Goal: Task Accomplishment & Management: Use online tool/utility

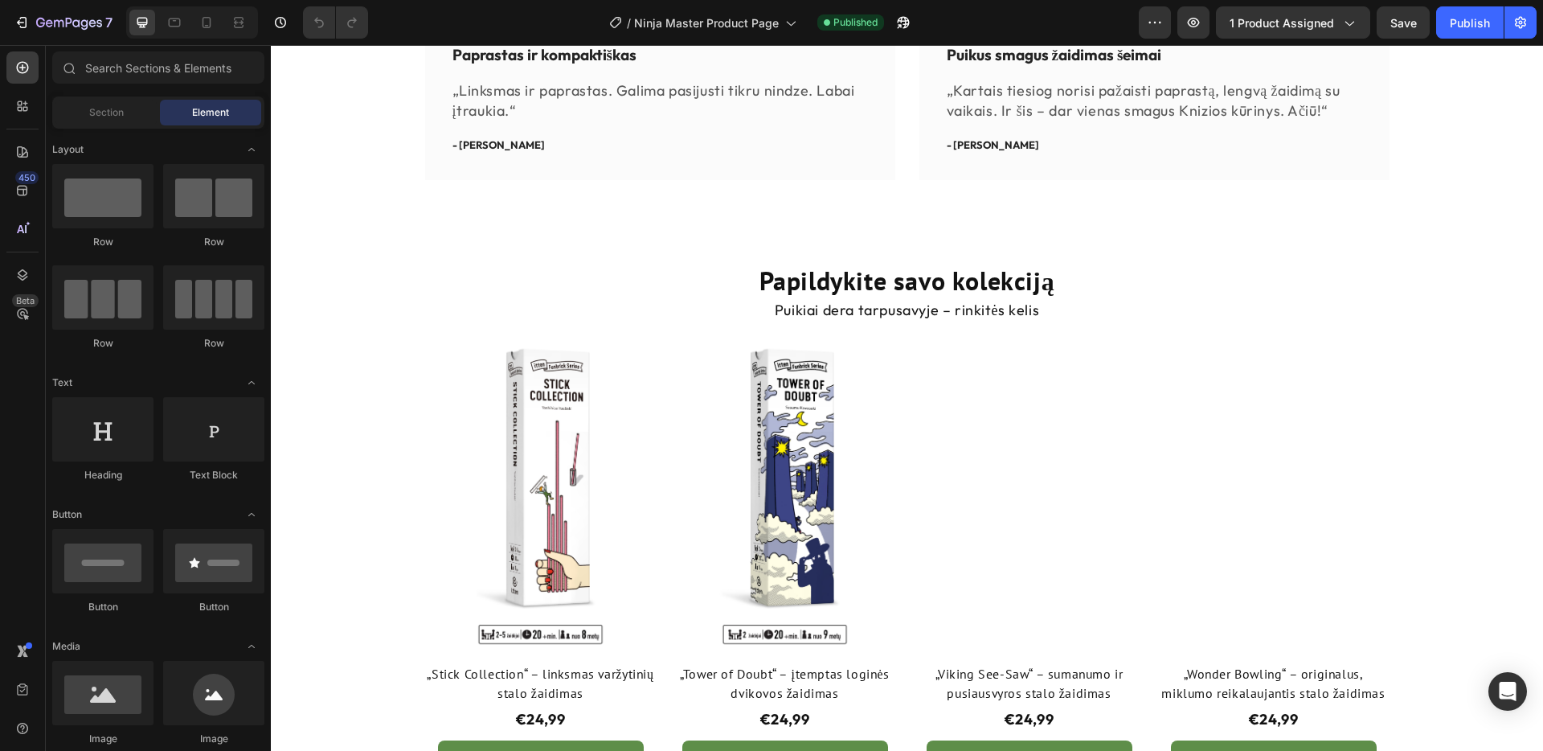
scroll to position [1145, 0]
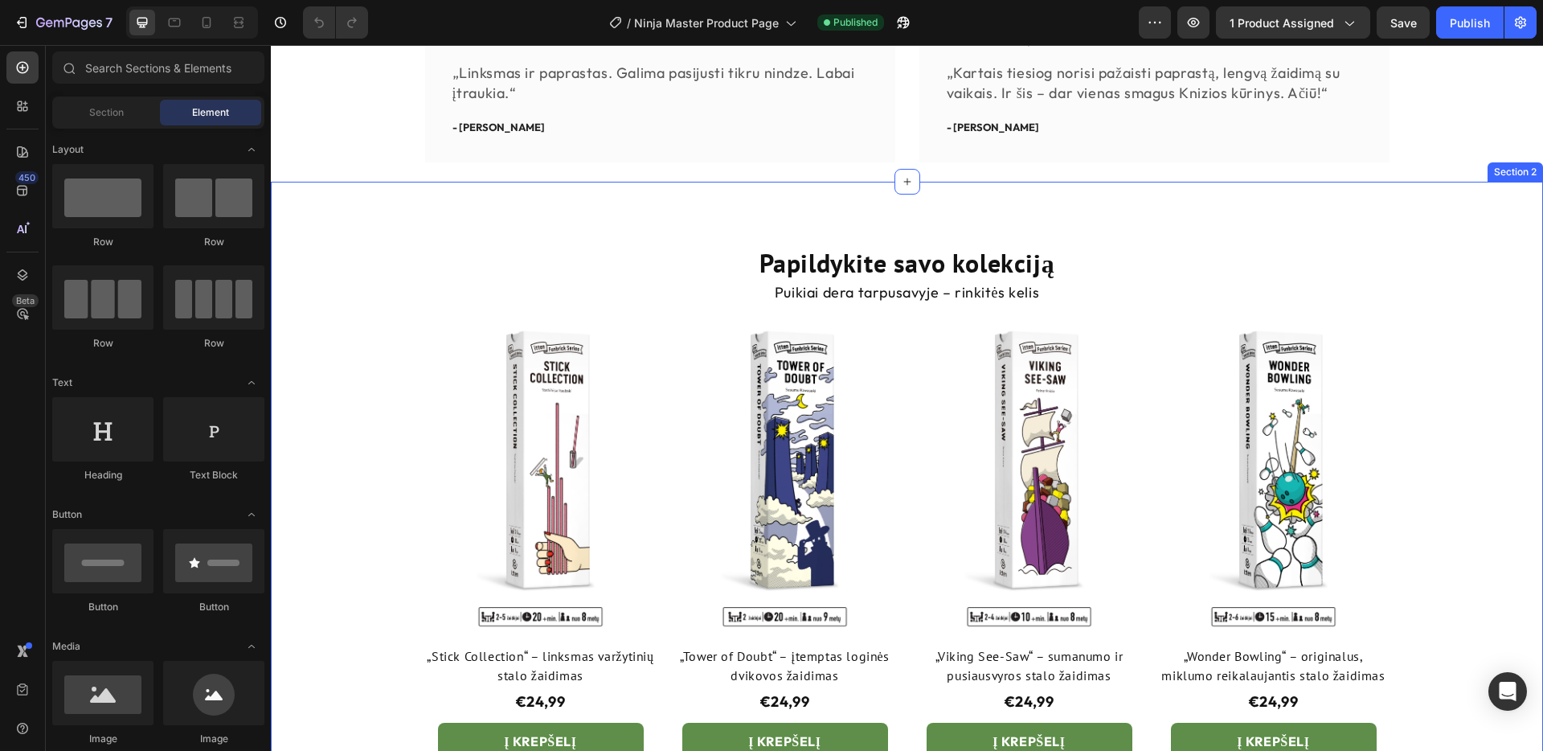
click at [662, 221] on div "Papildykite savo kolekciją Heading Puikiai dera tarpusavyje – rinkitės kelis Te…" at bounding box center [907, 528] width 1272 height 693
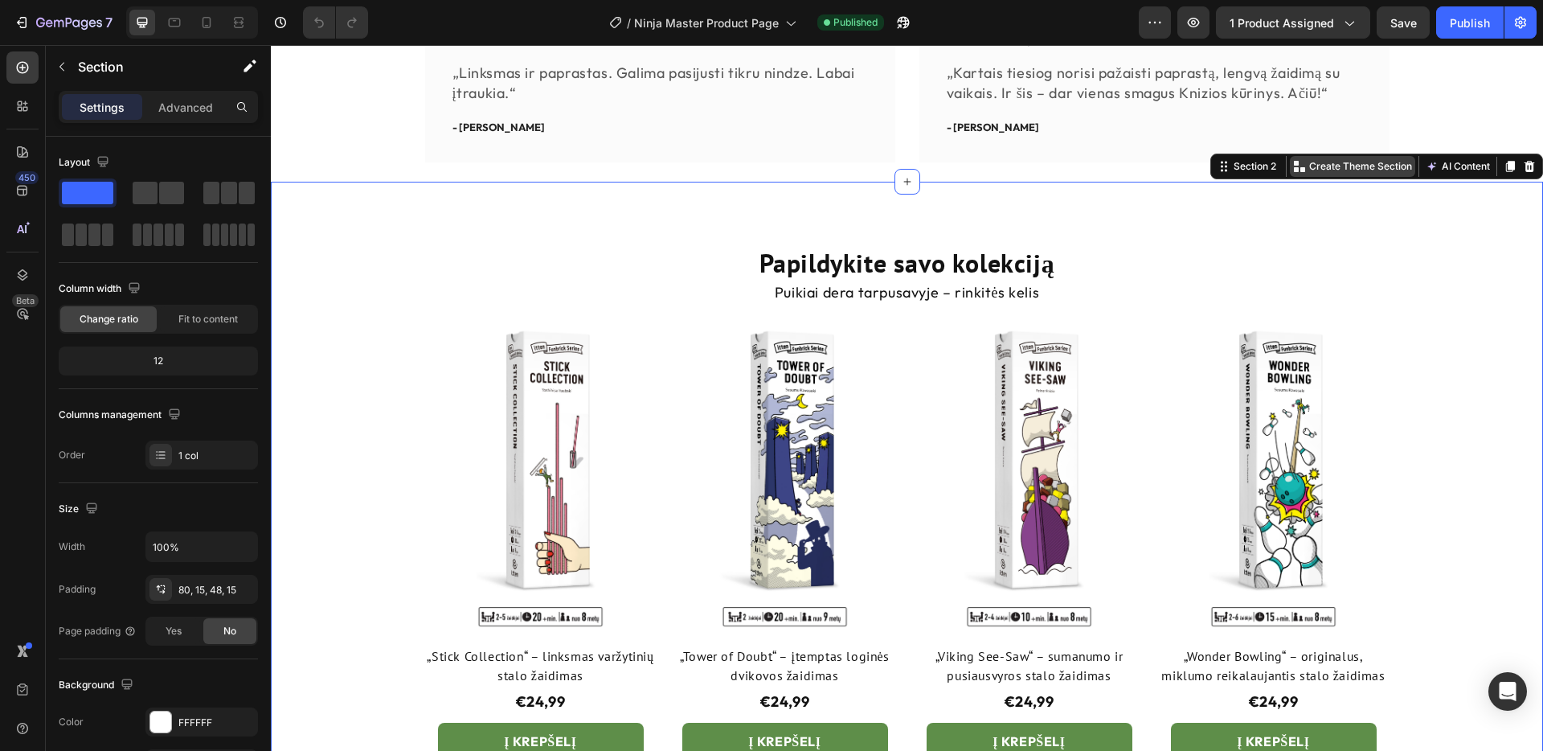
drag, startPoint x: 1372, startPoint y: 174, endPoint x: 1643, endPoint y: 219, distance: 274.6
click at [1337, 174] on p "Create Theme Section" at bounding box center [1360, 166] width 103 height 14
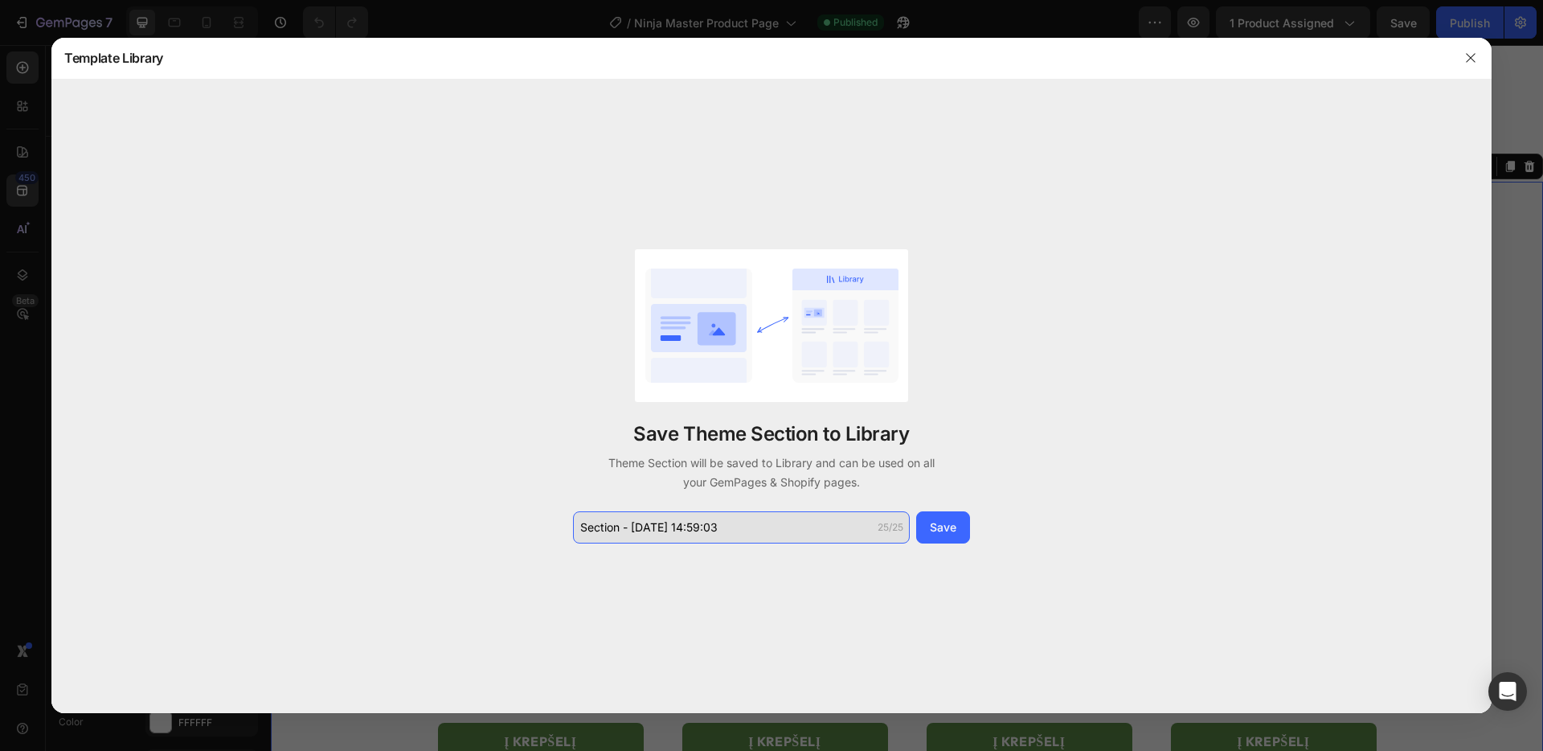
click at [758, 530] on input "Section - Aug 28 14:59:03" at bounding box center [741, 527] width 337 height 32
type input "other products"
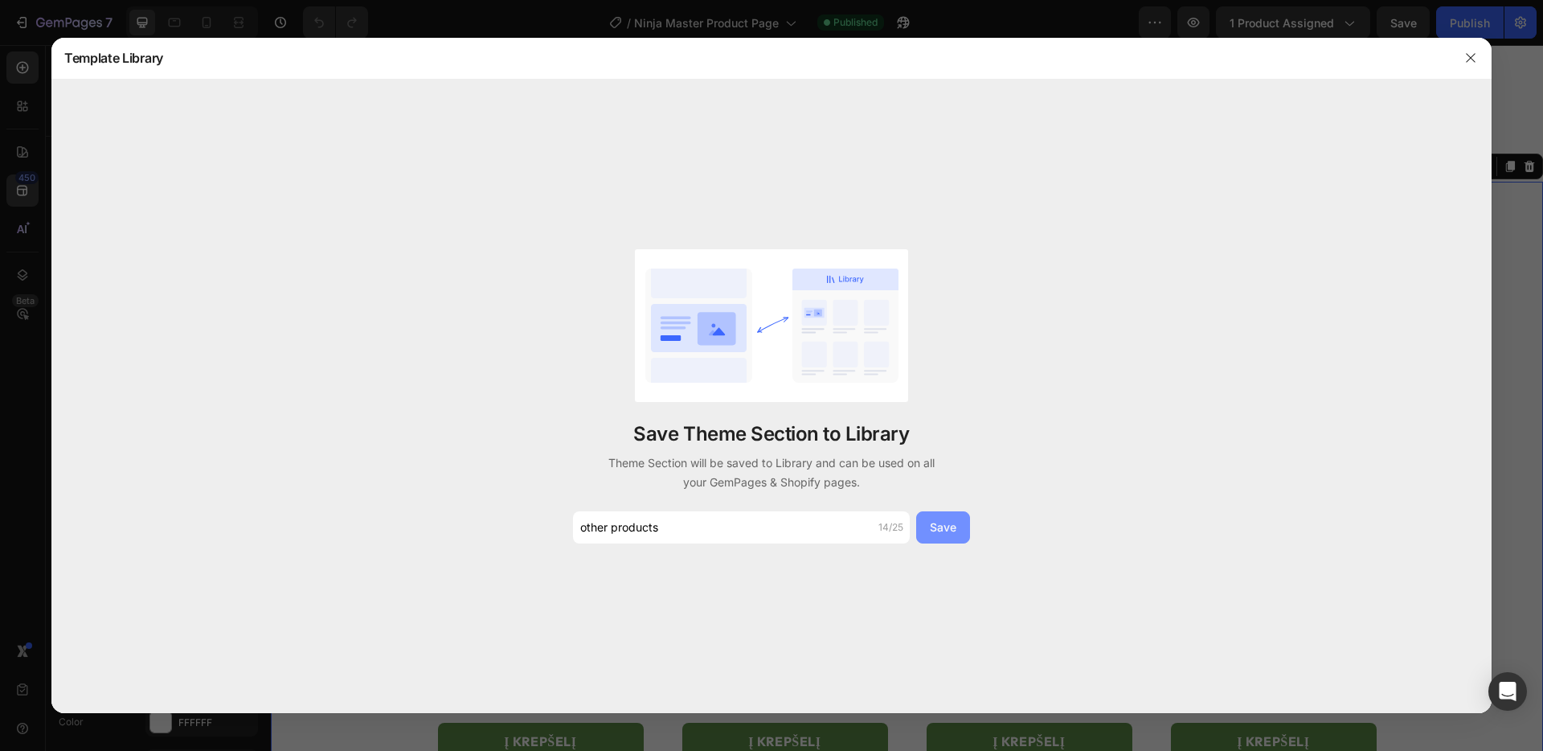
click at [944, 531] on div "Save" at bounding box center [943, 526] width 27 height 17
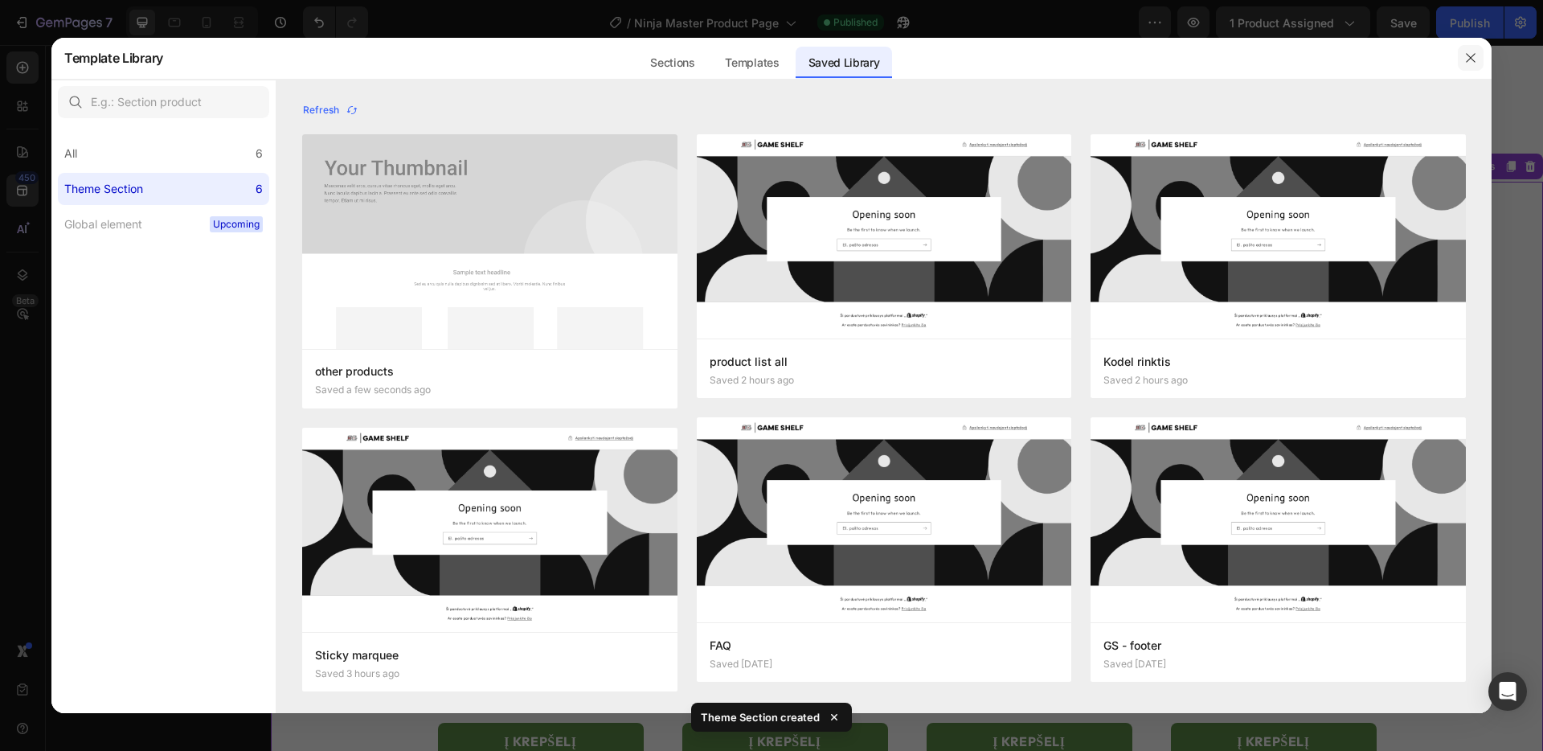
click at [1337, 61] on icon "button" at bounding box center [1470, 57] width 13 height 13
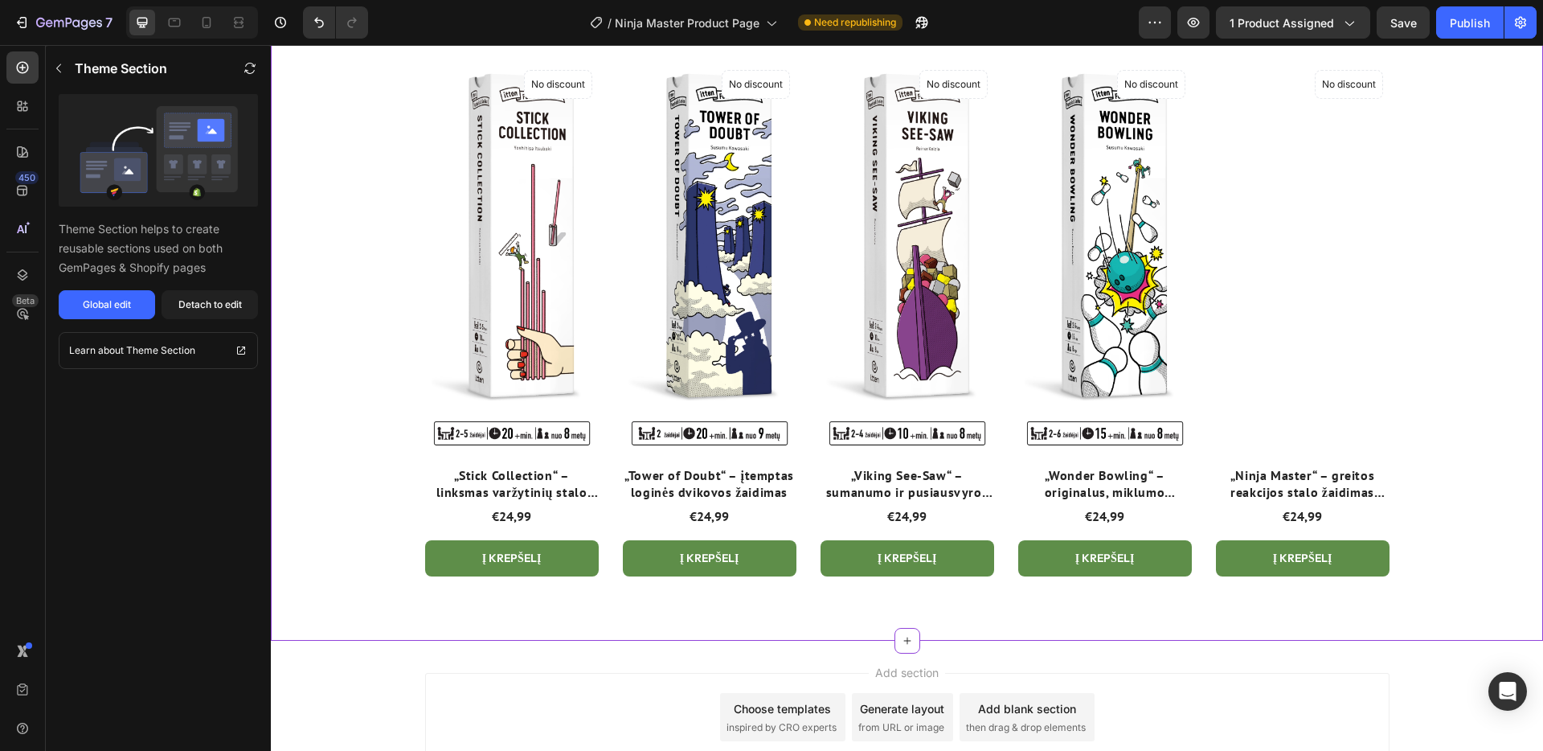
scroll to position [4323, 0]
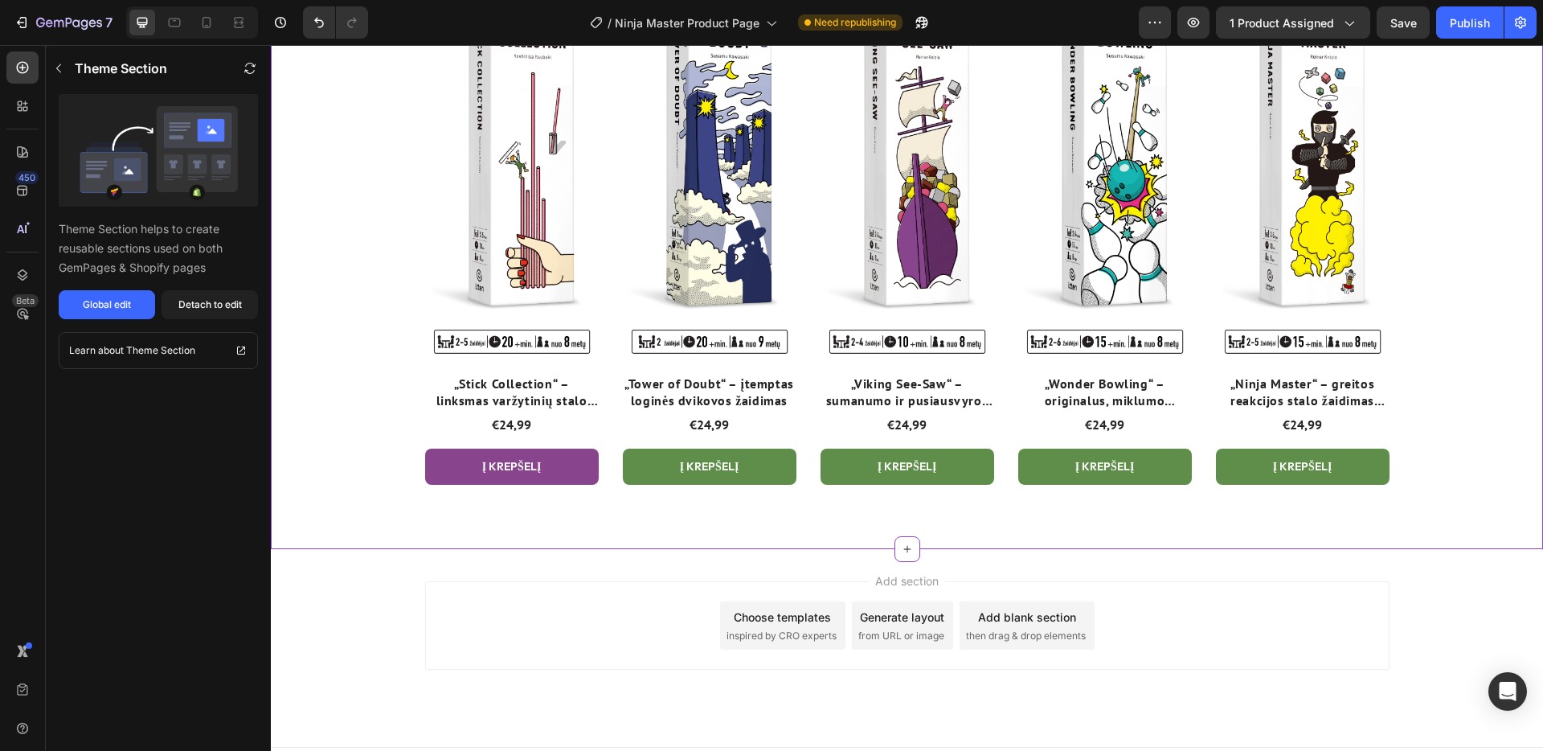
click at [574, 465] on button "Į krepšelį" at bounding box center [512, 466] width 174 height 36
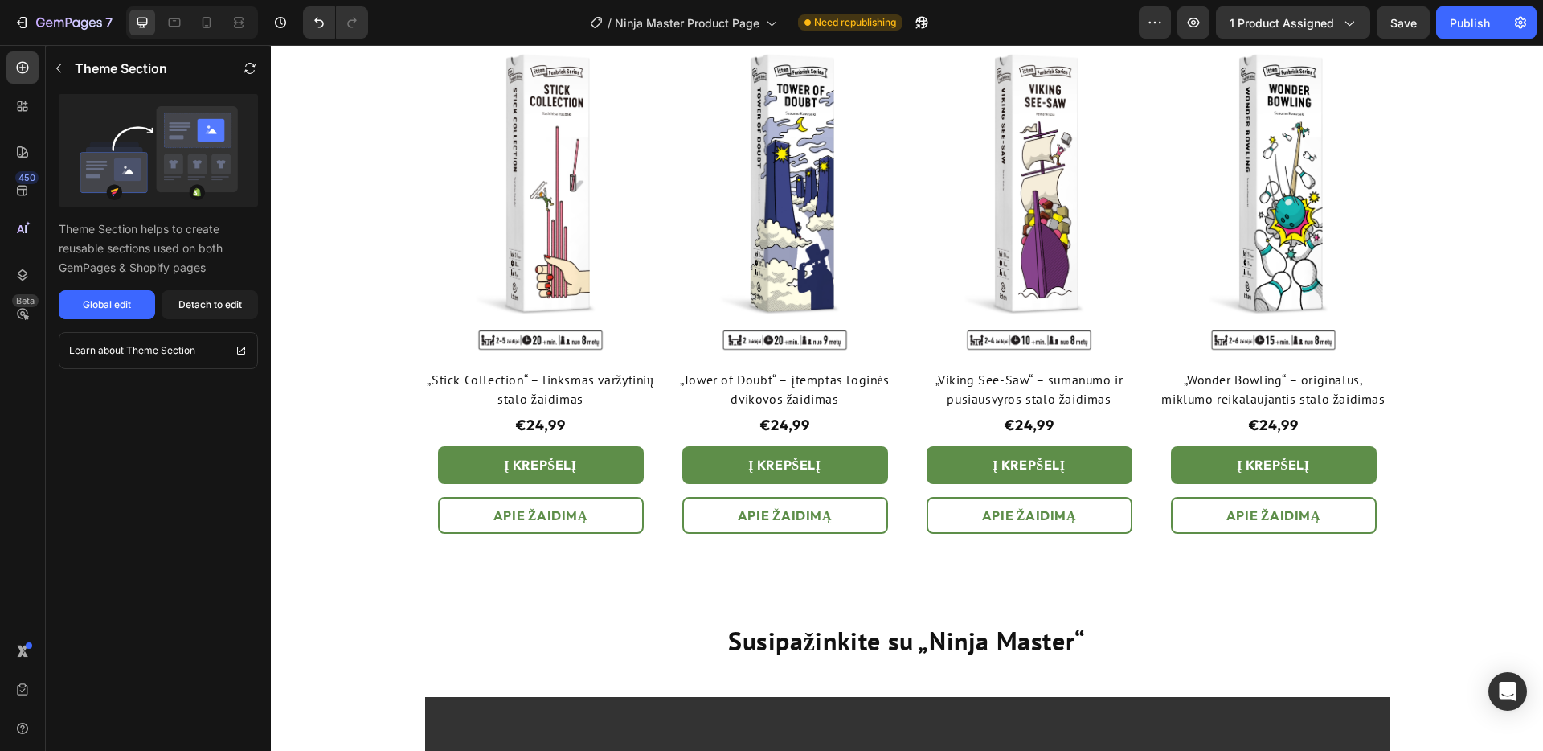
scroll to position [1520, 0]
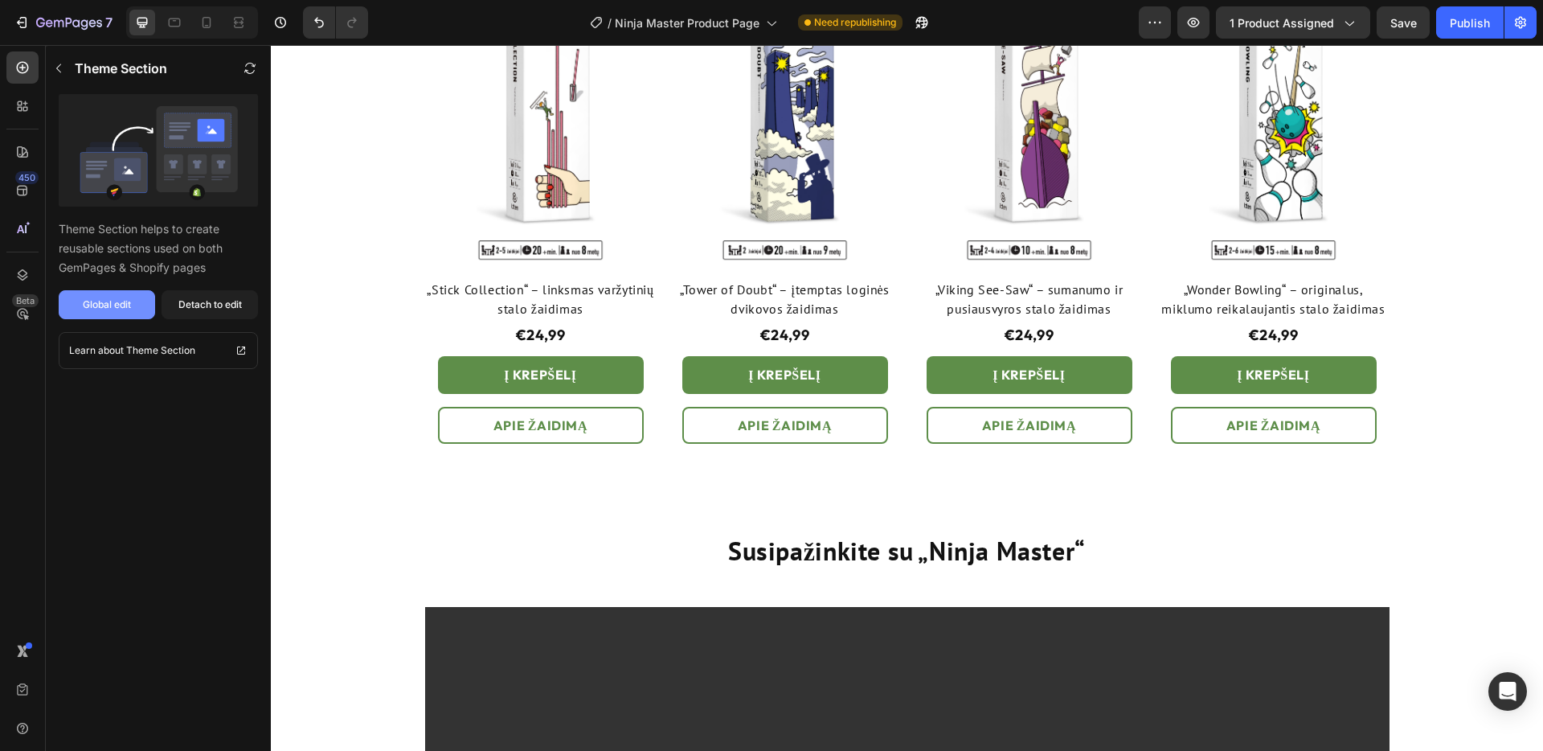
click at [126, 301] on div "Global edit" at bounding box center [107, 304] width 48 height 14
click at [666, 302] on div "Product Images „Stick Collection“ – linksmas varžytinių stalo žaidimas Product …" at bounding box center [907, 210] width 964 height 506
click at [307, 383] on div "Papildykite savo kolekciją Heading Puikiai dera tarpusavyje – rinkitės kelis Te…" at bounding box center [907, 175] width 1248 height 590
click at [118, 306] on div "Global edit" at bounding box center [107, 304] width 48 height 14
click at [31, 24] on div "7" at bounding box center [63, 22] width 99 height 19
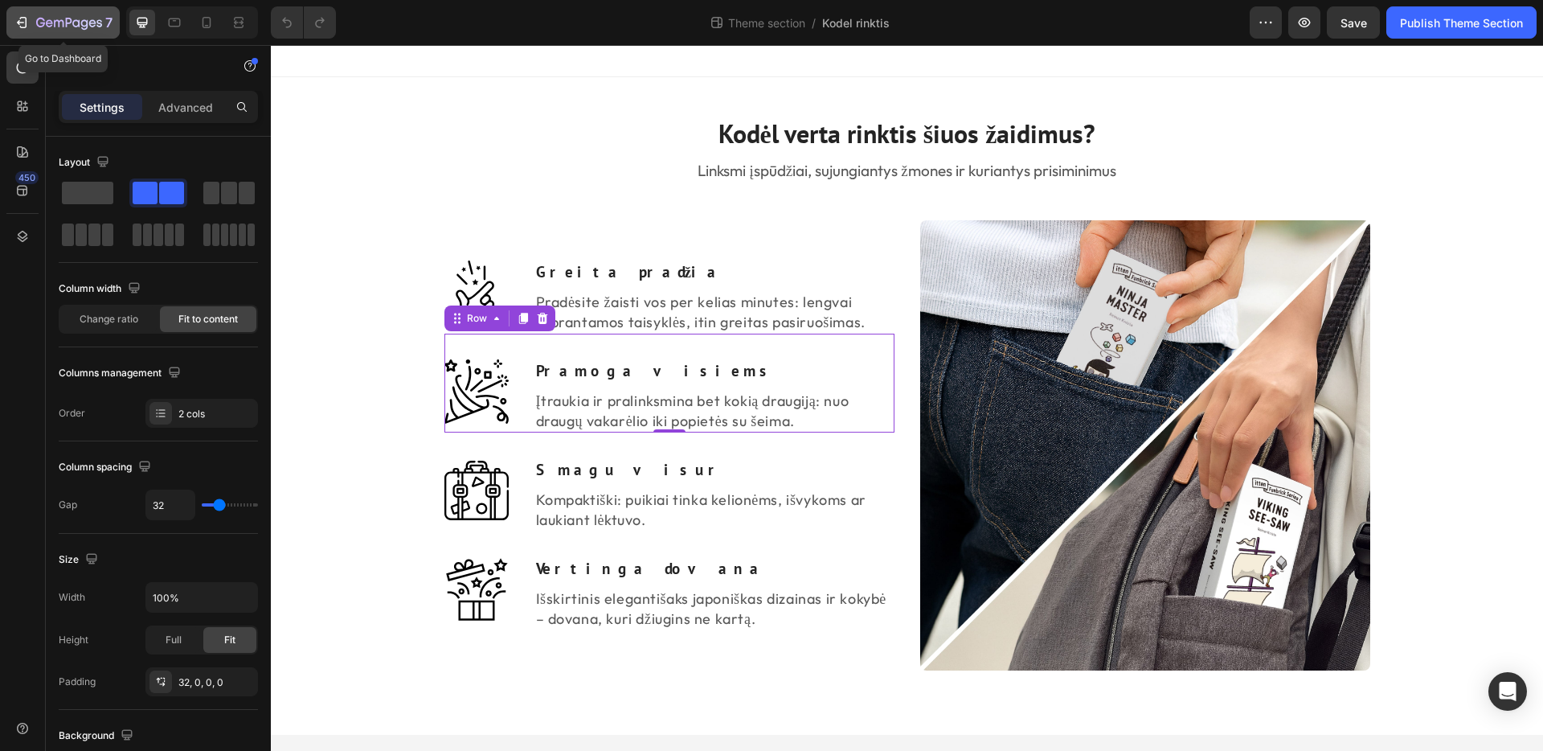
click at [23, 19] on icon "button" at bounding box center [22, 22] width 16 height 16
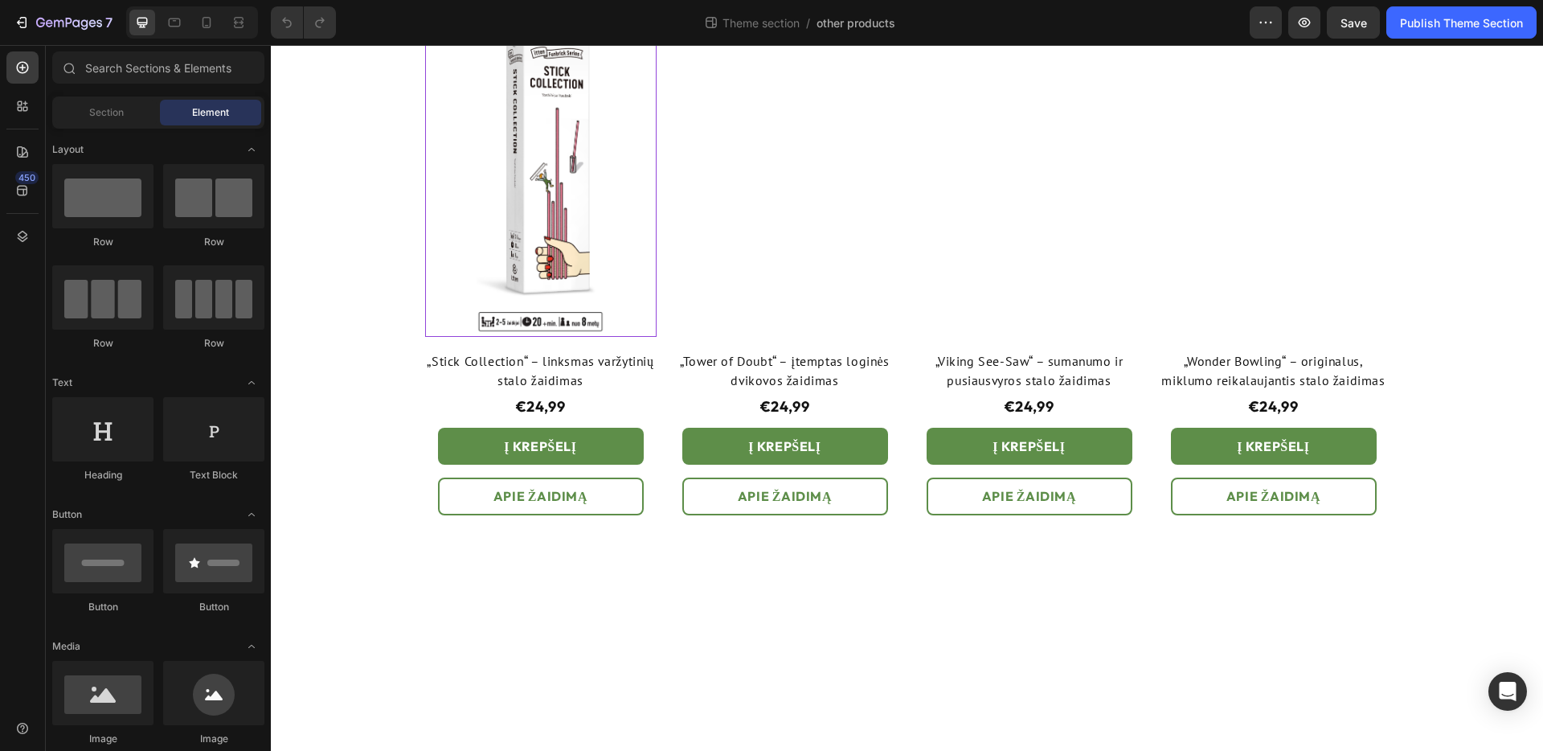
scroll to position [205, 0]
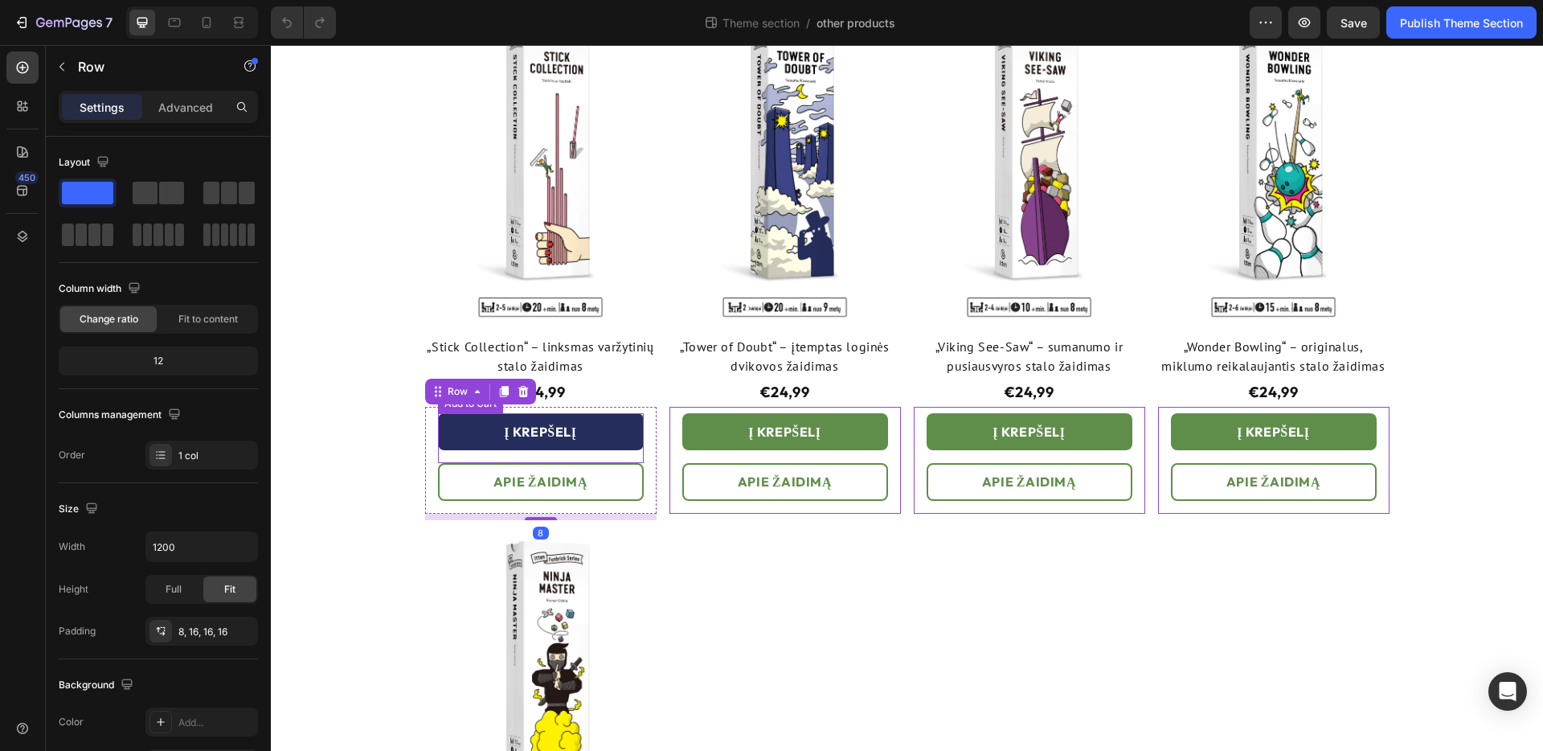
click at [623, 428] on button "Į KREPŠELĮ" at bounding box center [541, 431] width 206 height 37
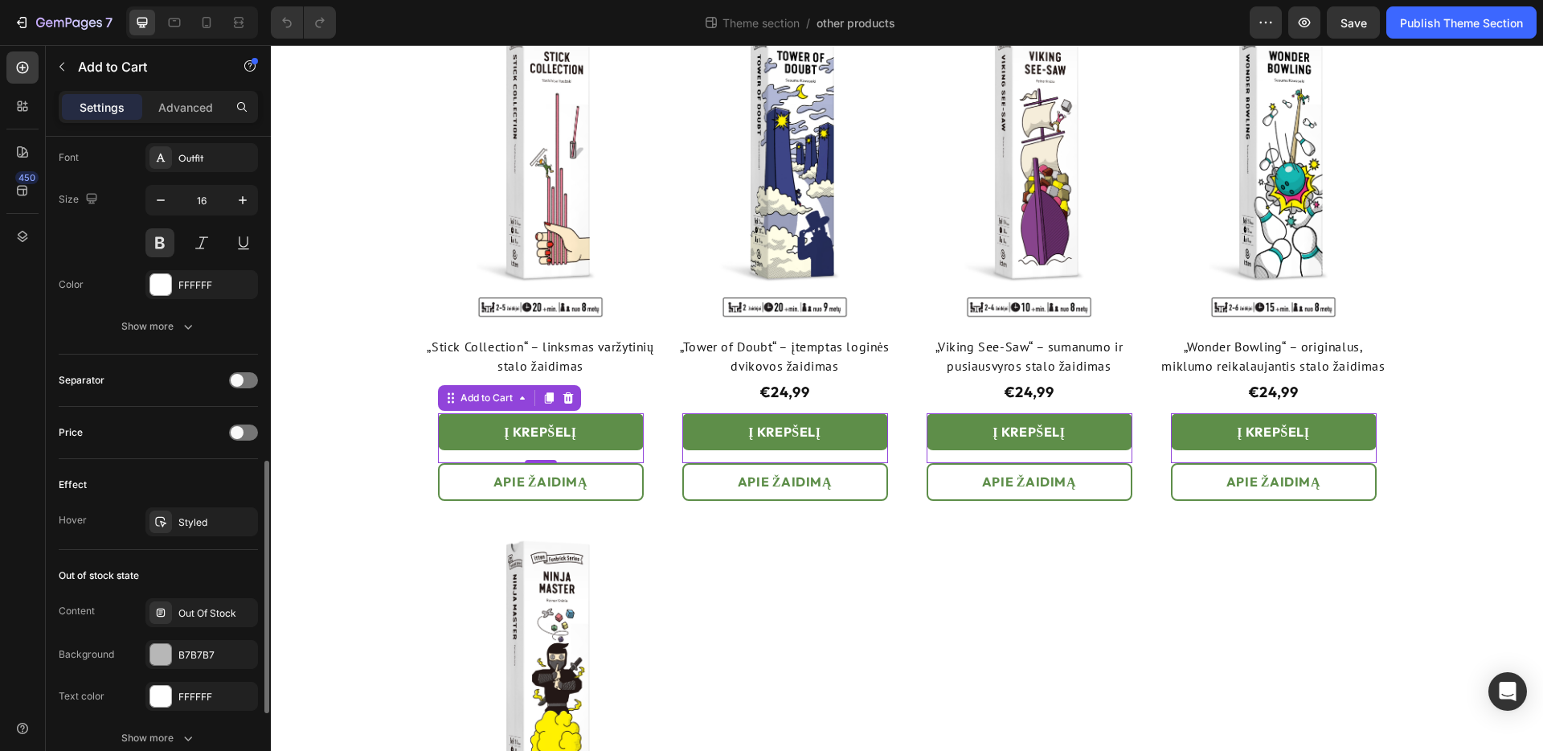
scroll to position [840, 0]
click at [167, 518] on div at bounding box center [160, 519] width 23 height 23
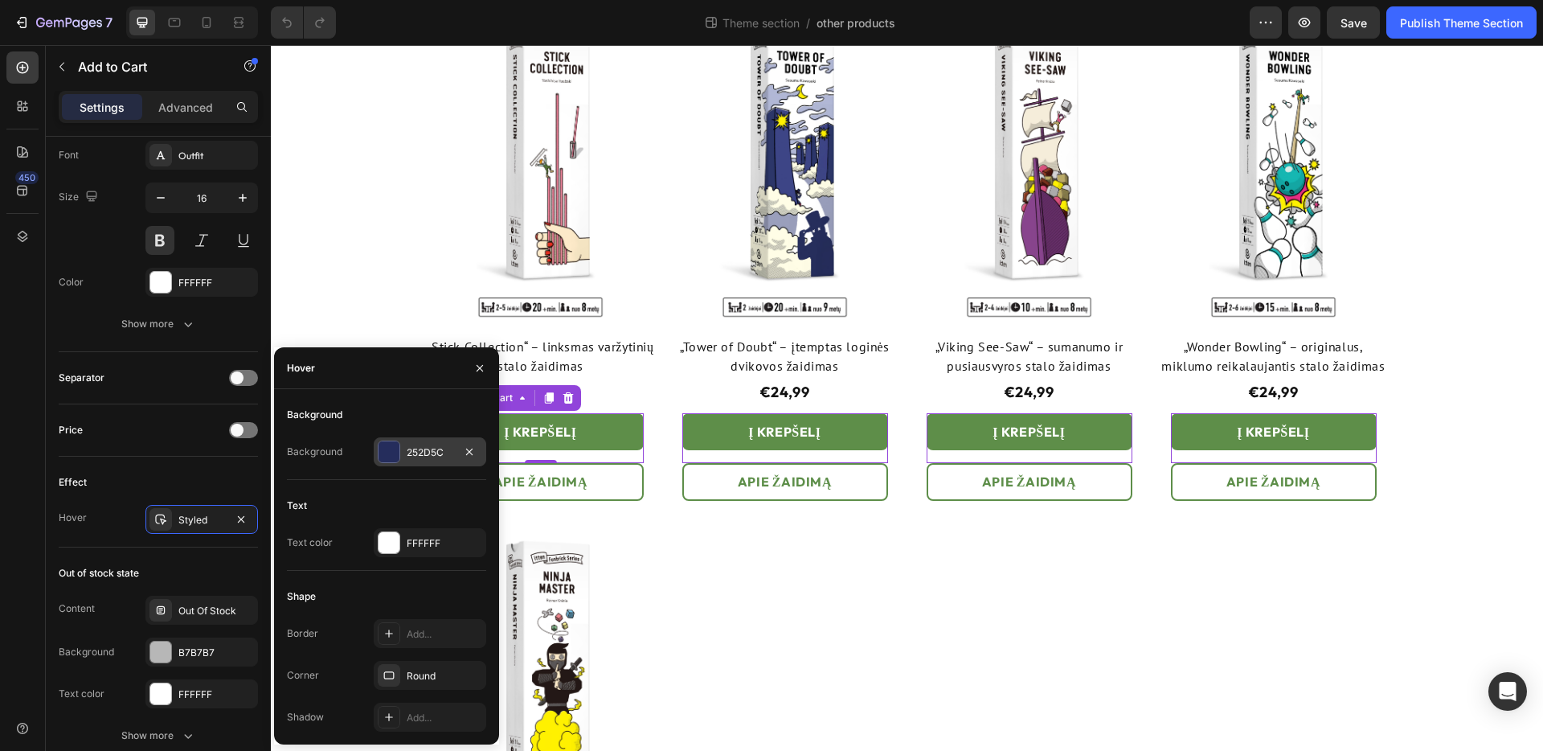
click at [392, 450] on div at bounding box center [389, 451] width 21 height 21
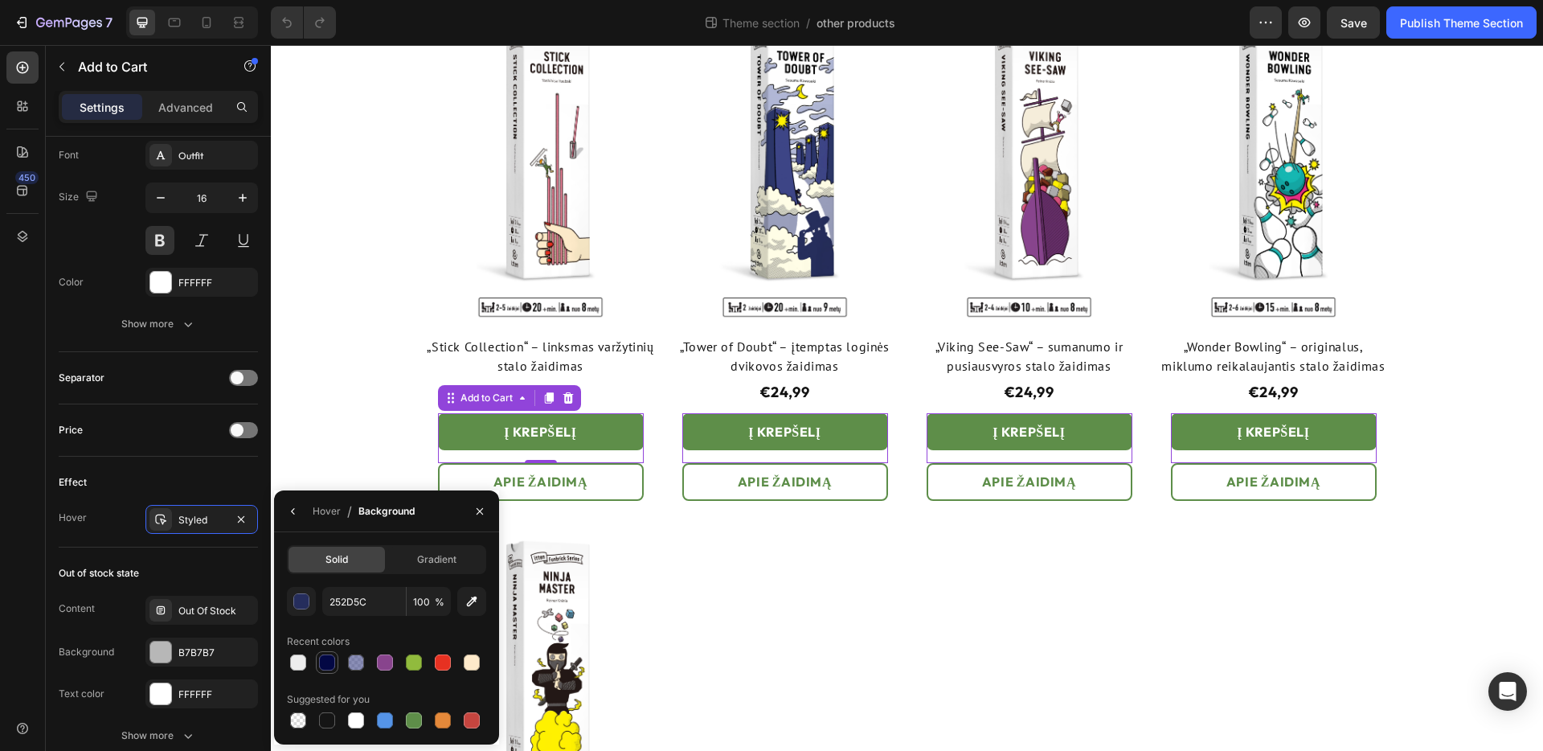
click at [329, 661] on div at bounding box center [327, 662] width 16 height 16
drag, startPoint x: 391, startPoint y: 667, endPoint x: 422, endPoint y: 643, distance: 38.9
click at [391, 667] on div at bounding box center [385, 662] width 16 height 16
type input "88448D"
click at [480, 510] on icon "button" at bounding box center [480, 510] width 6 height 6
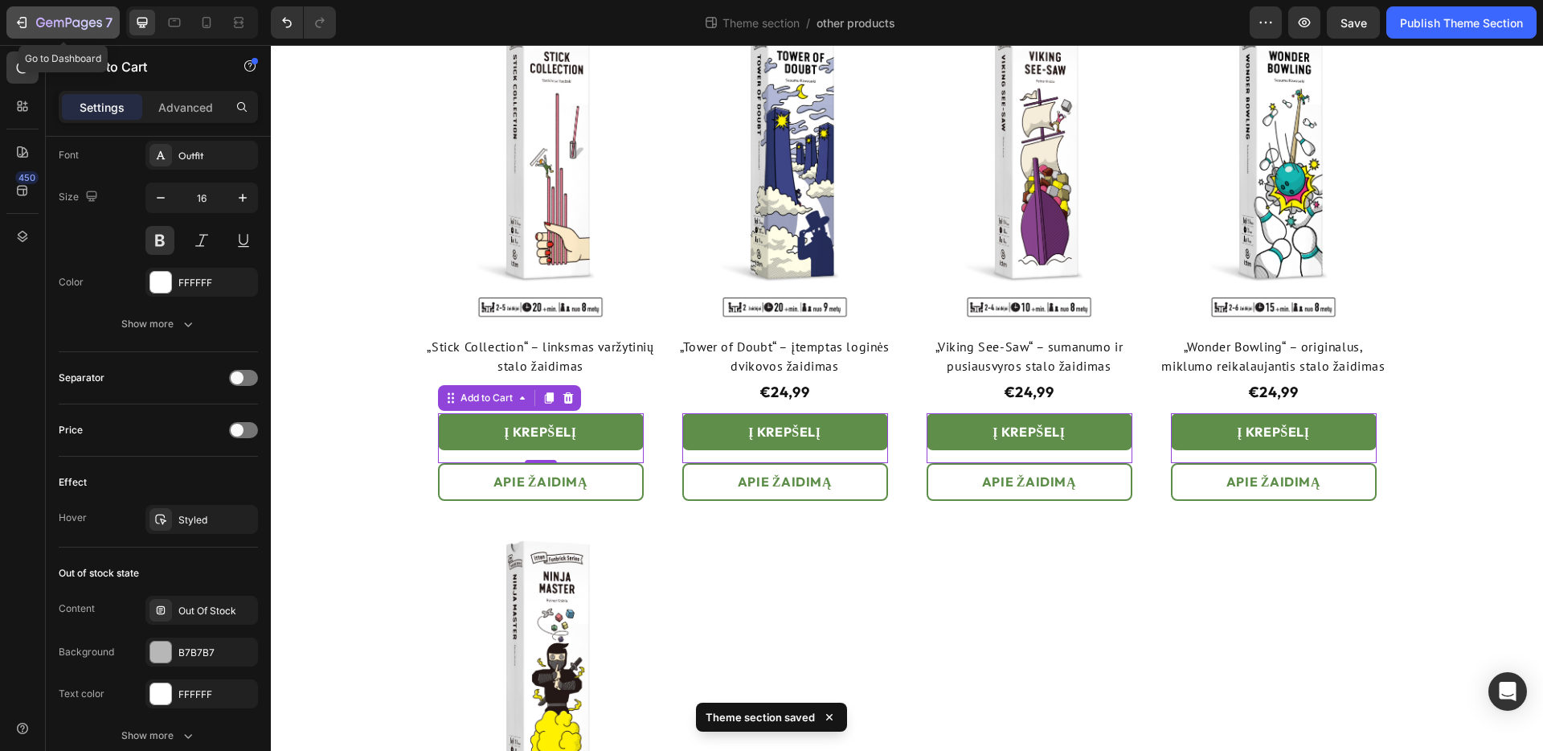
click at [47, 20] on icon "button" at bounding box center [69, 24] width 66 height 14
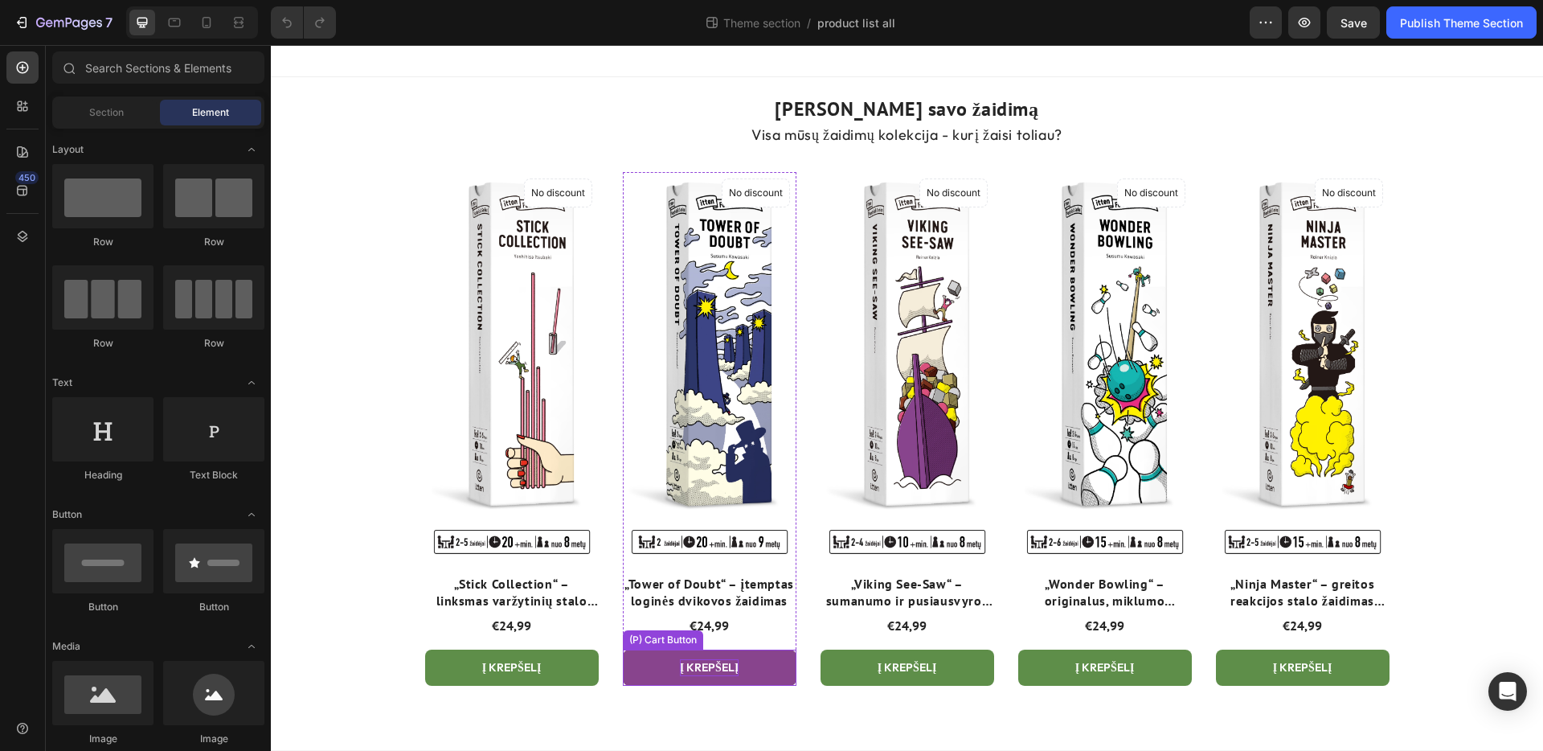
click at [542, 661] on div "Į krepšelį" at bounding box center [511, 667] width 59 height 17
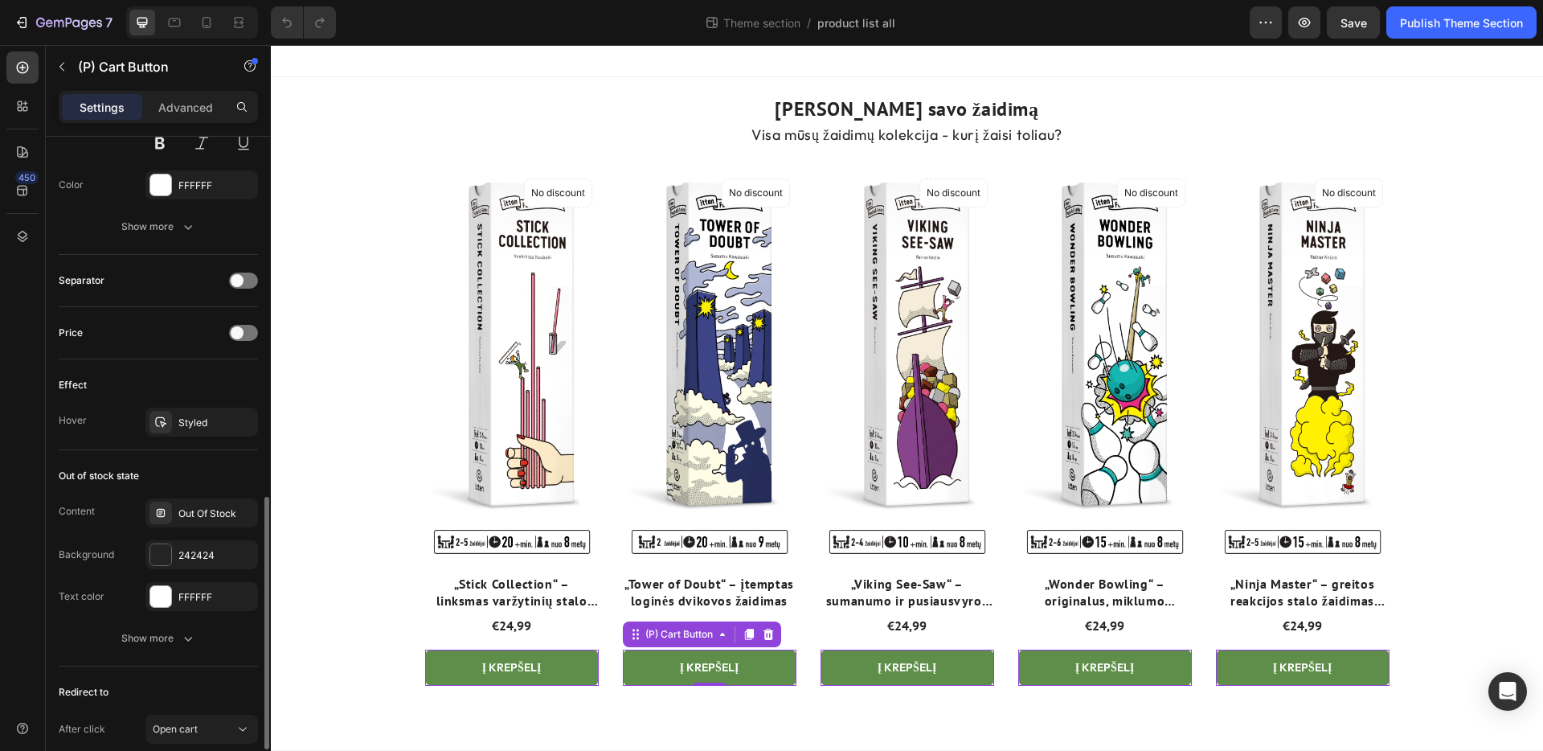
scroll to position [957, 0]
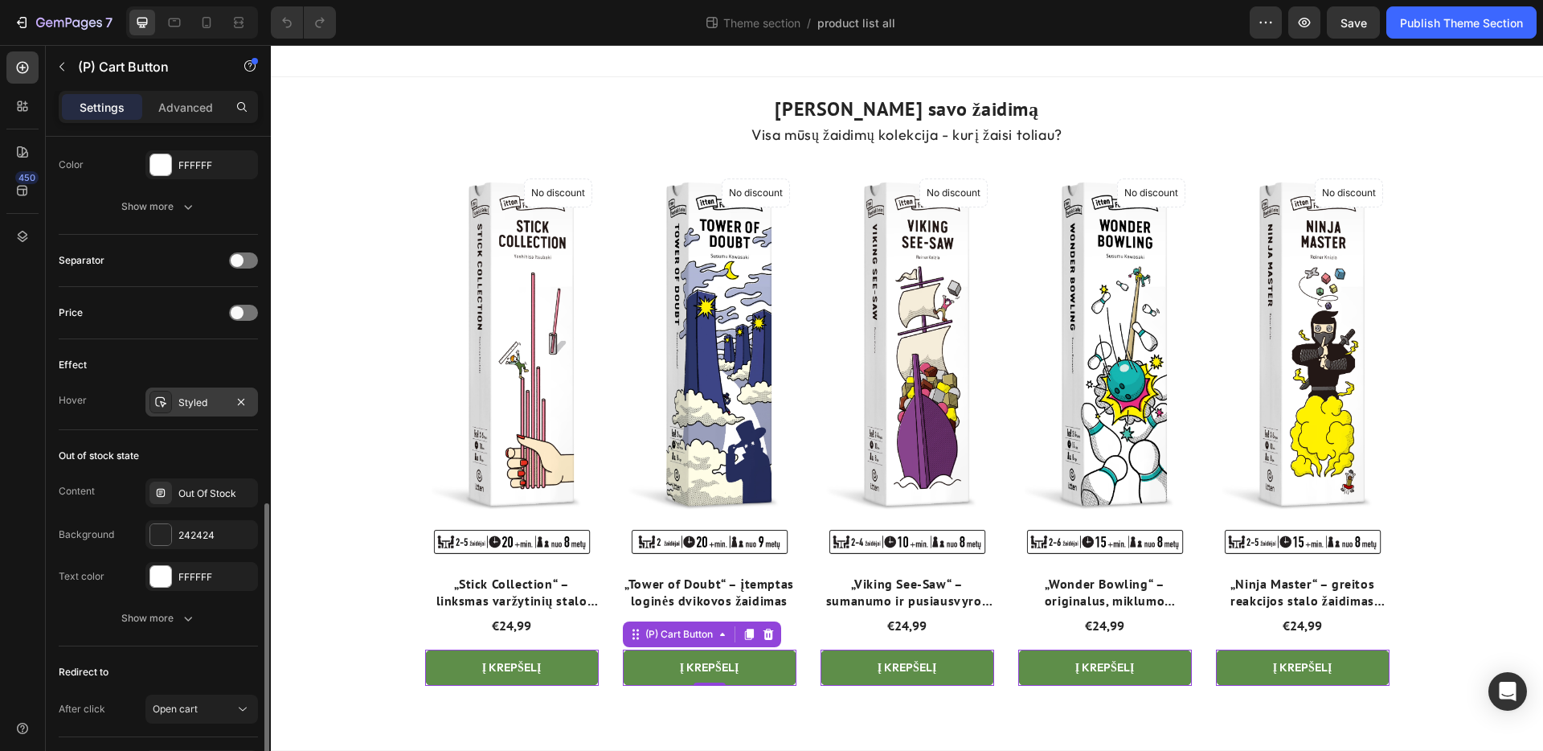
click at [202, 411] on div "Styled" at bounding box center [201, 401] width 113 height 29
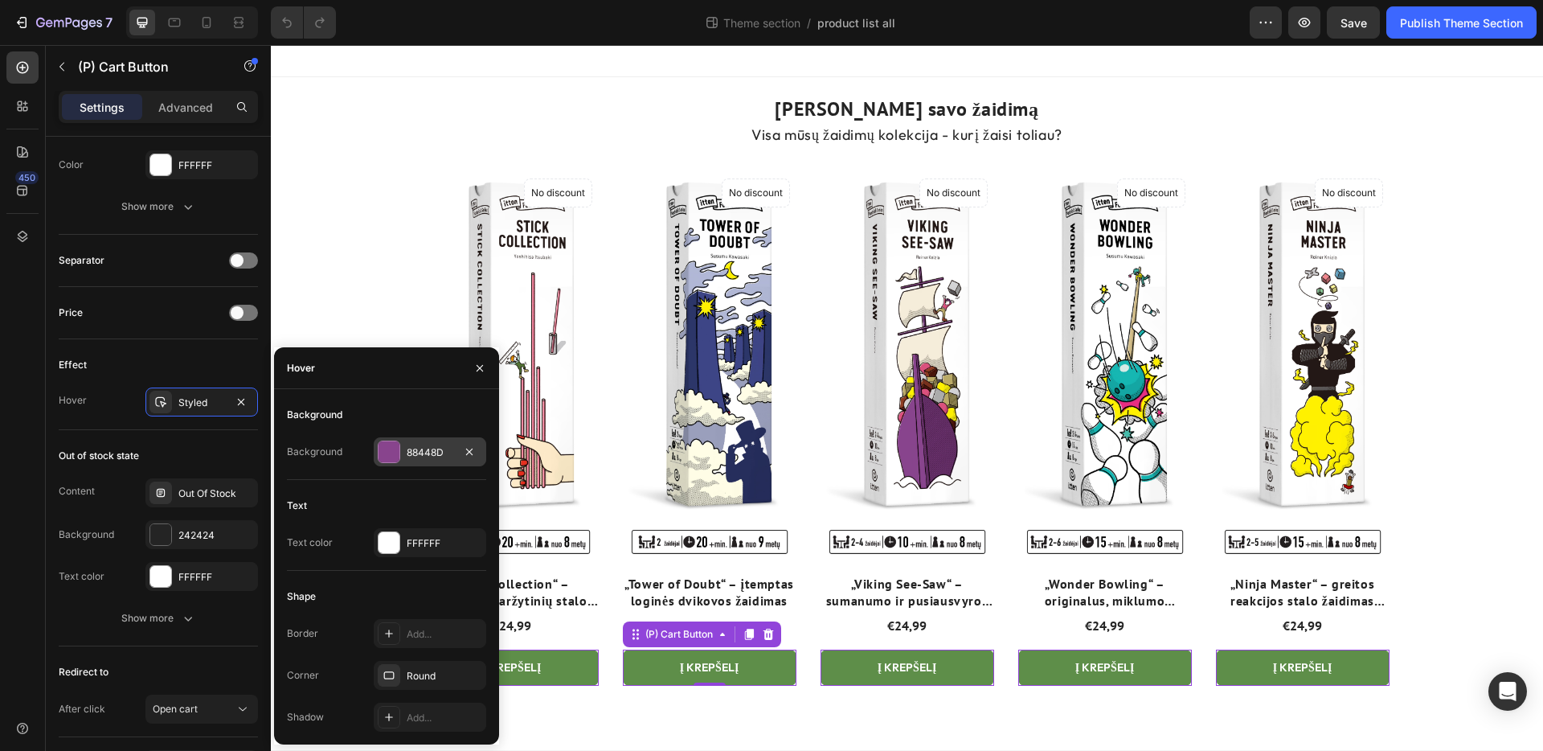
click at [429, 451] on div "88448D" at bounding box center [430, 452] width 47 height 14
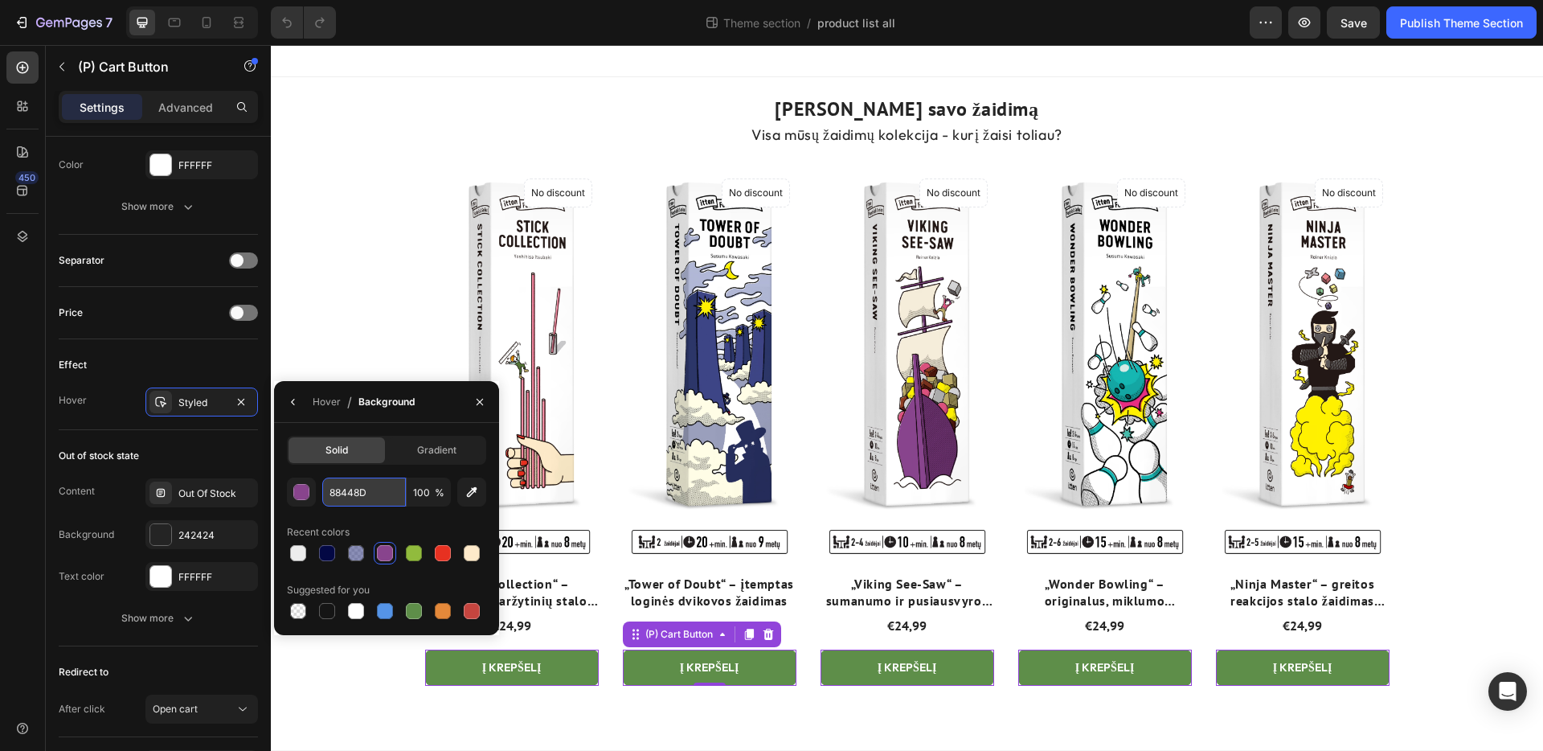
click at [358, 497] on input "88448D" at bounding box center [364, 491] width 84 height 29
drag, startPoint x: 375, startPoint y: 493, endPoint x: 320, endPoint y: 495, distance: 54.7
click at [321, 495] on div "88448D 100 %" at bounding box center [386, 491] width 199 height 29
click at [483, 403] on icon "button" at bounding box center [479, 401] width 13 height 13
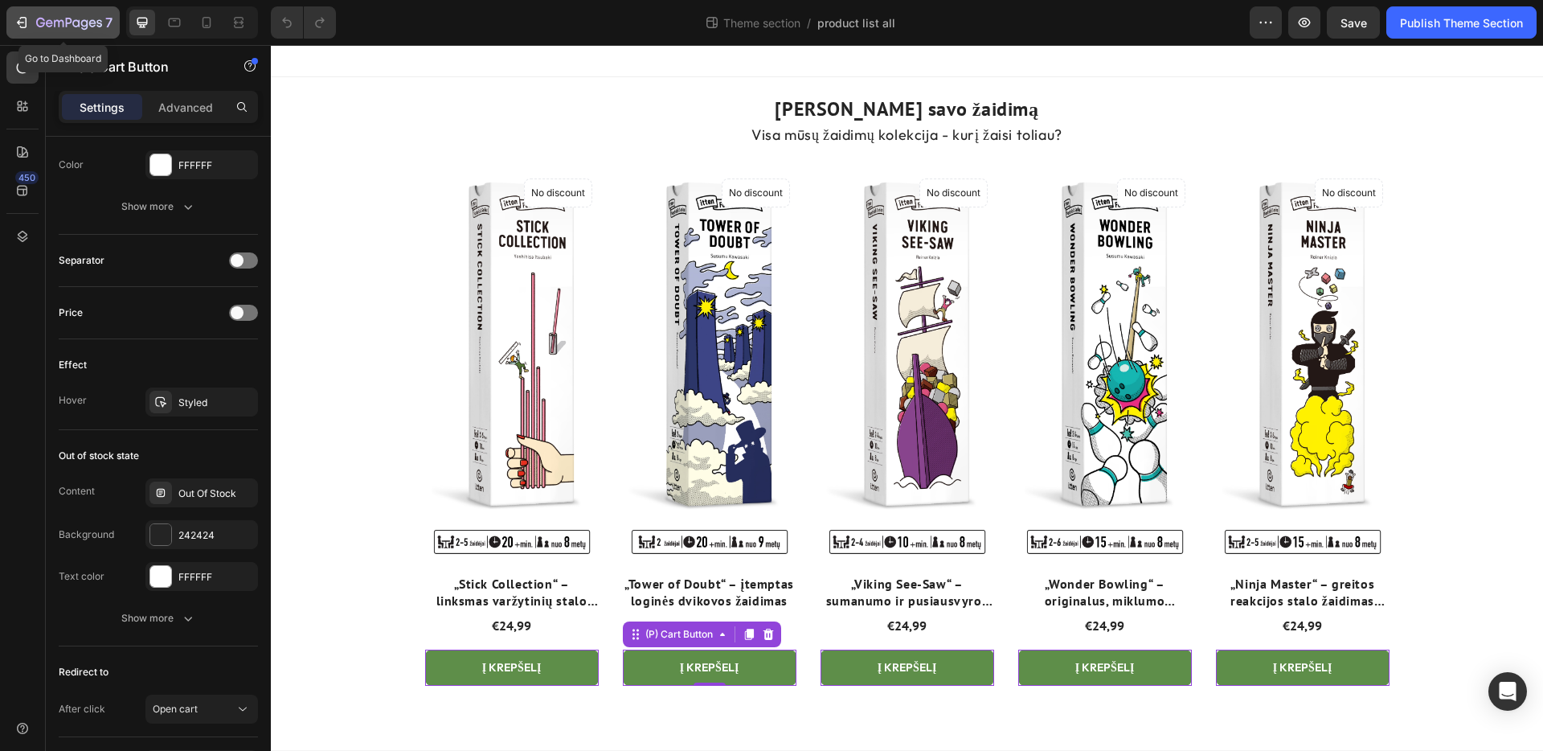
click at [36, 19] on icon "button" at bounding box center [69, 24] width 66 height 14
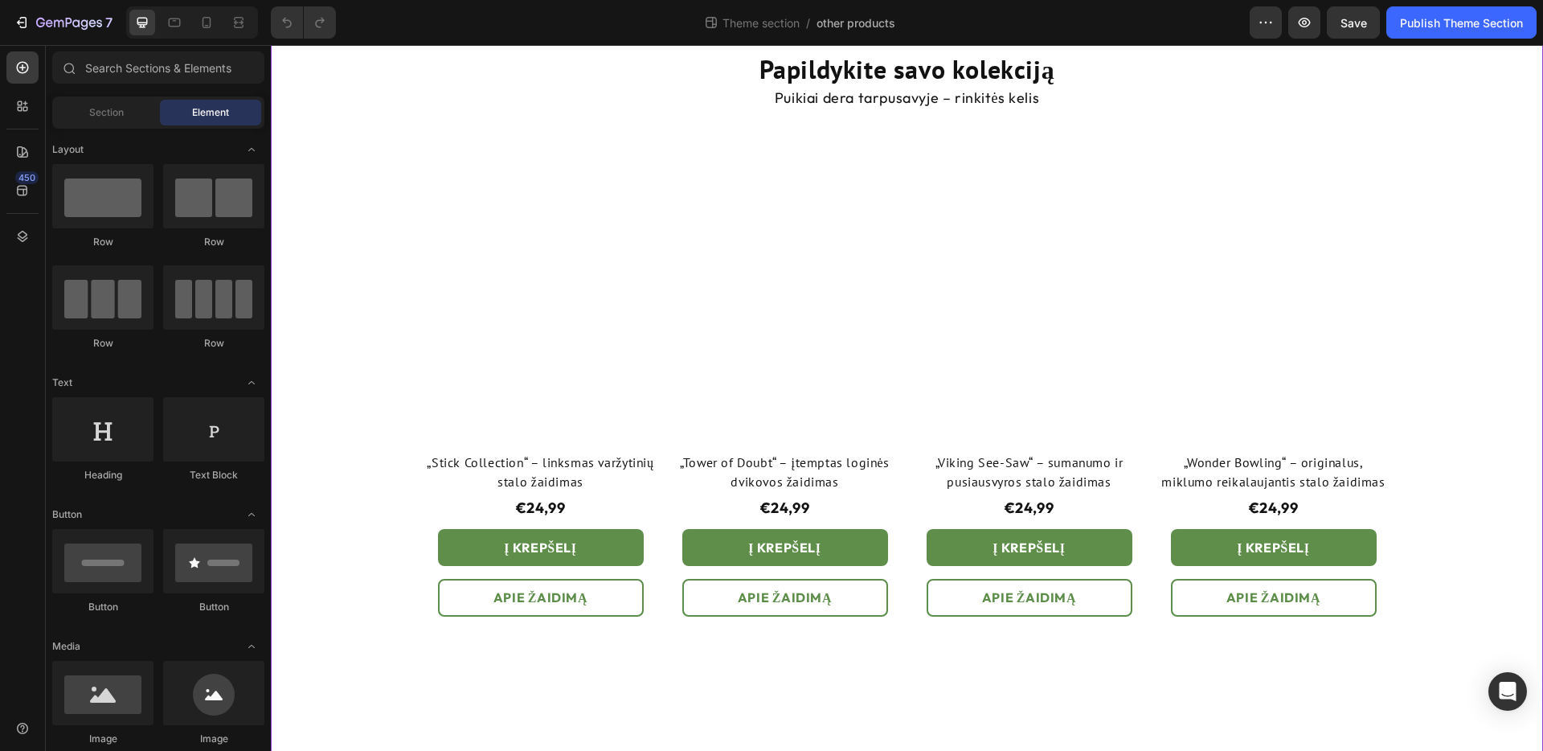
scroll to position [211, 0]
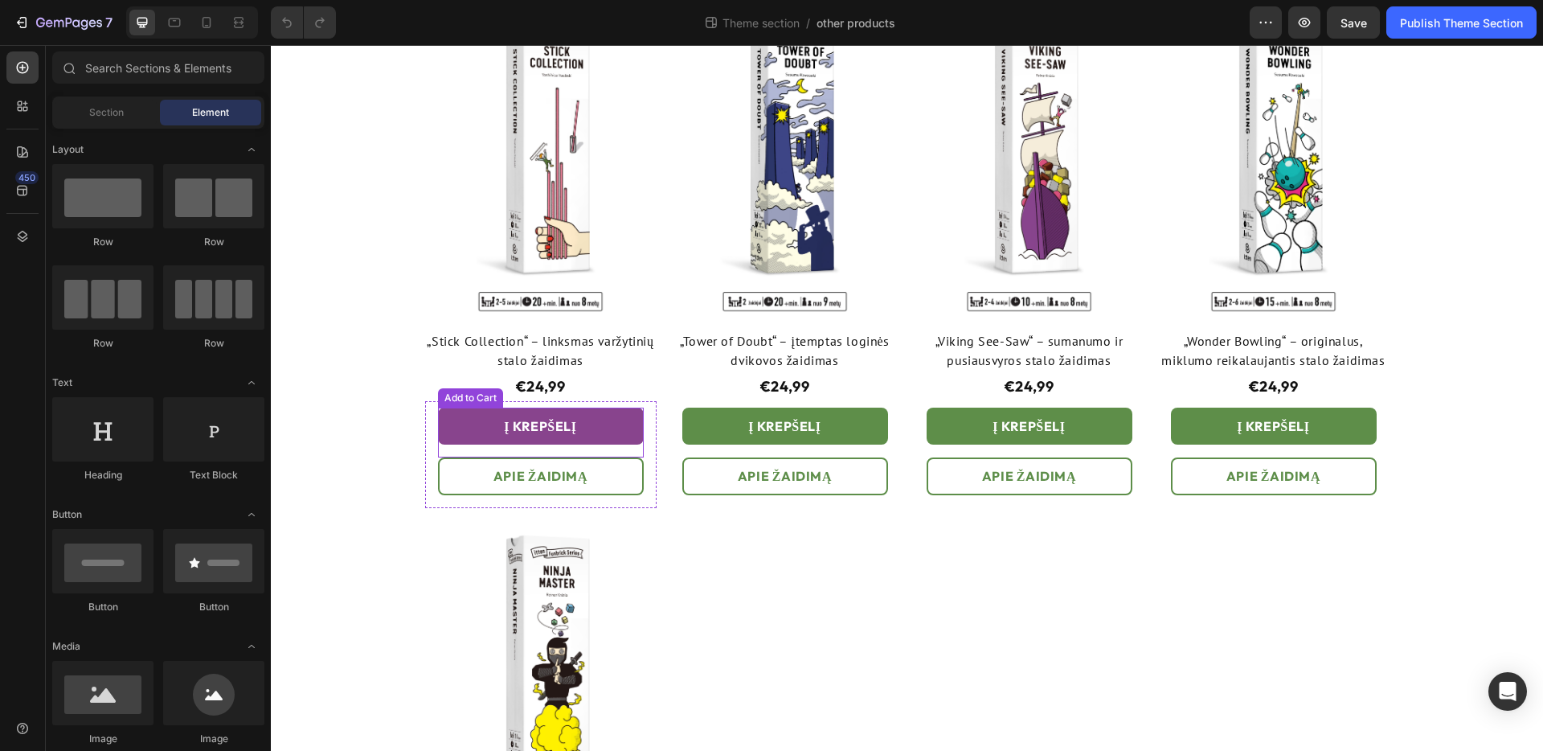
click at [484, 424] on button "Į KREPŠELĮ" at bounding box center [541, 425] width 206 height 37
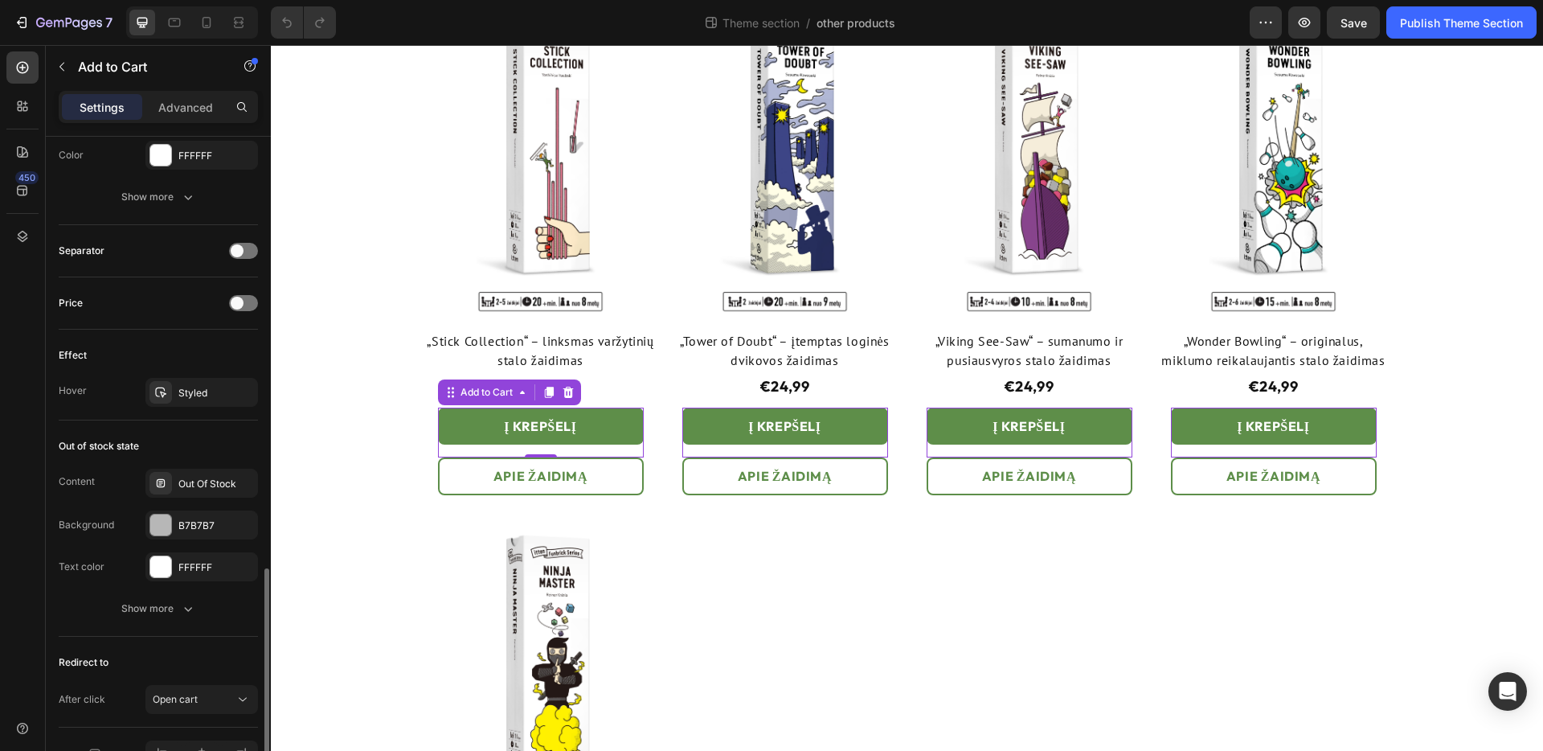
scroll to position [1017, 0]
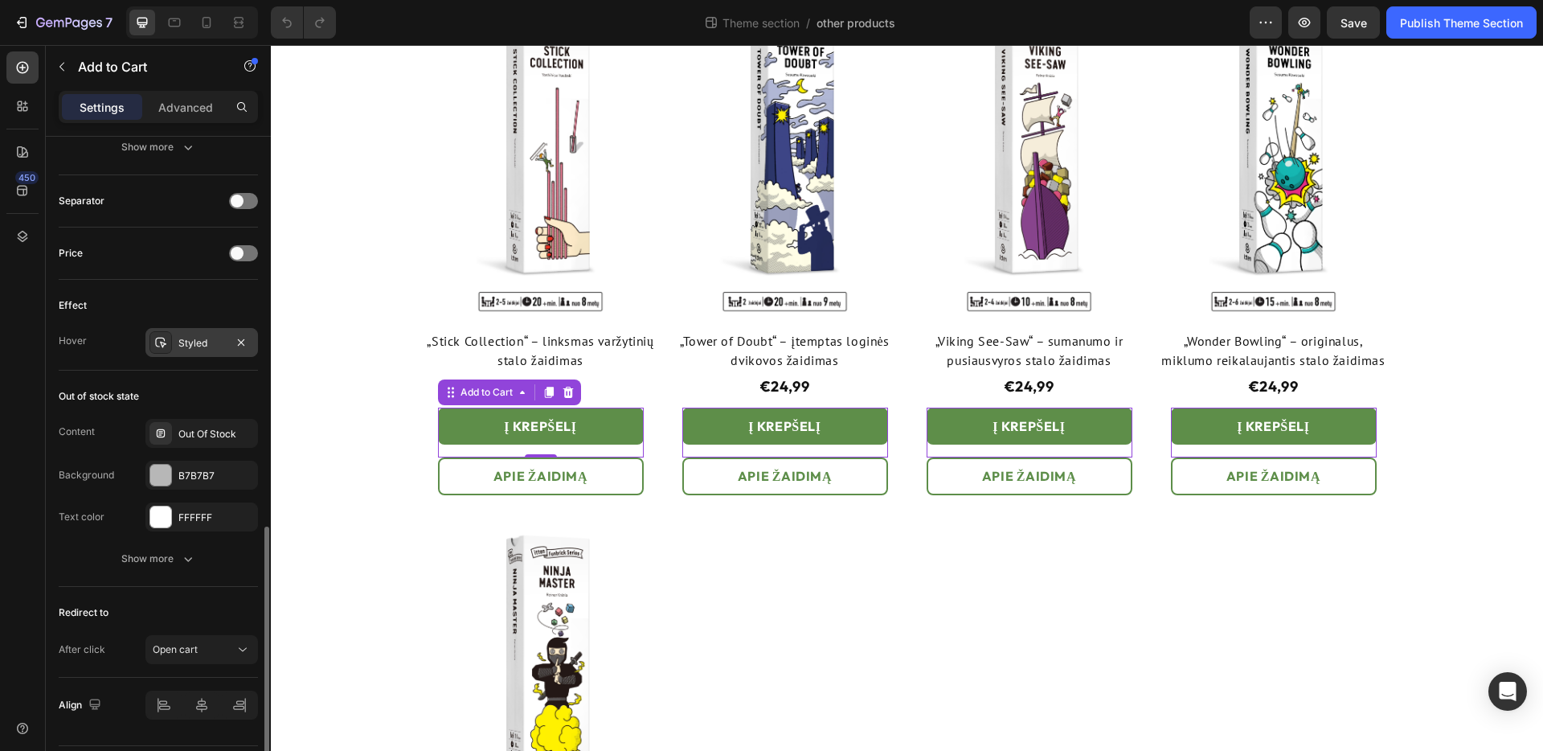
click at [211, 342] on div "Styled" at bounding box center [201, 343] width 47 height 14
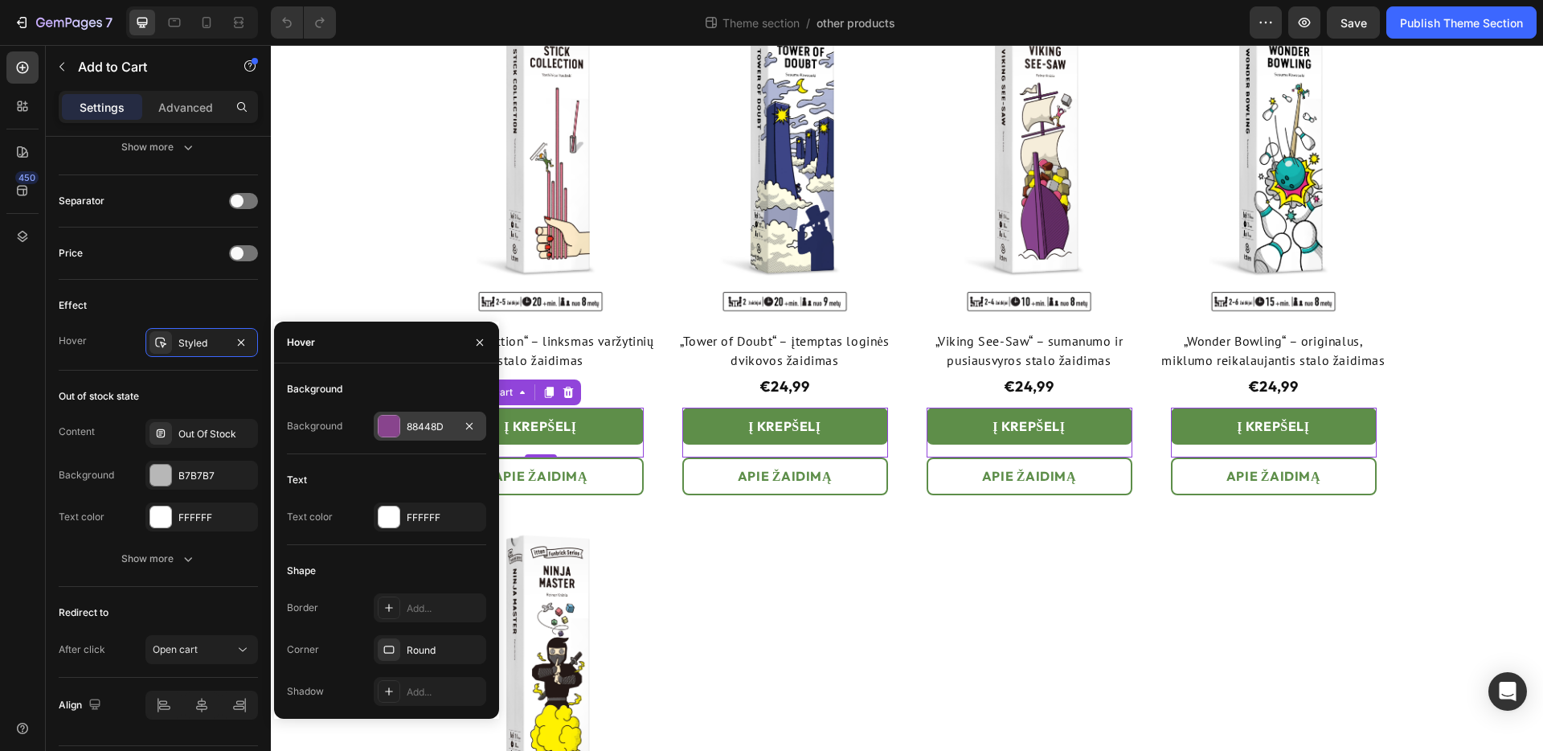
click at [437, 424] on div "88448D" at bounding box center [430, 427] width 47 height 14
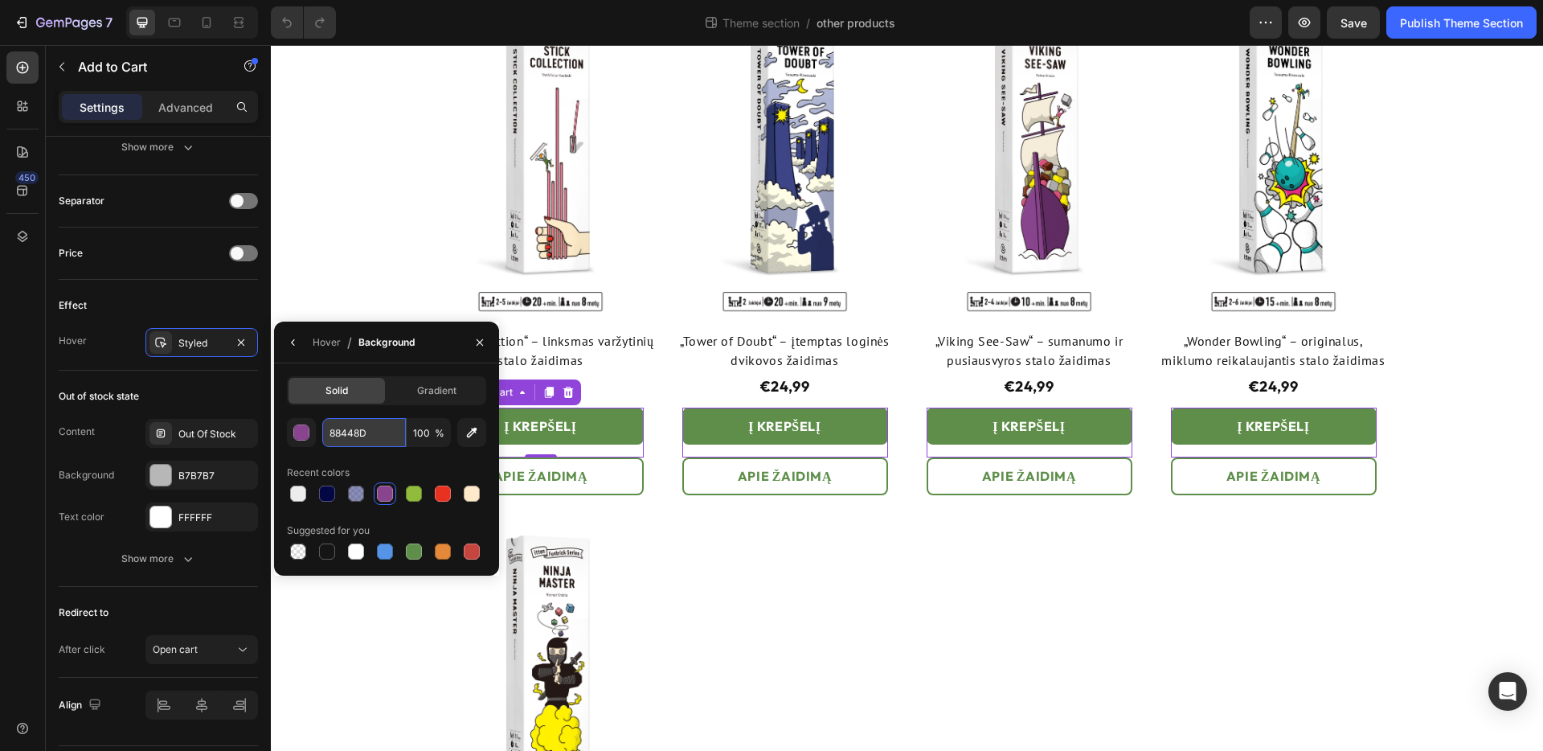
click at [350, 432] on input "88448D" at bounding box center [364, 432] width 84 height 29
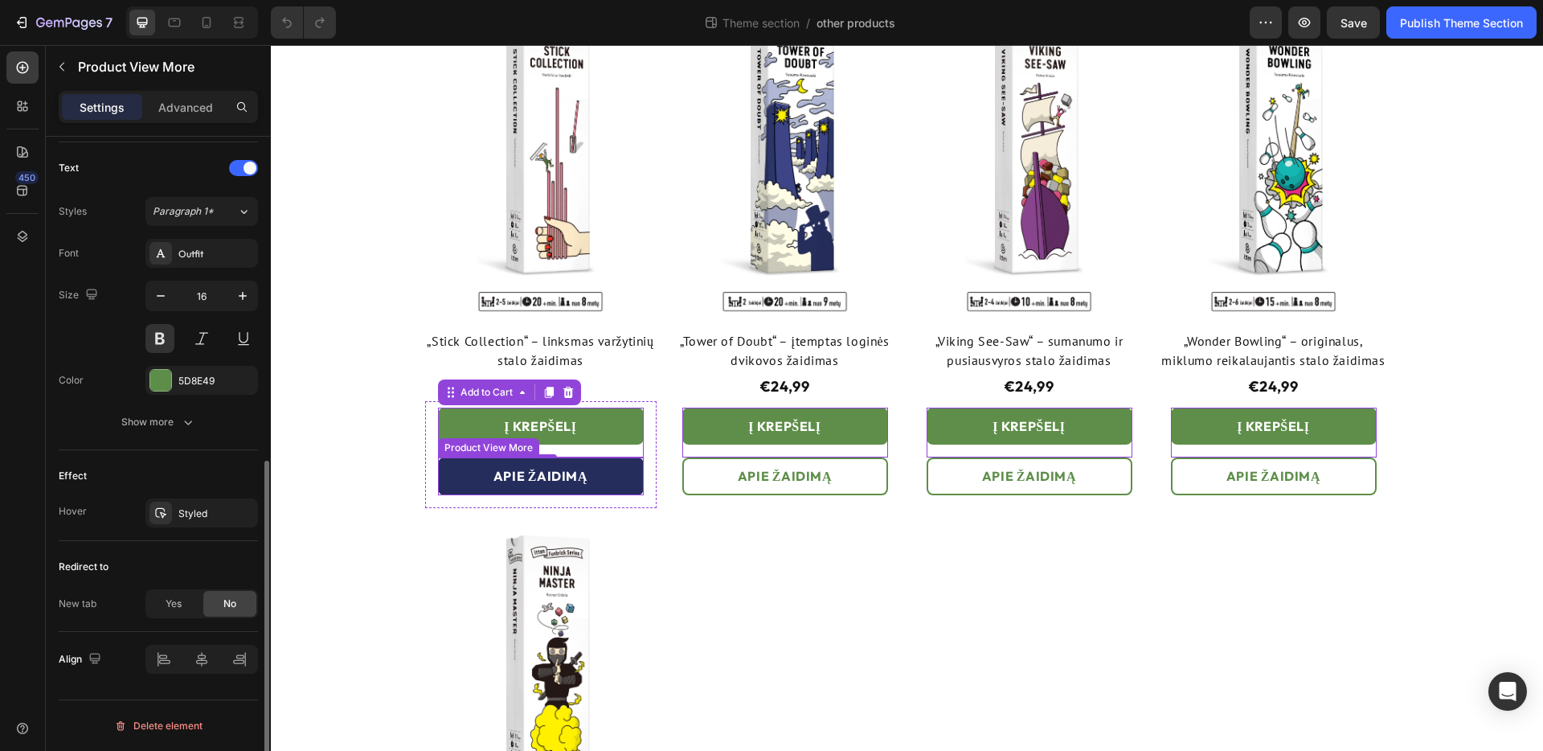
click at [619, 474] on button "Apie žaidimą" at bounding box center [541, 475] width 206 height 37
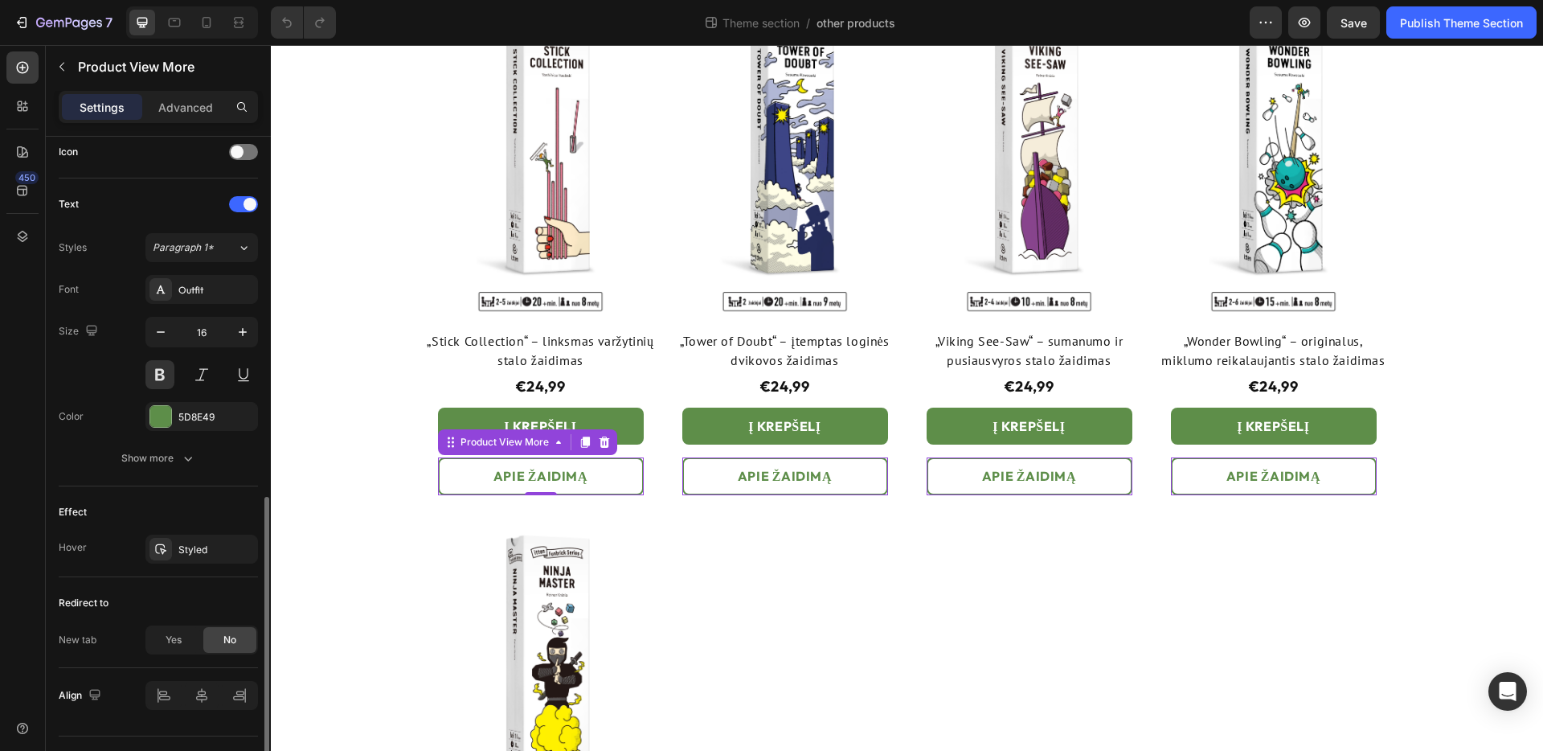
scroll to position [635, 0]
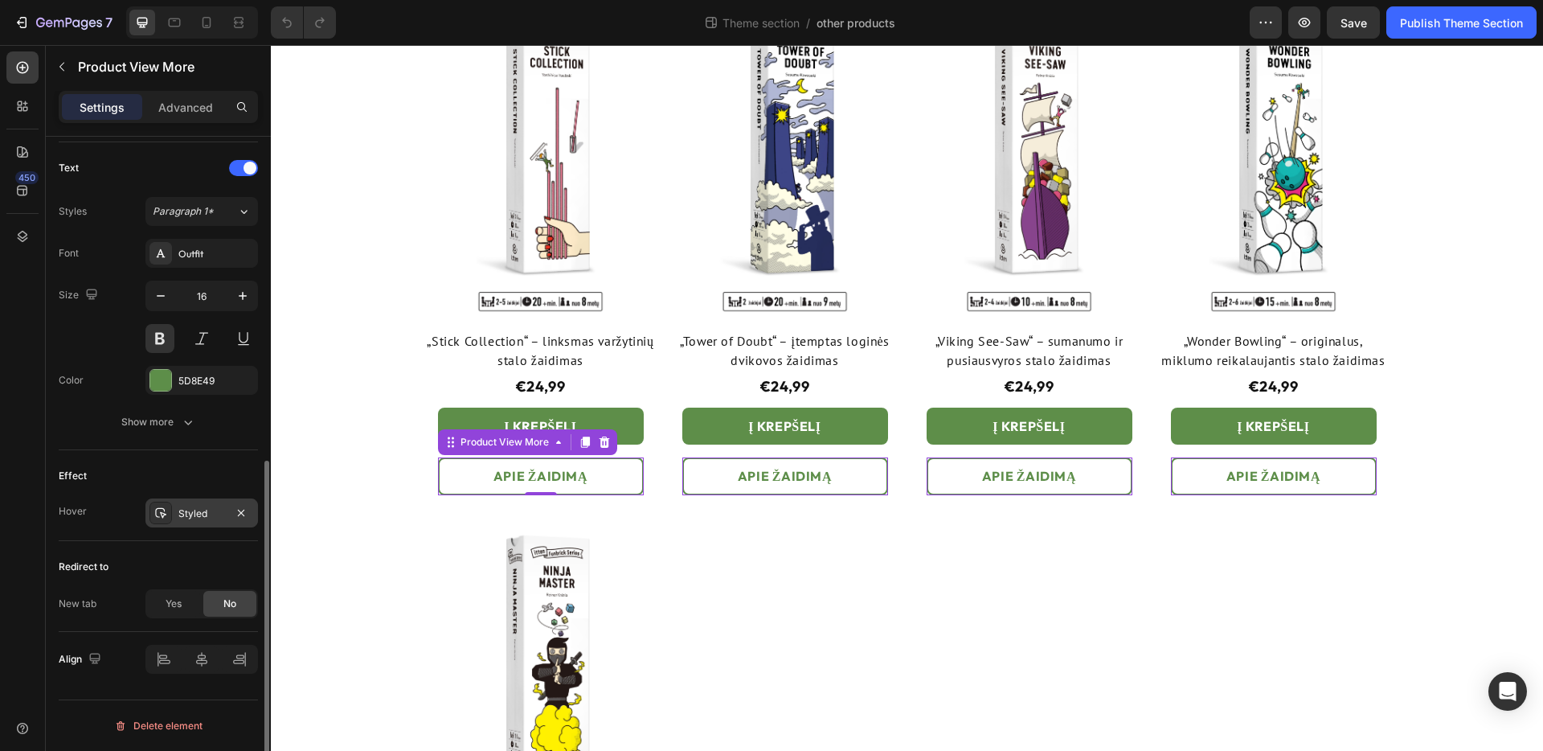
click at [207, 514] on div "Styled" at bounding box center [201, 513] width 47 height 14
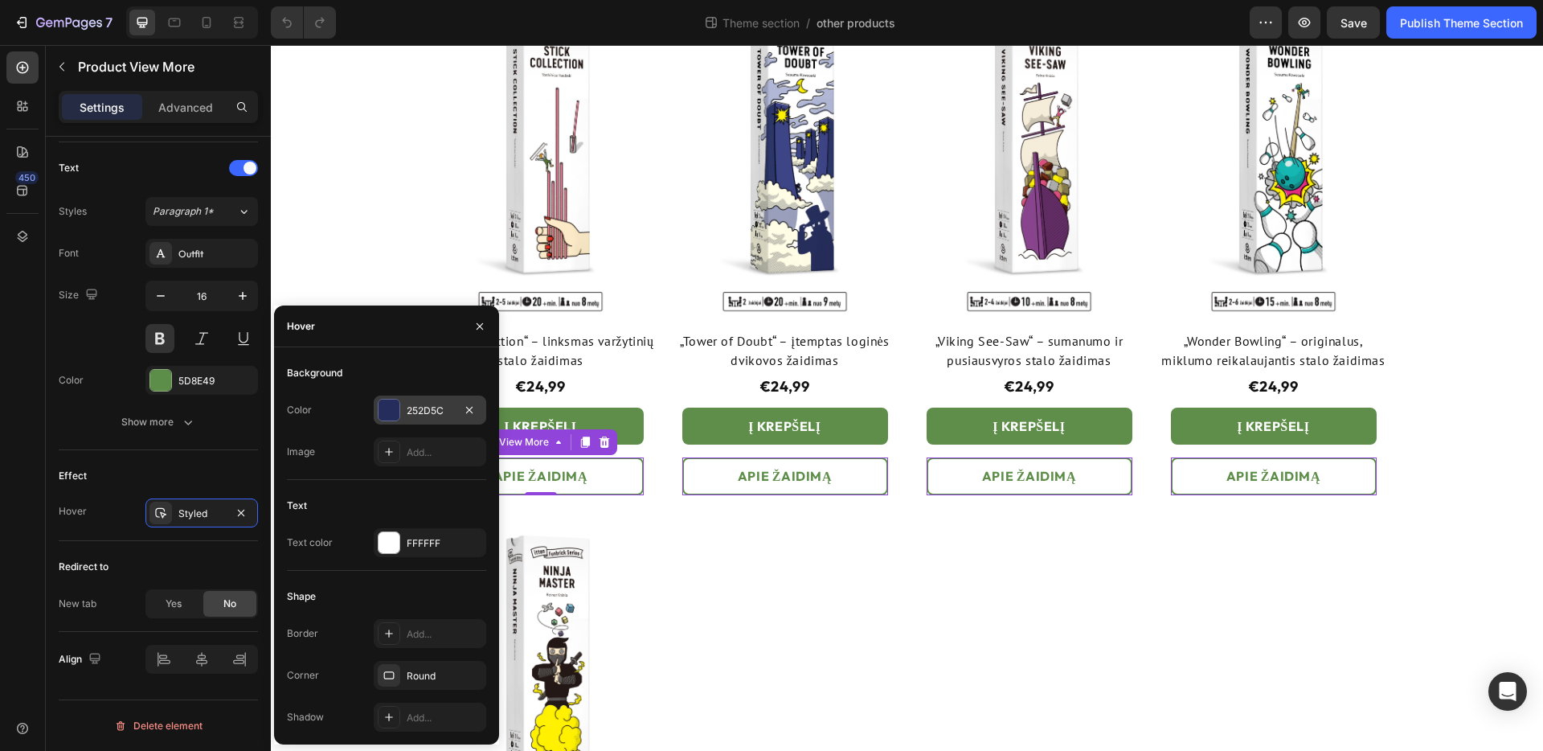
click at [436, 408] on div "252D5C" at bounding box center [430, 410] width 47 height 14
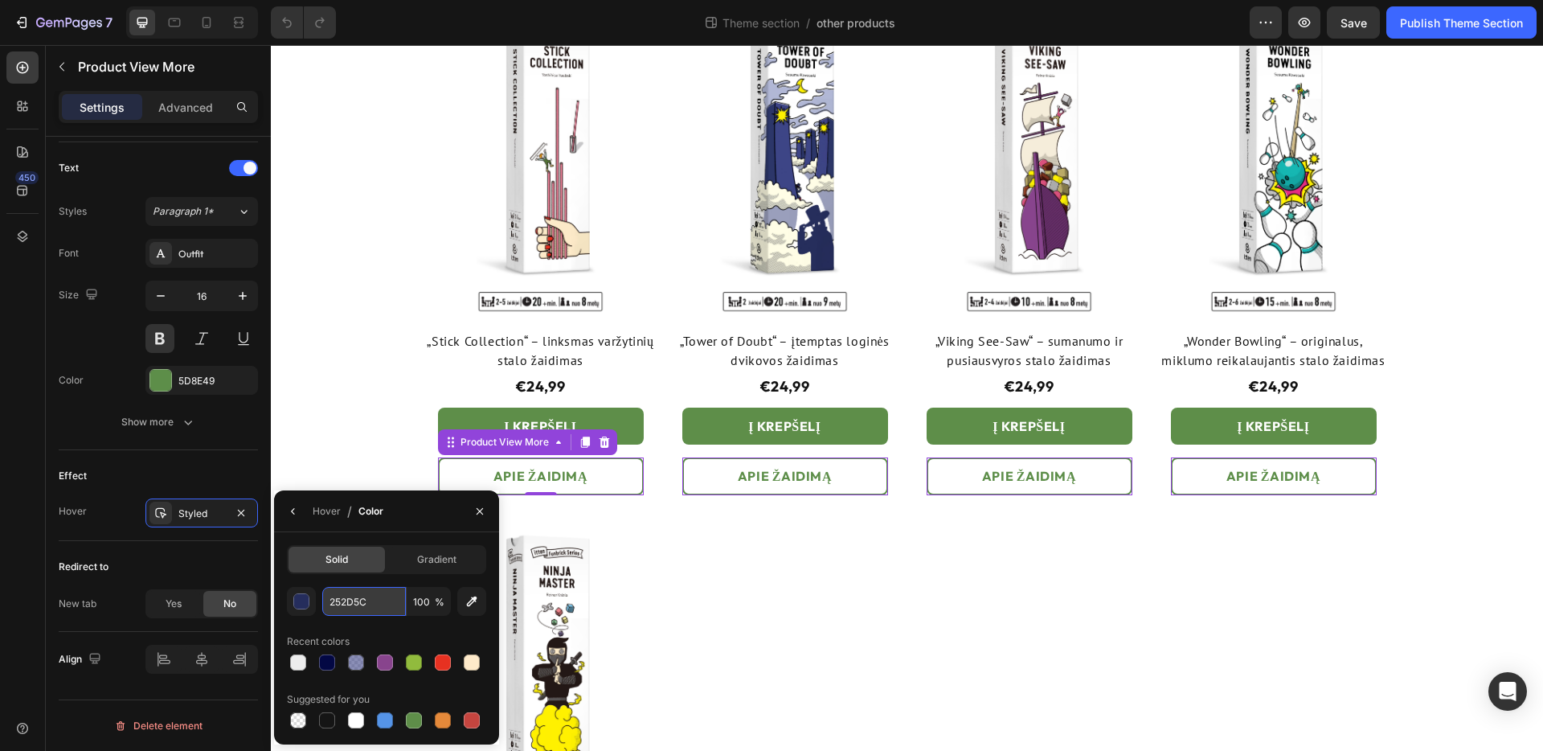
click at [377, 603] on input "252D5C" at bounding box center [364, 601] width 84 height 29
paste input "88448D"
type input "88448D"
click at [483, 510] on icon "button" at bounding box center [479, 511] width 13 height 13
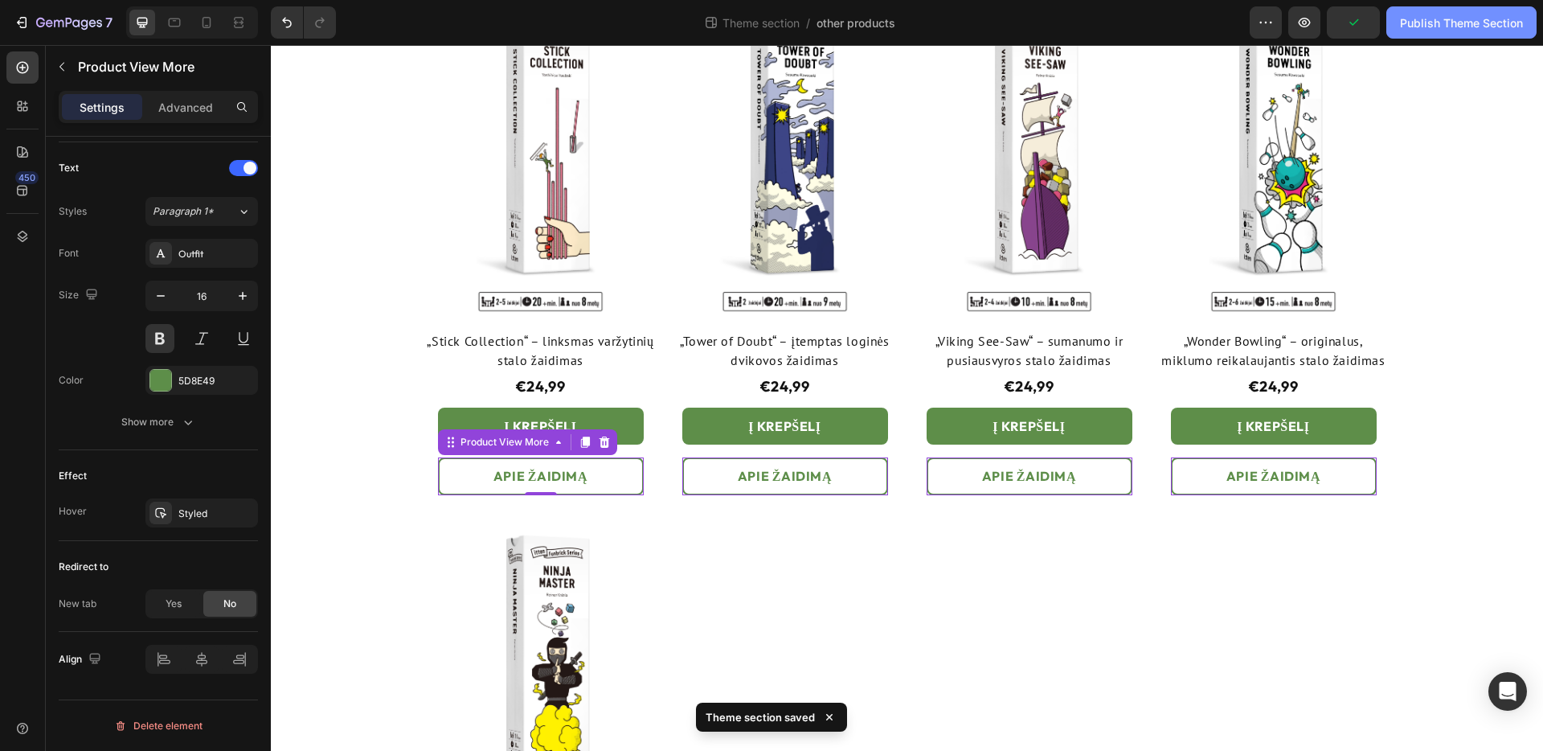
click at [1447, 29] on div "Publish Theme Section" at bounding box center [1461, 22] width 123 height 17
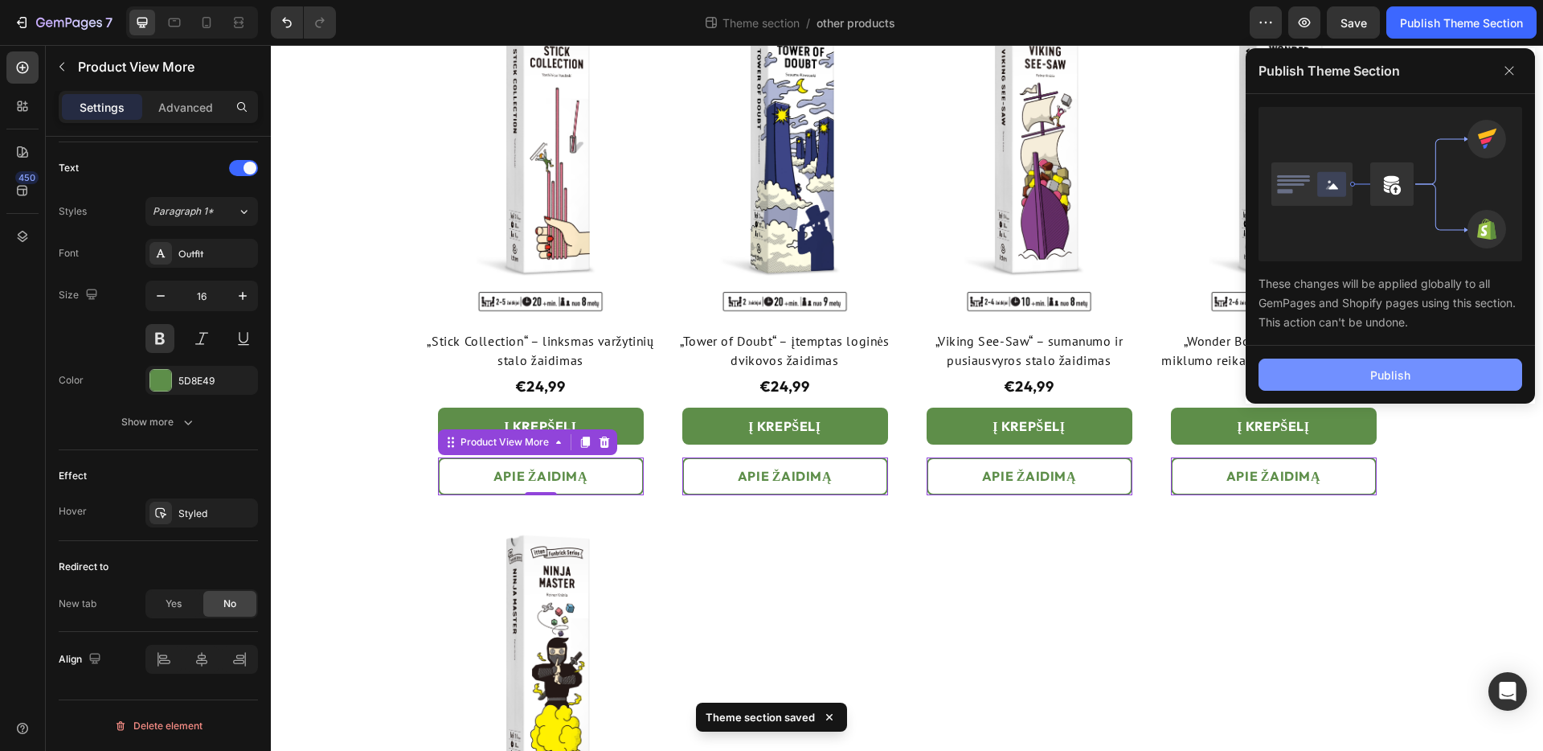
click at [1371, 367] on div "Publish" at bounding box center [1390, 374] width 40 height 17
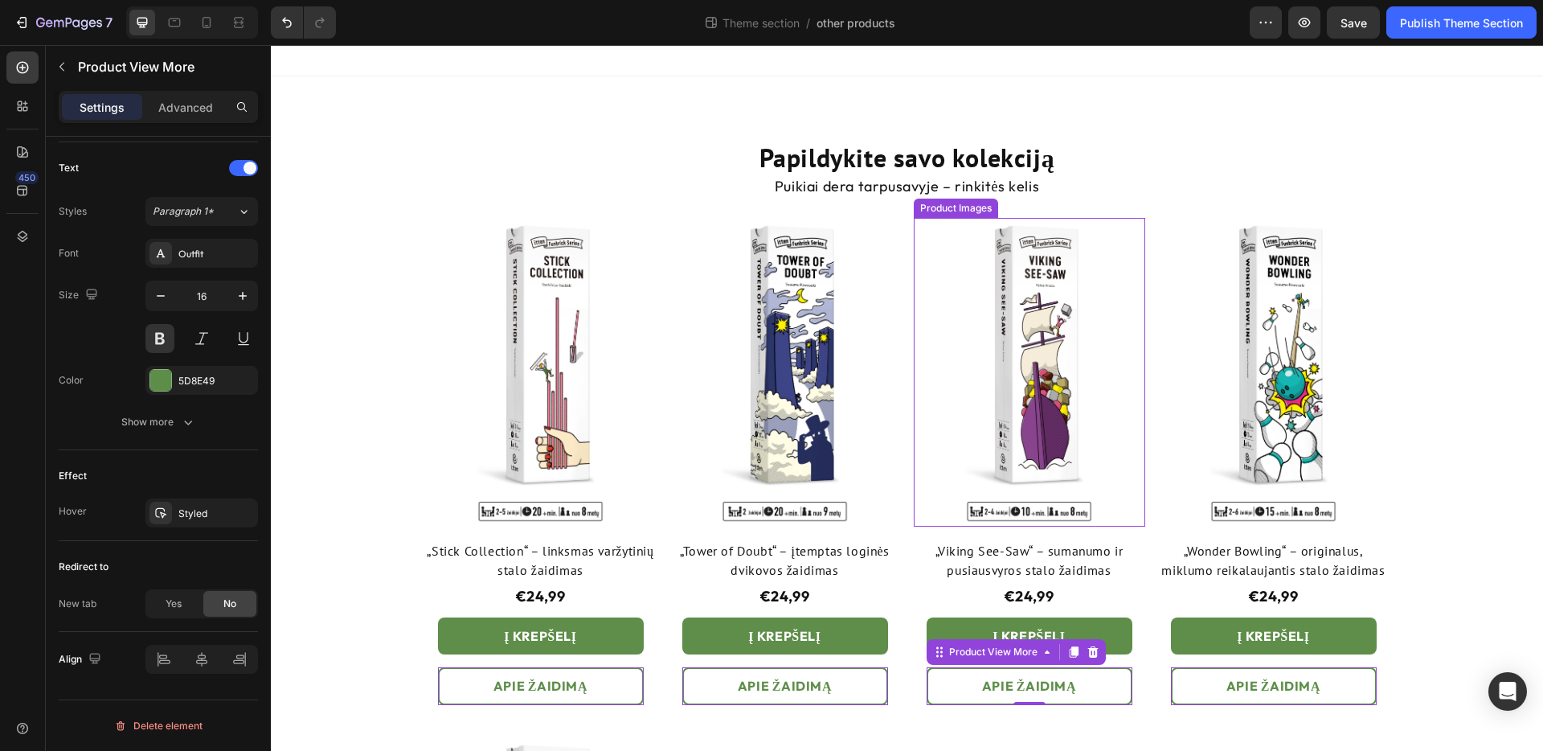
scroll to position [0, 0]
click at [180, 24] on icon at bounding box center [174, 22] width 16 height 16
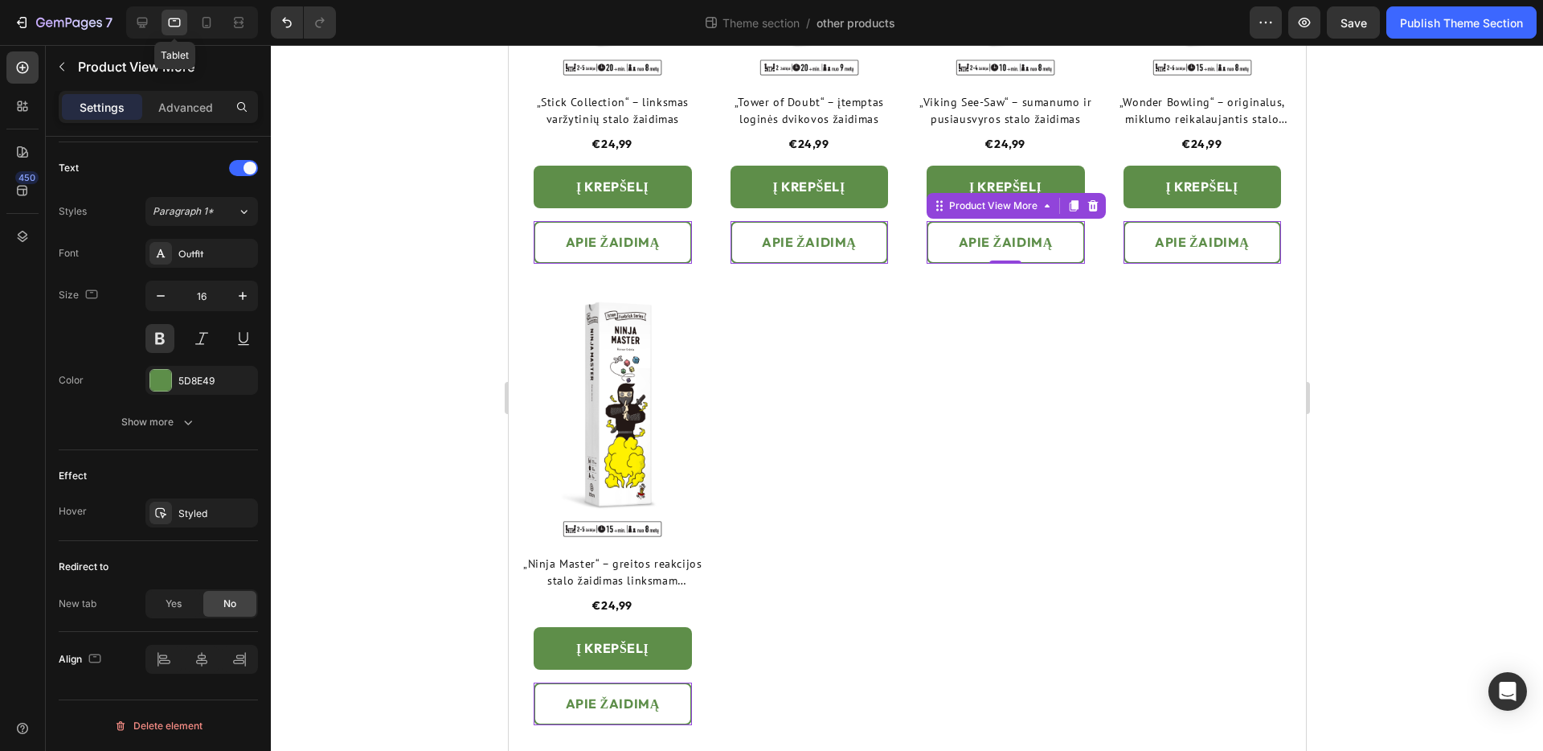
scroll to position [440, 0]
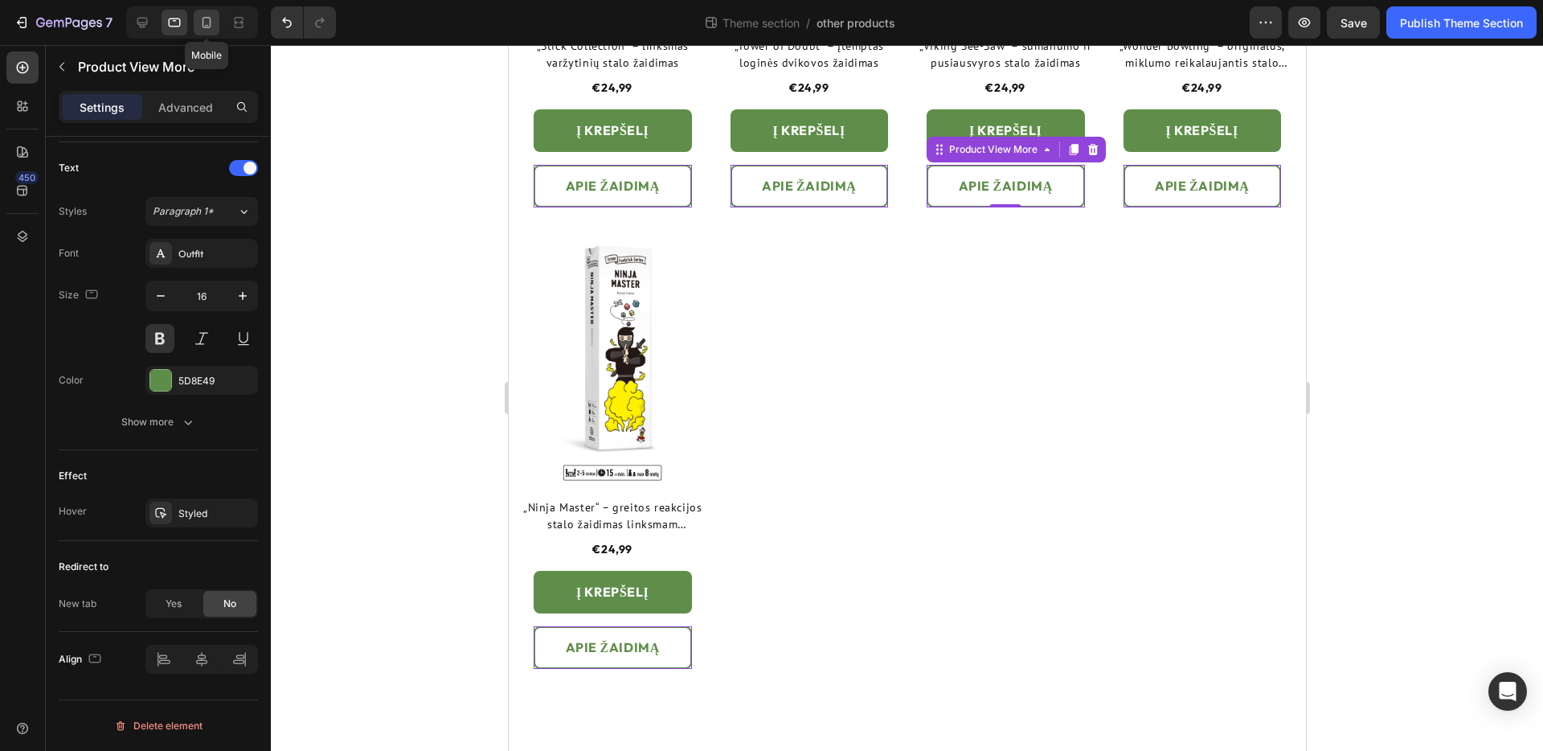
click at [207, 17] on icon at bounding box center [207, 22] width 9 height 11
type input "14"
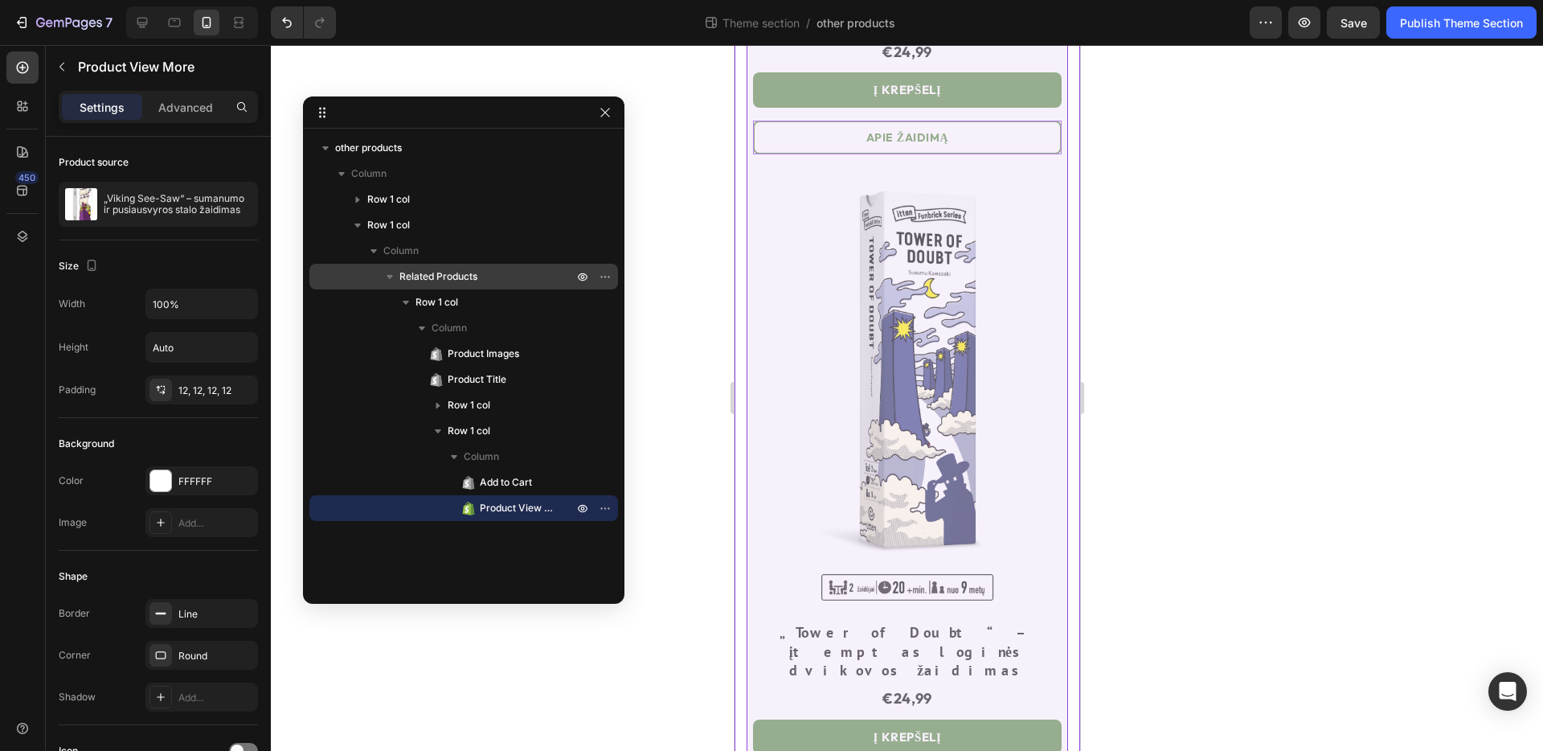
click at [444, 269] on span "Related Products" at bounding box center [438, 276] width 78 height 16
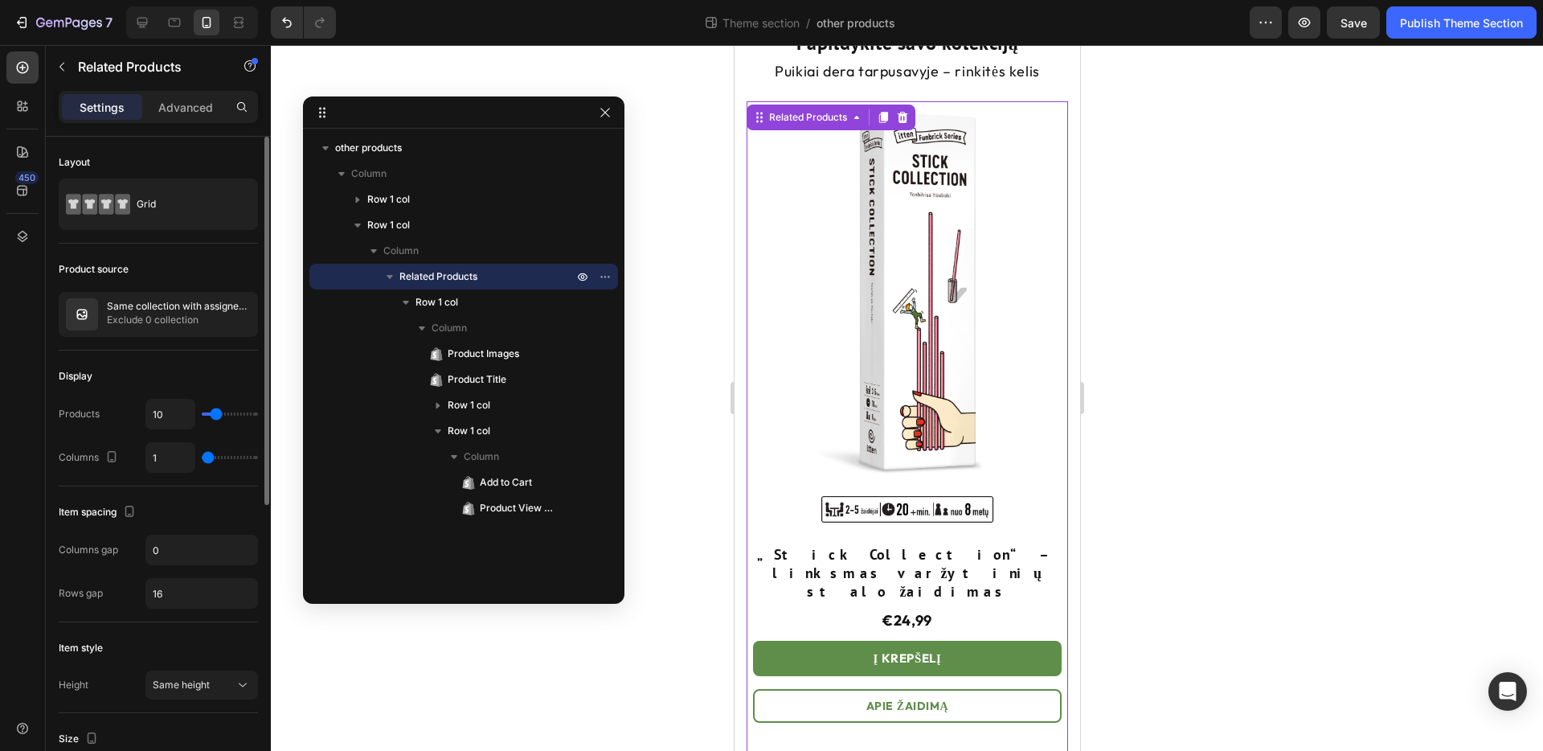
scroll to position [14, 0]
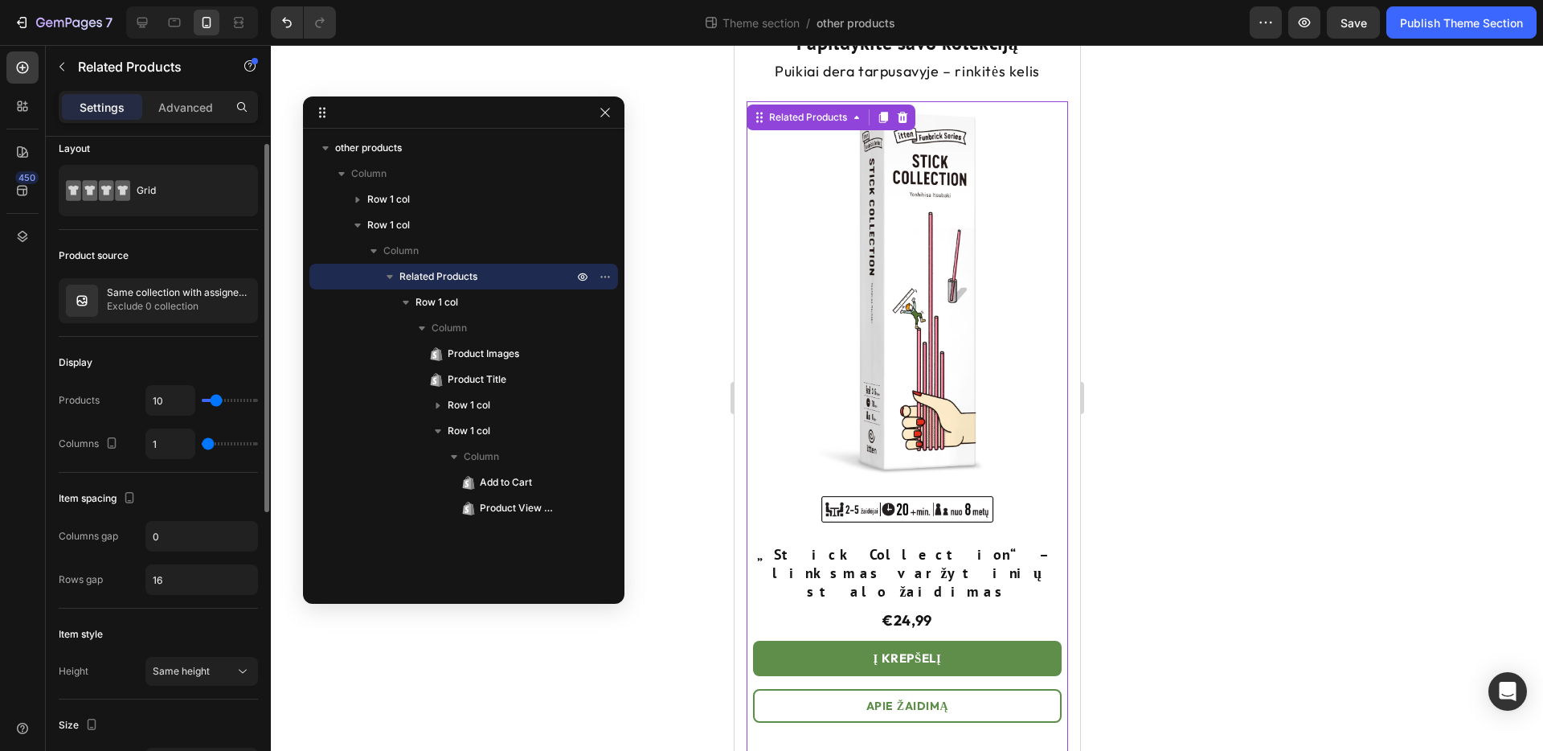
type input "2"
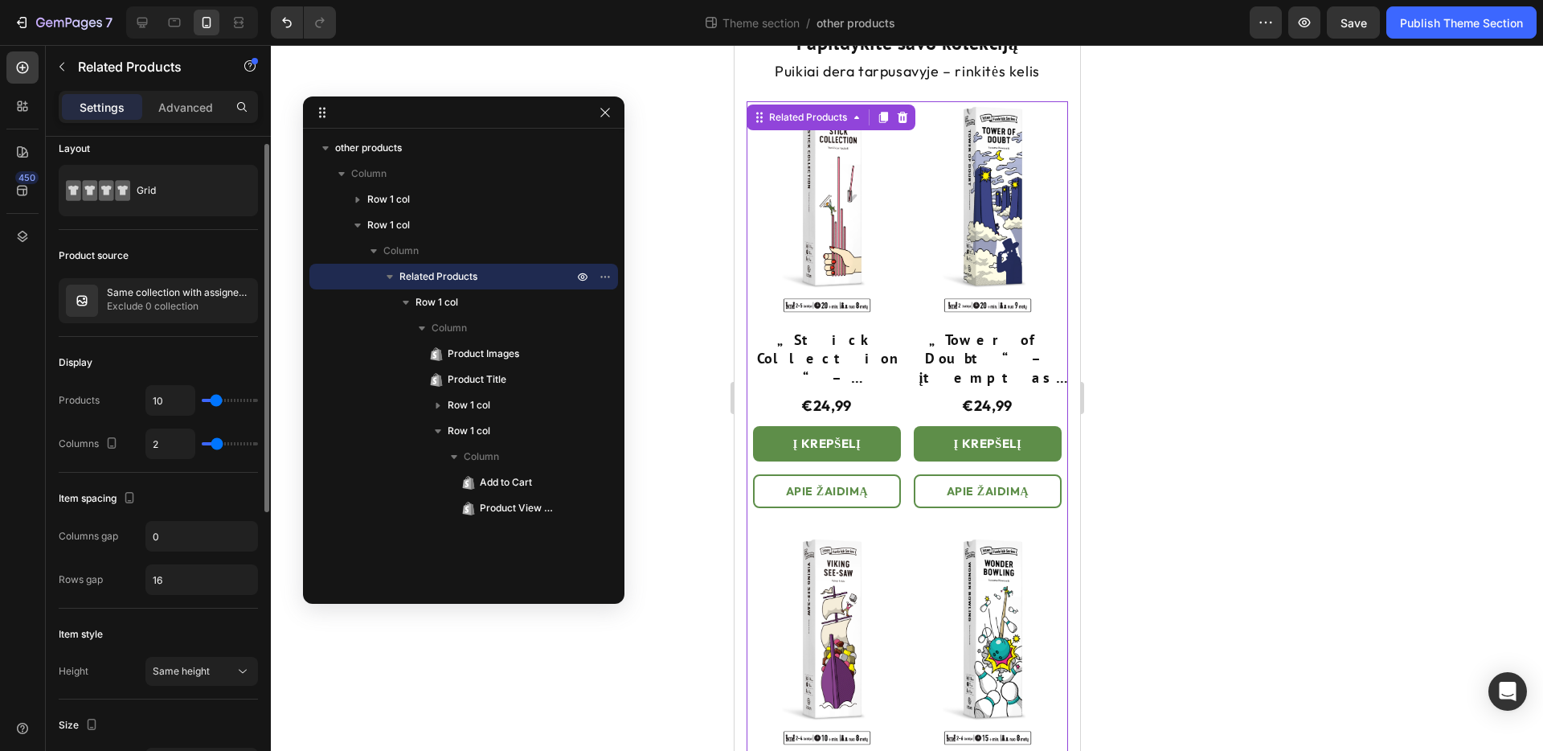
type input "2"
click at [215, 443] on input "range" at bounding box center [230, 443] width 56 height 3
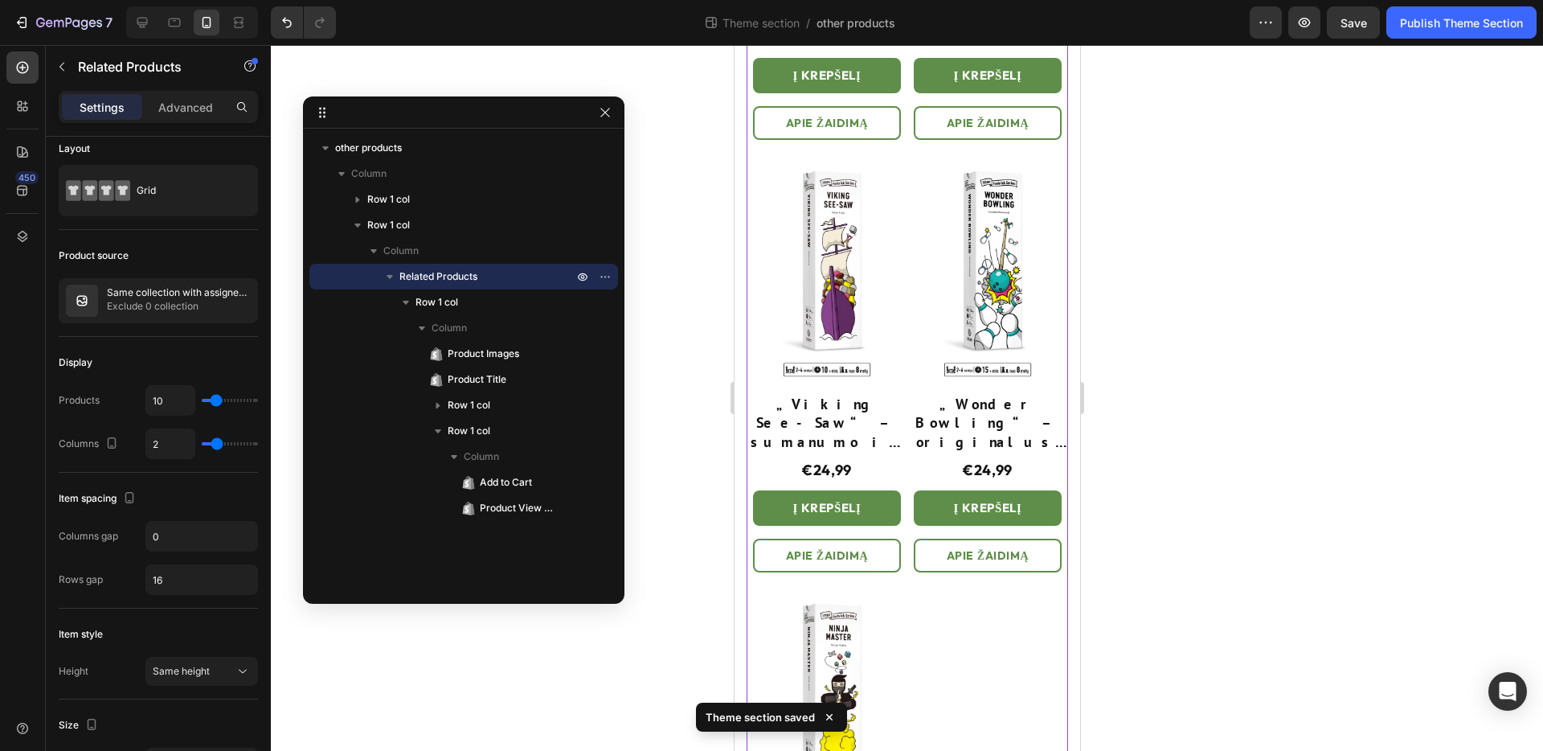
scroll to position [490, 0]
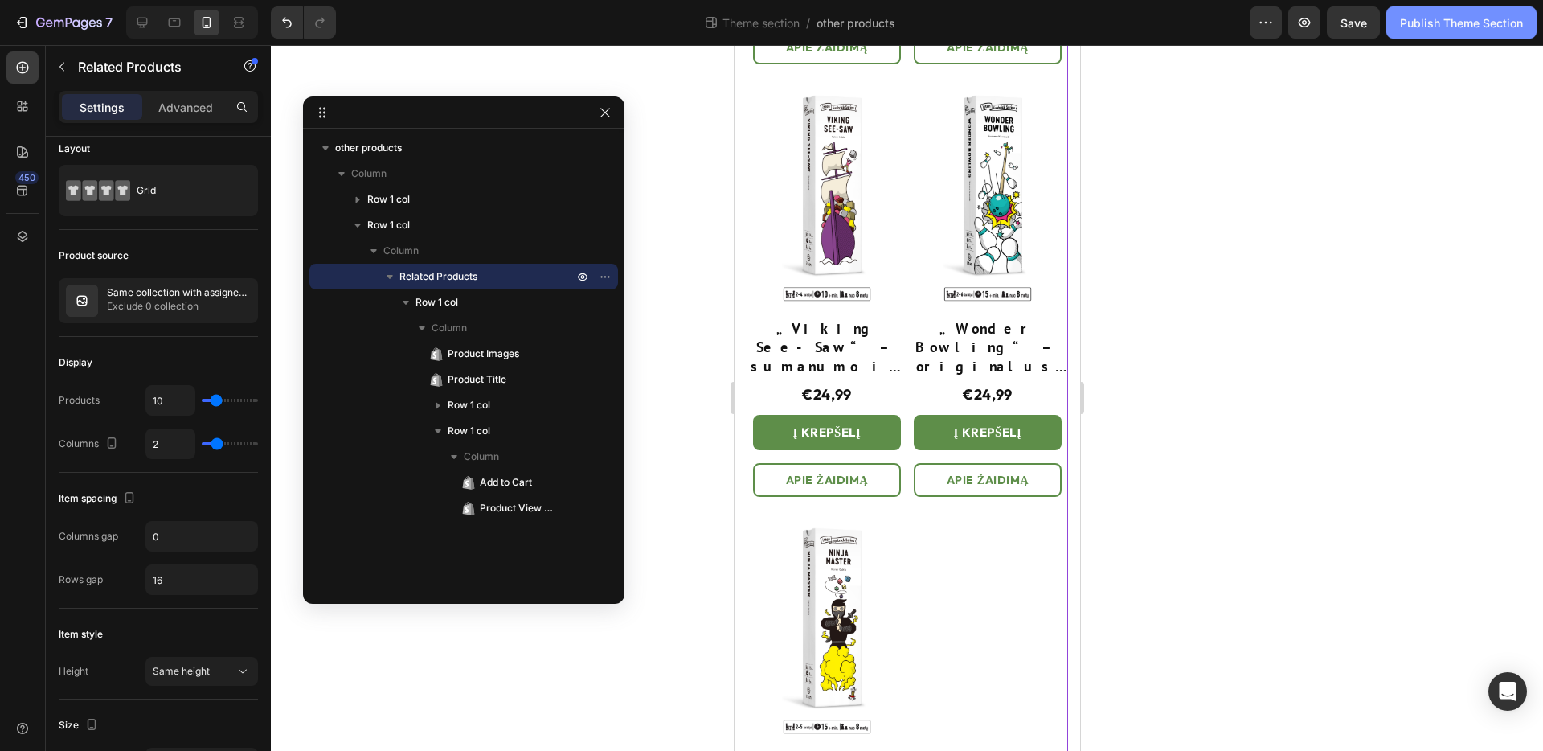
click at [1450, 32] on button "Publish Theme Section" at bounding box center [1461, 22] width 150 height 32
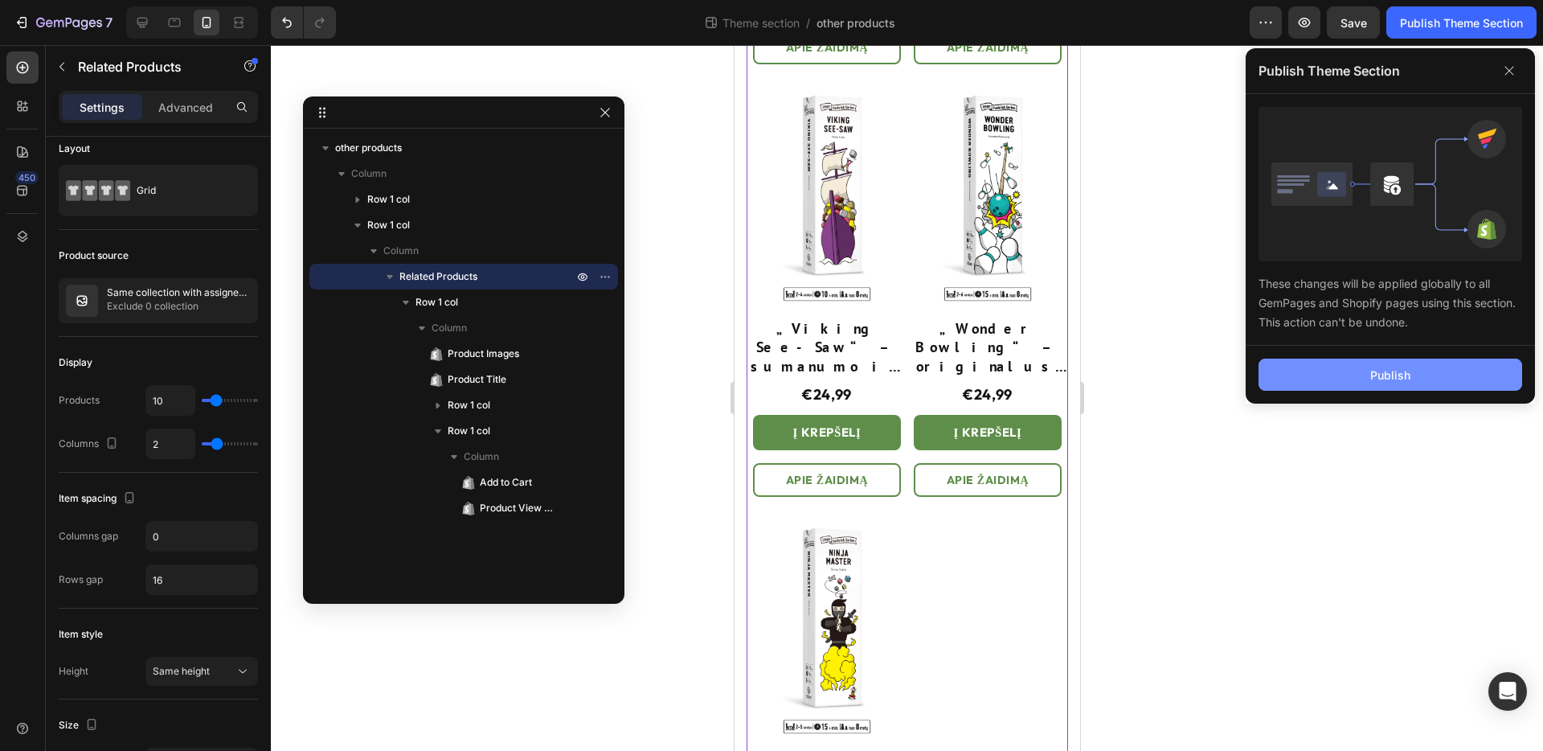
click at [1342, 373] on button "Publish" at bounding box center [1391, 374] width 264 height 32
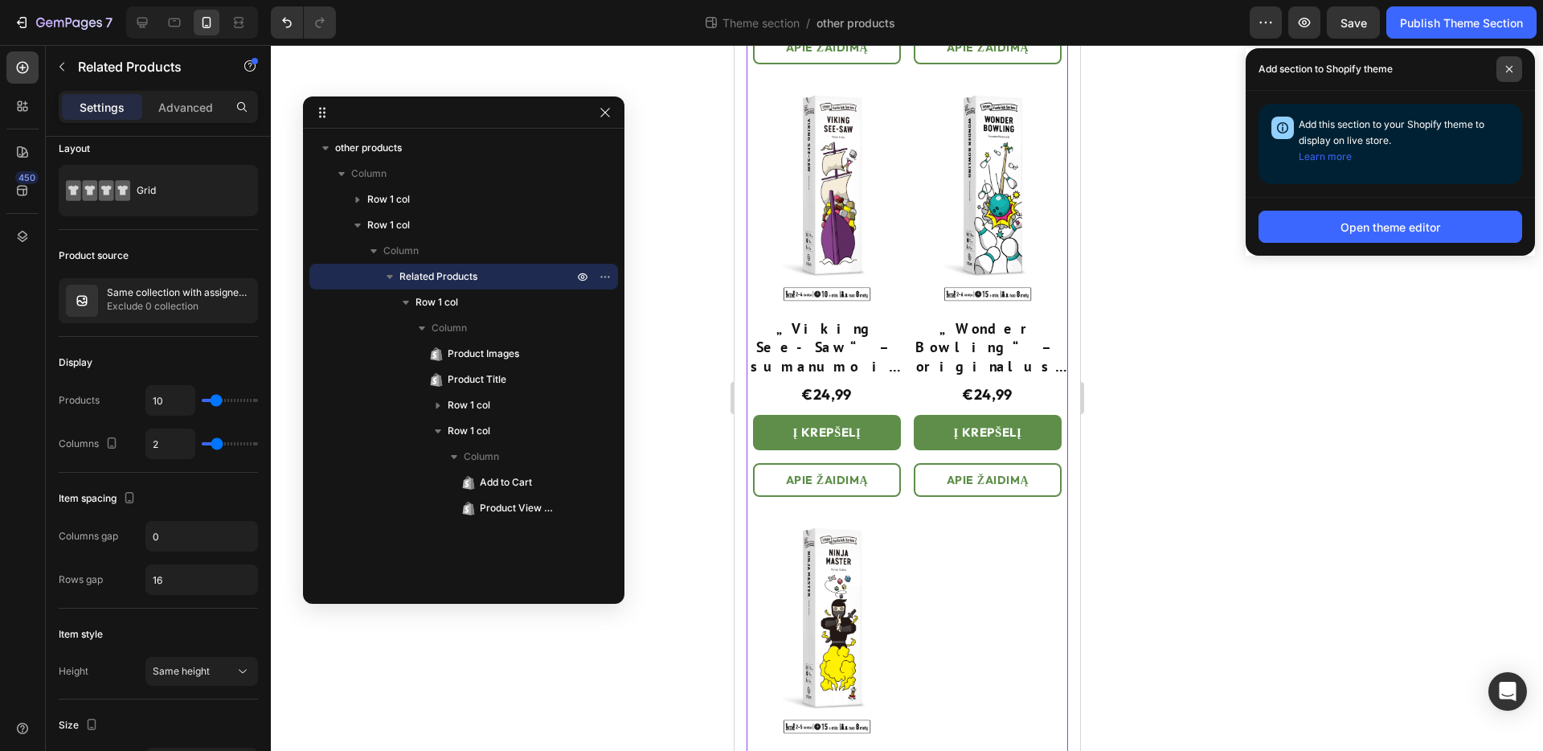
click at [1509, 68] on icon at bounding box center [1509, 69] width 6 height 6
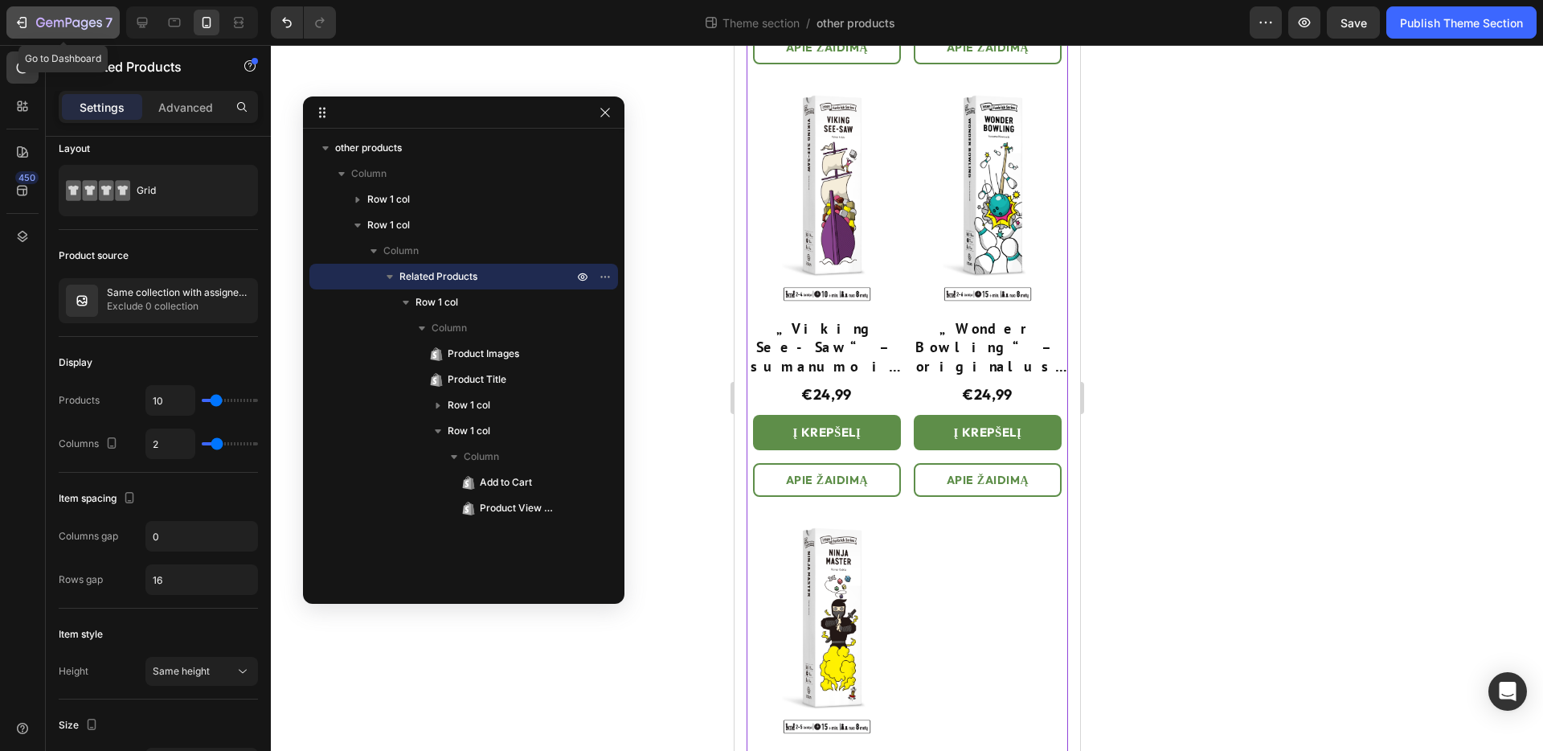
click at [34, 27] on div "7" at bounding box center [63, 22] width 99 height 19
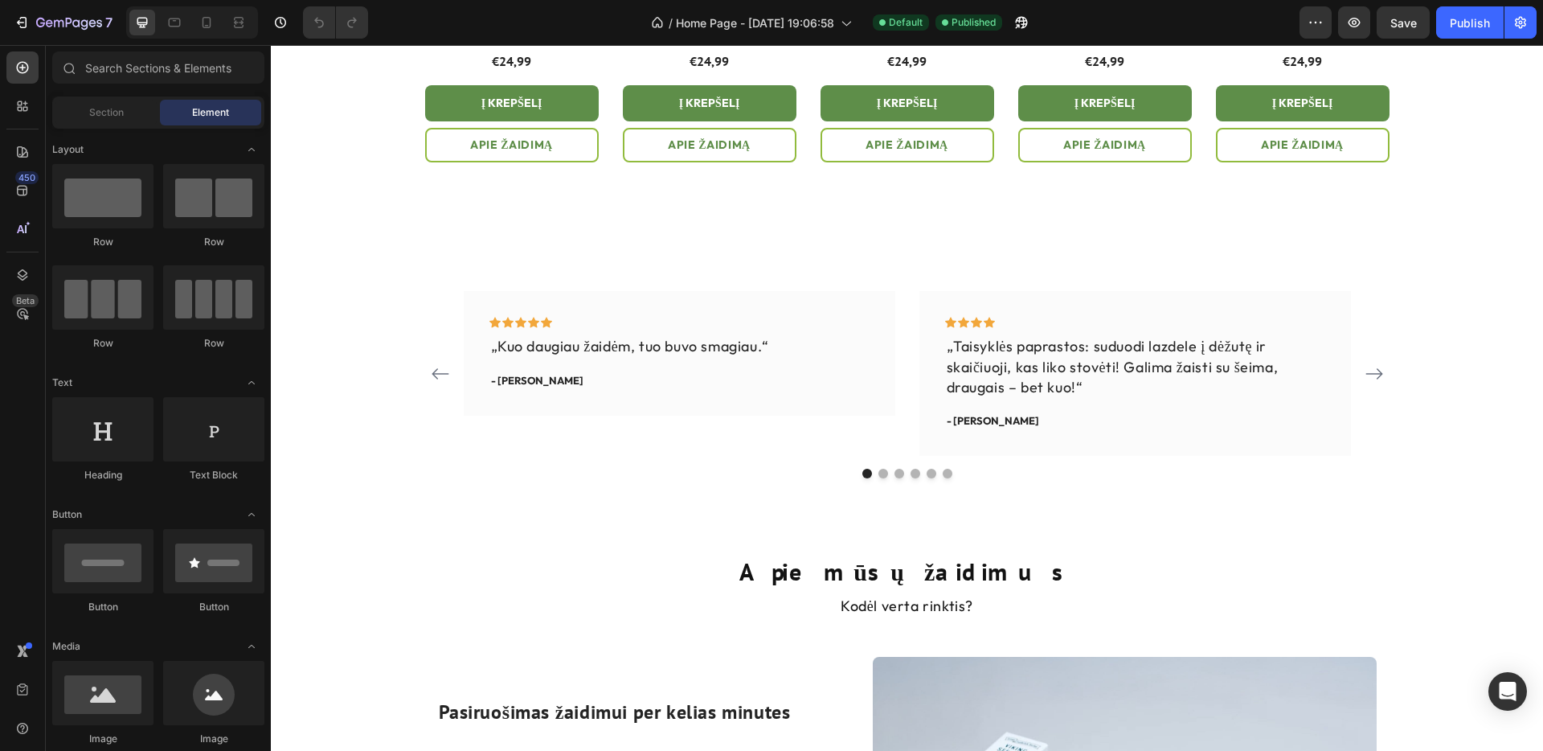
scroll to position [1772, 0]
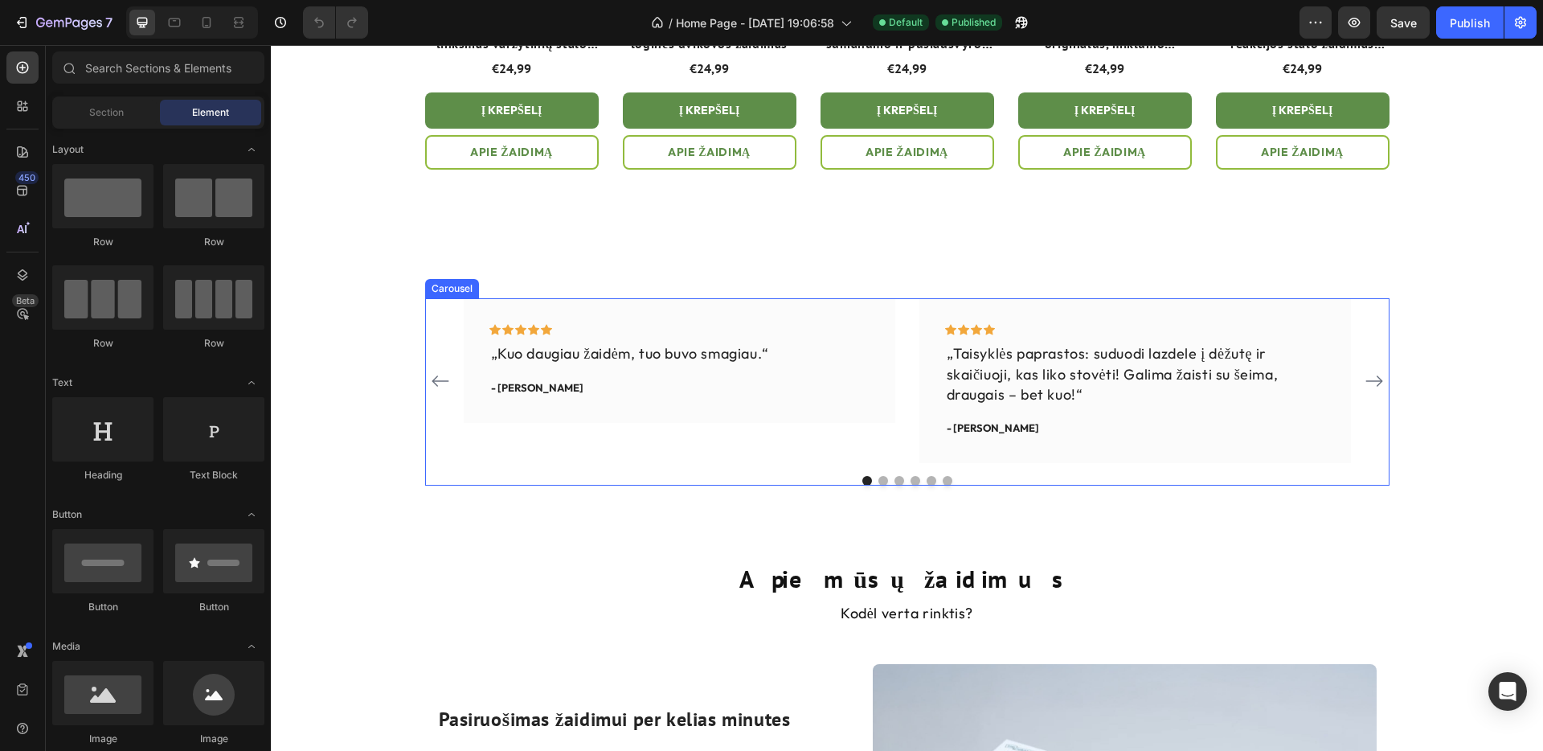
click at [1378, 382] on icon "Carousel Next Arrow" at bounding box center [1374, 380] width 19 height 19
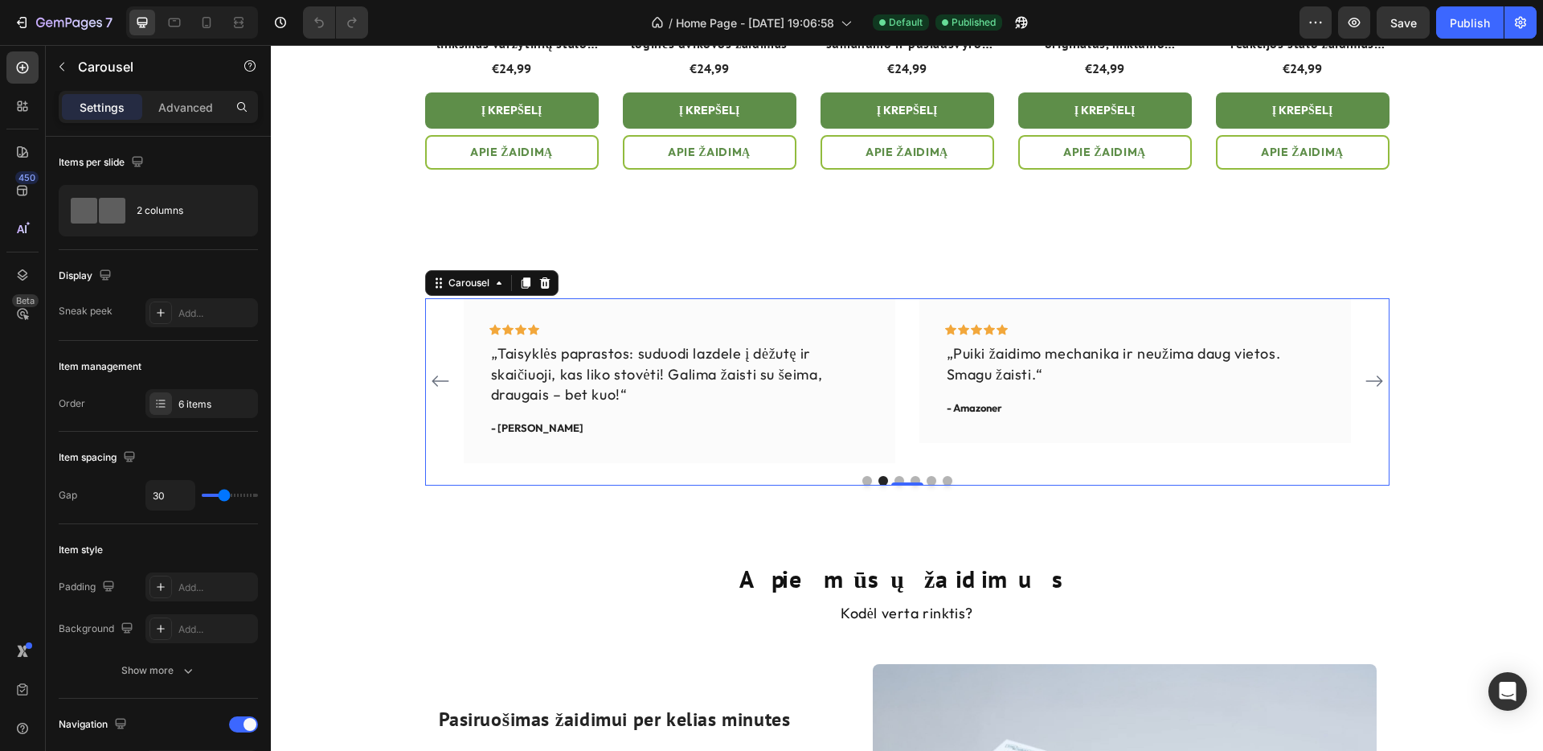
click at [1379, 382] on icon "Carousel Next Arrow" at bounding box center [1374, 380] width 19 height 19
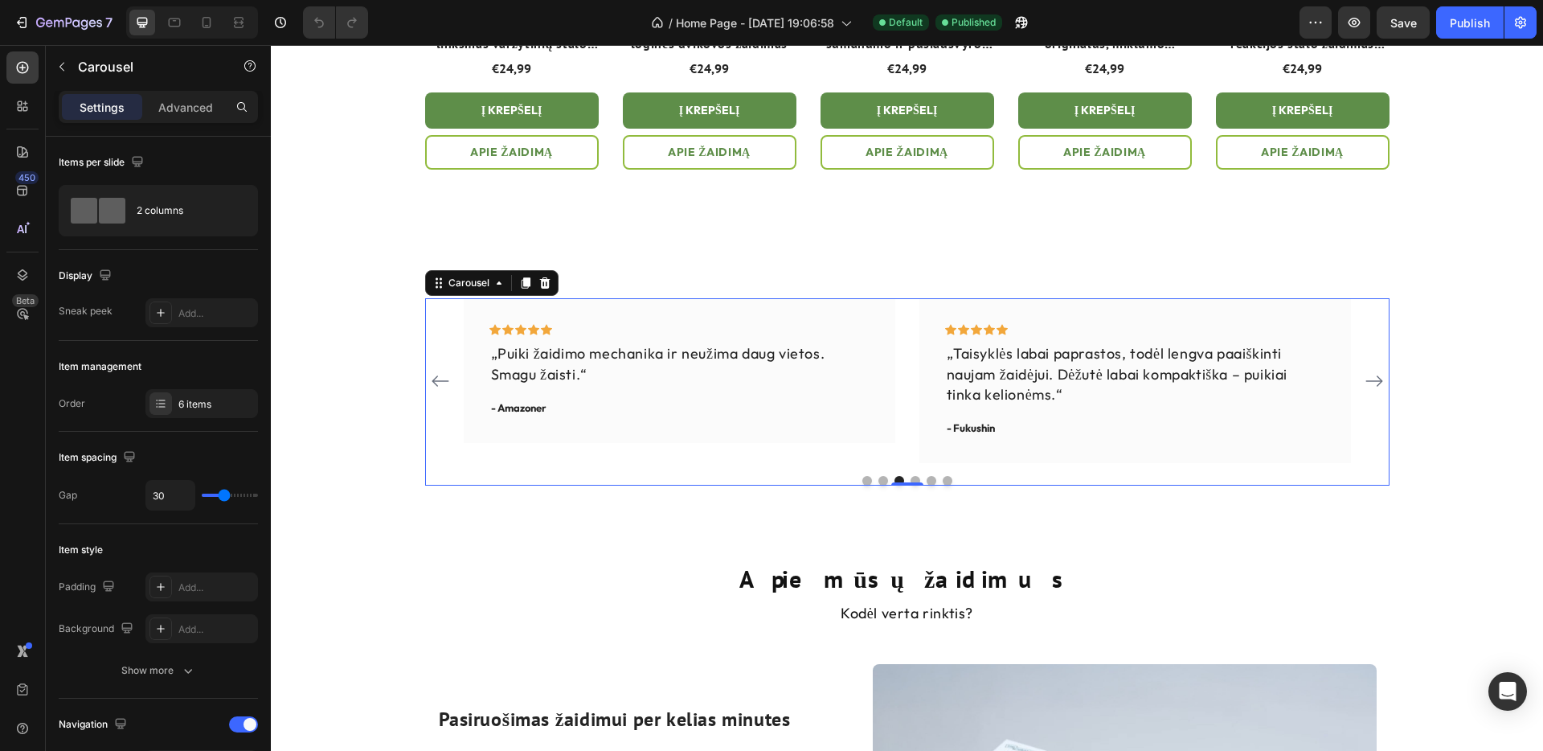
click at [1379, 382] on icon "Carousel Next Arrow" at bounding box center [1374, 380] width 19 height 19
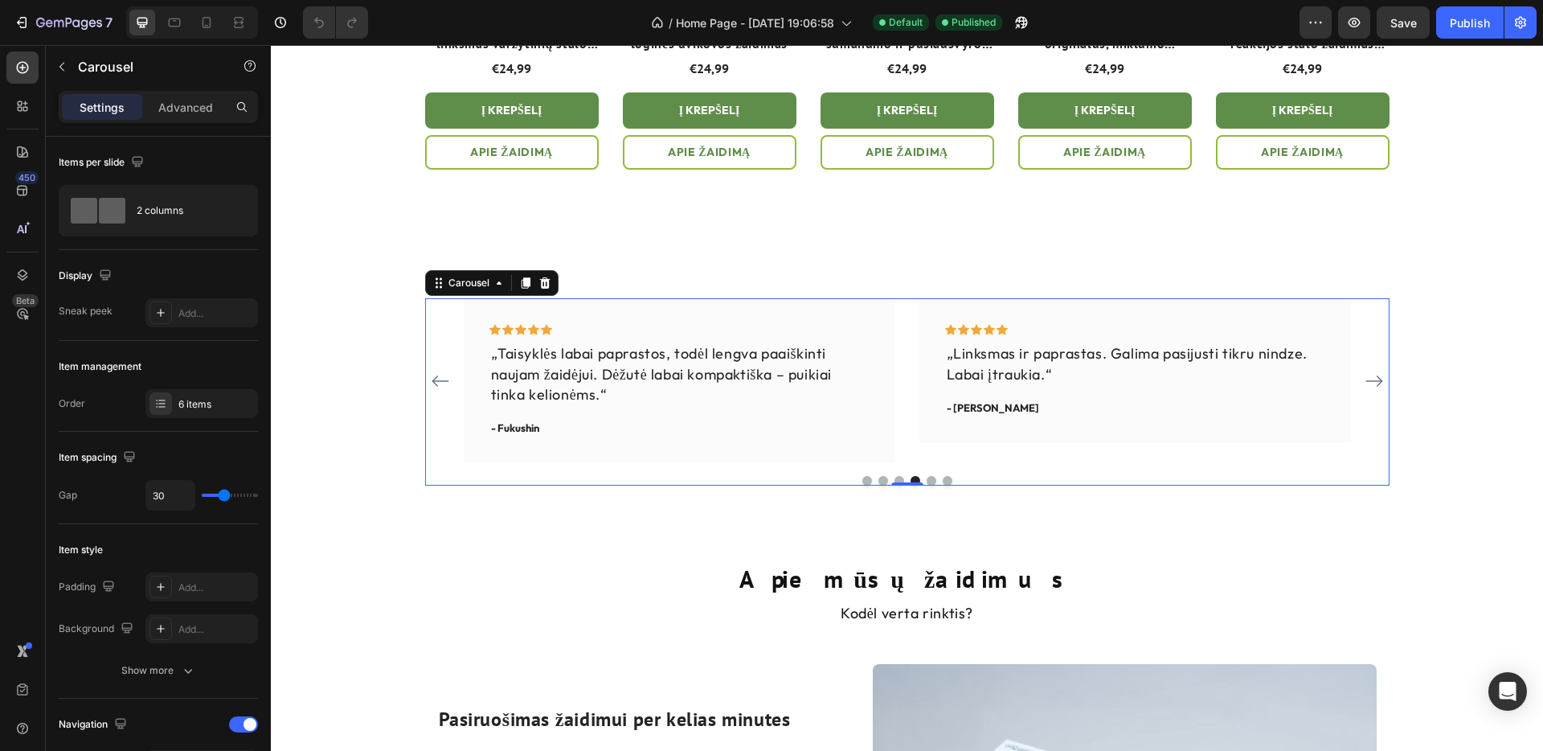
click at [1379, 382] on icon "Carousel Next Arrow" at bounding box center [1374, 380] width 19 height 19
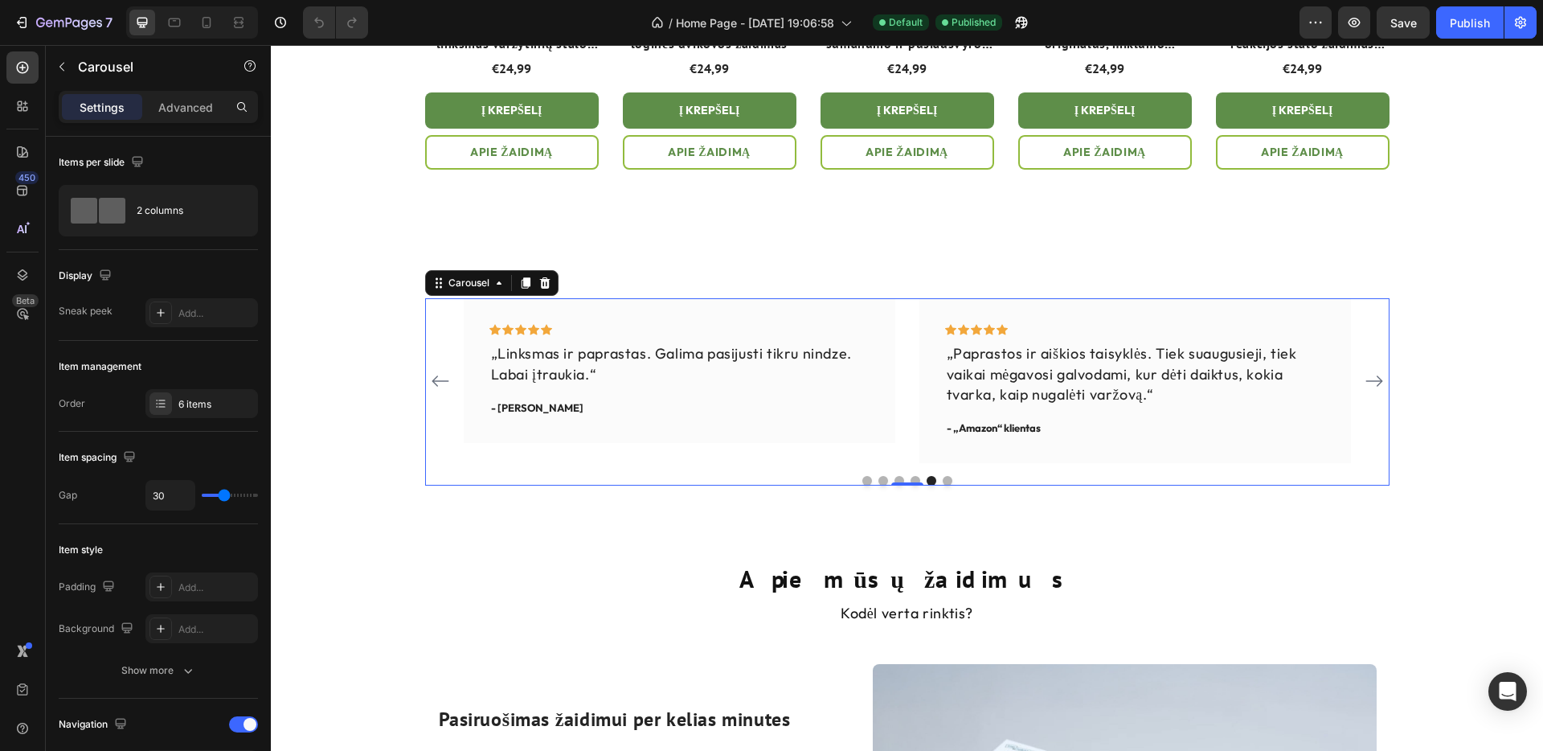
click at [1379, 382] on icon "Carousel Next Arrow" at bounding box center [1374, 380] width 19 height 19
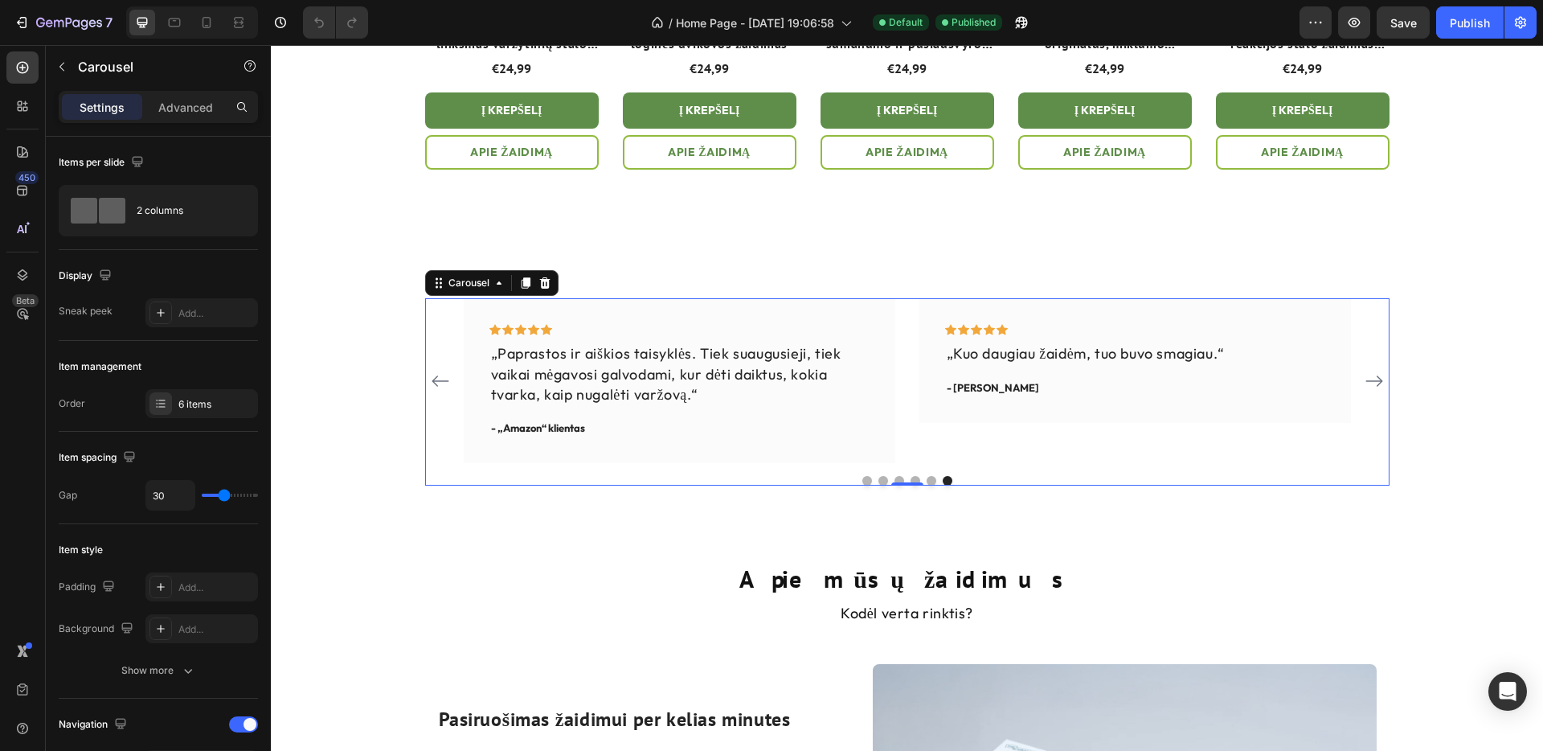
click at [1379, 382] on icon "Carousel Next Arrow" at bounding box center [1374, 380] width 19 height 19
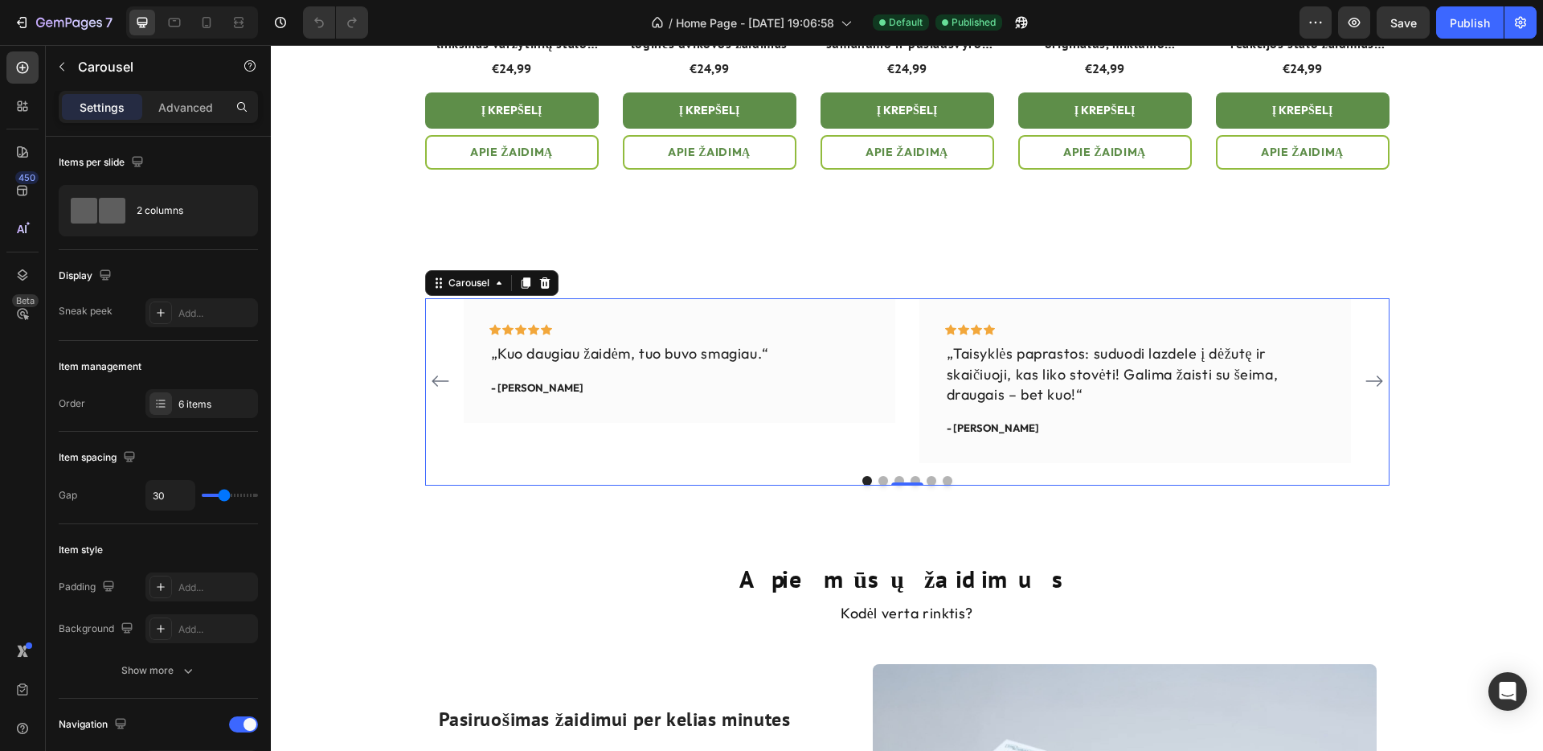
click at [1378, 382] on icon "Carousel Next Arrow" at bounding box center [1374, 380] width 19 height 19
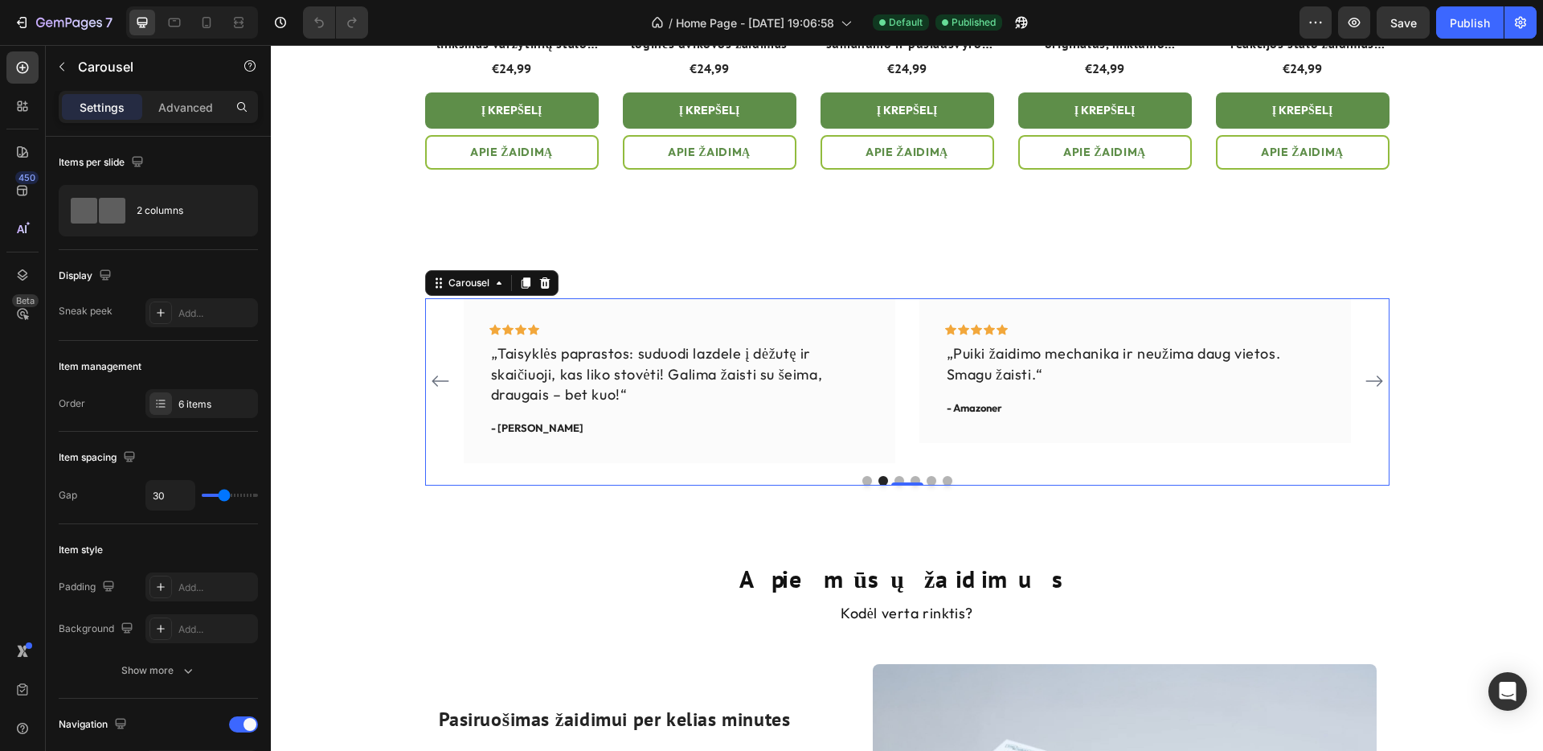
click at [1378, 382] on icon "Carousel Next Arrow" at bounding box center [1374, 380] width 19 height 19
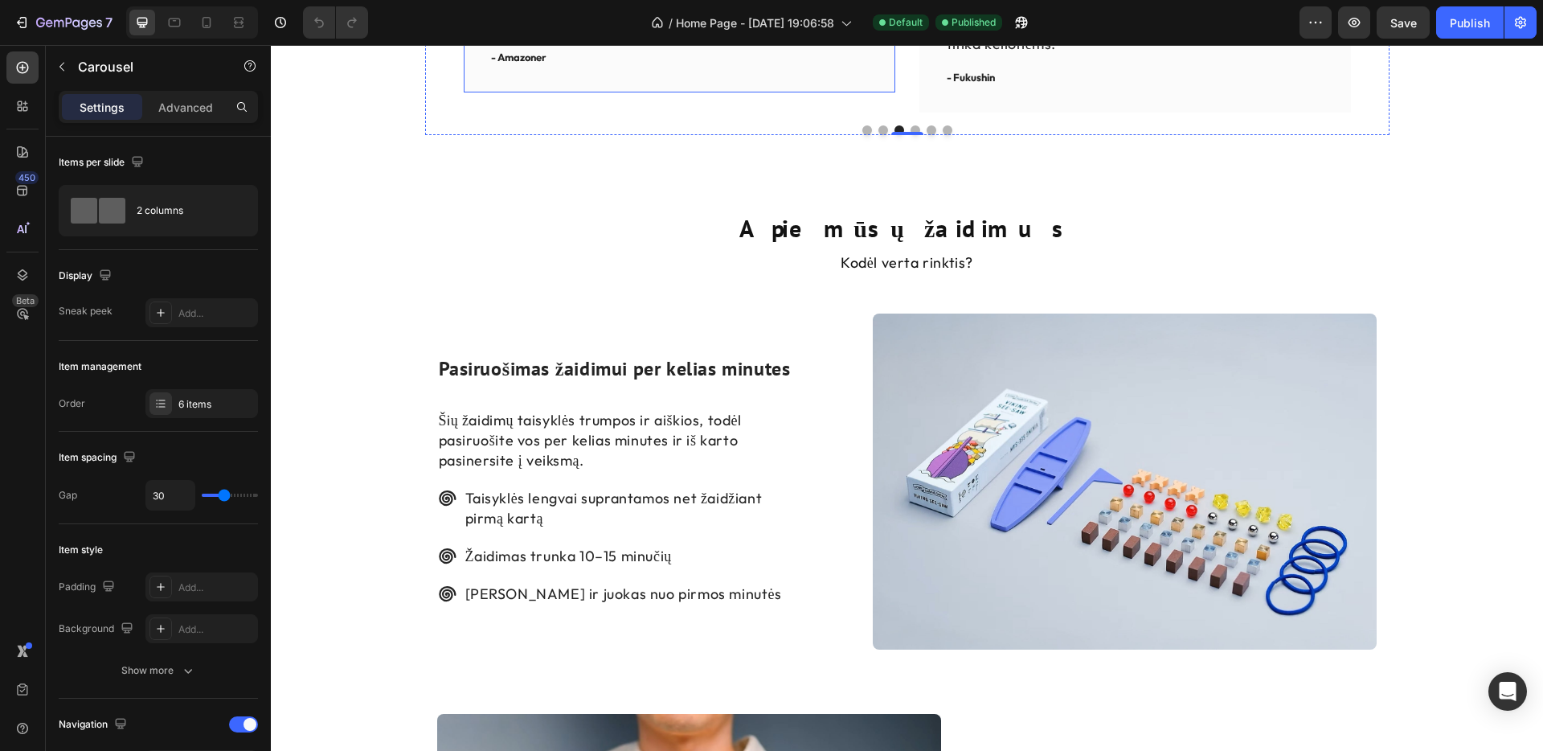
scroll to position [2181, 0]
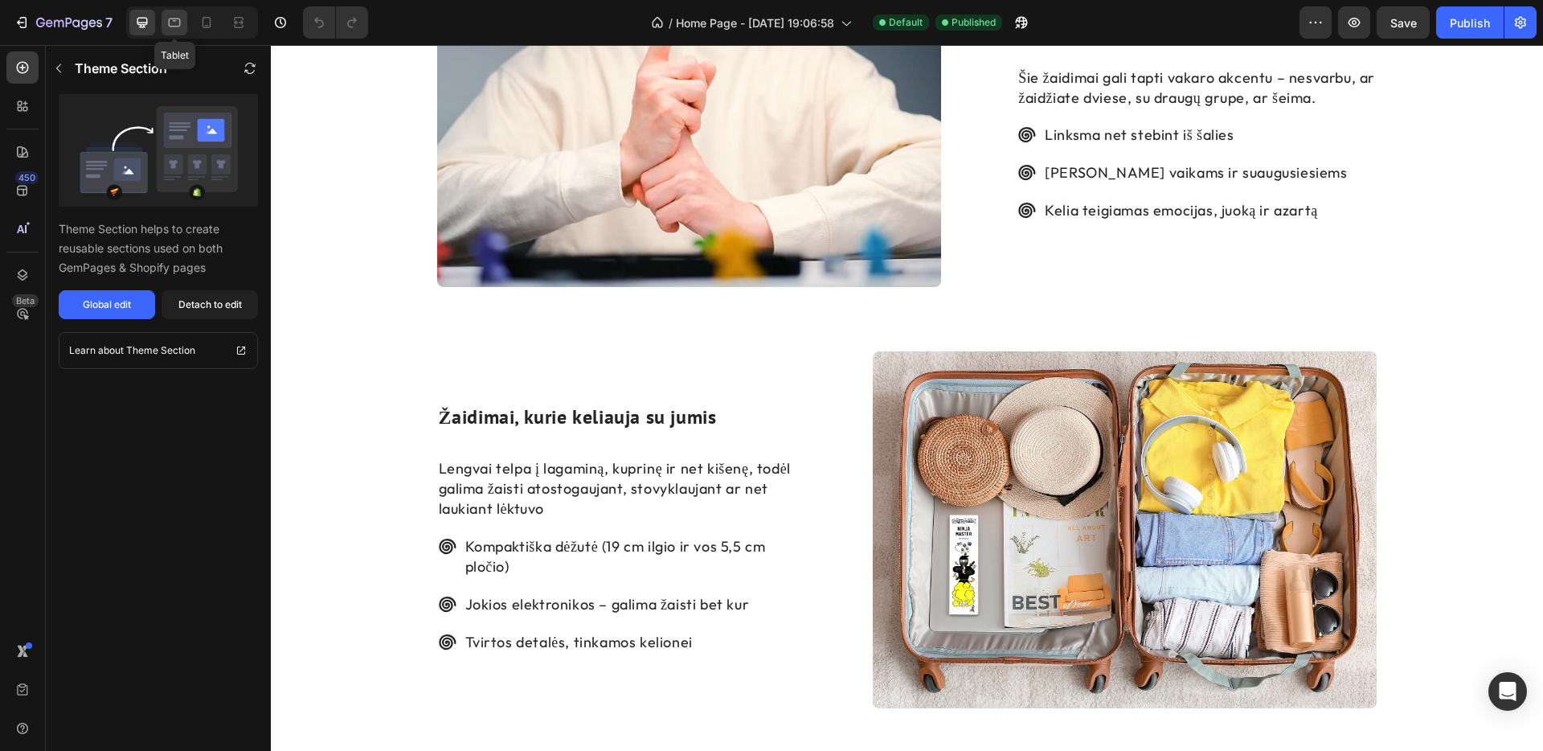
click at [174, 21] on icon at bounding box center [175, 22] width 12 height 9
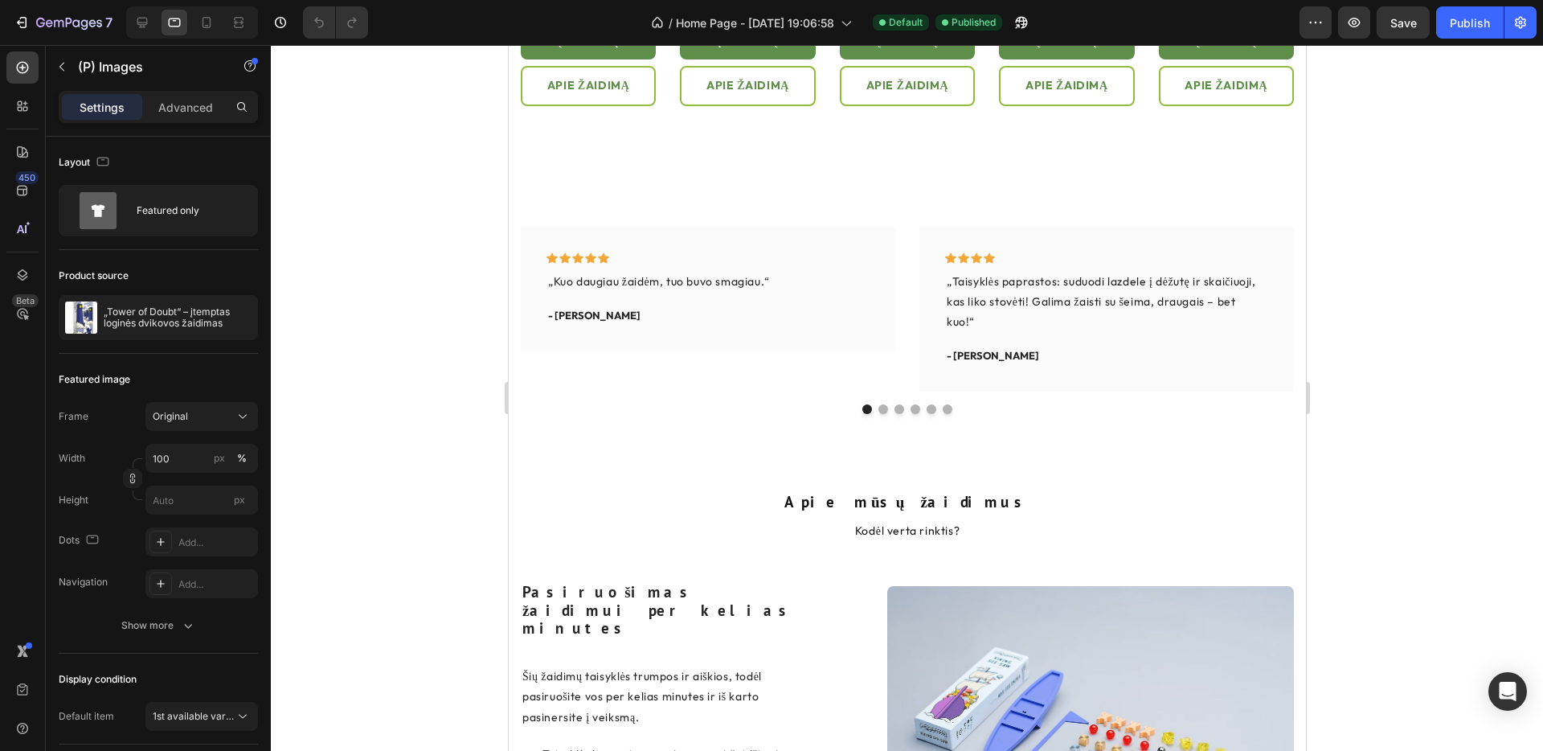
scroll to position [1968, 0]
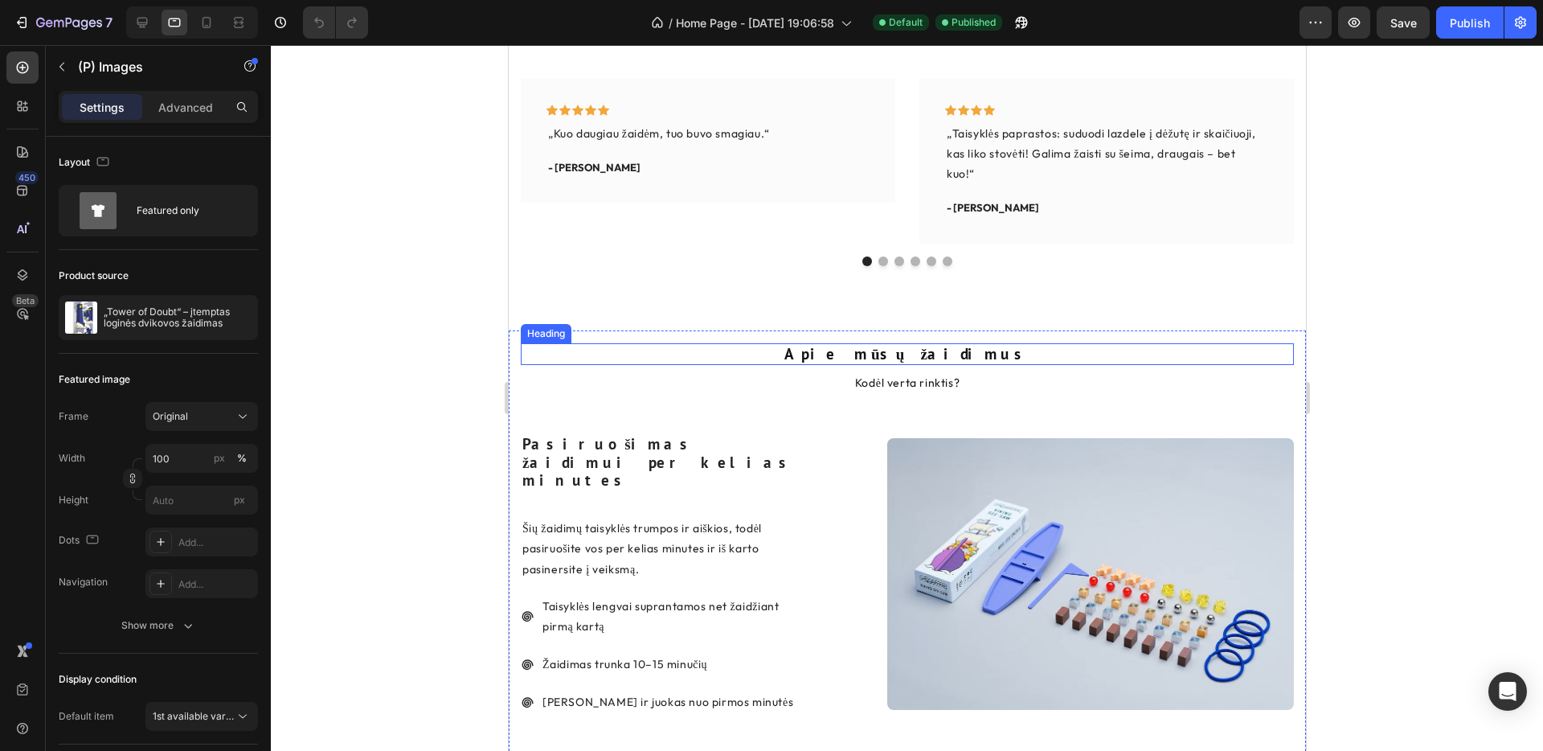
click at [964, 354] on h2 "Apie mūsų žaidimus" at bounding box center [906, 354] width 773 height 22
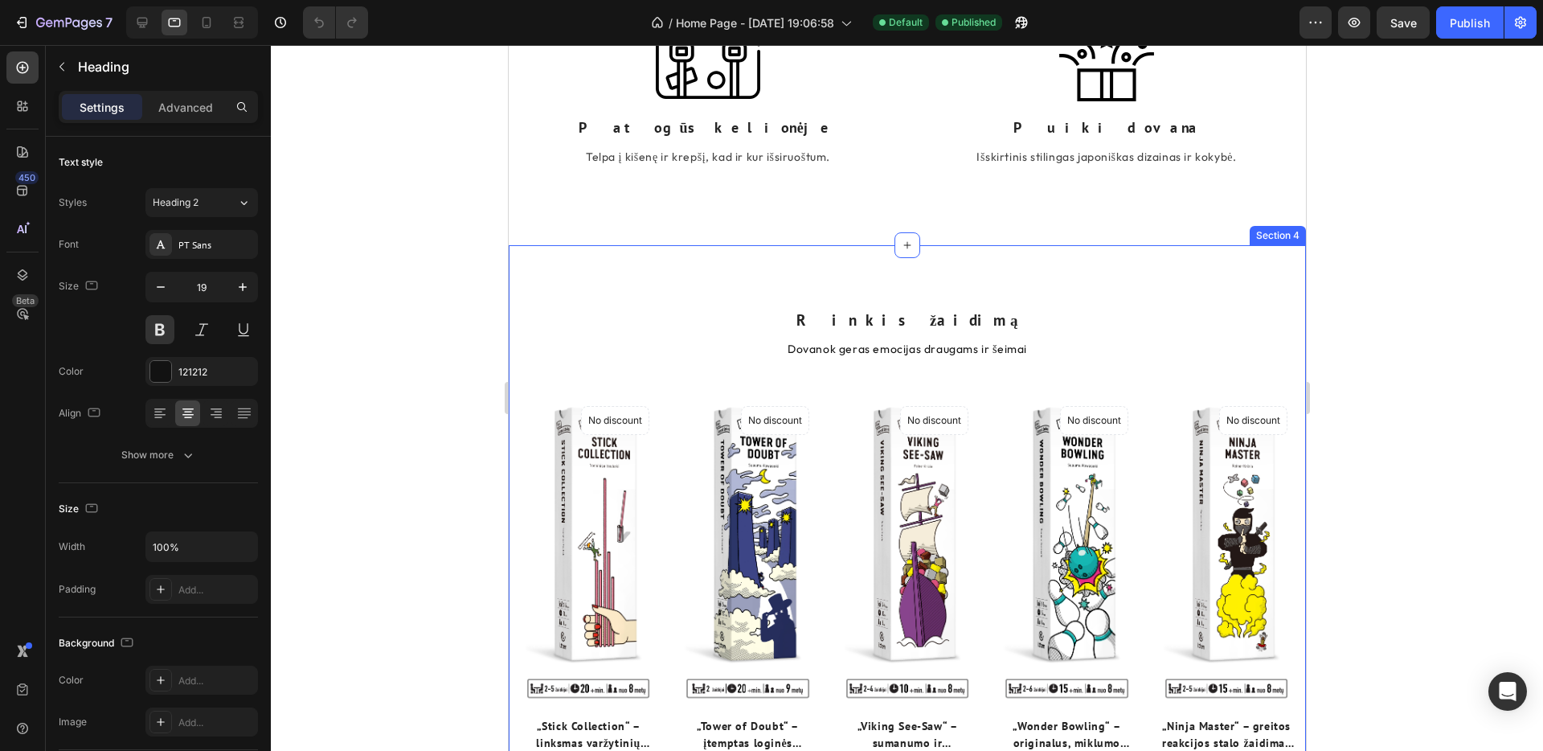
scroll to position [1069, 0]
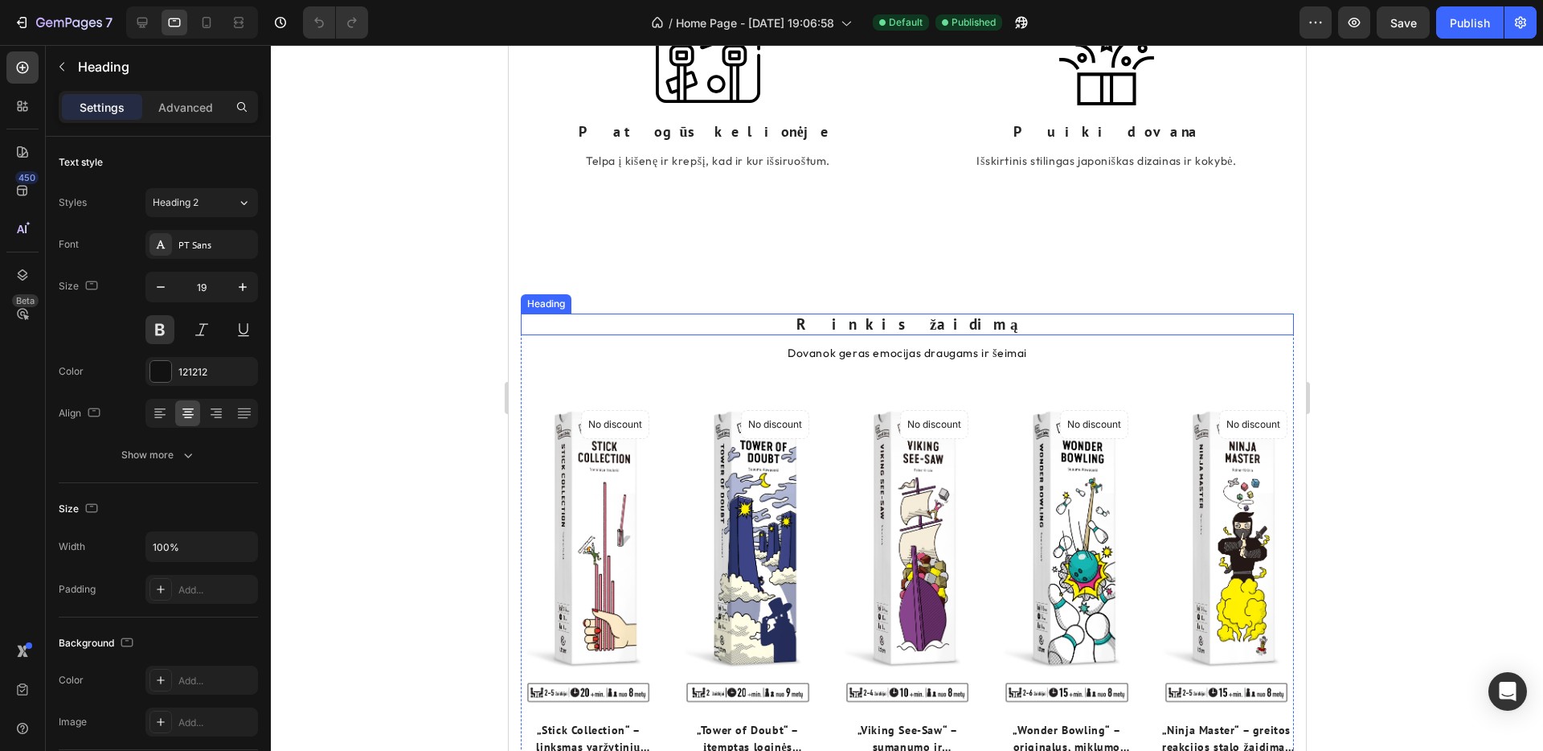
click at [896, 313] on h2 "Rinkis žaidimą" at bounding box center [906, 324] width 773 height 22
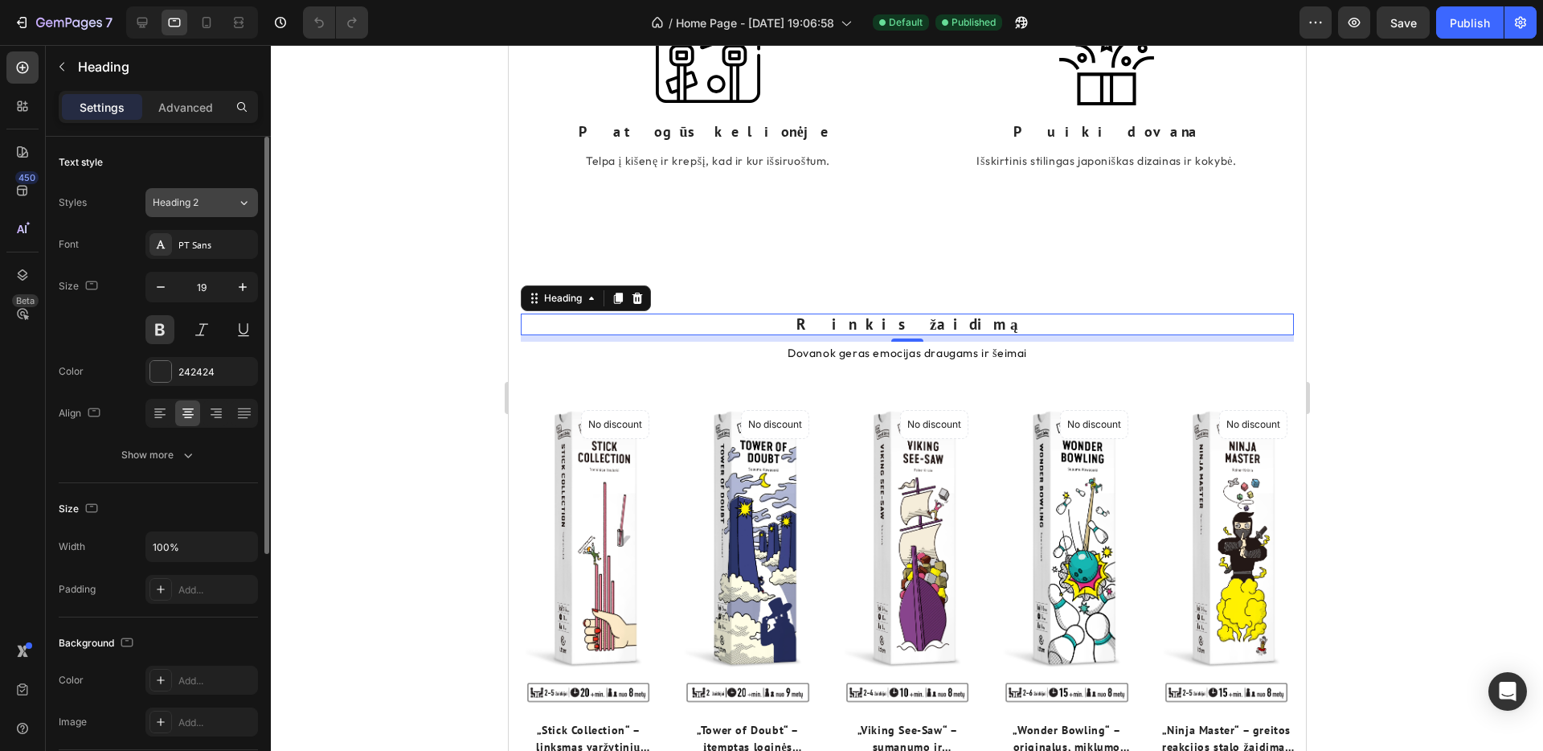
click at [239, 201] on icon at bounding box center [244, 202] width 14 height 16
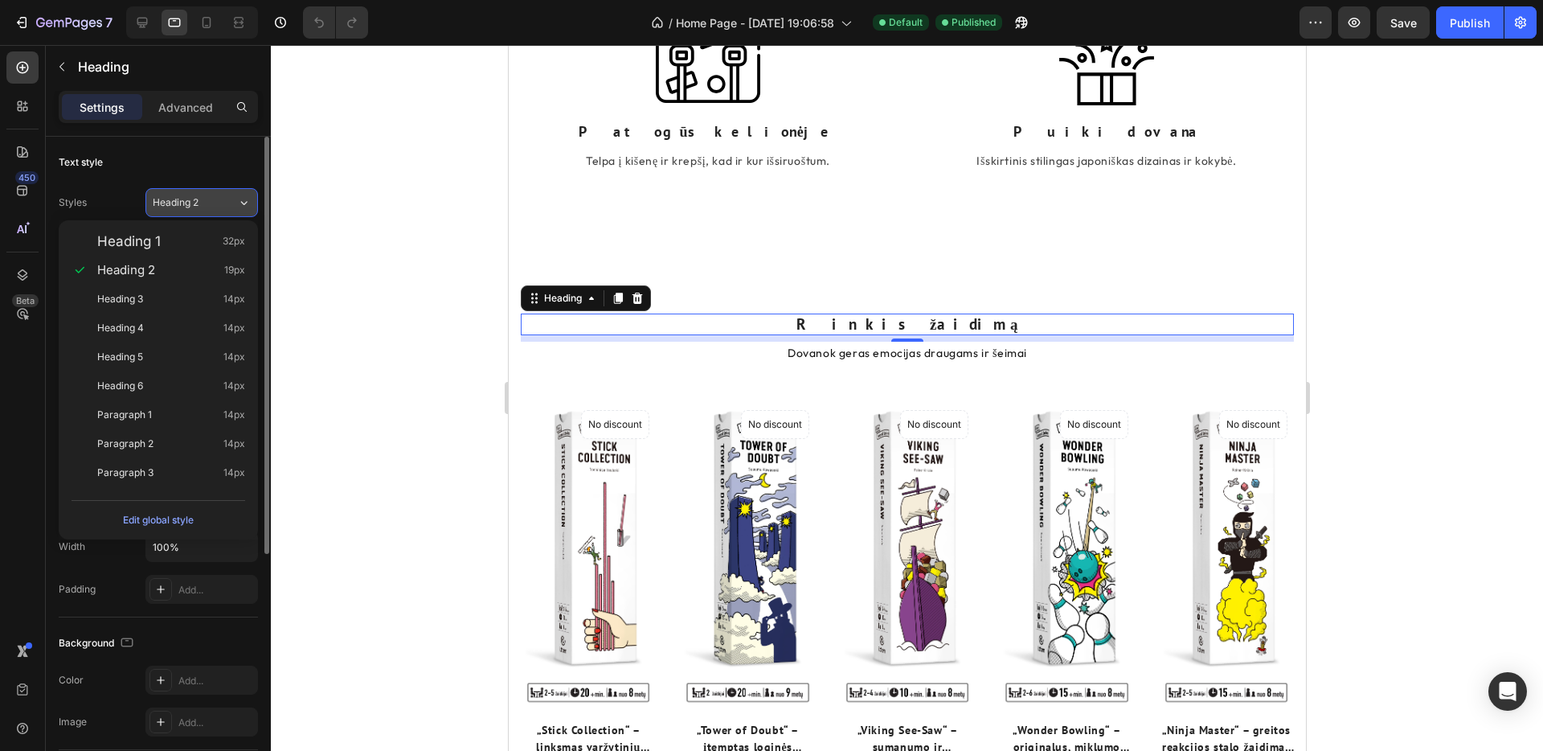
click at [239, 201] on icon at bounding box center [244, 202] width 14 height 16
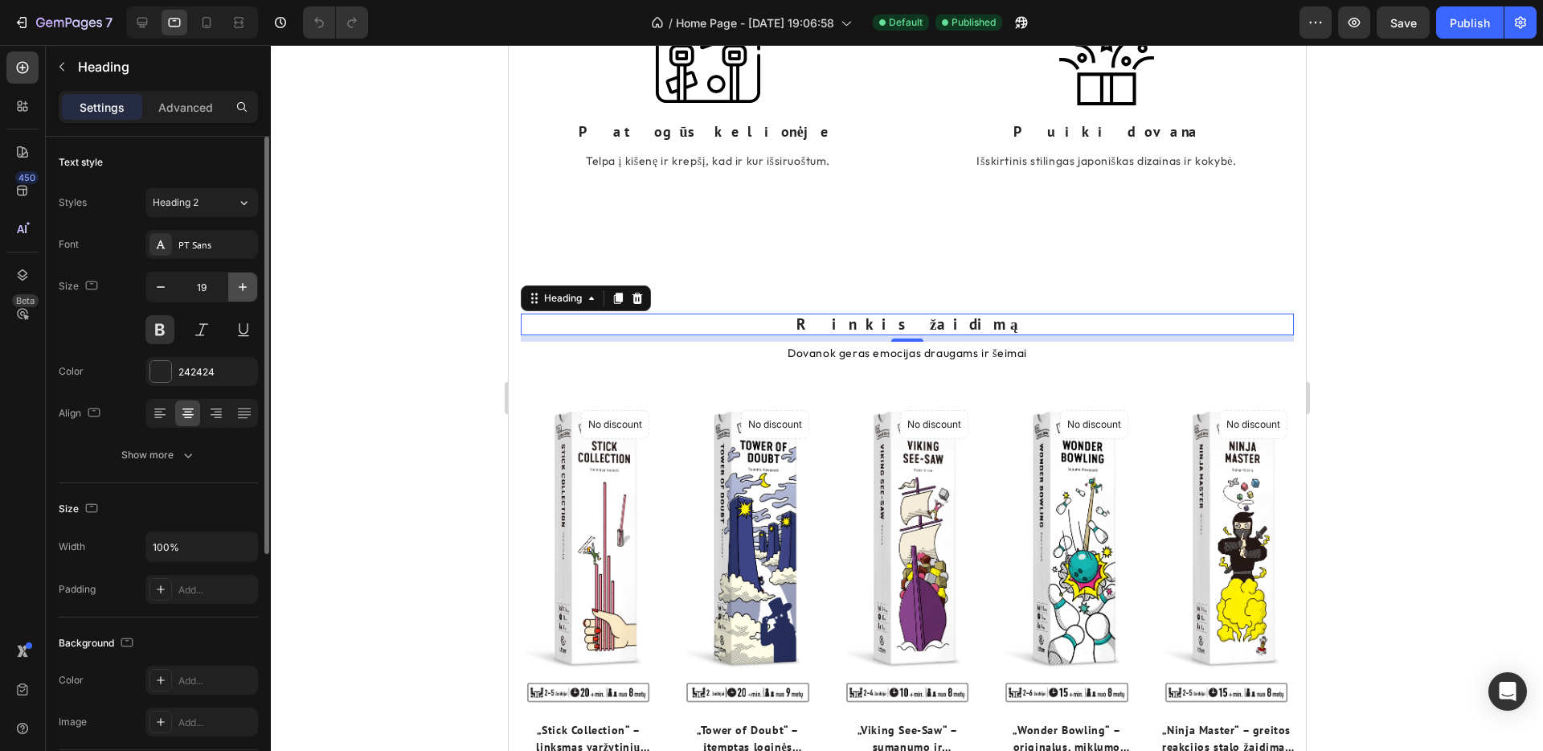
click at [242, 289] on icon "button" at bounding box center [243, 287] width 8 height 8
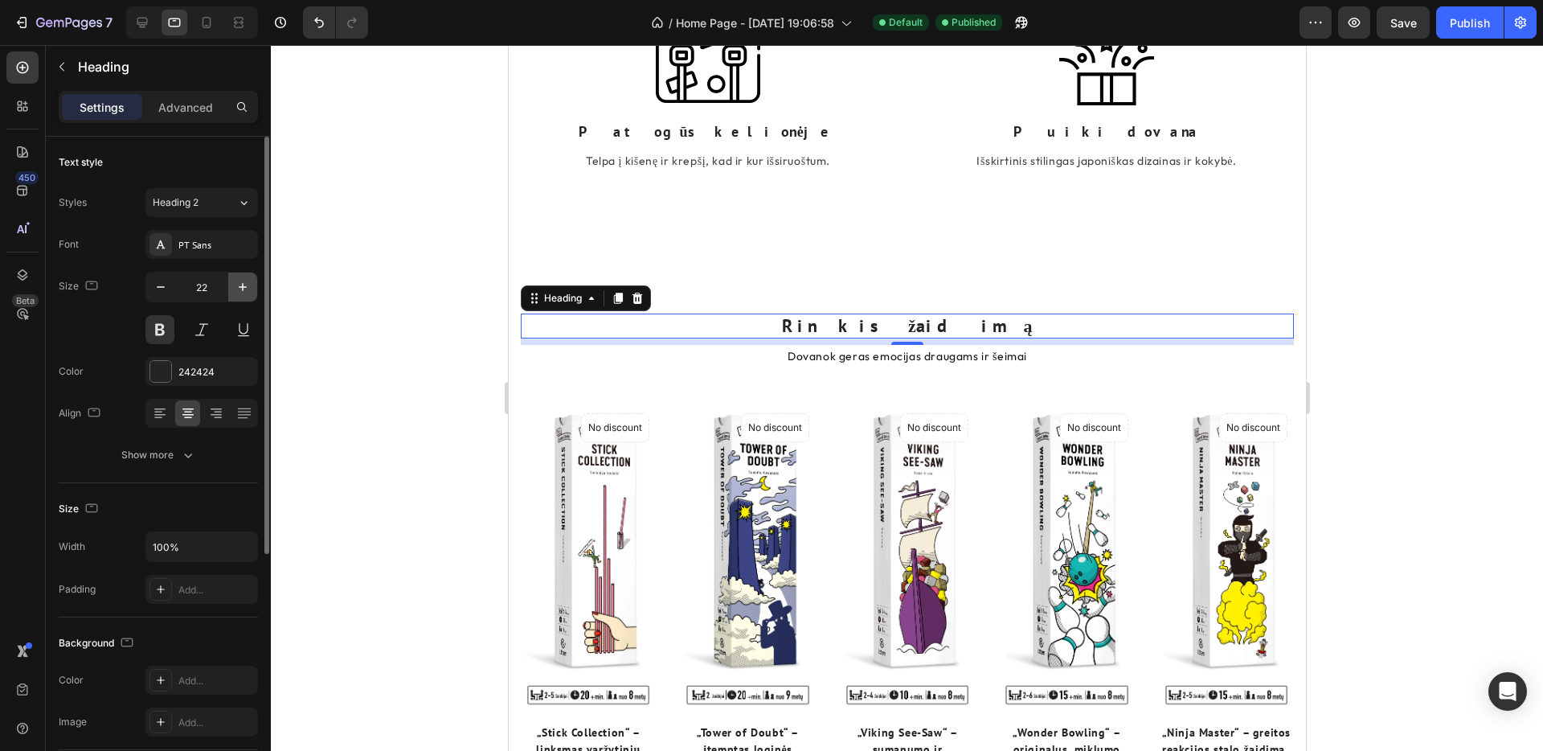
click at [242, 289] on icon "button" at bounding box center [243, 287] width 8 height 8
type input "24"
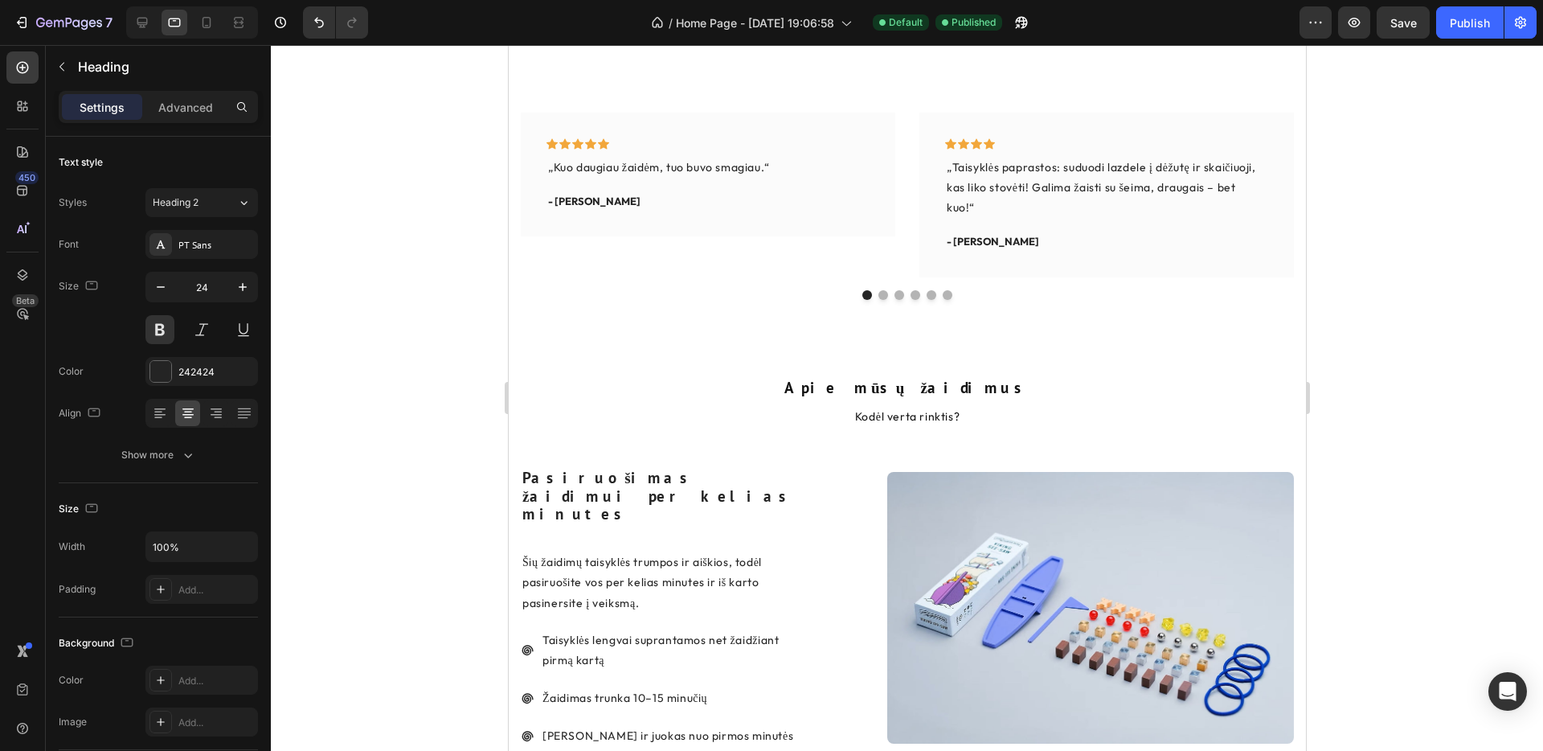
scroll to position [1962, 0]
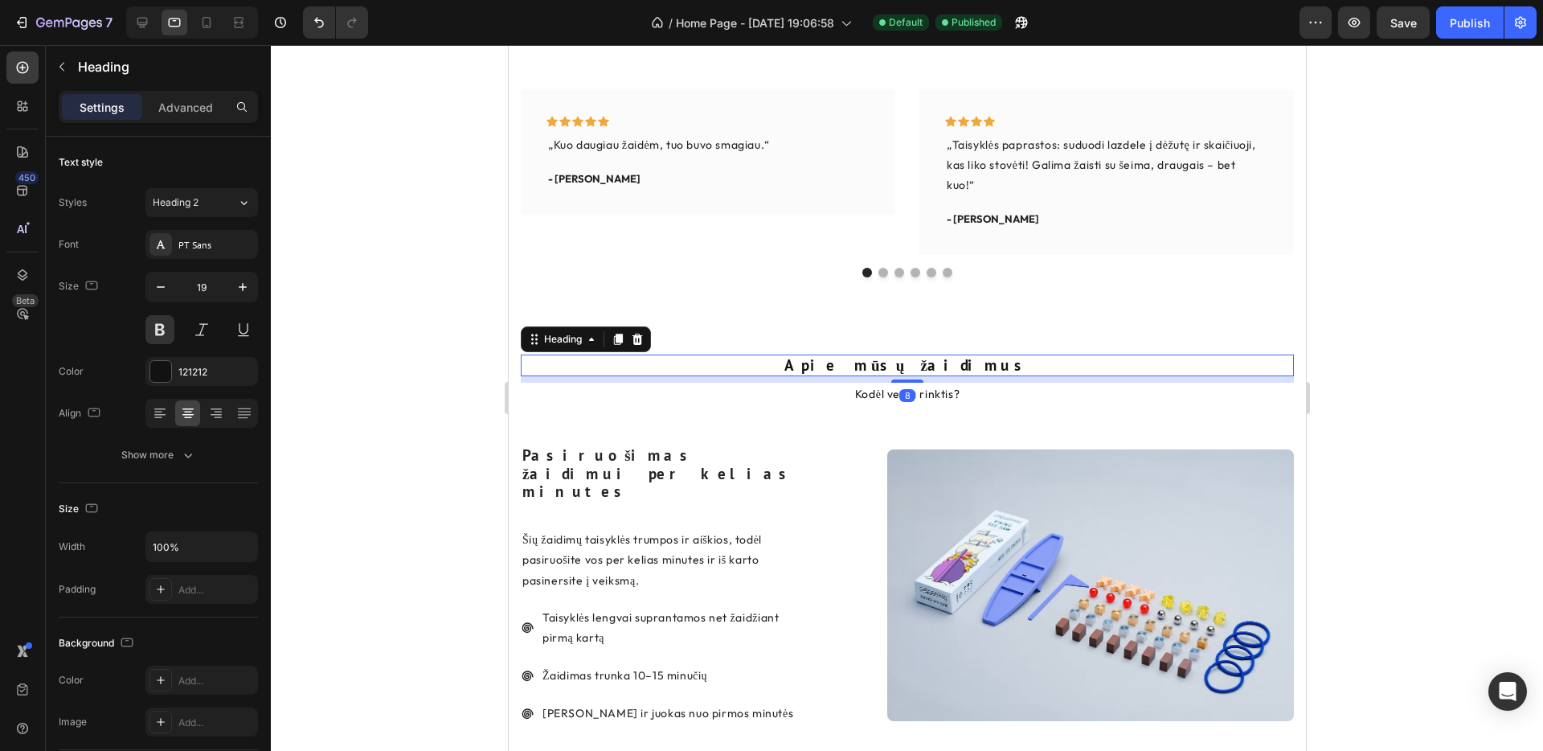
click at [898, 366] on h2 "Apie mūsų žaidimus" at bounding box center [906, 365] width 773 height 22
click at [241, 282] on icon "button" at bounding box center [243, 287] width 16 height 16
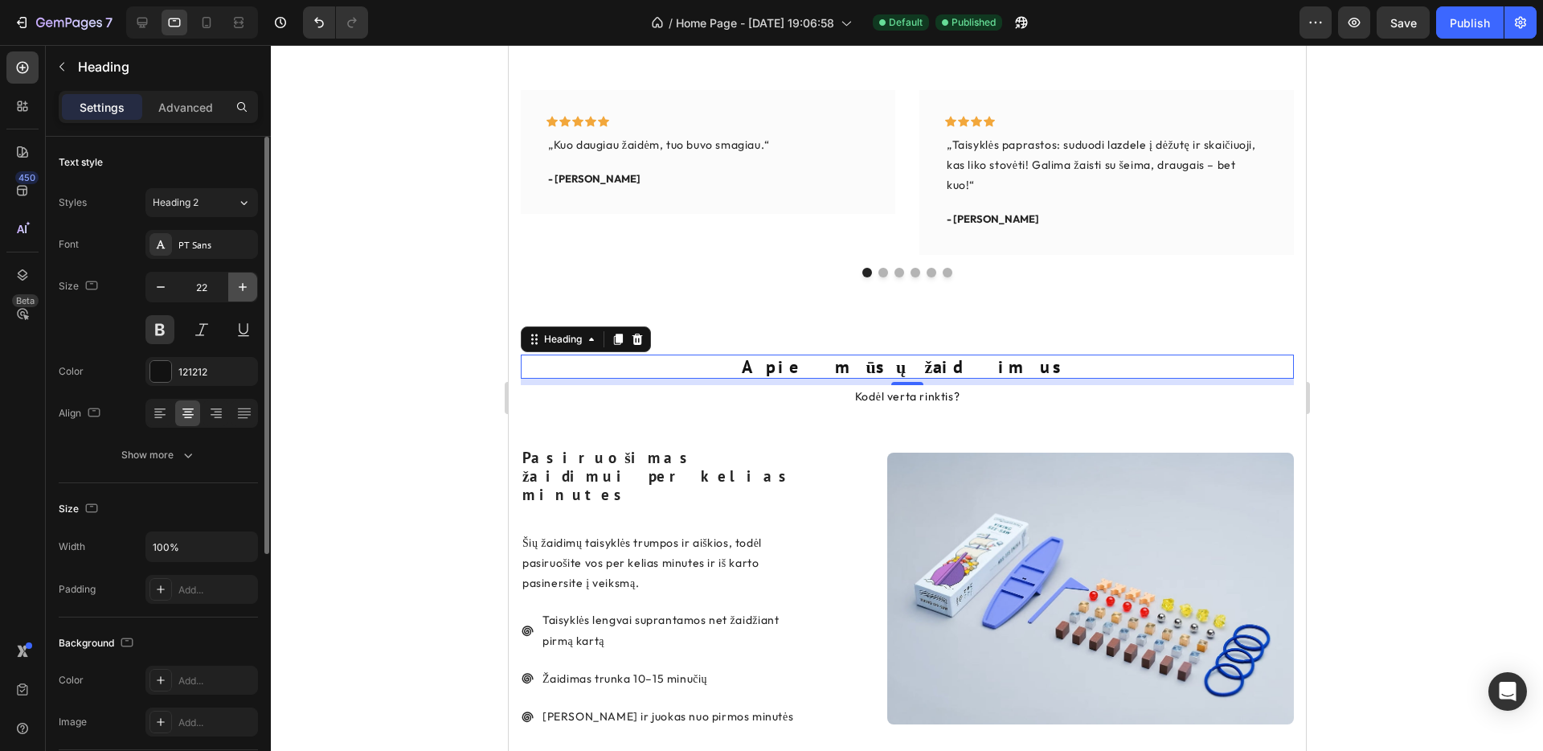
click at [241, 282] on icon "button" at bounding box center [243, 287] width 16 height 16
type input "24"
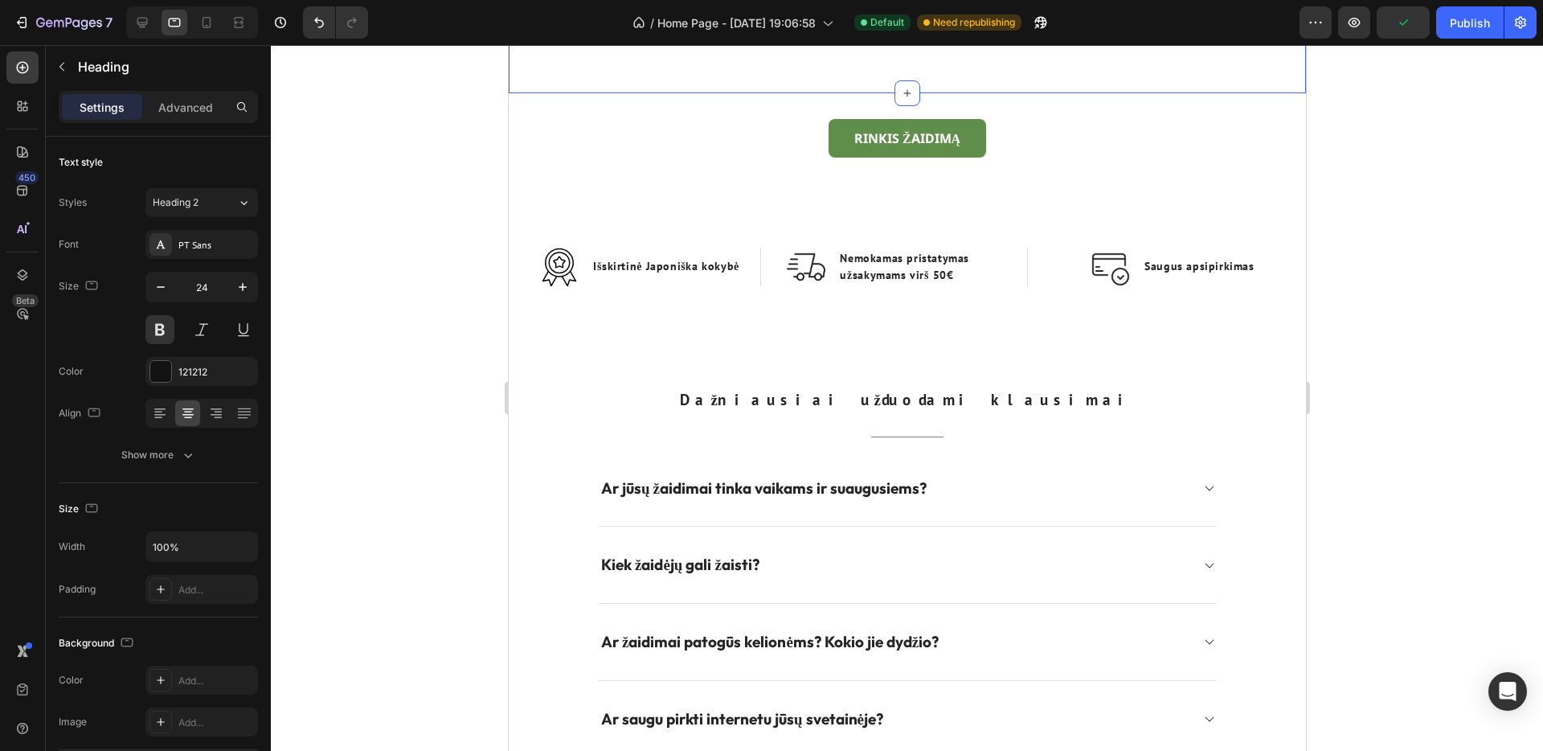
scroll to position [3686, 0]
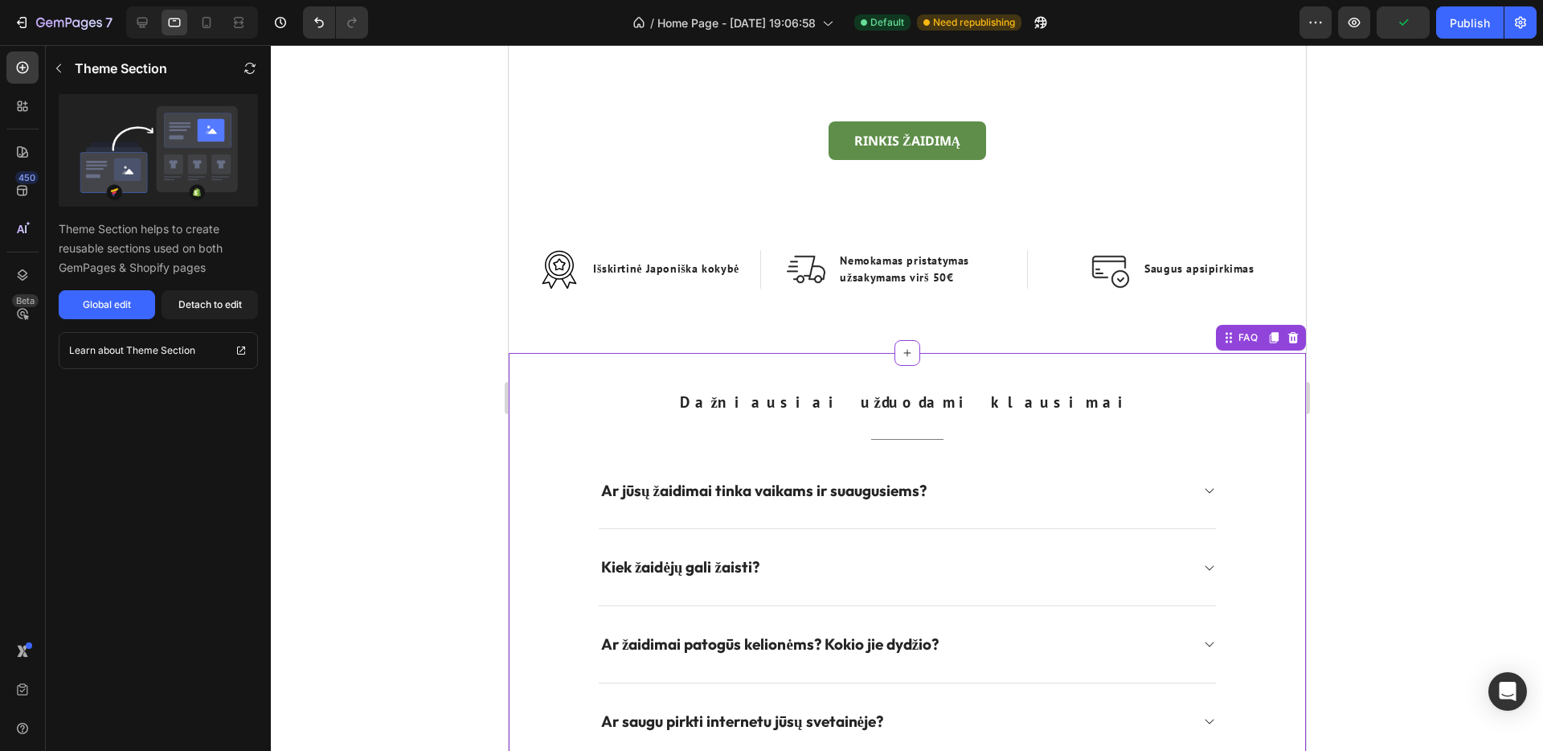
click at [871, 393] on h2 "Dažniausiai užduodami klausimai" at bounding box center [906, 402] width 619 height 22
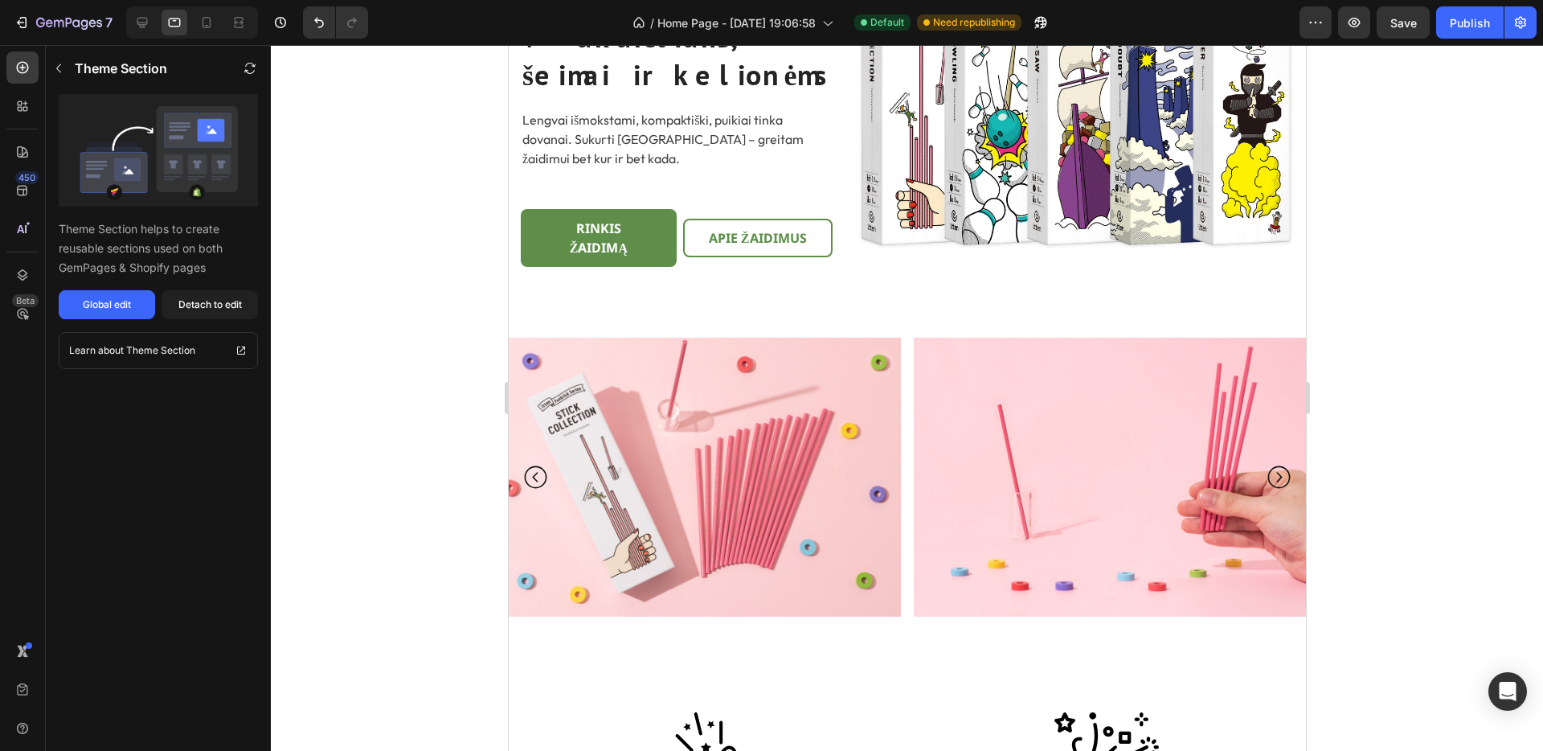
scroll to position [0, 0]
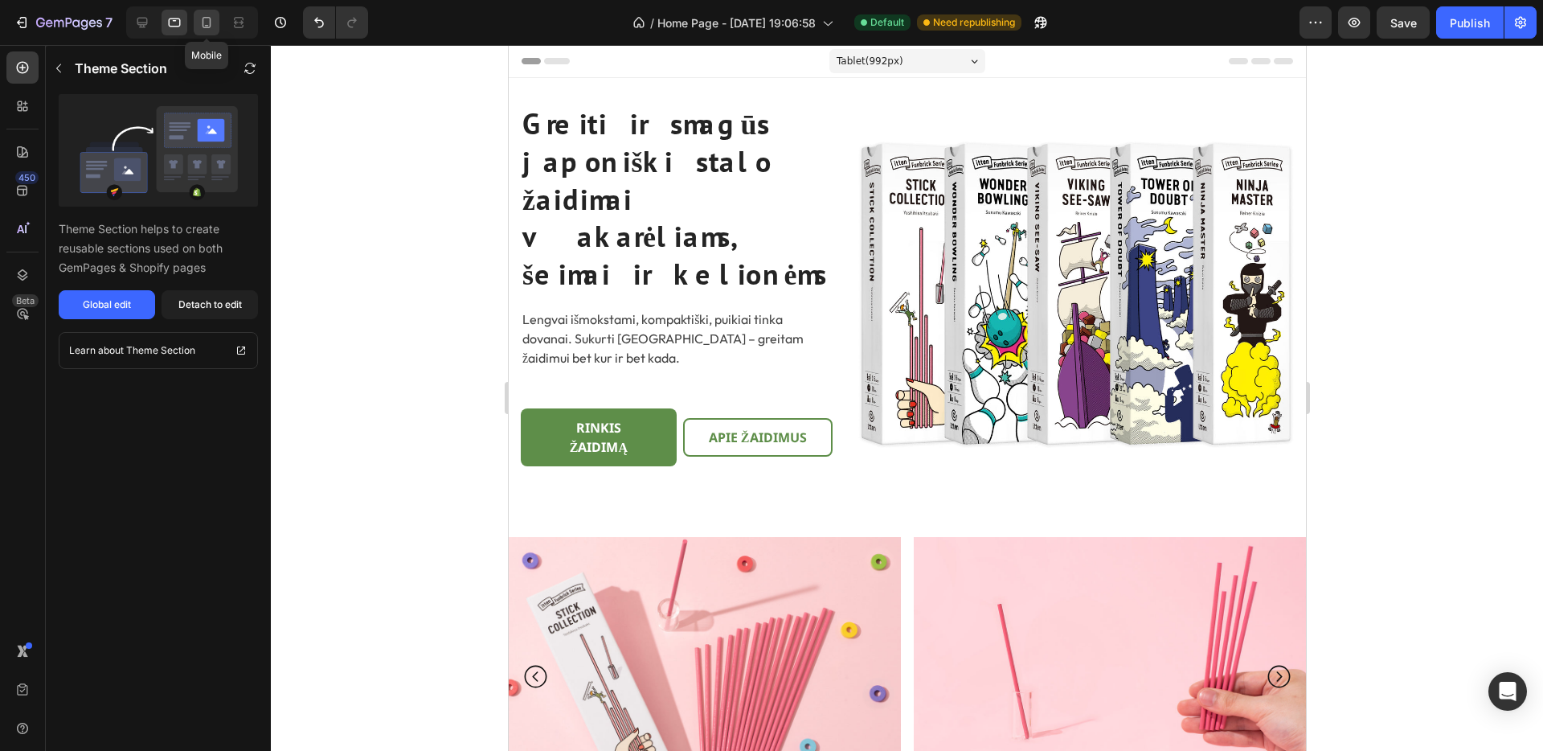
click at [212, 27] on icon at bounding box center [207, 22] width 16 height 16
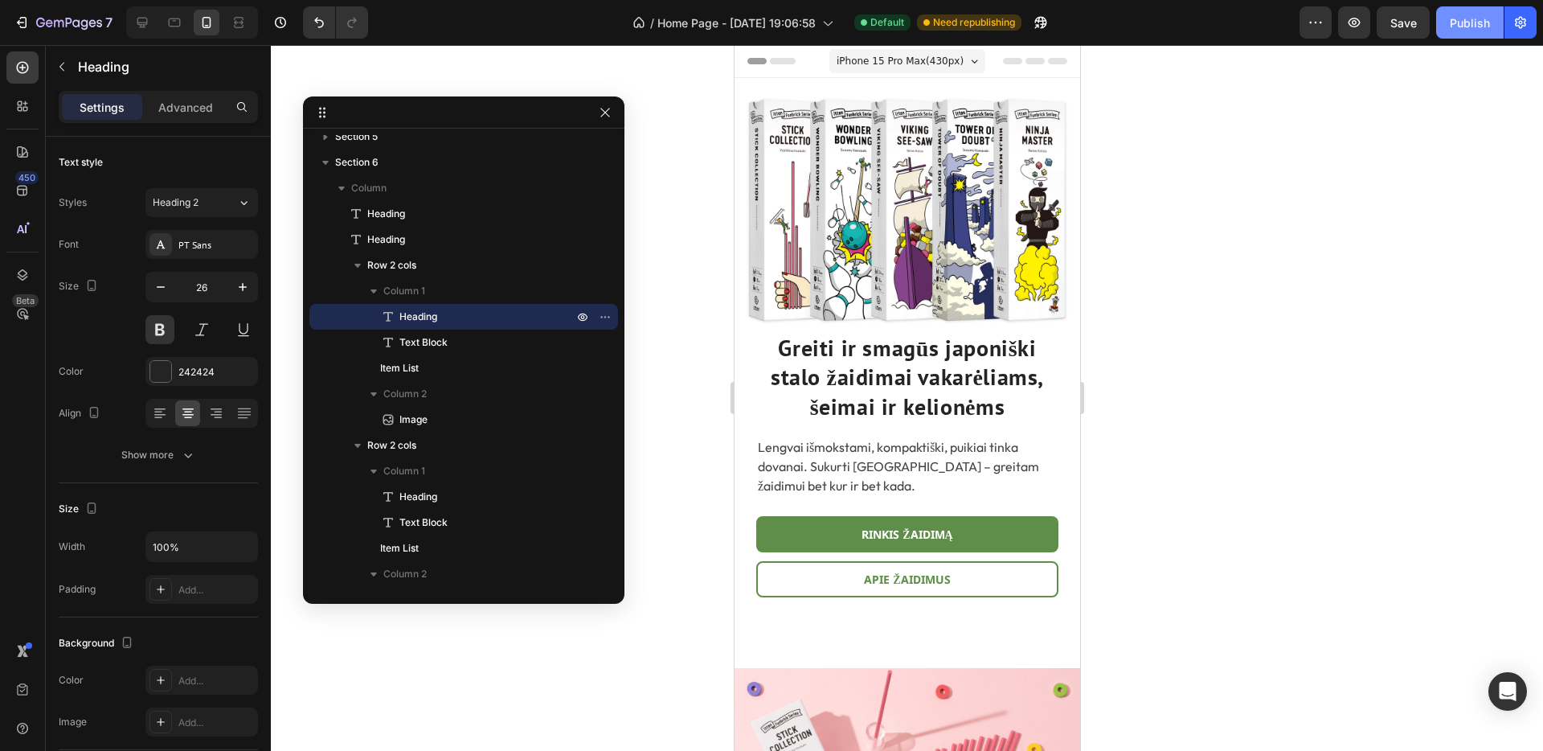
click at [1476, 24] on div "Publish" at bounding box center [1470, 22] width 40 height 17
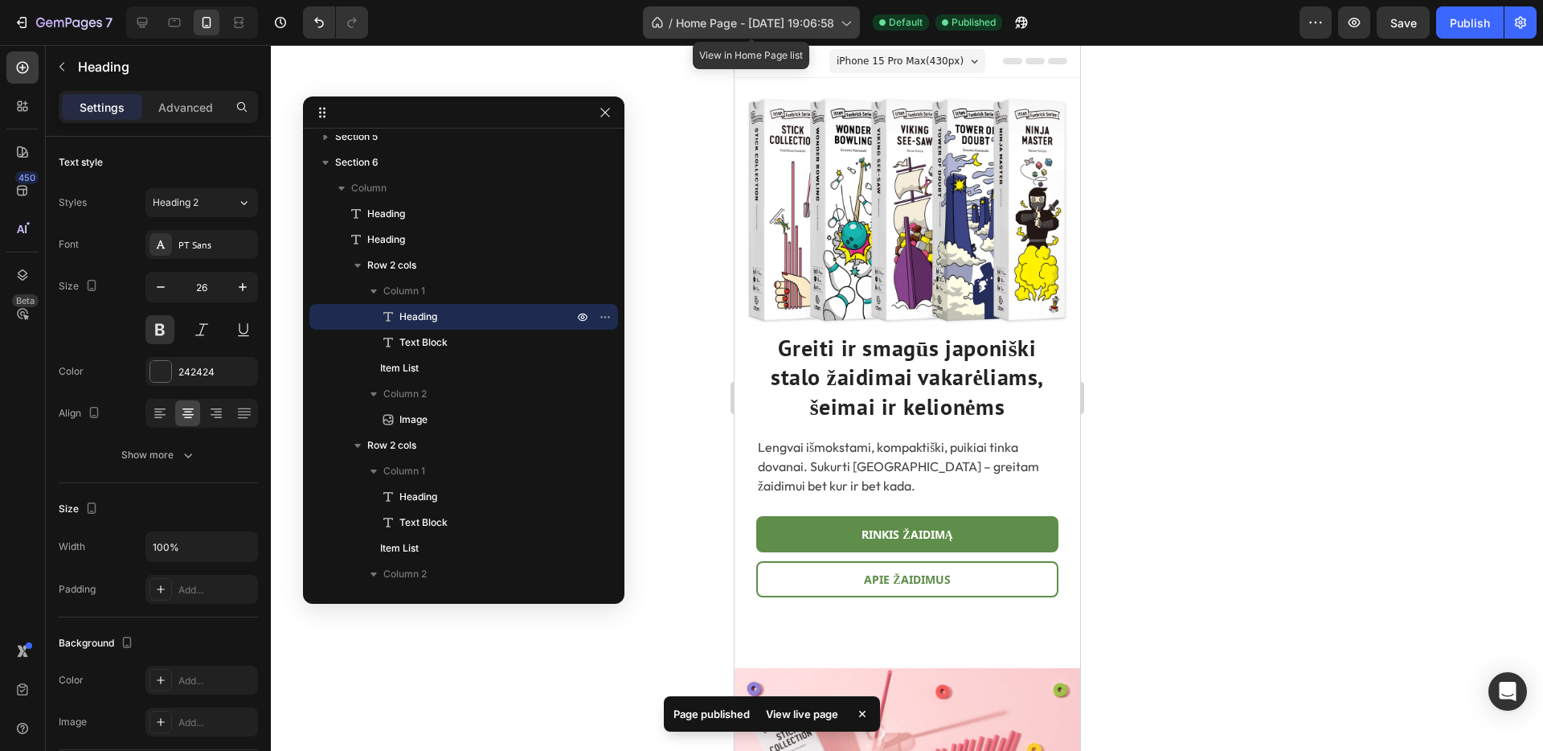
click at [839, 23] on icon at bounding box center [845, 22] width 16 height 16
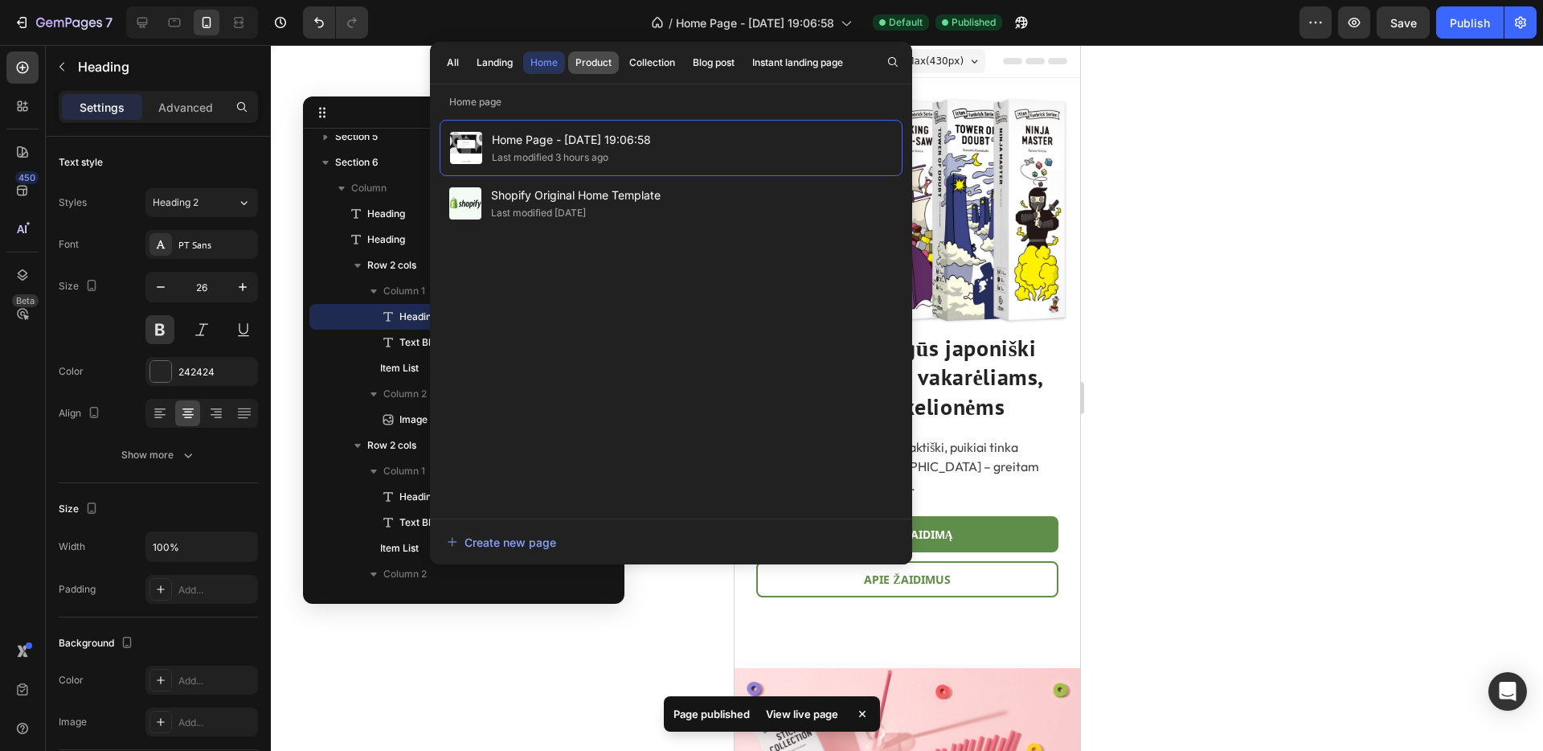
click at [592, 69] on div "Product" at bounding box center [593, 62] width 36 height 14
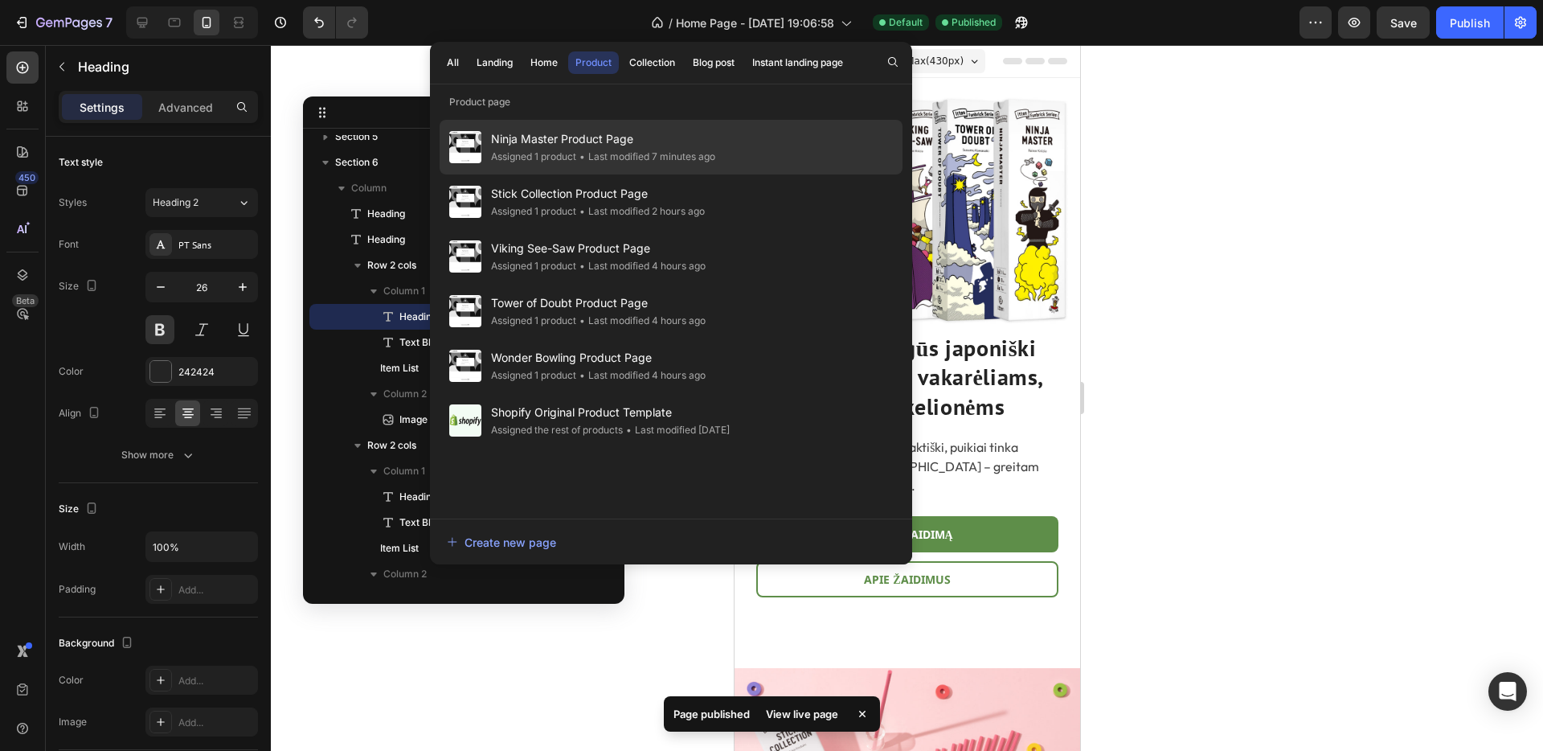
click at [596, 154] on div "• Last modified 7 minutes ago" at bounding box center [645, 157] width 139 height 16
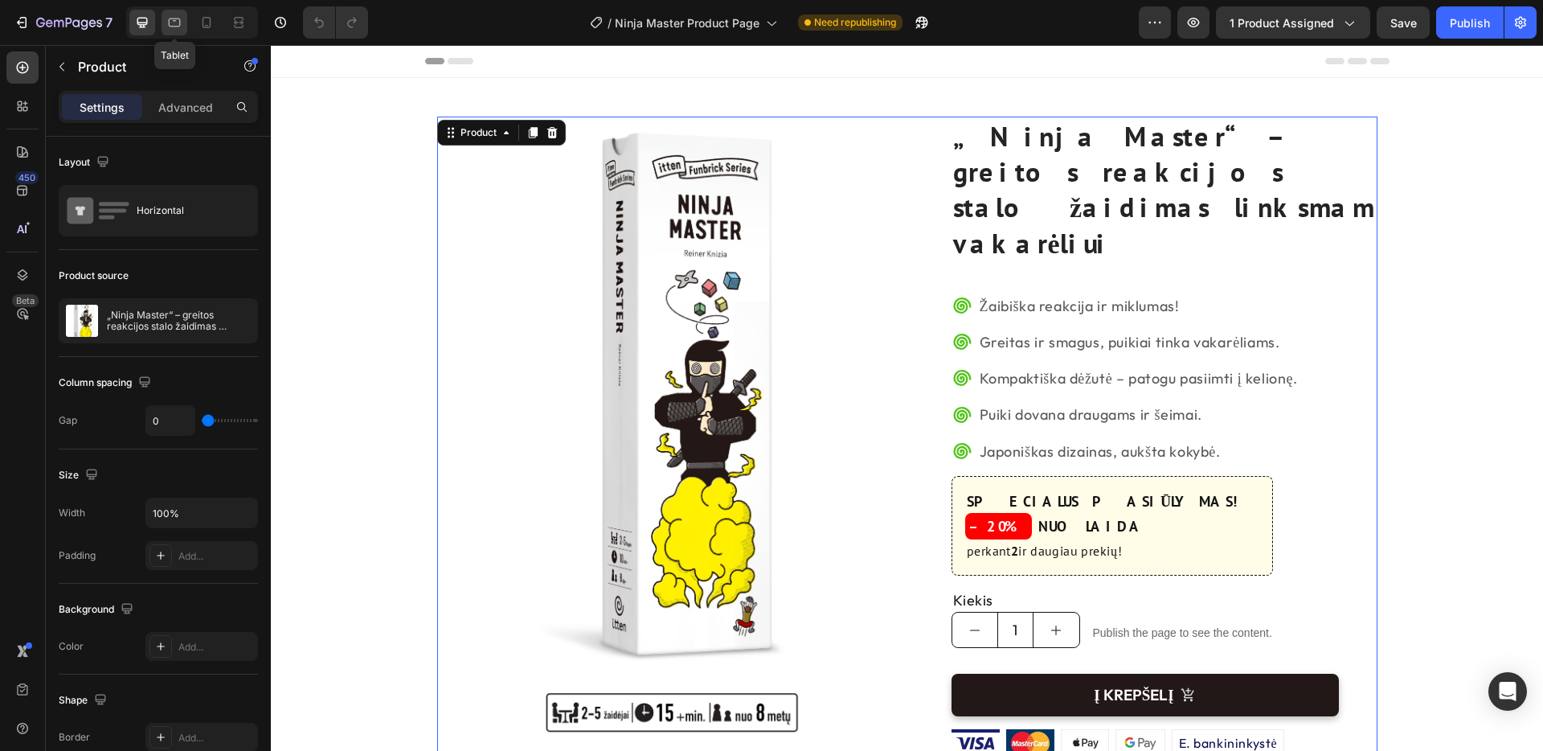
click at [173, 24] on icon at bounding box center [174, 22] width 16 height 16
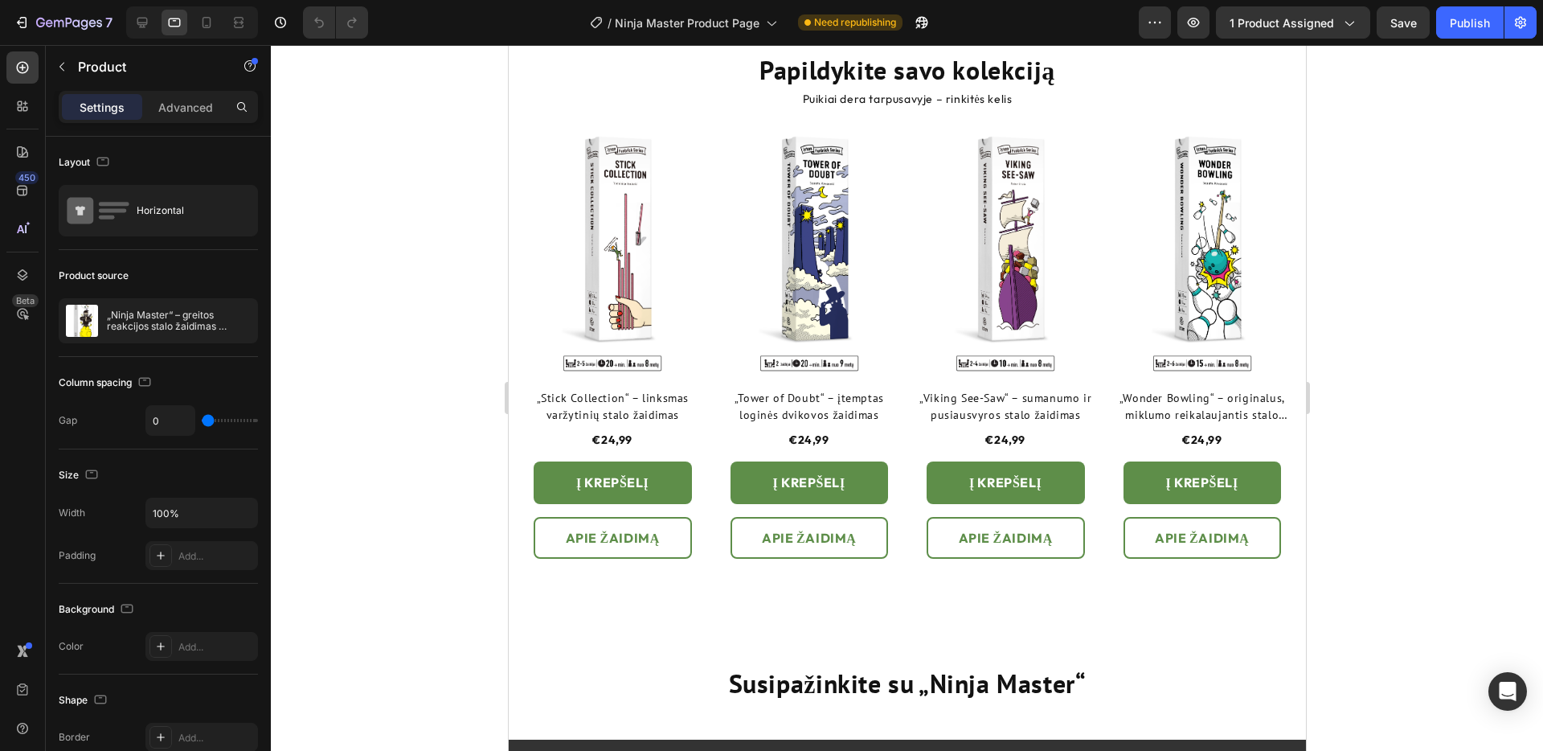
scroll to position [1357, 0]
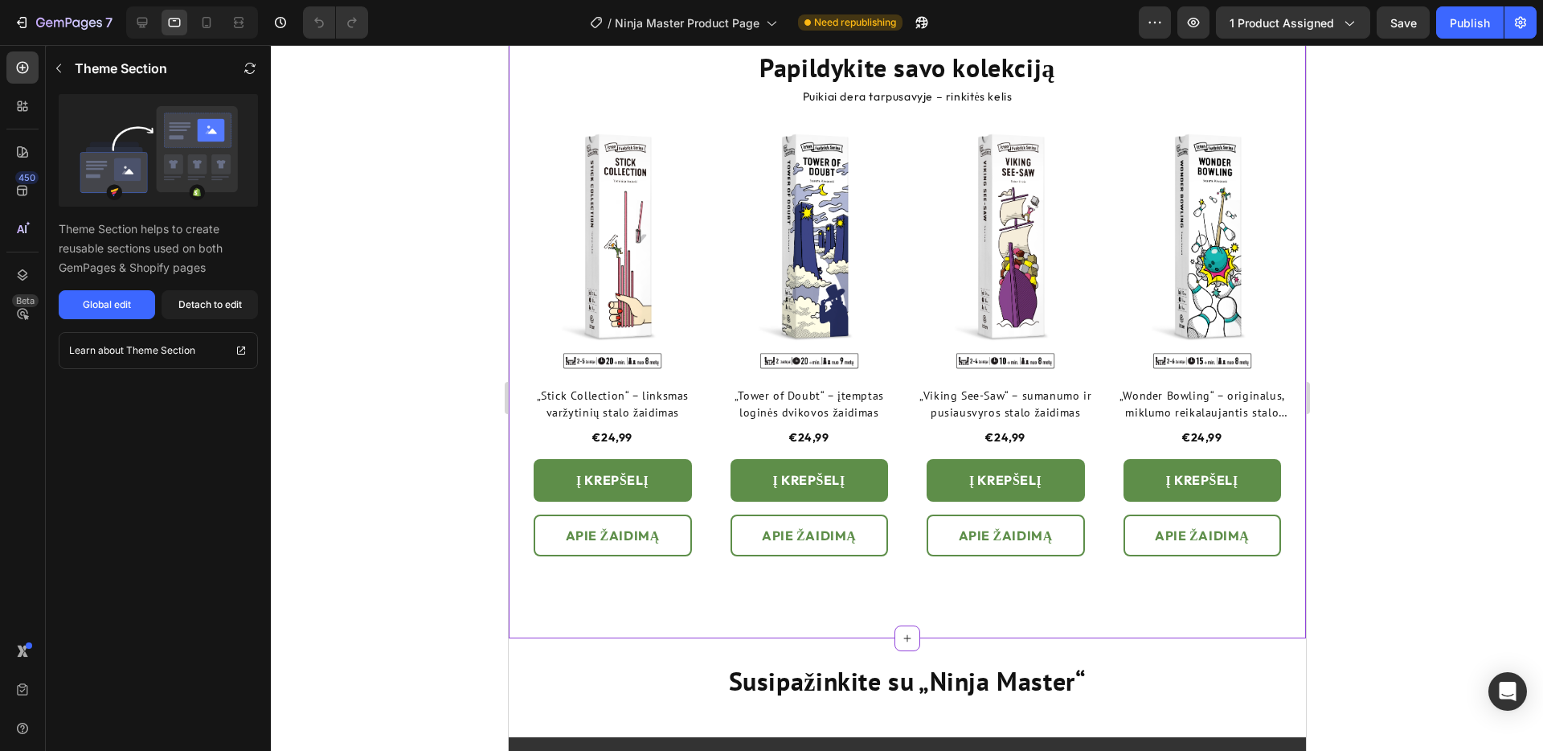
click at [704, 396] on h2 "„Tower of Doubt“ – įtemptas loginės dvikovos žaidimas" at bounding box center [612, 404] width 184 height 37
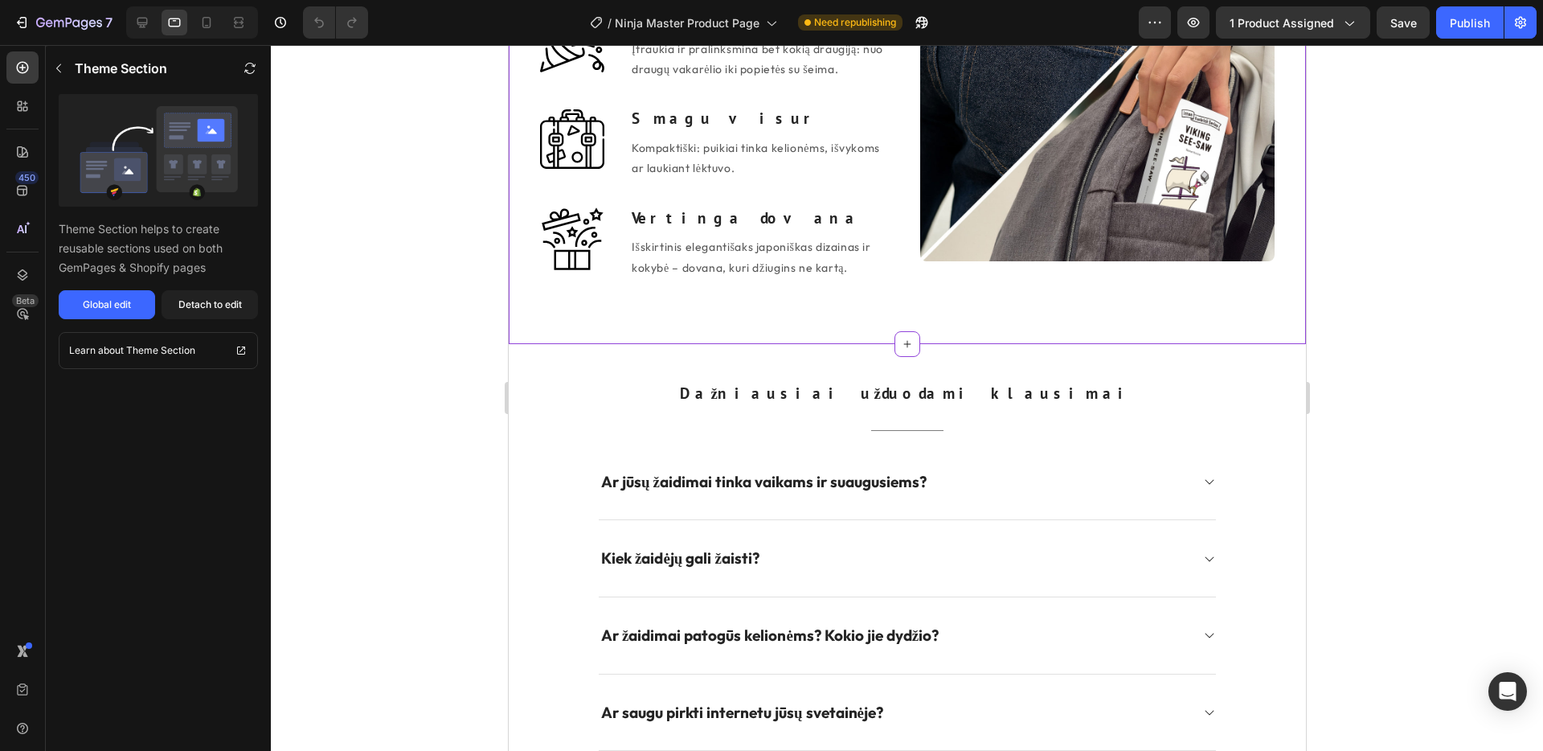
scroll to position [2852, 0]
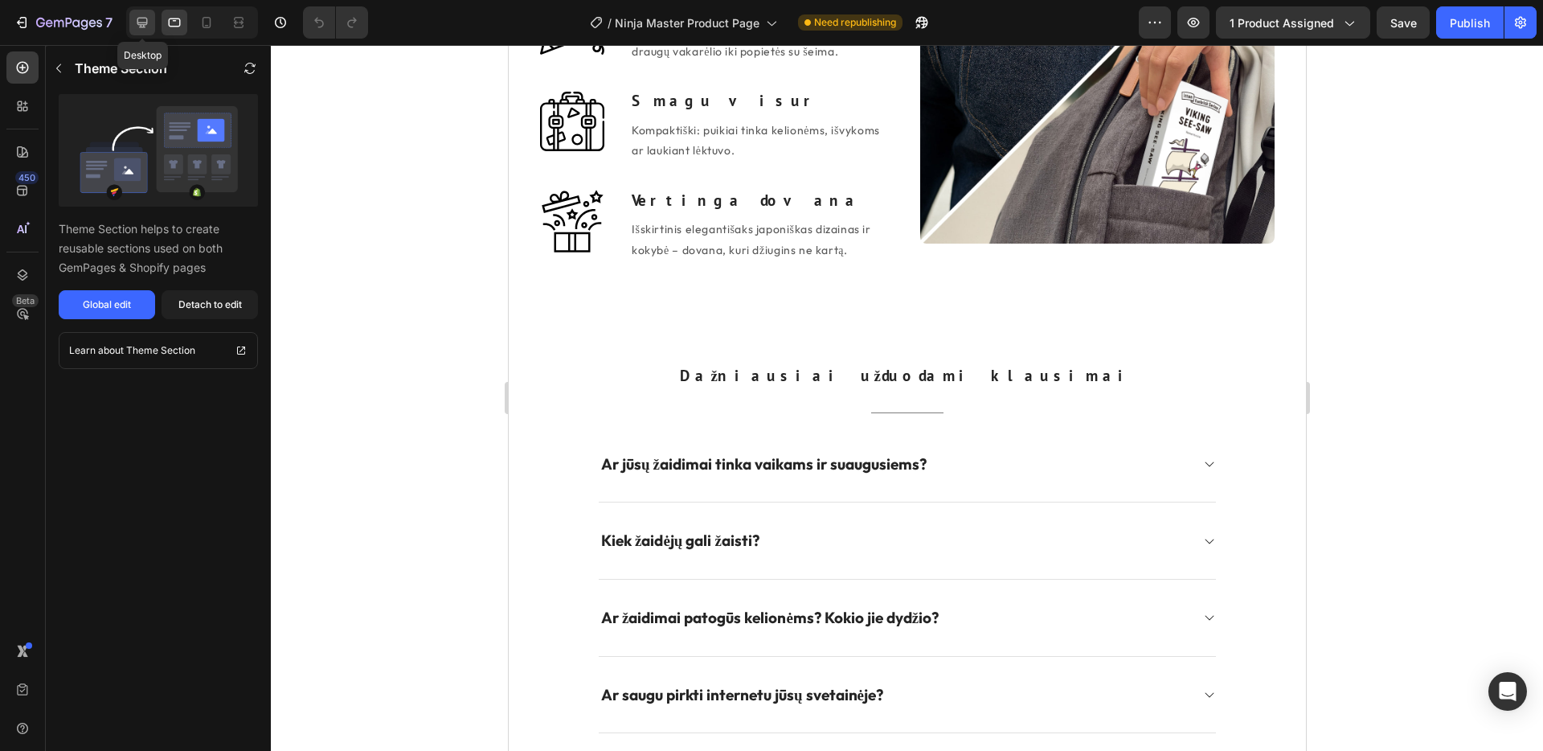
click at [151, 23] on div at bounding box center [142, 23] width 26 height 26
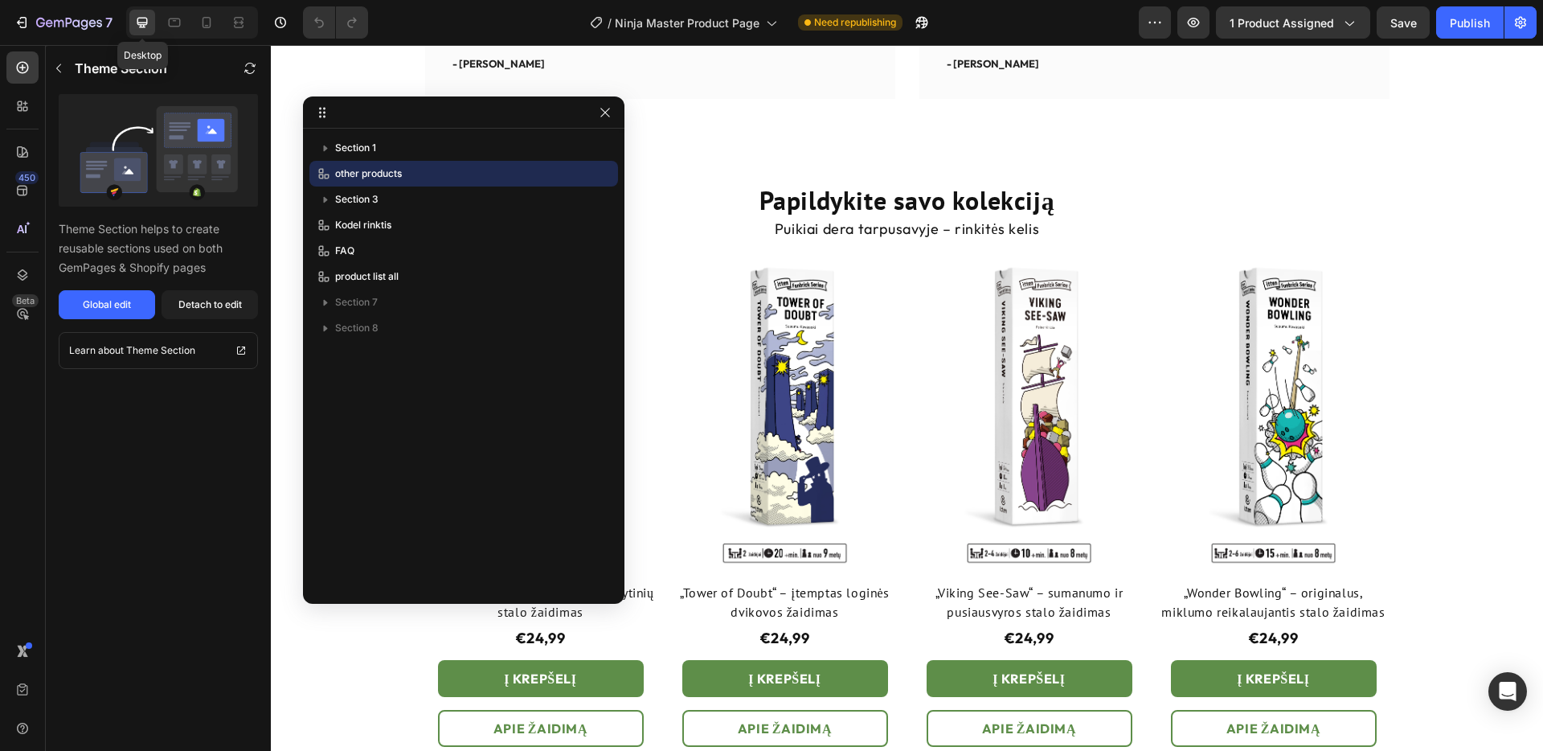
scroll to position [1242, 0]
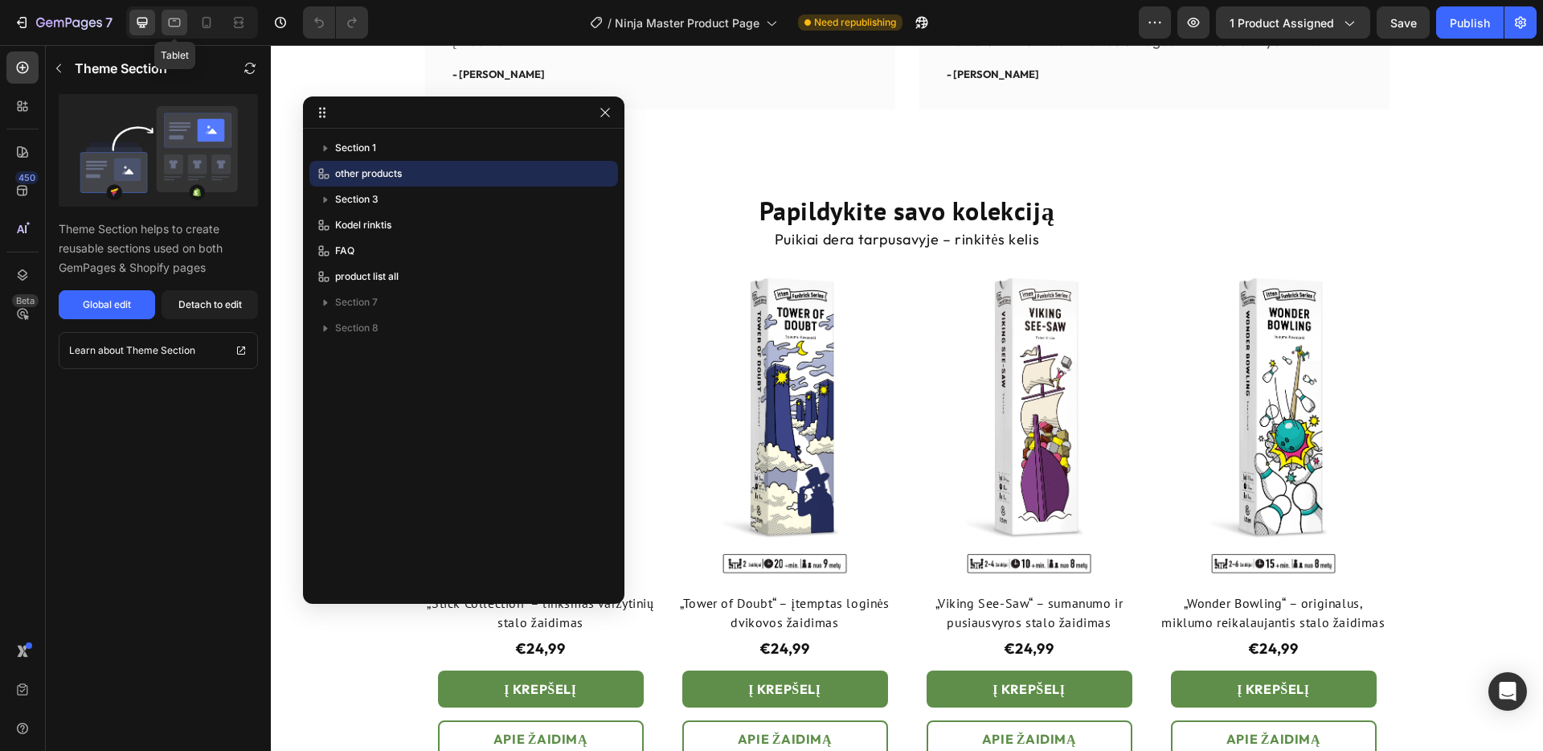
click at [170, 21] on icon at bounding box center [174, 22] width 16 height 16
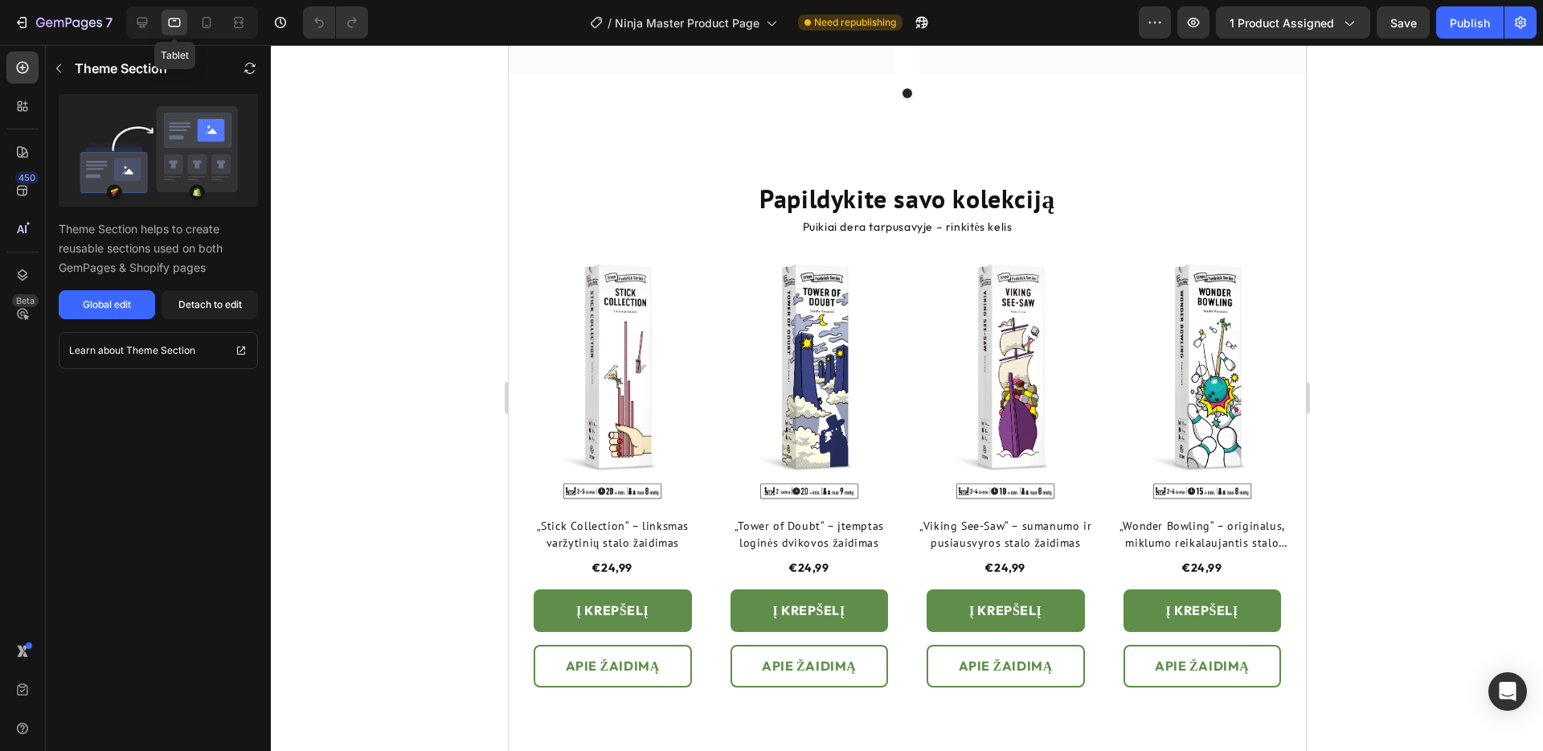
scroll to position [1242, 0]
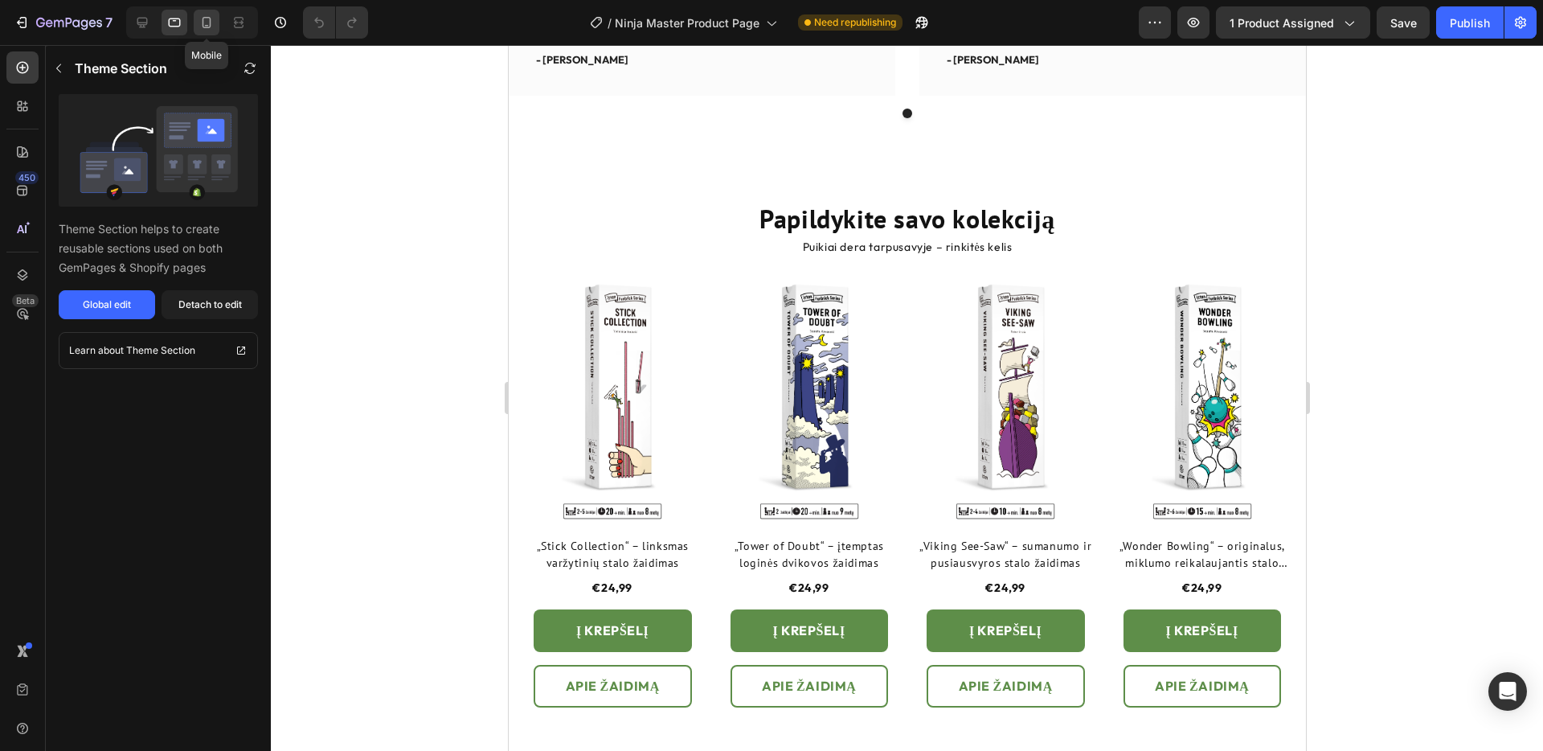
click at [211, 22] on icon at bounding box center [207, 22] width 9 height 11
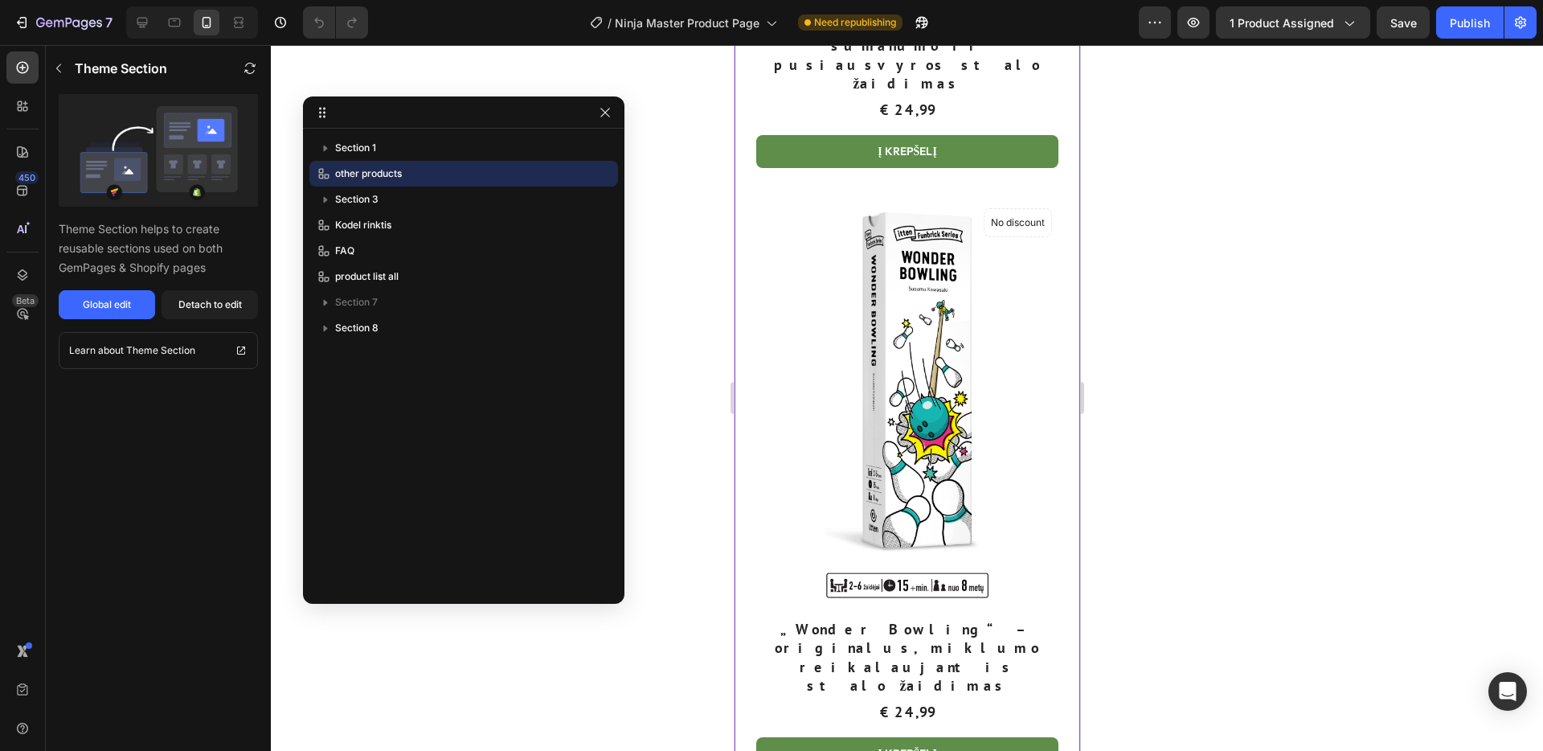
scroll to position [6646, 0]
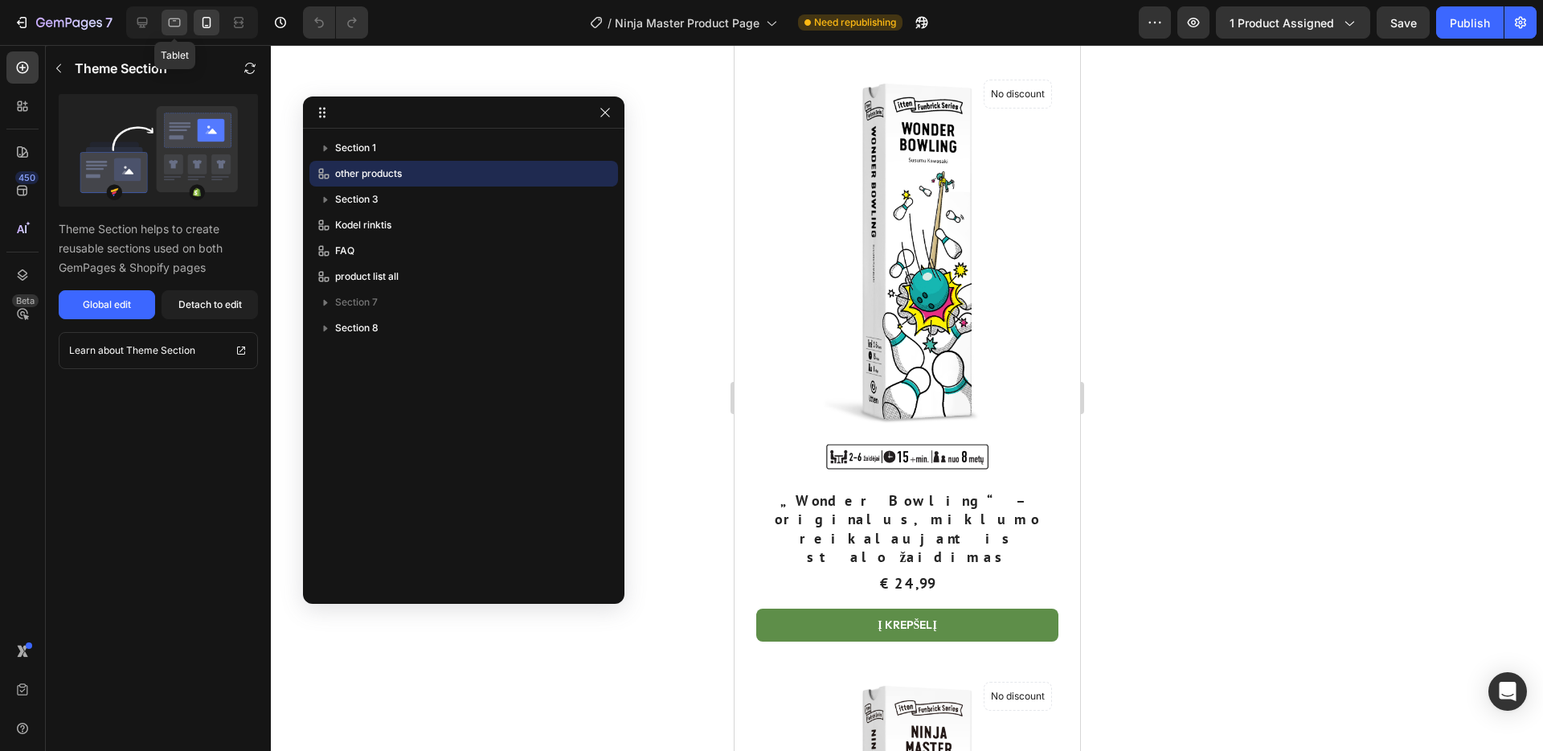
click at [171, 23] on icon at bounding box center [174, 22] width 16 height 16
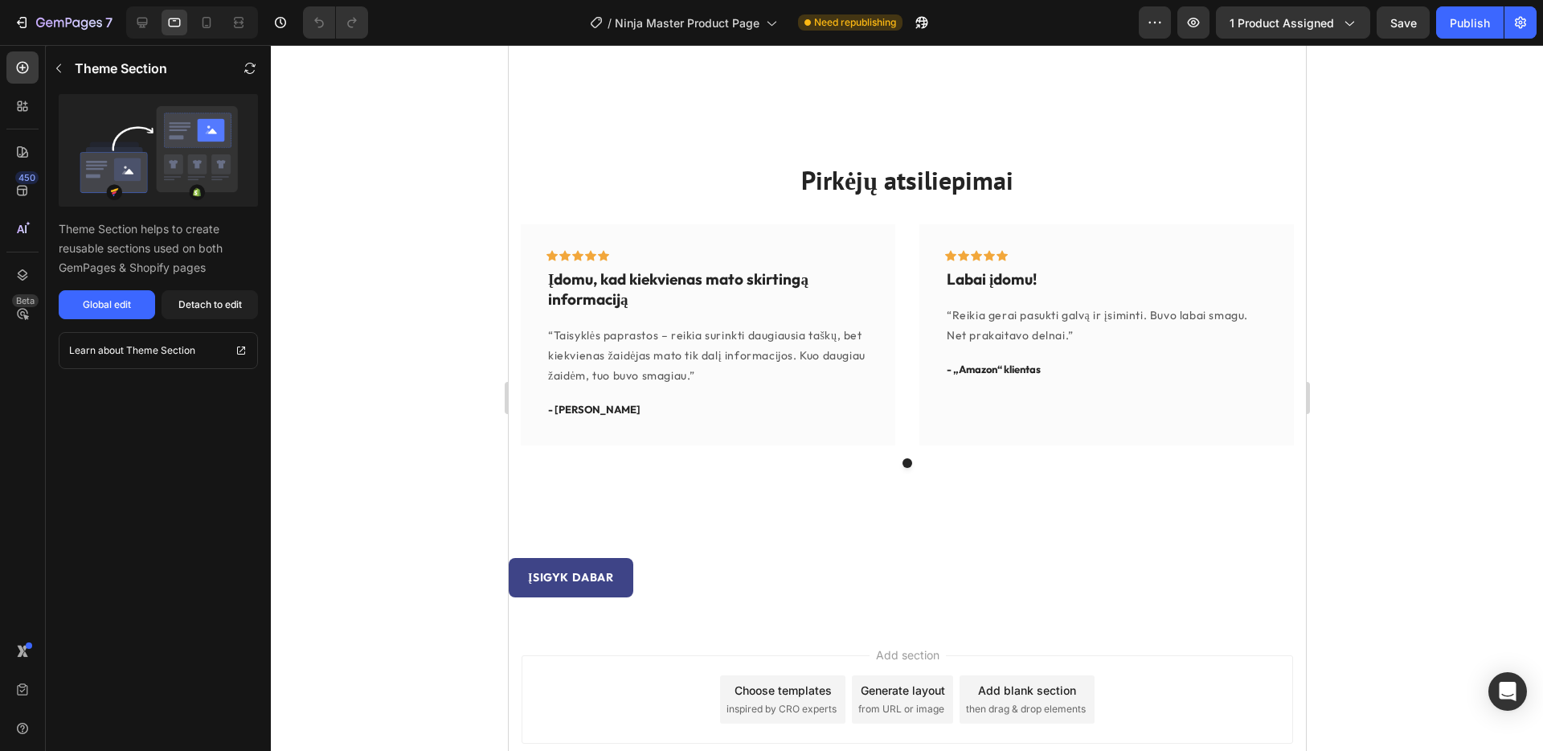
scroll to position [6637, 0]
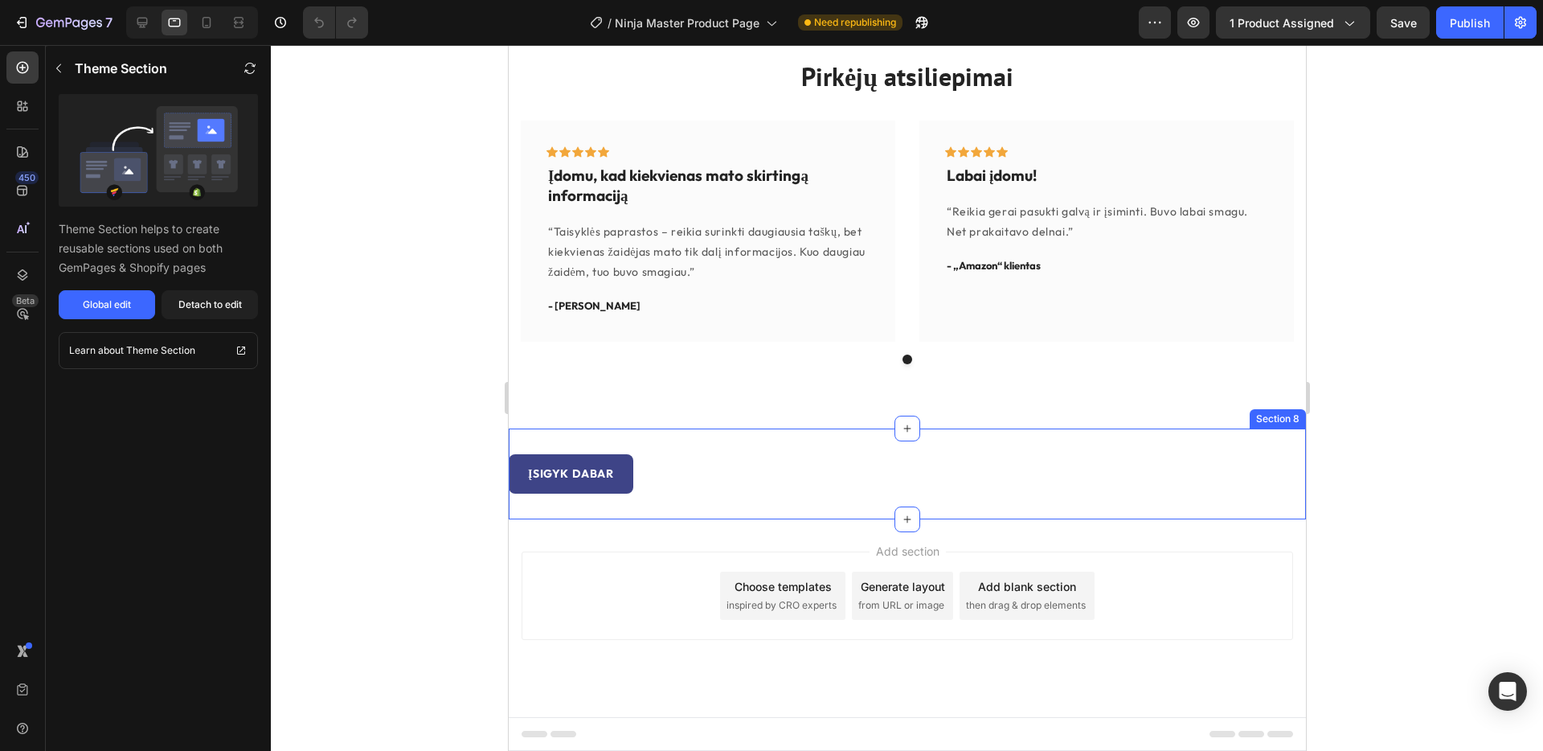
click at [957, 444] on div "Įsigyk dabar Button Section 8" at bounding box center [906, 473] width 797 height 91
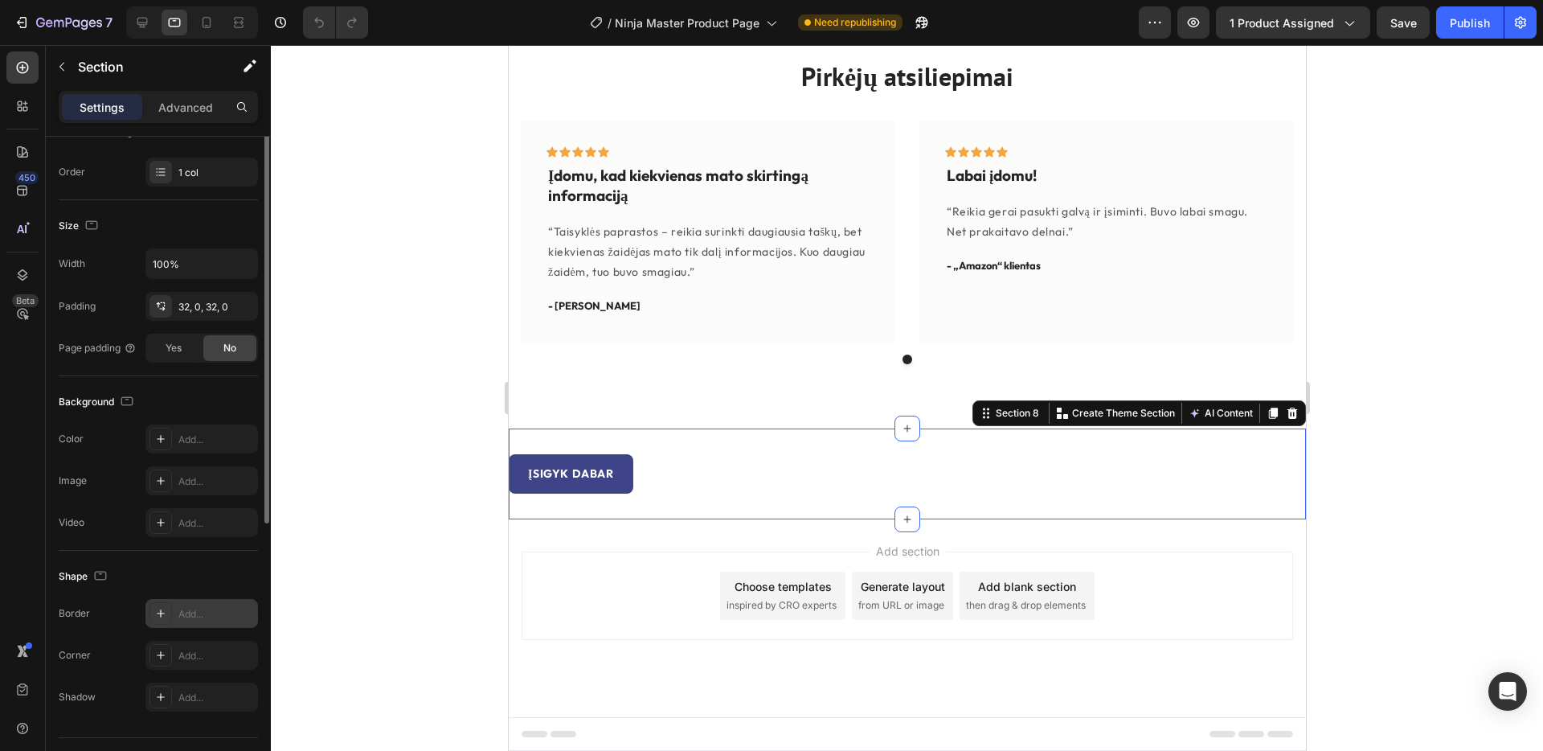
scroll to position [279, 0]
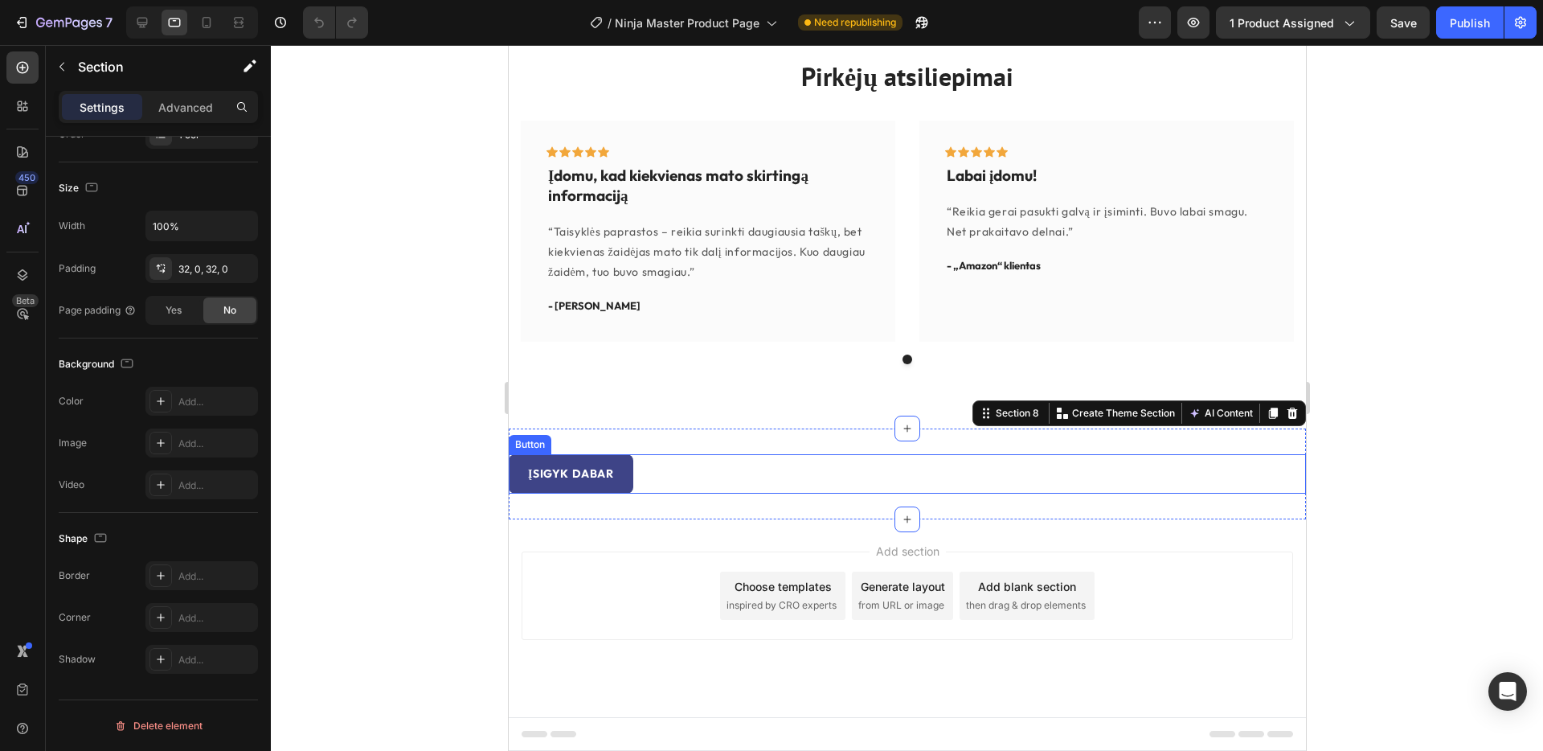
click at [772, 469] on div "Įsigyk dabar Button" at bounding box center [906, 473] width 797 height 39
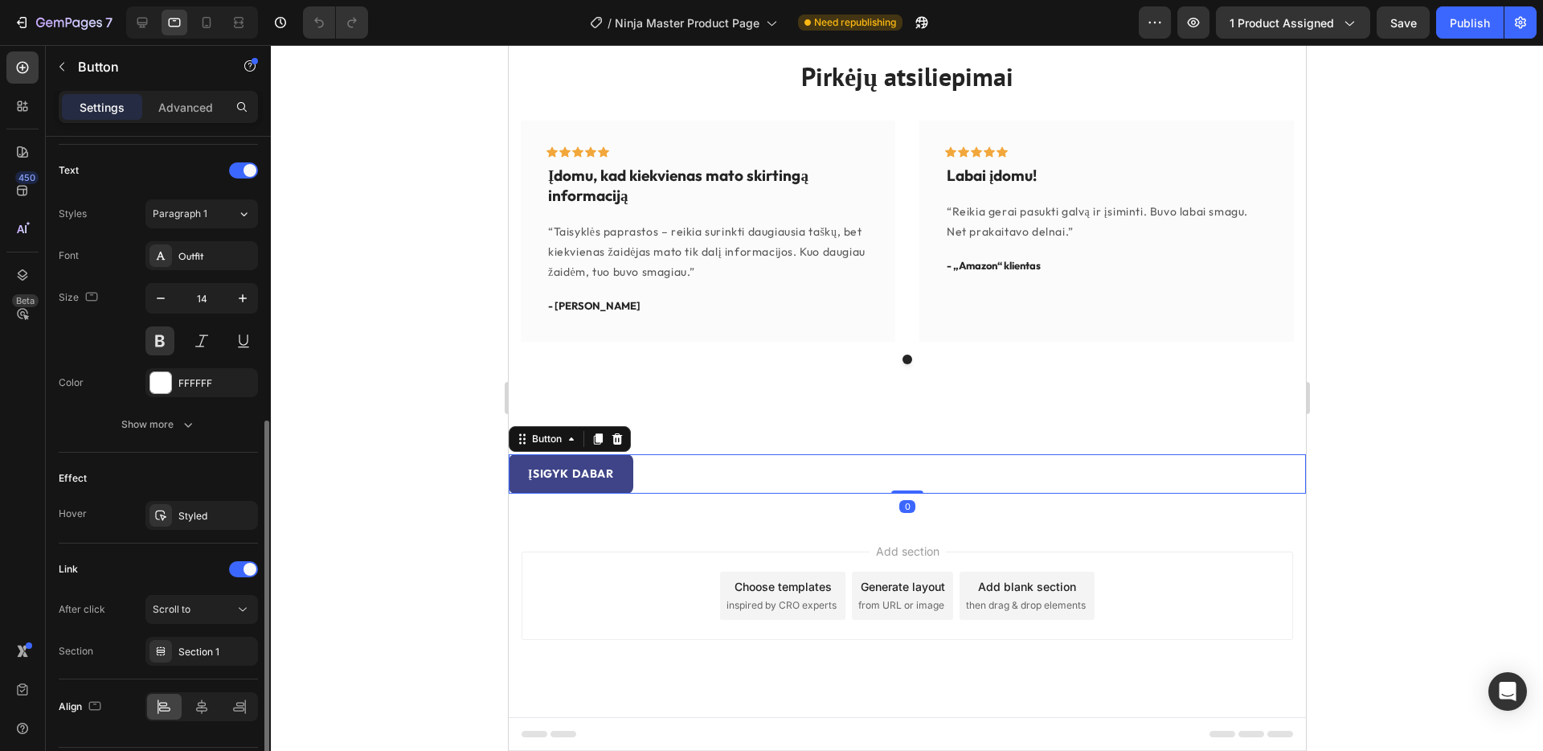
scroll to position [576, 0]
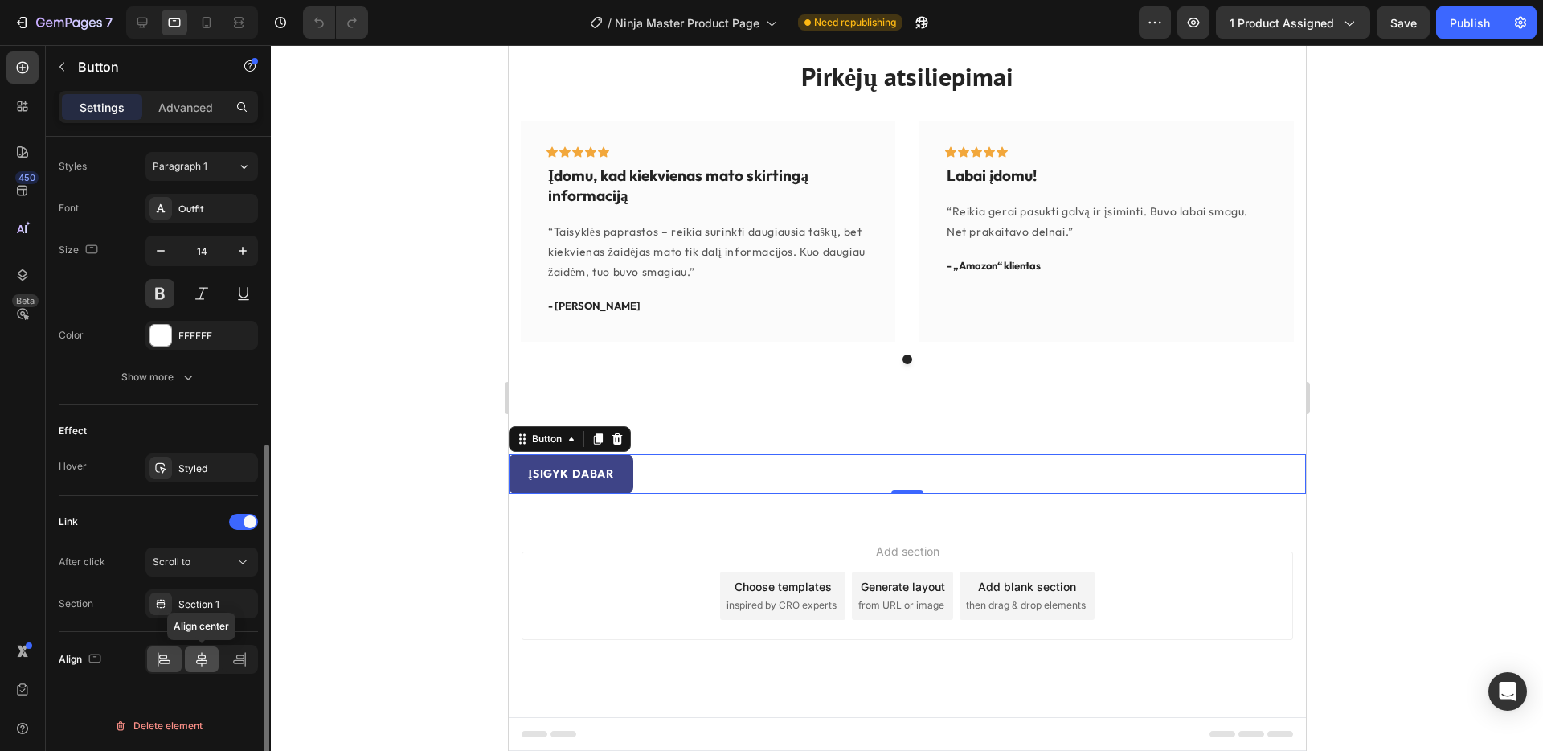
click at [198, 663] on icon at bounding box center [202, 659] width 16 height 16
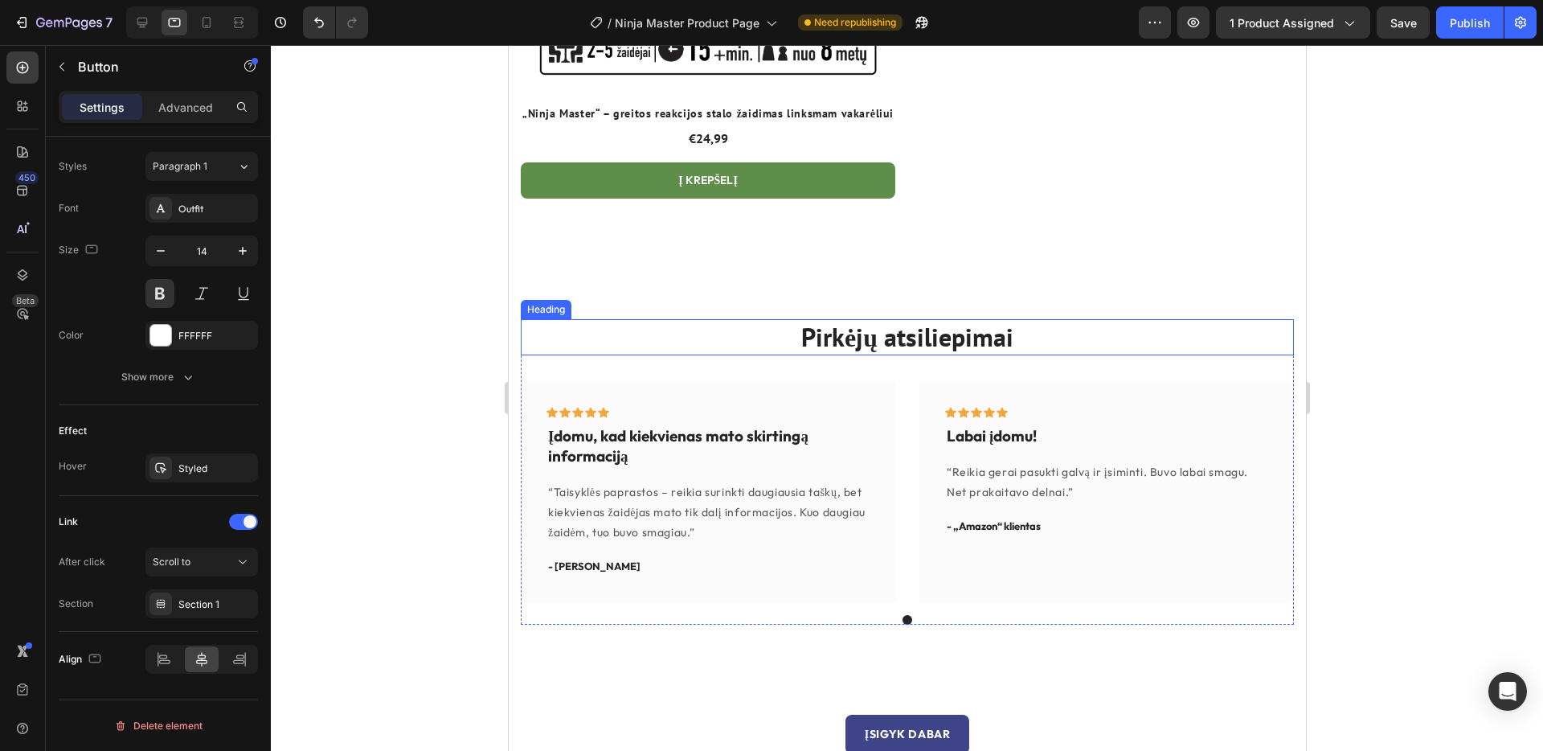
scroll to position [6871, 0]
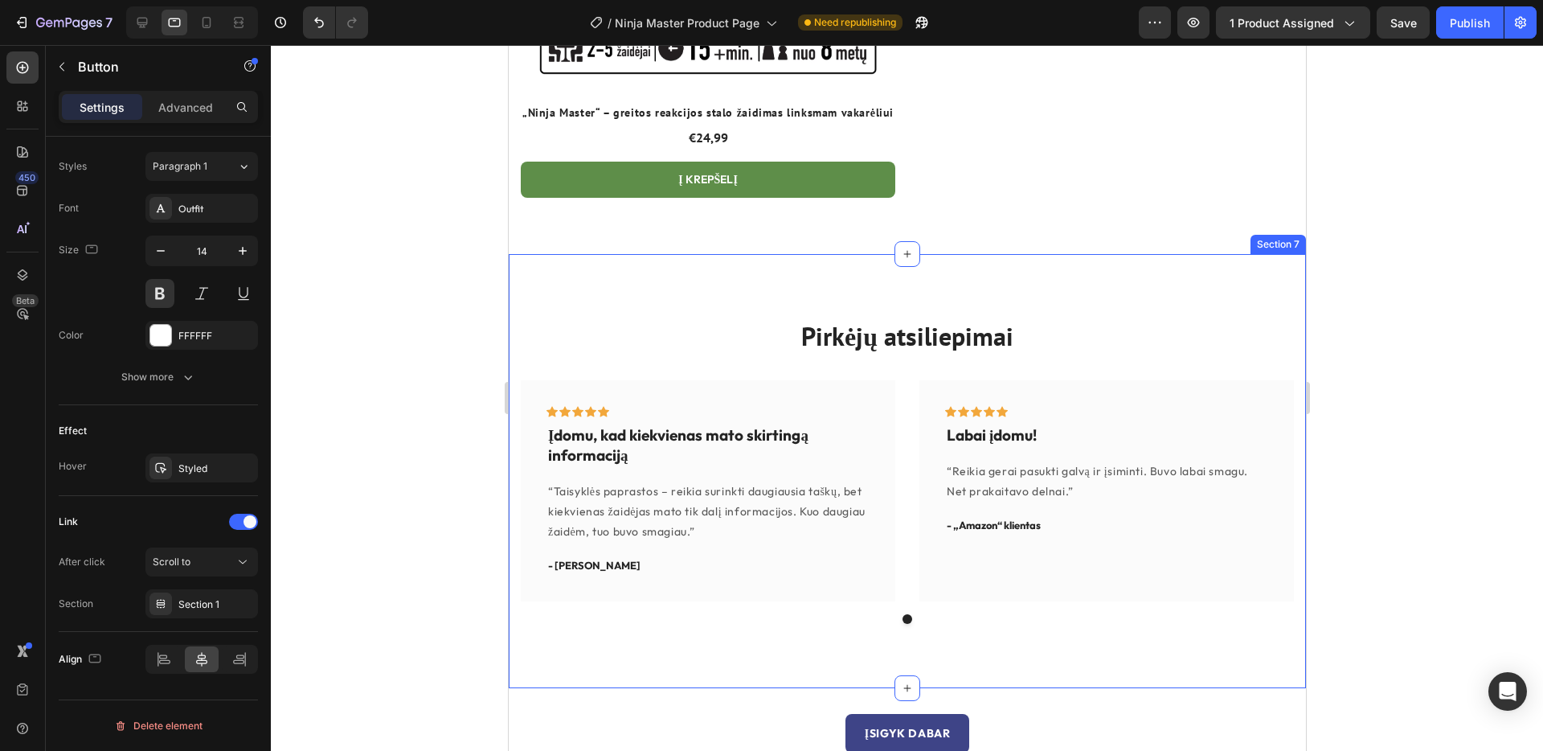
click at [514, 328] on div "Pirkėjų atsiliepimai Heading Icon Icon Icon Icon Icon Row Įdomu, kad kiekvienas…" at bounding box center [906, 471] width 797 height 434
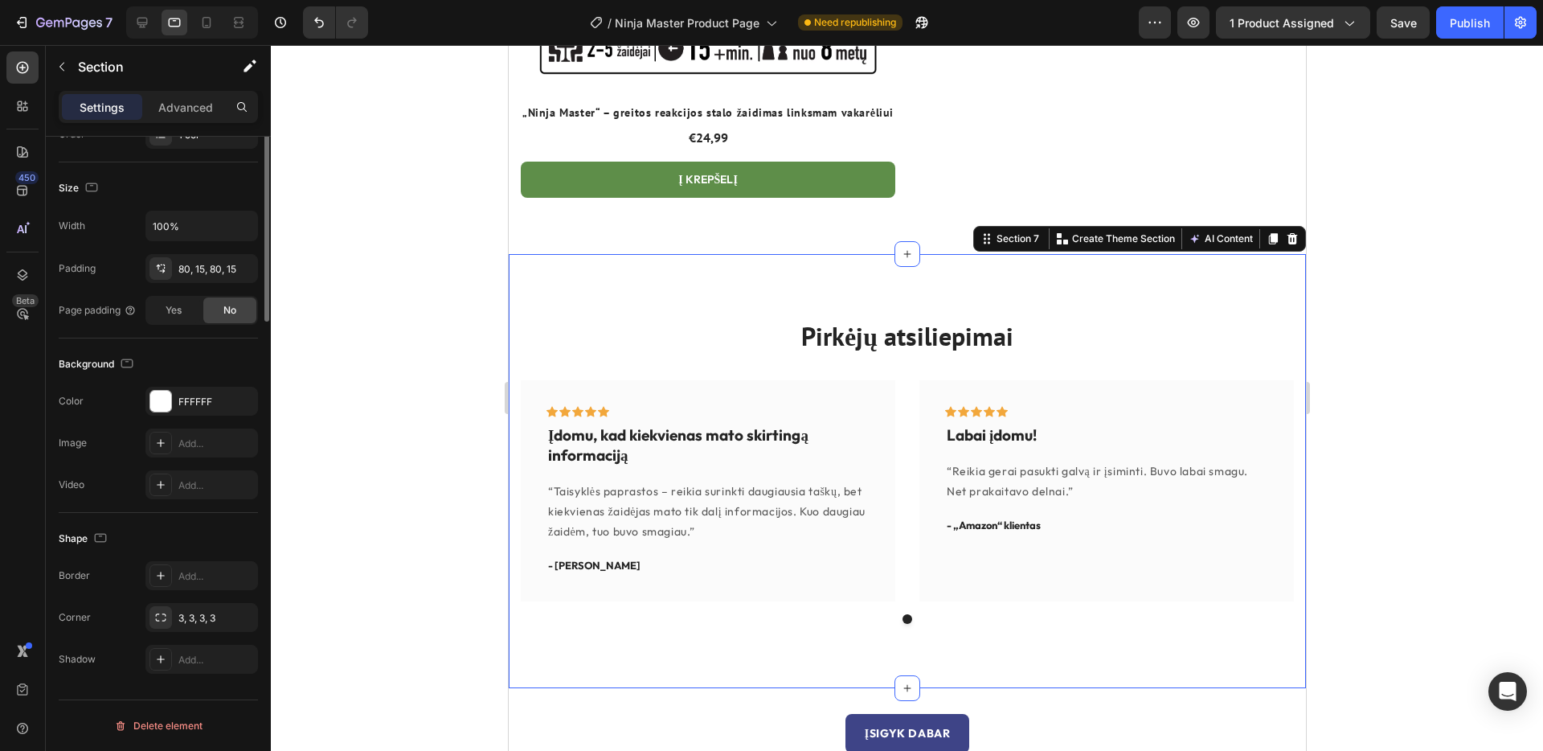
scroll to position [0, 0]
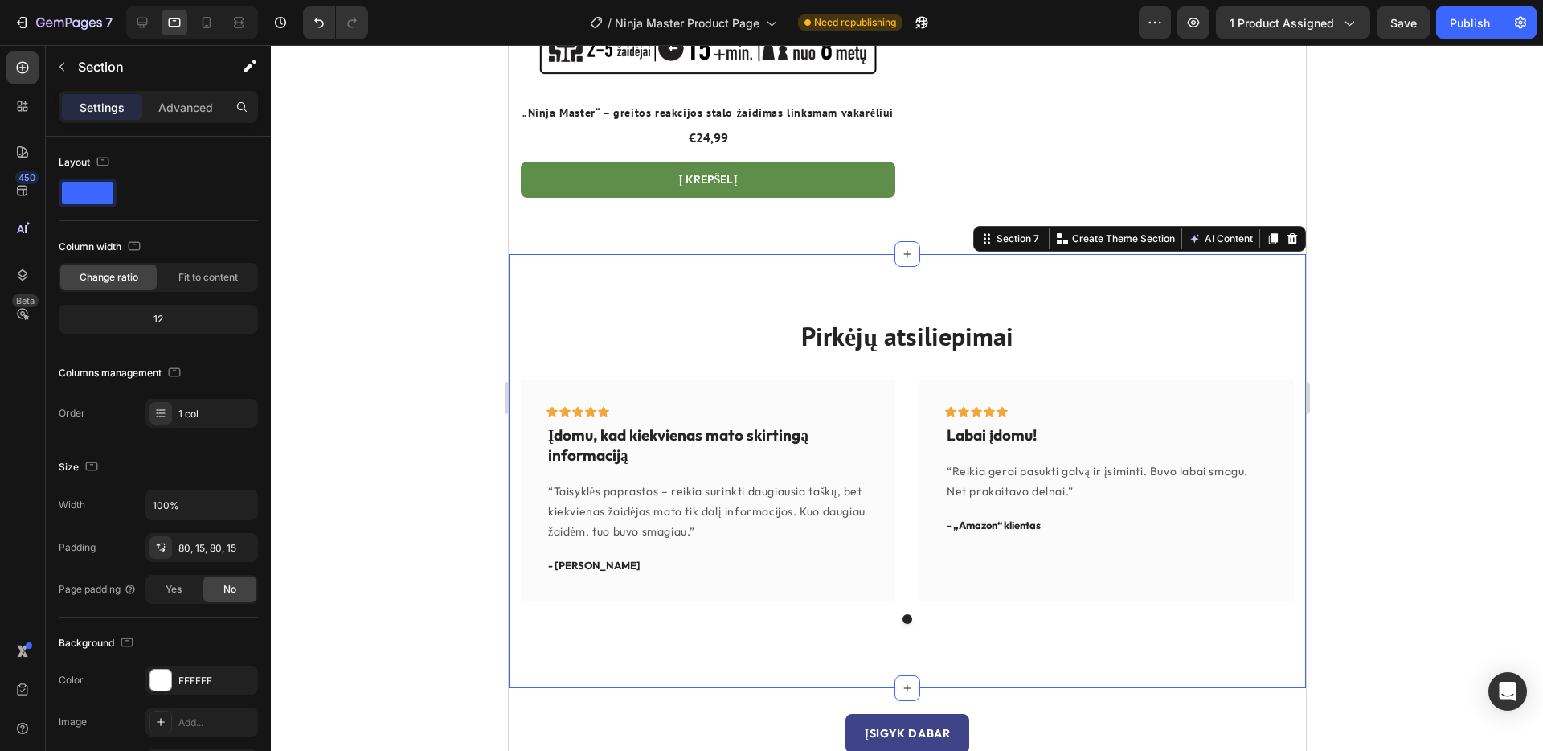
drag, startPoint x: 1291, startPoint y: 223, endPoint x: 1270, endPoint y: 297, distance: 77.6
click at [1291, 233] on icon at bounding box center [1292, 238] width 10 height 11
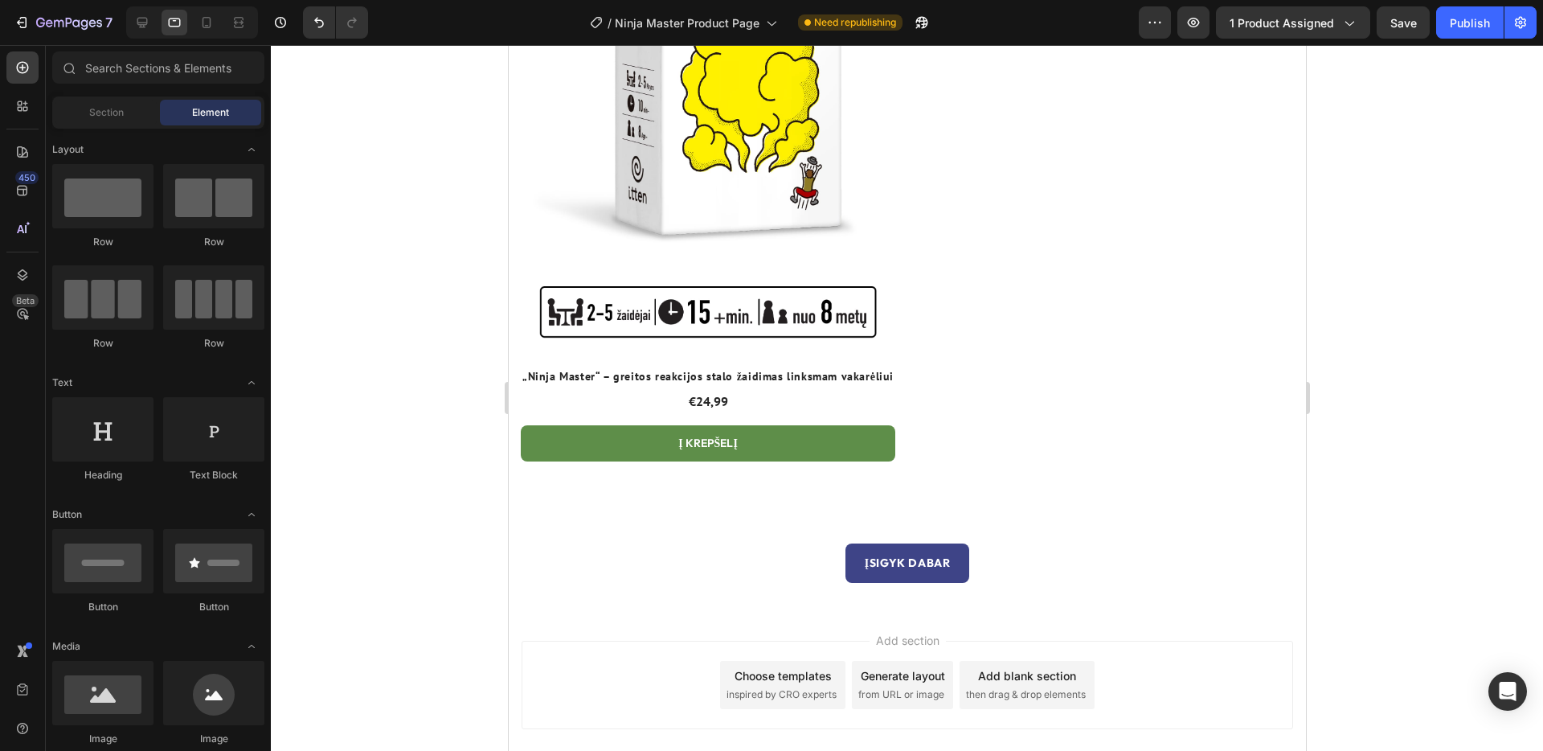
scroll to position [6679, 0]
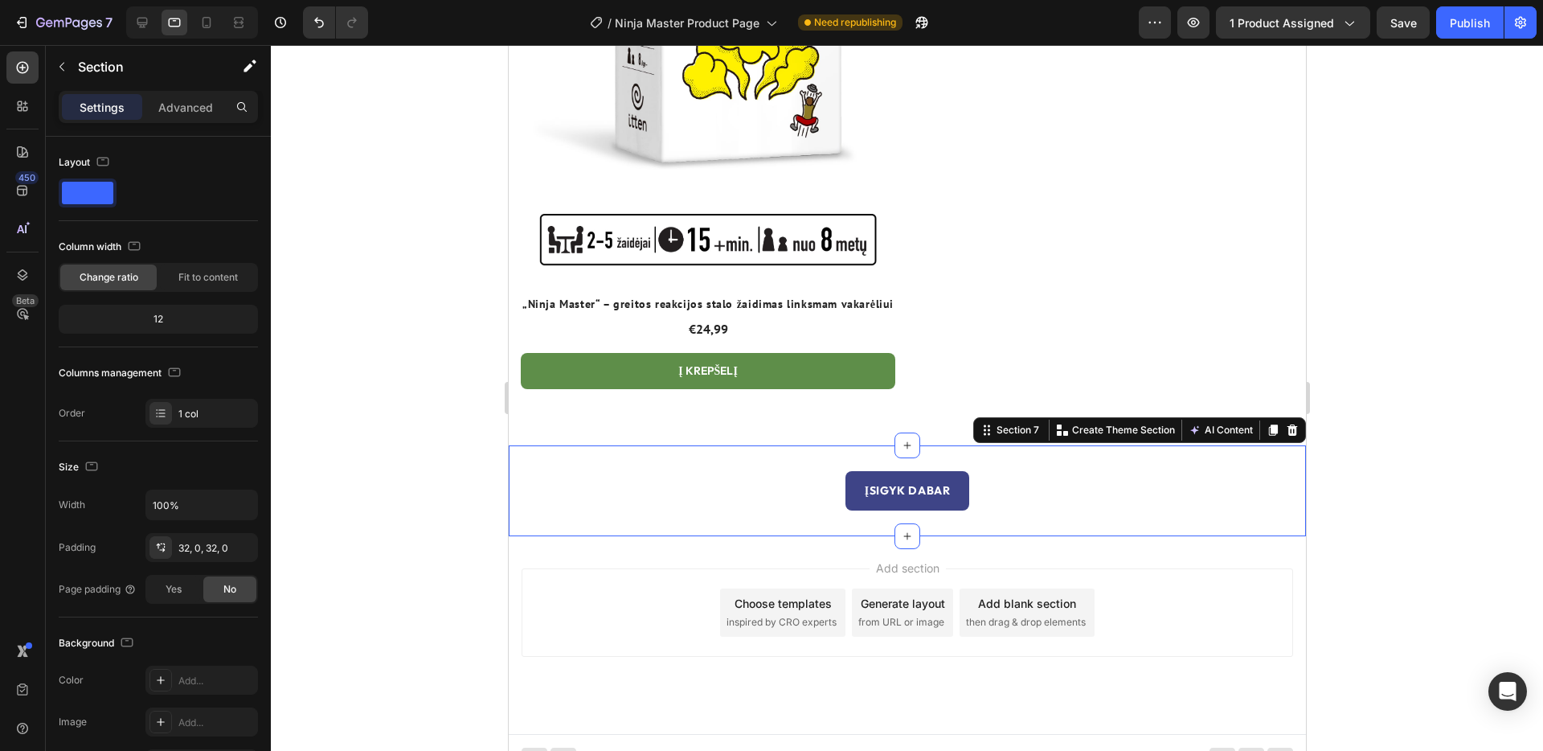
click at [1062, 500] on div "Įsigyk dabar Button Section 7 Create Theme Section AI Content Write with GemAI …" at bounding box center [906, 490] width 797 height 91
click at [139, 23] on icon at bounding box center [142, 22] width 16 height 16
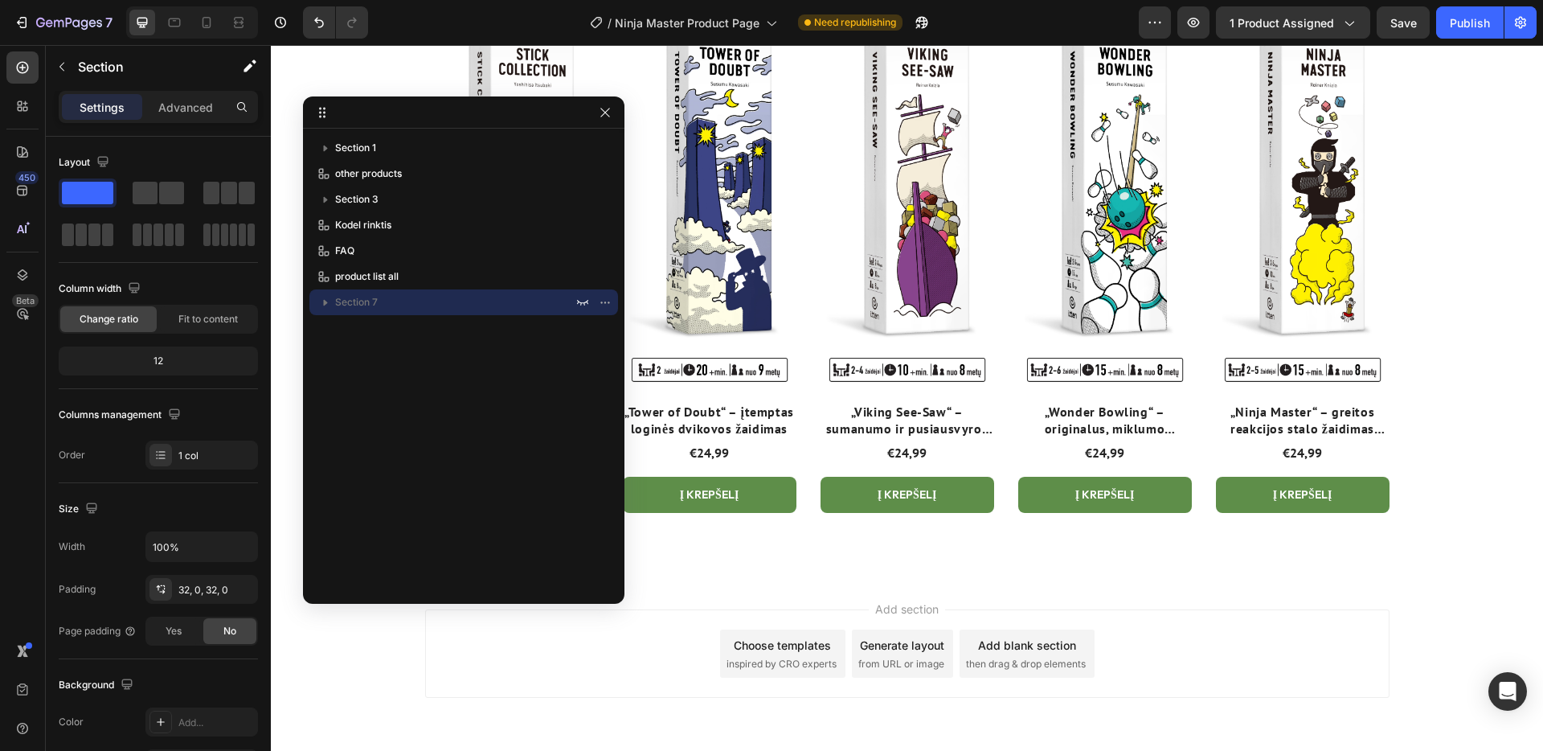
scroll to position [4354, 0]
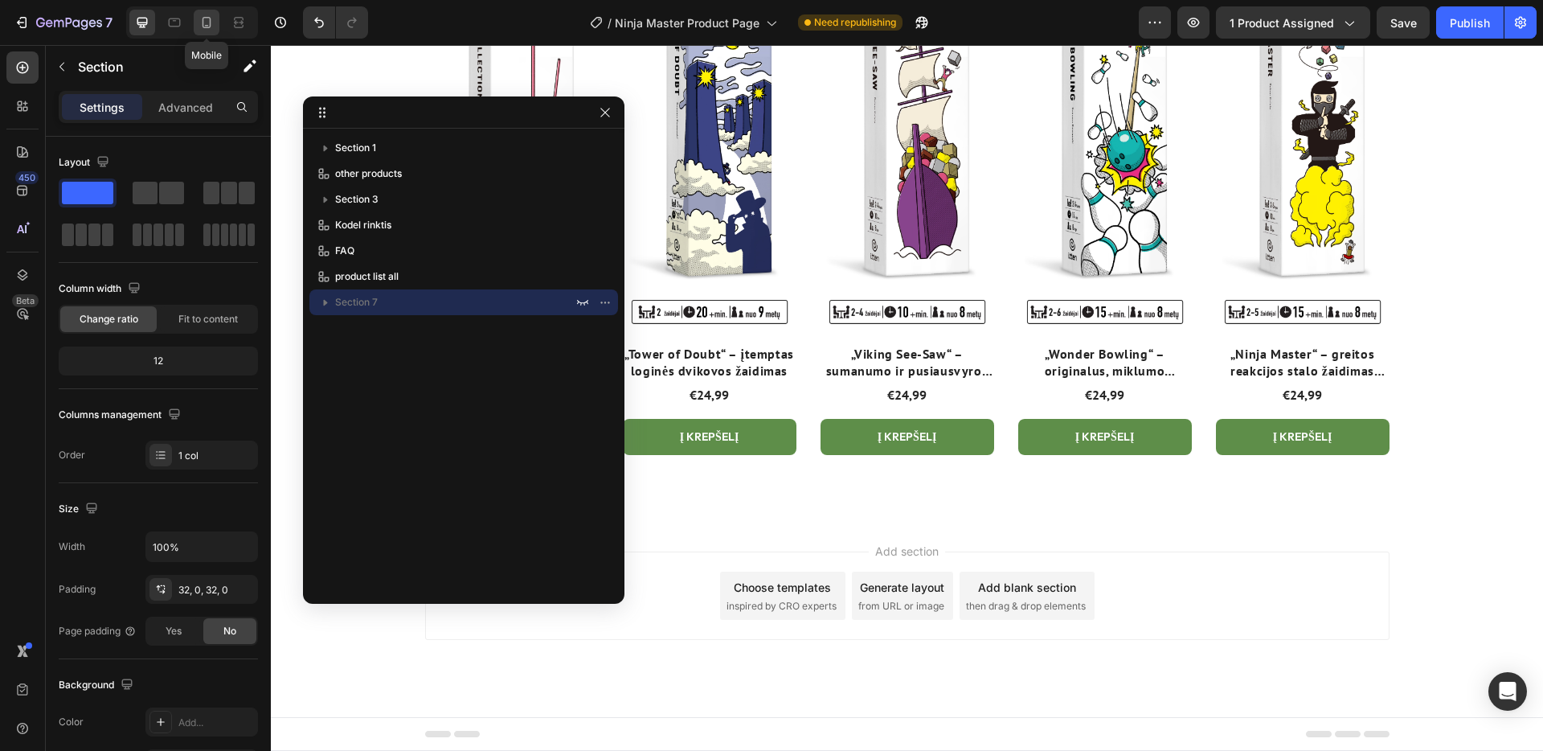
click at [205, 23] on icon at bounding box center [207, 22] width 16 height 16
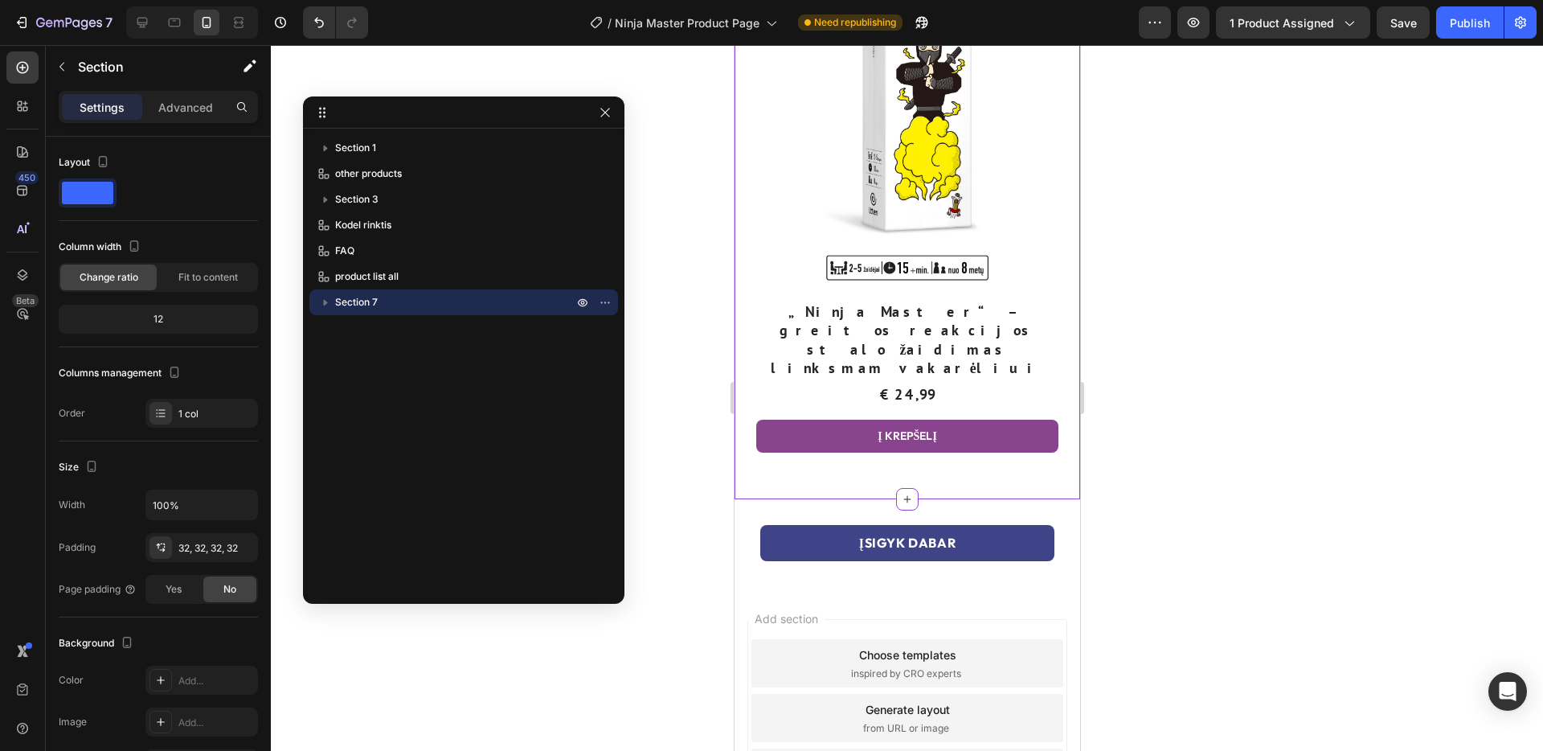
scroll to position [6655, 0]
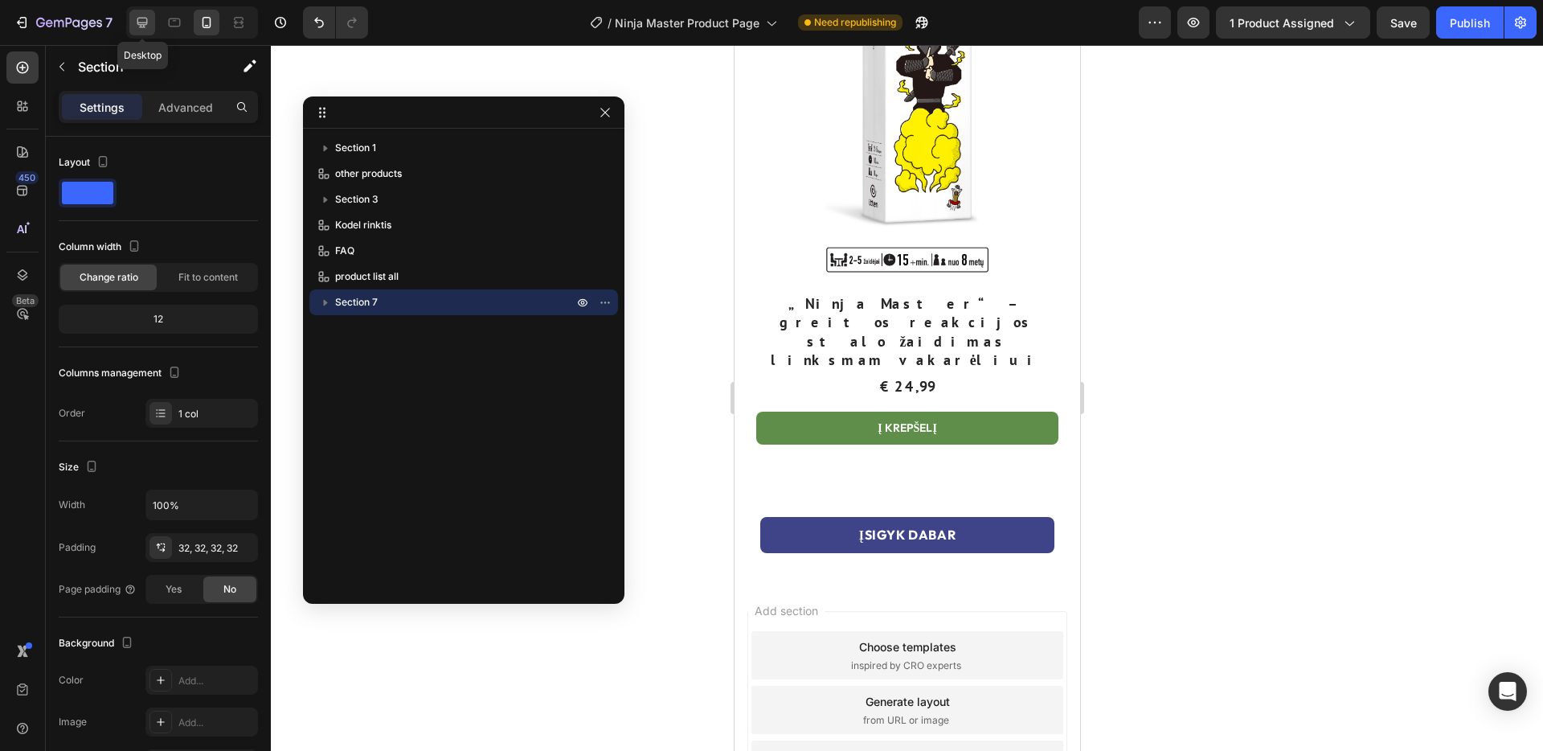
click at [145, 24] on icon at bounding box center [142, 23] width 10 height 10
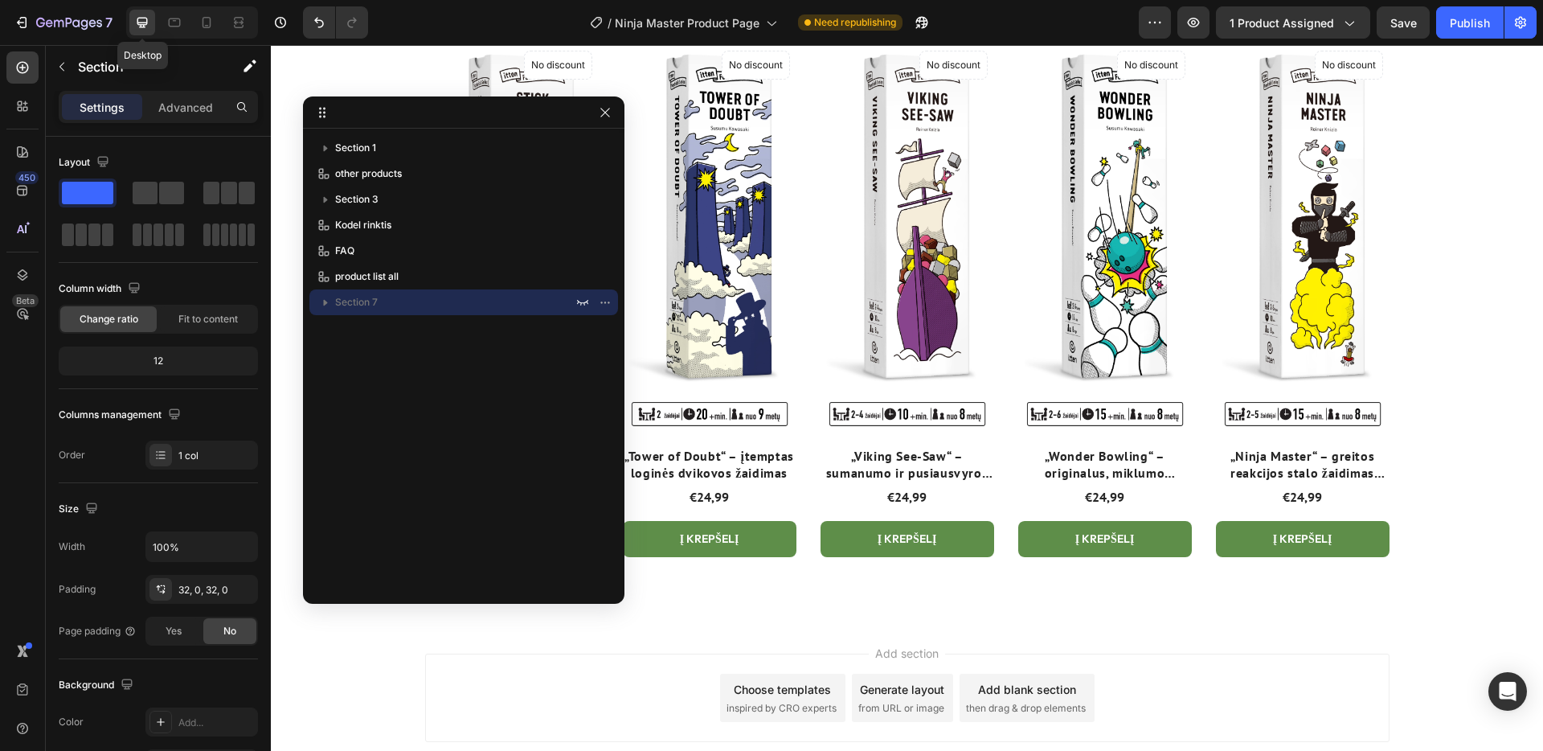
scroll to position [4250, 0]
click at [604, 301] on icon "button" at bounding box center [605, 302] width 13 height 13
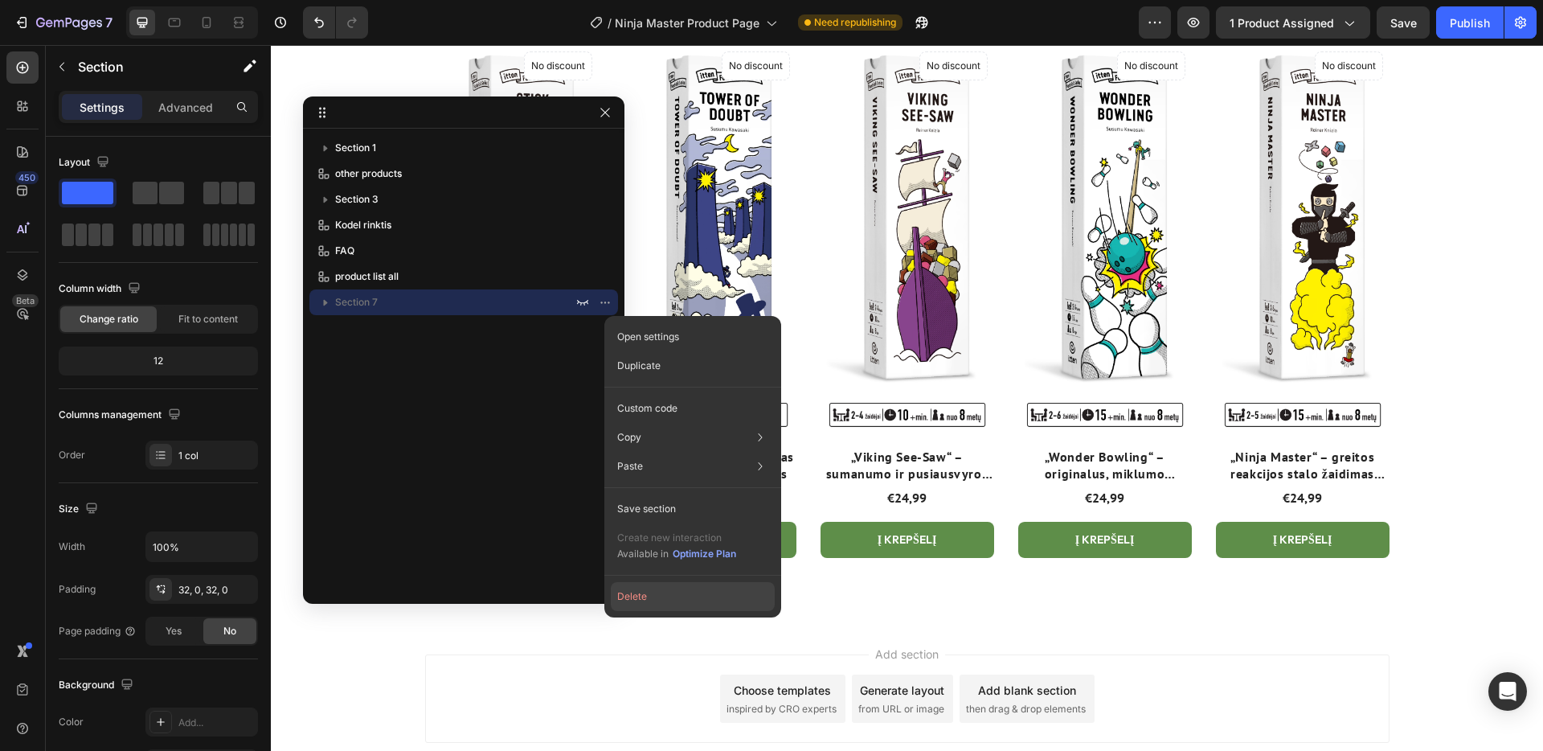
click at [634, 592] on button "Delete" at bounding box center [693, 596] width 164 height 29
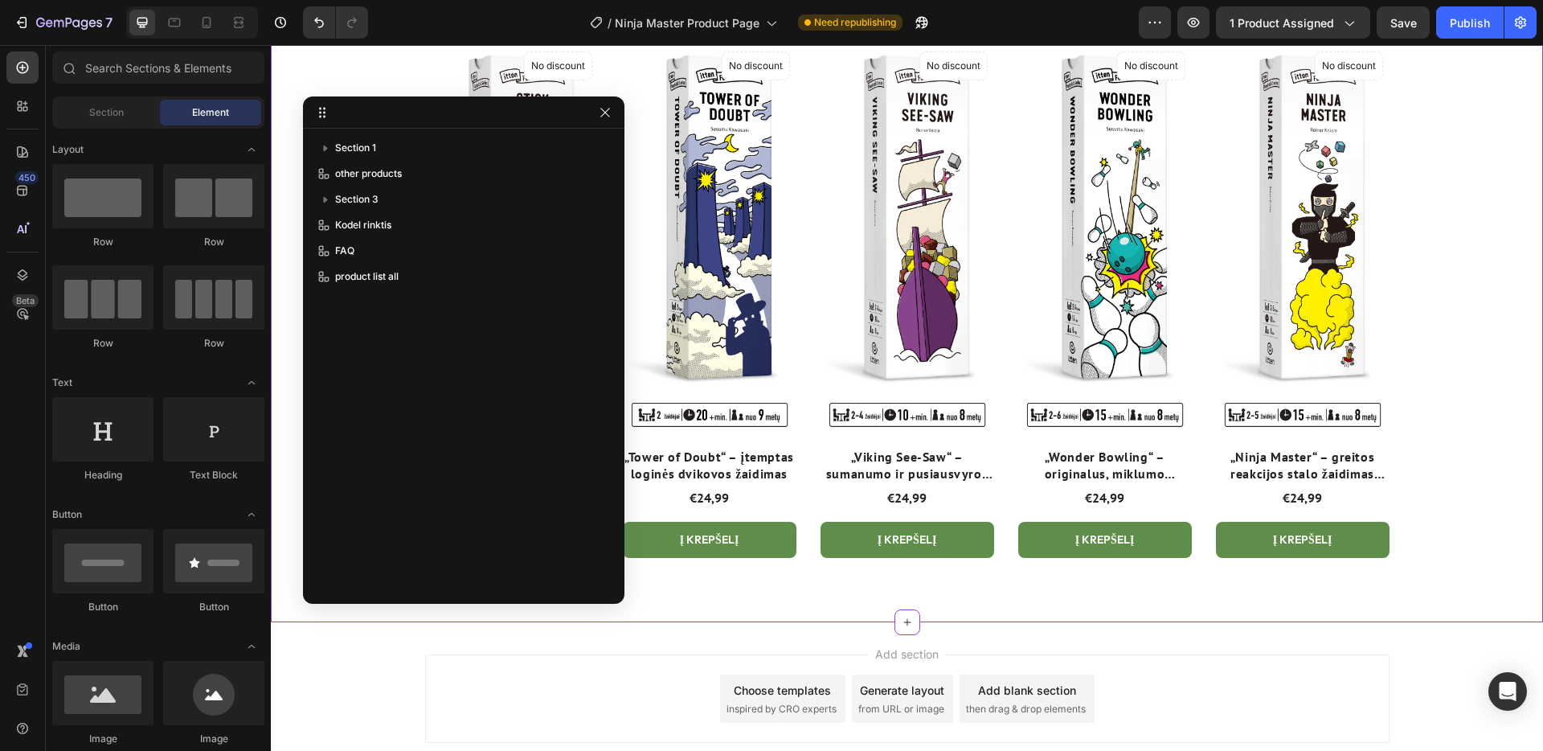
click at [1461, 407] on div "Rinkis savo žaidimą Heading Visa mūsų žaidimų kolekcija - kurį žaisi toliau? He…" at bounding box center [907, 286] width 1272 height 673
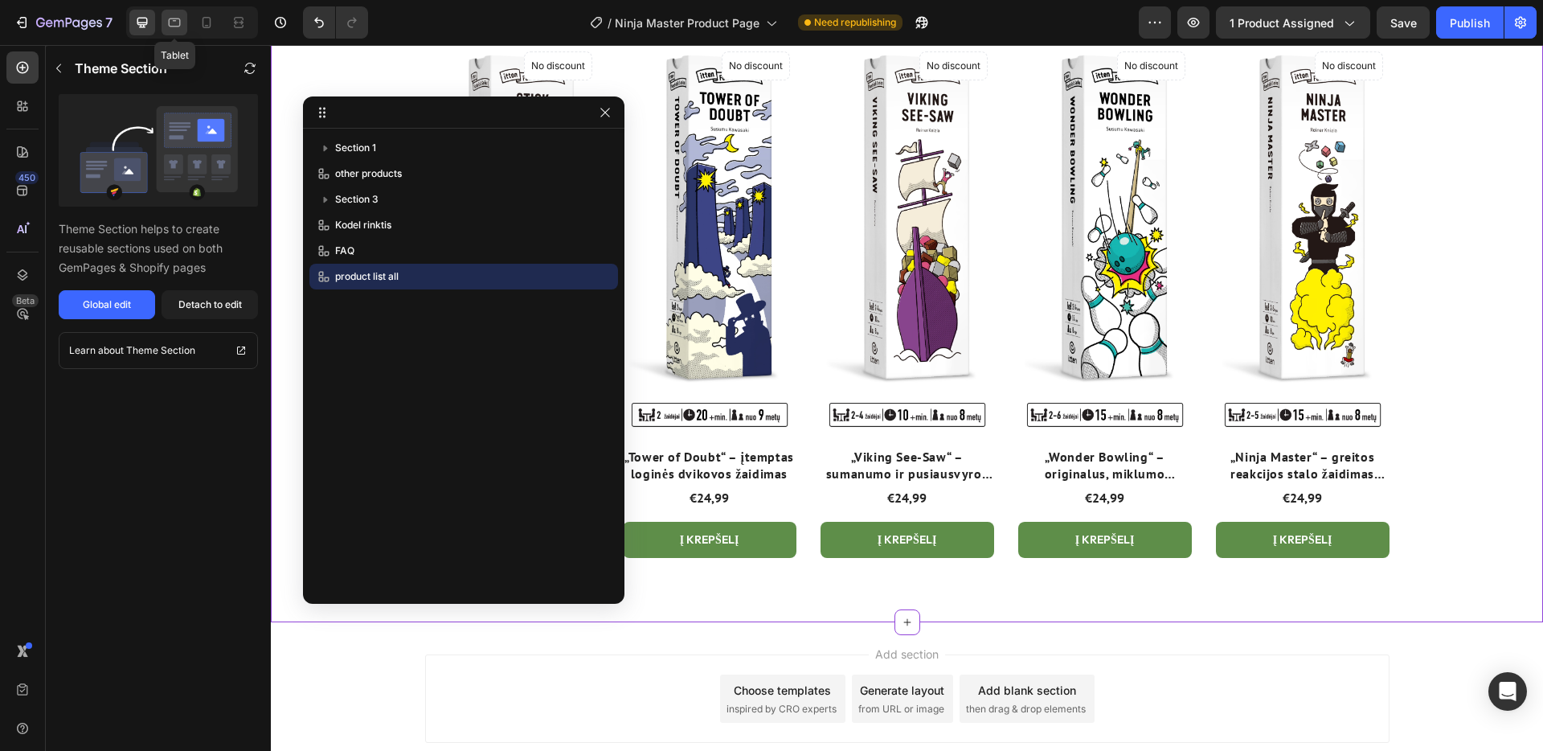
click at [177, 18] on icon at bounding box center [175, 22] width 12 height 9
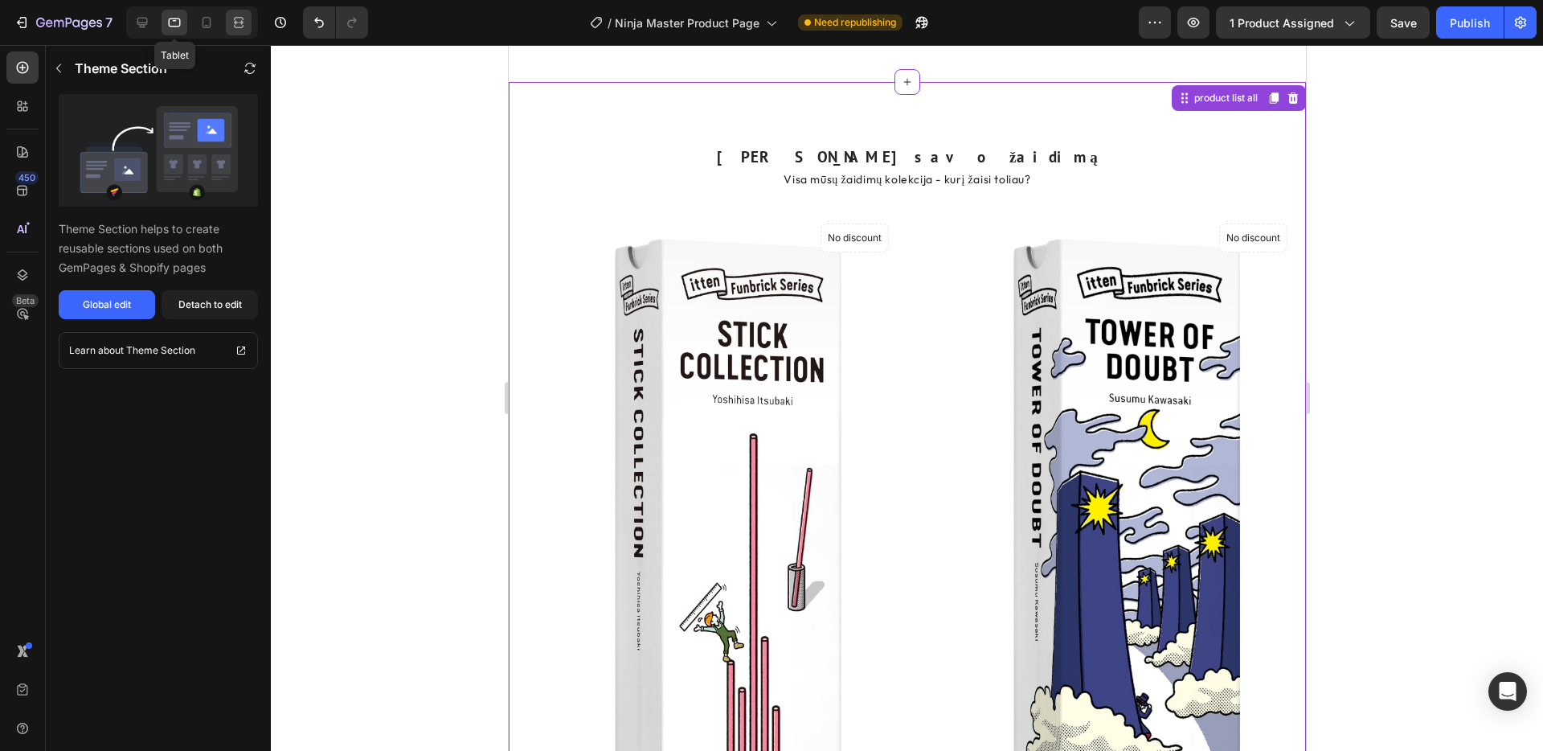
scroll to position [4117, 0]
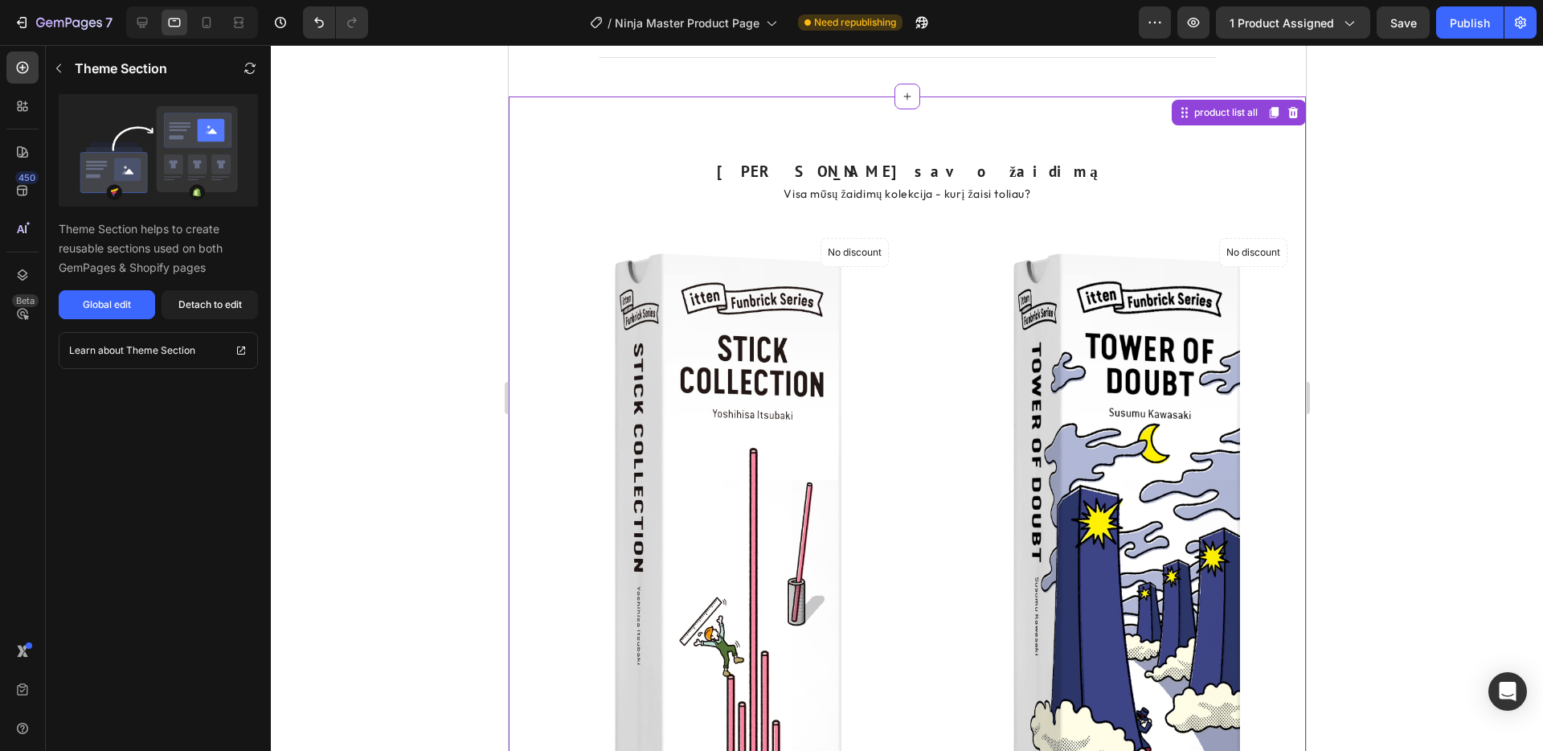
drag, startPoint x: 1470, startPoint y: 25, endPoint x: 1476, endPoint y: 68, distance: 43.8
click at [1469, 25] on div "Publish" at bounding box center [1470, 22] width 40 height 17
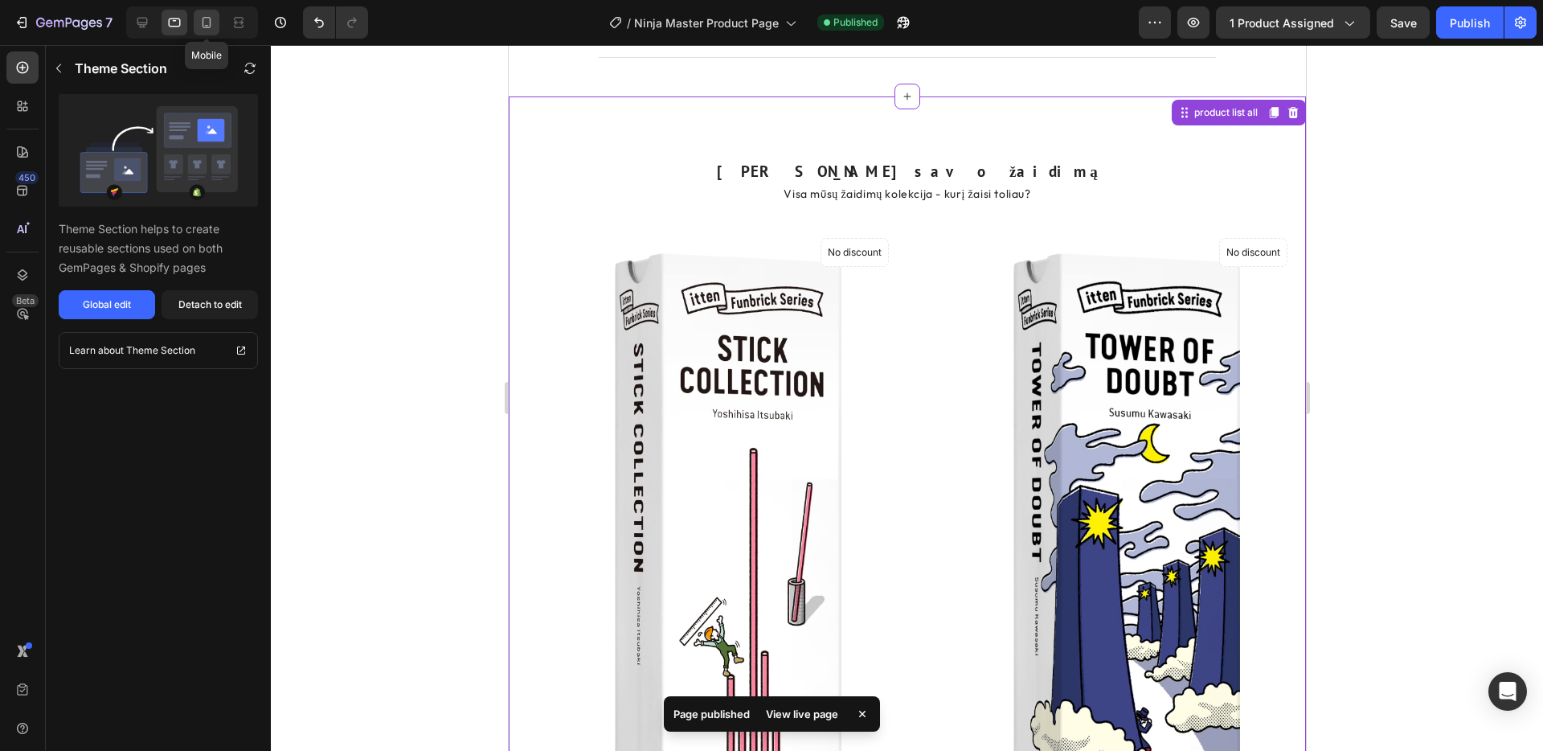
click at [204, 23] on icon at bounding box center [207, 22] width 16 height 16
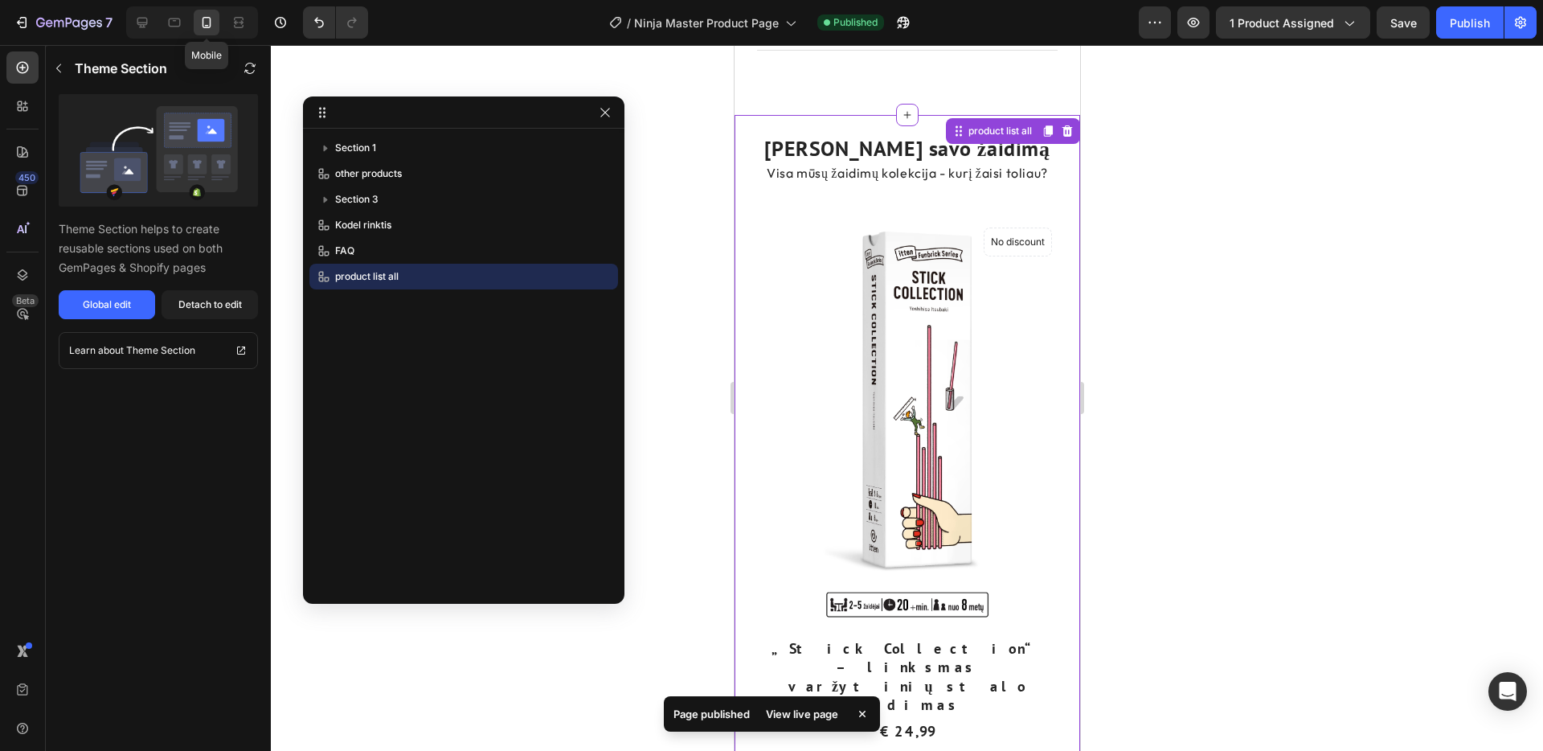
scroll to position [3860, 0]
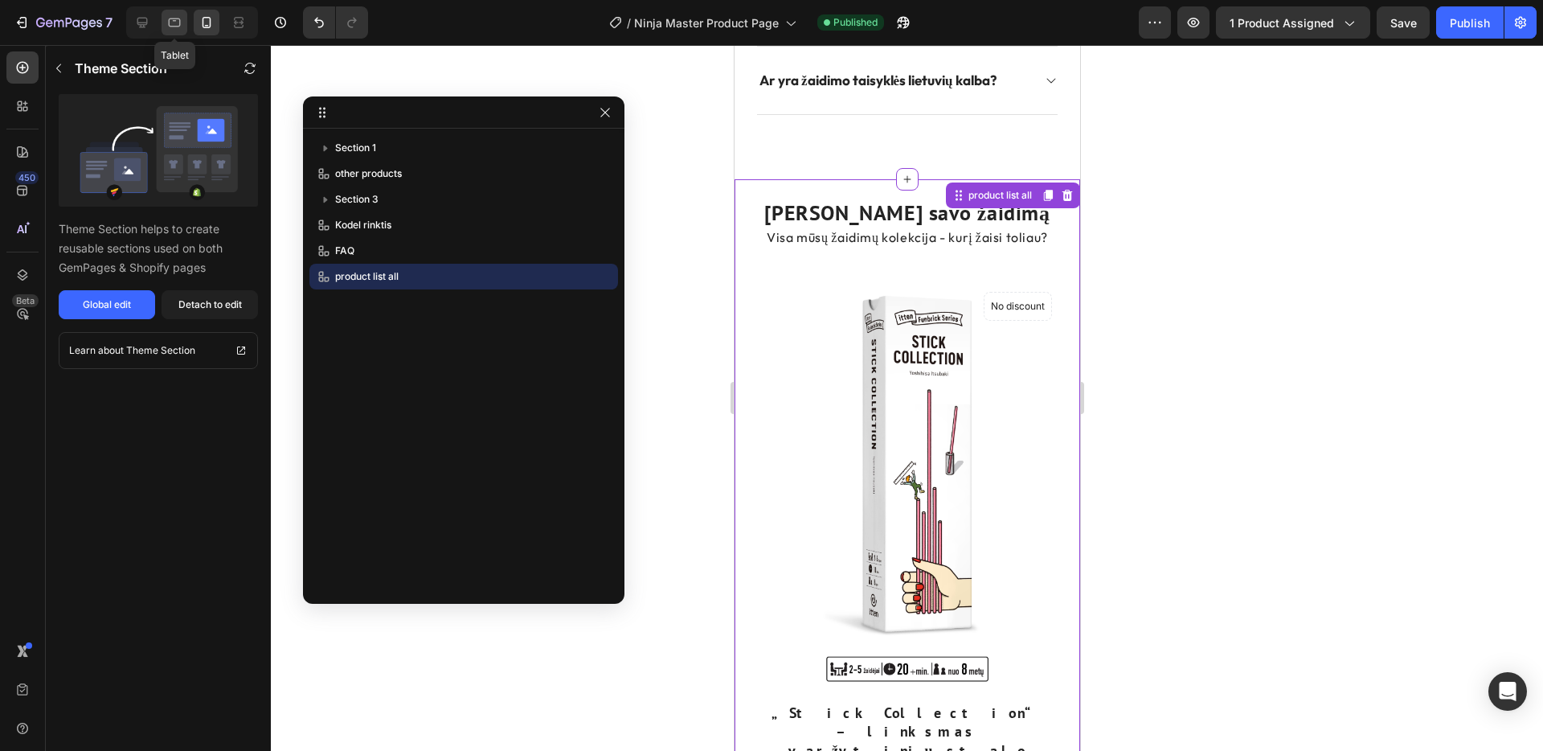
click at [166, 24] on icon at bounding box center [174, 22] width 16 height 16
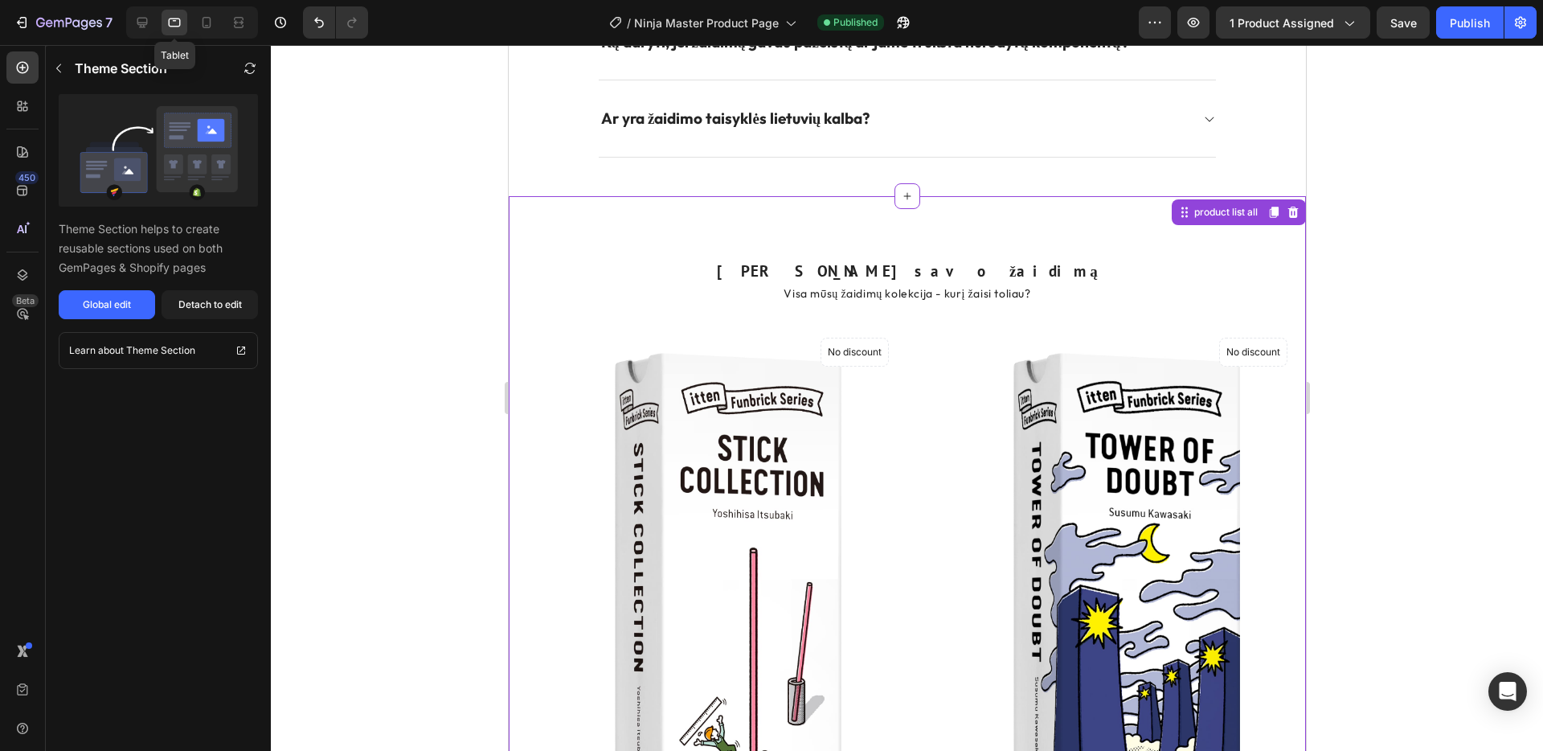
scroll to position [4112, 0]
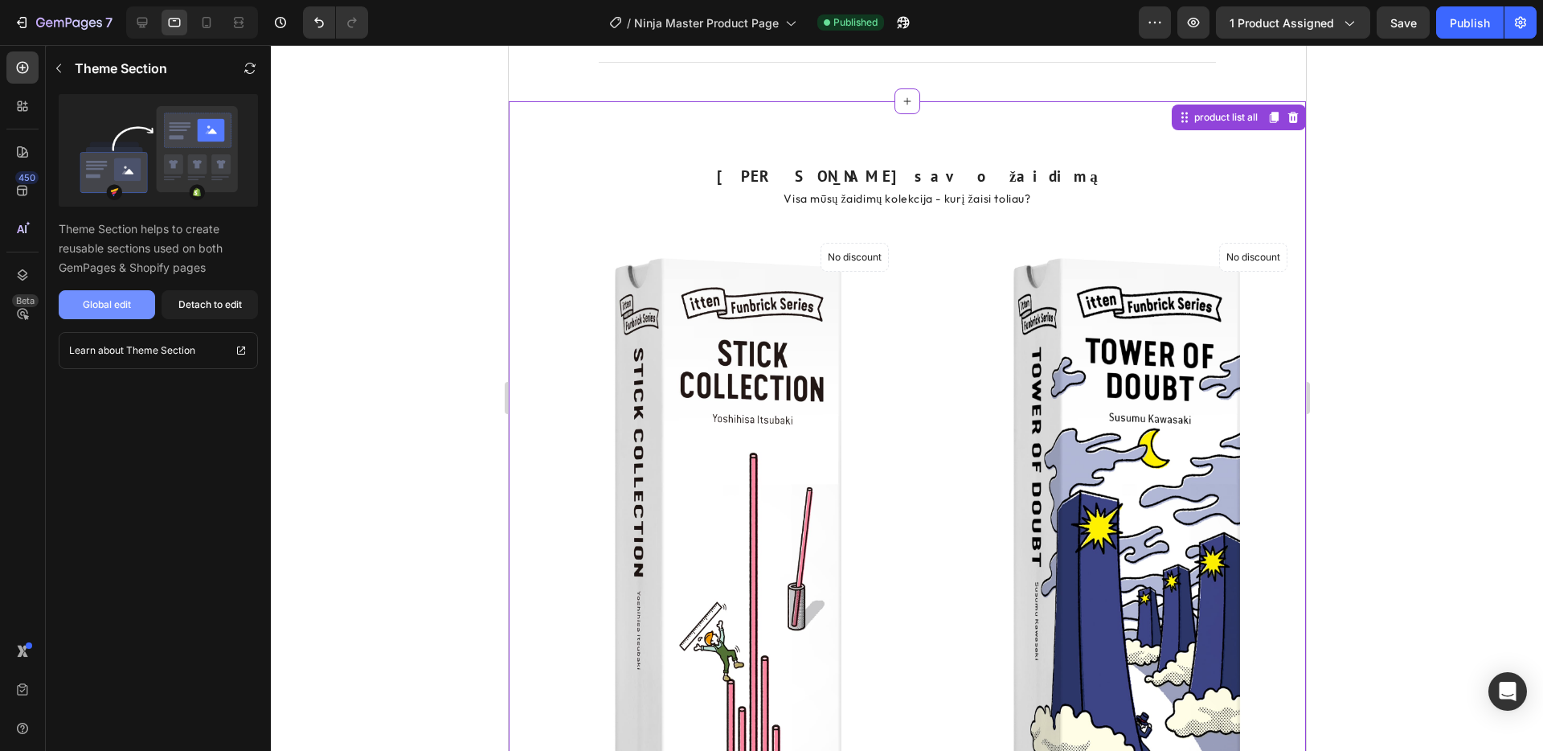
click at [107, 309] on div "Global edit" at bounding box center [107, 304] width 48 height 14
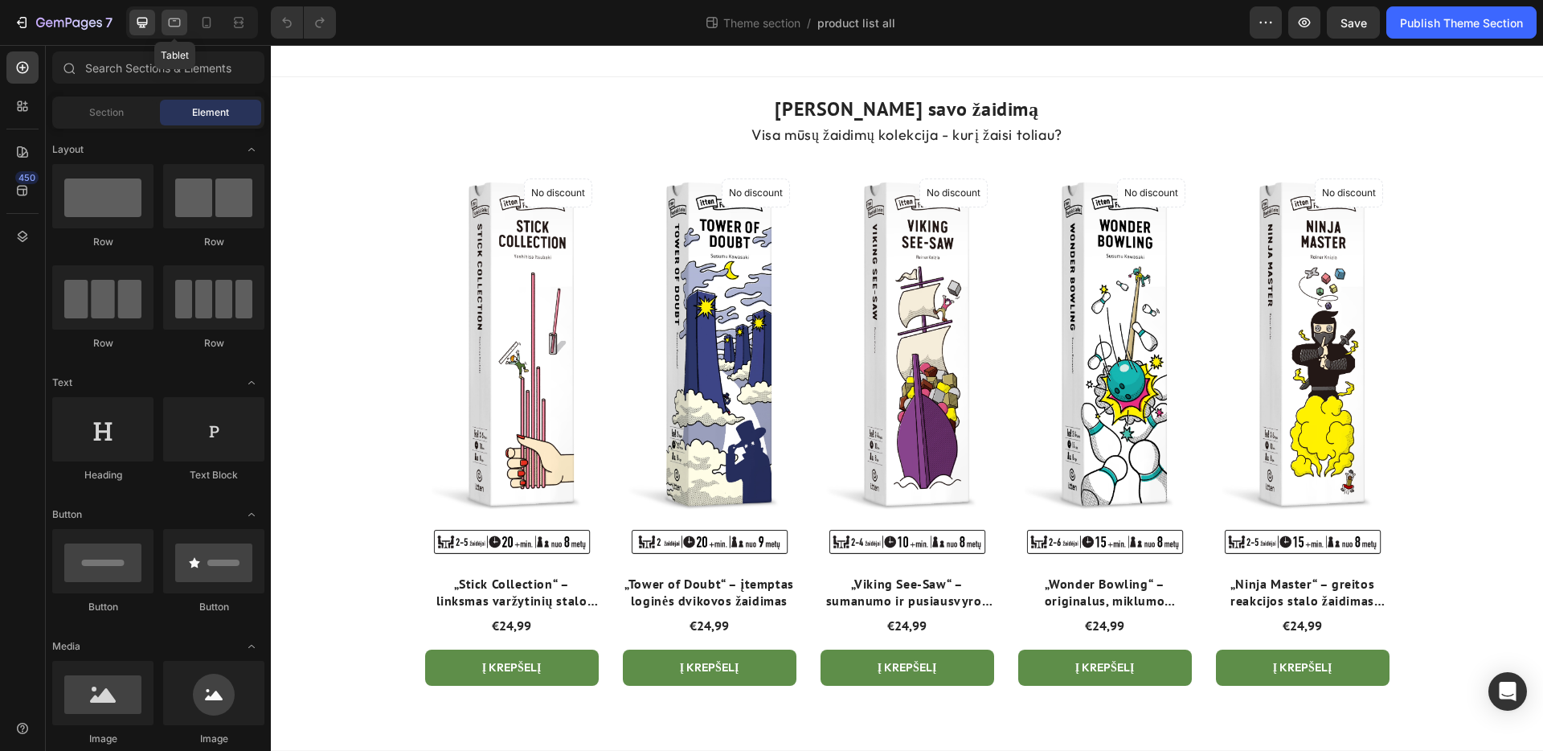
click at [170, 26] on icon at bounding box center [175, 22] width 12 height 9
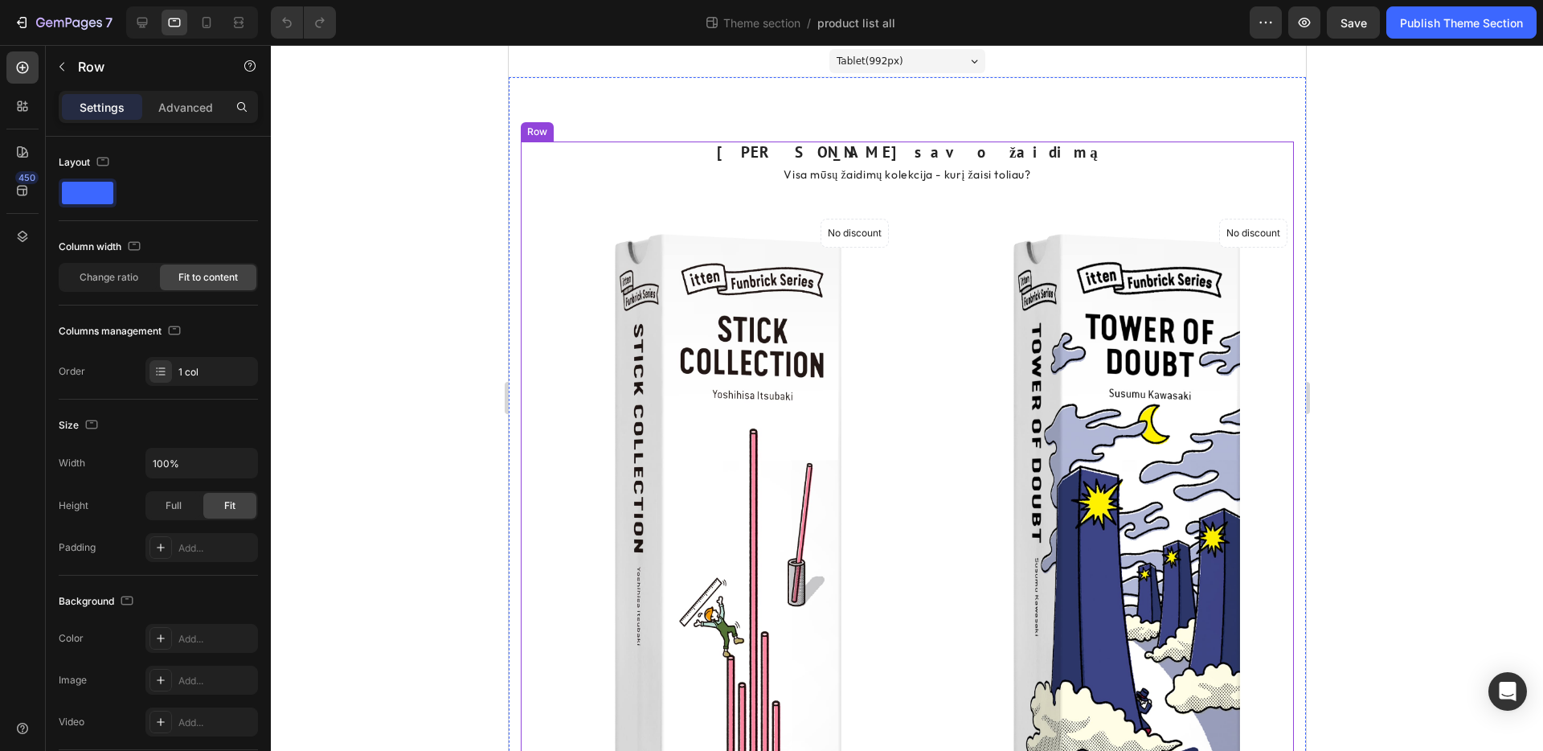
click at [23, 225] on div at bounding box center [22, 236] width 32 height 32
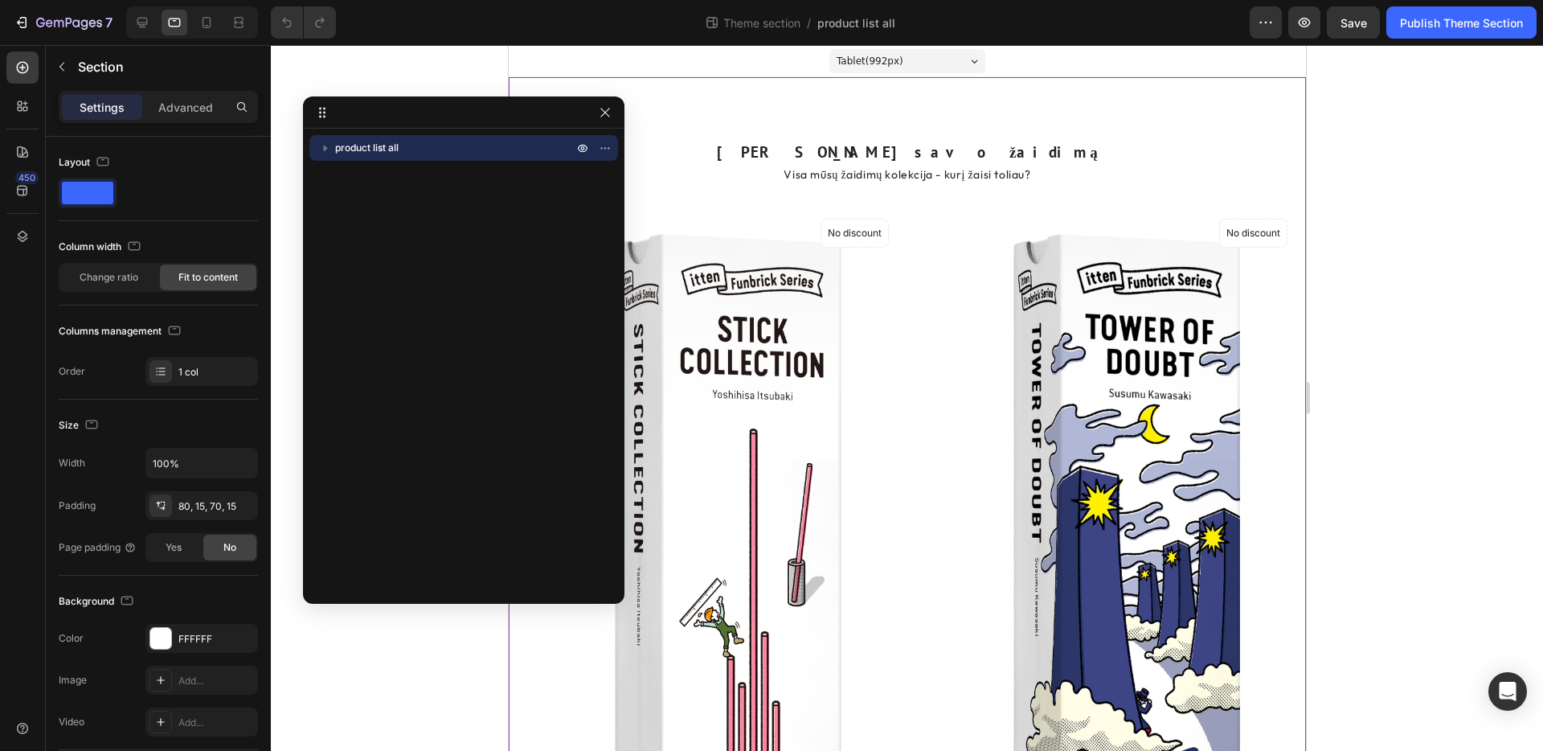
click at [325, 147] on icon "button" at bounding box center [326, 148] width 4 height 6
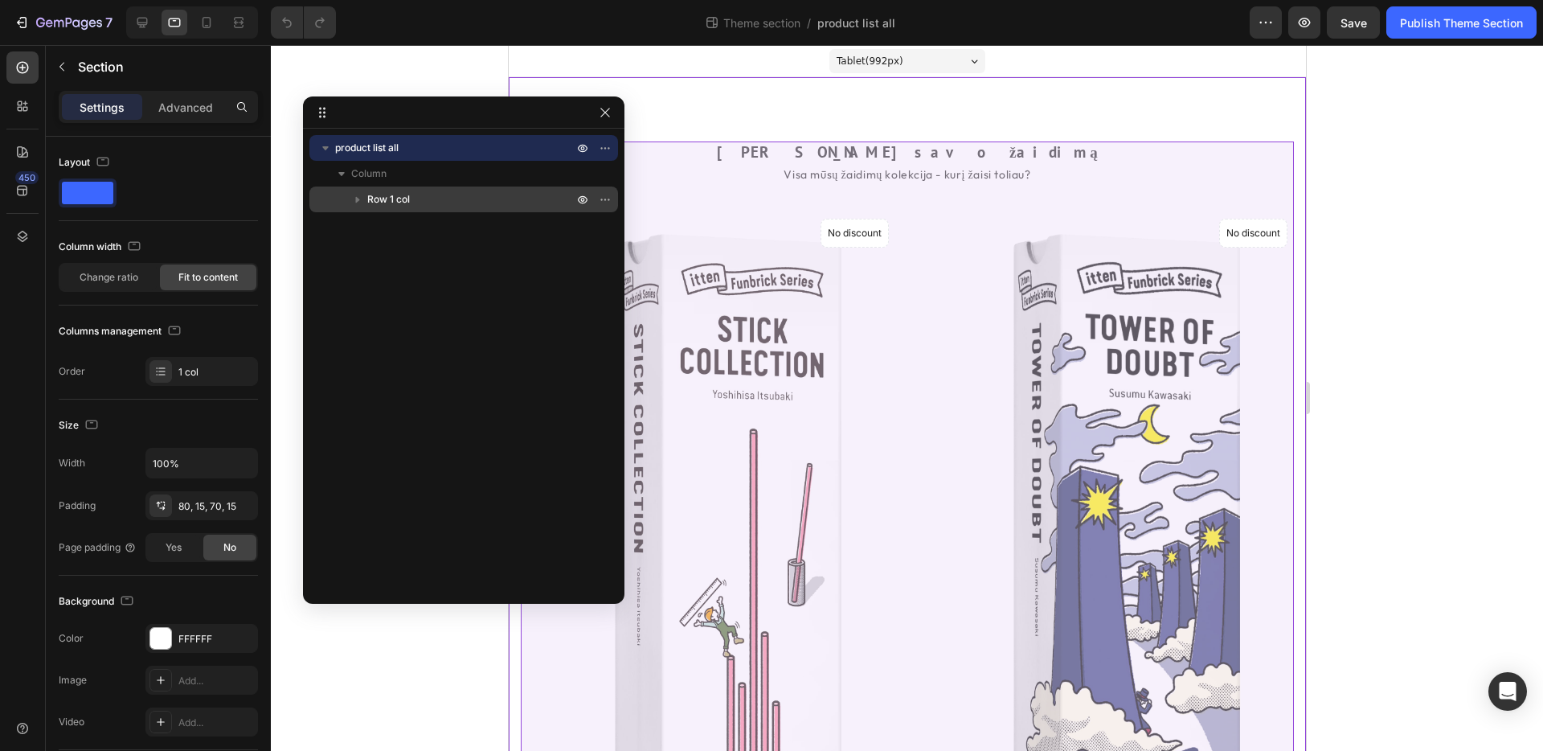
click at [360, 198] on icon "button" at bounding box center [358, 199] width 16 height 16
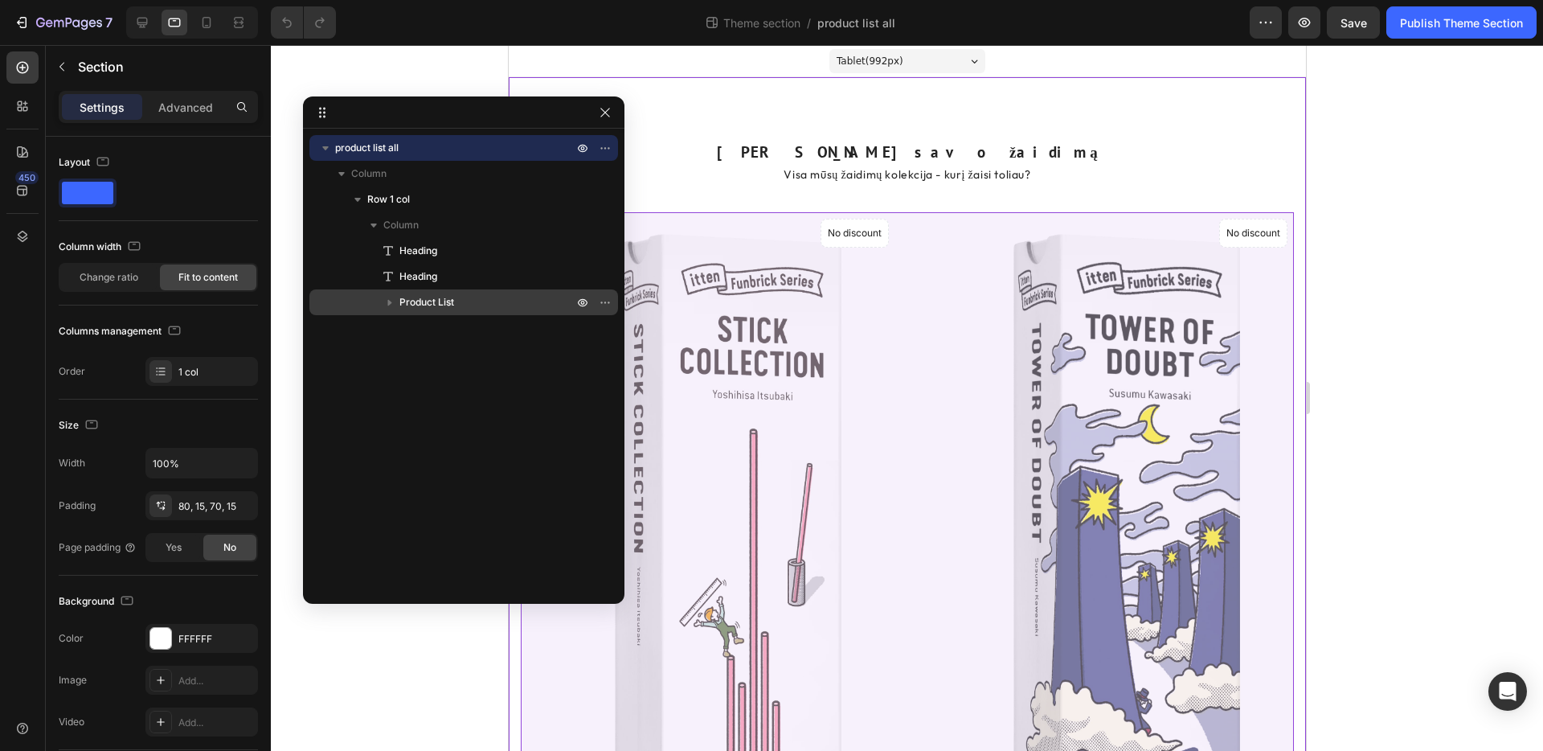
click at [405, 301] on span "Product List" at bounding box center [426, 302] width 55 height 16
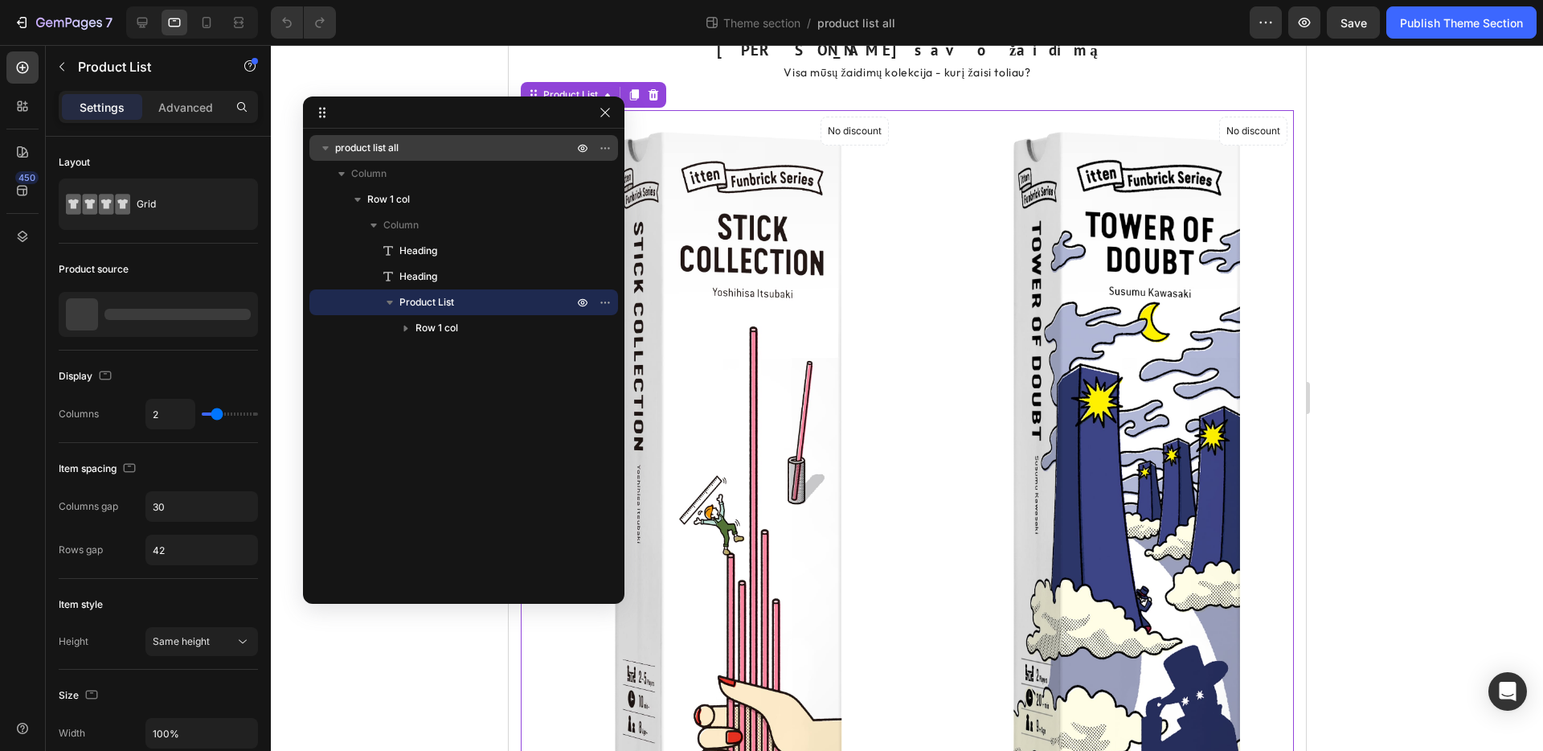
scroll to position [111, 0]
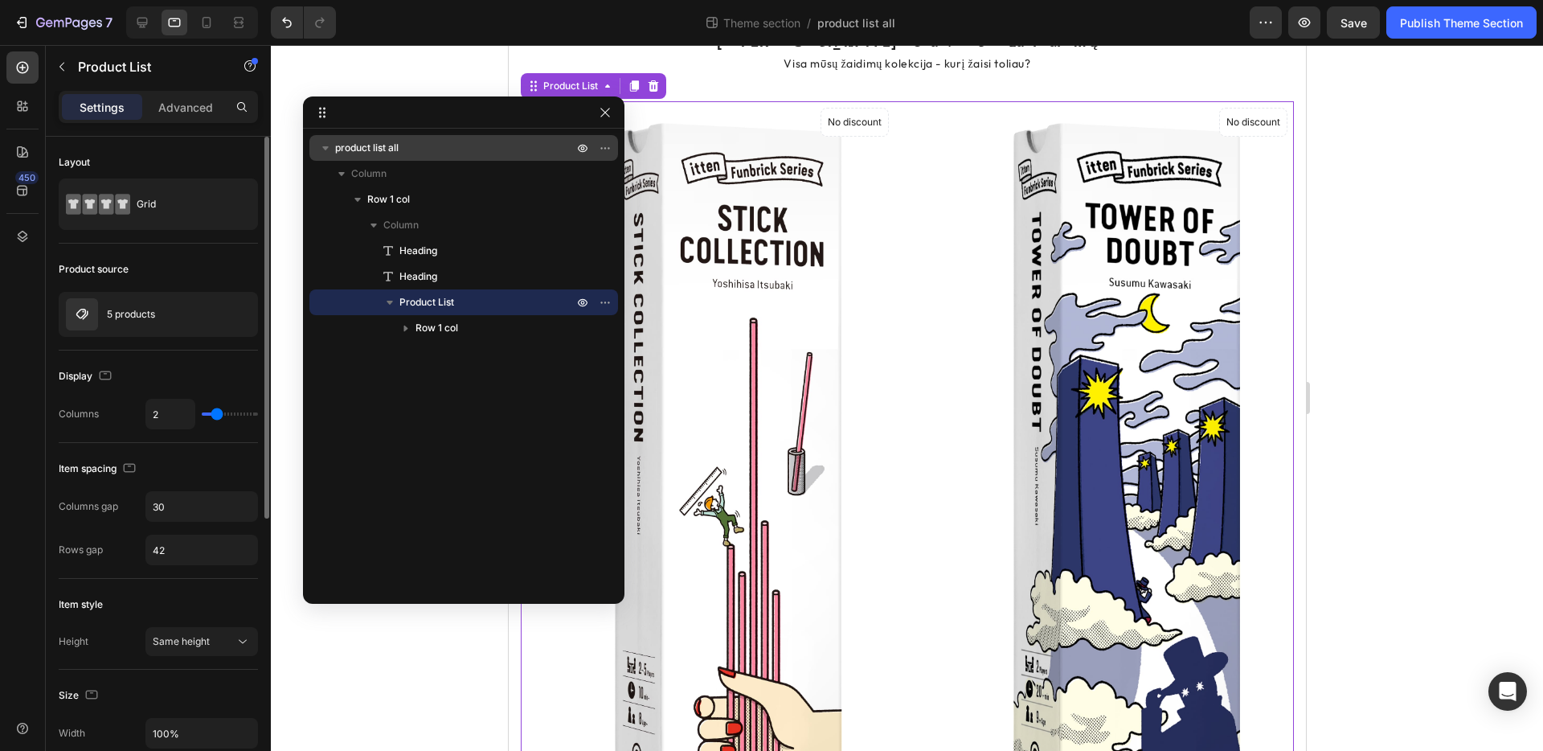
type input "3"
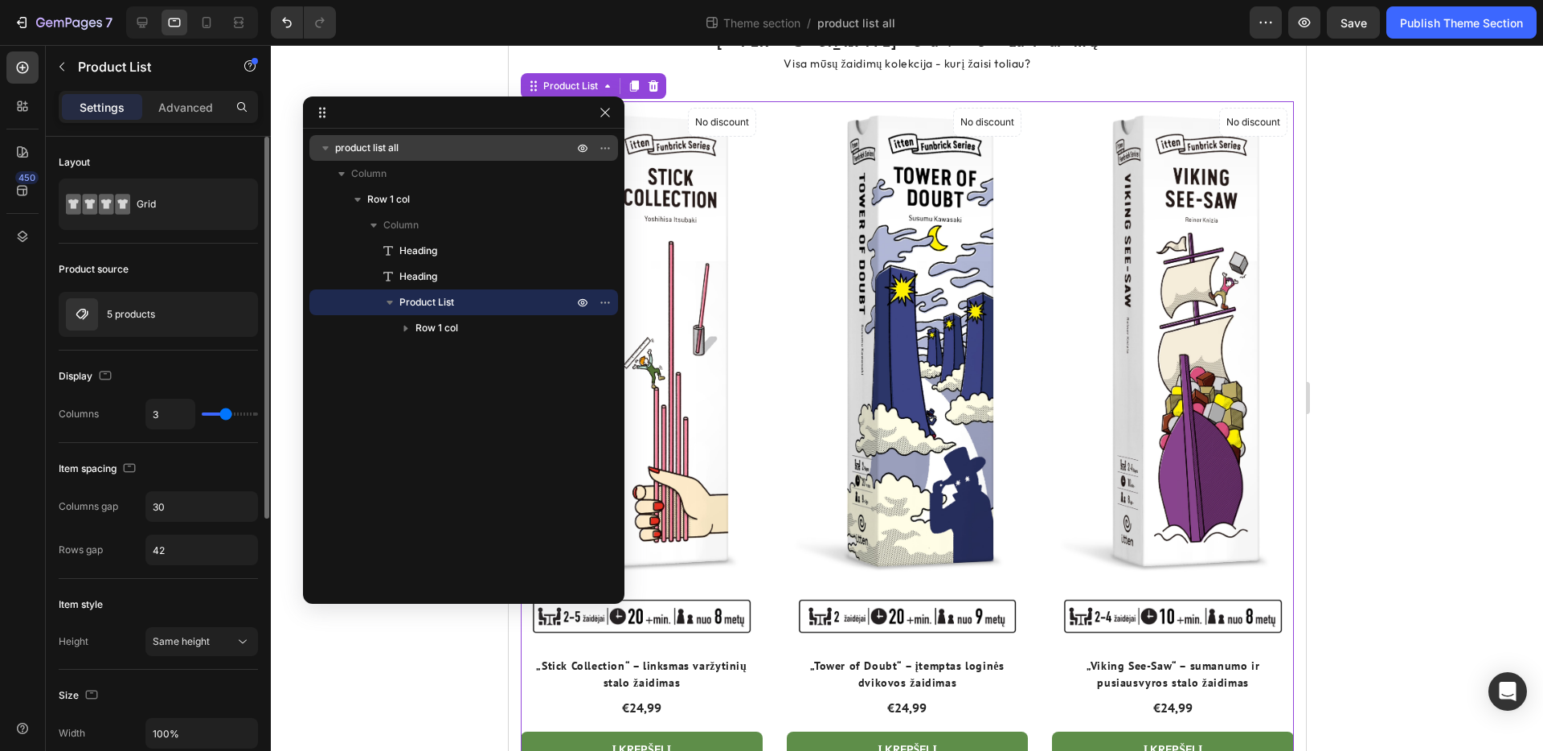
type input "4"
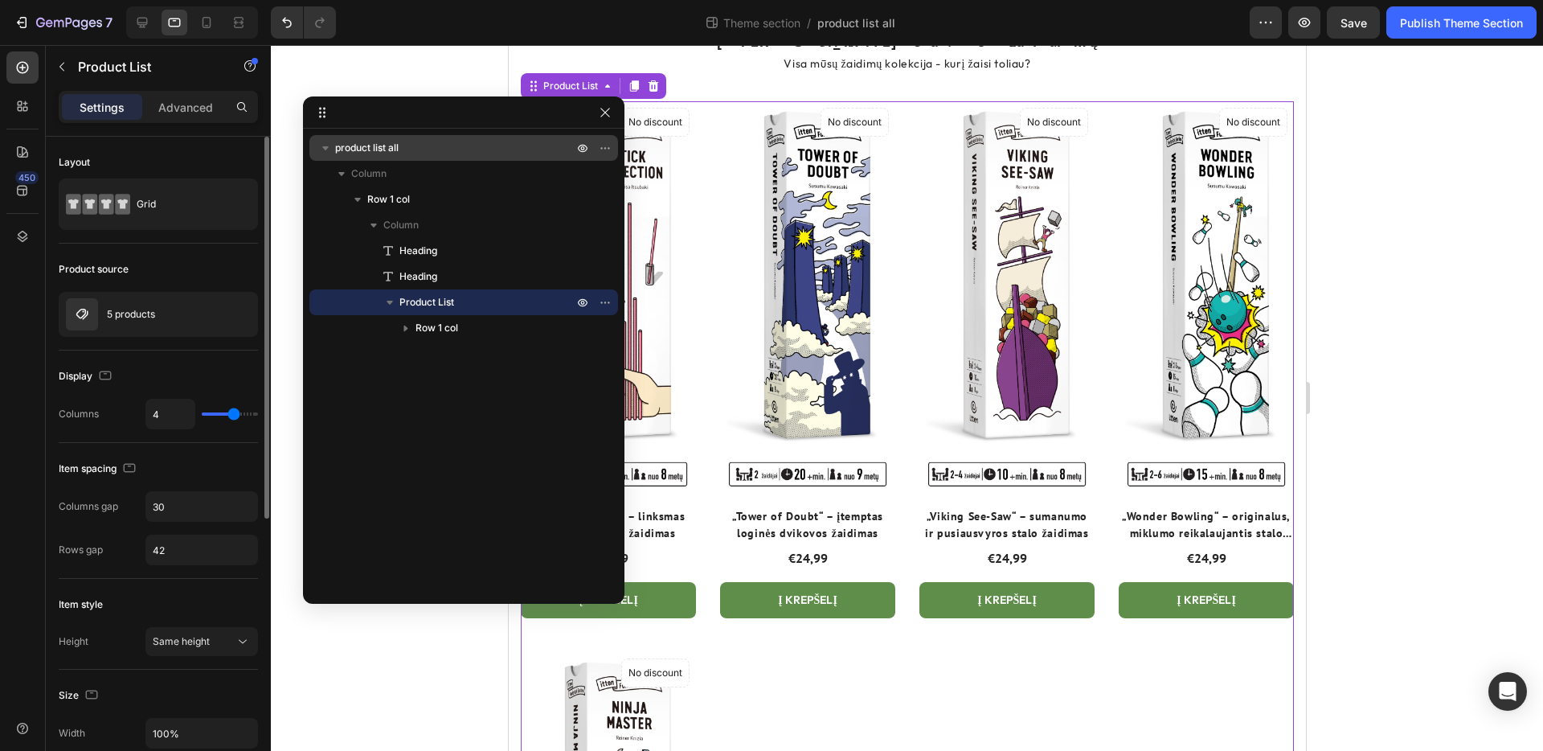
type input "5"
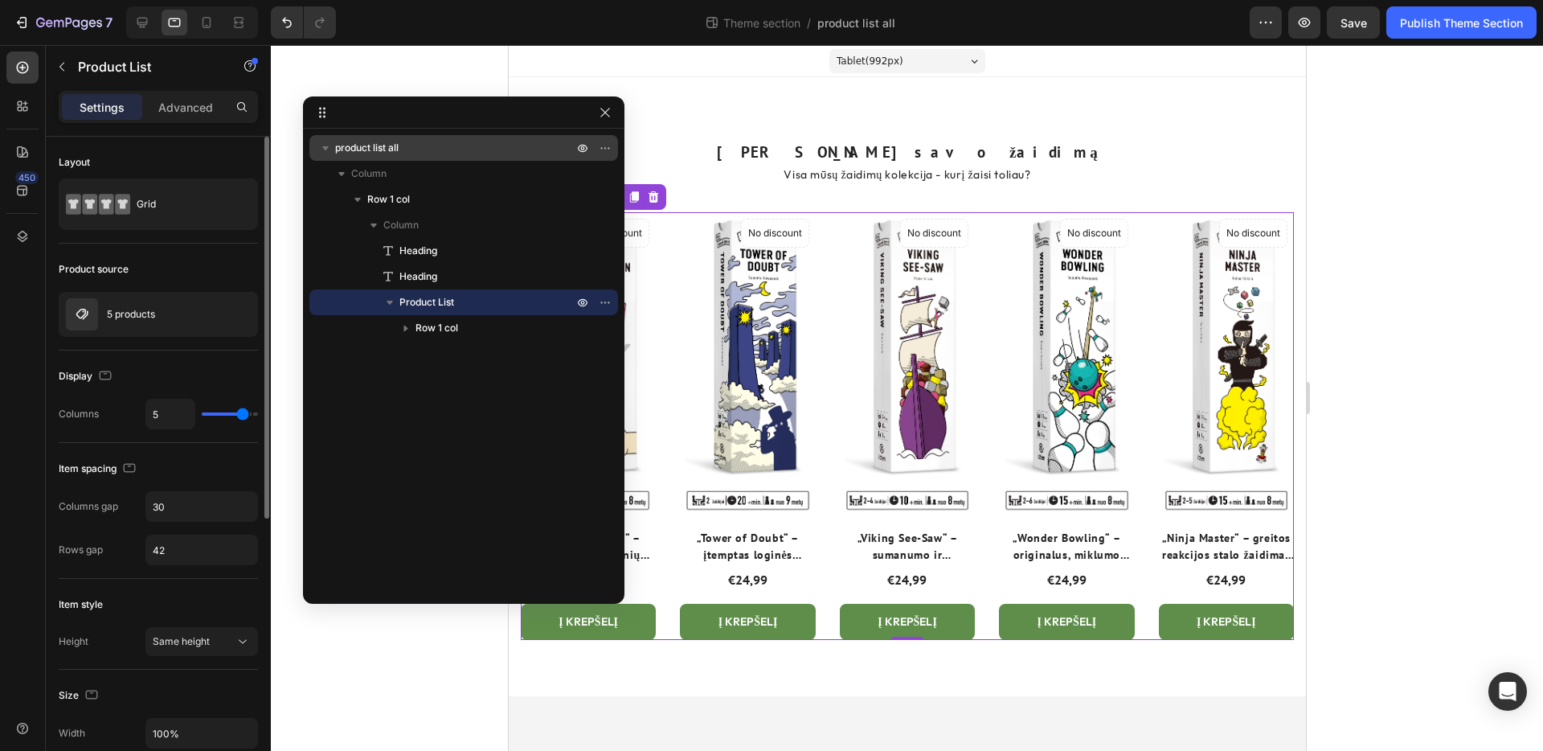
drag, startPoint x: 219, startPoint y: 415, endPoint x: 239, endPoint y: 416, distance: 19.3
type input "5"
click at [240, 416] on input "range" at bounding box center [230, 413] width 56 height 3
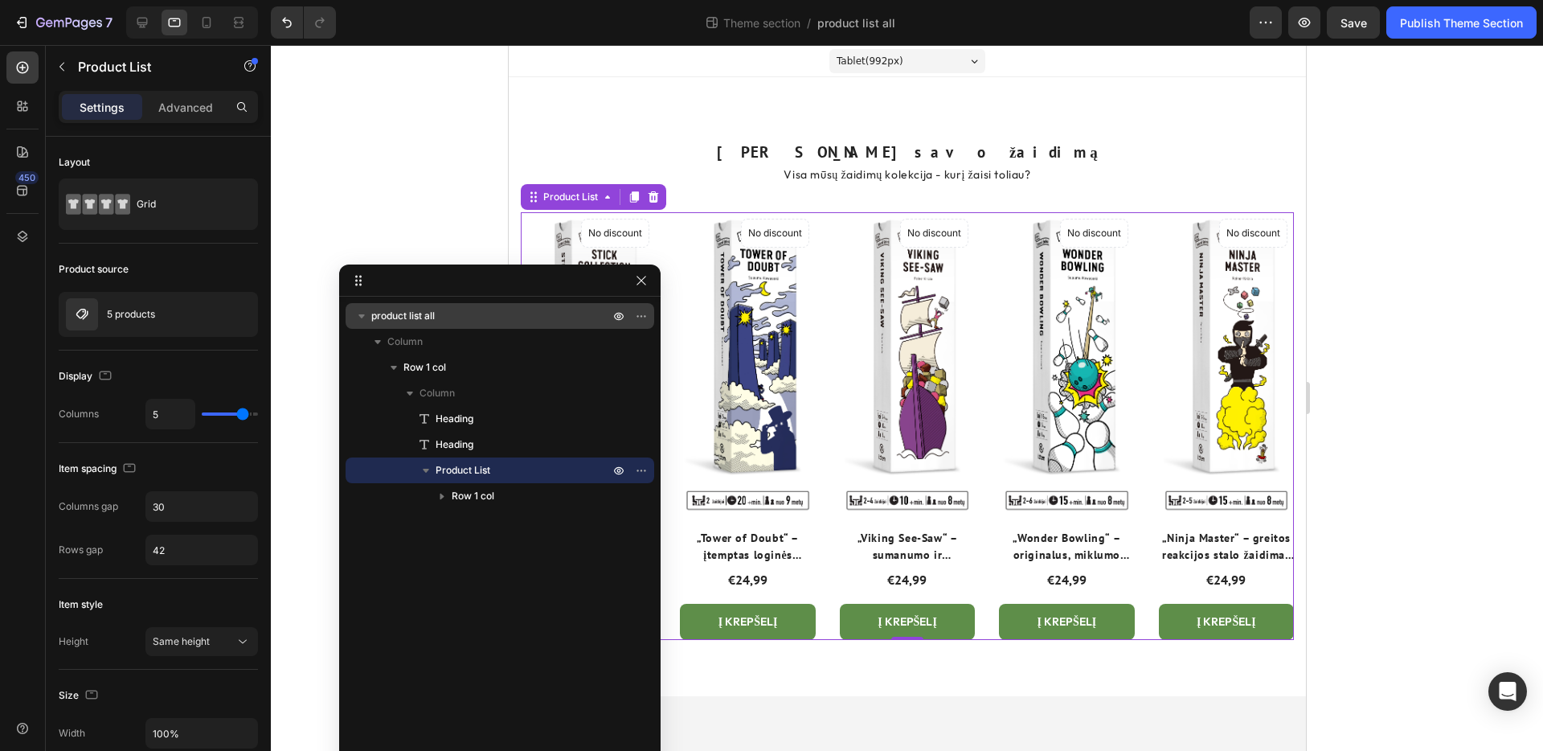
drag, startPoint x: 571, startPoint y: 115, endPoint x: 533, endPoint y: 283, distance: 172.2
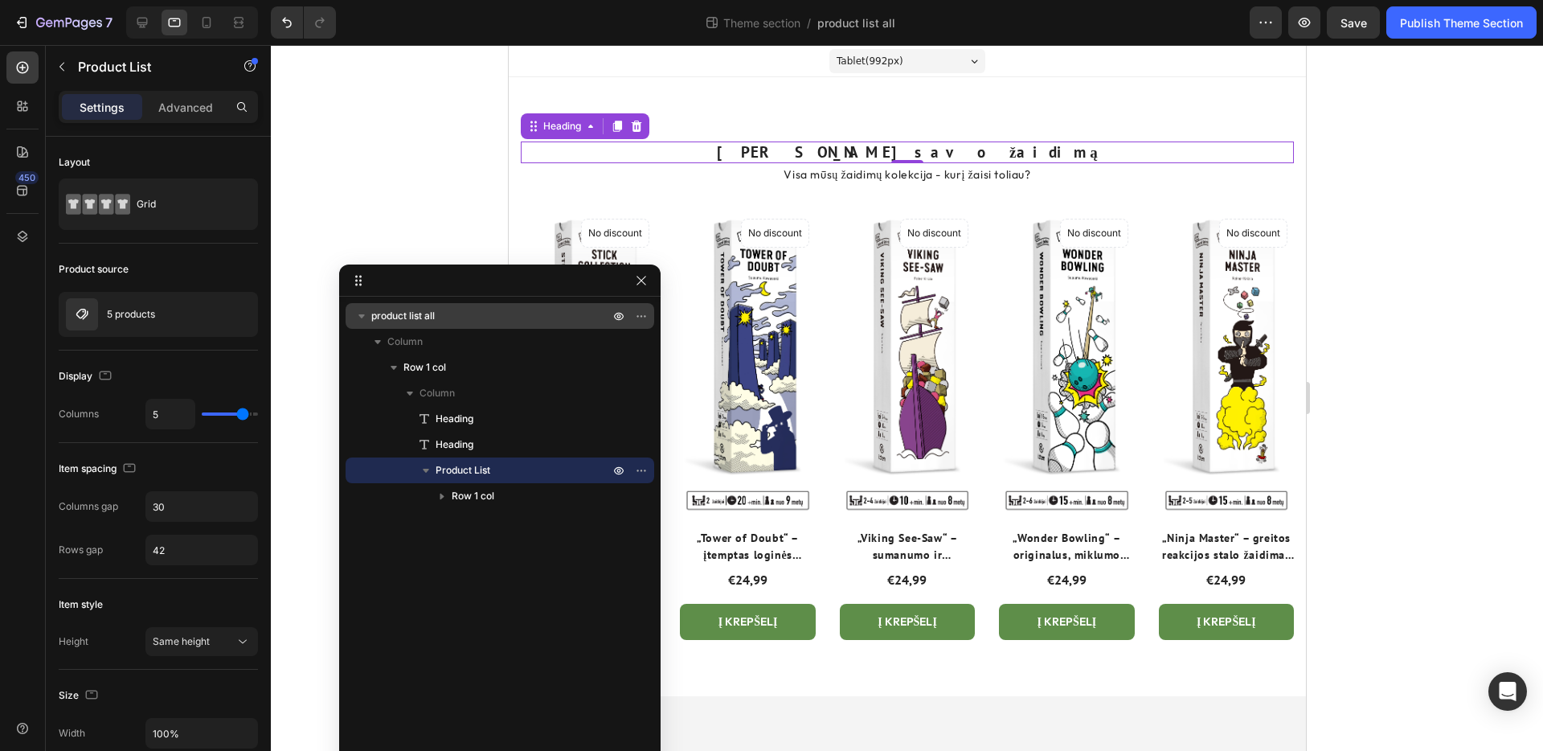
click at [889, 157] on h2 "Rinkis savo žaidimą" at bounding box center [906, 152] width 773 height 22
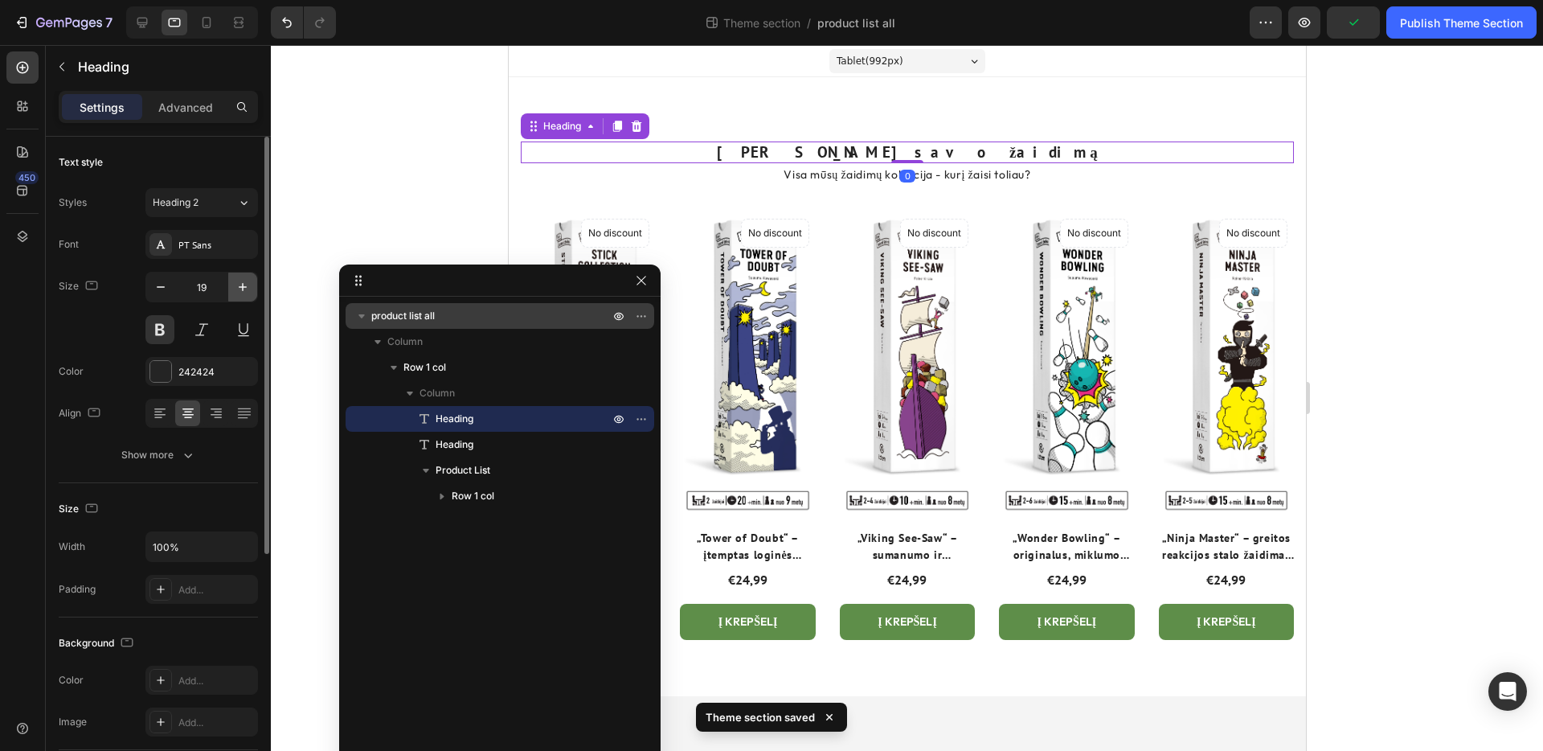
click at [244, 285] on icon "button" at bounding box center [243, 287] width 16 height 16
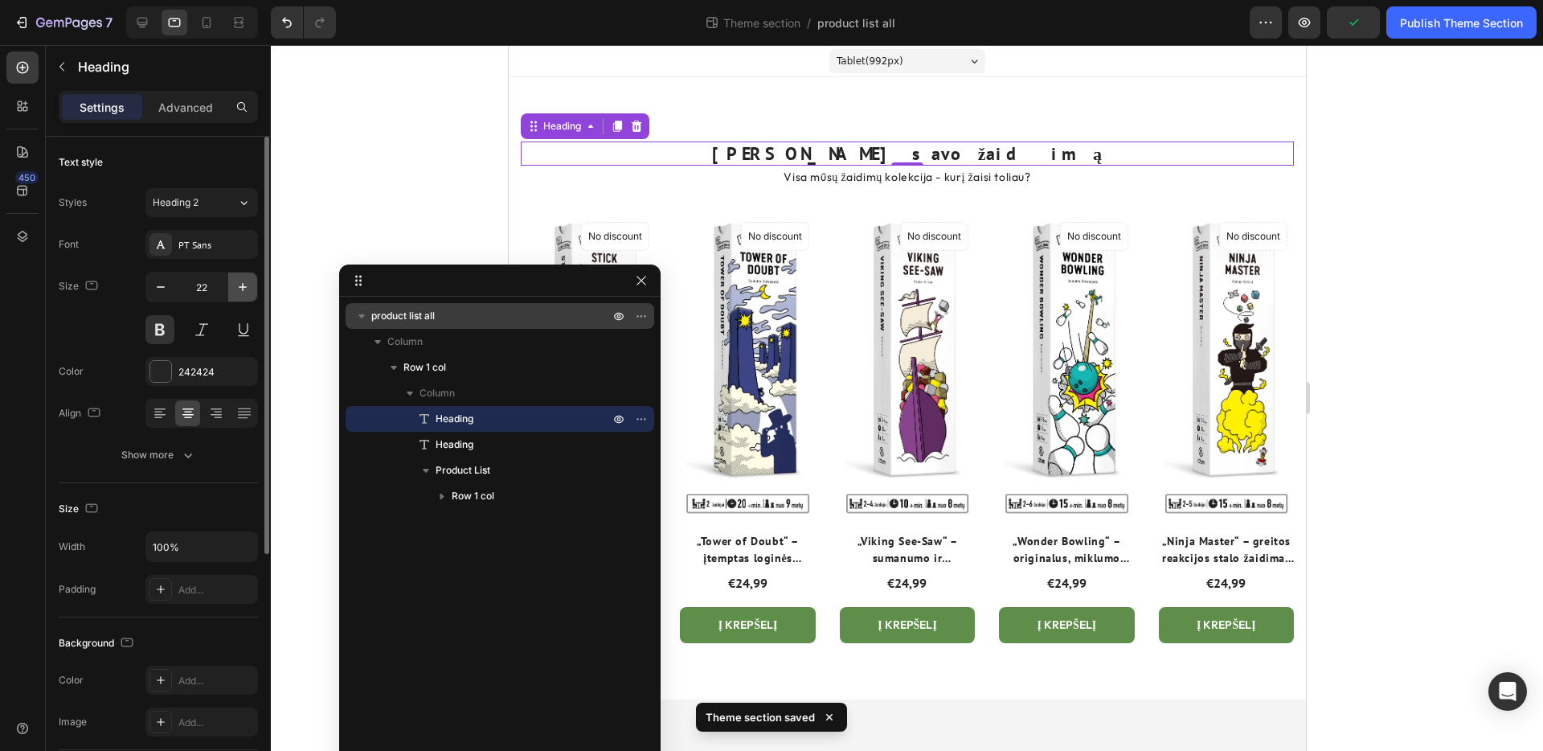
click at [244, 285] on icon "button" at bounding box center [243, 287] width 16 height 16
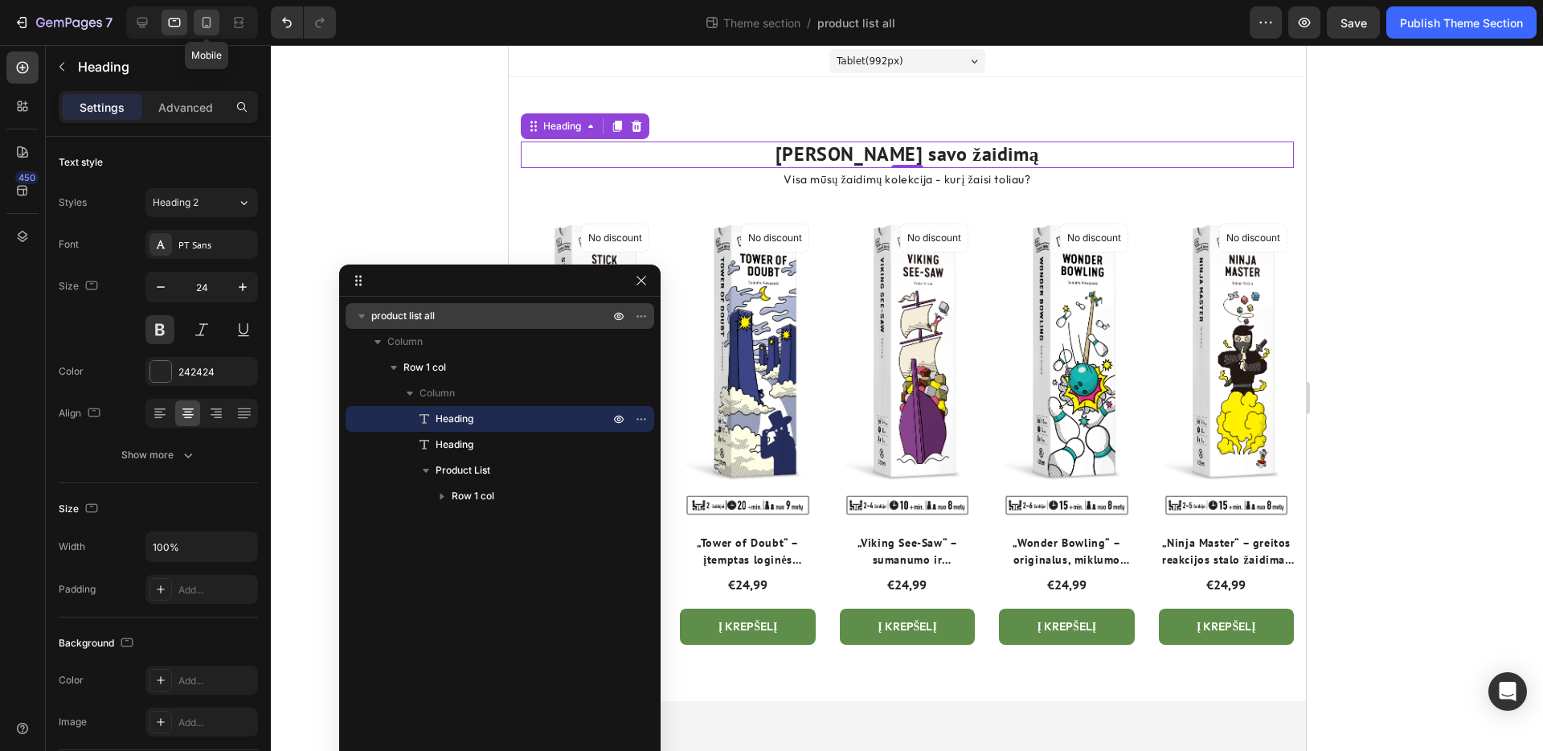
click at [211, 24] on icon at bounding box center [207, 22] width 16 height 16
type input "26"
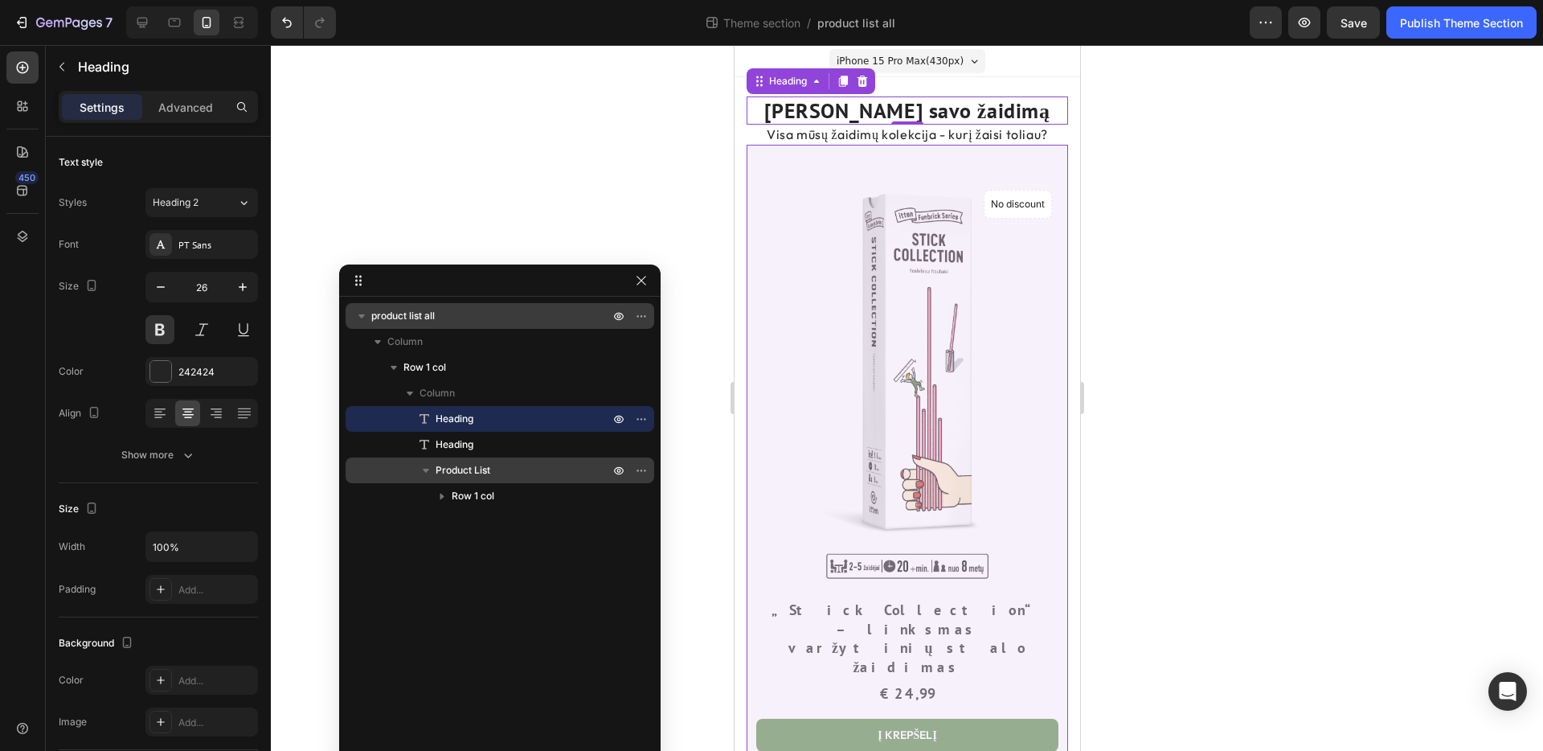
drag, startPoint x: 473, startPoint y: 468, endPoint x: 433, endPoint y: 473, distance: 40.6
click at [473, 468] on span "Product List" at bounding box center [463, 470] width 55 height 16
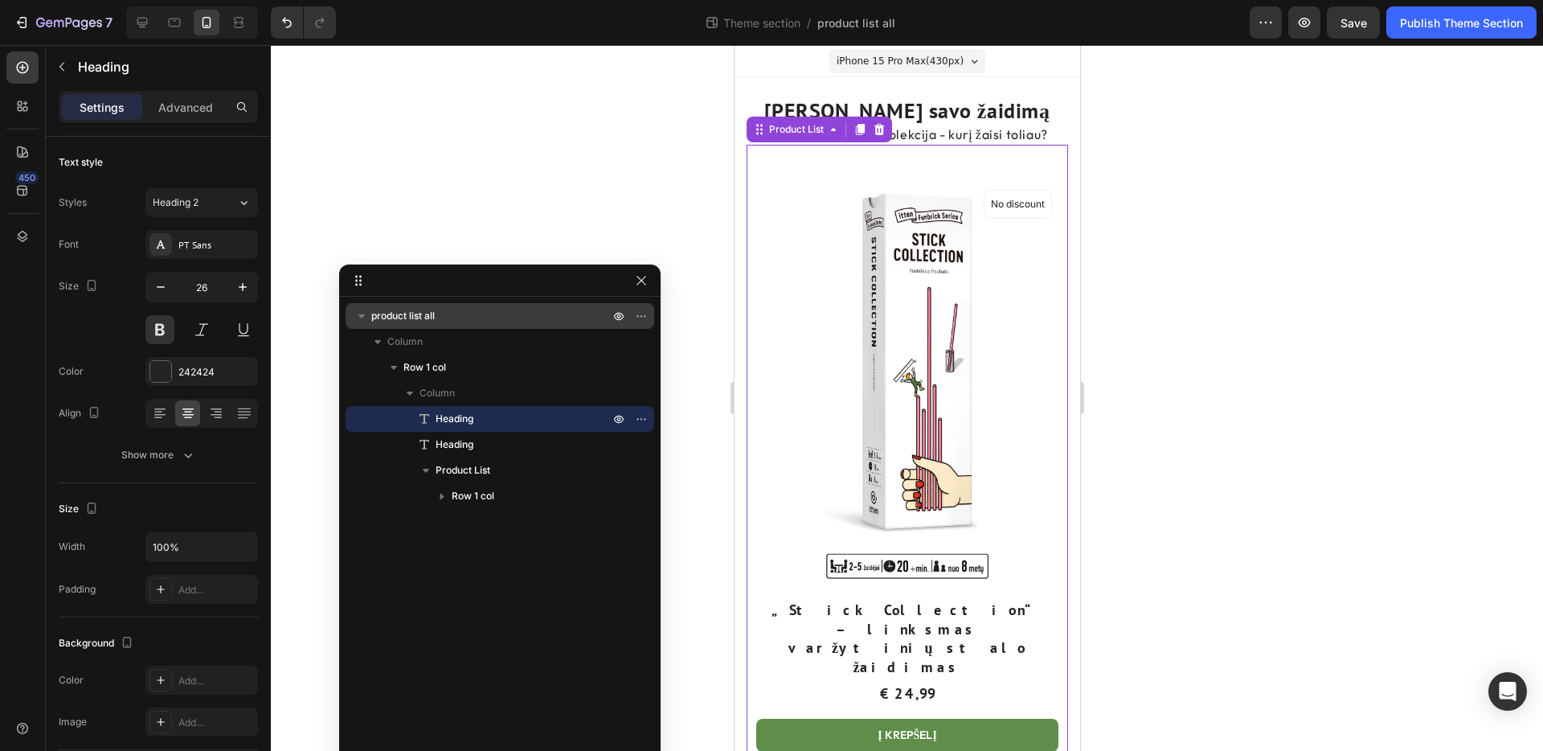
scroll to position [43, 0]
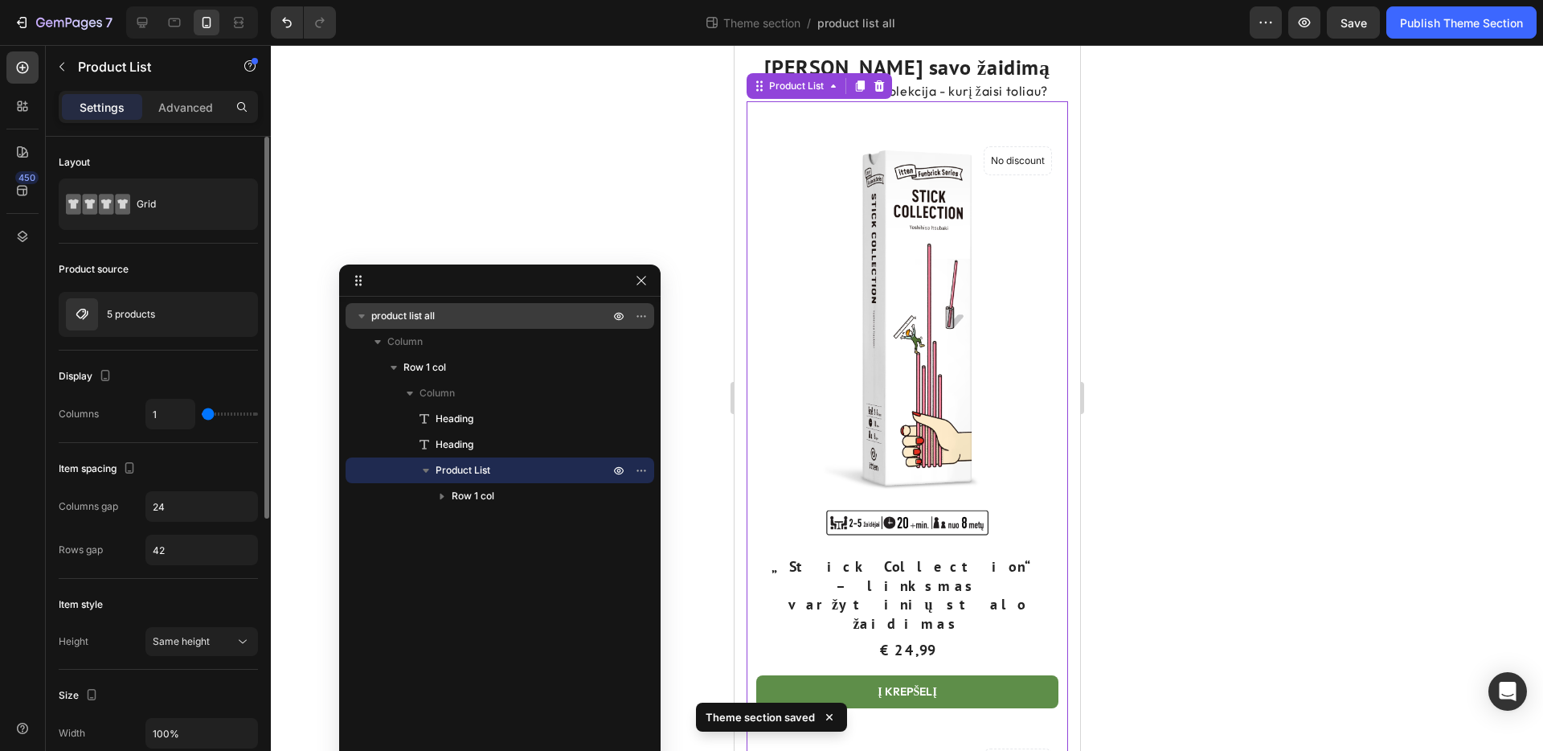
type input "2"
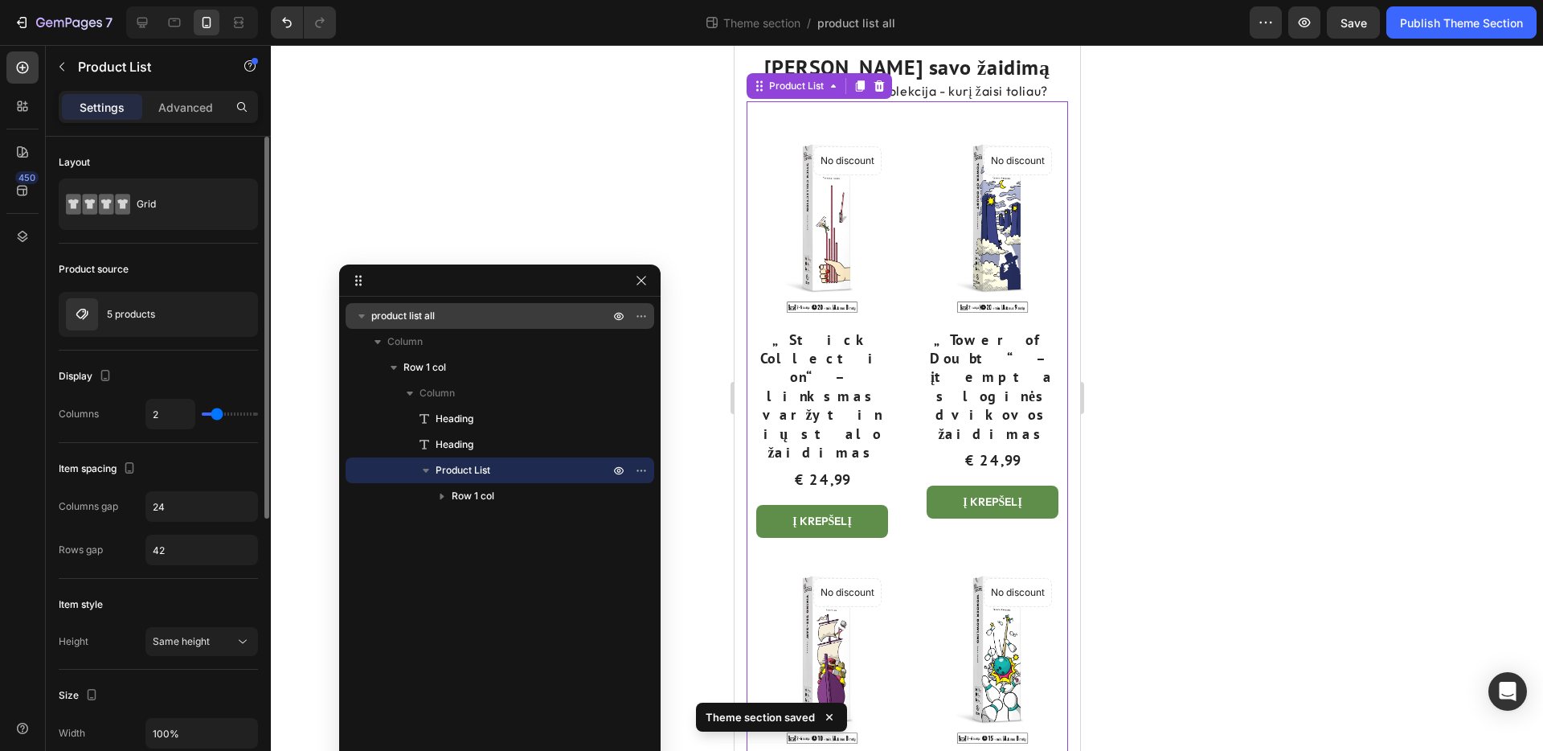
type input "2"
click at [214, 415] on input "range" at bounding box center [230, 413] width 56 height 3
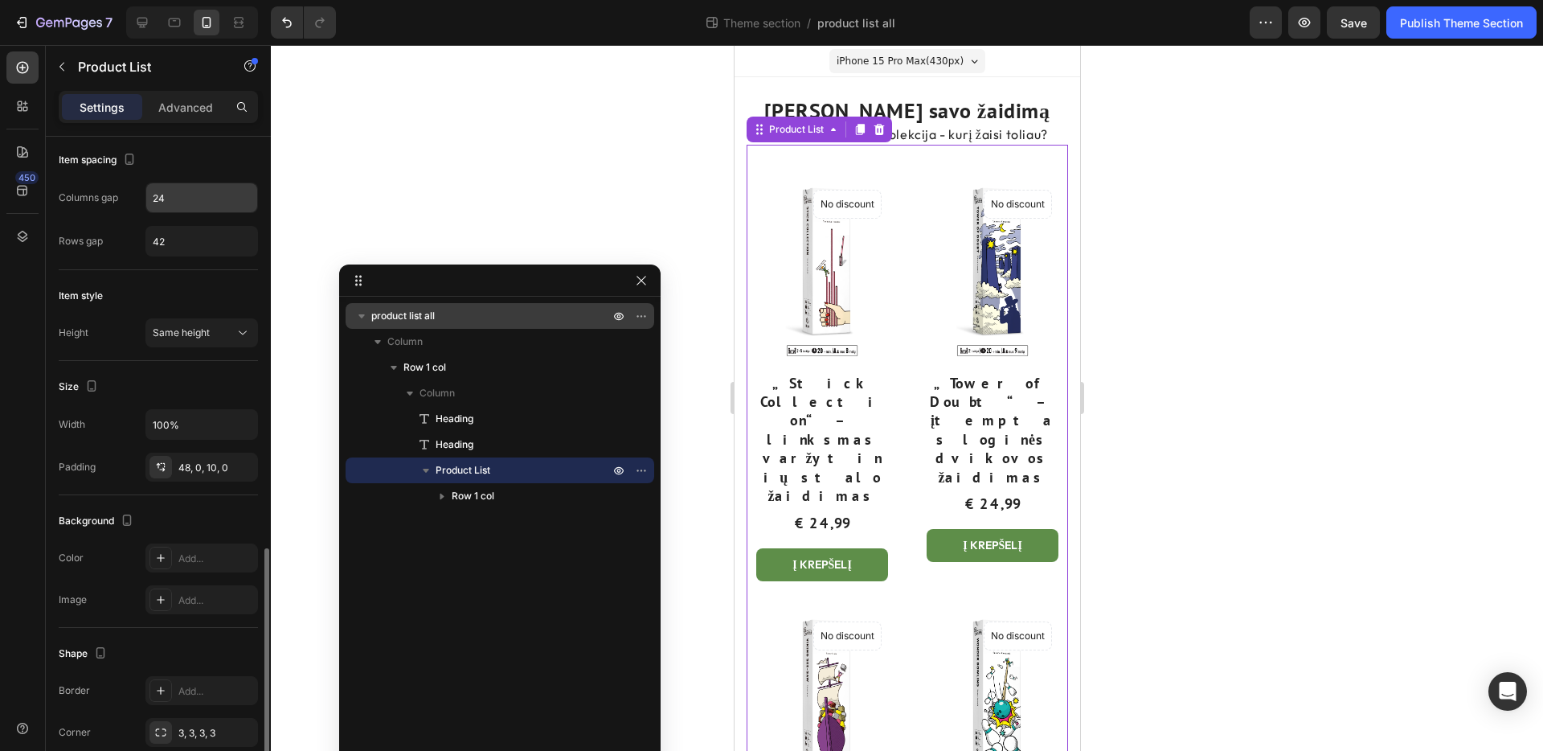
scroll to position [479, 0]
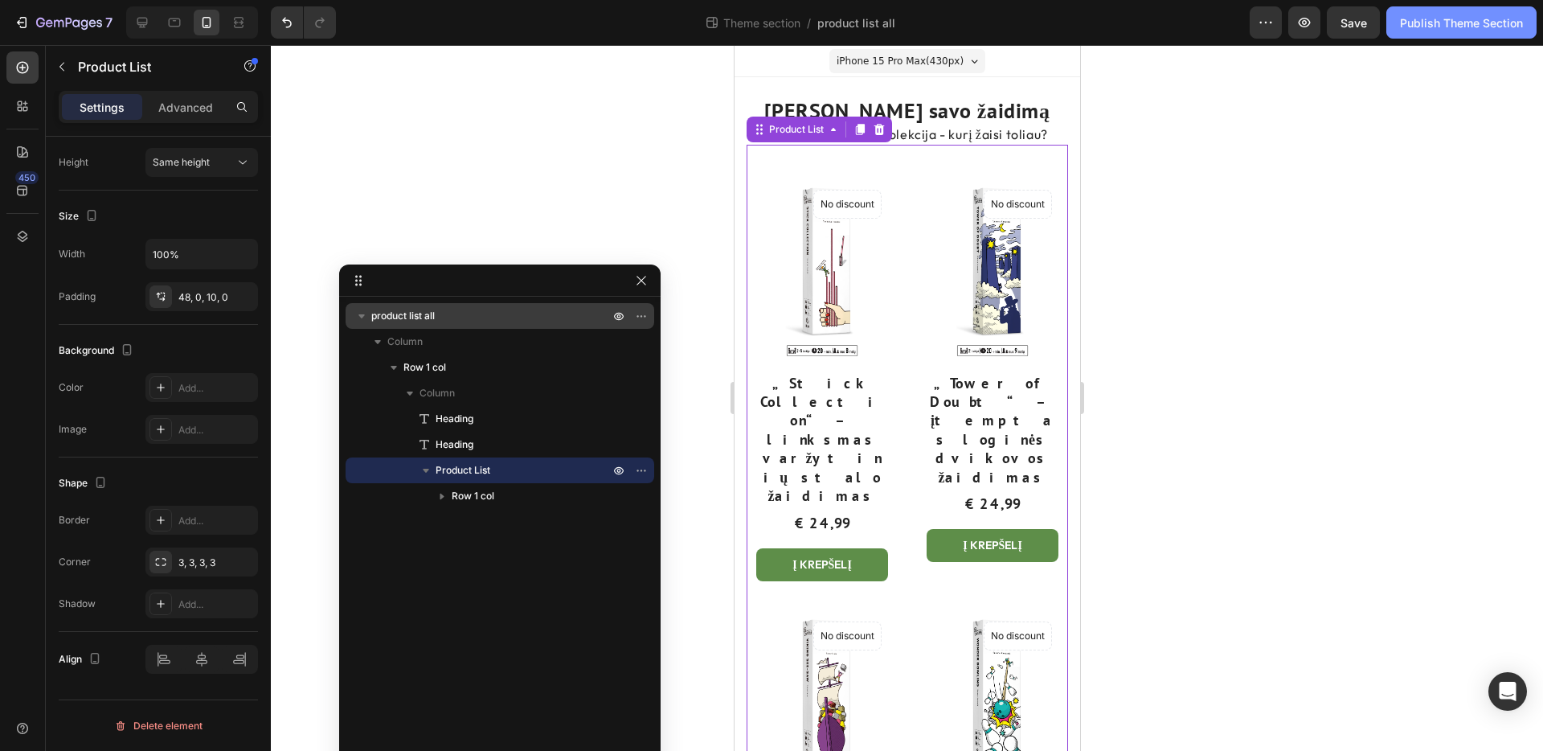
click at [1487, 27] on div "Publish Theme Section" at bounding box center [1461, 22] width 123 height 17
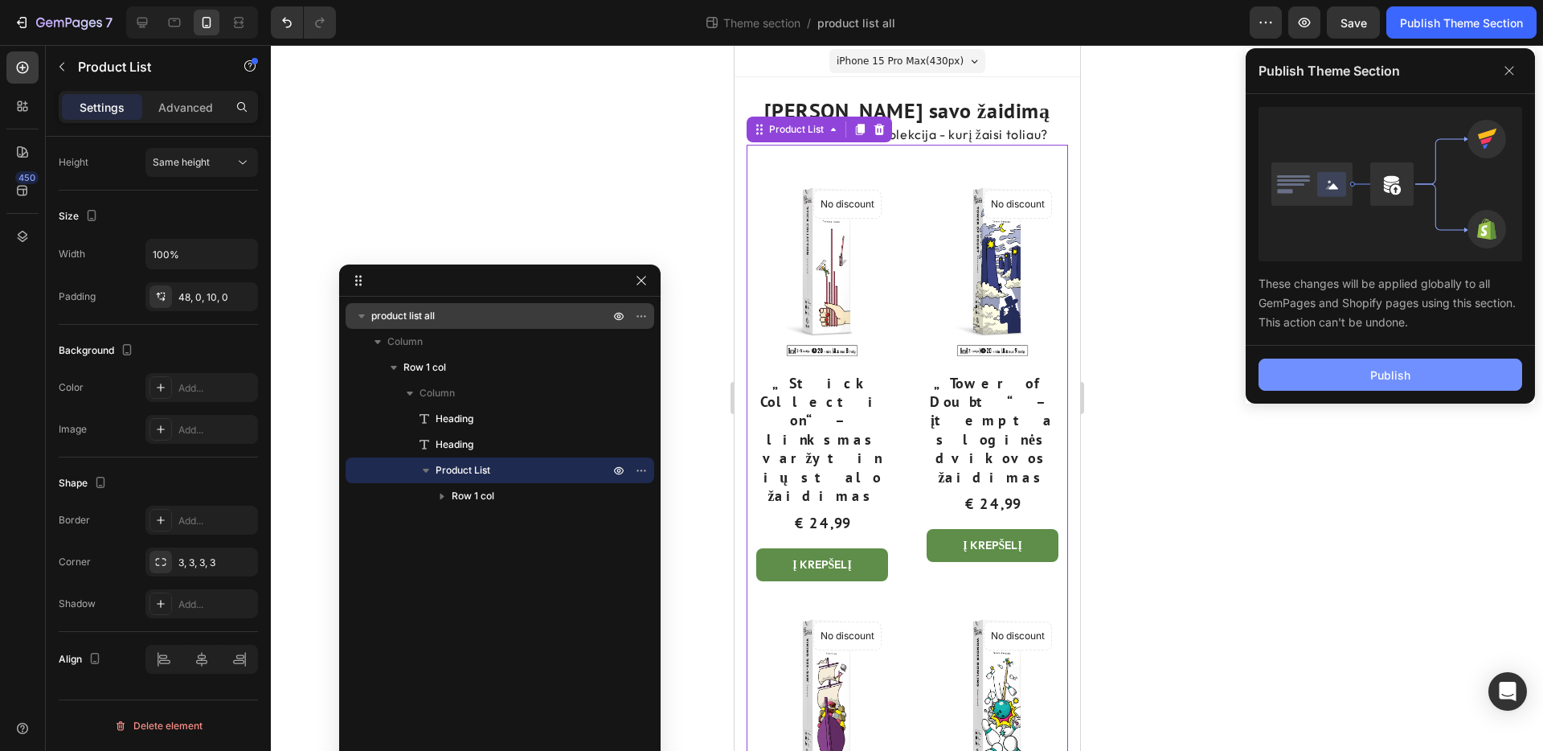
click at [1430, 376] on button "Publish" at bounding box center [1391, 374] width 264 height 32
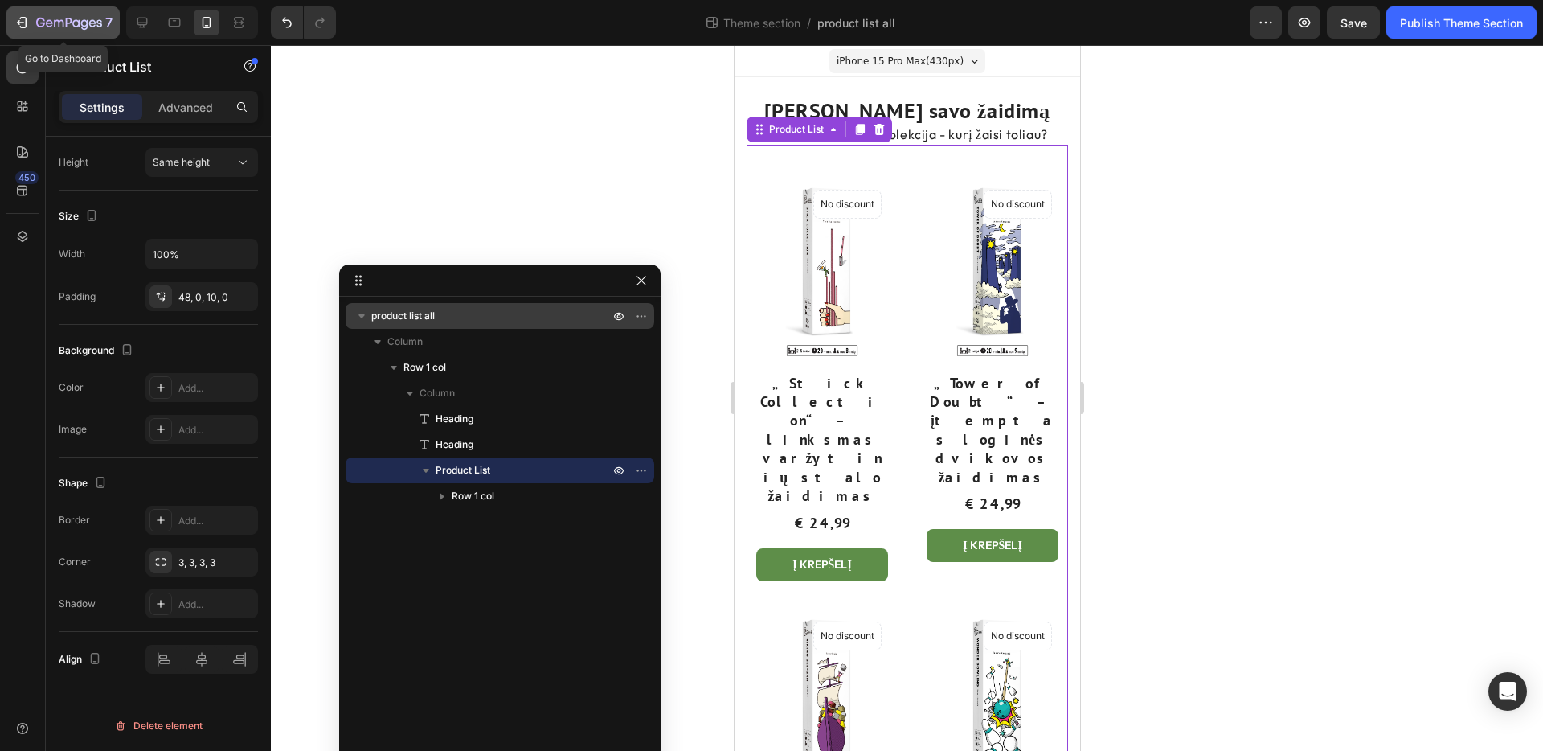
click at [80, 18] on icon "button" at bounding box center [69, 24] width 66 height 14
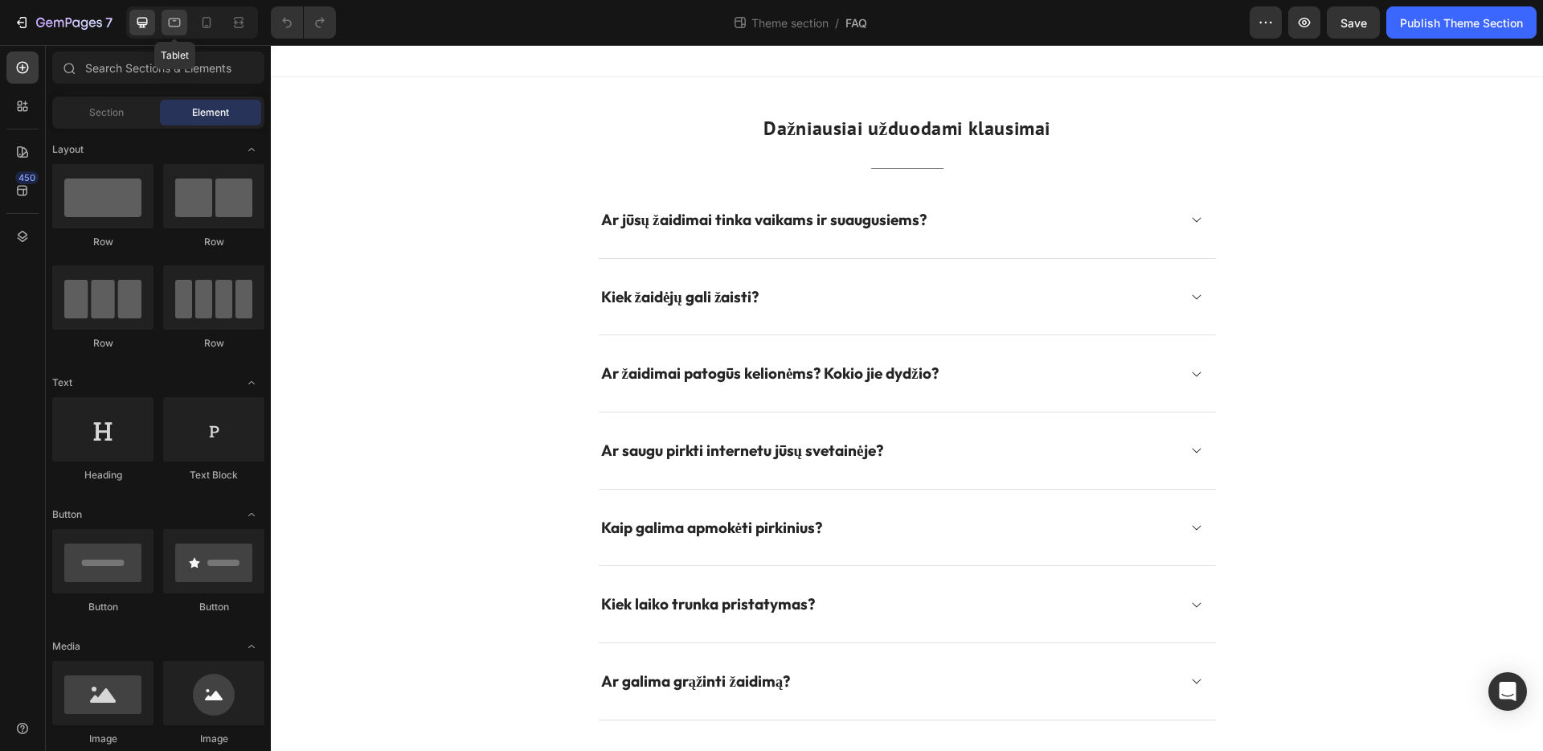
click at [176, 26] on icon at bounding box center [175, 22] width 12 height 9
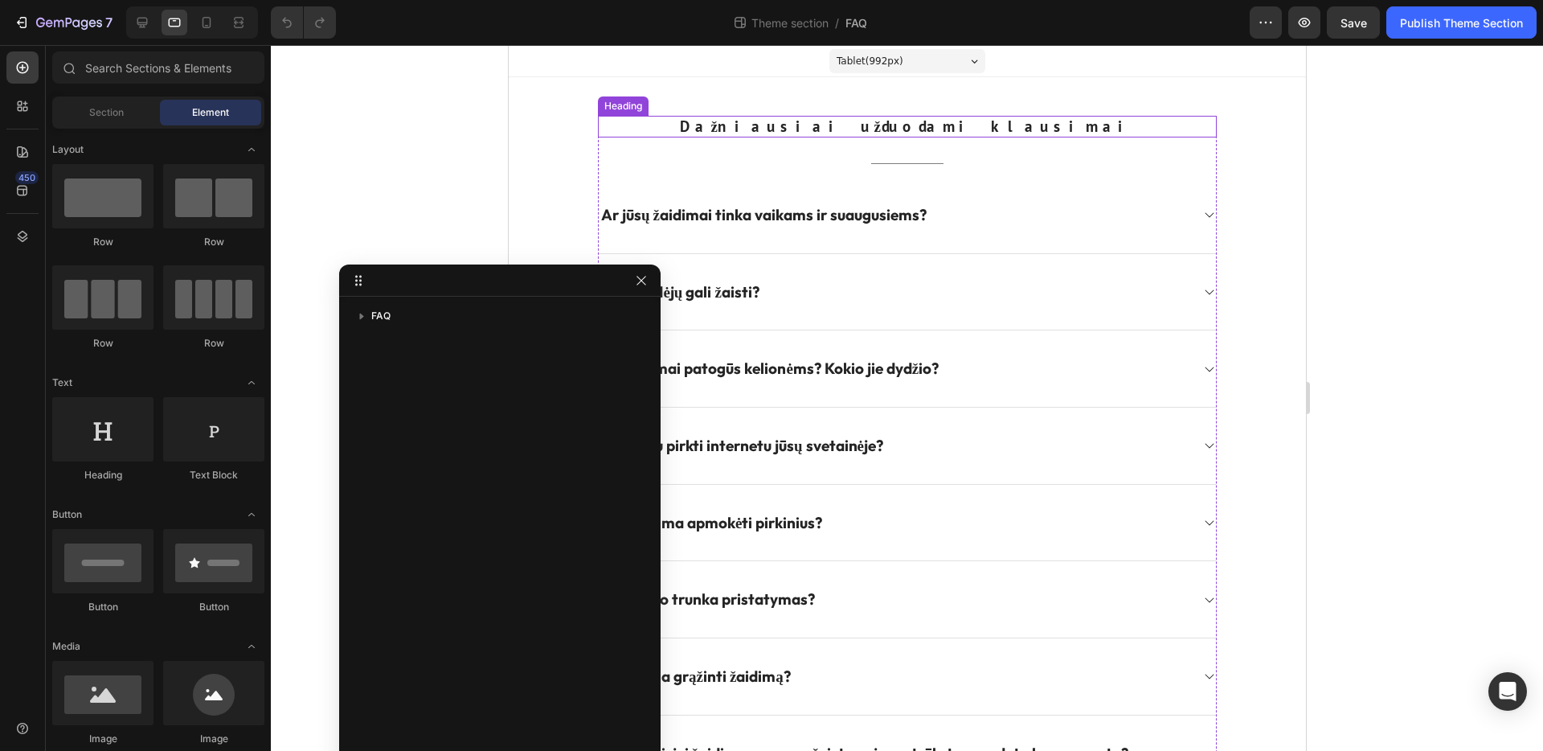
click at [911, 128] on h2 "Dažniausiai užduodami klausimai" at bounding box center [906, 127] width 619 height 22
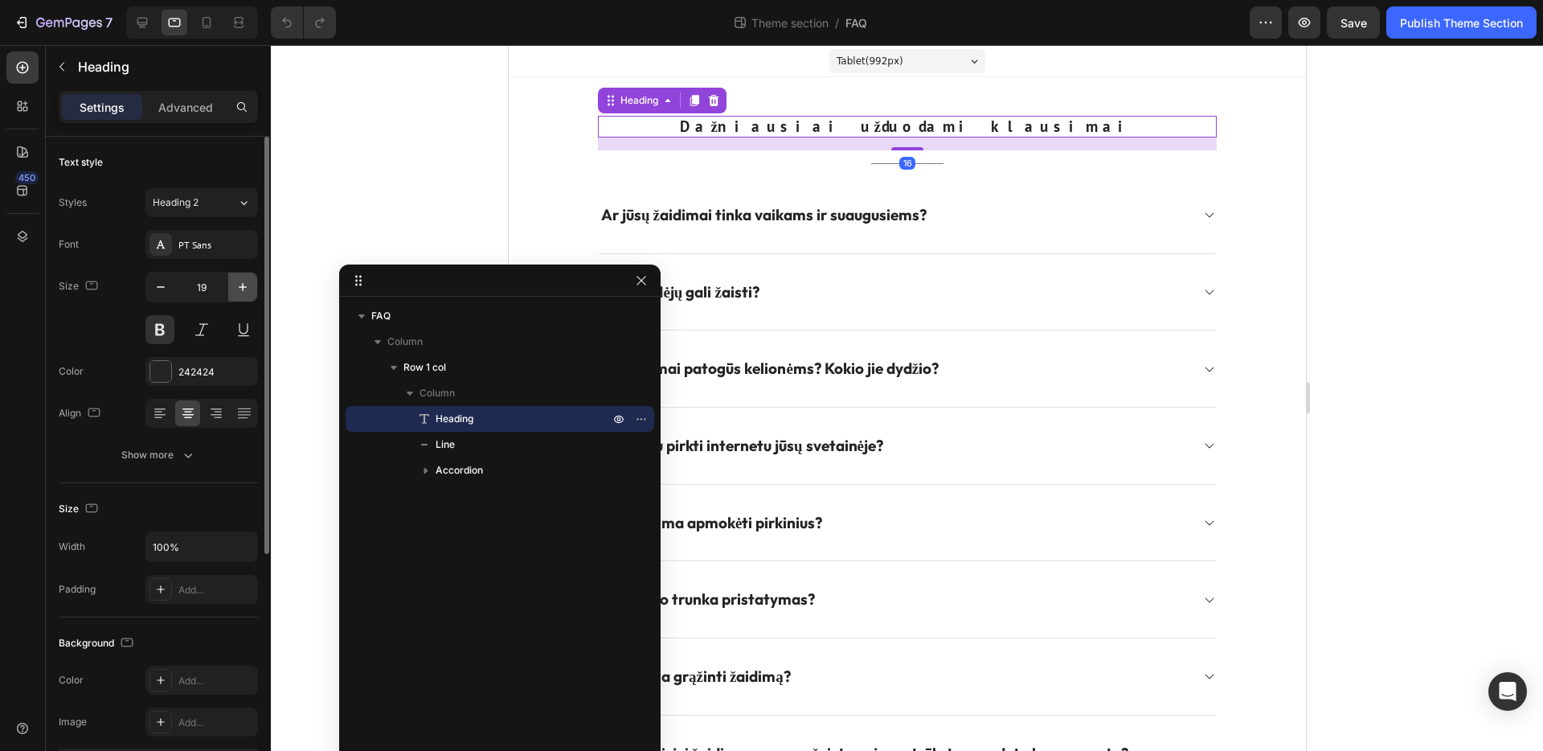
click at [238, 291] on icon "button" at bounding box center [243, 287] width 16 height 16
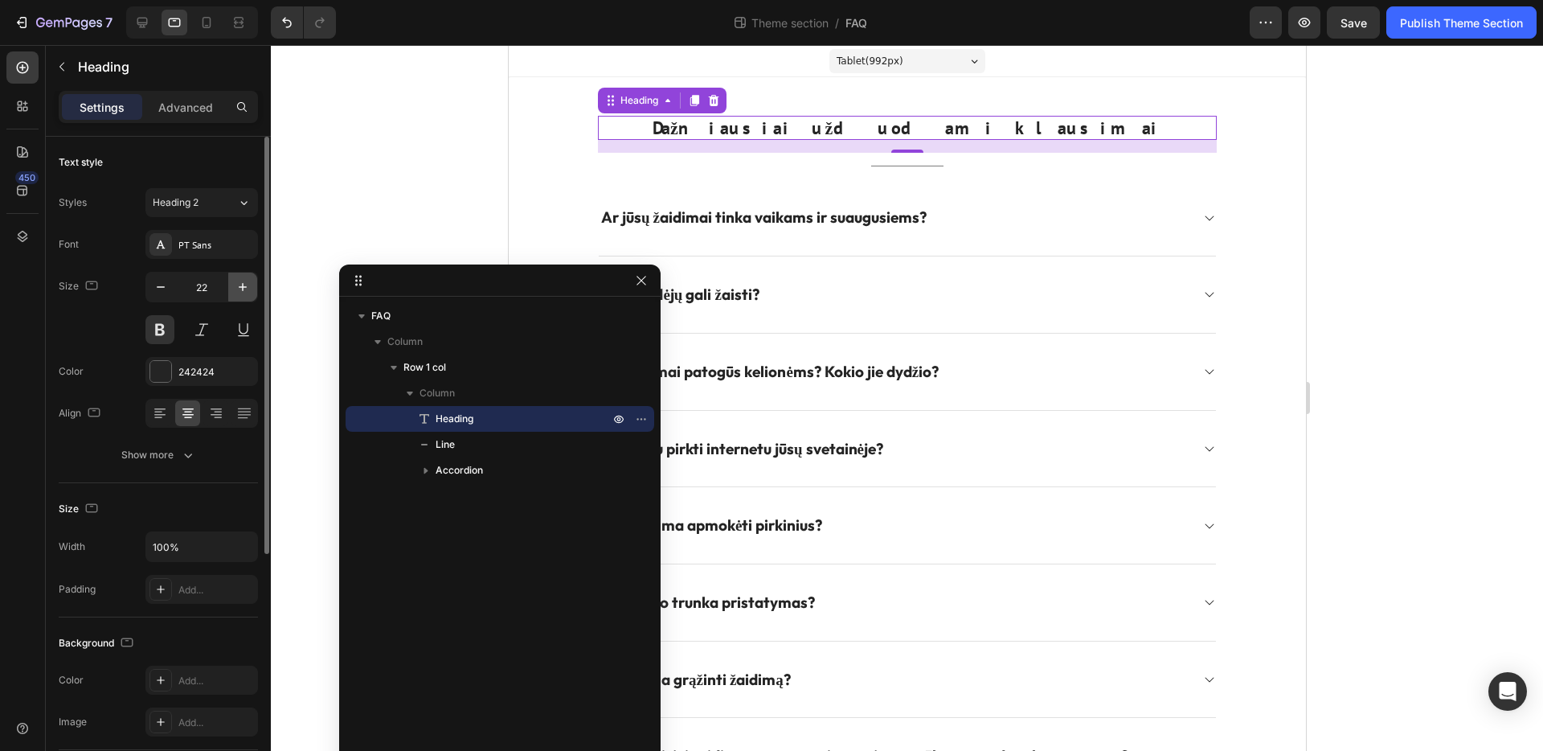
click at [238, 291] on icon "button" at bounding box center [243, 287] width 16 height 16
type input "24"
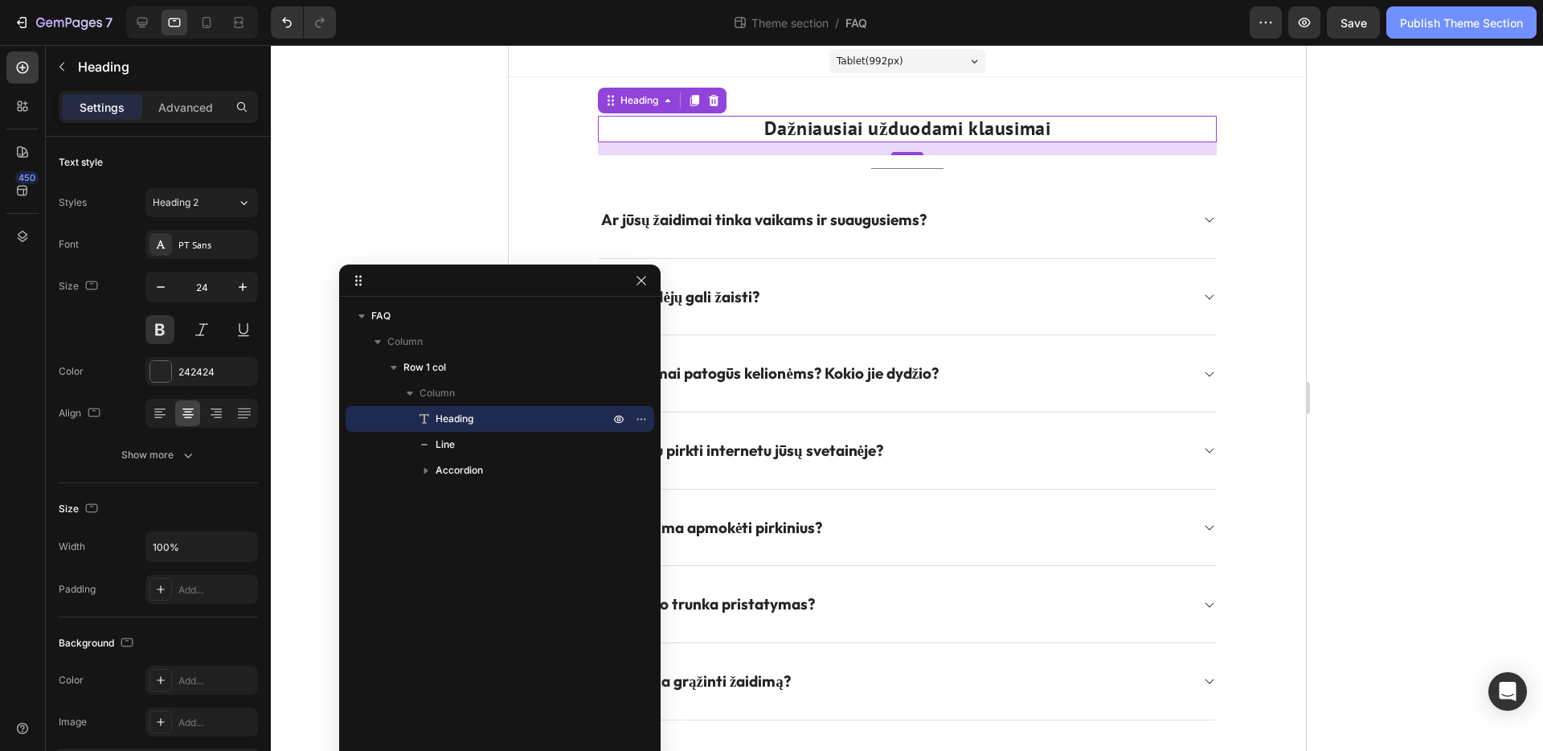
click at [1438, 33] on button "Publish Theme Section" at bounding box center [1461, 22] width 150 height 32
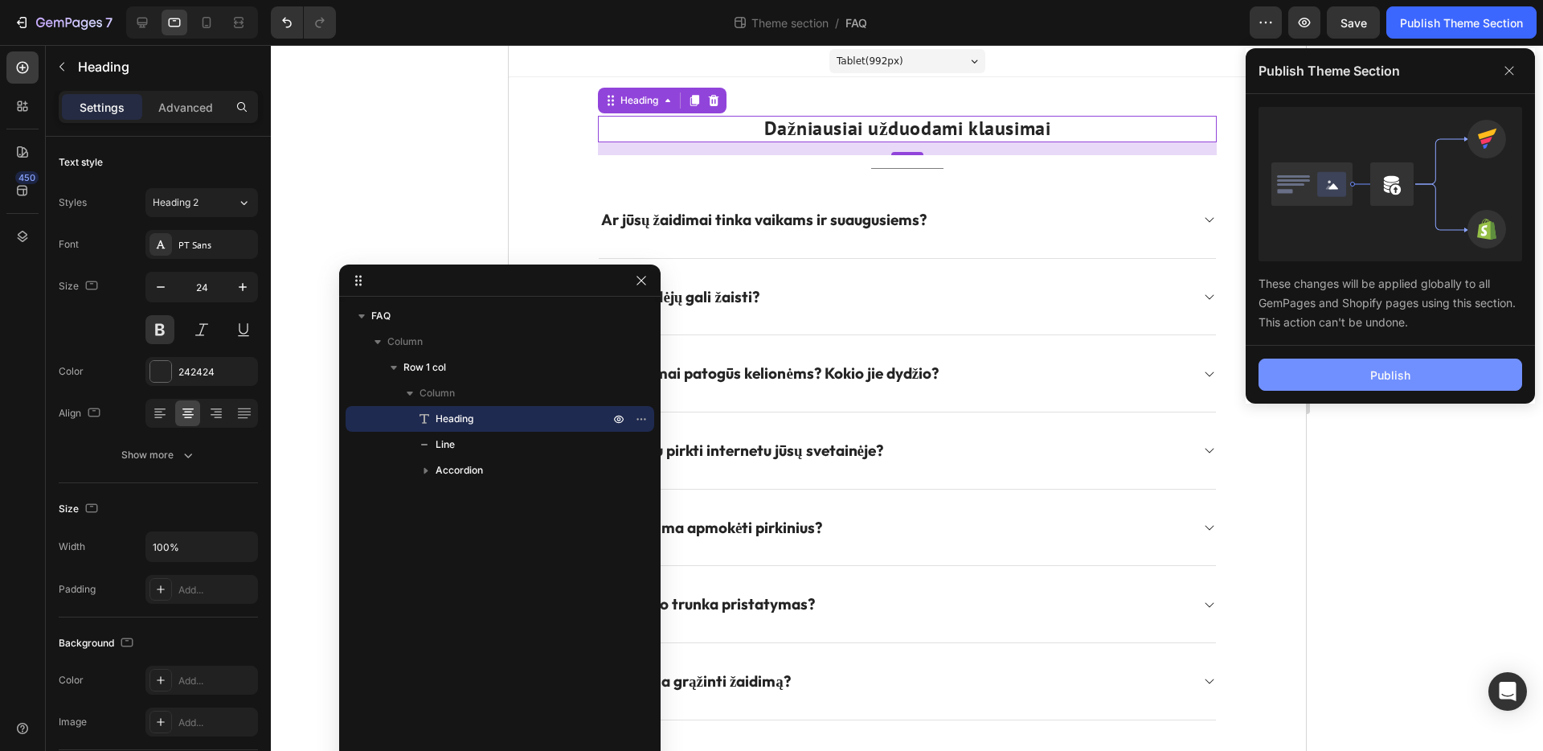
click at [1435, 374] on button "Publish" at bounding box center [1391, 374] width 264 height 32
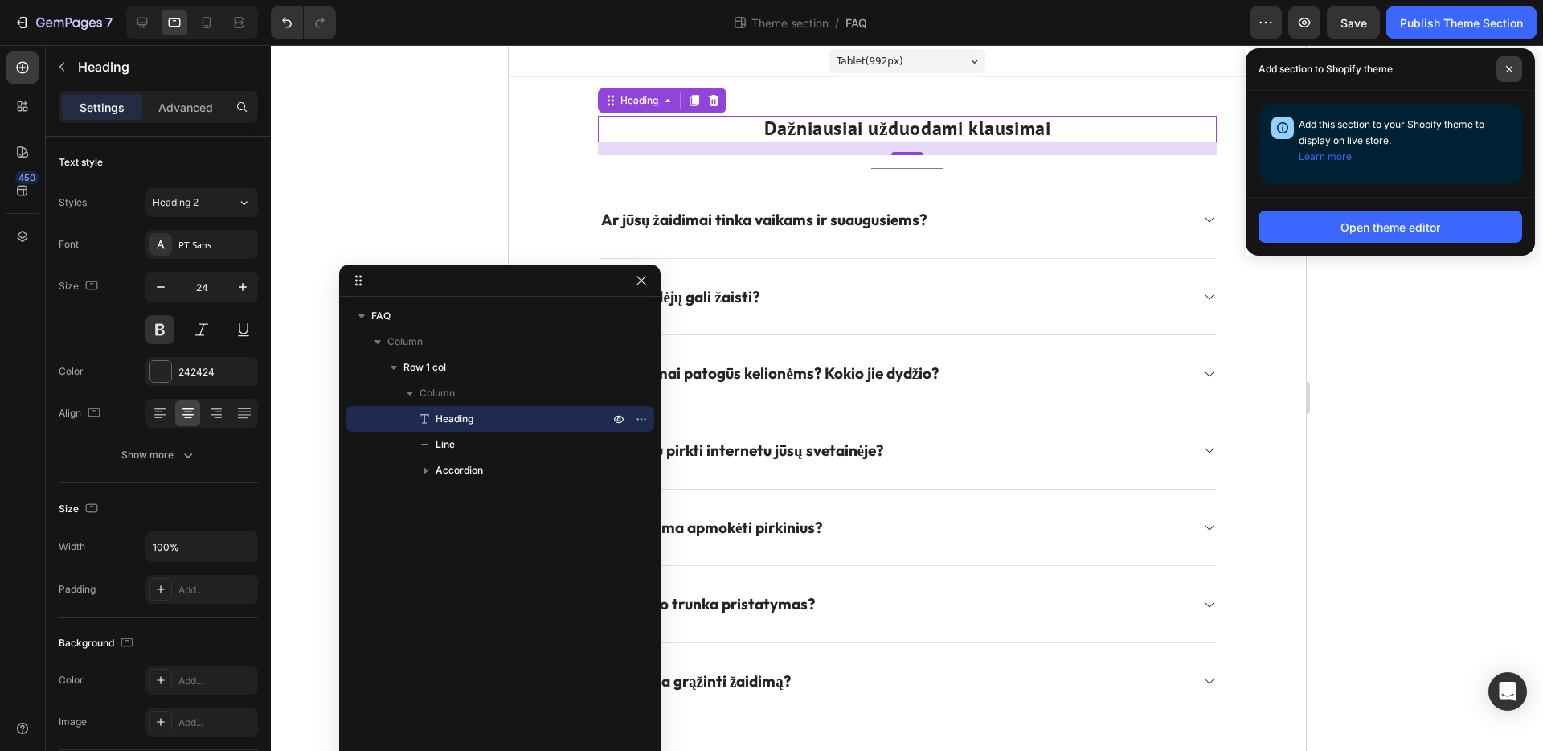
click at [1512, 69] on icon at bounding box center [1509, 69] width 8 height 8
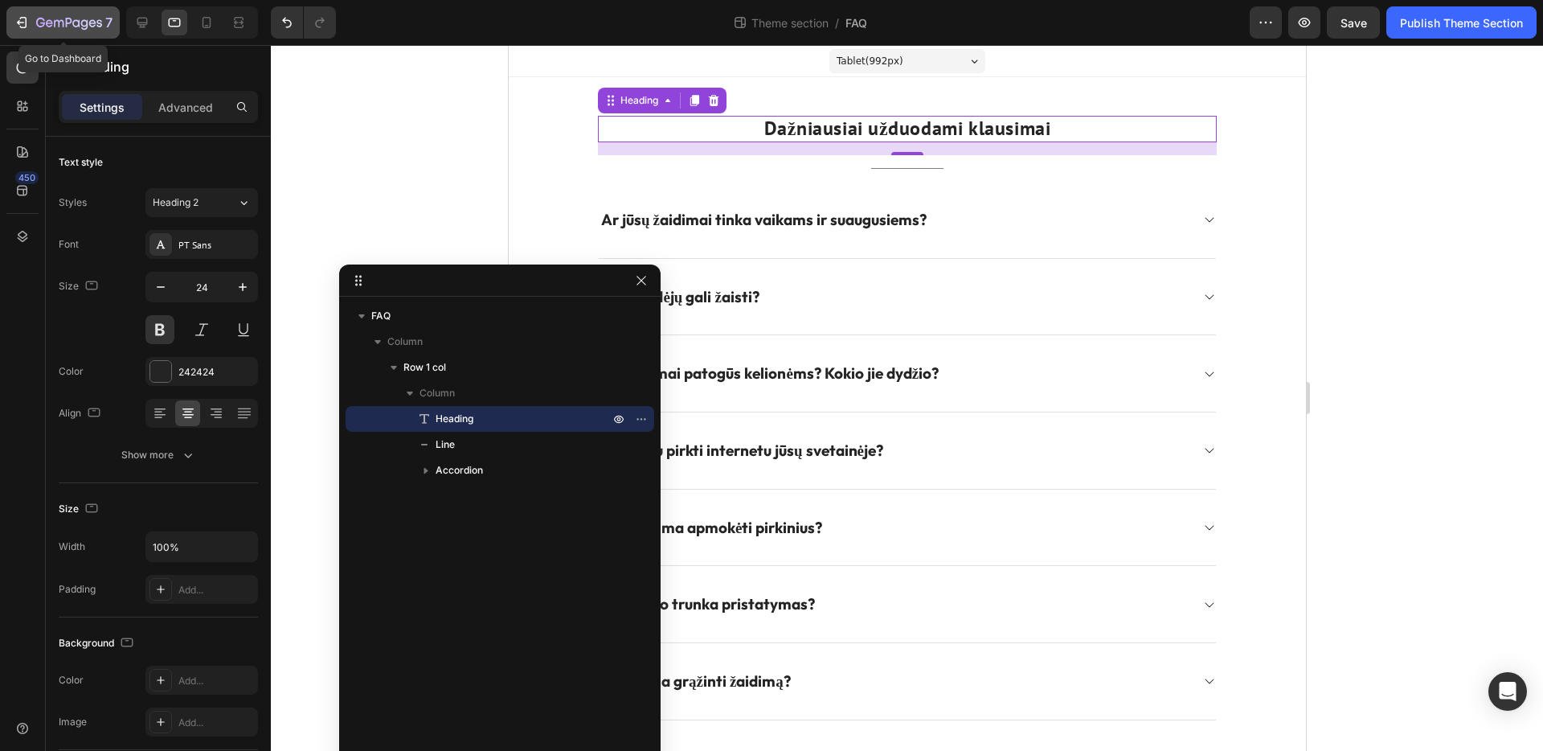
click at [26, 23] on icon "button" at bounding box center [23, 22] width 7 height 11
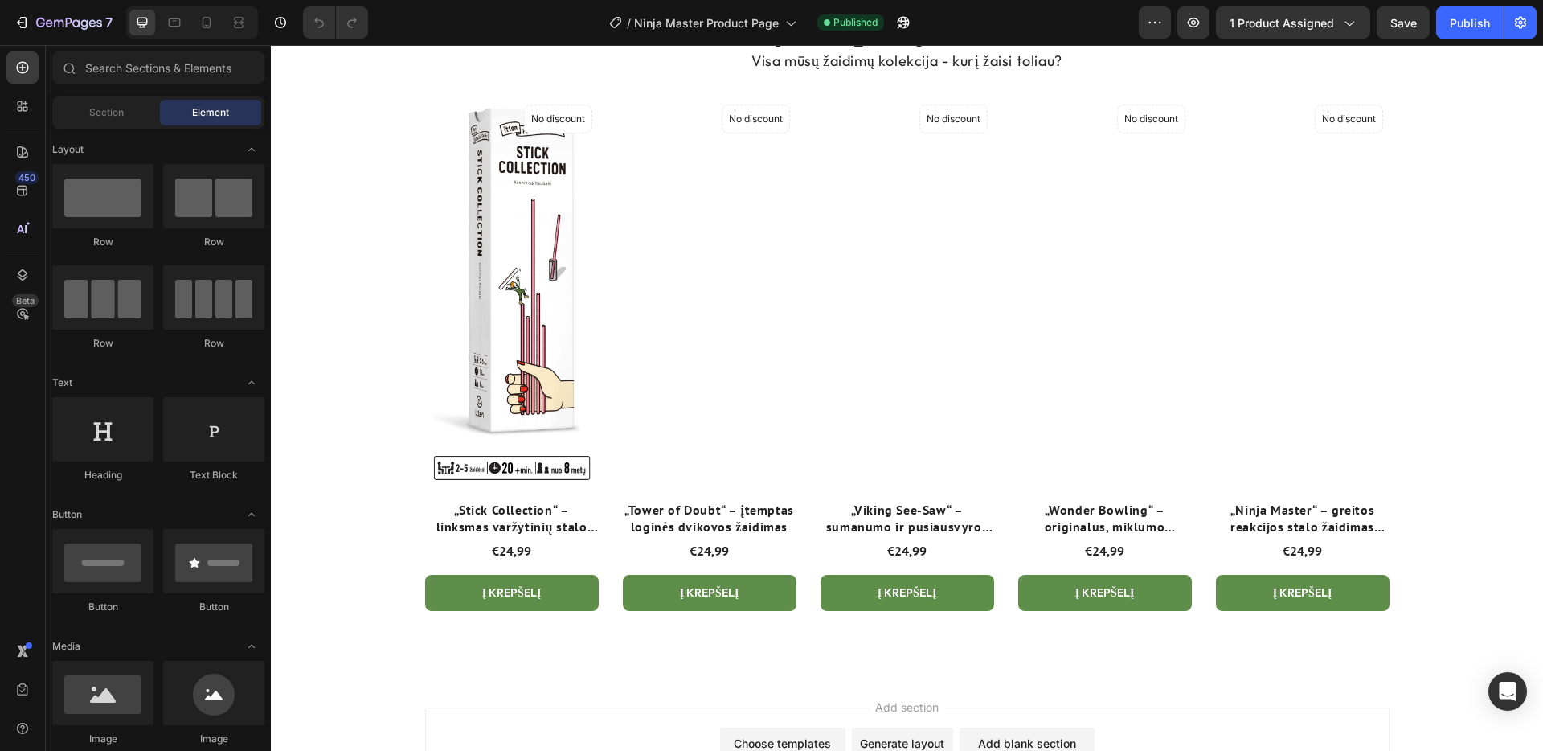
scroll to position [4226, 0]
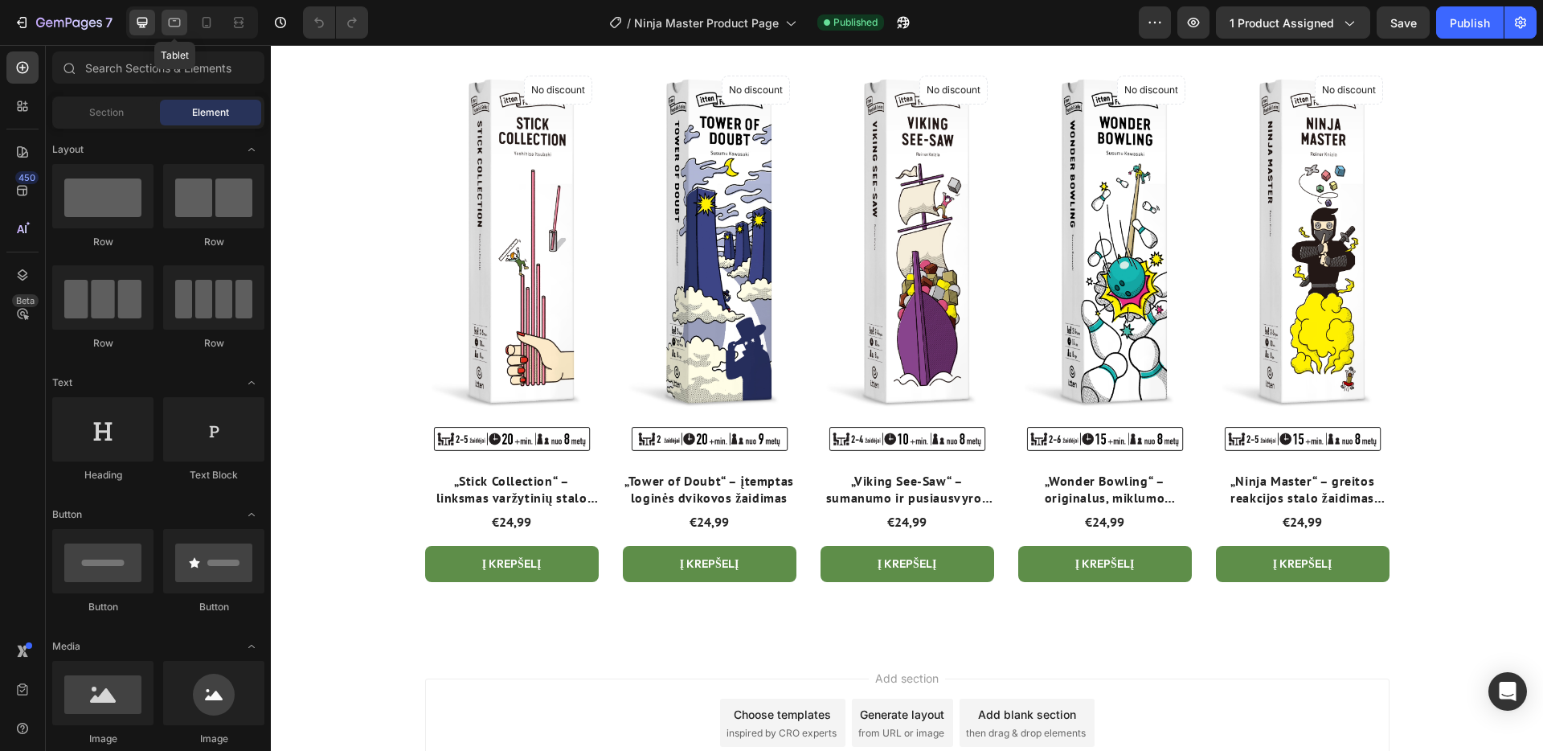
click at [174, 28] on icon at bounding box center [174, 22] width 16 height 16
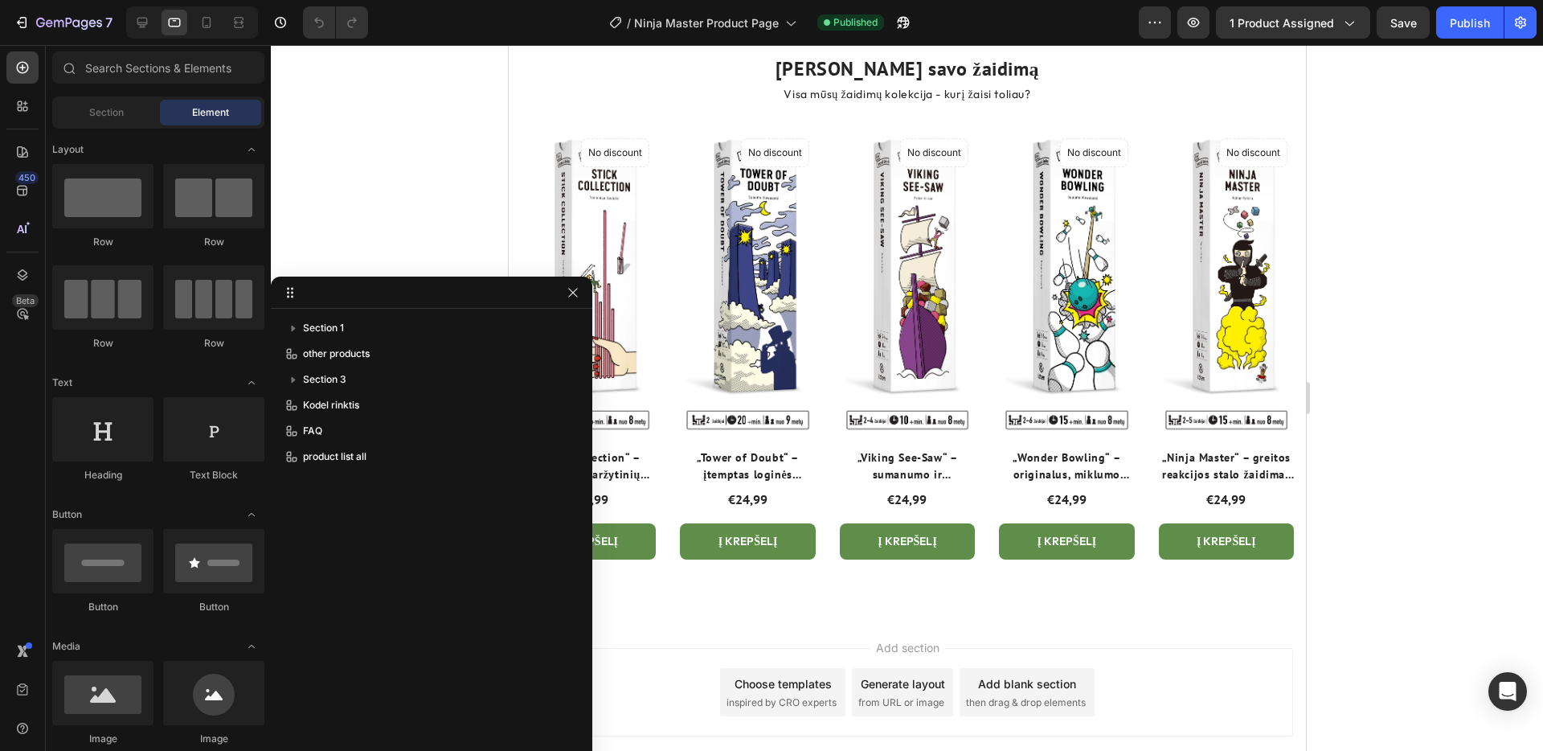
drag, startPoint x: 598, startPoint y: 280, endPoint x: 462, endPoint y: 293, distance: 136.4
click at [569, 292] on icon "button" at bounding box center [573, 292] width 13 height 13
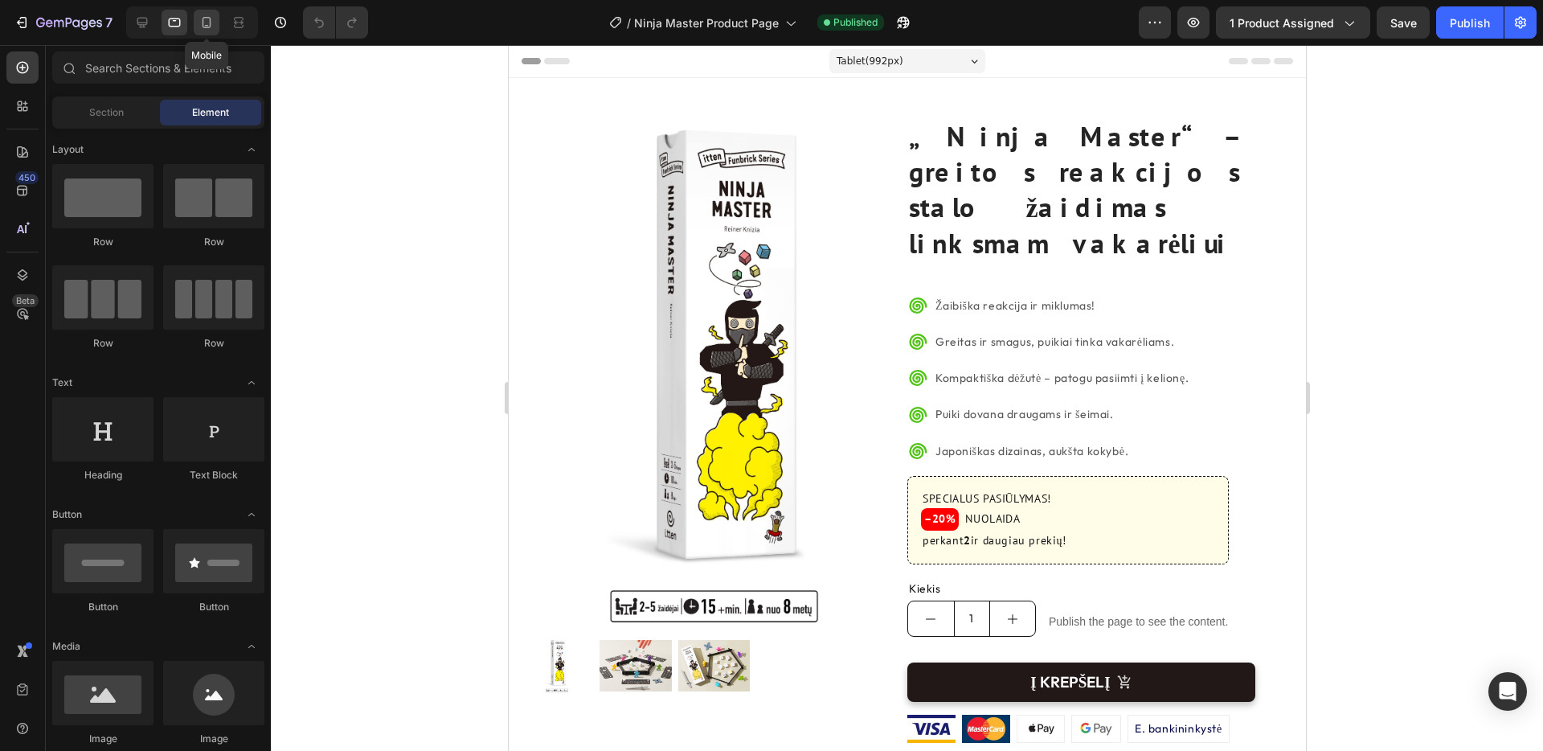
click at [205, 20] on icon at bounding box center [207, 22] width 16 height 16
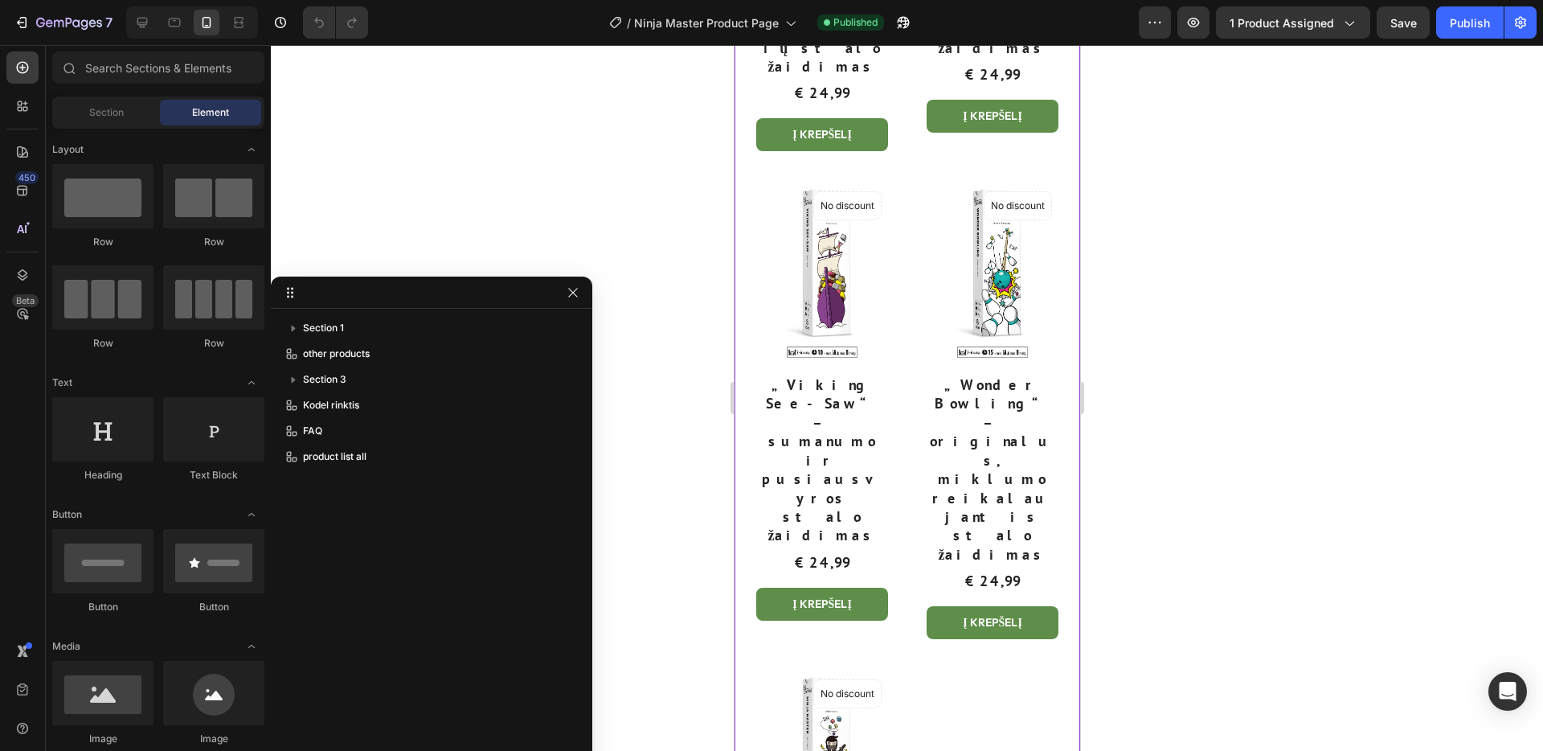
scroll to position [5143, 0]
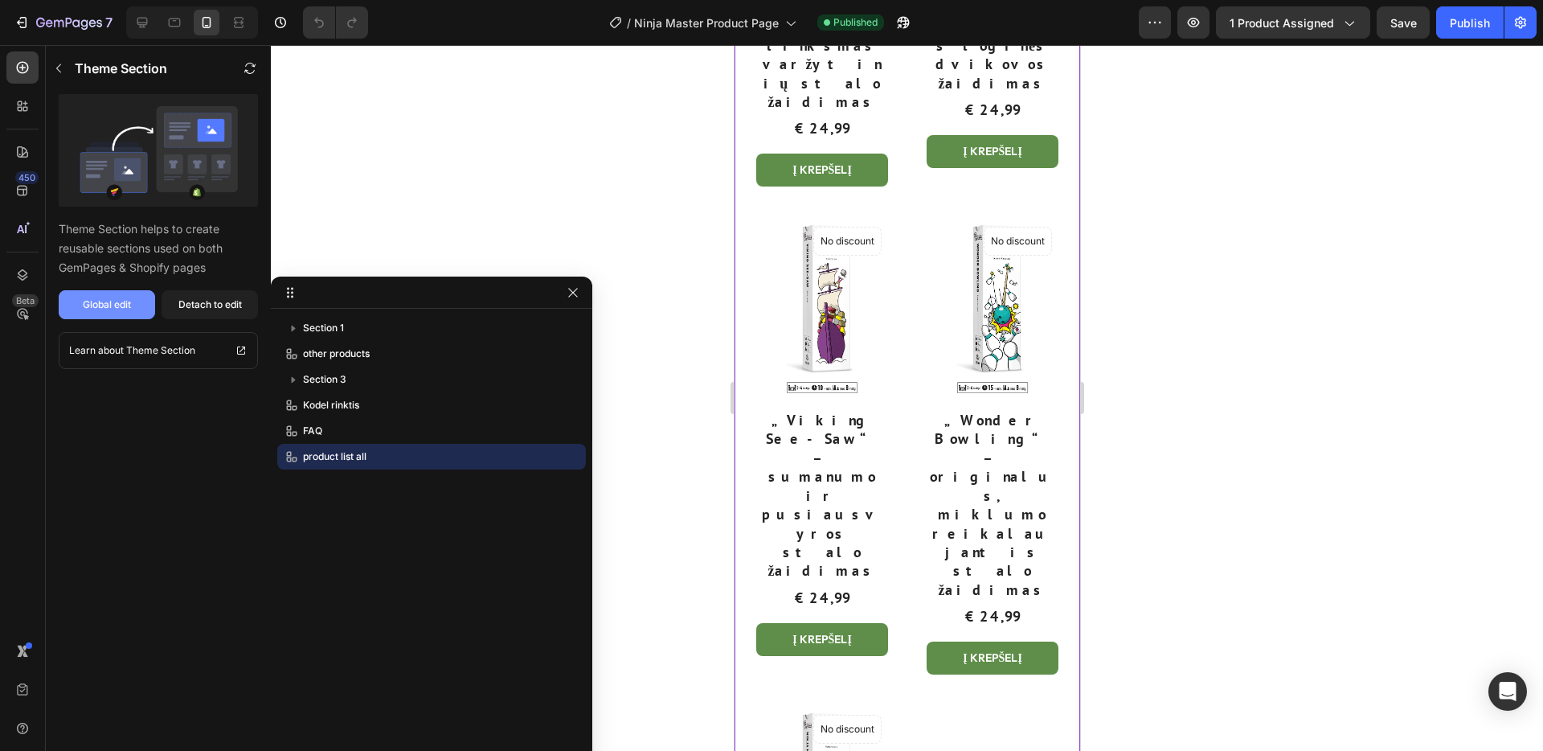
click at [100, 309] on div "Global edit" at bounding box center [107, 304] width 48 height 14
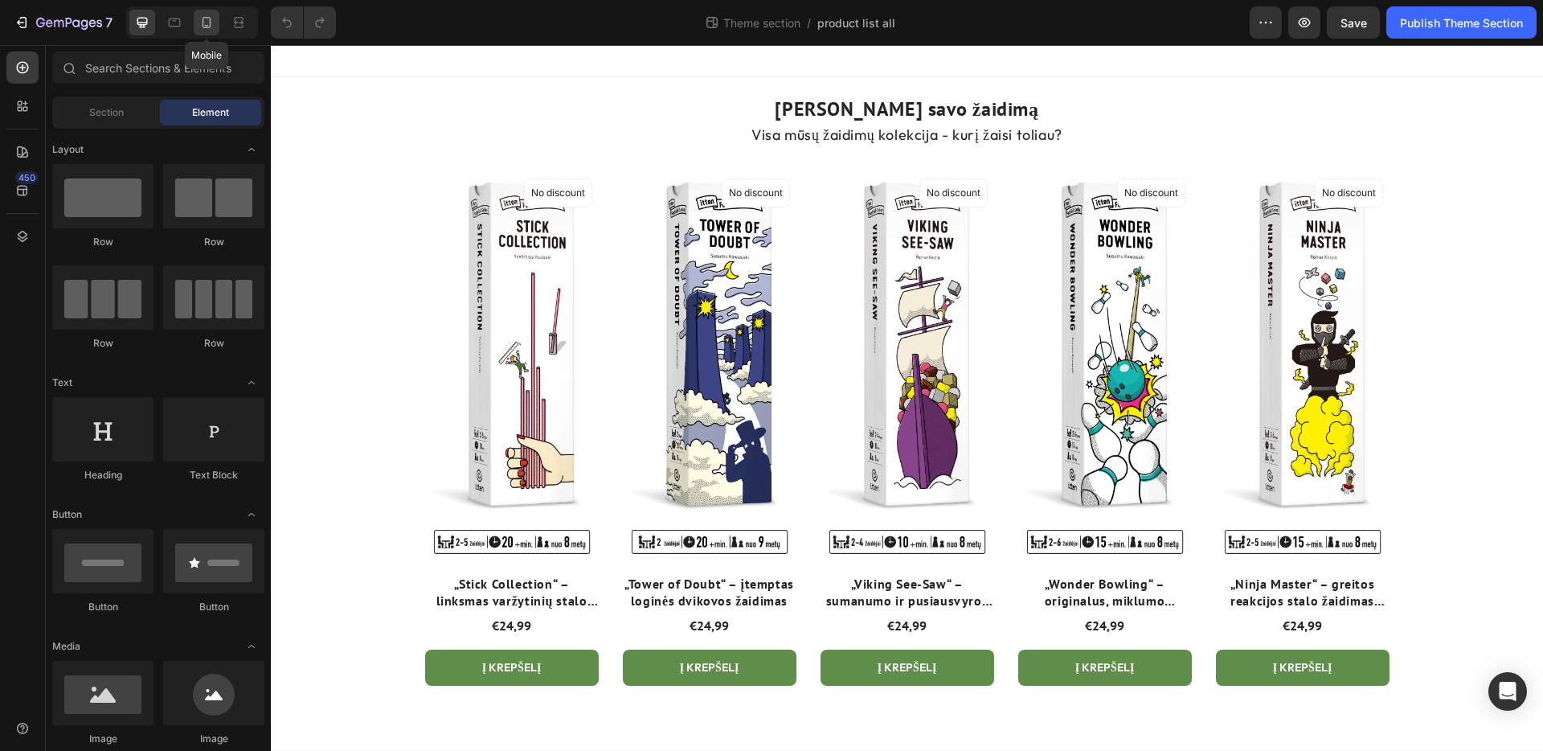
click at [212, 21] on icon at bounding box center [207, 22] width 16 height 16
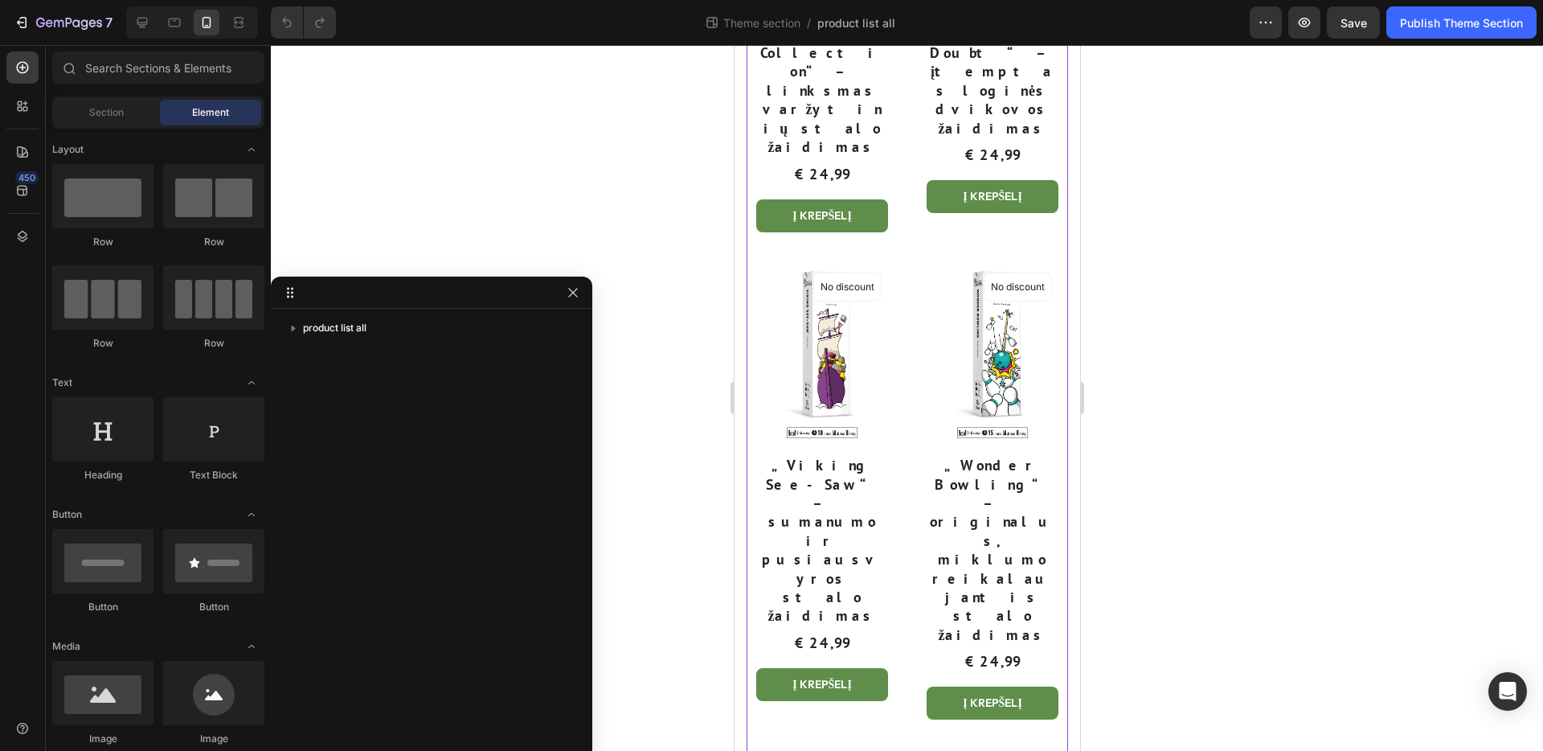
scroll to position [348, 0]
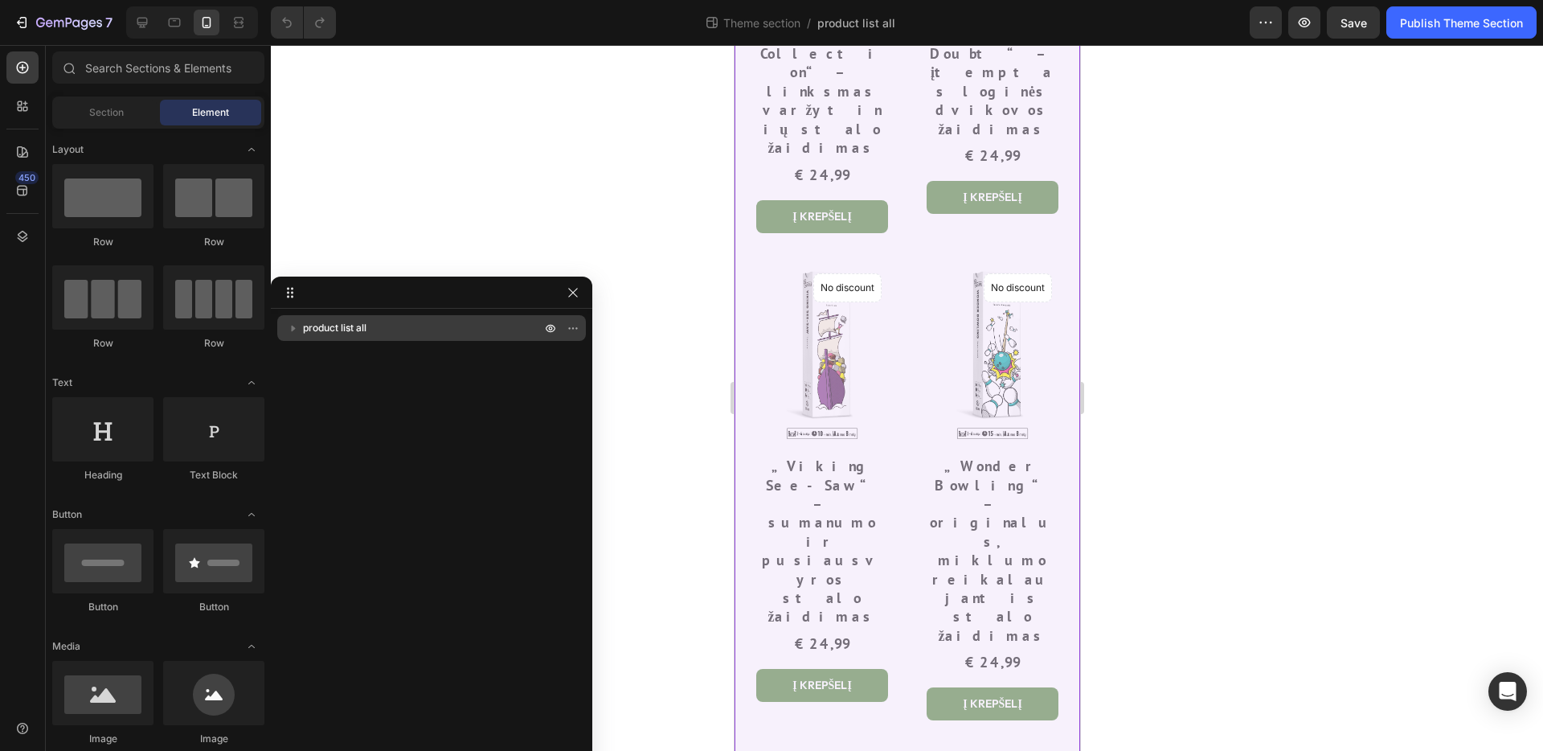
click at [296, 330] on icon "button" at bounding box center [293, 328] width 16 height 16
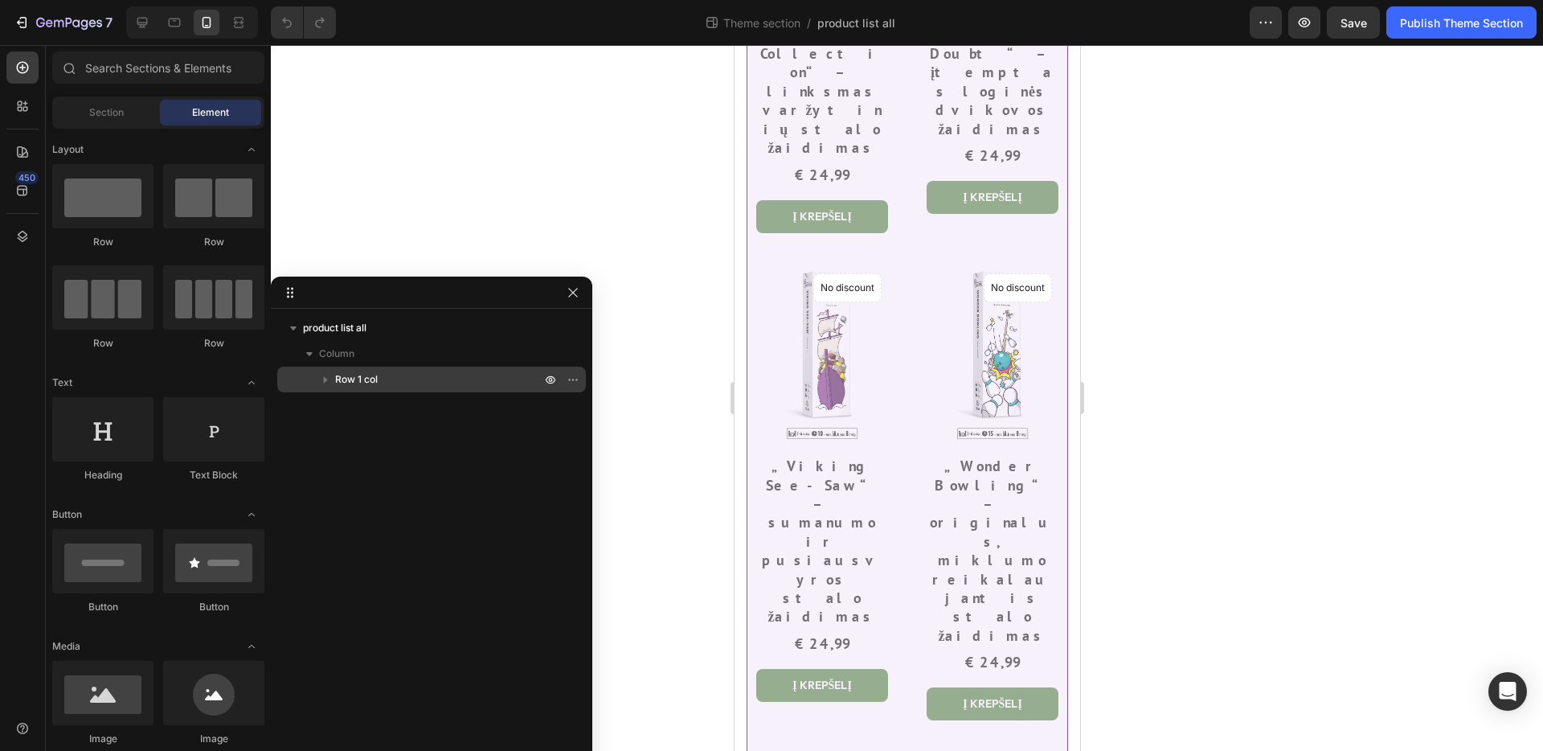
click at [331, 377] on icon "button" at bounding box center [325, 379] width 16 height 16
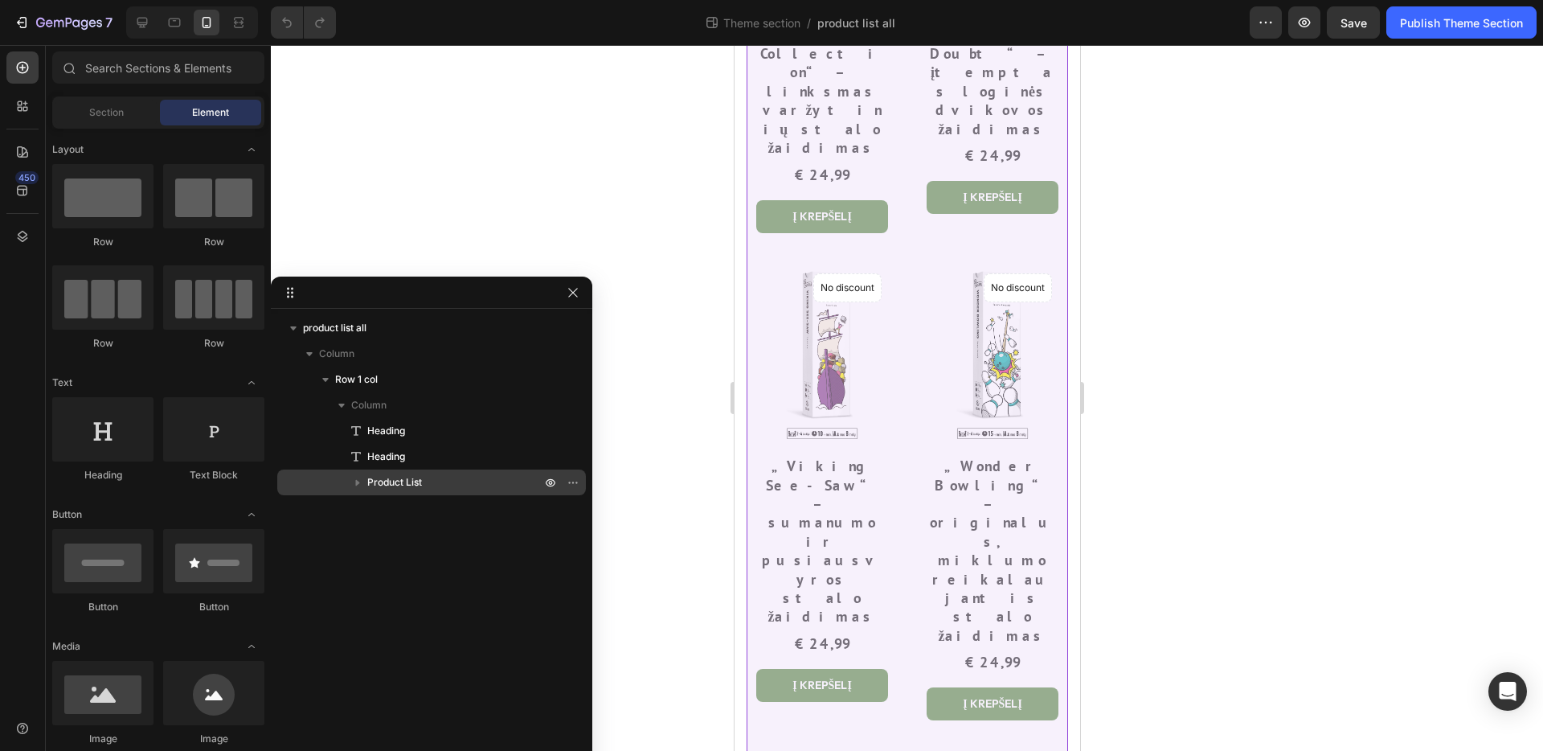
click at [388, 481] on span "Product List" at bounding box center [394, 482] width 55 height 16
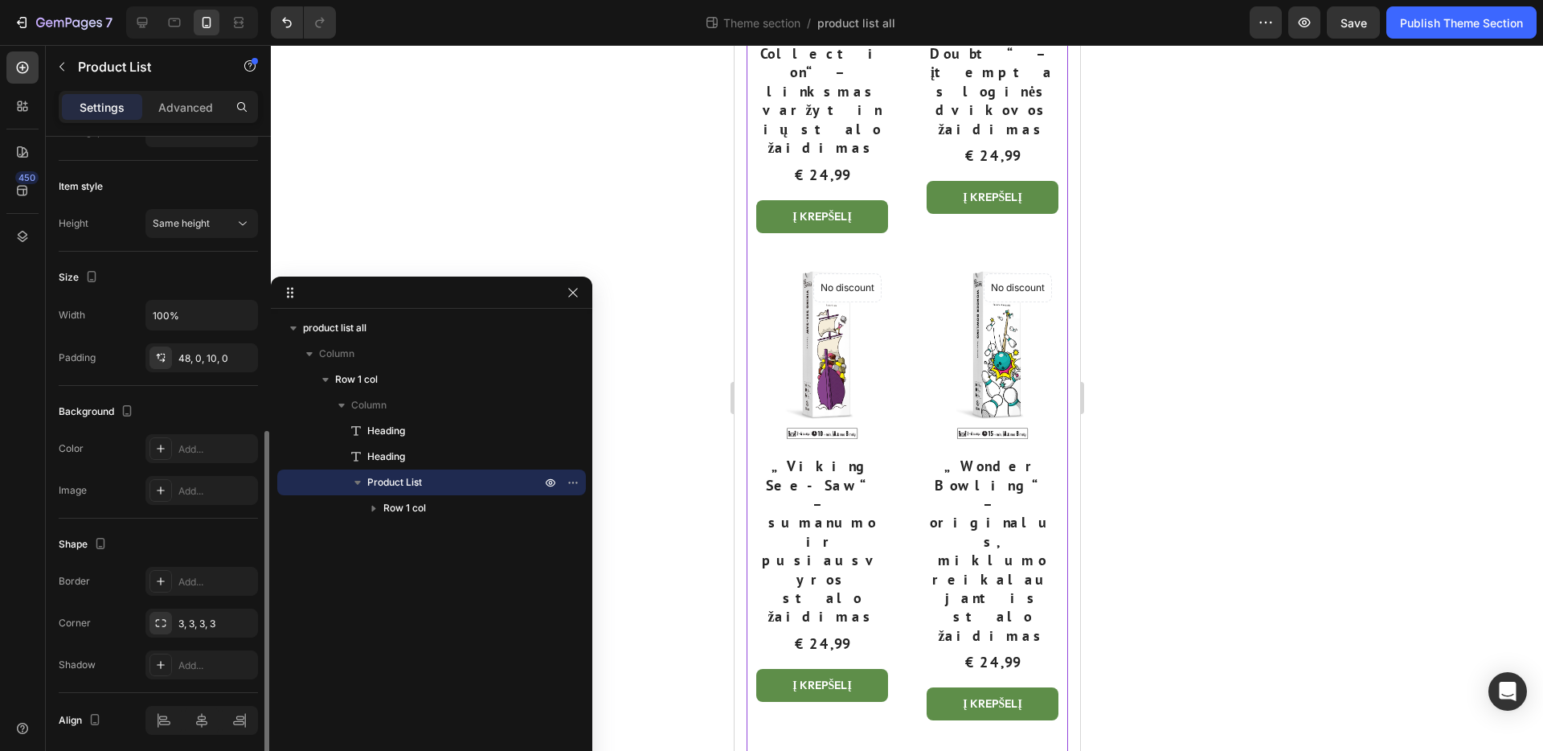
scroll to position [479, 0]
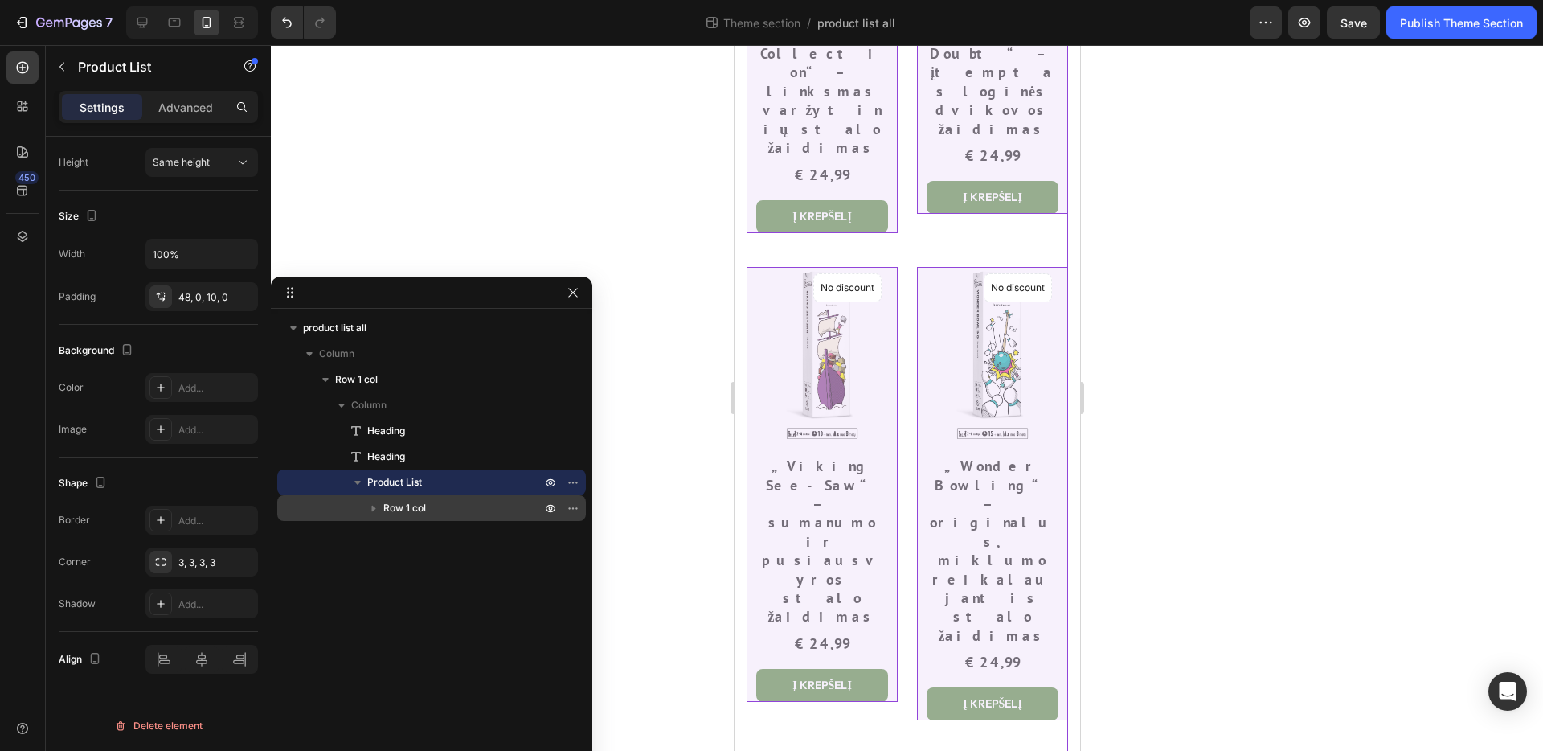
click at [374, 510] on icon "button" at bounding box center [374, 509] width 4 height 6
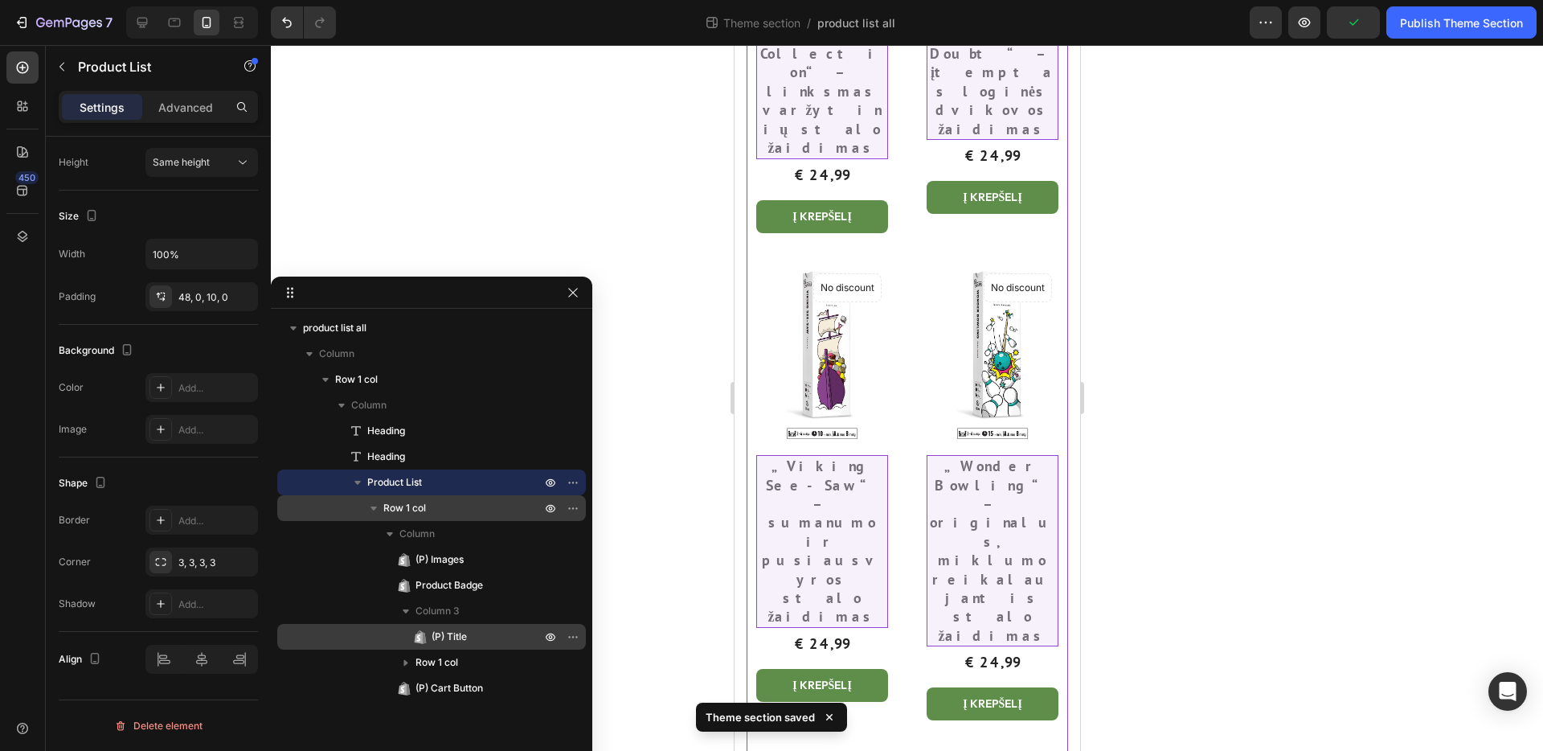
click at [452, 633] on span "(P) Title" at bounding box center [449, 636] width 35 height 16
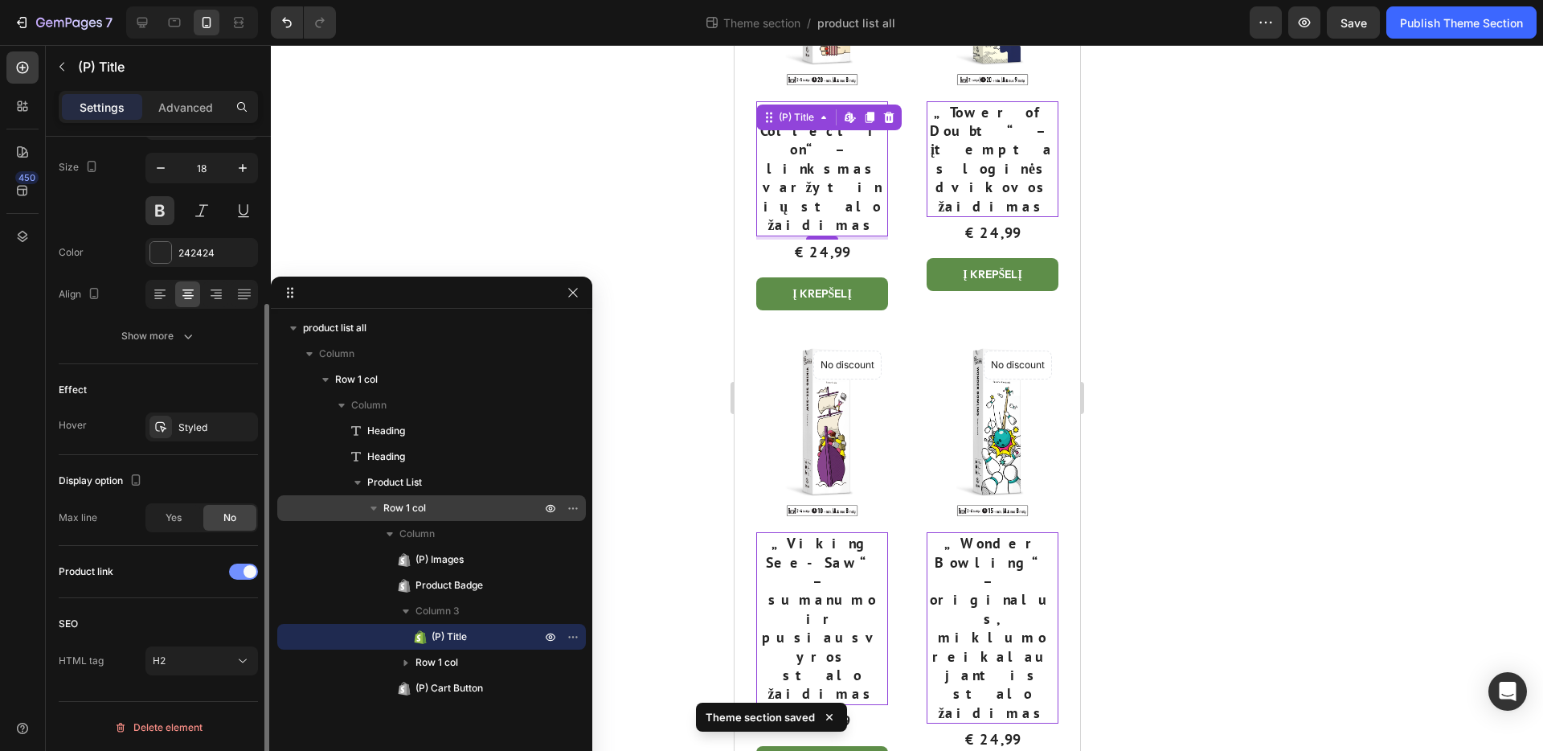
scroll to position [221, 0]
click at [177, 516] on span "Yes" at bounding box center [174, 516] width 16 height 14
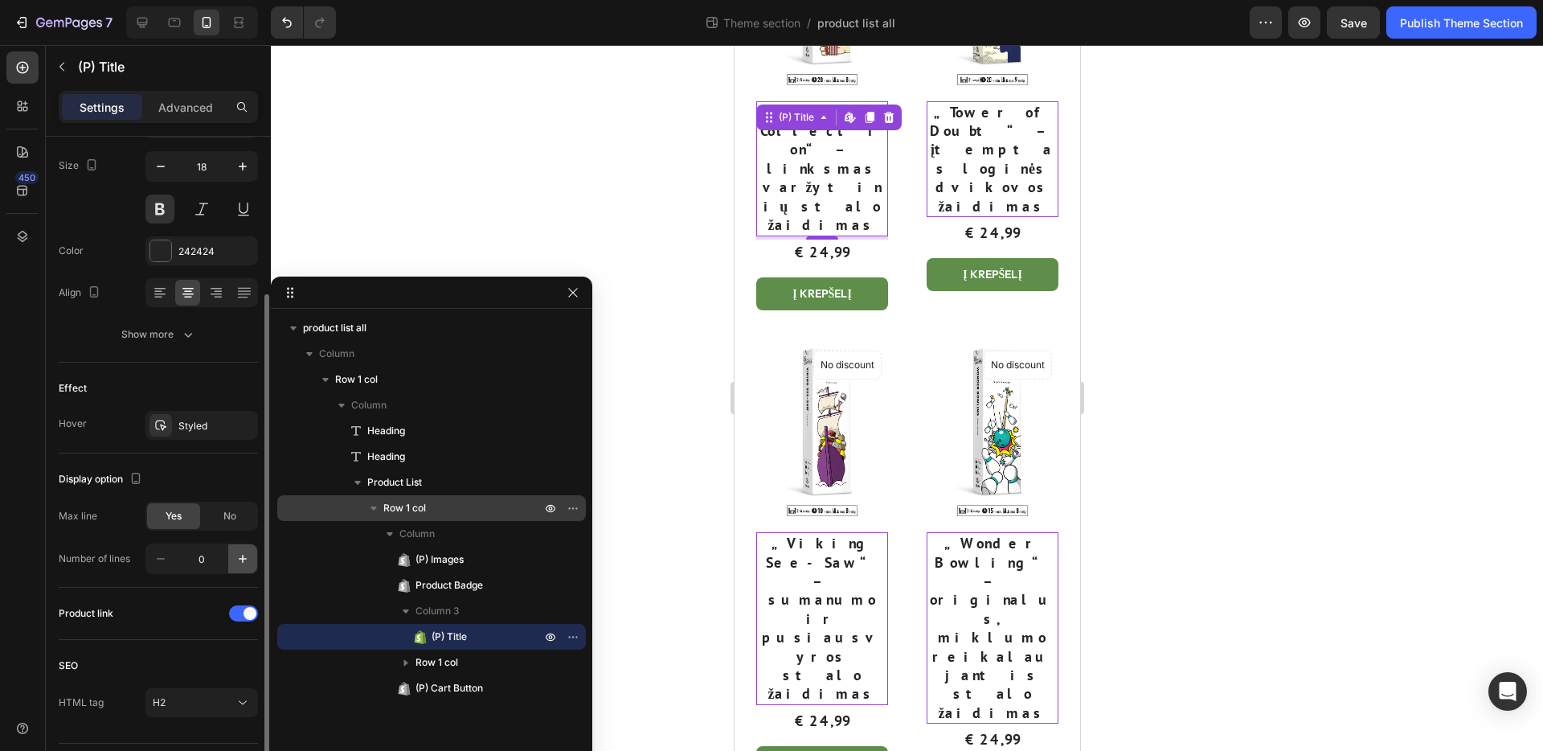
click at [245, 556] on icon "button" at bounding box center [243, 559] width 16 height 16
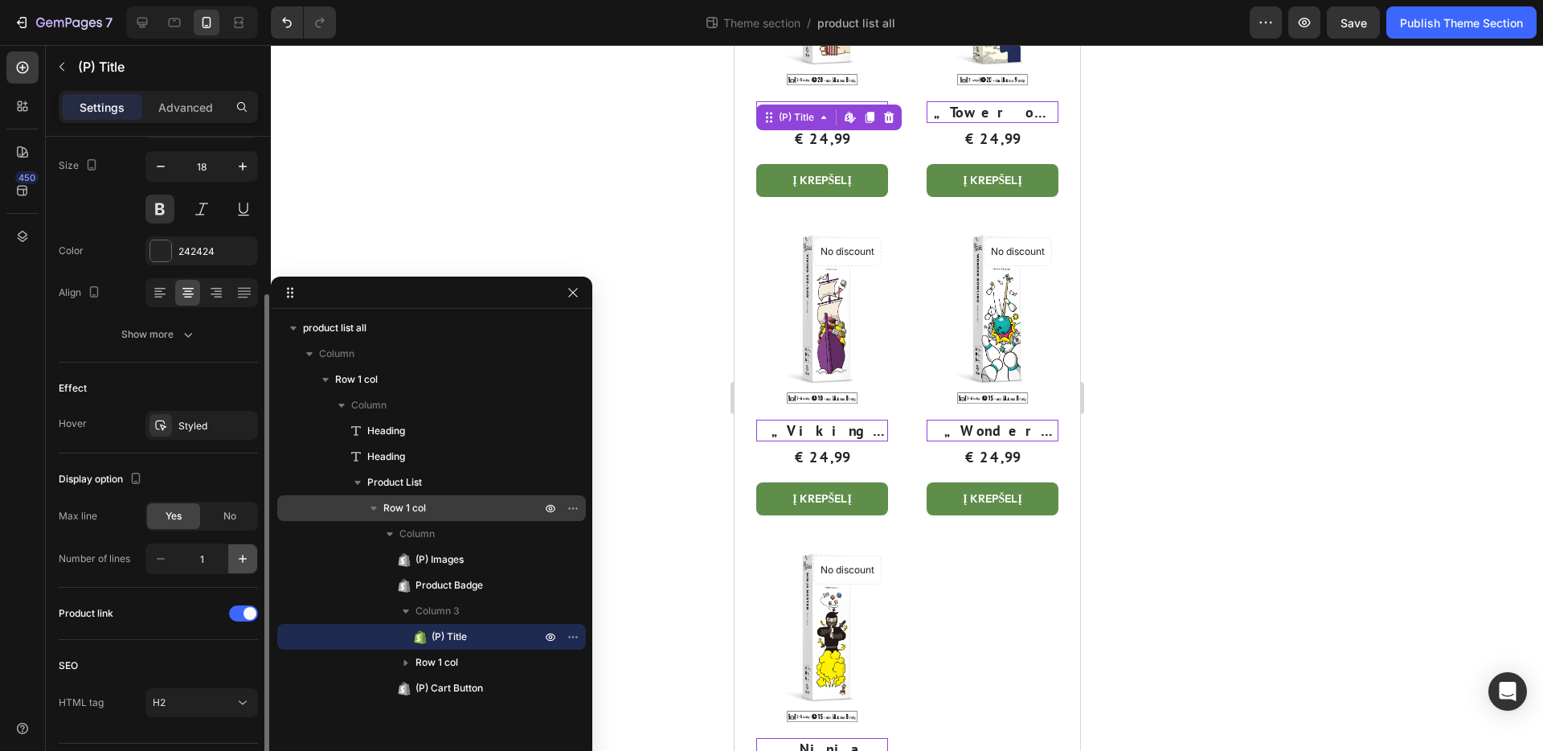
click at [245, 556] on icon "button" at bounding box center [243, 559] width 16 height 16
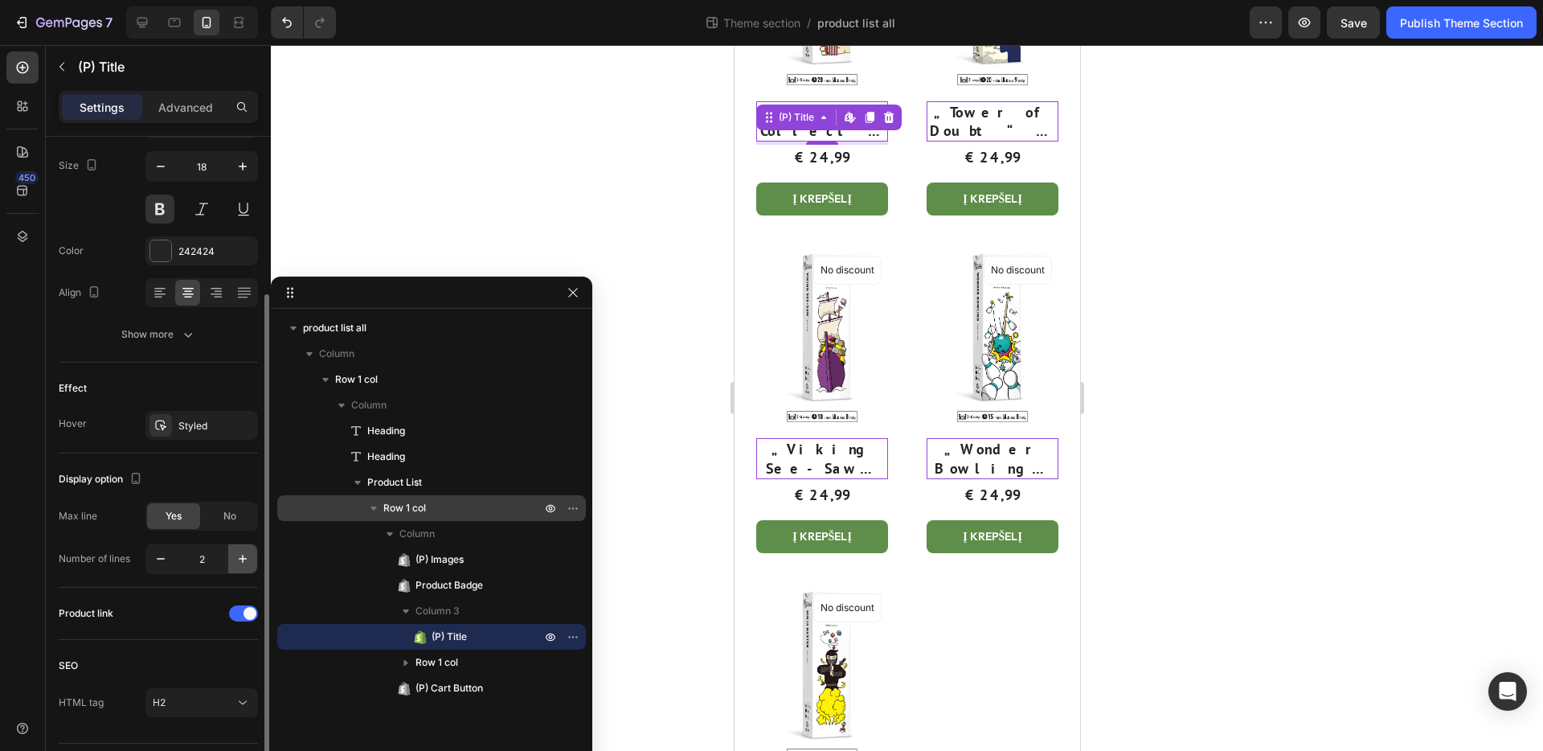
click at [245, 556] on icon "button" at bounding box center [243, 559] width 16 height 16
type input "3"
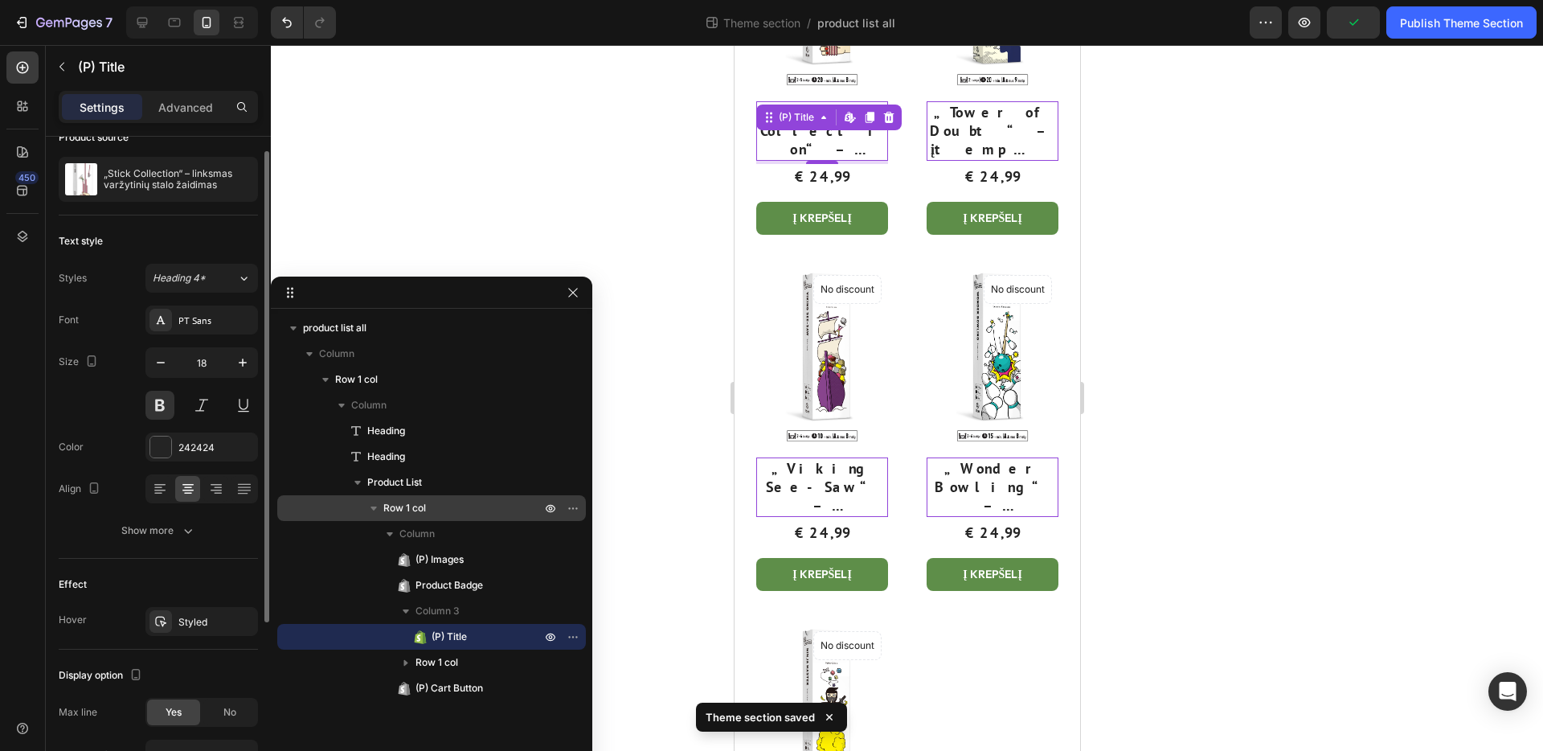
scroll to position [23, 0]
click at [159, 364] on icon "button" at bounding box center [161, 364] width 8 height 2
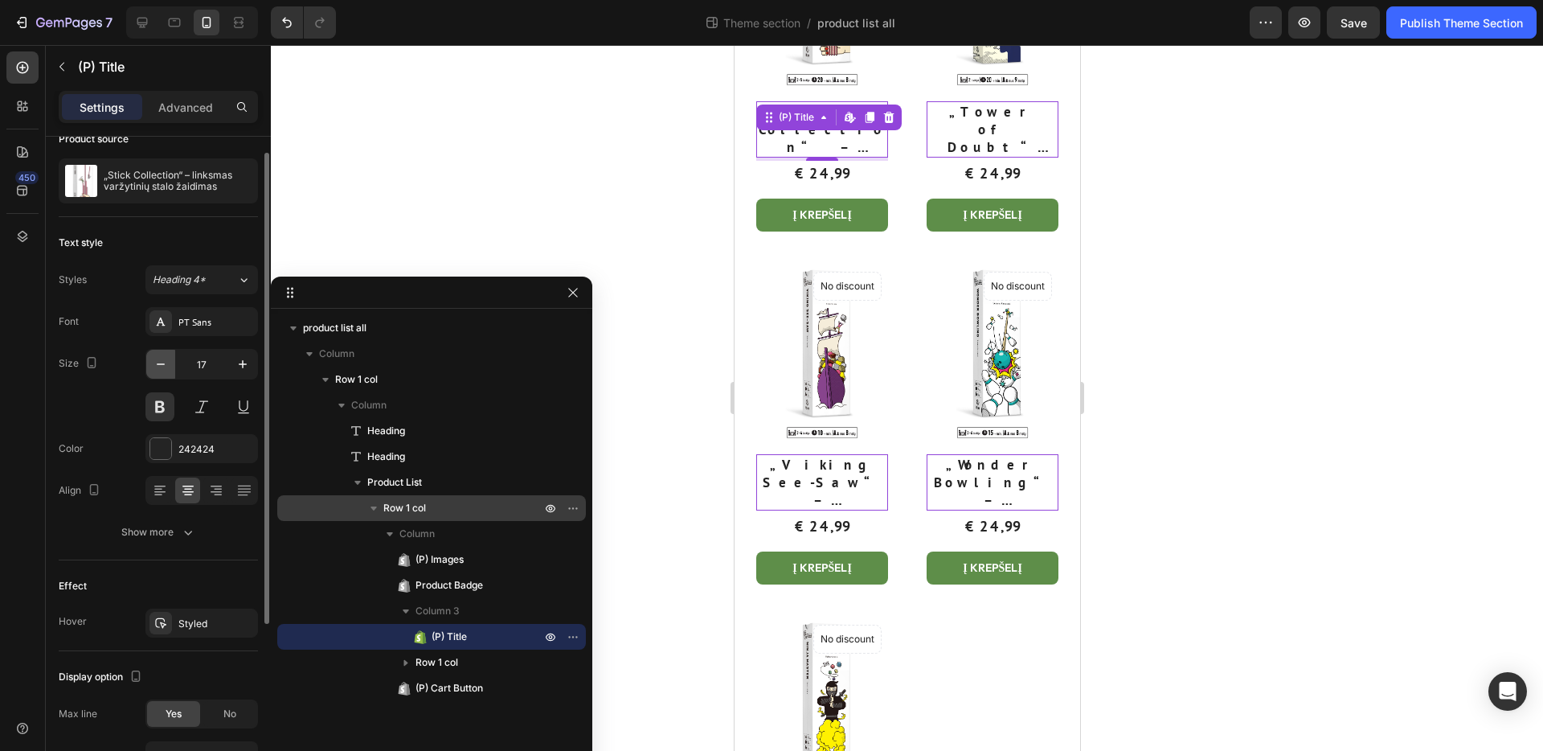
click at [159, 364] on icon "button" at bounding box center [161, 364] width 8 height 2
type input "16"
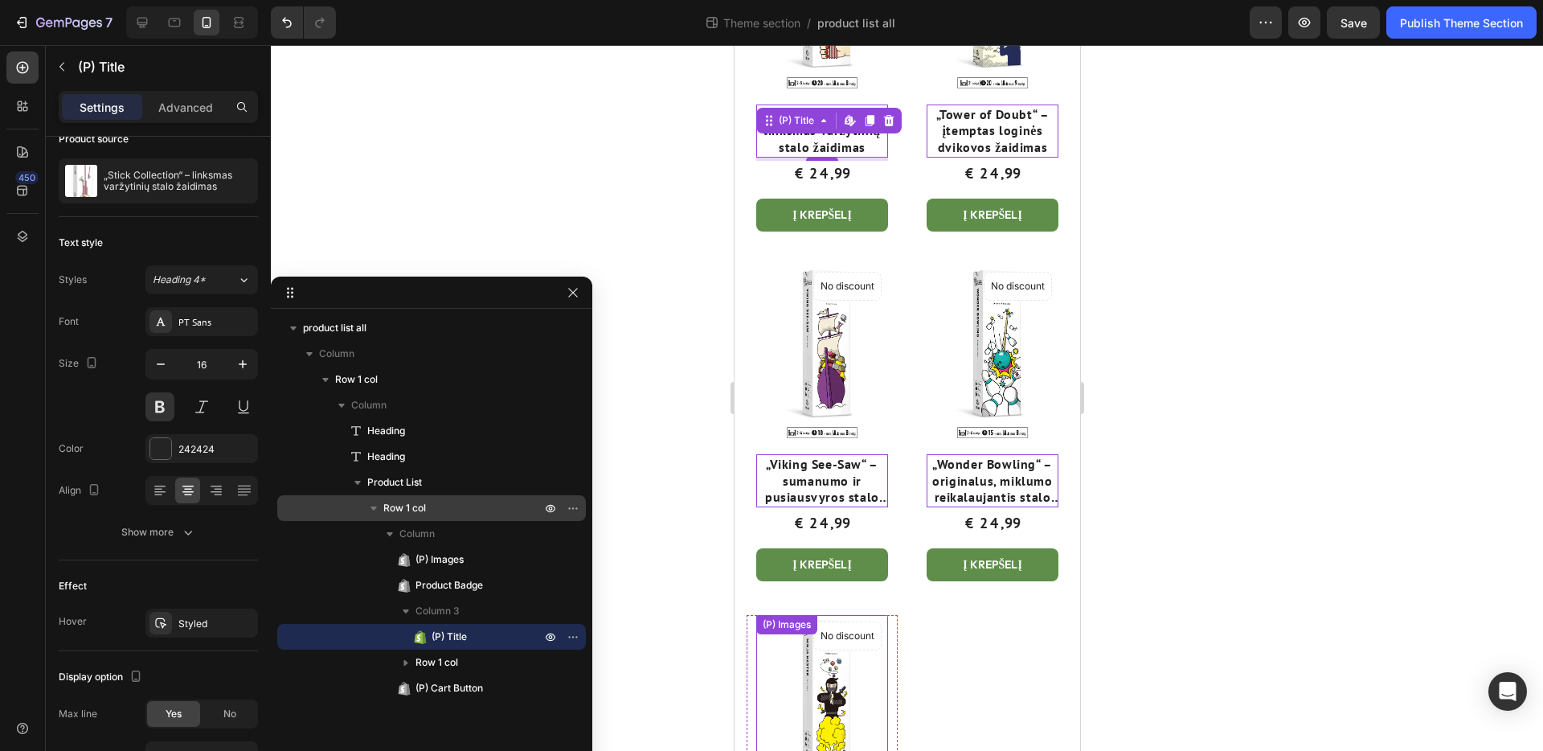
scroll to position [337, 0]
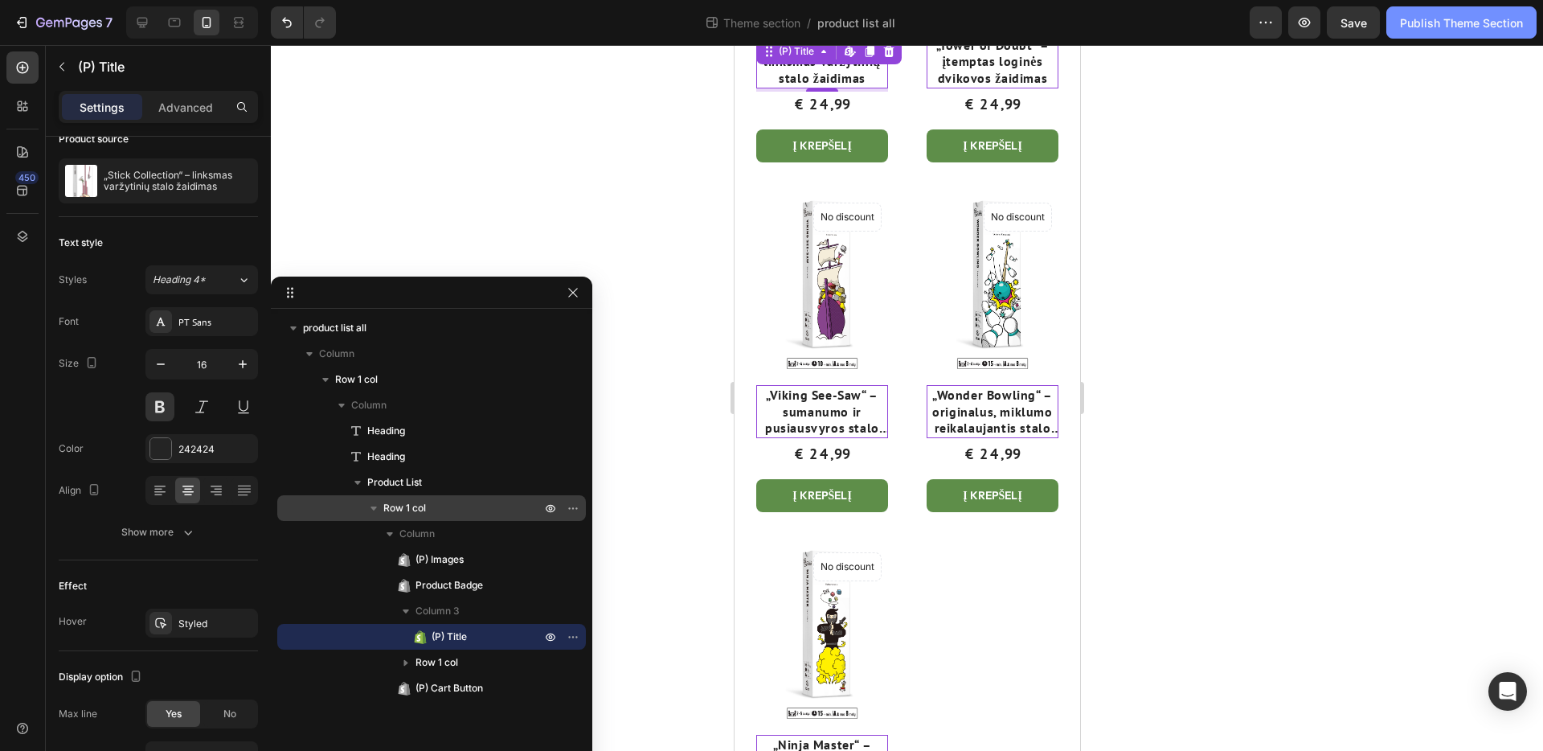
click at [1447, 31] on button "Publish Theme Section" at bounding box center [1461, 22] width 150 height 32
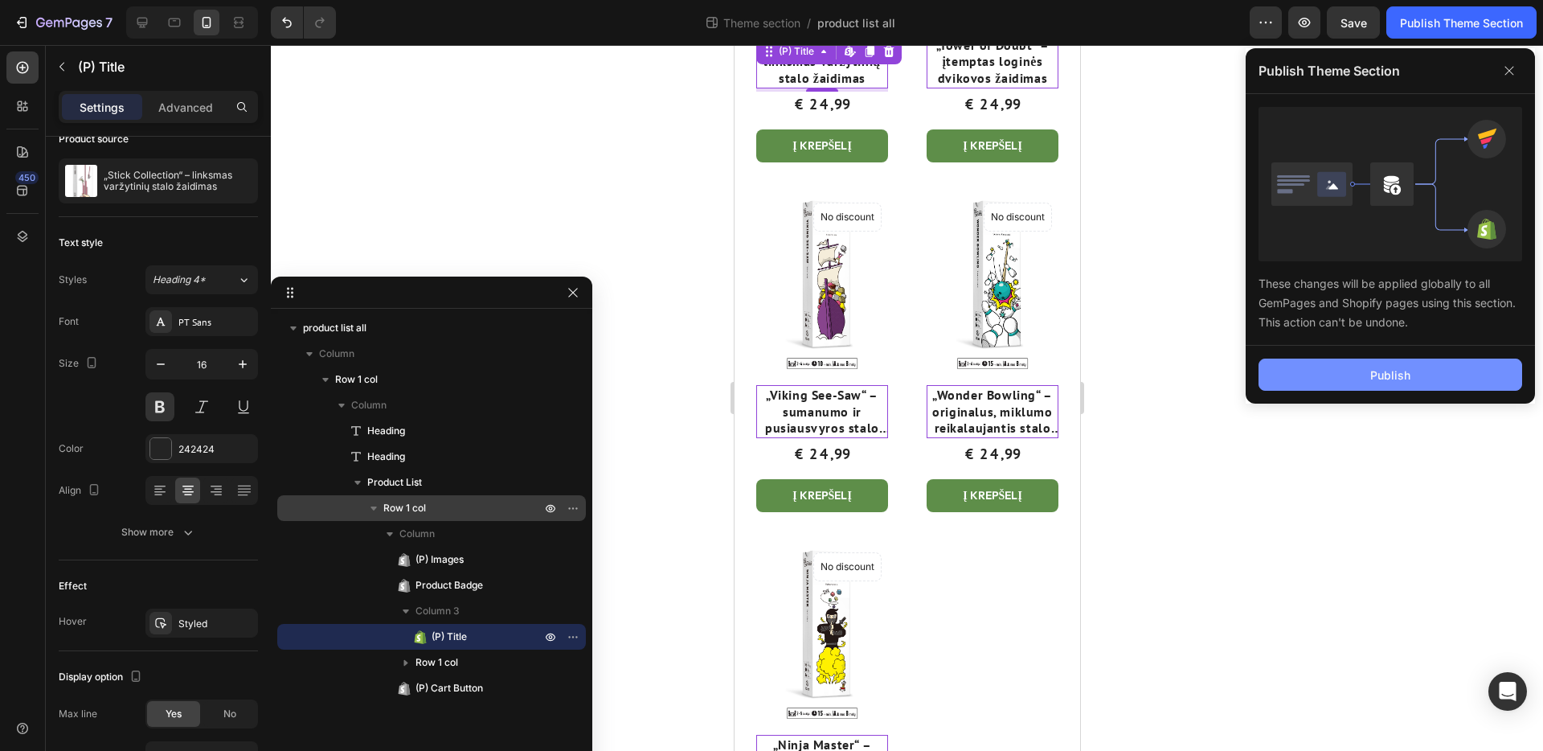
click at [1393, 381] on div "Publish" at bounding box center [1390, 374] width 40 height 17
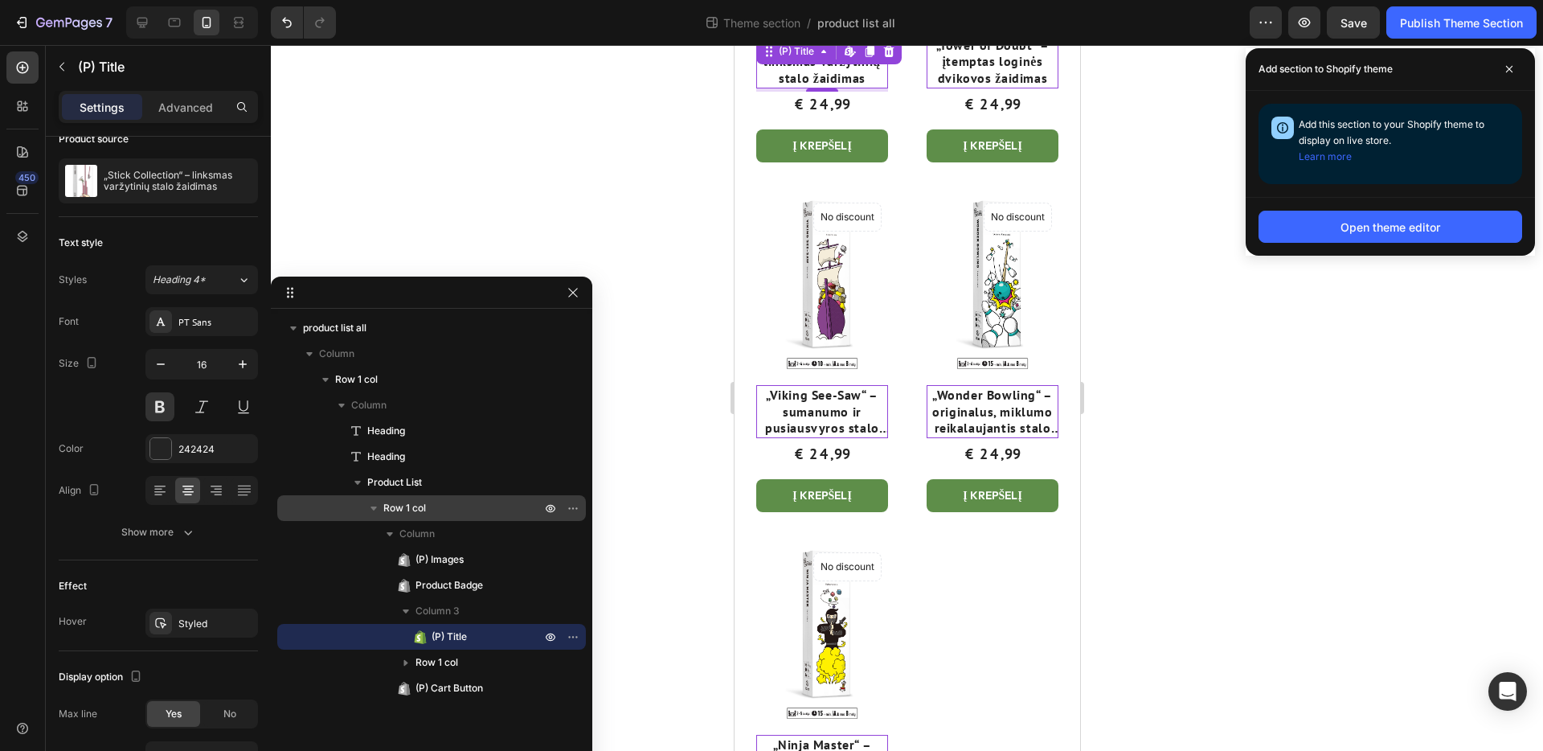
drag, startPoint x: 1511, startPoint y: 71, endPoint x: 1300, endPoint y: 78, distance: 210.7
click at [1510, 71] on icon at bounding box center [1509, 69] width 8 height 8
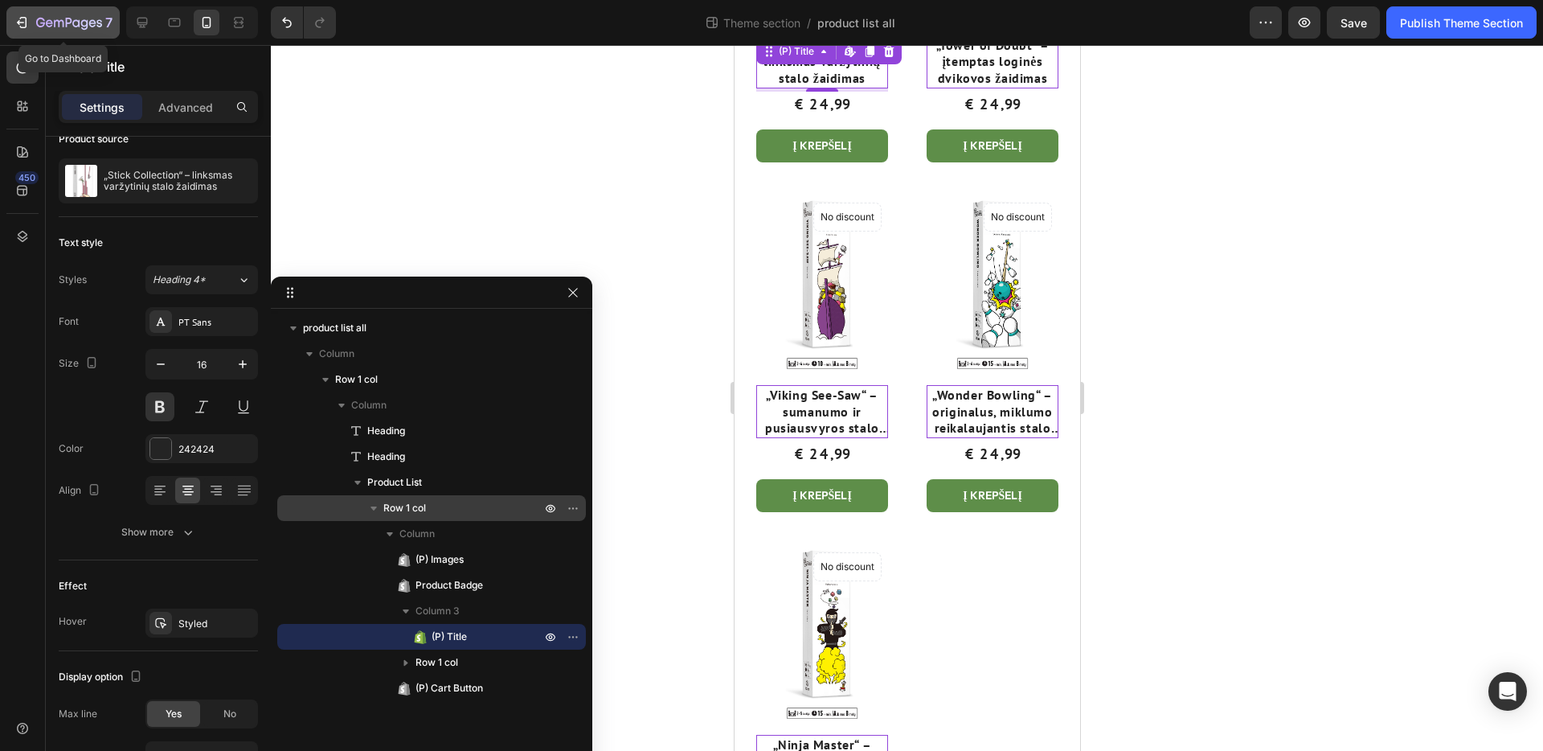
click at [37, 17] on icon "button" at bounding box center [69, 24] width 66 height 14
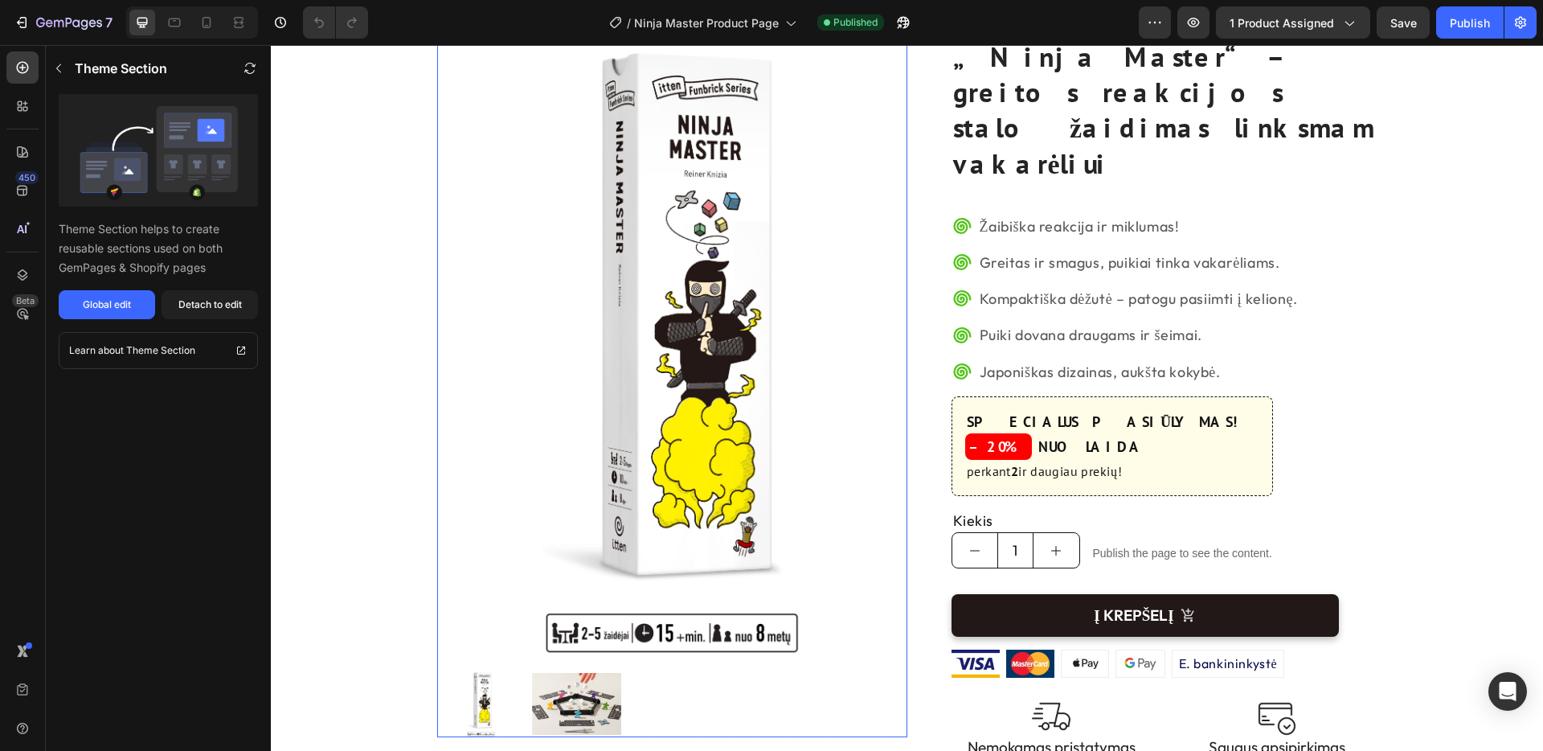
scroll to position [223, 0]
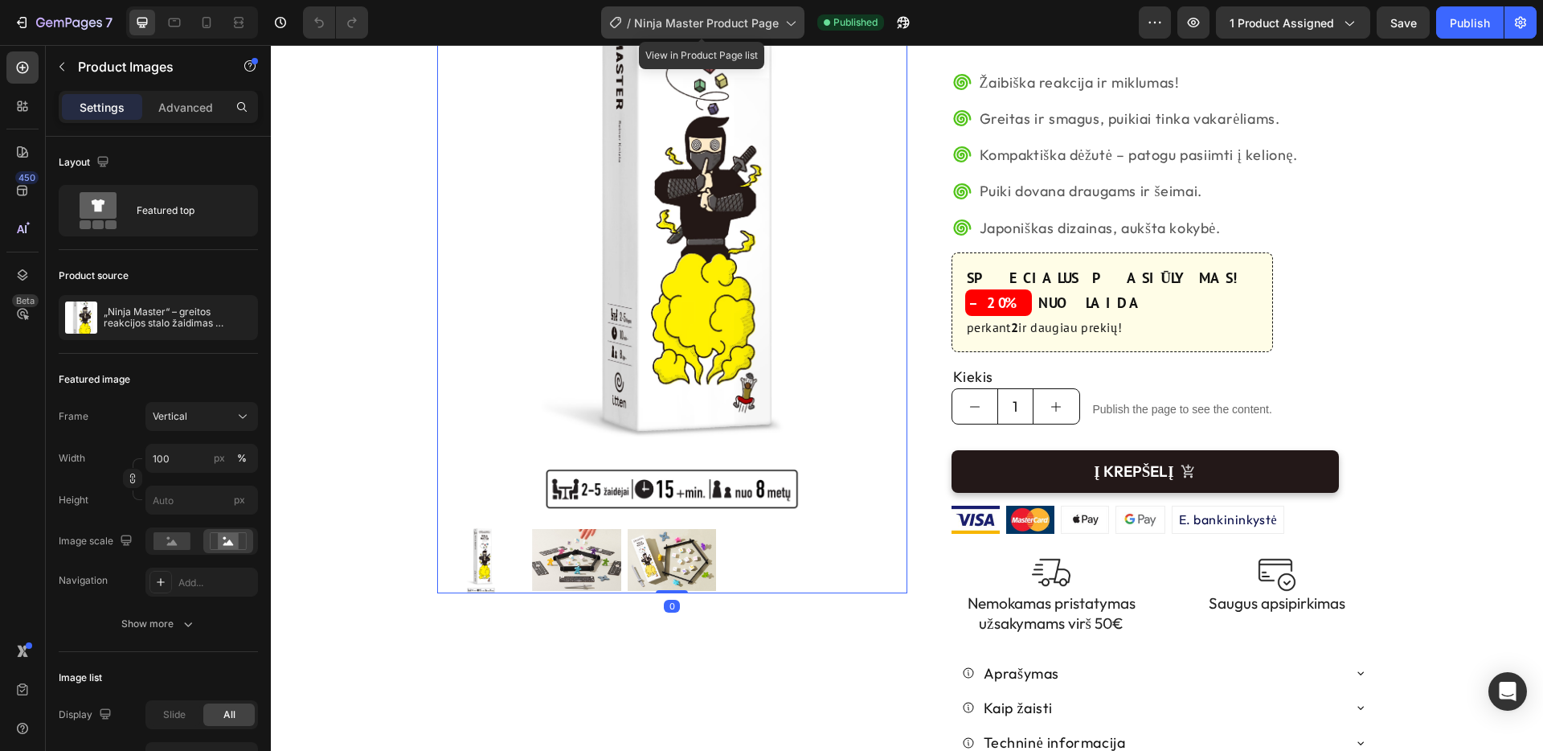
click at [787, 23] on icon at bounding box center [790, 24] width 9 height 5
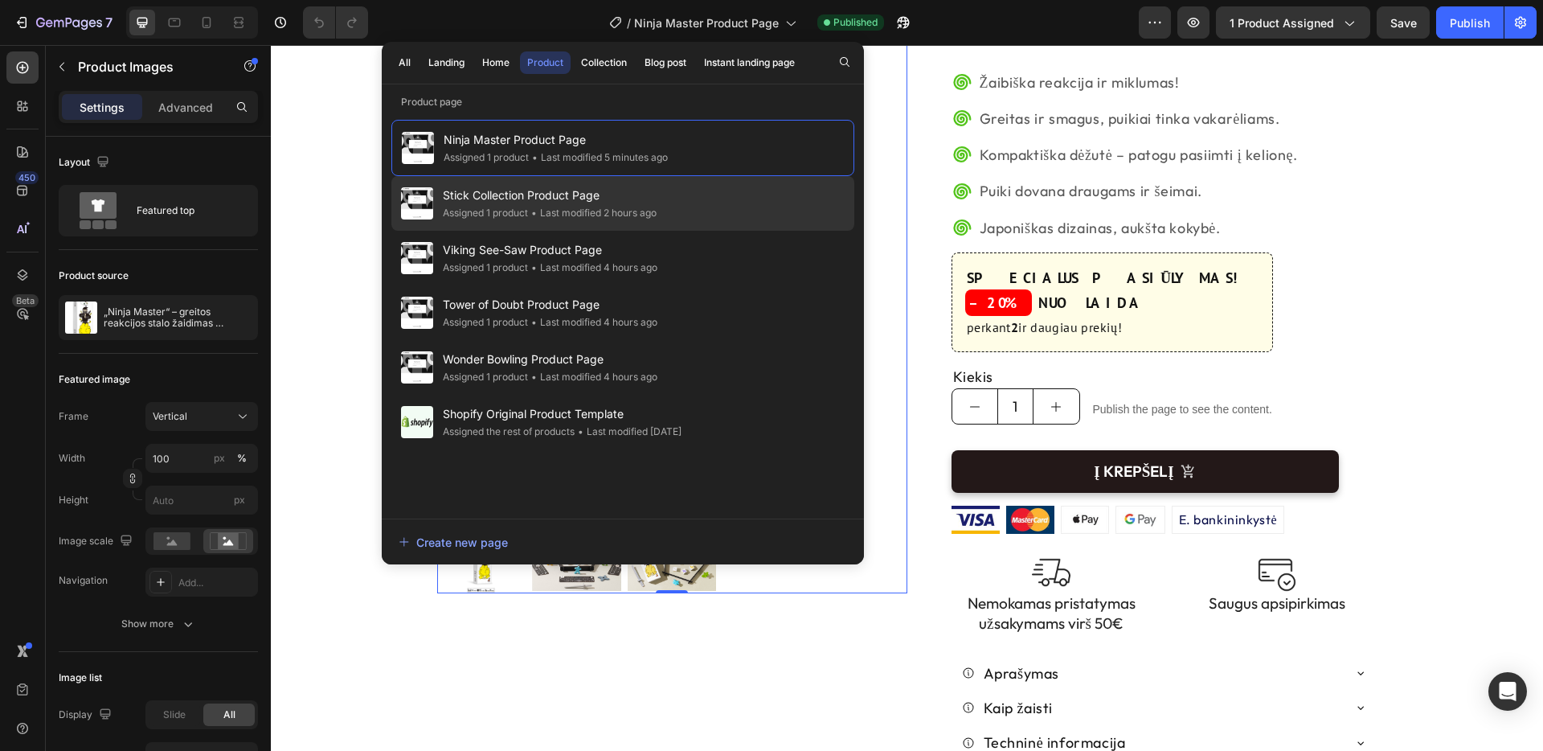
click at [677, 231] on div "Stick Collection Product Page Assigned 1 product • Last modified 2 hours ago" at bounding box center [622, 258] width 463 height 55
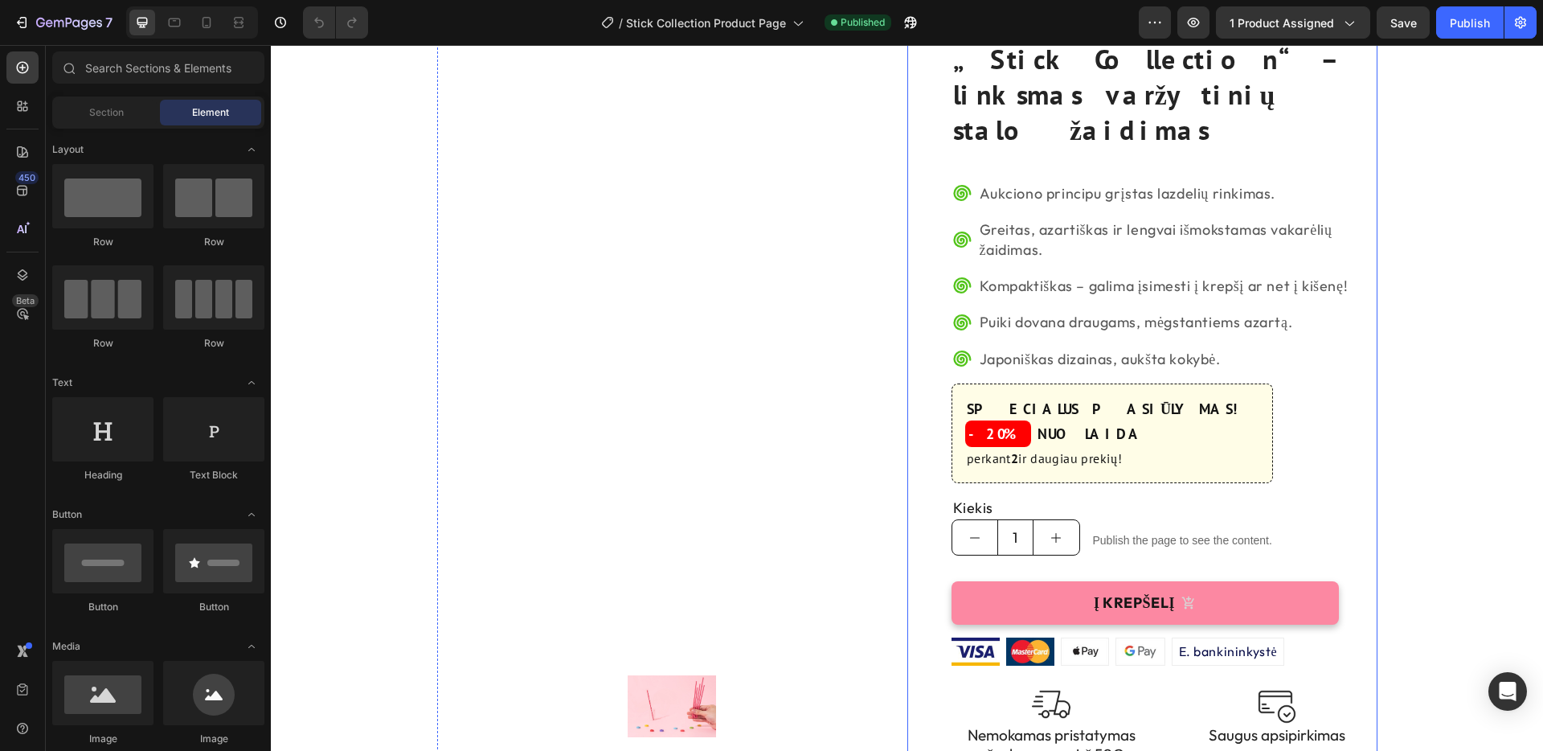
scroll to position [84, 0]
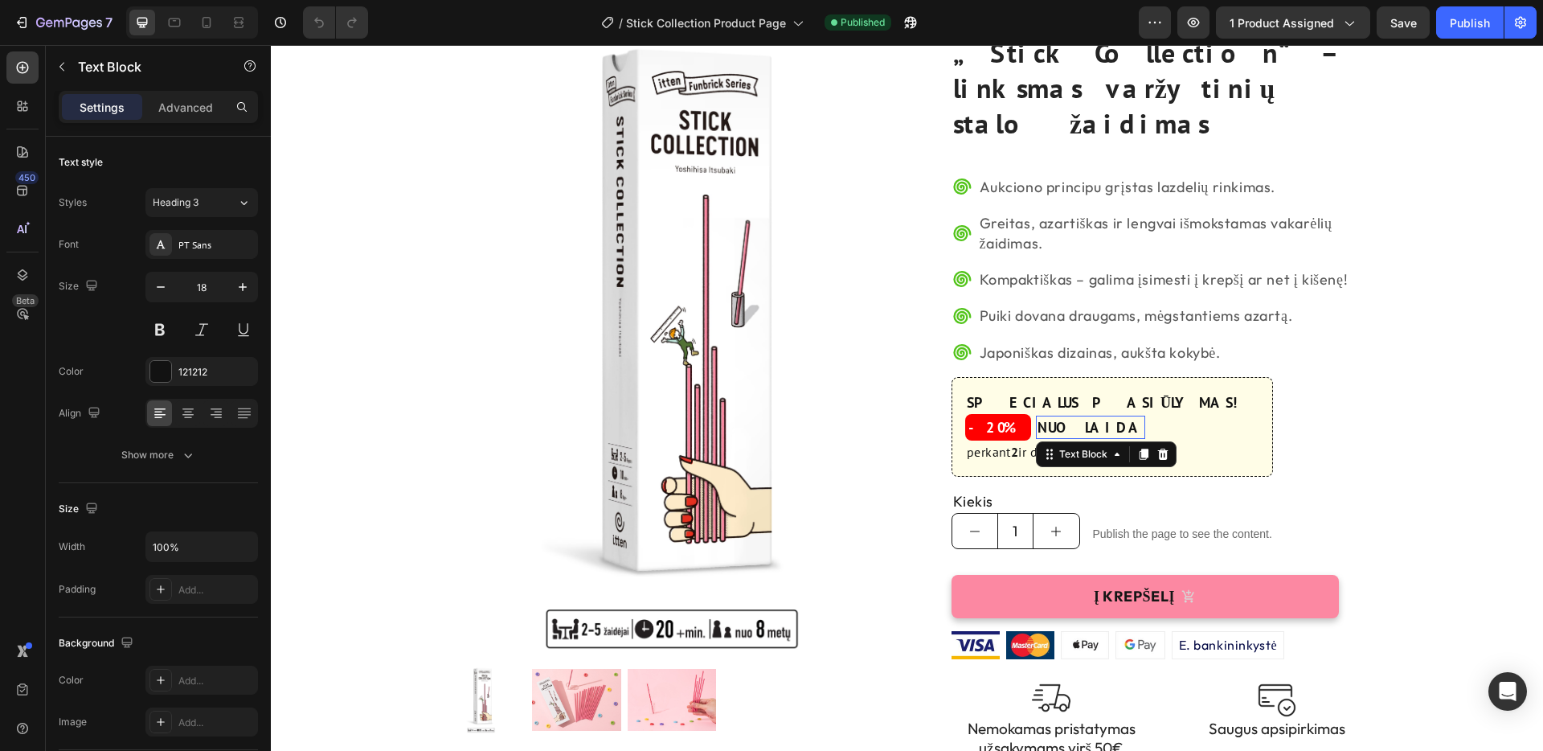
click at [1038, 417] on p "NUOLAIDA" at bounding box center [1091, 427] width 106 height 20
click at [1000, 414] on h3 "-20%" at bounding box center [998, 427] width 66 height 27
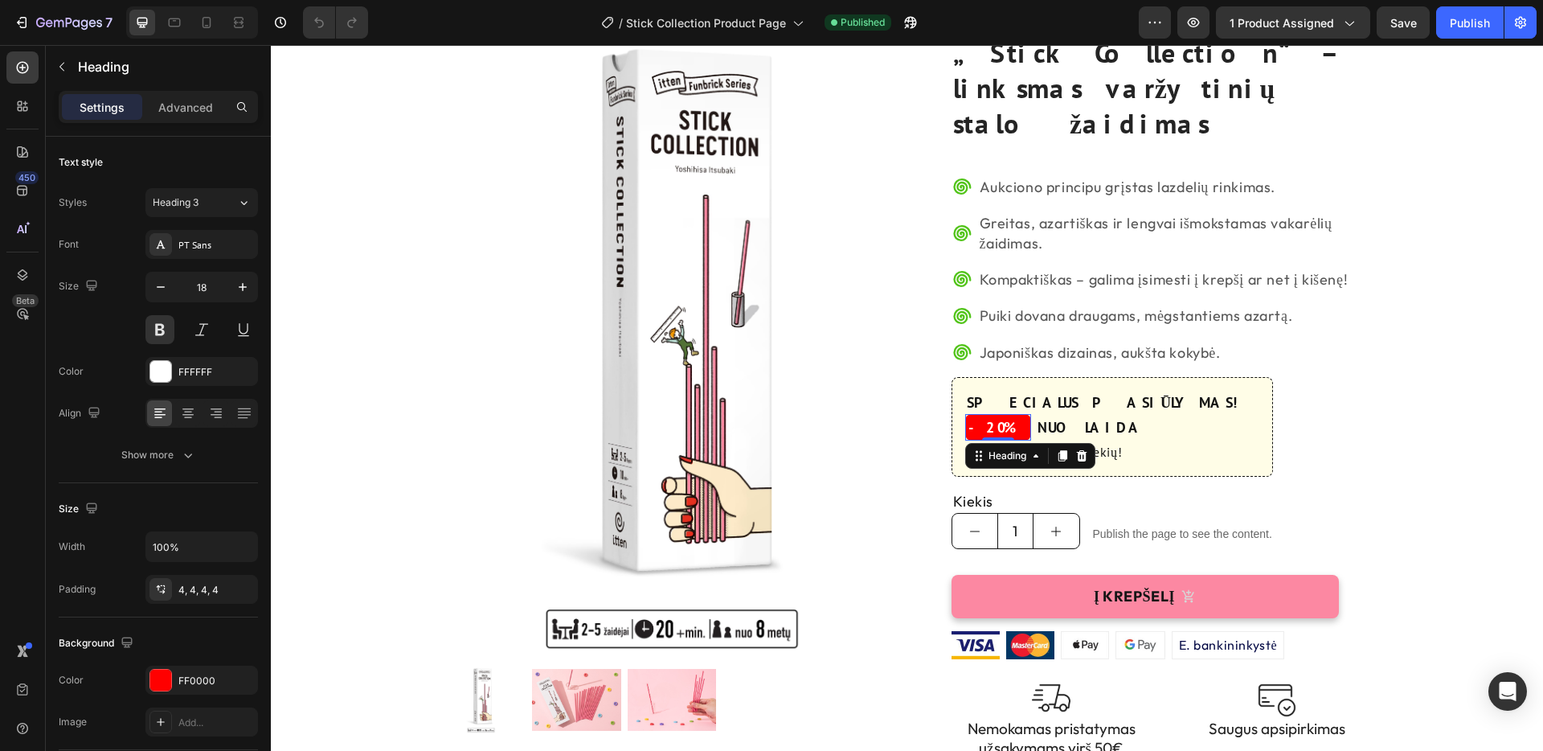
click at [1000, 414] on h3 "-20%" at bounding box center [998, 427] width 66 height 27
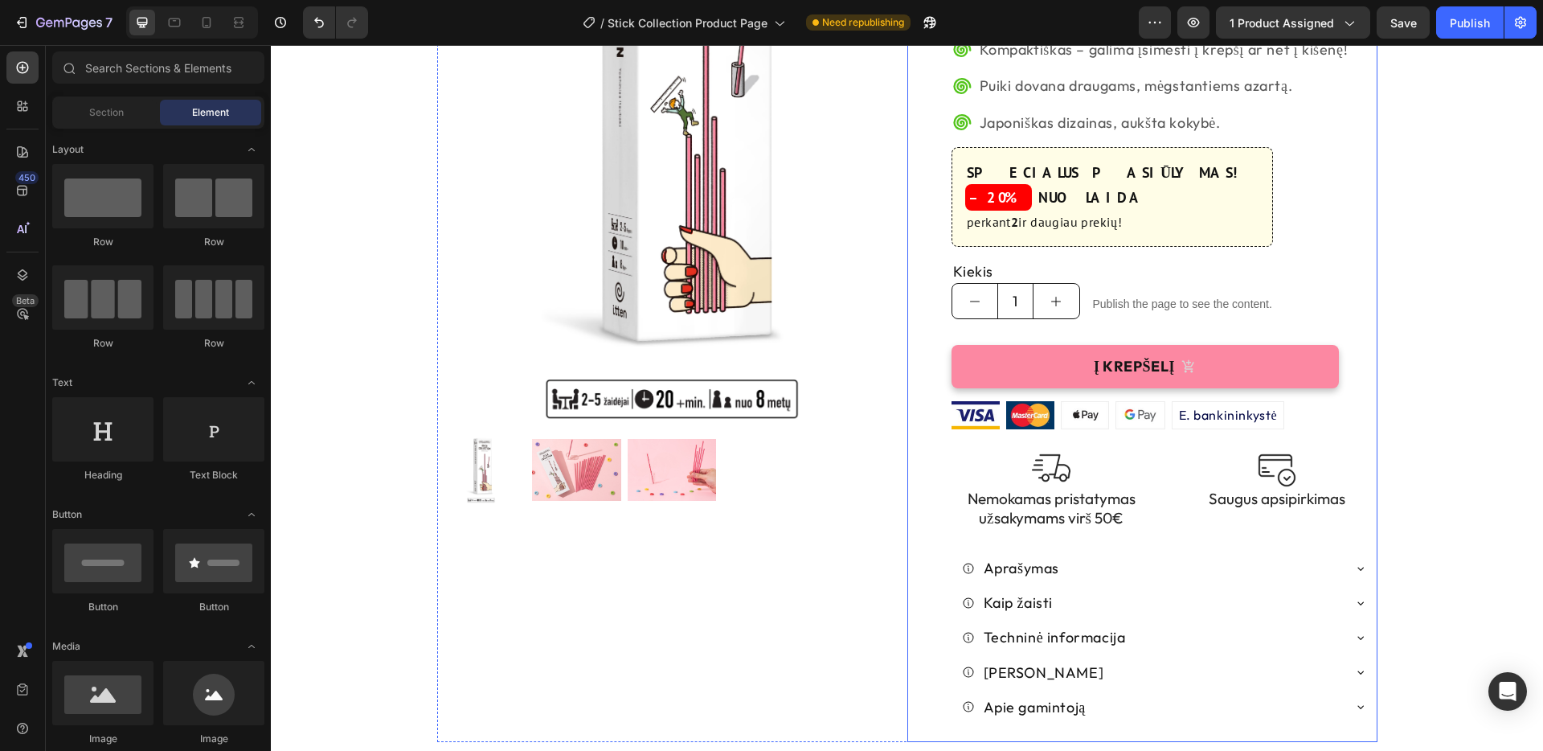
scroll to position [322, 0]
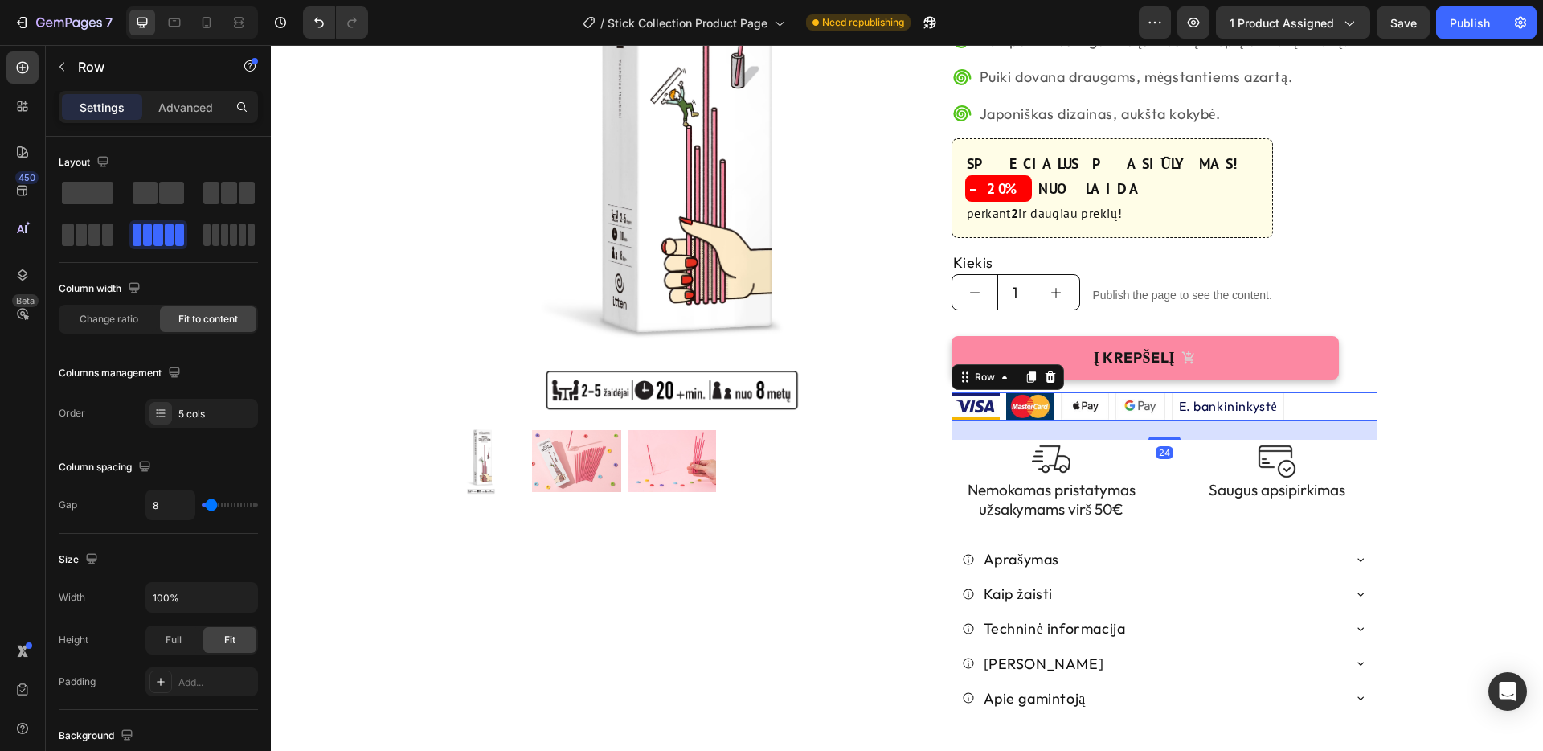
click at [1316, 392] on div "Image Image Image Image E. bankininkystė Text Block Row Row 24" at bounding box center [1165, 406] width 426 height 28
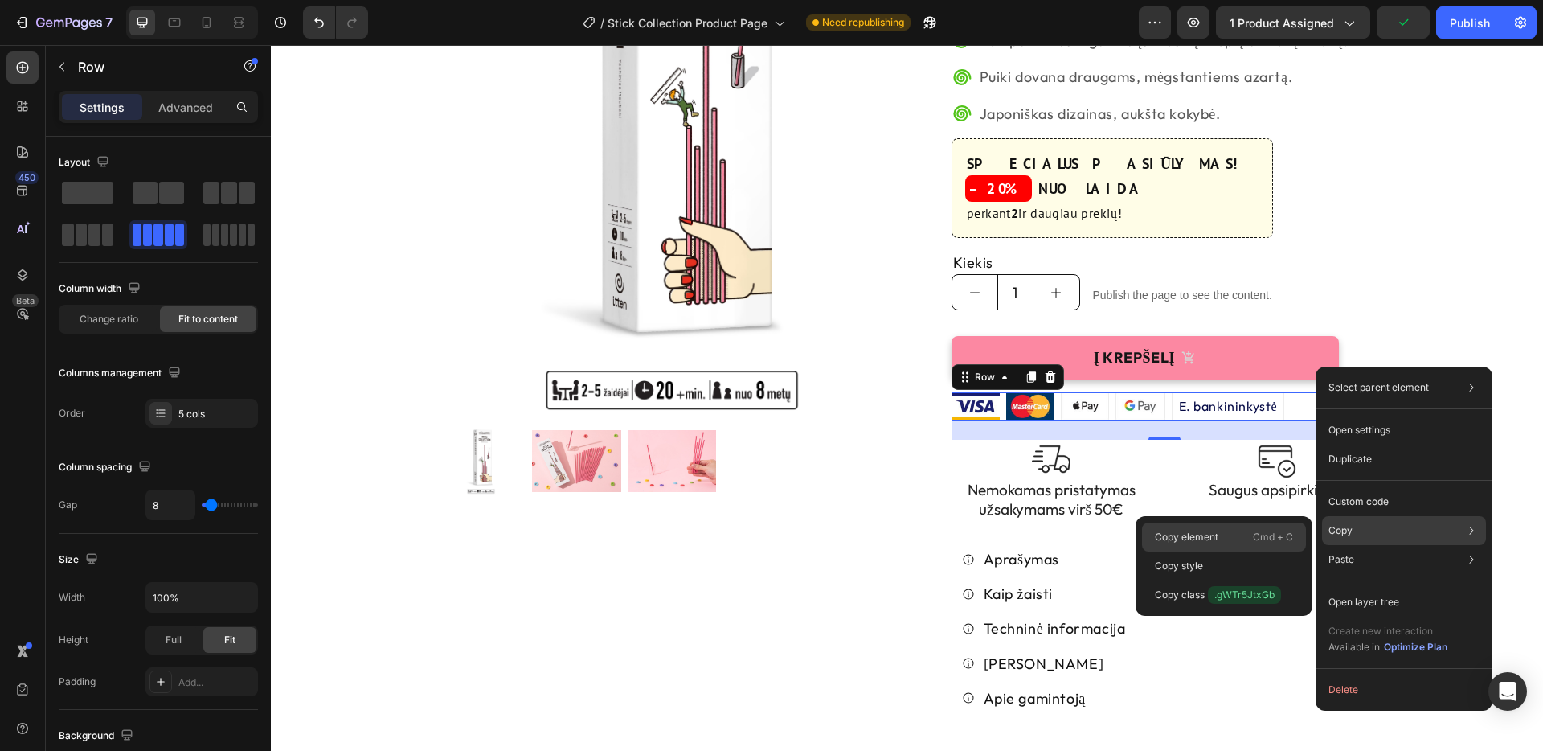
click at [1238, 551] on div "Copy element Cmd + C" at bounding box center [1224, 565] width 164 height 29
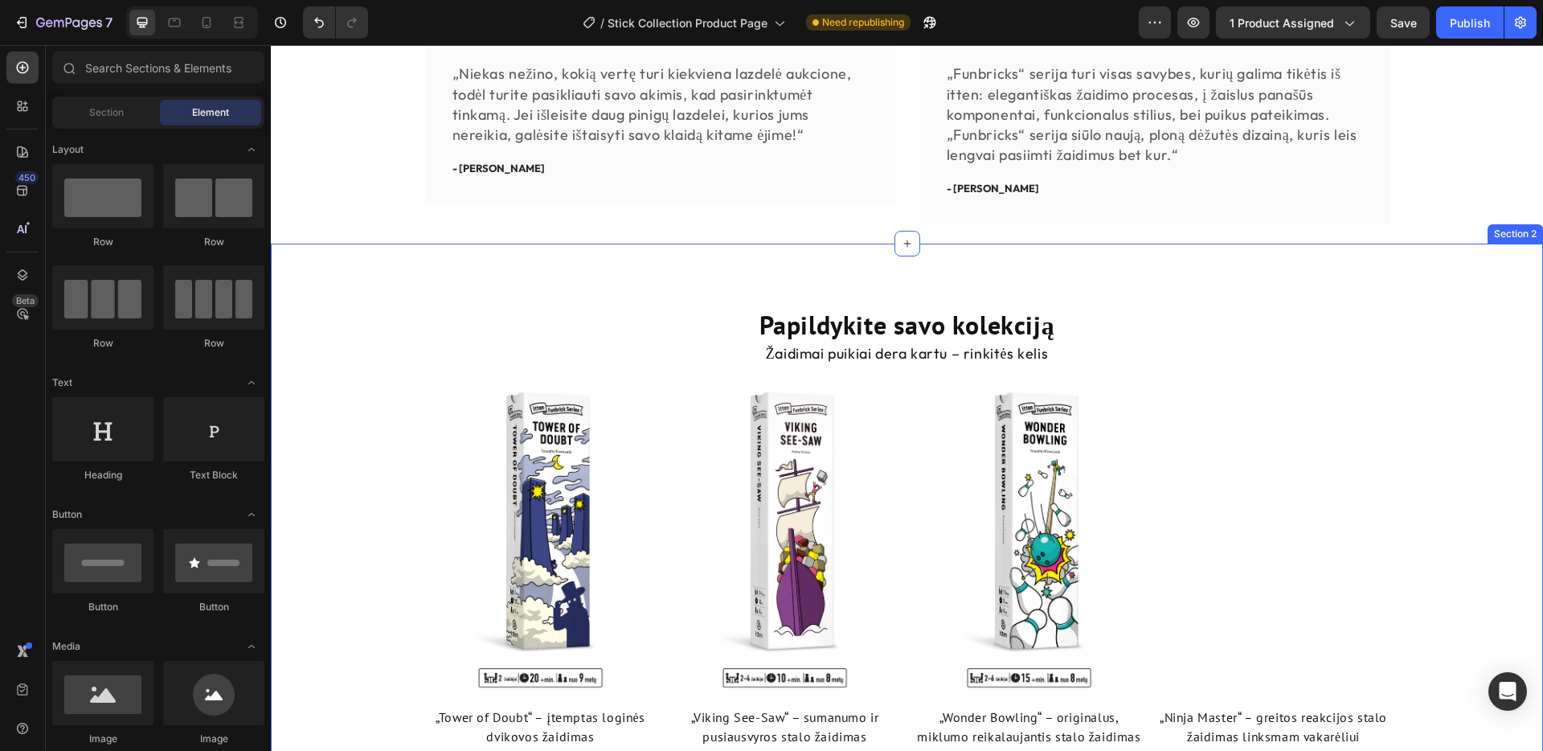
scroll to position [1201, 0]
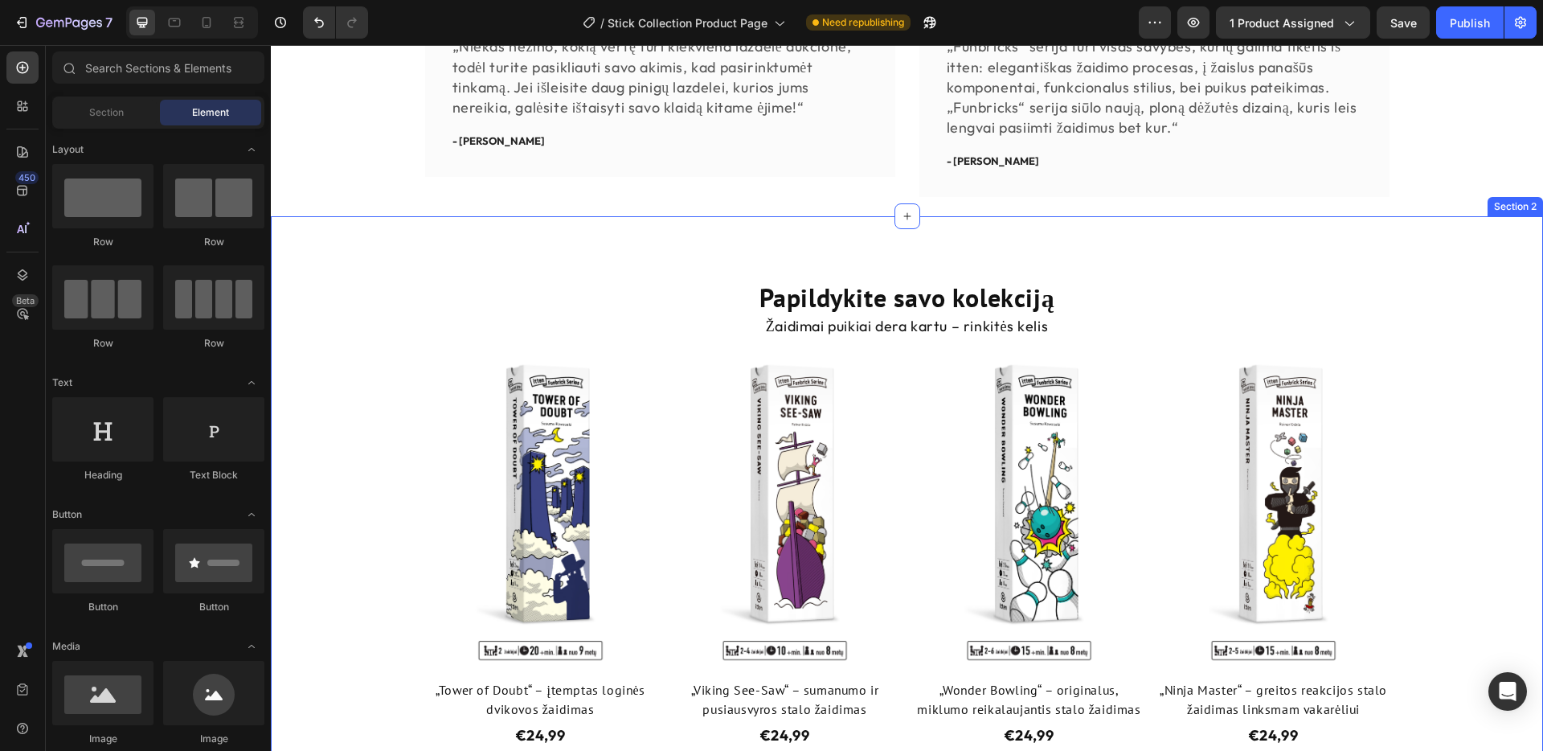
click at [587, 216] on div "Papildykite savo kolekciją Heading Žaidimai puikiai dera kartu – rinkitės kelis…" at bounding box center [907, 562] width 1272 height 693
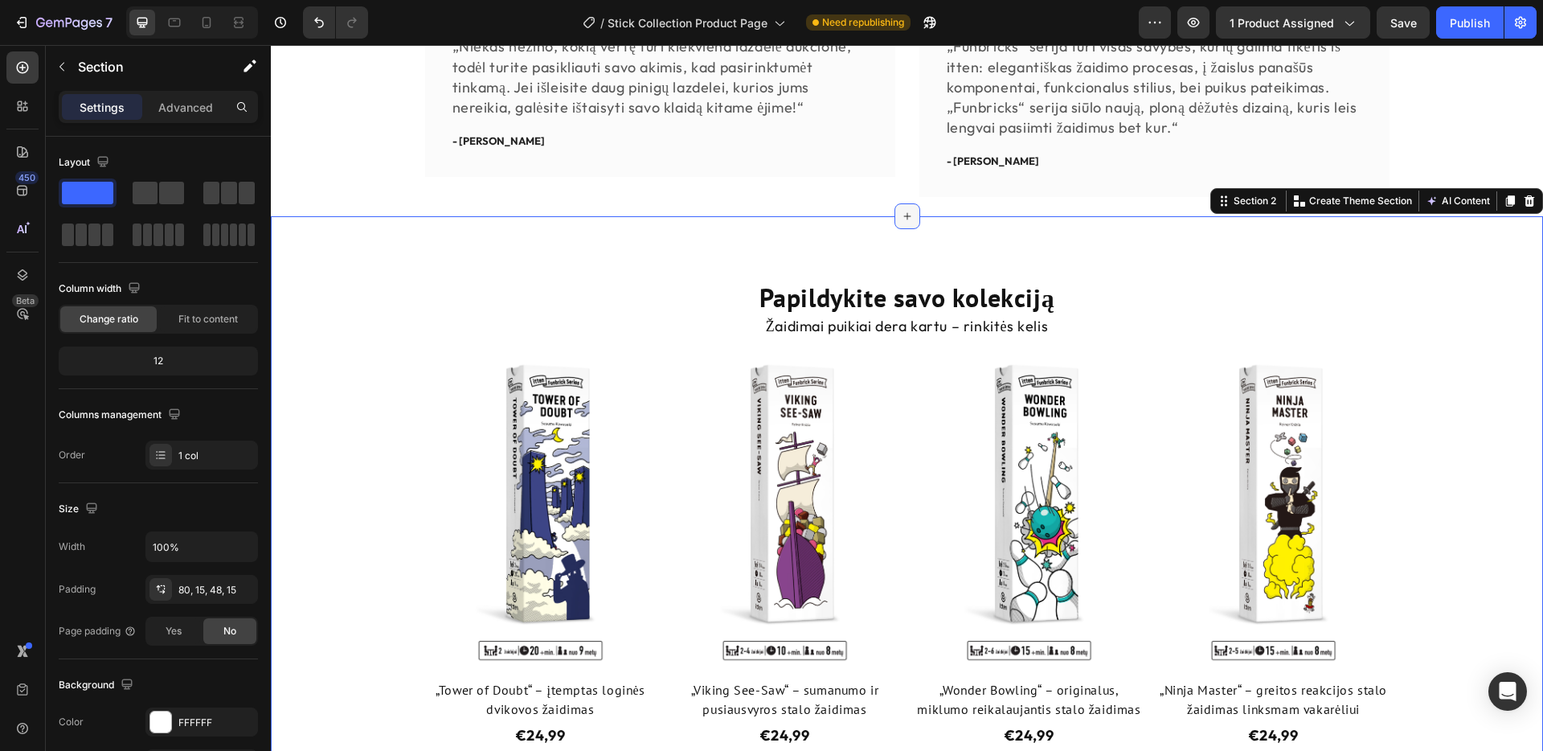
click at [903, 210] on icon at bounding box center [907, 216] width 13 height 13
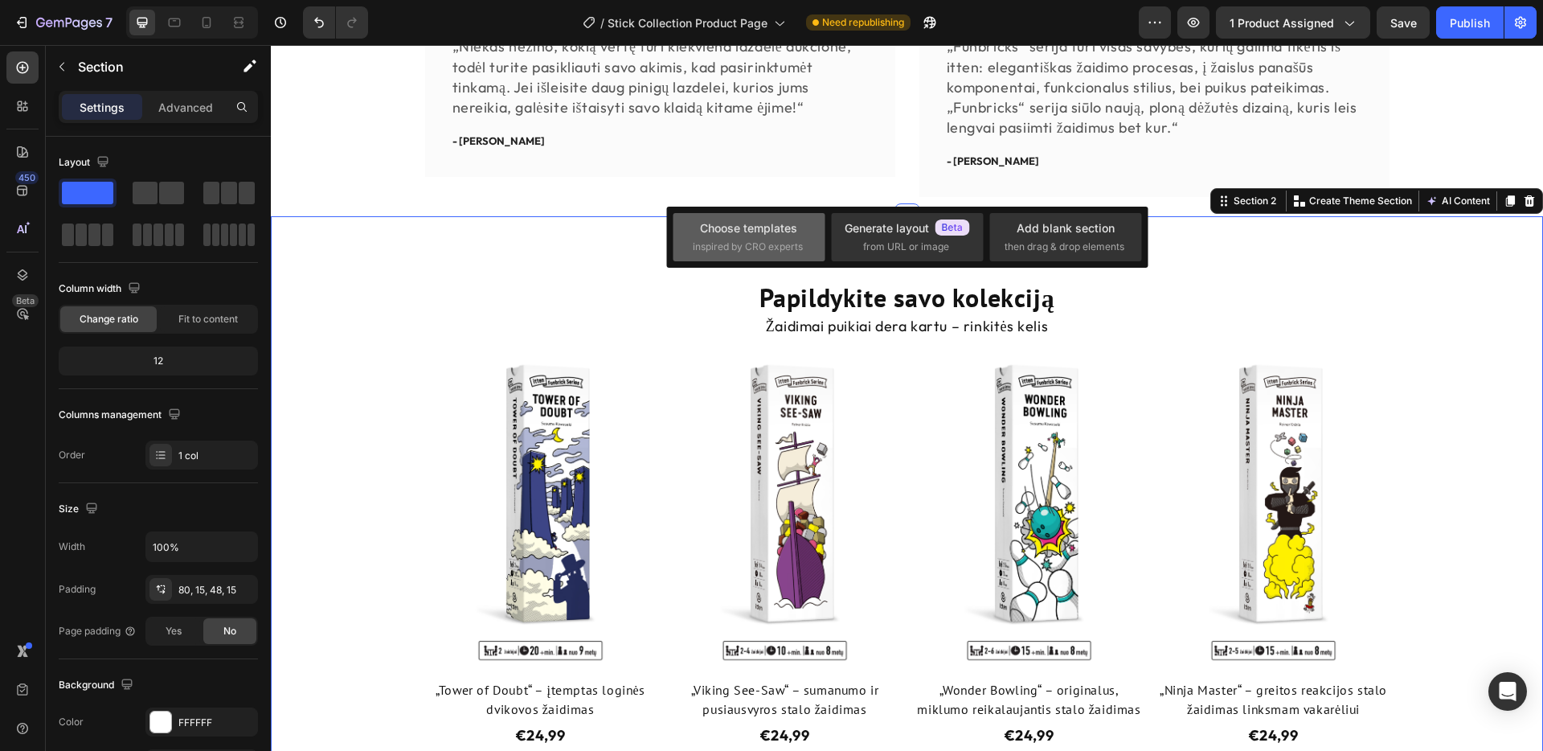
click at [768, 234] on div "Choose templates" at bounding box center [748, 227] width 97 height 17
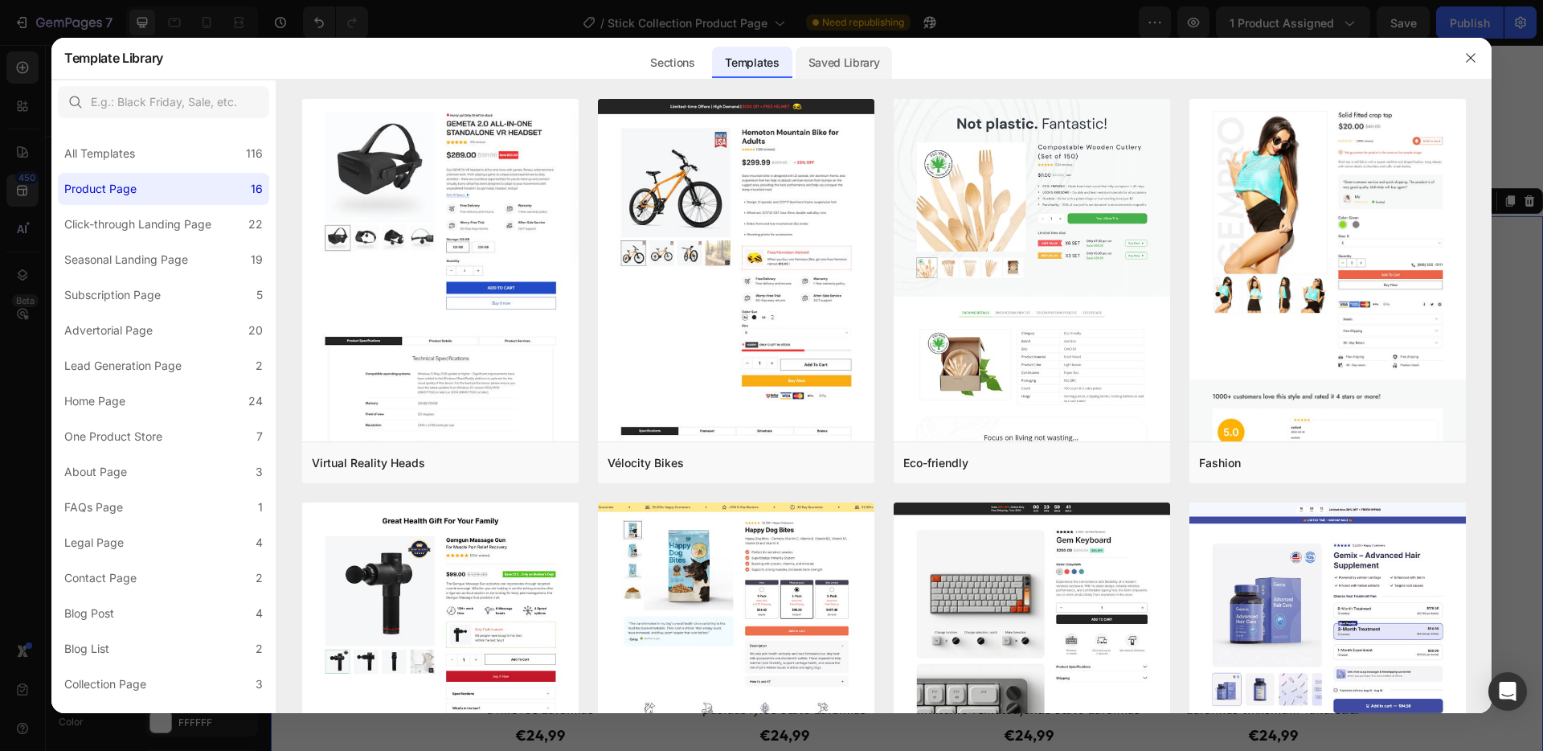
click at [822, 63] on div "Saved Library" at bounding box center [844, 63] width 97 height 32
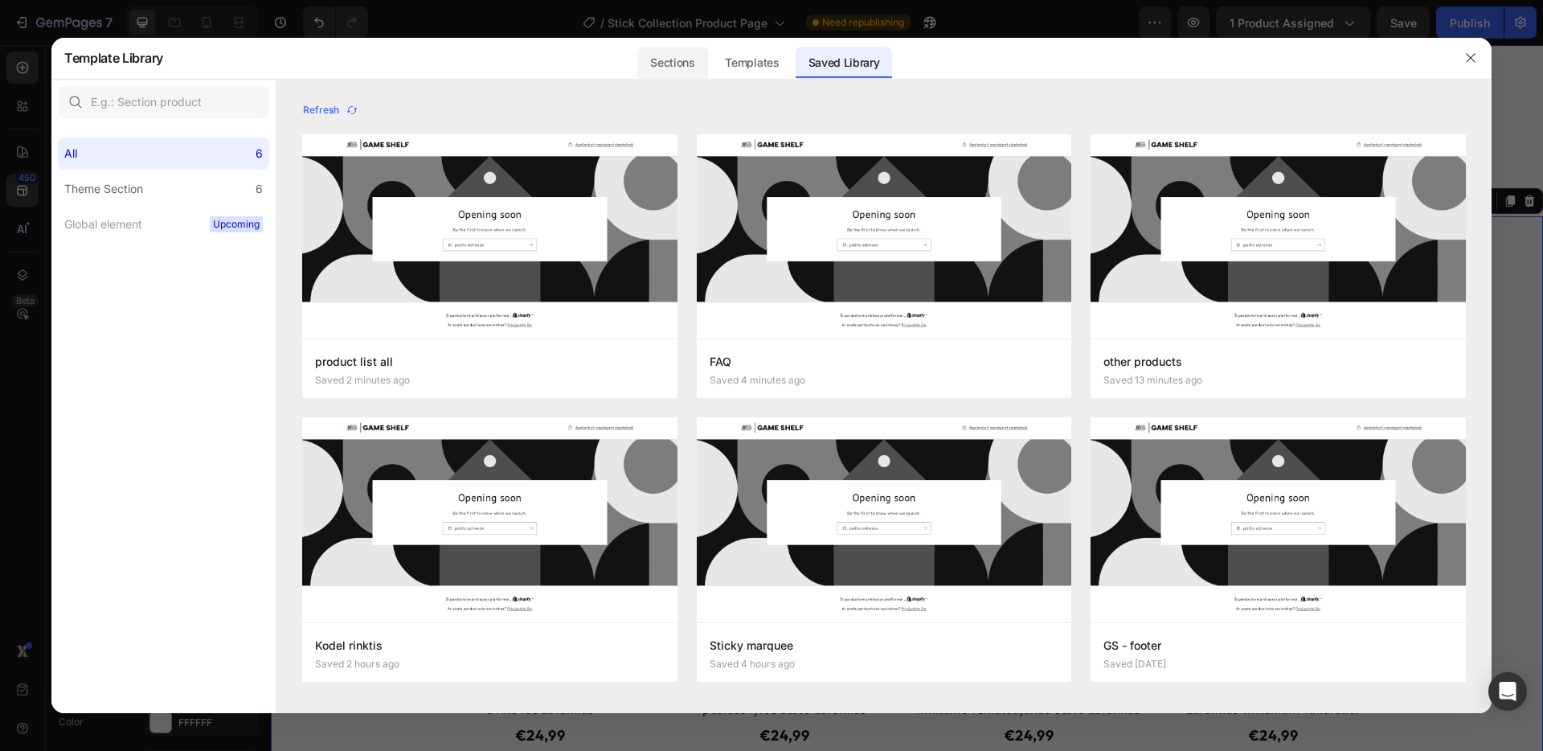
click at [682, 63] on div "Sections" at bounding box center [672, 63] width 70 height 32
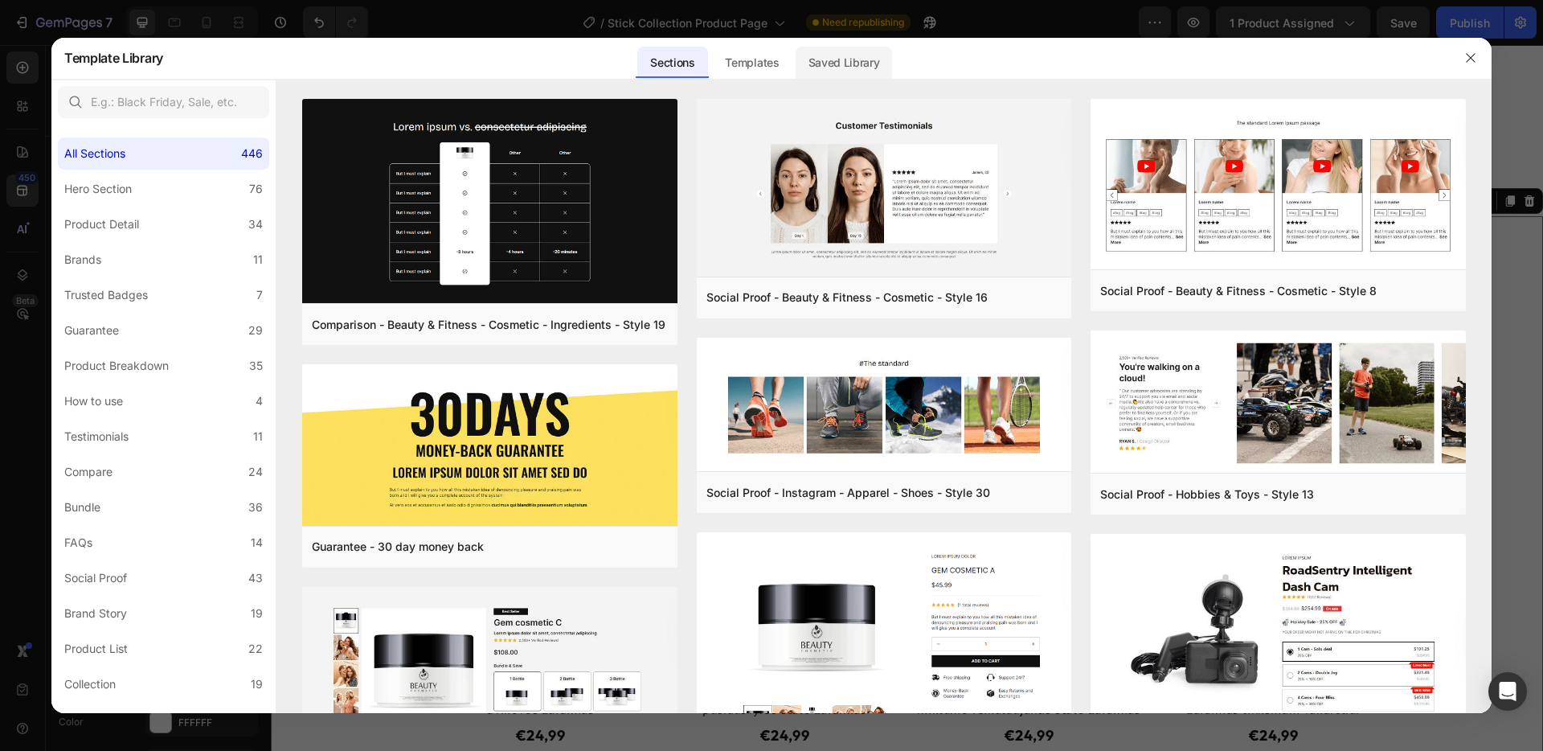
click at [833, 63] on div "Saved Library" at bounding box center [844, 63] width 97 height 32
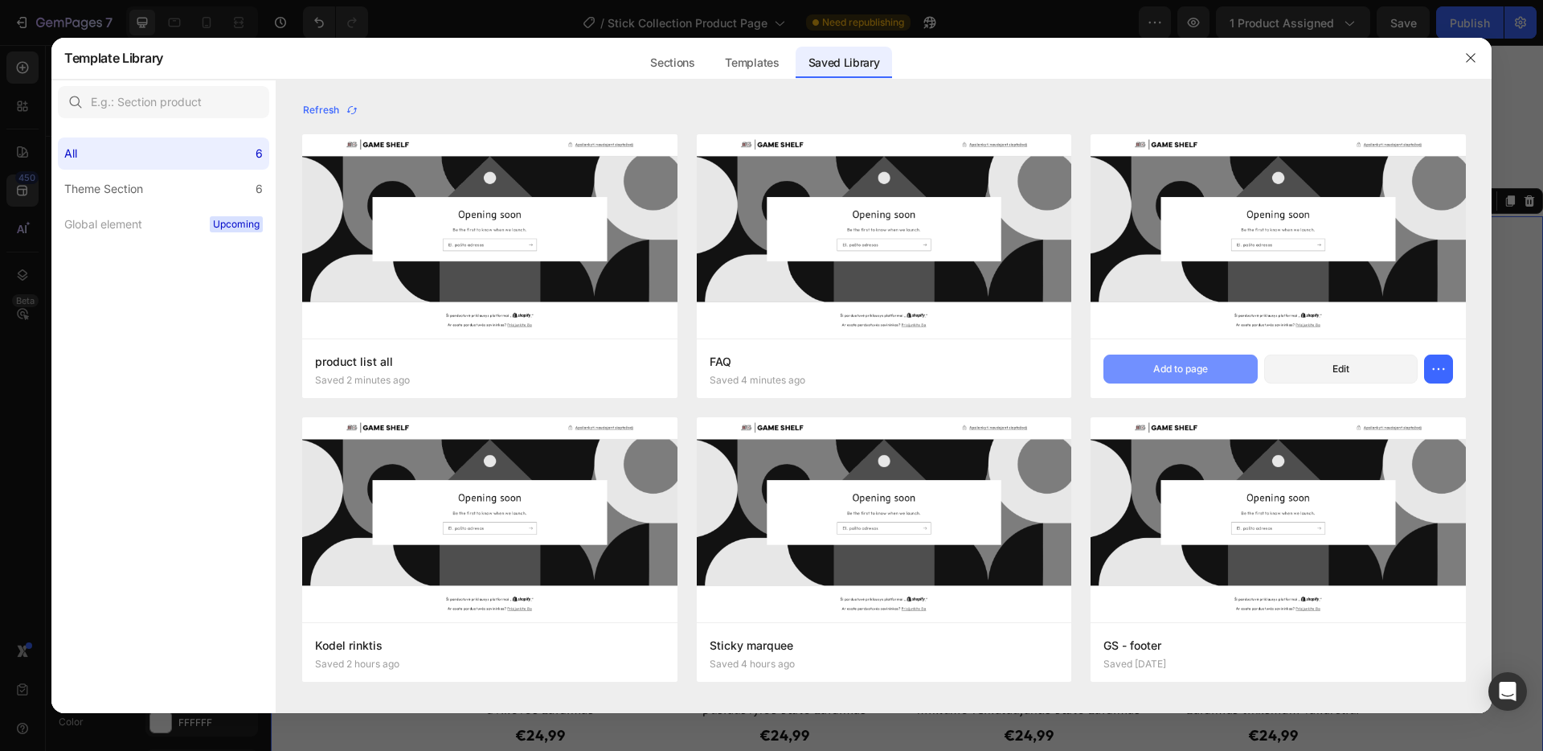
click at [1233, 371] on button "Add to page" at bounding box center [1180, 368] width 154 height 29
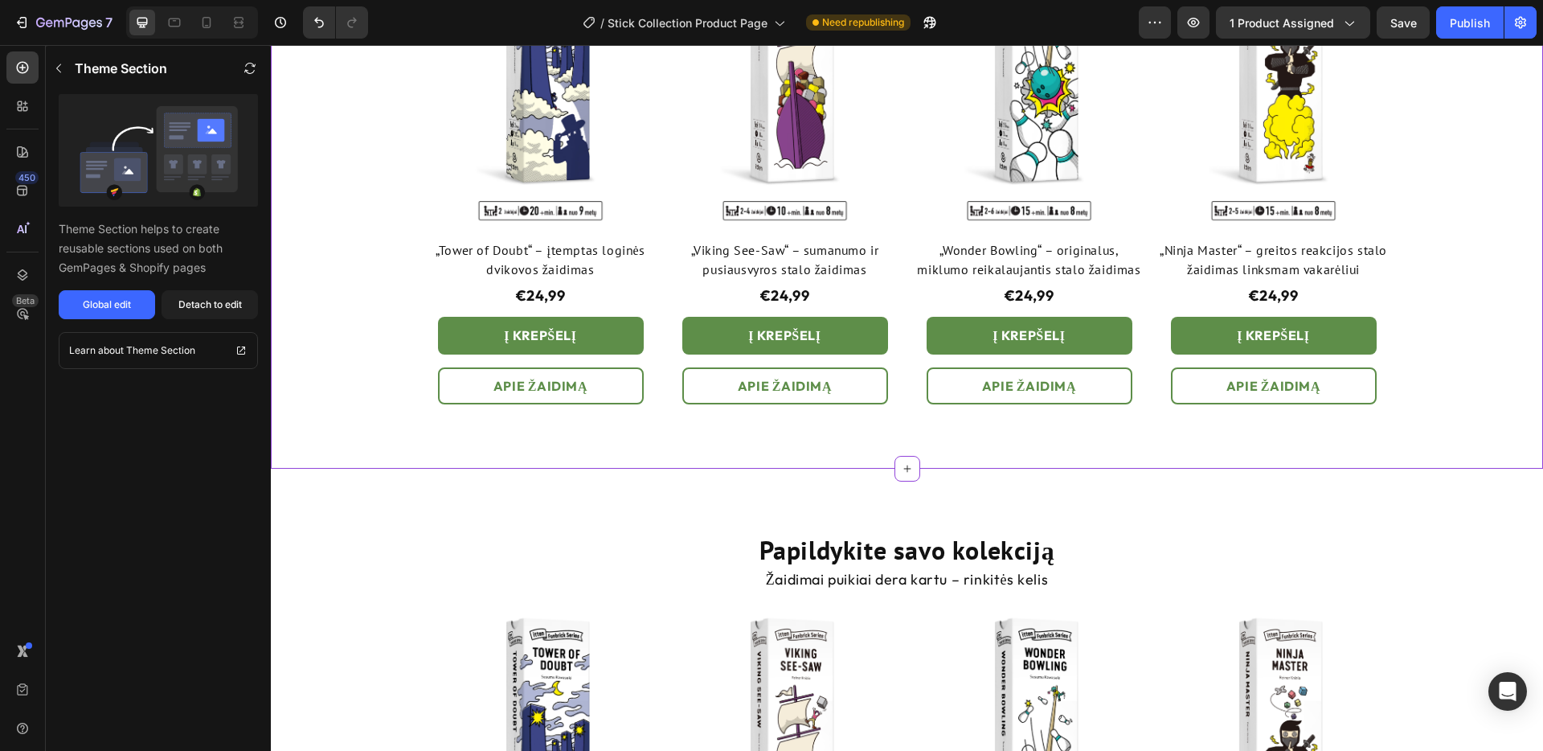
scroll to position [1633, 0]
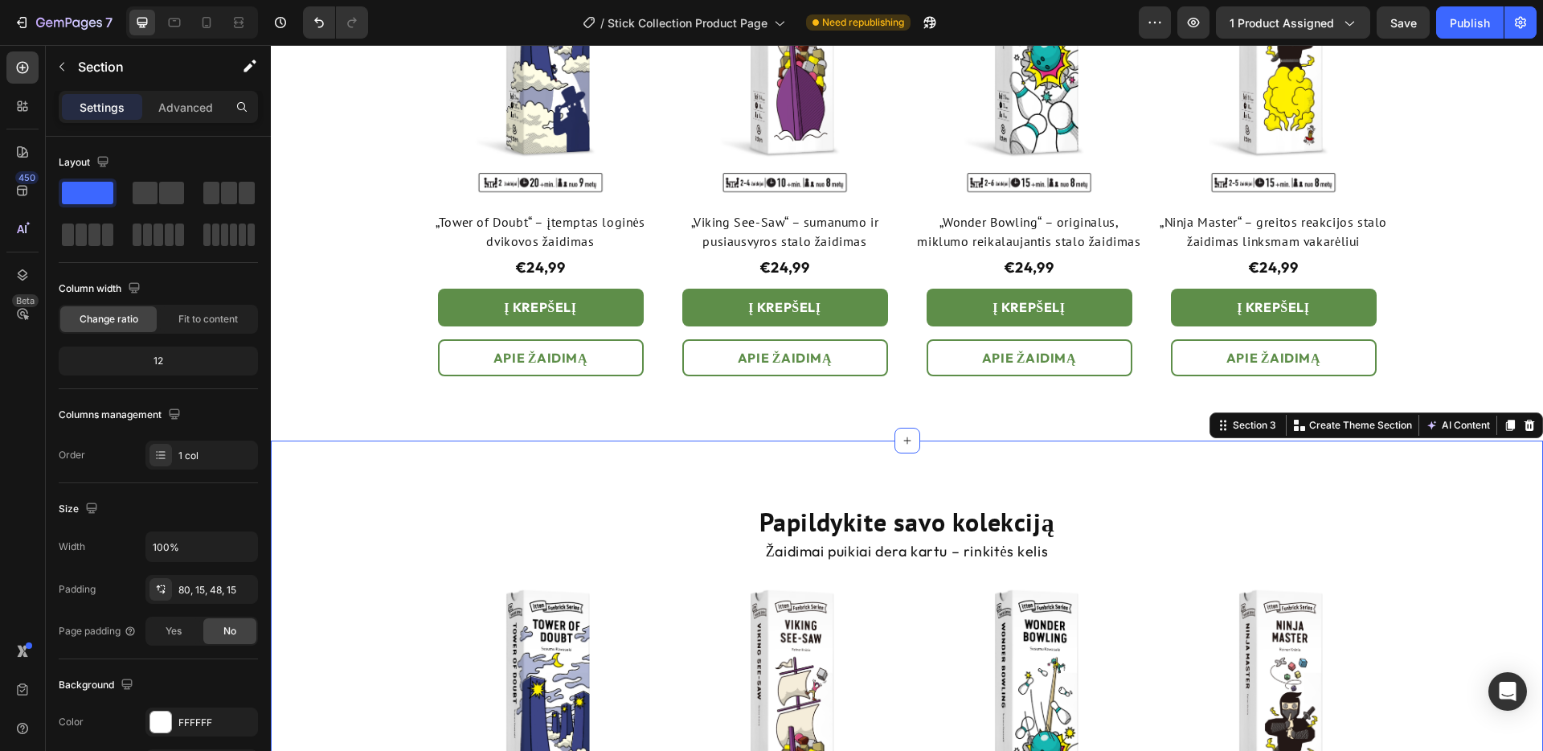
click at [1533, 420] on icon at bounding box center [1529, 425] width 13 height 13
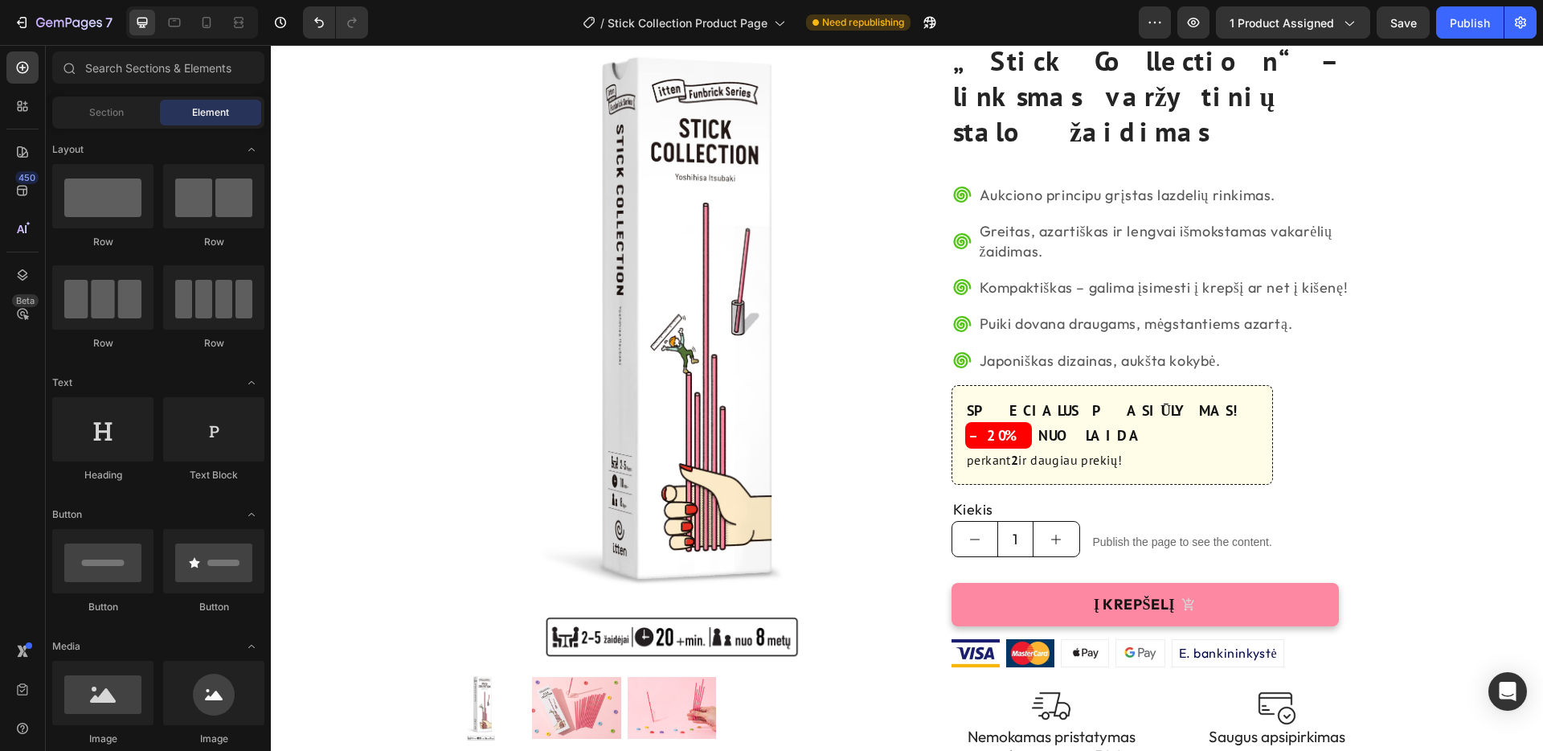
scroll to position [0, 0]
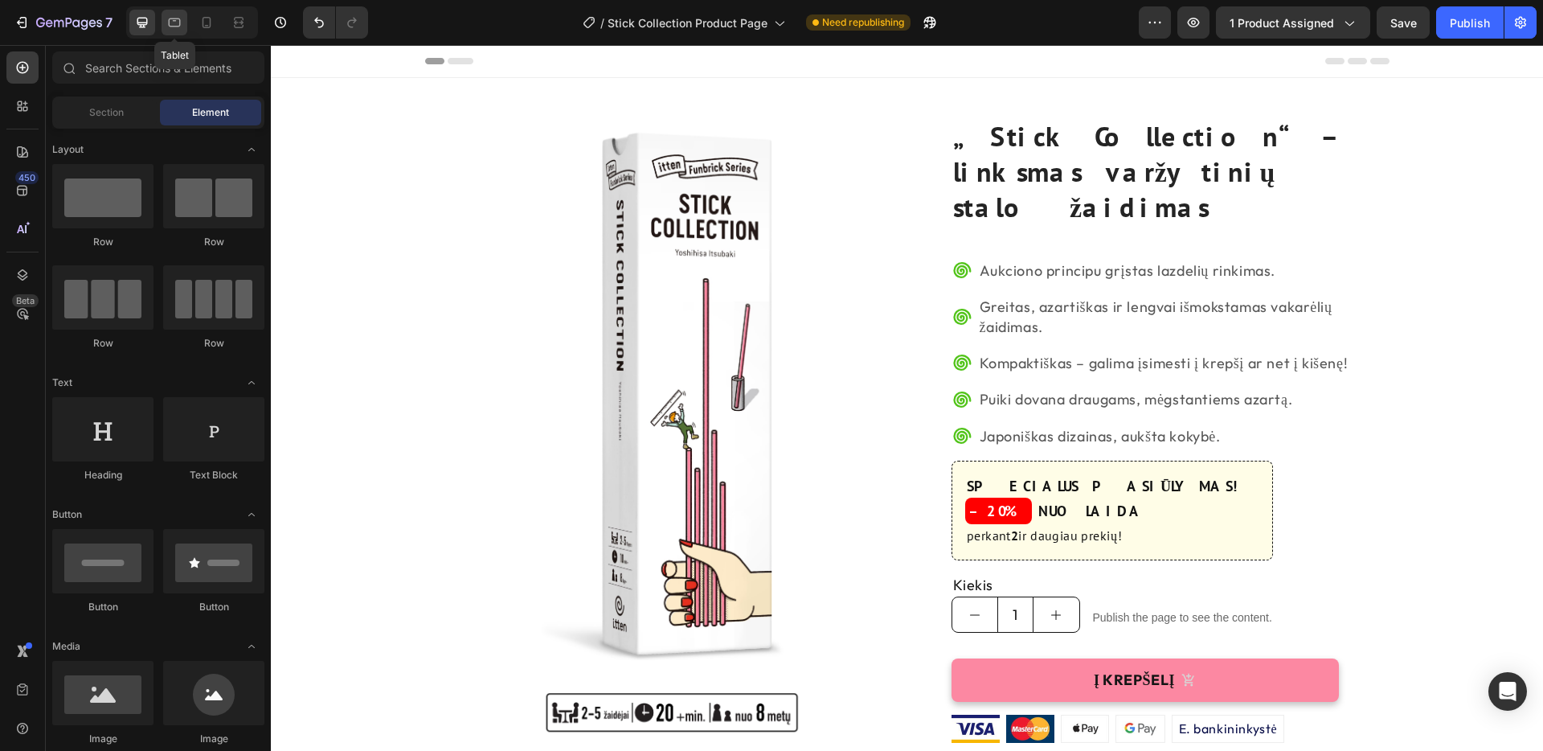
click at [178, 19] on icon at bounding box center [174, 22] width 16 height 16
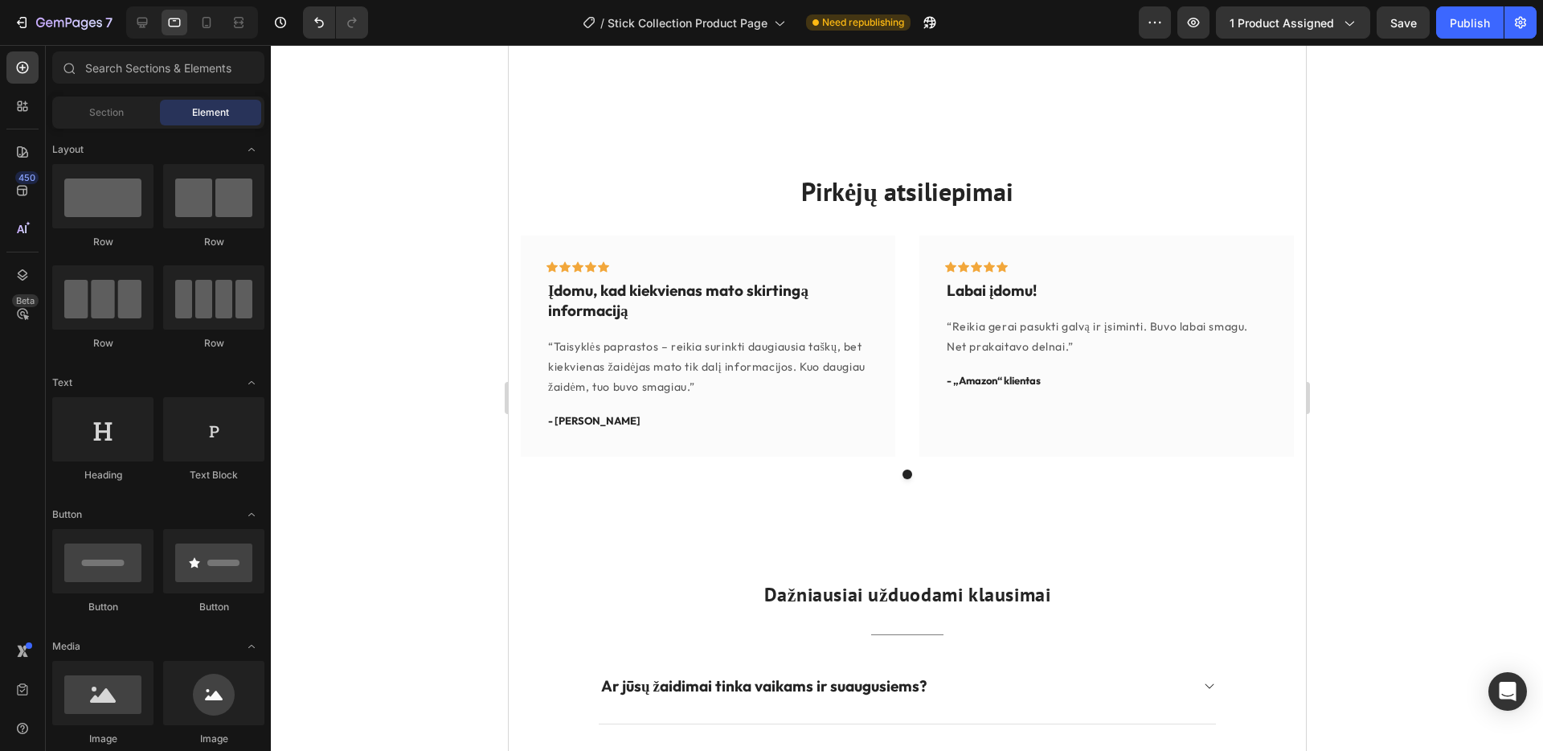
scroll to position [3096, 0]
click at [1299, 204] on div "Pirkėjų atsiliepimai Heading Icon Icon Icon Icon Icon Row Įdomu, kad kiekvienas…" at bounding box center [906, 325] width 797 height 434
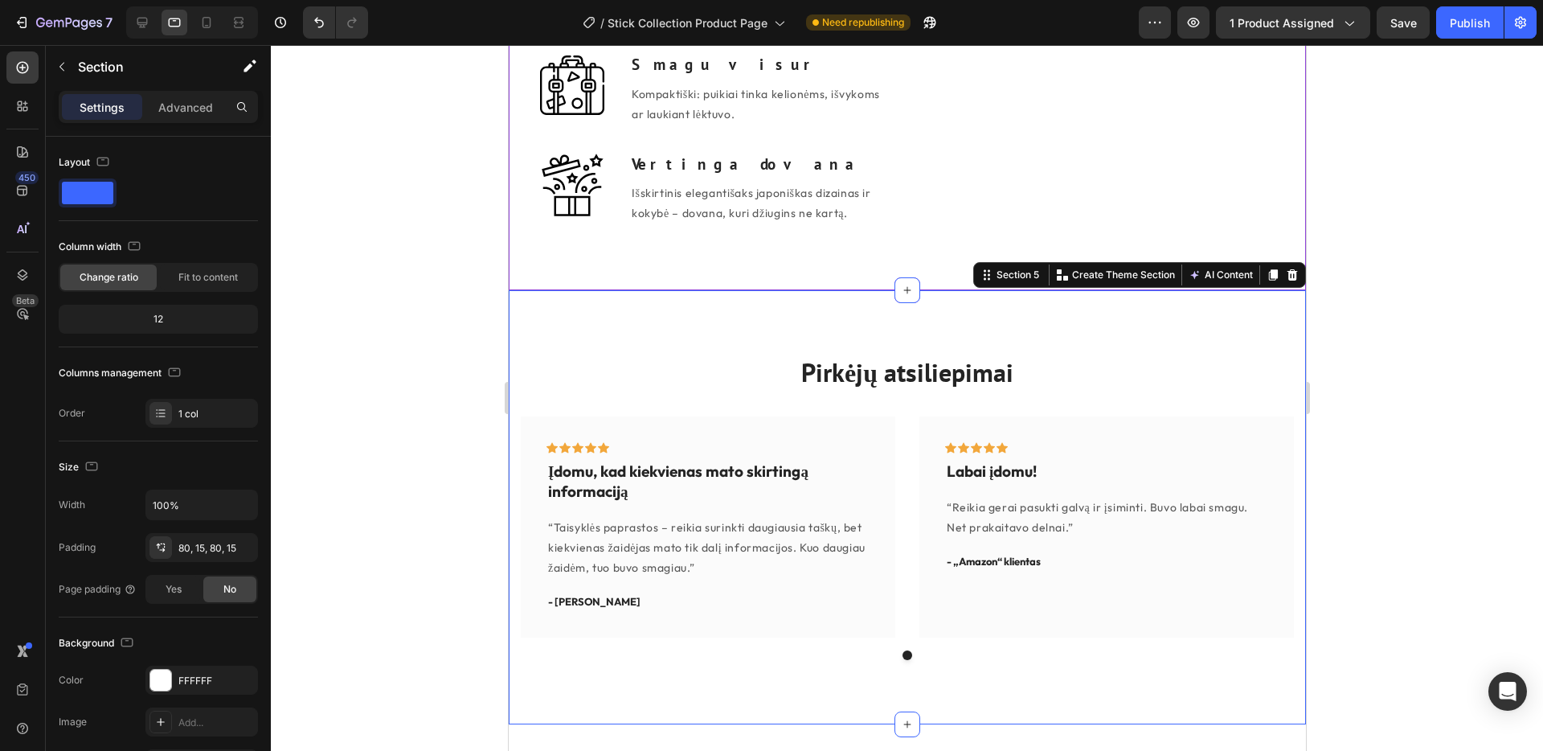
scroll to position [2941, 0]
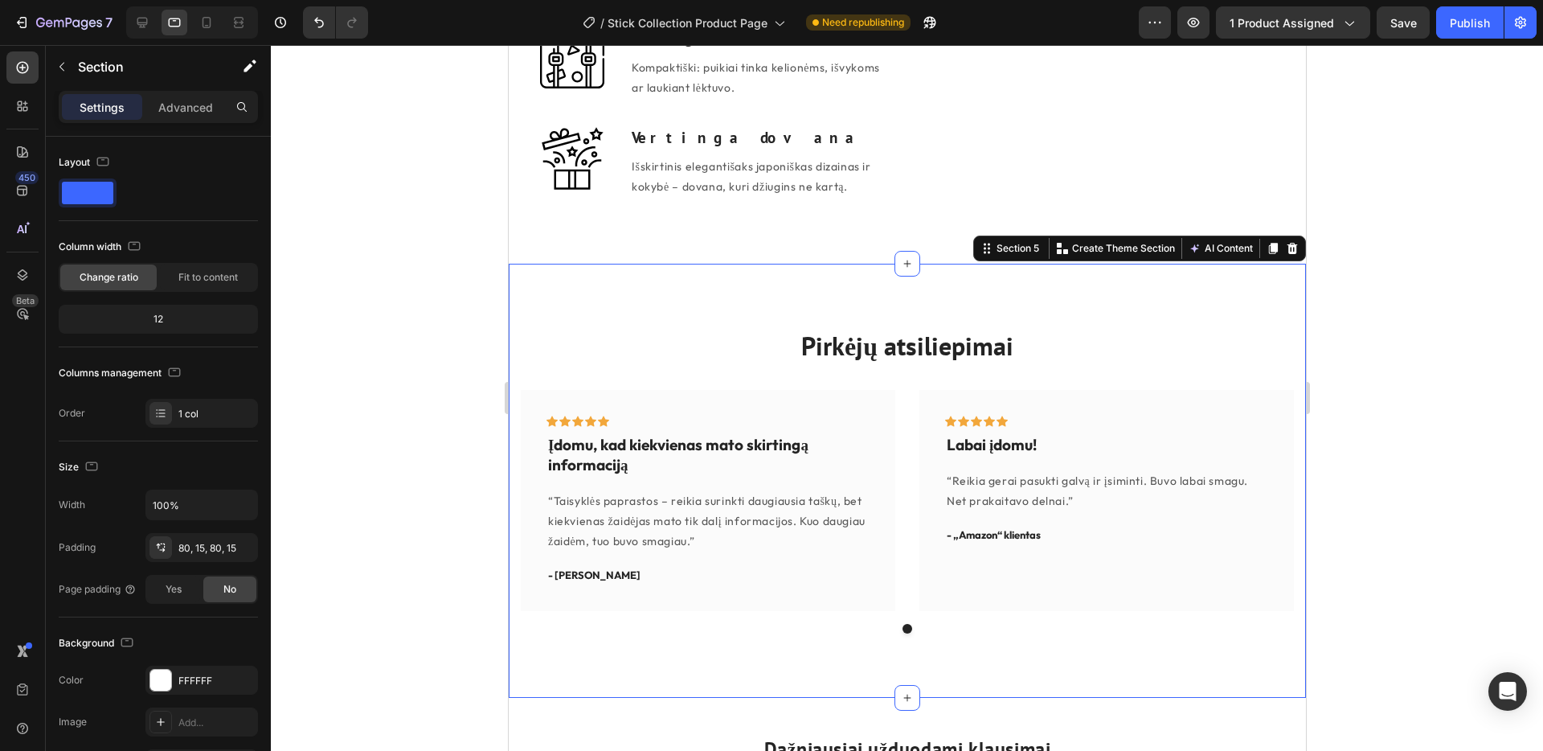
click at [1287, 252] on icon at bounding box center [1291, 248] width 13 height 13
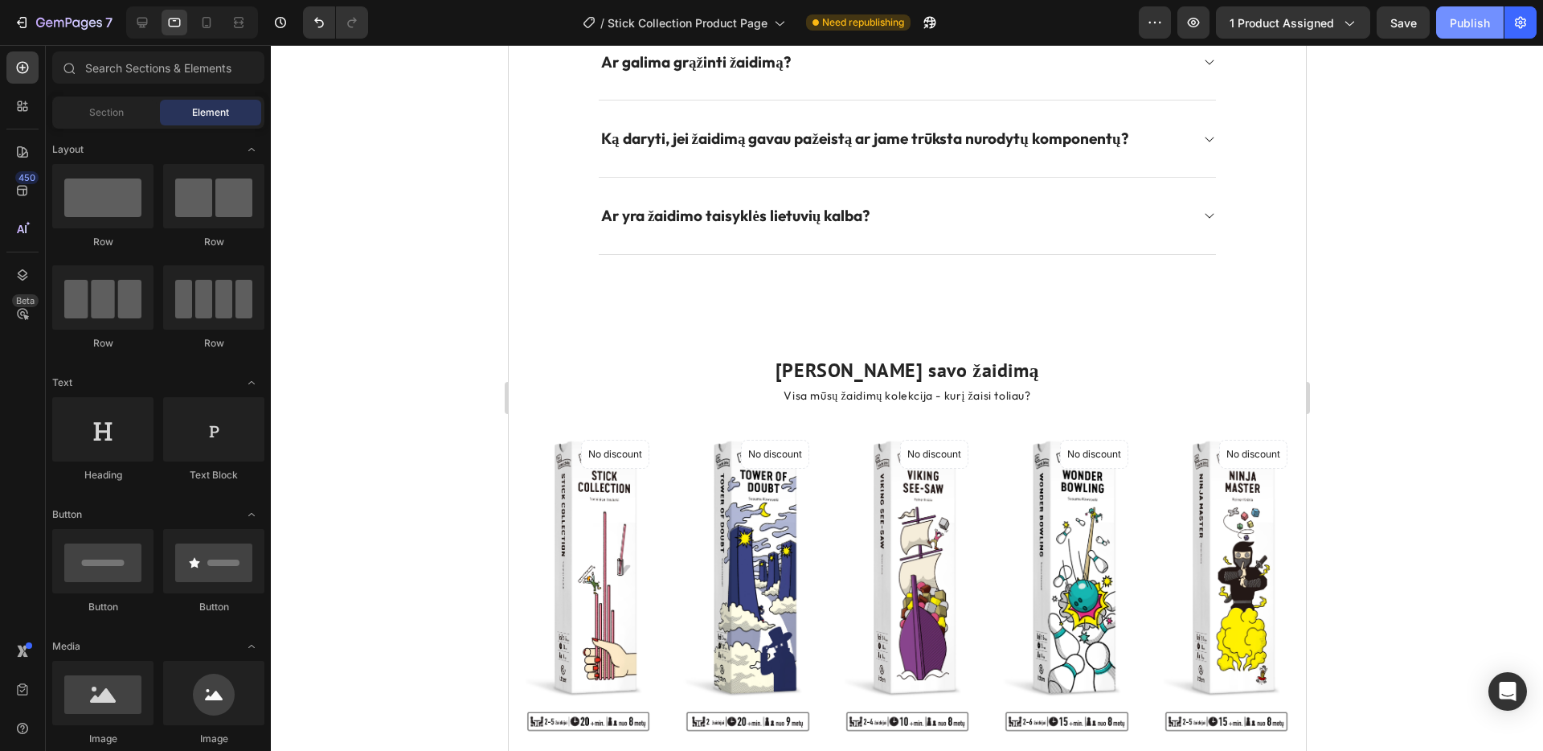
scroll to position [3745, 0]
click at [1477, 24] on div "Publish" at bounding box center [1470, 22] width 40 height 17
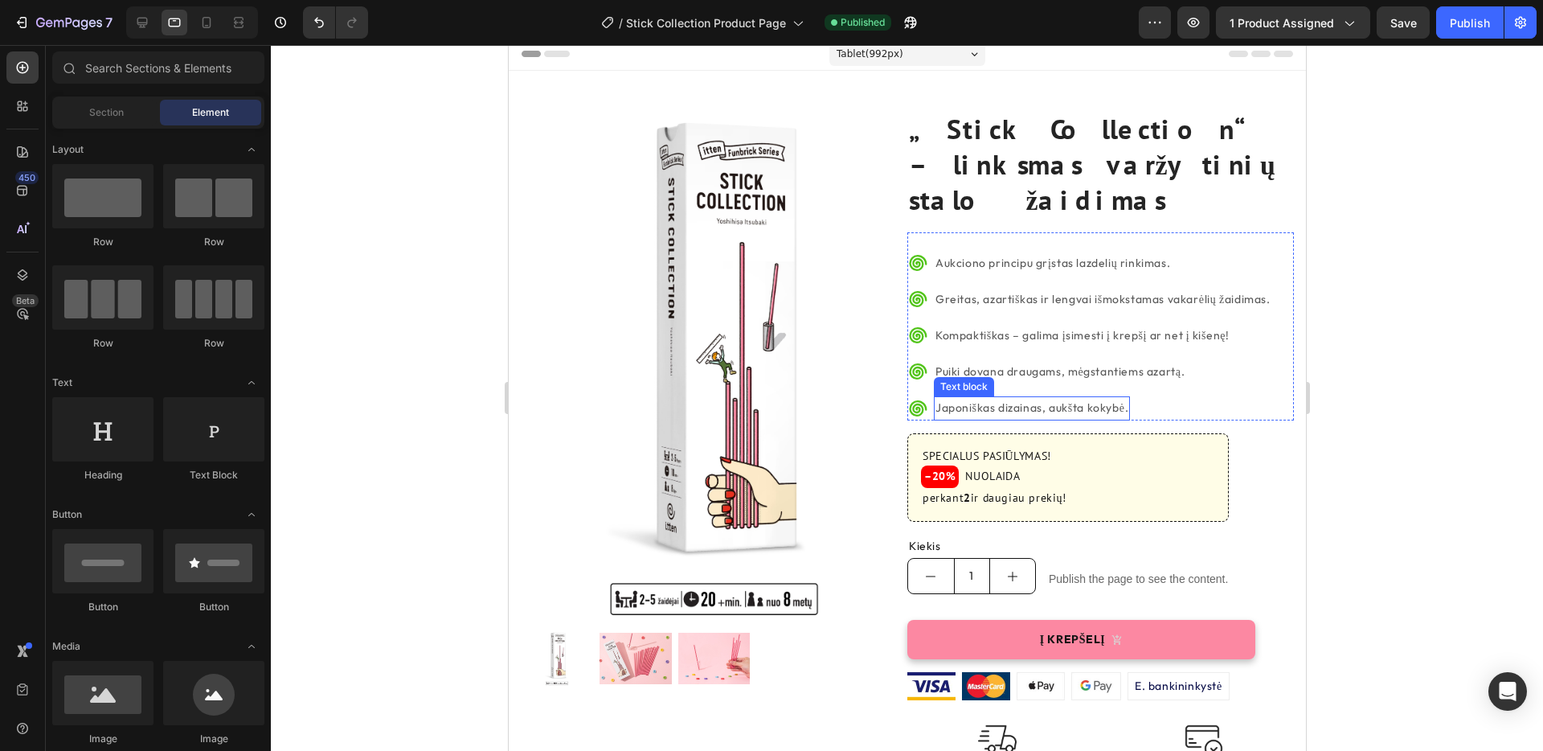
scroll to position [9, 0]
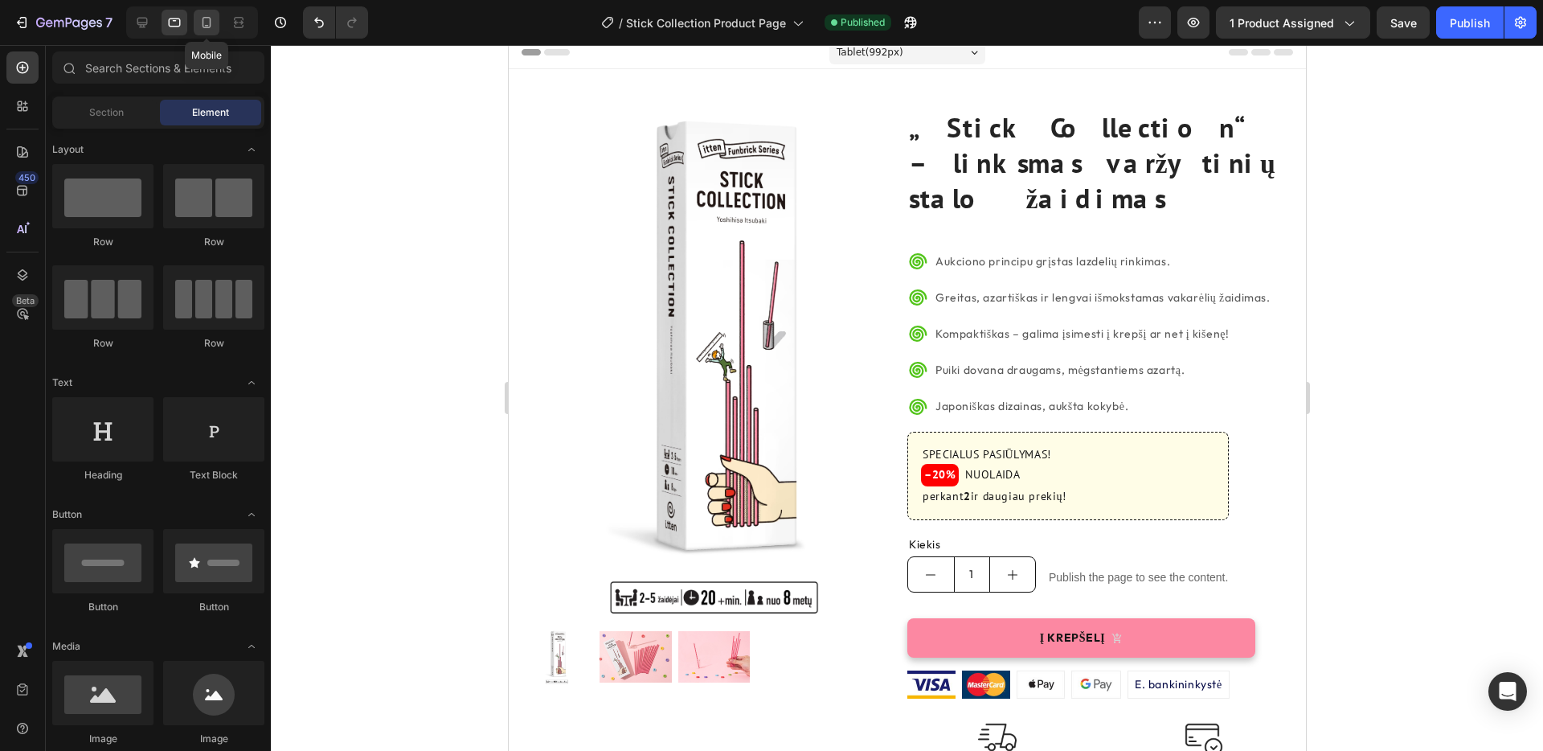
click at [207, 25] on icon at bounding box center [207, 22] width 9 height 11
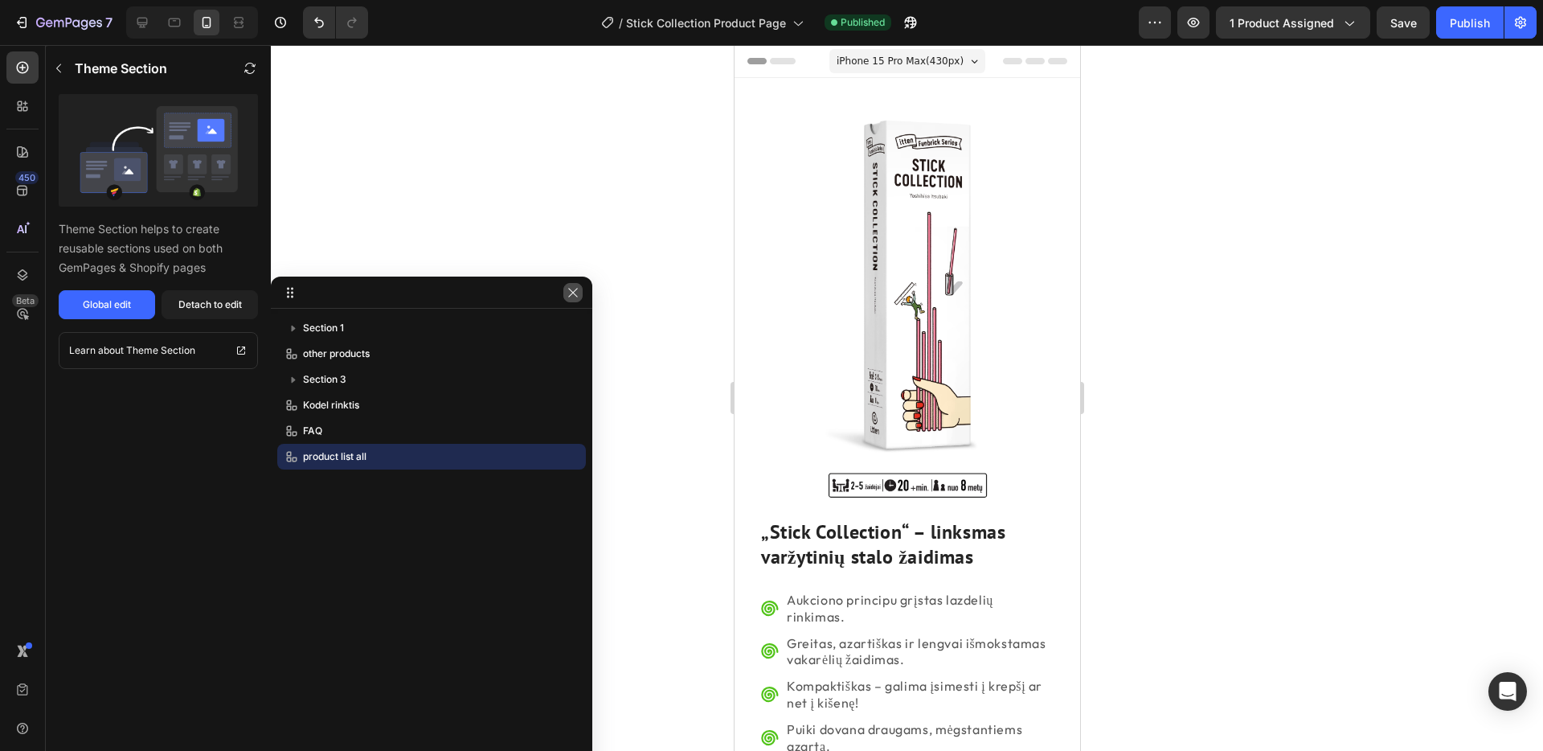
click at [575, 291] on icon "button" at bounding box center [573, 292] width 13 height 13
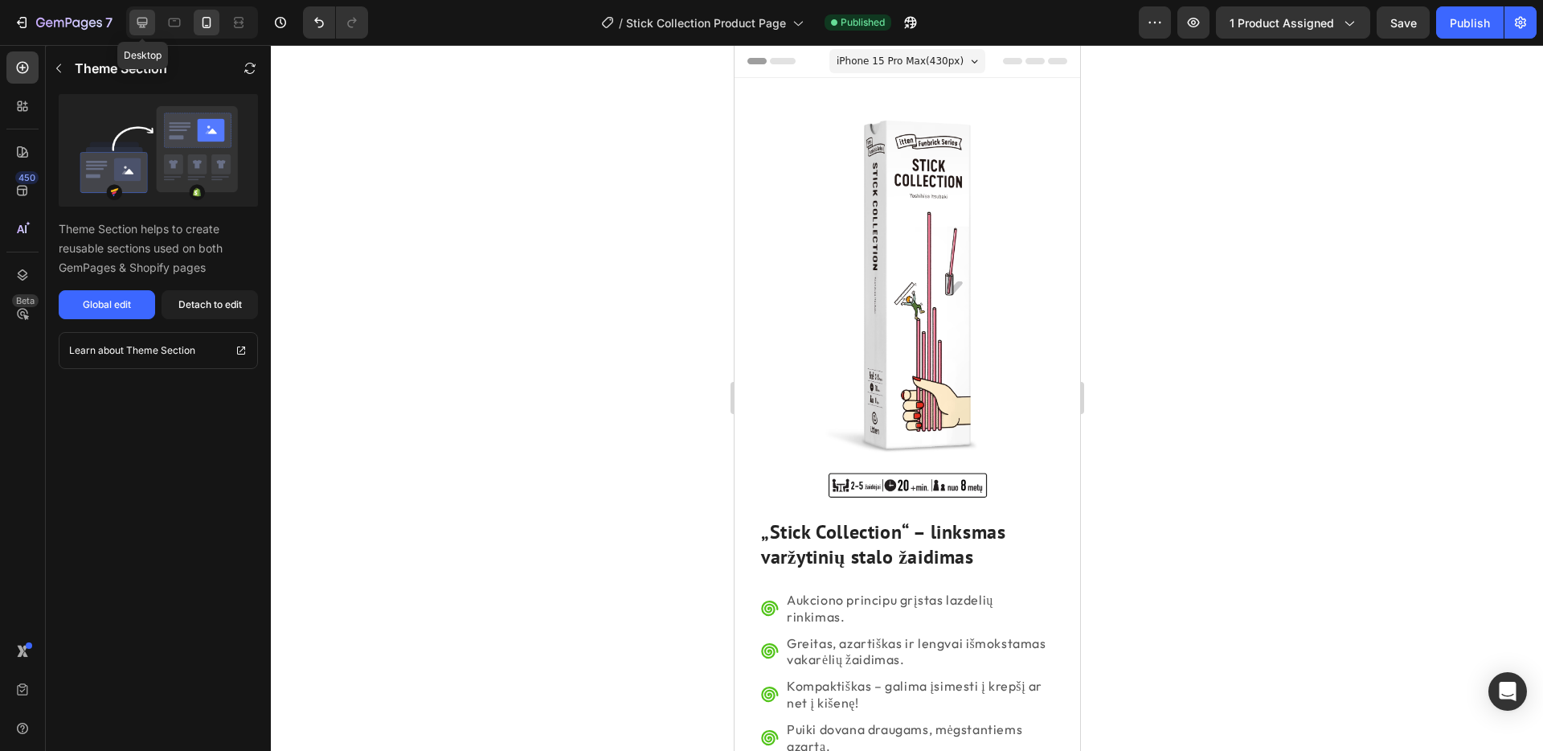
click at [144, 24] on icon at bounding box center [142, 23] width 10 height 10
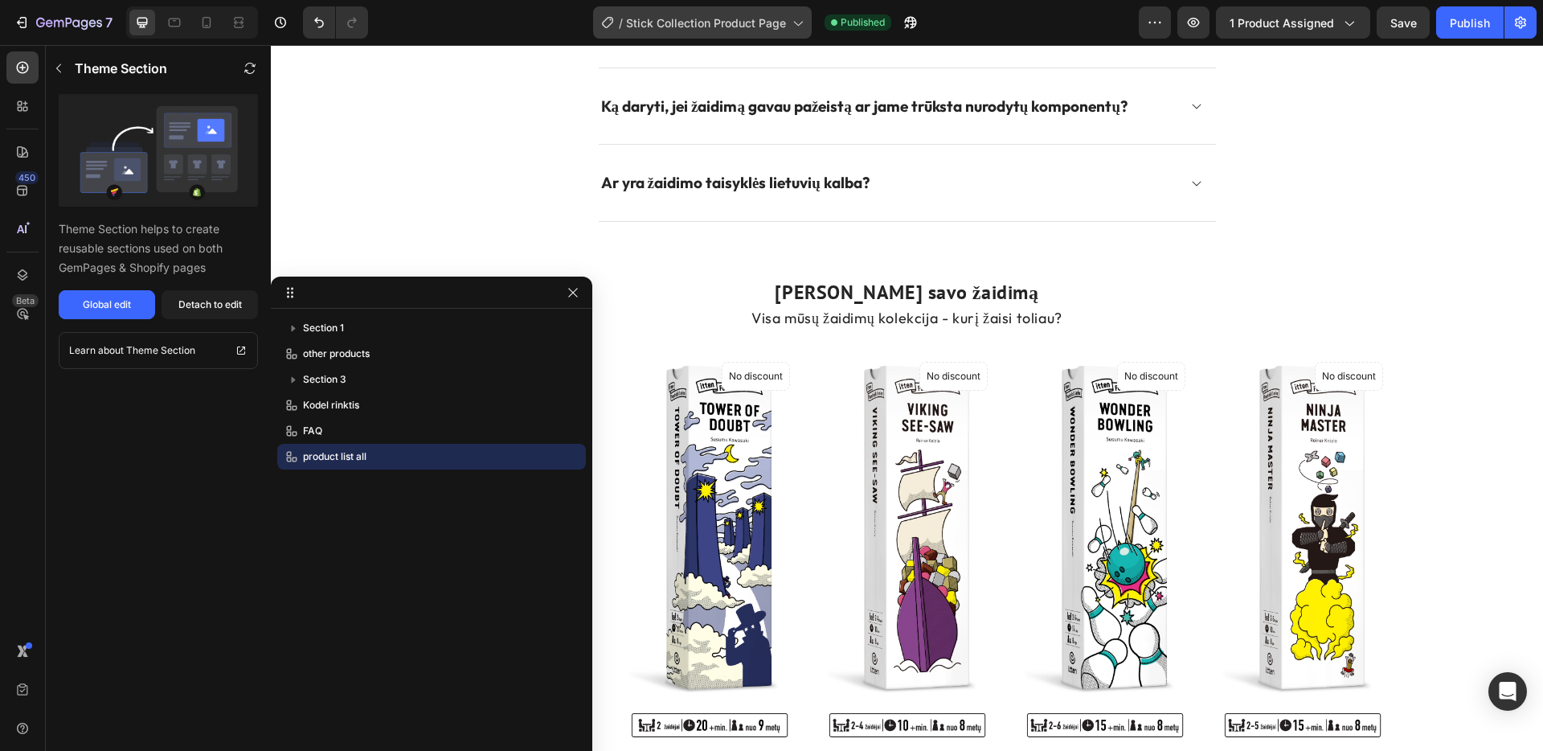
scroll to position [4399, 0]
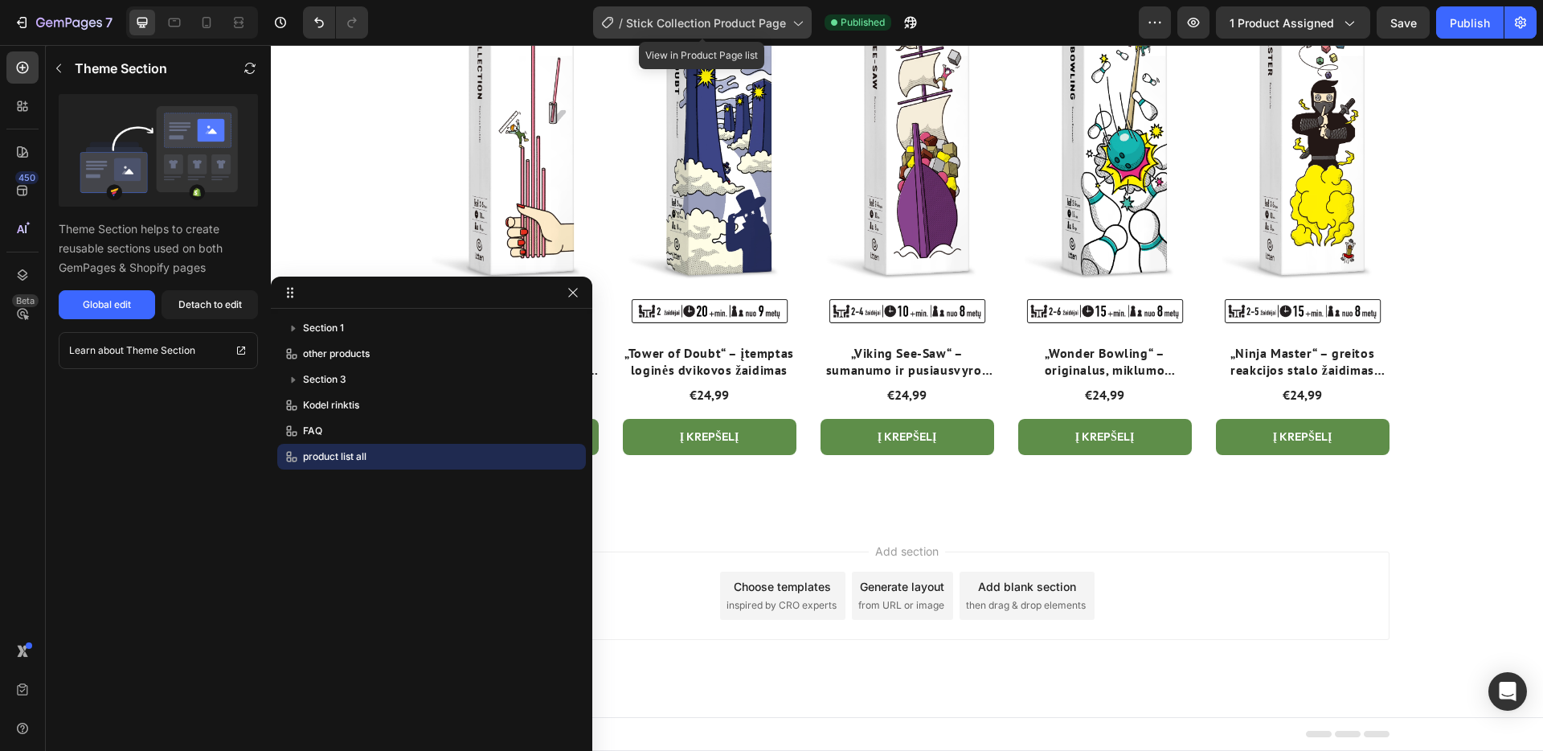
click at [799, 25] on icon at bounding box center [797, 22] width 16 height 16
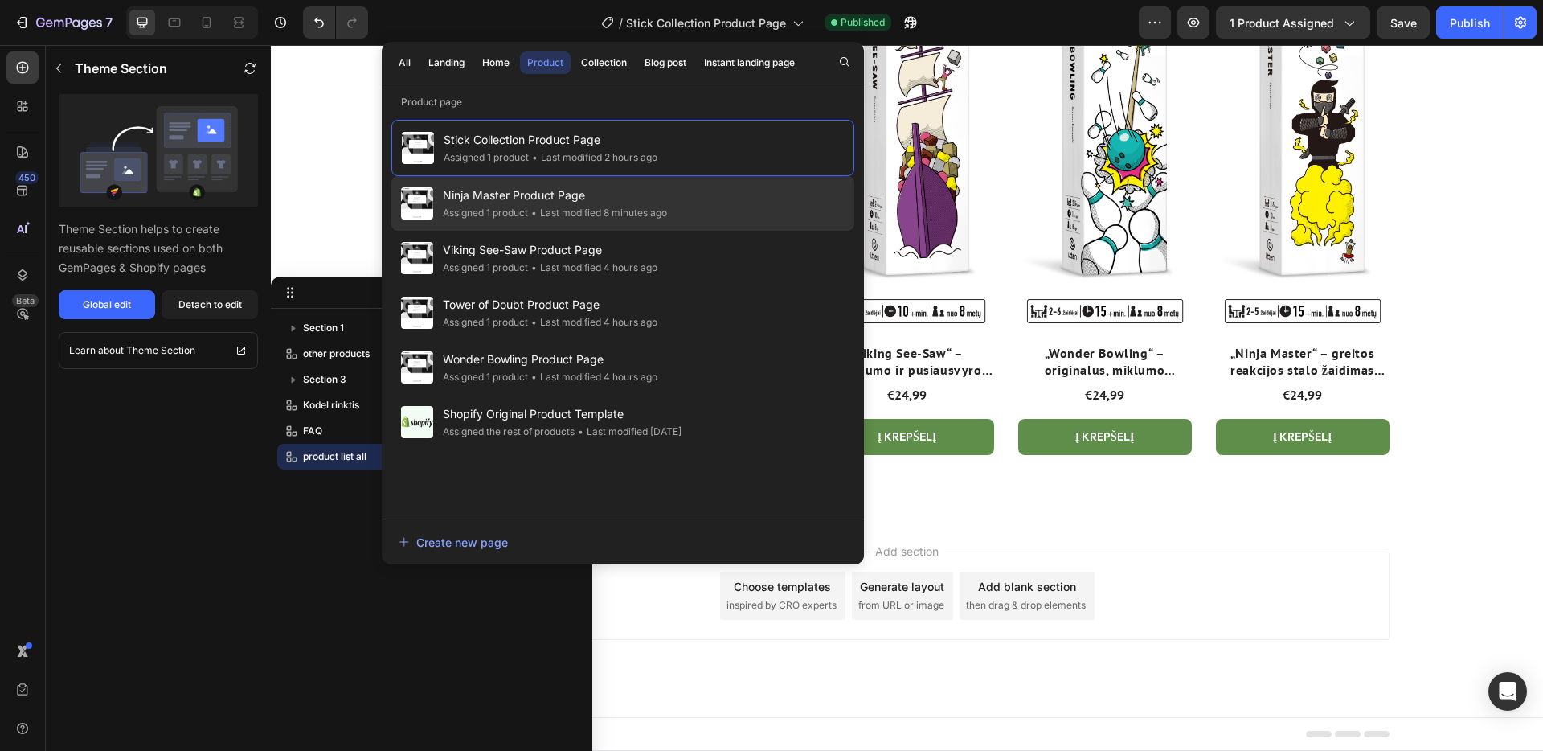
click at [660, 203] on span "Ninja Master Product Page" at bounding box center [555, 195] width 224 height 19
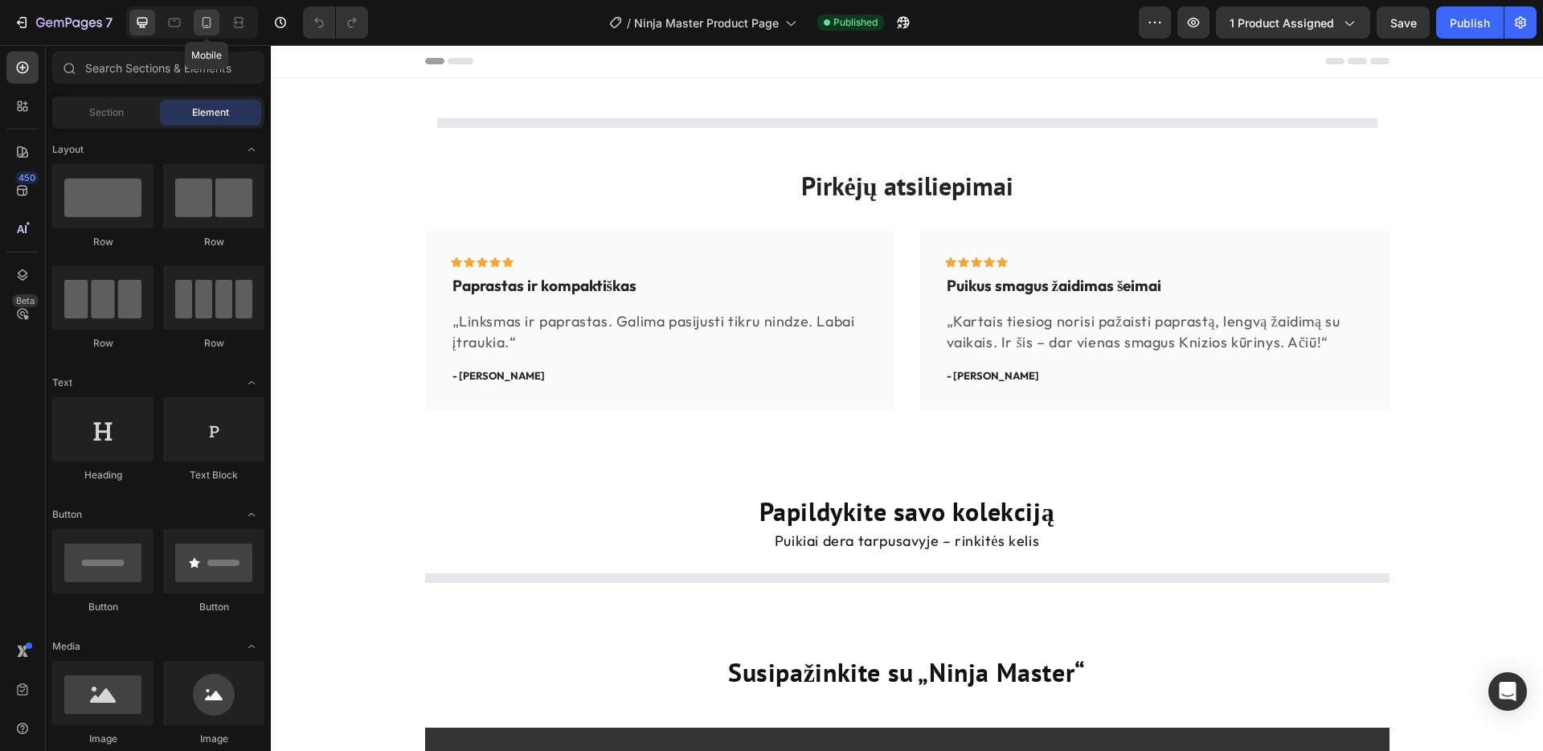
click at [203, 21] on icon at bounding box center [207, 22] width 9 height 11
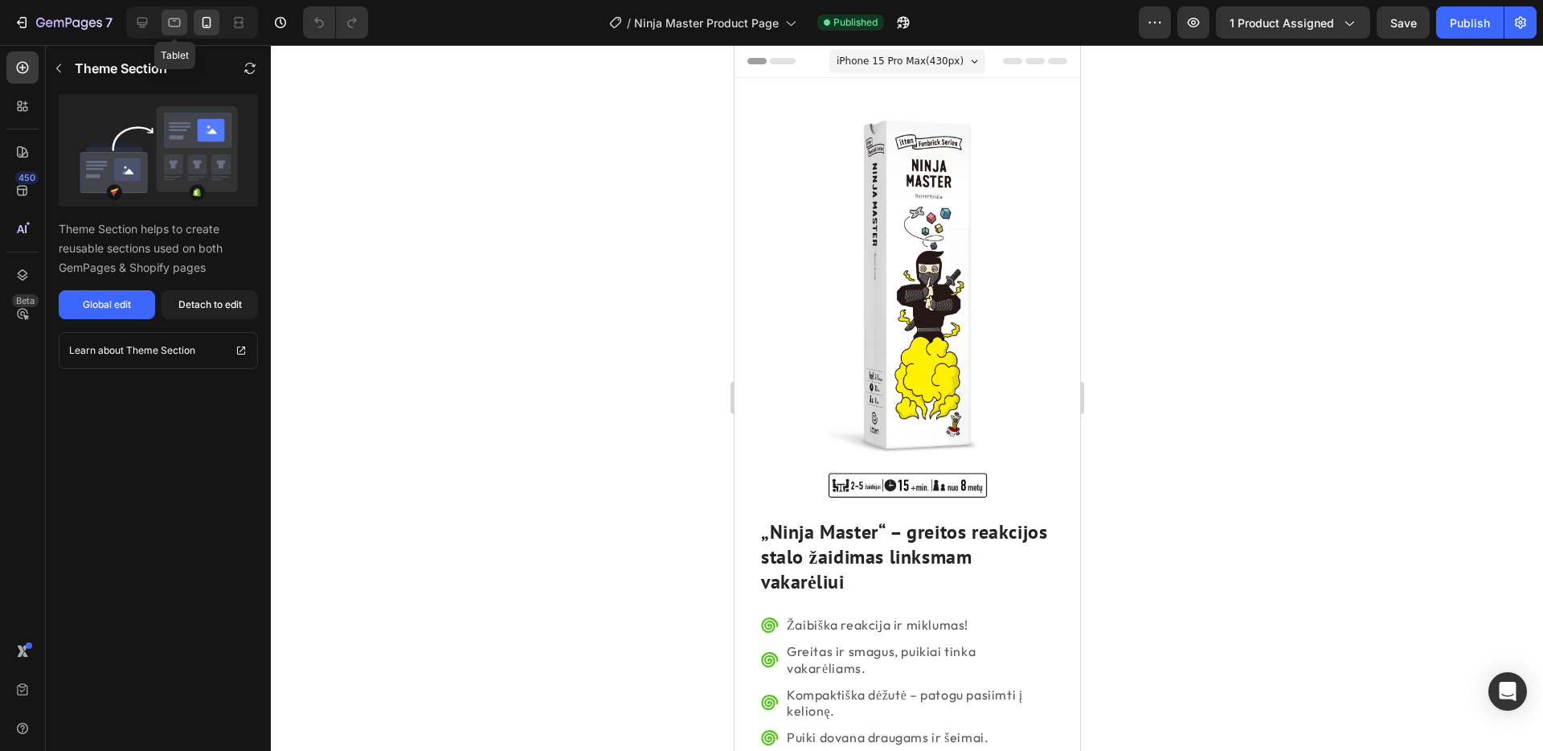
click at [180, 27] on icon at bounding box center [174, 22] width 16 height 16
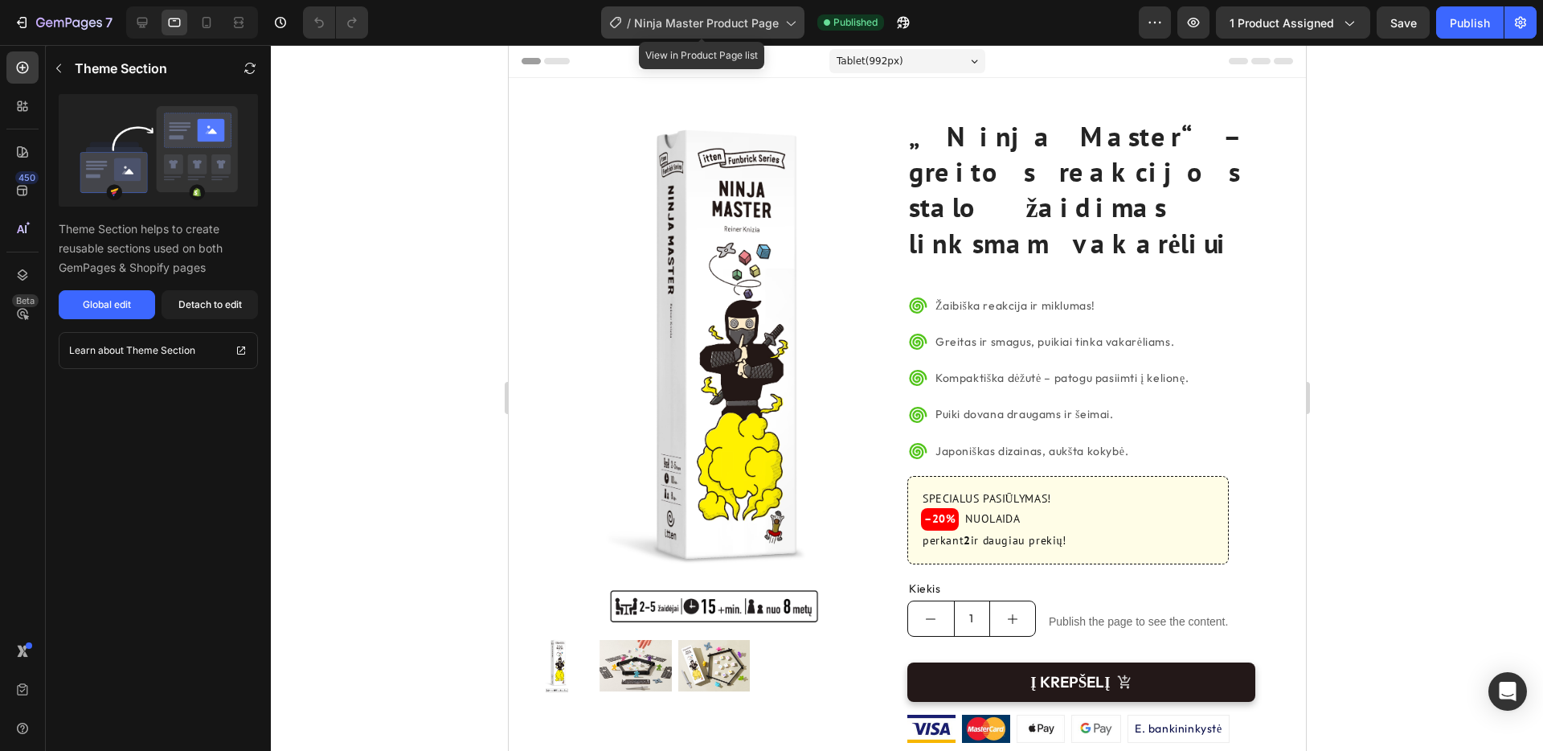
click at [791, 24] on icon at bounding box center [790, 24] width 9 height 5
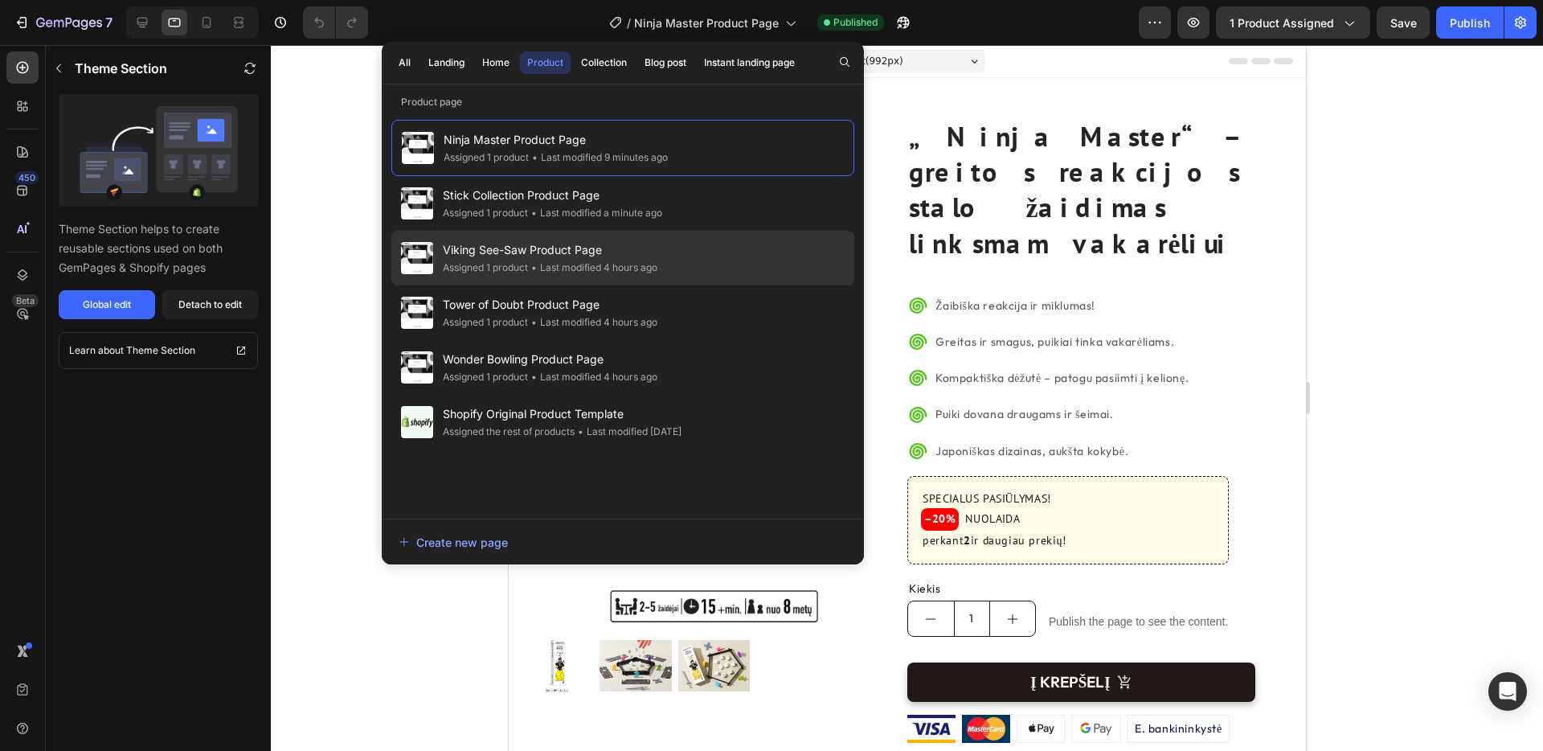
click at [547, 264] on div "• Last modified 4 hours ago" at bounding box center [592, 268] width 129 height 16
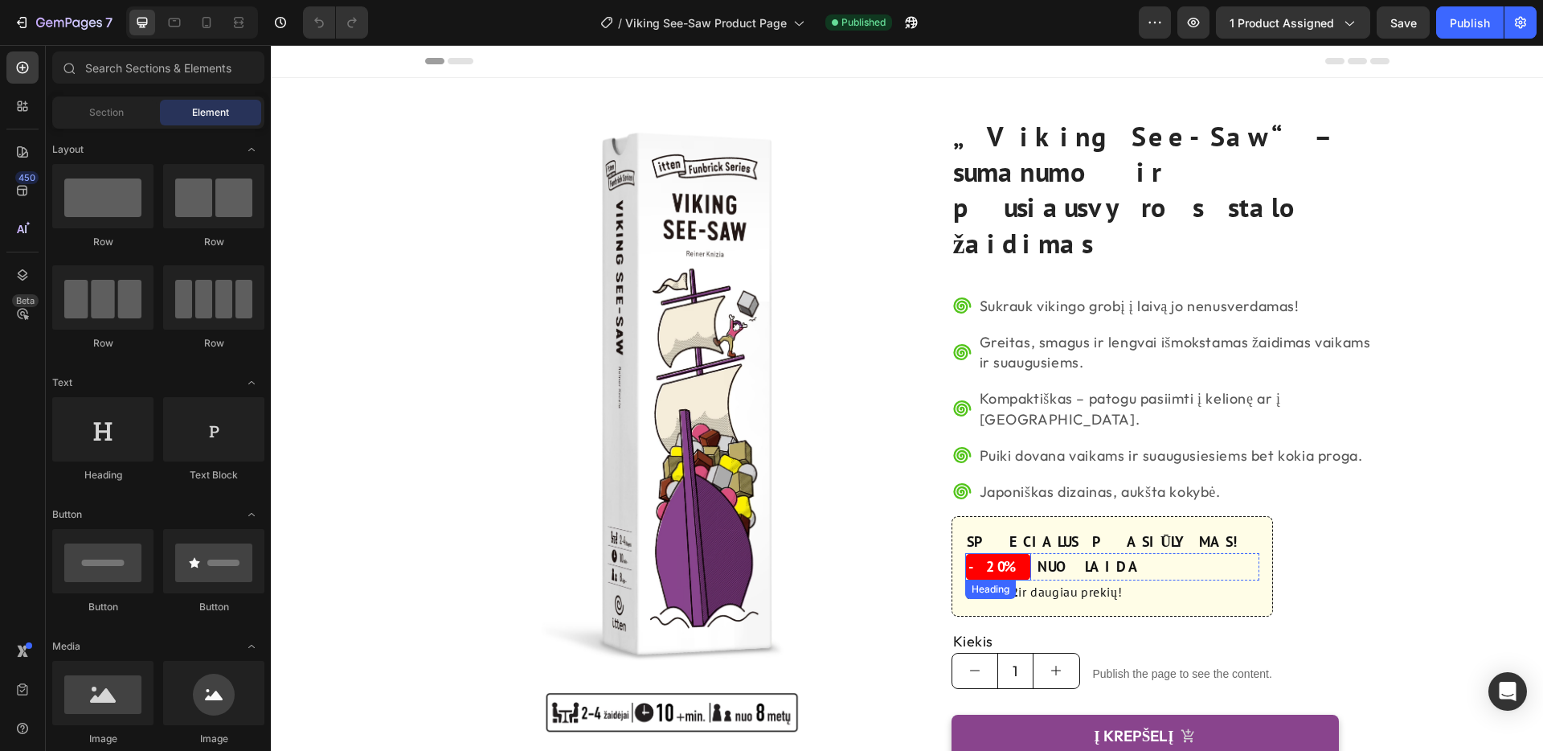
click at [1001, 553] on h3 "-20%" at bounding box center [998, 566] width 66 height 27
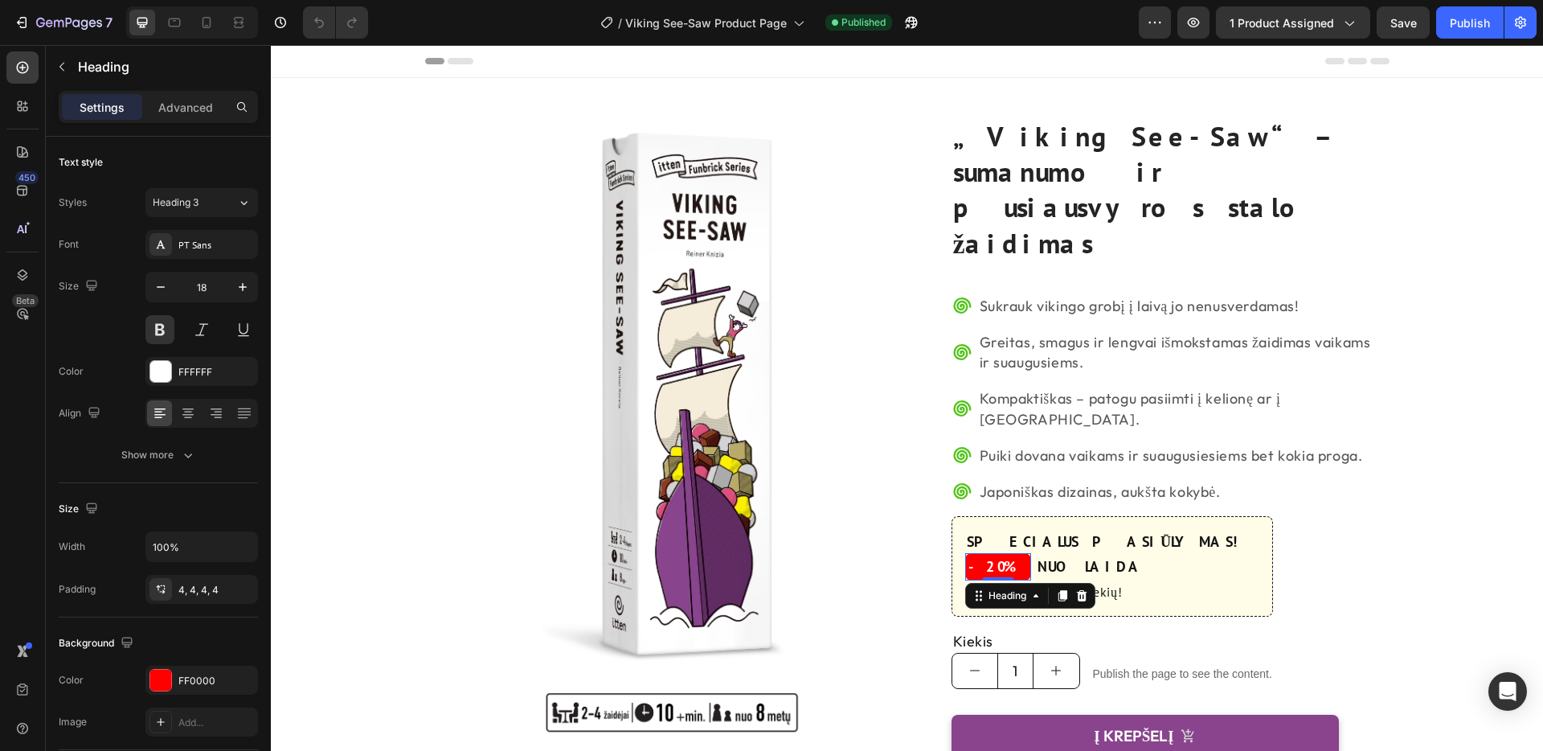
click at [1001, 553] on h3 "-20%" at bounding box center [998, 566] width 66 height 27
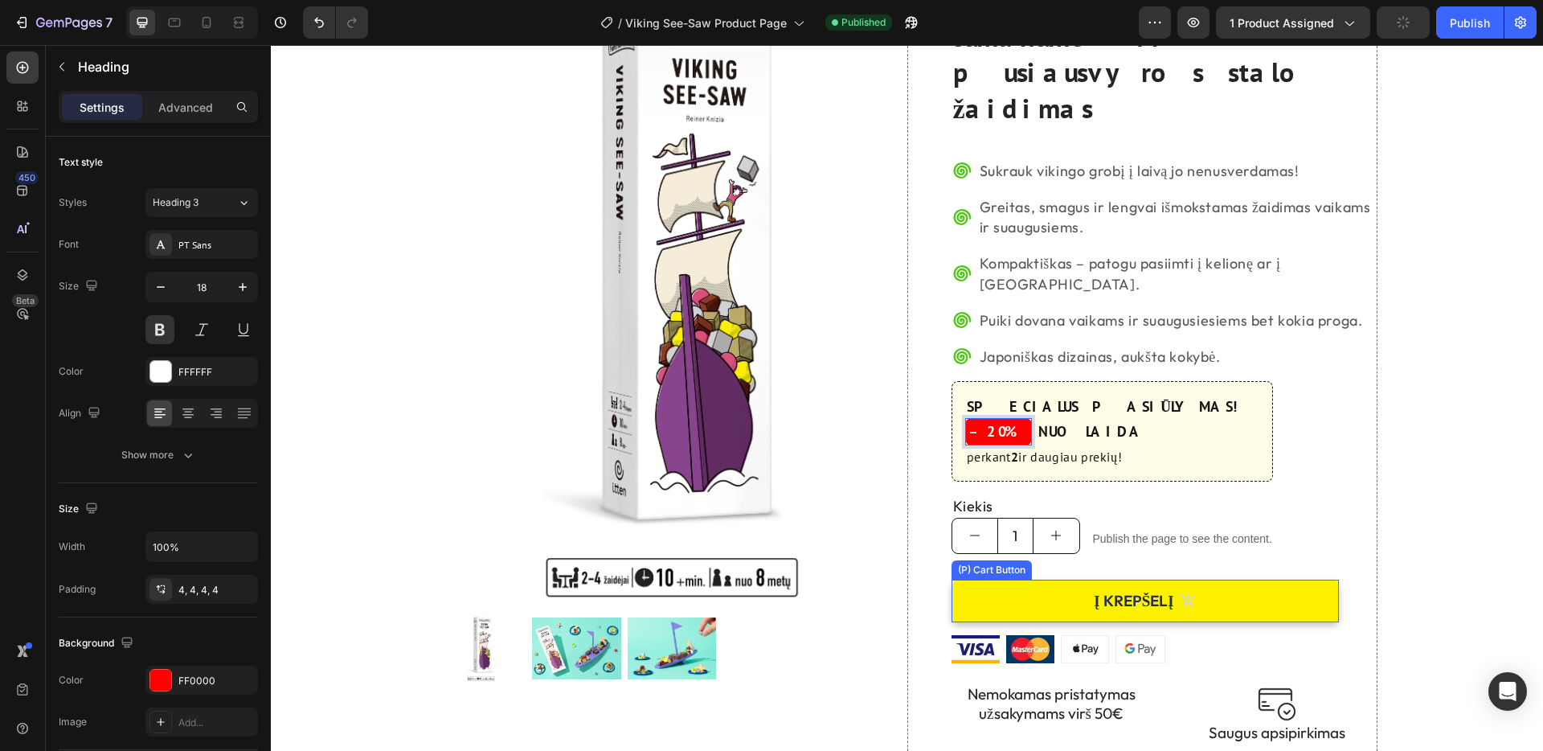
scroll to position [139, 0]
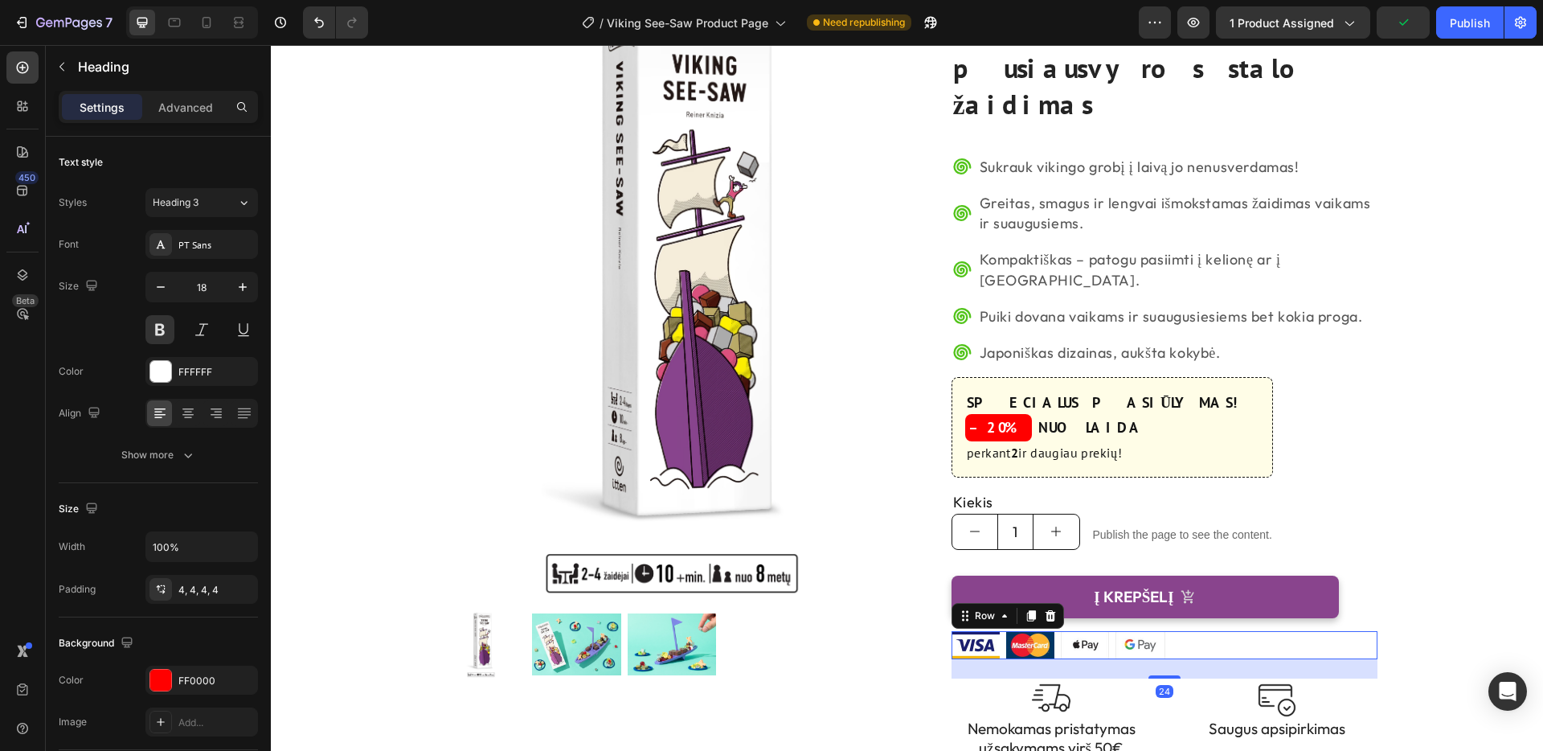
click at [1296, 631] on div "Image Image Image Image Row 24" at bounding box center [1165, 645] width 426 height 28
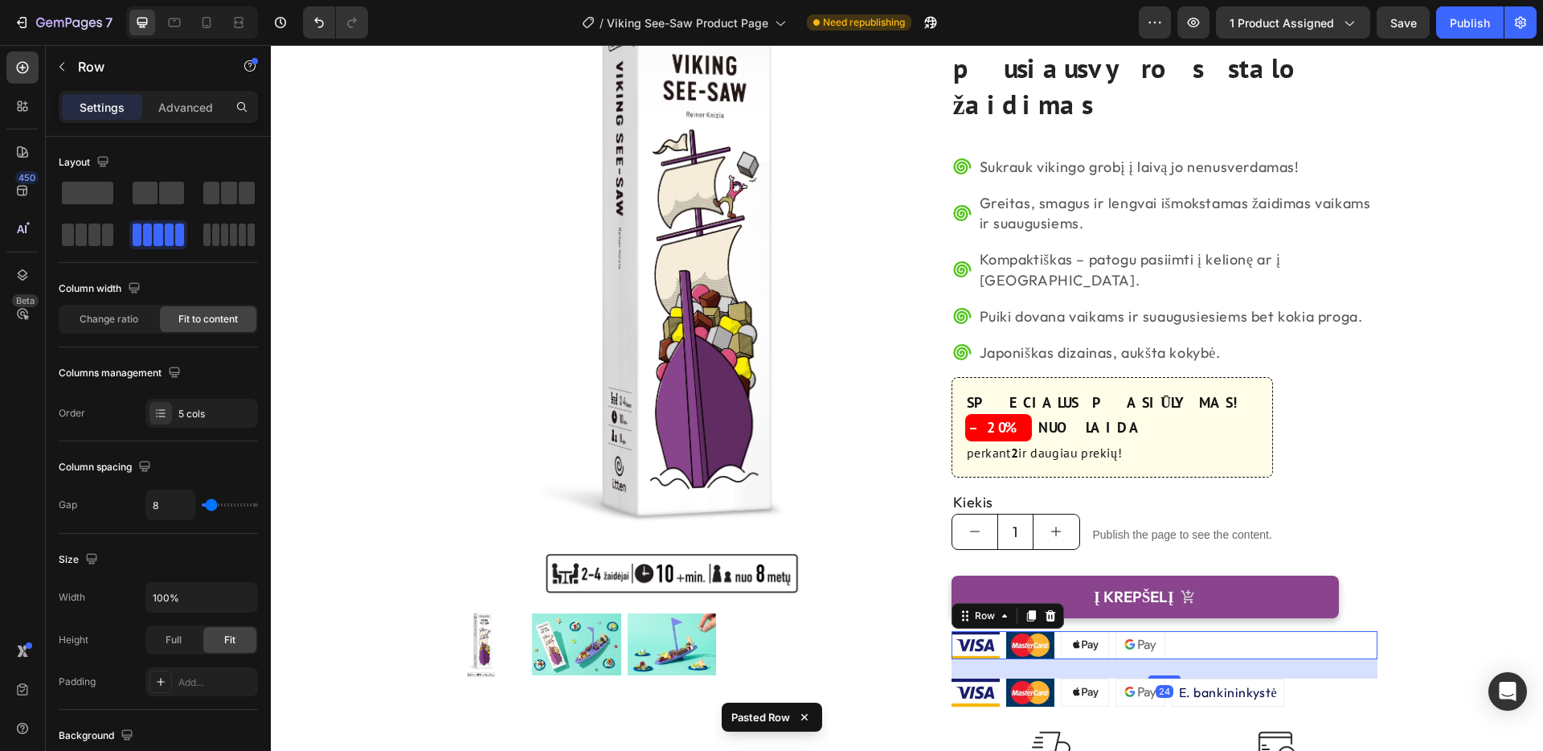
click at [1288, 631] on div "Image Image Image Image Row 24" at bounding box center [1165, 645] width 426 height 28
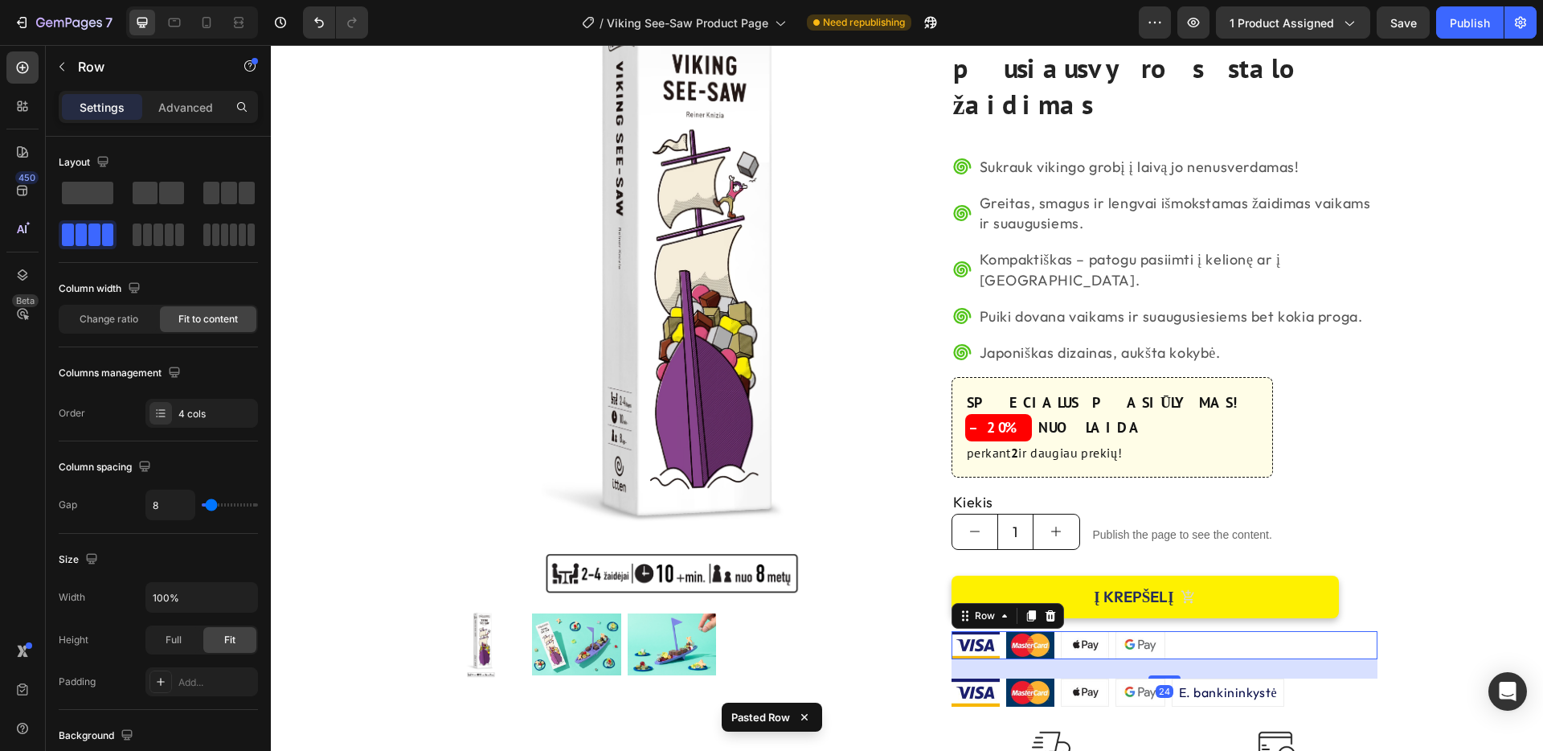
click at [1046, 609] on icon at bounding box center [1050, 614] width 10 height 11
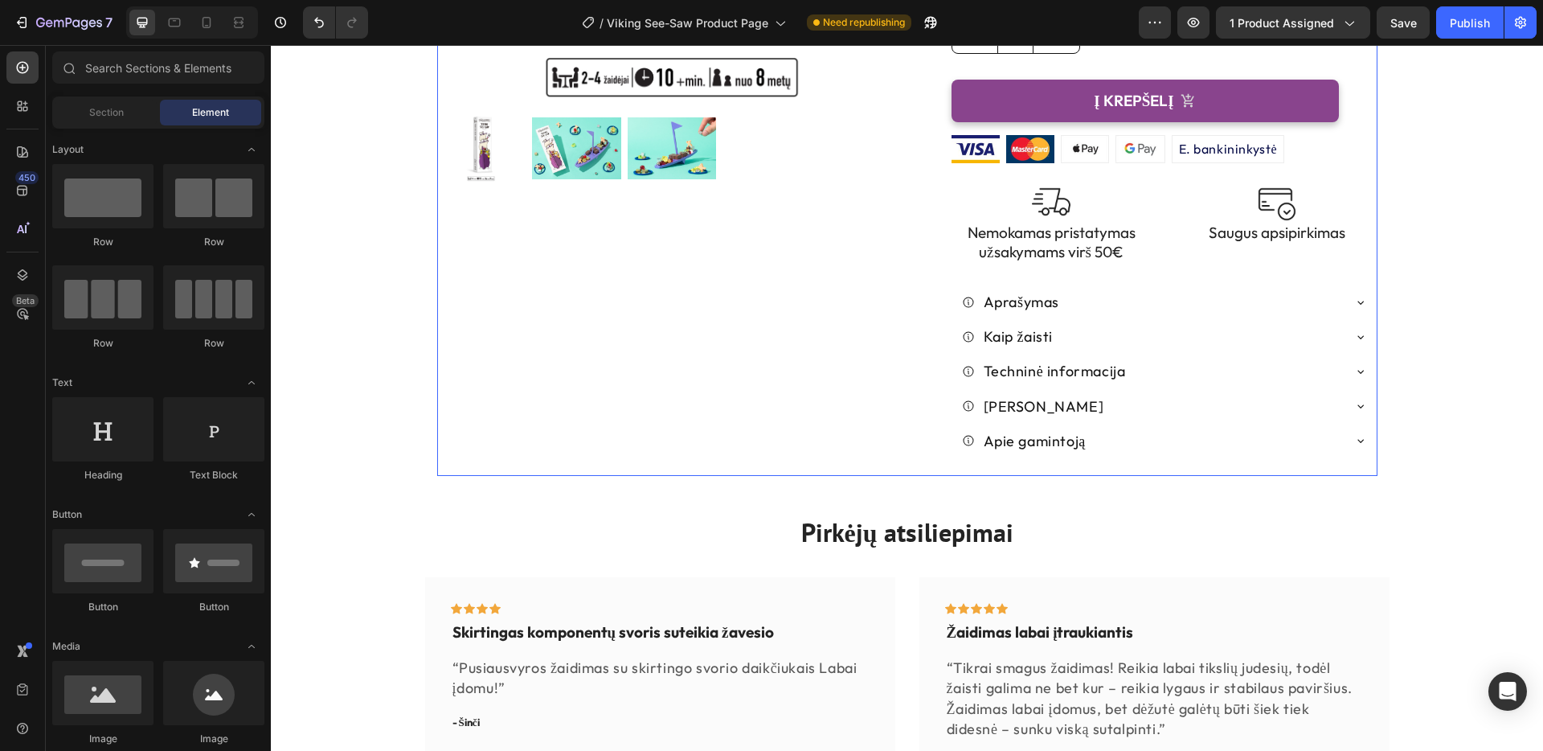
scroll to position [733, 0]
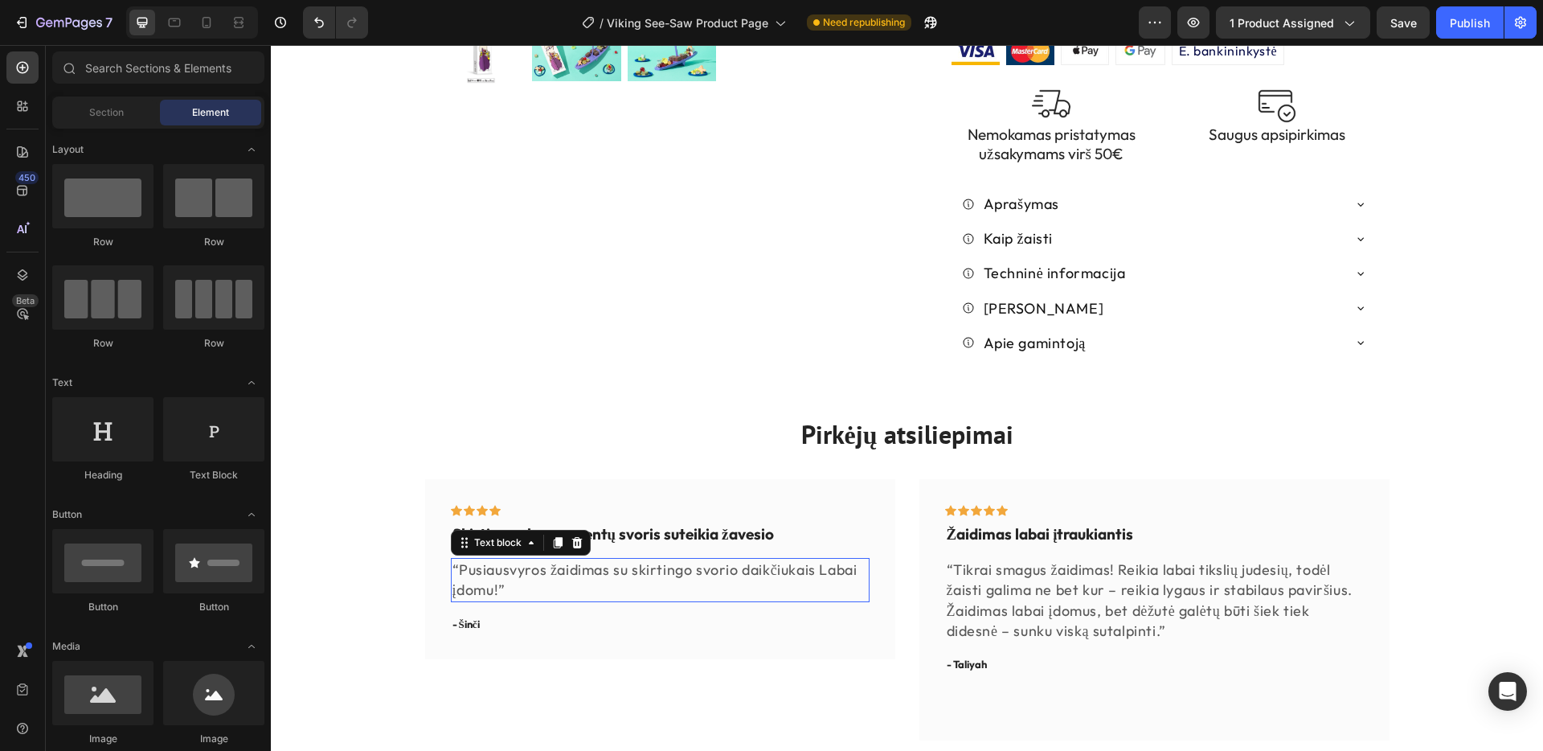
click at [478, 559] on p "“Pusiausvyros žaidimas su skirtingo svorio daikčiukais Labai įdomu!”" at bounding box center [660, 579] width 416 height 40
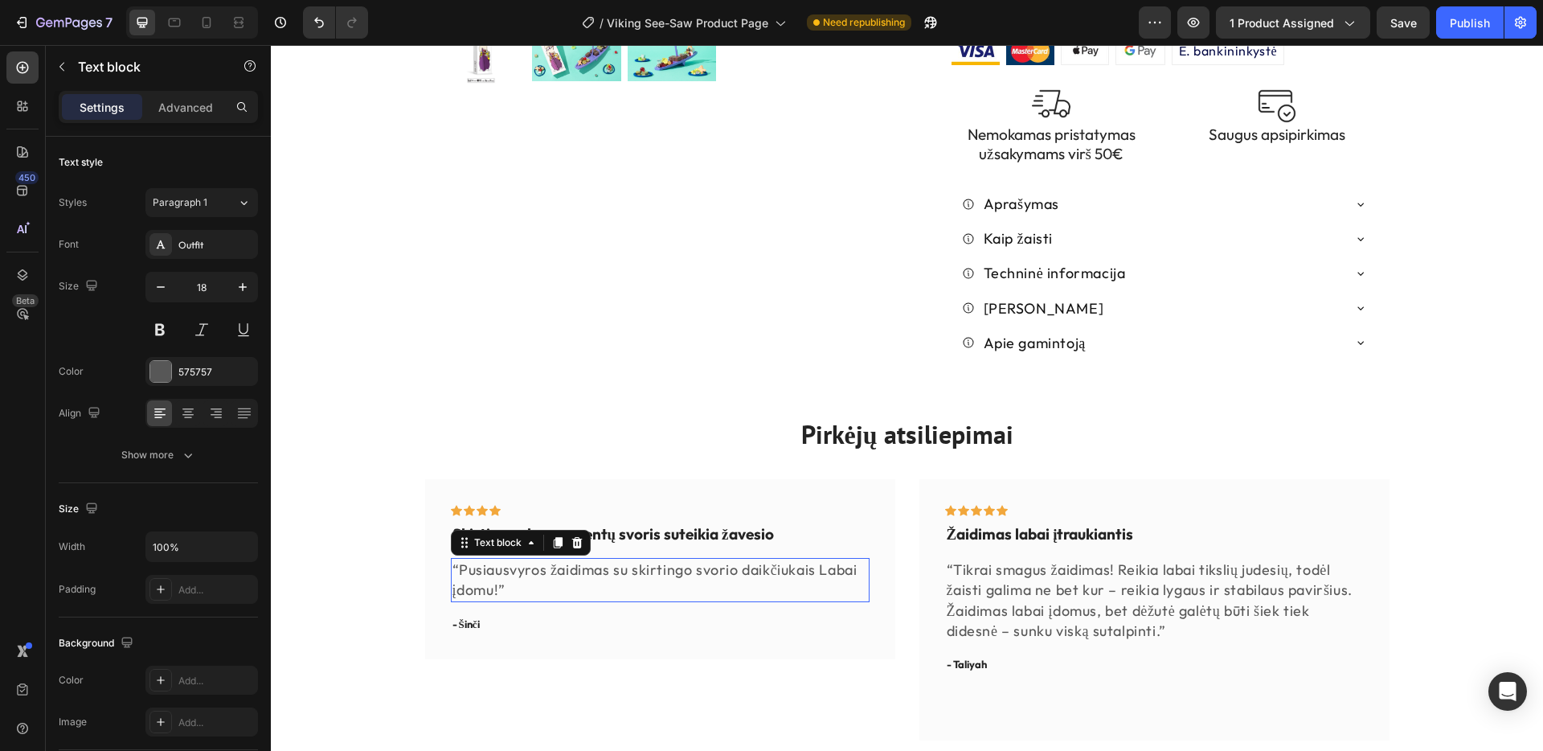
click at [478, 559] on p "“Pusiausvyros žaidimas su skirtingo svorio daikčiukais Labai įdomu!”" at bounding box center [660, 579] width 416 height 40
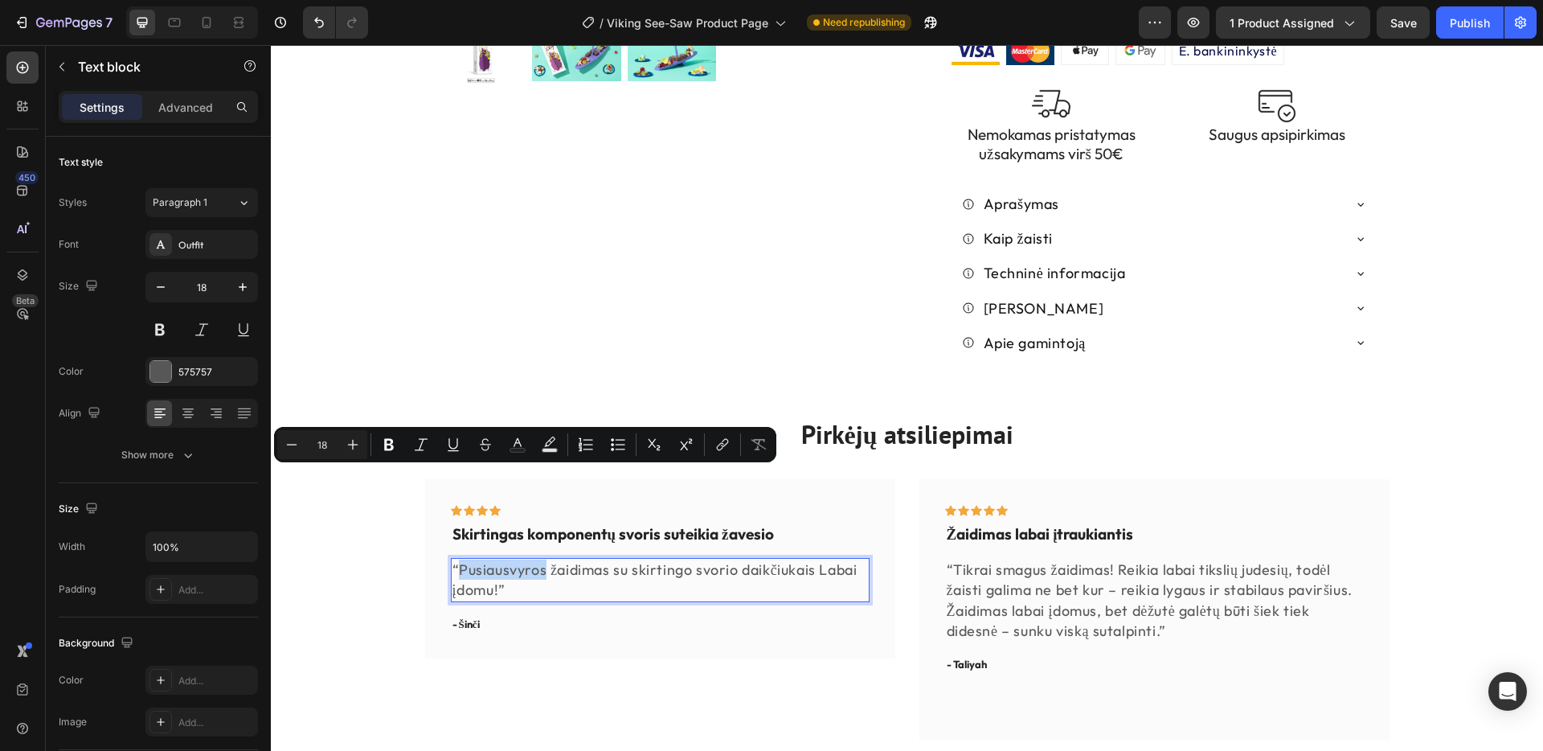
click at [457, 559] on p "“Pusiausvyros žaidimas su skirtingo svorio daikčiukais Labai įdomu!”" at bounding box center [660, 579] width 416 height 40
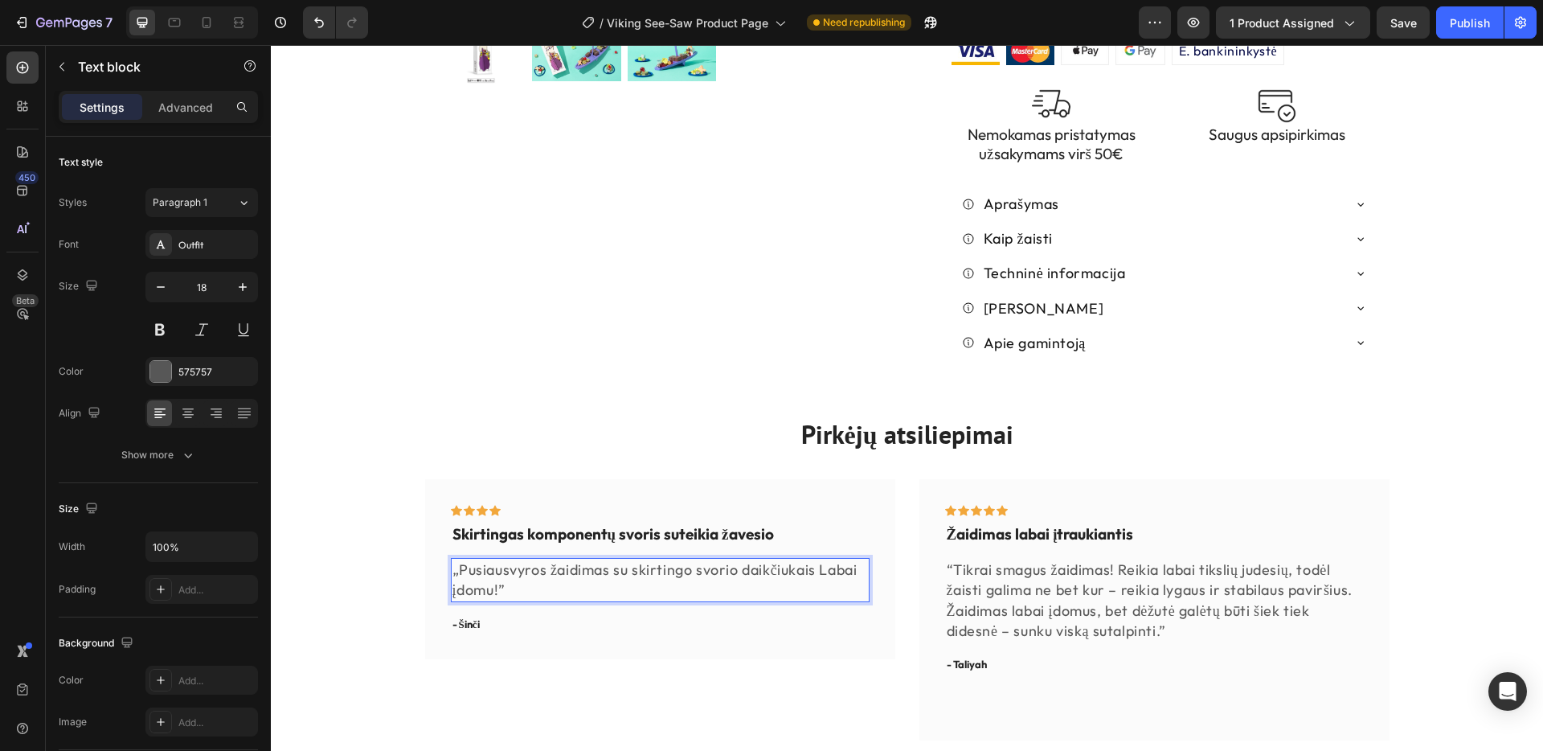
click at [505, 559] on p "„Pusiausvyros žaidimas su skirtingo svorio daikčiukais Labai įdomu!”" at bounding box center [660, 579] width 416 height 40
click at [951, 559] on p "“Tikrai smagus žaidimas! Reikia labai tikslių judesių, todėl žaisti galima ne b…" at bounding box center [1155, 599] width 416 height 81
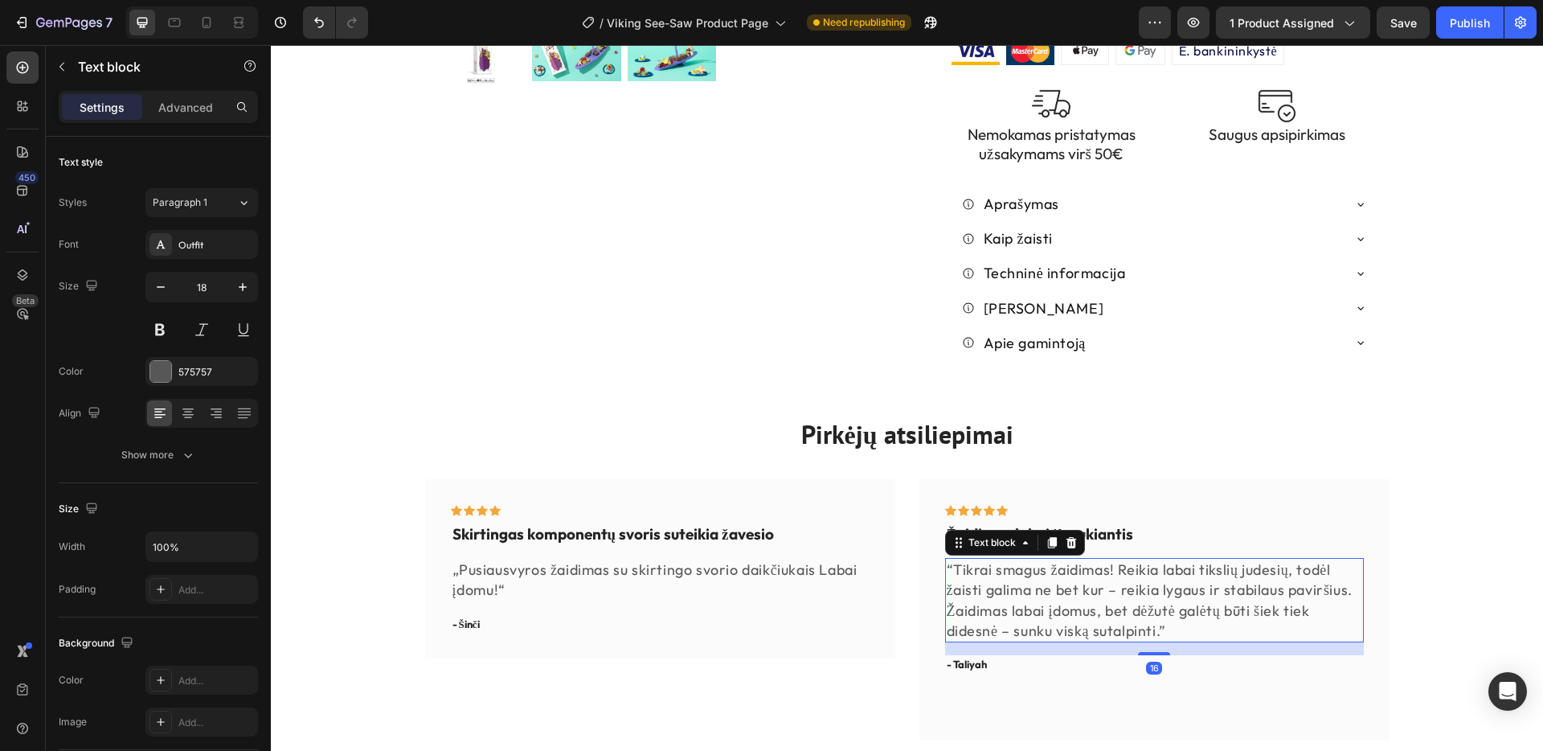
click at [951, 559] on p "“Tikrai smagus žaidimas! Reikia labai tikslių judesių, todėl žaisti galima ne b…" at bounding box center [1155, 599] width 416 height 81
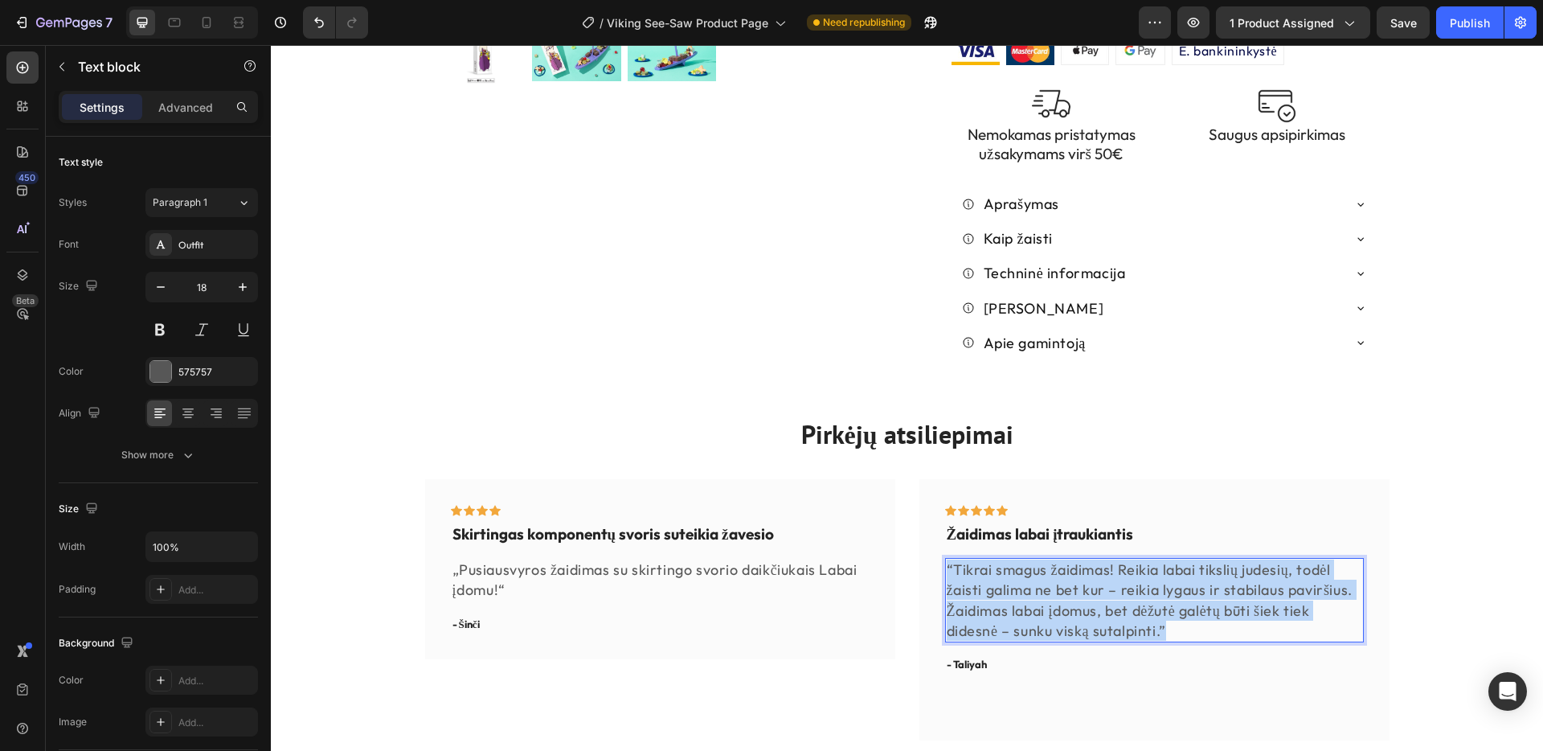
click at [951, 559] on p "“Tikrai smagus žaidimas! Reikia labai tikslių judesių, todėl žaisti galima ne b…" at bounding box center [1155, 599] width 416 height 81
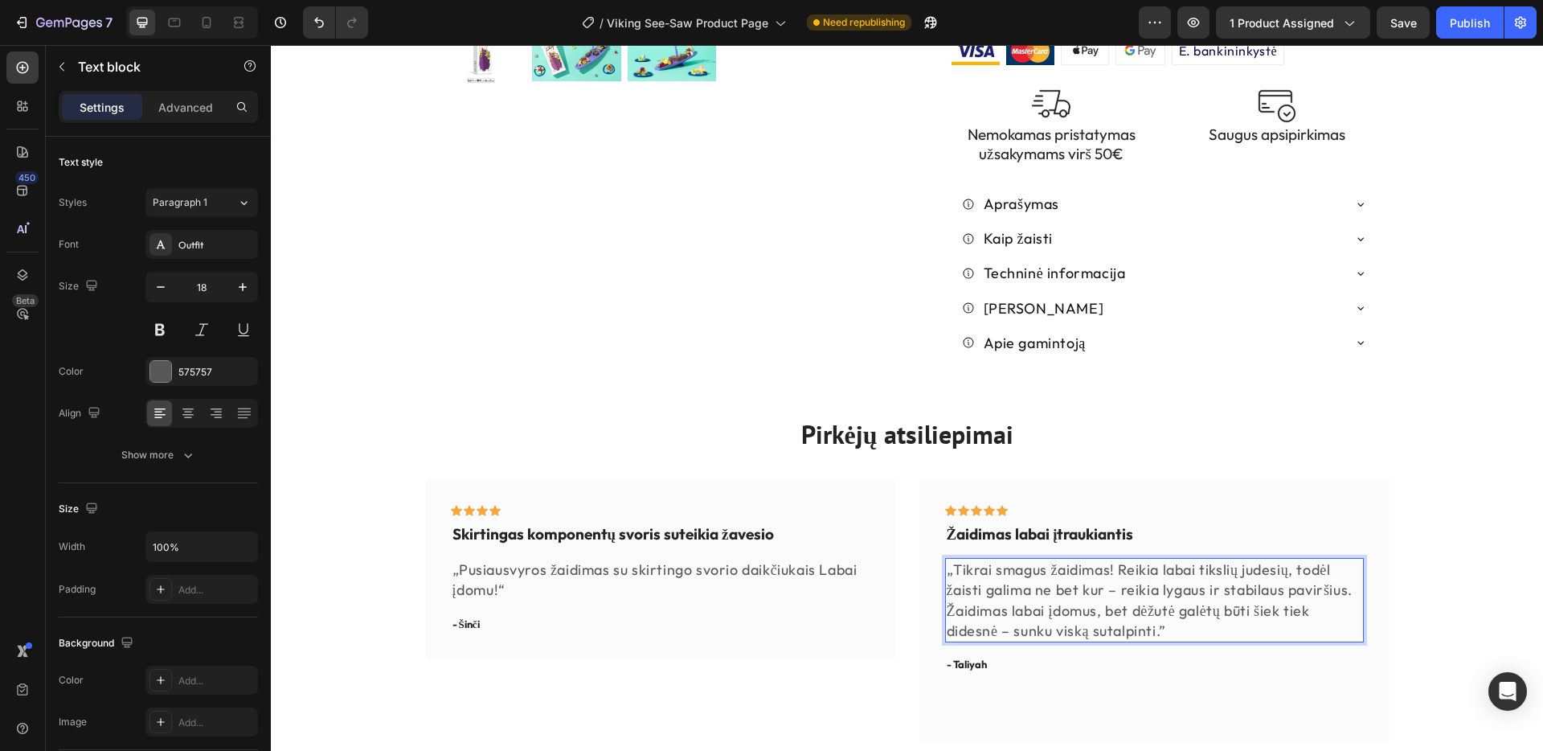
click at [1167, 559] on p "„Tikrai smagus žaidimas! Reikia labai tikslių judesių, todėl žaisti galima ne b…" at bounding box center [1155, 599] width 416 height 81
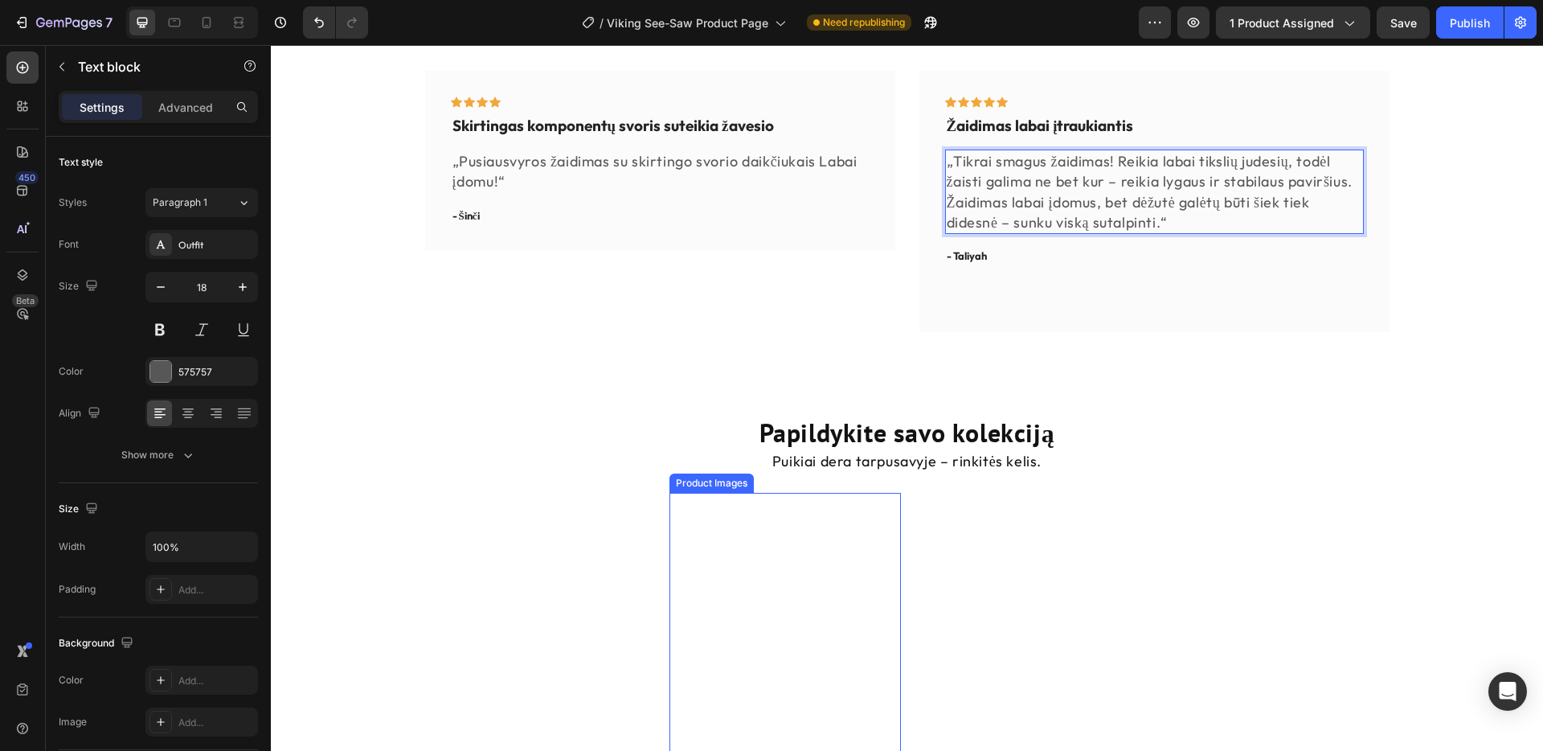
scroll to position [1144, 0]
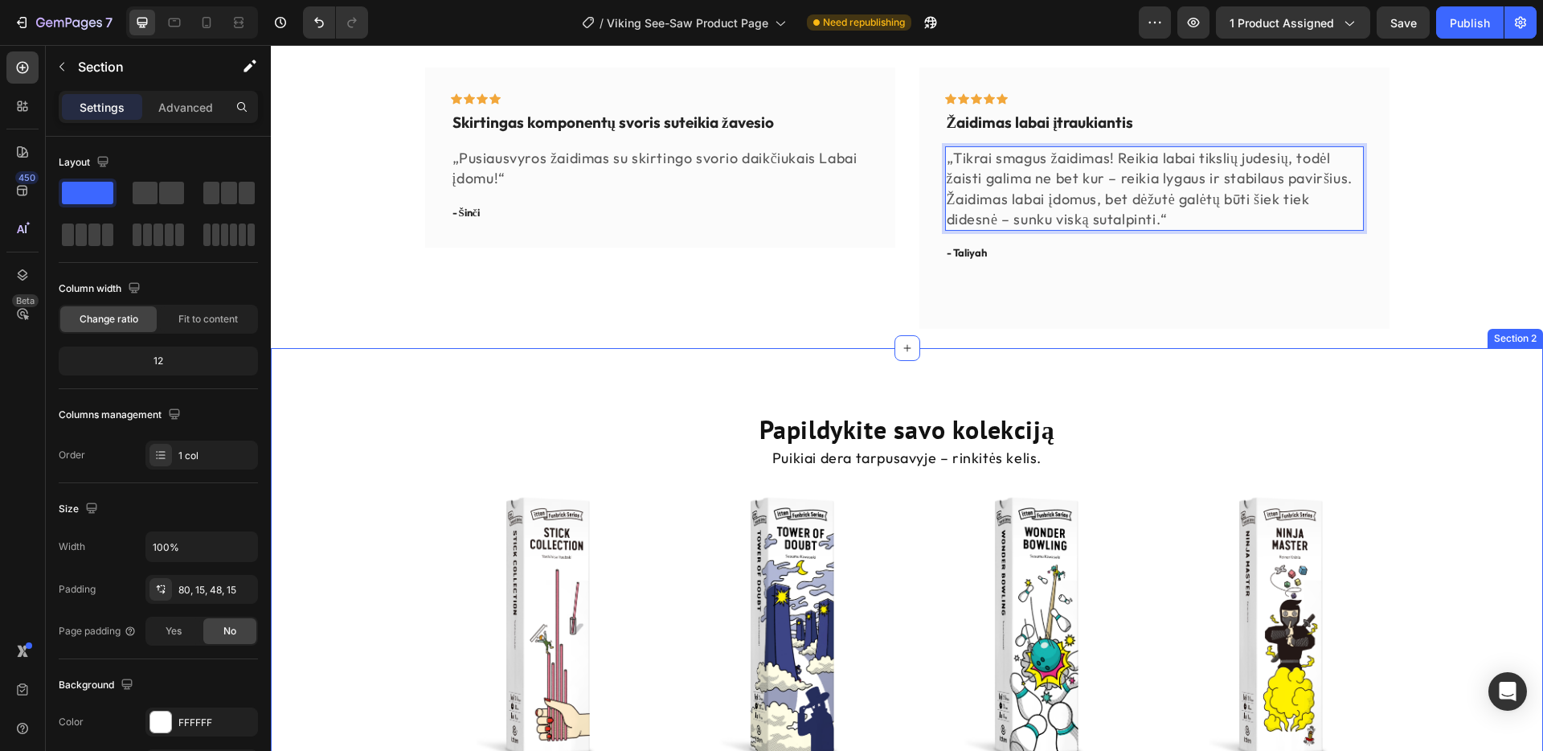
click at [656, 348] on div "Papildykite savo kolekciją Heading Puikiai dera tarpusavyje – rinkitės kelis. T…" at bounding box center [907, 694] width 1272 height 693
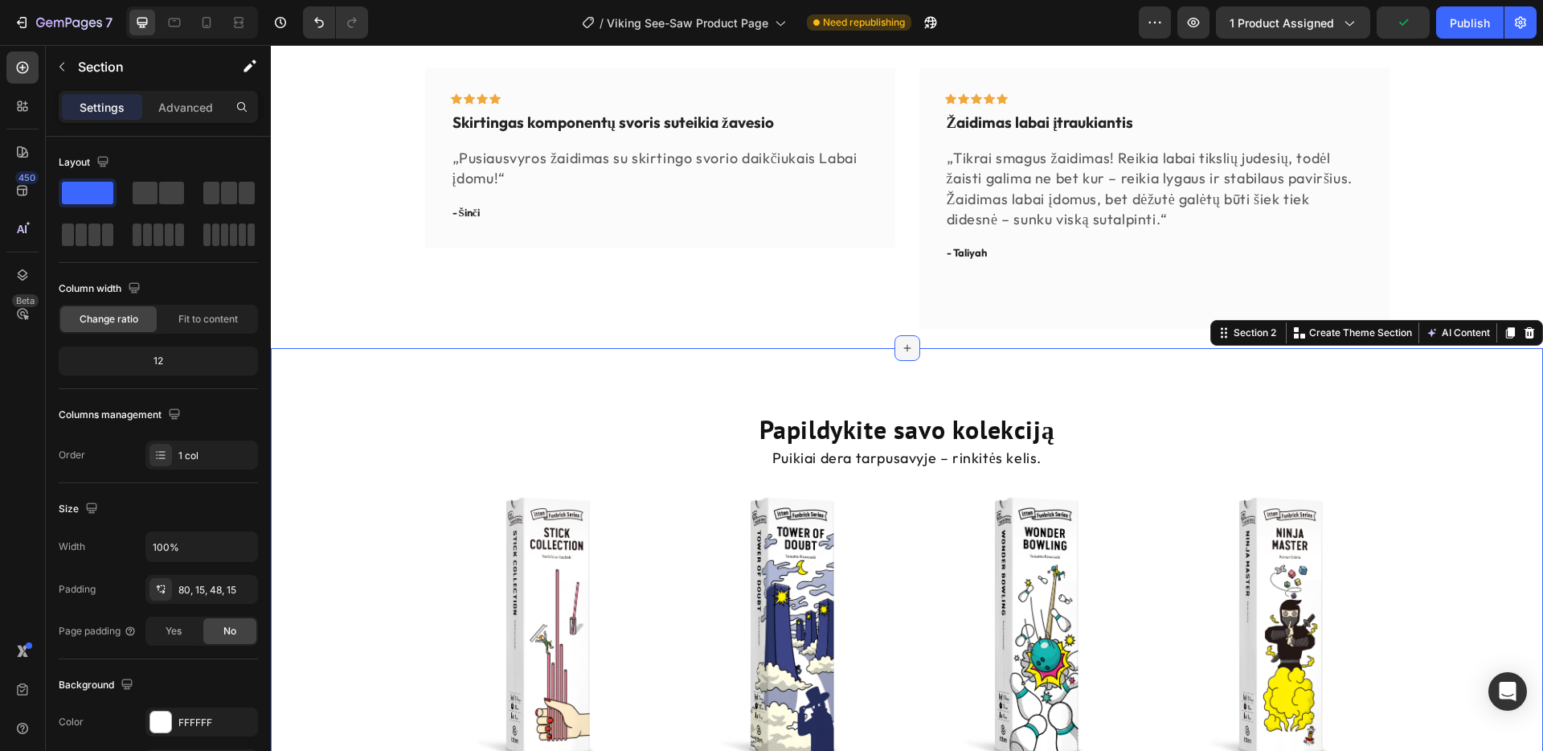
click at [911, 342] on icon at bounding box center [907, 348] width 13 height 13
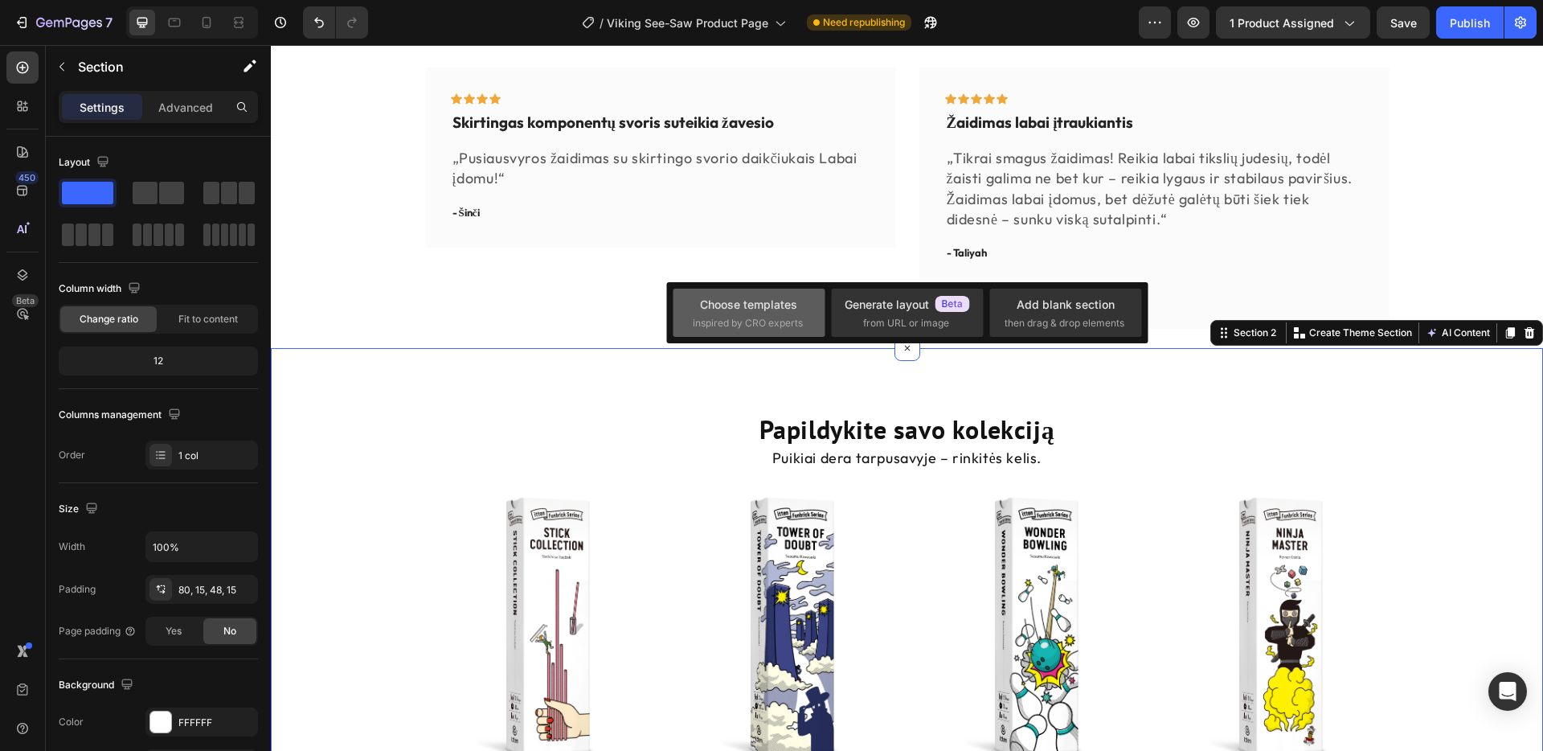
click at [786, 309] on div "Choose templates" at bounding box center [748, 304] width 97 height 17
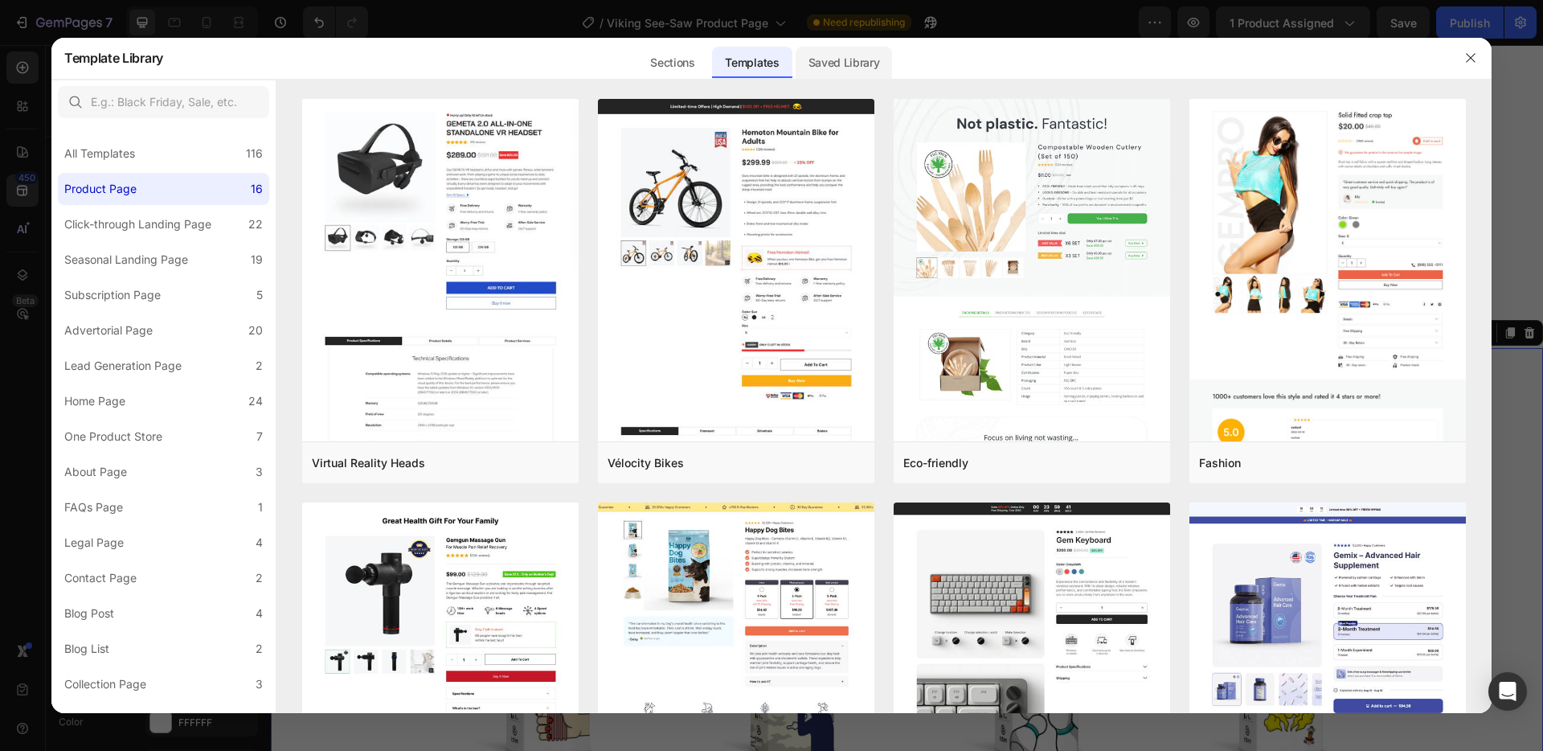
click at [841, 60] on div "Saved Library" at bounding box center [844, 63] width 97 height 32
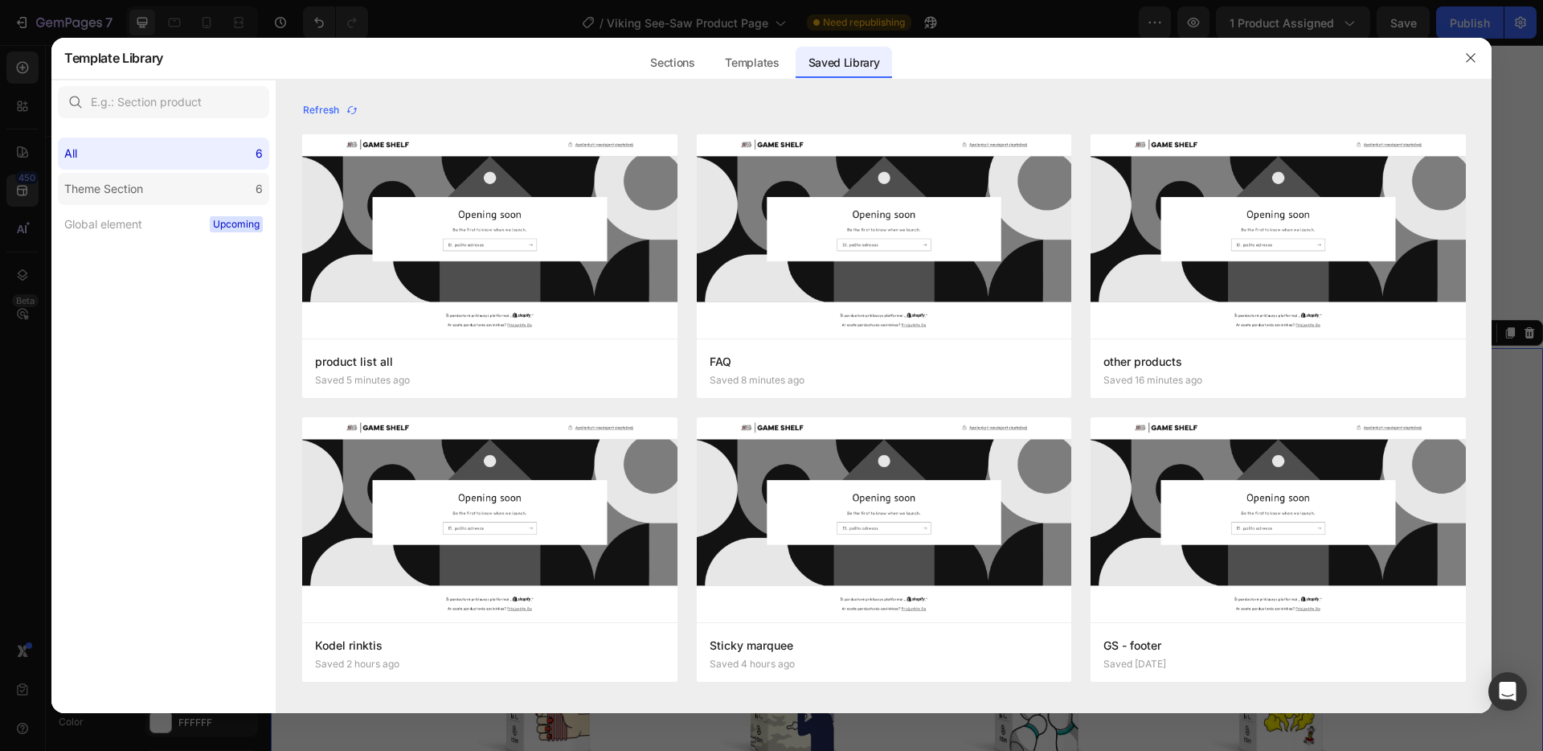
click at [163, 189] on label "Theme Section 6" at bounding box center [163, 189] width 211 height 32
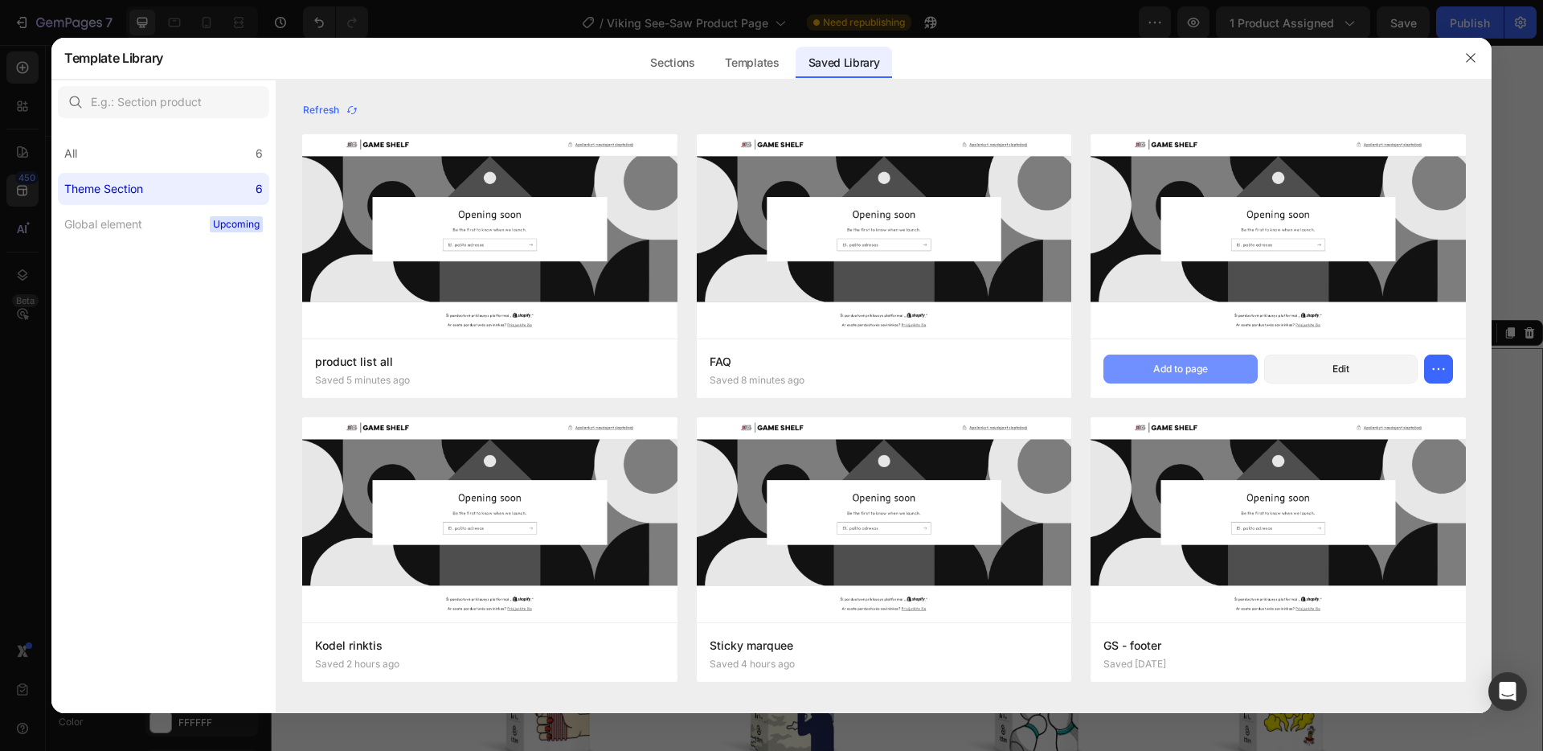
click at [1151, 366] on button "Add to page" at bounding box center [1180, 368] width 154 height 29
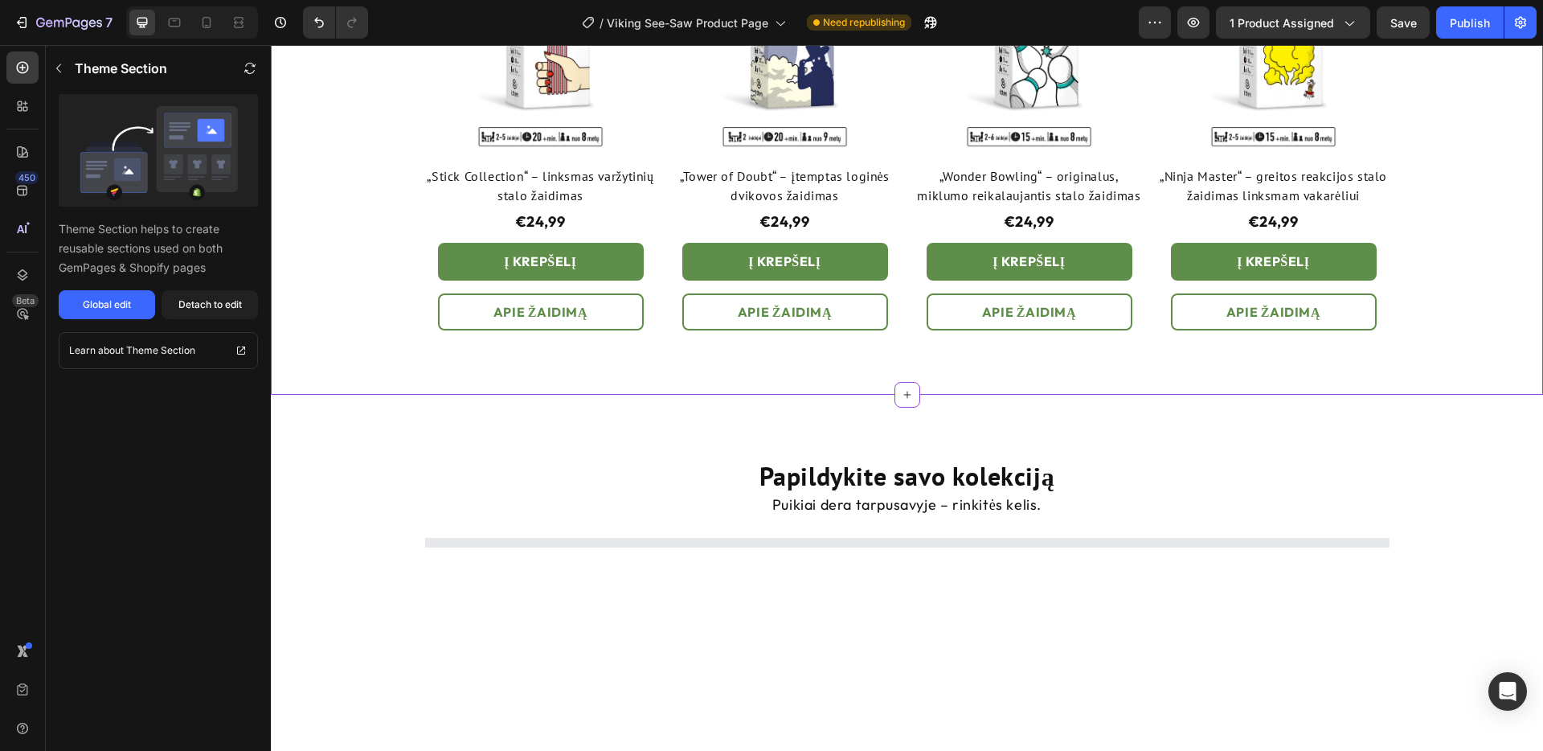
scroll to position [1992, 0]
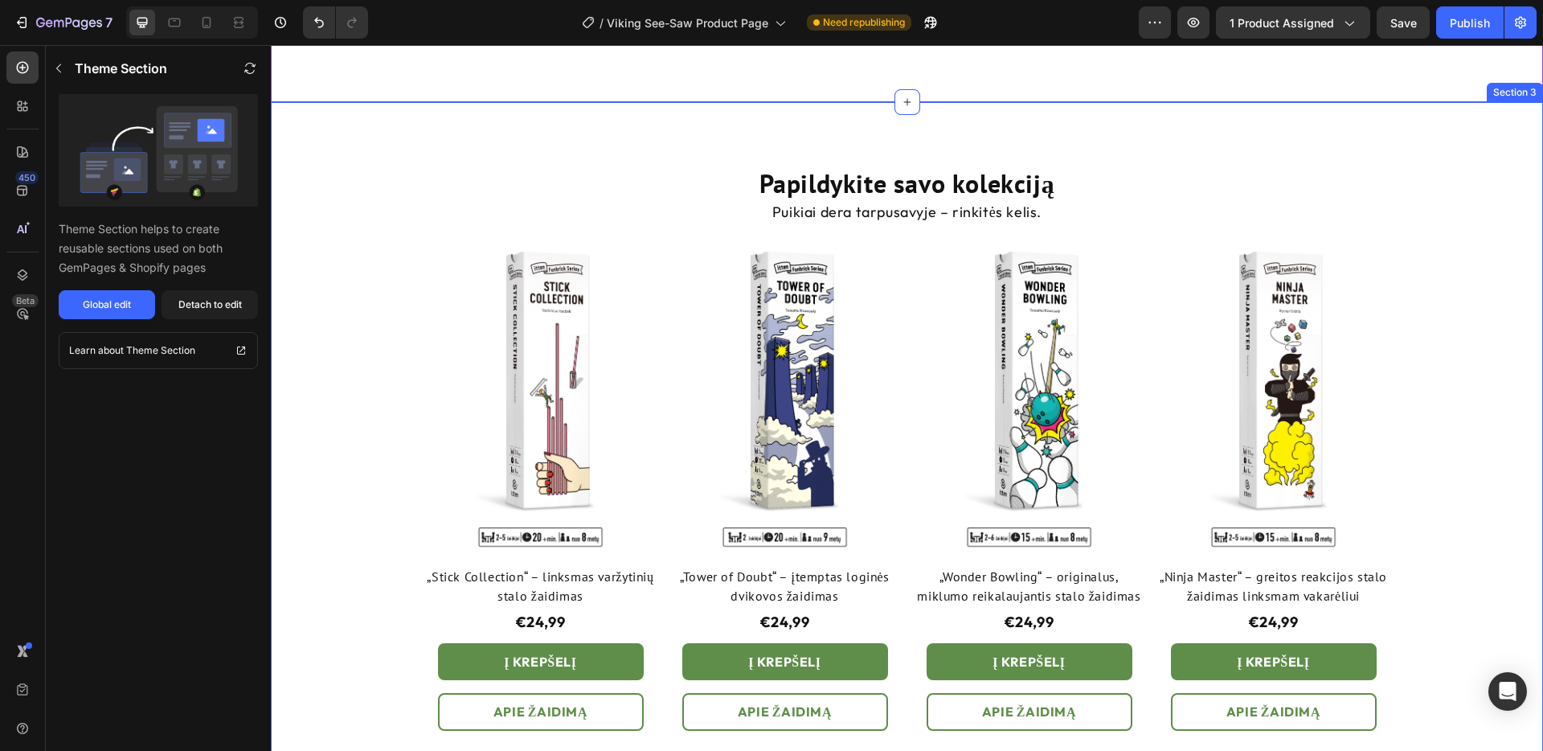
click at [1420, 266] on div "Papildykite savo kolekciją Heading Puikiai dera tarpusavyje – rinkitės kelis. T…" at bounding box center [907, 461] width 1248 height 590
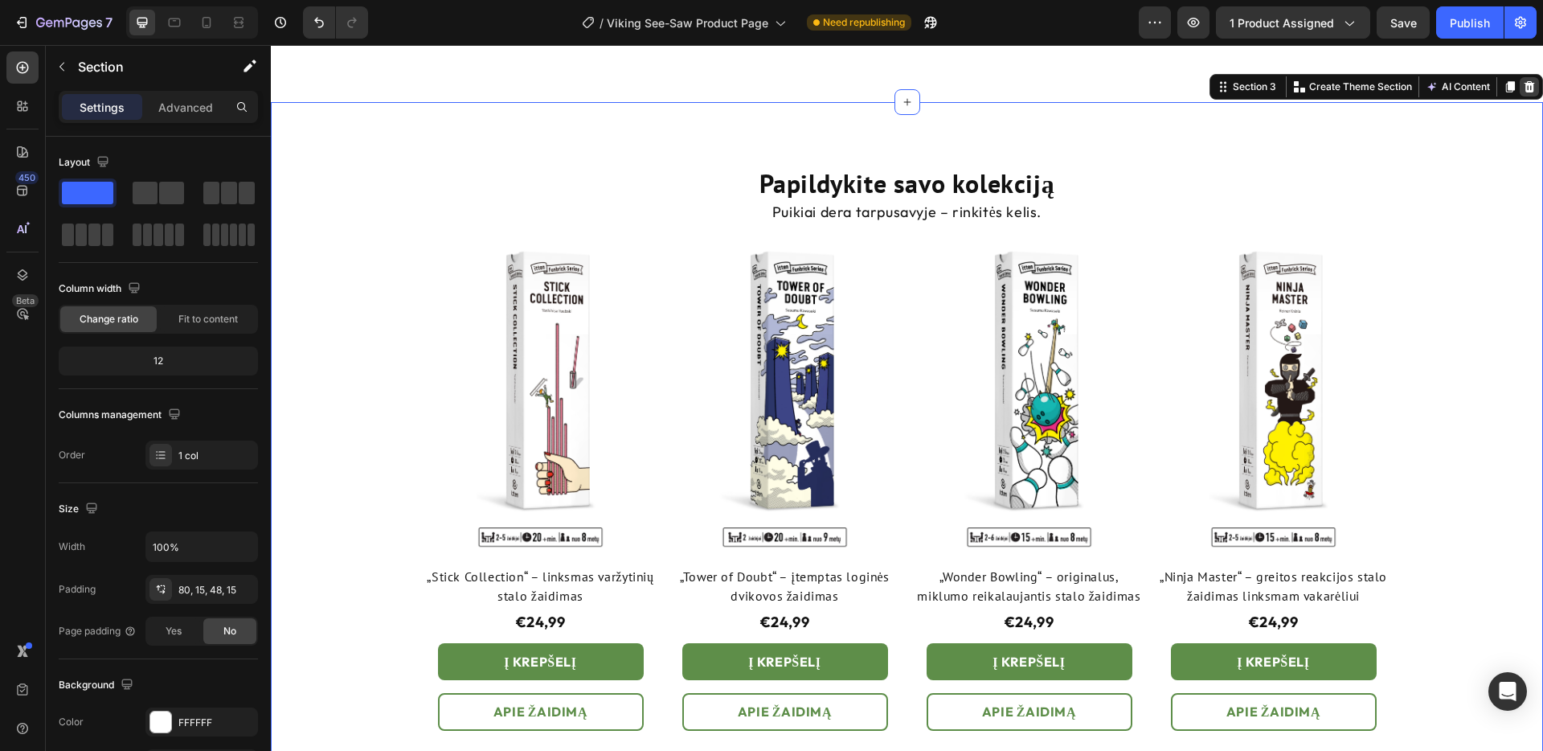
click at [1528, 87] on icon at bounding box center [1529, 86] width 13 height 13
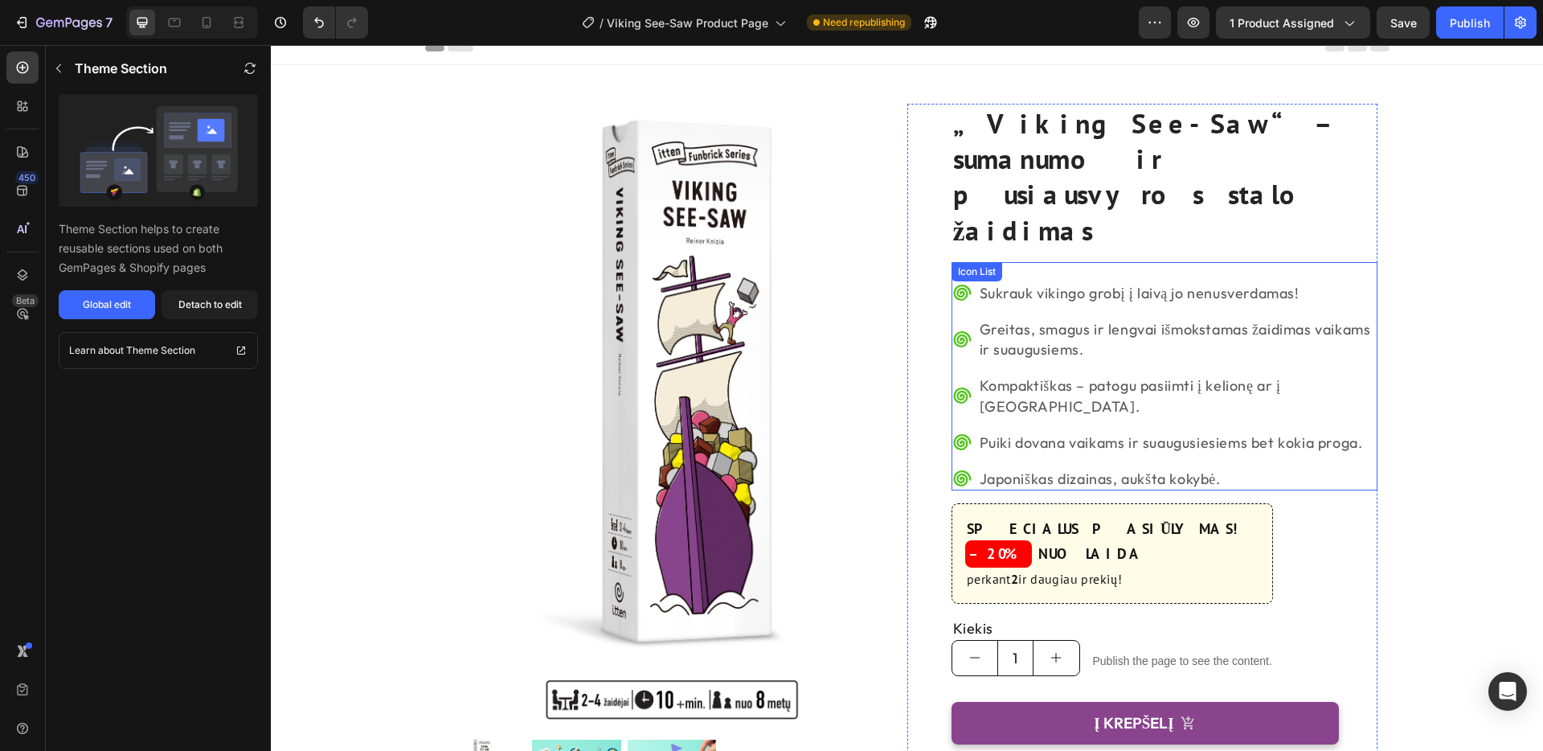
scroll to position [0, 0]
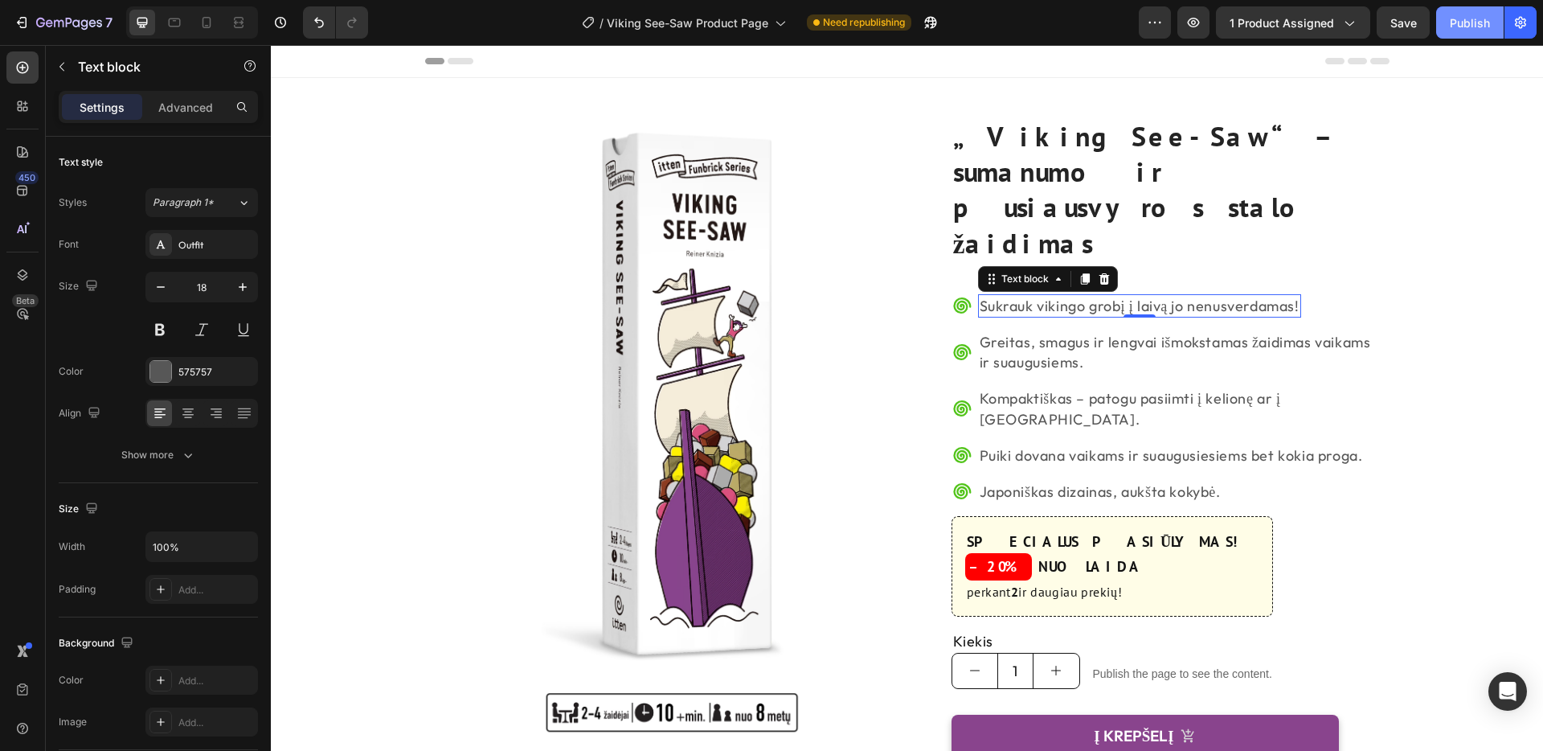
click at [1455, 25] on div "Publish" at bounding box center [1470, 22] width 40 height 17
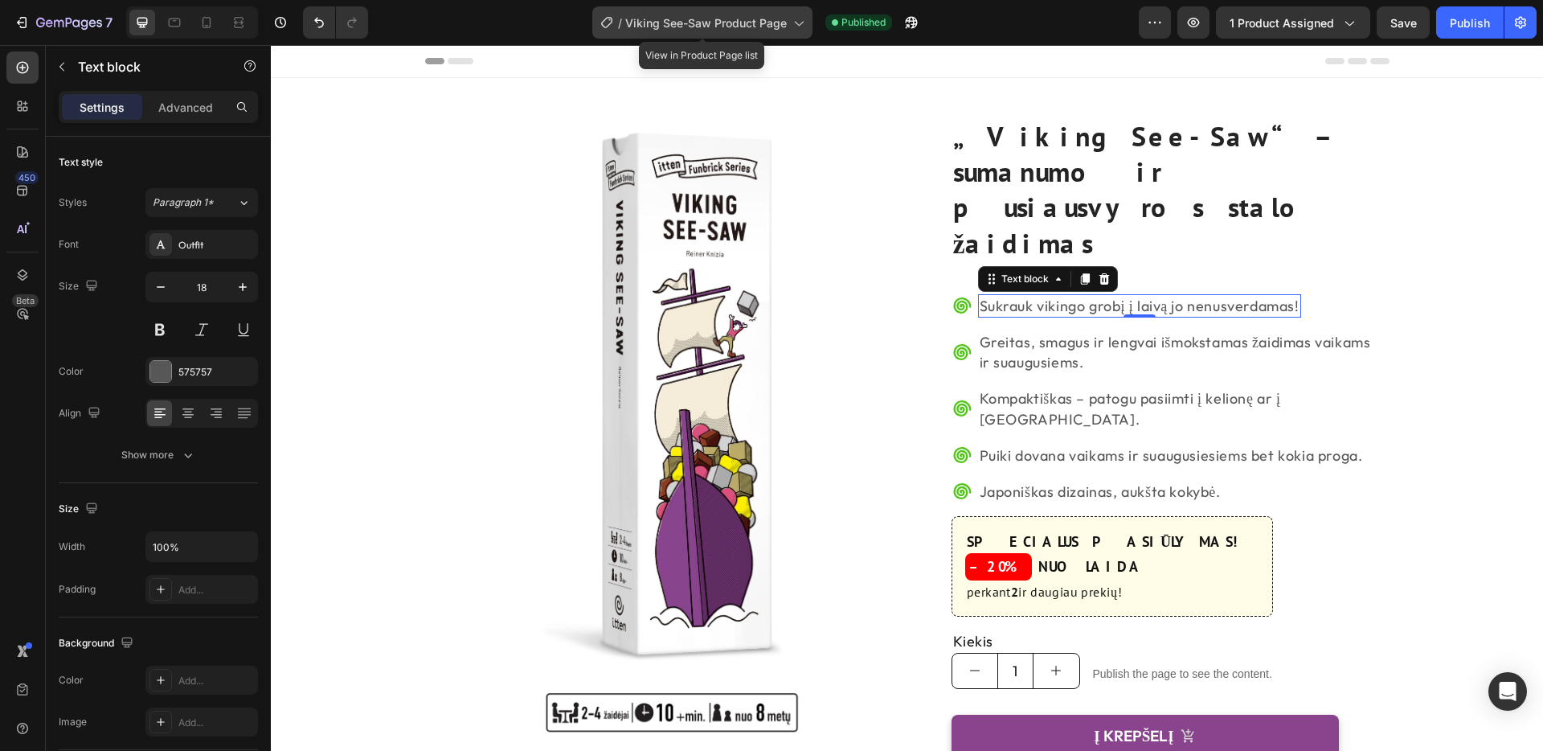
click at [800, 23] on icon at bounding box center [798, 22] width 16 height 16
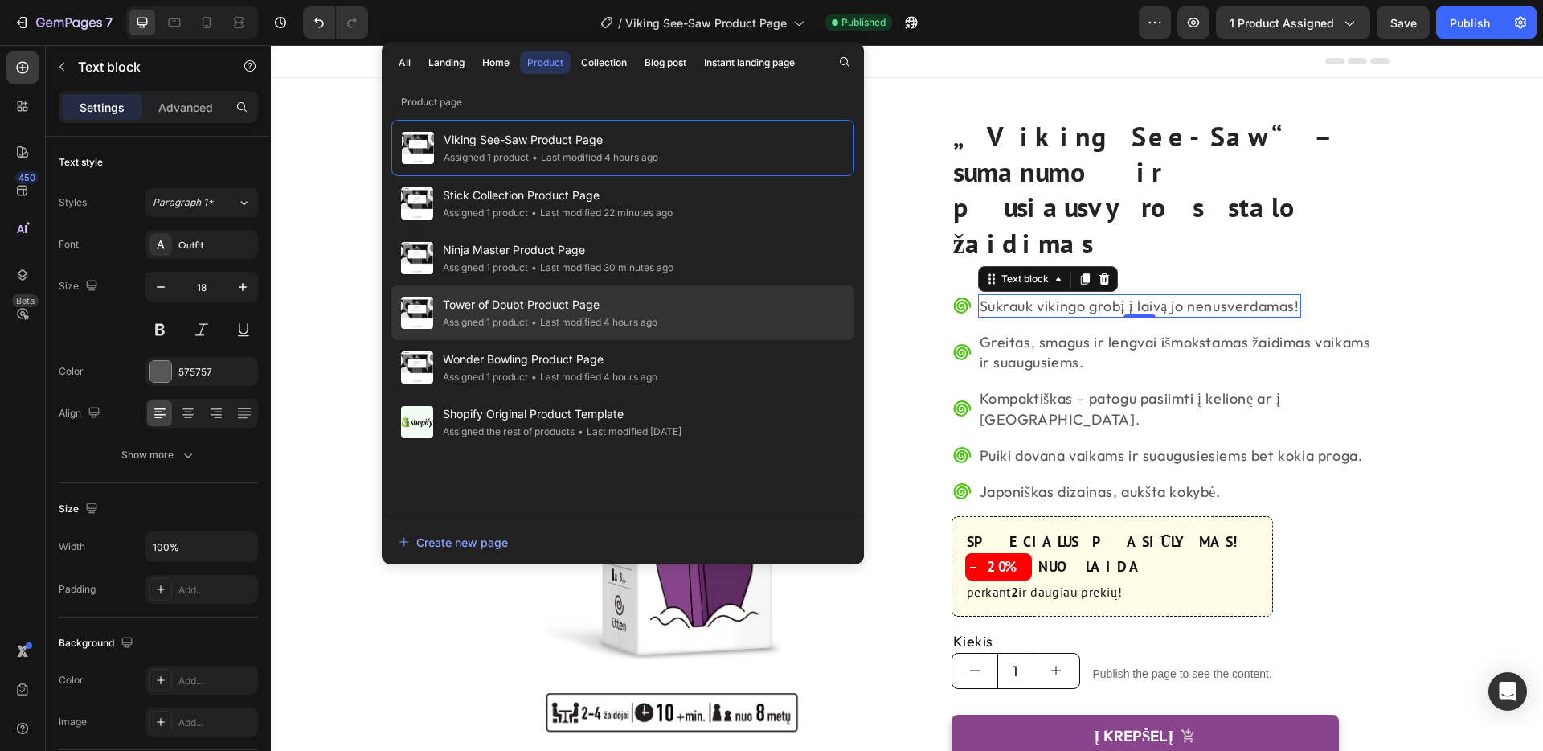
click at [532, 296] on span "Tower of Doubt Product Page" at bounding box center [550, 304] width 215 height 19
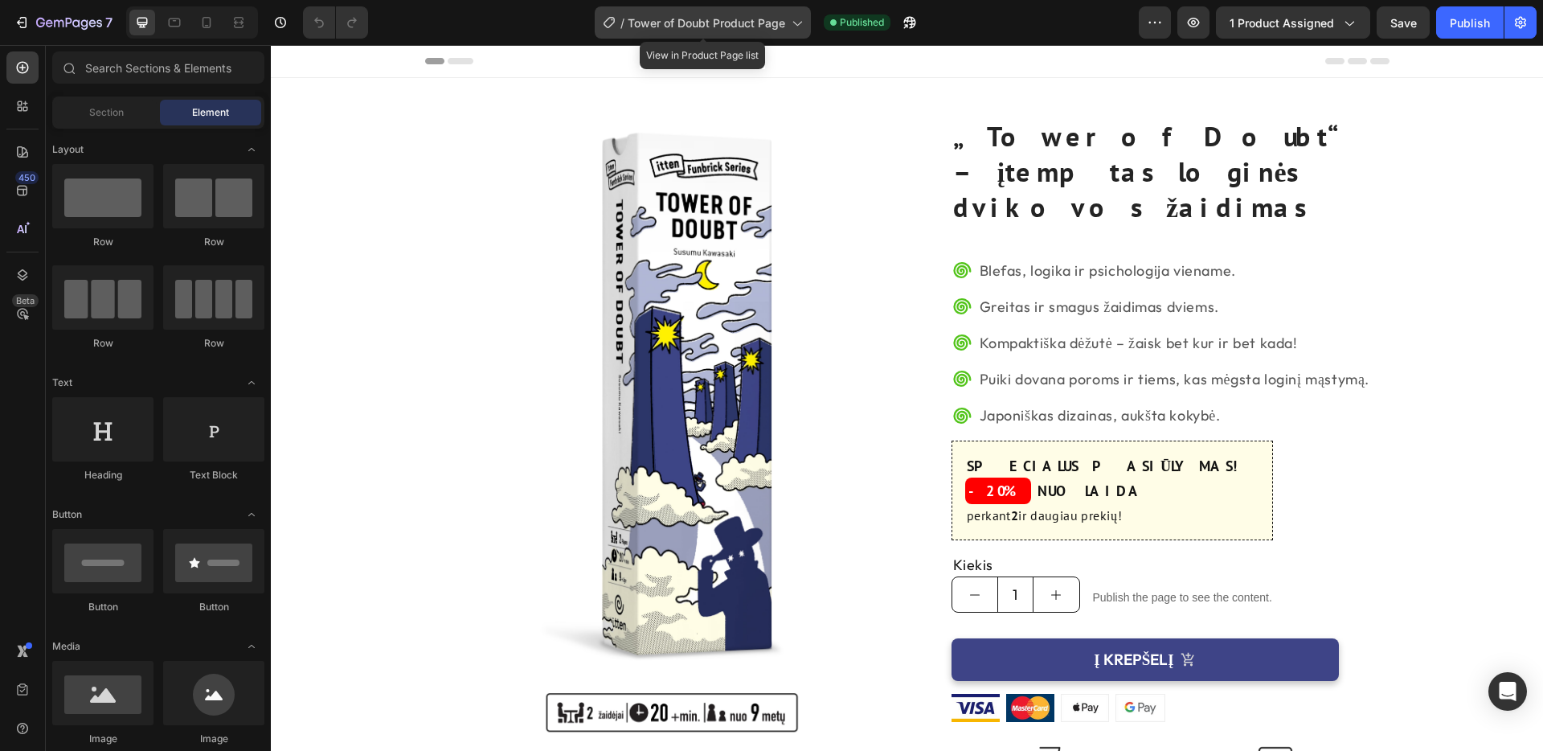
click at [801, 19] on icon at bounding box center [796, 22] width 16 height 16
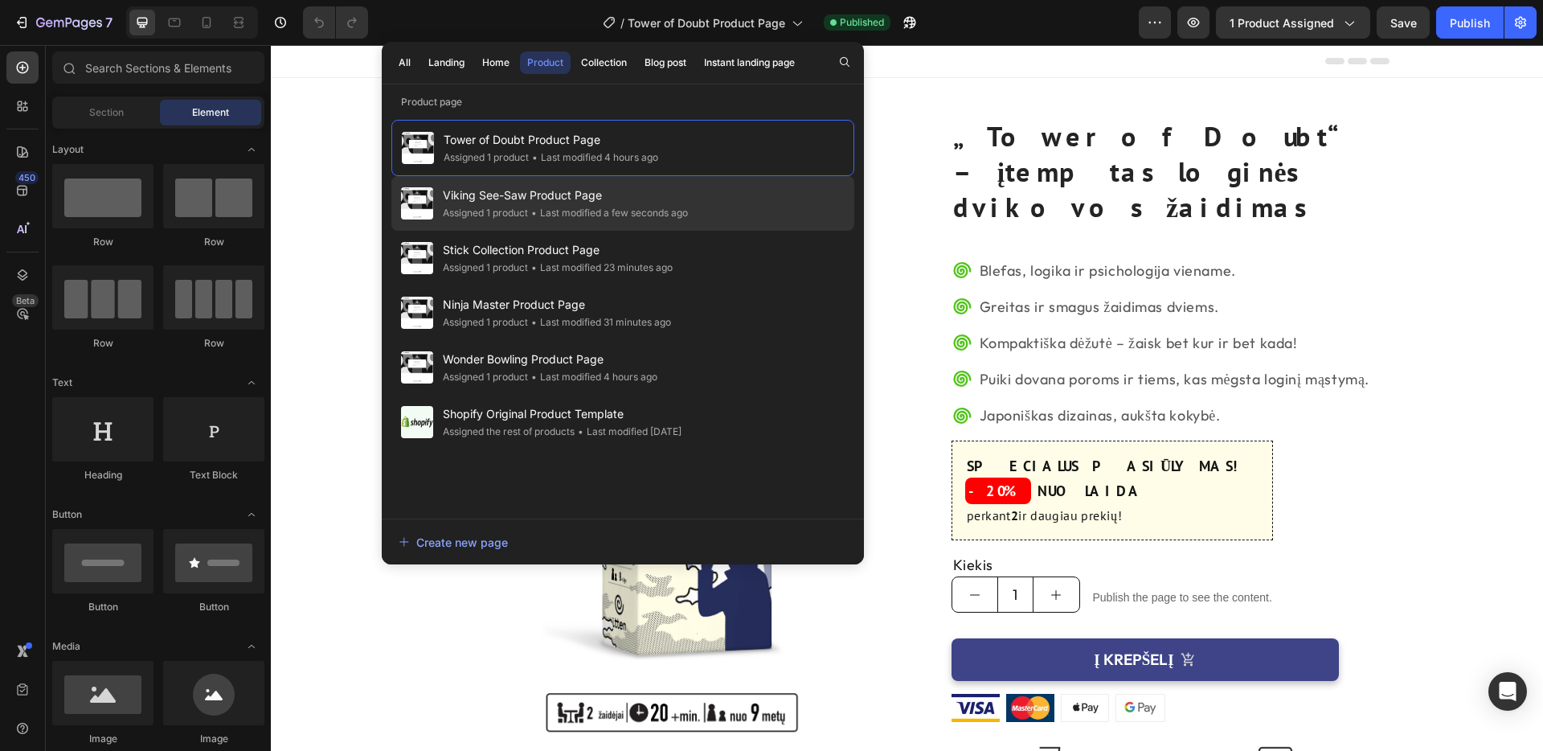
click at [654, 199] on span "Viking See-Saw Product Page" at bounding box center [565, 195] width 245 height 19
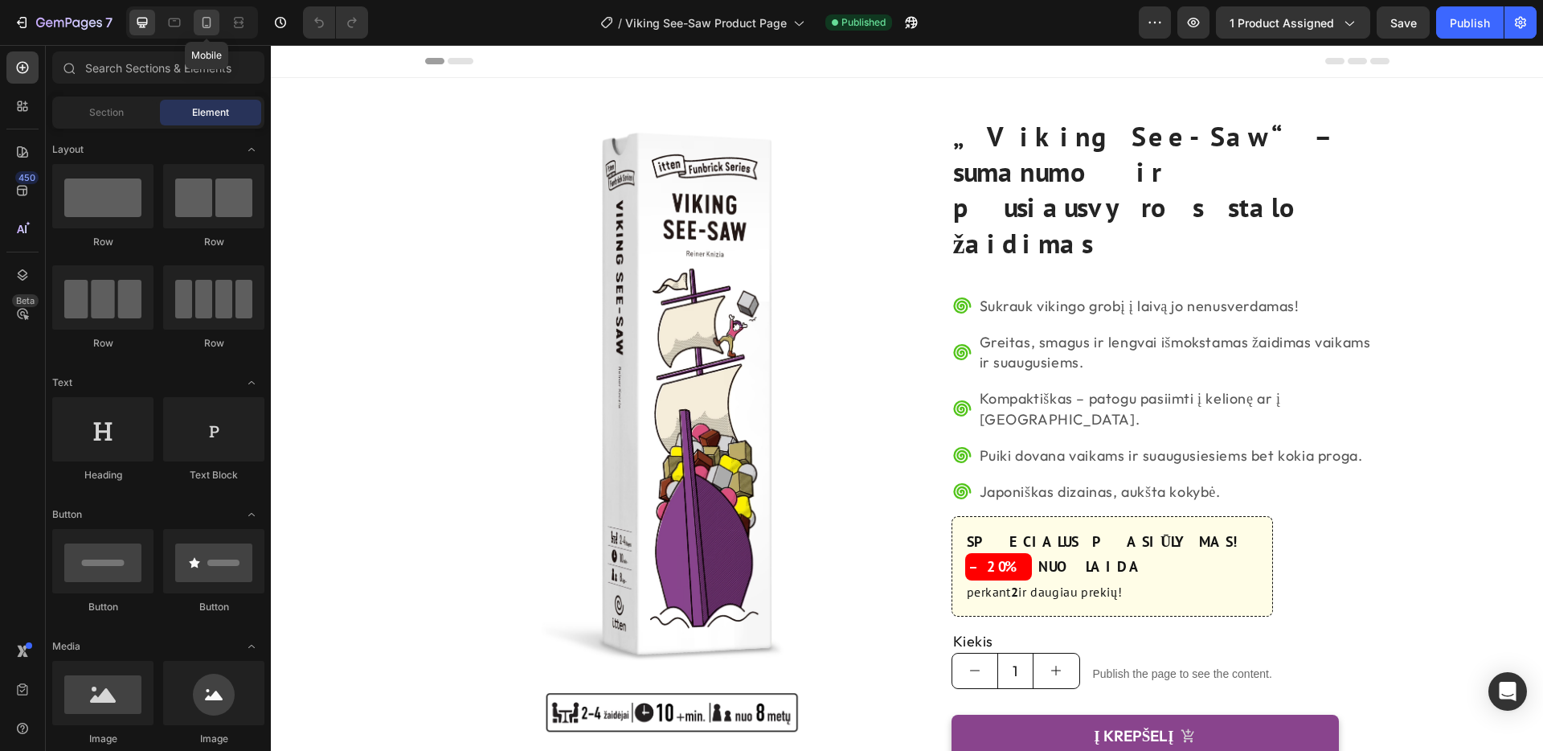
click at [213, 21] on icon at bounding box center [207, 22] width 16 height 16
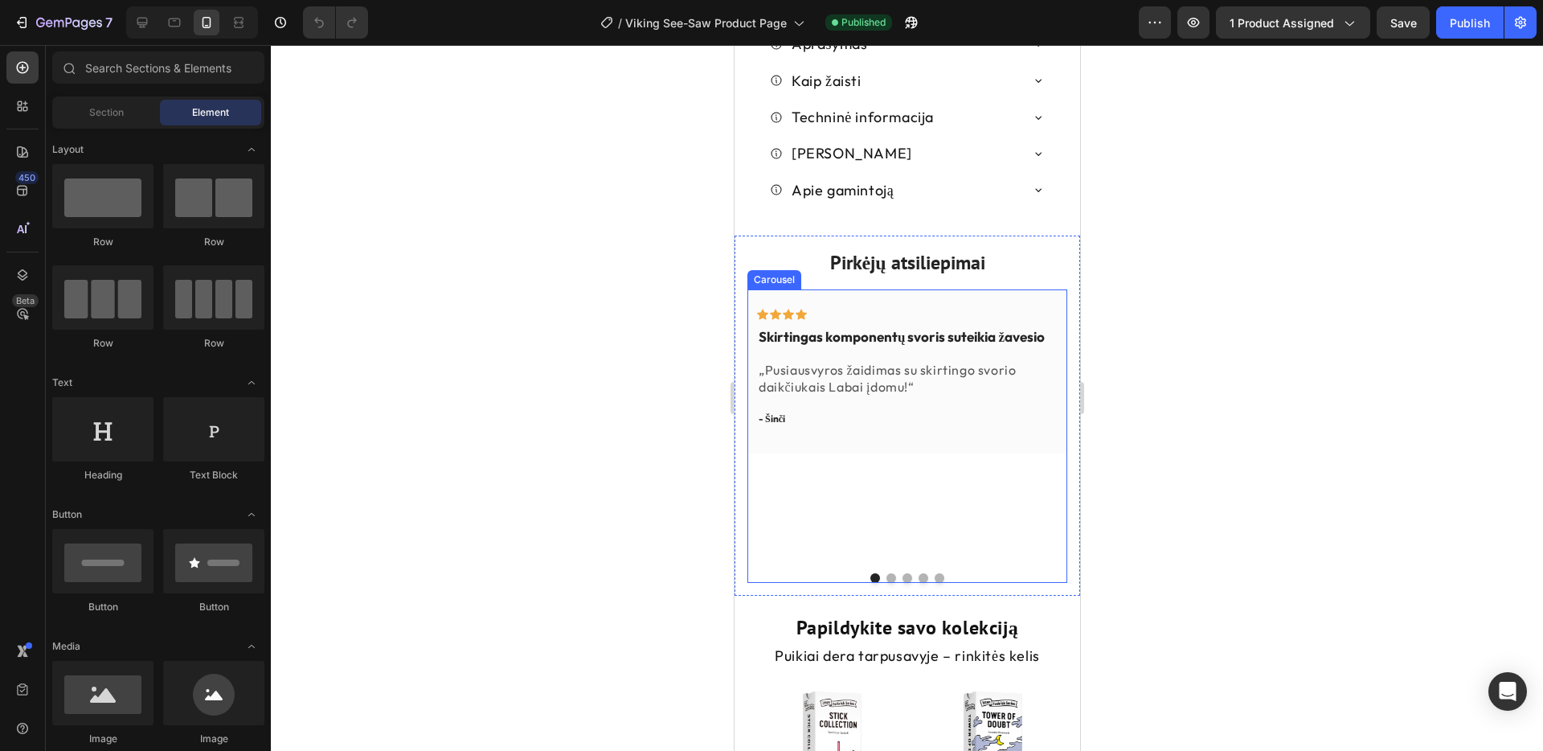
scroll to position [1136, 0]
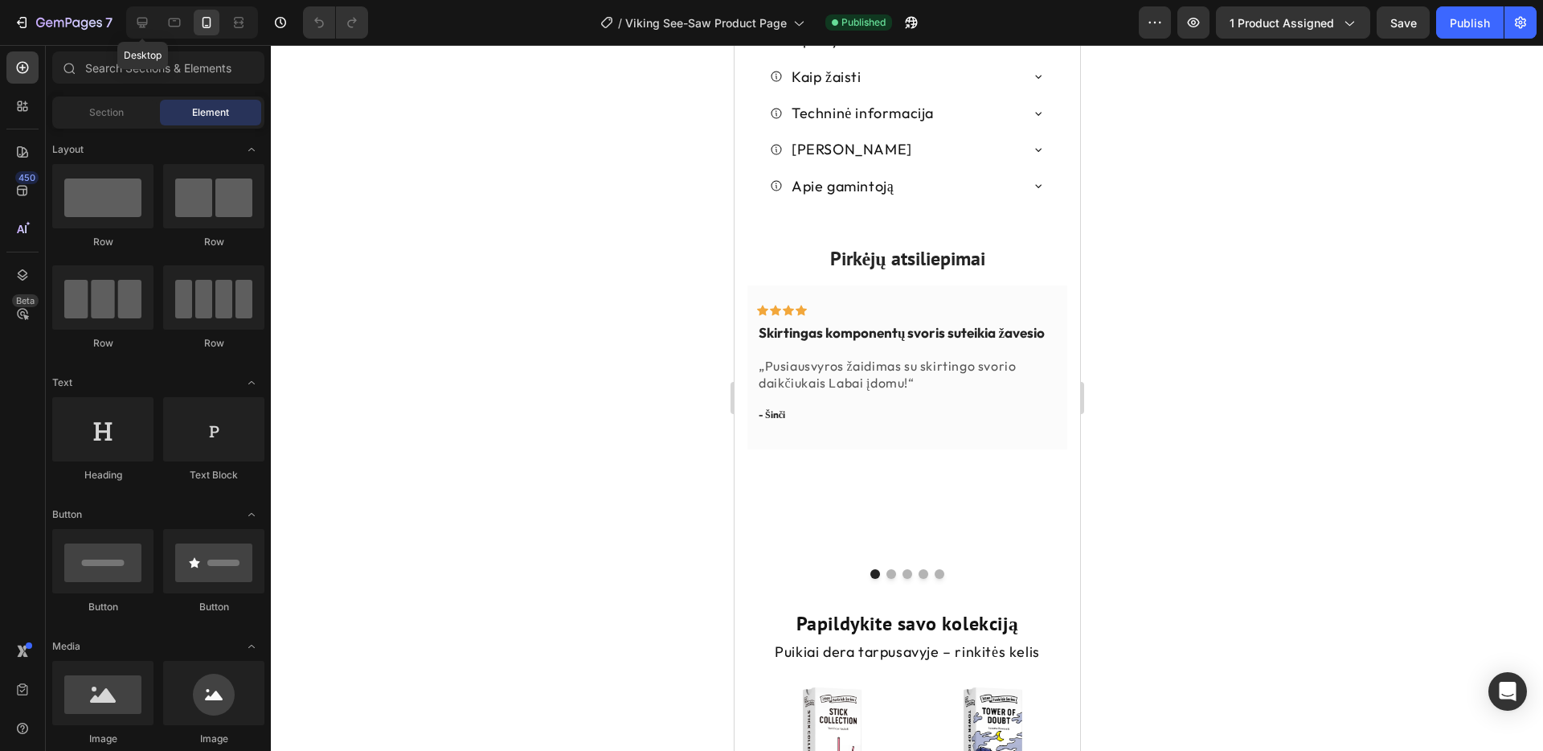
drag, startPoint x: 144, startPoint y: 22, endPoint x: 240, endPoint y: 43, distance: 98.1
click at [144, 22] on icon at bounding box center [142, 23] width 10 height 10
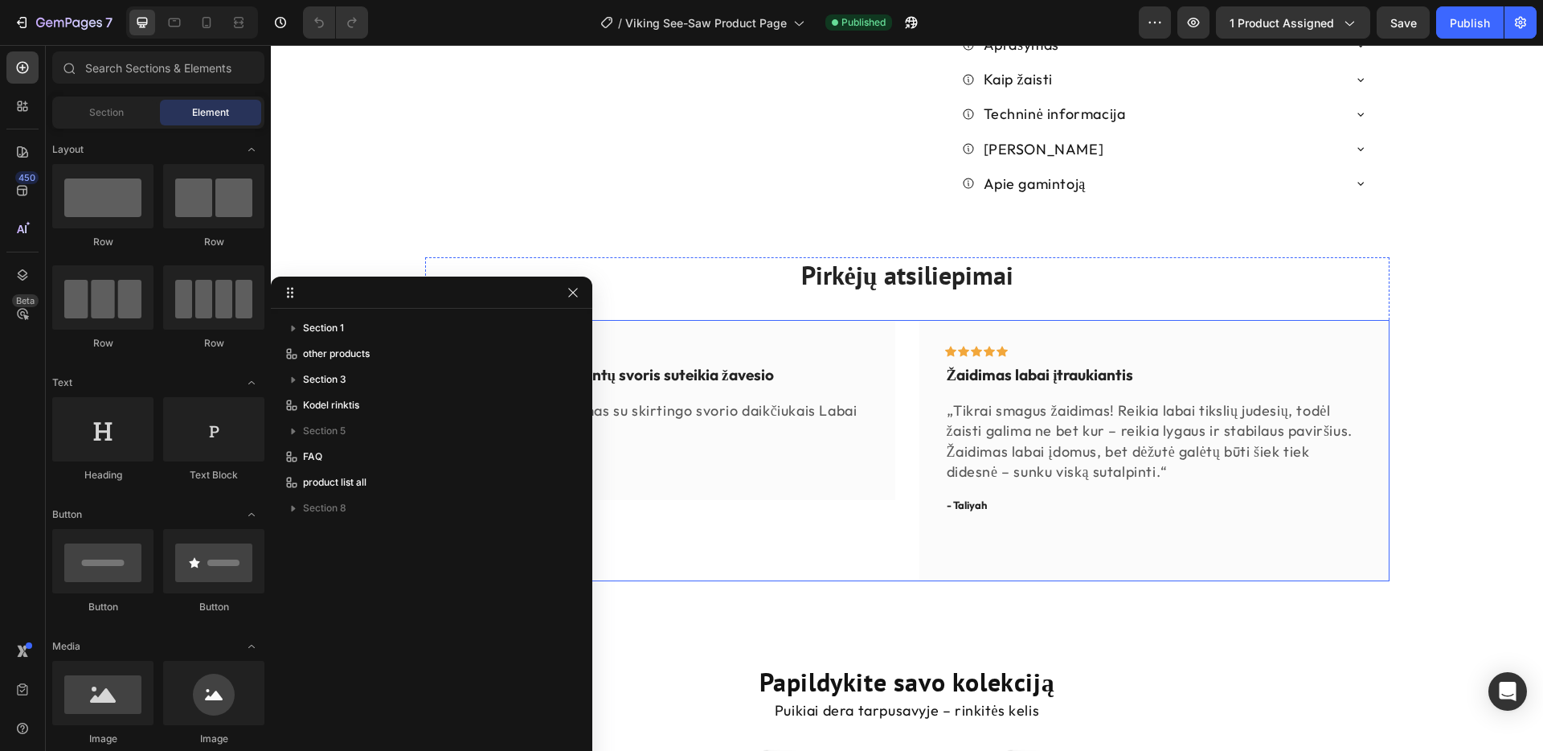
scroll to position [838, 0]
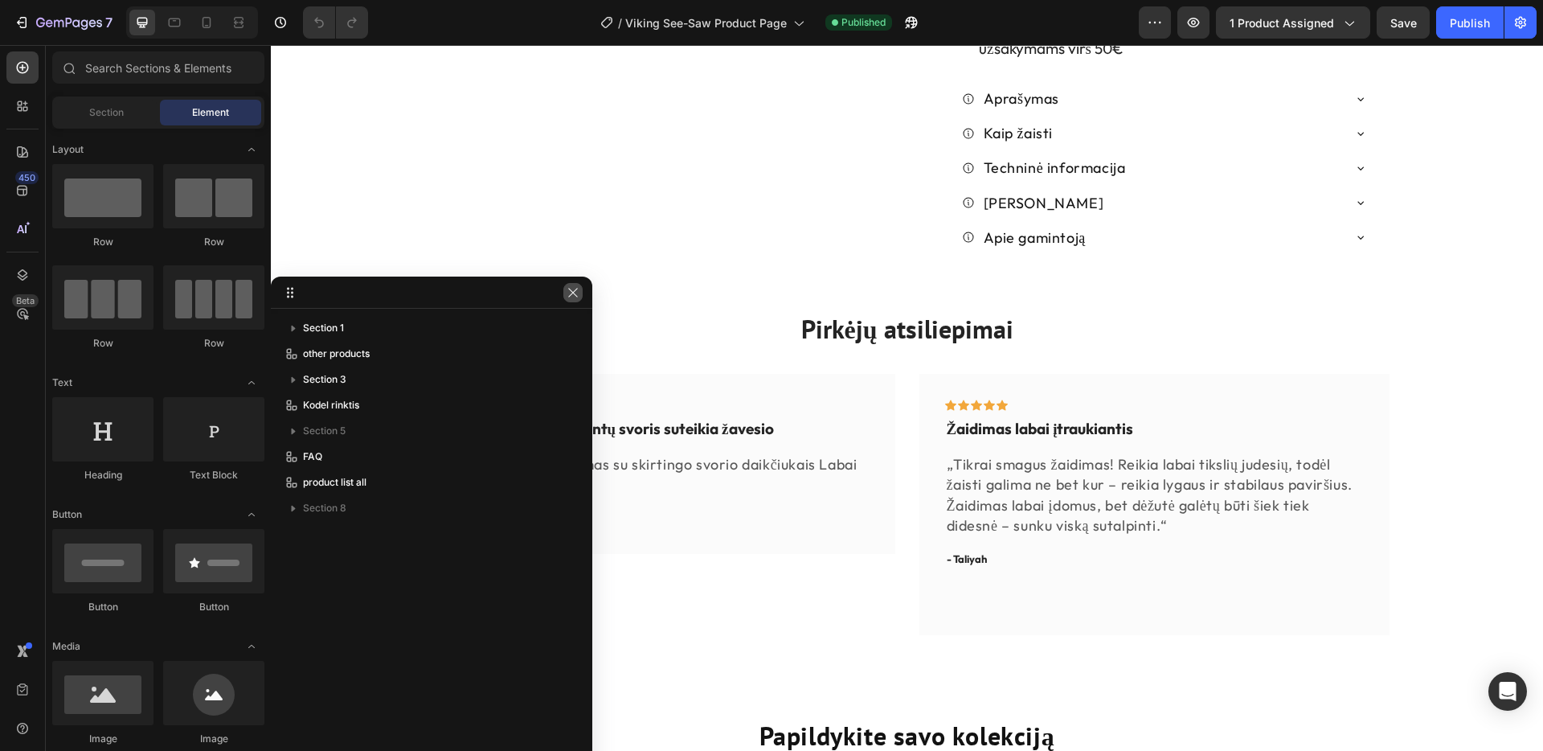
click at [575, 295] on icon "button" at bounding box center [573, 292] width 13 height 13
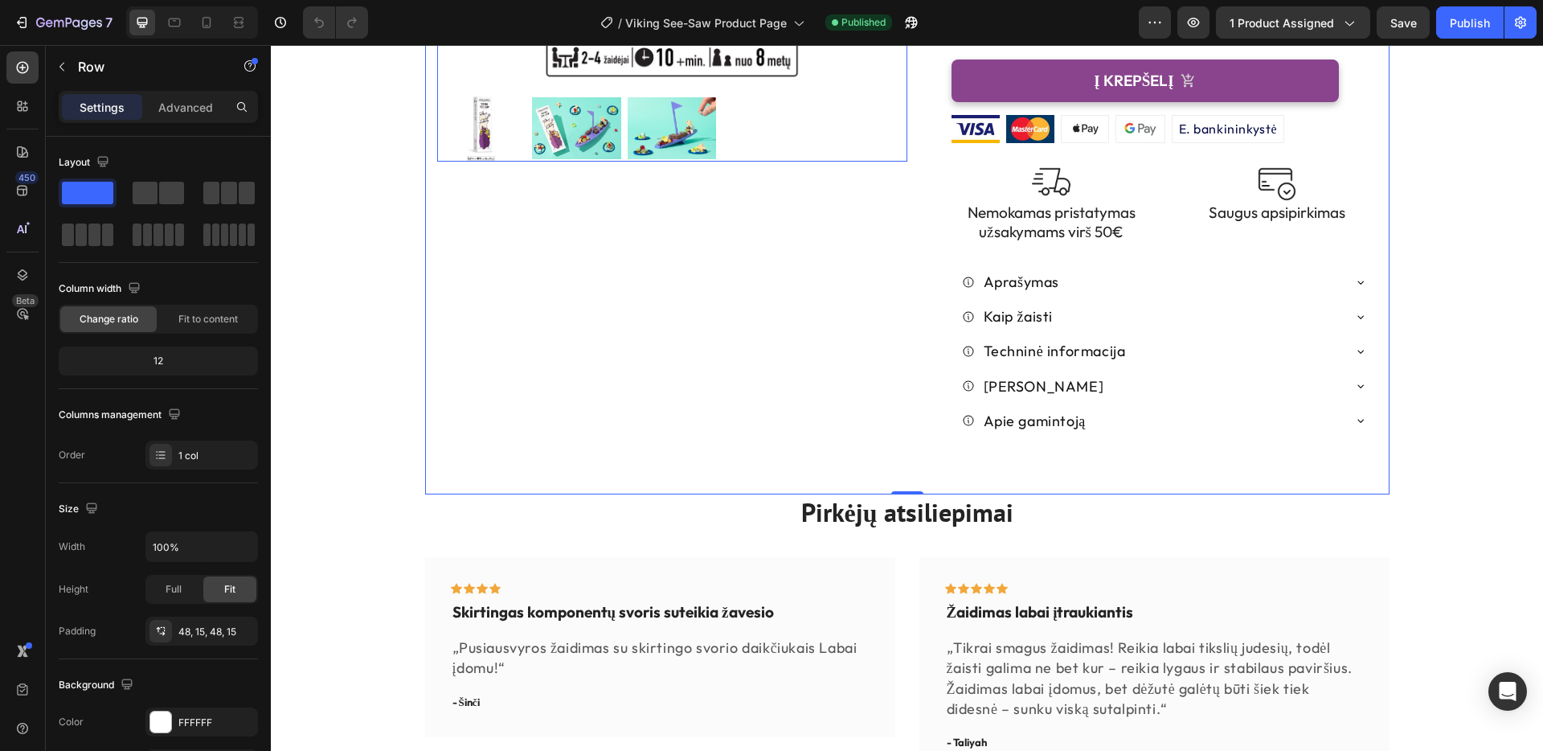
scroll to position [781, 0]
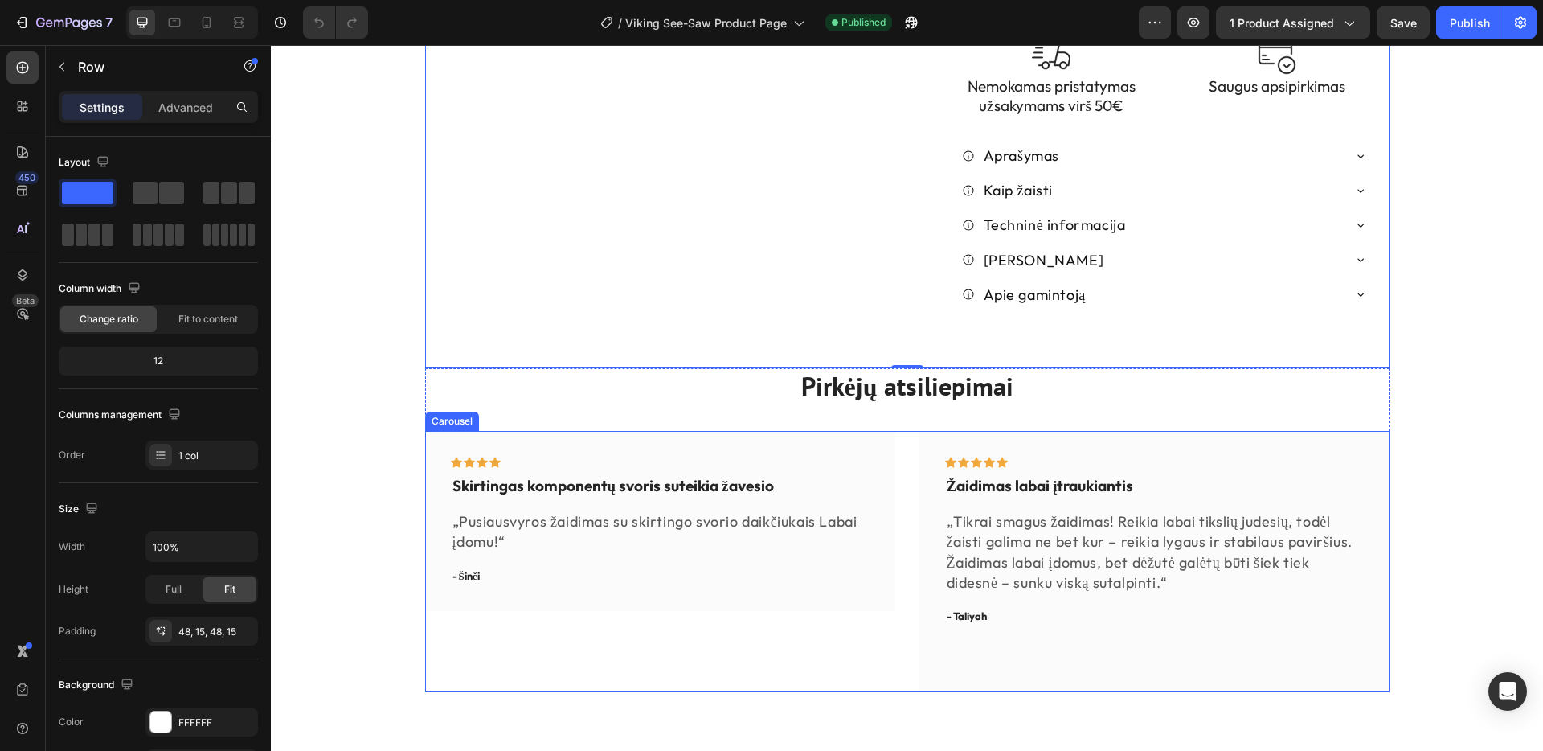
click at [903, 586] on div "Icon Icon Icon Icon Row Skirtingas komponentų svoris suteikia žavesio Text bloc…" at bounding box center [907, 561] width 964 height 261
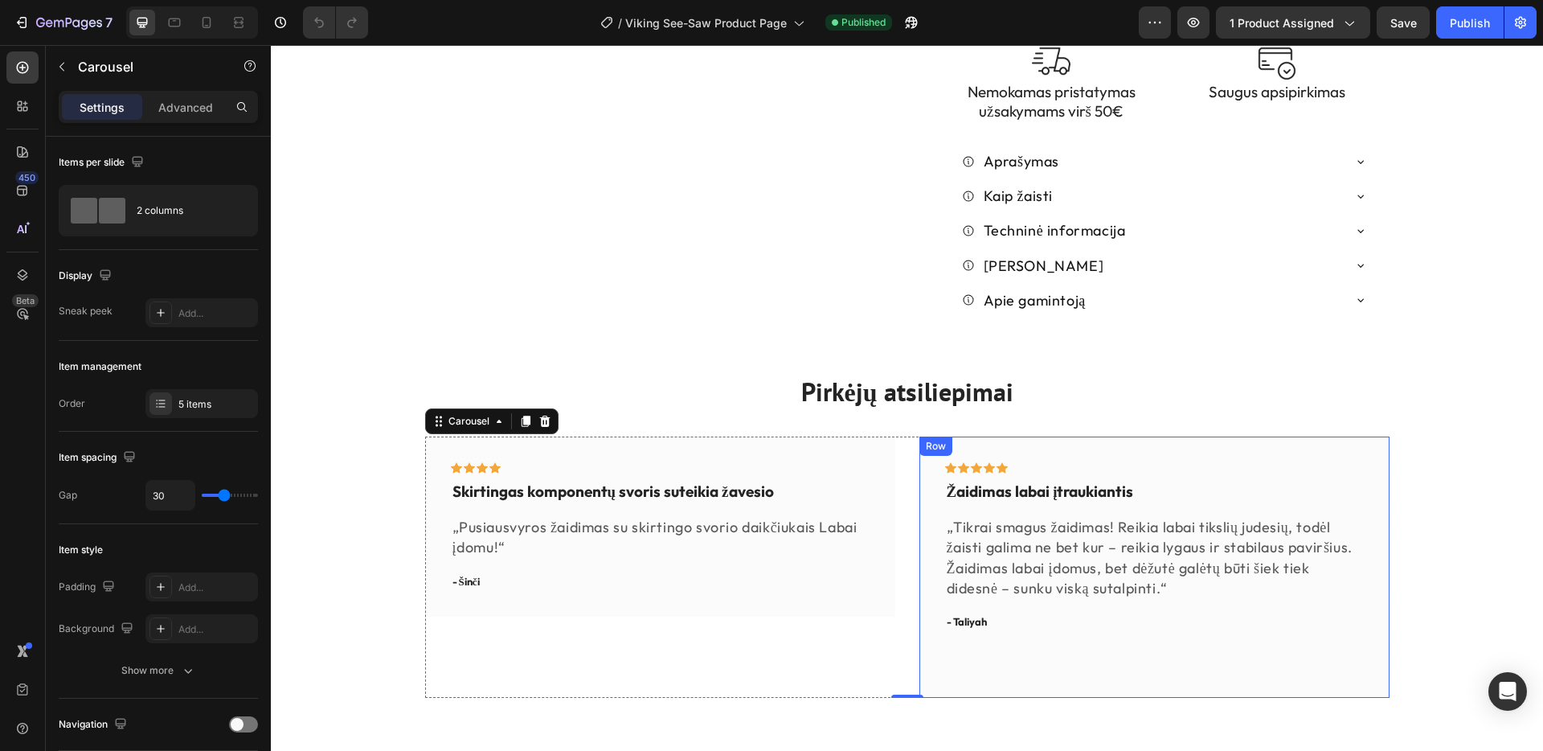
scroll to position [776, 0]
click at [1373, 473] on div "Icon Icon Icon Icon Icon Row Žaidimas labai įtraukiantis Text block „Tikrai sma…" at bounding box center [1154, 566] width 470 height 261
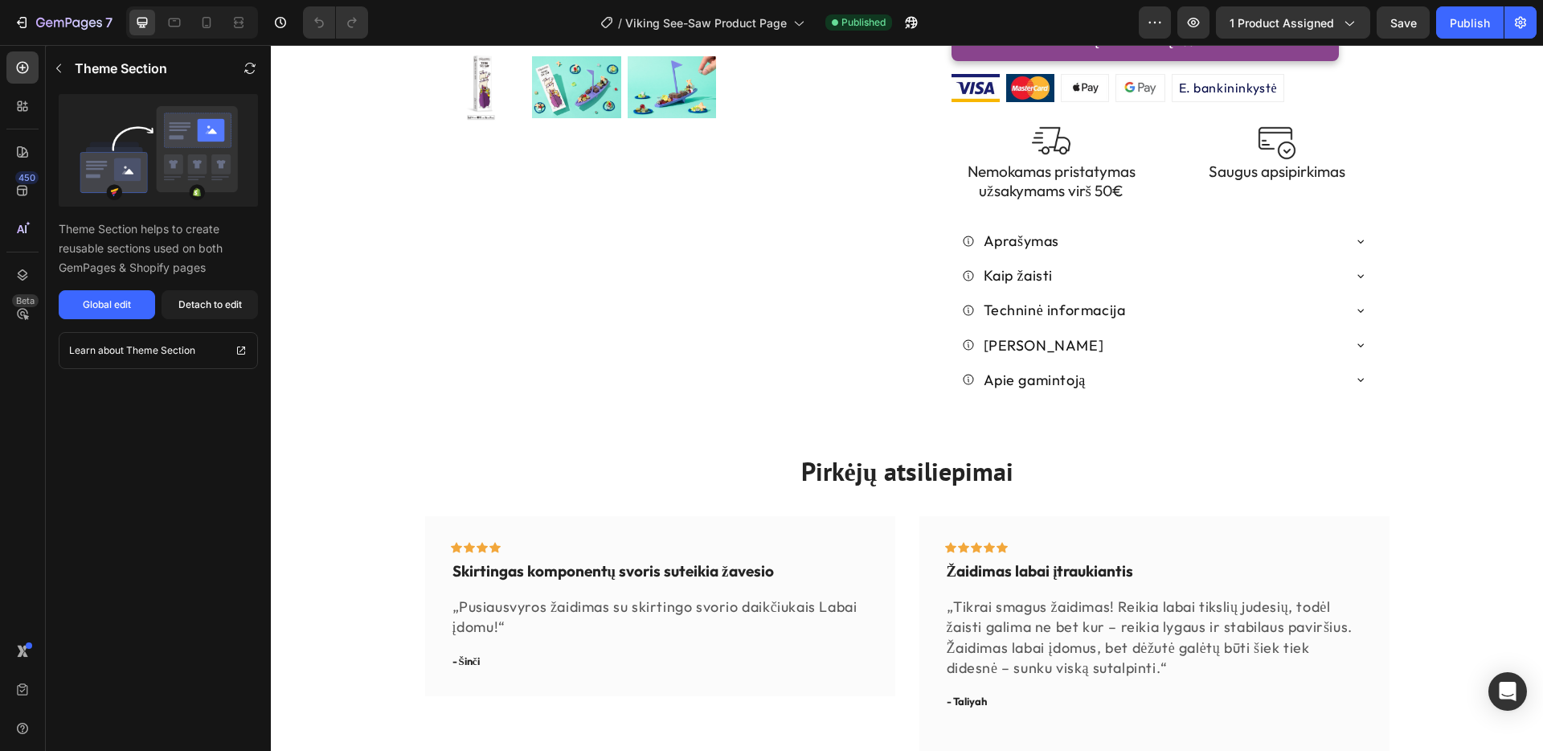
scroll to position [666, 0]
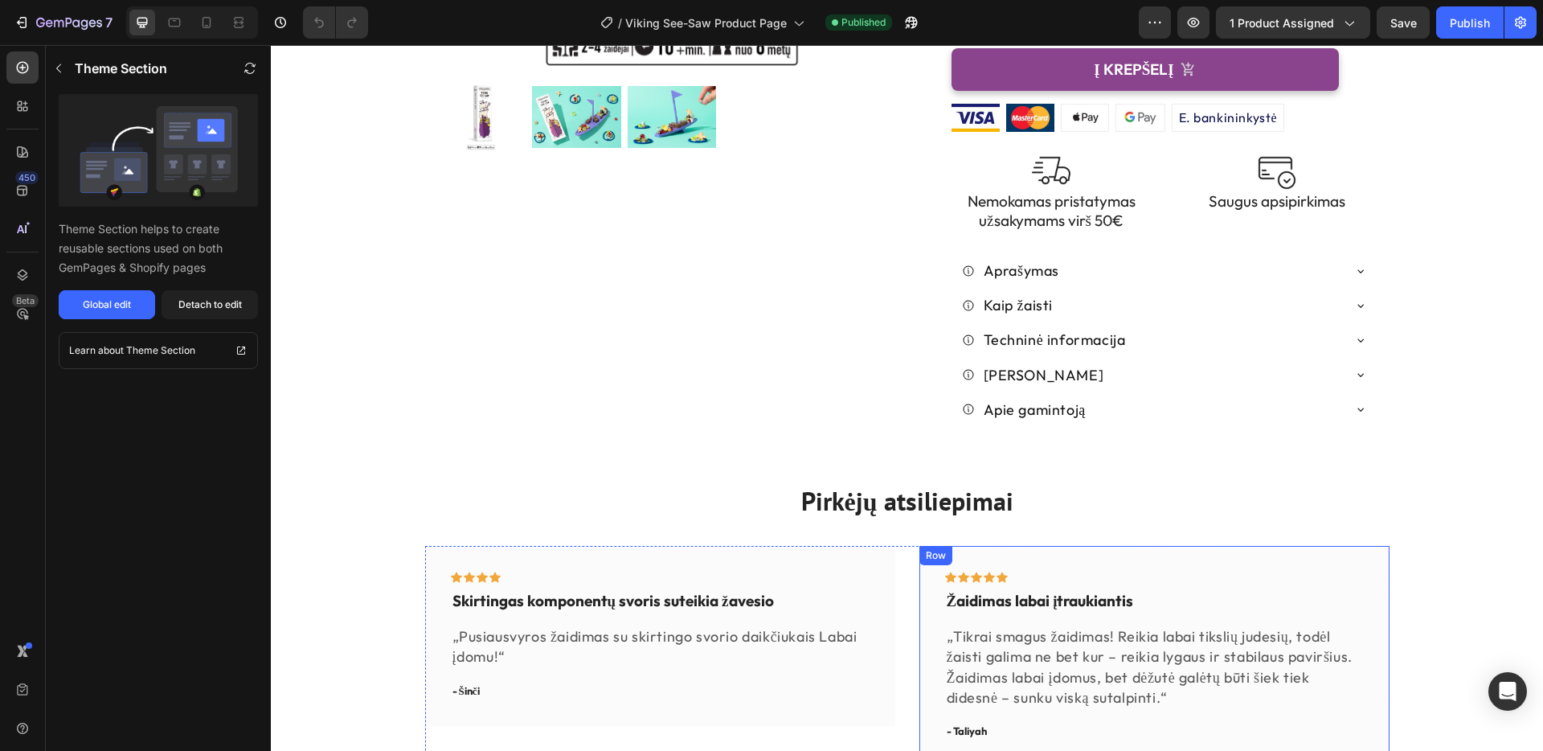
click at [945, 546] on div "Row" at bounding box center [935, 555] width 33 height 19
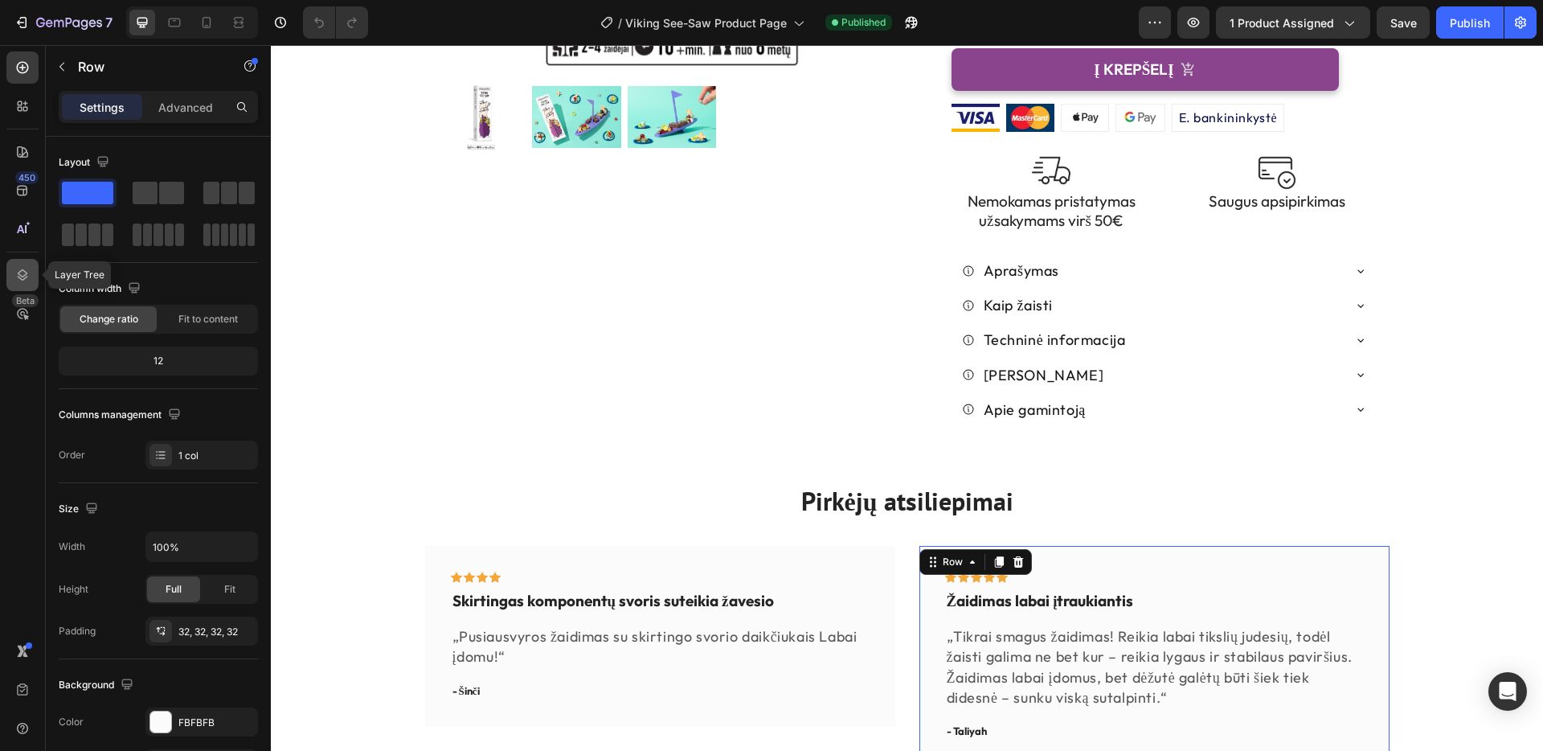
click at [27, 270] on icon at bounding box center [22, 275] width 16 height 16
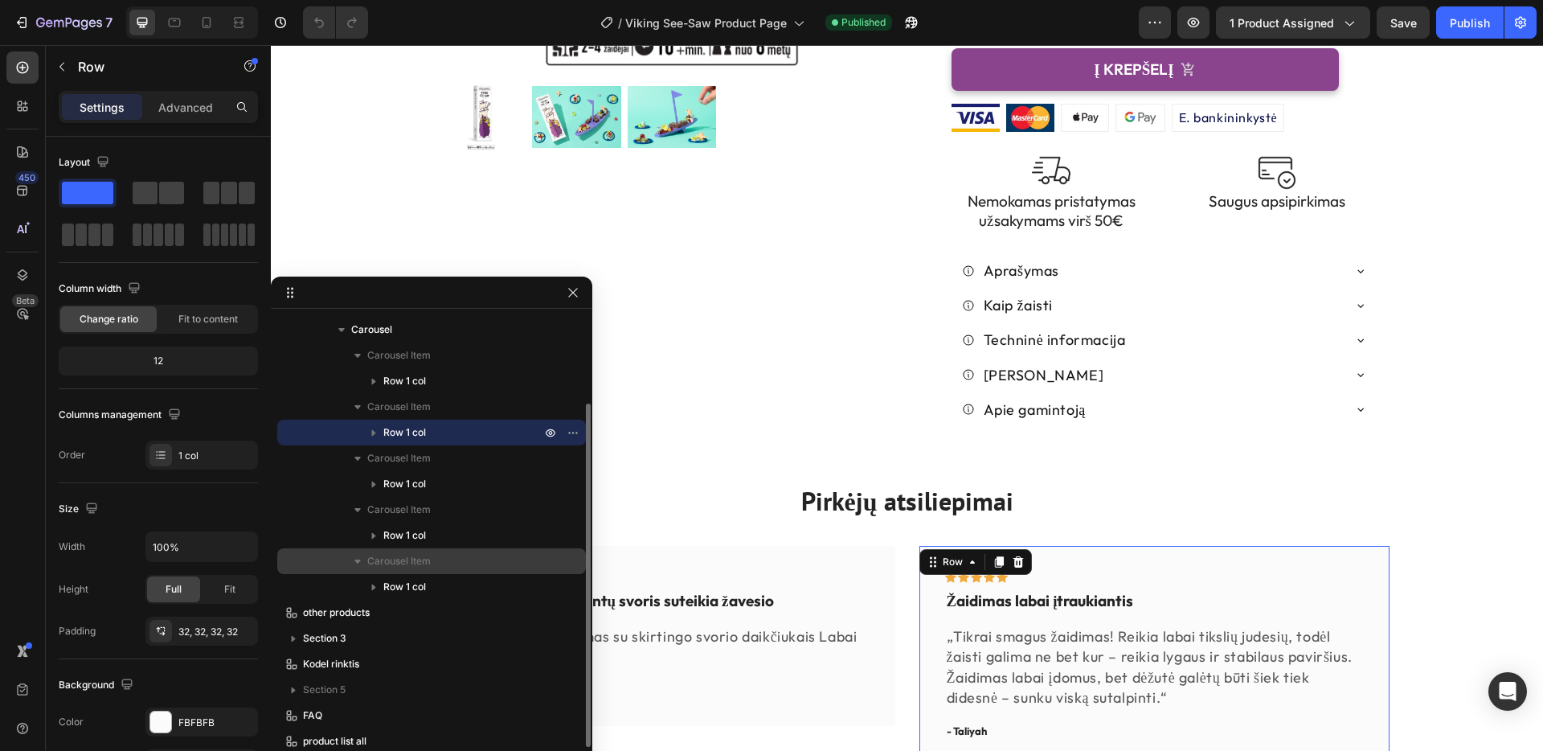
scroll to position [137, 0]
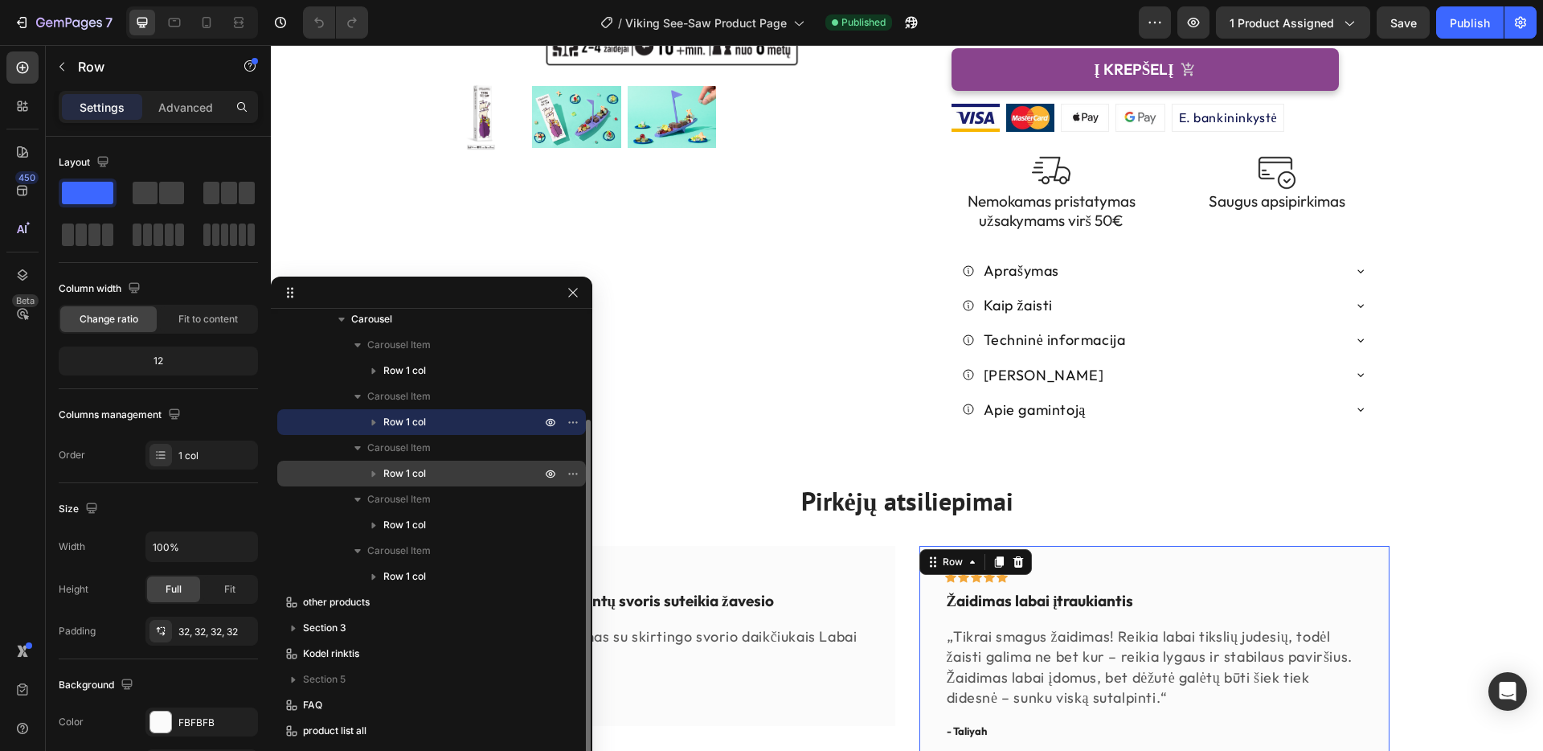
click at [408, 469] on span "Row 1 col" at bounding box center [404, 473] width 43 height 16
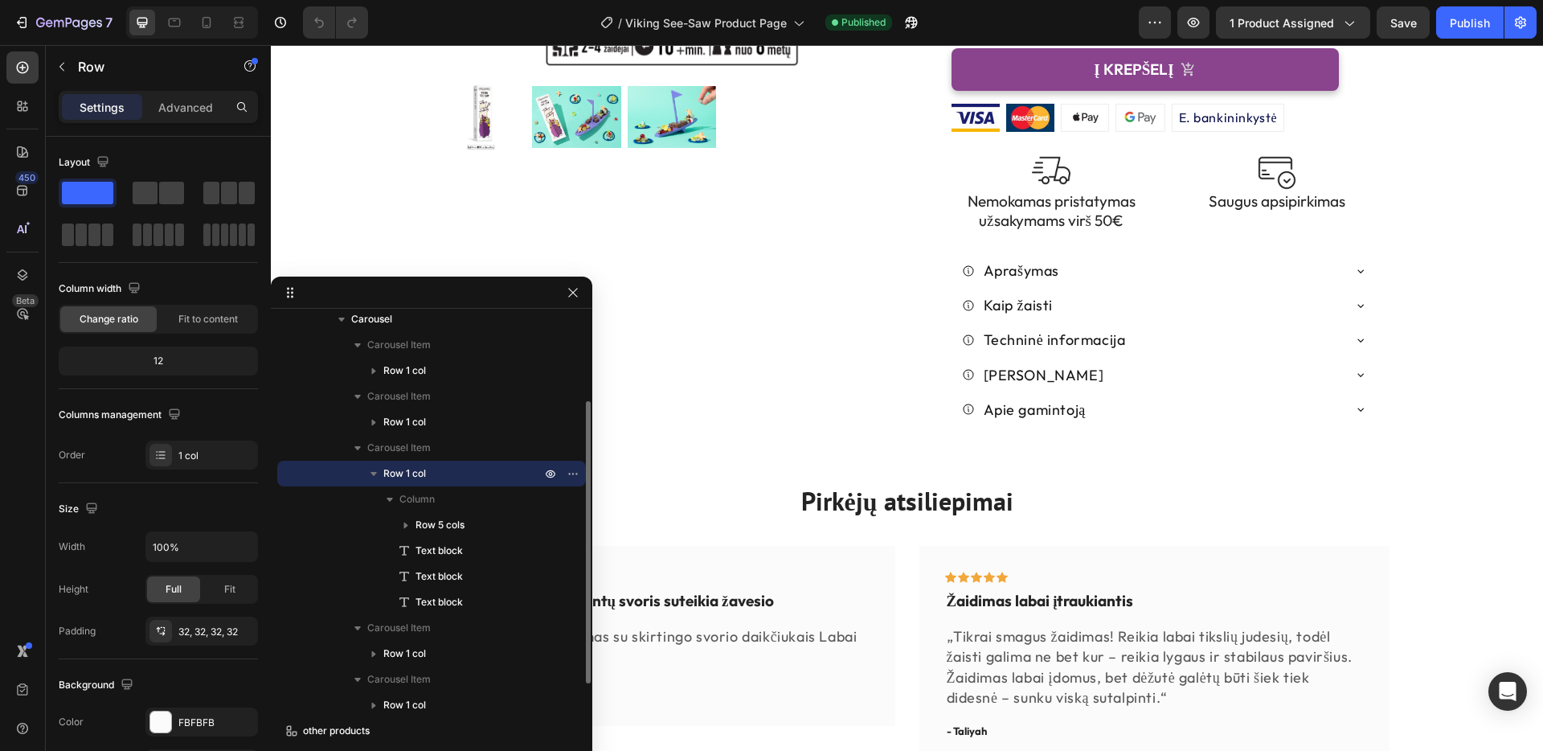
click at [408, 469] on span "Row 1 col" at bounding box center [404, 473] width 43 height 16
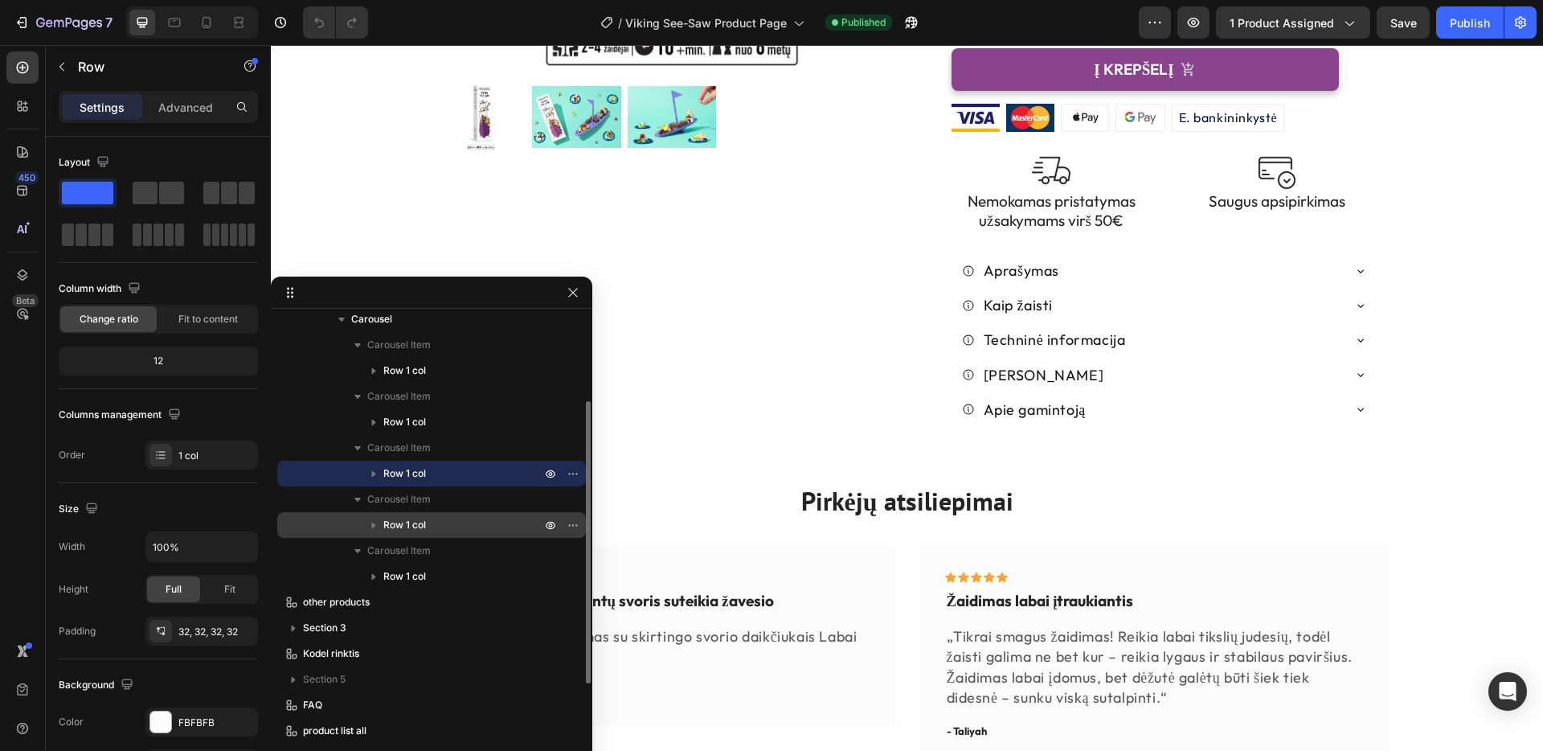
click at [402, 521] on span "Row 1 col" at bounding box center [404, 525] width 43 height 16
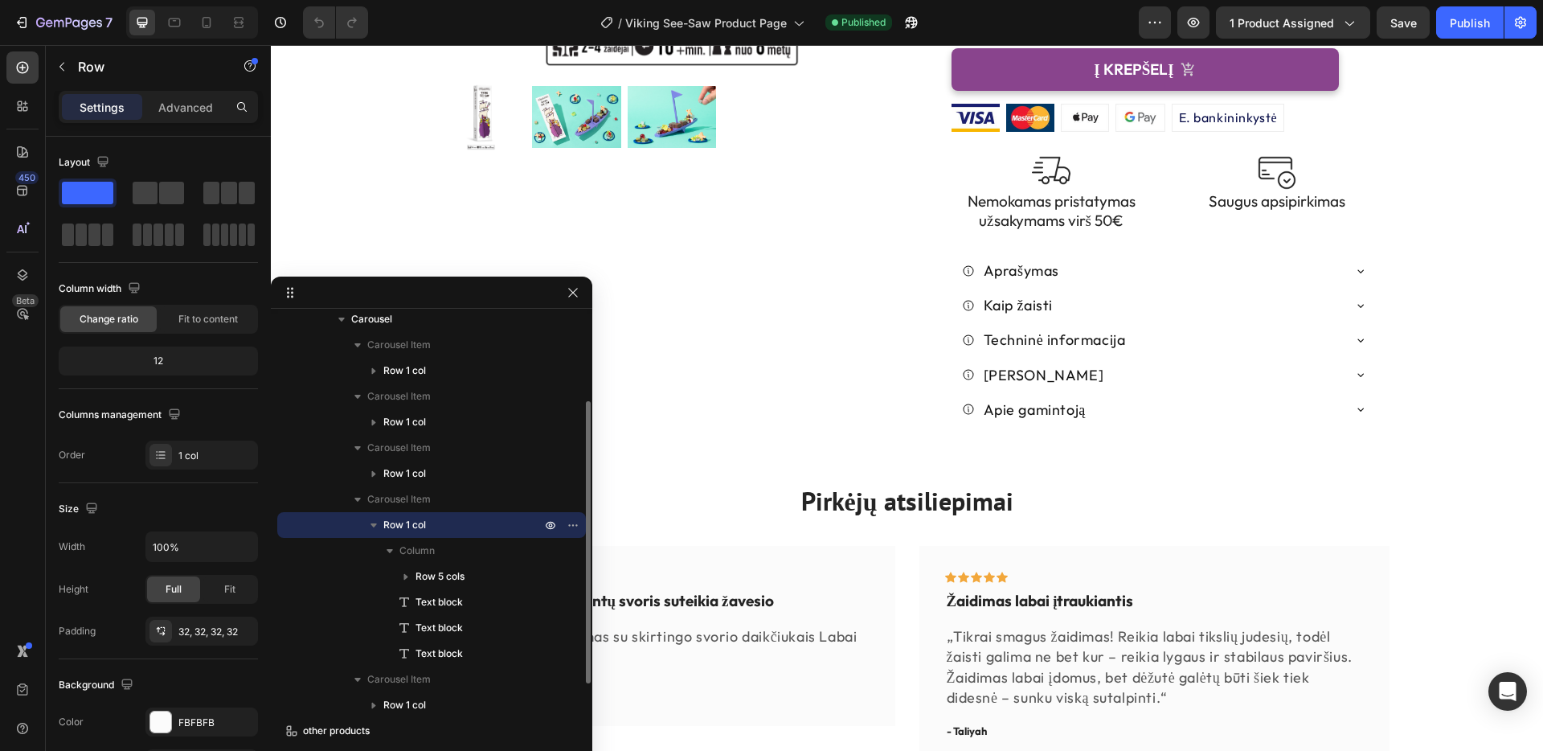
click at [402, 520] on span "Row 1 col" at bounding box center [404, 525] width 43 height 16
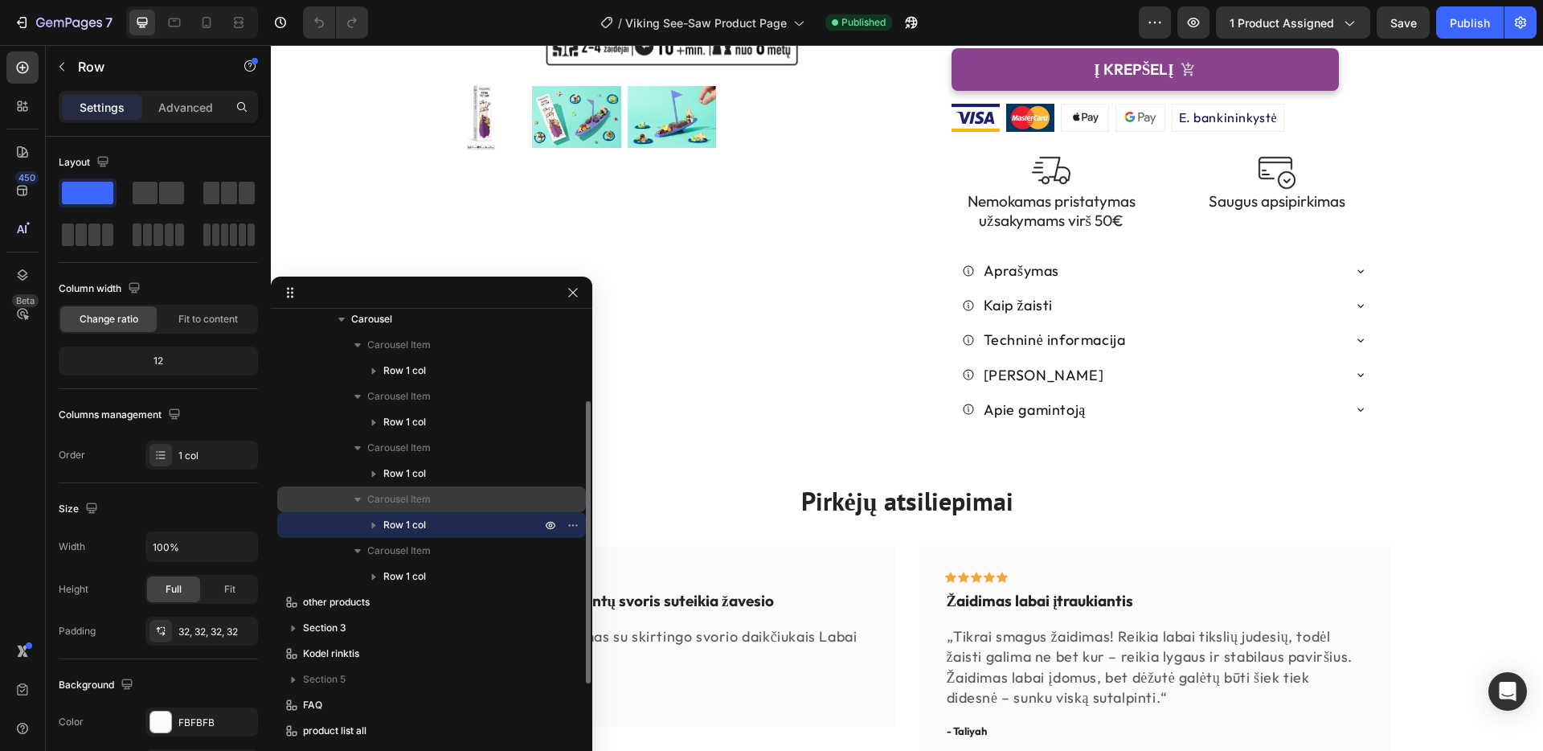
click at [403, 494] on span "Carousel Item" at bounding box center [398, 499] width 63 height 16
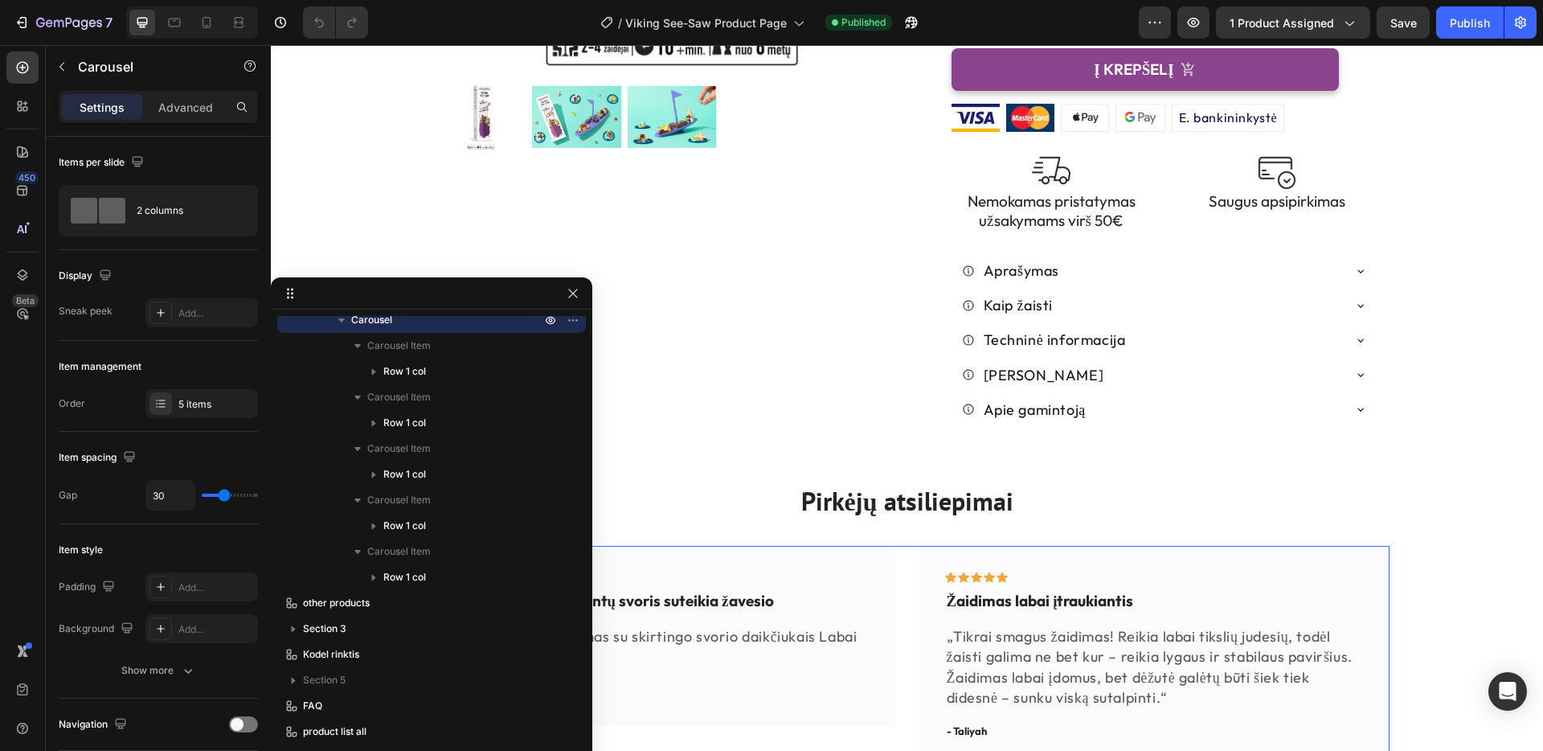
drag, startPoint x: 444, startPoint y: 295, endPoint x: 421, endPoint y: 299, distance: 23.7
click at [167, 398] on div at bounding box center [160, 403] width 23 height 23
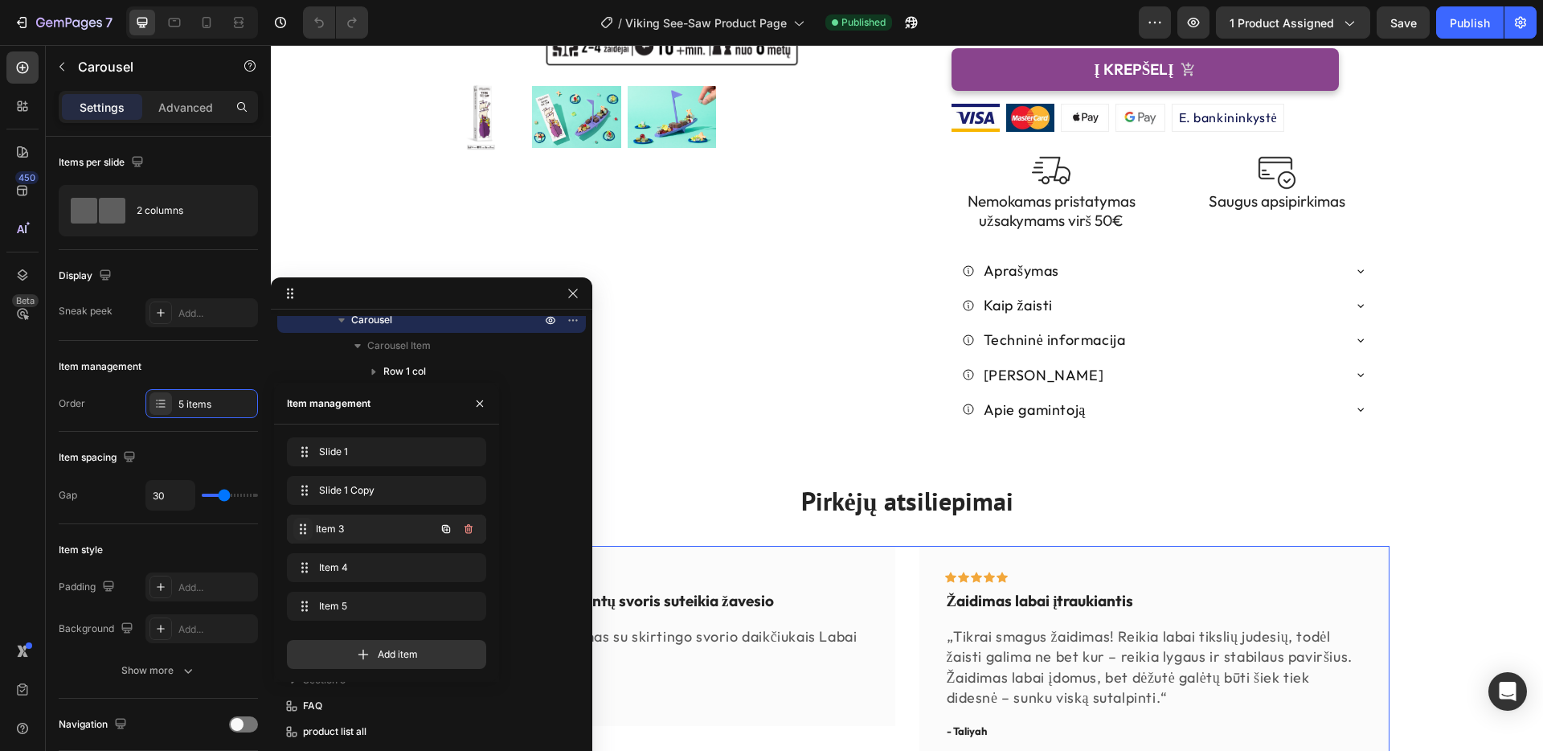
click at [313, 524] on div "Item 3 Item 3" at bounding box center [363, 529] width 141 height 23
click at [350, 528] on span "Item 3" at bounding box center [375, 529] width 119 height 14
click at [904, 546] on div "Icon Icon Icon Icon Row Skirtingas komponentų svoris suteikia žavesio Text bloc…" at bounding box center [907, 676] width 964 height 261
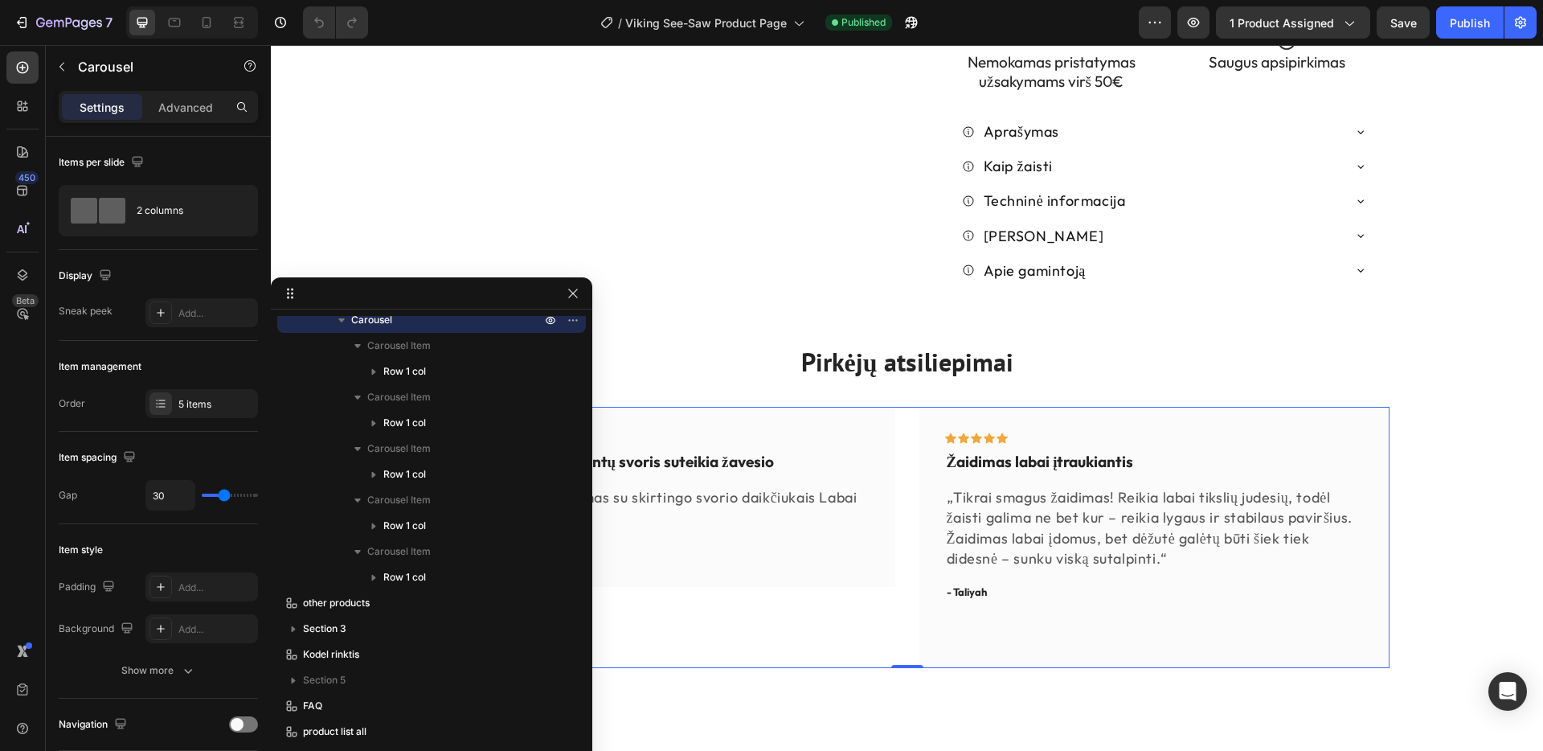
scroll to position [840, 0]
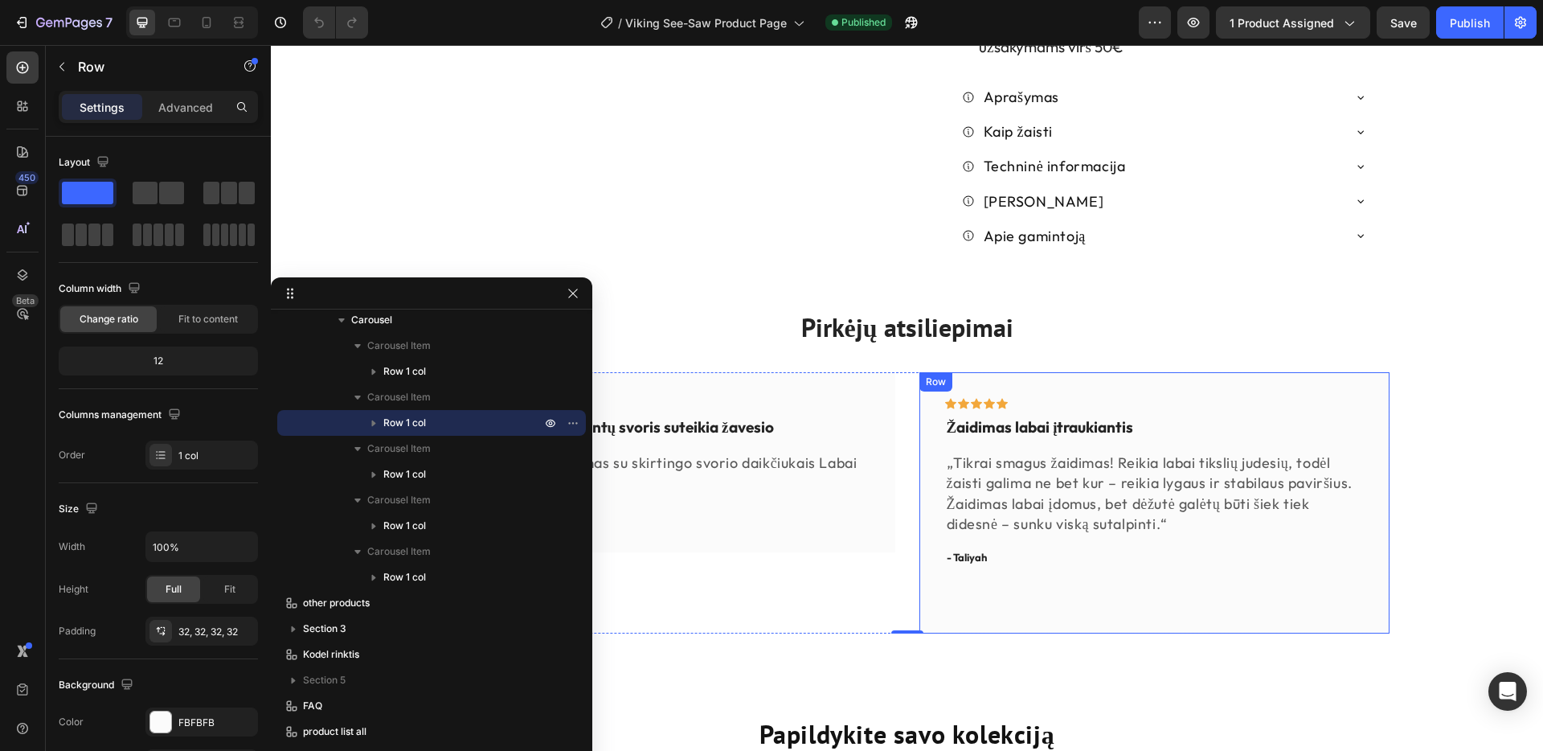
click at [1094, 493] on div "Icon Icon Icon Icon Icon Row Žaidimas labai įtraukiantis Text block „Tikrai sma…" at bounding box center [1154, 503] width 419 height 210
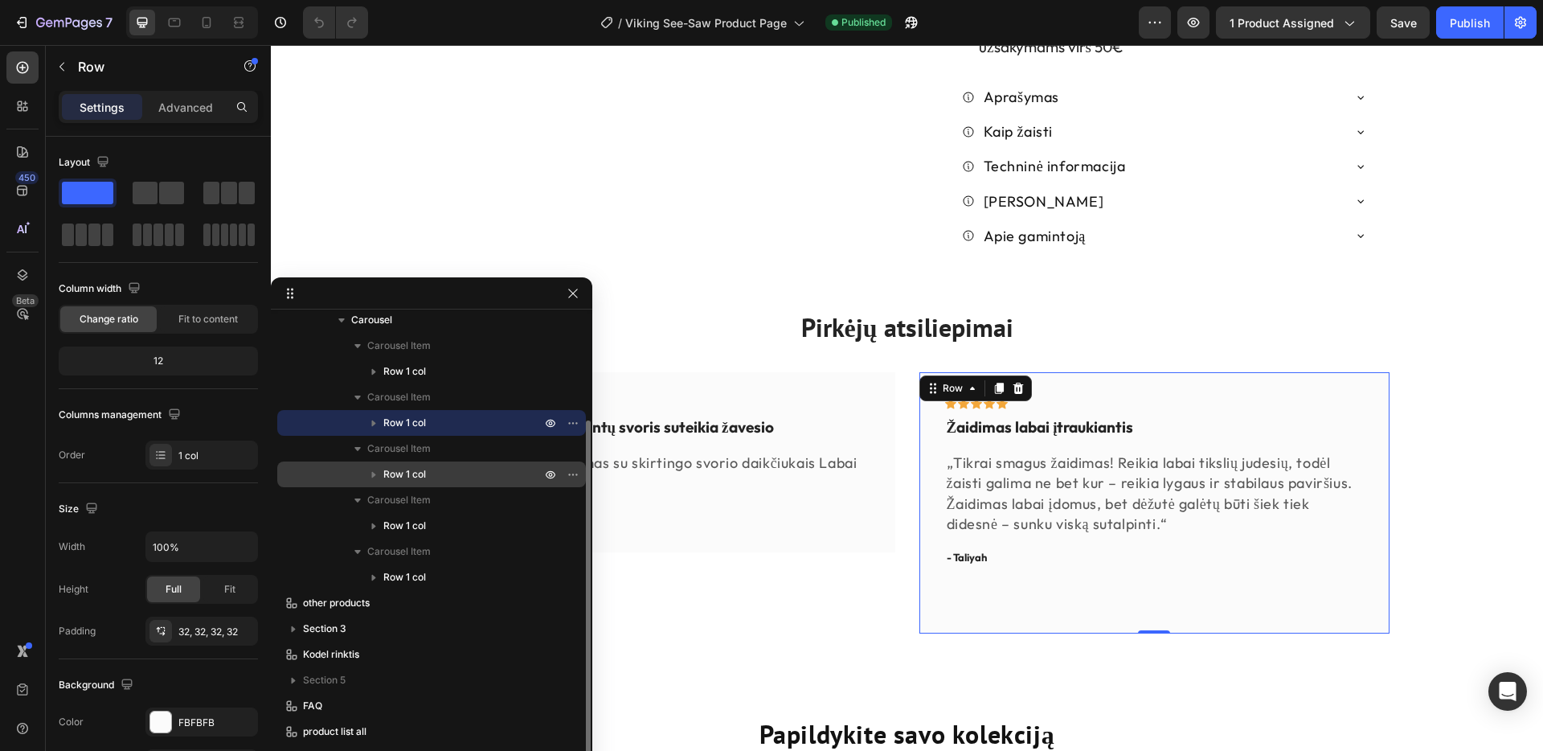
click at [379, 472] on icon "button" at bounding box center [374, 474] width 16 height 16
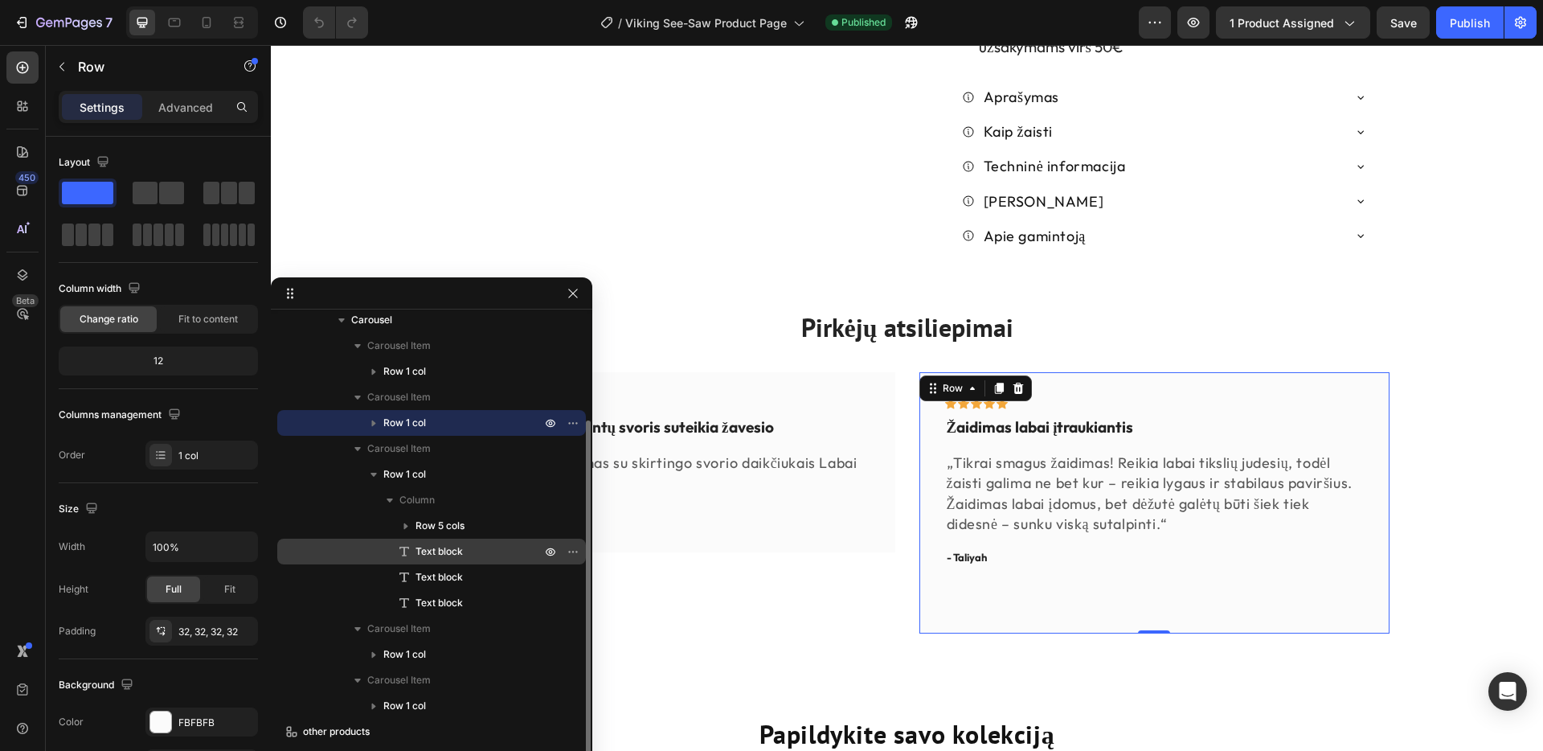
click at [423, 545] on span "Text block" at bounding box center [439, 551] width 47 height 16
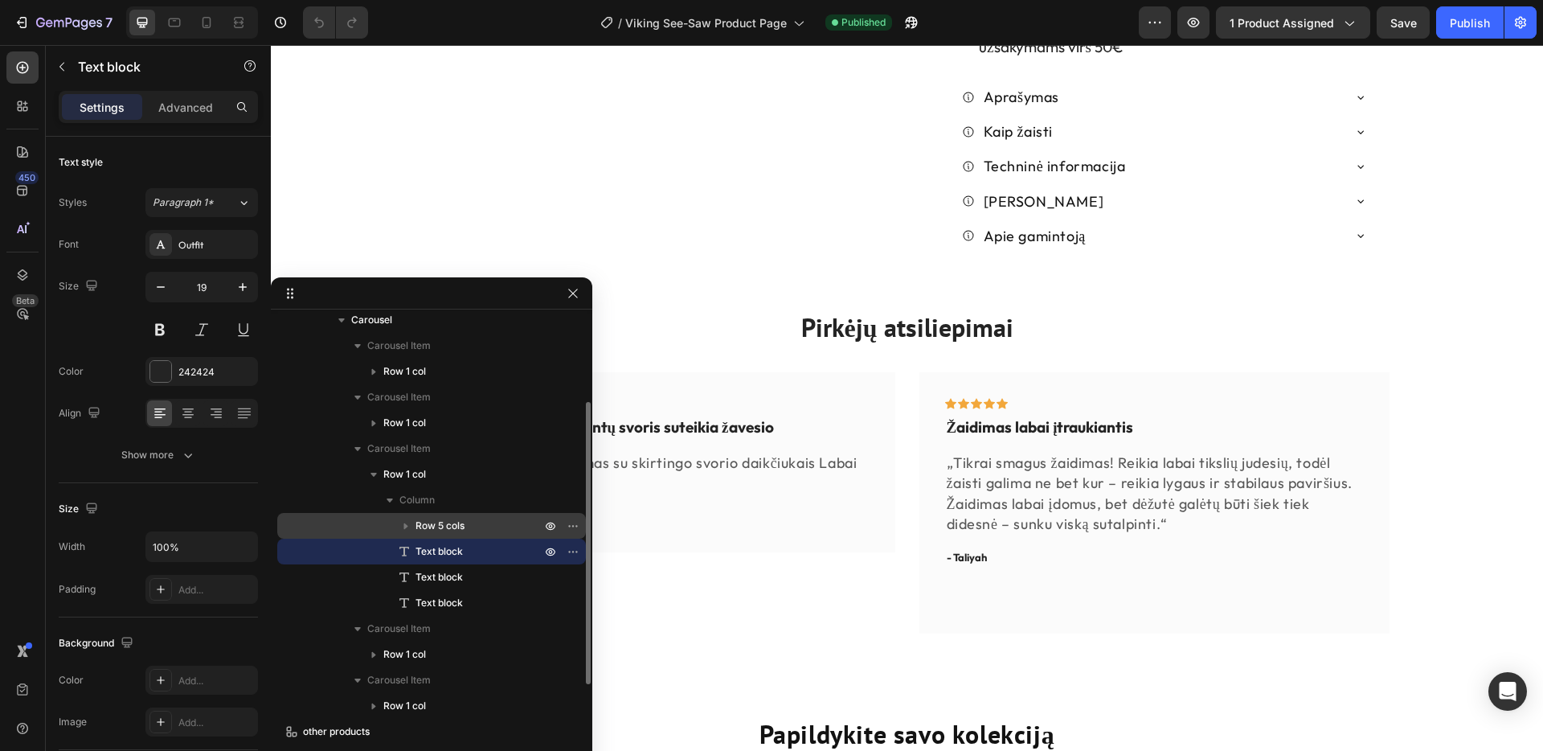
click at [432, 528] on span "Row 5 cols" at bounding box center [440, 526] width 49 height 16
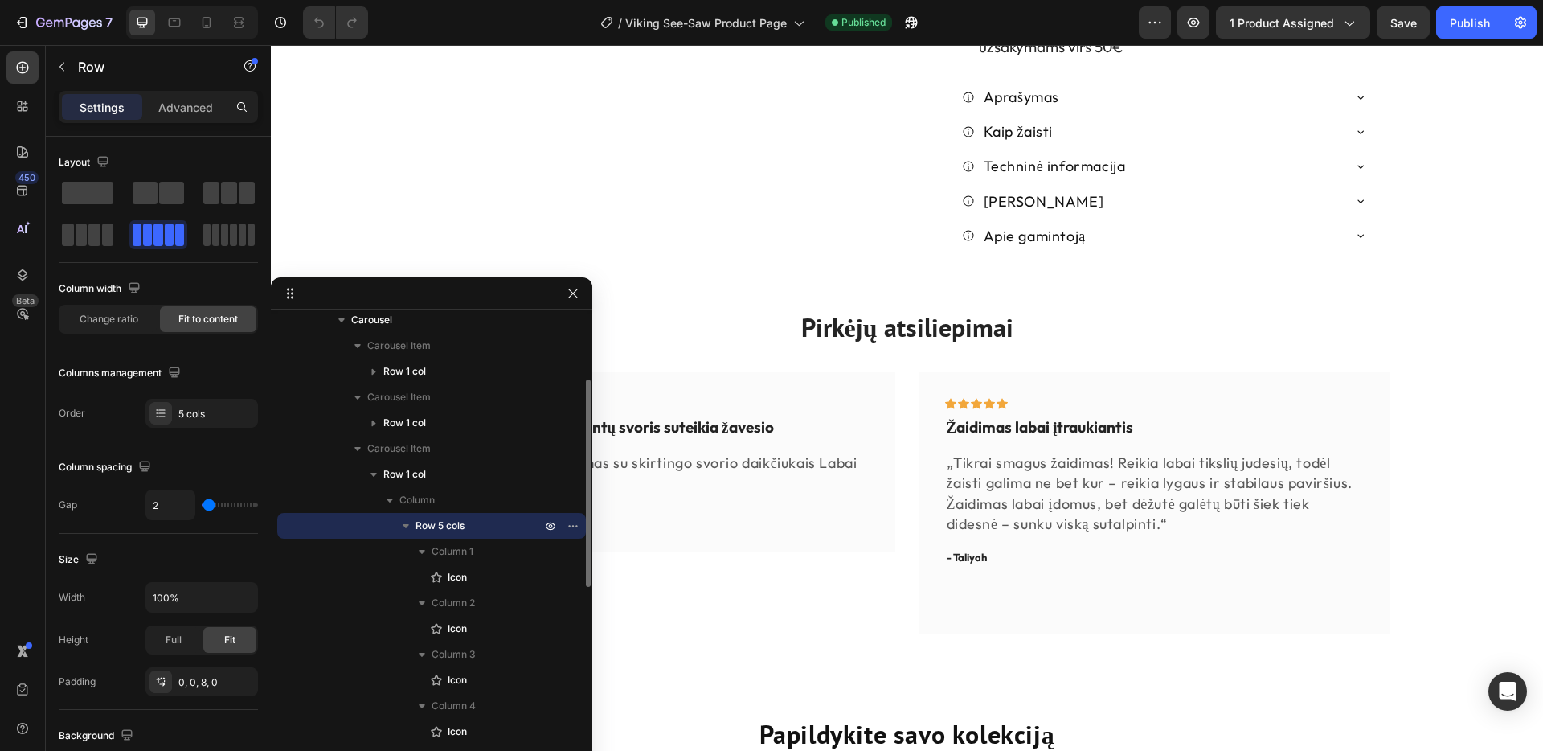
click at [432, 530] on span "Row 5 cols" at bounding box center [440, 526] width 49 height 16
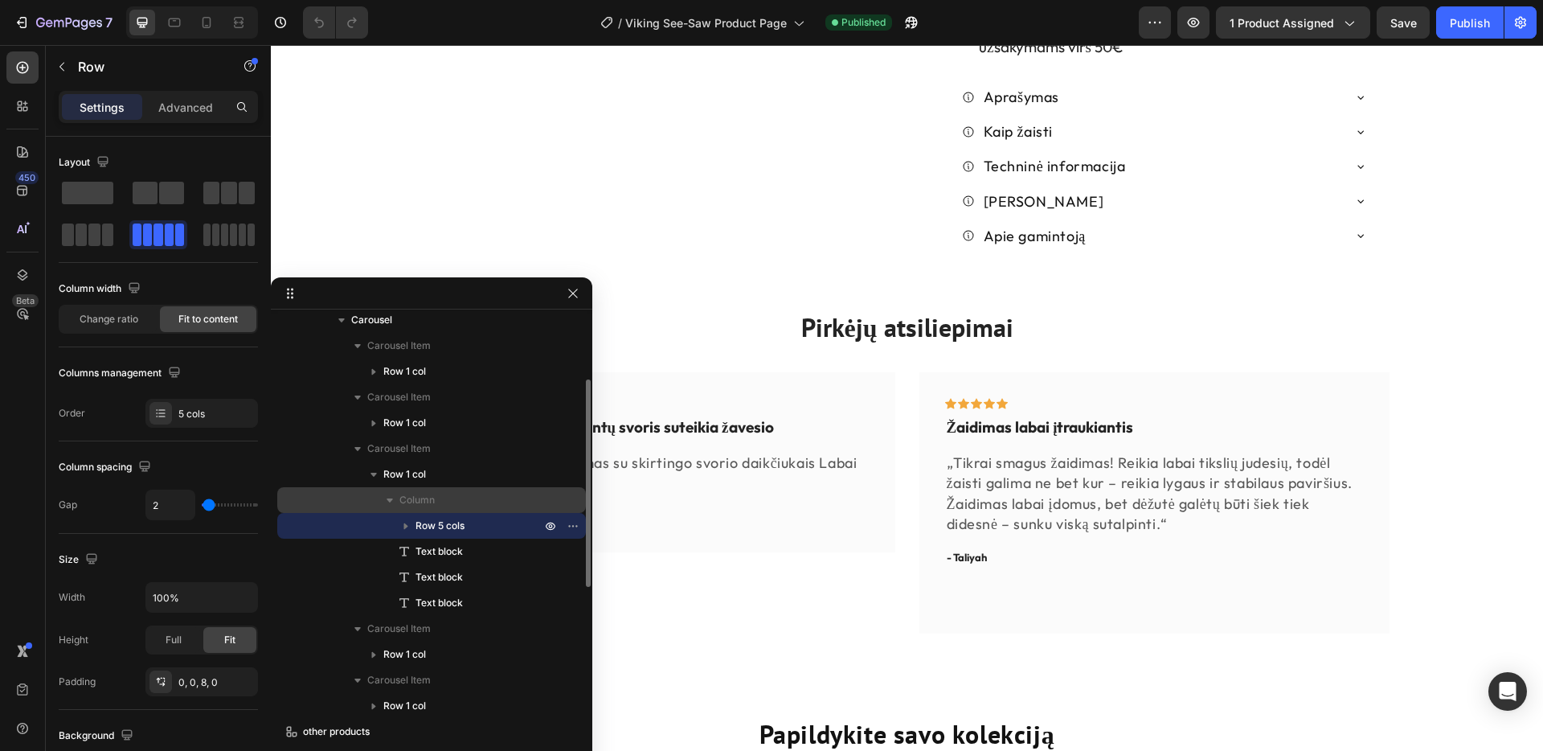
click at [389, 500] on icon "button" at bounding box center [390, 500] width 6 height 4
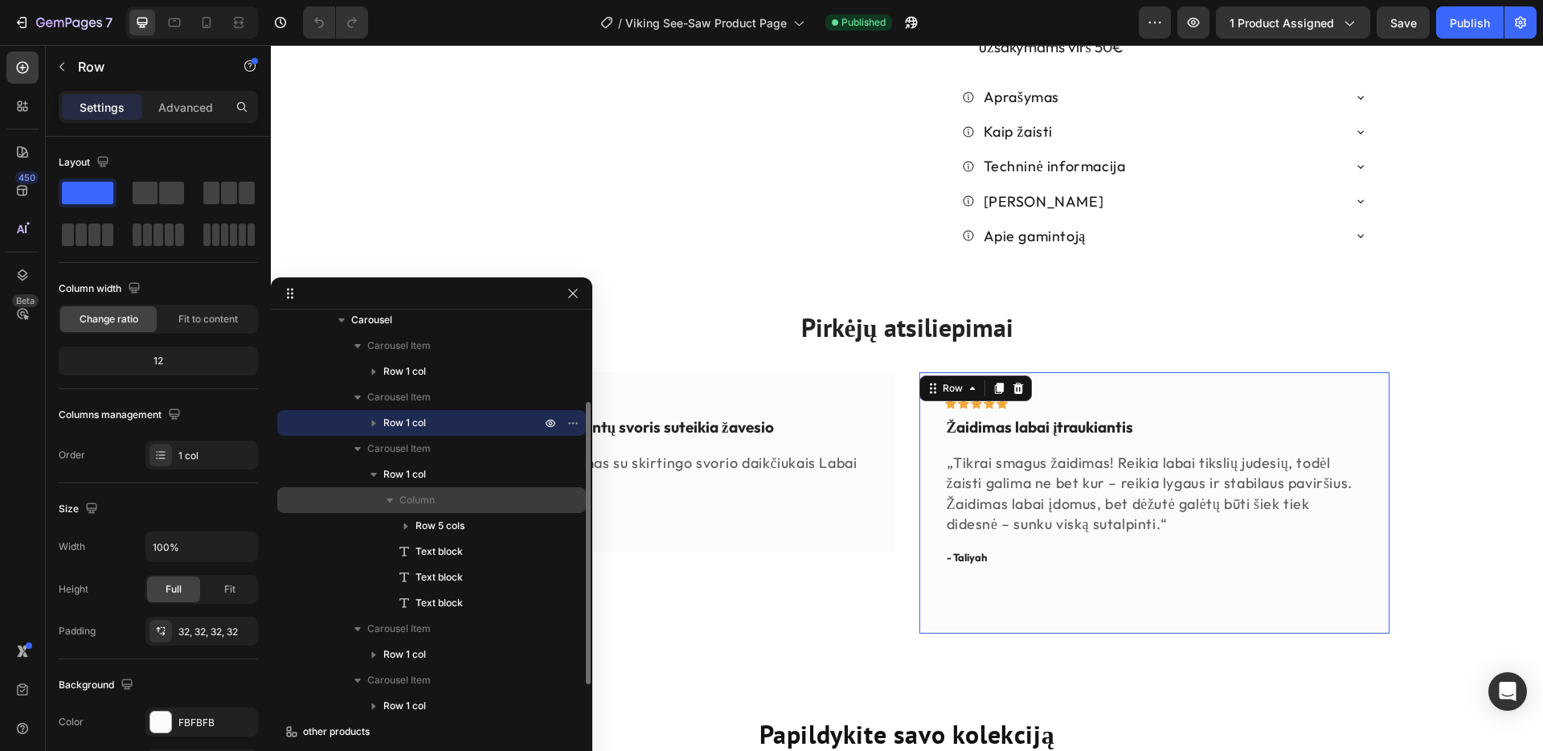
click at [1369, 409] on div "Icon Icon Icon Icon Icon Row Žaidimas labai įtraukiantis Text block „Tikrai sma…" at bounding box center [1154, 502] width 470 height 261
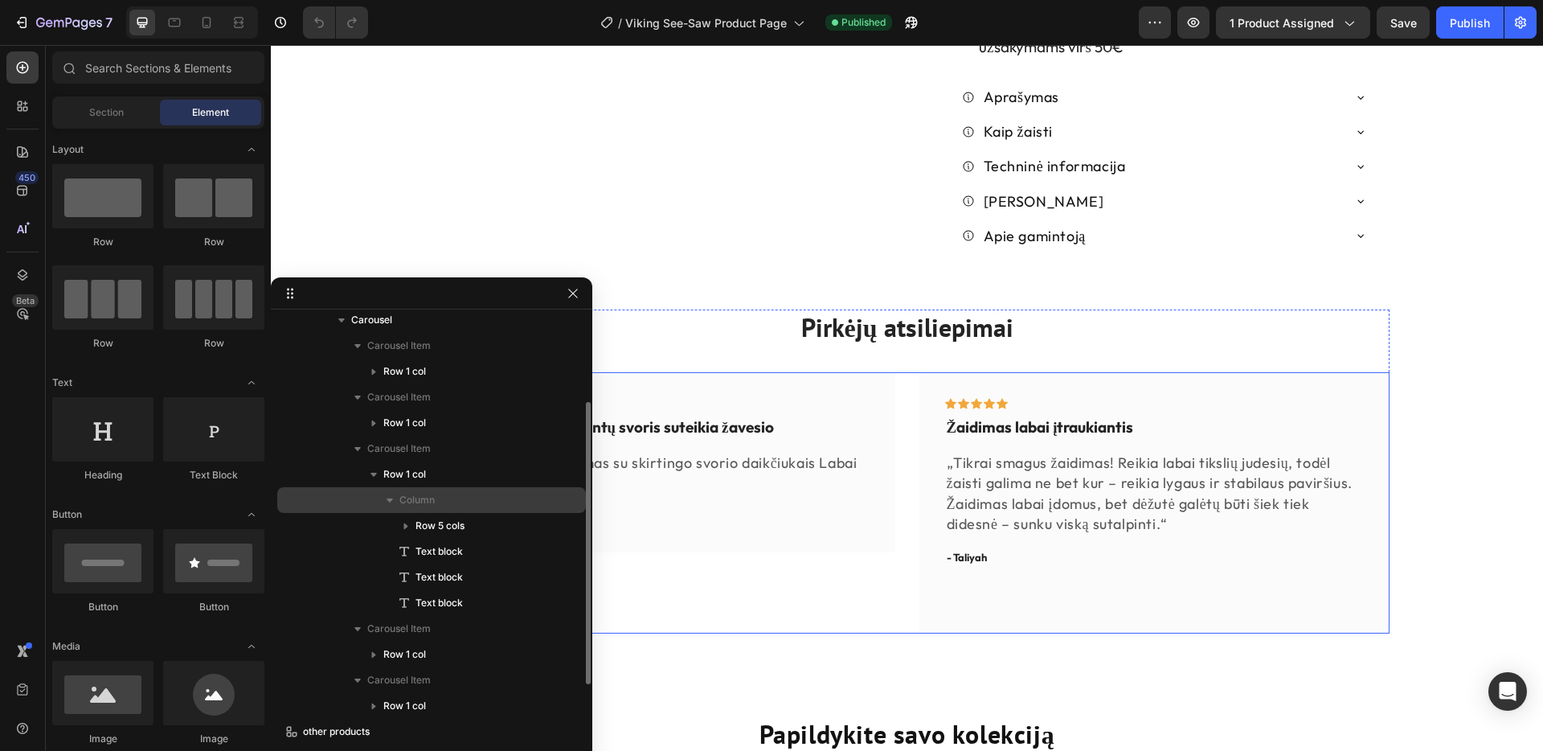
click at [911, 372] on div "Icon Icon Icon Icon Row Skirtingas komponentų svoris suteikia žavesio Text bloc…" at bounding box center [907, 502] width 964 height 261
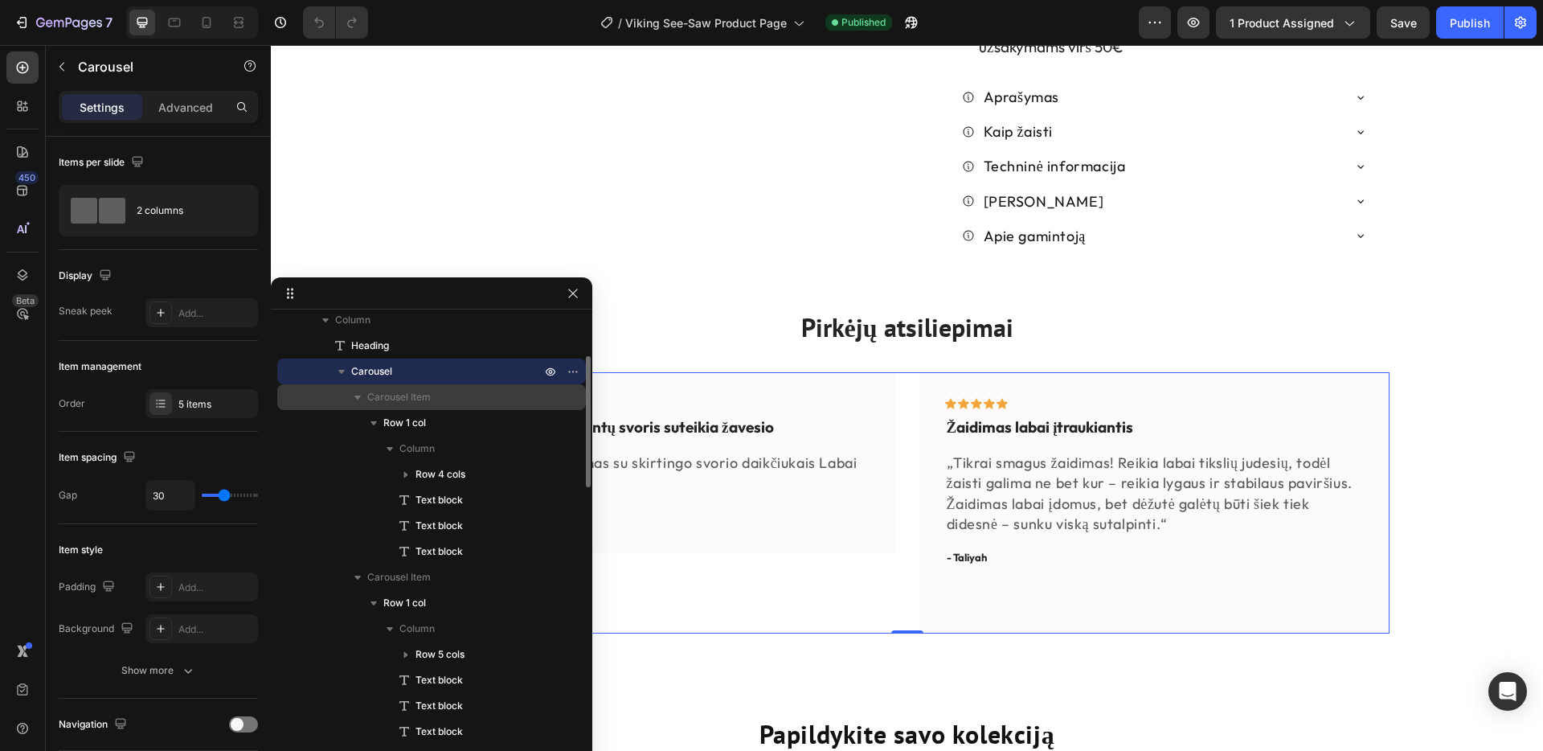
click at [360, 399] on icon "button" at bounding box center [358, 397] width 16 height 16
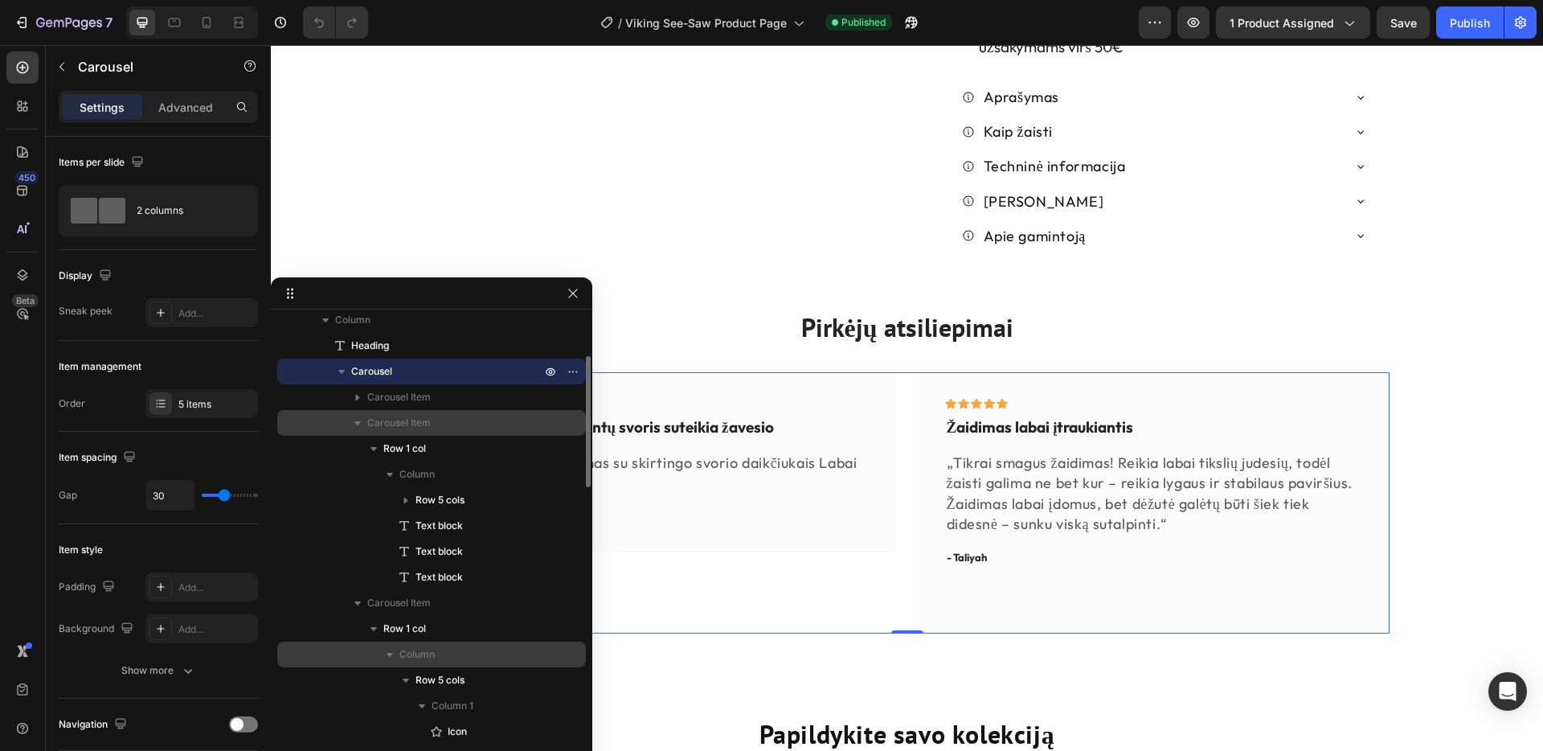
click at [357, 420] on icon "button" at bounding box center [358, 423] width 16 height 16
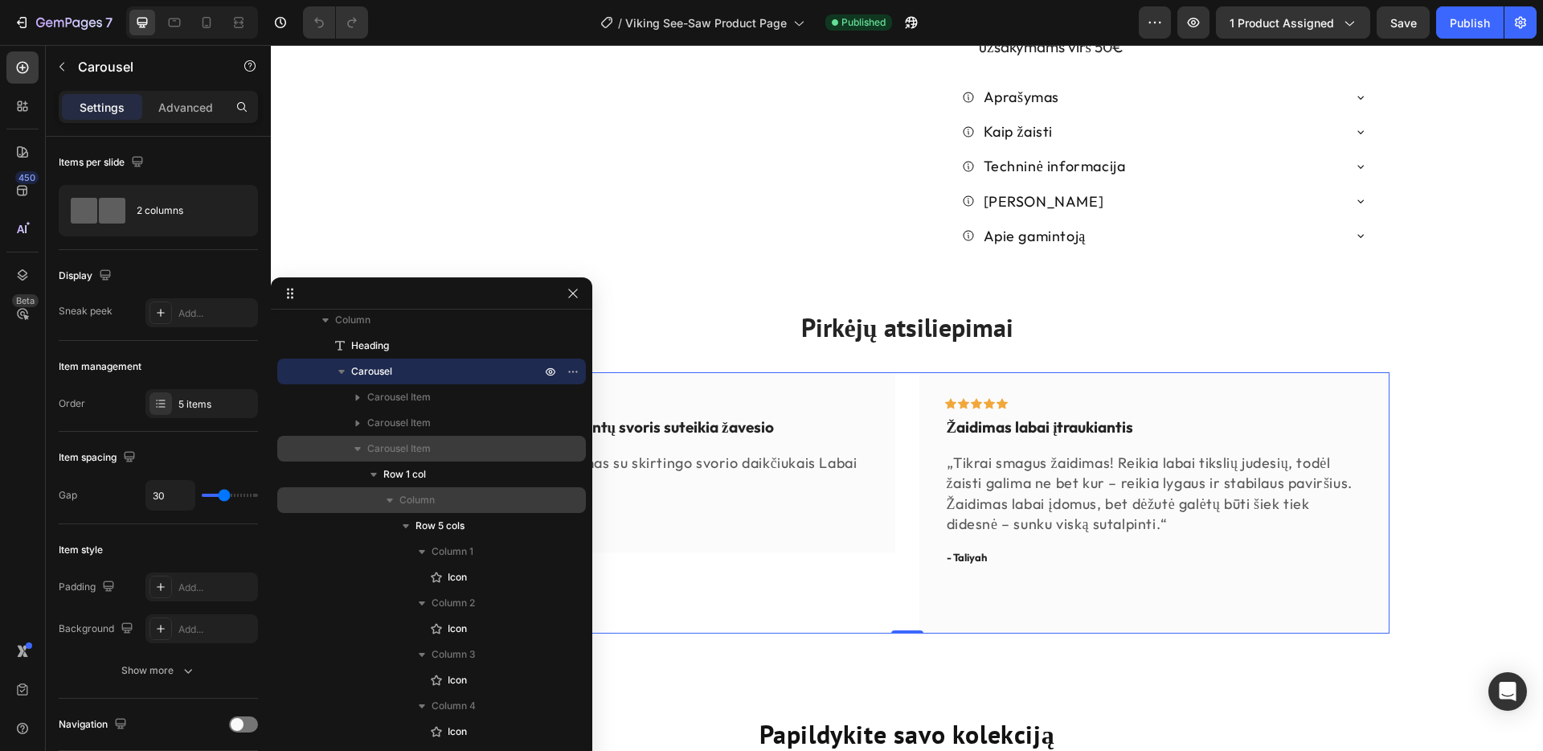
click at [402, 452] on span "Carousel Item" at bounding box center [398, 448] width 63 height 16
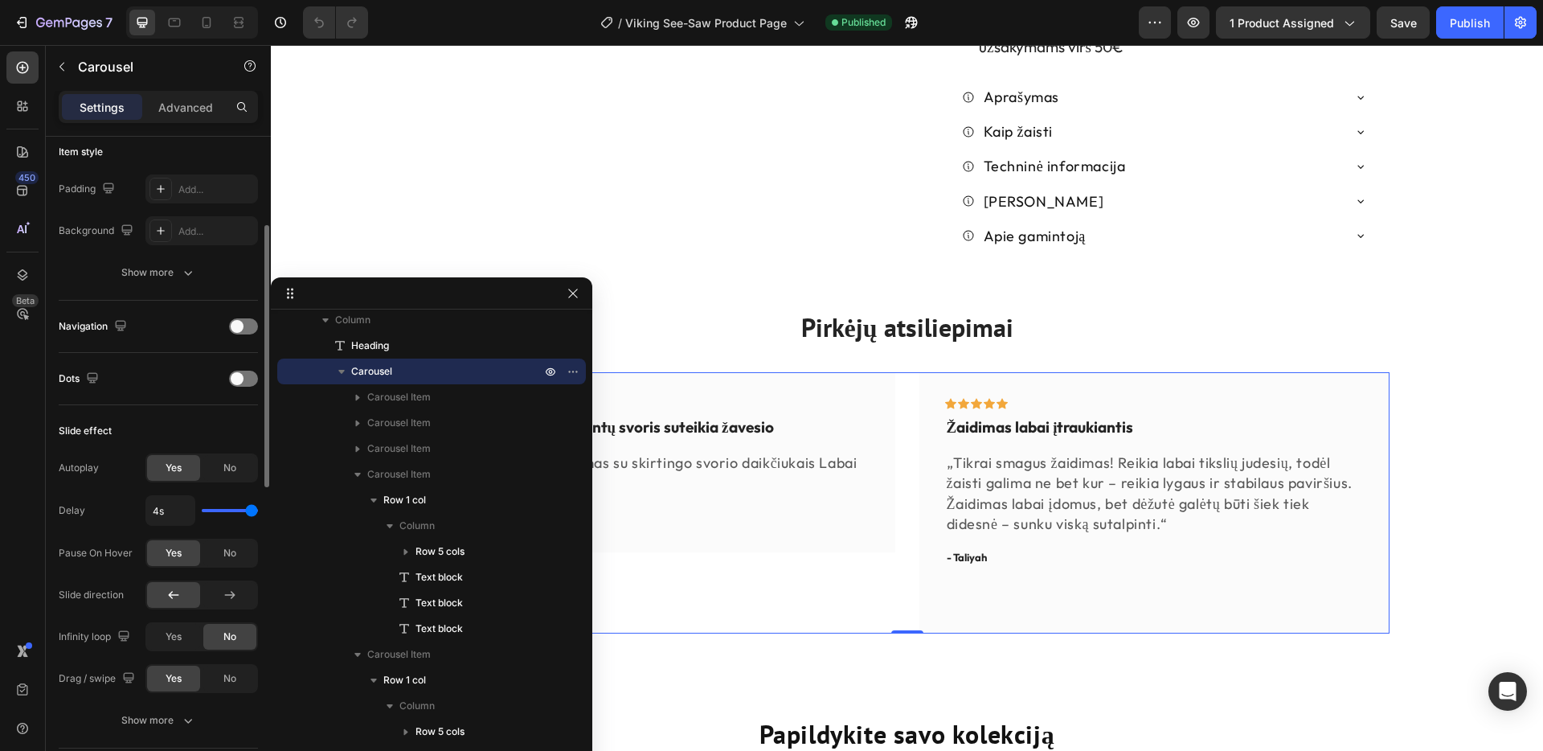
scroll to position [348, 0]
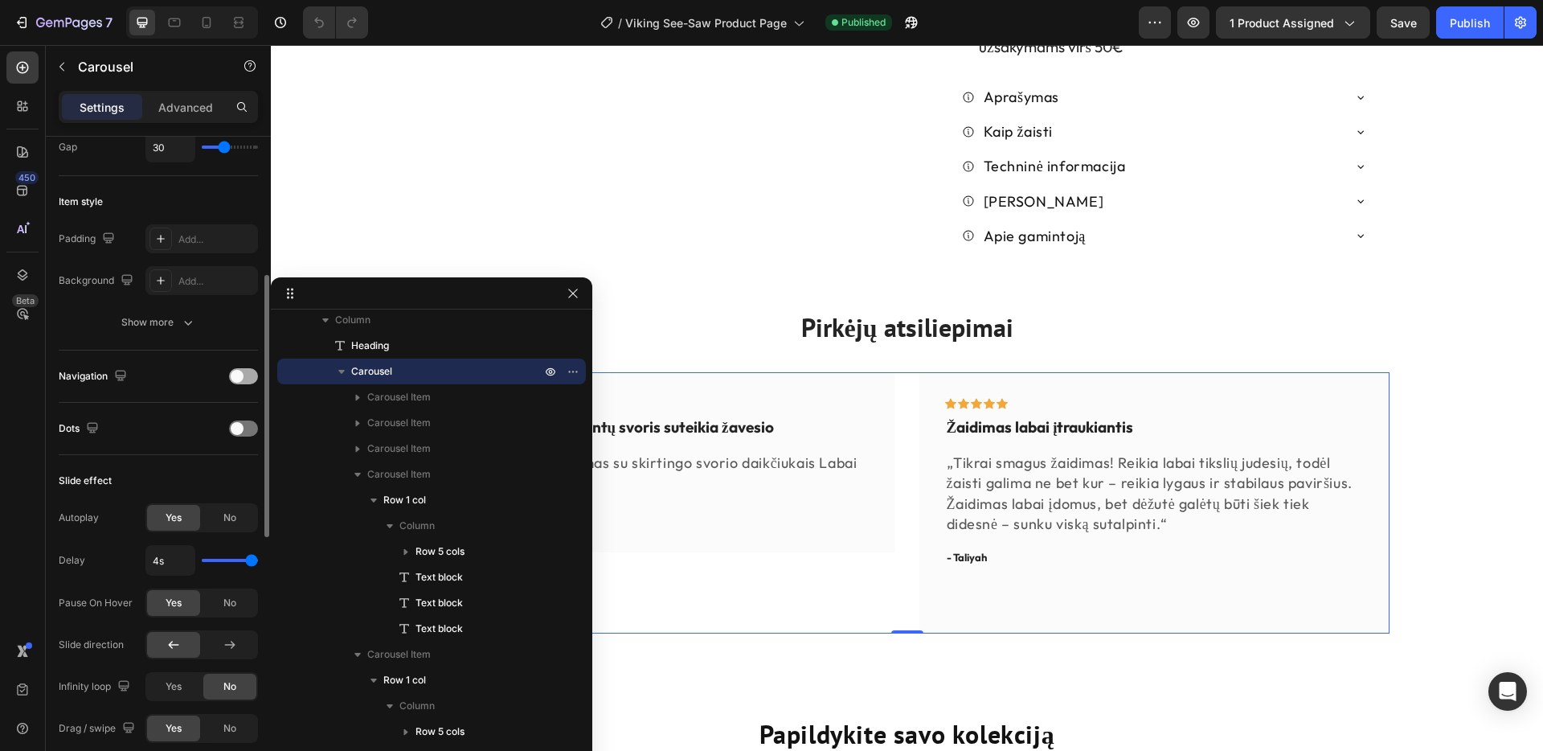
click at [240, 379] on span at bounding box center [237, 376] width 13 height 13
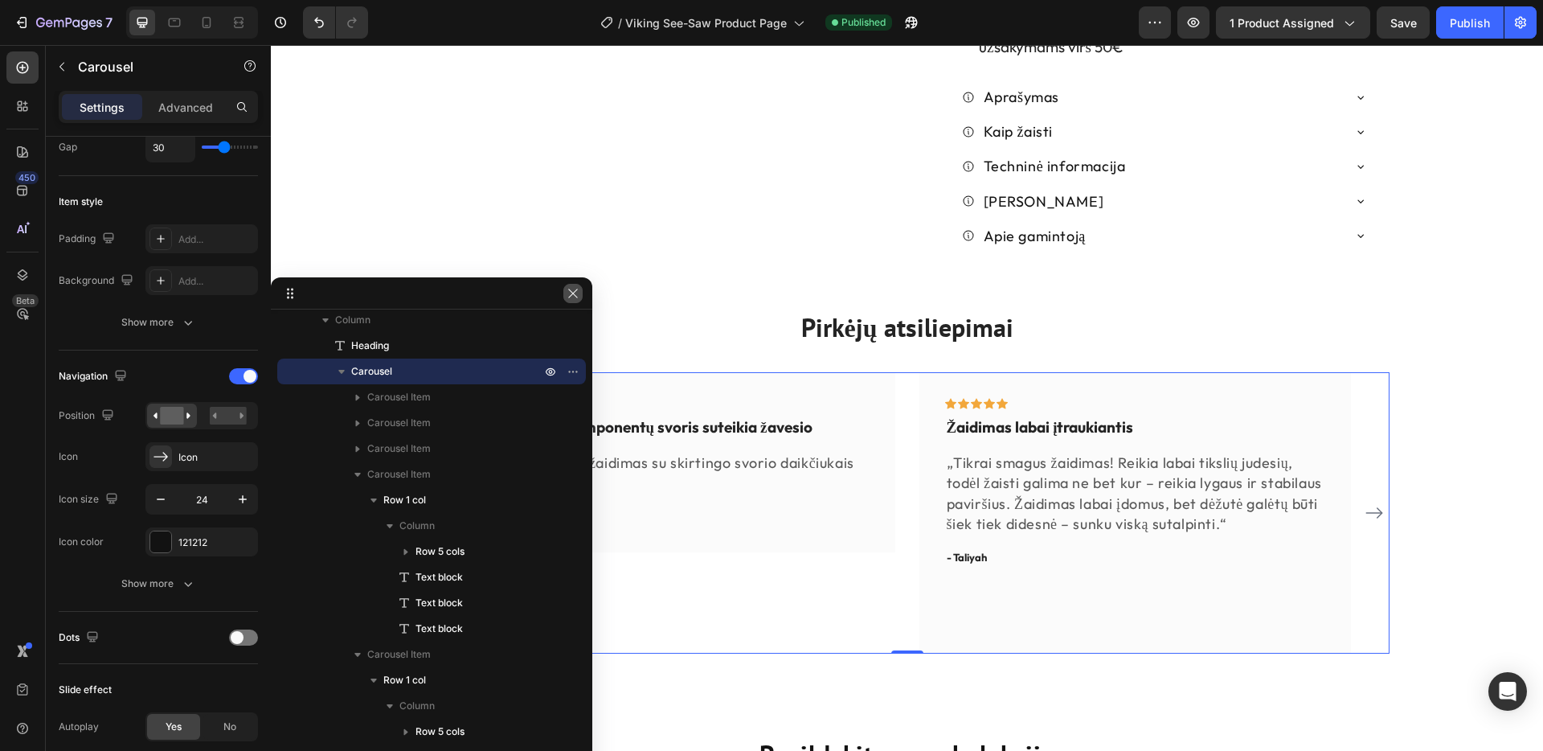
click at [575, 291] on icon "button" at bounding box center [573, 293] width 13 height 13
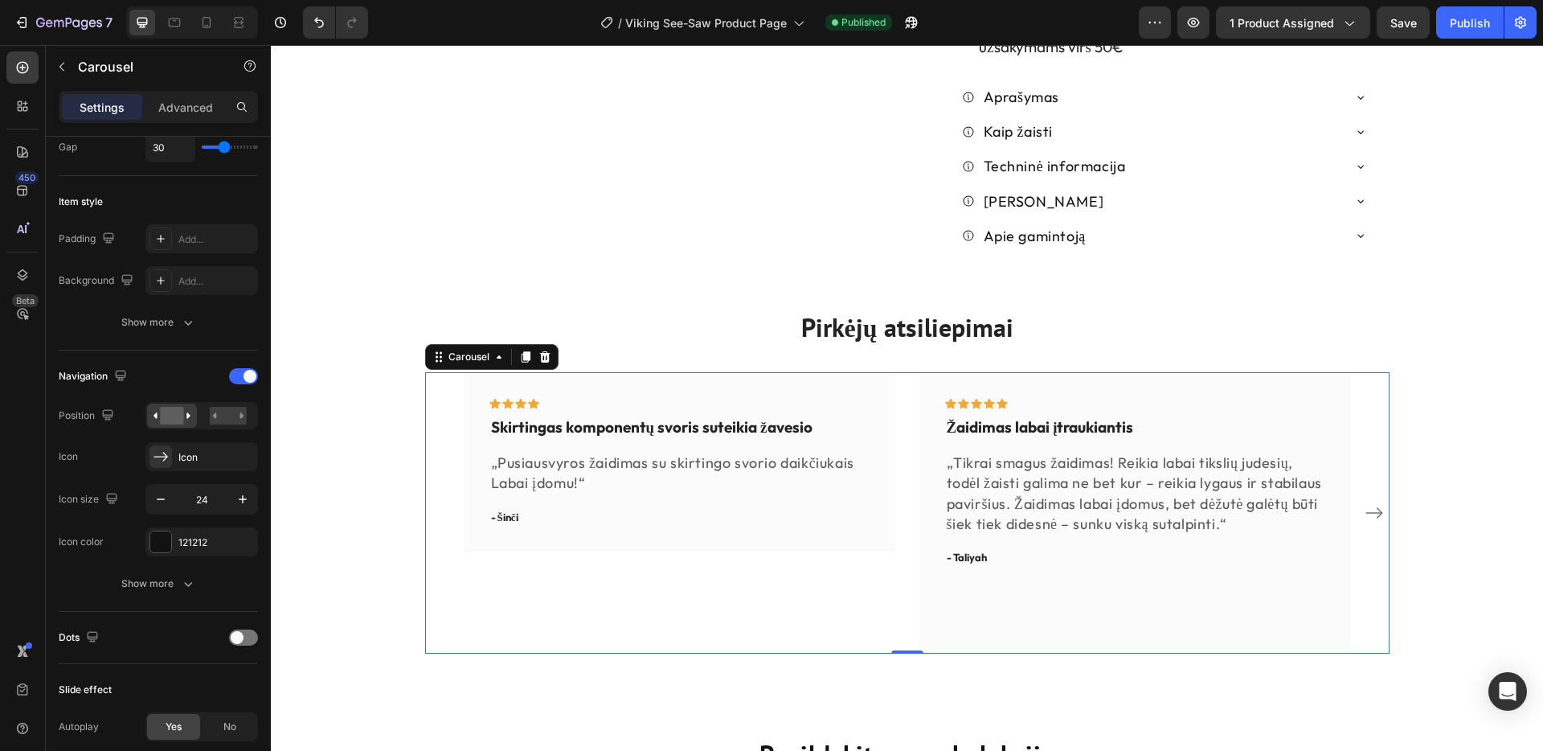
click at [1378, 503] on icon "Carousel Next Arrow" at bounding box center [1374, 512] width 19 height 19
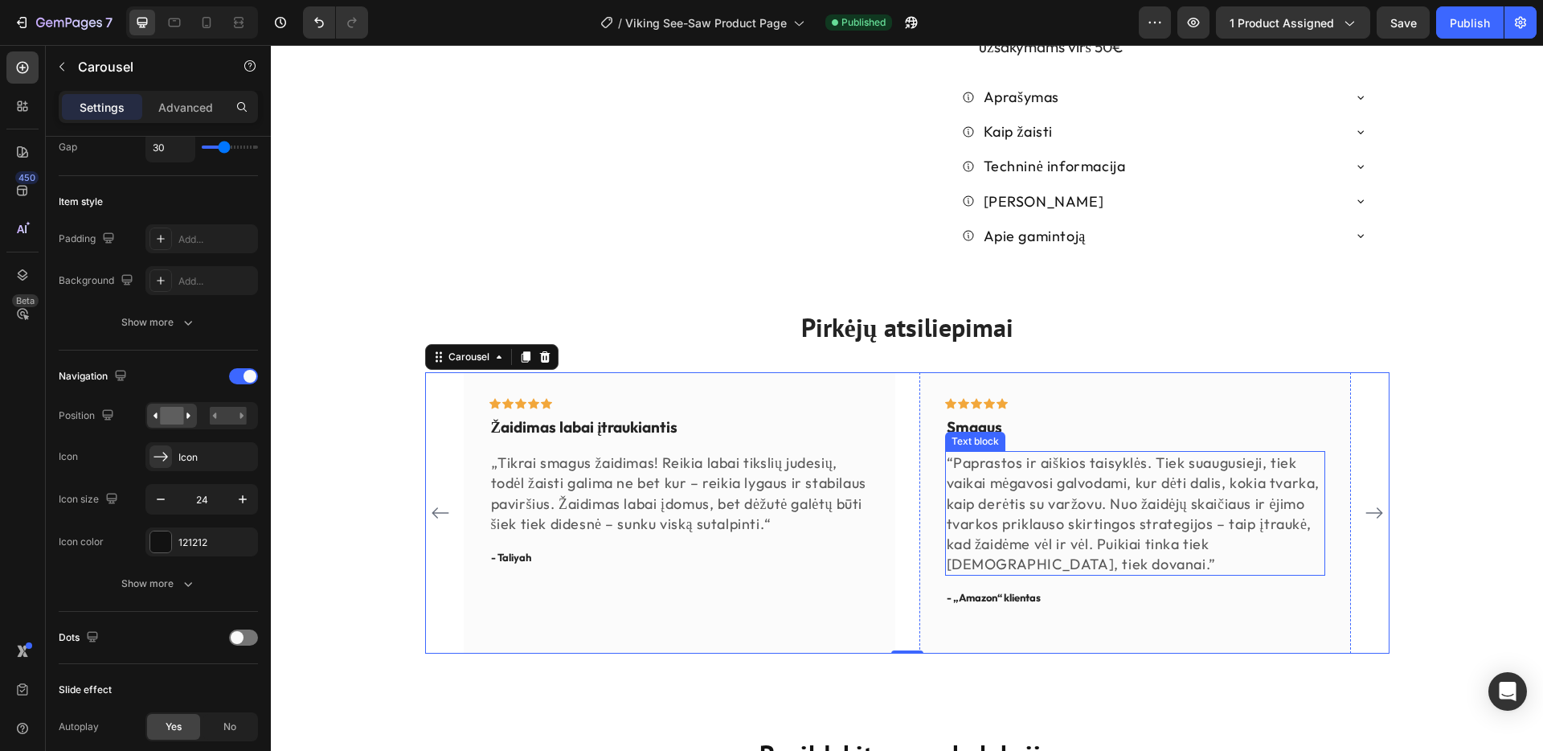
click at [971, 452] on p "“Paprastos ir aiškios taisyklės. Tiek suaugusieji, tiek vaikai mėgavosi galvoda…" at bounding box center [1135, 512] width 377 height 121
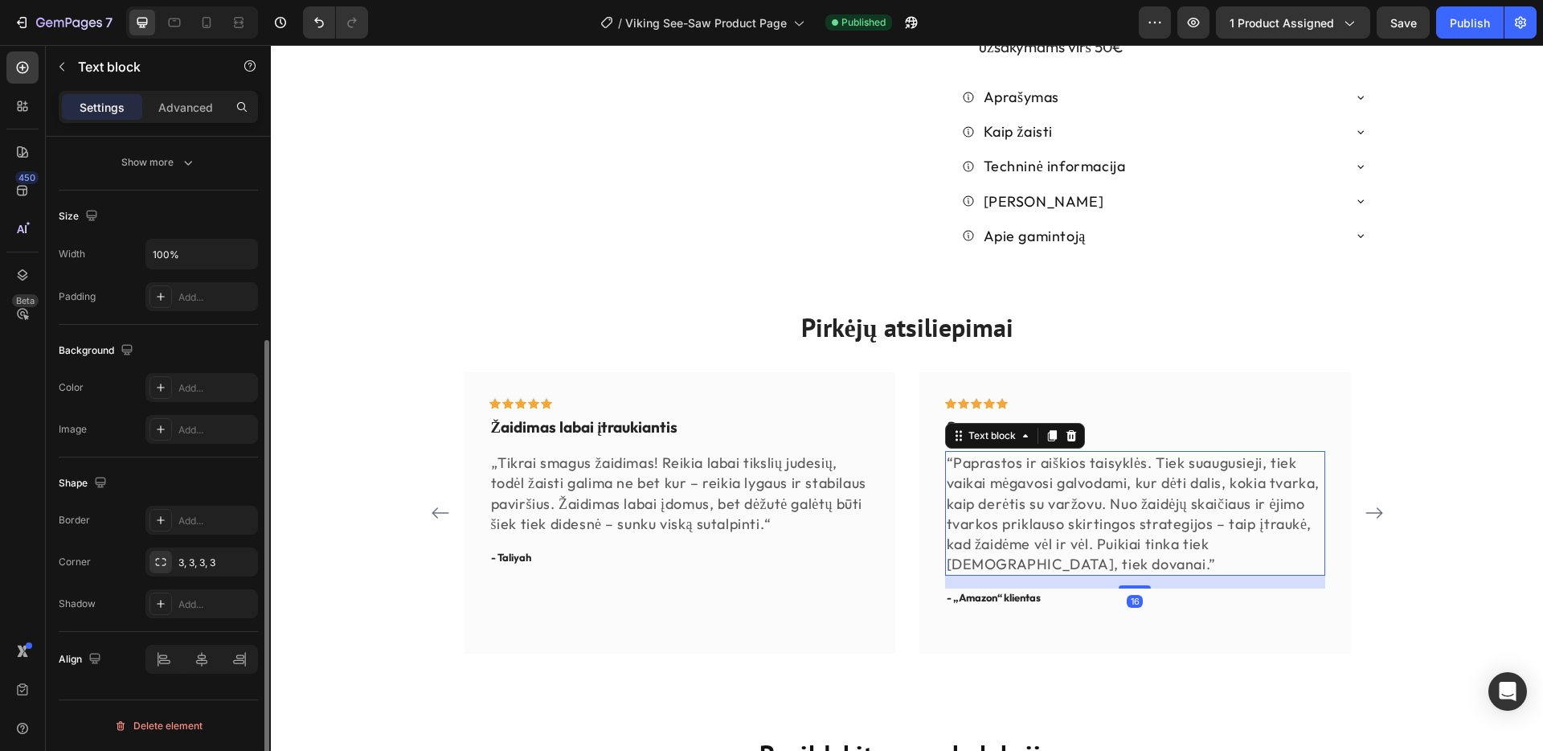
scroll to position [0, 0]
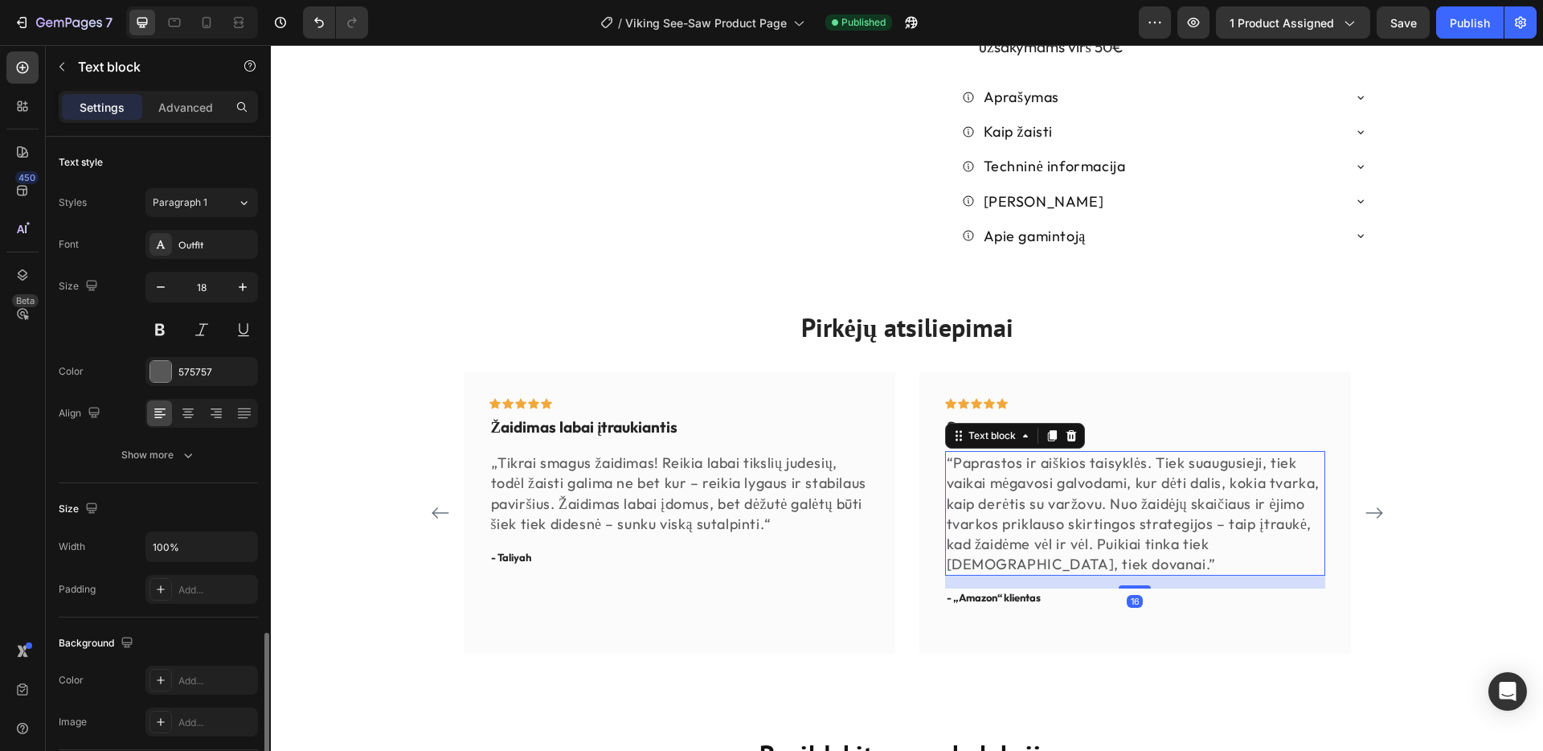
click at [971, 452] on p "“Paprastos ir aiškios taisyklės. Tiek suaugusieji, tiek vaikai mėgavosi galvoda…" at bounding box center [1135, 512] width 377 height 121
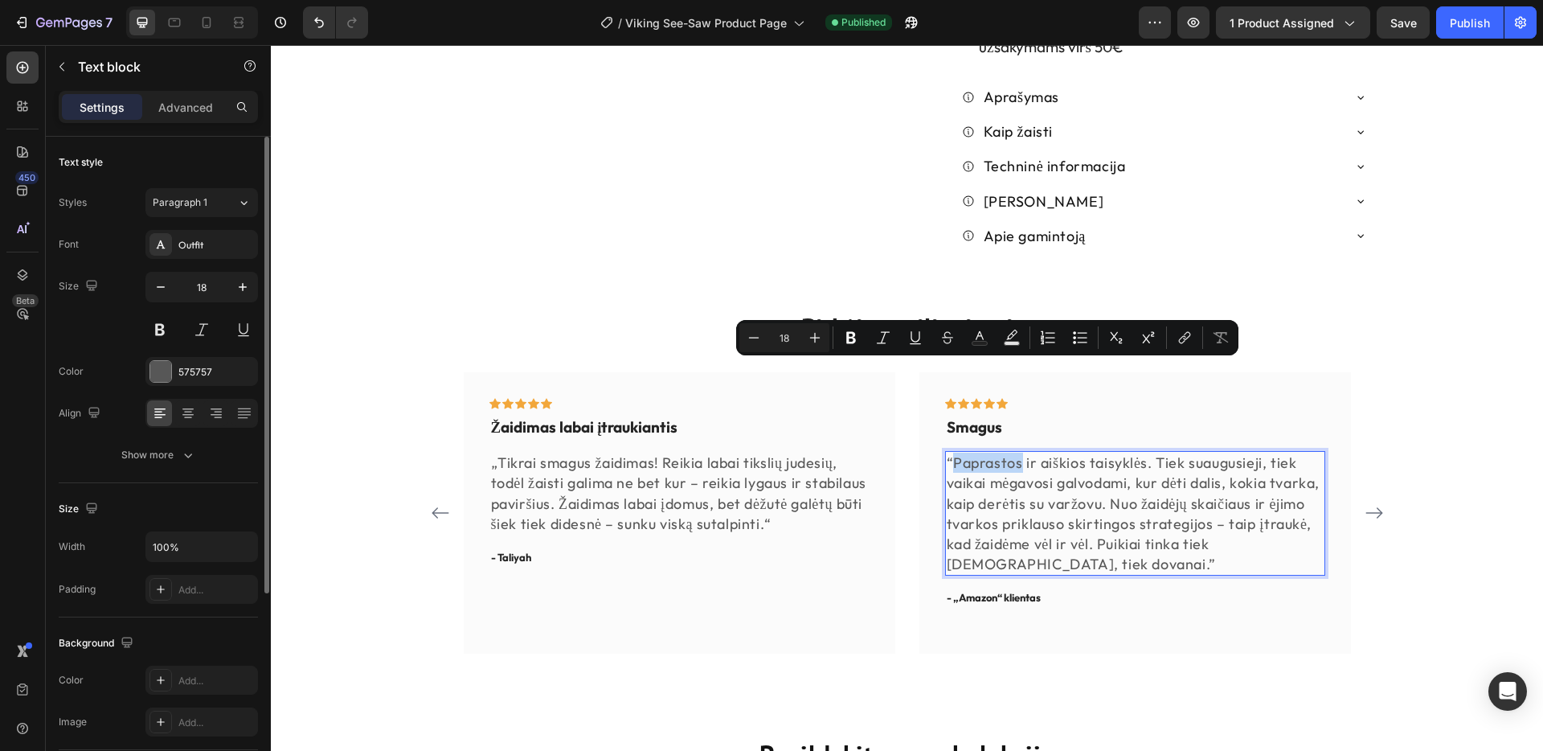
click at [951, 452] on p "“Paprastos ir aiškios taisyklės. Tiek suaugusieji, tiek vaikai mėgavosi galvoda…" at bounding box center [1135, 512] width 377 height 121
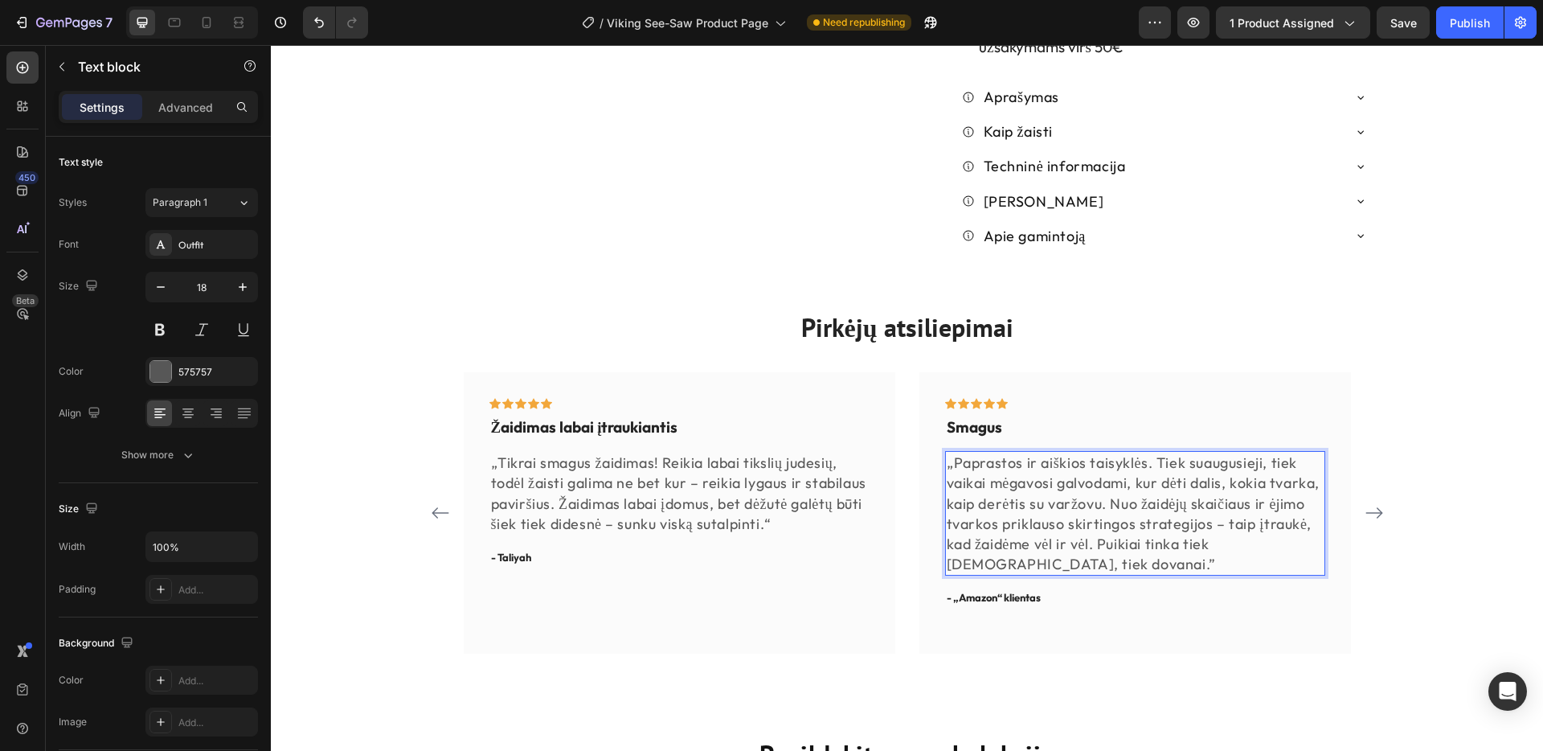
click at [954, 452] on p "̇̇„Paprastos ir aiškios taisyklės. Tiek suaugusieji, tiek vaikai mėgavosi galvo…" at bounding box center [1135, 512] width 377 height 121
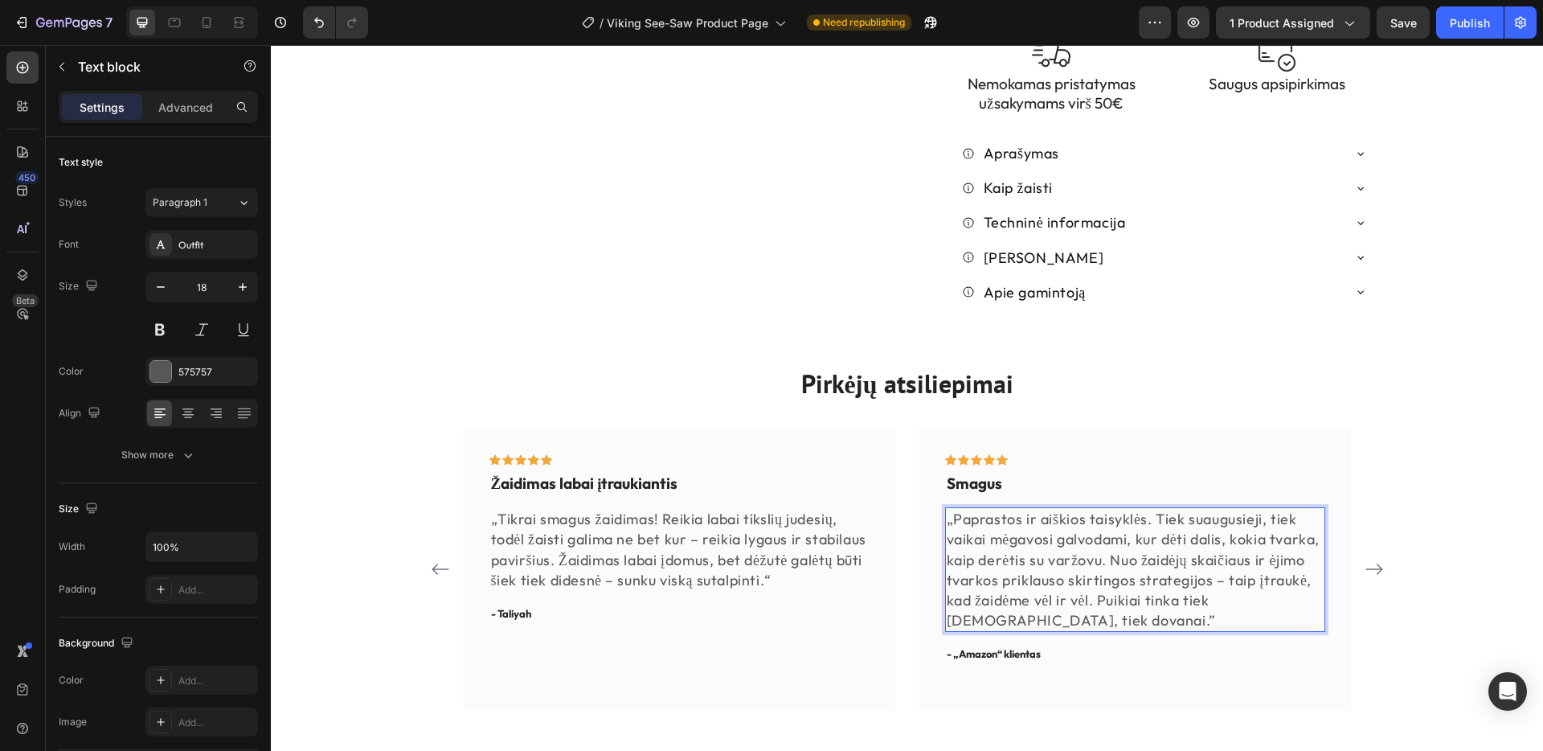
scroll to position [783, 0]
click at [1014, 529] on p "„Paprastos ir aiškios taisyklės. Tiek suaugusieji, tiek vaikai mėgavosi galvoda…" at bounding box center [1135, 570] width 377 height 121
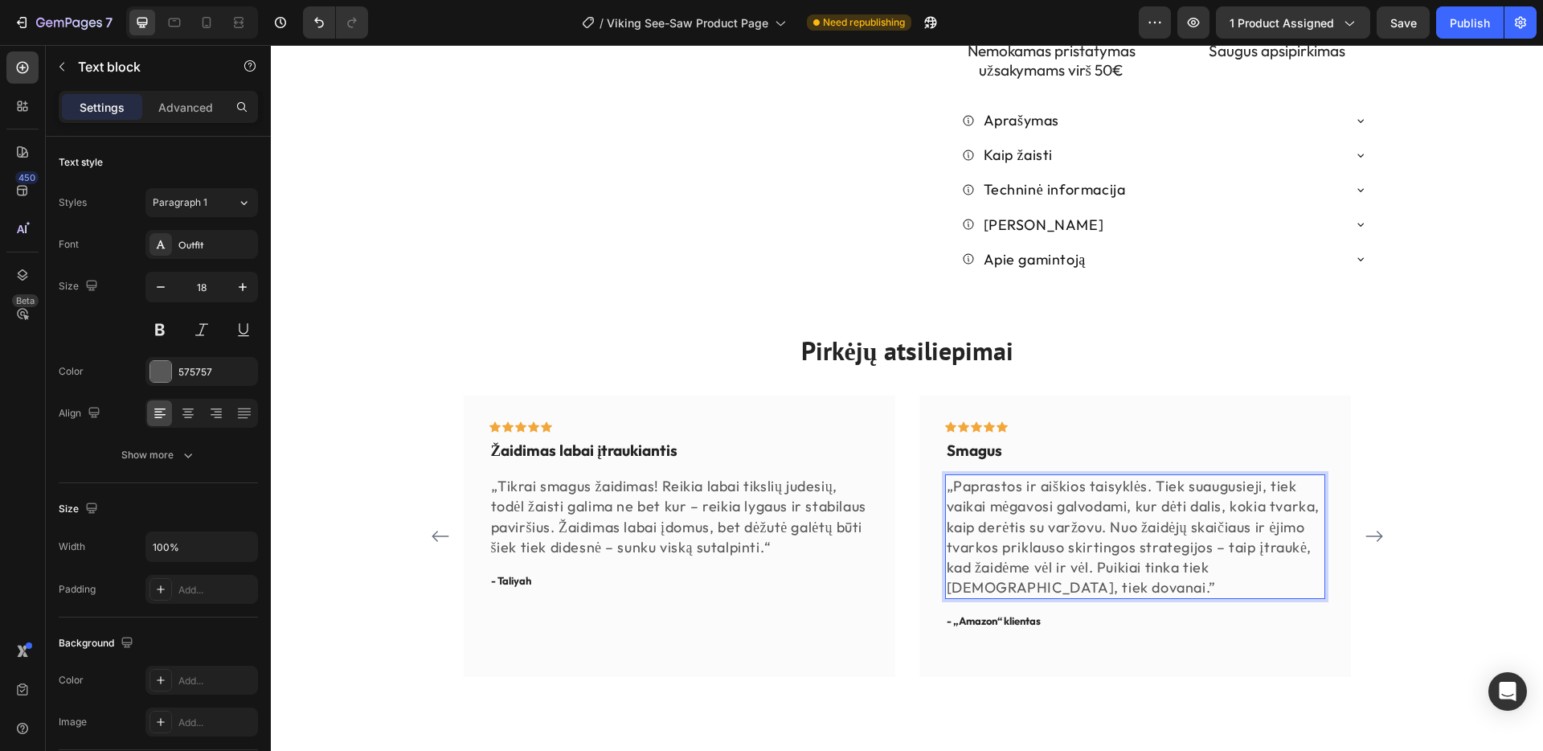
scroll to position [818, 0]
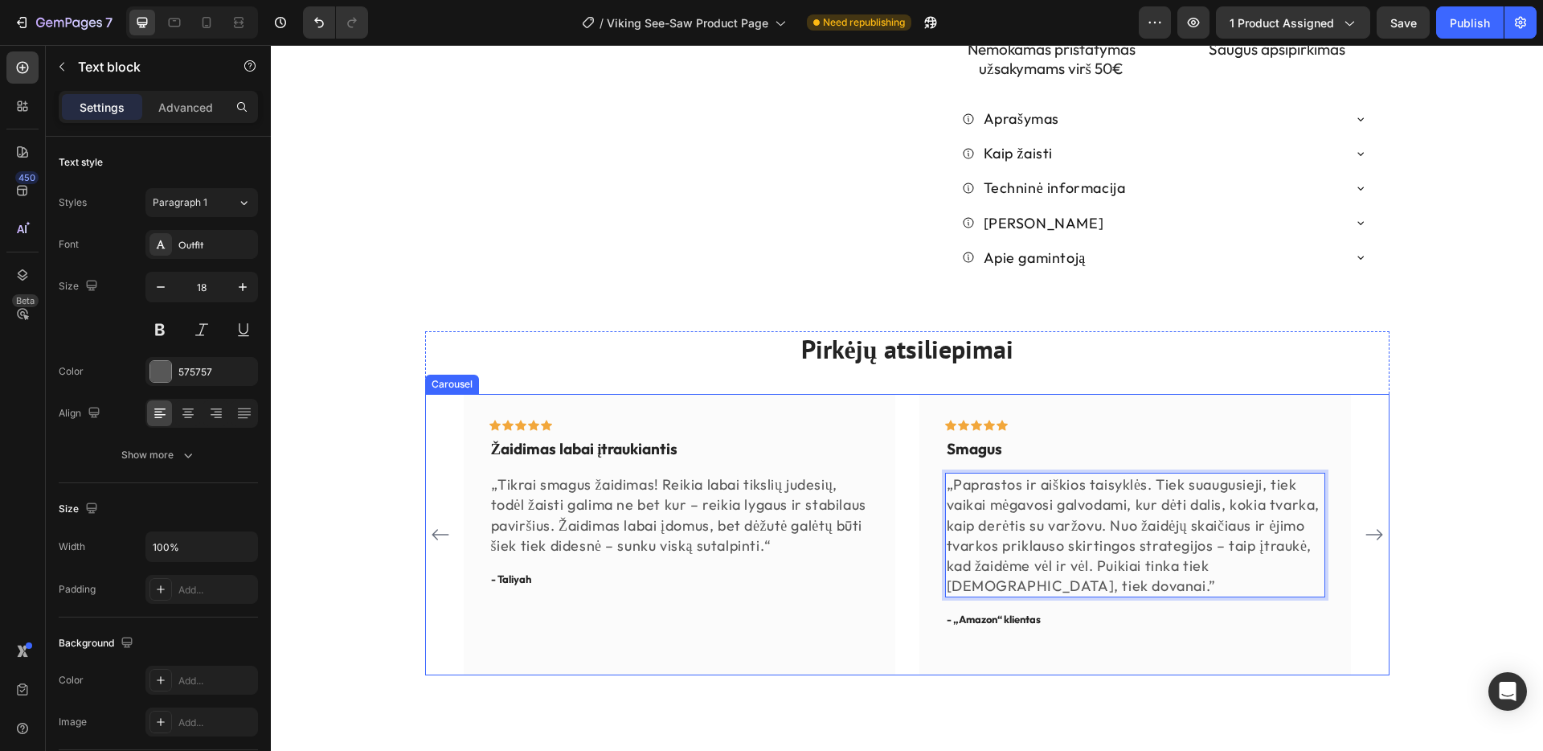
click at [1375, 525] on icon "Carousel Next Arrow" at bounding box center [1374, 534] width 19 height 19
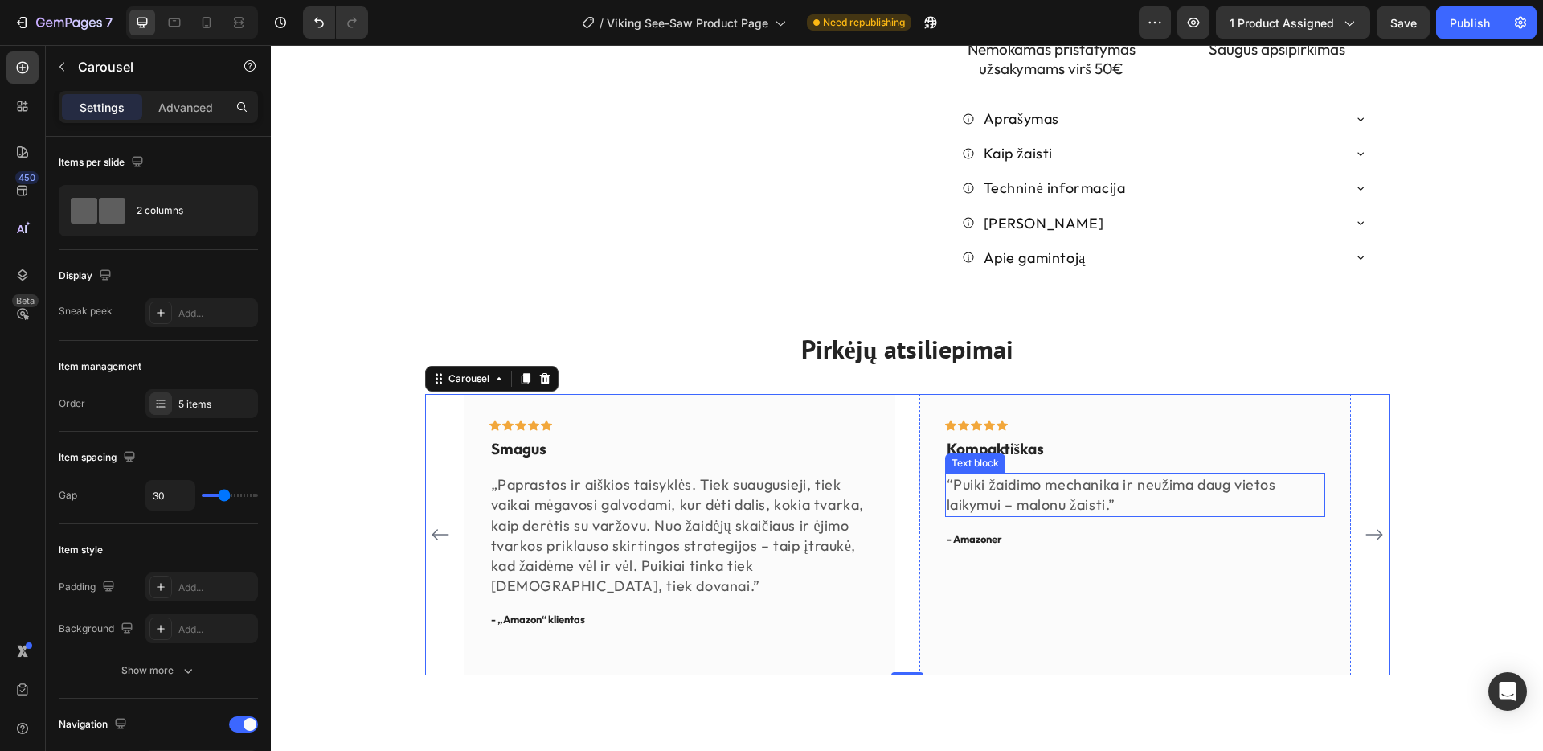
click at [954, 474] on p "“Puiki žaidimo mechanika ir neužima daug vietos laikymui – malonu žaisti.”" at bounding box center [1135, 494] width 377 height 40
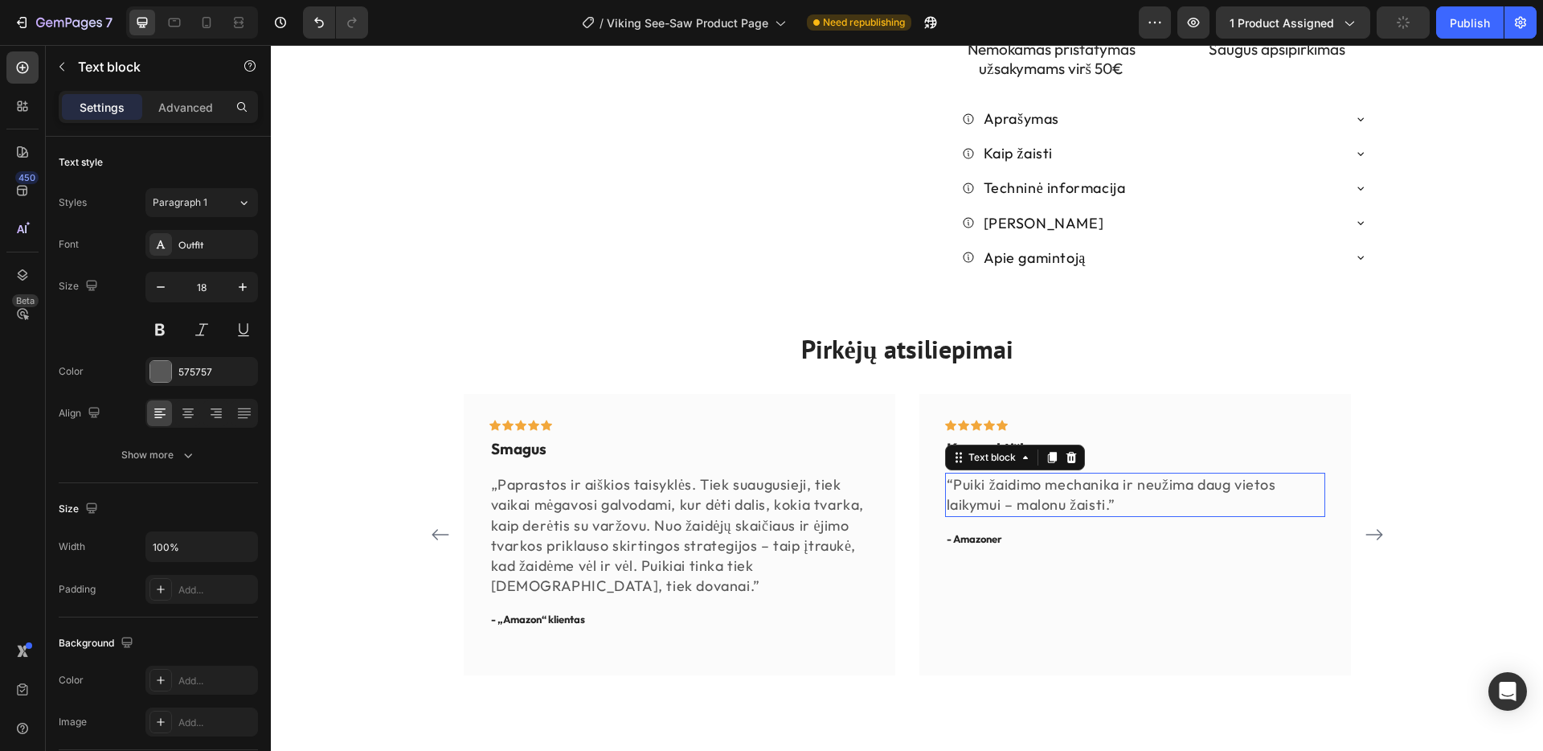
click at [954, 474] on p "“Puiki žaidimo mechanika ir neužima daug vietos laikymui – malonu žaisti.”" at bounding box center [1135, 494] width 377 height 40
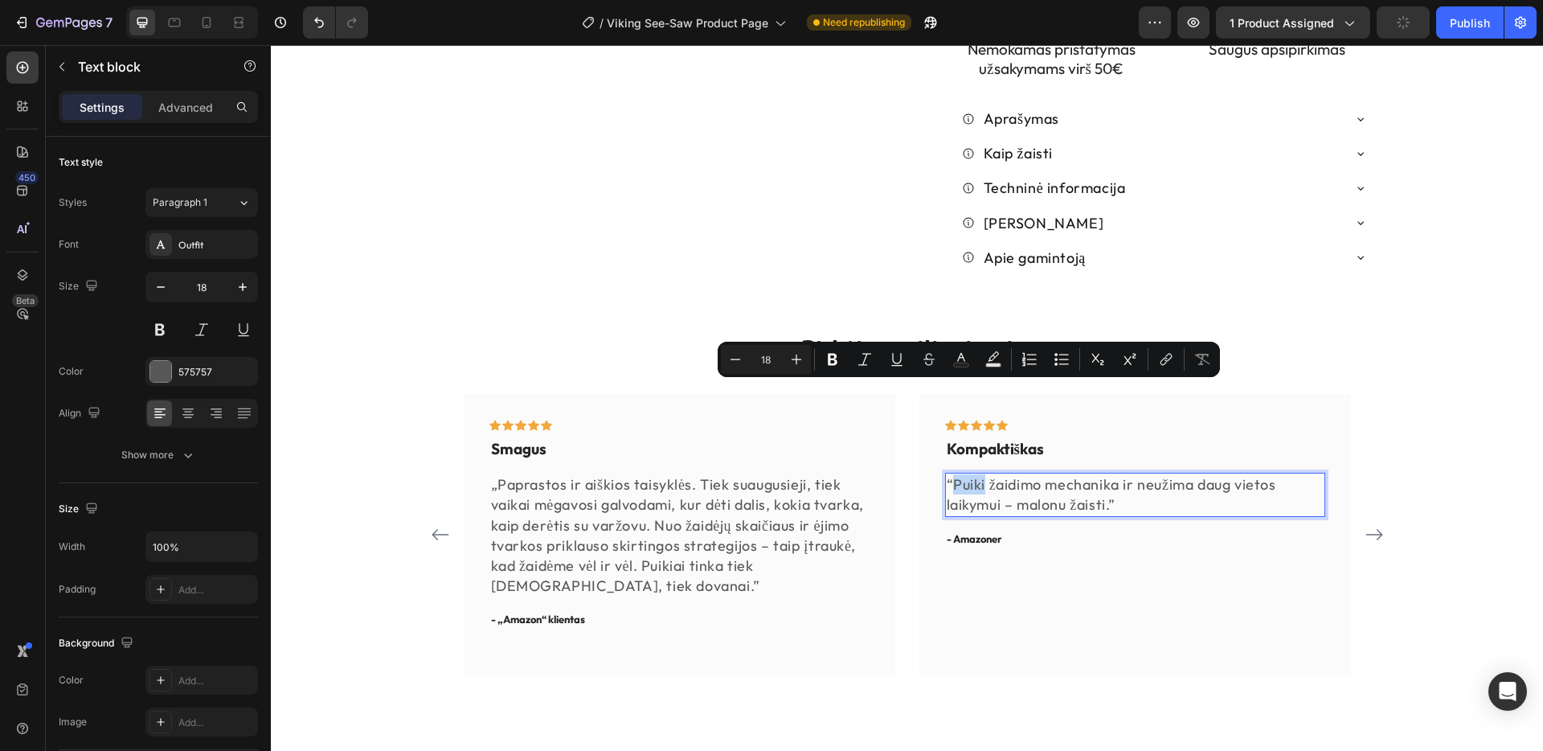
click at [952, 474] on p "“Puiki žaidimo mechanika ir neužima daug vietos laikymui – malonu žaisti.”" at bounding box center [1135, 494] width 377 height 40
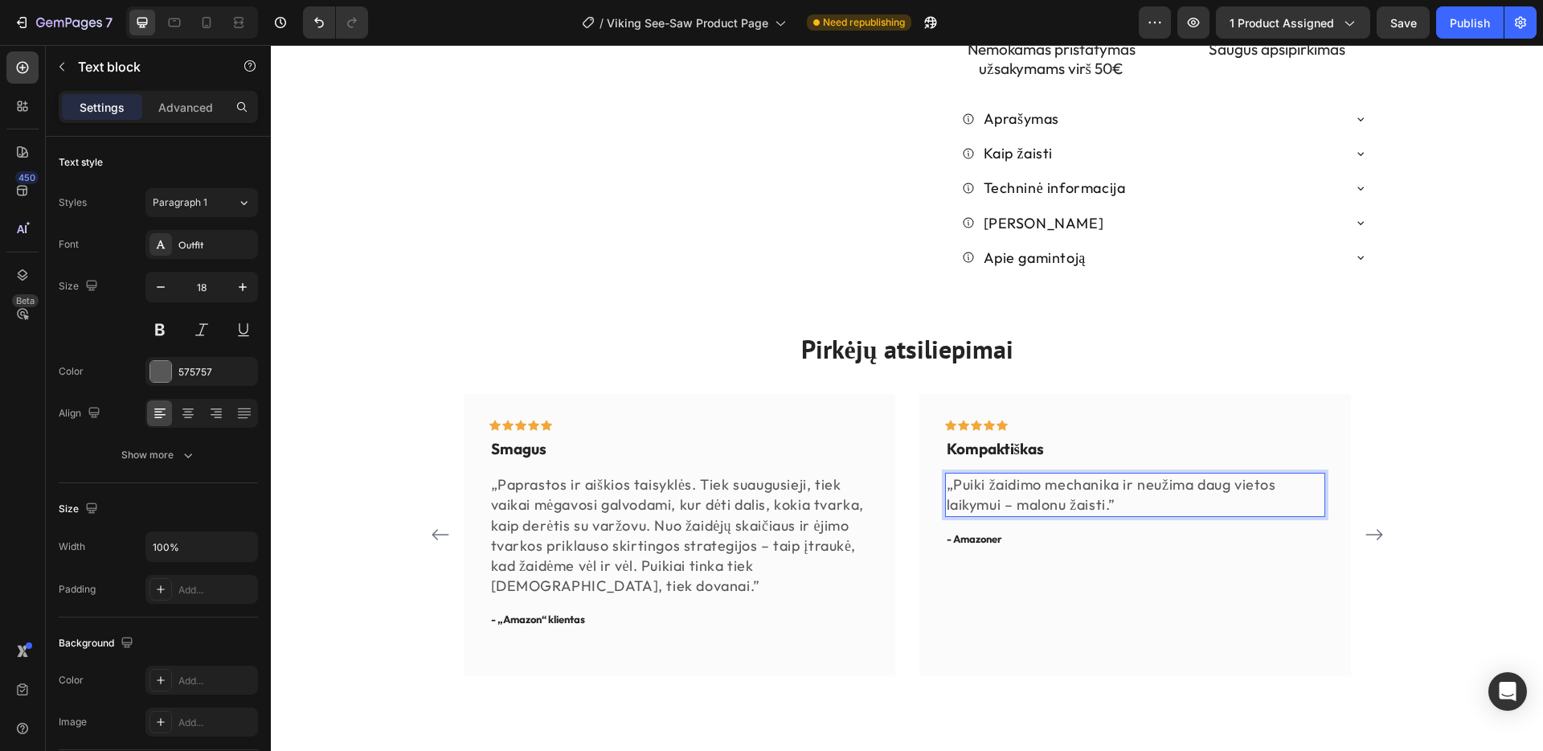
click at [1123, 474] on p "„Puiki žaidimo mechanika ir neužima daug vietos laikymui – malonu žaisti.”" at bounding box center [1135, 494] width 377 height 40
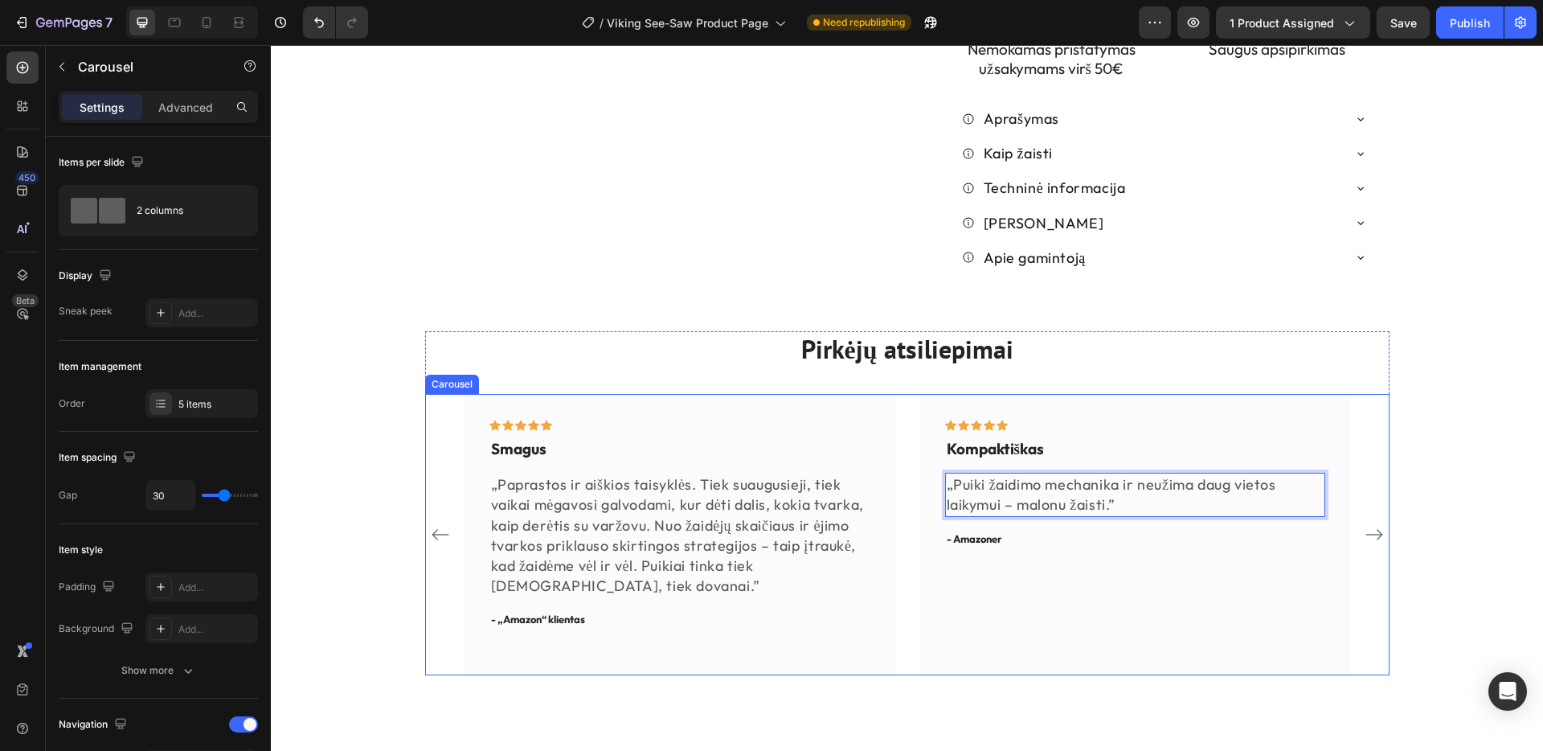
click at [1379, 529] on icon "Carousel Next Arrow" at bounding box center [1373, 534] width 17 height 11
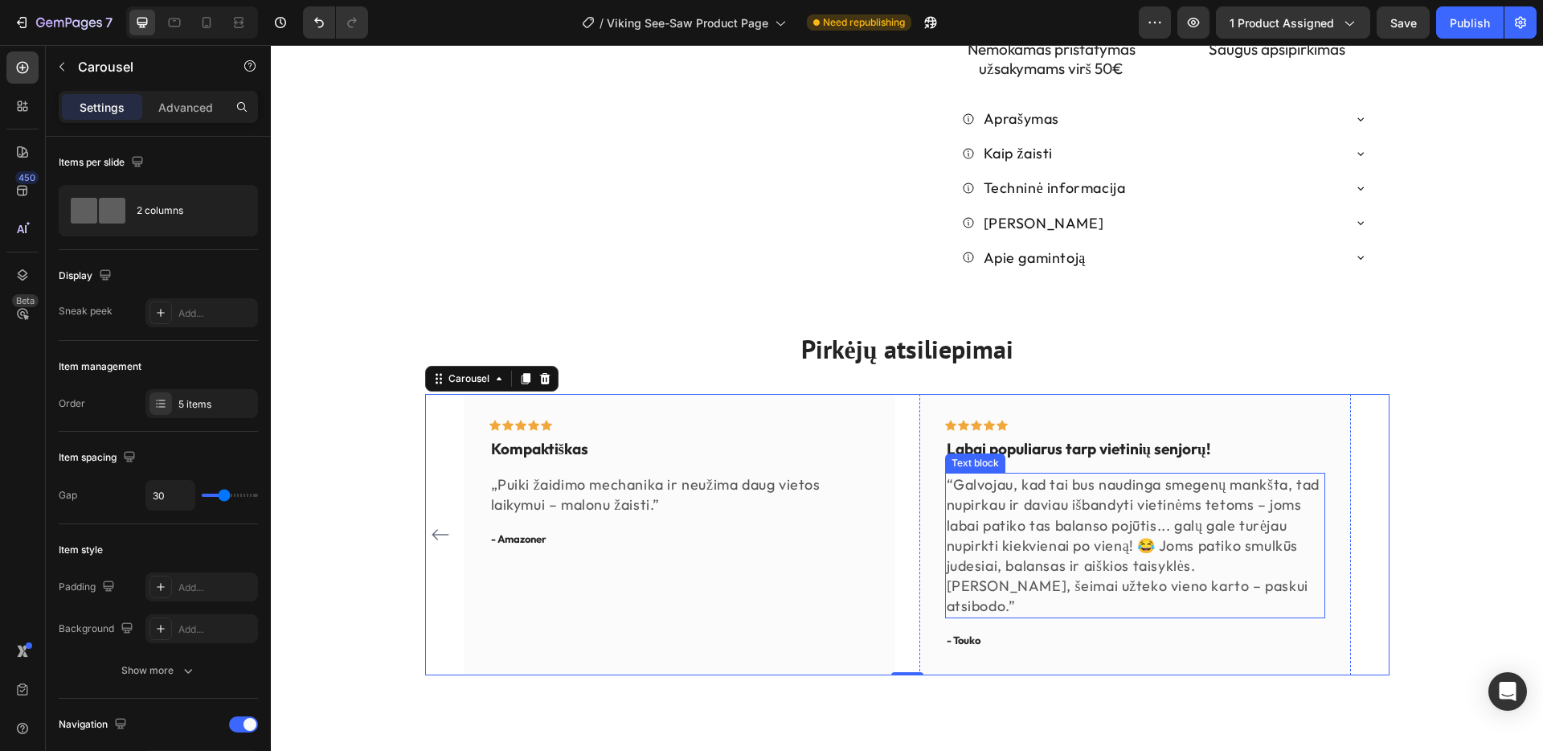
click at [959, 474] on p "“Galvojau, kad tai bus naudinga smegenų mankšta, tad nupirkau ir daviau išbandy…" at bounding box center [1135, 544] width 377 height 141
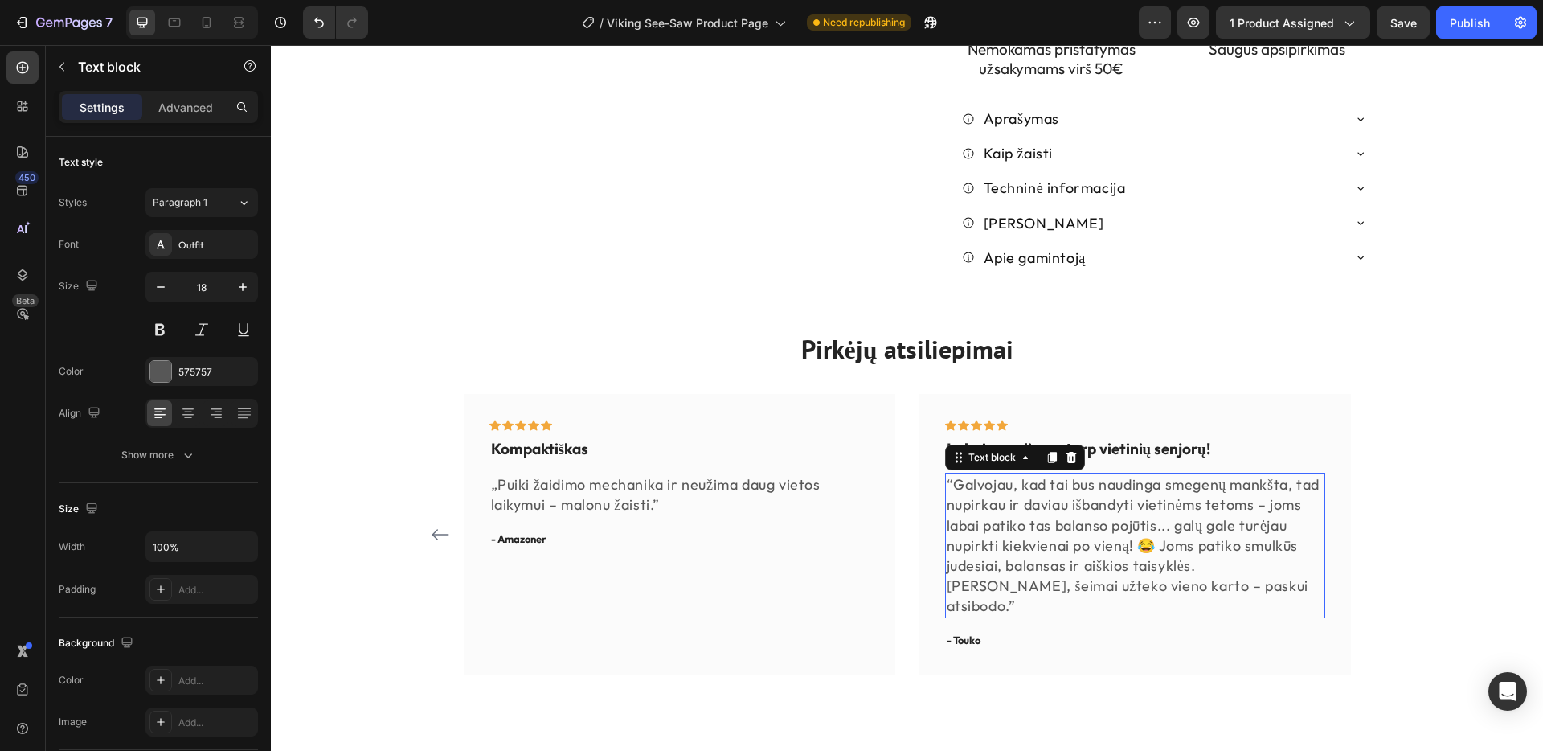
click at [959, 474] on p "“Galvojau, kad tai bus naudinga smegenų mankšta, tad nupirkau ir daviau išbandy…" at bounding box center [1135, 544] width 377 height 141
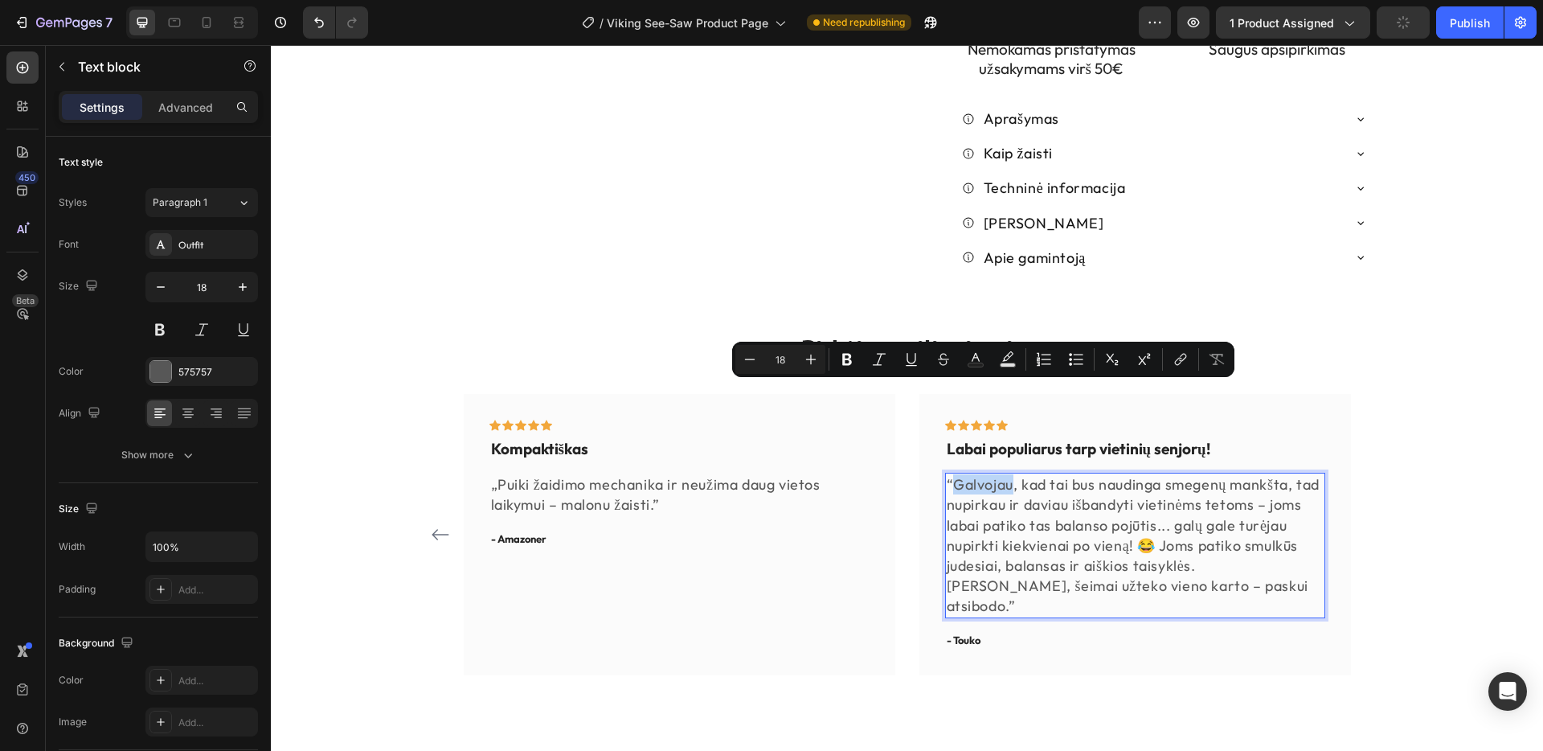
click at [954, 474] on p "“Galvojau, kad tai bus naudinga smegenų mankšta, tad nupirkau ir daviau išbandy…" at bounding box center [1135, 544] width 377 height 141
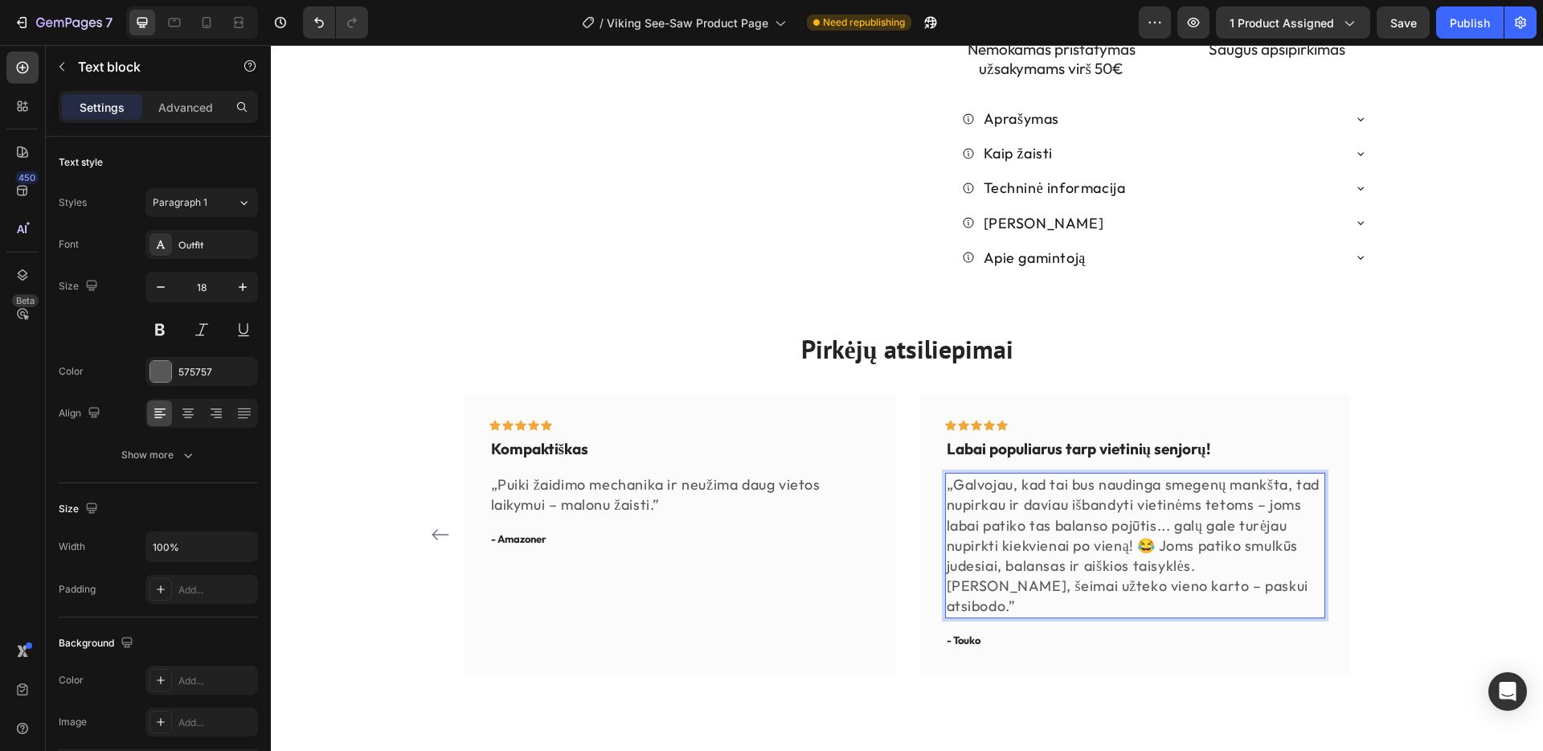
click at [1209, 489] on p "„Galvojau, kad tai bus naudinga smegenų mankšta, tad nupirkau ir daviau išbandy…" at bounding box center [1135, 544] width 377 height 141
click at [665, 474] on p "„Puiki žaidimo mechanika ir neužima daug vietos laikymui – malonu žaisti.”" at bounding box center [679, 494] width 377 height 40
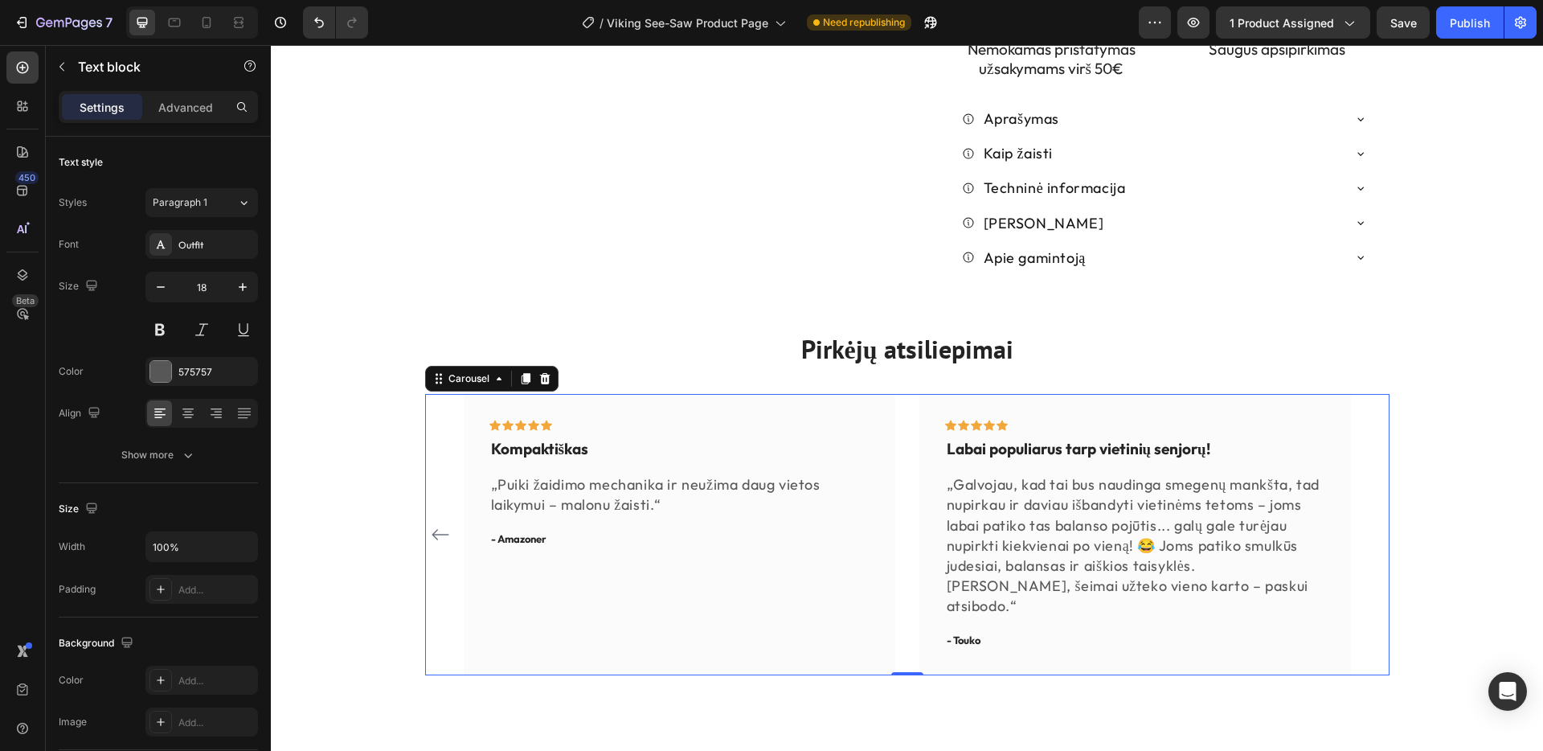
click at [438, 525] on icon "Carousel Back Arrow" at bounding box center [440, 534] width 19 height 19
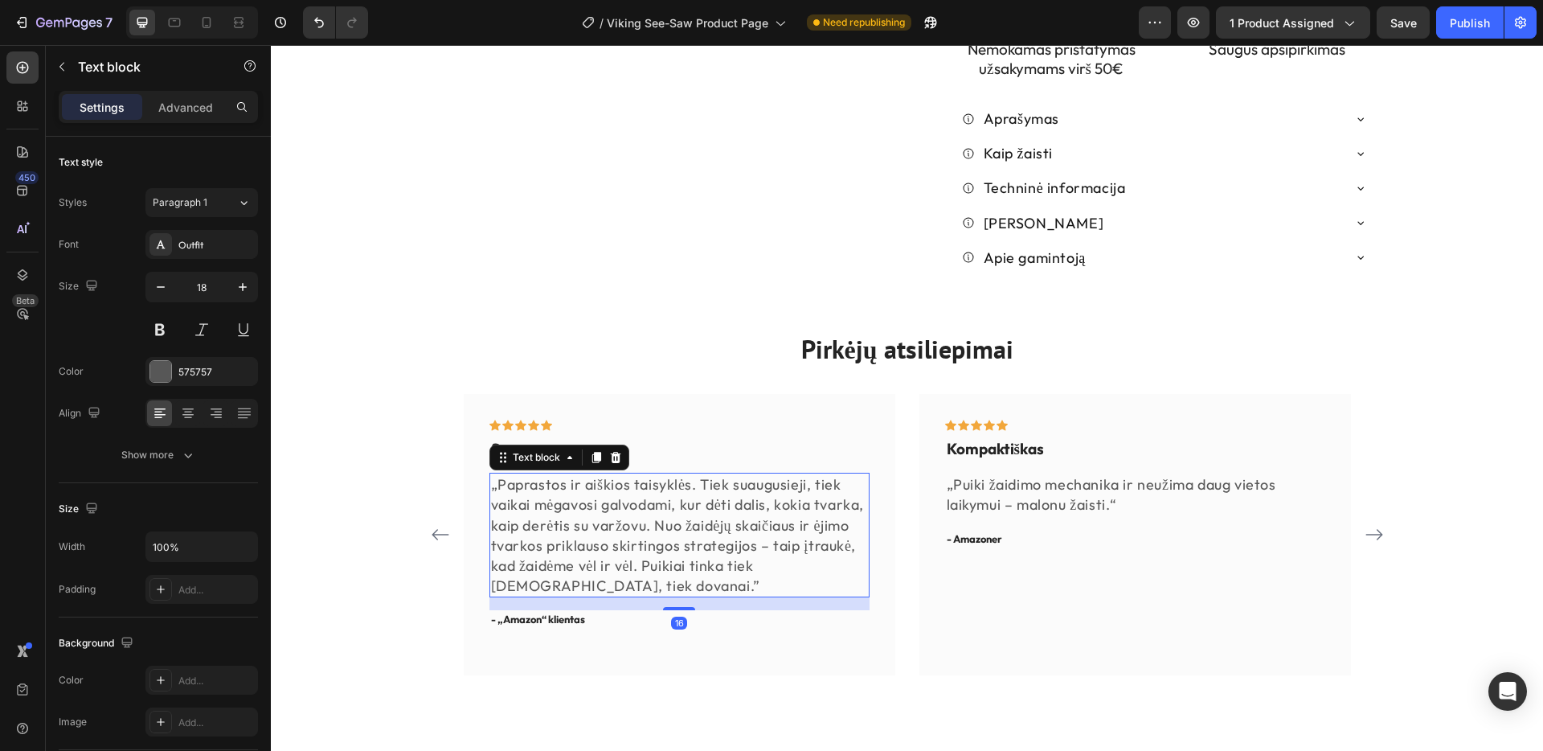
click at [557, 494] on p "„Paprastos ir aiškios taisyklės. Tiek suaugusieji, tiek vaikai mėgavosi galvoda…" at bounding box center [679, 534] width 377 height 121
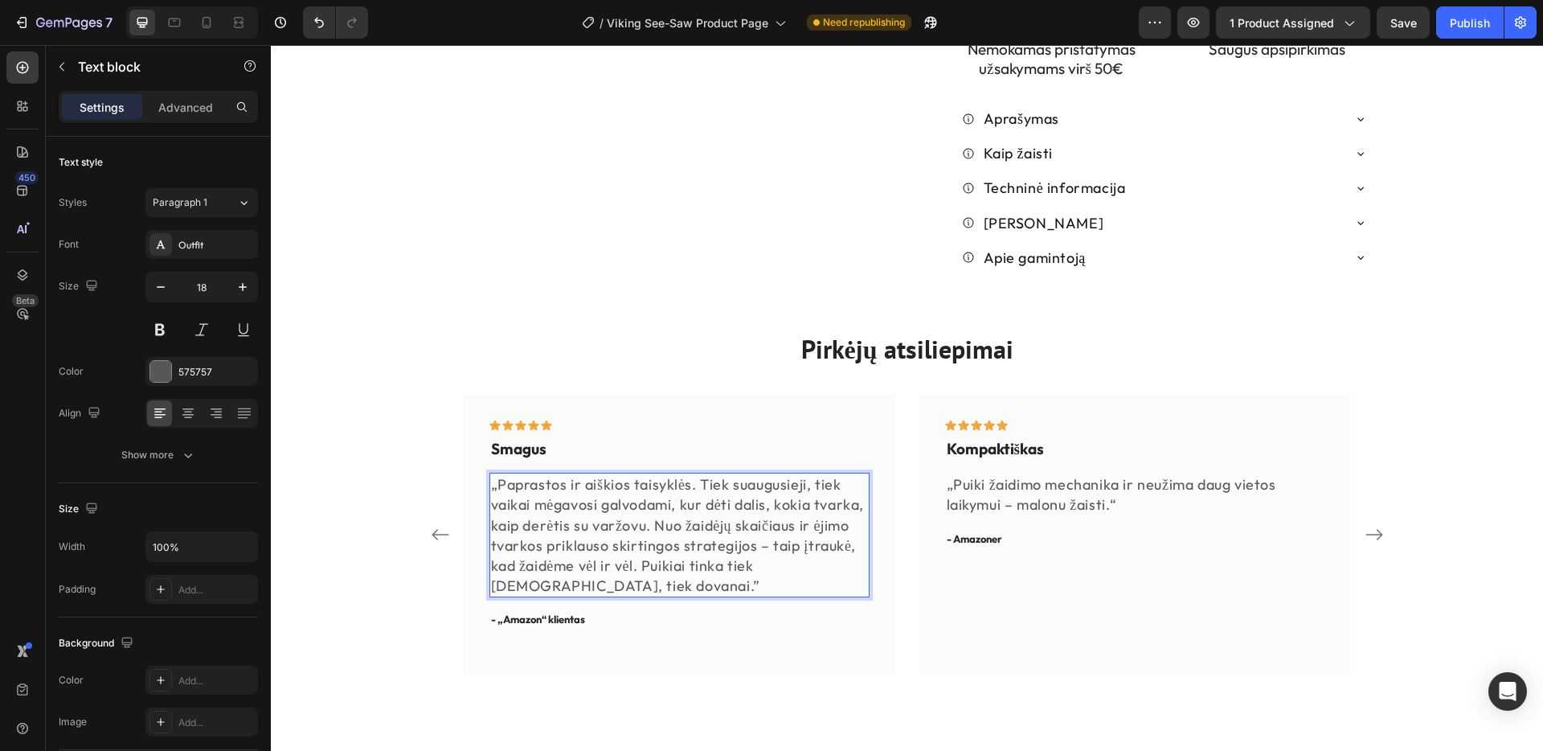
click at [551, 492] on p "„Paprastos ir aiškios taisyklės. Tiek suaugusieji, tiek vaikai mėgavosi galvoda…" at bounding box center [679, 534] width 377 height 121
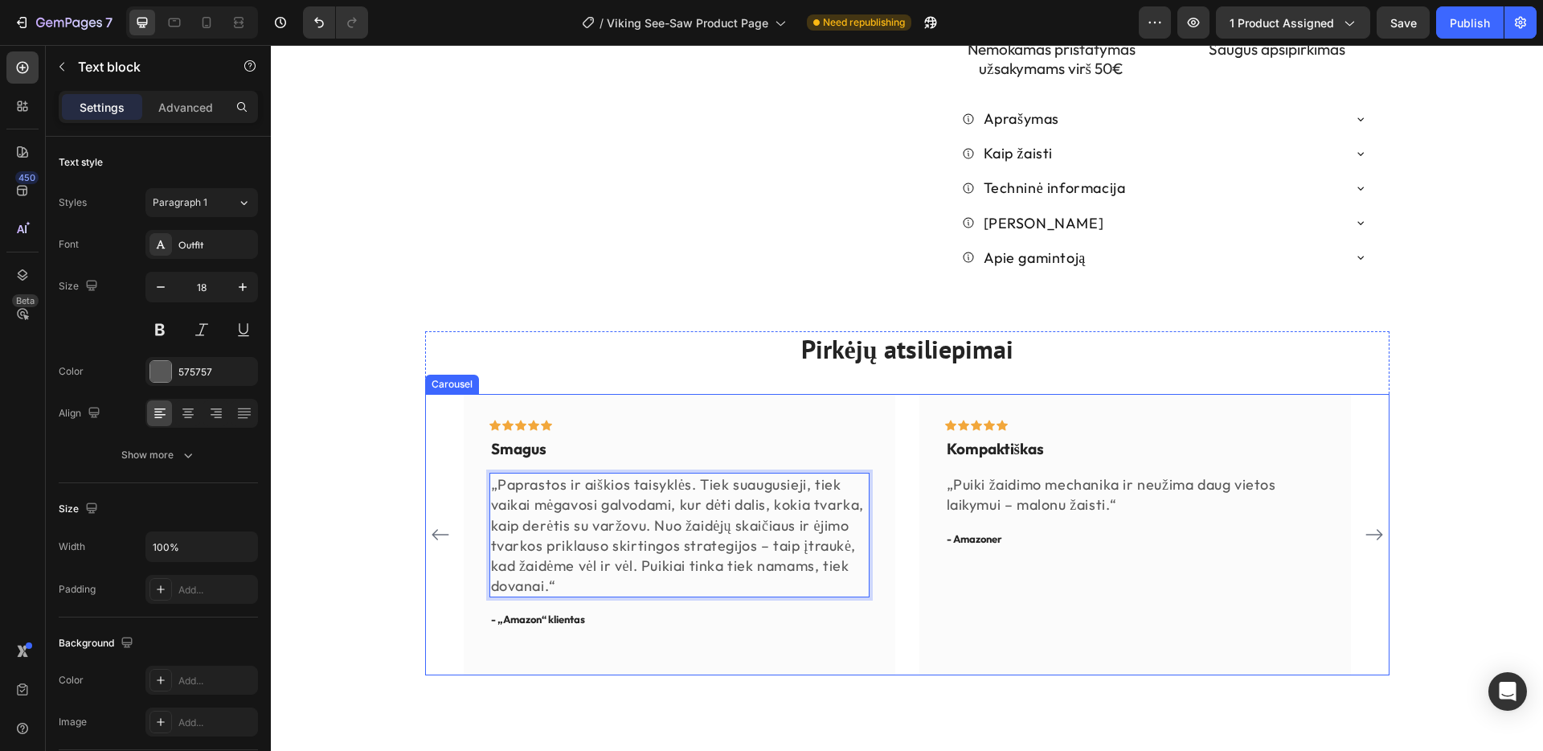
click at [431, 525] on icon "Carousel Back Arrow" at bounding box center [440, 534] width 19 height 19
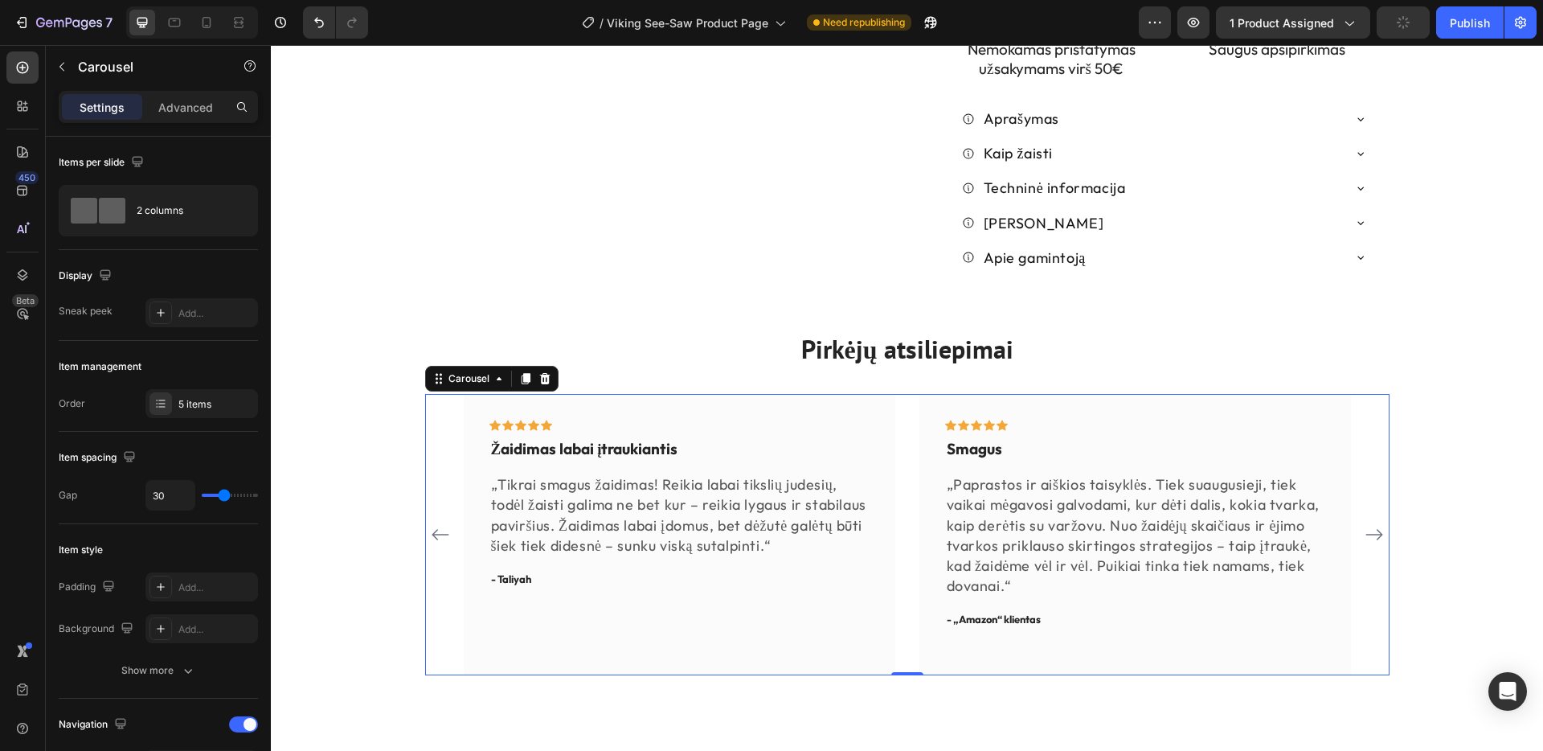
click at [440, 525] on icon "Carousel Back Arrow" at bounding box center [440, 534] width 19 height 19
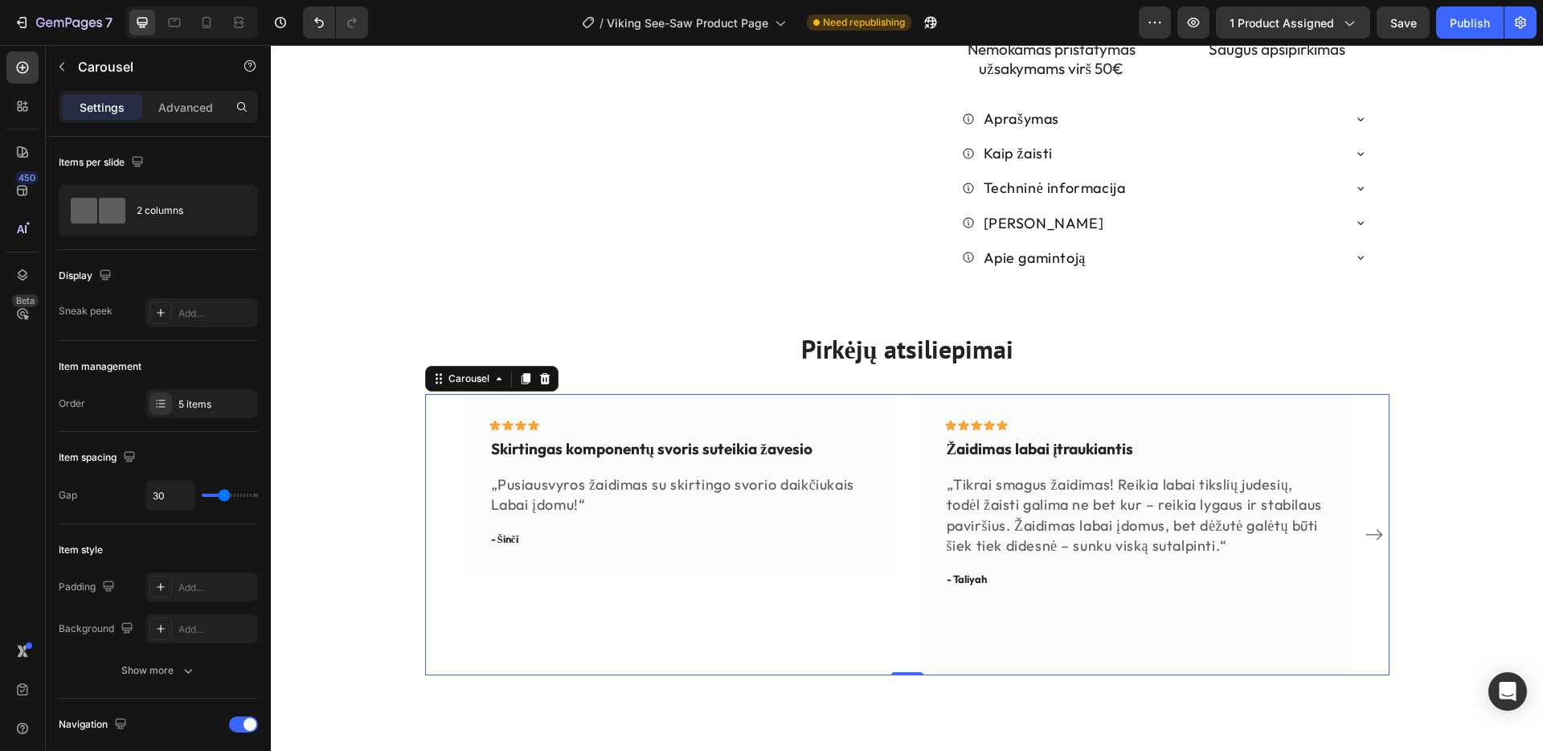
click at [440, 432] on div "Icon Icon Icon Icon Row Skirtingas komponentų svoris suteikia žavesio Text bloc…" at bounding box center [907, 535] width 964 height 282
click at [1374, 525] on icon "Carousel Next Arrow" at bounding box center [1374, 534] width 19 height 19
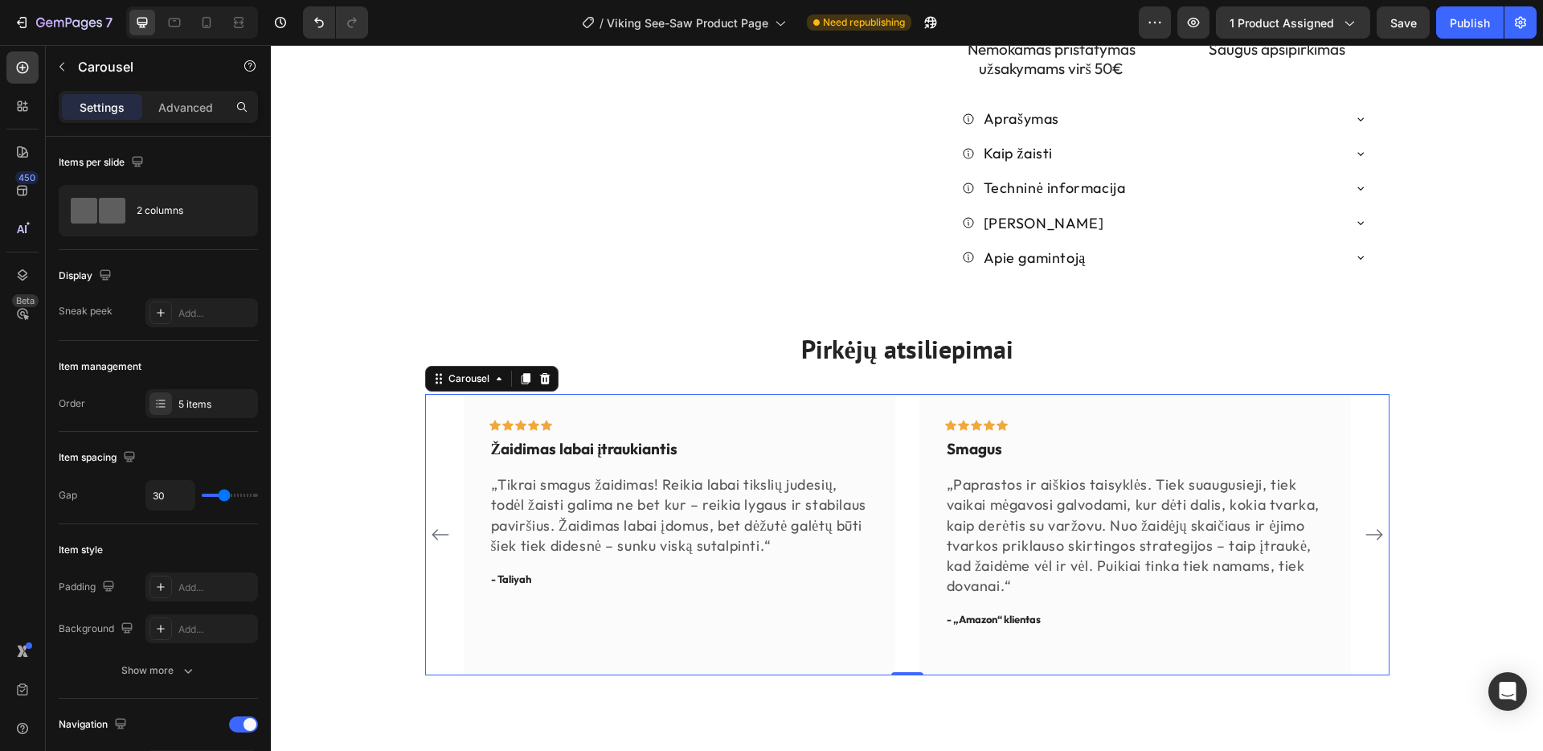
click at [1374, 525] on icon "Carousel Next Arrow" at bounding box center [1374, 534] width 19 height 19
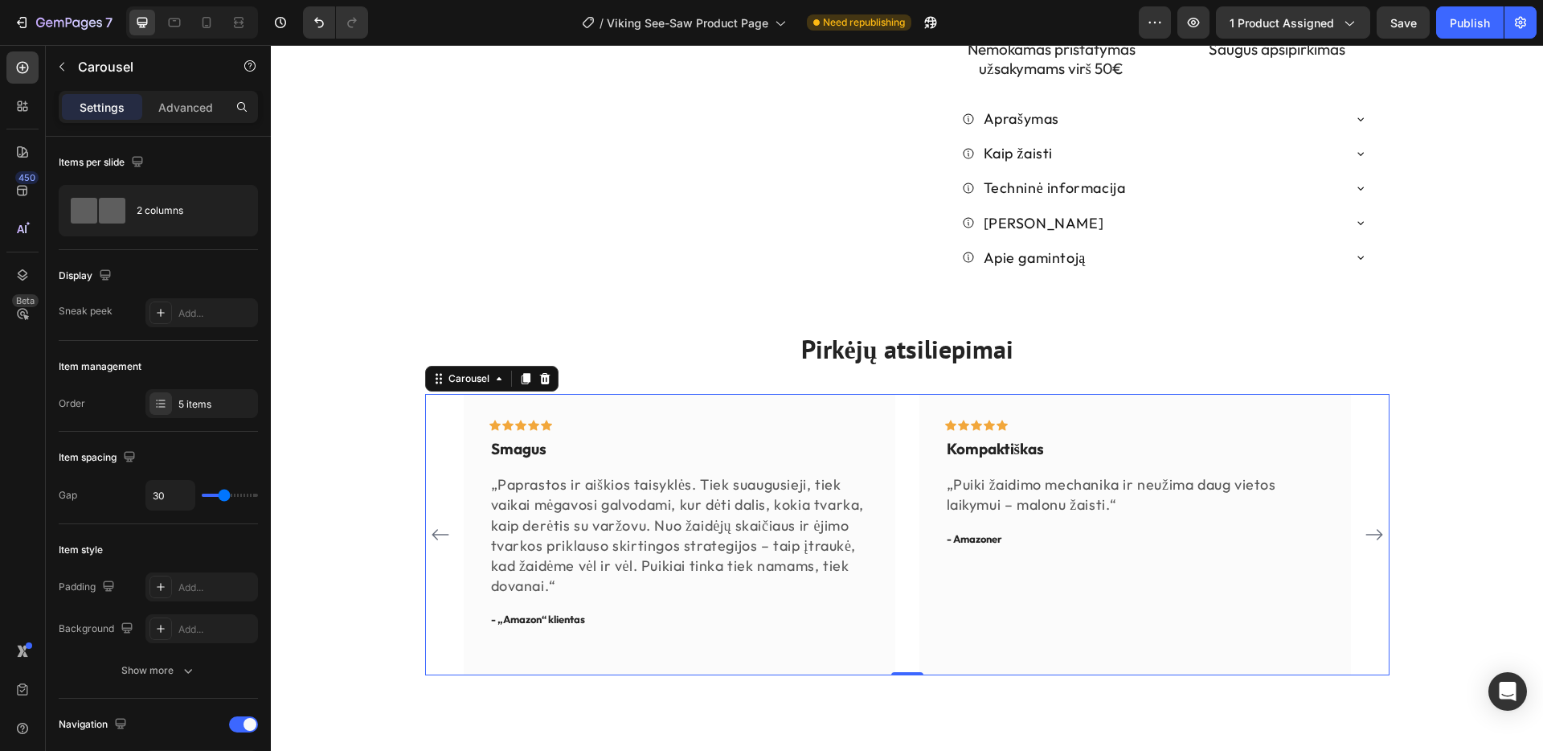
click at [1374, 525] on icon "Carousel Next Arrow" at bounding box center [1374, 534] width 19 height 19
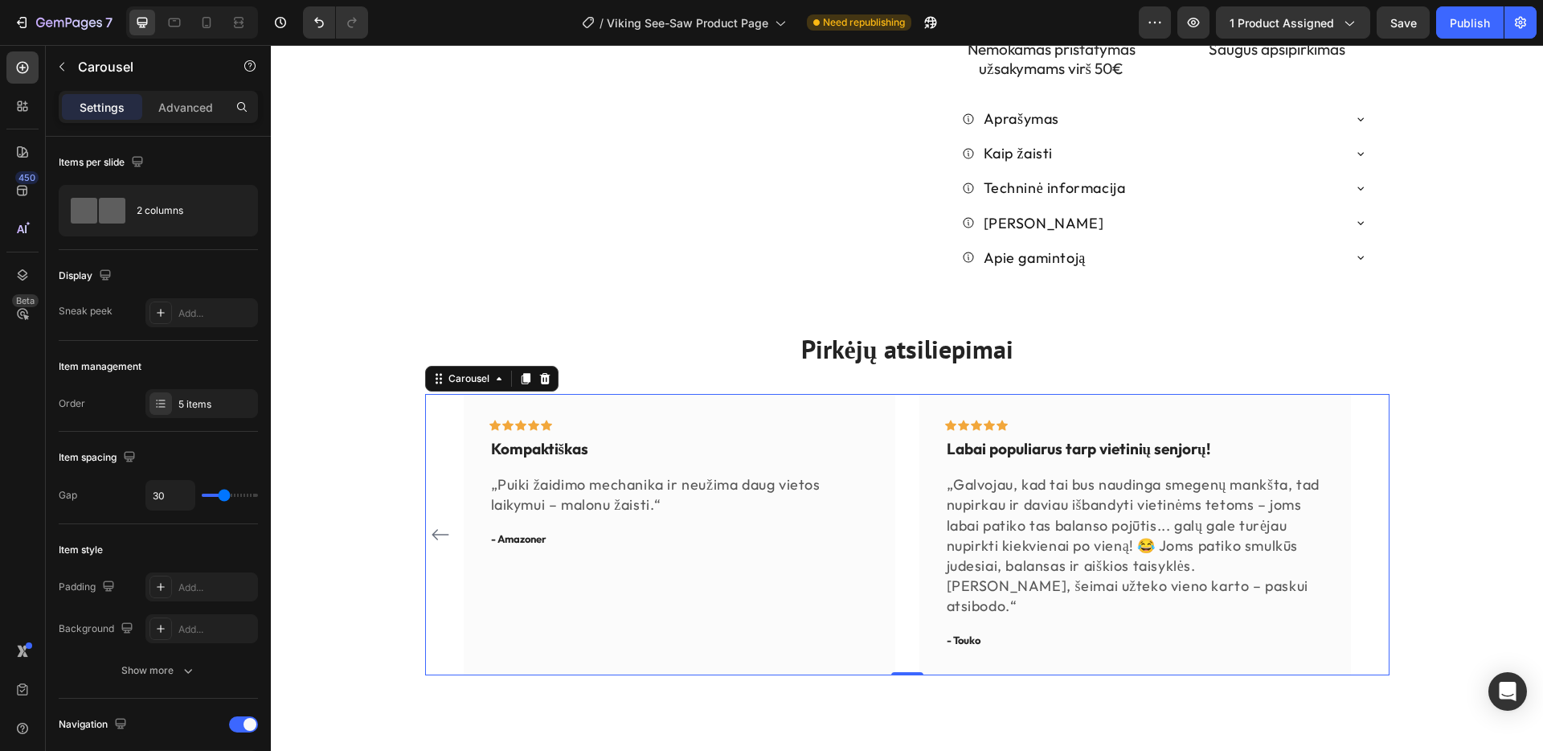
click at [1374, 429] on div "Icon Icon Icon Icon Row Skirtingas komponentų svoris suteikia žavesio Text bloc…" at bounding box center [907, 535] width 964 height 282
click at [1377, 502] on div "Icon Icon Icon Icon Row Skirtingas komponentų svoris suteikia žavesio Text bloc…" at bounding box center [907, 535] width 964 height 282
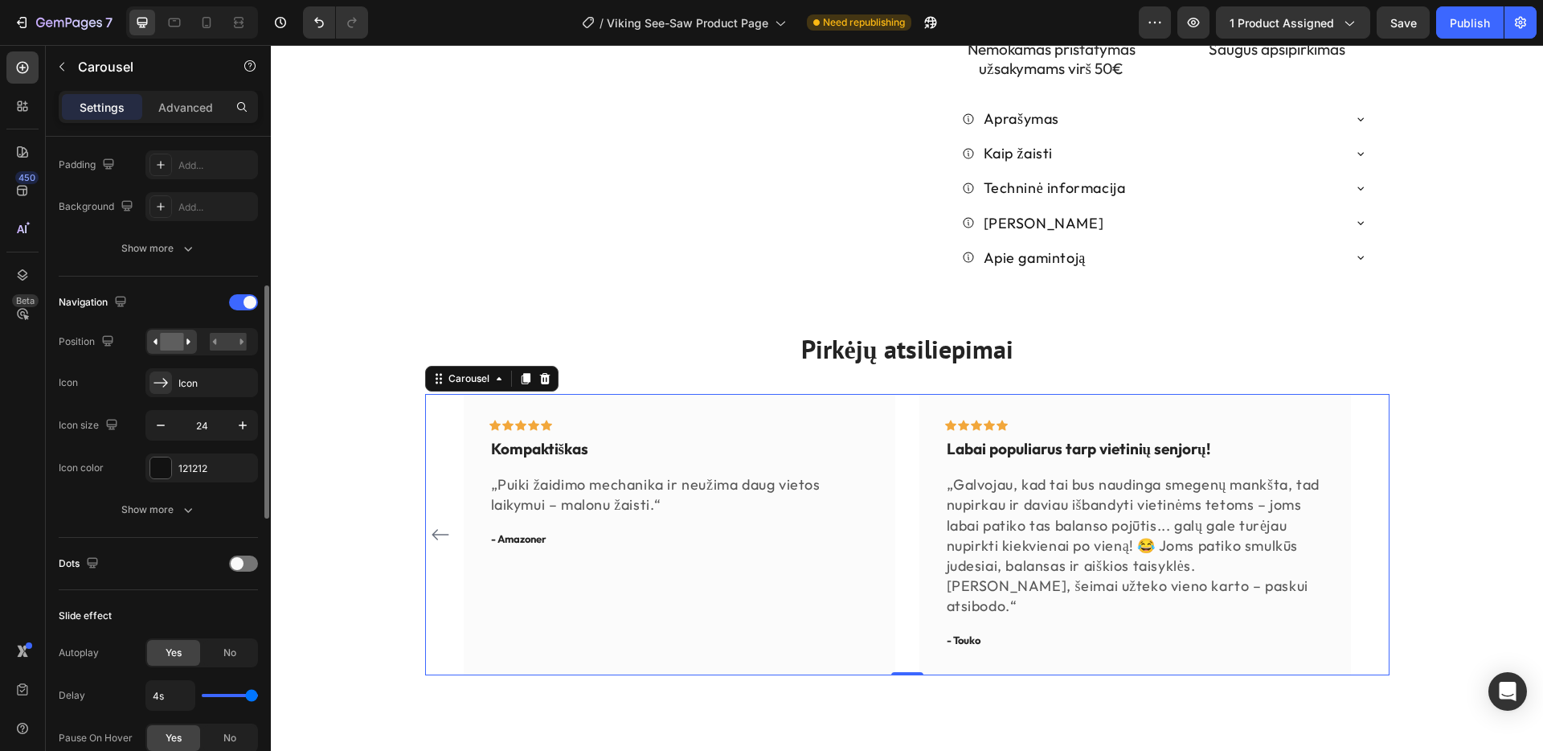
scroll to position [403, 0]
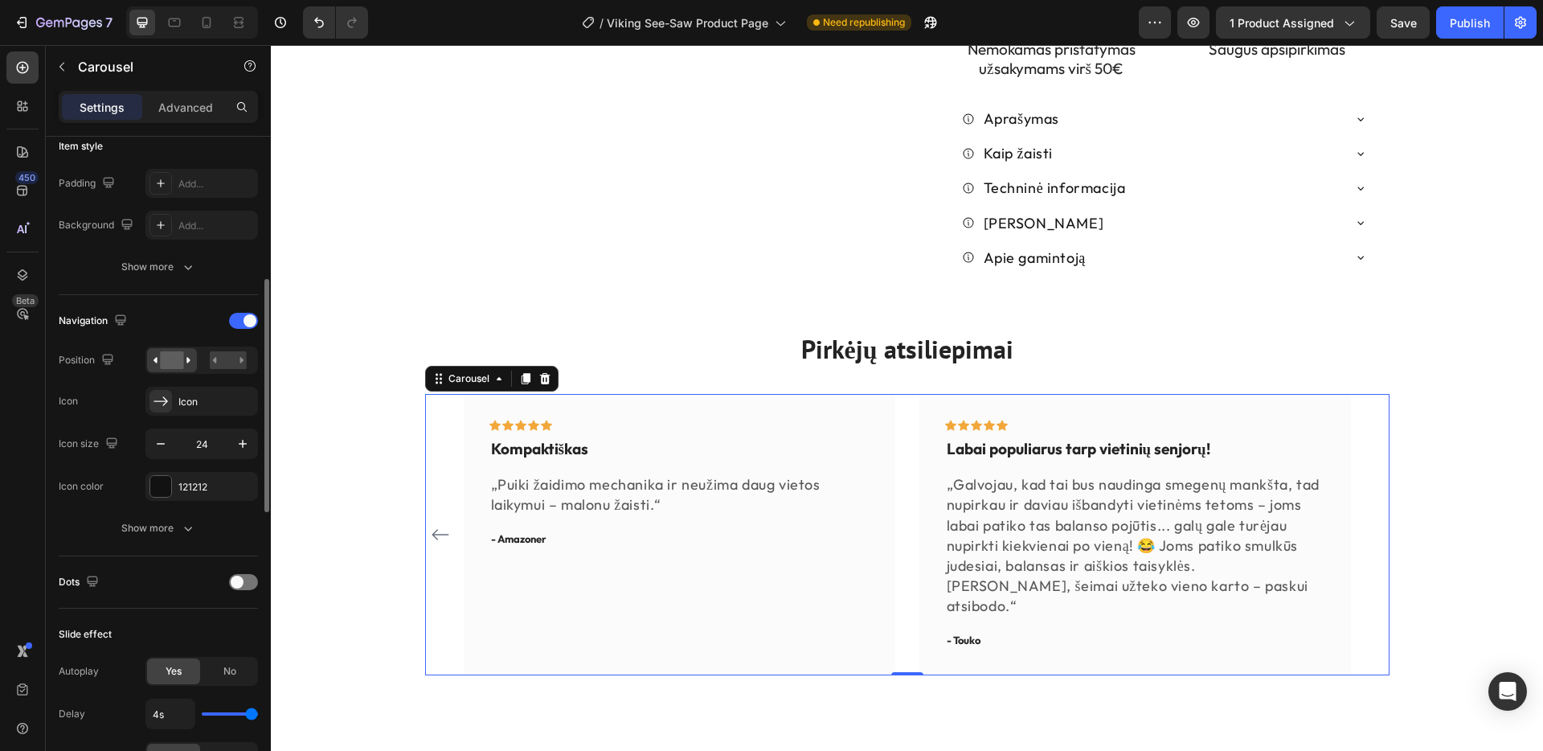
drag, startPoint x: 245, startPoint y: 324, endPoint x: 251, endPoint y: 342, distance: 19.3
click at [245, 324] on span at bounding box center [250, 320] width 13 height 13
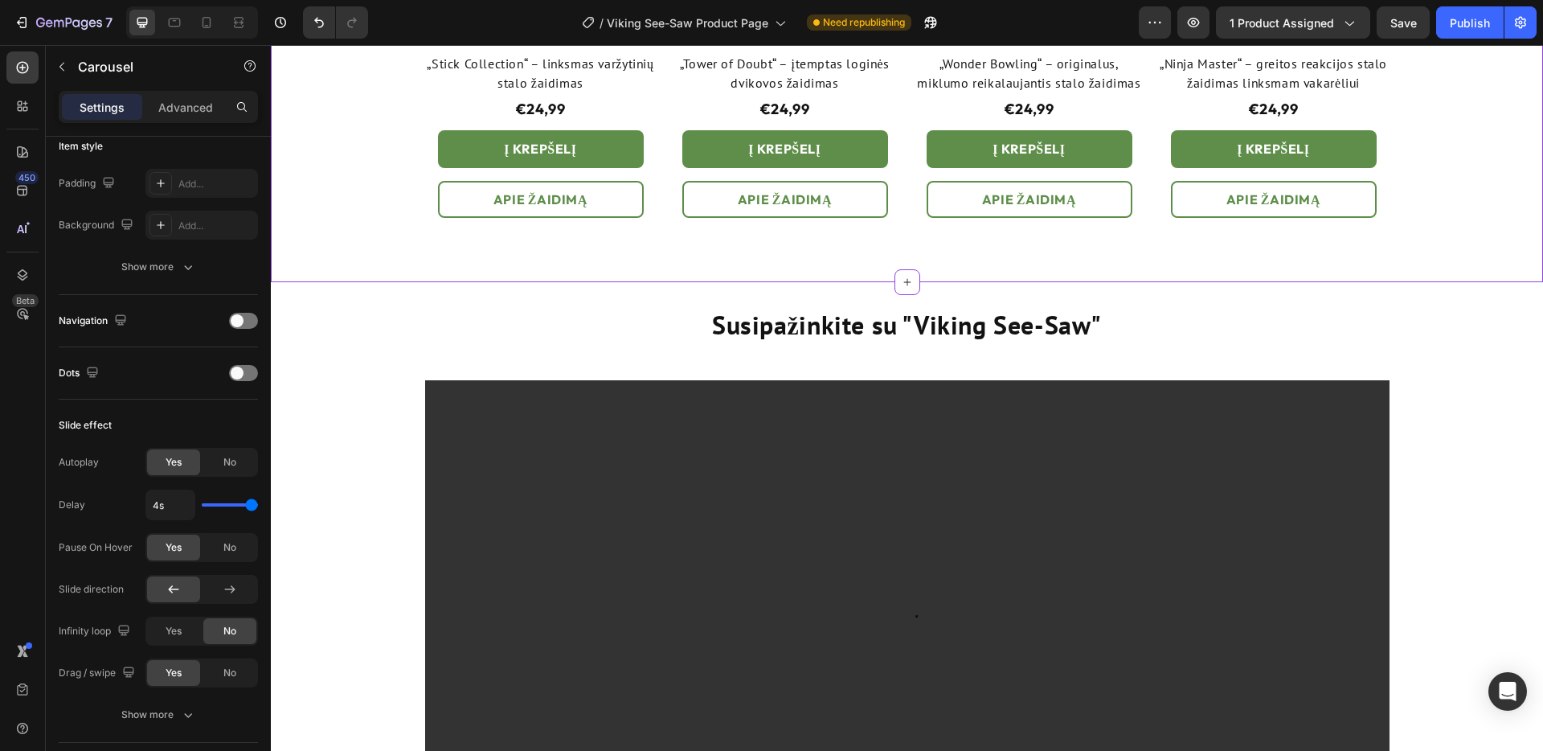
scroll to position [1815, 0]
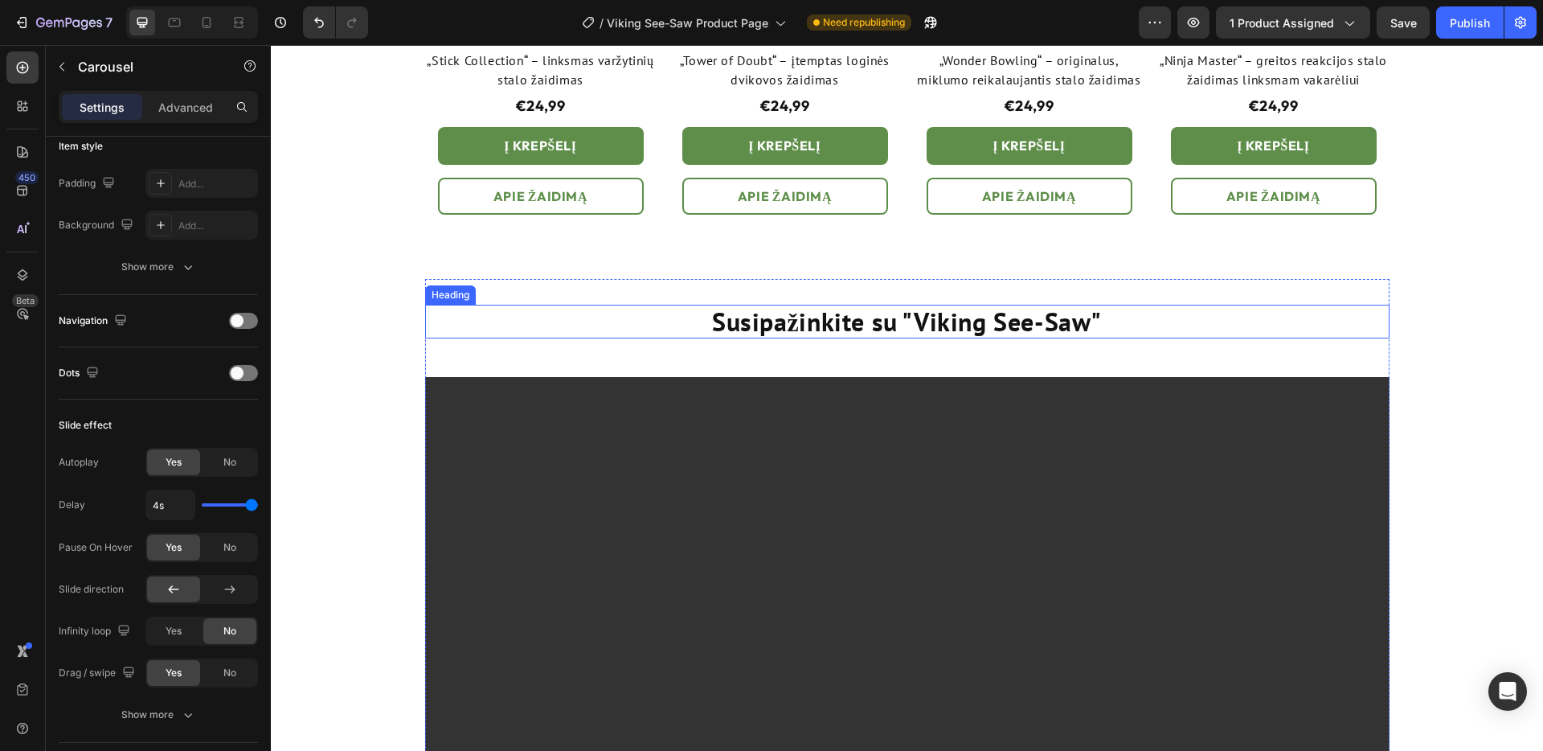
click at [915, 319] on strong "Susipažinkite su "Viking See-Saw"" at bounding box center [907, 322] width 390 height 34
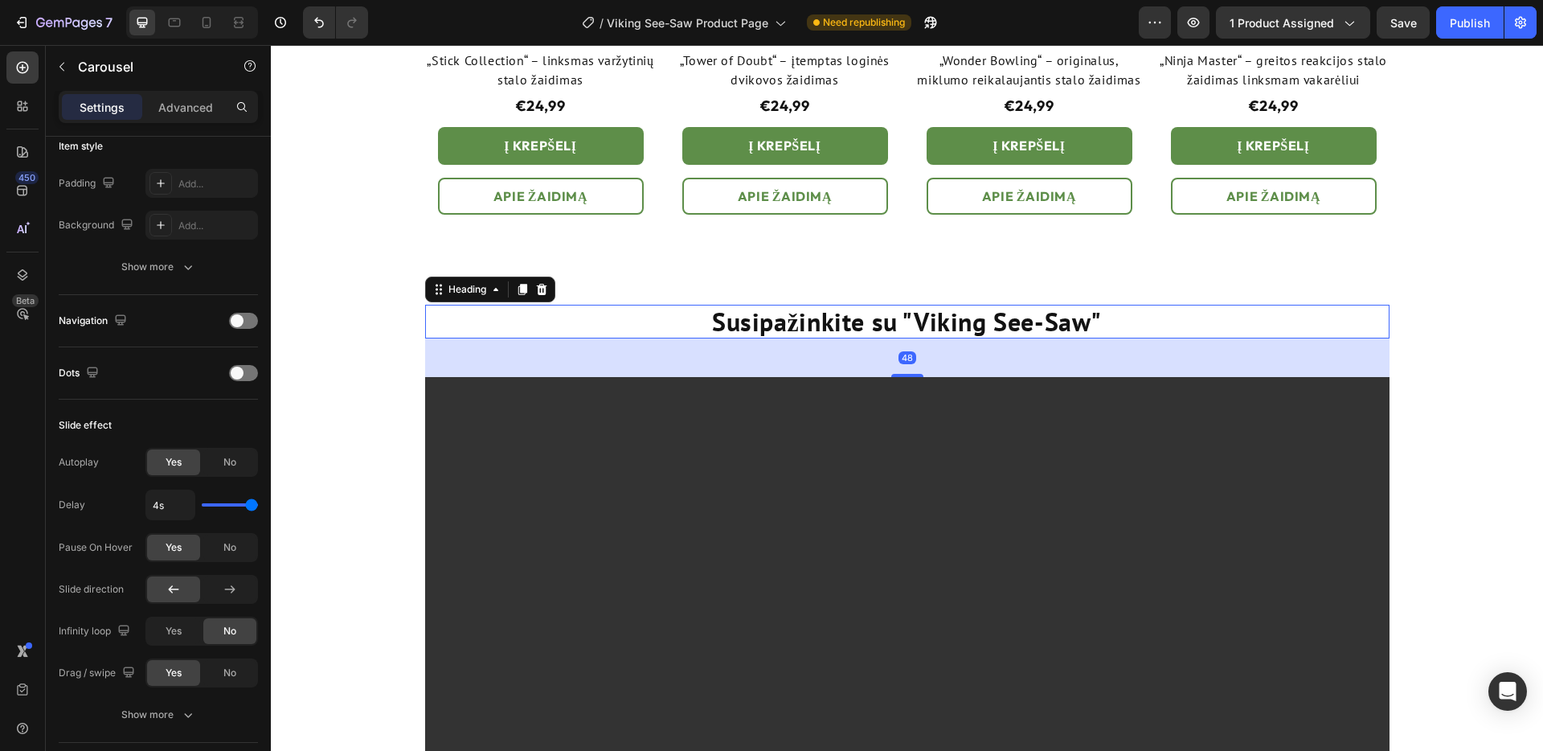
scroll to position [0, 0]
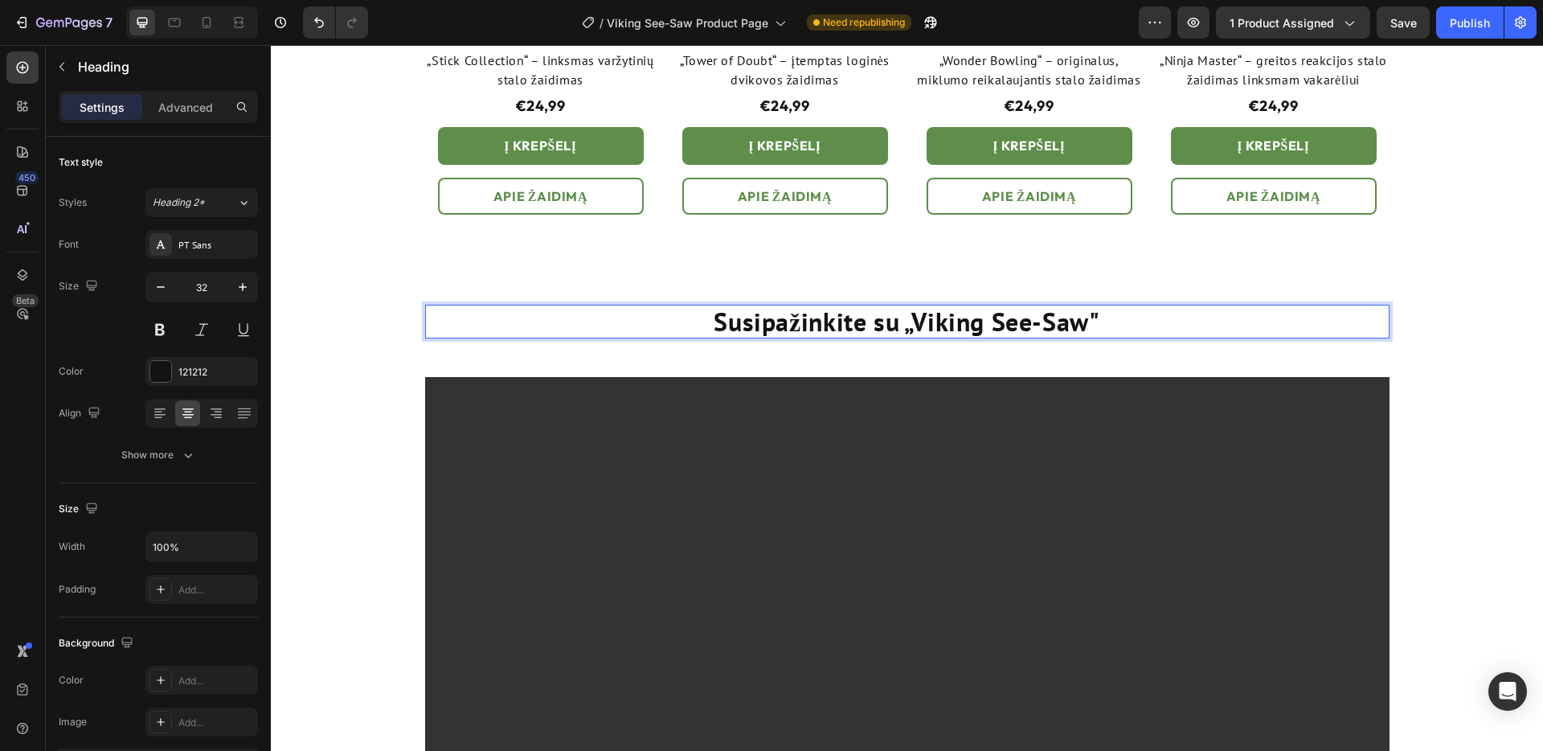
click at [1101, 317] on p "Susipažinkite su „Viking See-Saw"" at bounding box center [907, 321] width 961 height 31
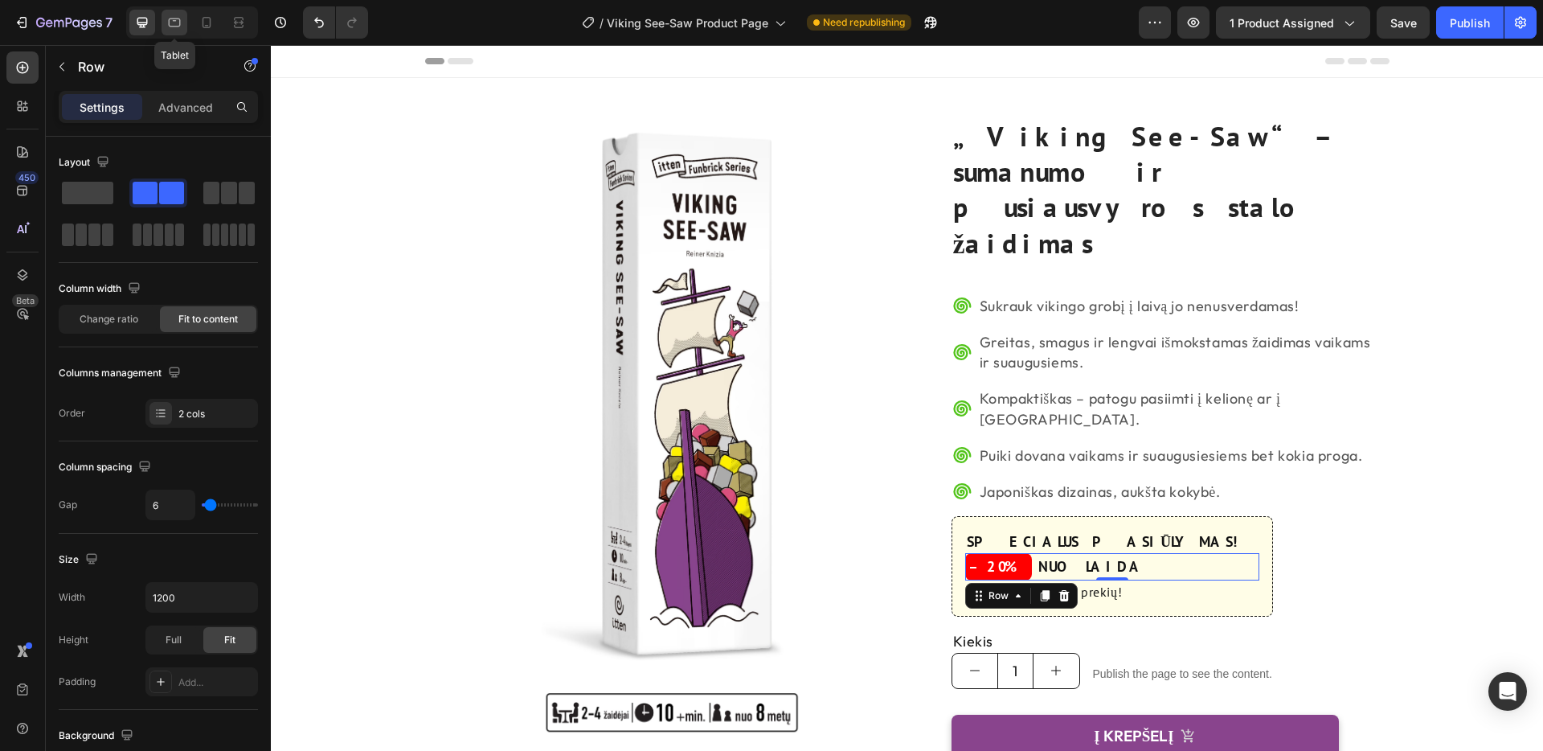
click at [178, 23] on icon at bounding box center [174, 22] width 16 height 16
type input "100%"
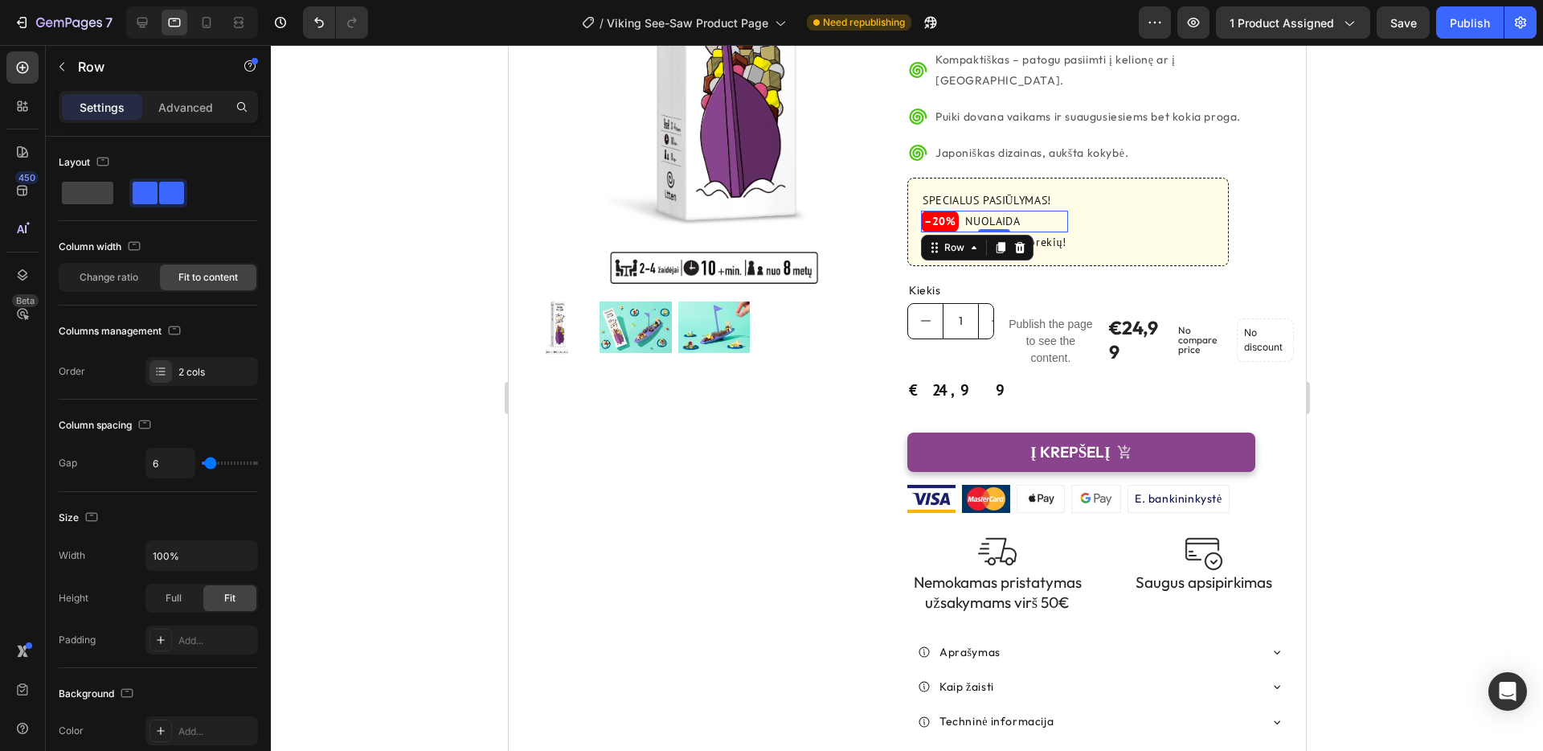
scroll to position [356, 0]
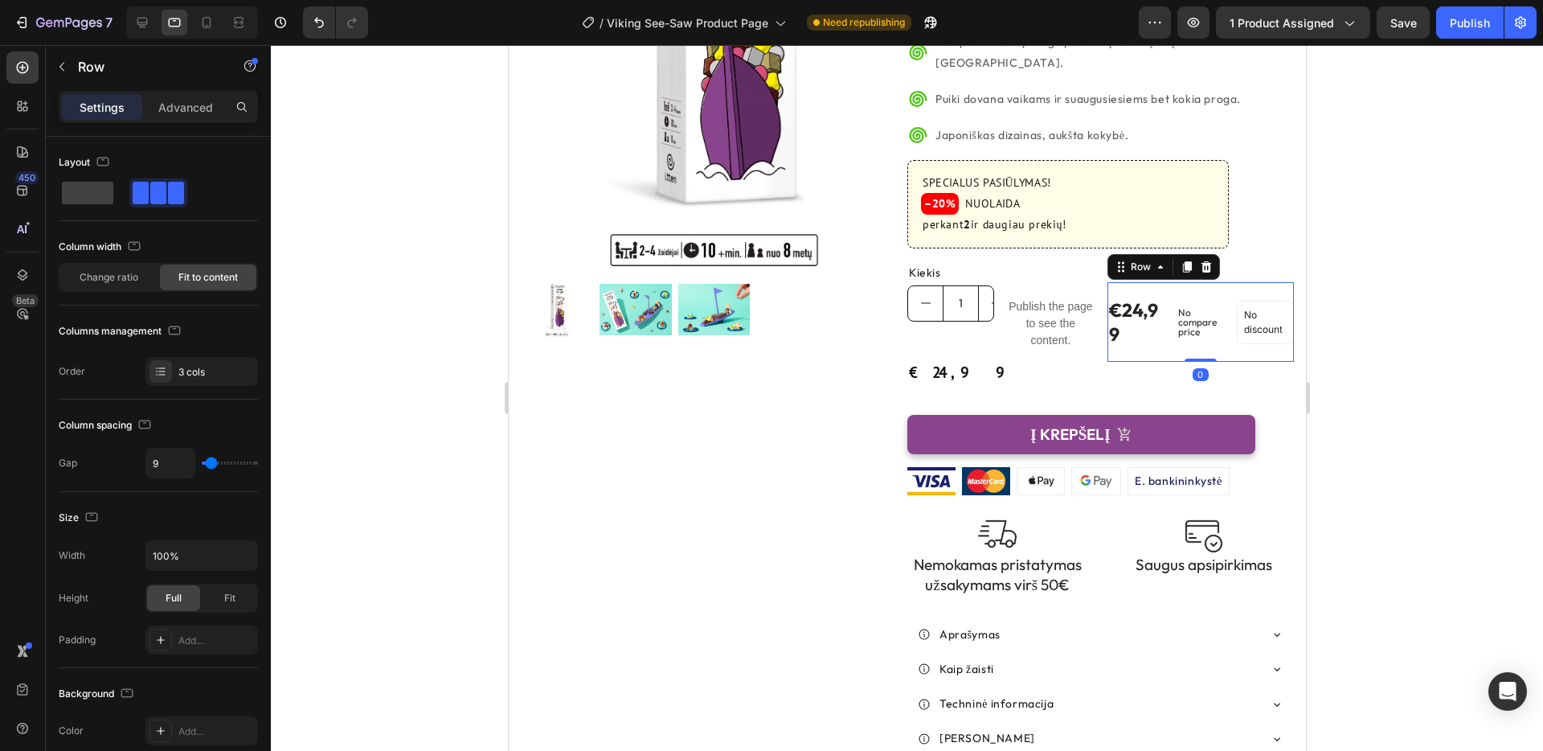
click at [1155, 282] on div "€24,99 (P) Price (P) Price" at bounding box center [1136, 321] width 58 height 79
click at [158, 372] on icon at bounding box center [160, 371] width 13 height 13
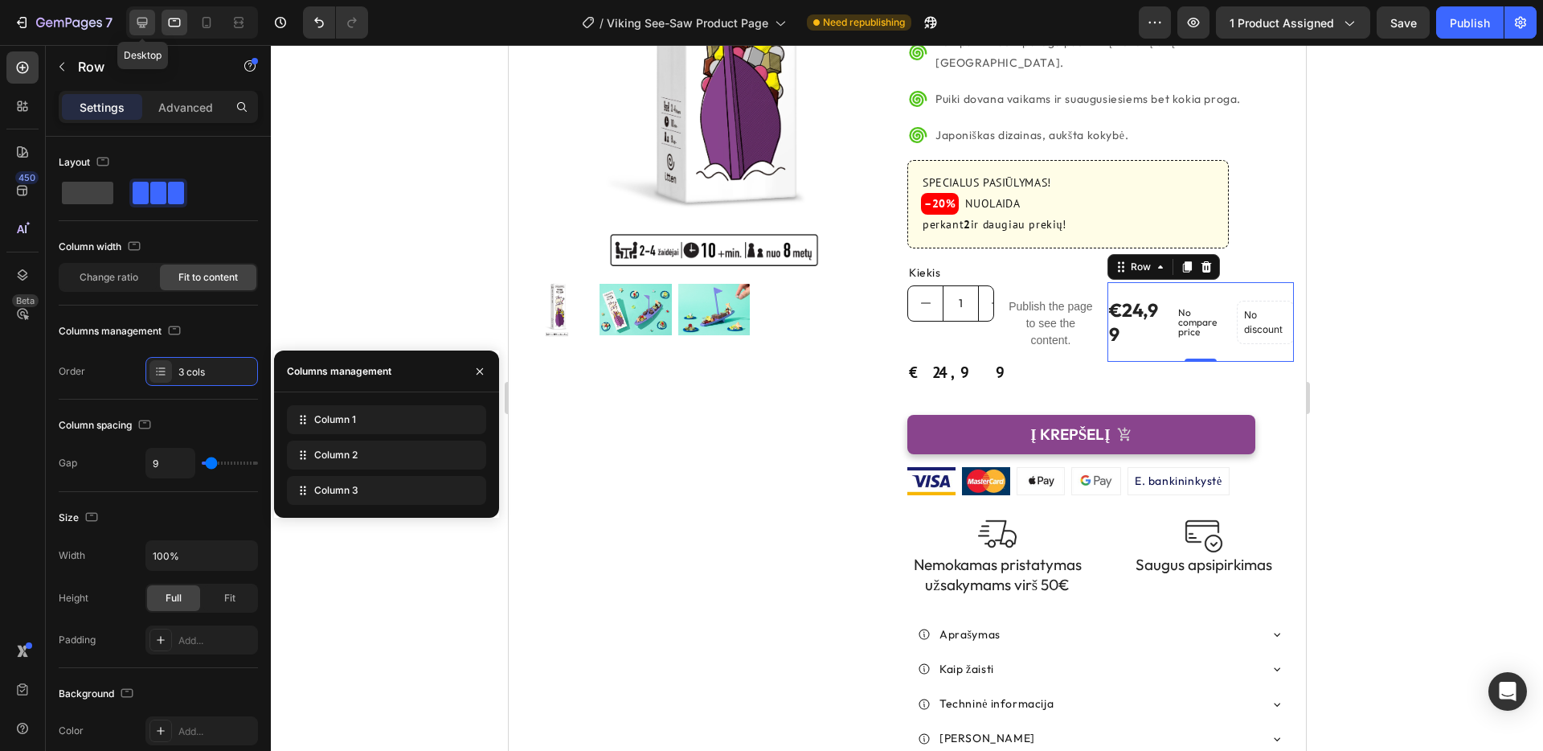
click at [140, 22] on icon at bounding box center [142, 22] width 16 height 16
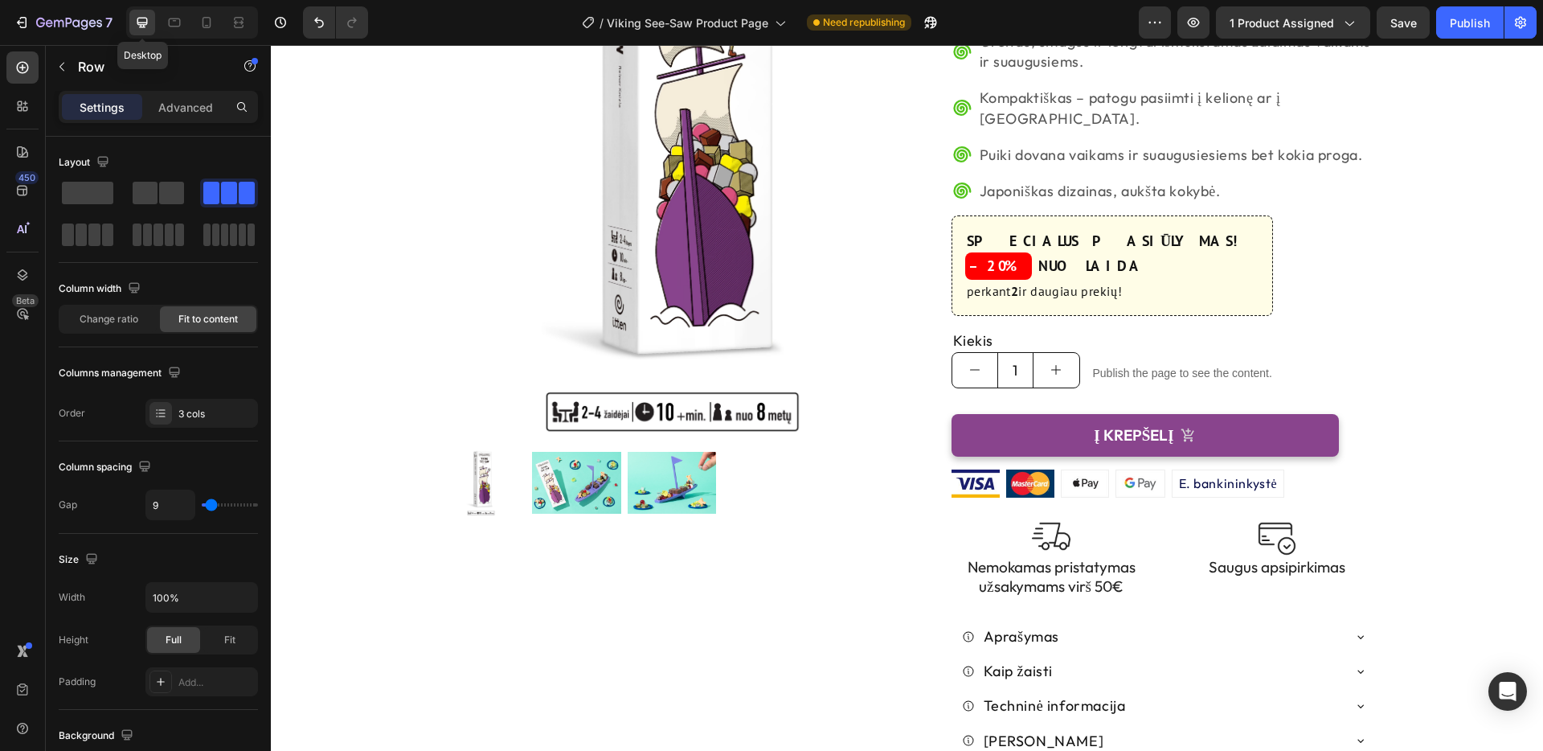
scroll to position [300, 0]
click at [225, 418] on div "3 cols" at bounding box center [216, 414] width 76 height 14
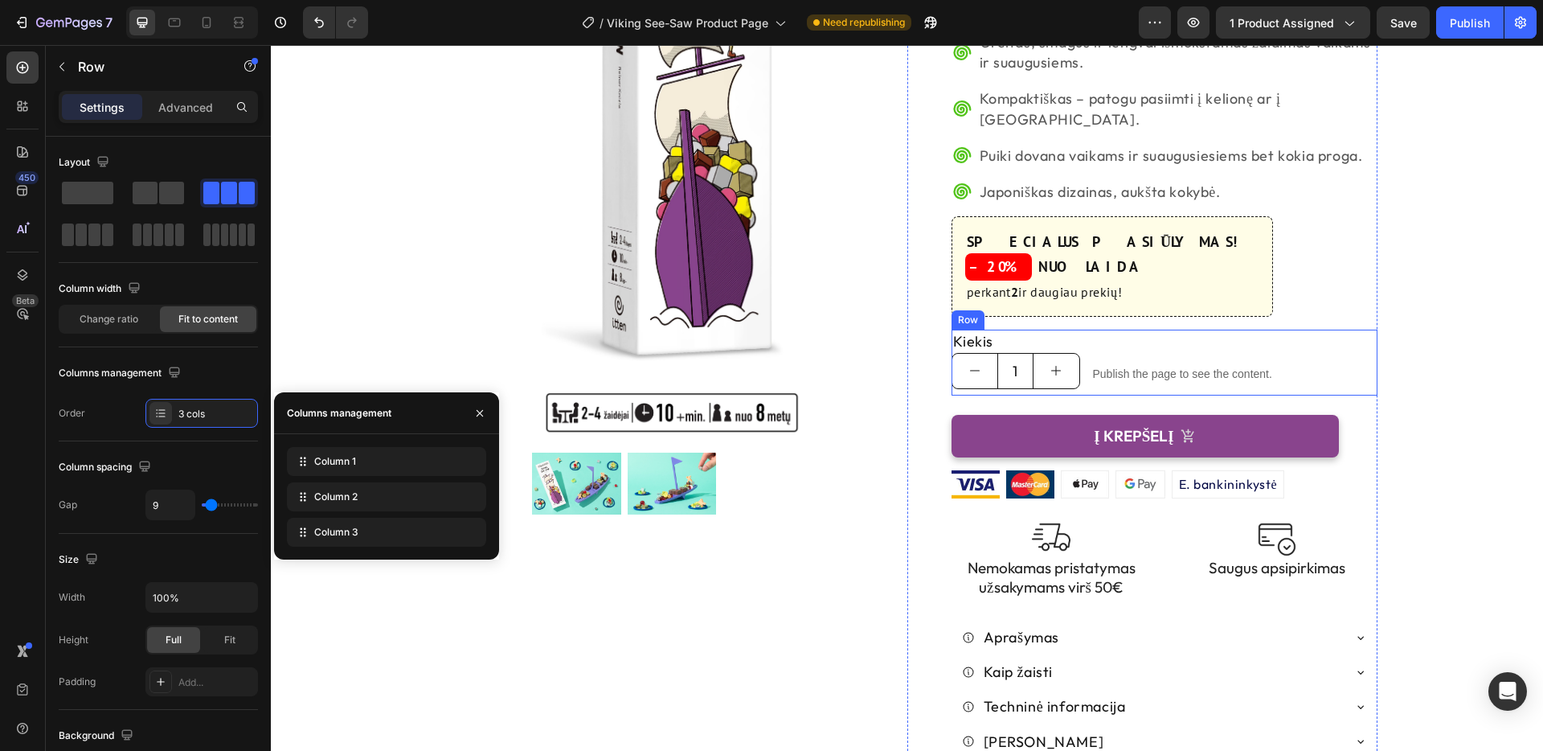
click at [1372, 330] on div "Kiekis Text Block 1 Product Quantity Publish the page to see the content. Custo…" at bounding box center [1165, 363] width 426 height 66
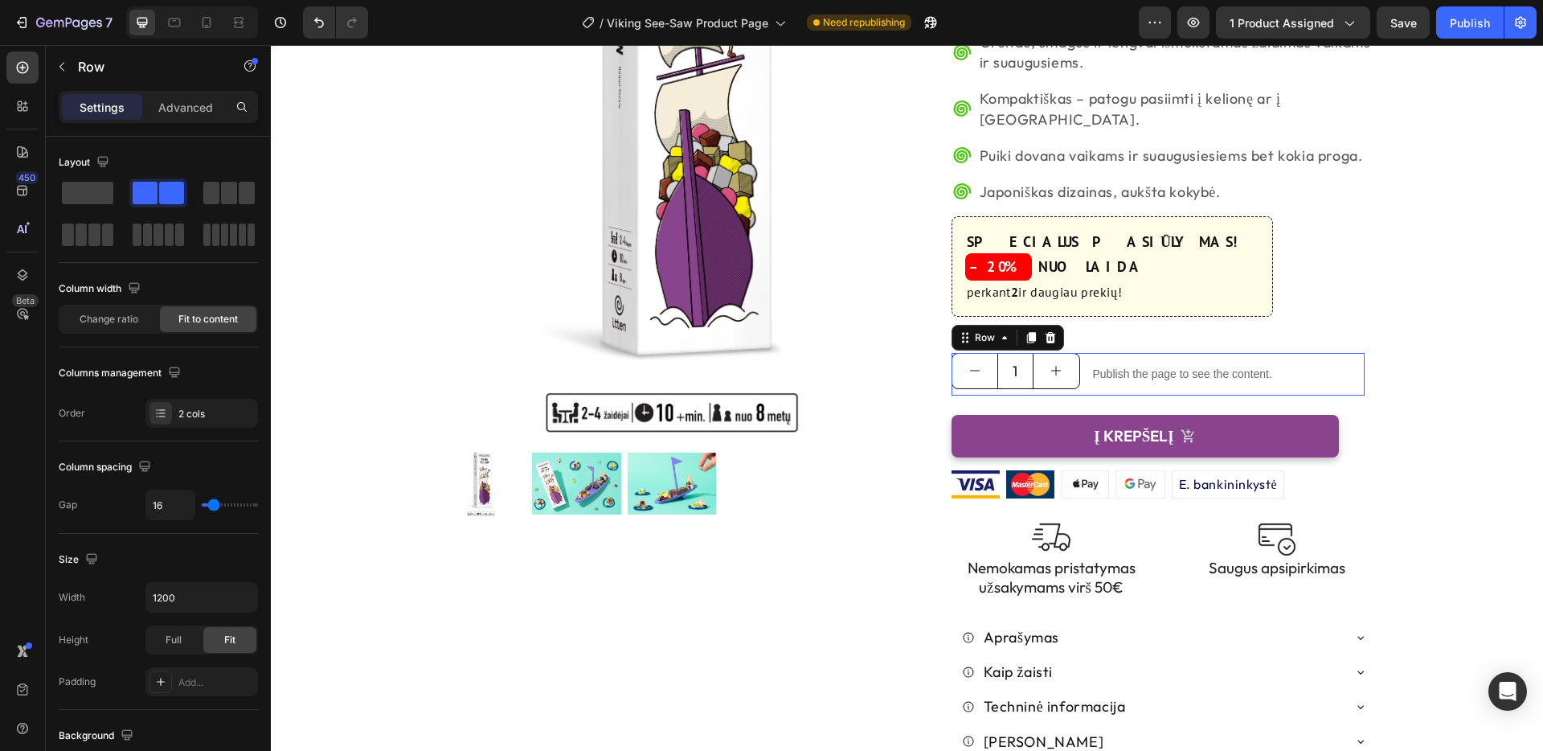
click at [1333, 353] on div "1 Product Quantity Publish the page to see the content. Custom Code Row 0" at bounding box center [1158, 374] width 413 height 43
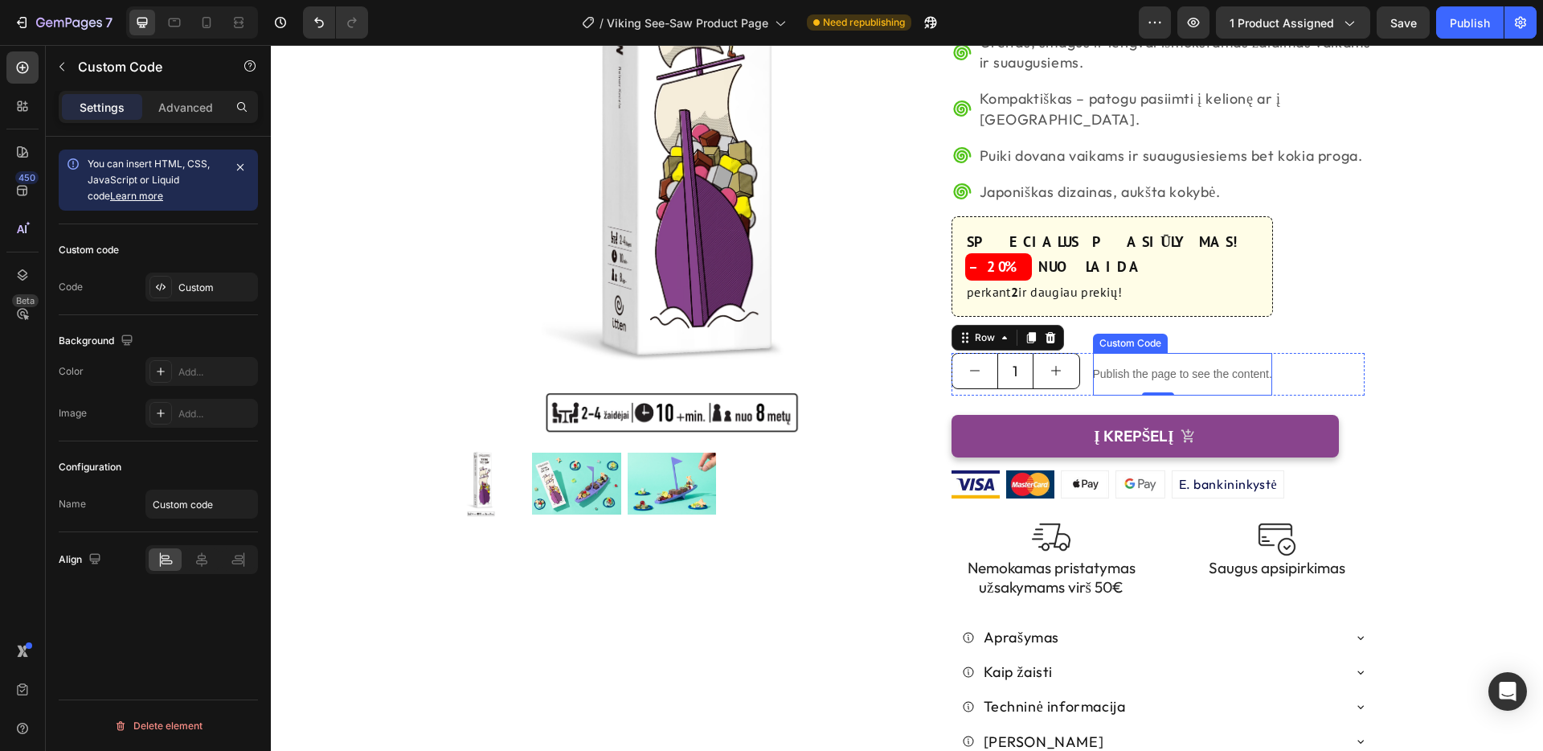
click at [1213, 366] on p "Publish the page to see the content." at bounding box center [1182, 374] width 179 height 17
click at [1296, 353] on div "1 Product Quantity Publish the page to see the content. Custom Code Row 0" at bounding box center [1158, 374] width 413 height 43
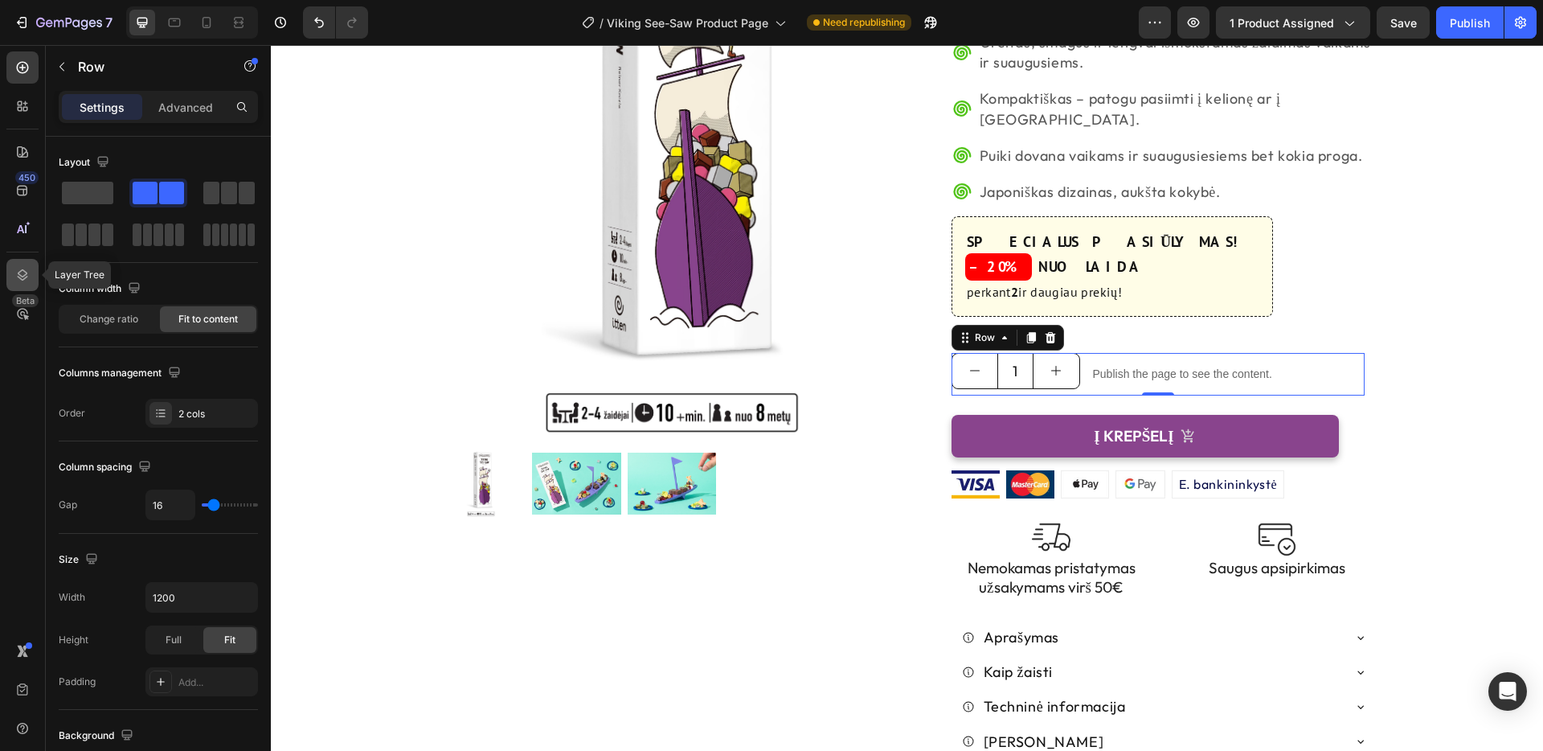
click at [23, 272] on icon at bounding box center [22, 275] width 16 height 16
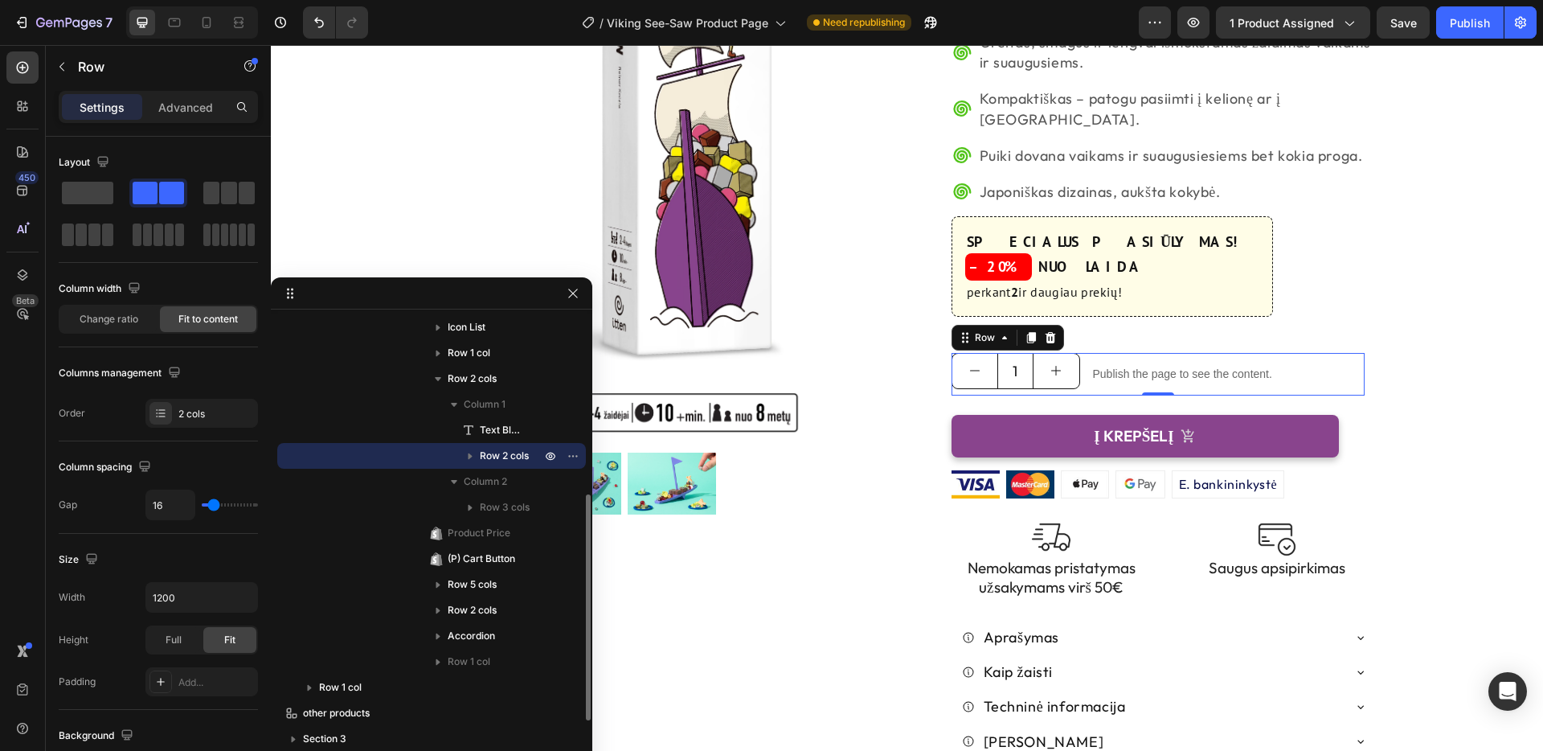
scroll to position [343, 0]
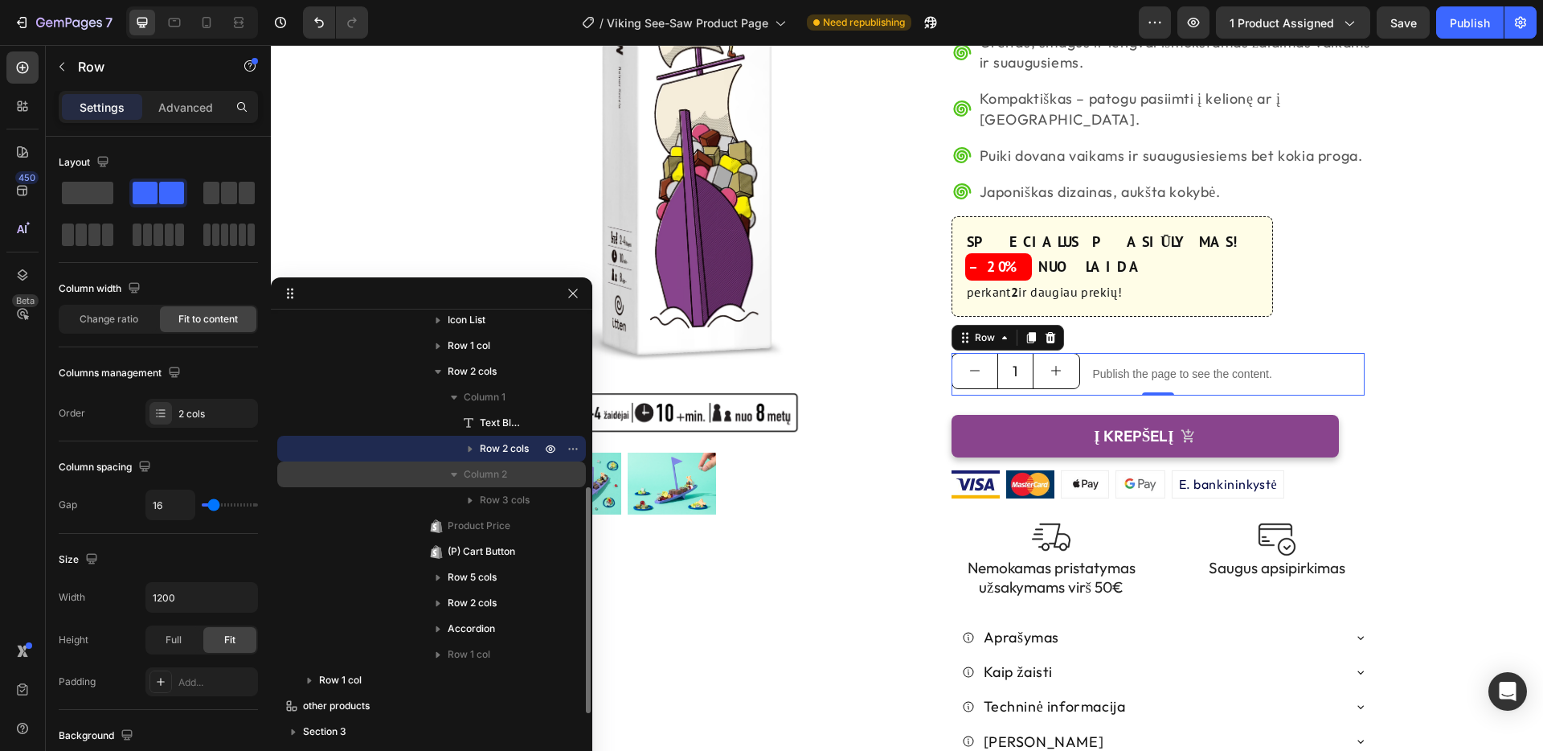
click at [494, 475] on span "Column 2" at bounding box center [485, 474] width 43 height 16
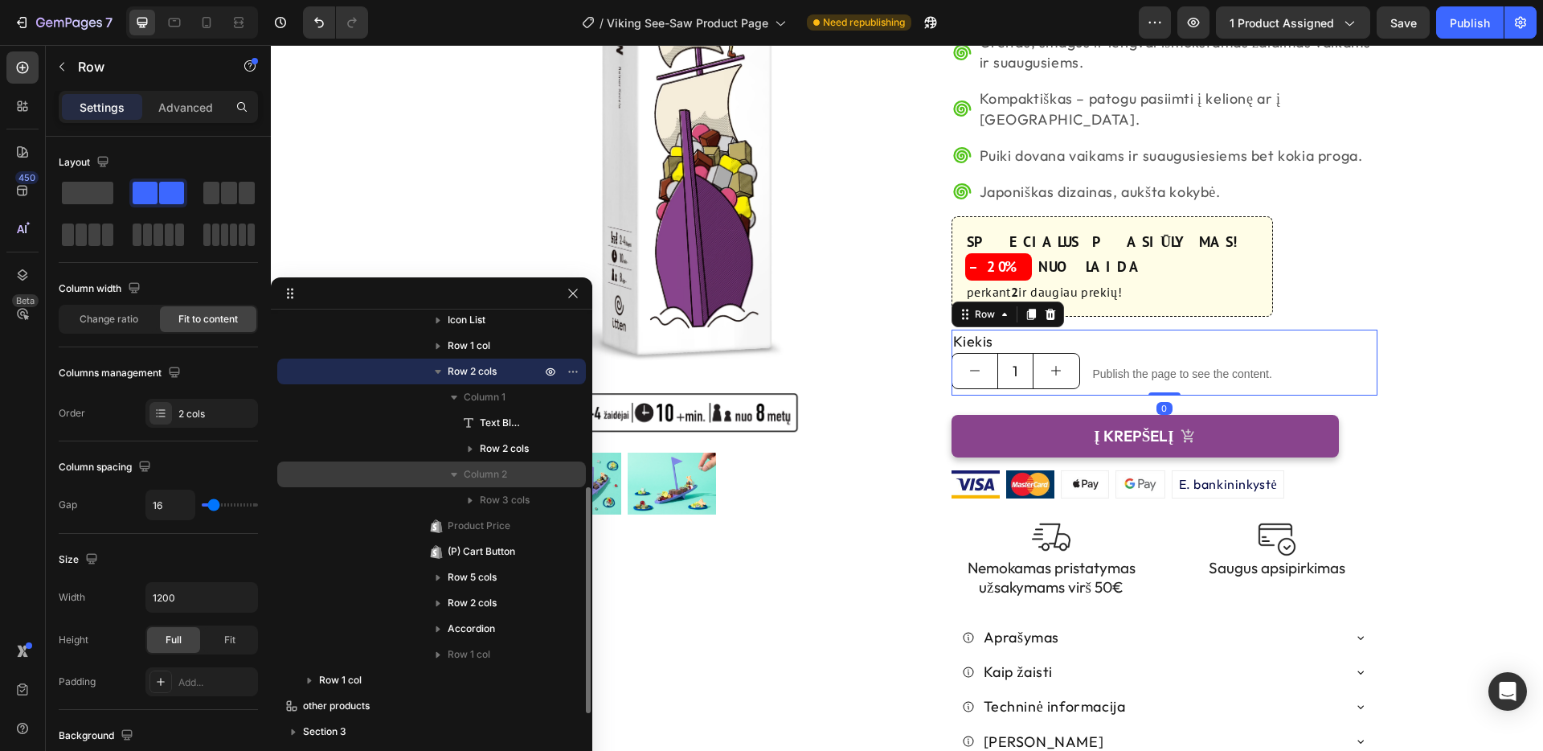
click at [499, 473] on span "Column 2" at bounding box center [485, 474] width 43 height 16
click at [483, 476] on span "Column 2" at bounding box center [485, 474] width 43 height 16
click at [469, 499] on icon "button" at bounding box center [471, 500] width 4 height 6
click at [472, 498] on icon "button" at bounding box center [470, 500] width 16 height 16
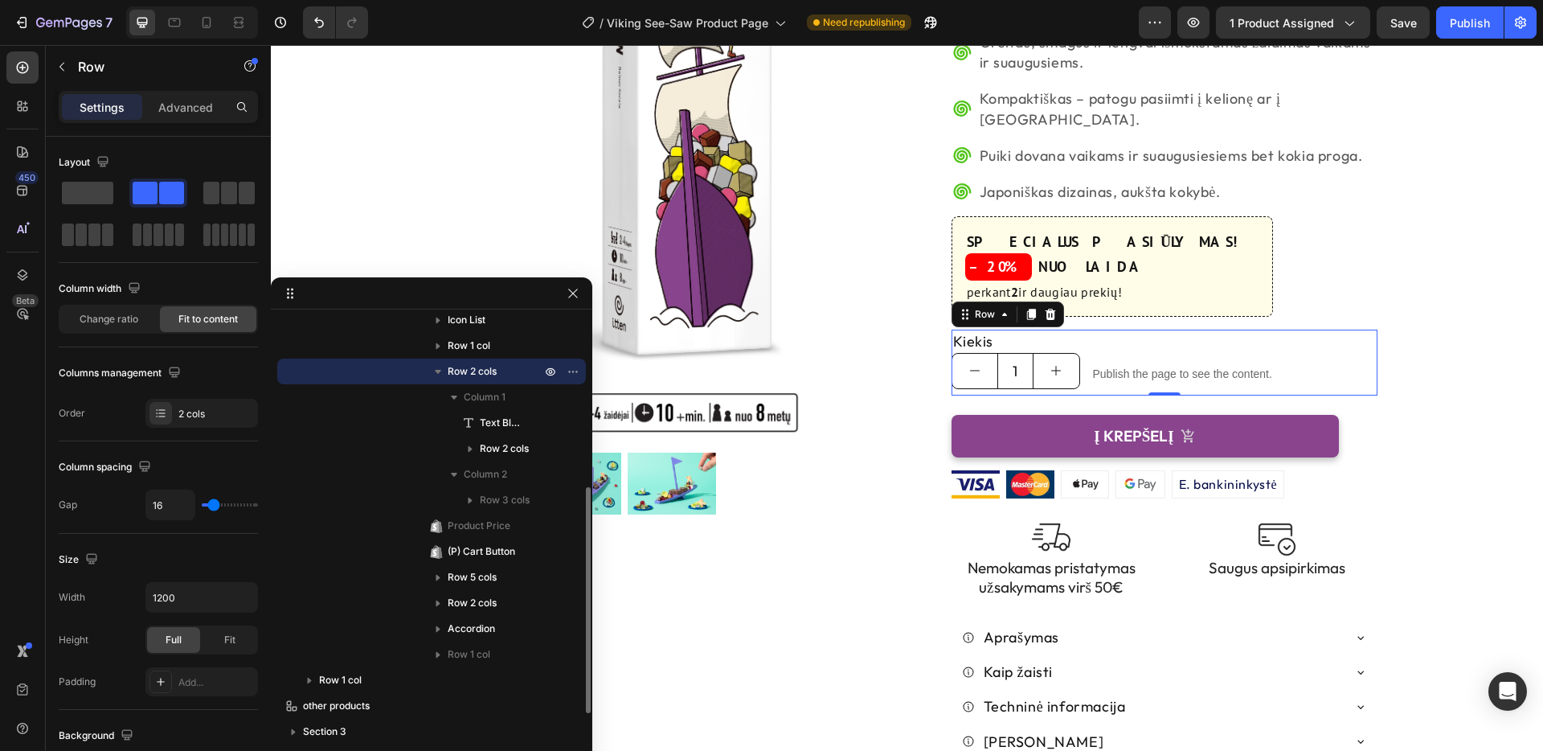
click at [490, 372] on span "Row 2 cols" at bounding box center [472, 371] width 49 height 16
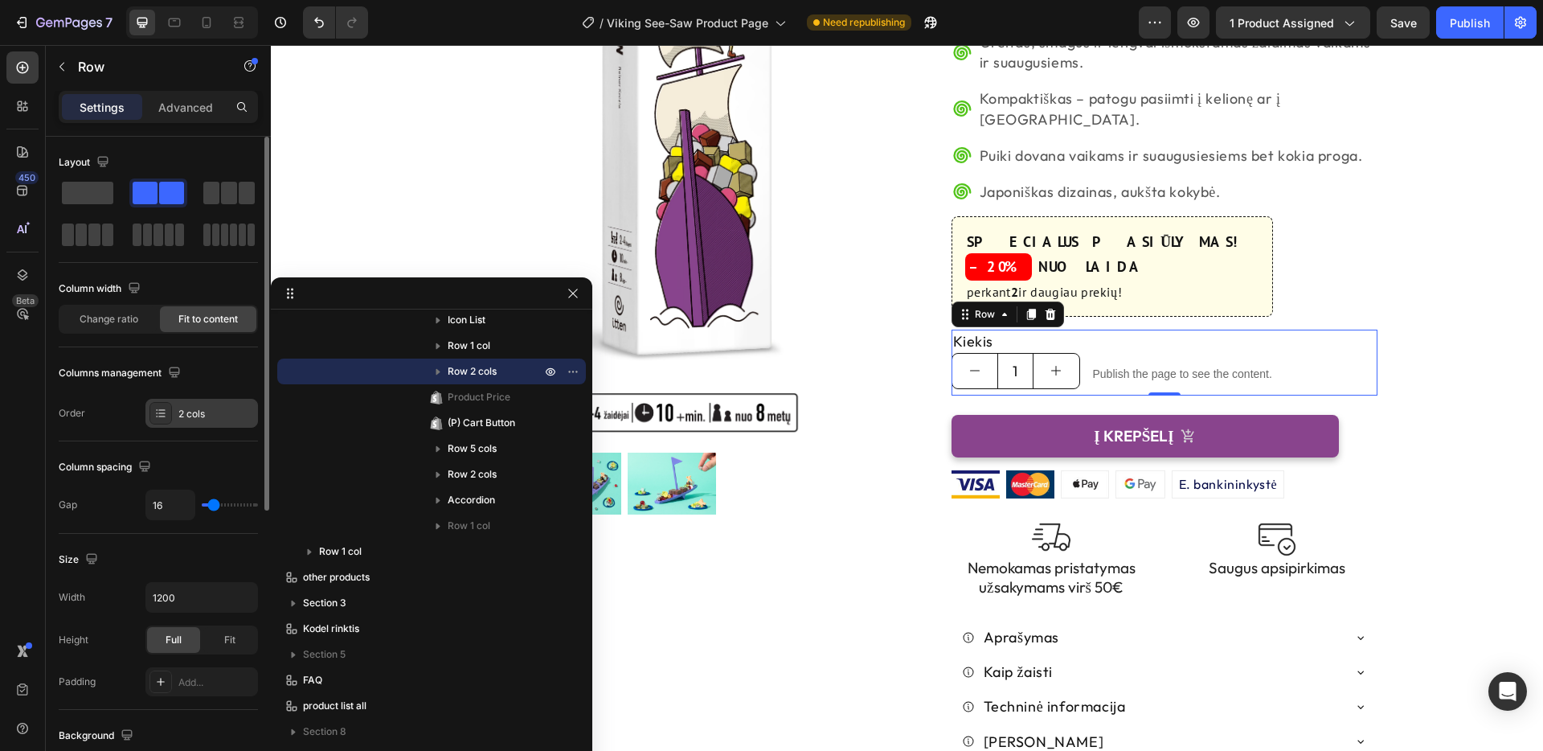
click at [232, 410] on div "2 cols" at bounding box center [216, 414] width 76 height 14
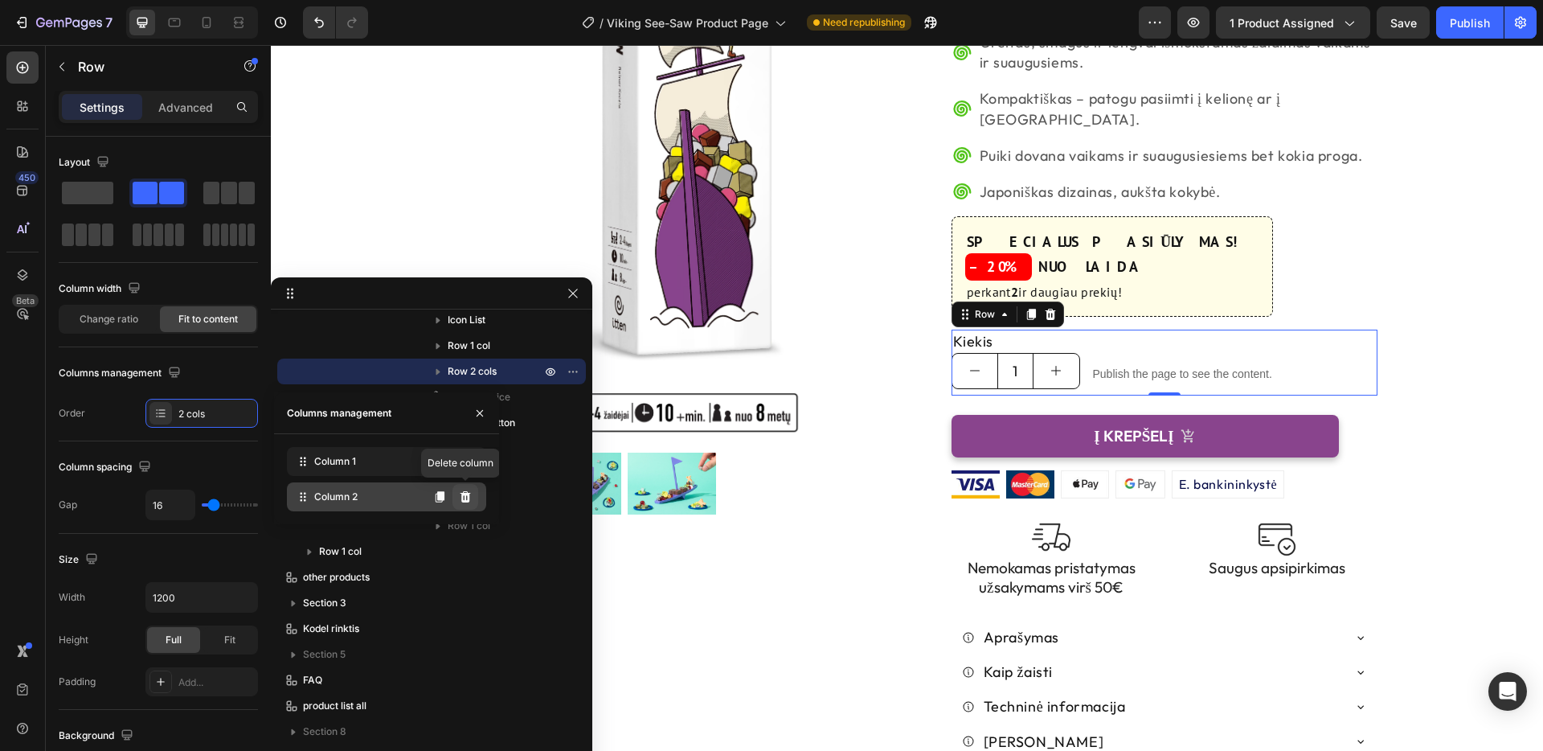
click at [466, 500] on icon at bounding box center [466, 496] width 10 height 11
click at [467, 493] on icon at bounding box center [466, 496] width 10 height 11
click at [515, 375] on p "Row 2 cols" at bounding box center [496, 371] width 96 height 16
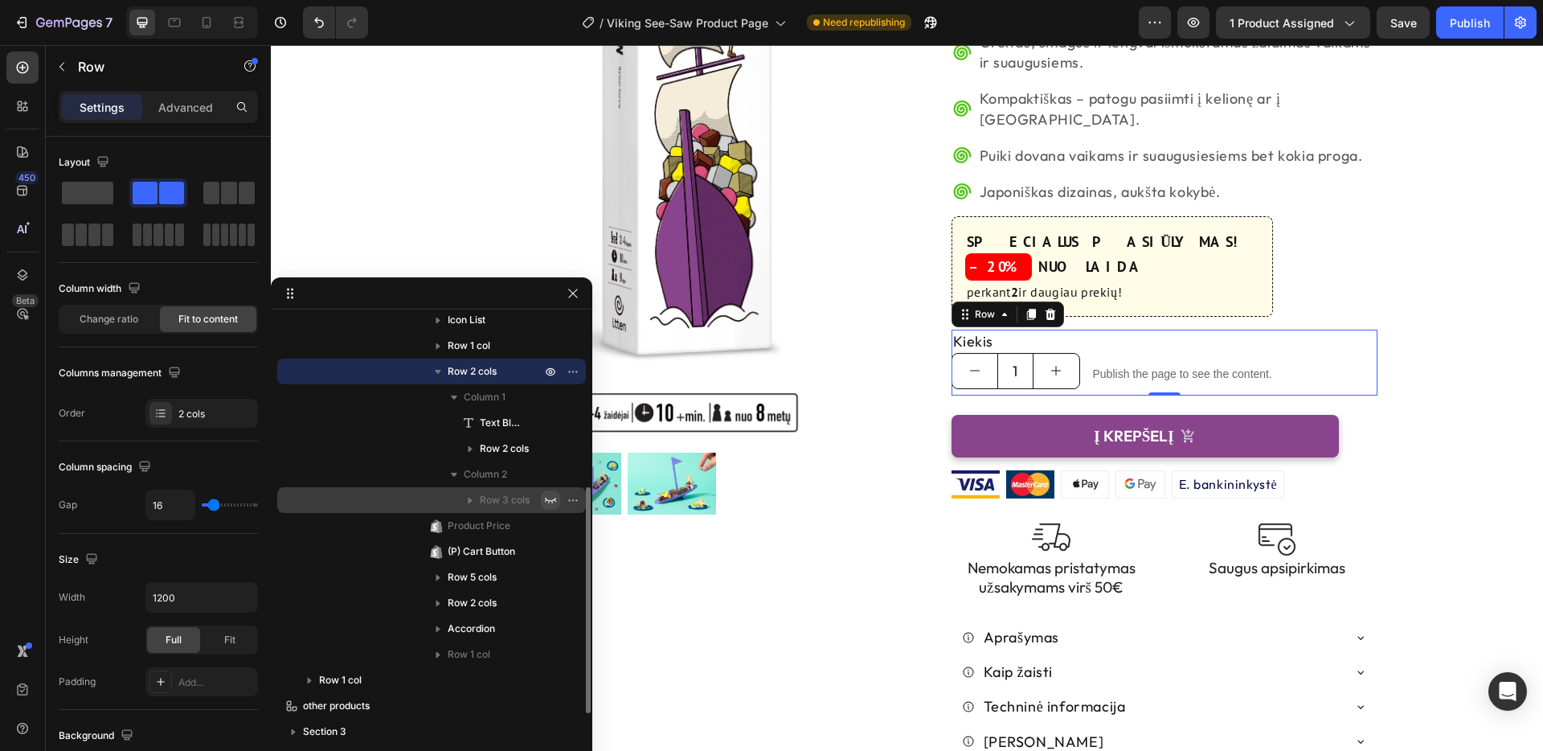
click at [557, 493] on button "button" at bounding box center [550, 499] width 19 height 19
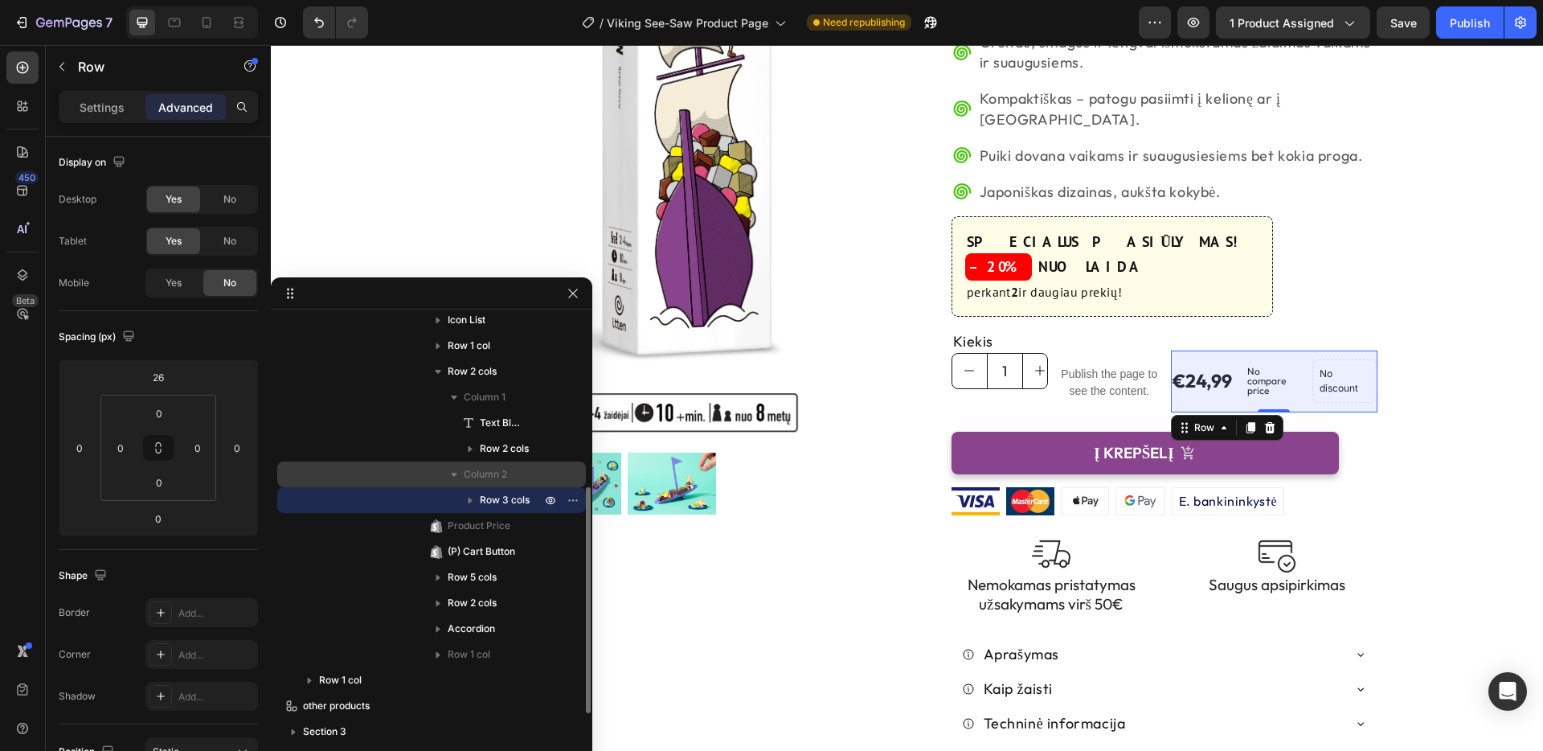
click at [556, 471] on div "Column 2" at bounding box center [432, 474] width 296 height 26
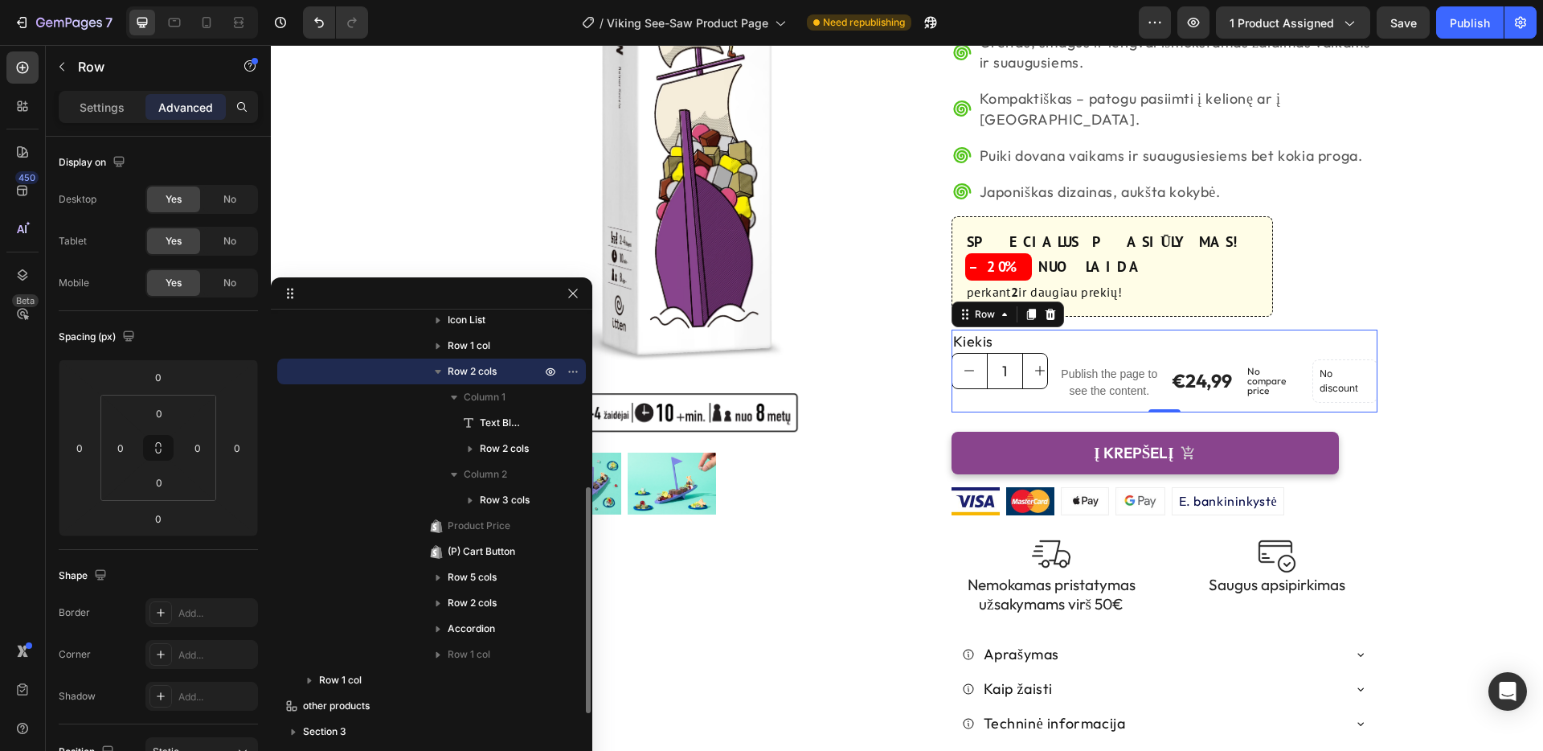
click at [477, 370] on span "Row 2 cols" at bounding box center [472, 371] width 49 height 16
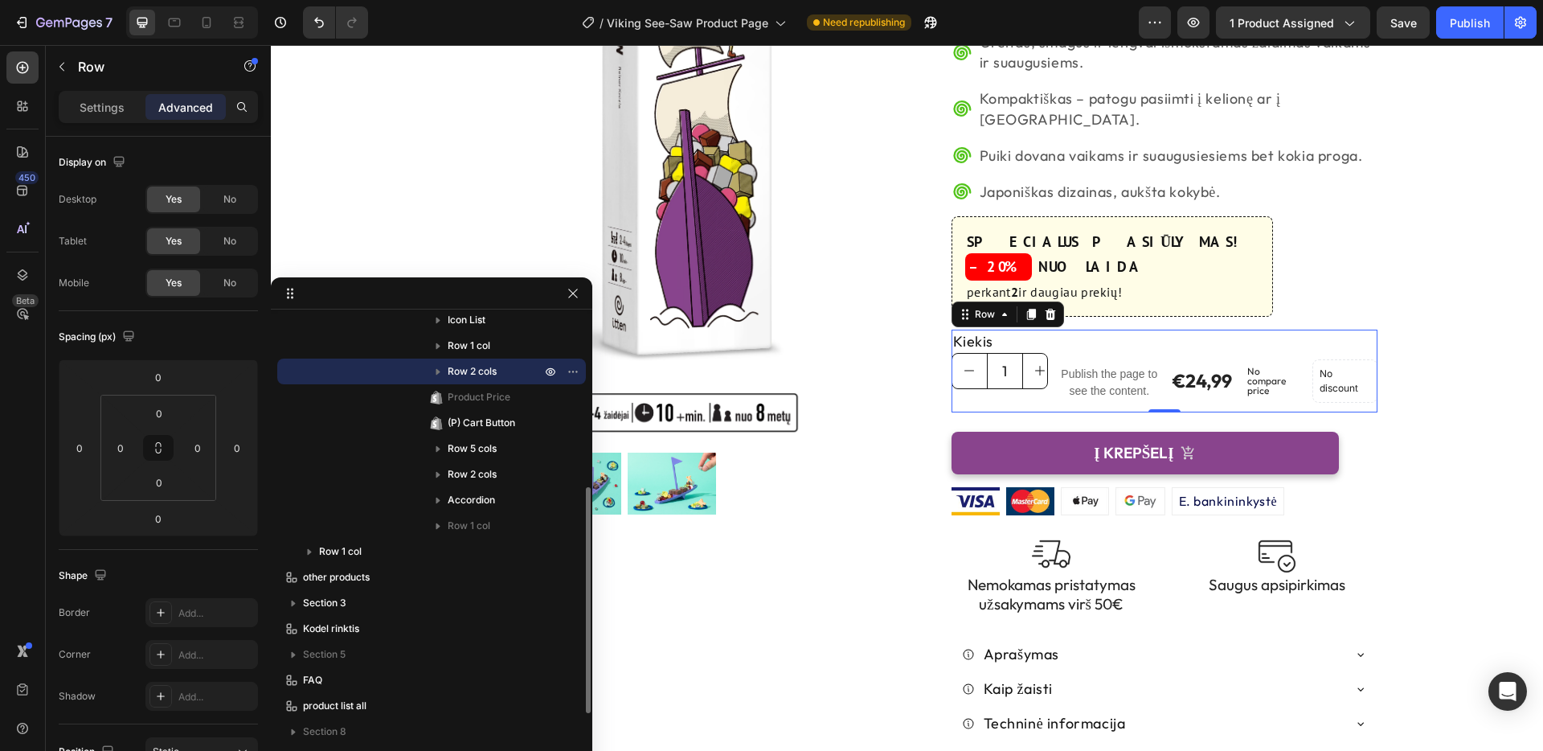
click at [480, 372] on span "Row 2 cols" at bounding box center [472, 371] width 49 height 16
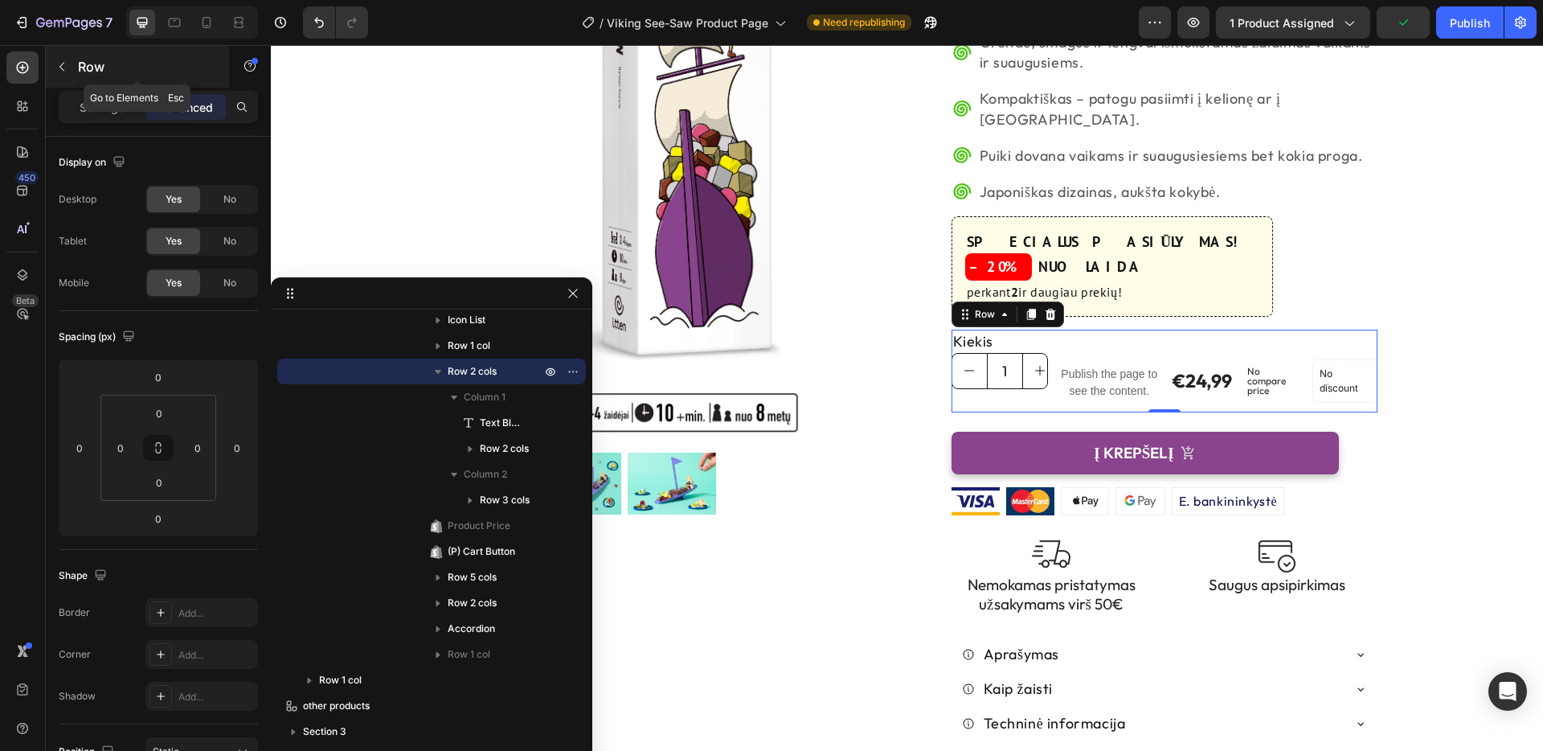
click at [62, 62] on icon "button" at bounding box center [61, 66] width 13 height 13
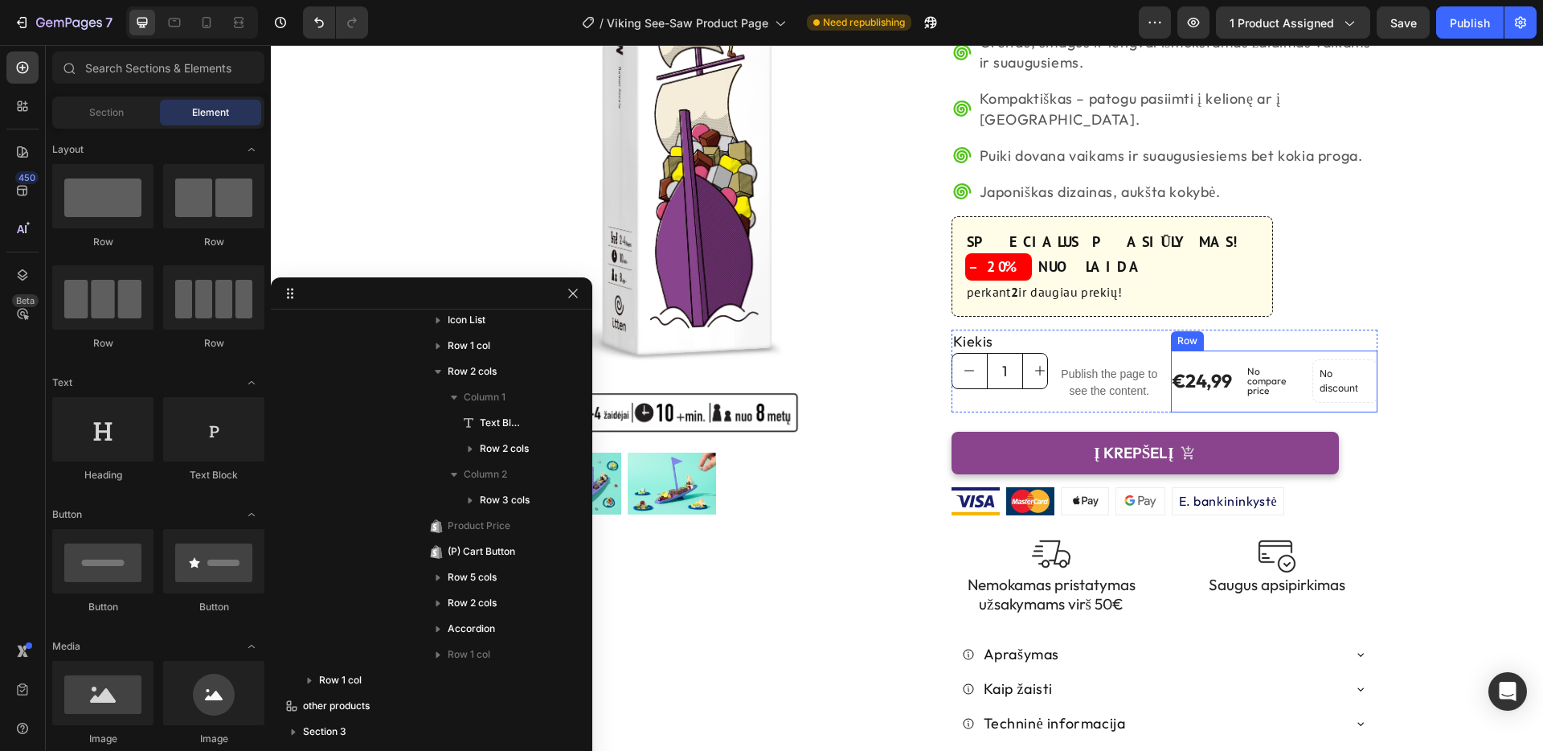
click at [1235, 350] on div "€24,99 (P) Price (P) Price No compare price (P) Price No discount Not be displa…" at bounding box center [1274, 381] width 207 height 62
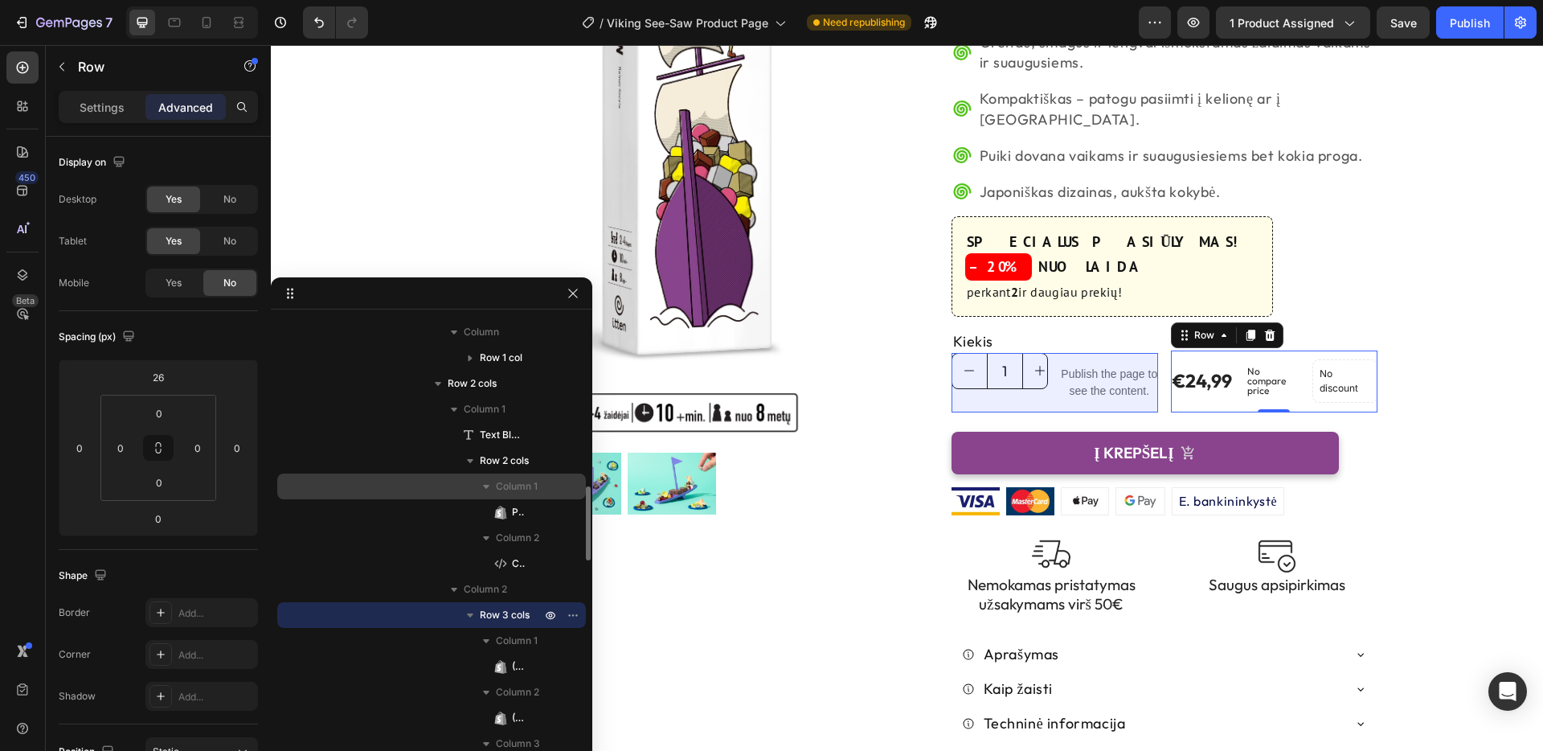
scroll to position [1071, 0]
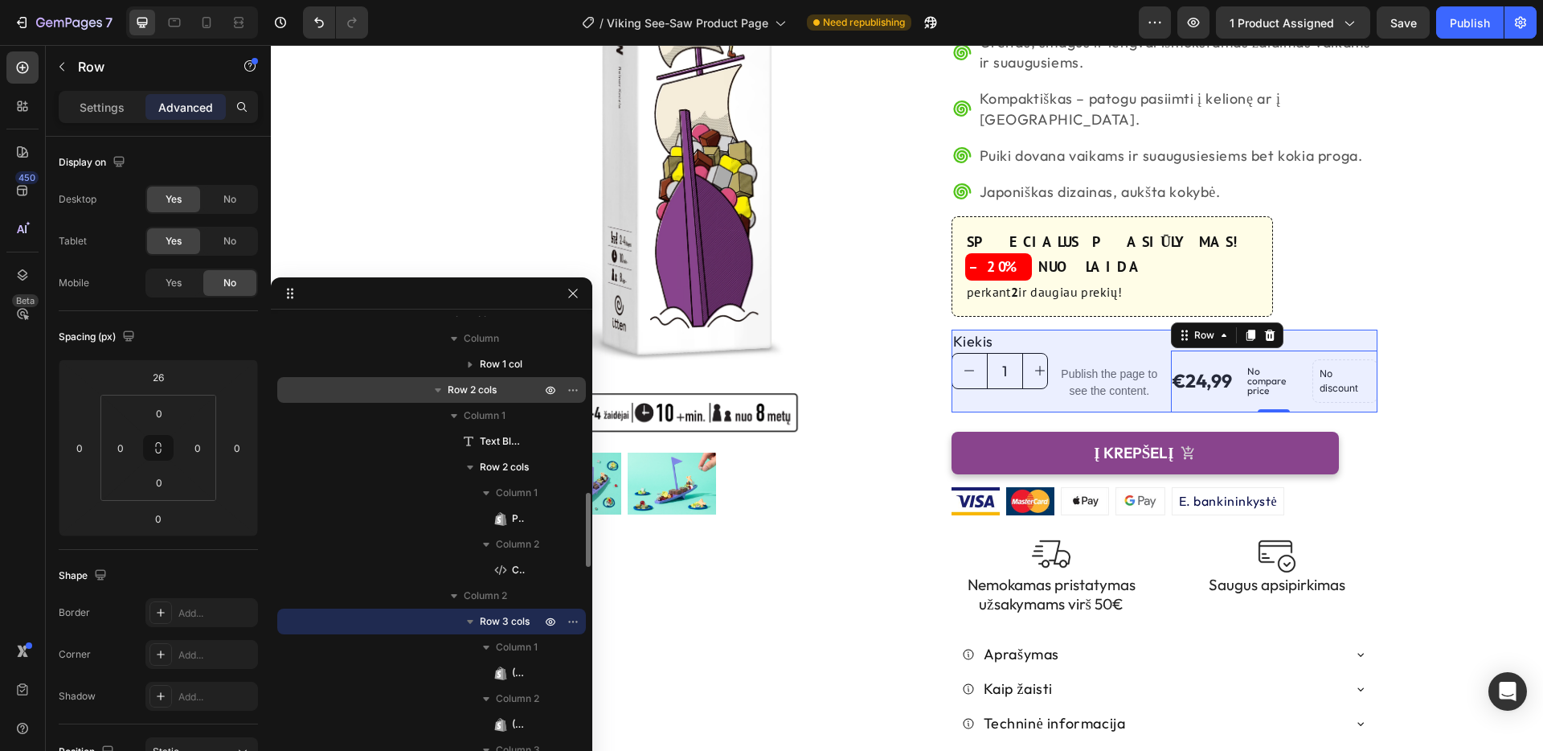
click at [470, 383] on span "Row 2 cols" at bounding box center [472, 390] width 49 height 16
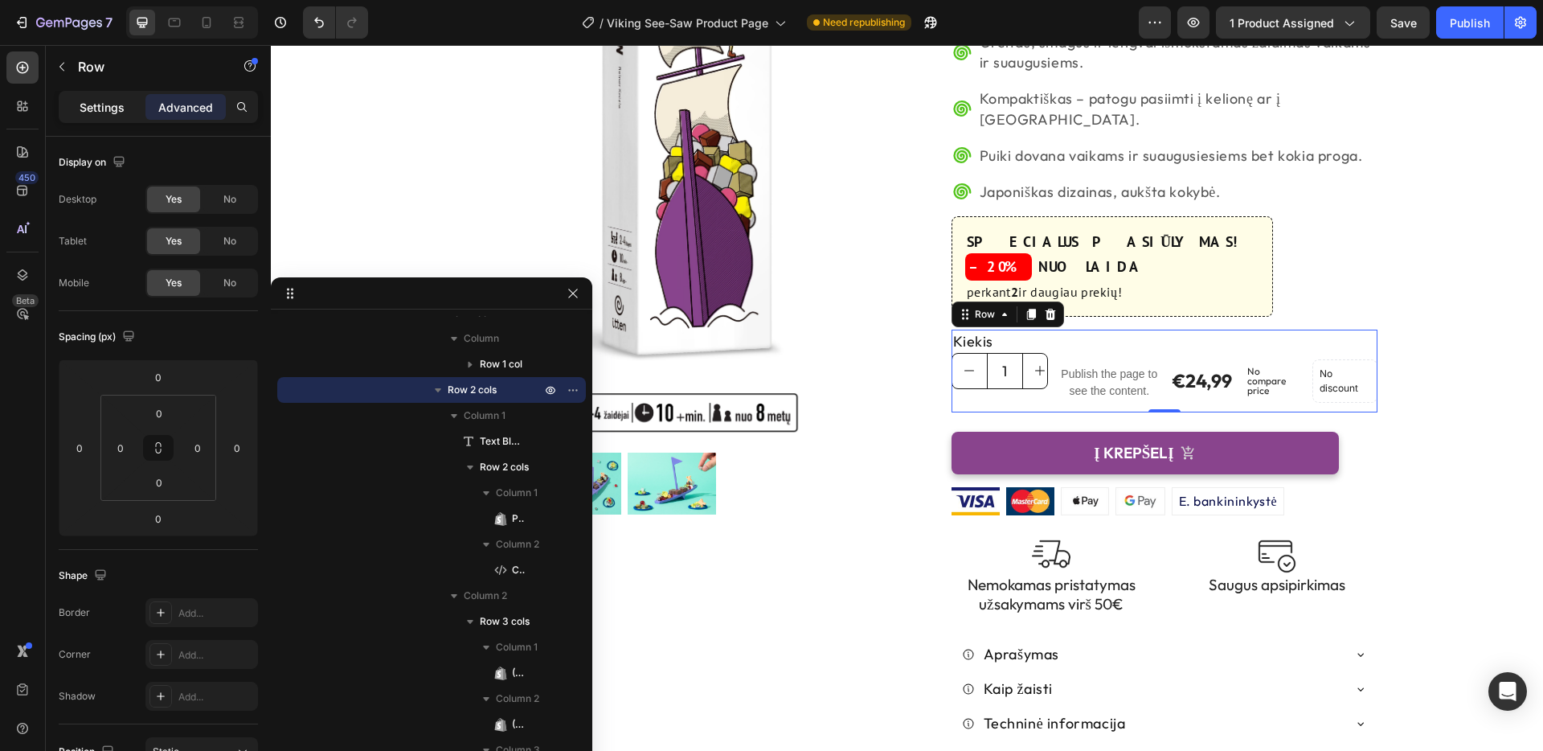
click at [85, 104] on p "Settings" at bounding box center [102, 107] width 45 height 17
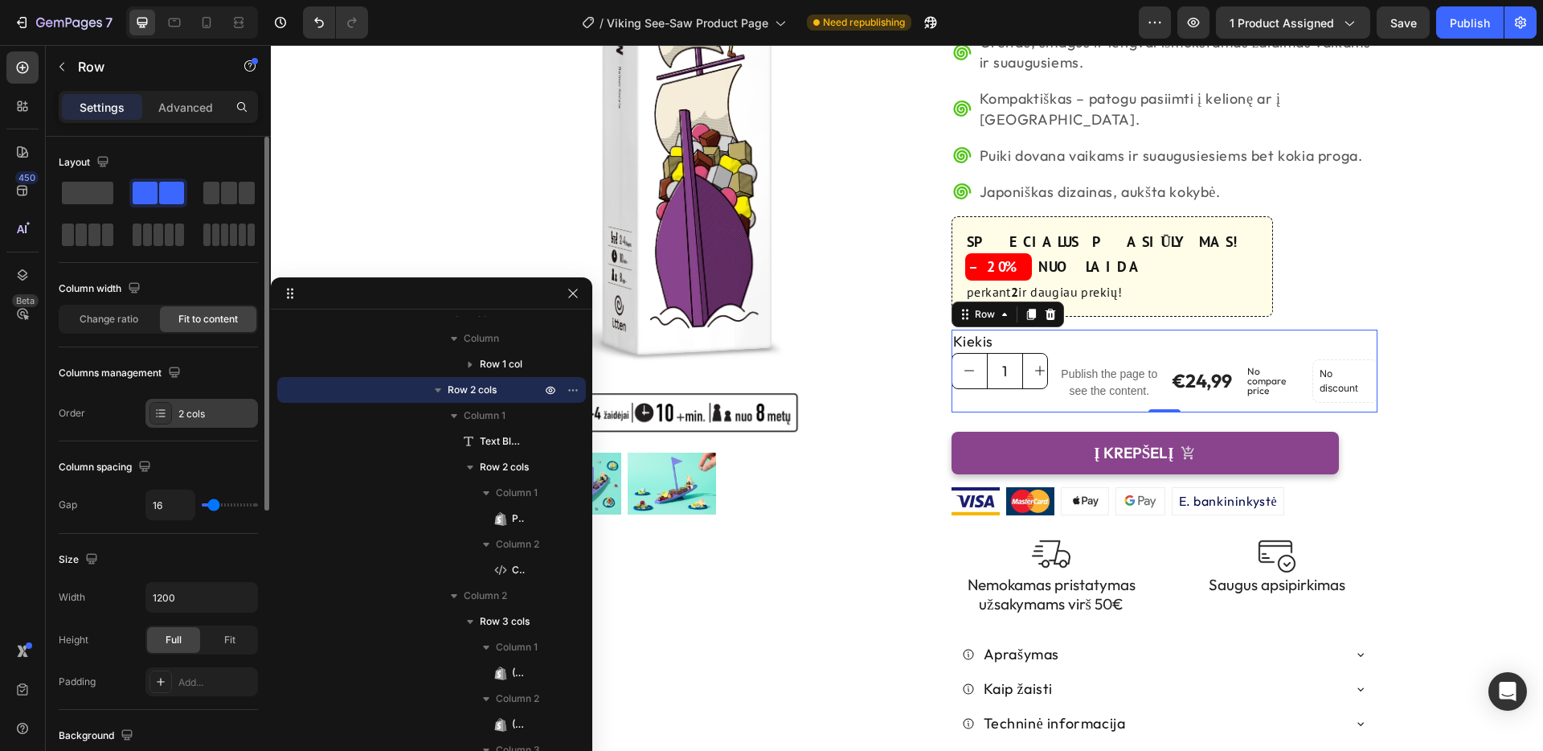
click at [219, 407] on div "2 cols" at bounding box center [216, 414] width 76 height 14
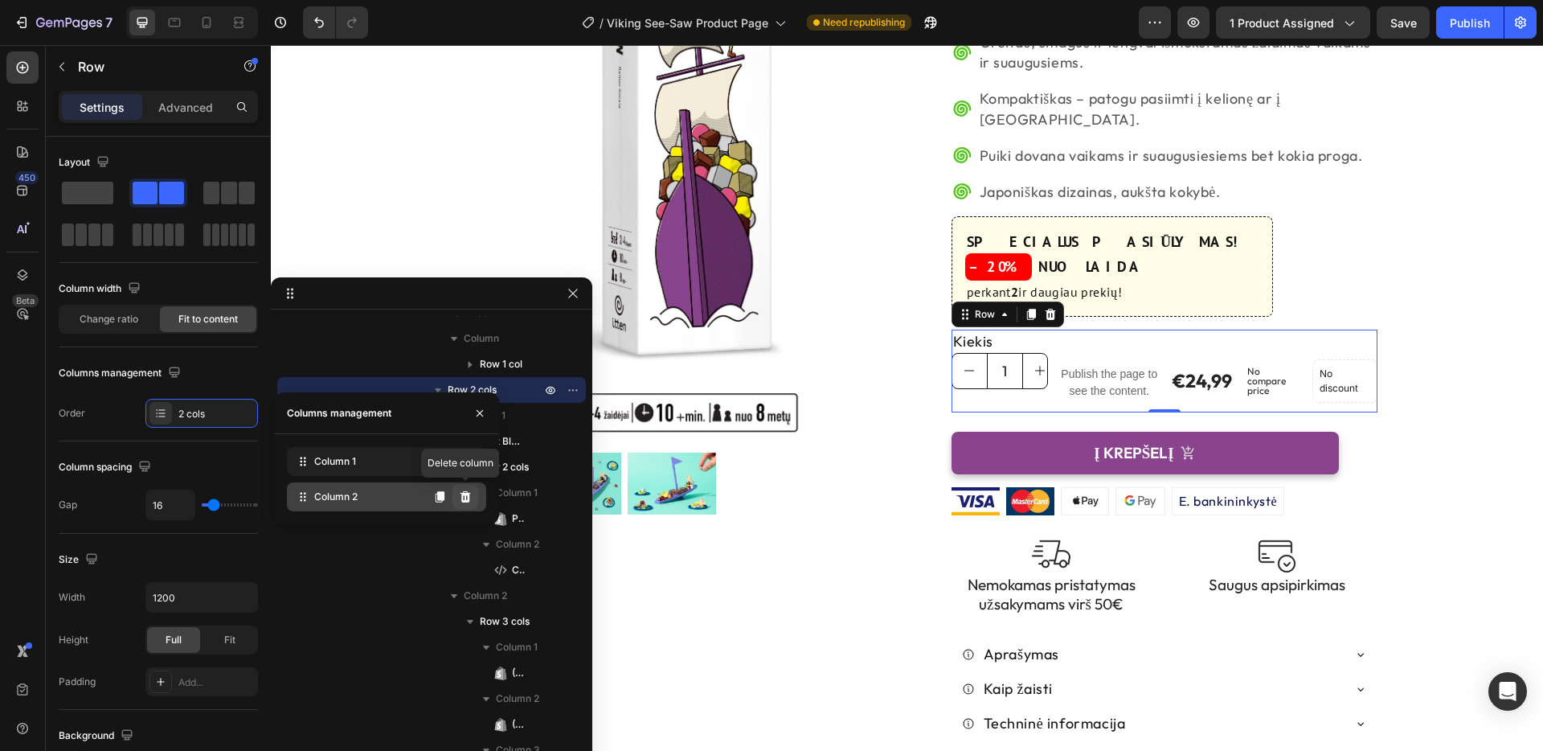
click at [471, 495] on icon at bounding box center [465, 496] width 13 height 13
click at [444, 497] on icon at bounding box center [440, 496] width 9 height 11
click at [469, 500] on icon at bounding box center [465, 496] width 13 height 13
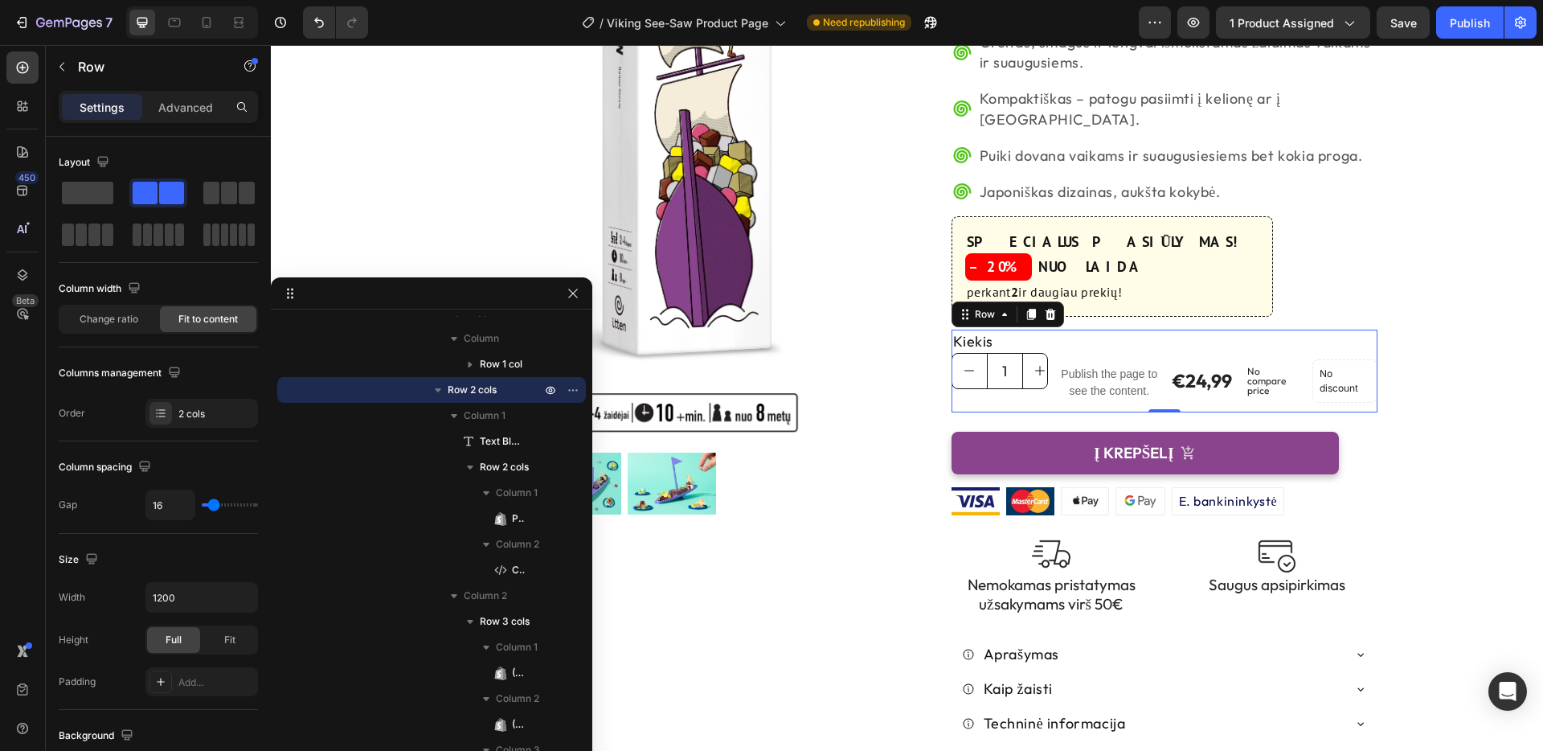
drag, startPoint x: 589, startPoint y: 466, endPoint x: 694, endPoint y: 477, distance: 105.1
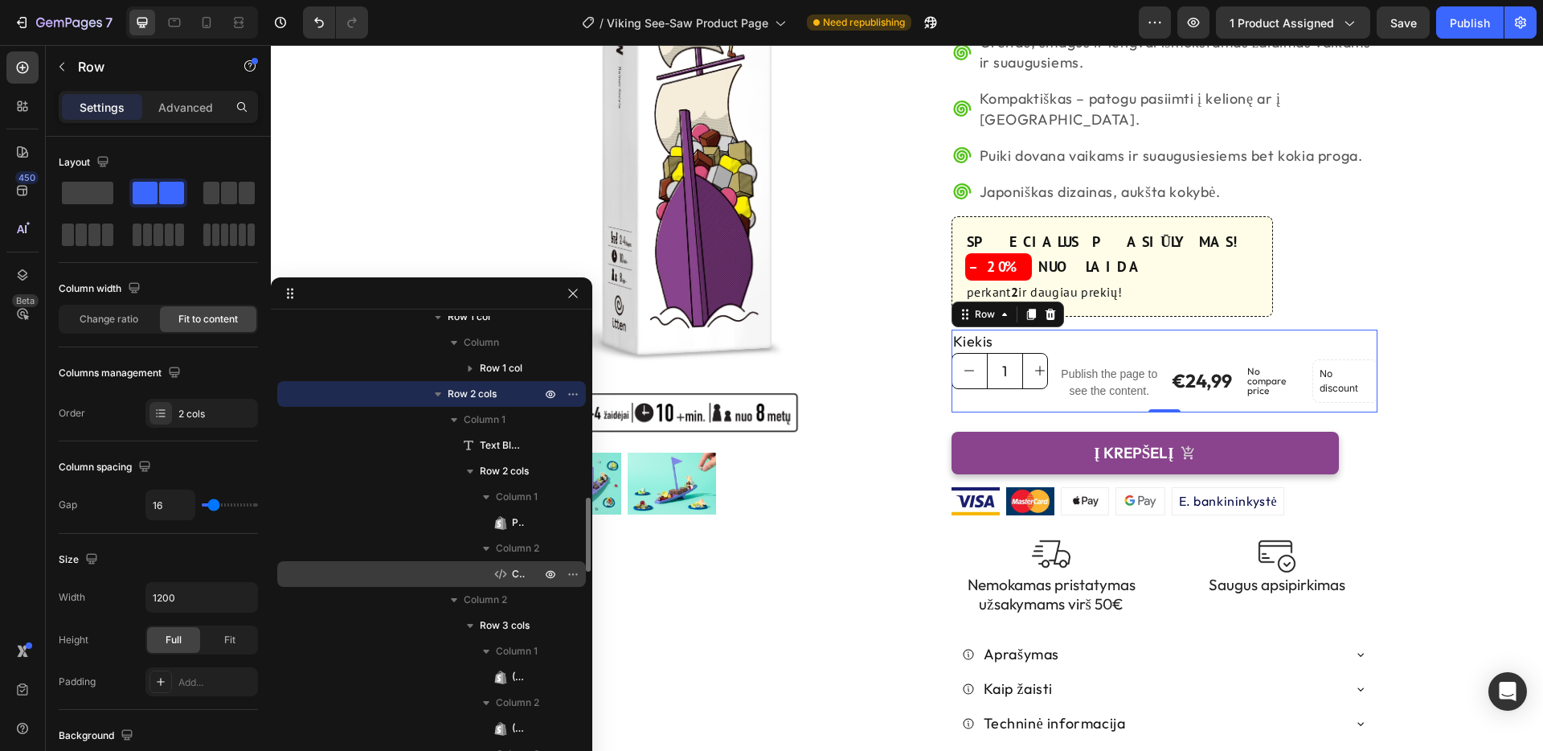
scroll to position [1055, 0]
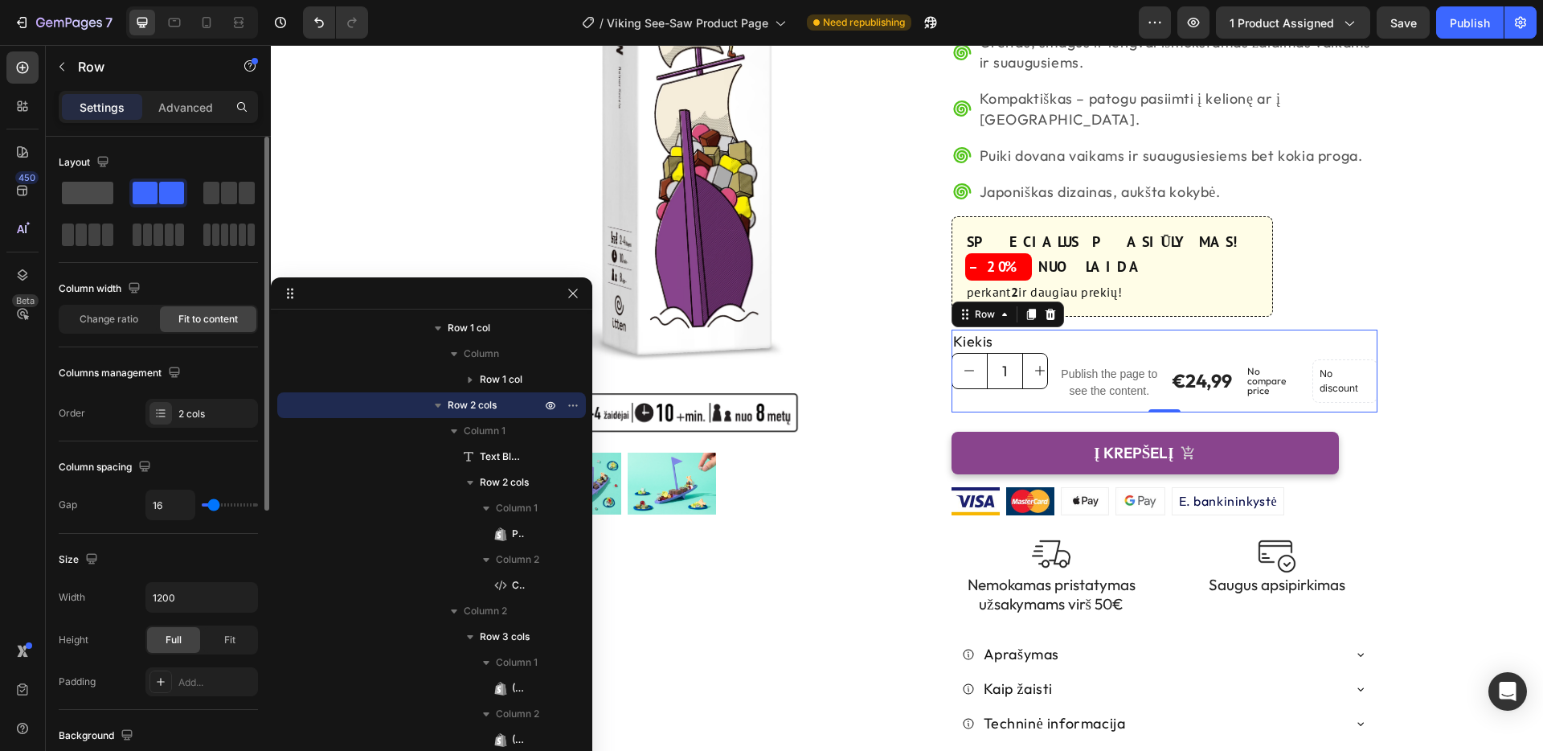
click at [95, 194] on span at bounding box center [87, 193] width 51 height 23
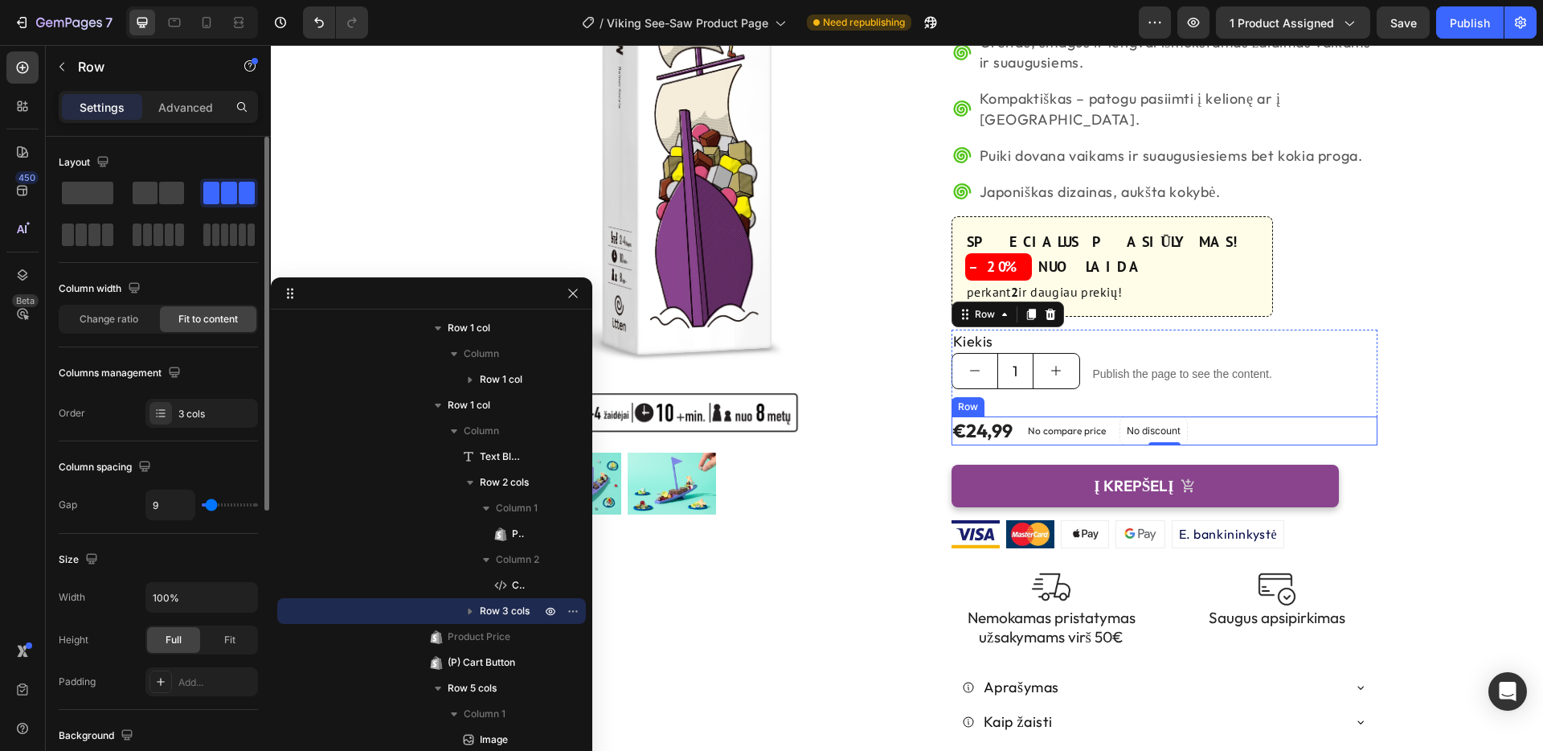
click at [1206, 416] on div "€24,99 (P) Price (P) Price No compare price (P) Price No discount Not be displa…" at bounding box center [1165, 430] width 426 height 29
click at [1051, 395] on icon at bounding box center [1050, 400] width 10 height 11
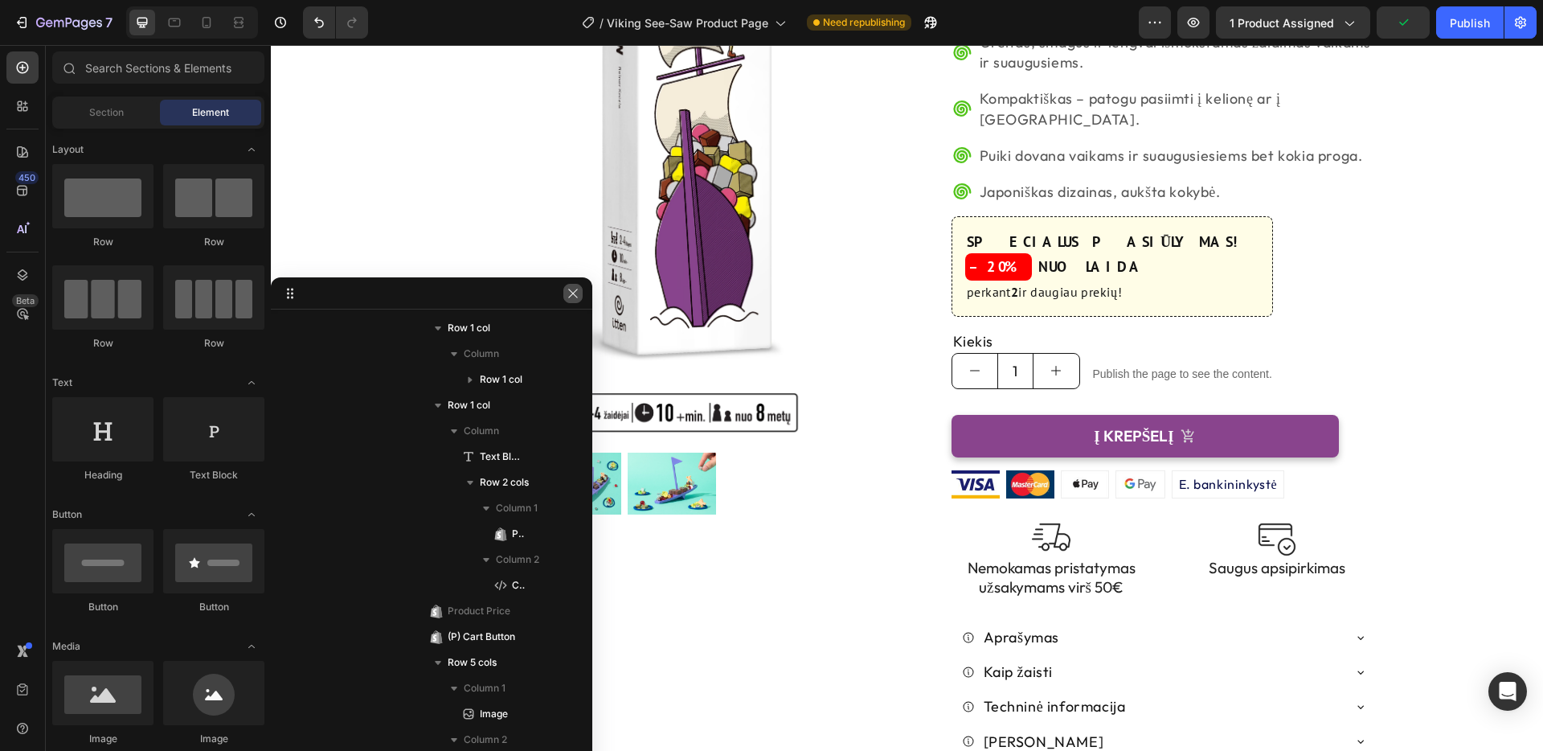
click at [571, 293] on icon "button" at bounding box center [573, 293] width 13 height 13
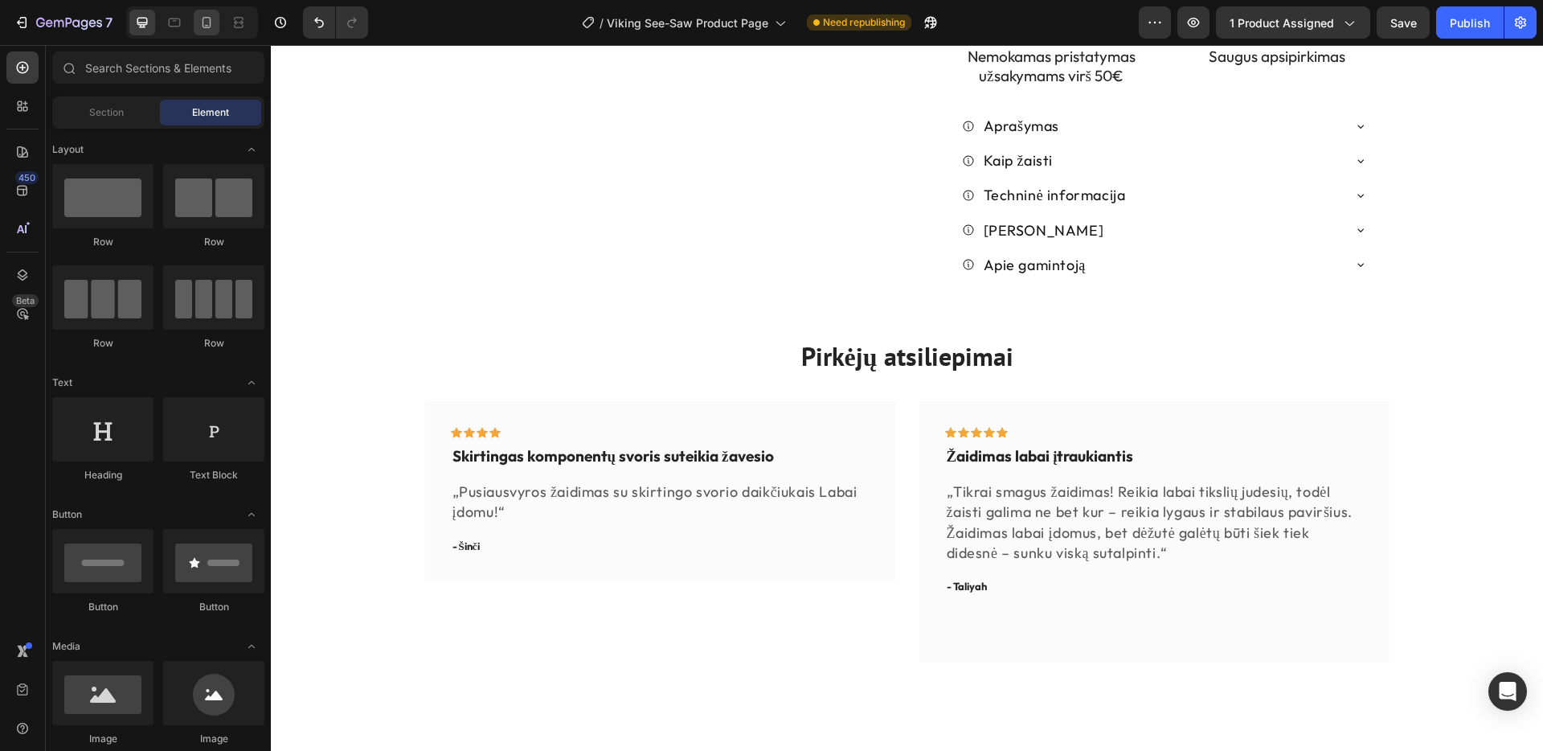
scroll to position [789, 0]
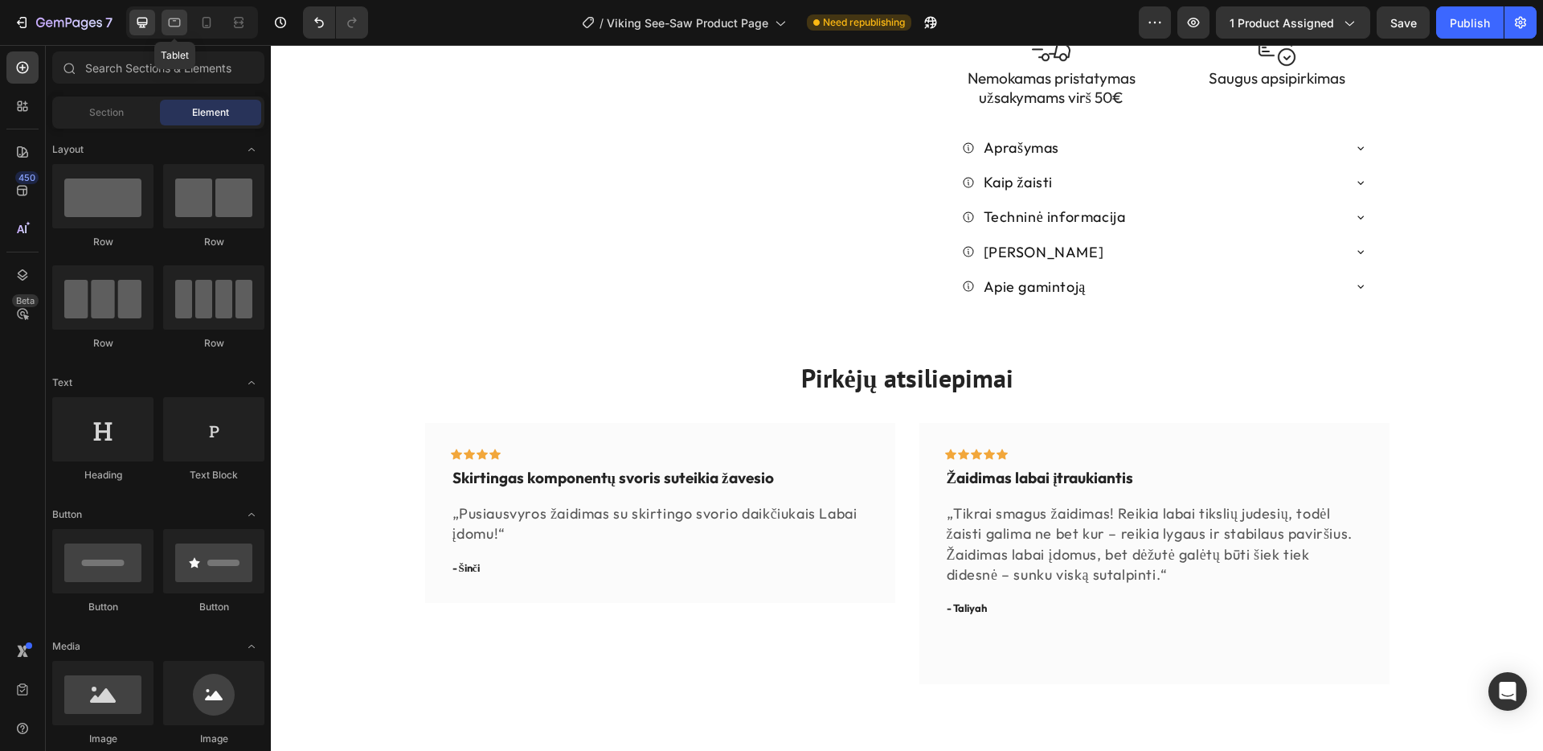
click at [173, 19] on icon at bounding box center [174, 22] width 16 height 16
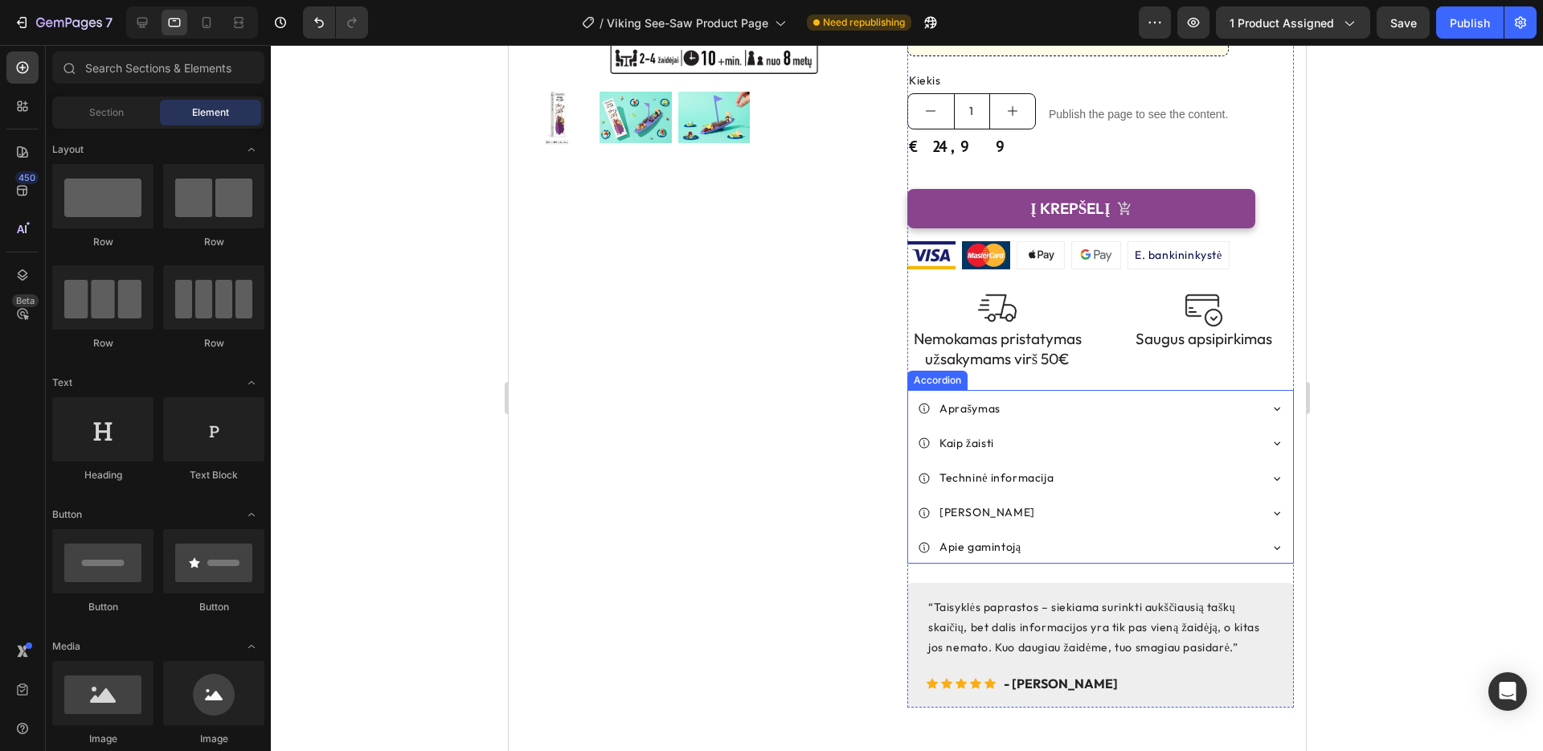
scroll to position [568, 0]
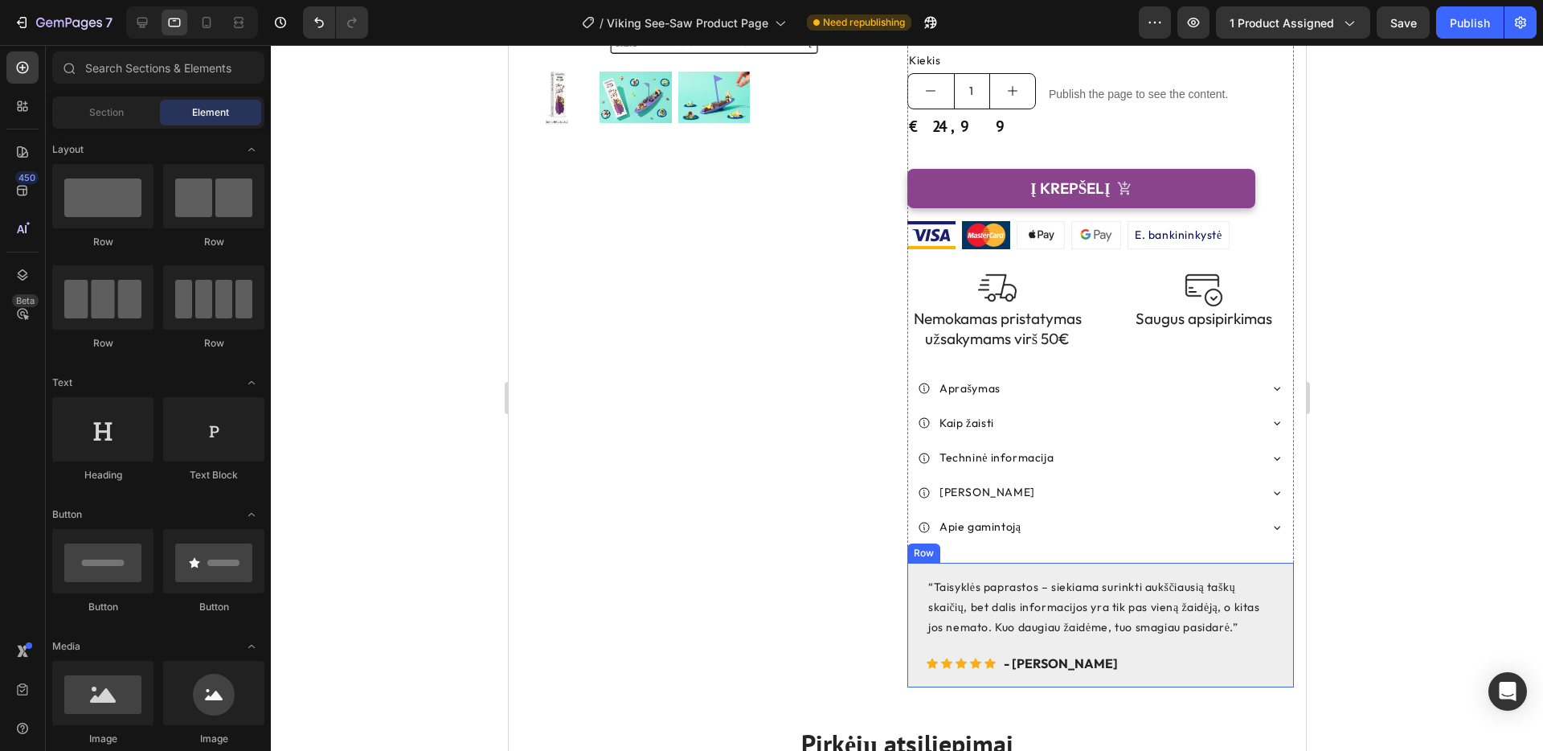
click at [1271, 563] on div "“Taisyklės paprastos – siekiama surinkti aukščiausią taškų skaičių, bet dalis i…" at bounding box center [1100, 625] width 387 height 125
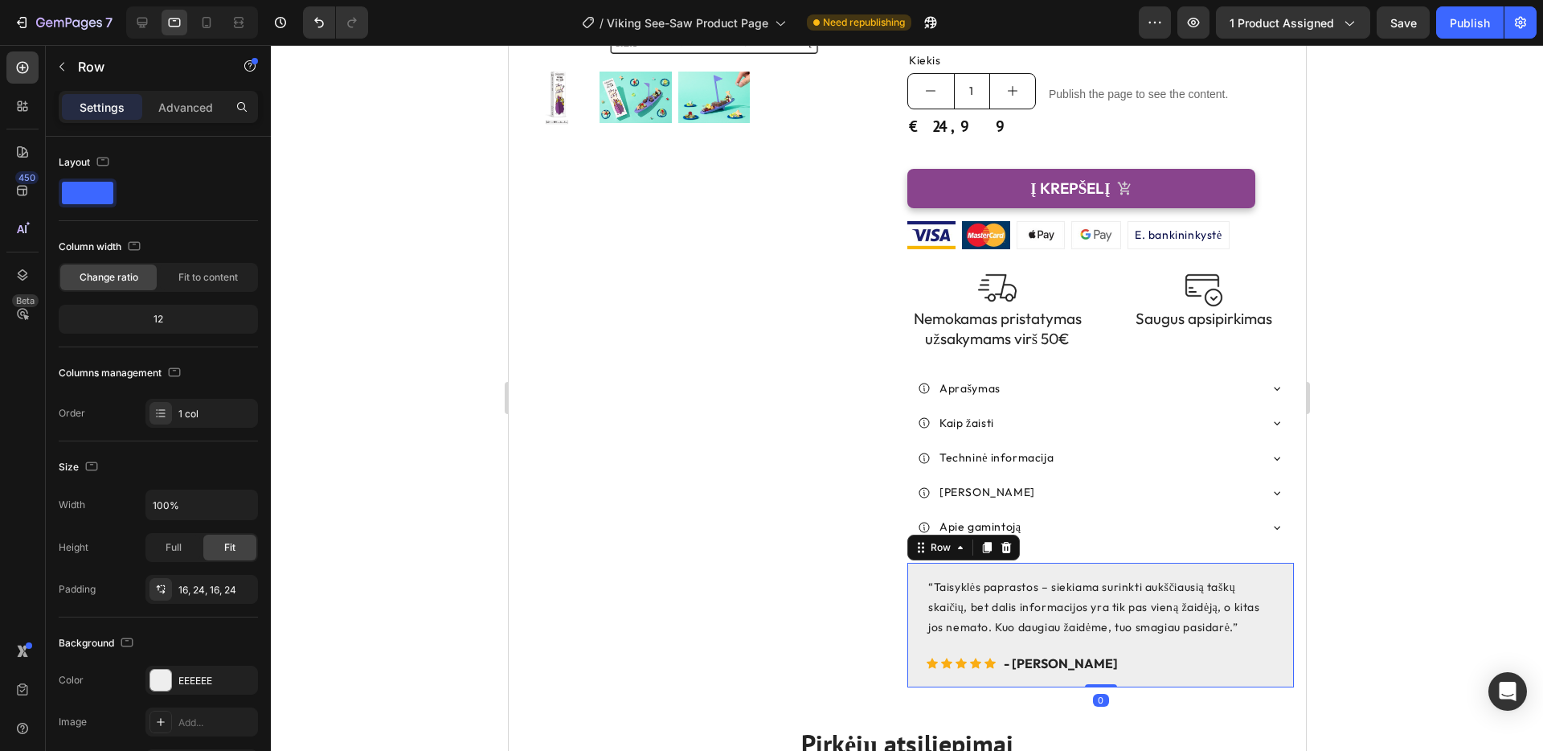
click at [1009, 541] on icon at bounding box center [1006, 546] width 10 height 11
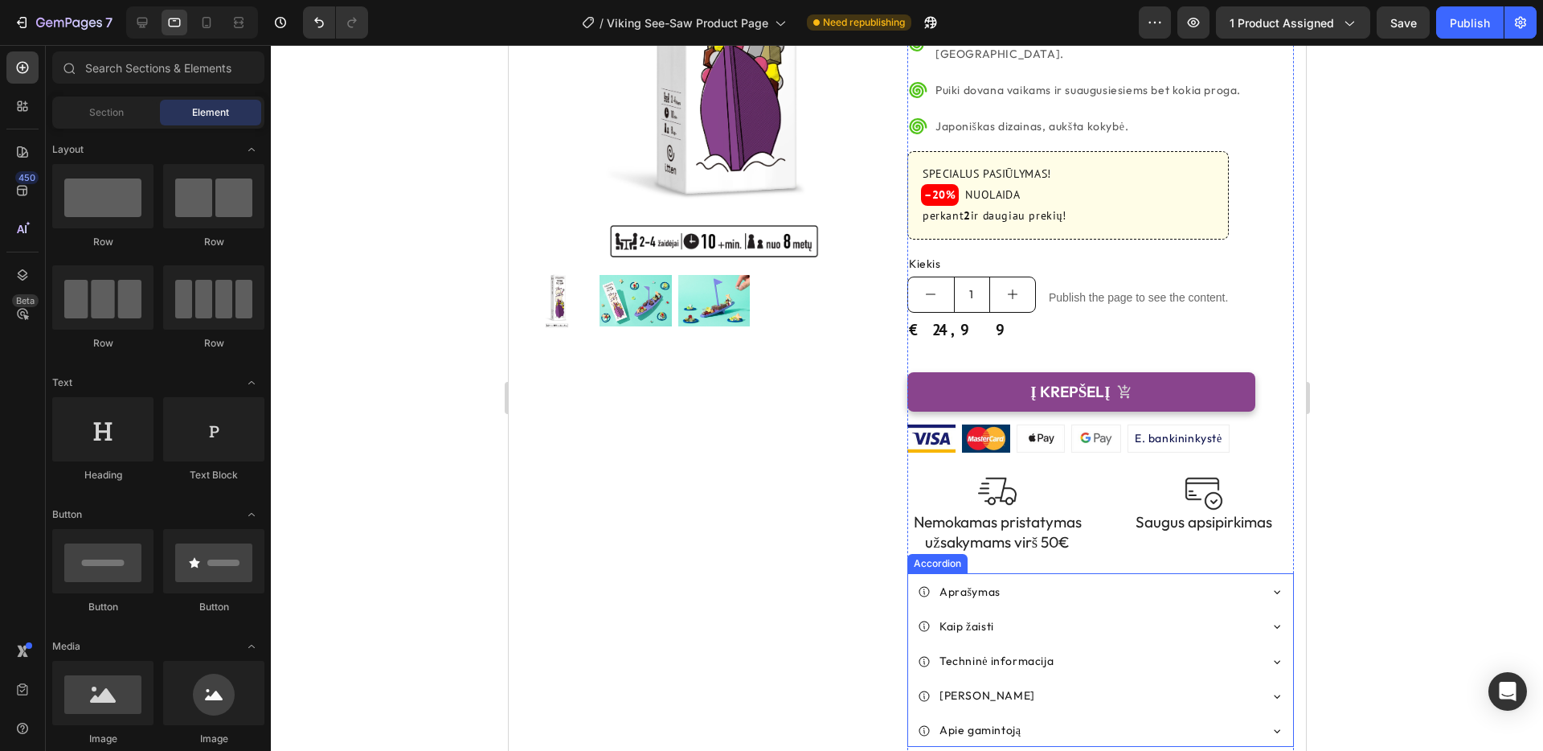
scroll to position [354, 0]
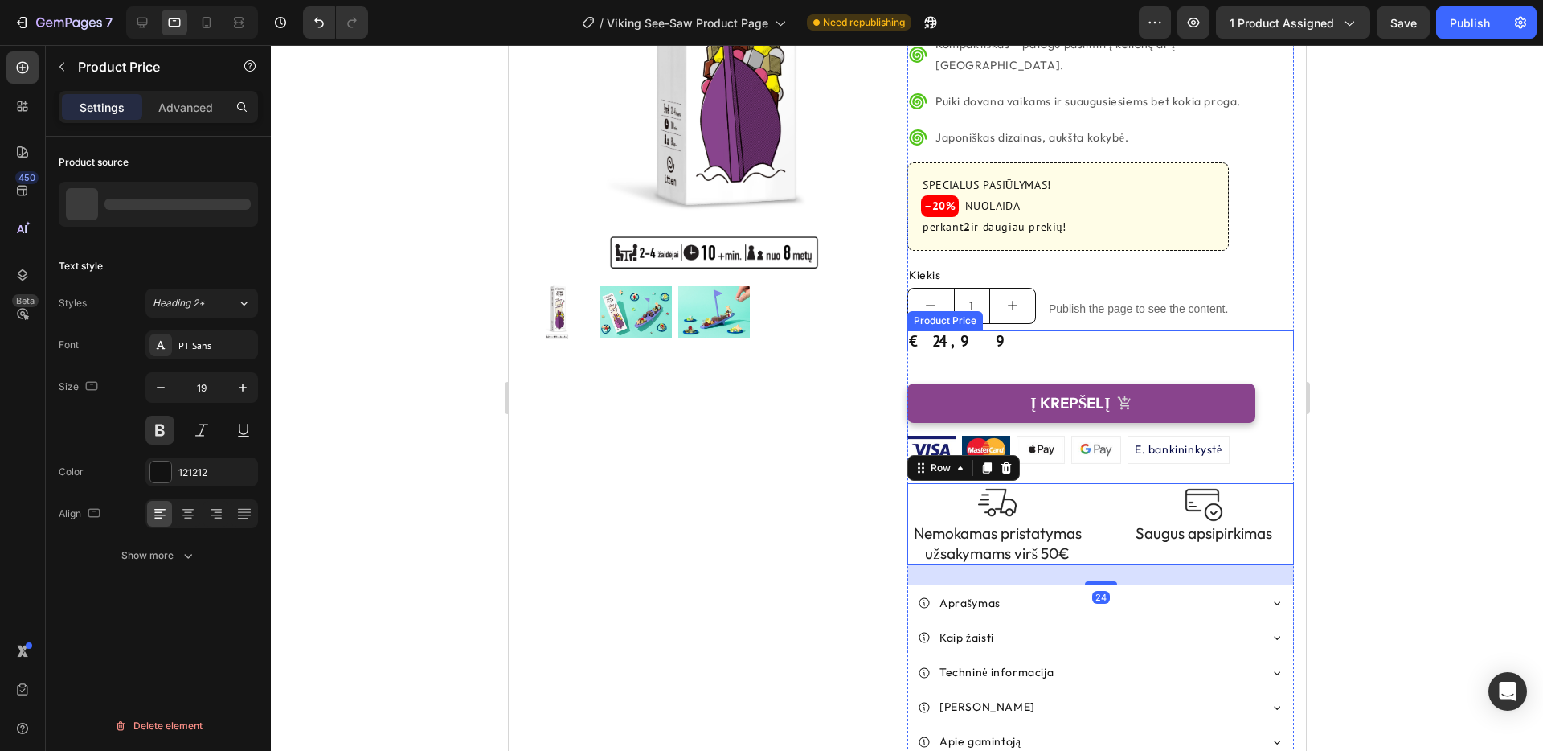
click at [981, 330] on div "€24,99" at bounding box center [1100, 341] width 387 height 22
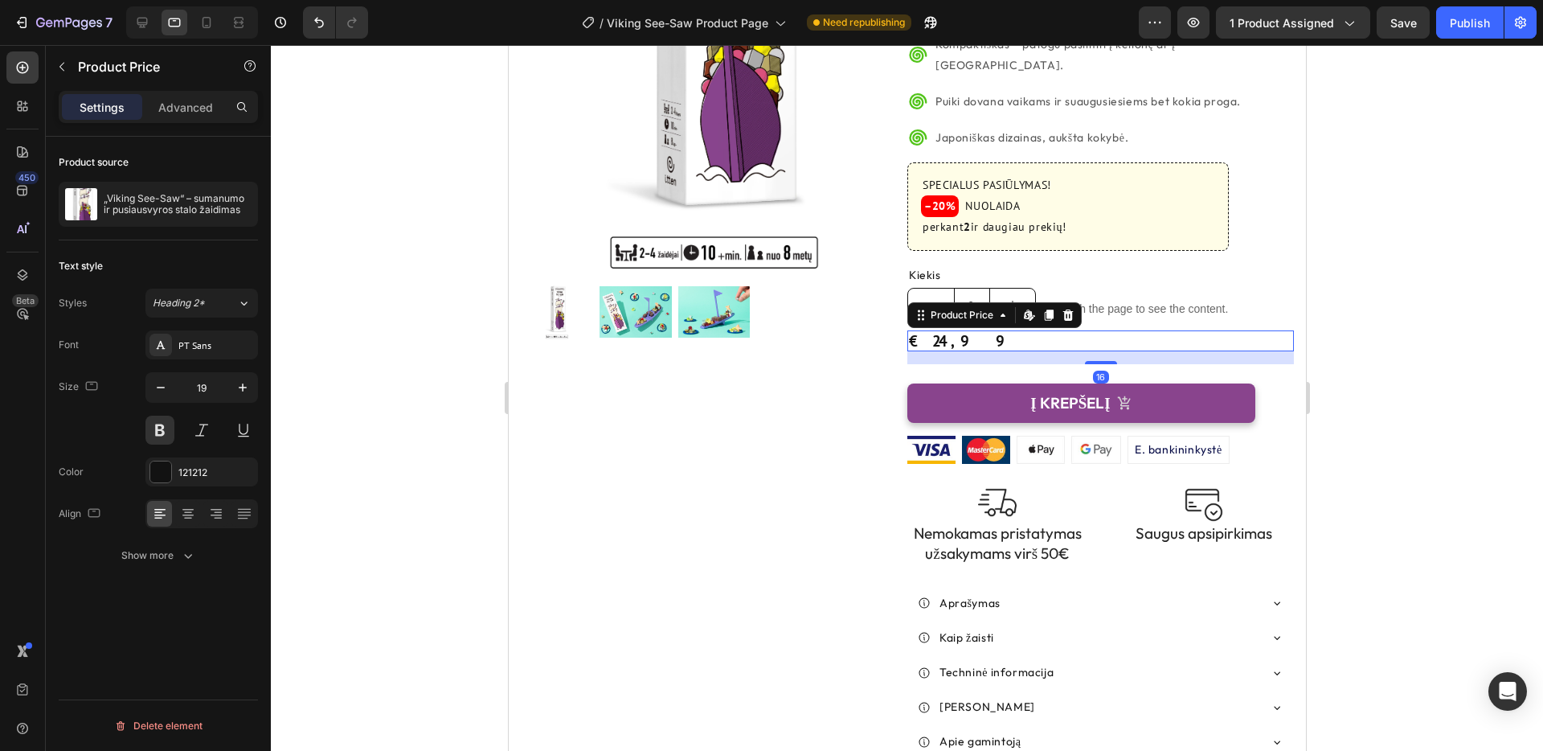
click at [1072, 309] on icon at bounding box center [1067, 315] width 13 height 13
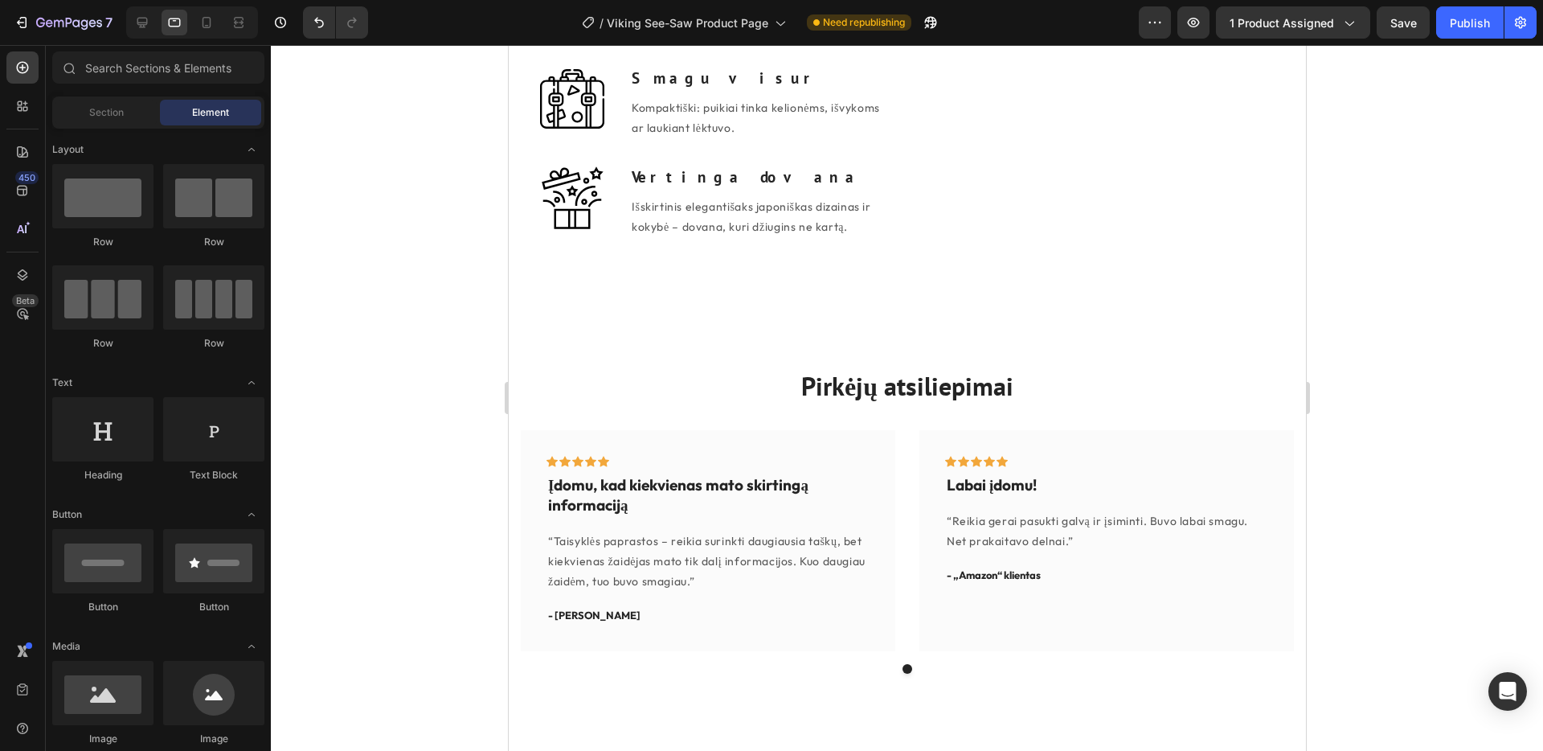
scroll to position [2994, 0]
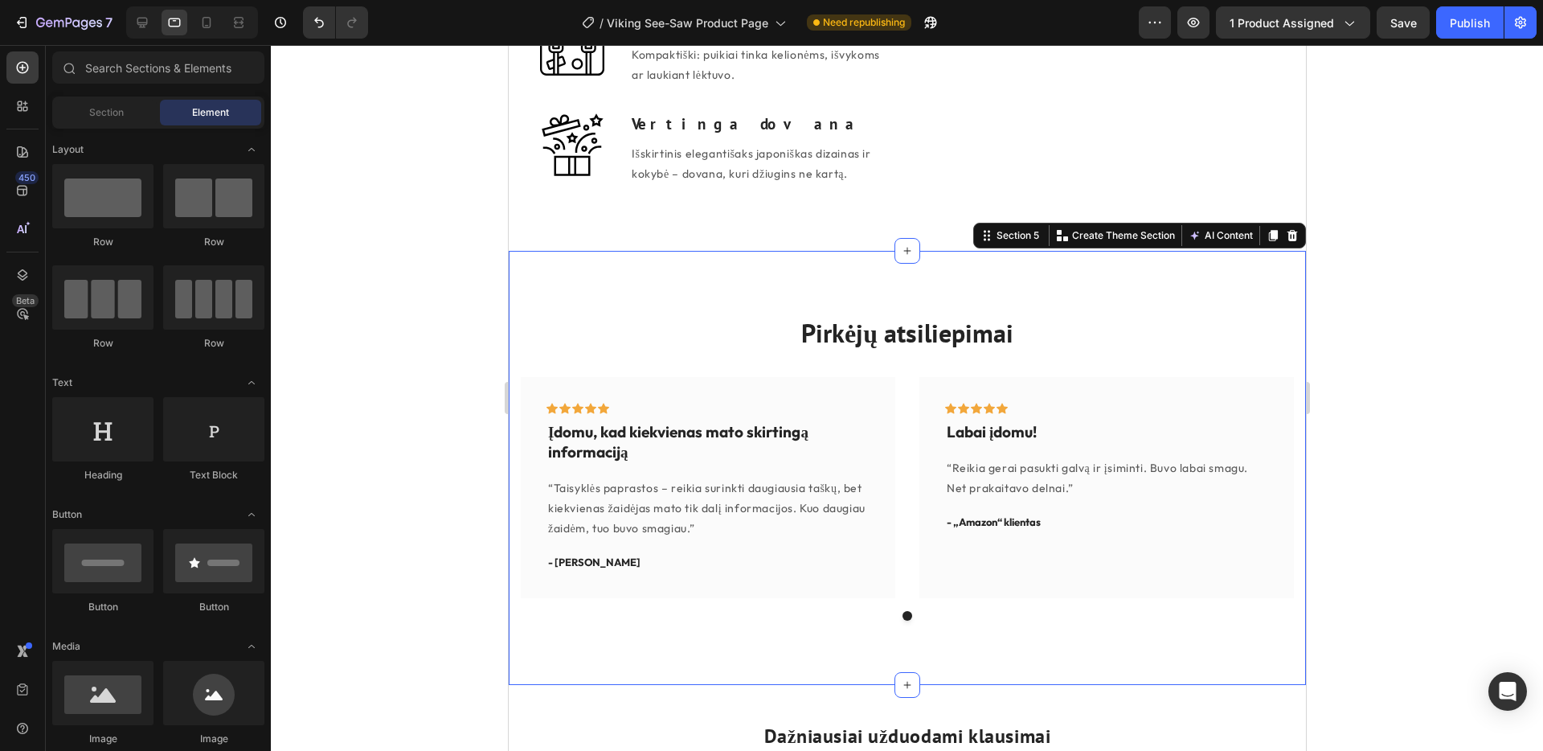
click at [1220, 303] on div "Pirkėjų atsiliepimai Heading Icon Icon Icon Icon Icon Row Įdomu, kad kiekvienas…" at bounding box center [906, 468] width 797 height 434
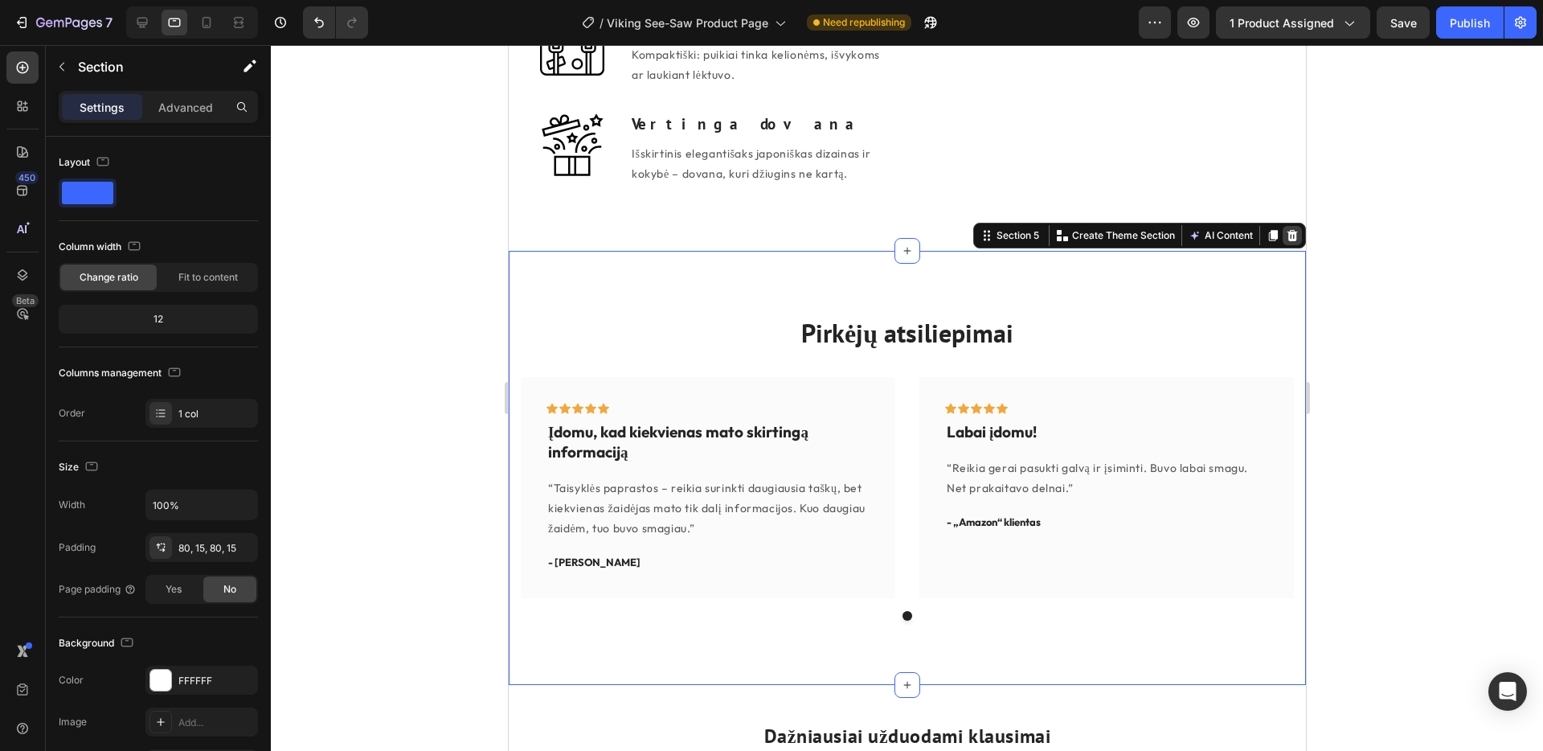
click at [1295, 231] on icon at bounding box center [1292, 234] width 10 height 11
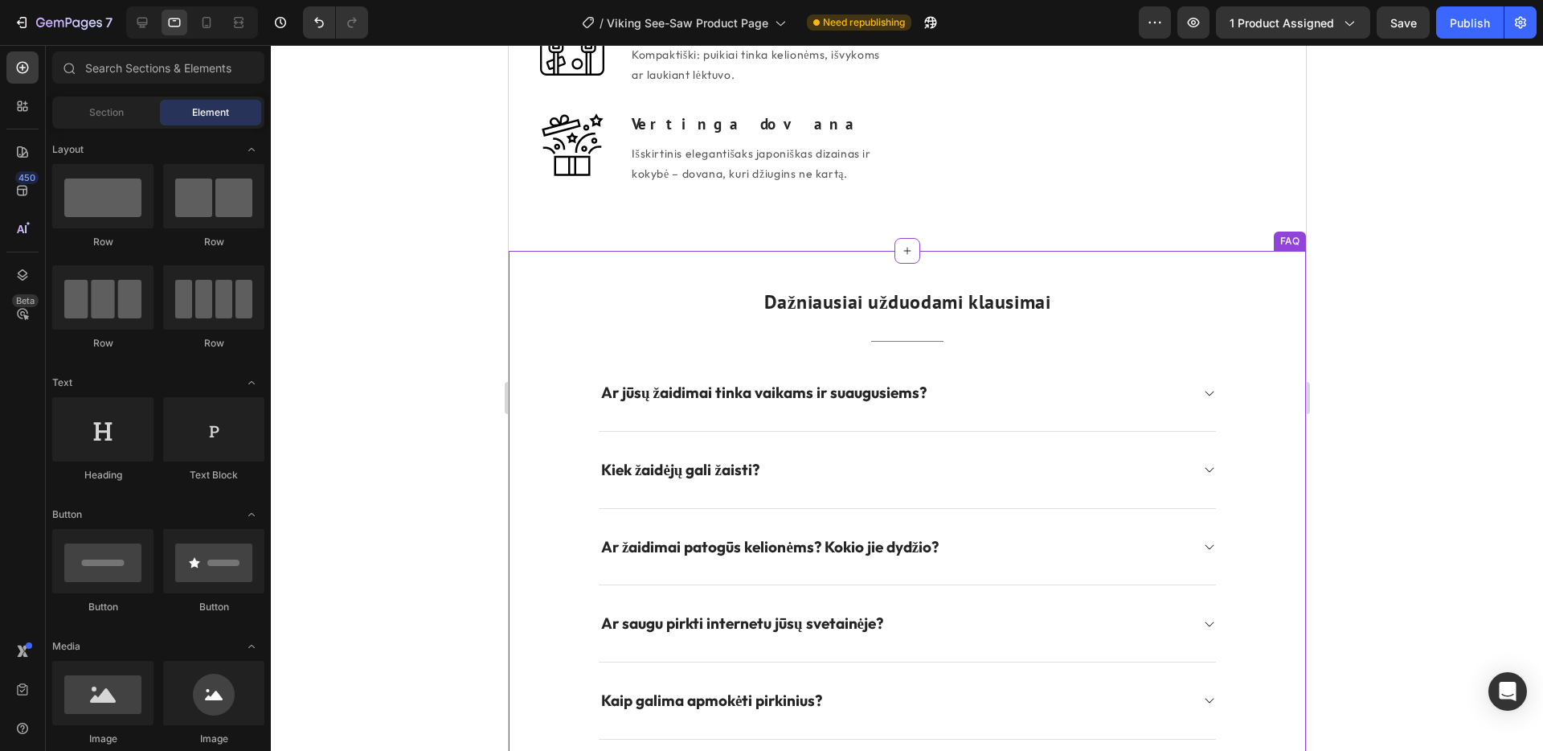
click at [999, 301] on h2 "Dažniausiai užduodami klausimai" at bounding box center [906, 302] width 619 height 27
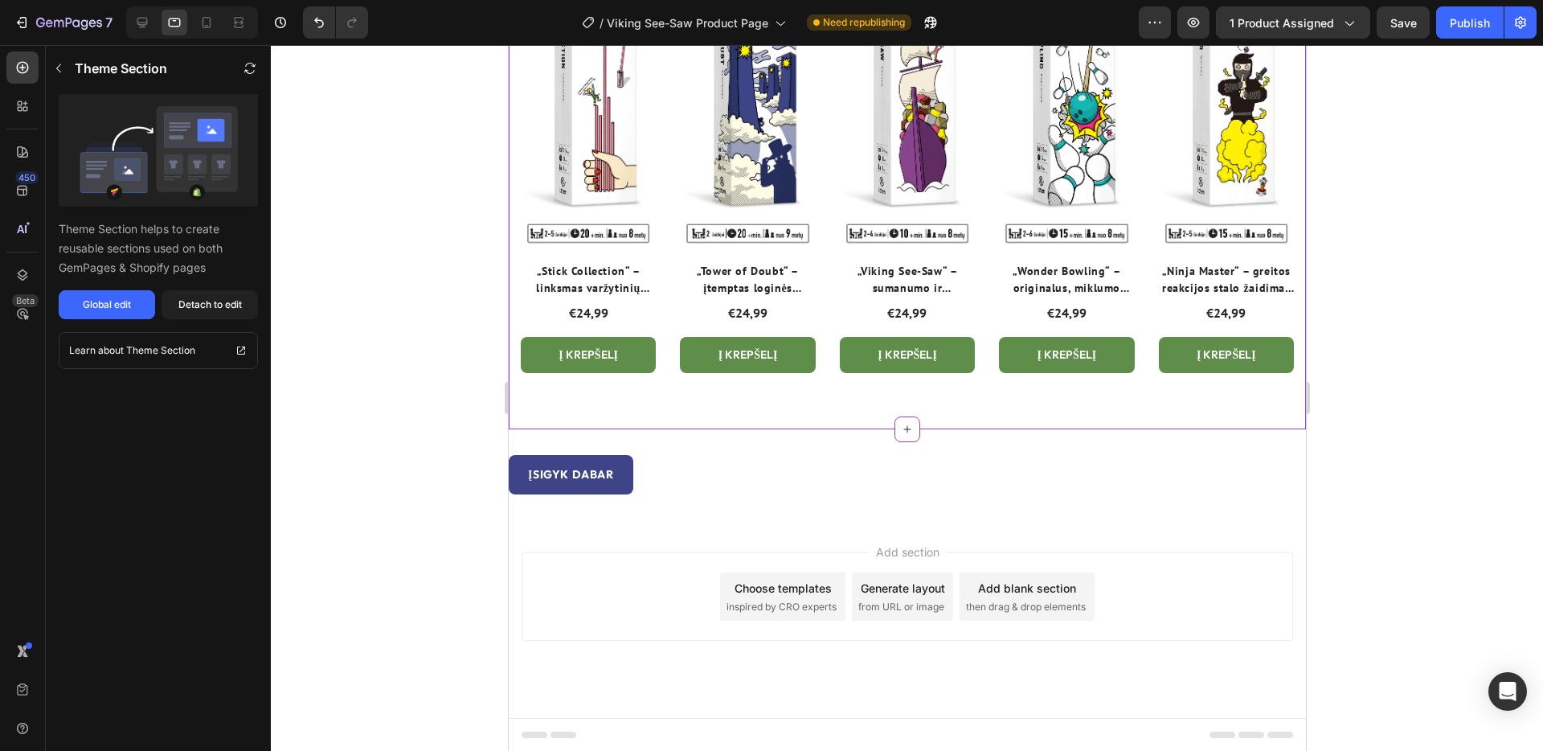
scroll to position [4275, 0]
click at [848, 485] on div "Įsigyk dabar Button 0" at bounding box center [906, 473] width 797 height 39
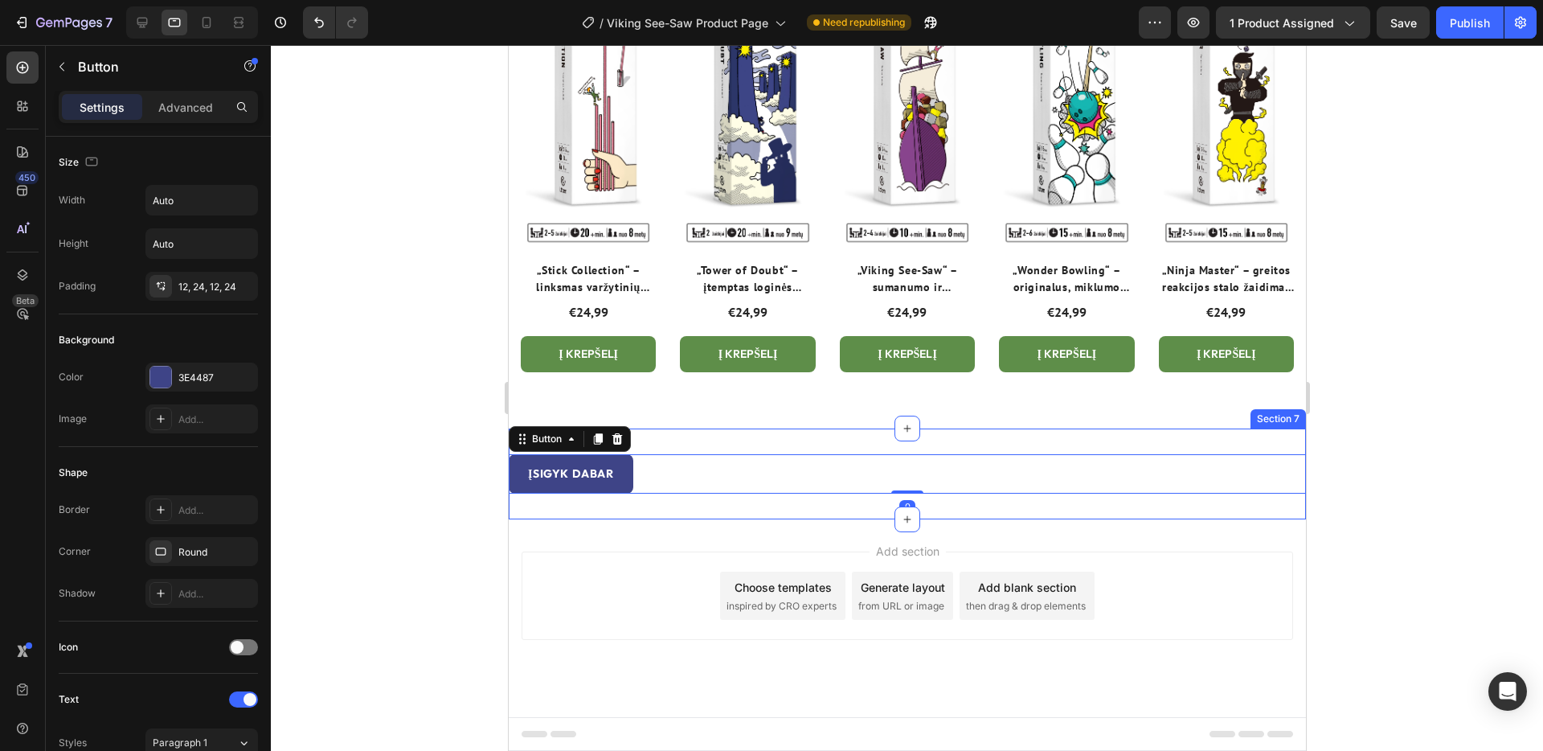
click at [967, 442] on div "Įsigyk dabar Button 0 Section 7" at bounding box center [906, 473] width 797 height 91
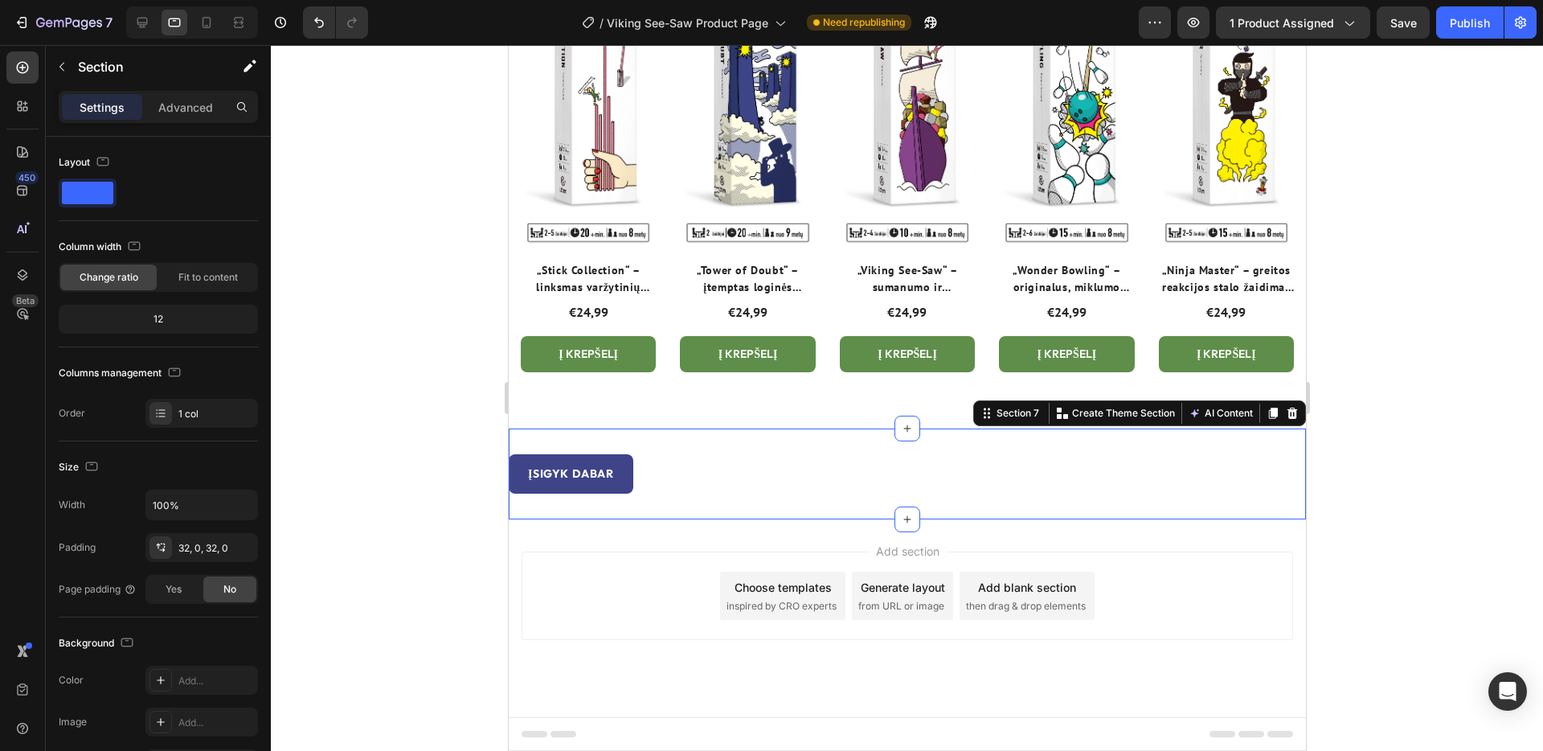
click at [1289, 413] on icon at bounding box center [1292, 412] width 10 height 11
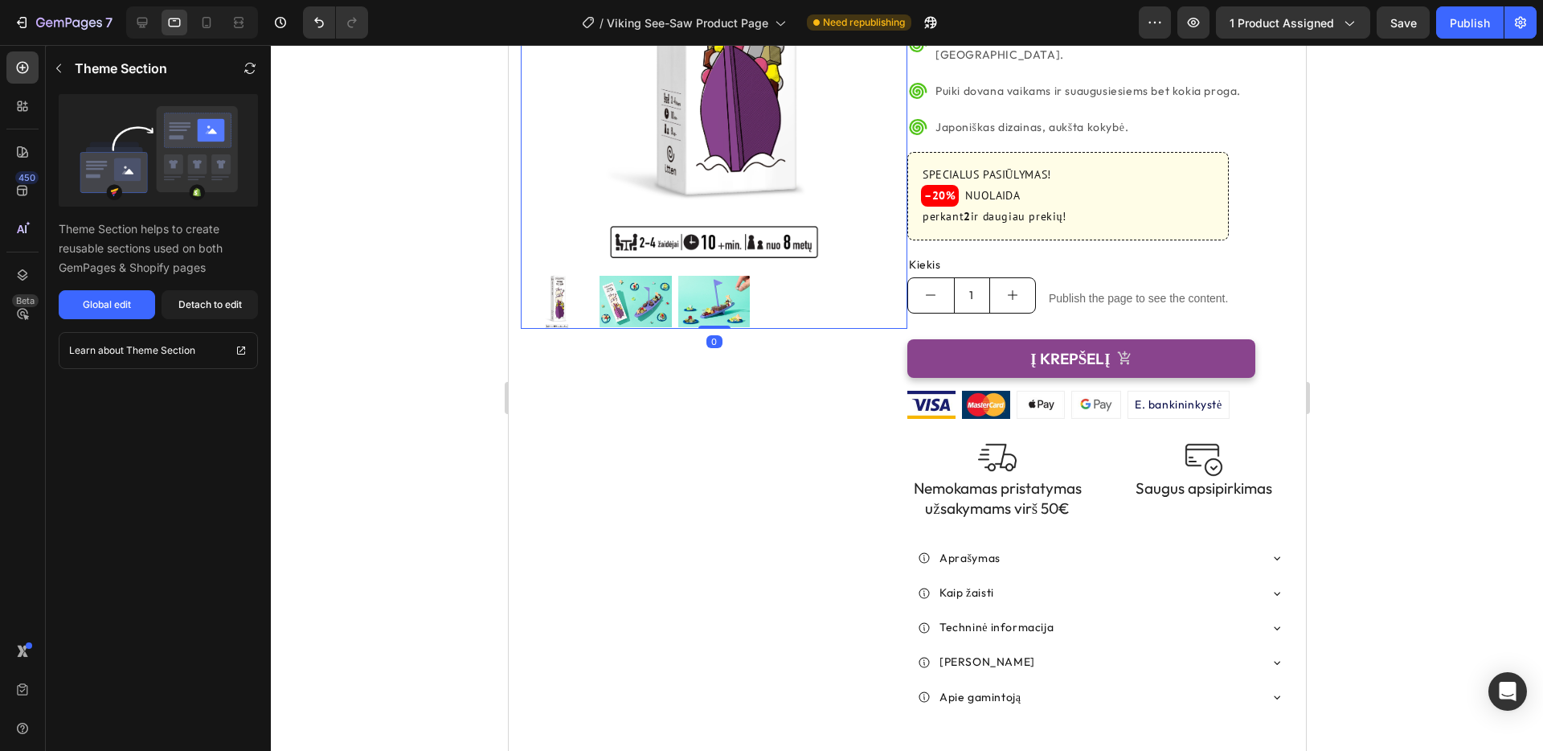
scroll to position [0, 0]
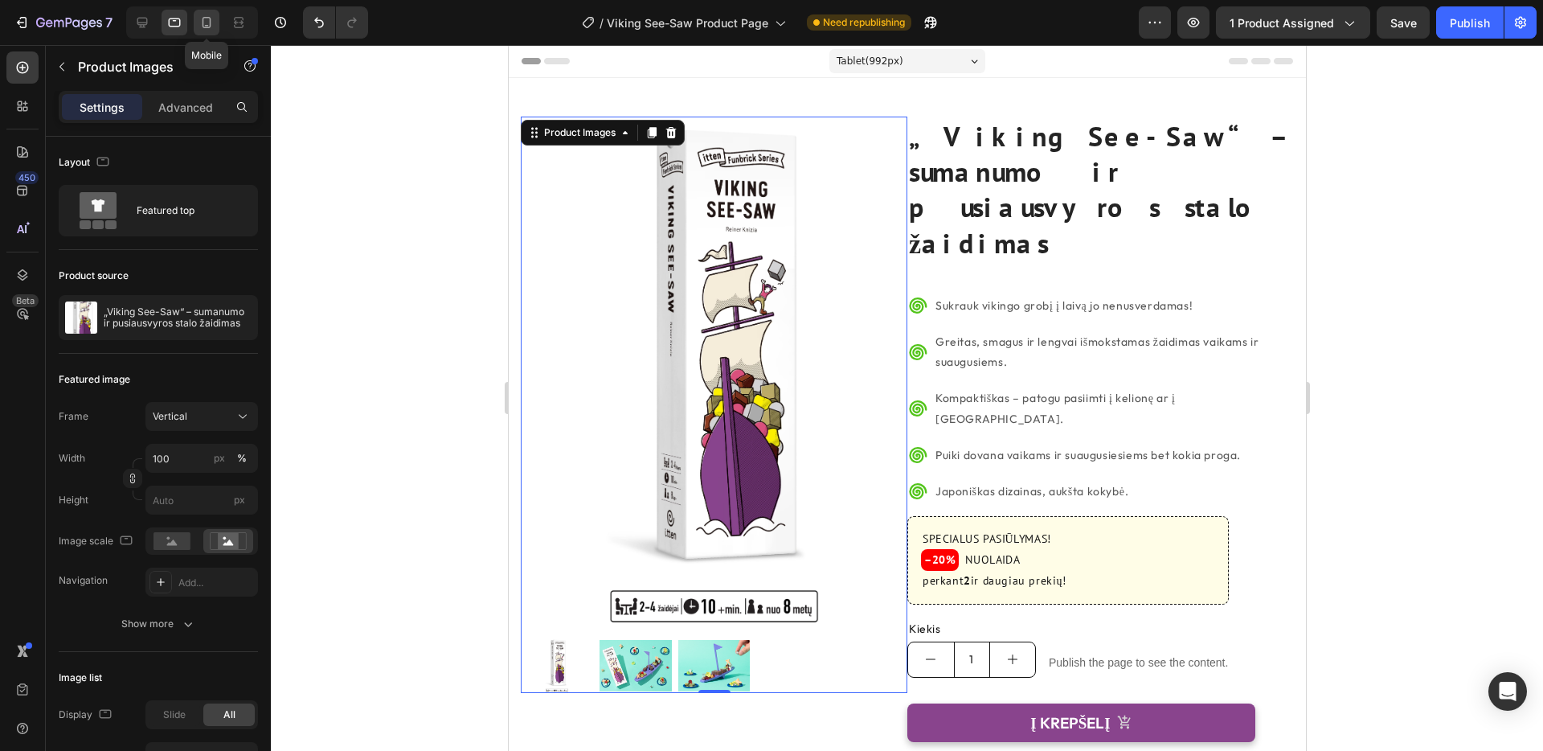
click at [204, 22] on icon at bounding box center [207, 22] width 16 height 16
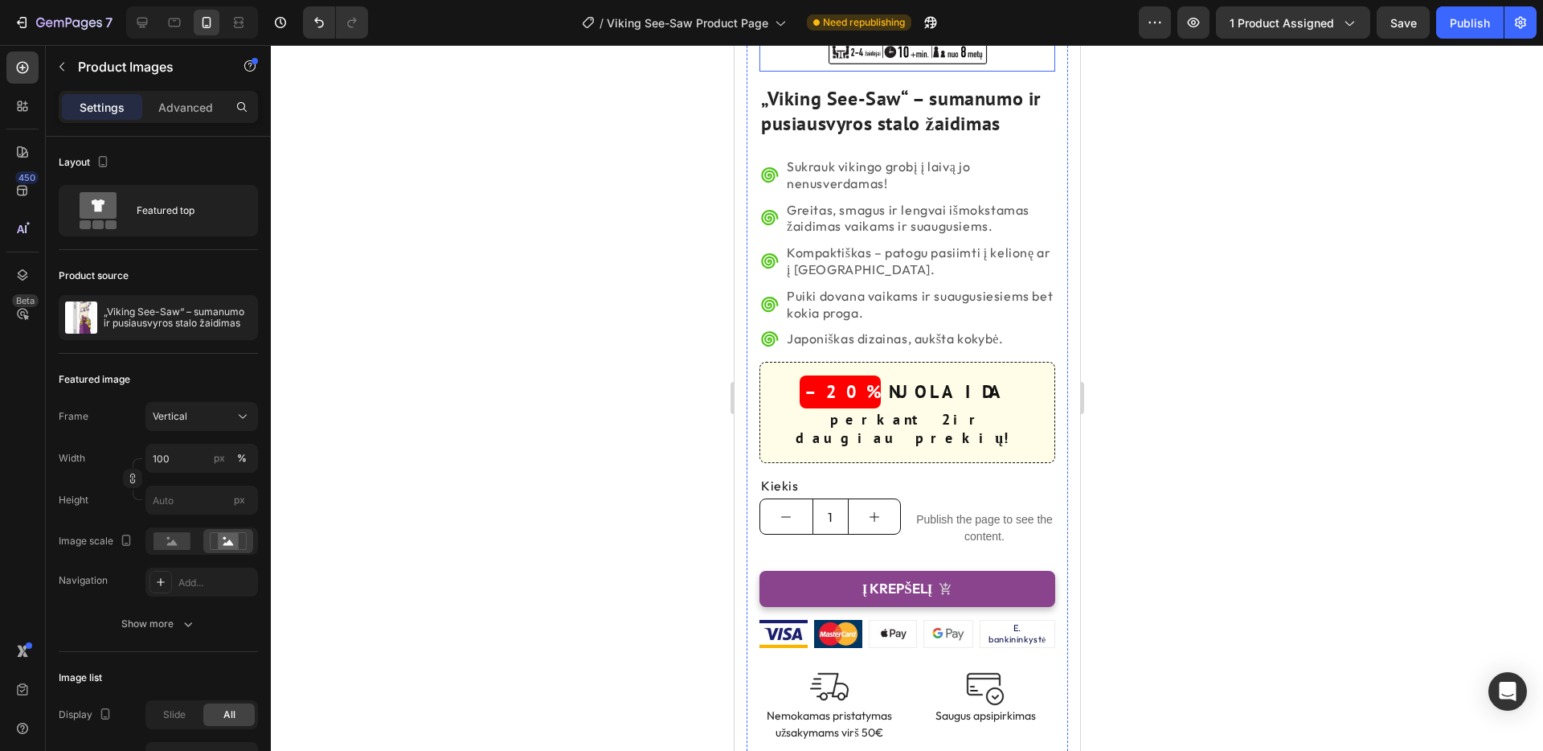
scroll to position [449, 0]
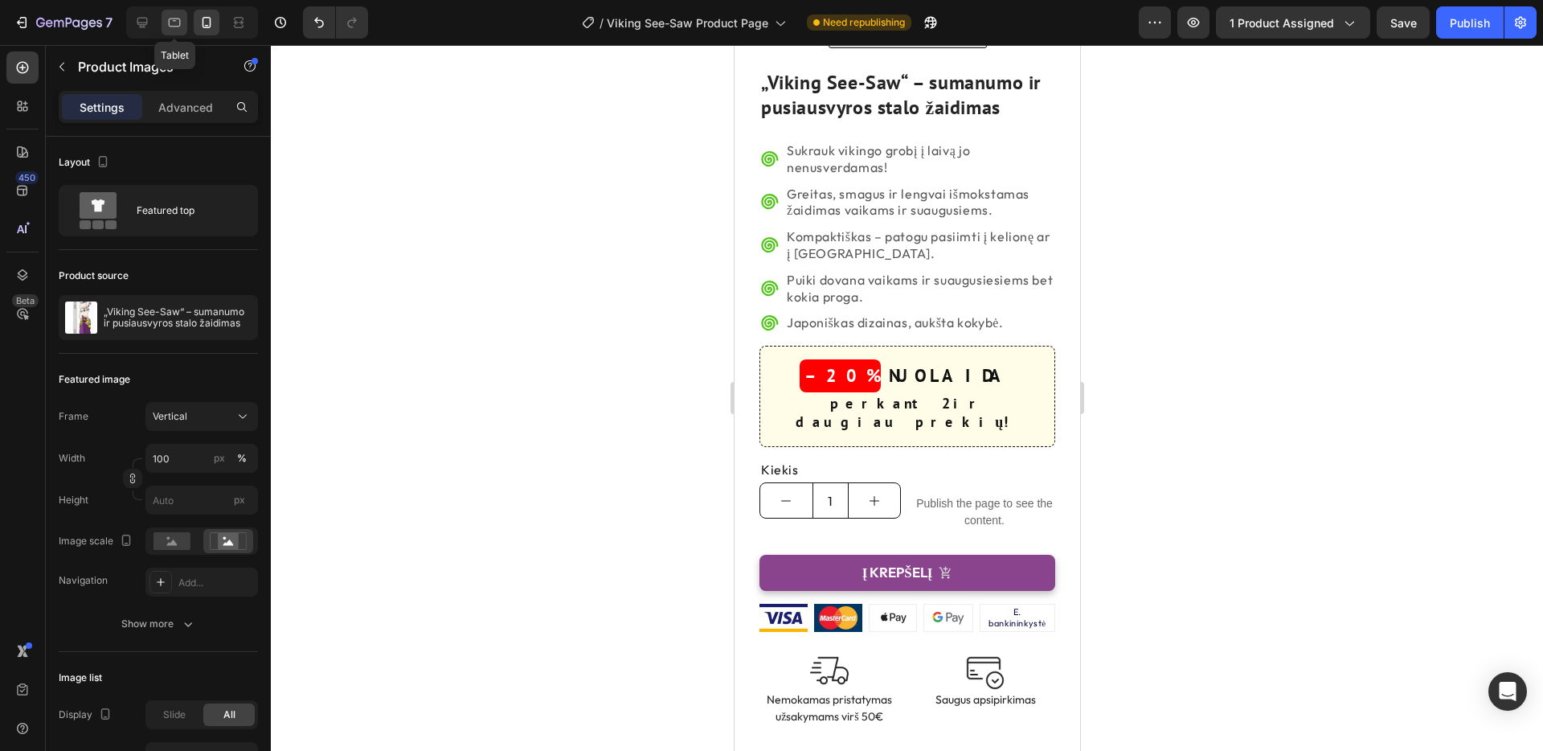
click at [175, 24] on icon at bounding box center [174, 22] width 16 height 16
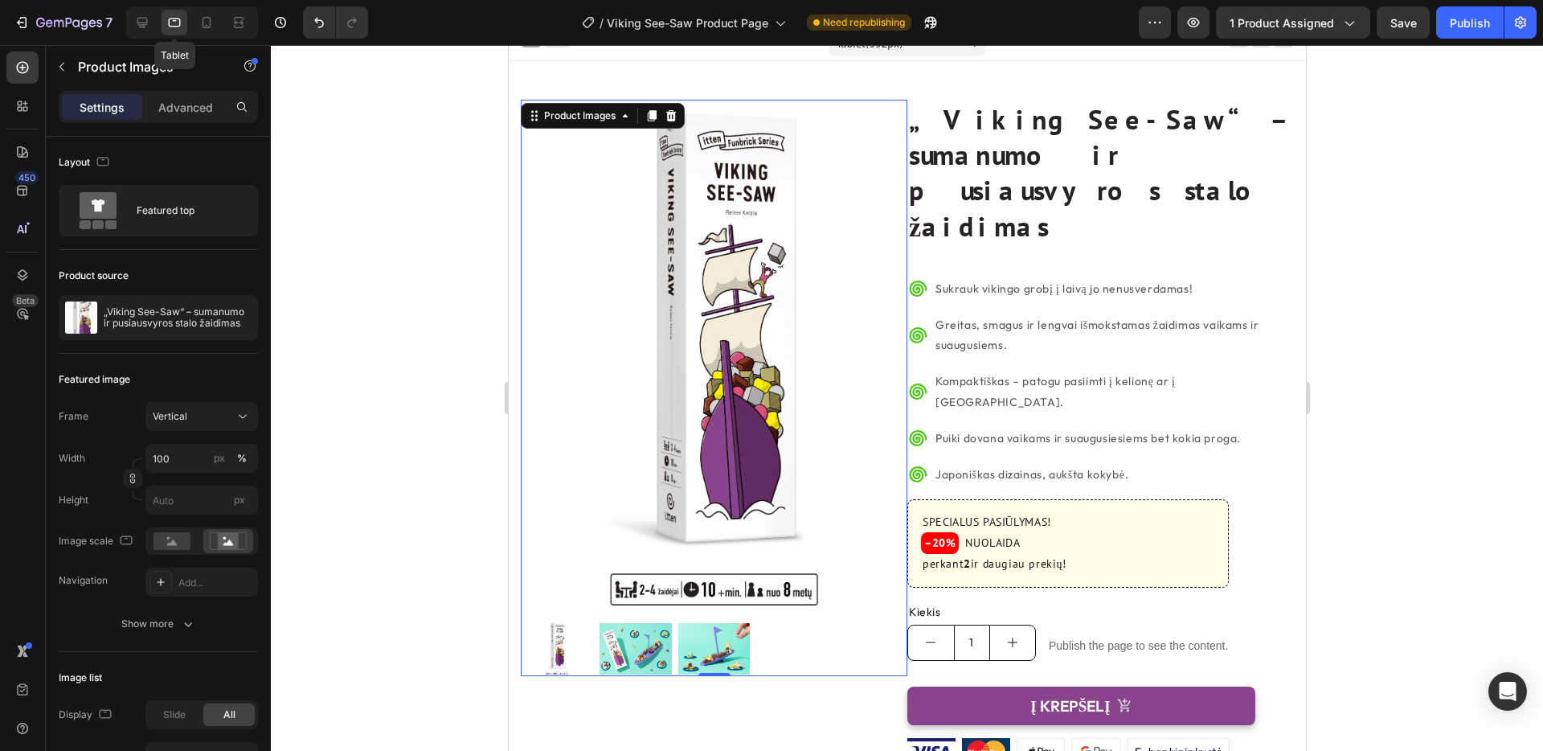
scroll to position [15, 0]
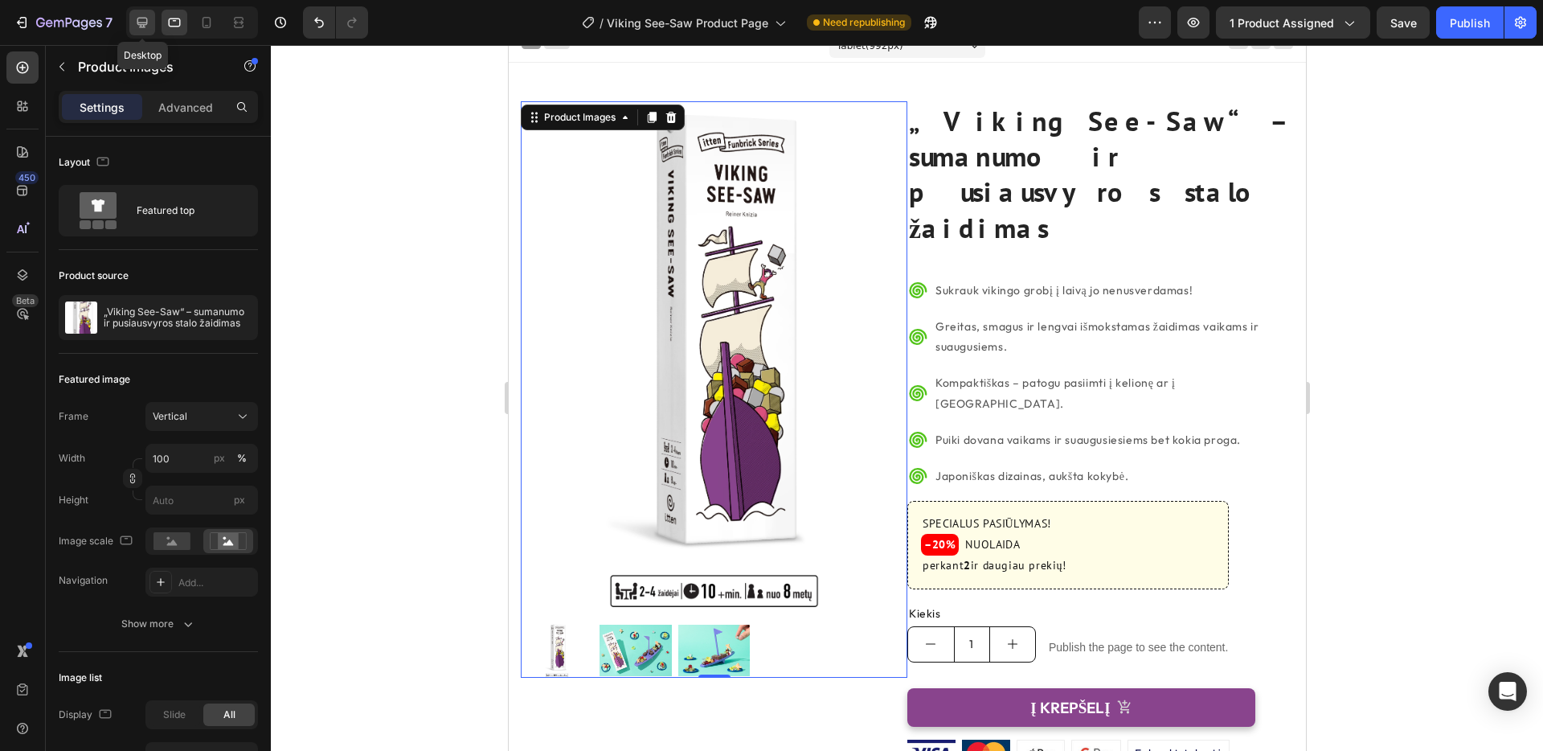
click at [142, 25] on icon at bounding box center [142, 23] width 10 height 10
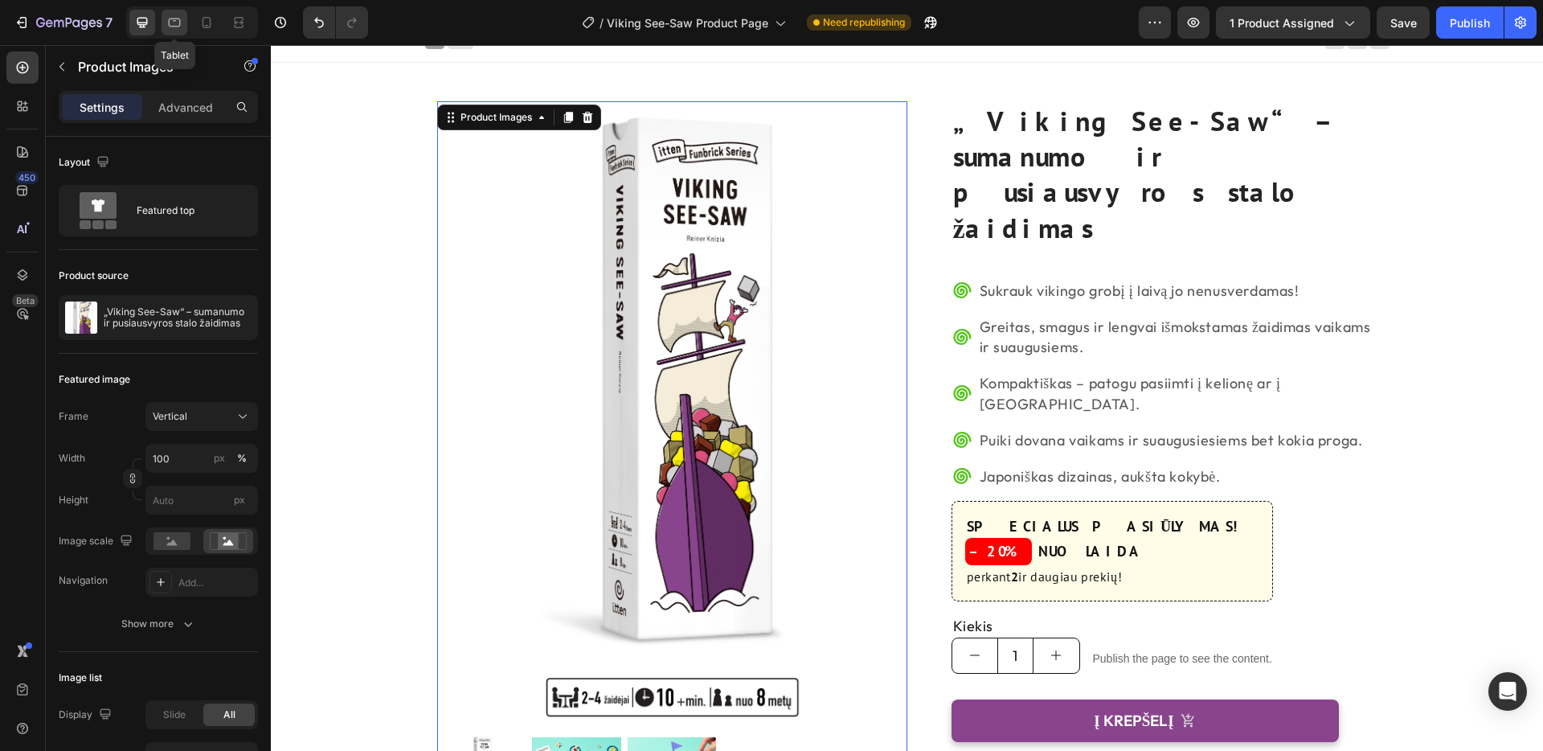
click at [171, 24] on icon at bounding box center [174, 22] width 16 height 16
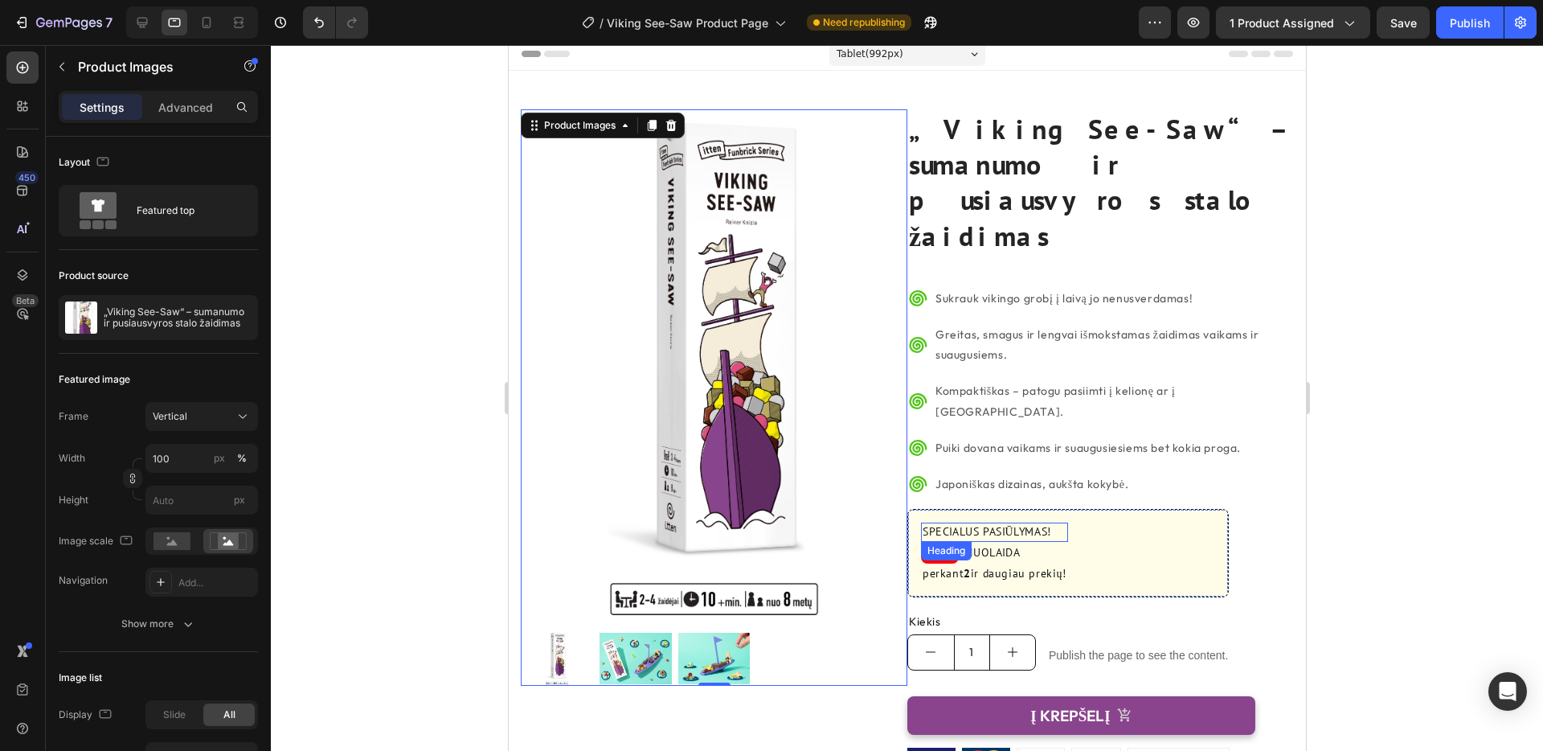
click at [1021, 522] on h2 "SPECIALUS PASIŪLYMAS!" at bounding box center [993, 531] width 147 height 19
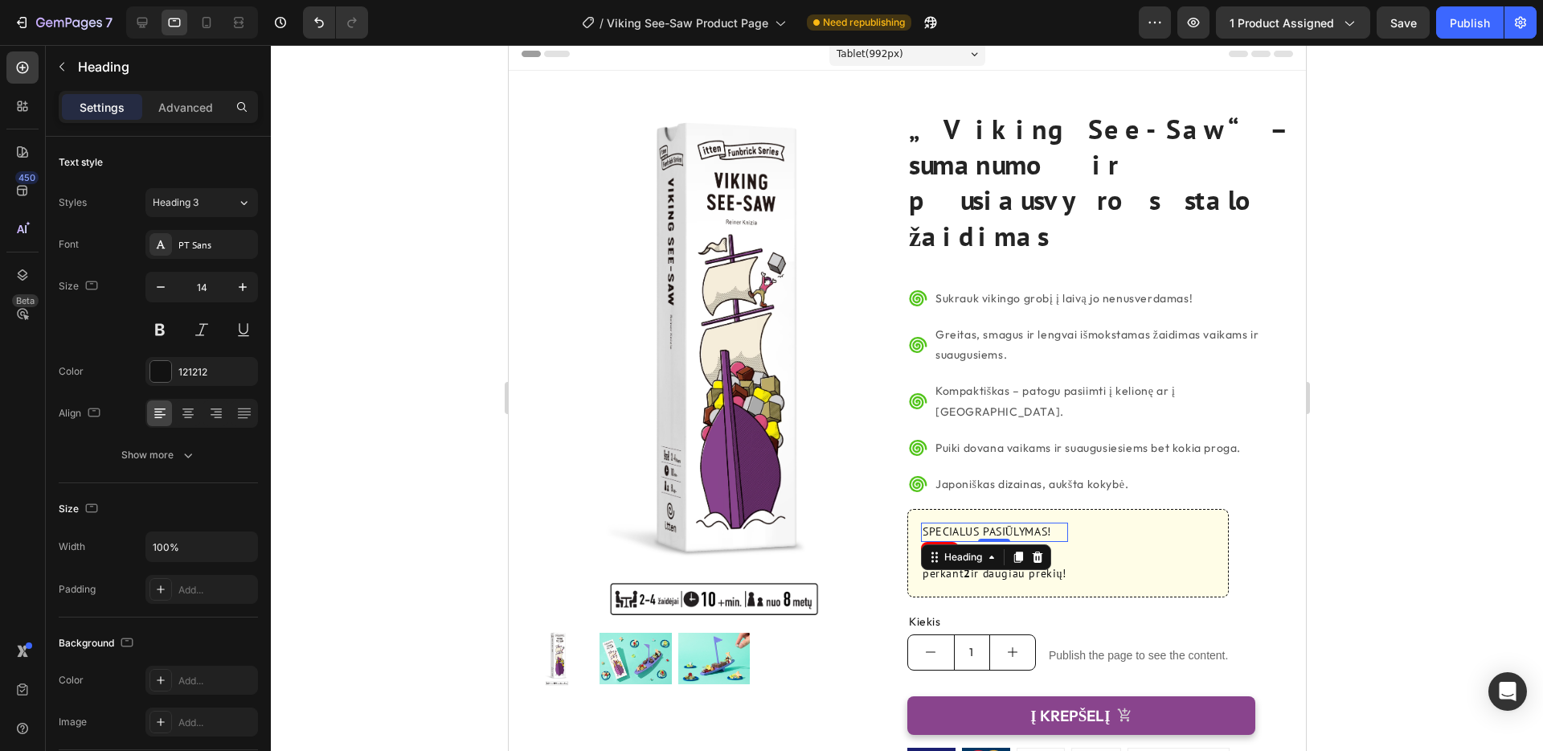
click at [1021, 522] on h2 "SPECIALUS PASIŪLYMAS!" at bounding box center [993, 531] width 147 height 19
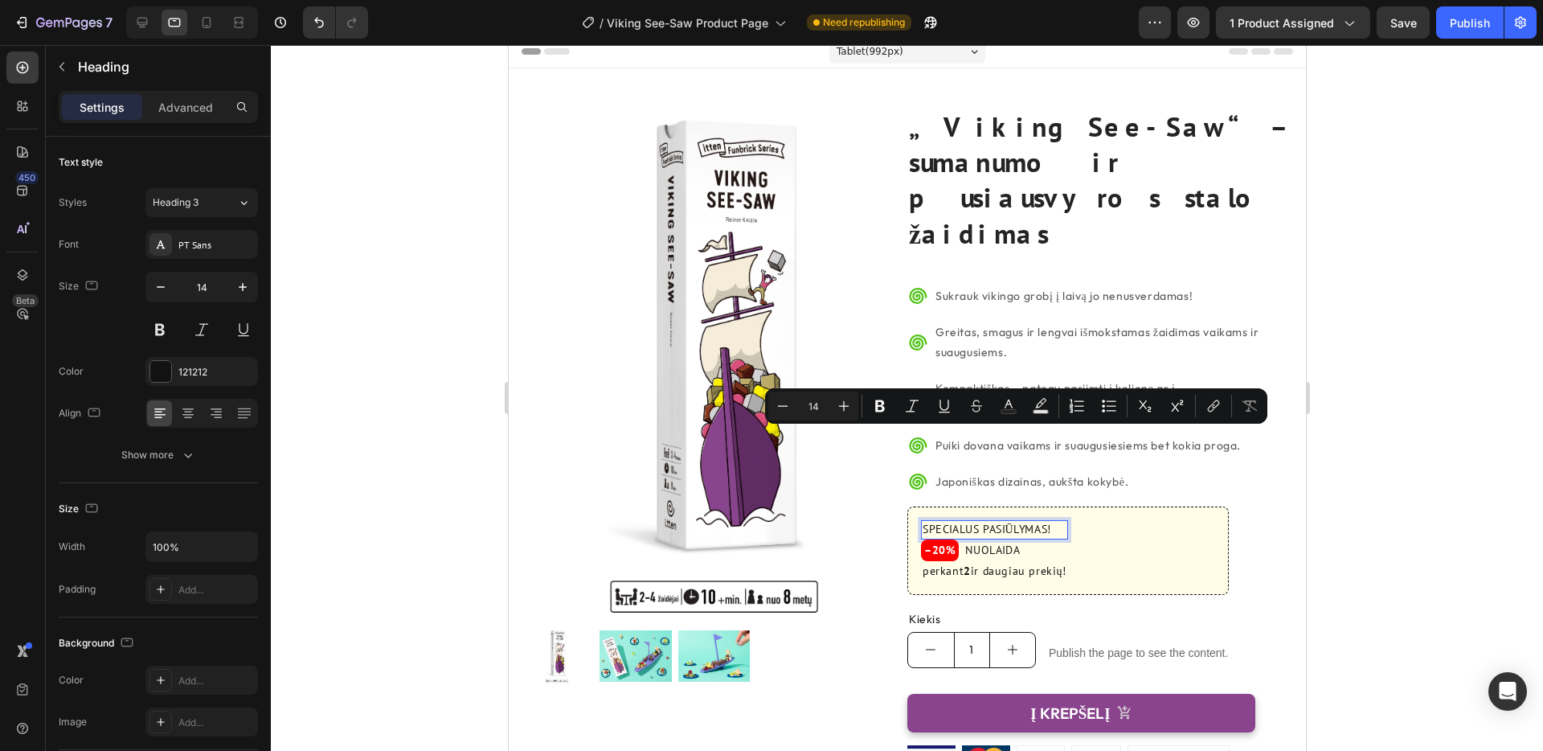
click at [1021, 522] on p "SPECIALUS PASIŪLYMAS!" at bounding box center [994, 530] width 144 height 16
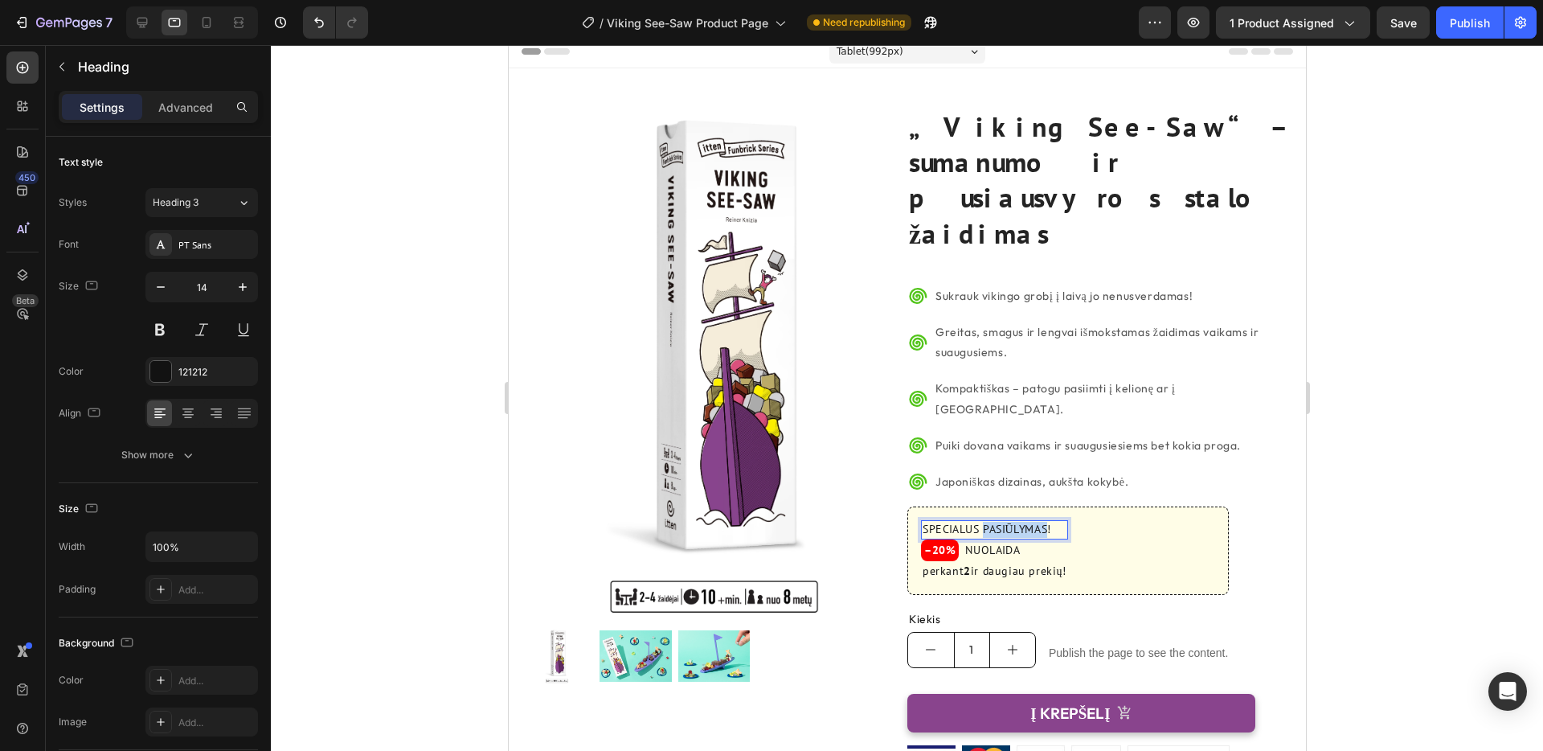
click at [1021, 522] on p "SPECIALUS PASIŪLYMAS!" at bounding box center [994, 530] width 144 height 16
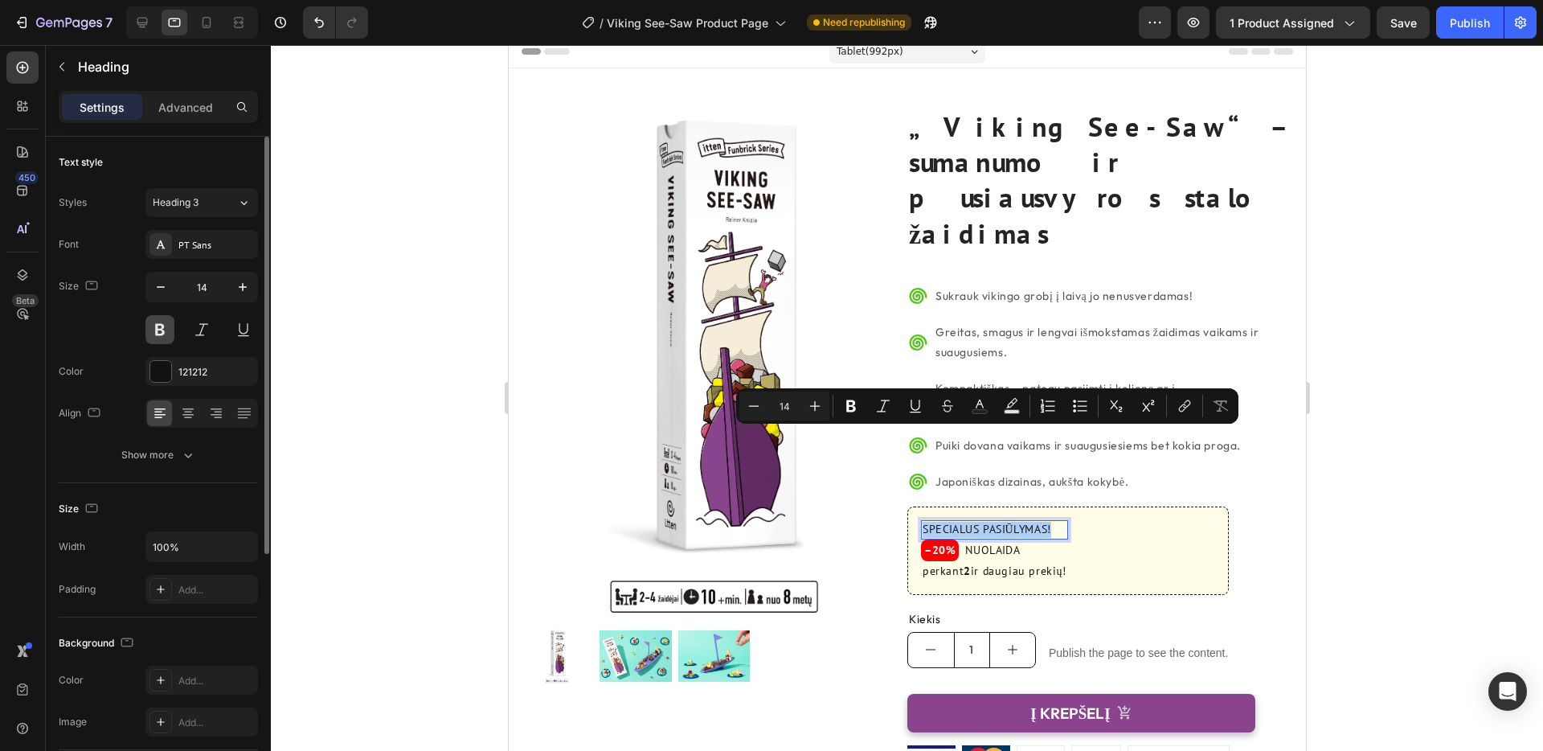
click at [162, 332] on button at bounding box center [159, 329] width 29 height 29
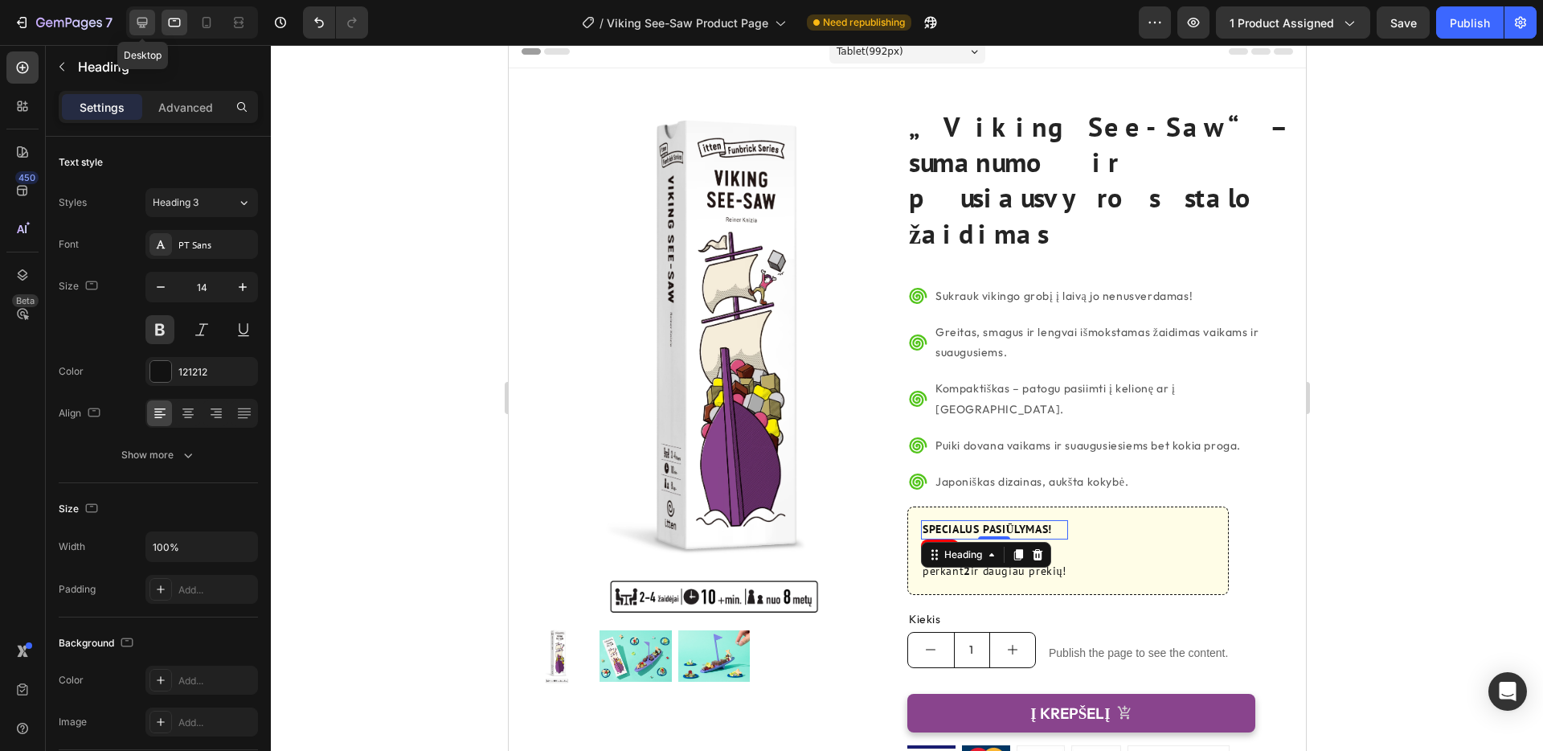
click at [143, 22] on icon at bounding box center [142, 23] width 10 height 10
type input "18"
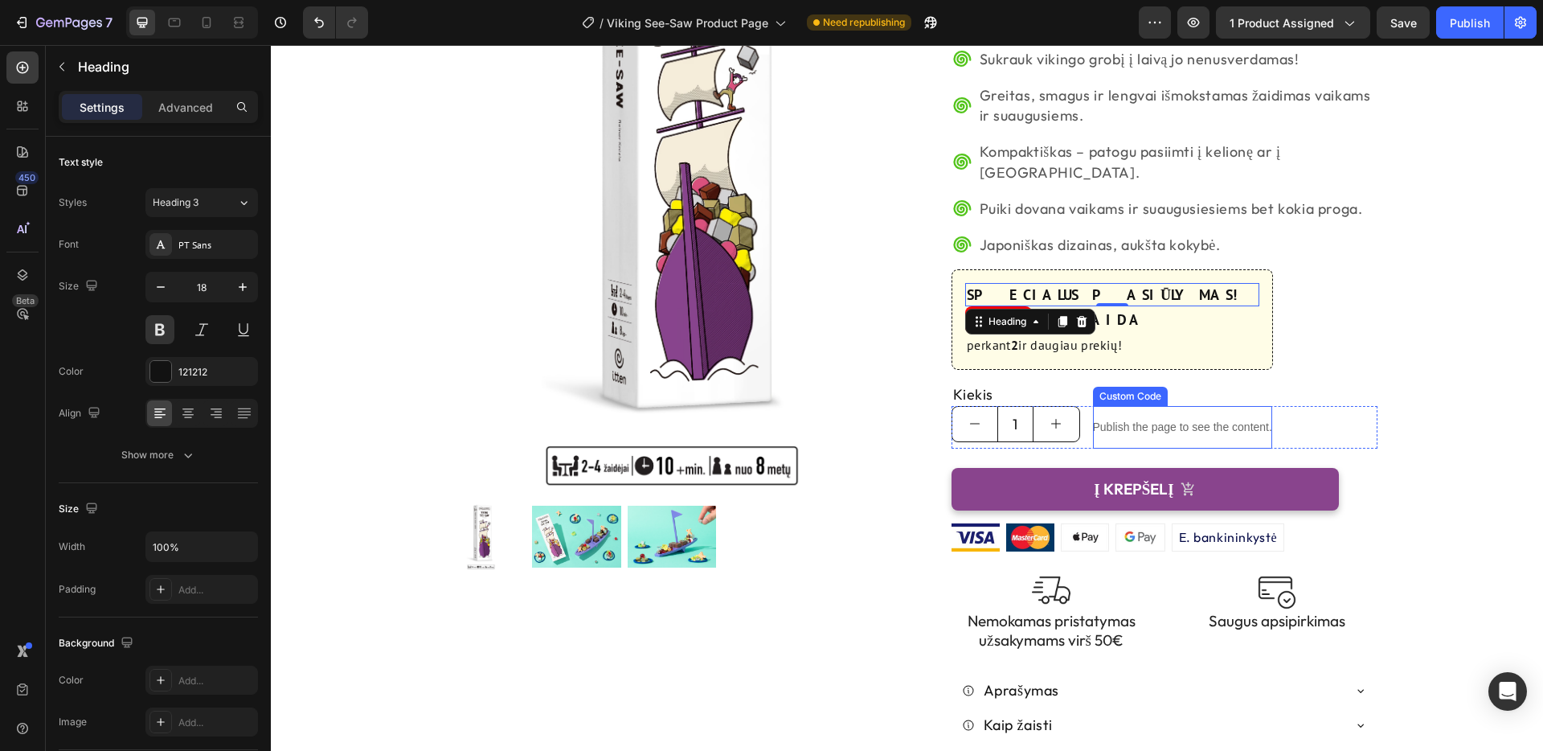
scroll to position [242, 0]
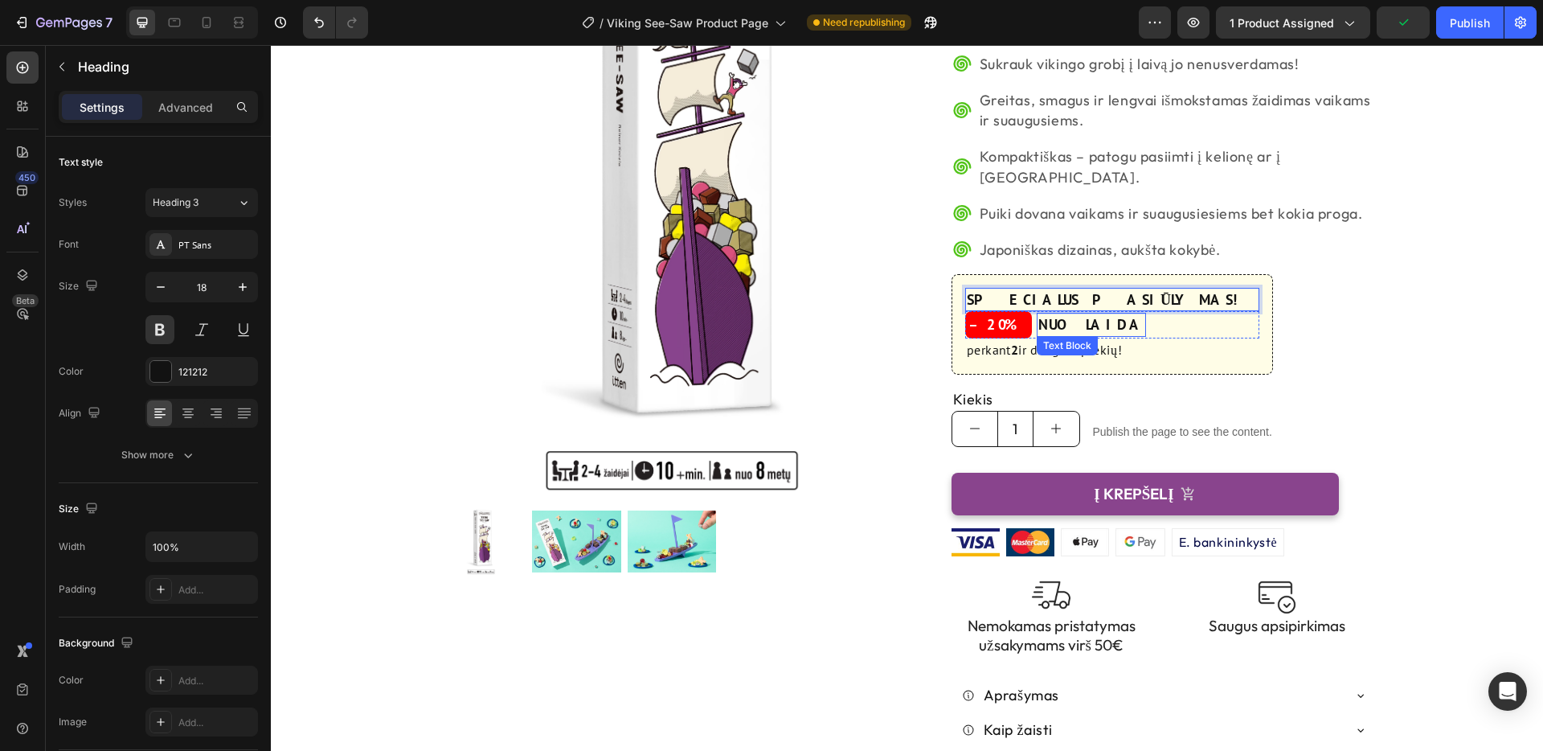
click at [1067, 314] on p "NUOLAIDA" at bounding box center [1091, 324] width 106 height 20
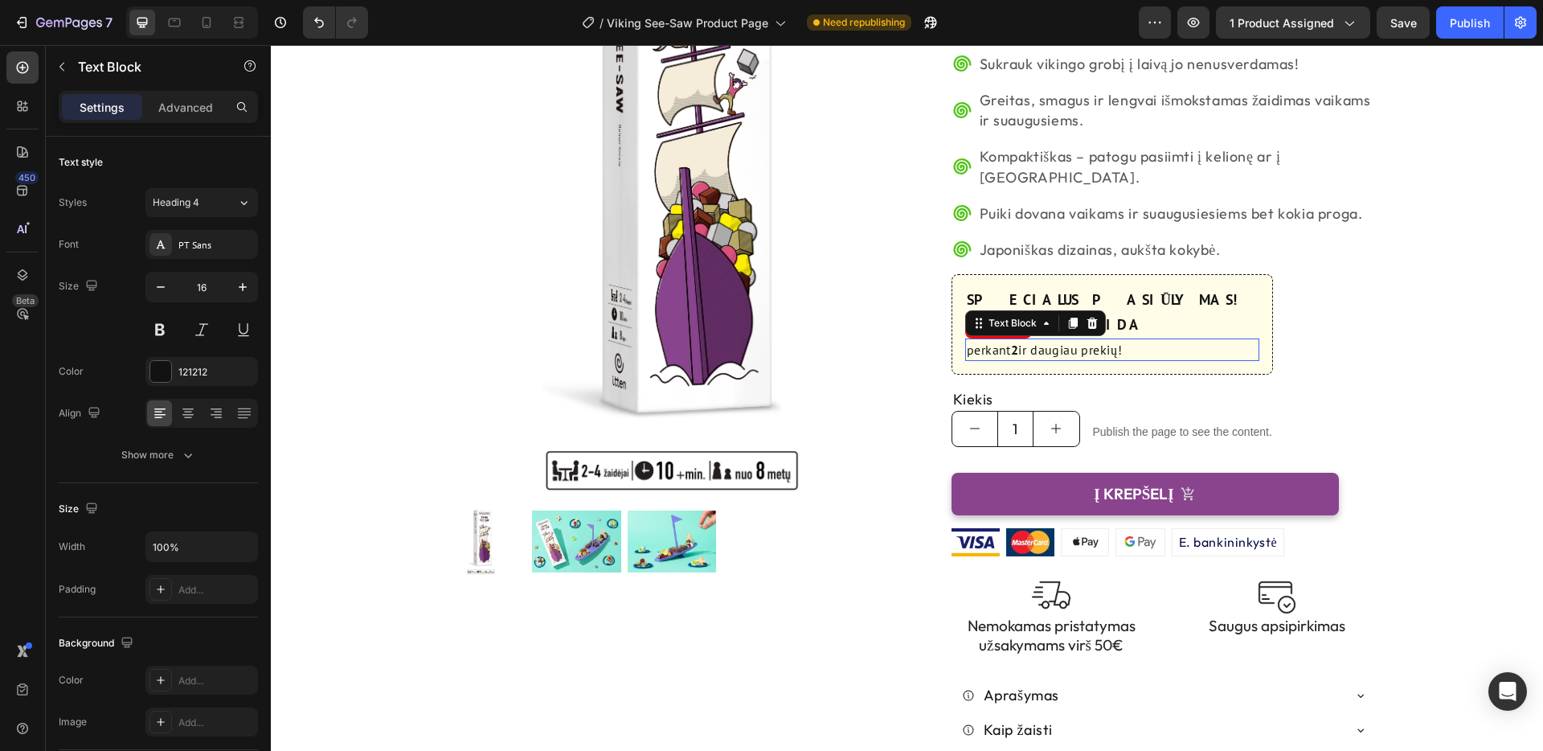
click at [1000, 340] on p "perkant 2 ir daugiau prekių!" at bounding box center [1112, 349] width 291 height 19
drag, startPoint x: 167, startPoint y: 23, endPoint x: 180, endPoint y: 27, distance: 13.5
click at [167, 23] on icon at bounding box center [174, 22] width 16 height 16
type input "14"
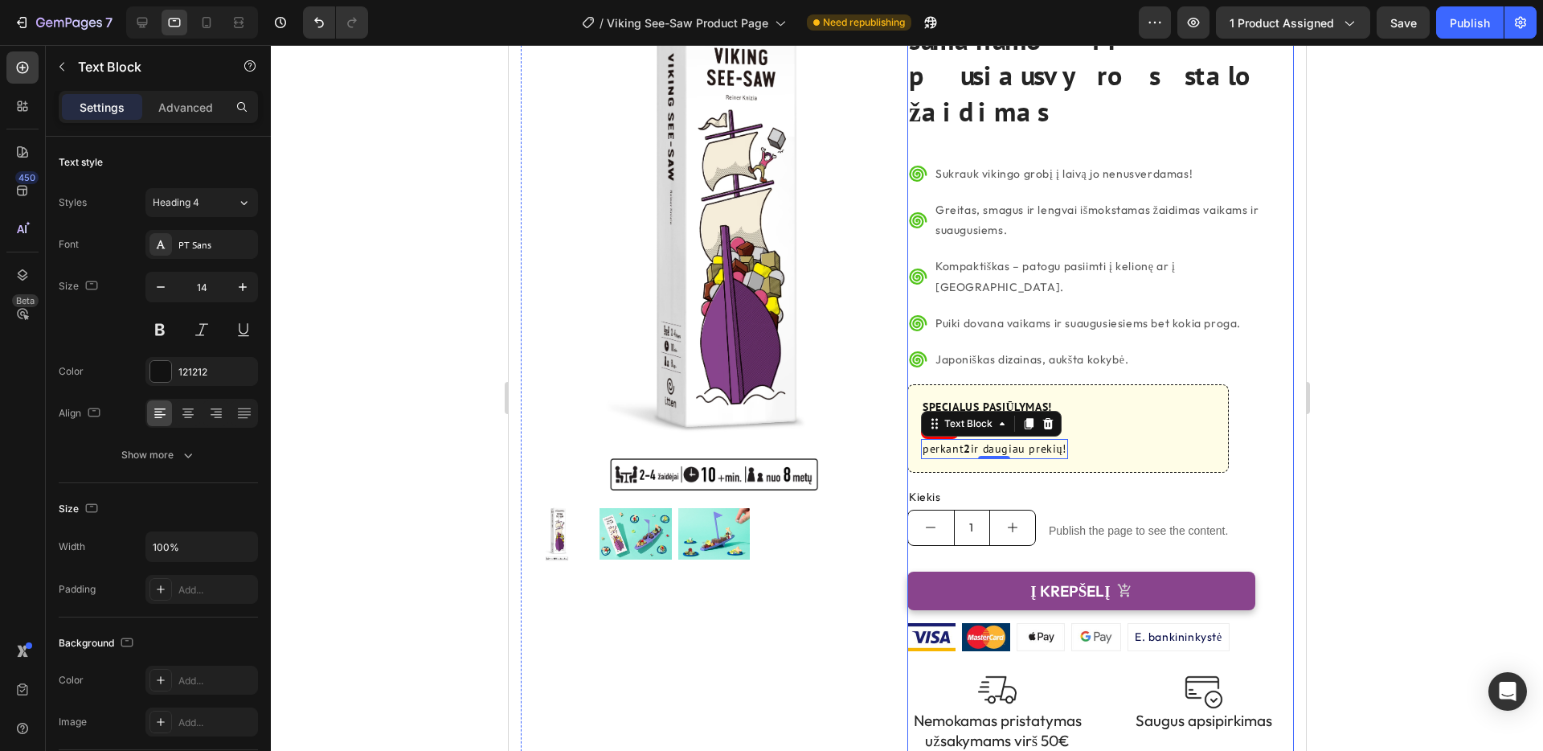
scroll to position [126, 0]
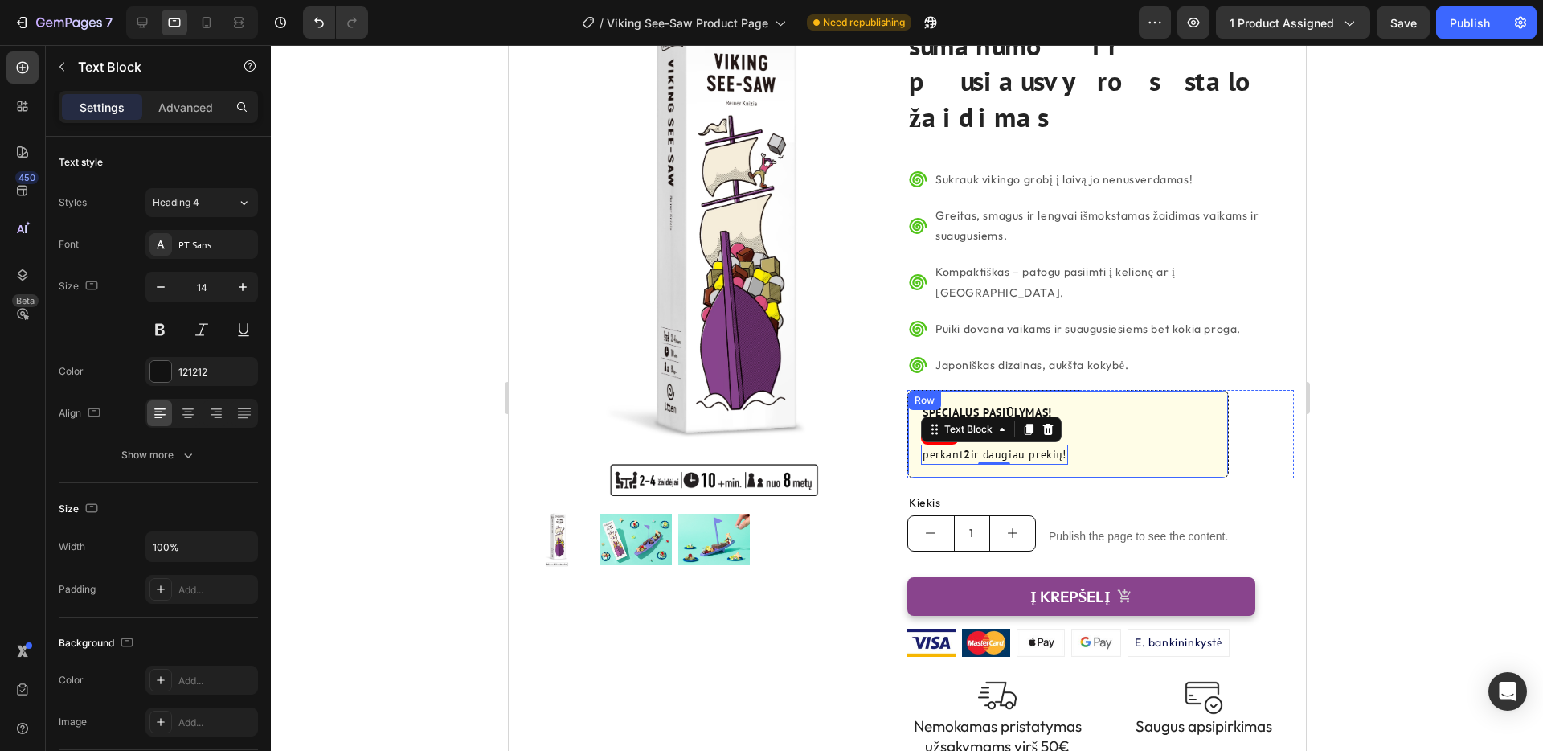
click at [1079, 390] on div "SPECIALUS PASIŪLYMAS! Heading –20% Heading NUOLAIDA Text Block Row perkant 2 ir…" at bounding box center [1067, 434] width 321 height 88
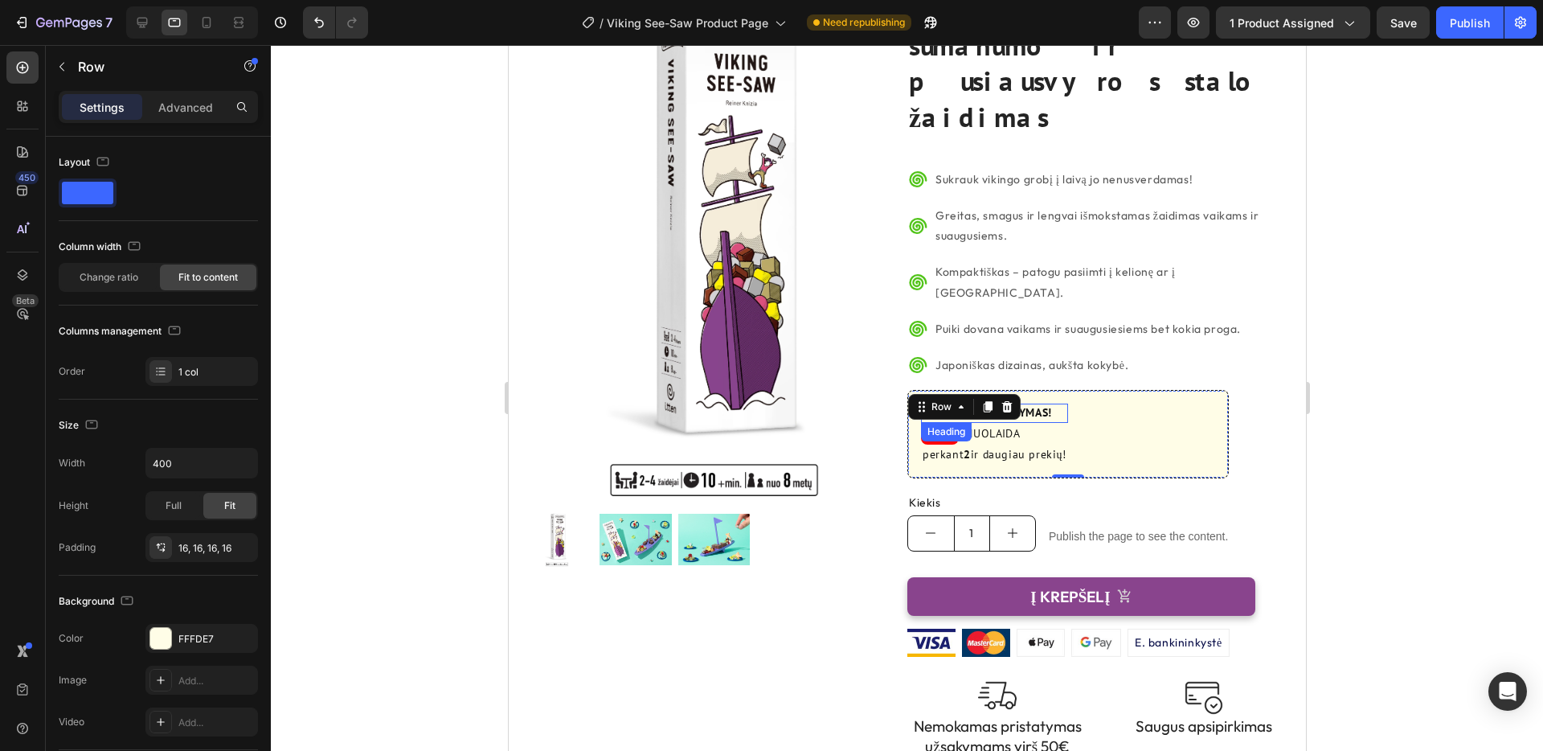
click at [1042, 405] on p "SPECIALUS PASIŪLYMAS!" at bounding box center [994, 413] width 144 height 16
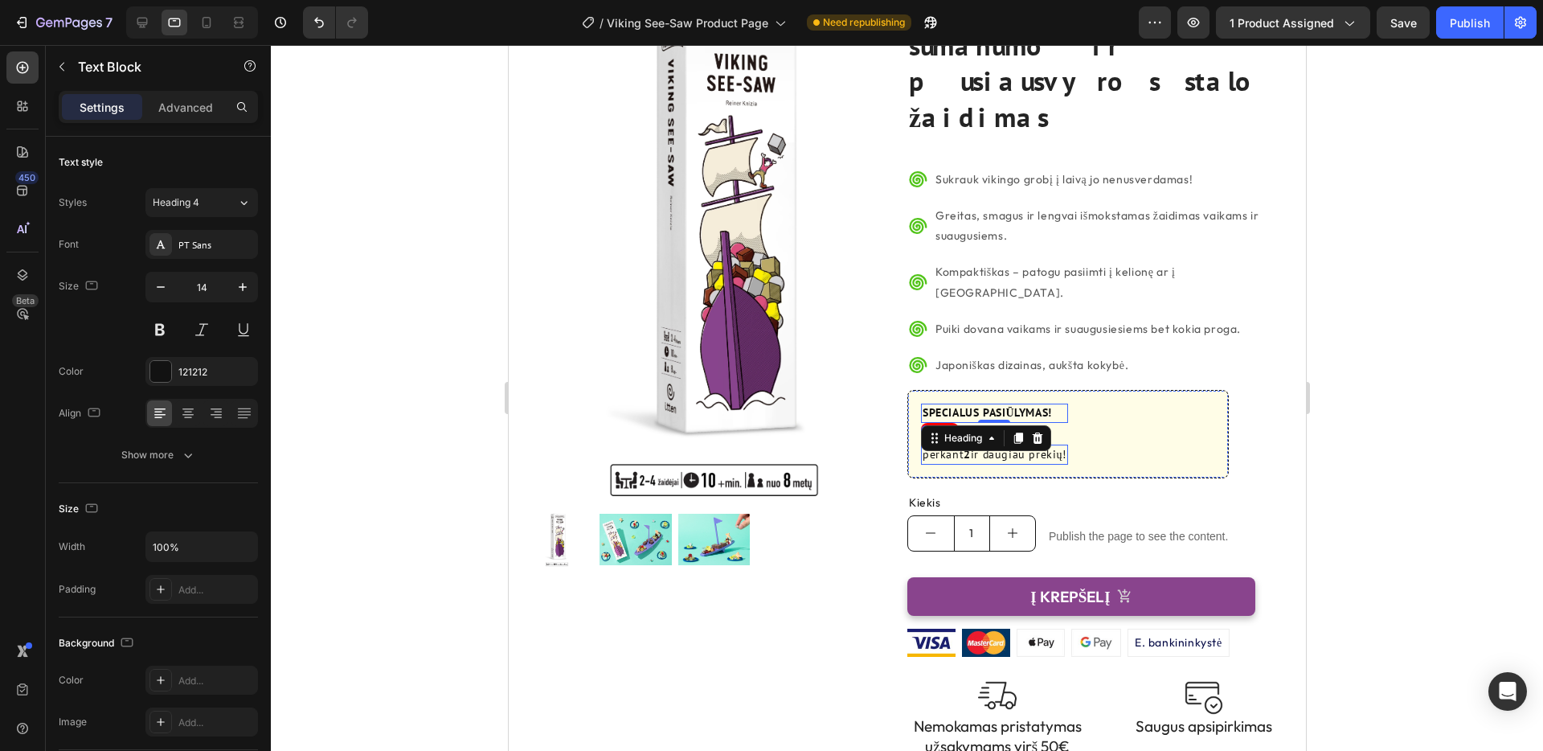
click at [1061, 446] on p "perkant 2 ir daugiau prekių!" at bounding box center [994, 454] width 144 height 17
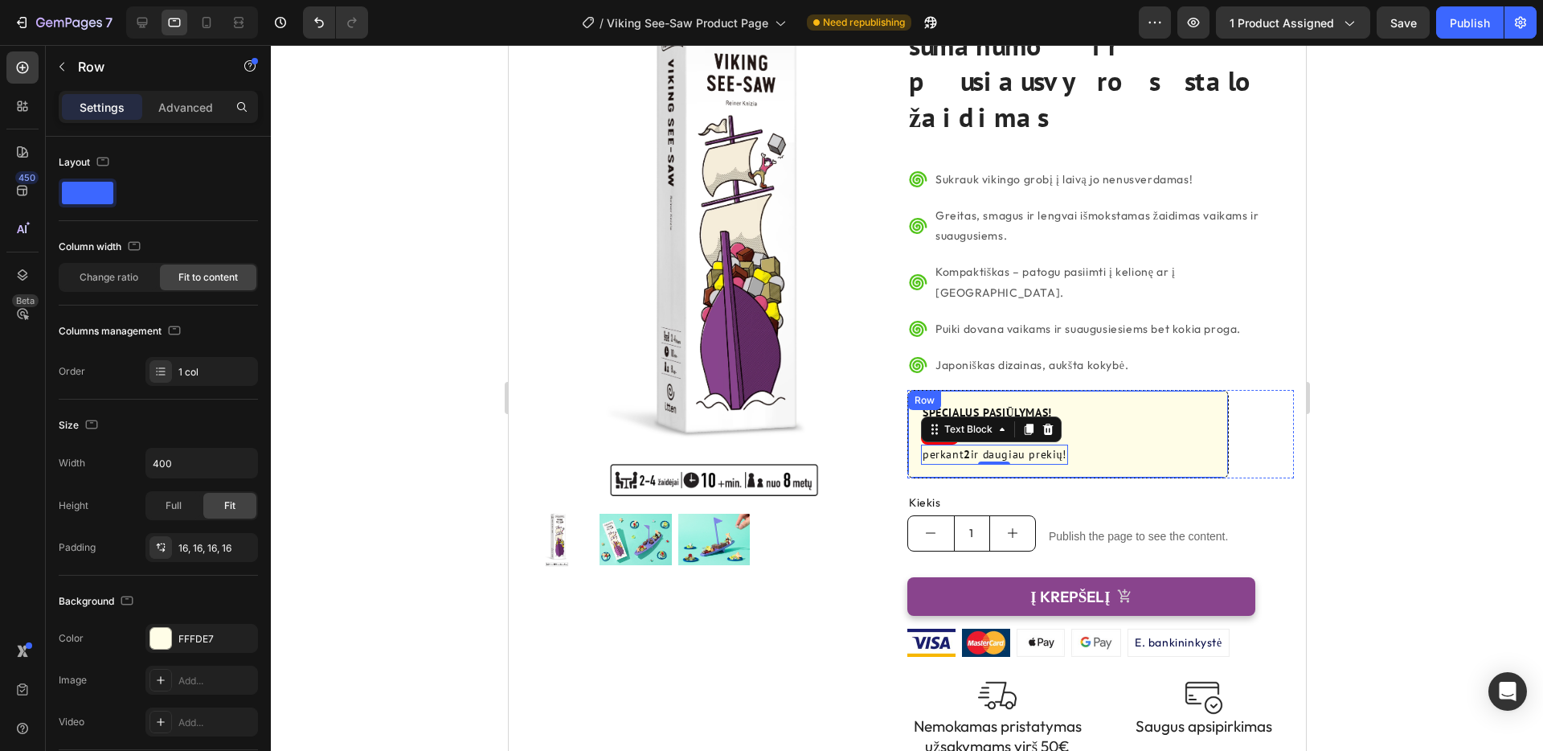
click at [1094, 390] on div "SPECIALUS PASIŪLYMAS! Heading –20% Heading NUOLAIDA Text Block Row perkant 2 ir…" at bounding box center [1067, 434] width 321 height 88
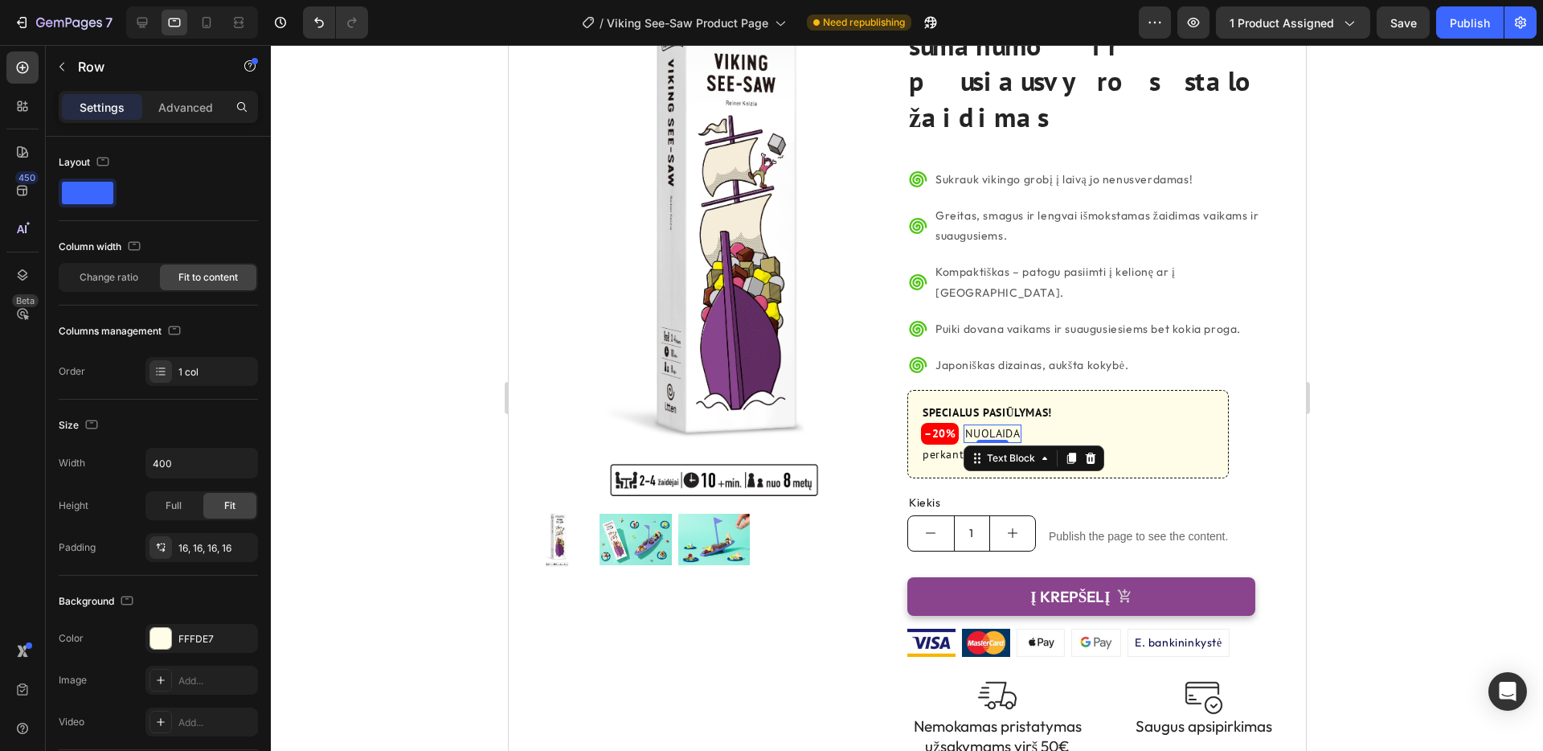
click at [1008, 426] on p "NUOLAIDA" at bounding box center [991, 434] width 55 height 16
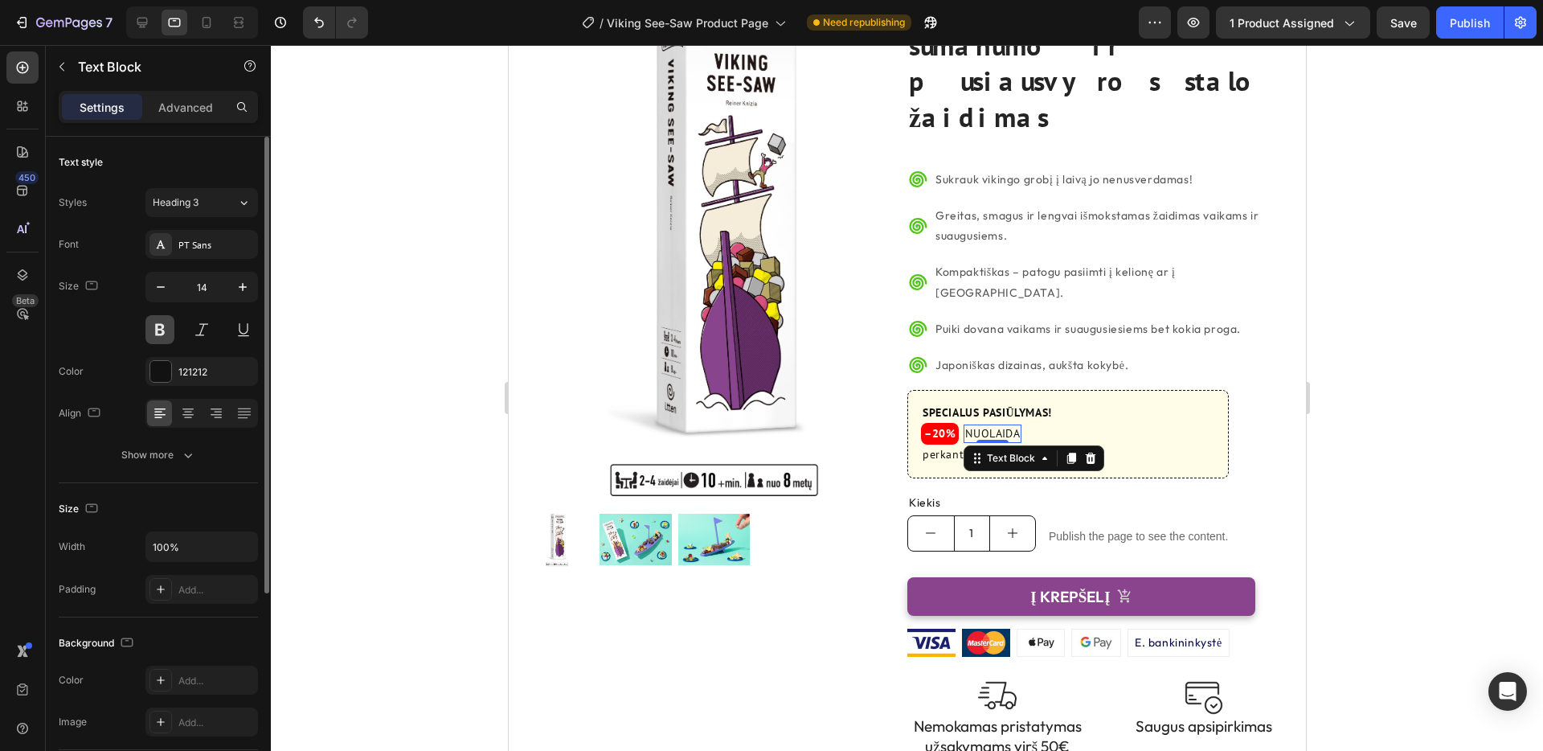
click at [162, 330] on button at bounding box center [159, 329] width 29 height 29
click at [1337, 300] on div at bounding box center [907, 398] width 1272 height 706
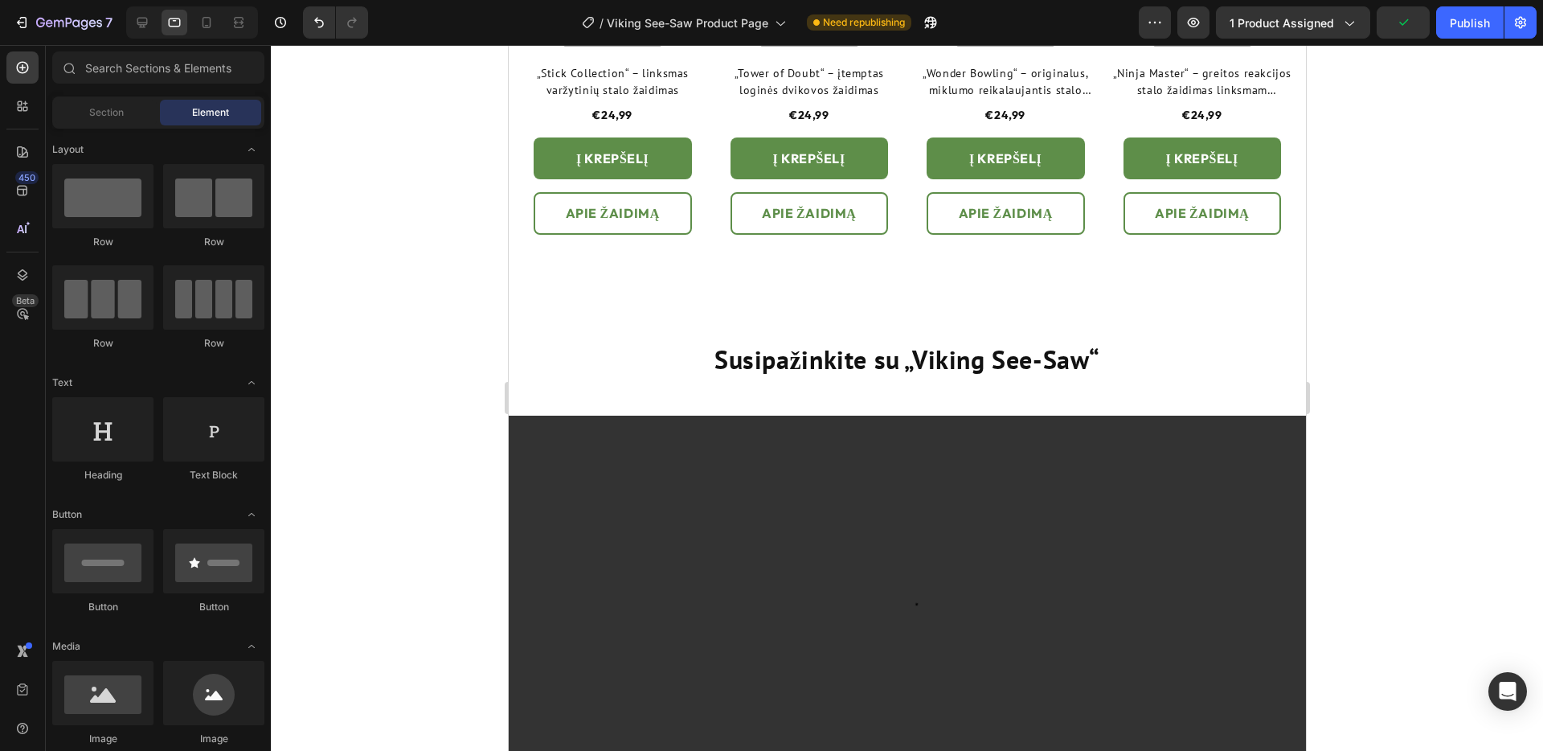
scroll to position [1625, 0]
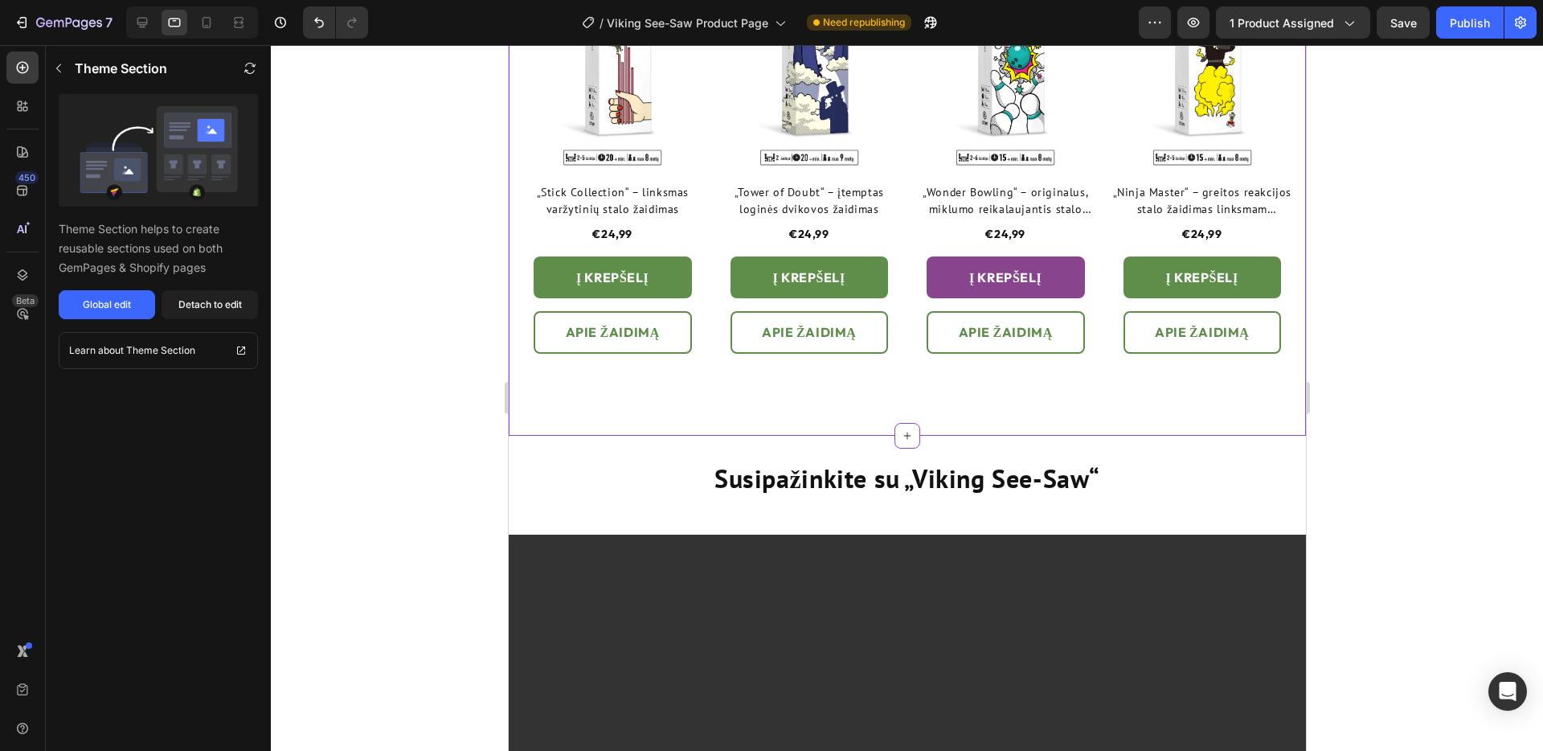
click at [648, 282] on div "Į KREPŠELĮ" at bounding box center [611, 277] width 72 height 23
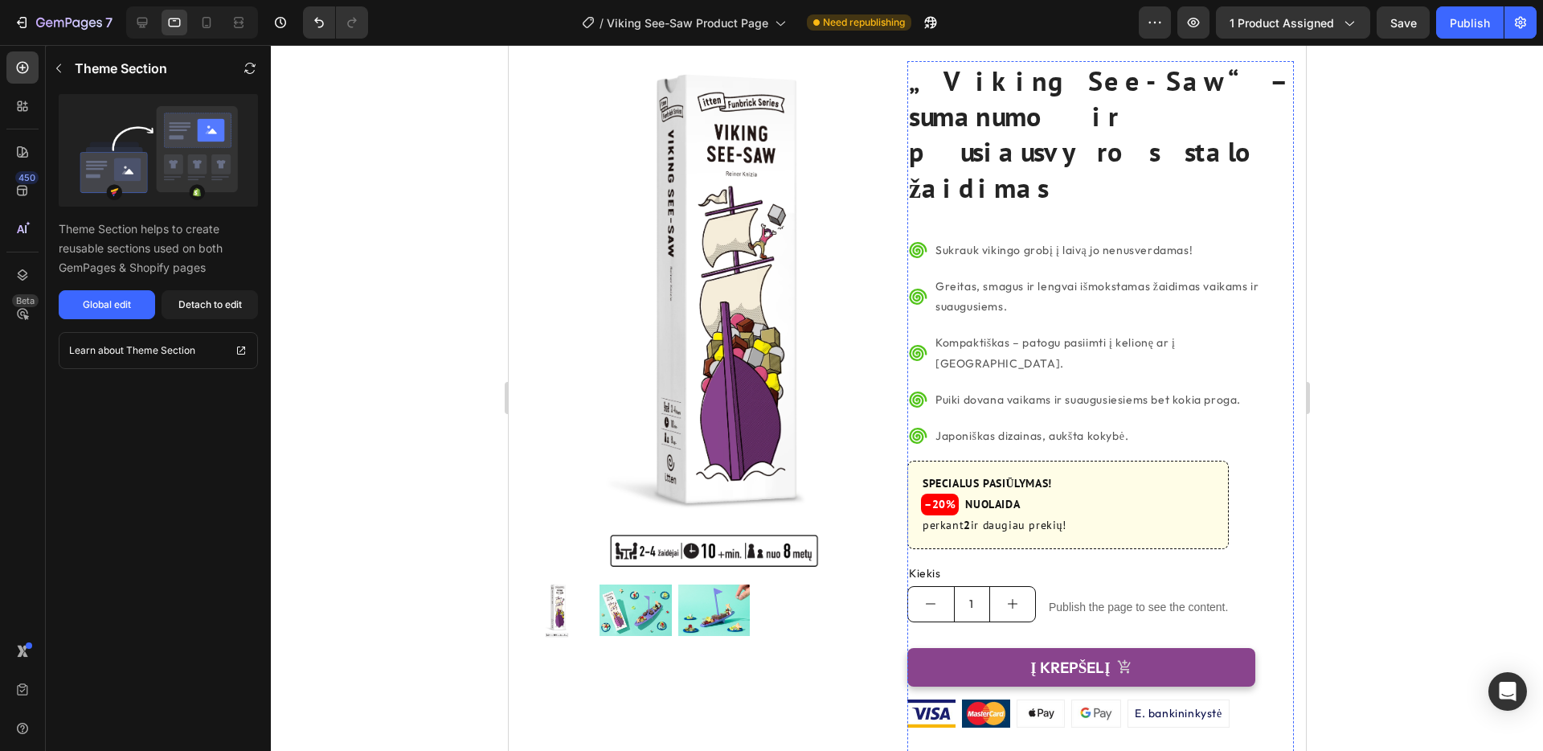
scroll to position [0, 0]
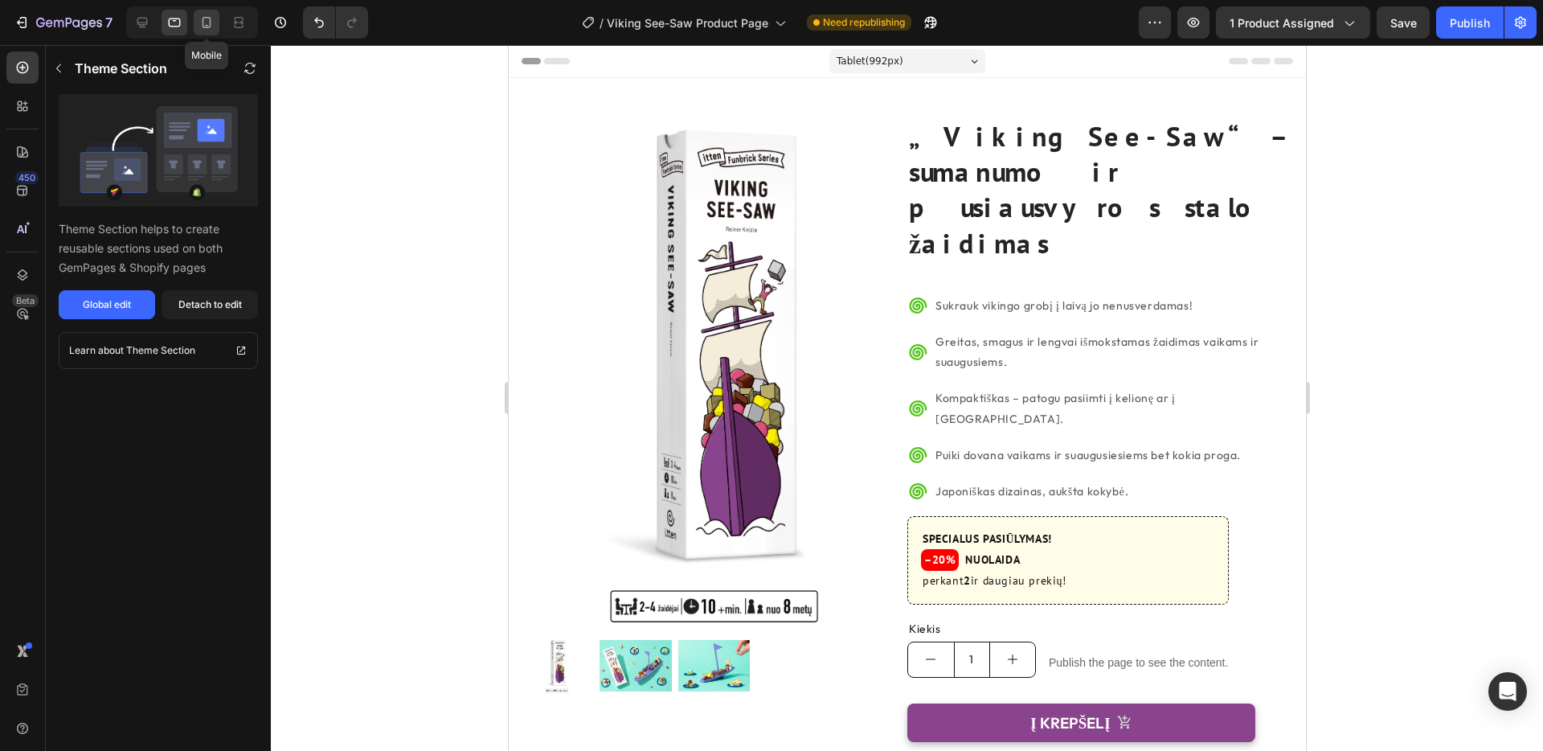
drag, startPoint x: 203, startPoint y: 21, endPoint x: 214, endPoint y: 22, distance: 11.3
click at [202, 21] on icon at bounding box center [207, 22] width 16 height 16
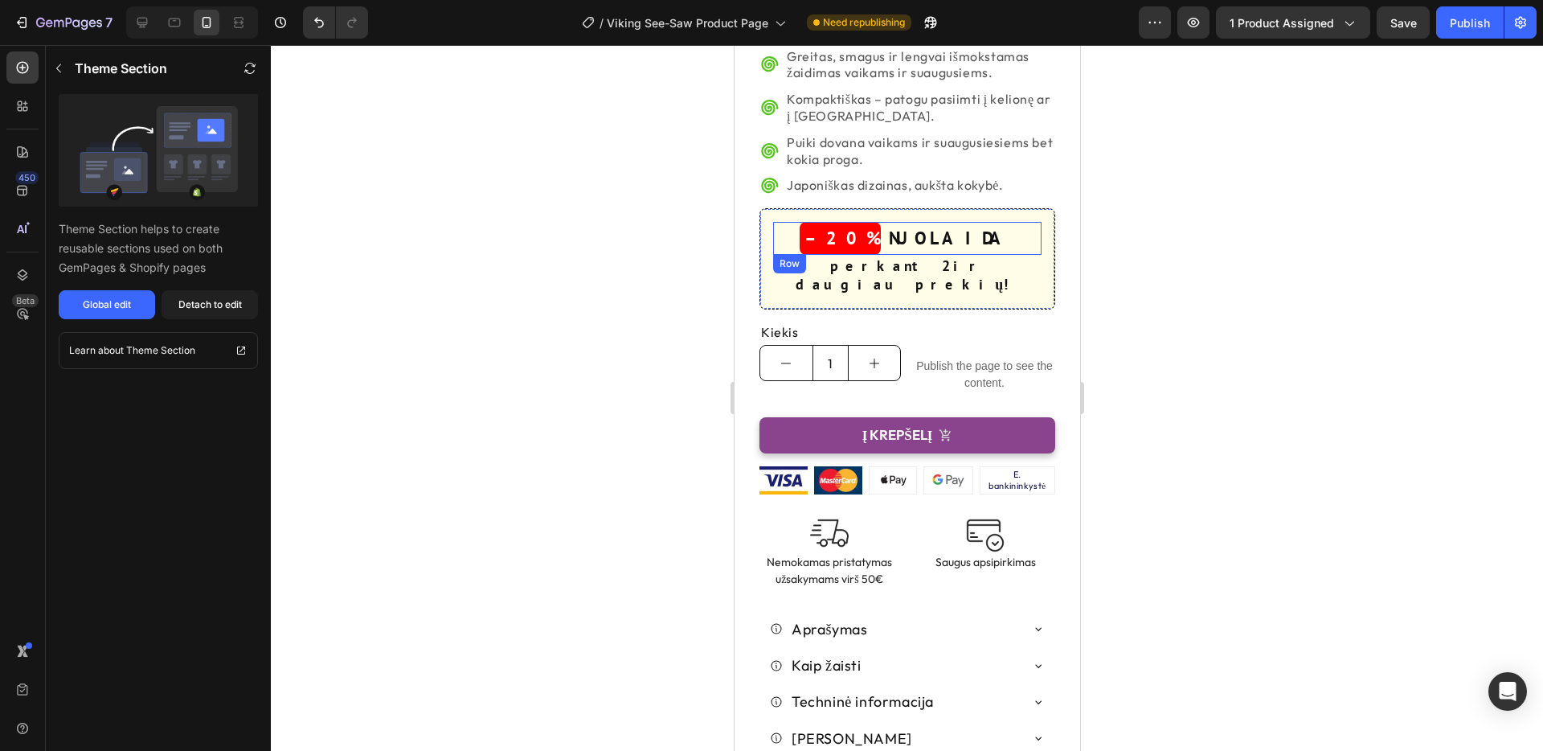
scroll to position [586, 0]
click at [990, 253] on div "SPECIALUS PASIŪLYMAS! Heading –20% Heading NUOLAIDA Text Block Row perkant 2 ir…" at bounding box center [907, 259] width 296 height 100
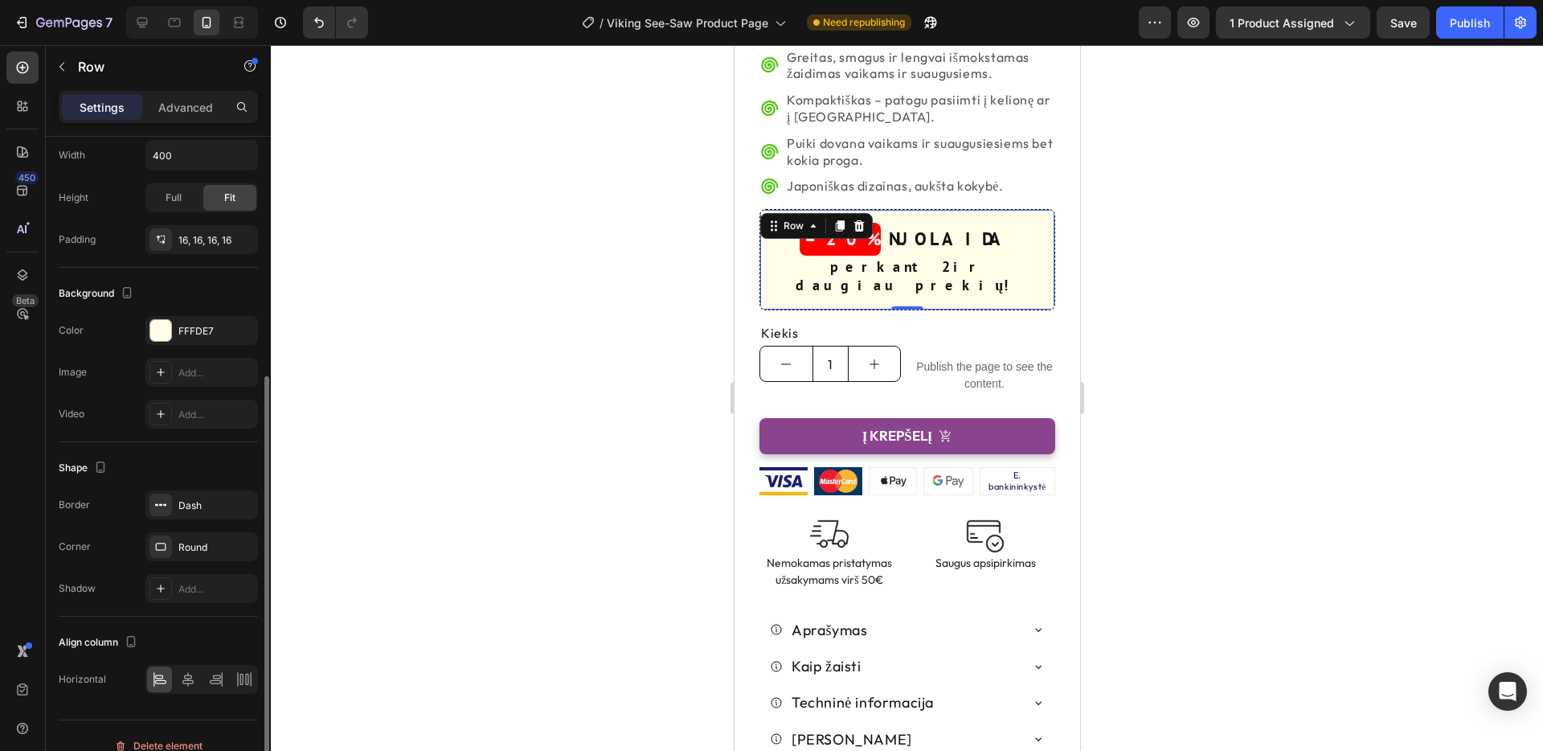
scroll to position [328, 0]
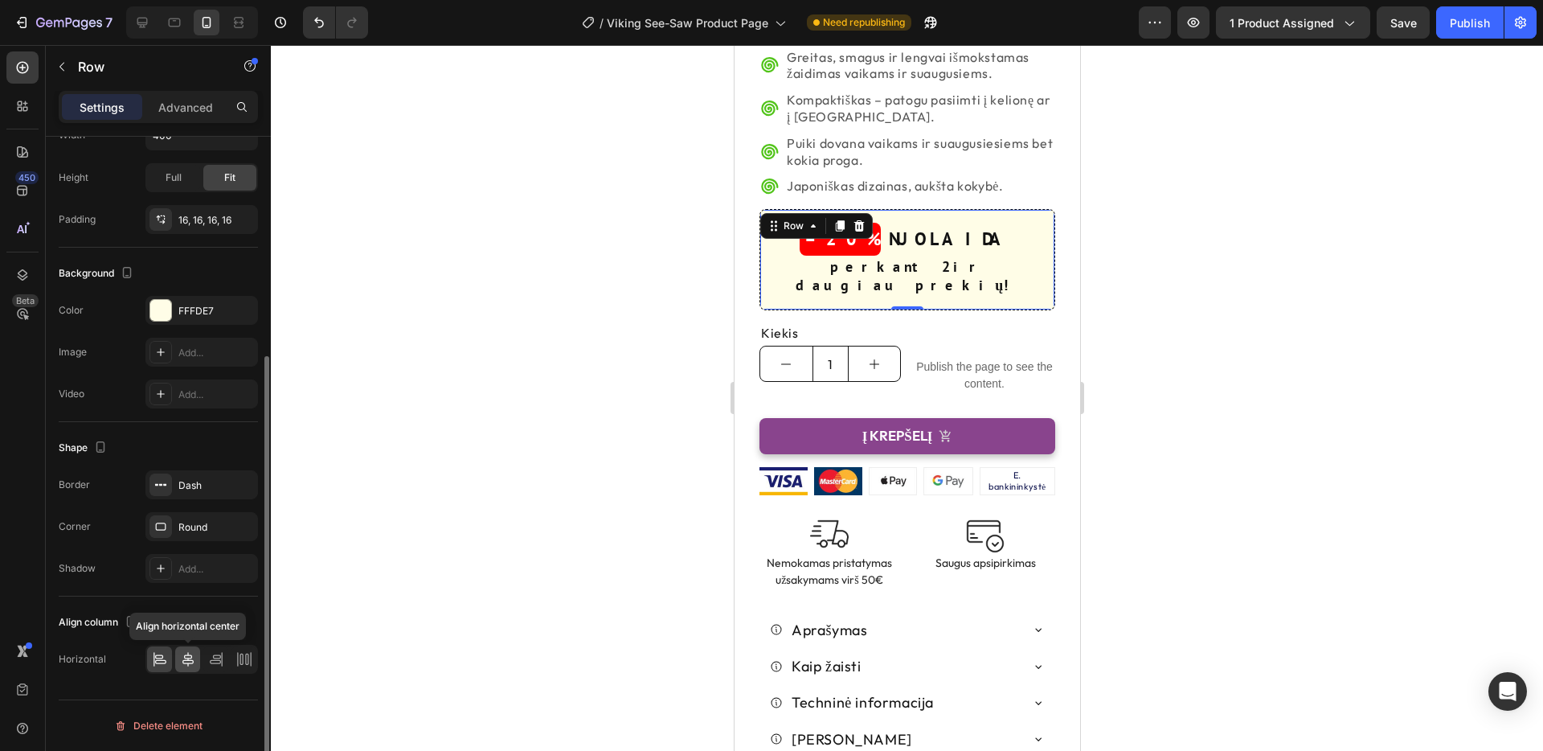
click at [188, 666] on icon at bounding box center [188, 659] width 16 height 16
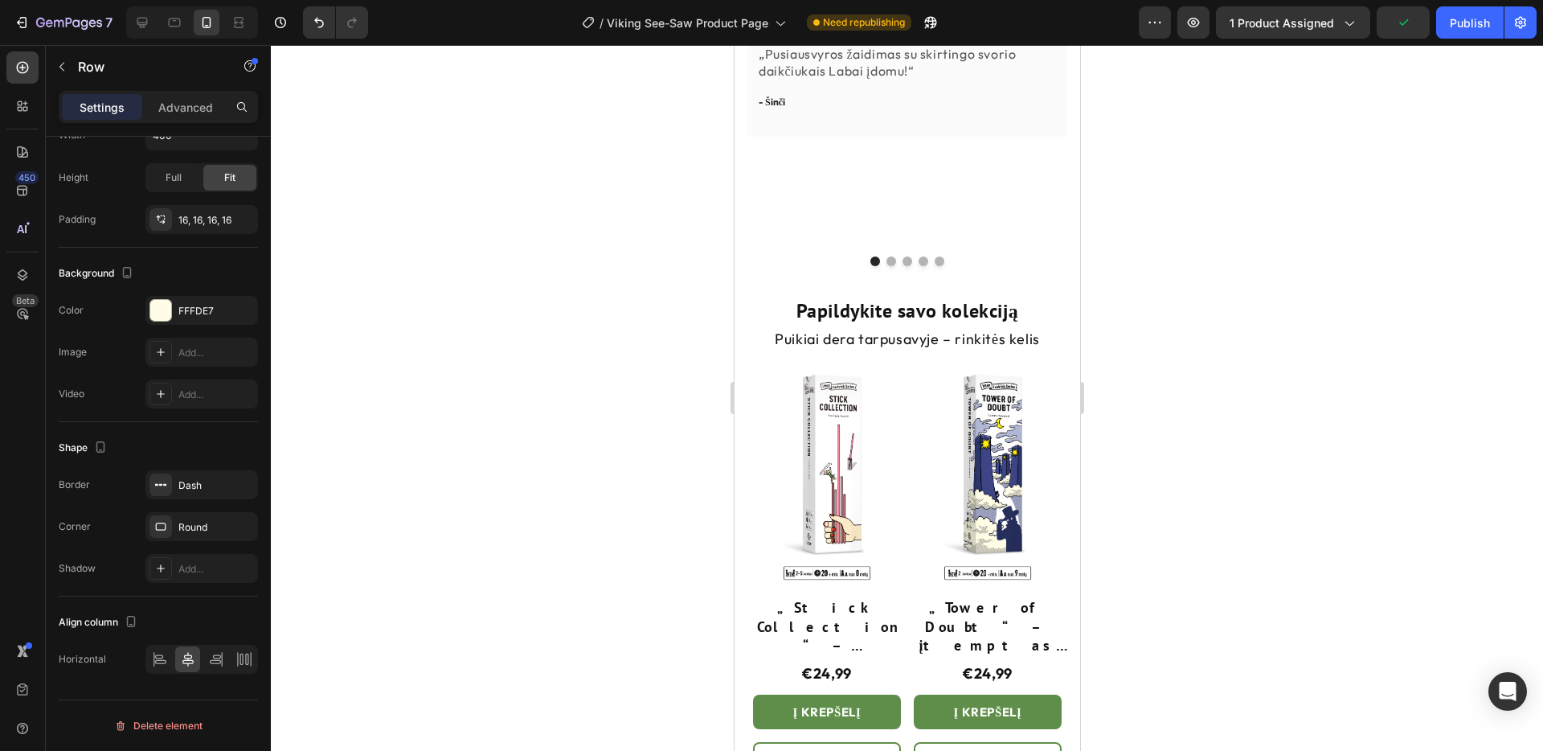
scroll to position [1404, 0]
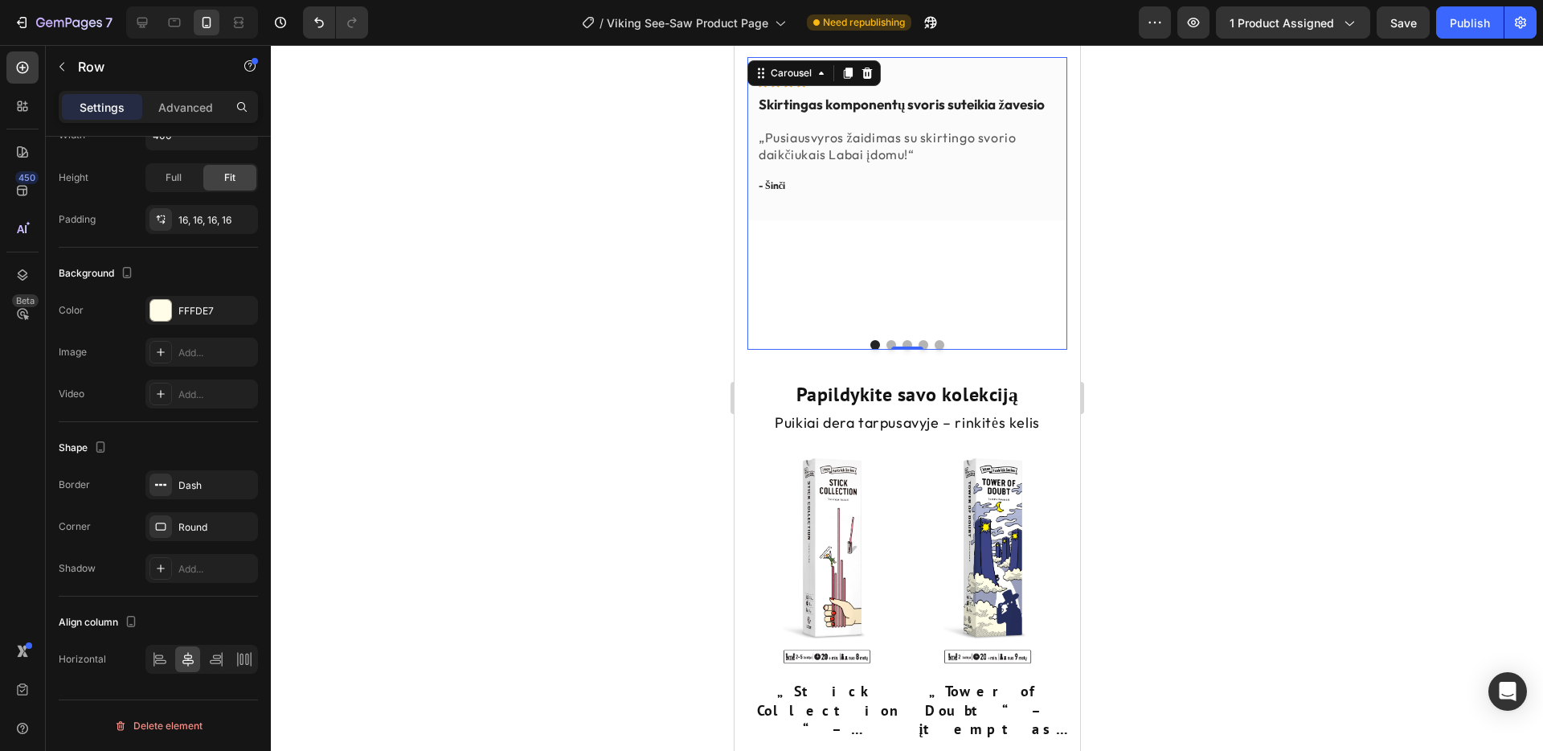
click at [1012, 277] on div "Icon Icon Icon Icon Row Skirtingas komponentų svoris suteikia žavesio Text bloc…" at bounding box center [907, 192] width 320 height 270
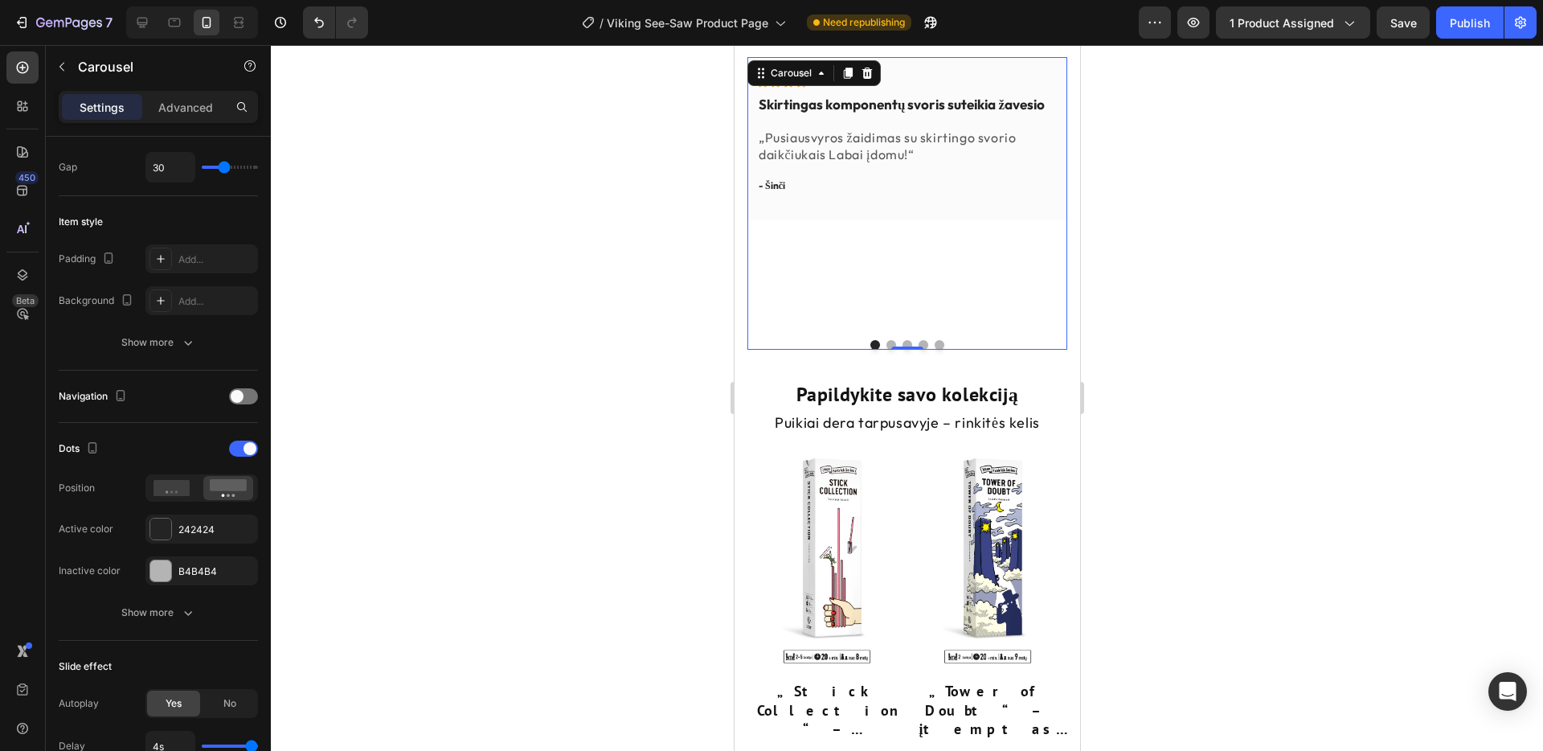
scroll to position [0, 0]
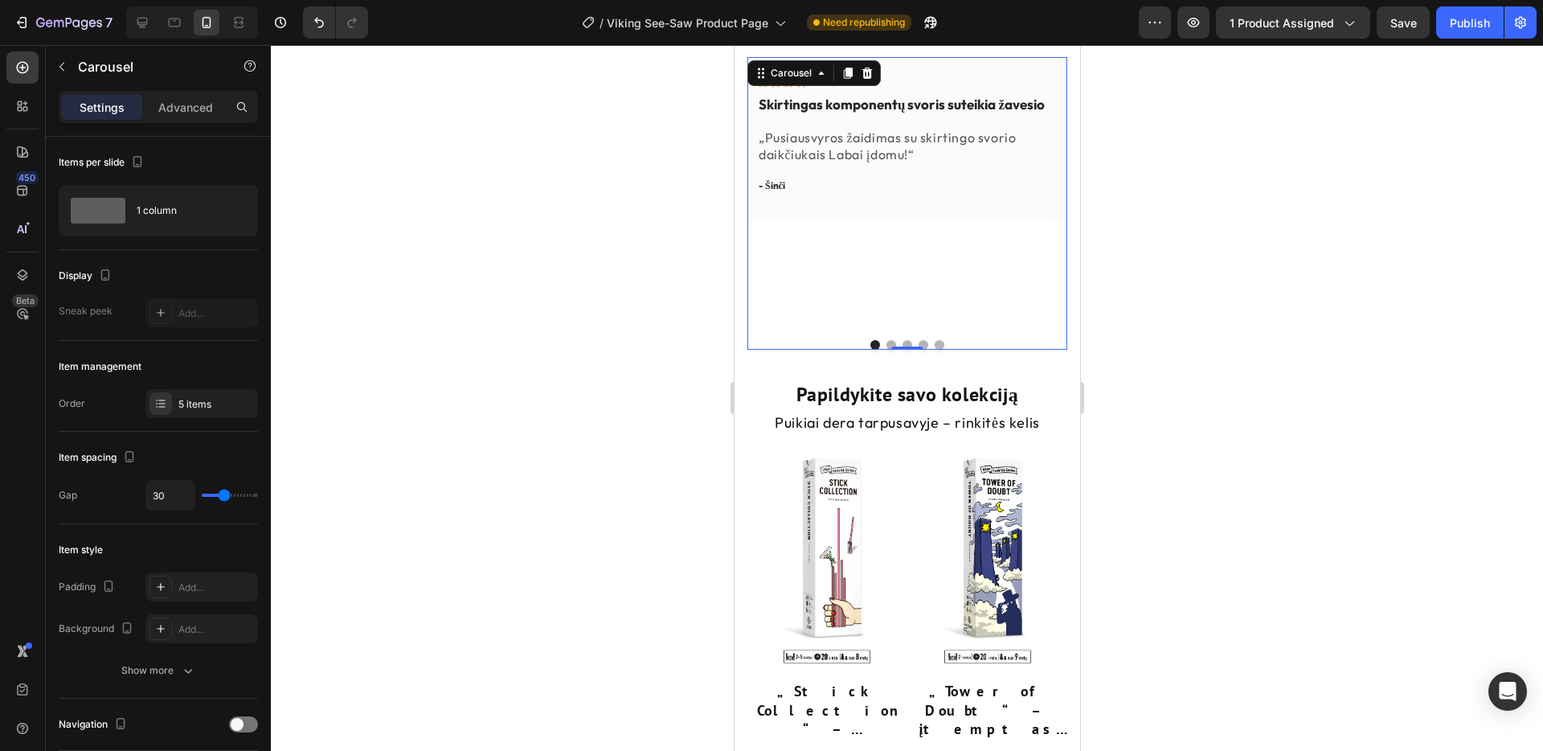
click at [890, 340] on button "Dot" at bounding box center [891, 345] width 10 height 10
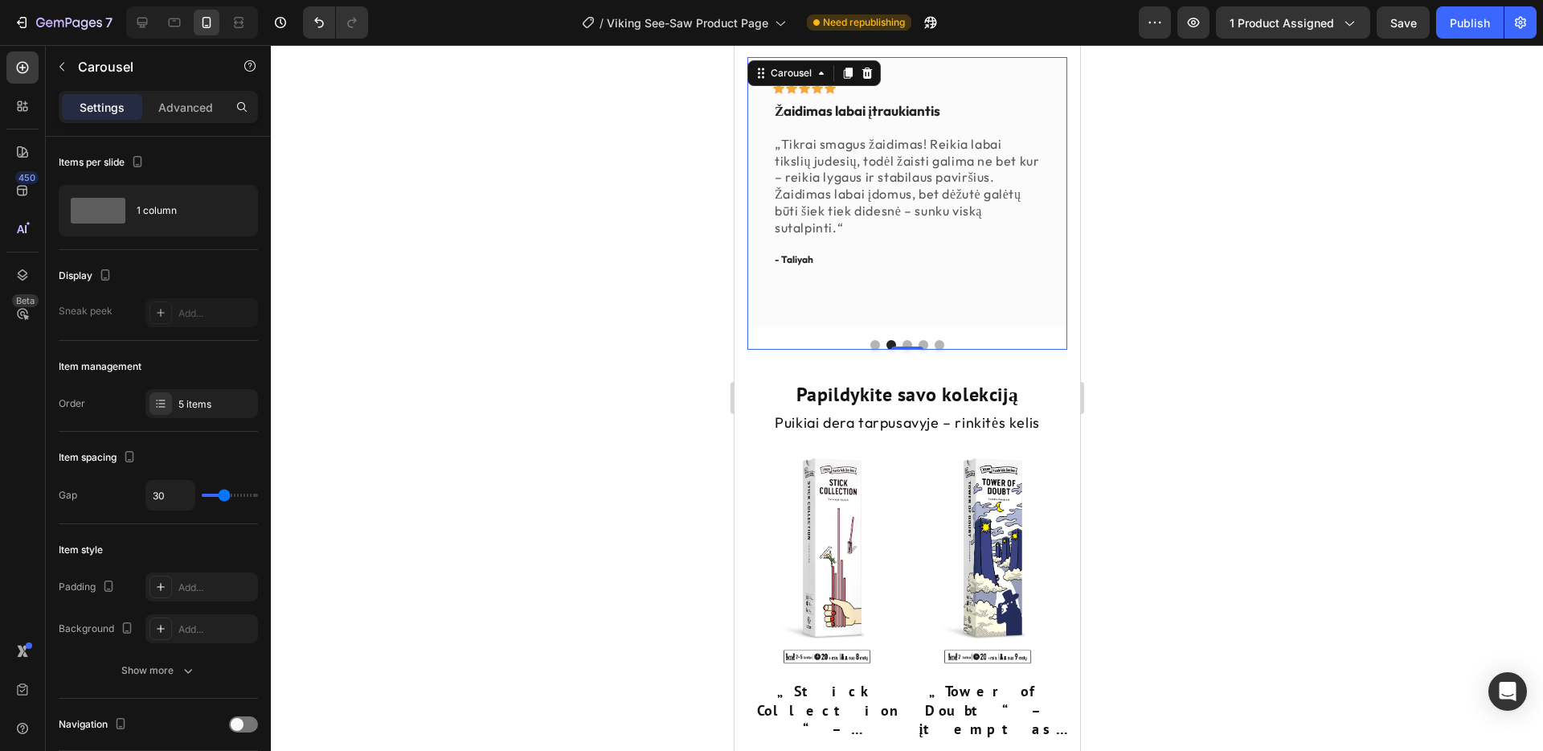
drag, startPoint x: 906, startPoint y: 321, endPoint x: 916, endPoint y: 321, distance: 10.4
click at [906, 340] on button "Dot" at bounding box center [907, 345] width 10 height 10
click at [923, 340] on button "Dot" at bounding box center [923, 345] width 10 height 10
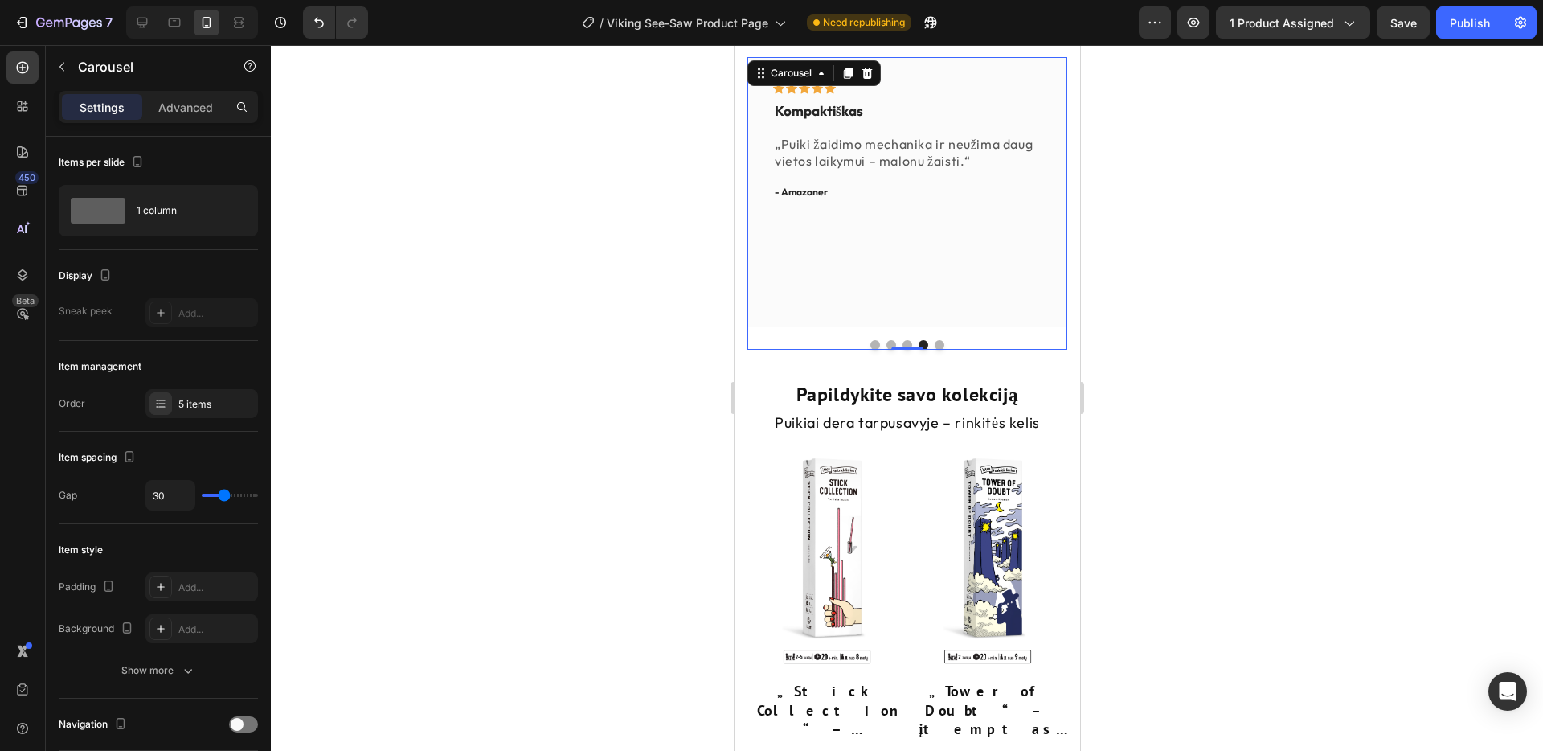
click at [940, 340] on button "Dot" at bounding box center [939, 345] width 10 height 10
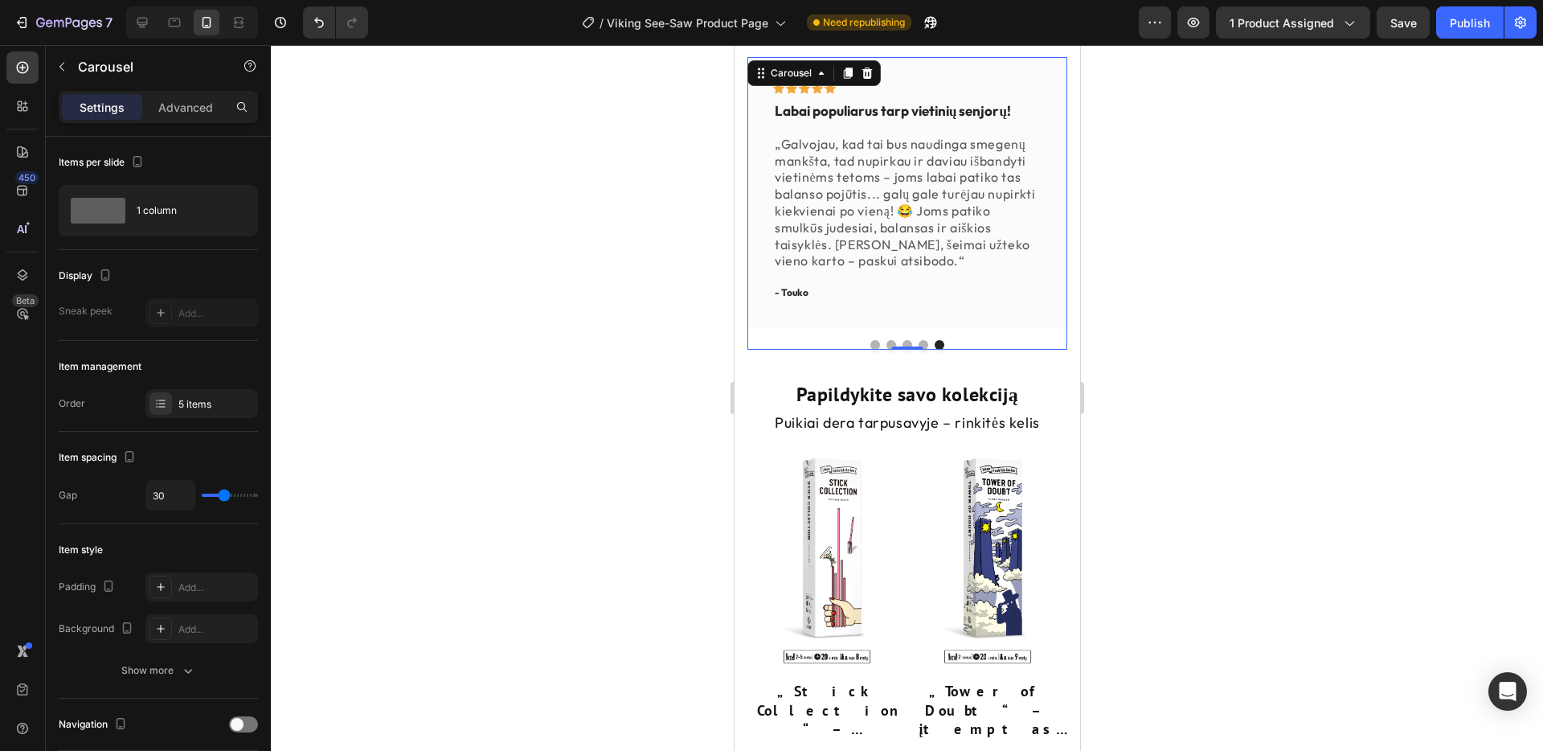
click at [873, 340] on button "Dot" at bounding box center [875, 345] width 10 height 10
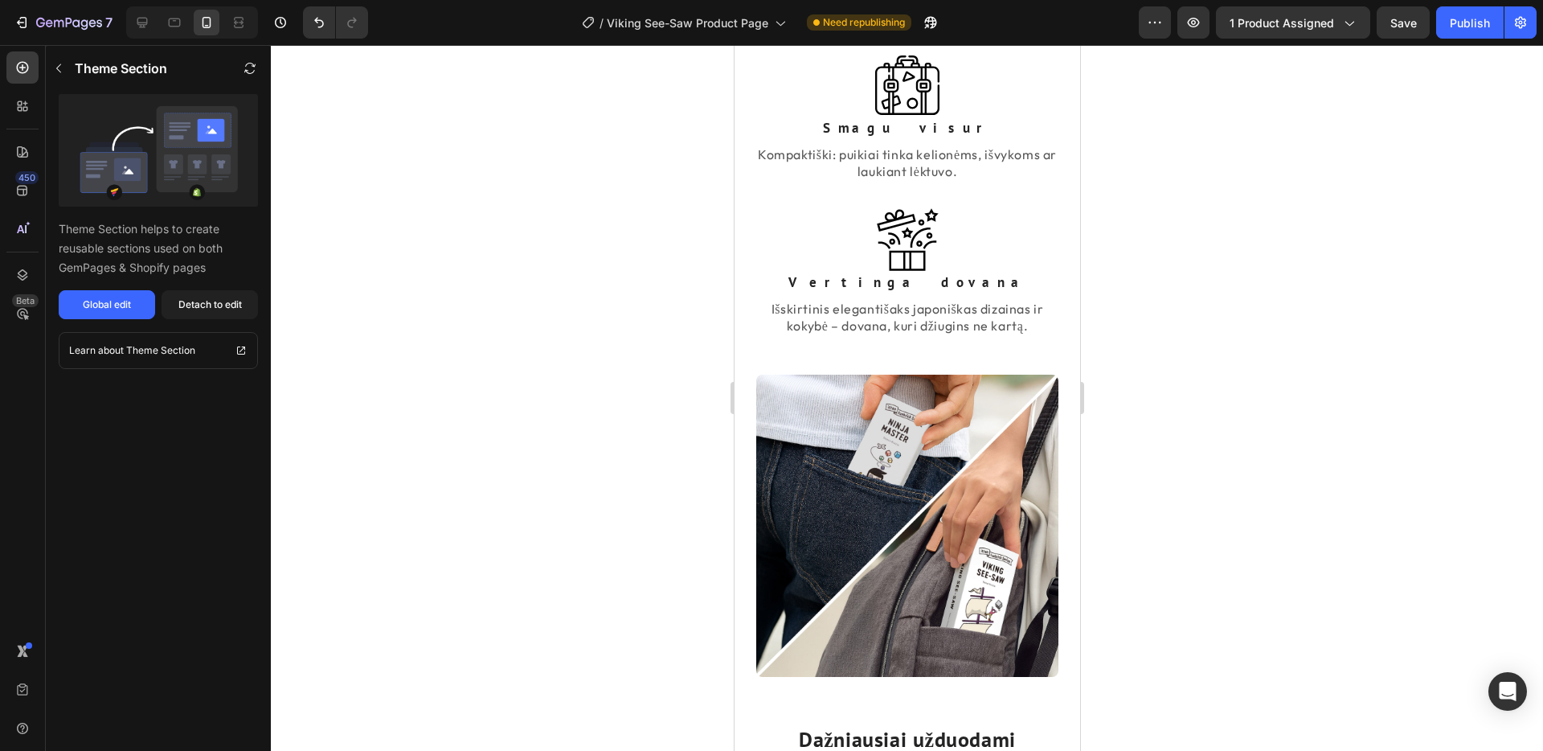
scroll to position [3388, 0]
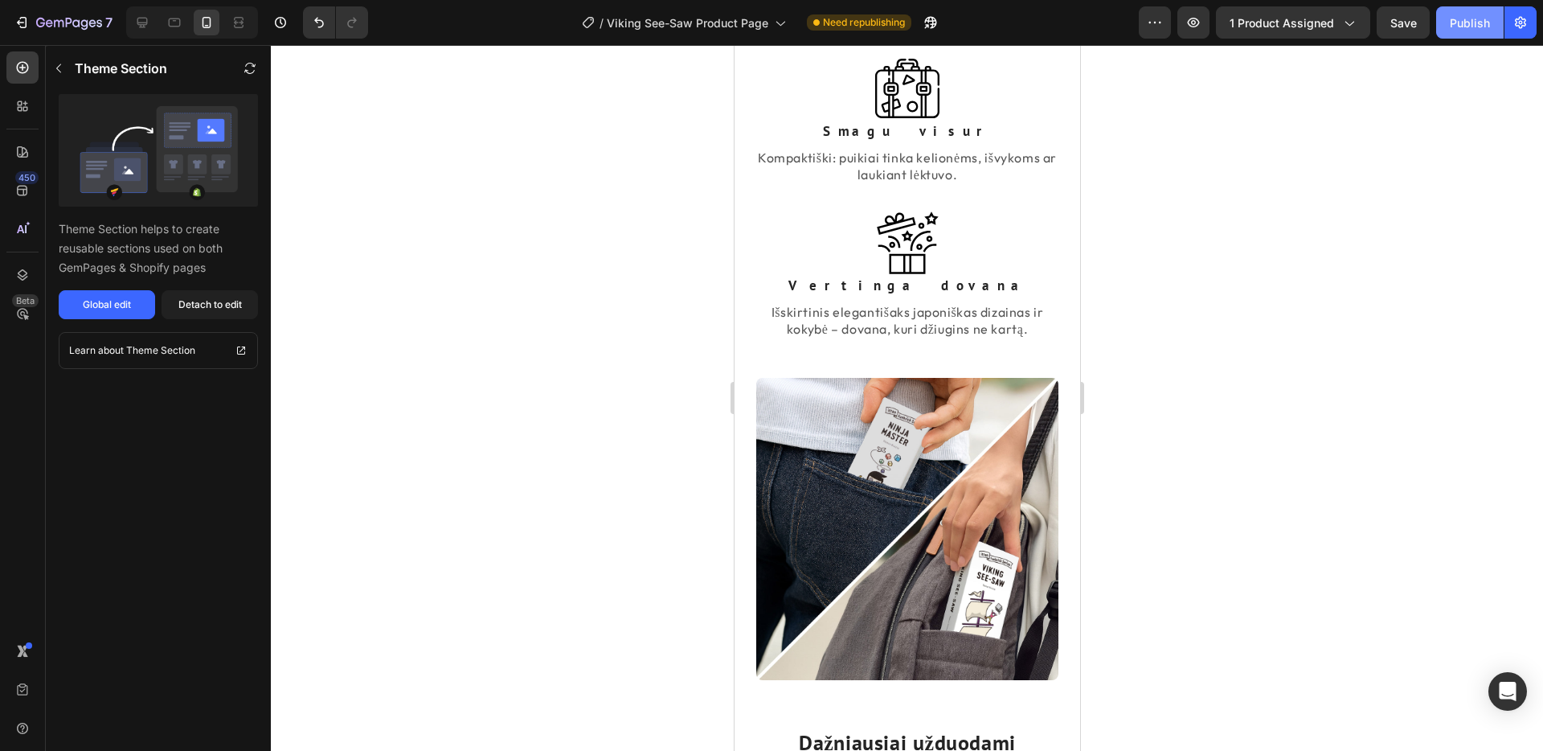
click at [1476, 17] on div "Publish" at bounding box center [1470, 22] width 40 height 17
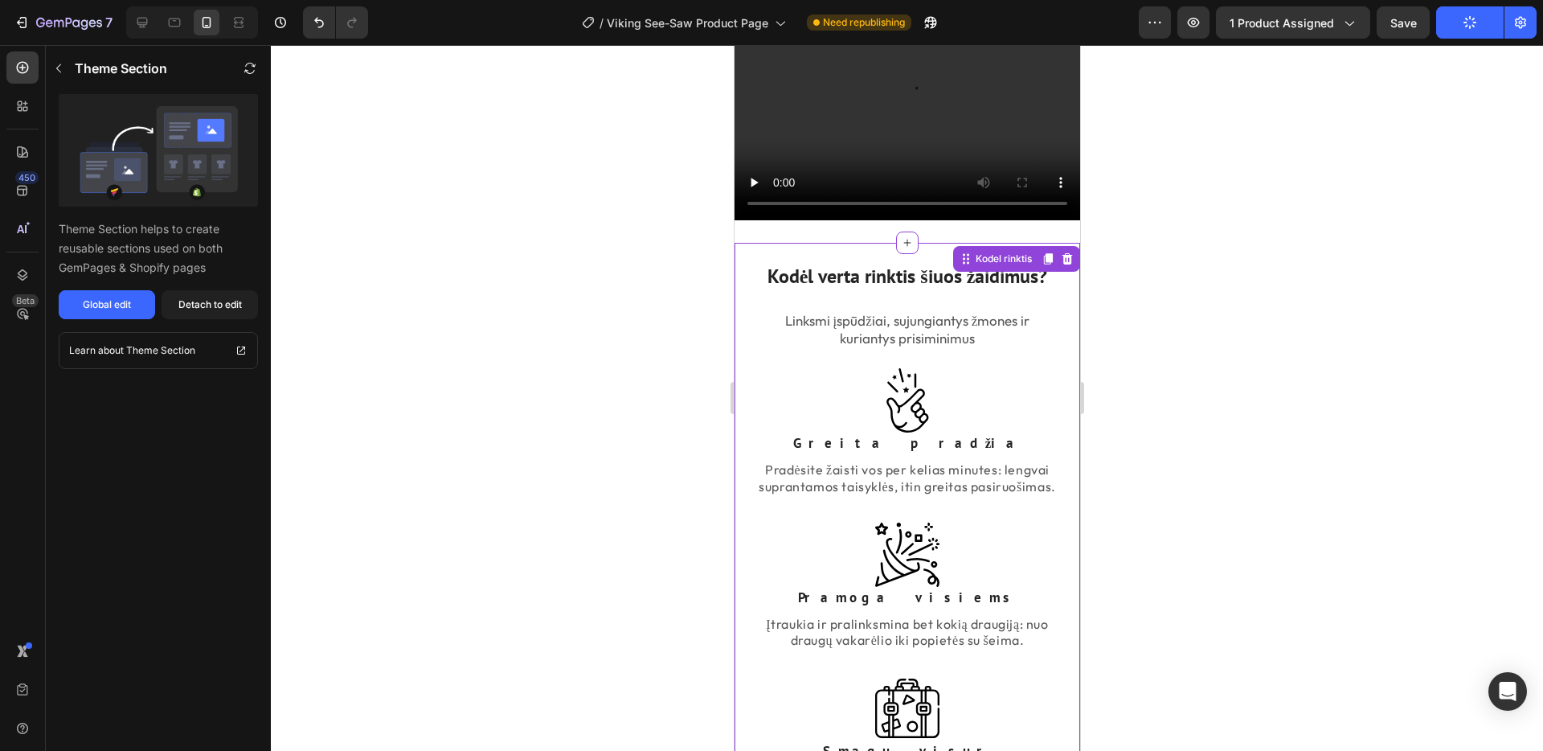
scroll to position [1848, 0]
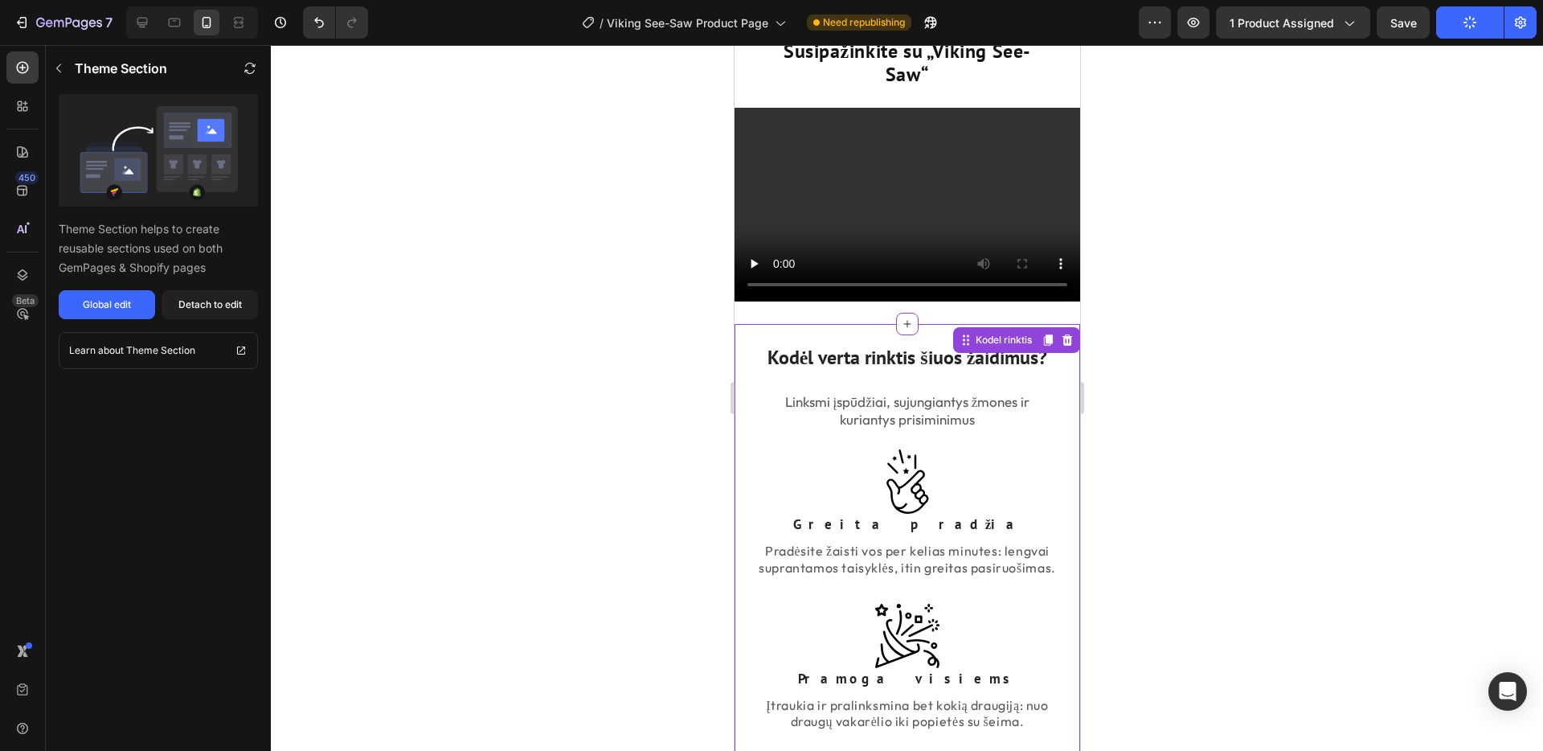
drag, startPoint x: 881, startPoint y: 365, endPoint x: 887, endPoint y: 359, distance: 8.5
click at [881, 365] on h2 "Kodėl verta rinktis šiuos žaidimus?" at bounding box center [906, 357] width 302 height 28
click at [109, 307] on div "Global edit" at bounding box center [107, 304] width 48 height 14
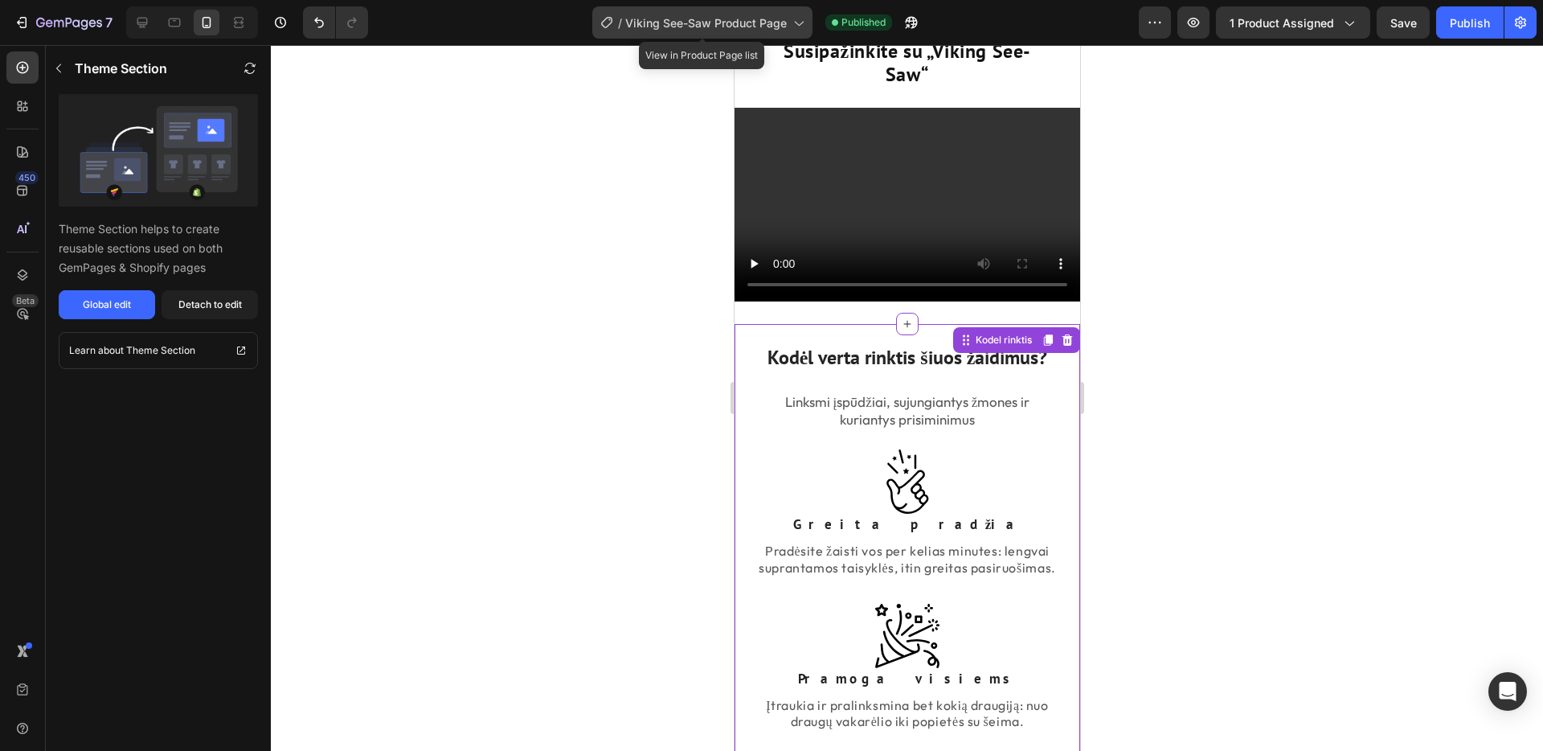
click at [795, 21] on icon at bounding box center [798, 22] width 16 height 16
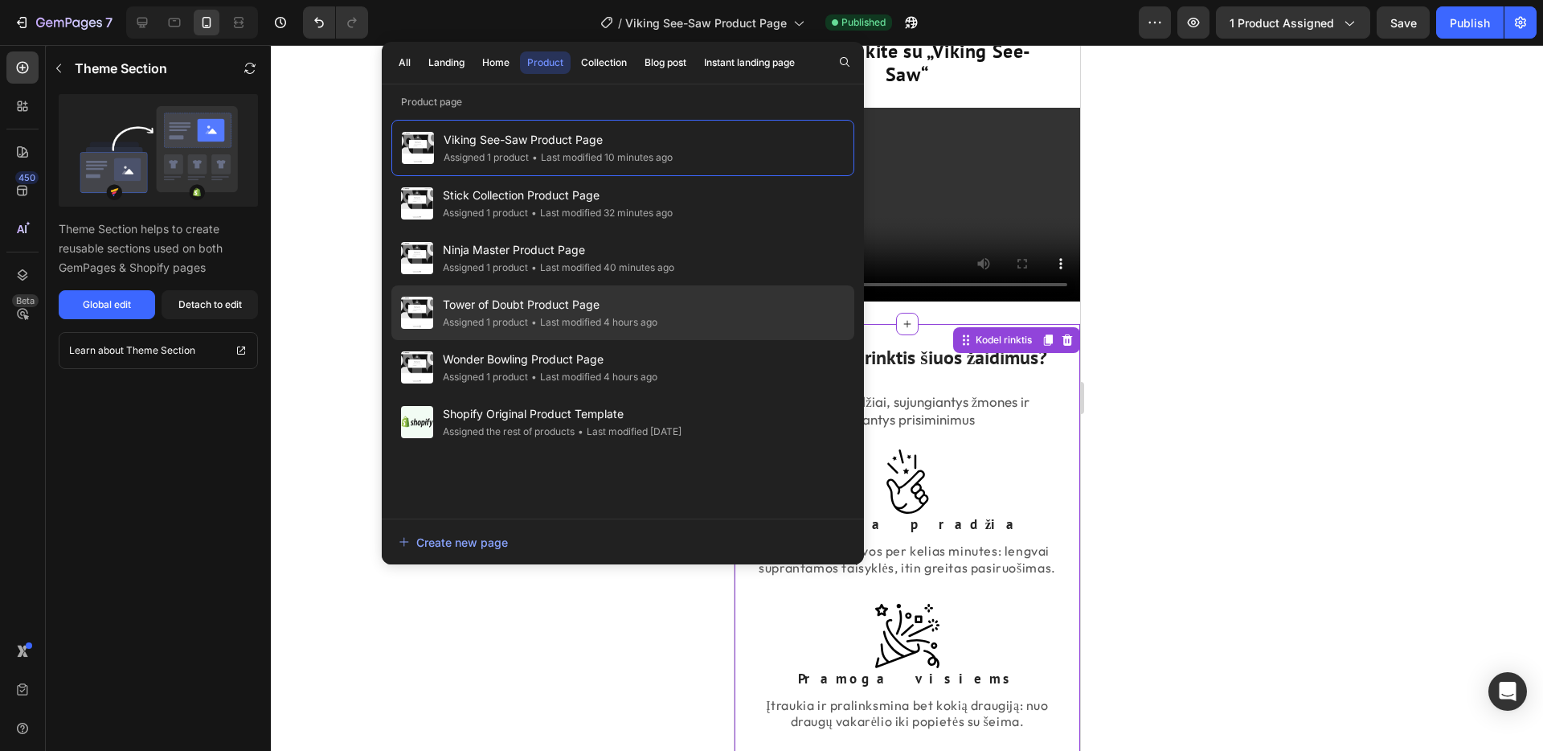
click at [581, 309] on span "Tower of Doubt Product Page" at bounding box center [550, 304] width 215 height 19
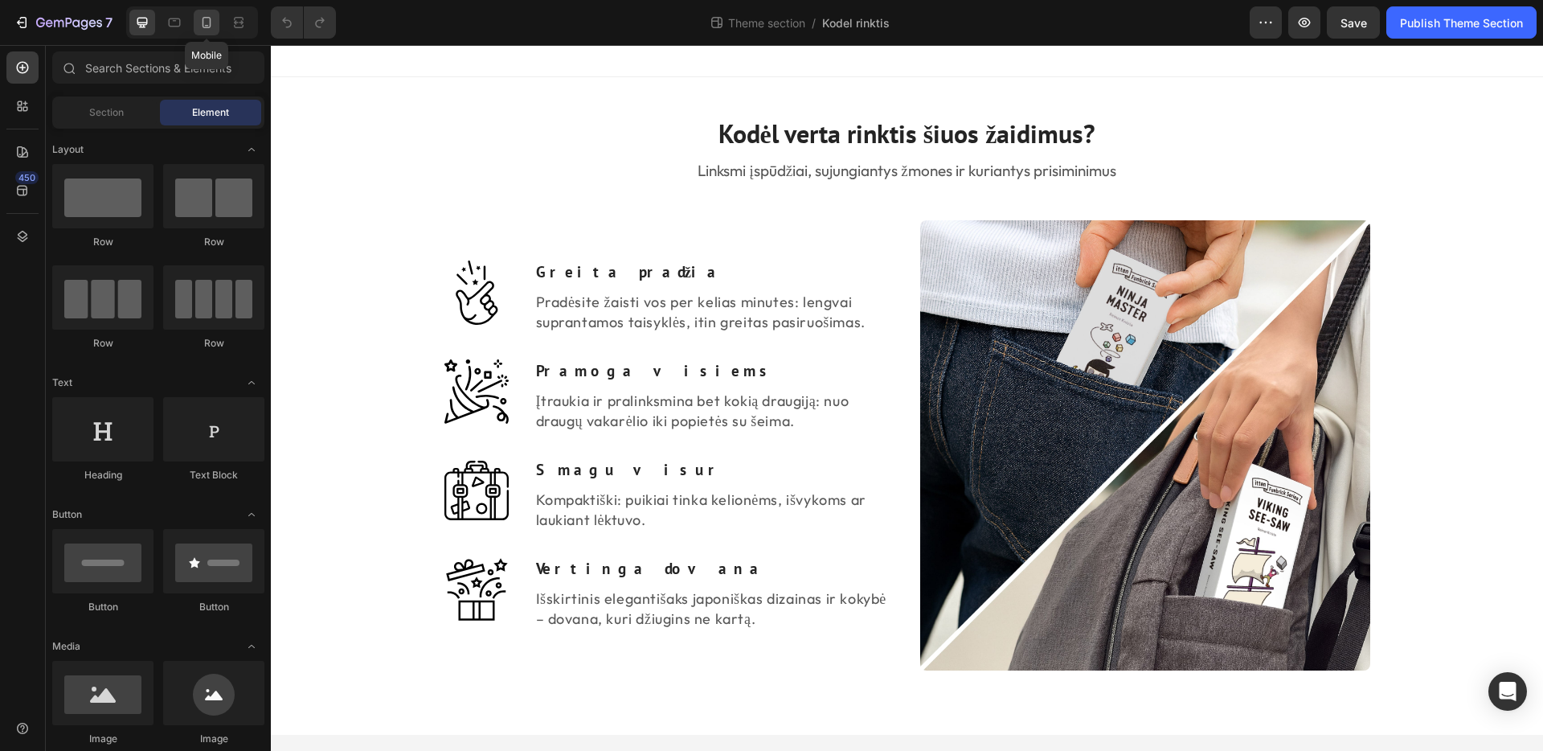
click at [202, 23] on icon at bounding box center [207, 22] width 16 height 16
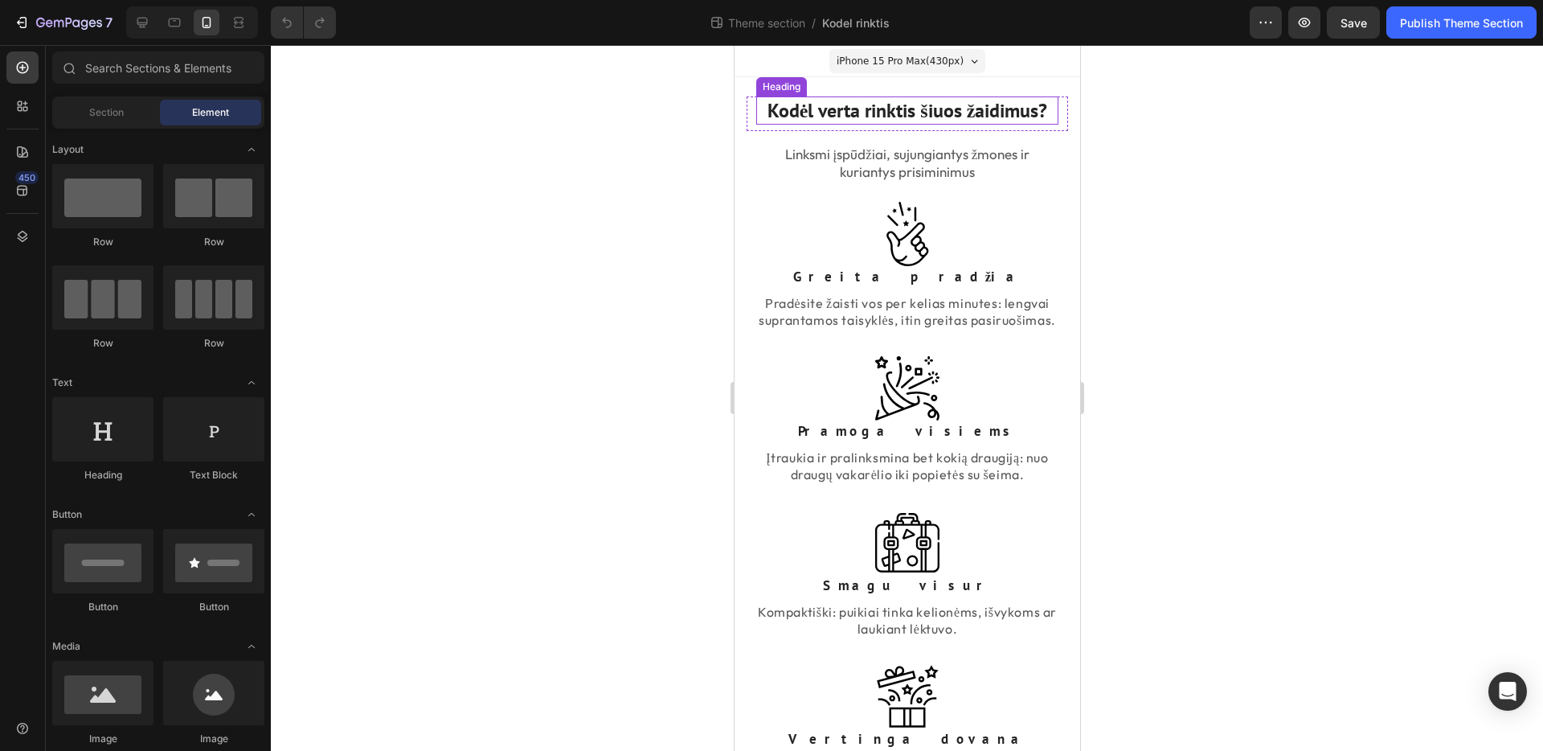
click at [1003, 121] on h2 "Kodėl verta rinktis šiuos žaidimus?" at bounding box center [906, 110] width 302 height 28
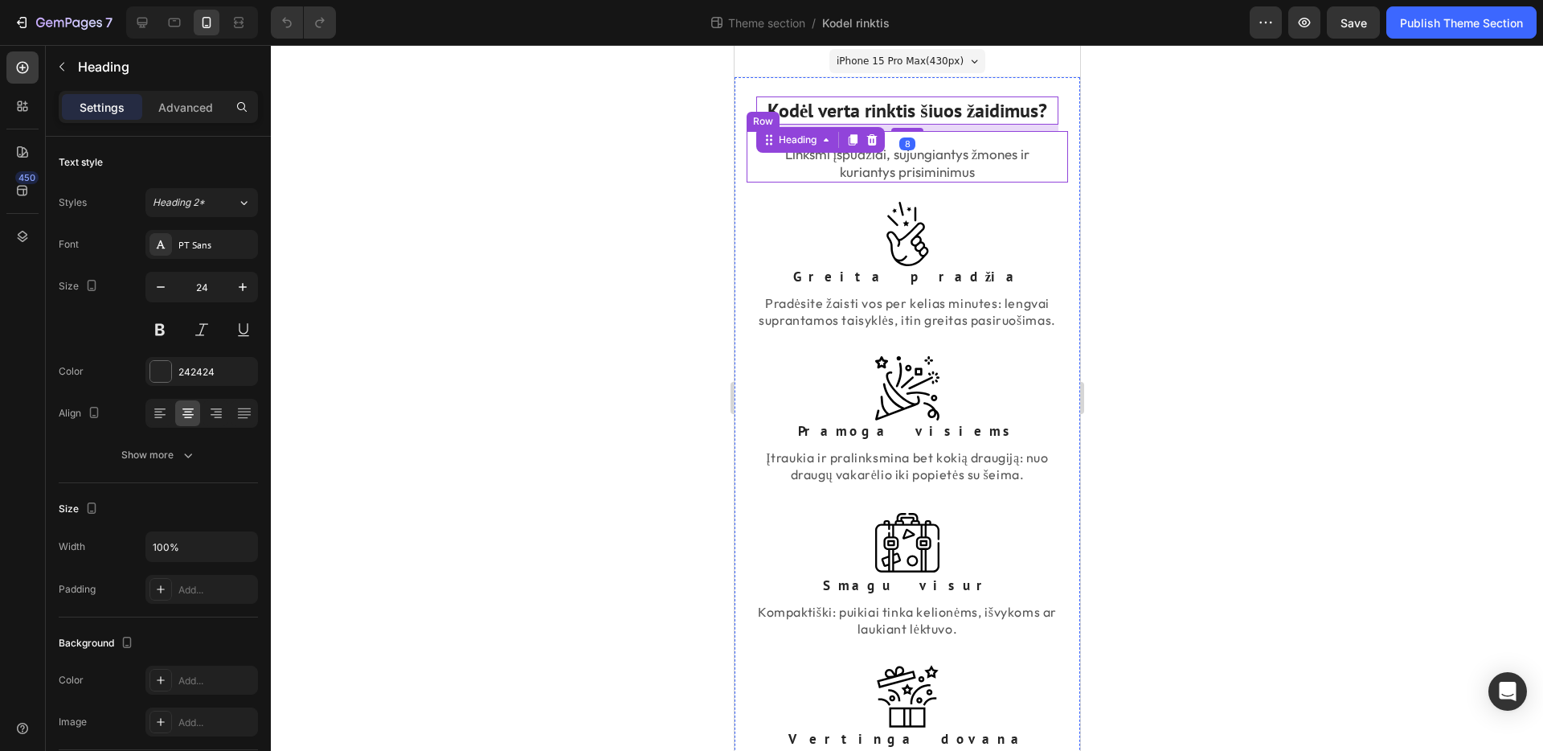
click at [950, 140] on div "Linksmi įspūdžiai, sujungiantys žmones ir kuriantys prisiminimus Text block Row" at bounding box center [906, 156] width 321 height 51
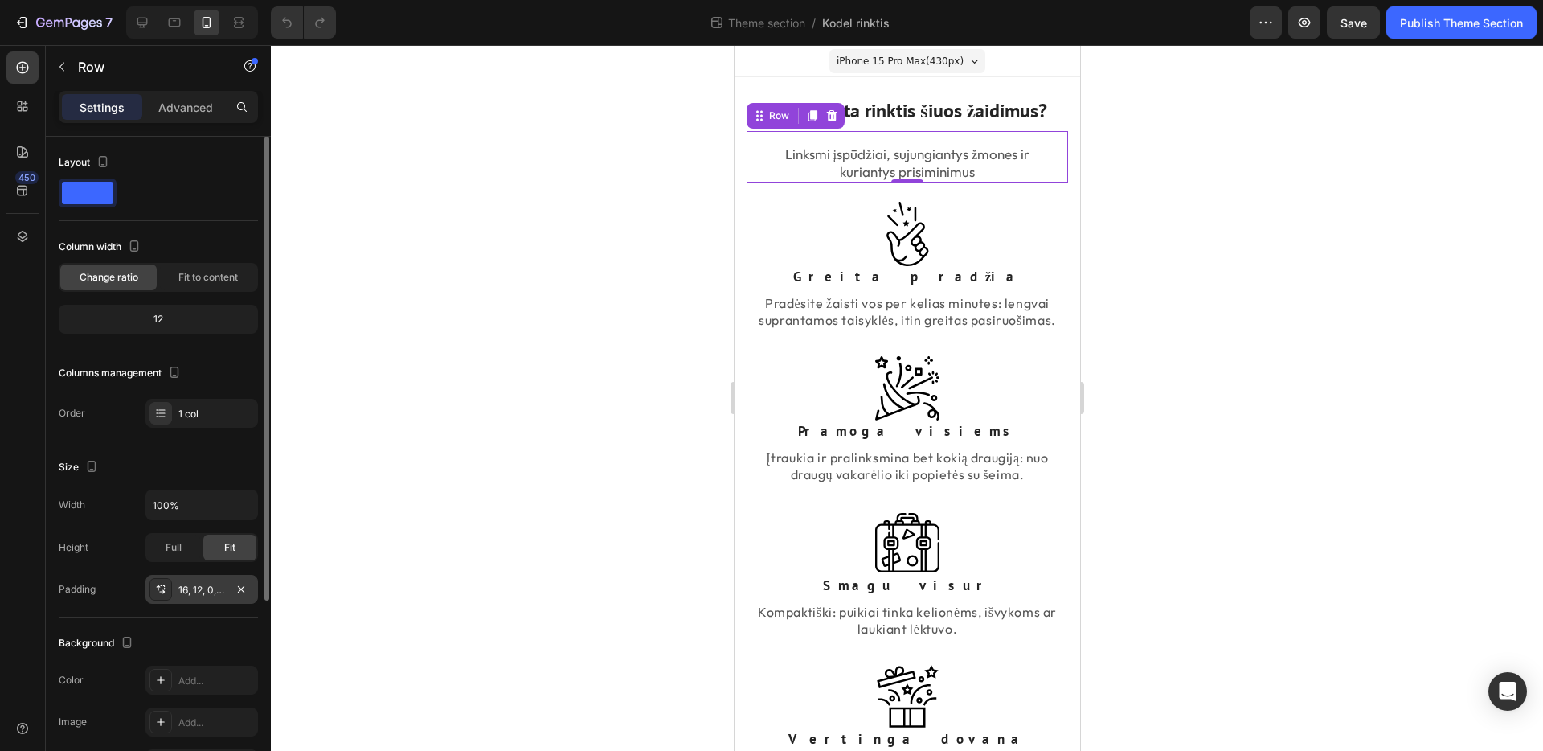
click at [198, 590] on div "16, 12, 0, 12" at bounding box center [201, 590] width 47 height 14
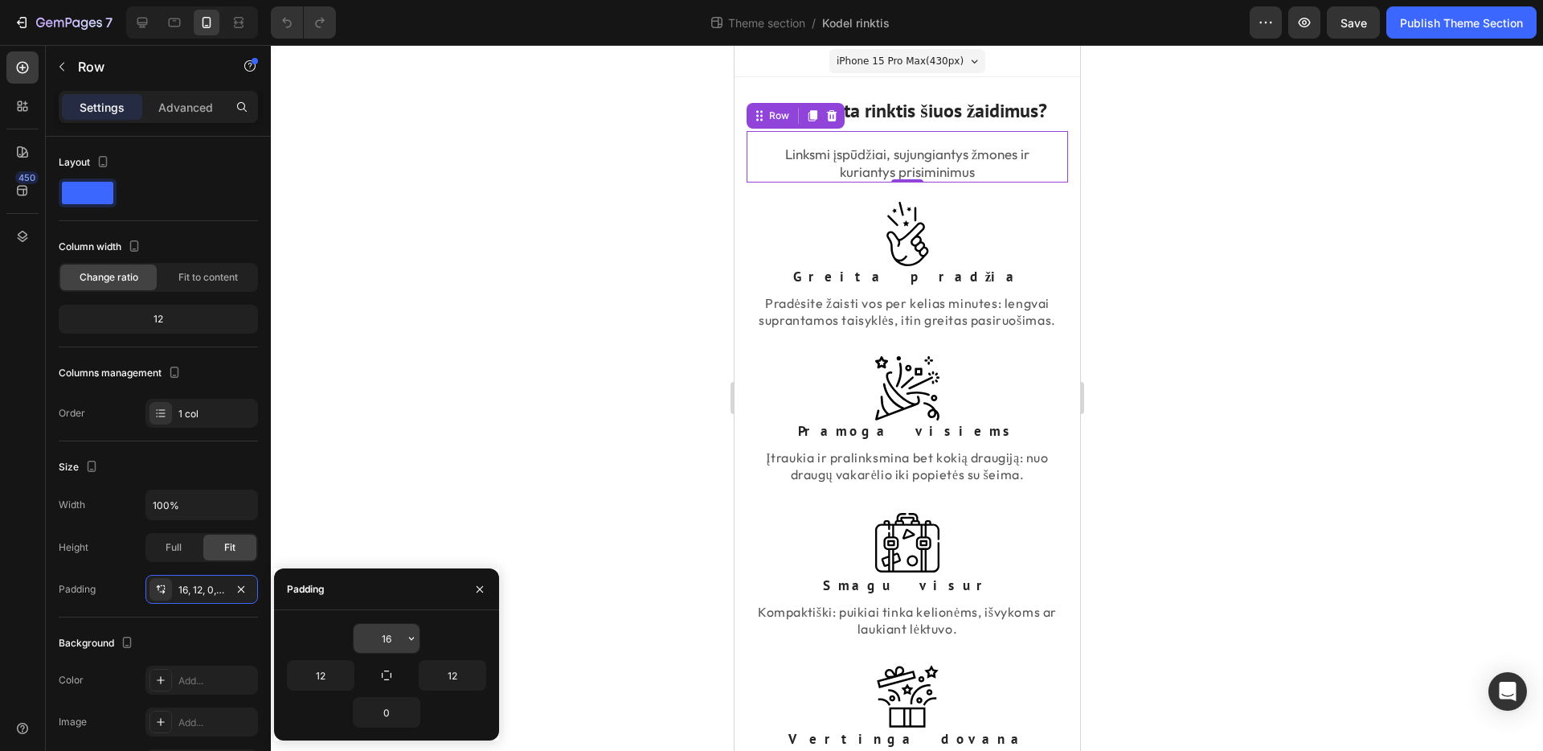
click at [397, 639] on input "16" at bounding box center [387, 638] width 66 height 29
type input "0"
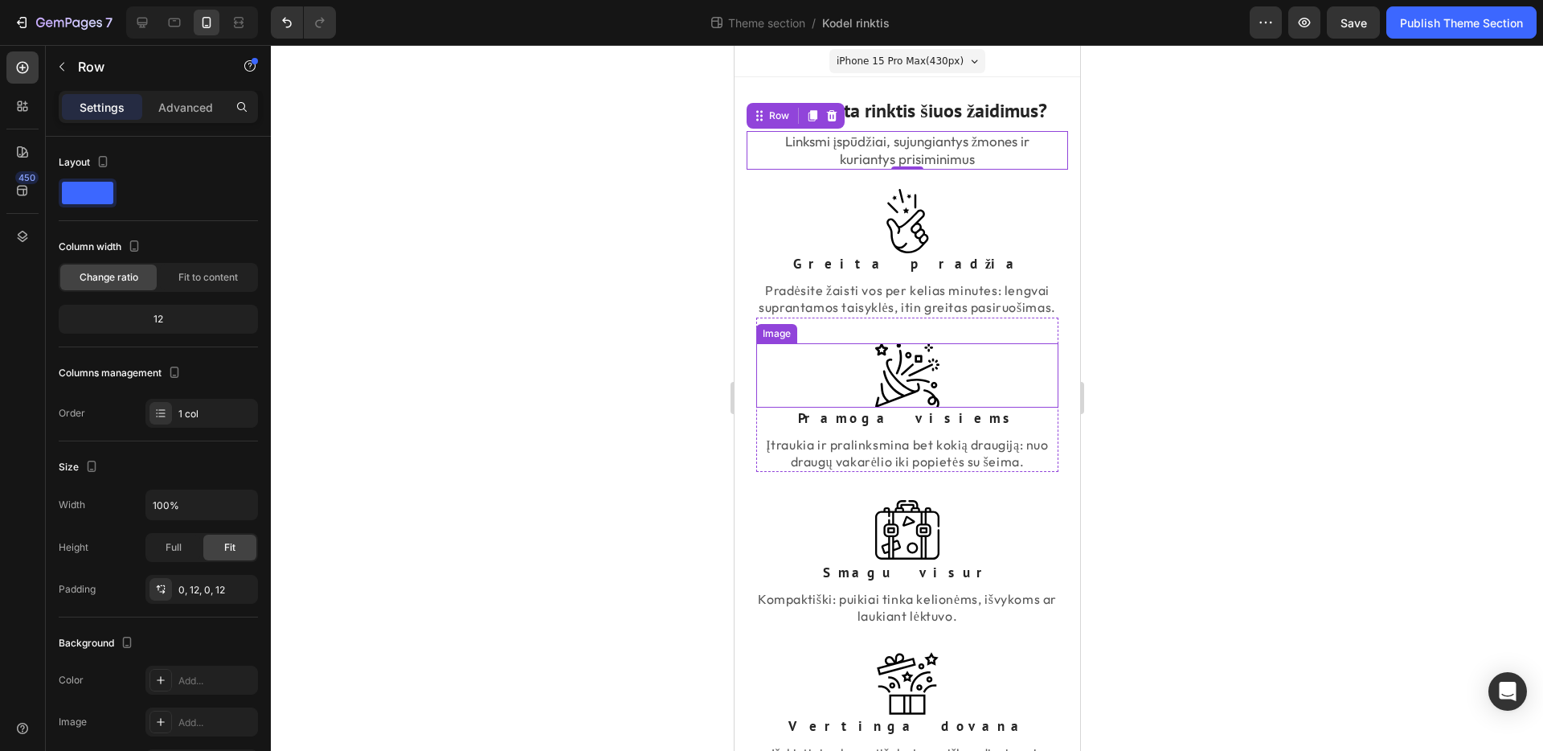
click at [1189, 344] on div at bounding box center [907, 398] width 1272 height 706
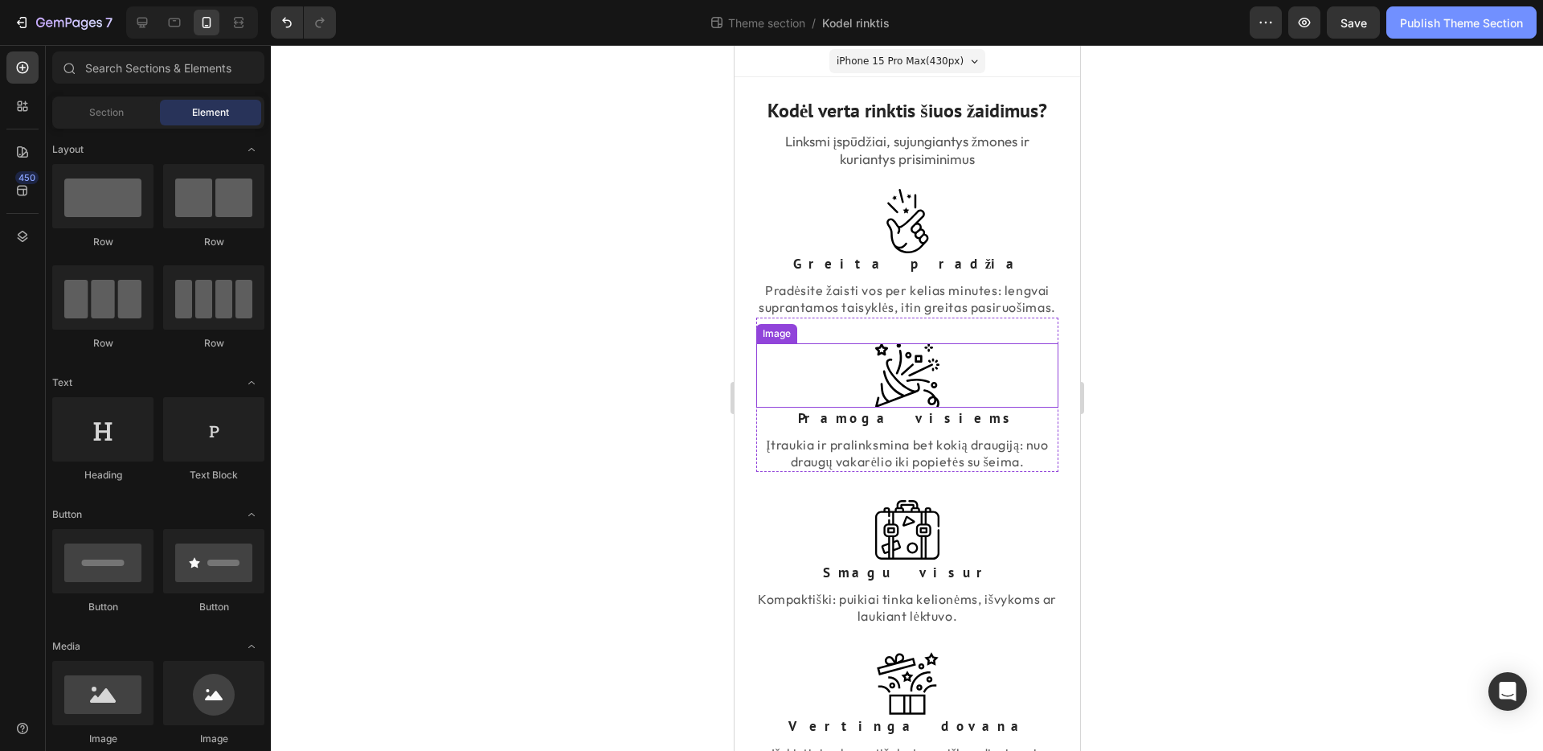
click at [1462, 23] on div "Publish Theme Section" at bounding box center [1461, 22] width 123 height 17
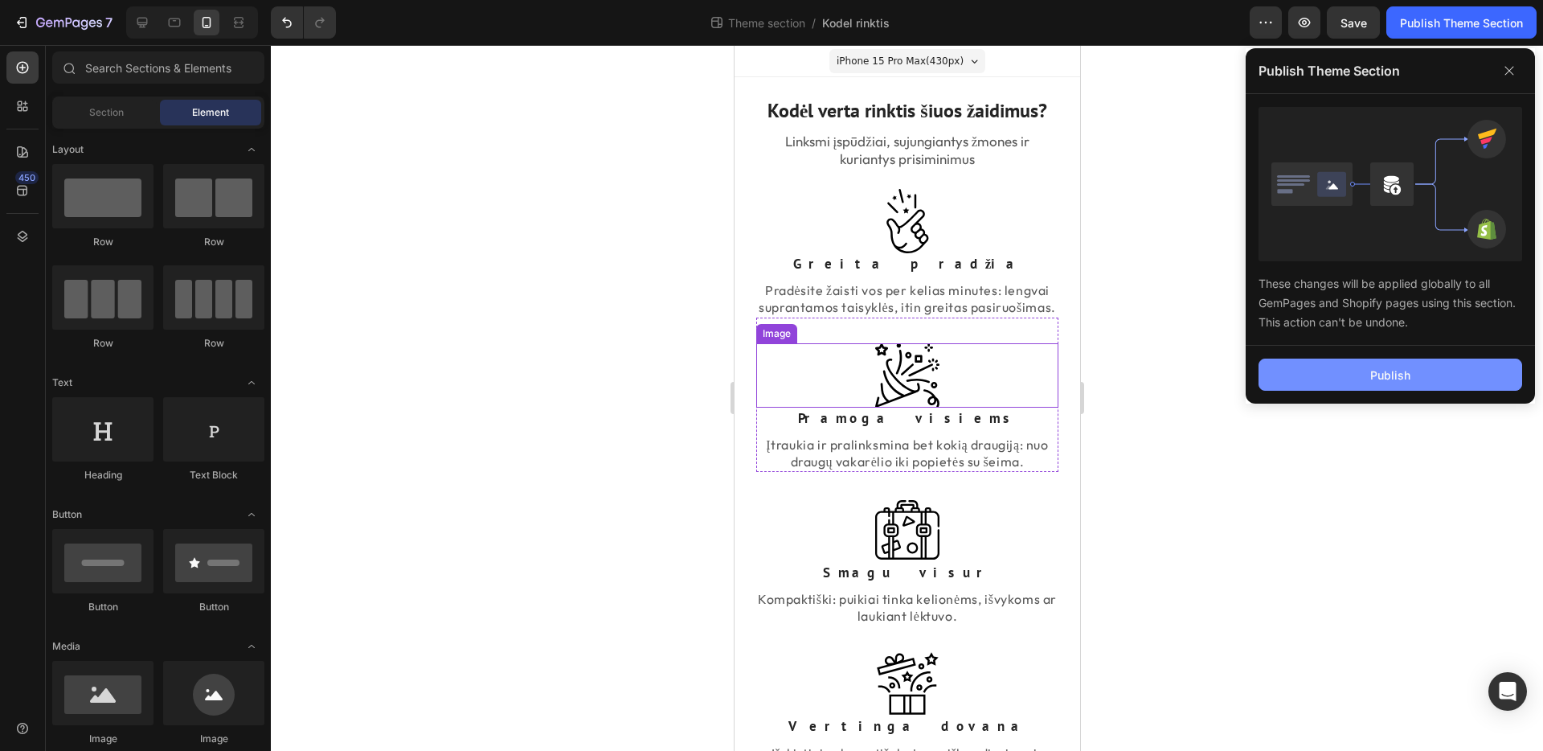
click at [1384, 382] on div "Publish" at bounding box center [1390, 374] width 40 height 17
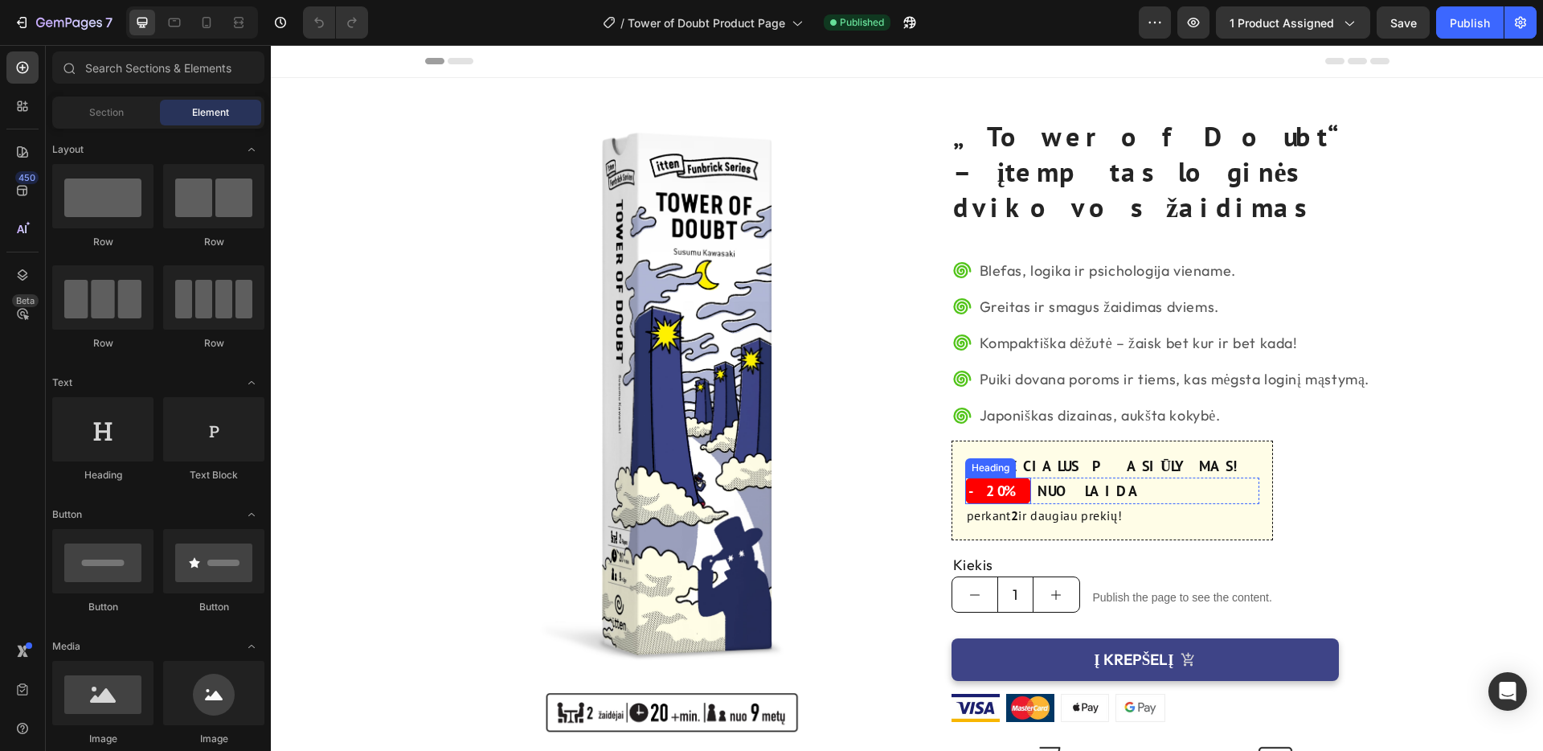
click at [1003, 477] on h3 "-20%" at bounding box center [998, 490] width 66 height 27
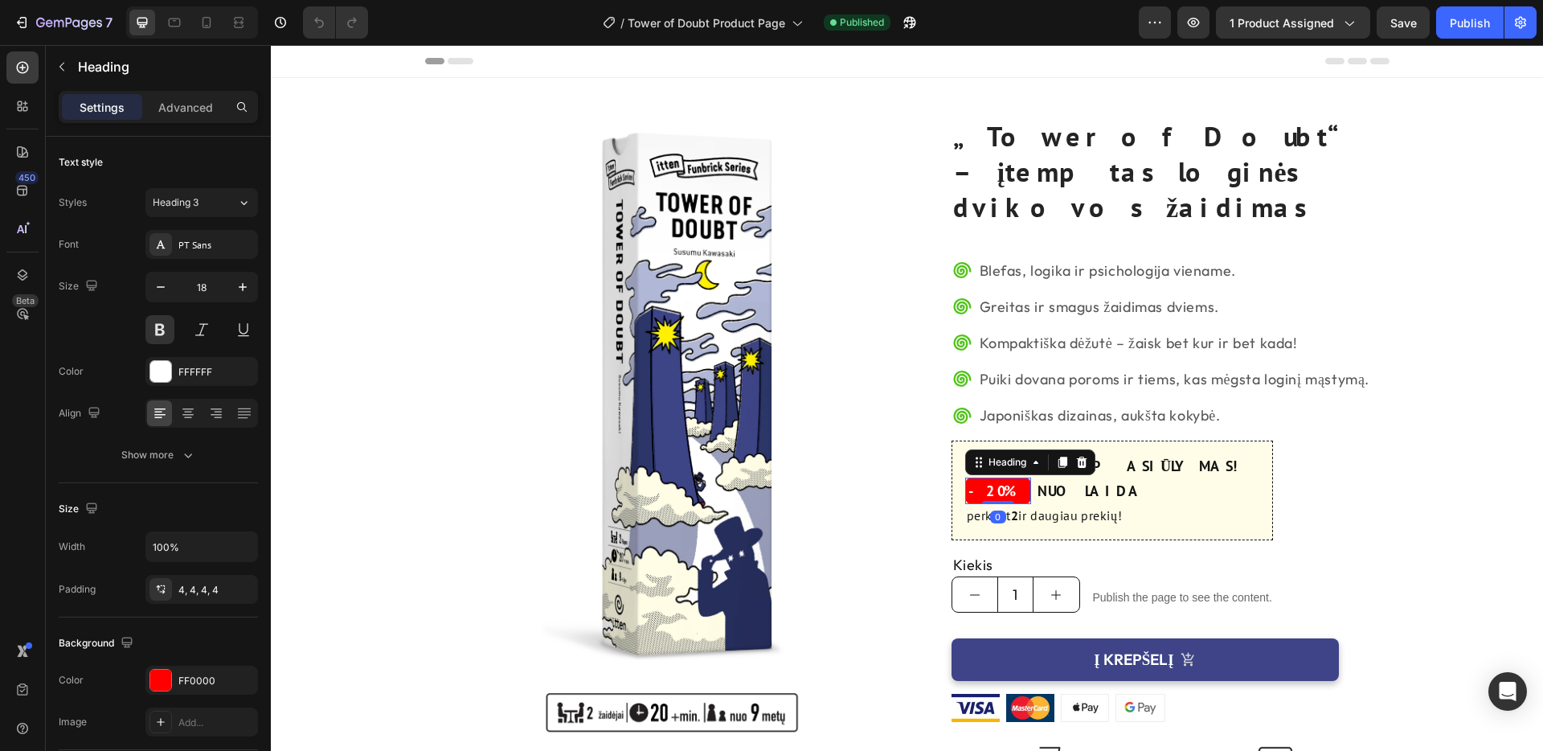
click at [1005, 477] on h3 "-20%" at bounding box center [998, 490] width 66 height 27
click at [1005, 481] on p "-20%" at bounding box center [997, 491] width 59 height 20
click at [978, 481] on p "-20%" at bounding box center [997, 491] width 59 height 20
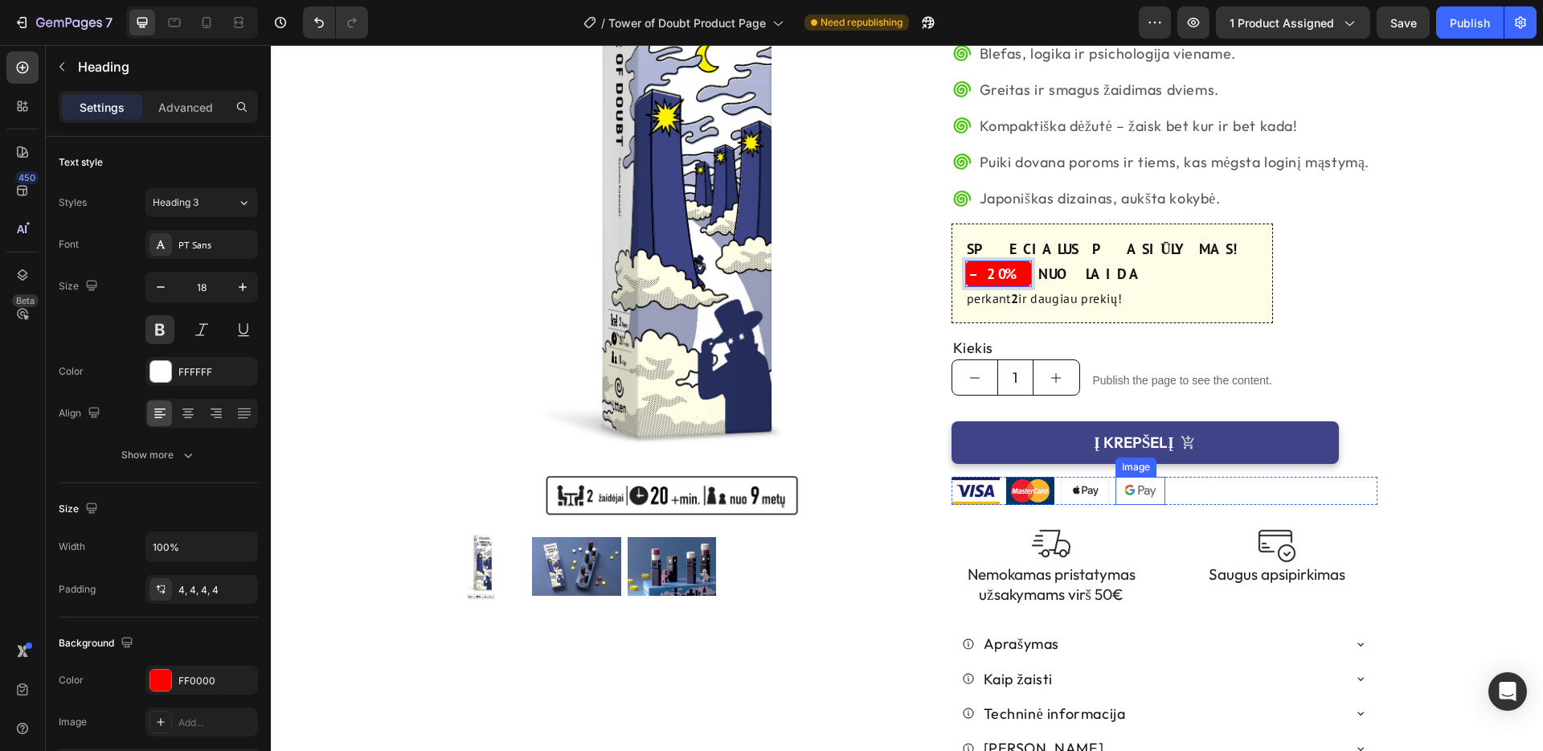
scroll to position [226, 0]
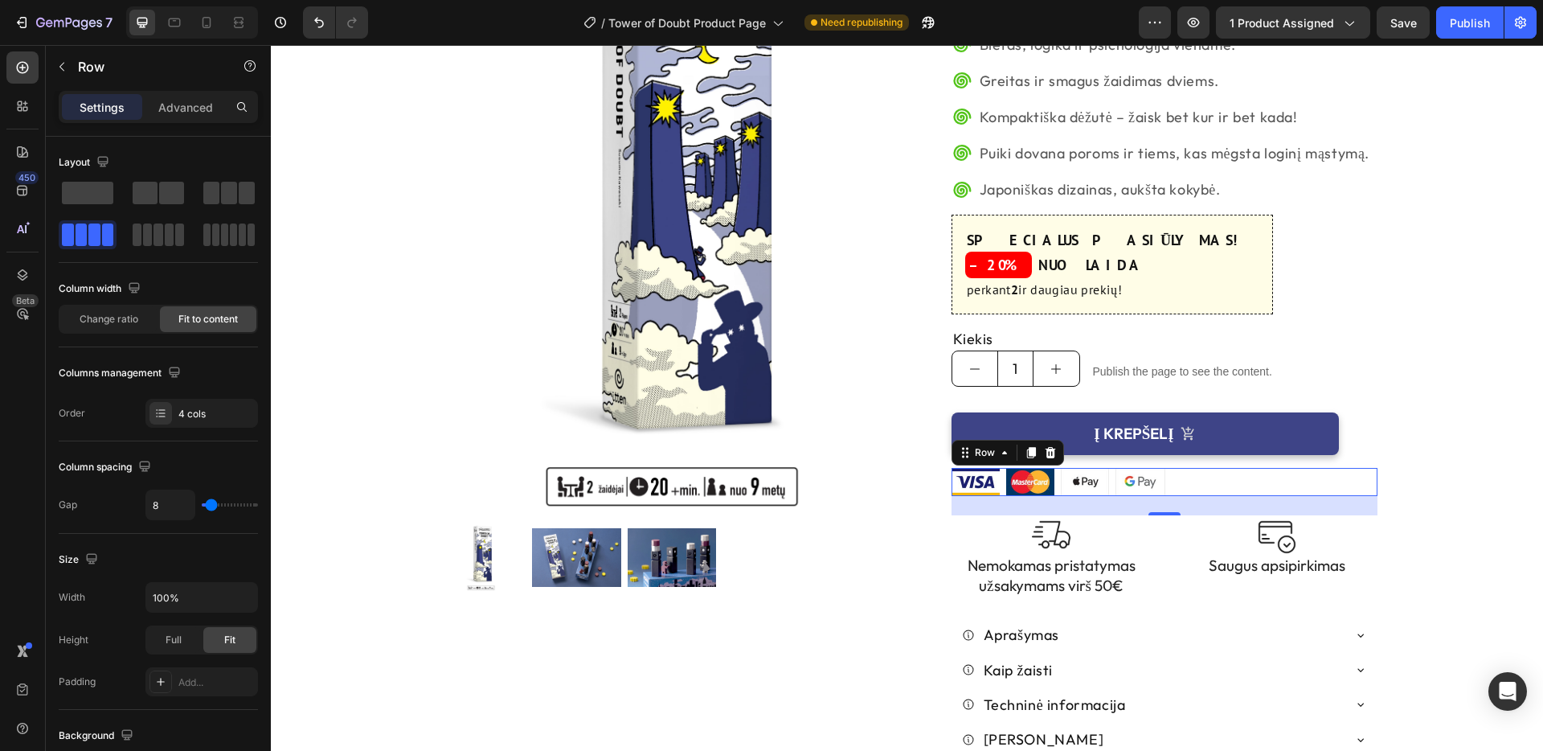
click at [1266, 468] on div "Image Image Image Image Row 0" at bounding box center [1165, 482] width 426 height 28
click at [776, 26] on icon at bounding box center [777, 22] width 16 height 16
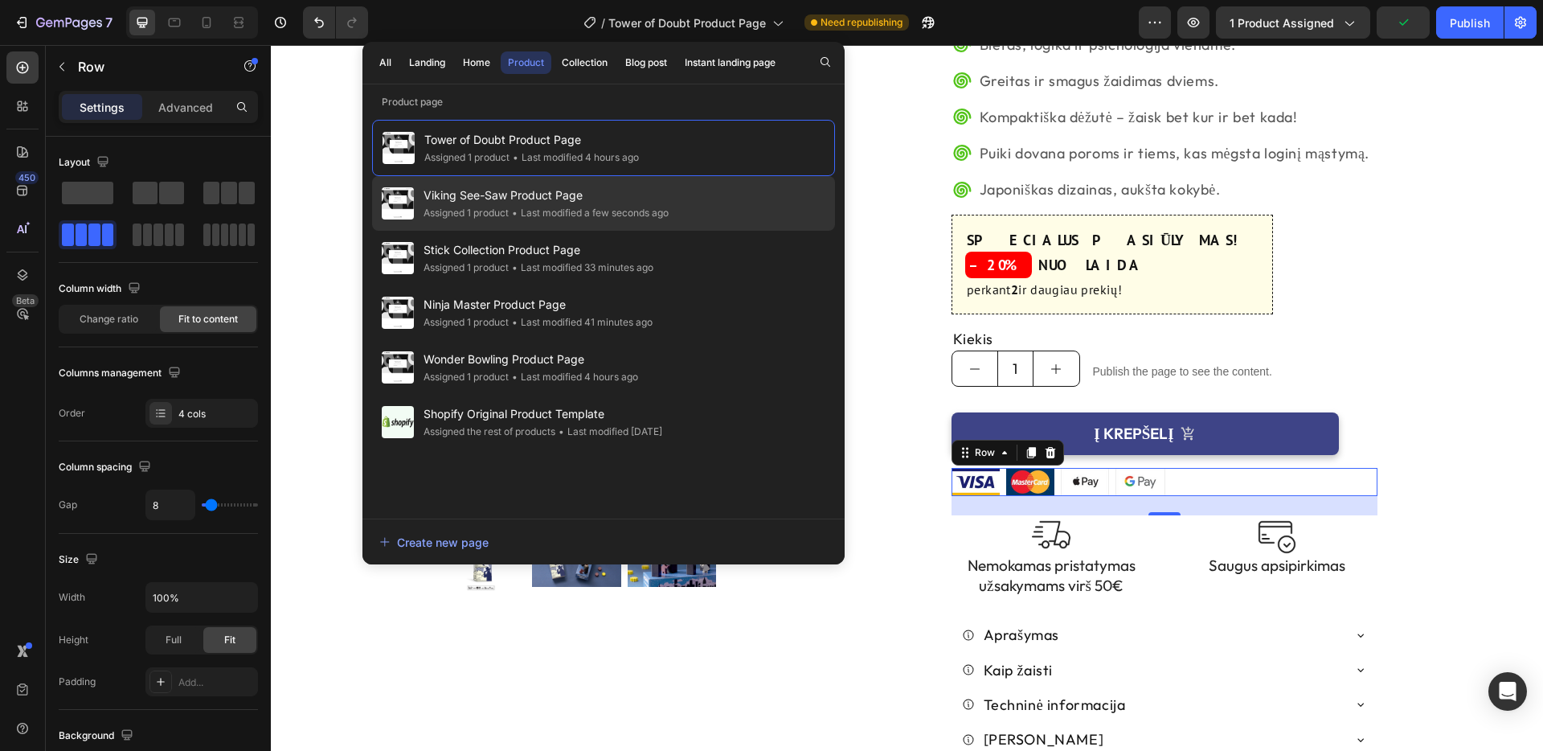
click at [662, 198] on span "Viking See-Saw Product Page" at bounding box center [546, 195] width 245 height 19
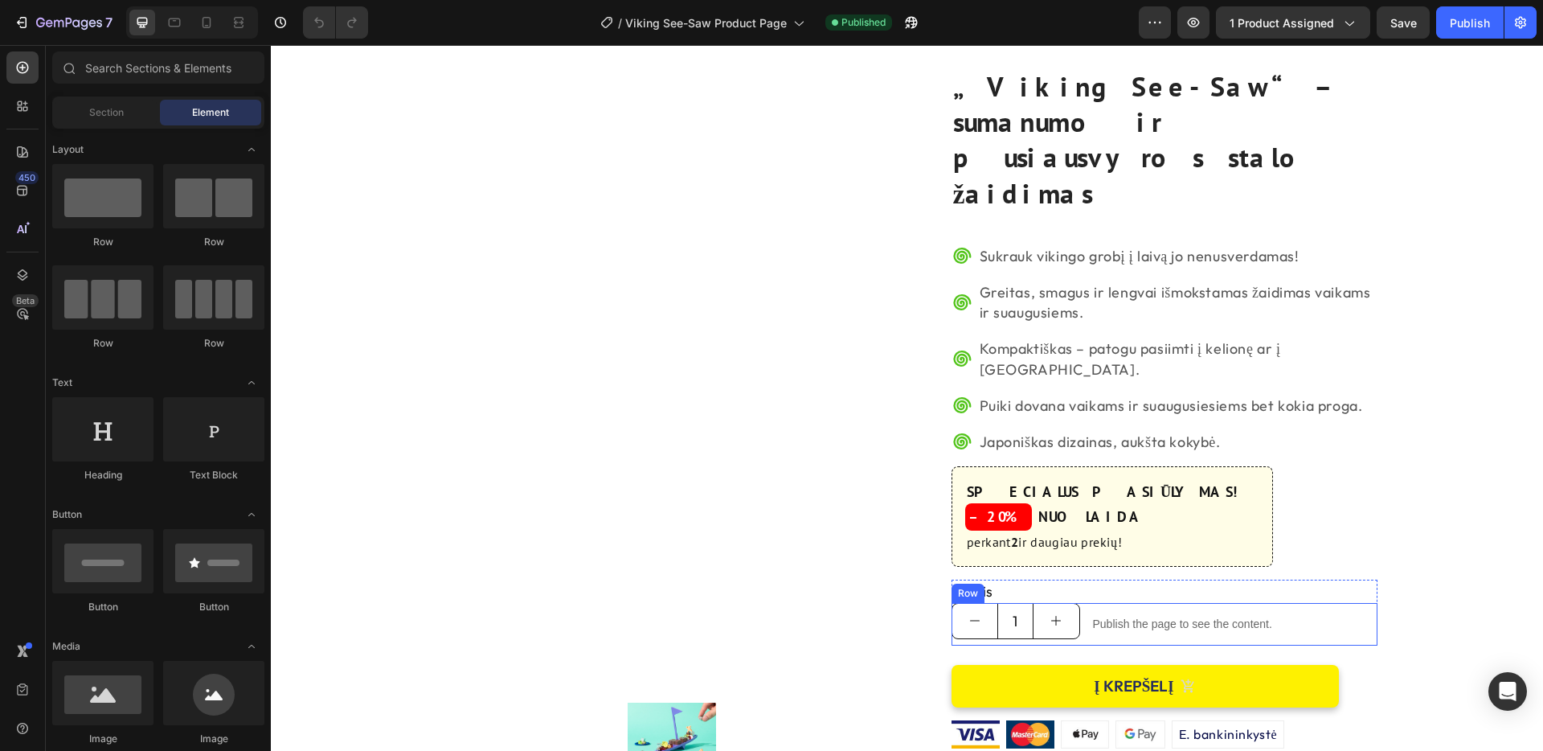
scroll to position [51, 0]
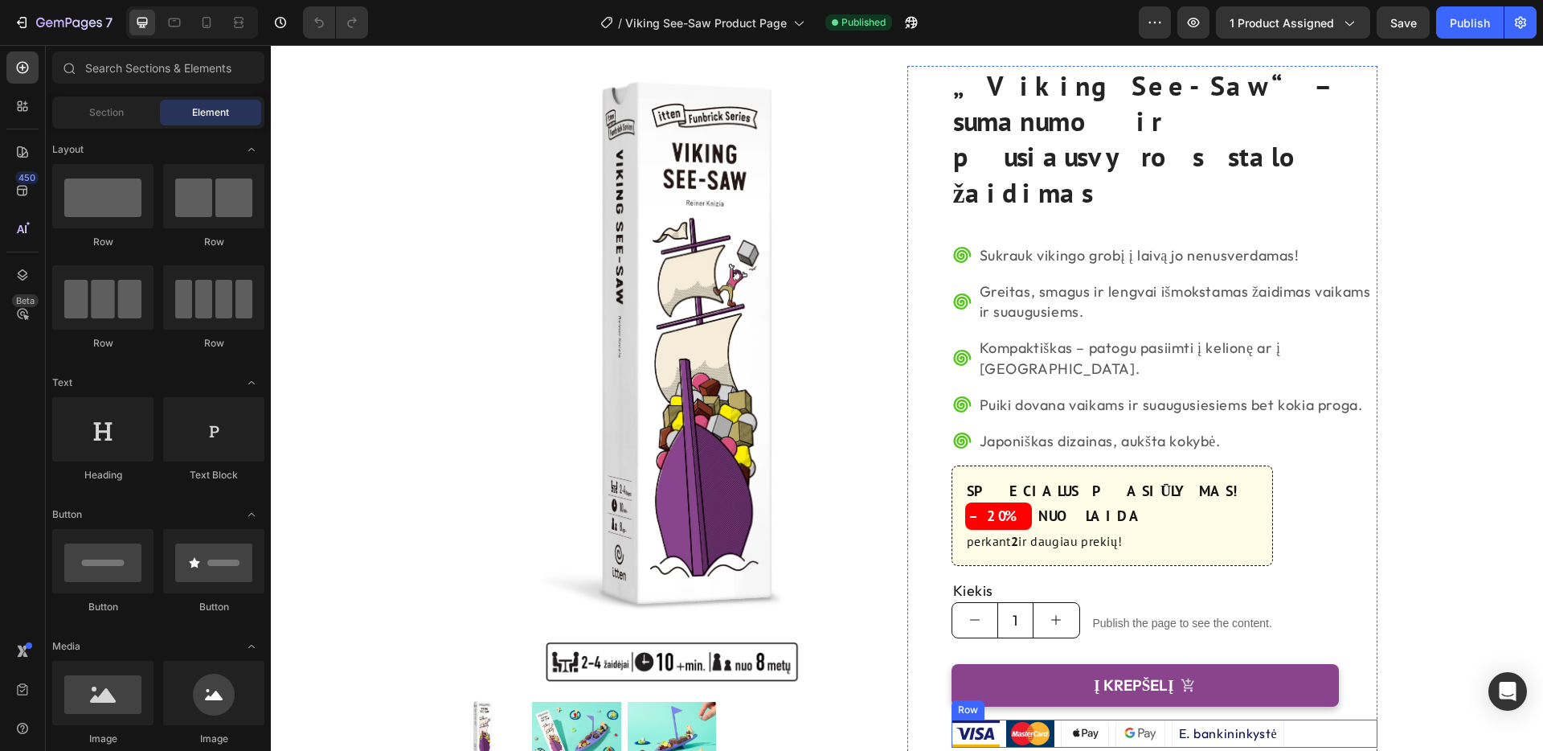
click at [1329, 719] on div "Image Image Image Image E. bankininkystė Text Block Row Row" at bounding box center [1165, 733] width 426 height 28
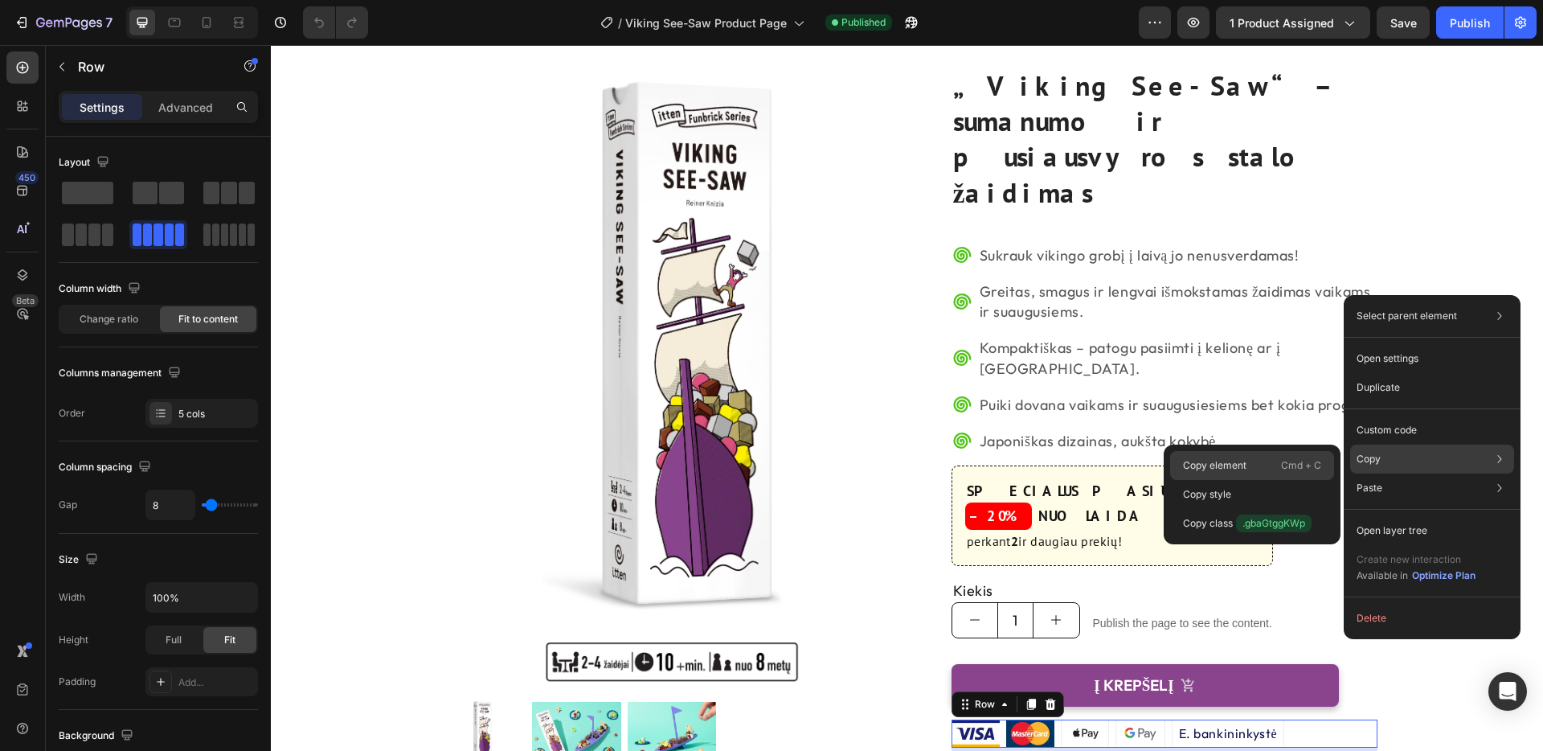
click at [1261, 480] on div "Copy element Cmd + C" at bounding box center [1252, 494] width 164 height 29
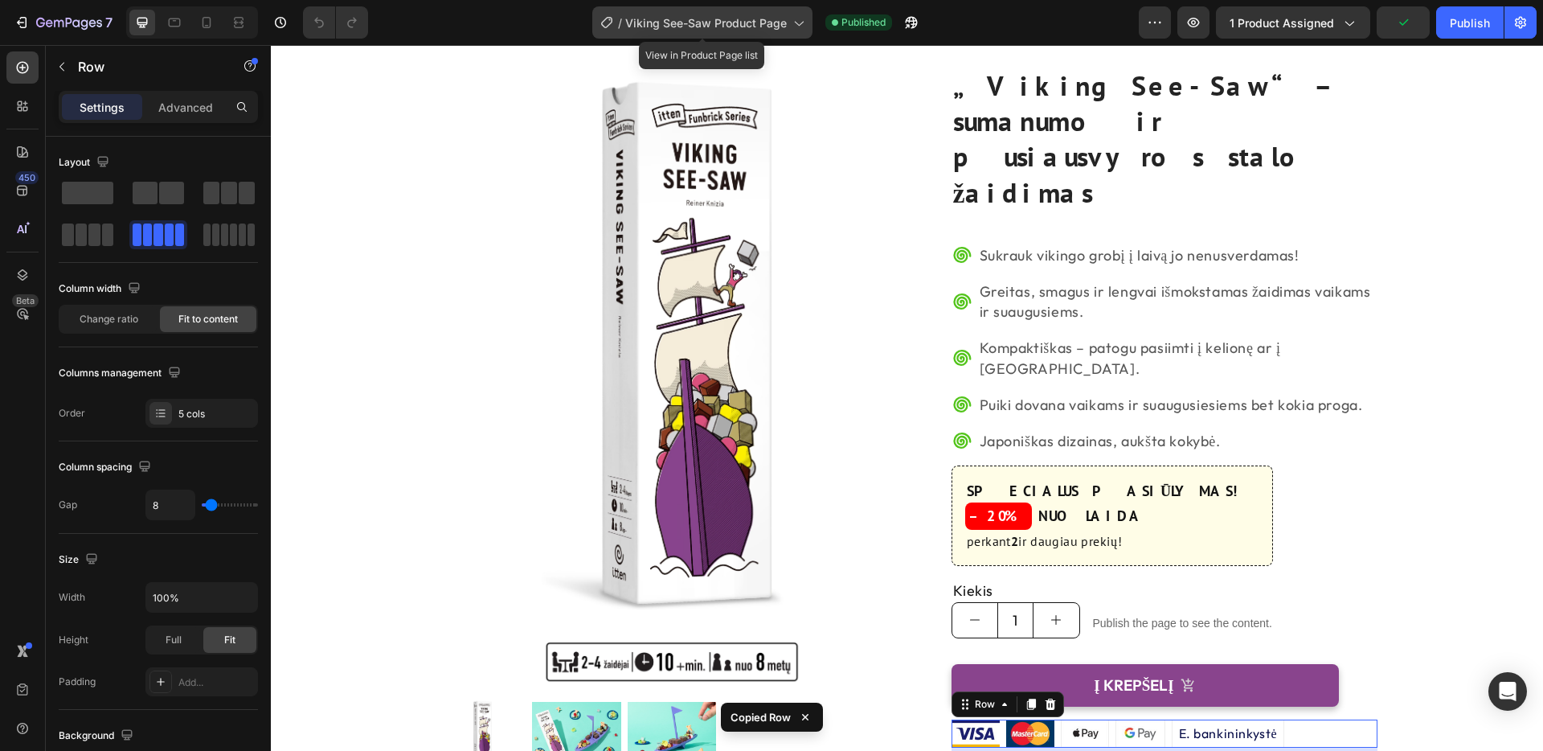
click at [798, 26] on icon at bounding box center [798, 22] width 16 height 16
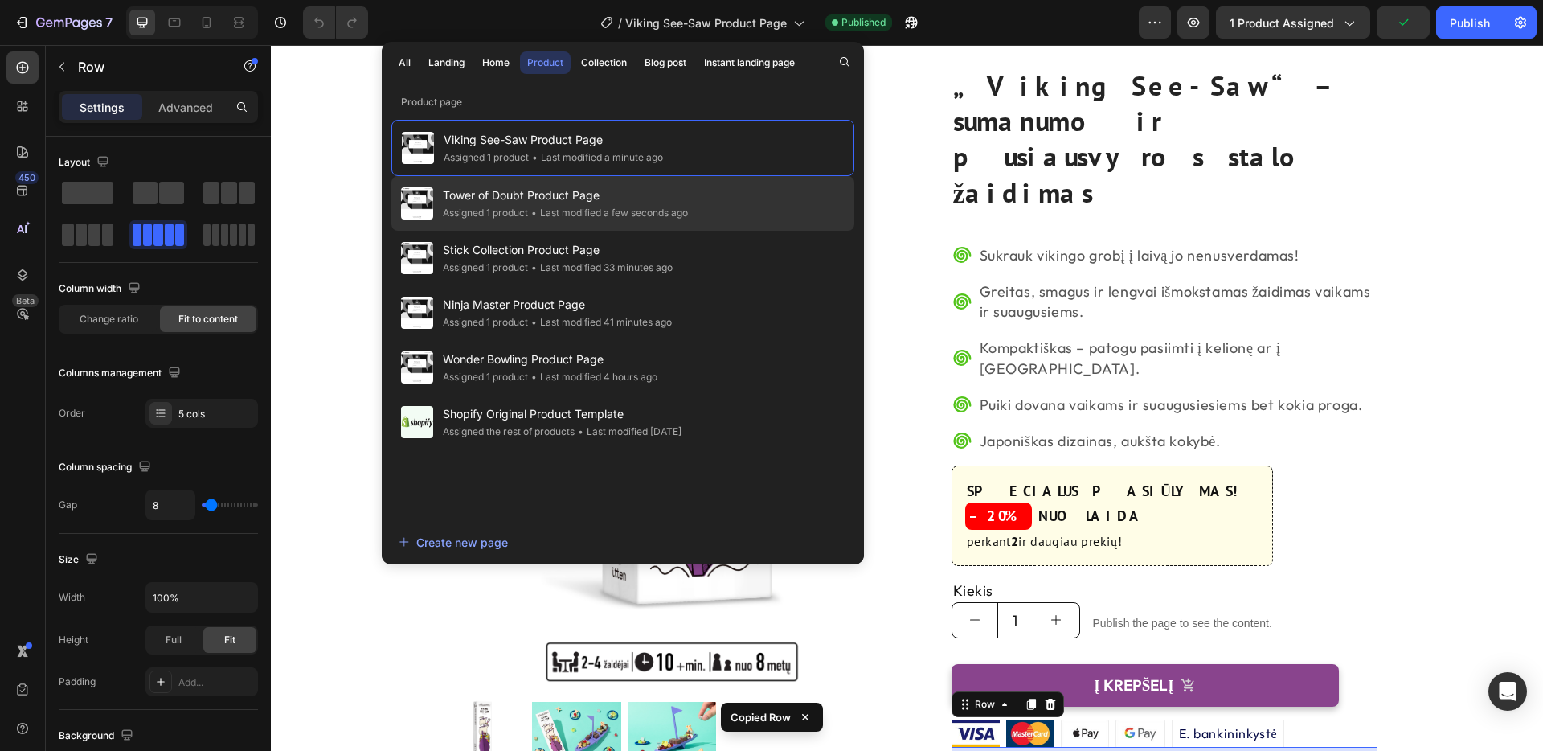
click at [641, 202] on span "Tower of Doubt Product Page" at bounding box center [565, 195] width 245 height 19
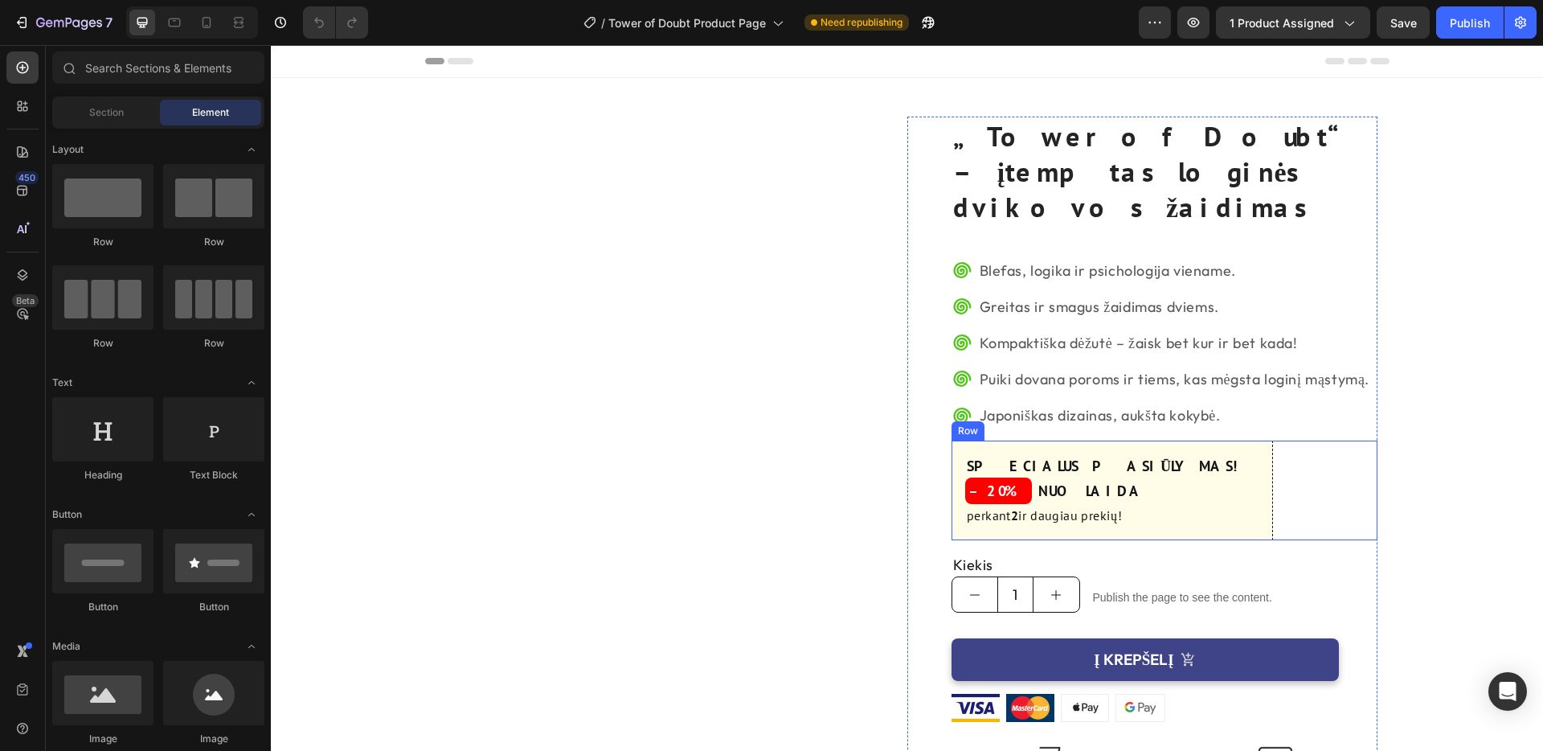
scroll to position [157, 0]
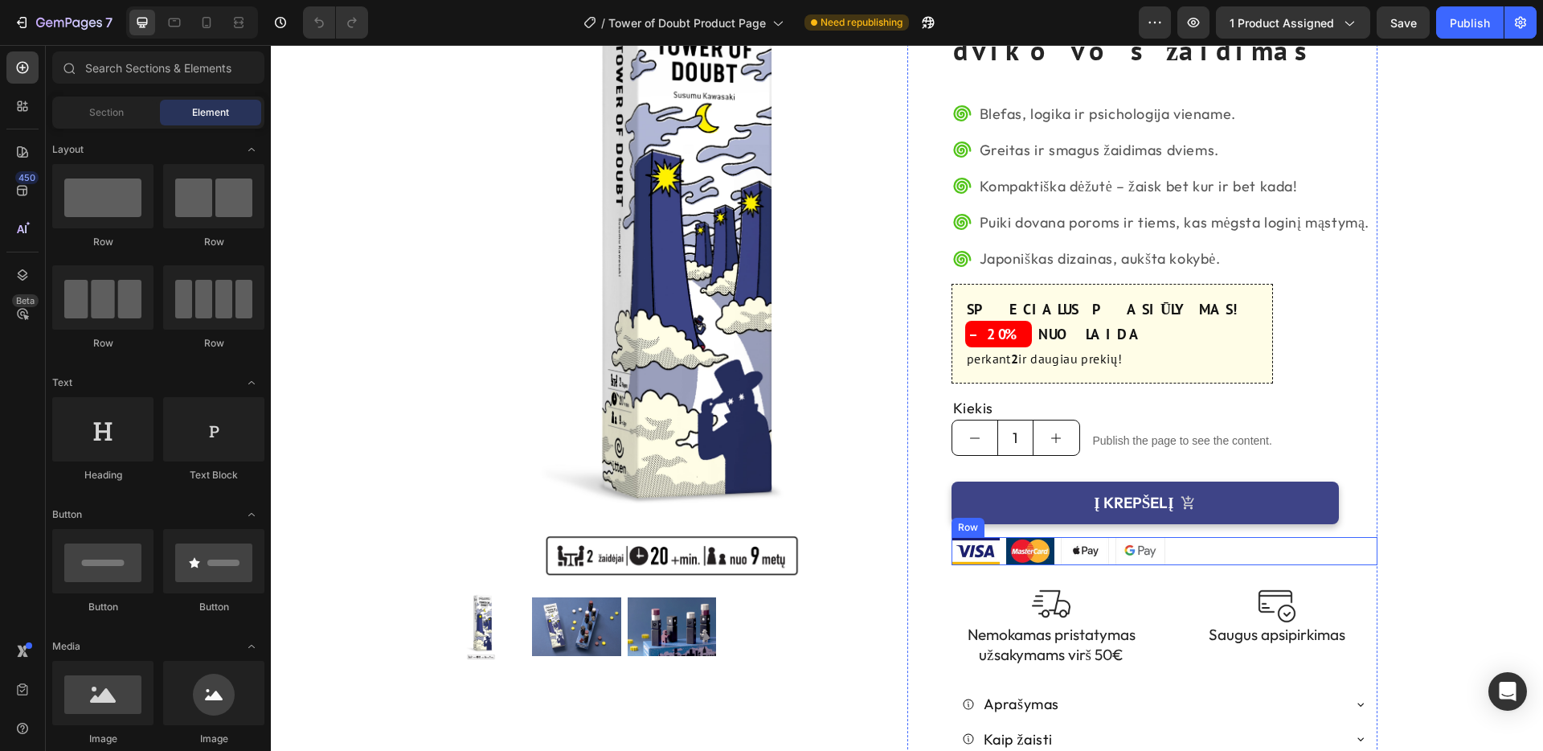
click at [1323, 537] on div "Image Image Image Image Row" at bounding box center [1165, 551] width 426 height 28
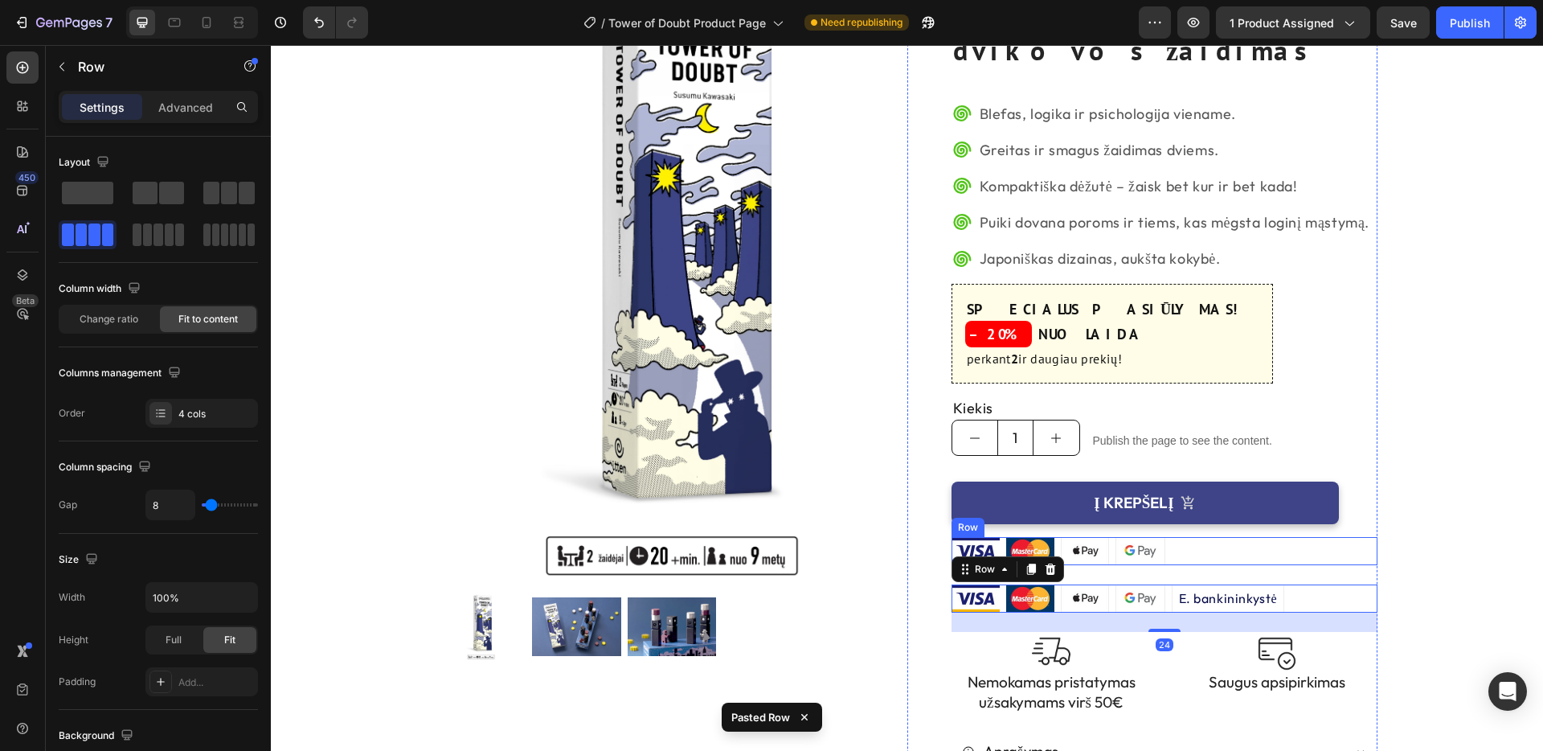
drag, startPoint x: 1200, startPoint y: 520, endPoint x: 1190, endPoint y: 517, distance: 10.2
click at [1199, 537] on div "Image Image Image Image Row" at bounding box center [1165, 551] width 426 height 28
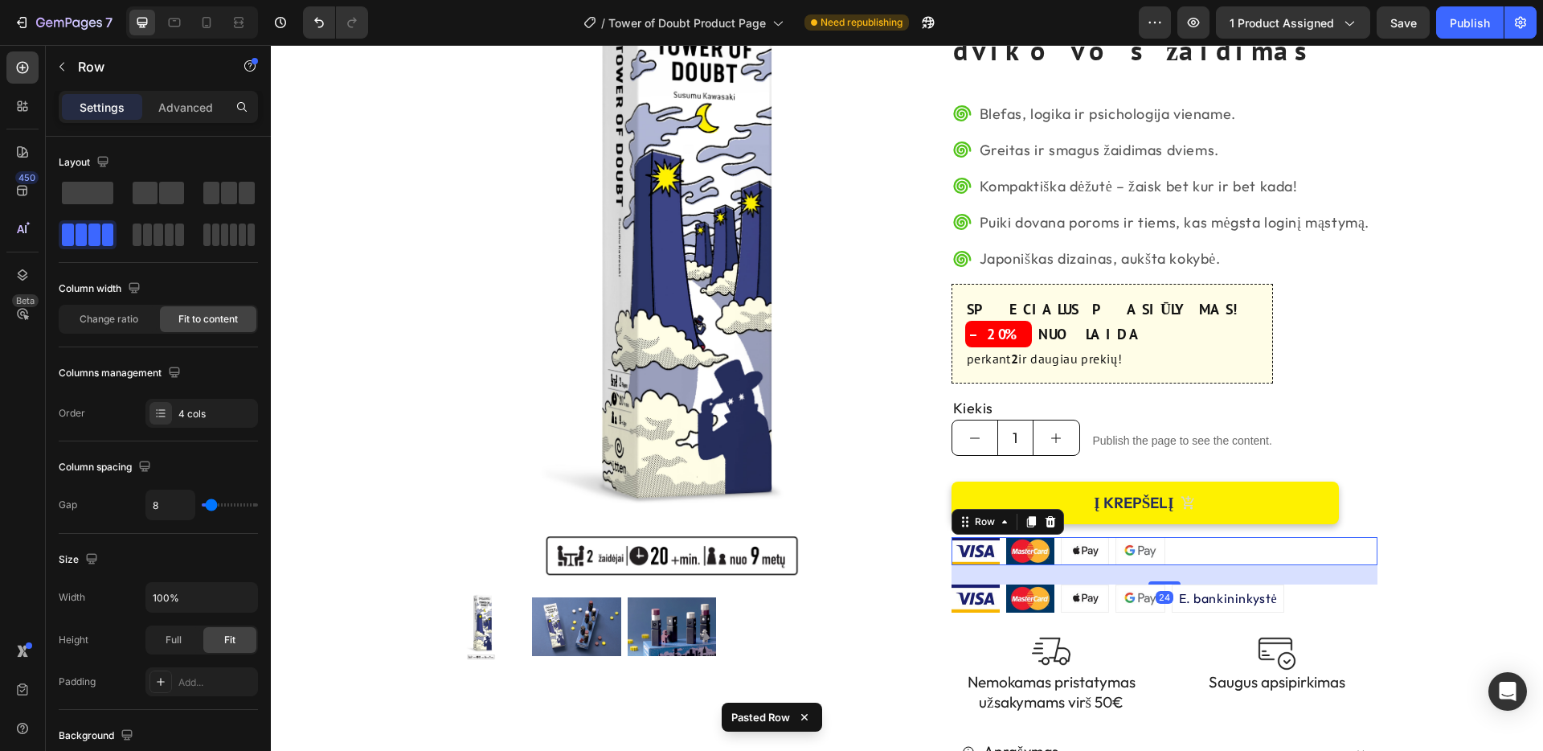
click at [1049, 516] on icon at bounding box center [1050, 521] width 10 height 11
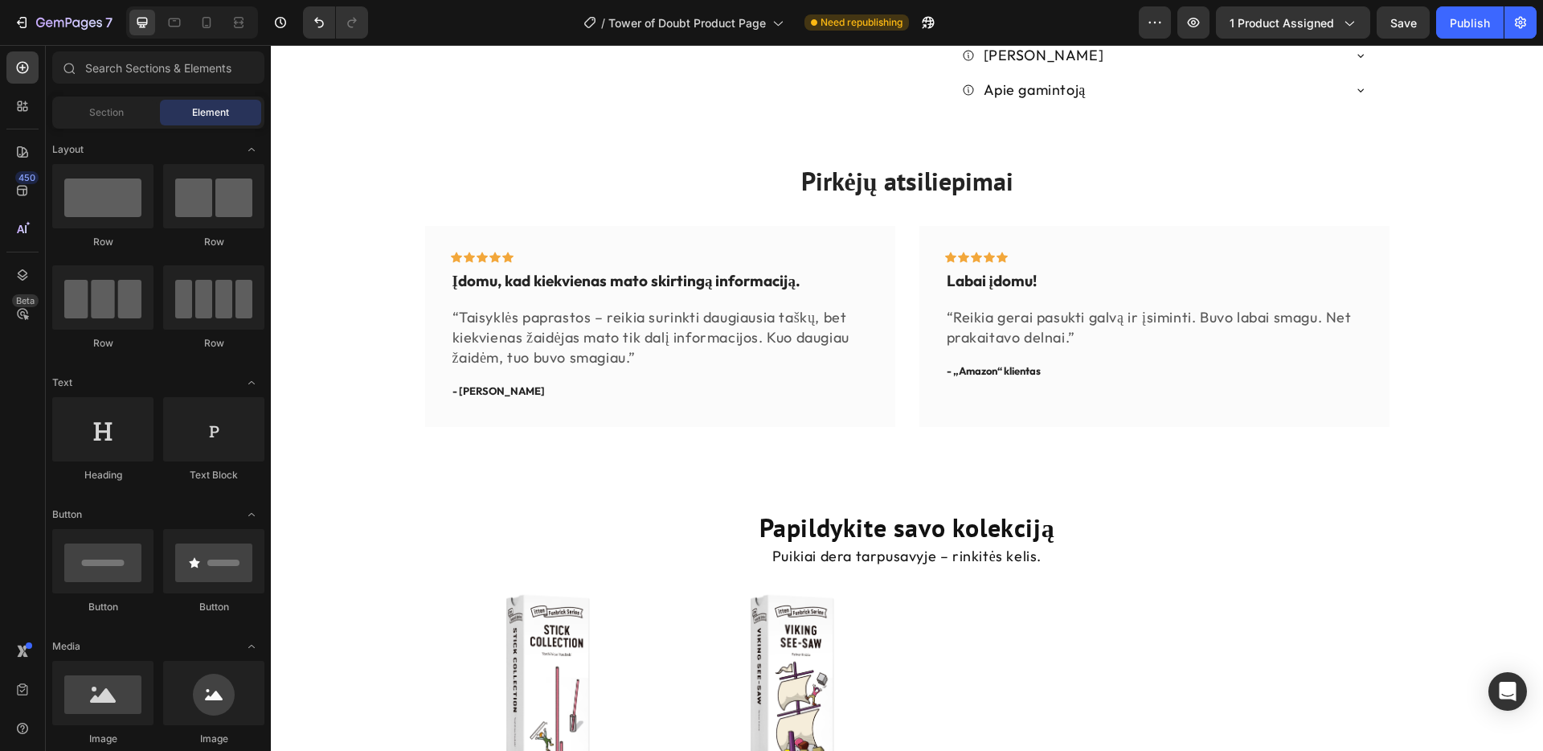
scroll to position [1040, 0]
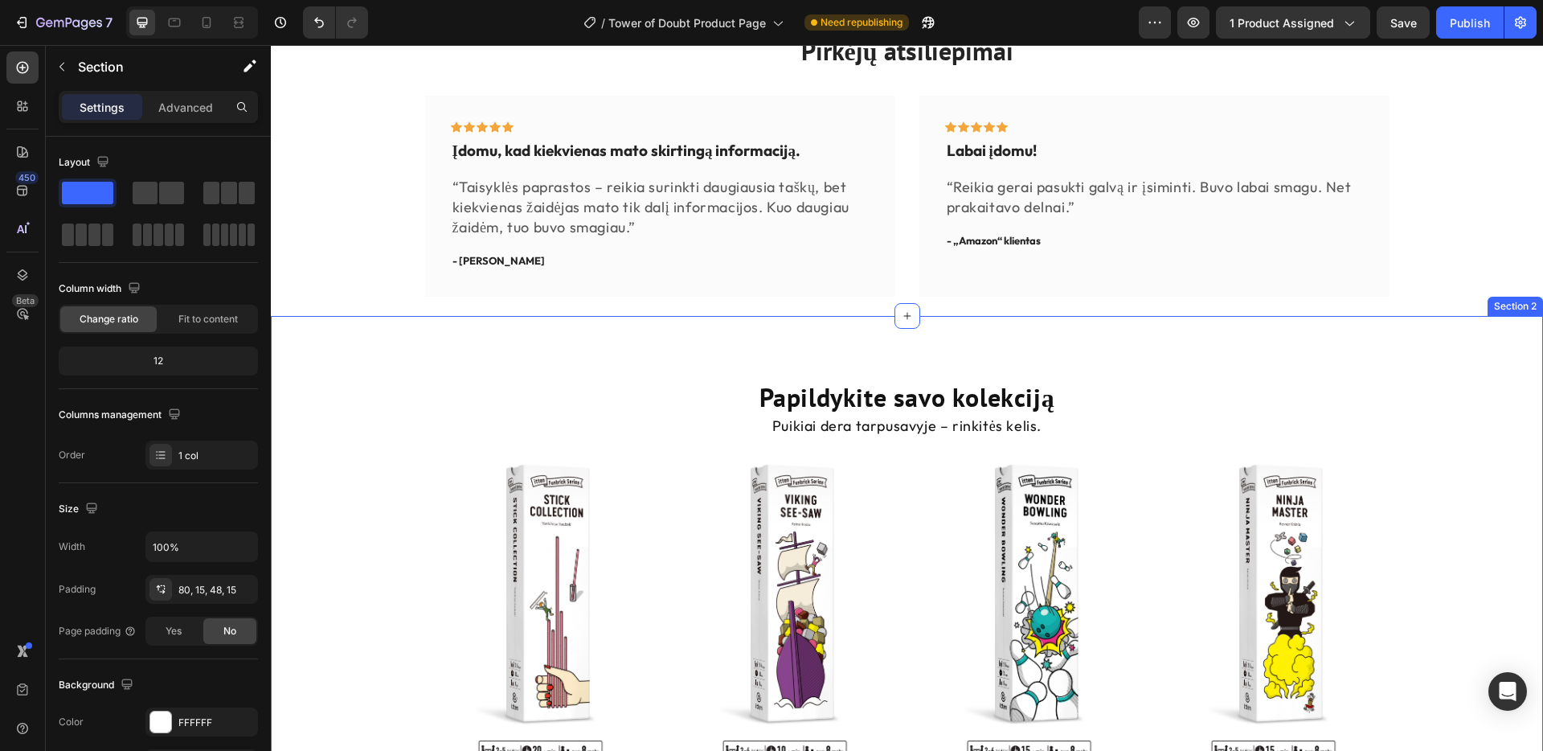
click at [1190, 325] on div "Papildykite savo kolekciją Heading Puikiai dera tarpusavyje – rinkitės kelis. T…" at bounding box center [907, 662] width 1272 height 693
click at [909, 309] on icon at bounding box center [907, 315] width 13 height 13
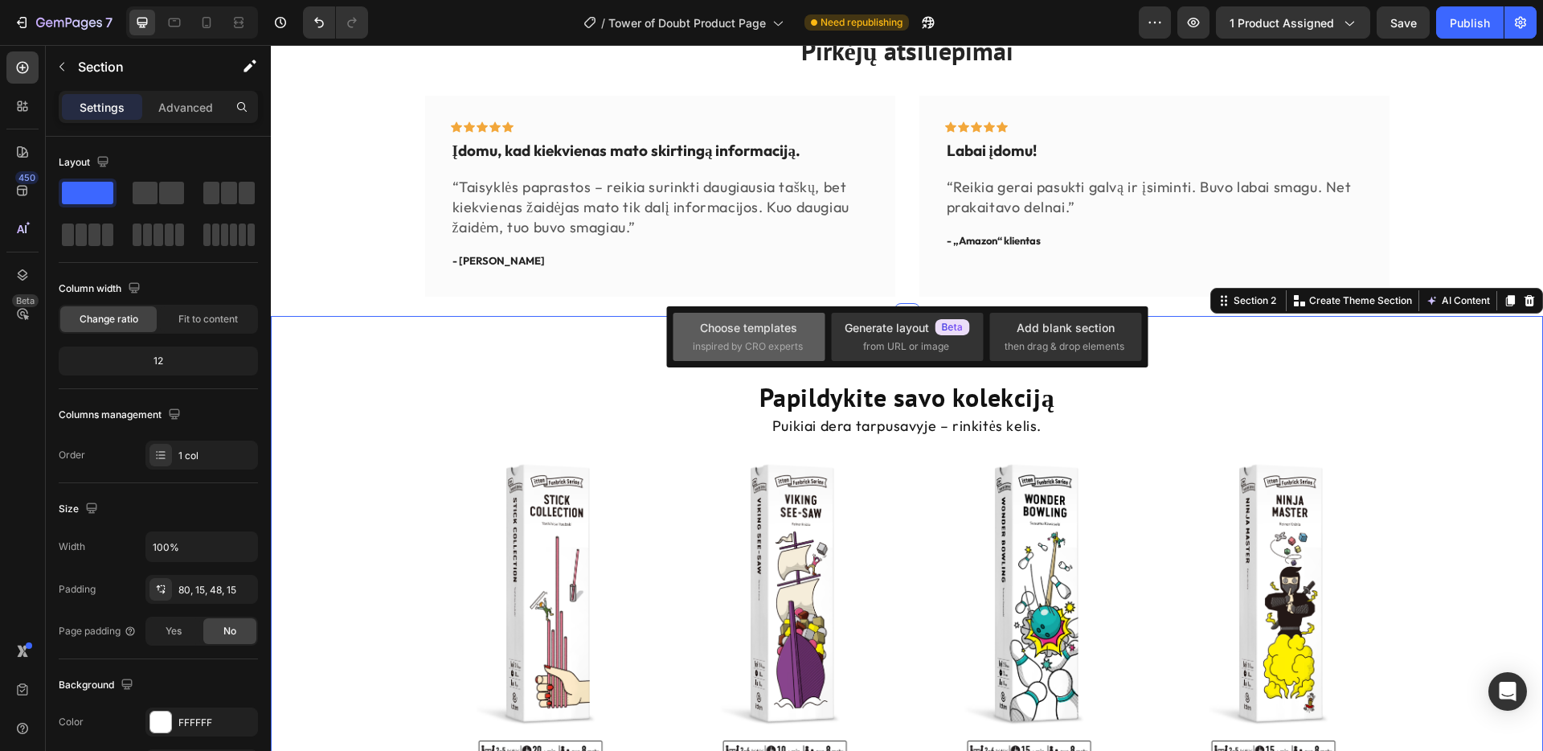
click at [783, 326] on div "Choose templates" at bounding box center [748, 327] width 97 height 17
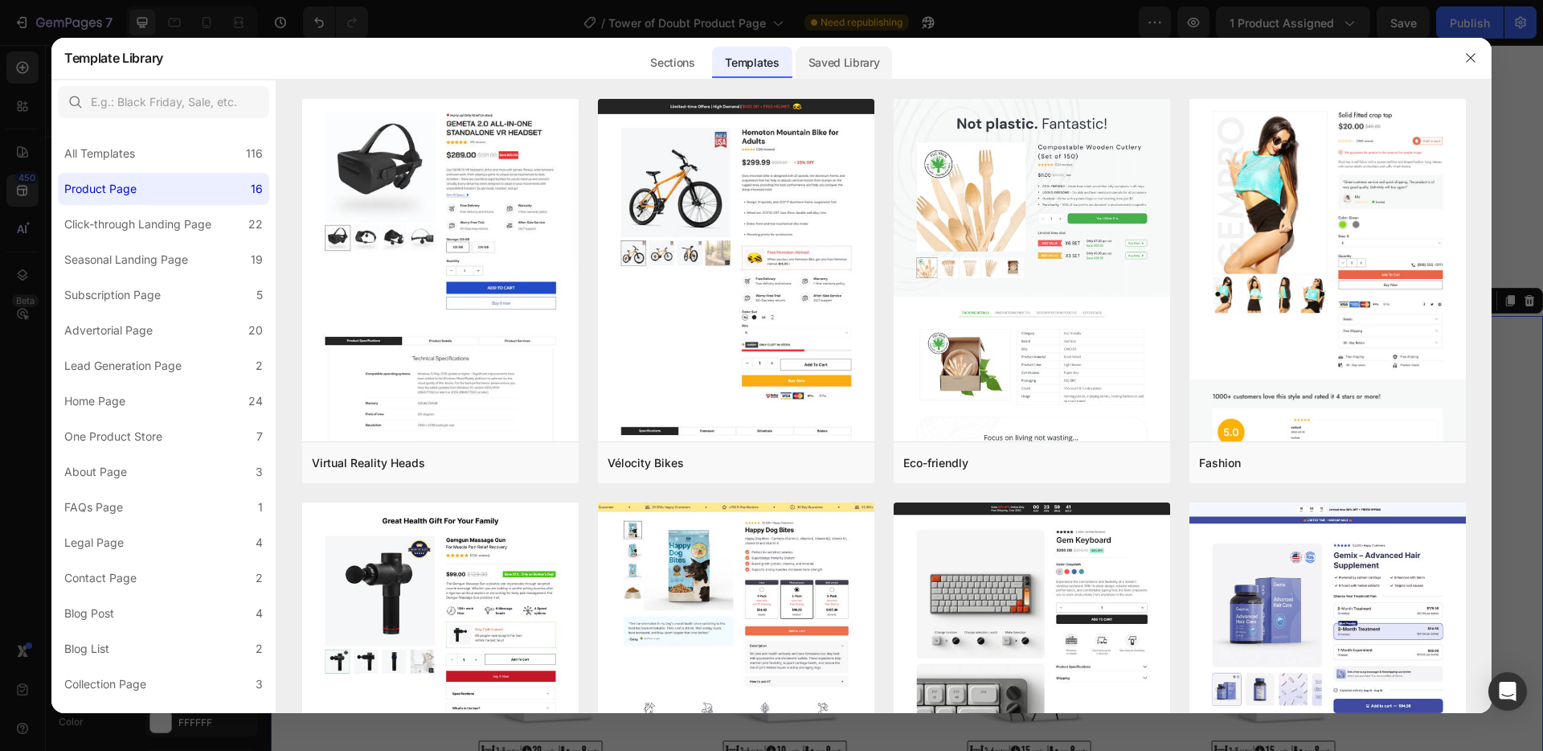
click at [825, 65] on div "Saved Library" at bounding box center [844, 63] width 97 height 32
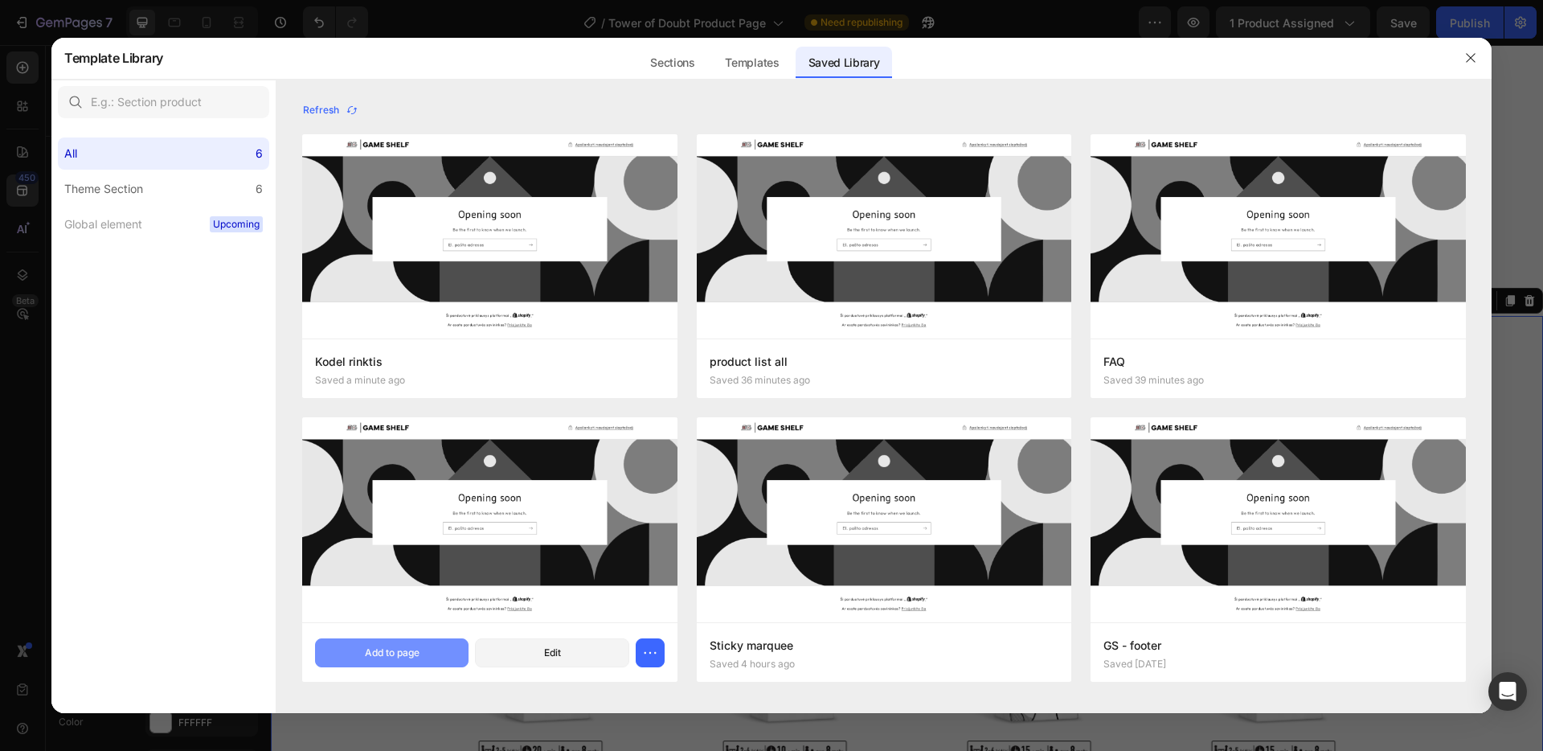
click at [407, 651] on div "Add to page" at bounding box center [392, 652] width 55 height 14
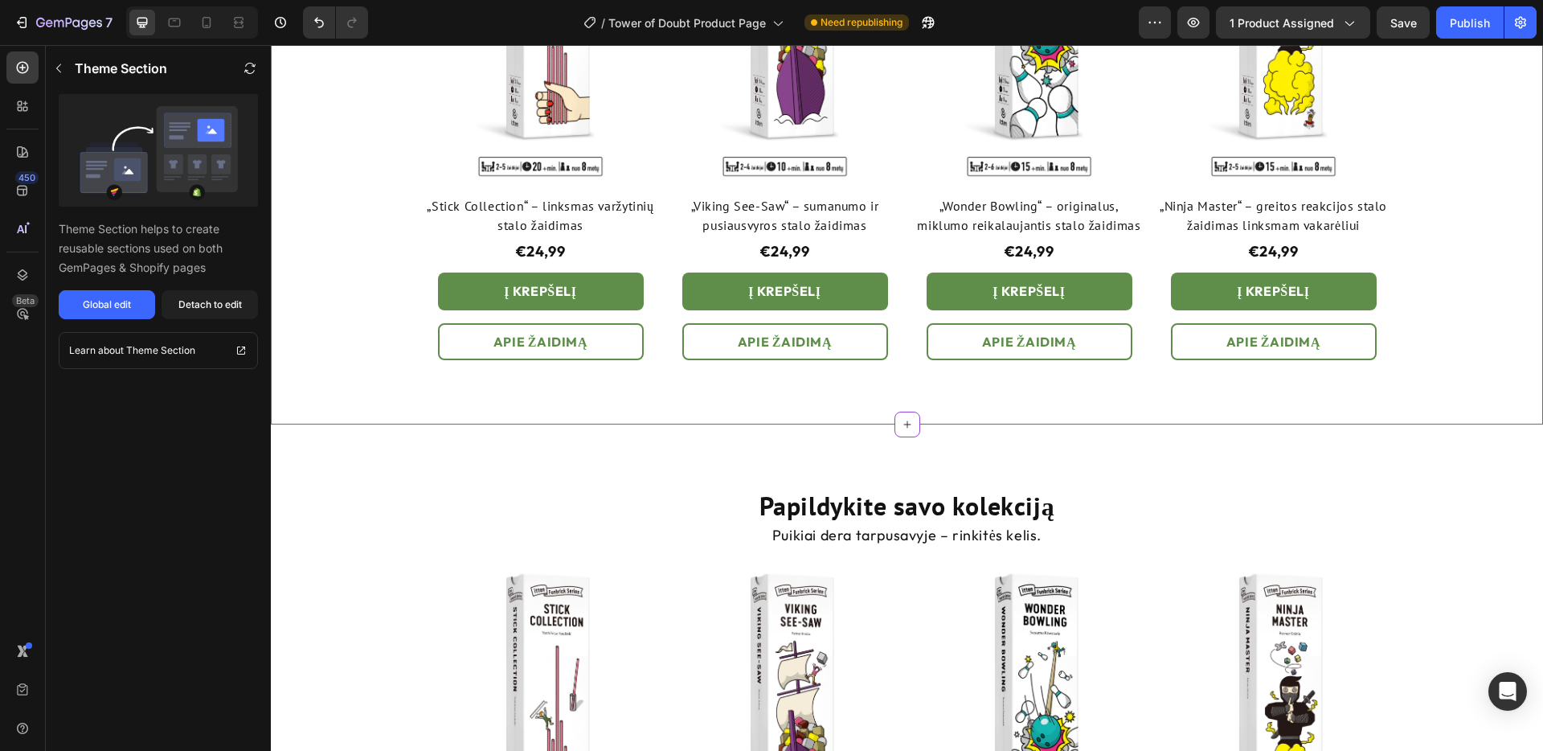
scroll to position [1599, 0]
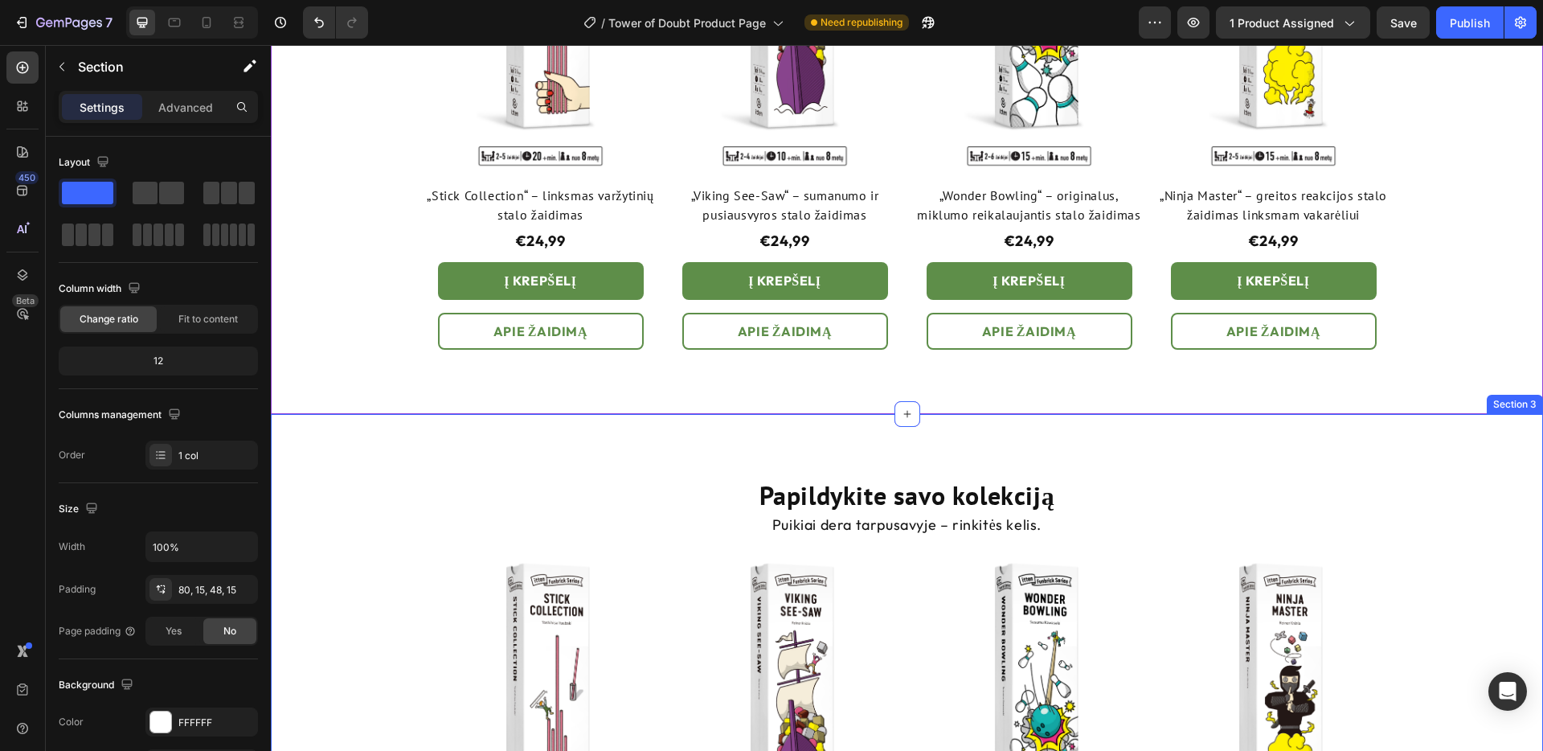
click at [1203, 469] on div "Papildykite savo kolekciją Heading Puikiai dera tarpusavyje – rinkitės kelis. T…" at bounding box center [907, 760] width 1272 height 693
drag, startPoint x: 1527, startPoint y: 401, endPoint x: 1519, endPoint y: 403, distance: 8.4
click at [1526, 401] on icon at bounding box center [1530, 398] width 10 height 11
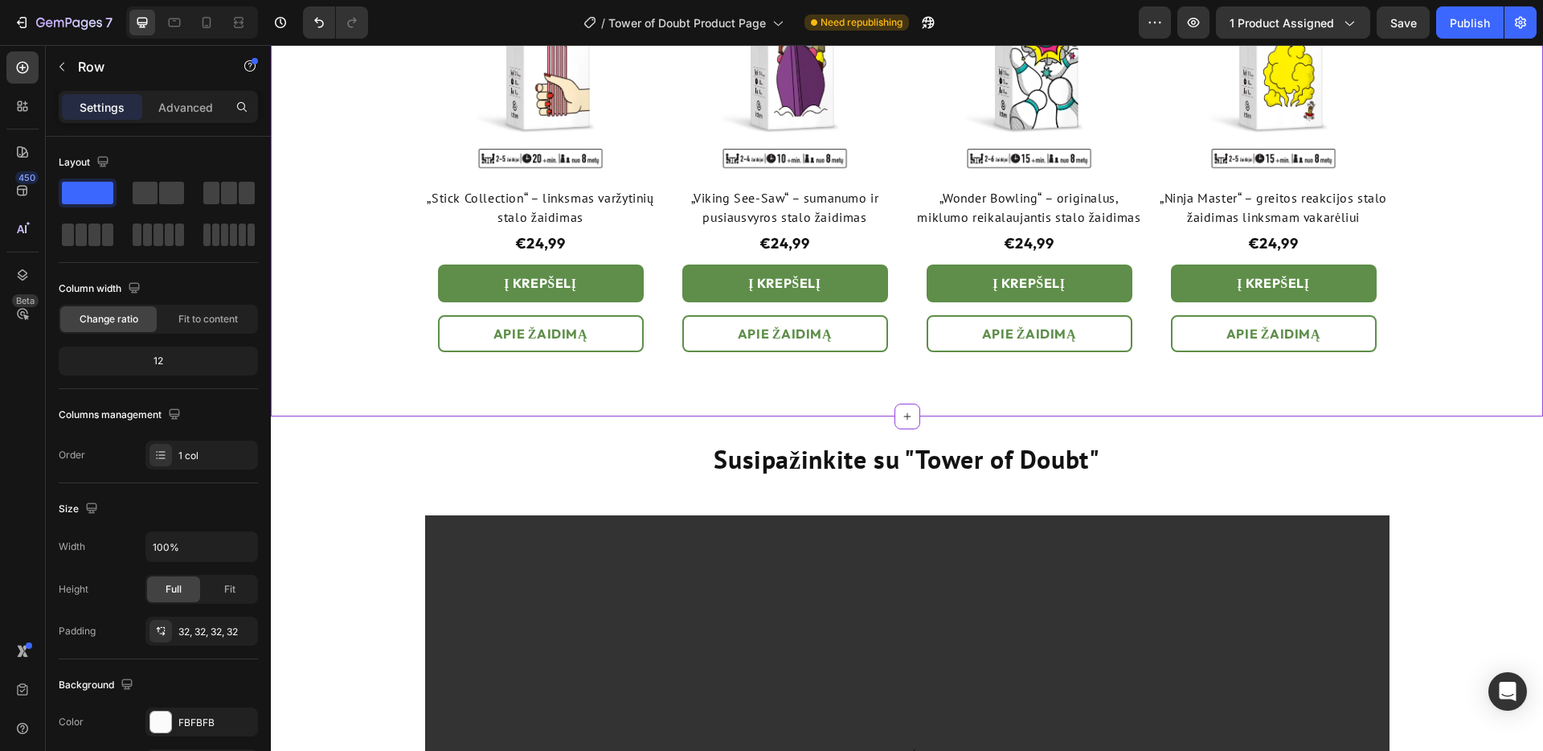
scroll to position [1600, 0]
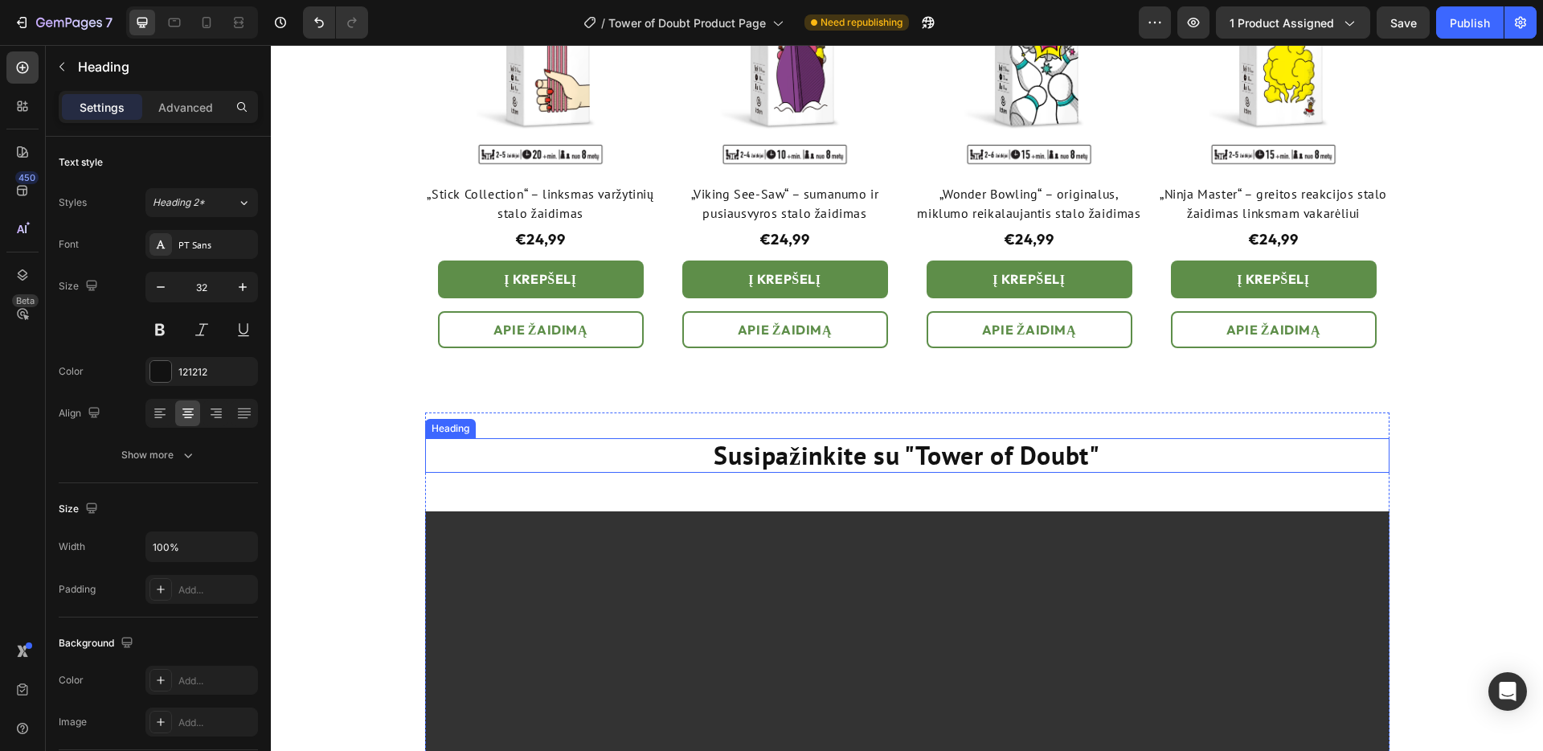
click at [918, 455] on strong "Susipažinkite su "Tower of Doubt"" at bounding box center [907, 455] width 386 height 34
click at [1098, 449] on p "Susipažinkite su „Tower of Doubt"" at bounding box center [907, 455] width 961 height 31
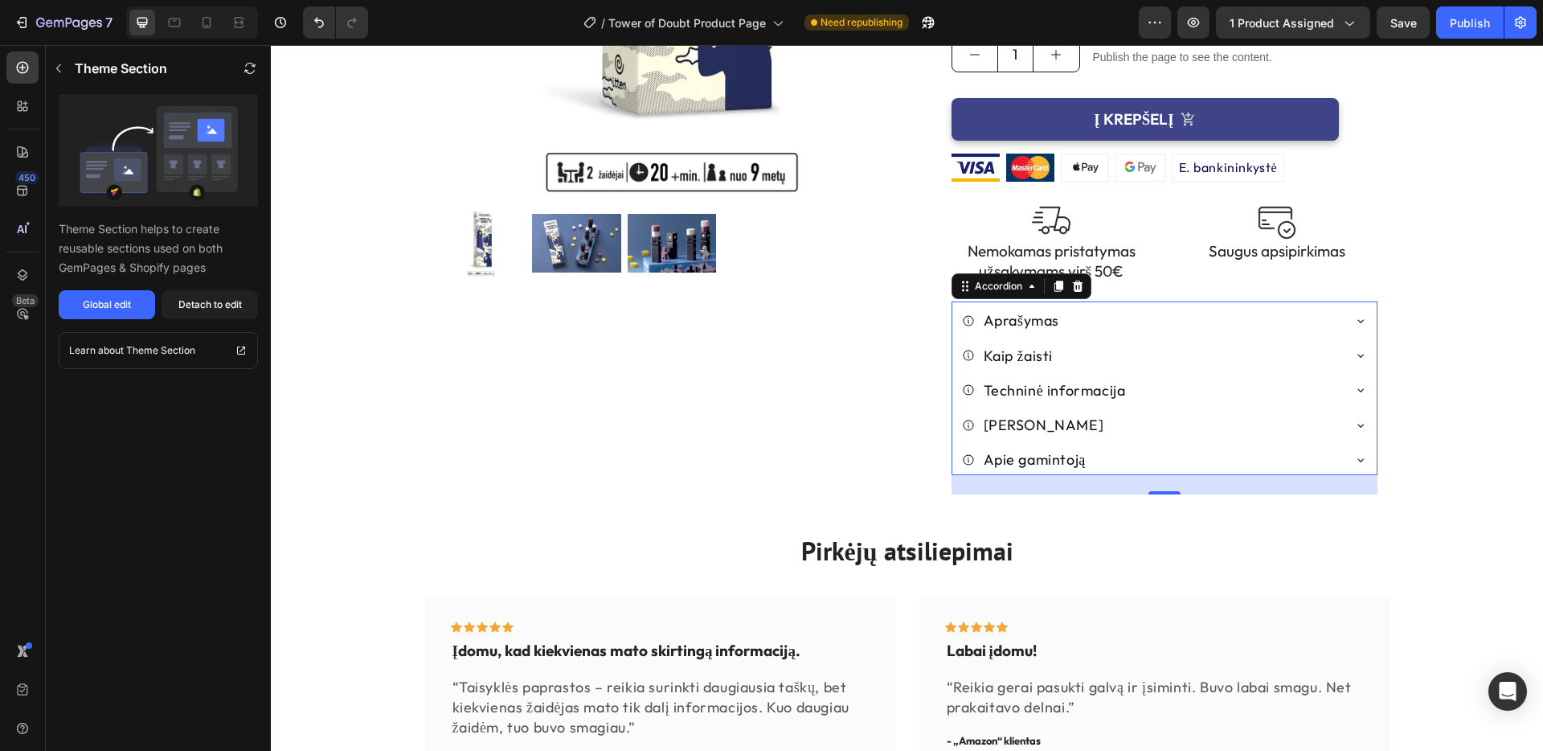
scroll to position [538, 0]
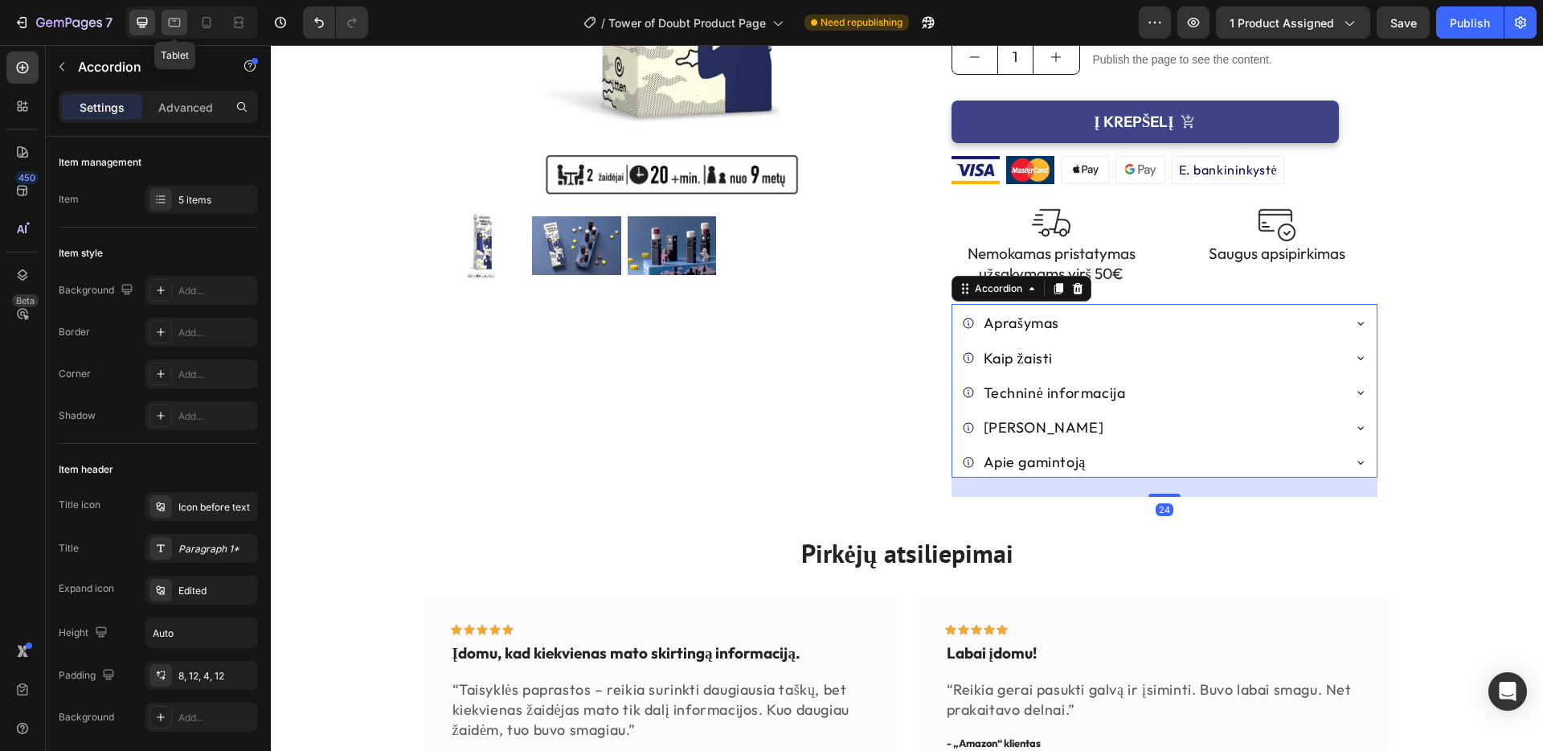
click at [179, 21] on icon at bounding box center [175, 22] width 12 height 9
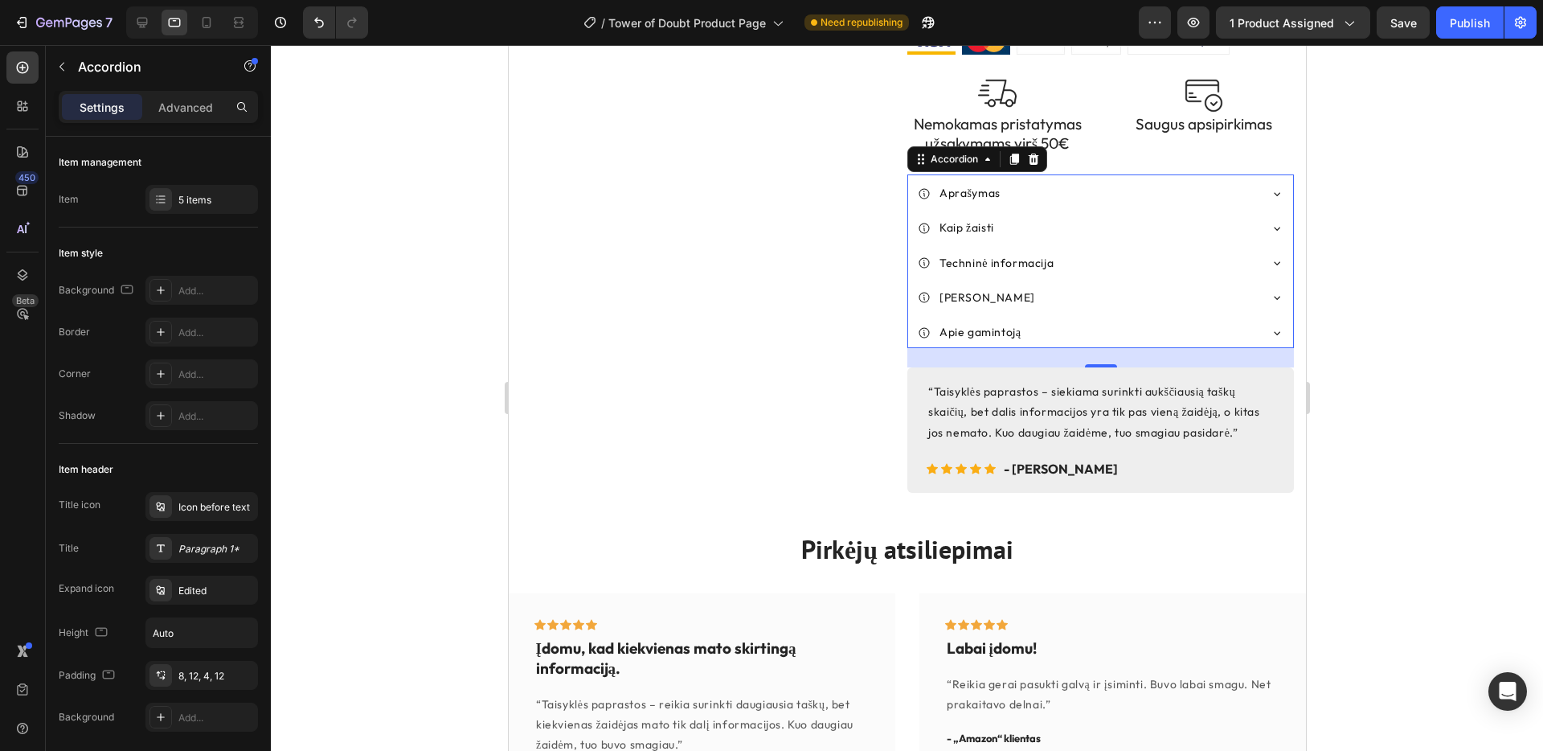
scroll to position [759, 0]
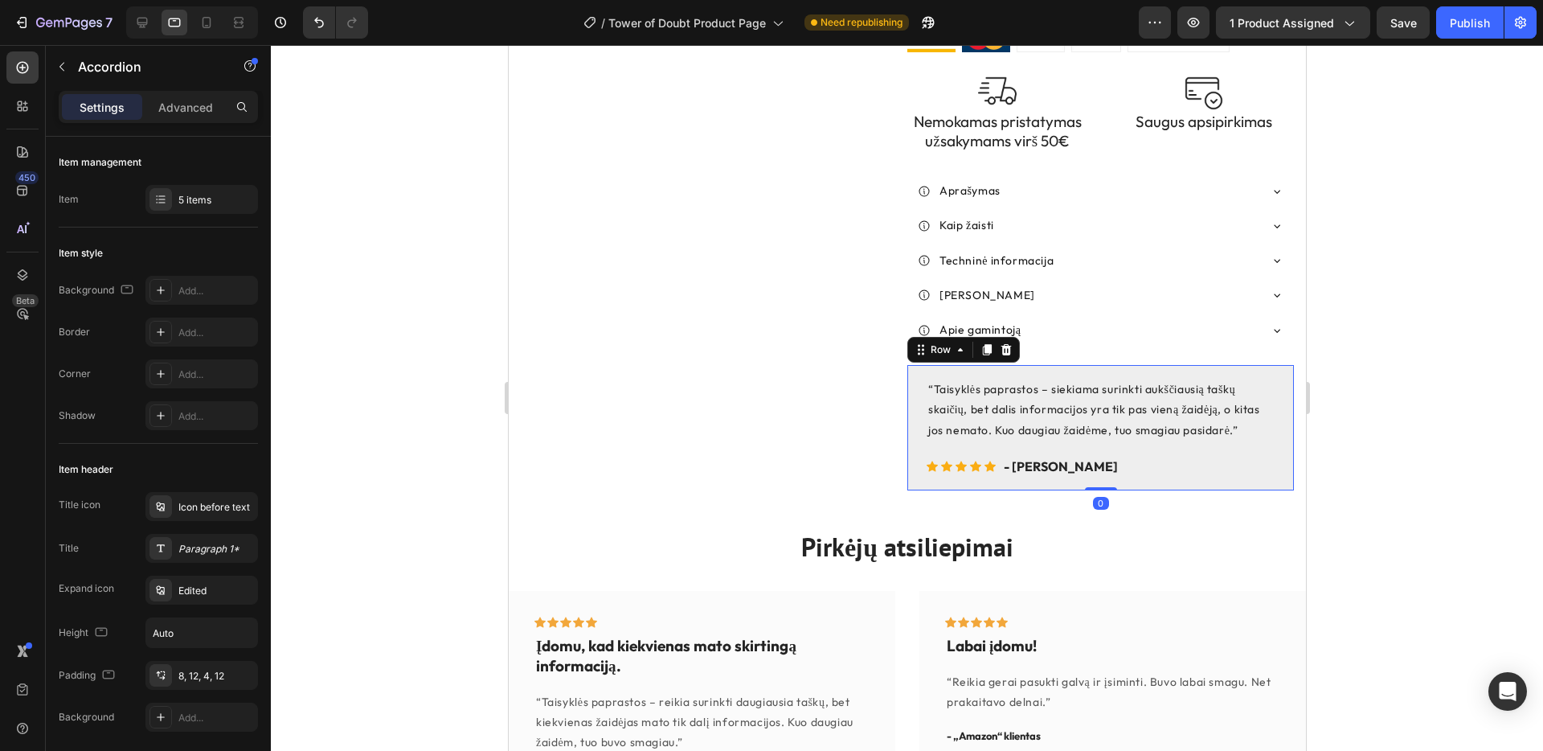
click at [1286, 365] on div "“Taisyklės paprastos – siekiama surinkti aukščiausią taškų skaičių, bet dalis i…" at bounding box center [1100, 427] width 387 height 125
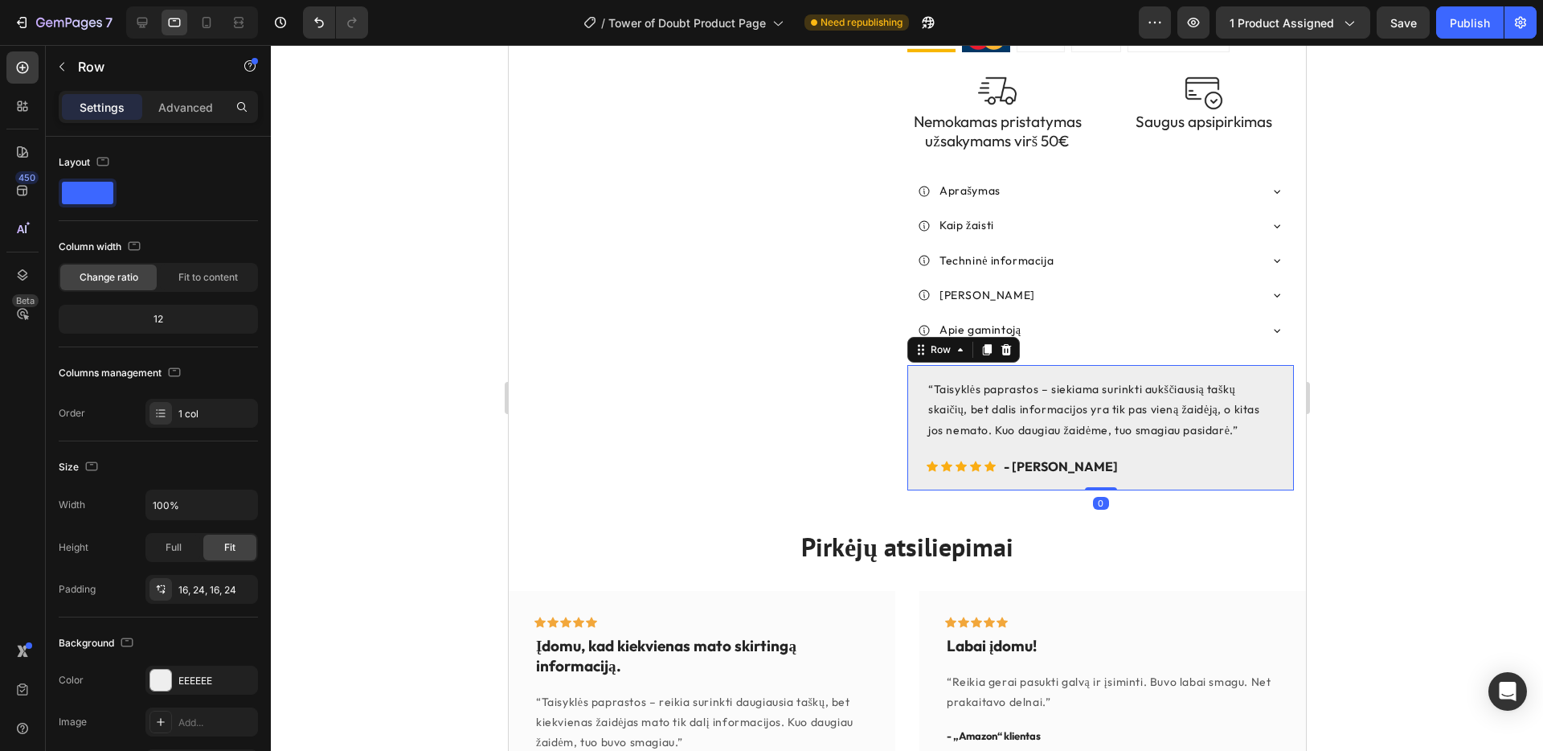
click at [1010, 343] on icon at bounding box center [1005, 349] width 13 height 13
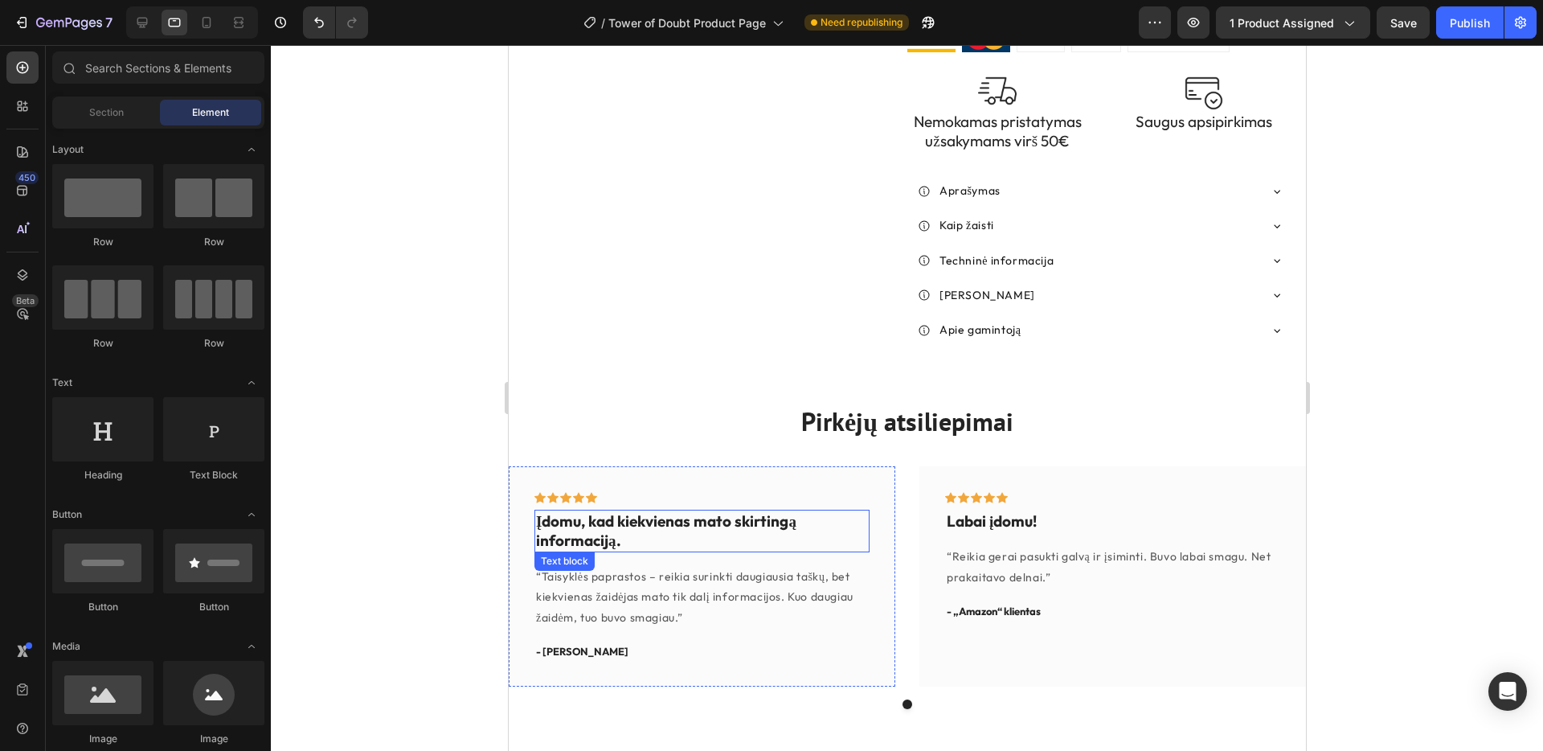
click at [604, 511] on p "Įdomu, kad kiekvienas mato skirtingą informaciją." at bounding box center [701, 530] width 332 height 39
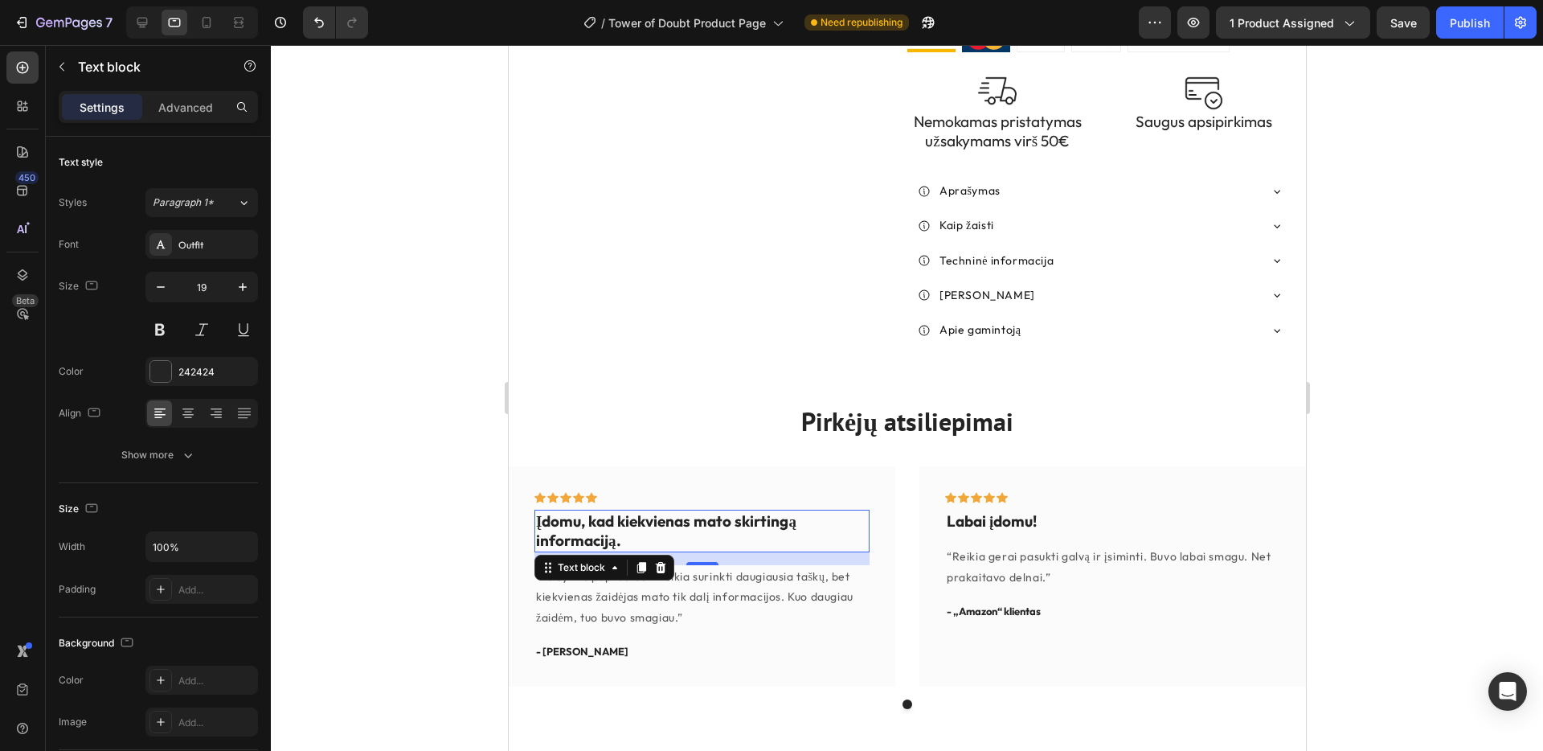
click at [604, 511] on p "Įdomu, kad kiekvienas mato skirtingą informaciją." at bounding box center [701, 530] width 332 height 39
click at [624, 511] on p "Įdomu, kad kiekvienas mato skirtingą informaciją." at bounding box center [701, 530] width 332 height 39
click at [557, 567] on p "“Taisyklės paprastos – reikia surinkti daugiausia taškų, bet kiekvienas žaidėja…" at bounding box center [701, 597] width 332 height 61
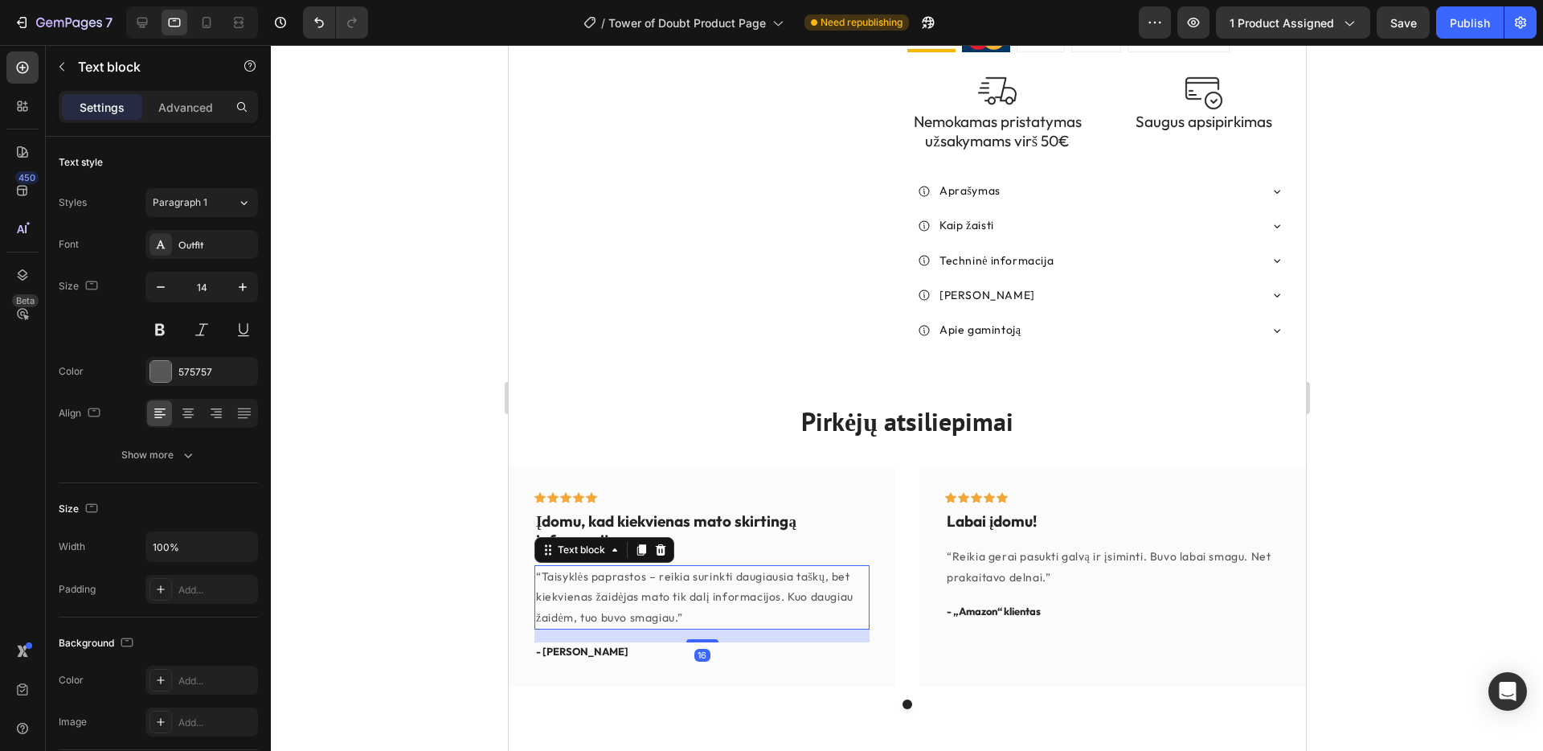
click at [542, 567] on p "“Taisyklės paprastos – reikia surinkti daugiausia taškų, bet kiekvienas žaidėja…" at bounding box center [701, 597] width 332 height 61
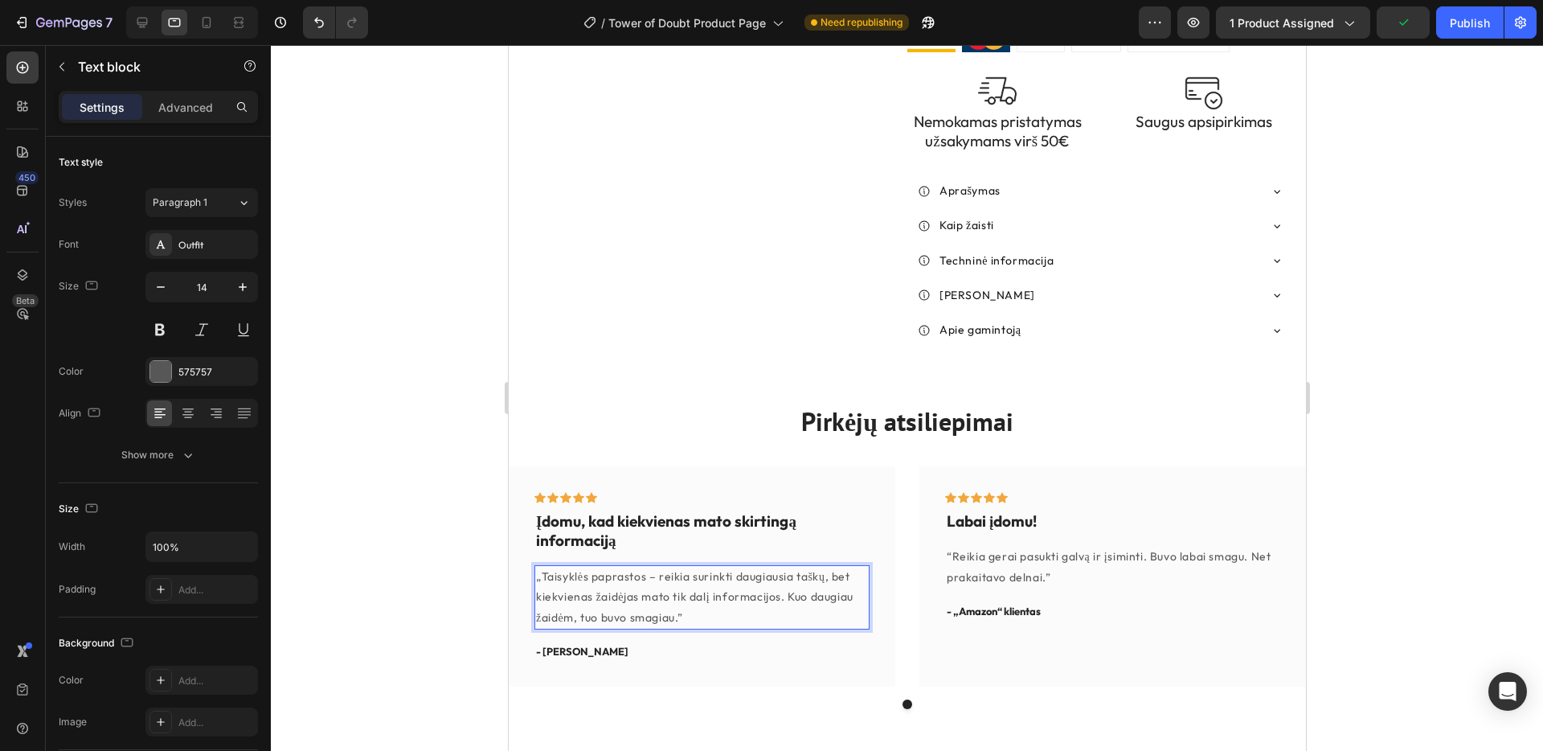
click at [686, 567] on p "„Taisyklės paprastos – reikia surinkti daugiausia taškų, bet kiekvienas žaidėja…" at bounding box center [701, 597] width 332 height 61
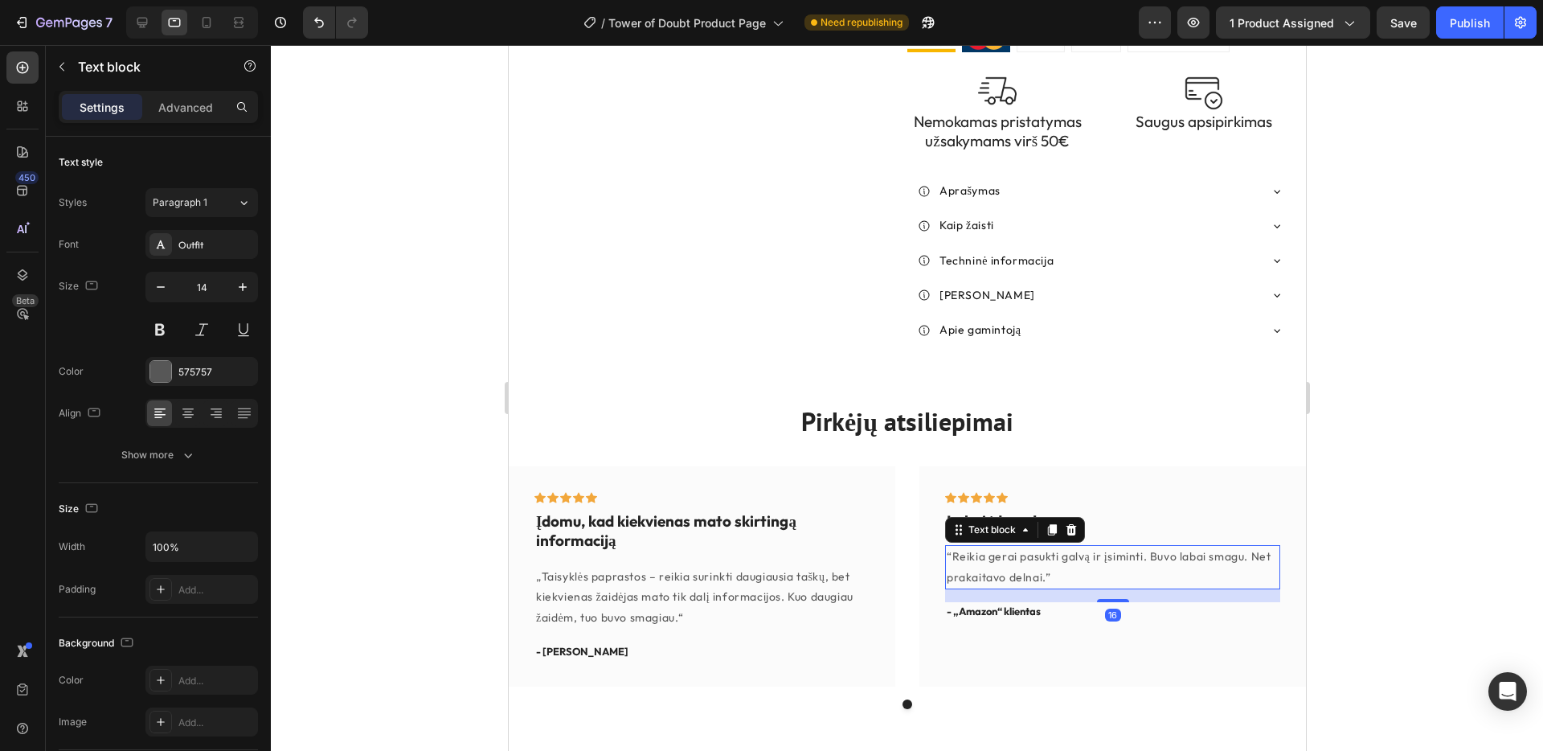
click at [954, 547] on p "“Reikia gerai pasukti galvą ir įsiminti. Buvo labai smagu. Net prakaitavo delna…" at bounding box center [1112, 567] width 332 height 40
click at [953, 547] on p "“Reikia gerai pasukti galvą ir įsiminti. Buvo labai smagu. Net prakaitavo delna…" at bounding box center [1112, 567] width 332 height 40
click at [1050, 547] on p "„Reikia gerai pasukti galvą ir įsiminti. Buvo labai smagu. Net prakaitavo delna…" at bounding box center [1112, 567] width 332 height 40
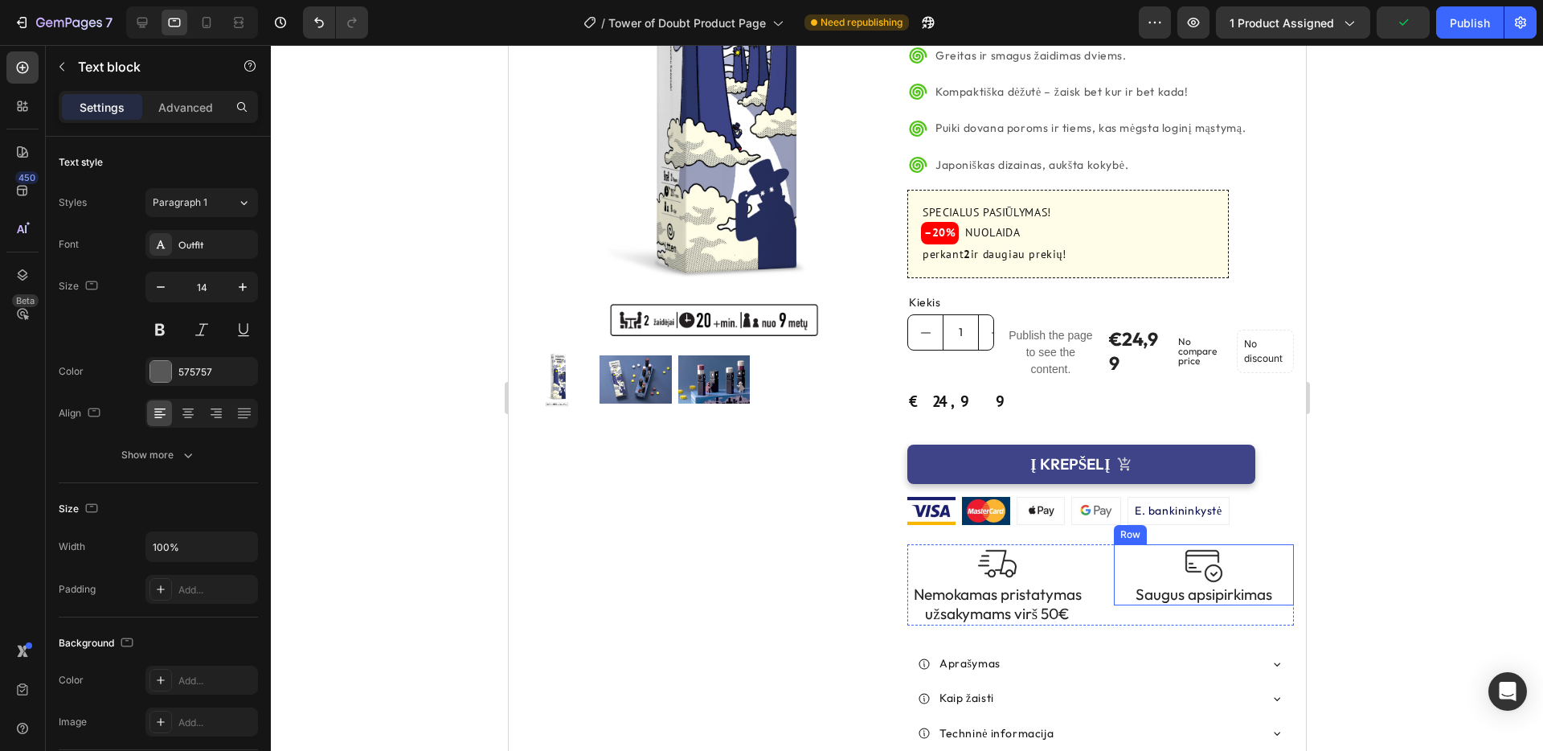
scroll to position [274, 0]
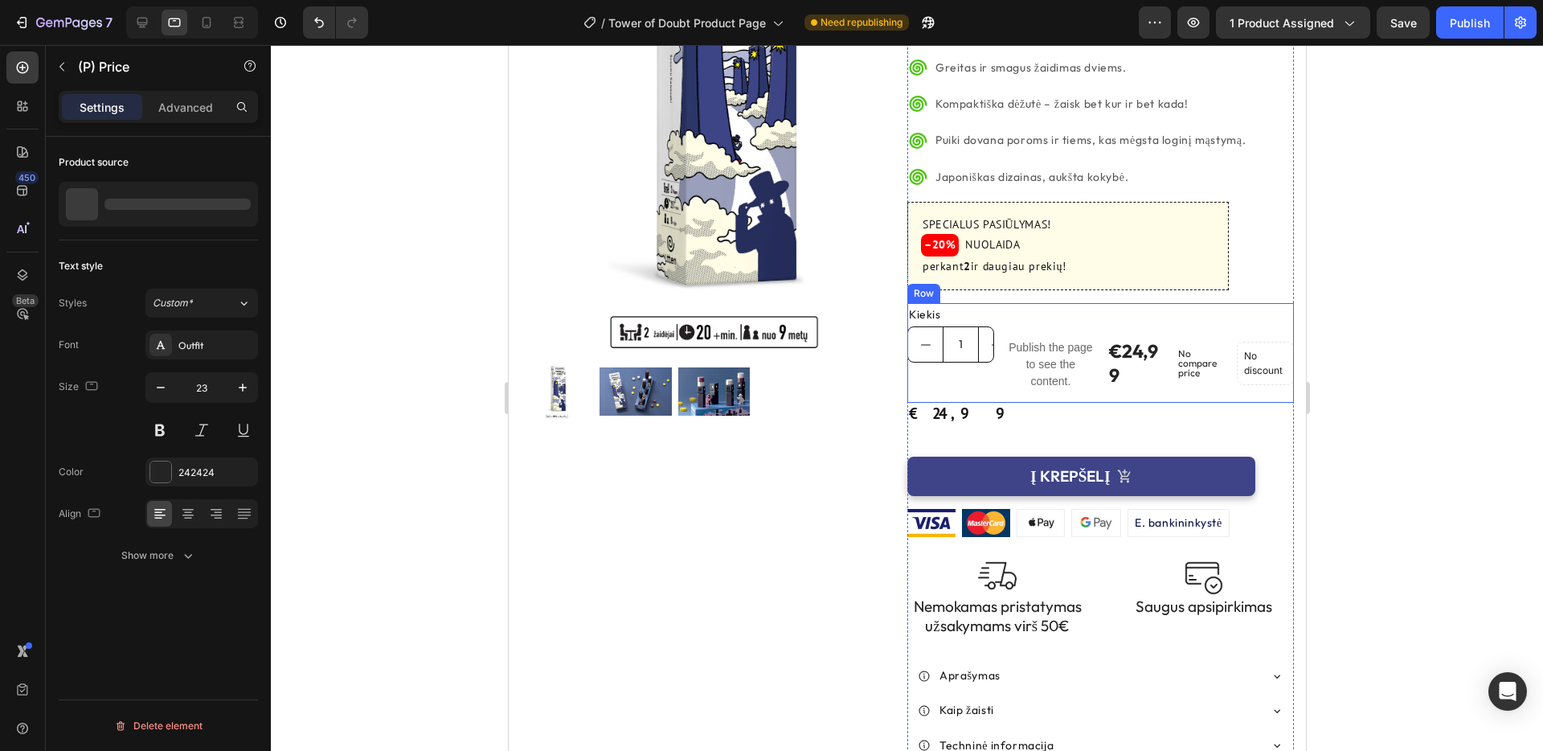
click at [1105, 309] on div "Kiekis Text Block 1 Product Quantity Publish the page to see the content. Custo…" at bounding box center [1100, 353] width 387 height 100
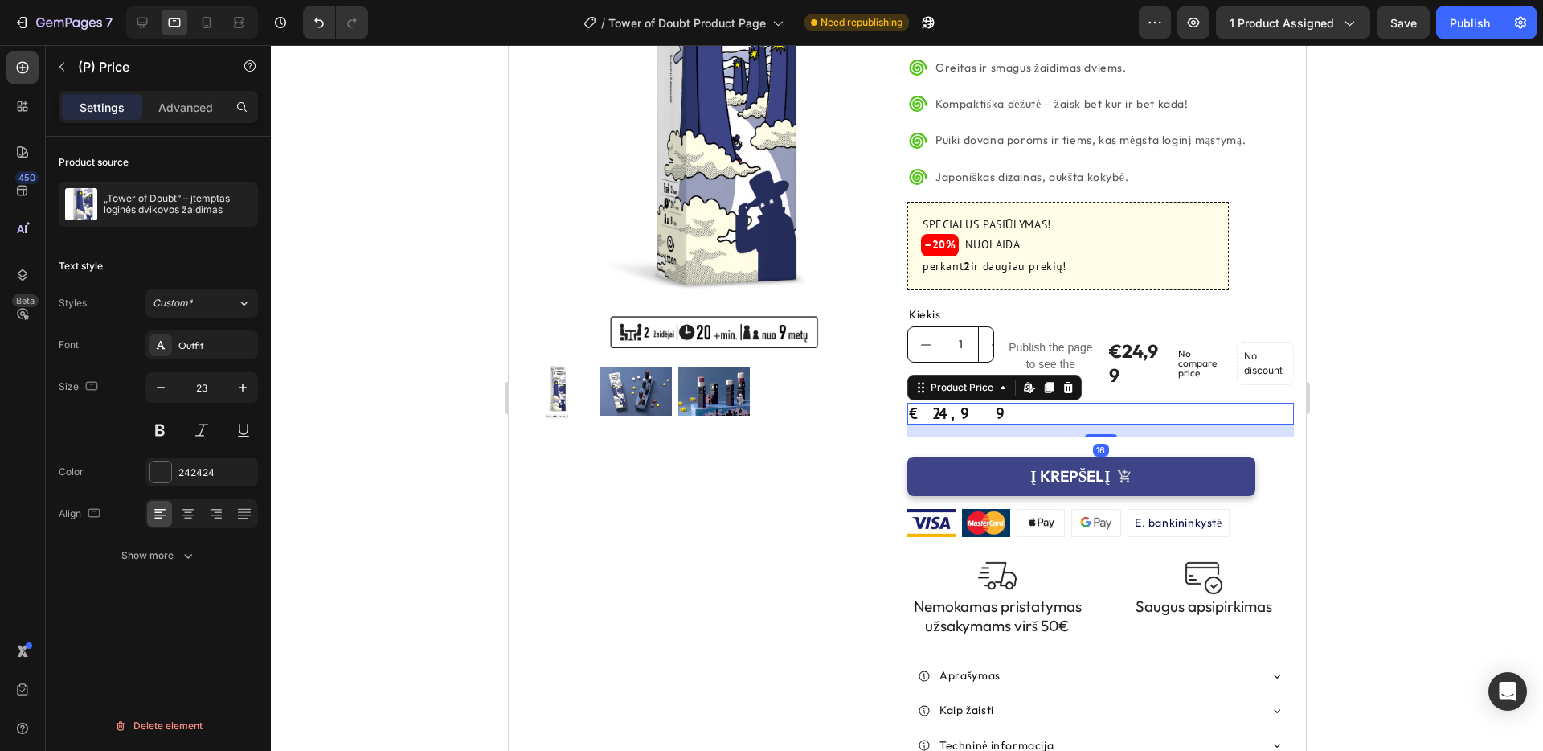
click at [1026, 403] on div "€24,99" at bounding box center [1100, 414] width 387 height 22
click at [1071, 382] on icon at bounding box center [1067, 387] width 10 height 11
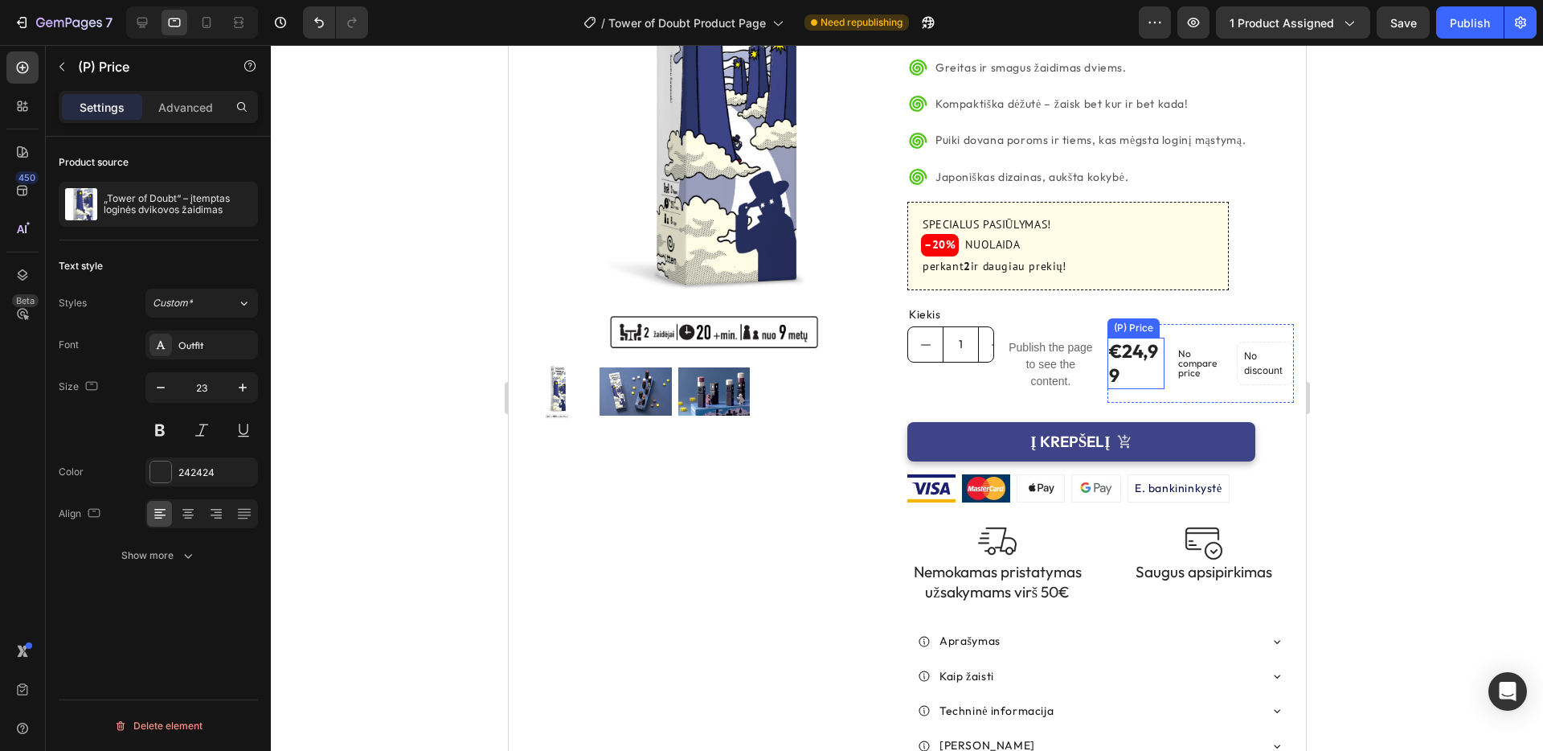
click at [1157, 338] on div "€24,99" at bounding box center [1136, 363] width 58 height 51
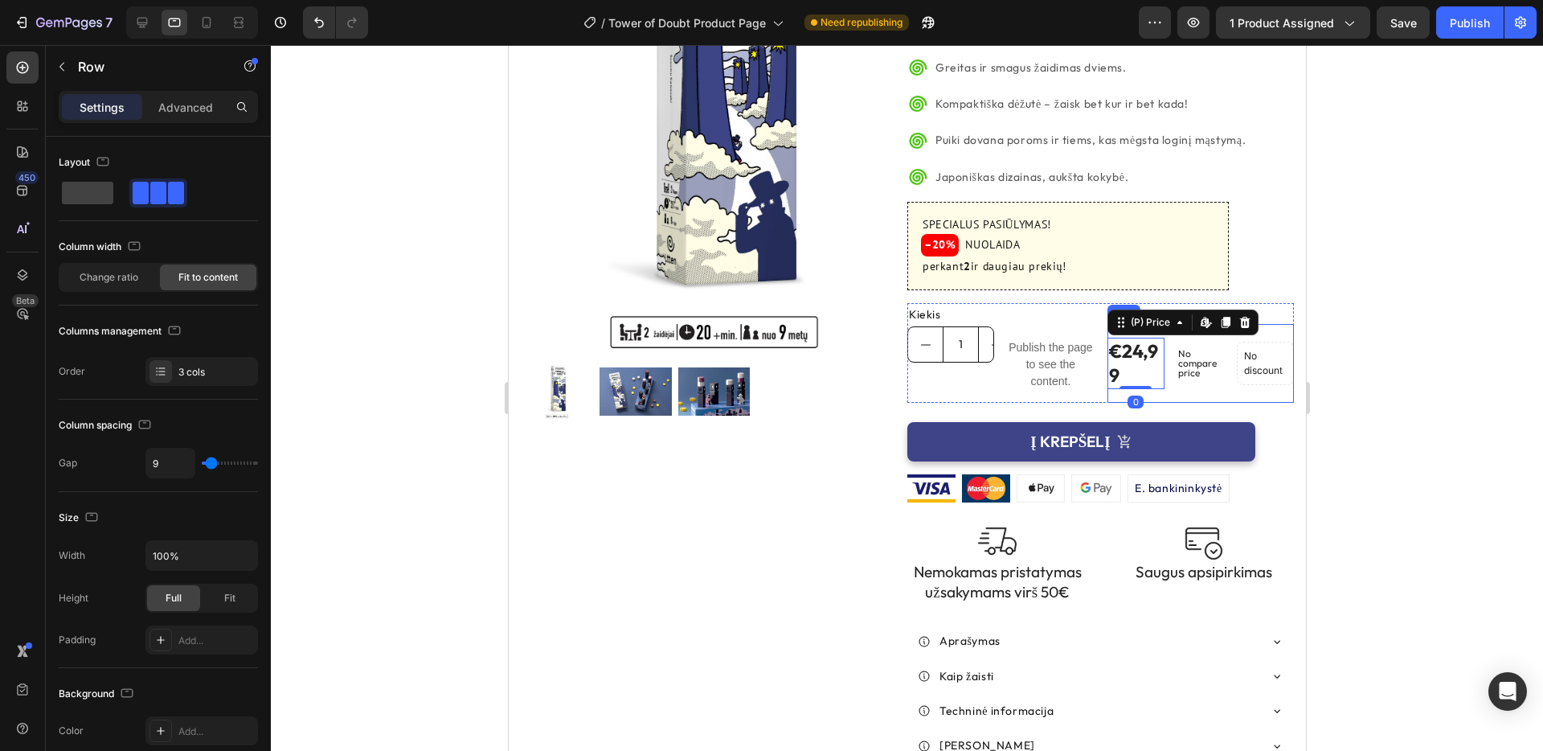
click at [1152, 326] on div "€24,99 (P) Price Edit content in Shopify 0 (P) Price Edit content in Shopify 0" at bounding box center [1136, 363] width 58 height 79
click at [1100, 320] on div "Kiekis Text Block 1 Product Quantity Publish the page to see the content. Custo…" at bounding box center [1100, 353] width 387 height 100
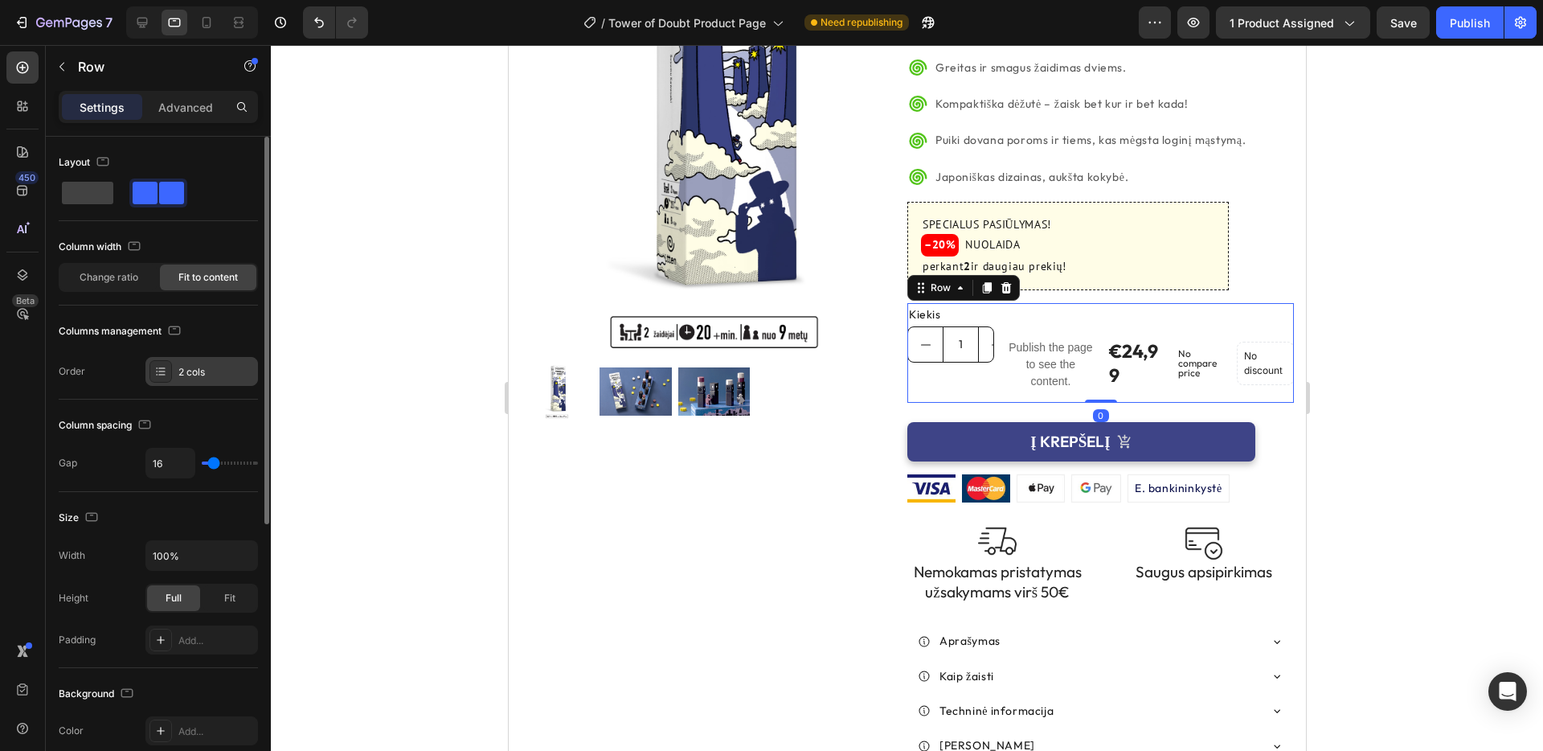
drag, startPoint x: 161, startPoint y: 367, endPoint x: 170, endPoint y: 369, distance: 9.8
click at [161, 367] on icon at bounding box center [161, 367] width 6 height 1
click at [100, 193] on span at bounding box center [87, 193] width 51 height 23
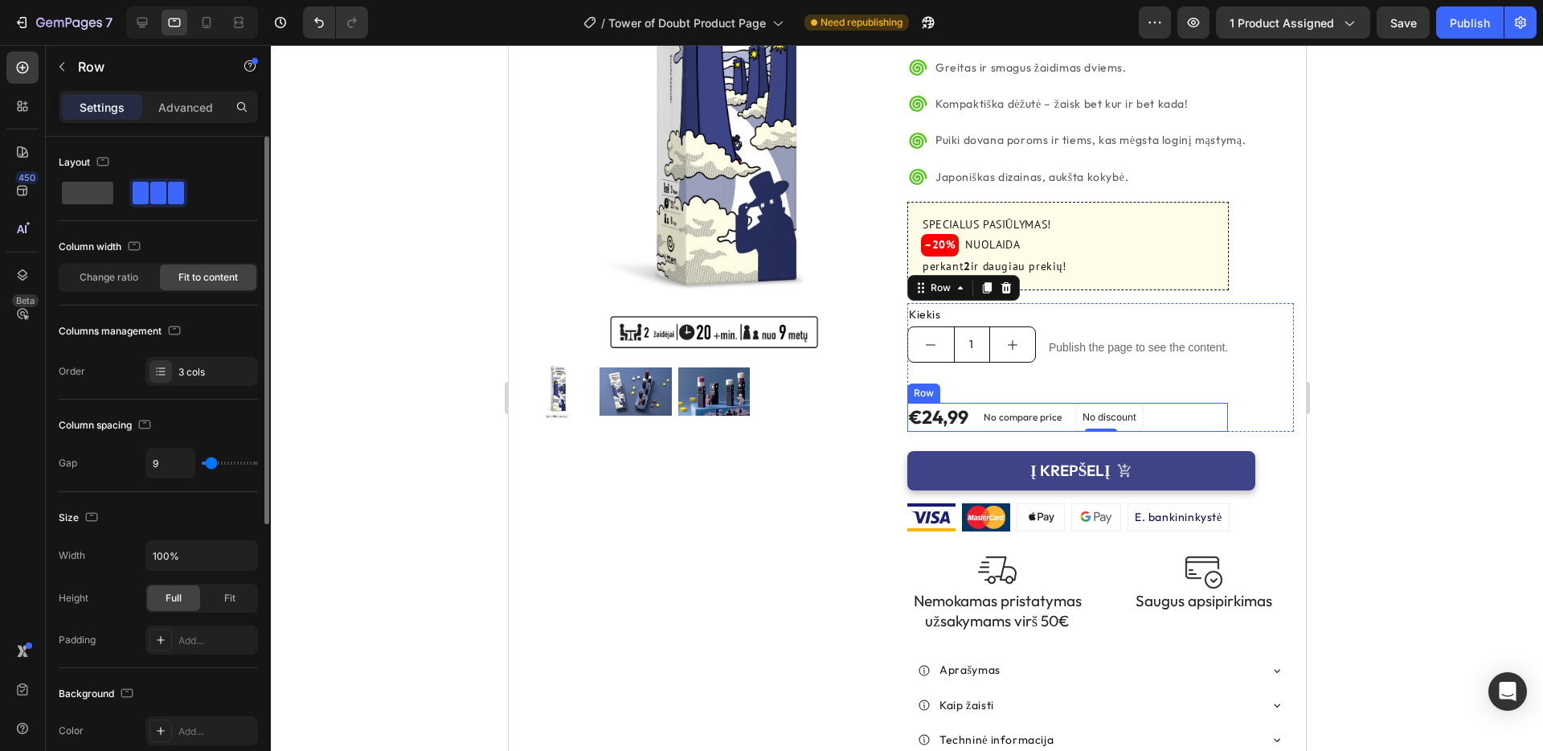
click at [1196, 403] on div "€24,99 (P) Price (P) Price No compare price (P) Price No discount Not be displa…" at bounding box center [1067, 417] width 321 height 29
click at [1009, 382] on icon at bounding box center [1006, 387] width 10 height 11
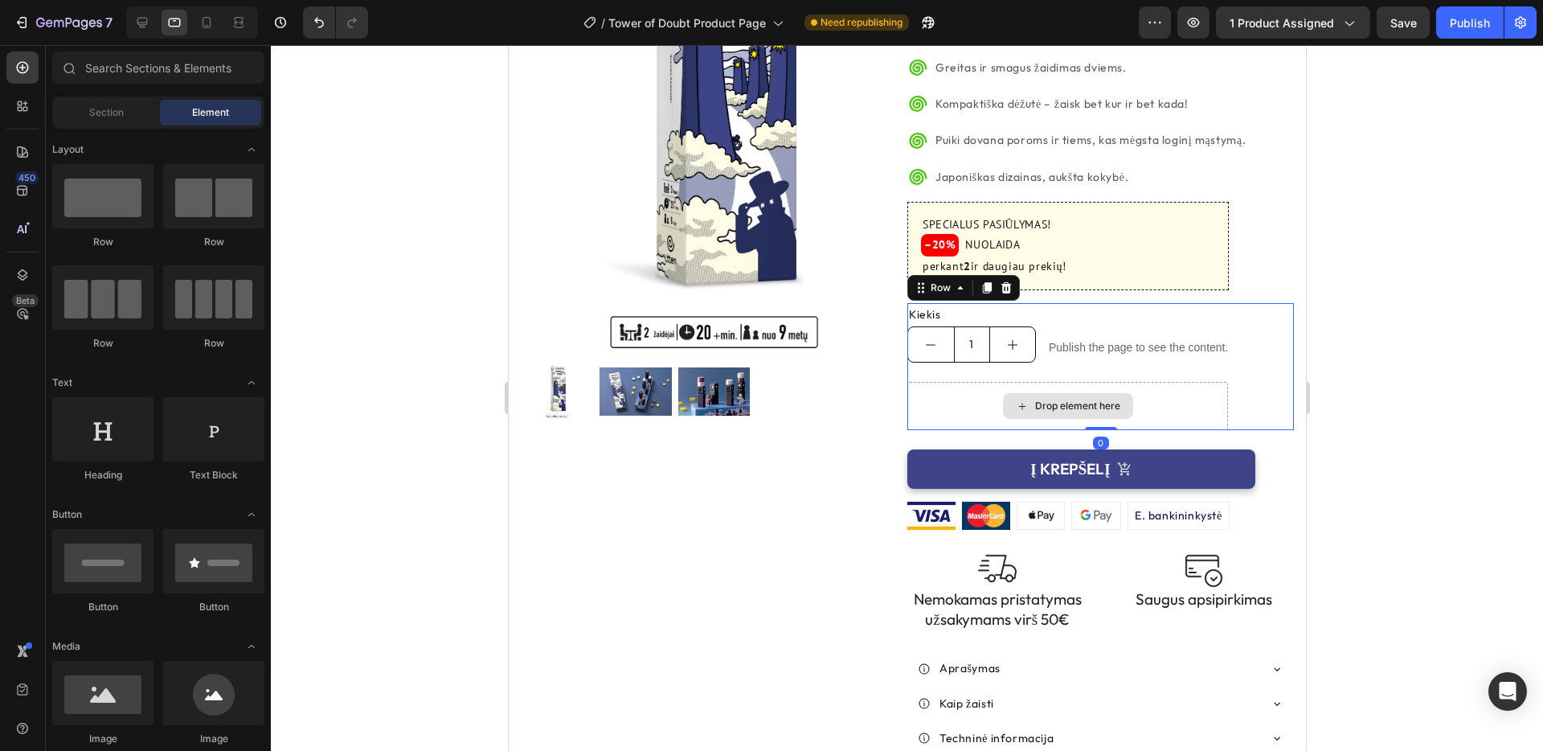
click at [966, 382] on div "Drop element here" at bounding box center [1067, 406] width 321 height 48
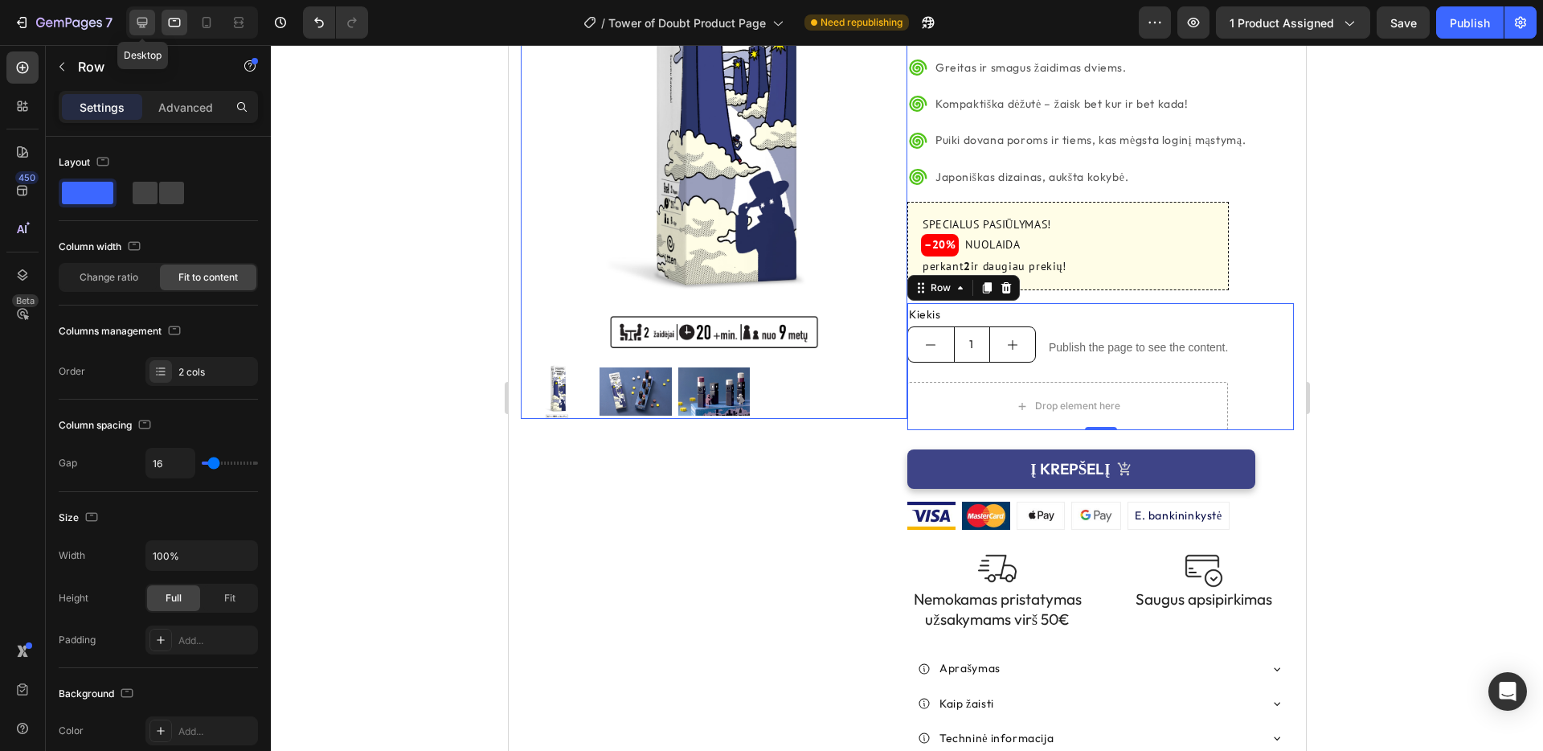
click at [149, 20] on icon at bounding box center [142, 22] width 16 height 16
type input "1200"
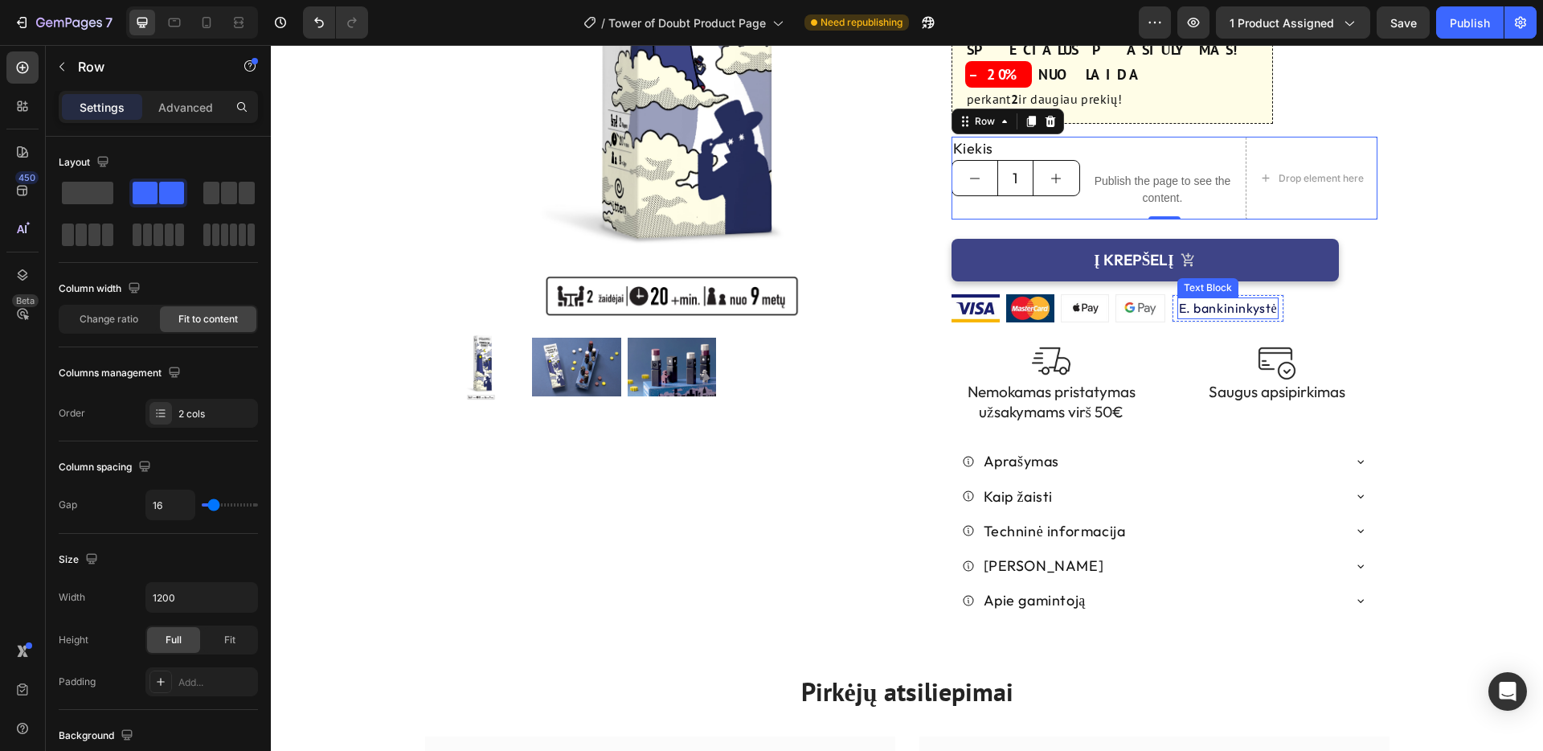
scroll to position [283, 0]
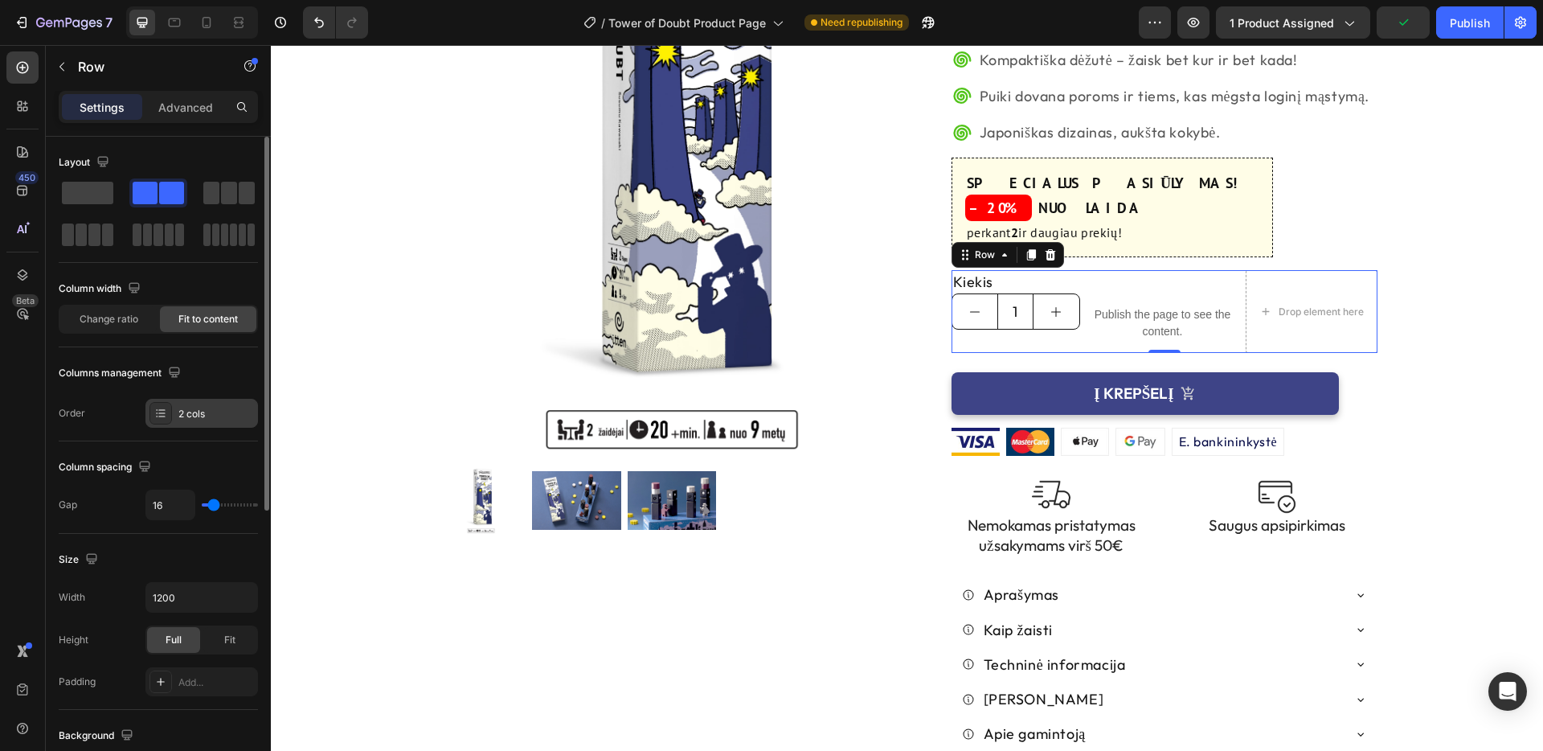
click at [230, 405] on div "2 cols" at bounding box center [201, 413] width 113 height 29
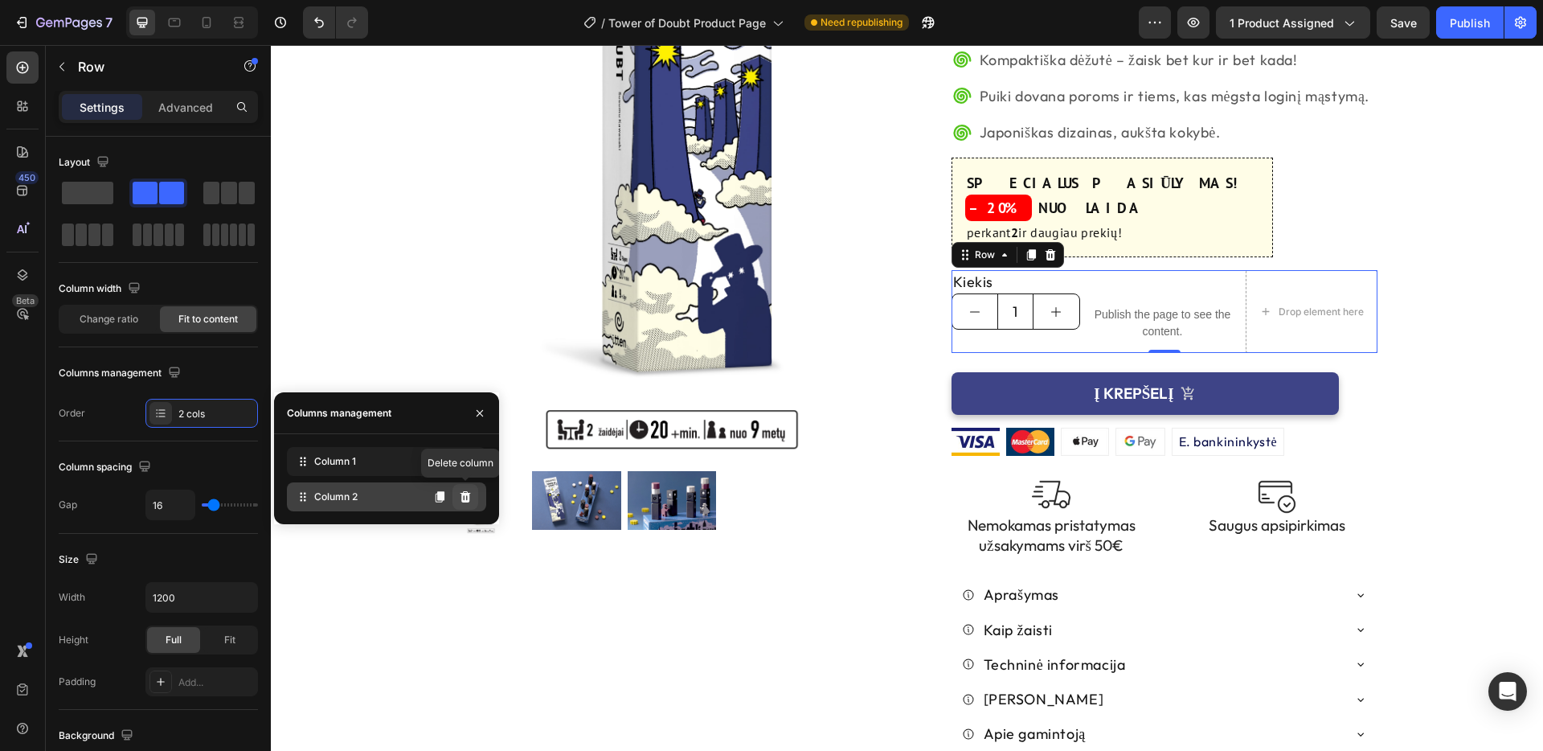
drag, startPoint x: 462, startPoint y: 496, endPoint x: 191, endPoint y: 452, distance: 274.4
click at [462, 496] on icon at bounding box center [466, 496] width 10 height 11
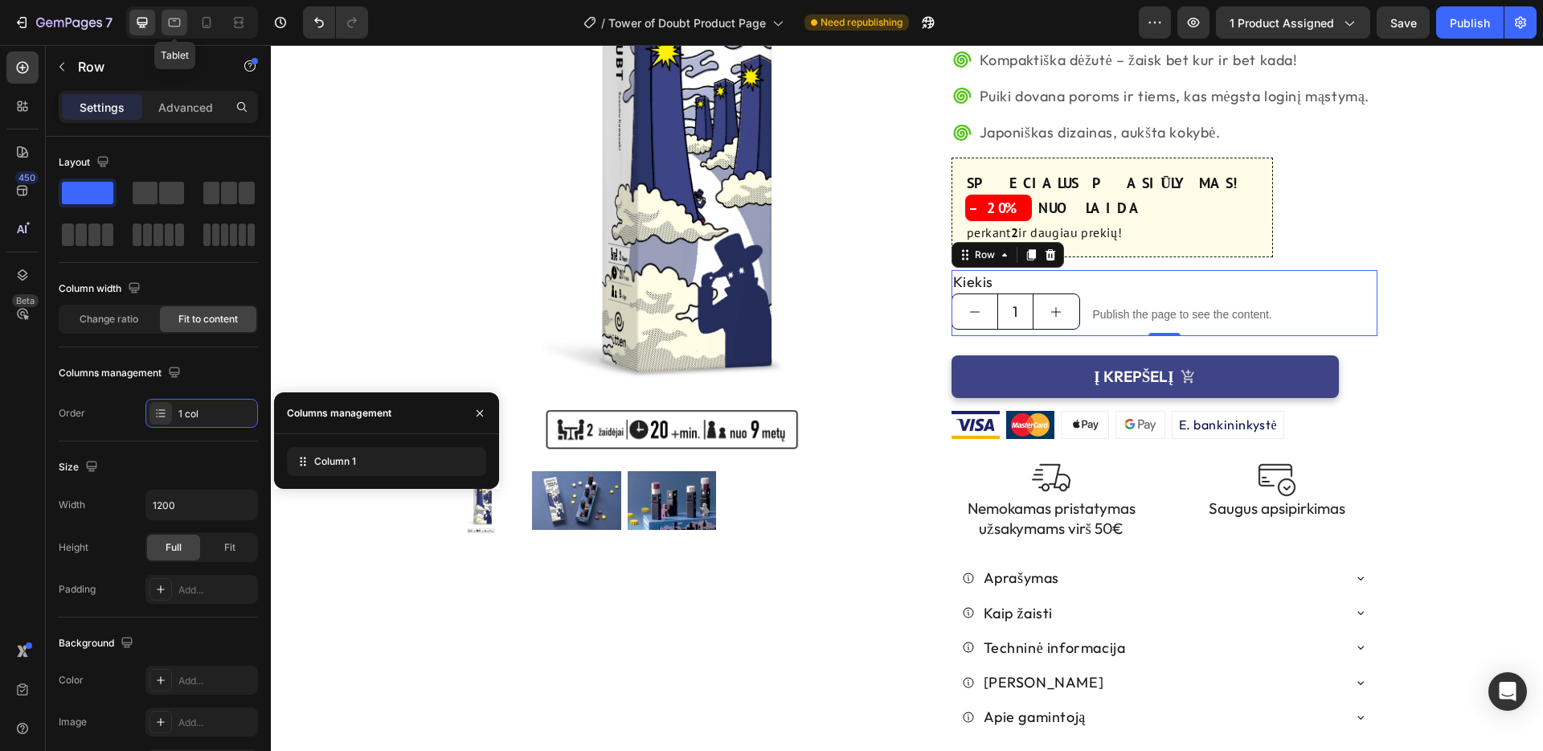
click at [171, 20] on icon at bounding box center [174, 22] width 16 height 16
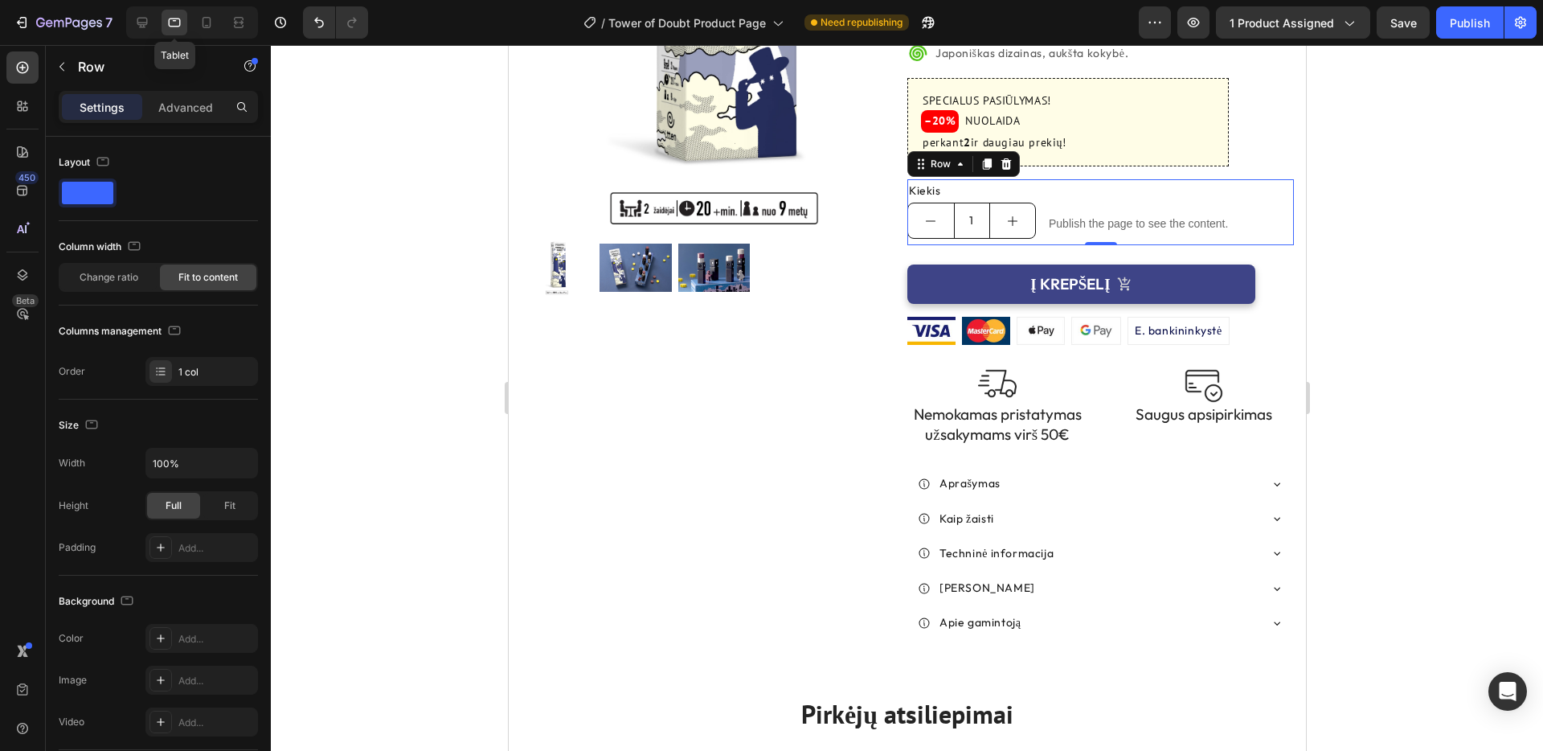
scroll to position [405, 0]
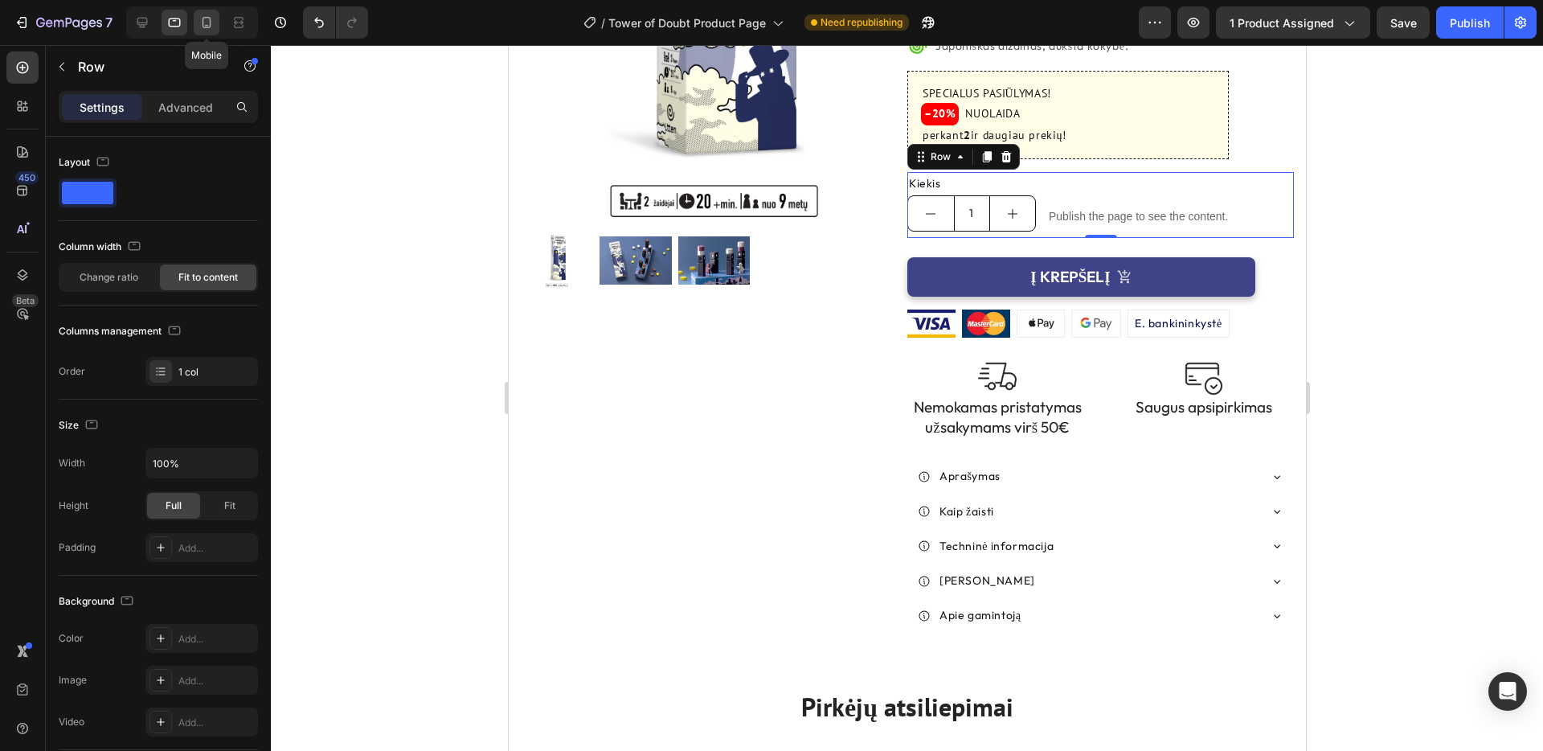
click at [207, 25] on icon at bounding box center [207, 22] width 9 height 11
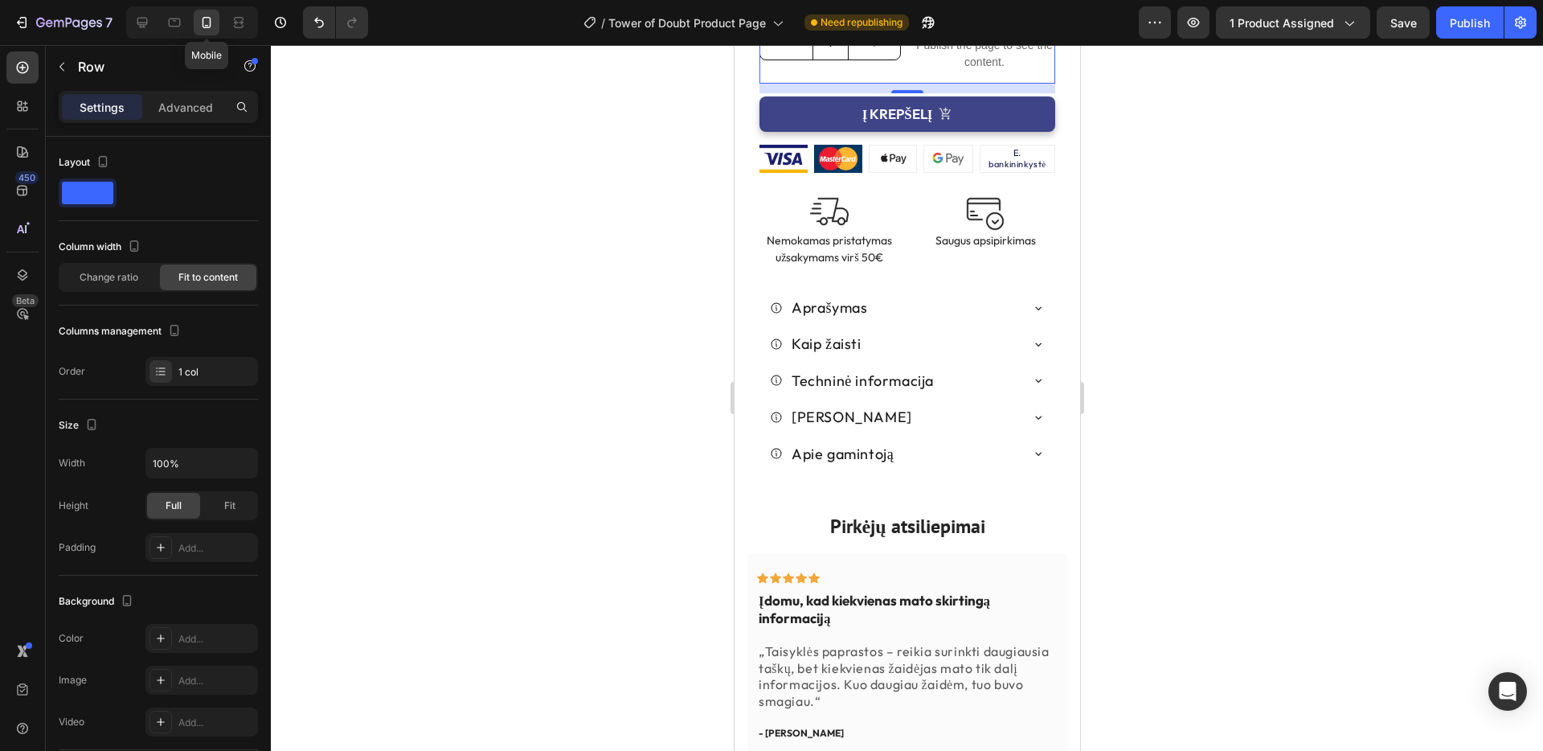
scroll to position [1054, 0]
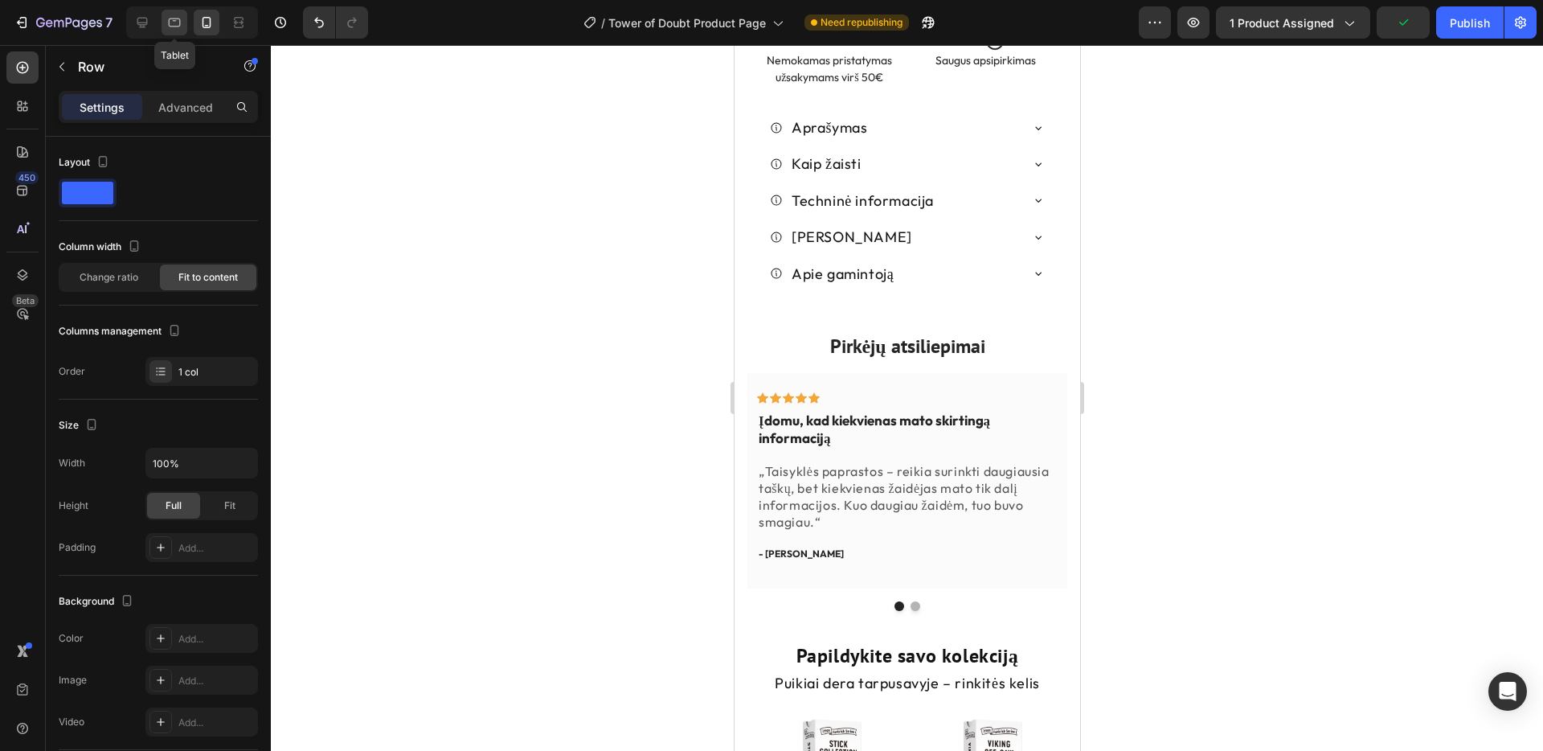
click at [174, 22] on icon at bounding box center [174, 22] width 16 height 16
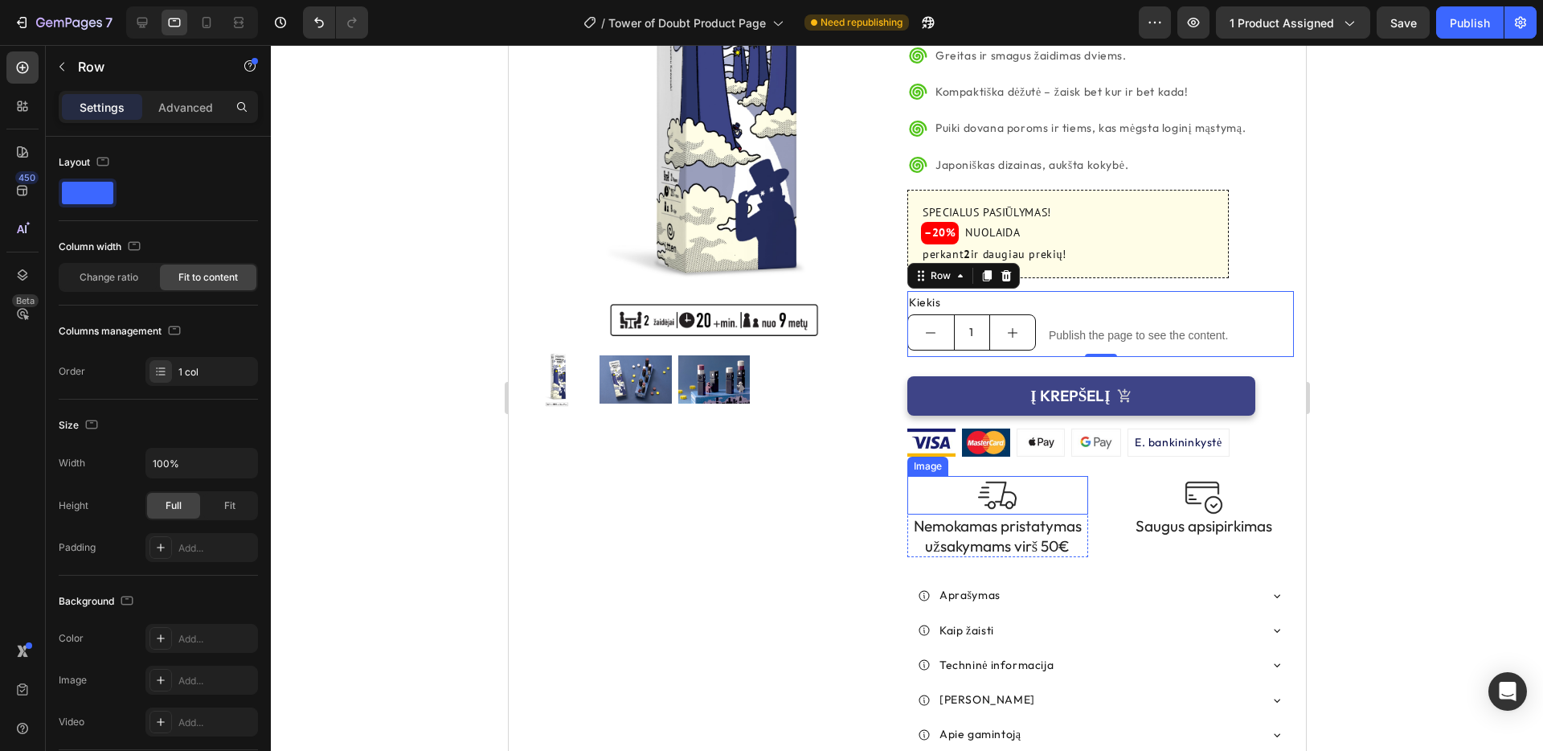
scroll to position [260, 0]
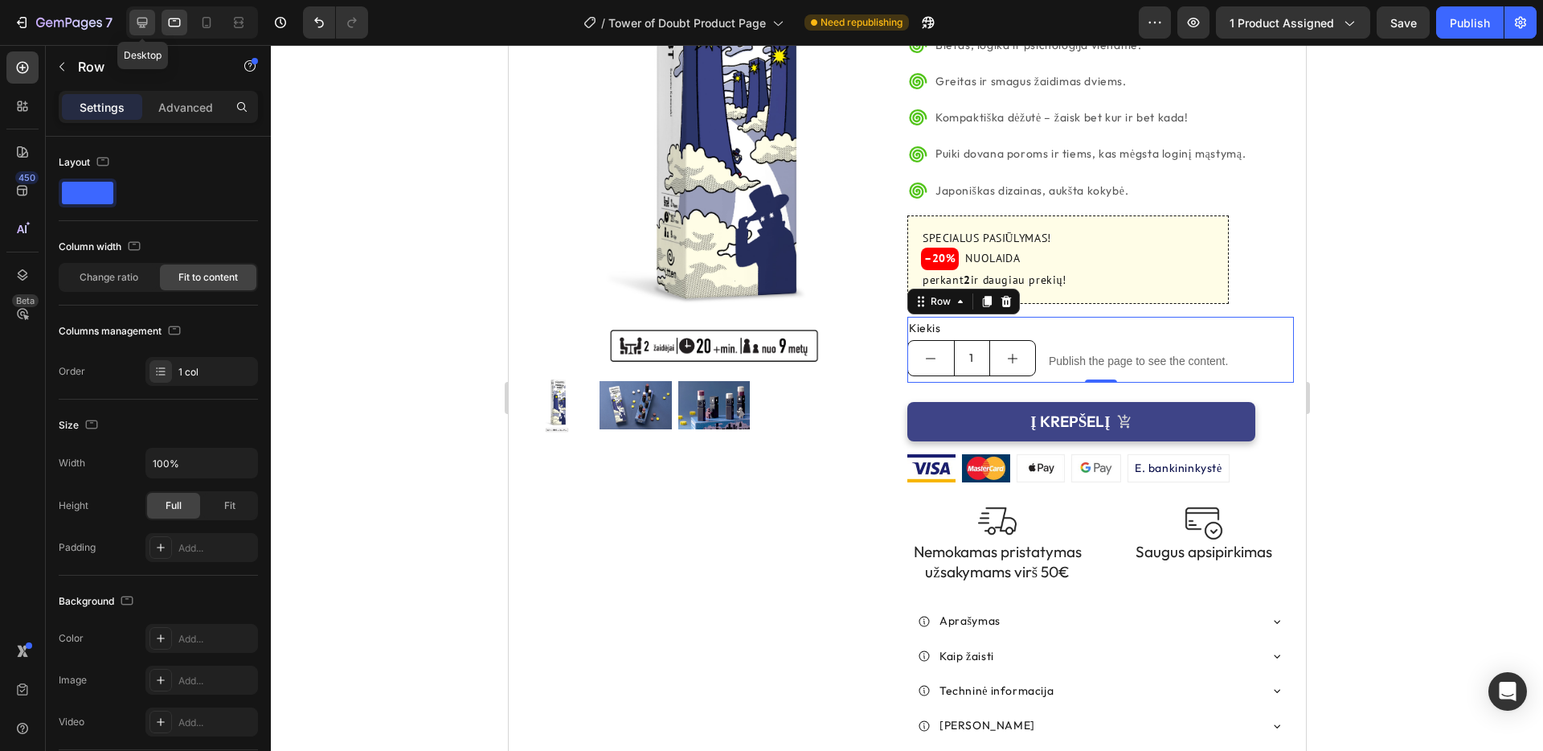
click at [139, 23] on icon at bounding box center [142, 22] width 16 height 16
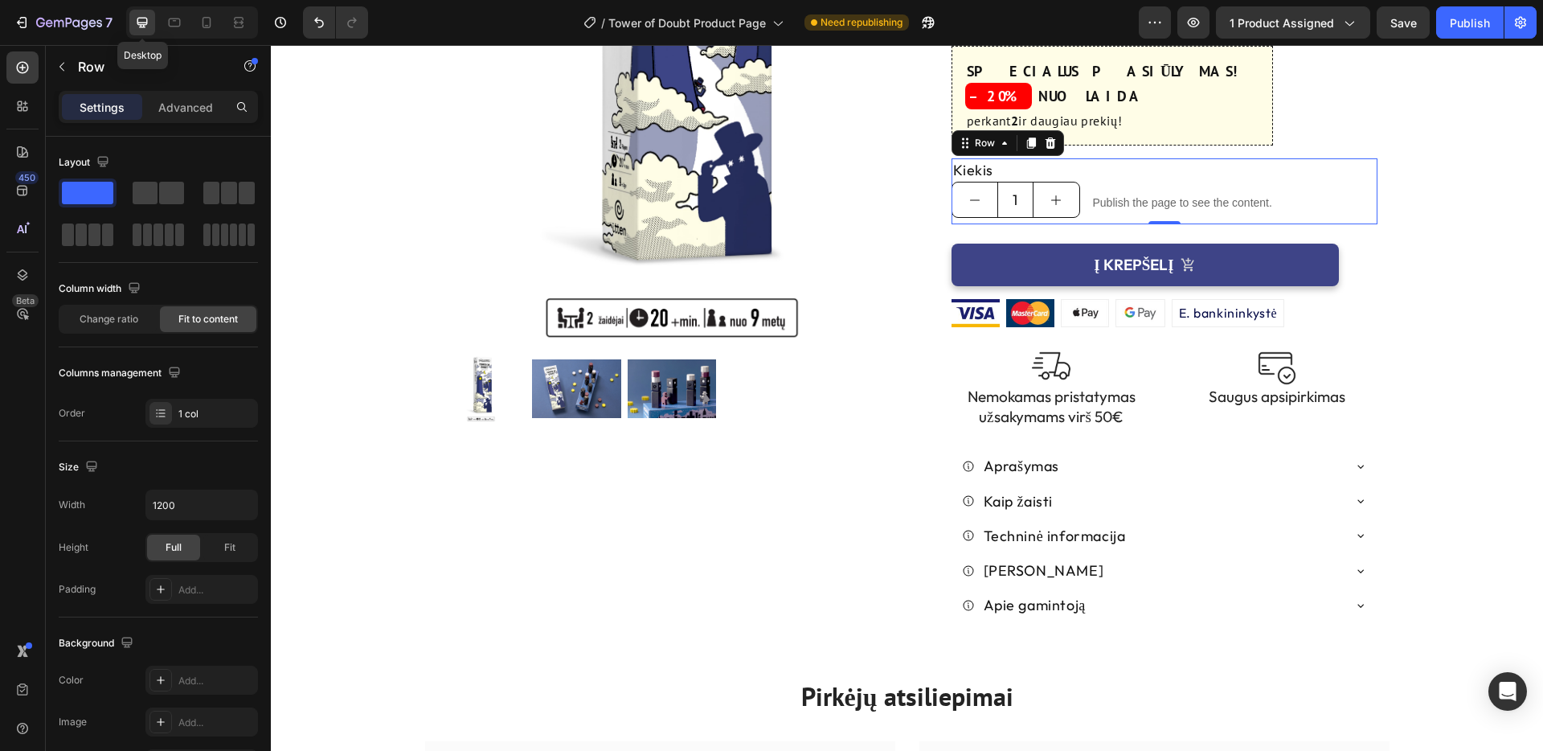
scroll to position [416, 0]
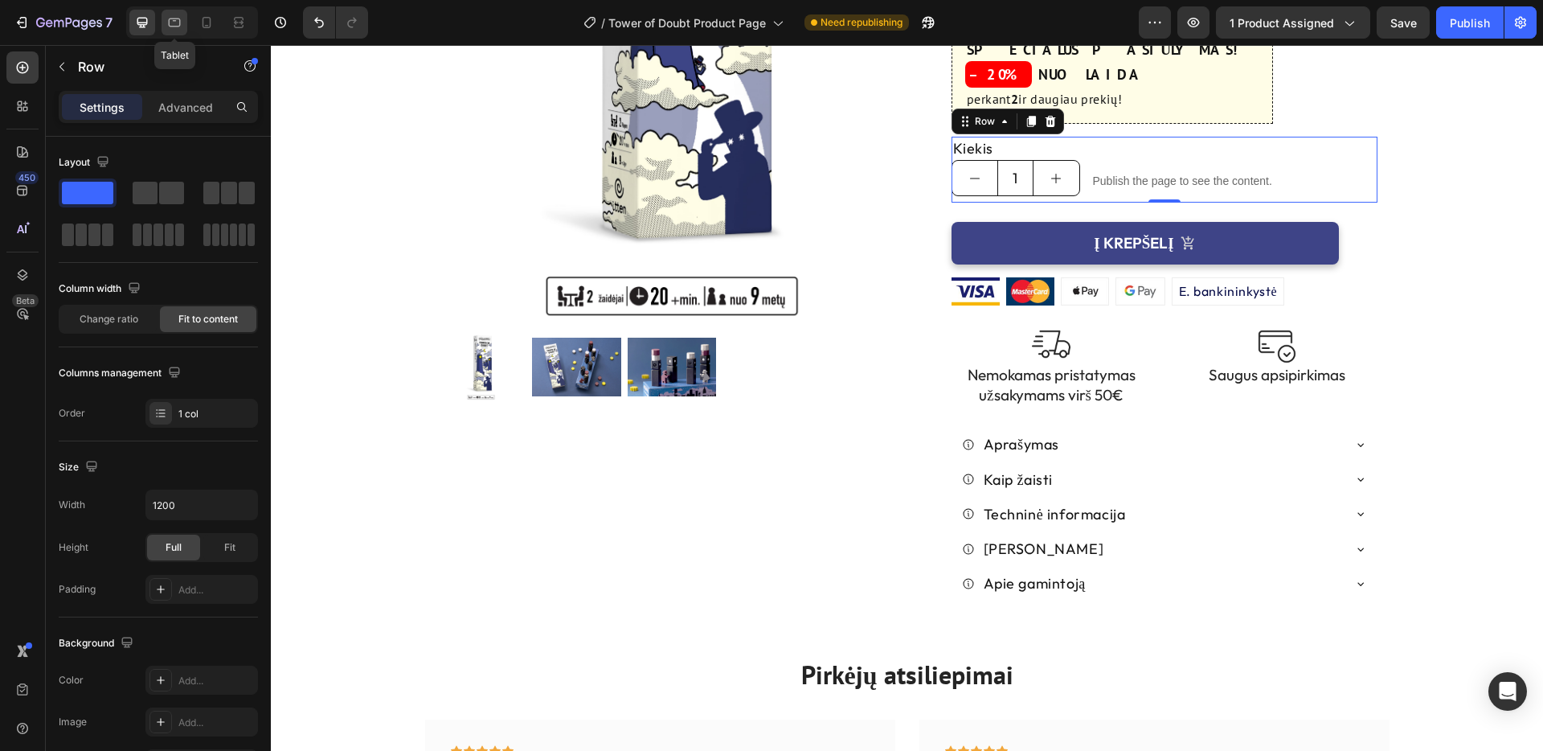
click at [175, 23] on icon at bounding box center [174, 22] width 16 height 16
type input "100%"
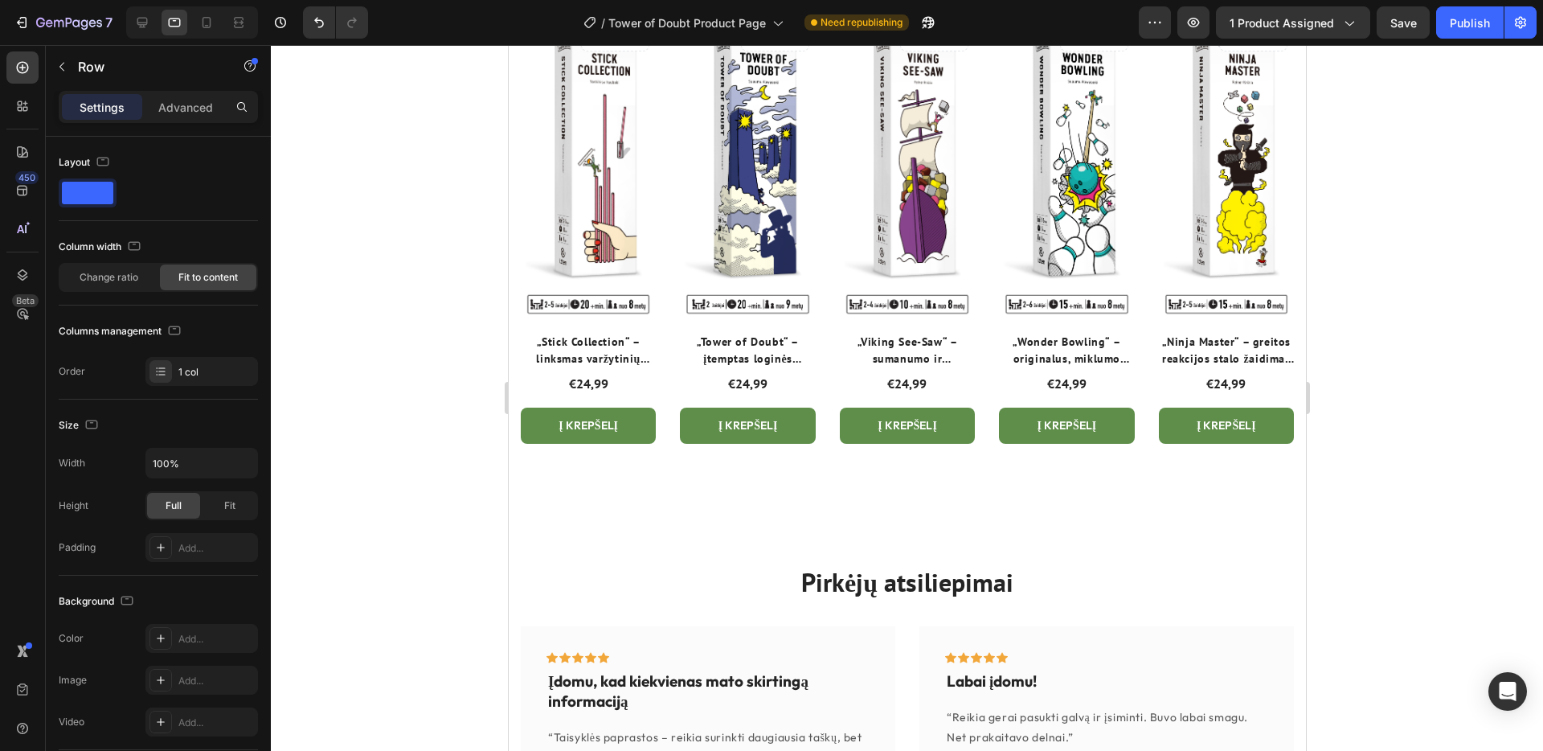
scroll to position [4292, 0]
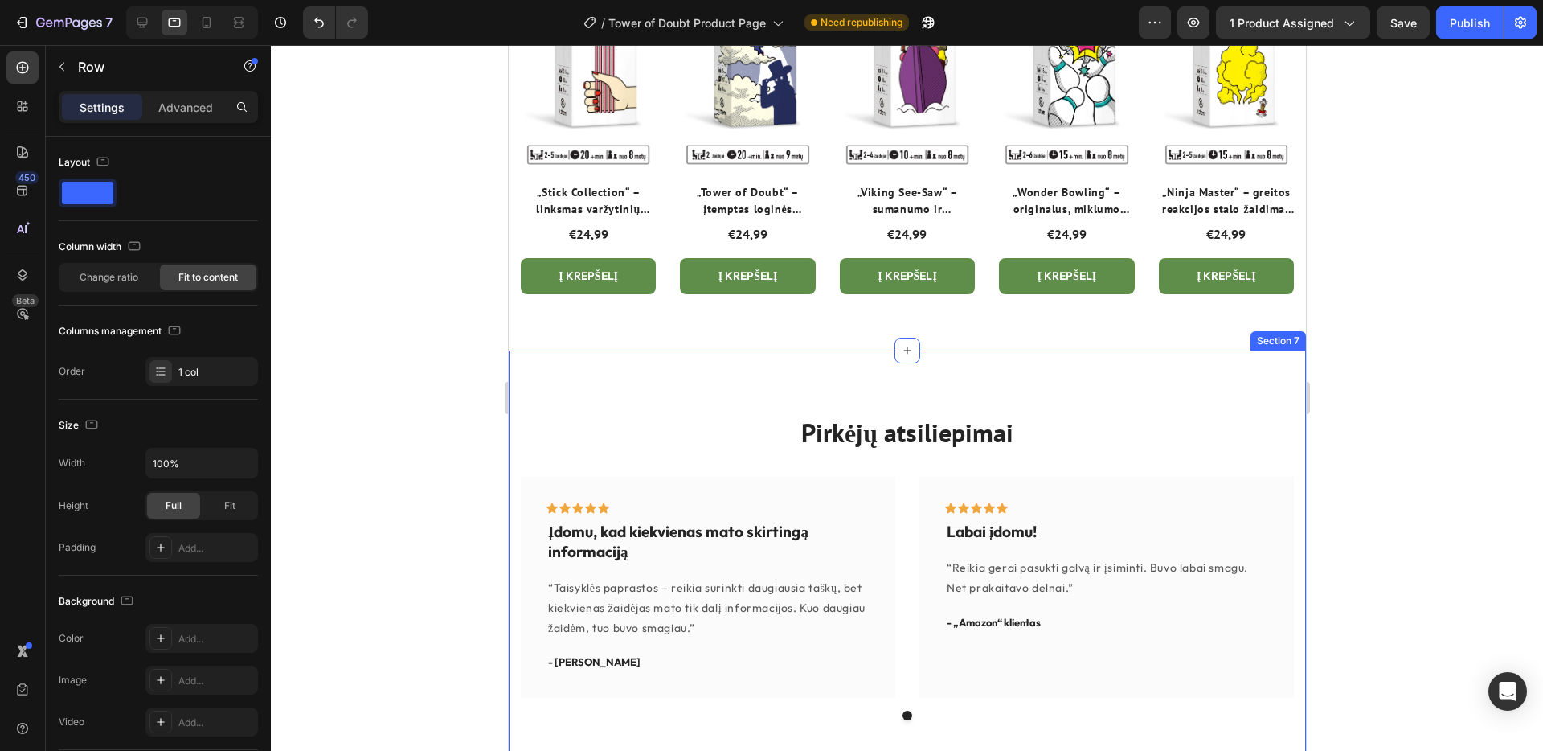
click at [784, 393] on div "Pirkėjų atsiliepimai Heading Icon Icon Icon Icon Icon Row Įdomu, kad kiekvienas…" at bounding box center [906, 567] width 797 height 434
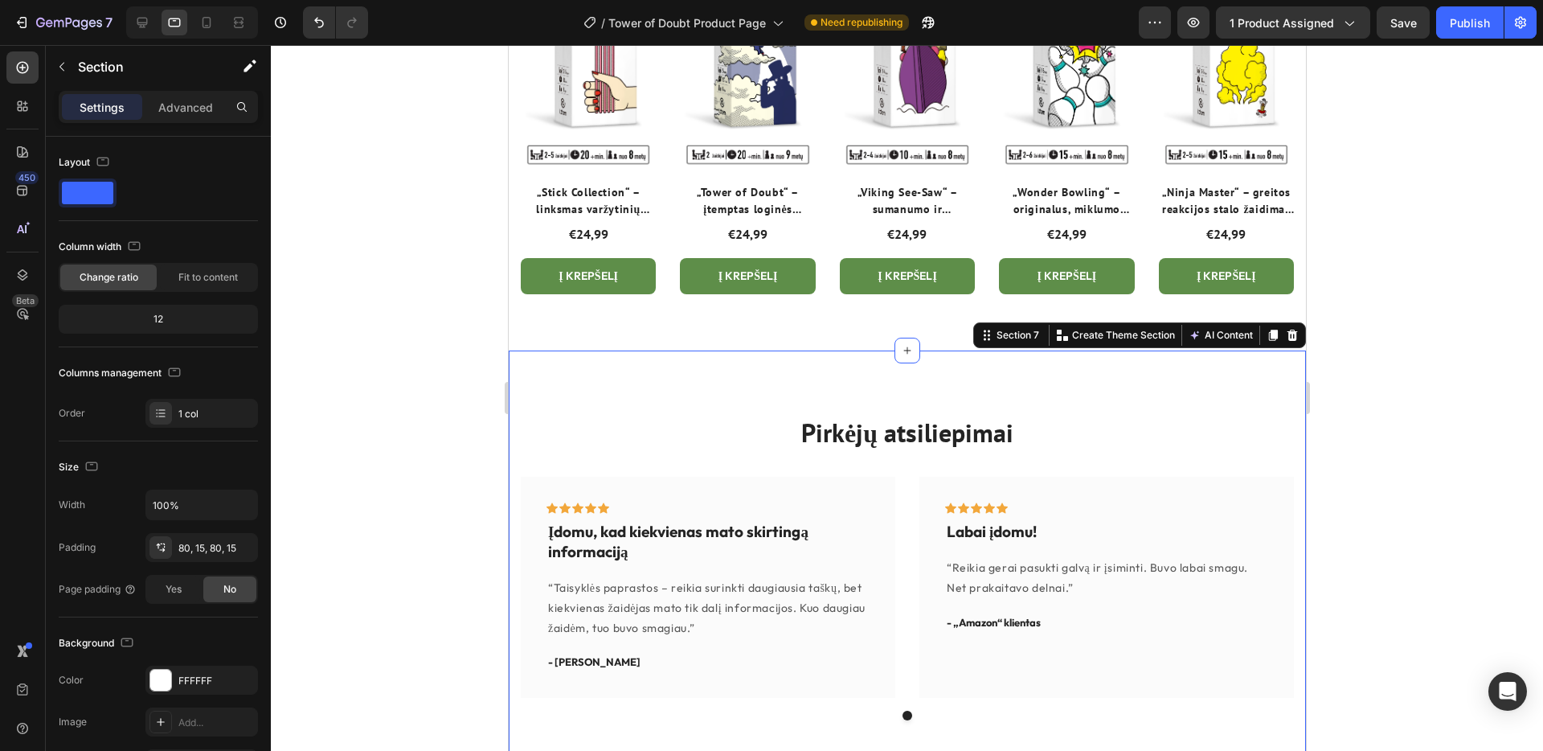
click at [1292, 339] on icon at bounding box center [1292, 335] width 10 height 11
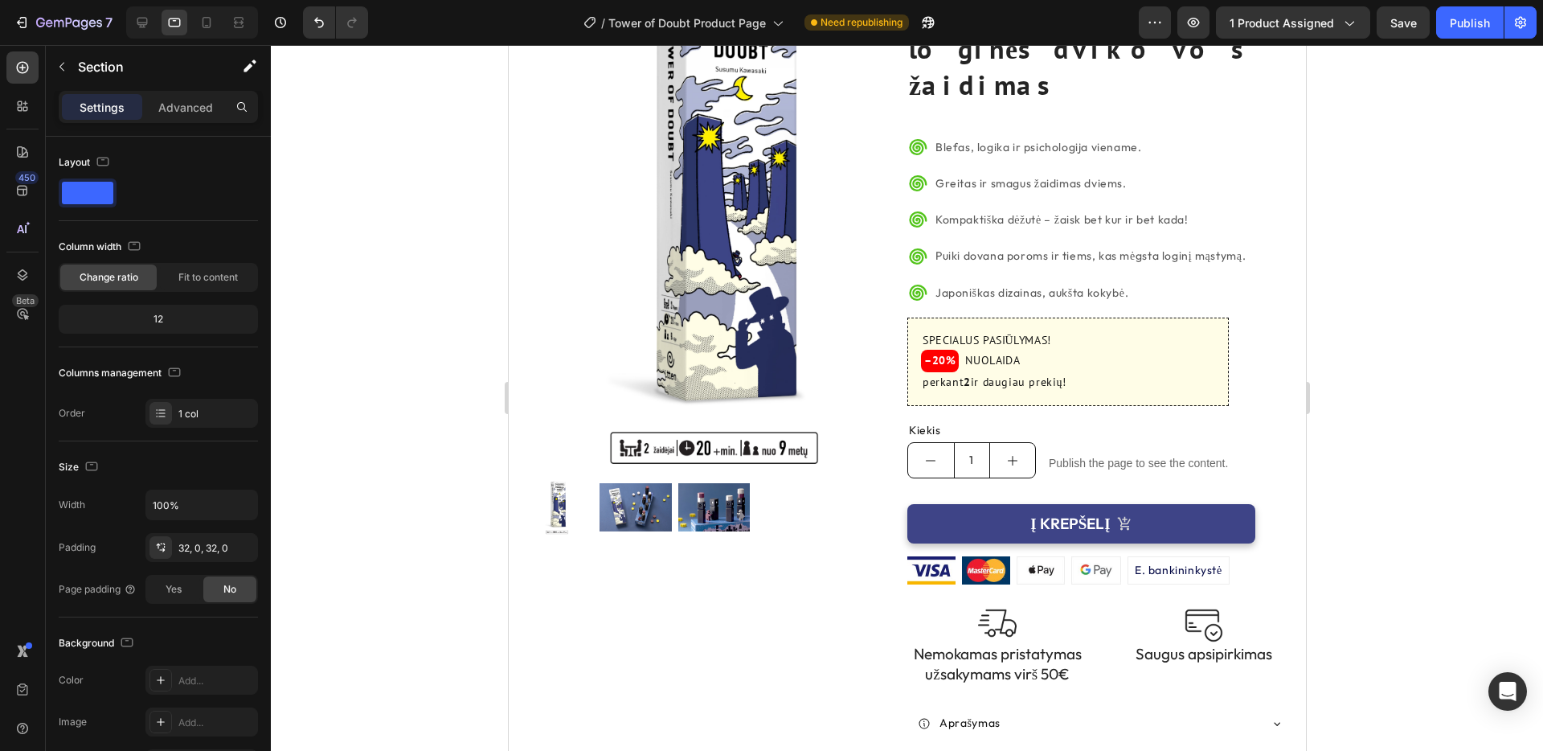
scroll to position [0, 0]
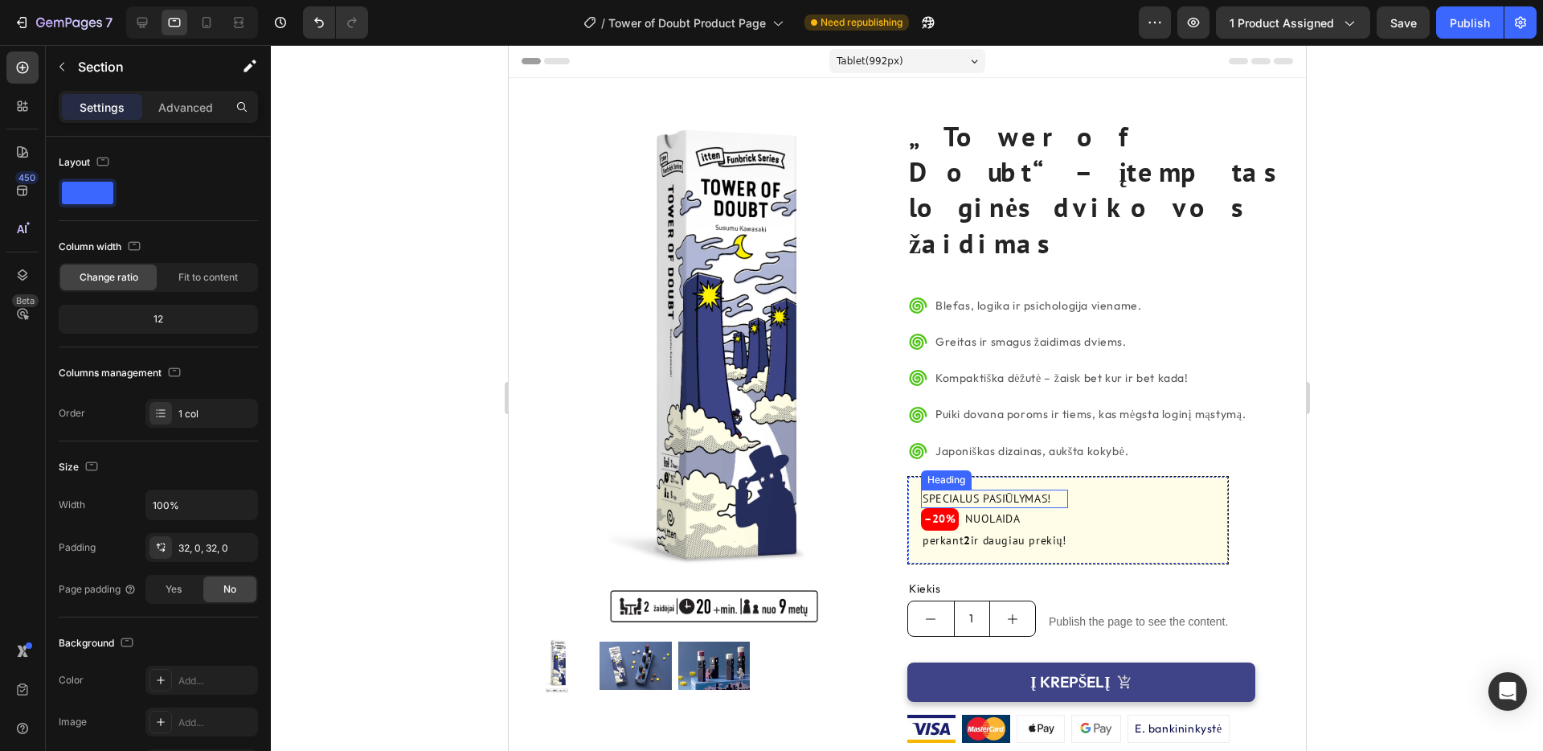
click at [1030, 489] on h2 "SPECIALUS PASIŪLYMAS!" at bounding box center [993, 498] width 147 height 19
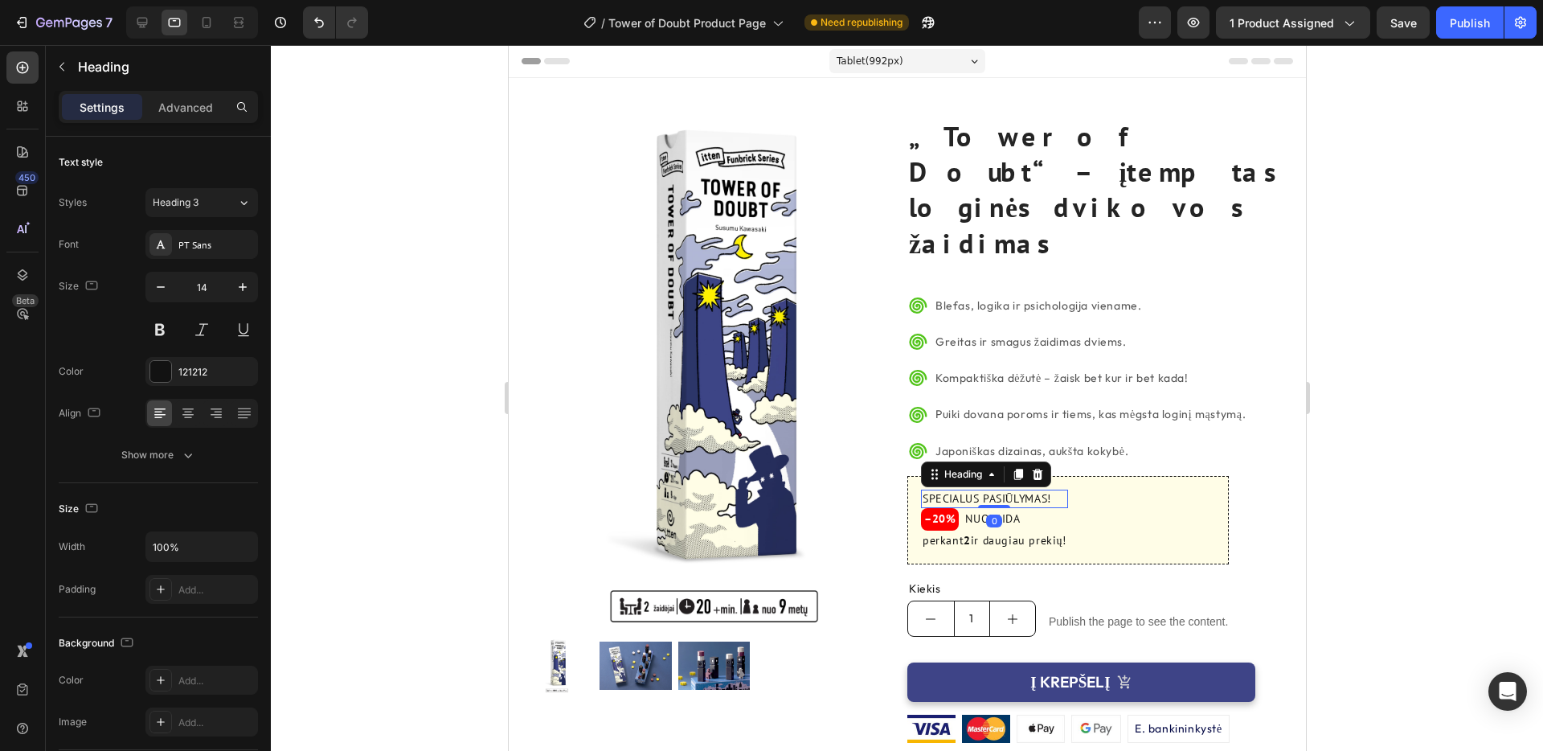
click at [1030, 489] on h2 "SPECIALUS PASIŪLYMAS!" at bounding box center [993, 498] width 147 height 19
click at [1030, 491] on p "SPECIALUS PASIŪLYMAS!" at bounding box center [994, 499] width 144 height 16
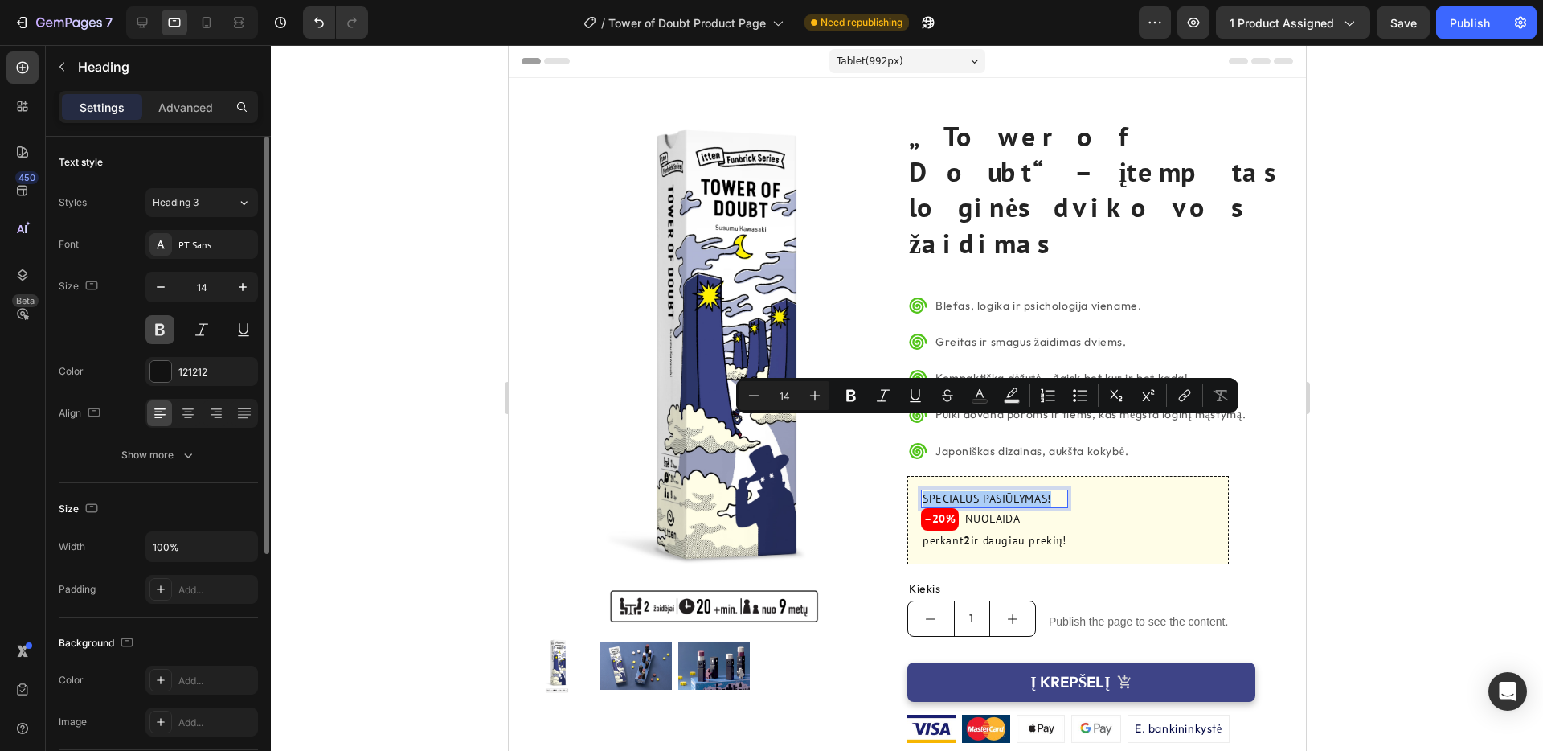
click at [163, 323] on button at bounding box center [159, 329] width 29 height 29
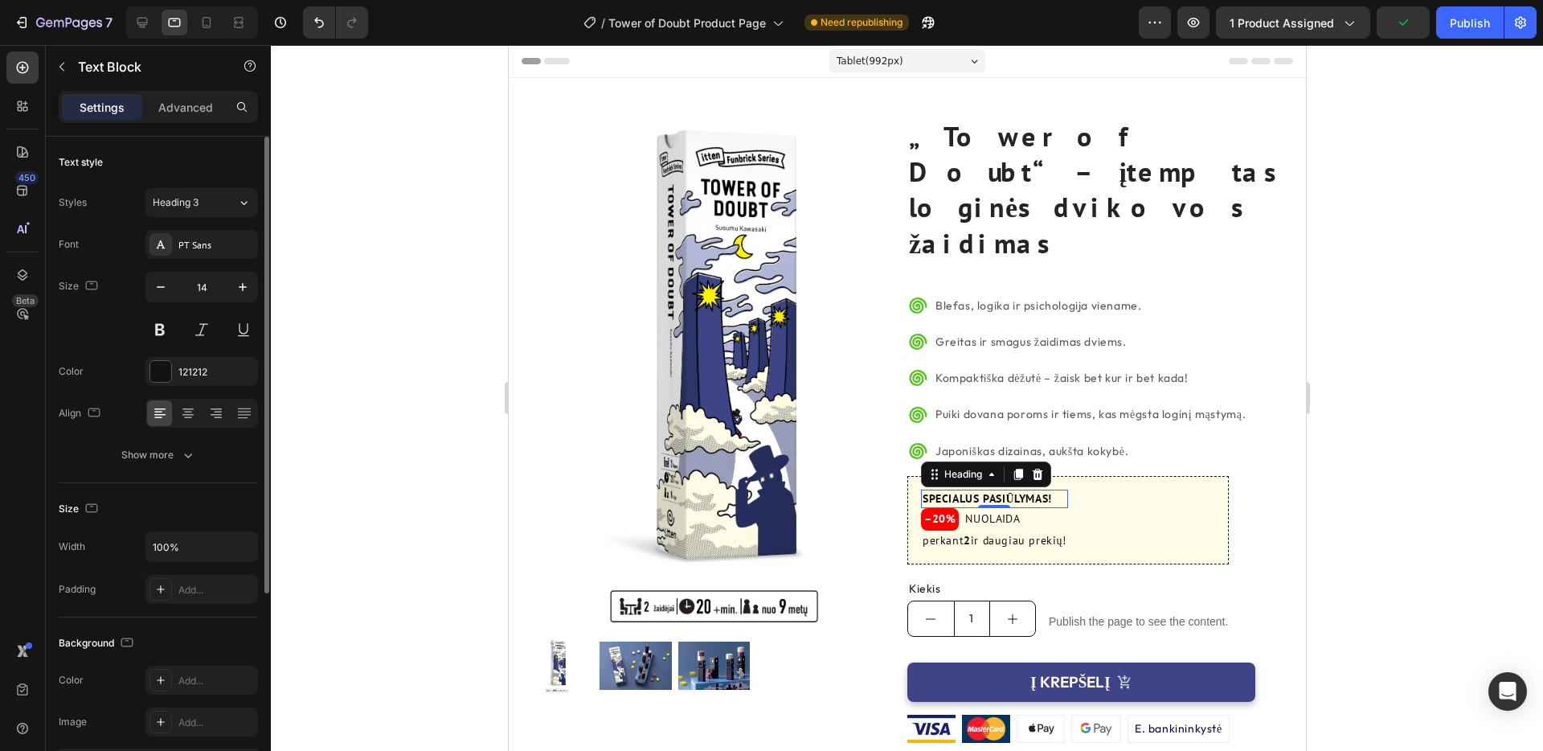
click at [1004, 511] on p "NUOLAIDA" at bounding box center [991, 519] width 55 height 16
click at [156, 325] on button at bounding box center [159, 329] width 29 height 29
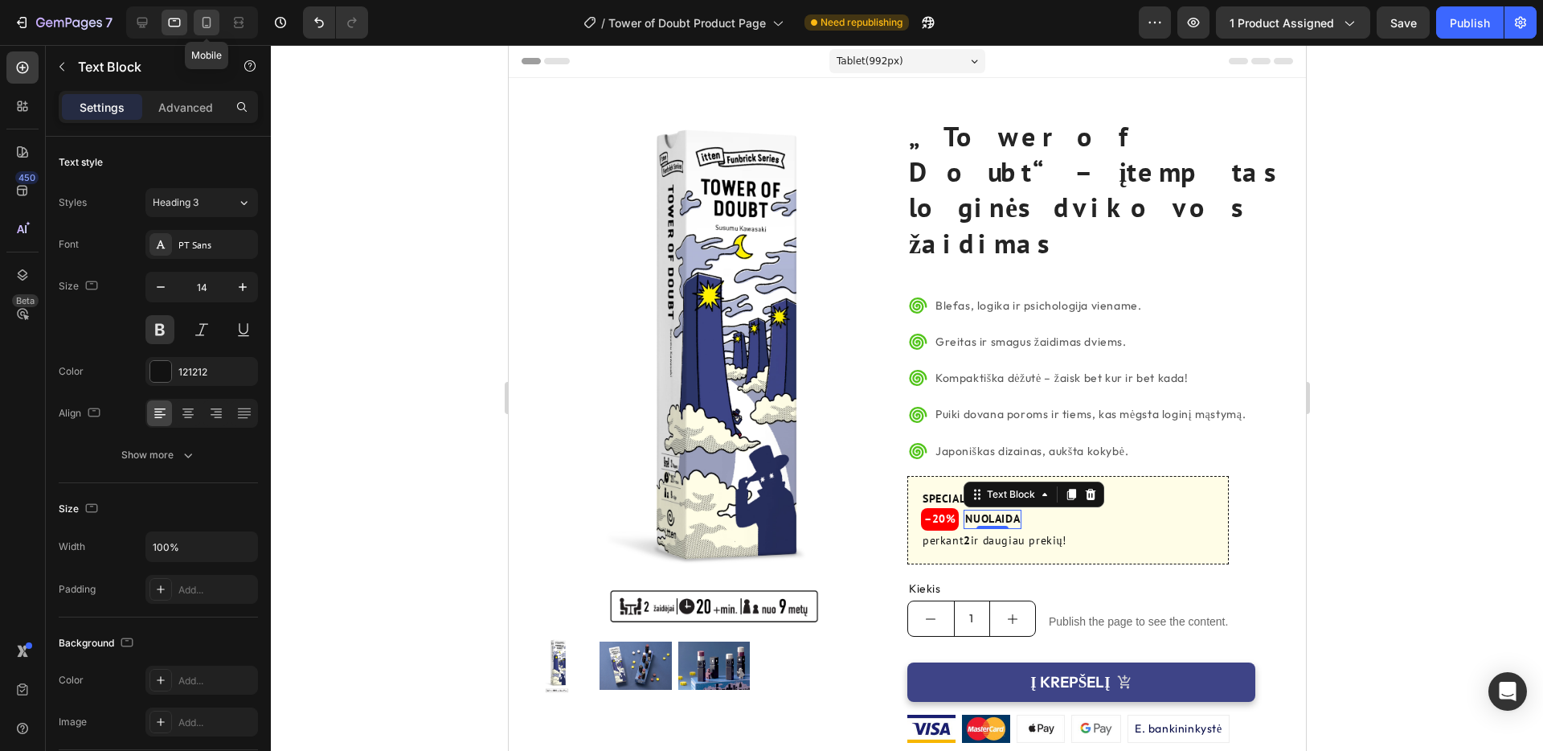
click at [208, 24] on icon at bounding box center [207, 22] width 16 height 16
type input "22"
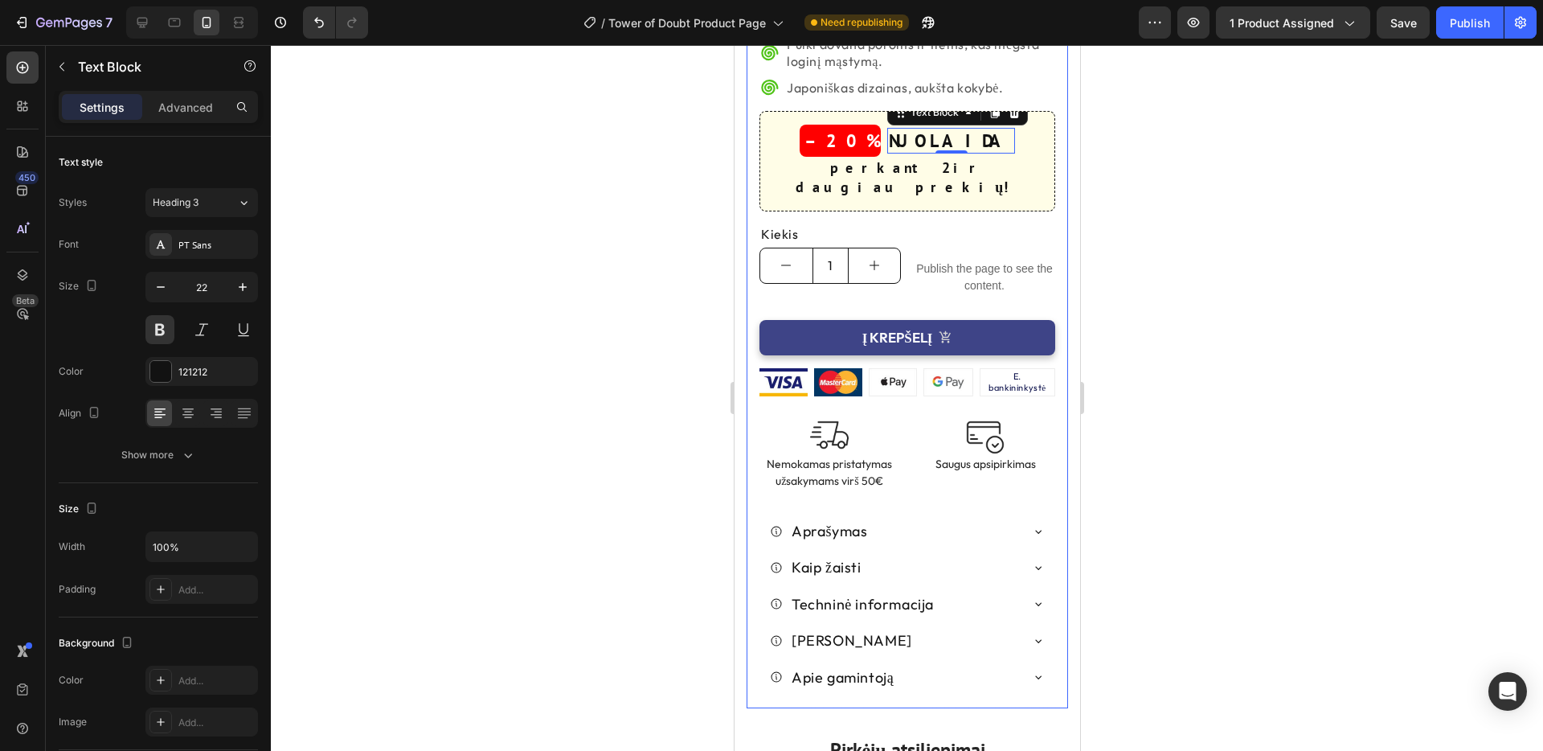
scroll to position [585, 0]
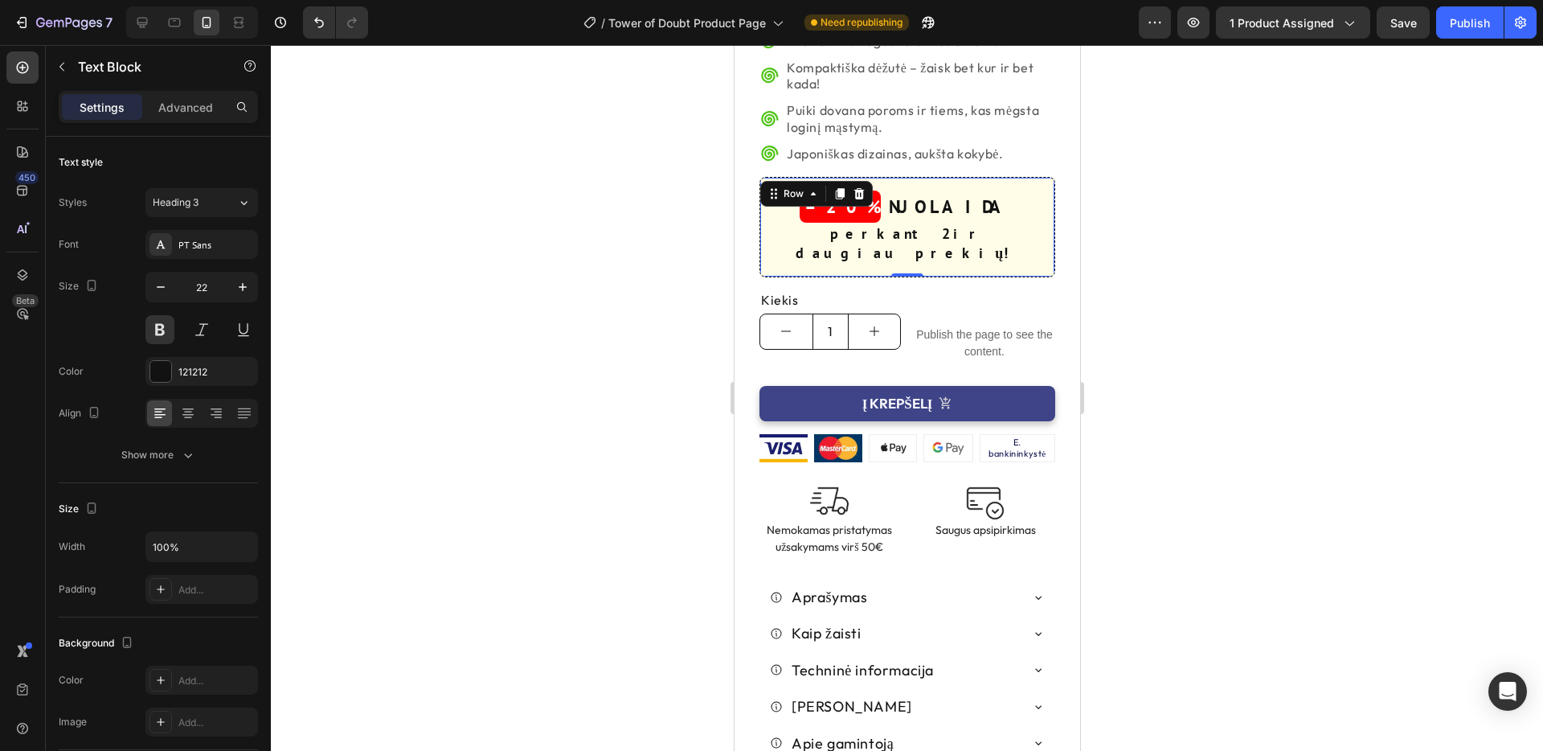
click at [1008, 246] on div "SPECIALUS PASIŪLYMAS! Heading –20% Heading NUOLAIDA Text Block Row perkant 2 ir…" at bounding box center [907, 227] width 296 height 100
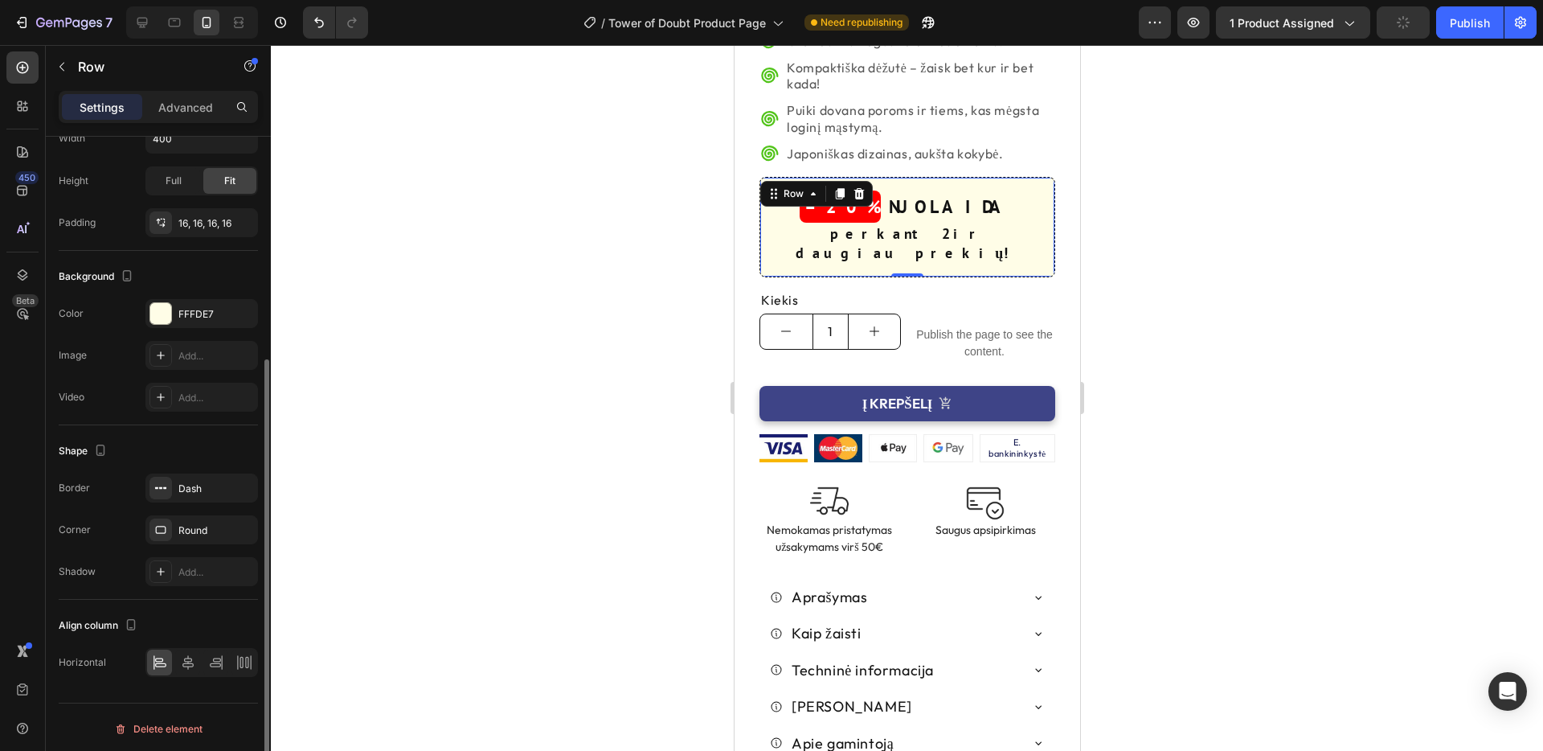
scroll to position [328, 0]
click at [188, 657] on icon at bounding box center [188, 659] width 16 height 16
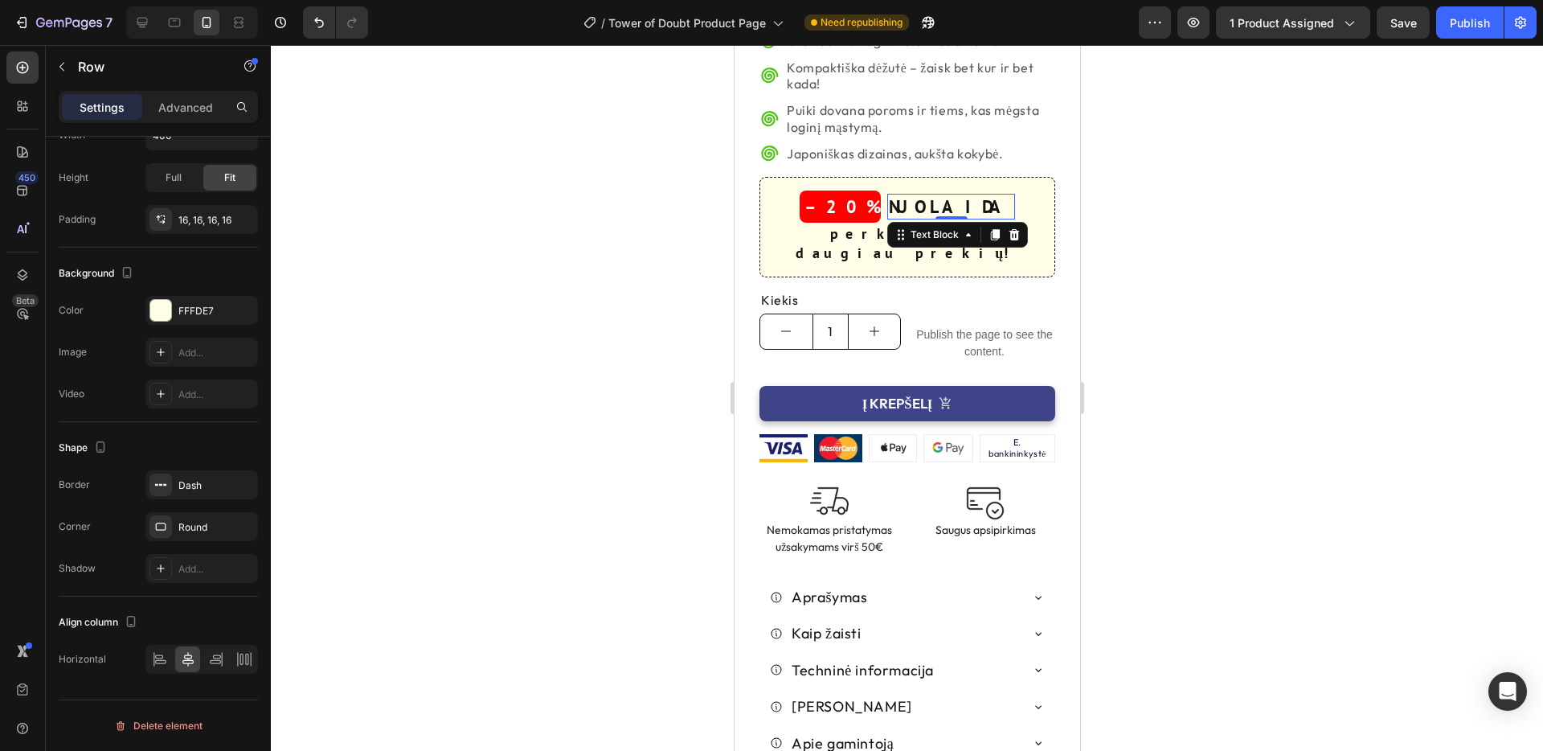
click at [958, 210] on p "NUOLAIDA" at bounding box center [950, 206] width 125 height 23
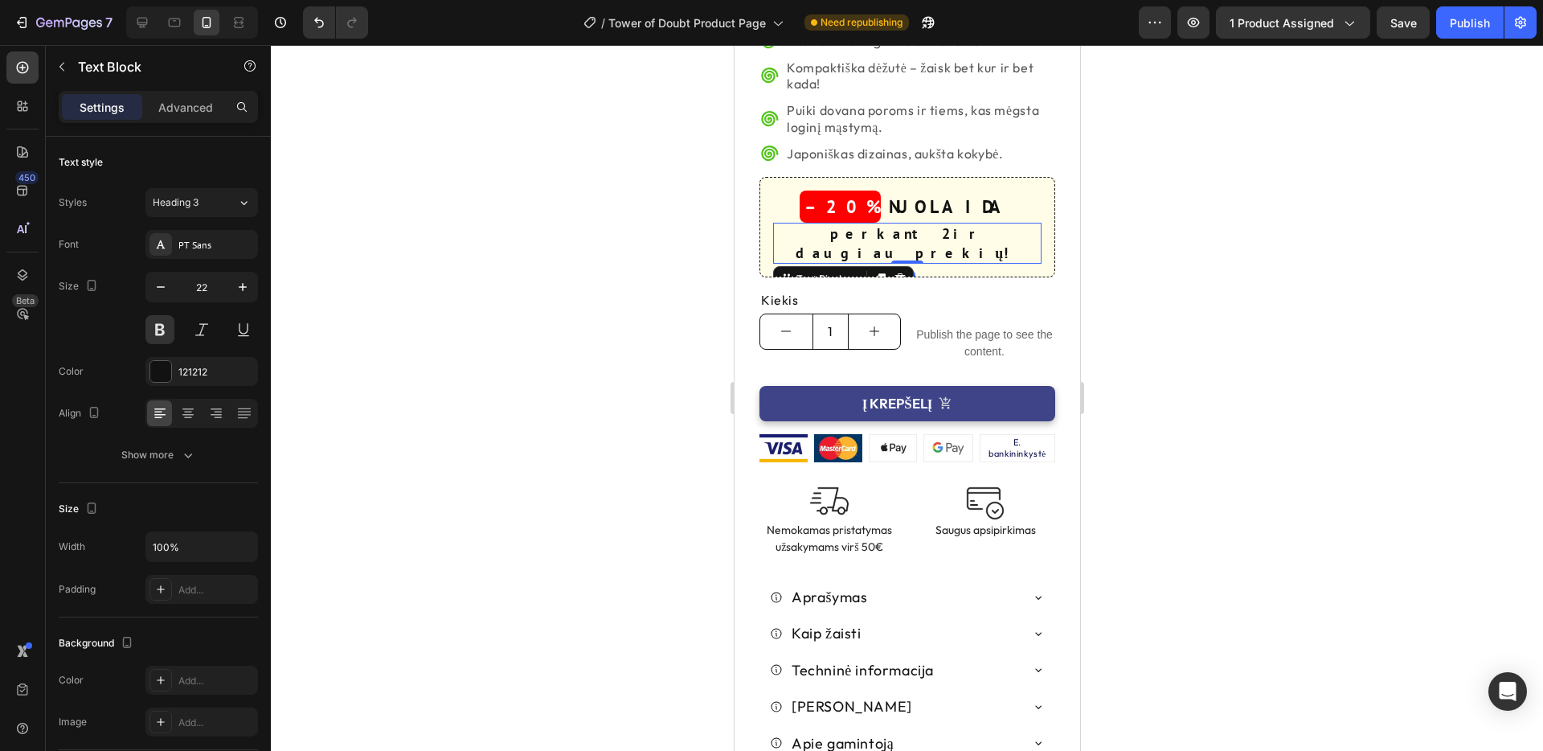
click at [837, 236] on p "perkant 2 ir daugiau prekių!" at bounding box center [906, 243] width 265 height 38
drag, startPoint x: 171, startPoint y: 20, endPoint x: 412, endPoint y: 170, distance: 283.7
click at [171, 20] on icon at bounding box center [174, 22] width 16 height 16
type input "14"
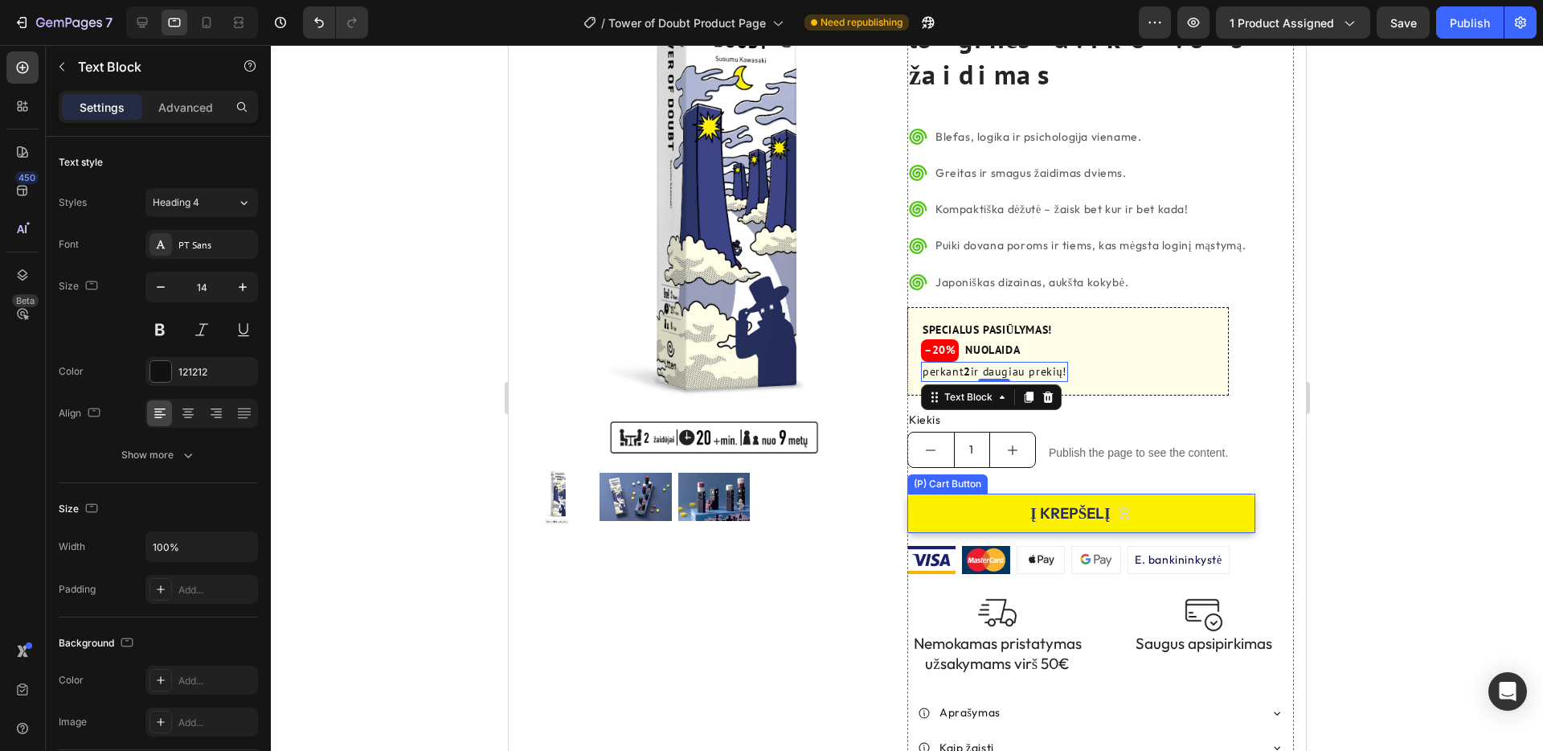
scroll to position [155, 0]
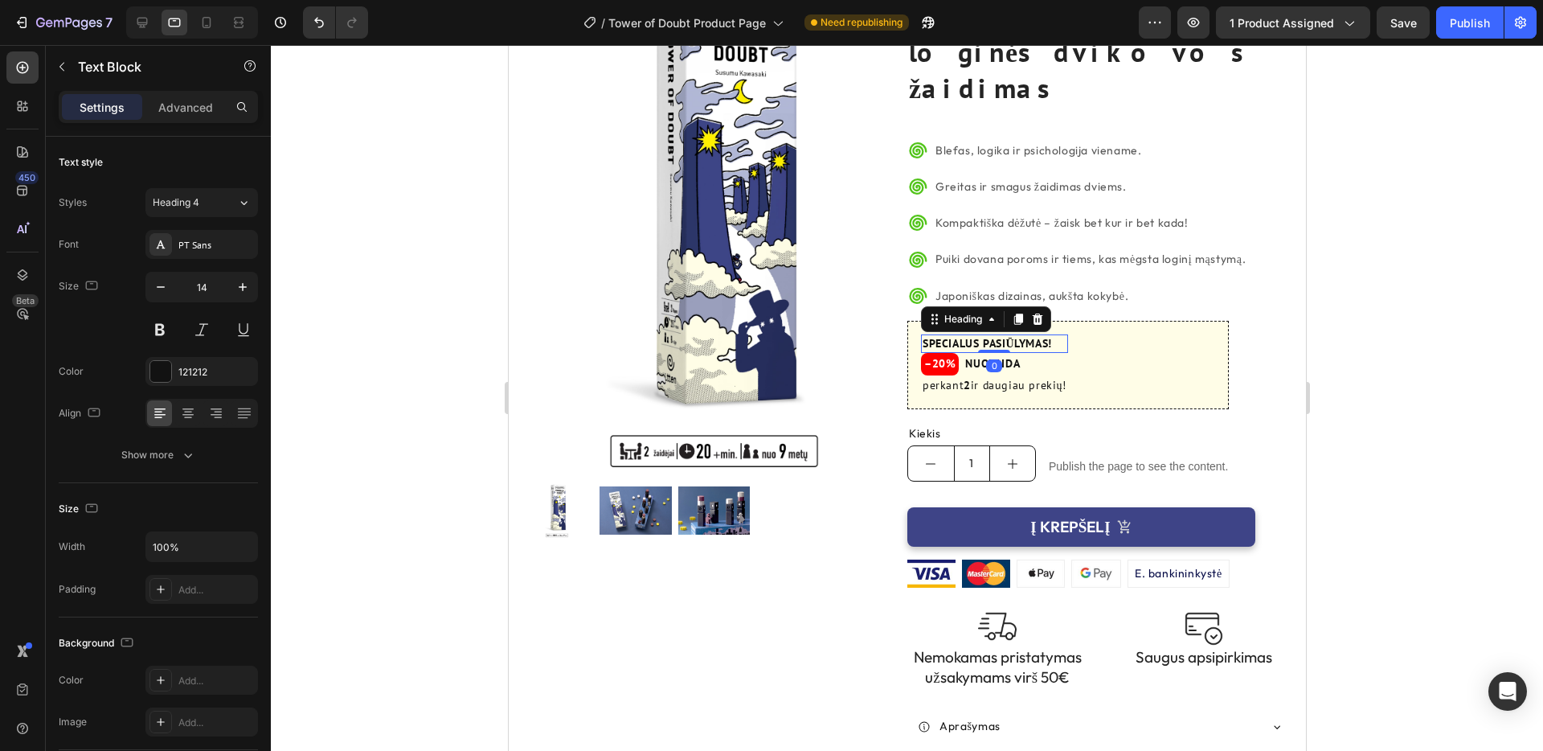
click at [1036, 336] on p "SPECIALUS PASIŪLYMAS!" at bounding box center [994, 344] width 144 height 16
click at [243, 290] on icon "button" at bounding box center [243, 287] width 16 height 16
type input "16"
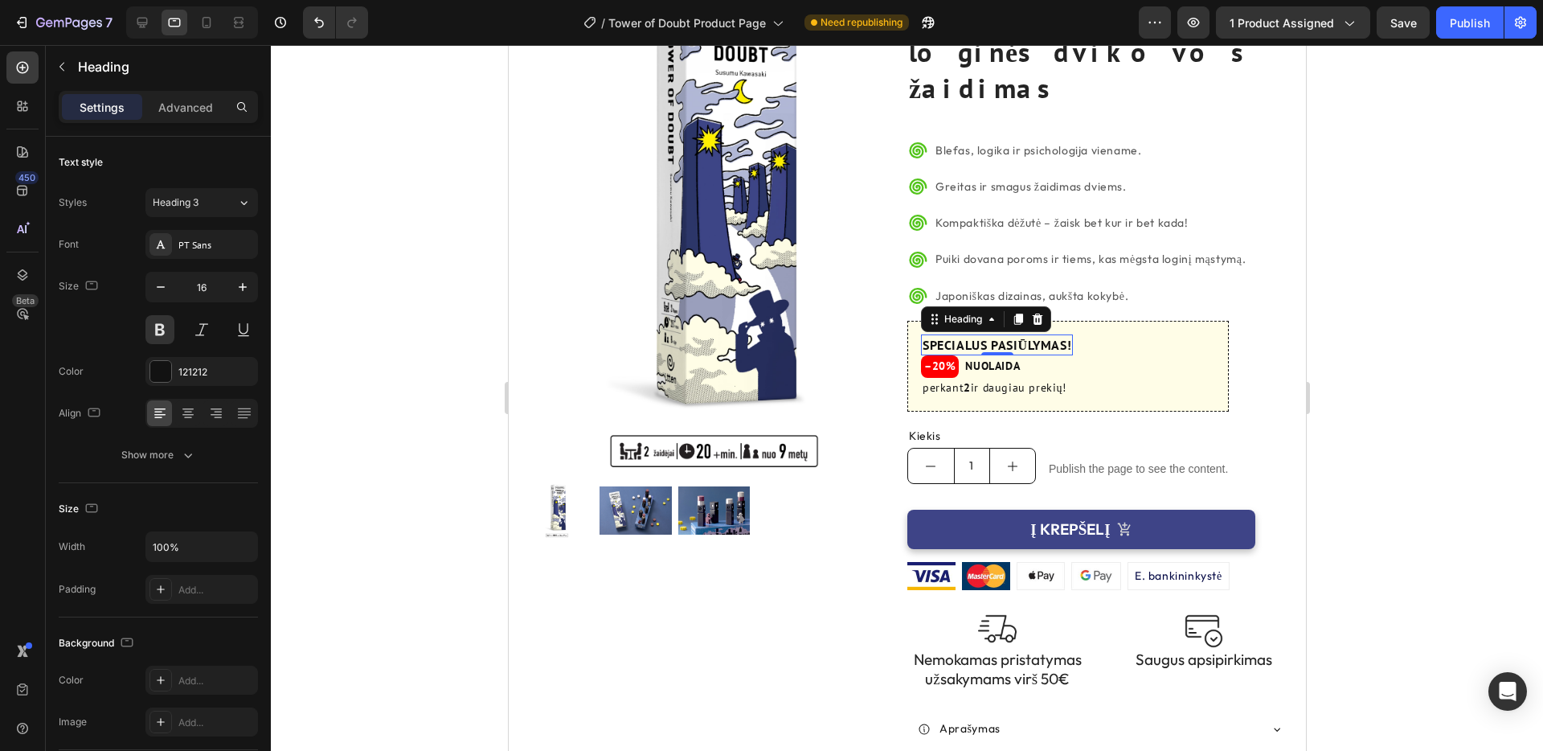
click at [996, 362] on div "0" at bounding box center [997, 368] width 16 height 13
click at [1013, 358] on p "NUOLAIDA" at bounding box center [991, 366] width 55 height 16
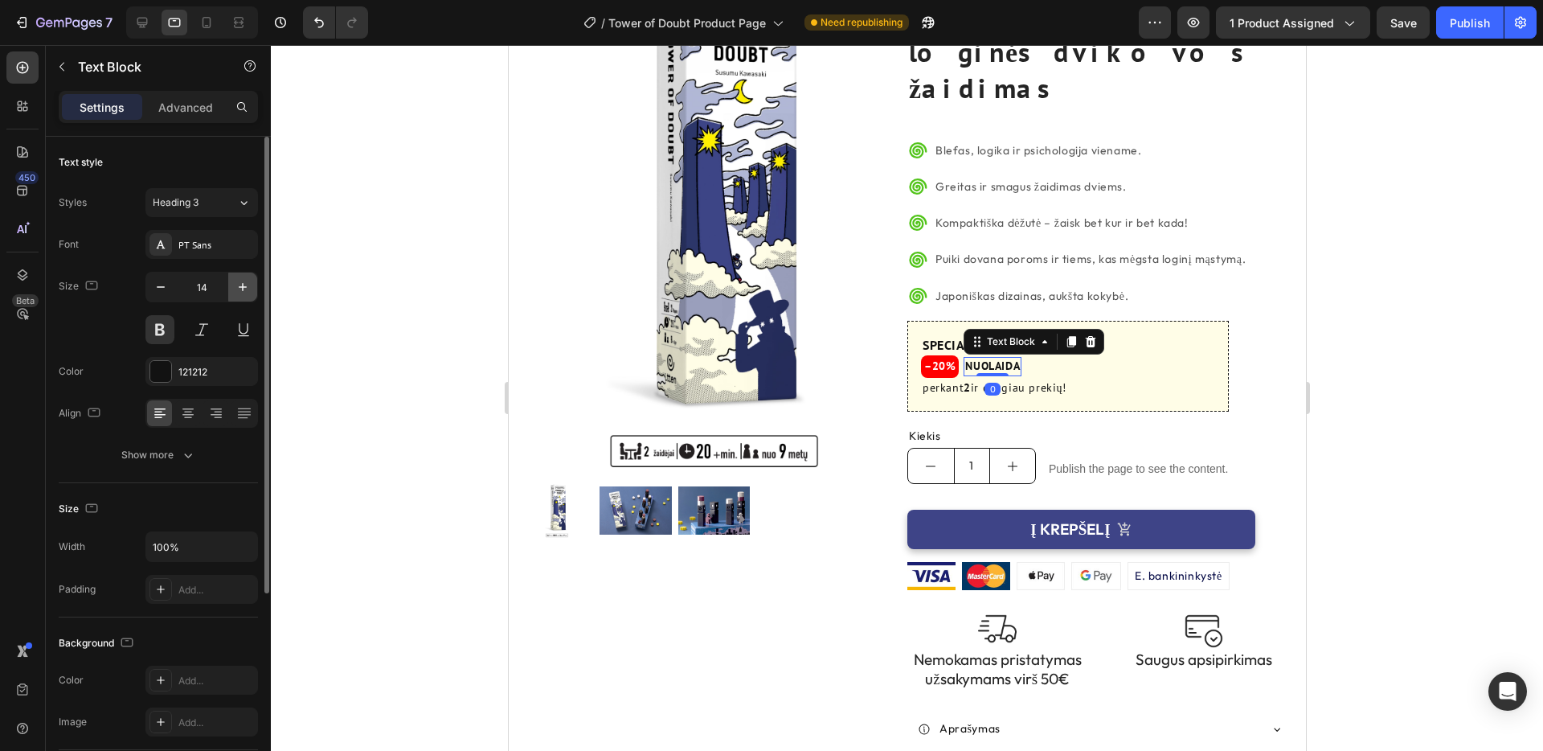
click at [238, 285] on icon "button" at bounding box center [243, 287] width 16 height 16
type input "16"
click at [940, 355] on h3 "–20%" at bounding box center [939, 366] width 38 height 23
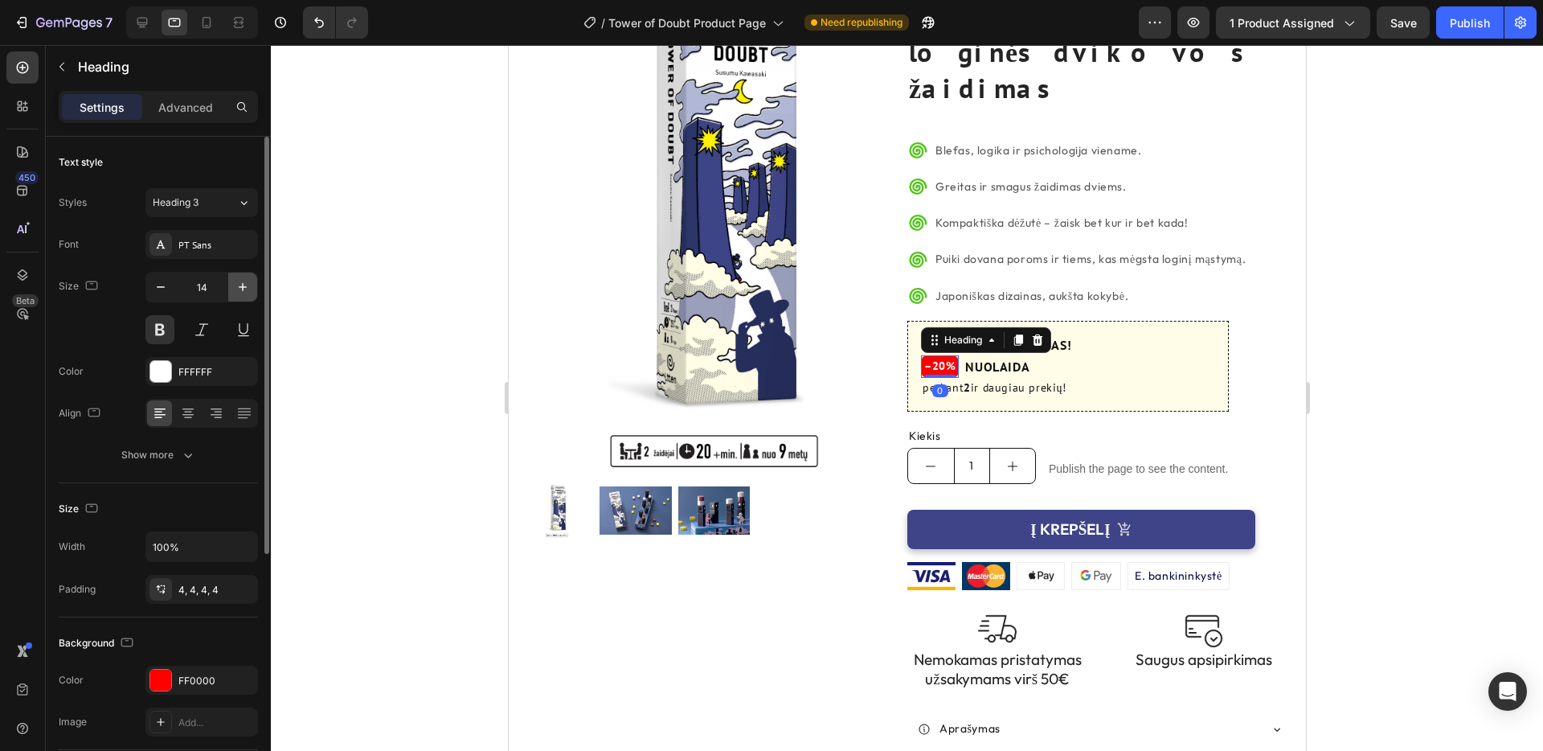
click at [240, 286] on icon "button" at bounding box center [243, 287] width 8 height 8
type input "16"
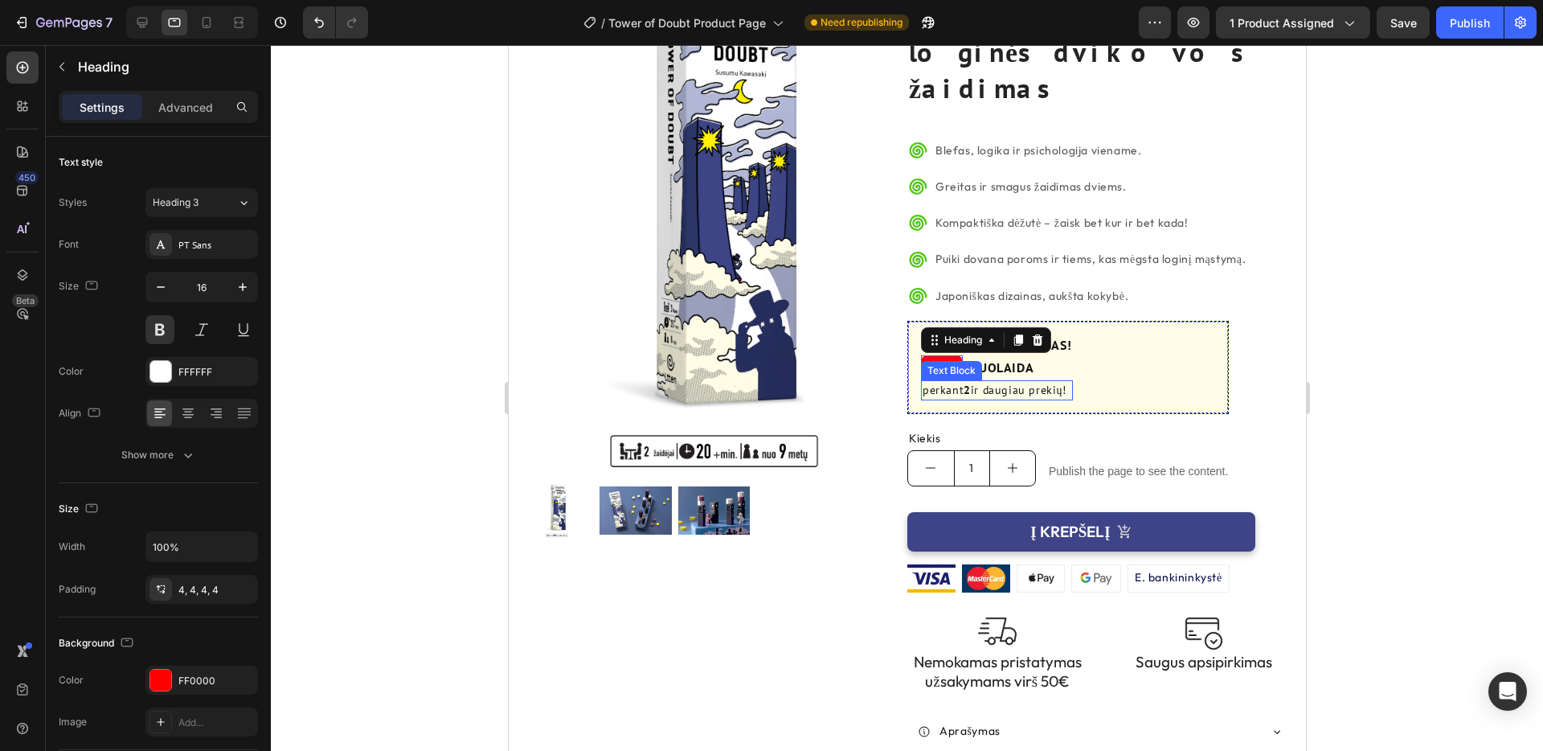
click at [1023, 382] on p "perkant 2 ir daugiau prekių!" at bounding box center [996, 390] width 149 height 17
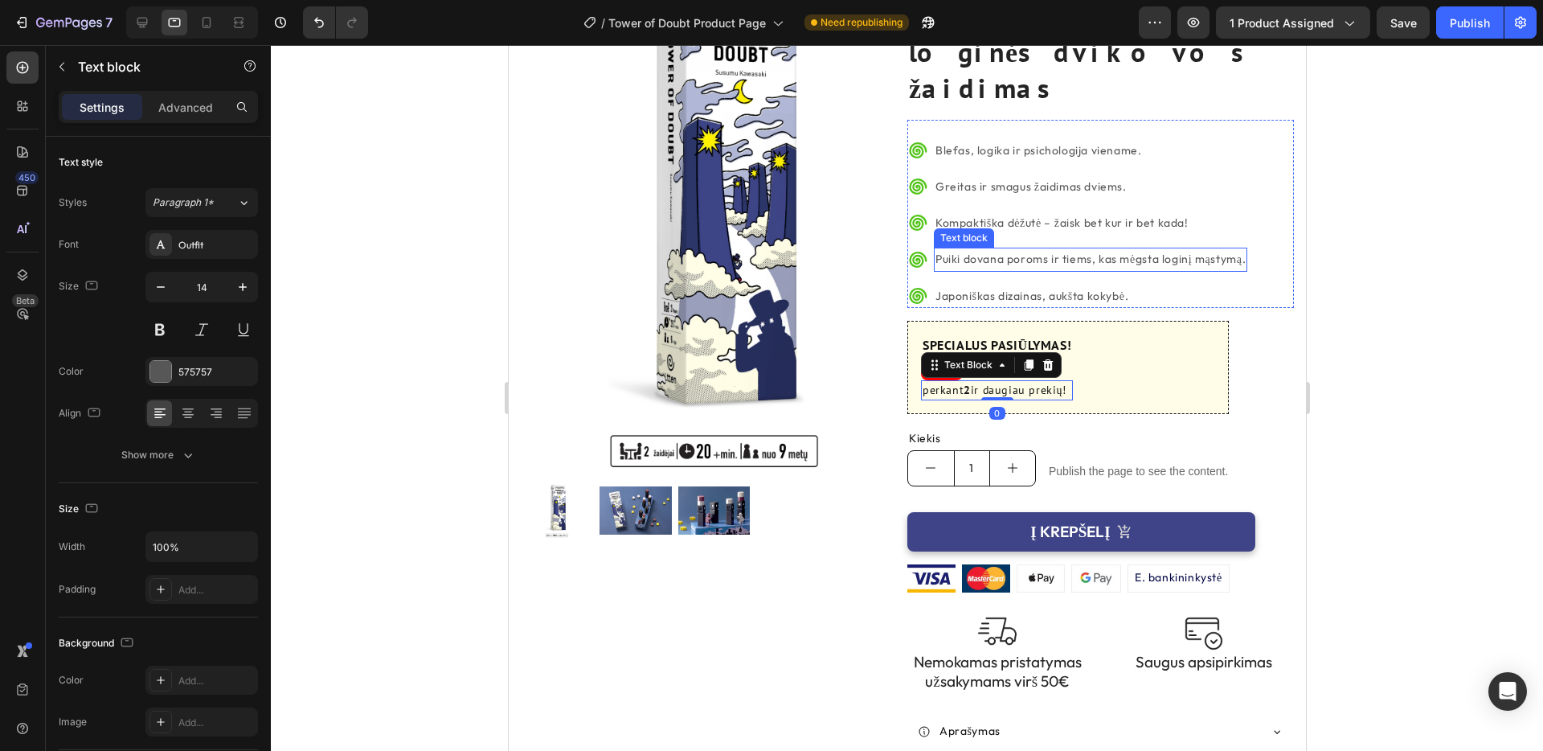
click at [1056, 249] on p "Puiki dovana poroms ir tiems, kas mėgsta loginį mąstymą." at bounding box center [1090, 259] width 310 height 20
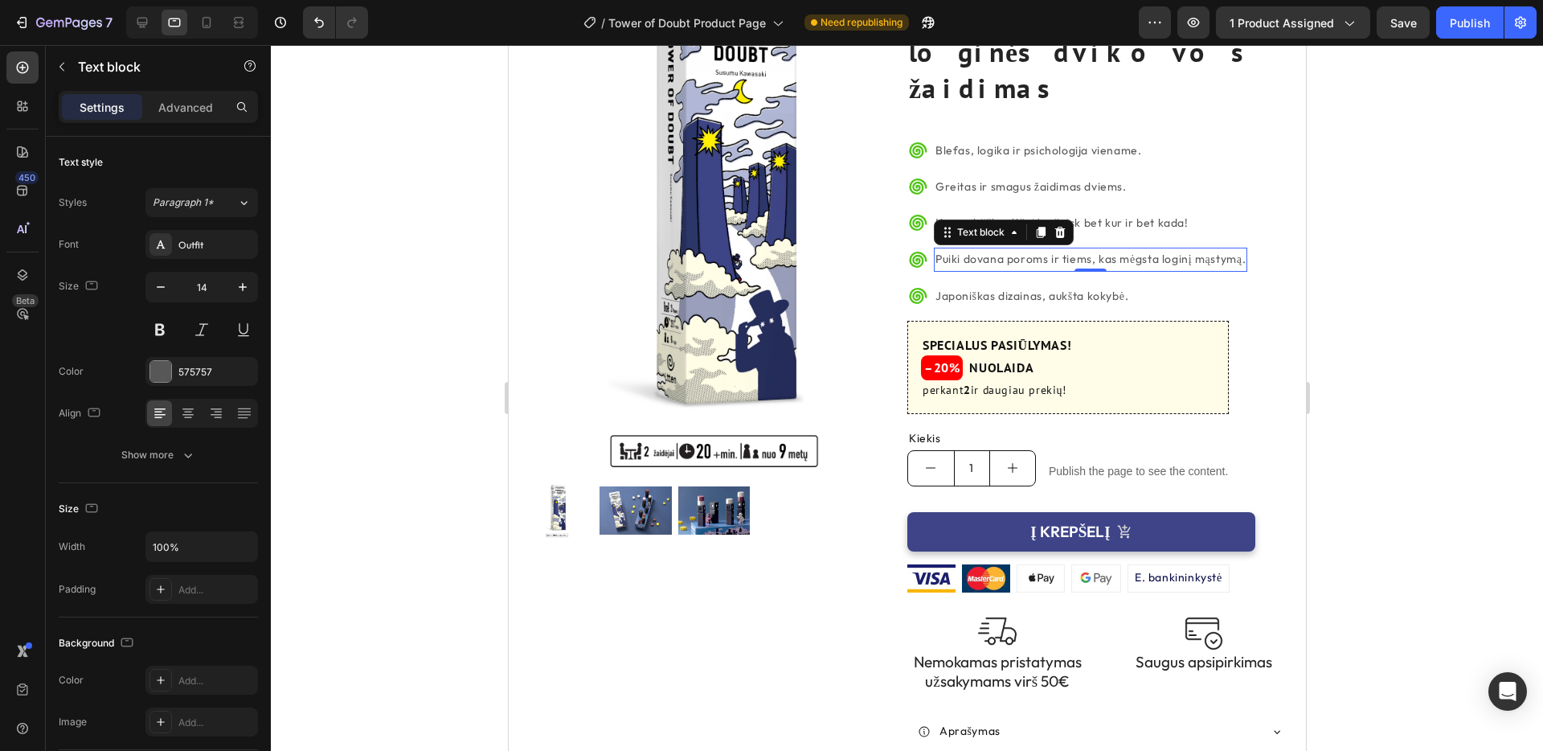
click at [1433, 303] on div at bounding box center [907, 398] width 1272 height 706
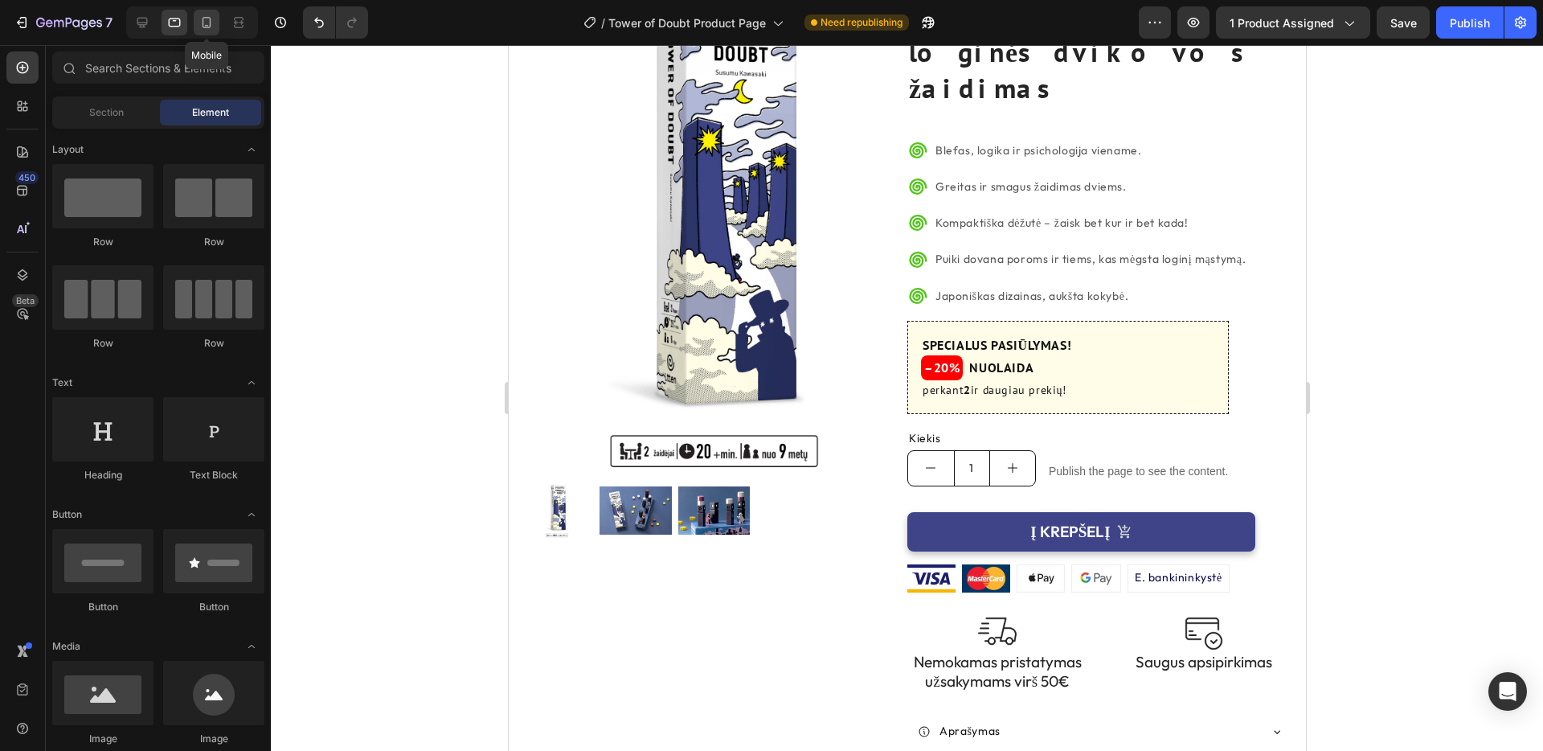
click at [208, 23] on icon at bounding box center [207, 22] width 16 height 16
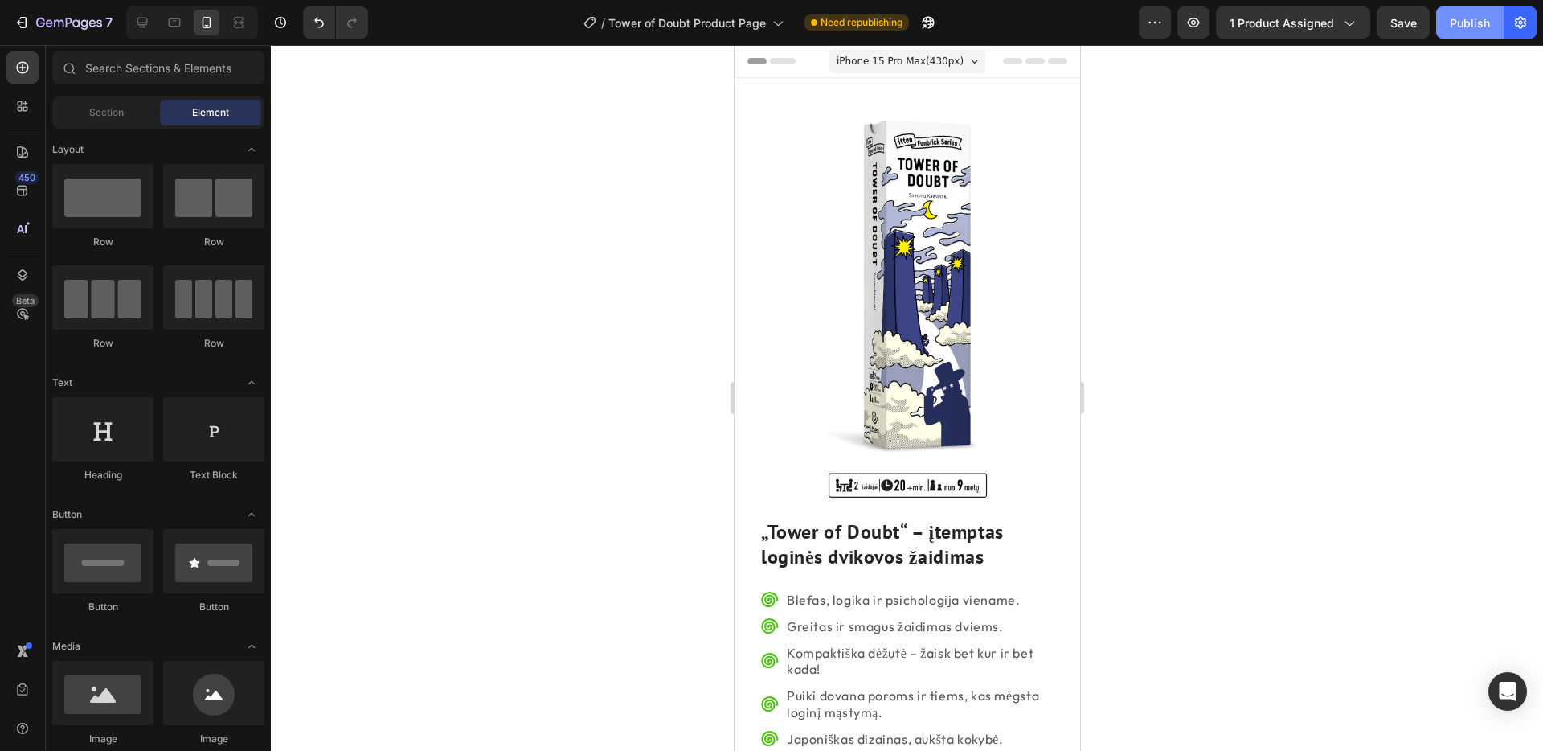
click at [1478, 20] on div "Publish" at bounding box center [1470, 22] width 40 height 17
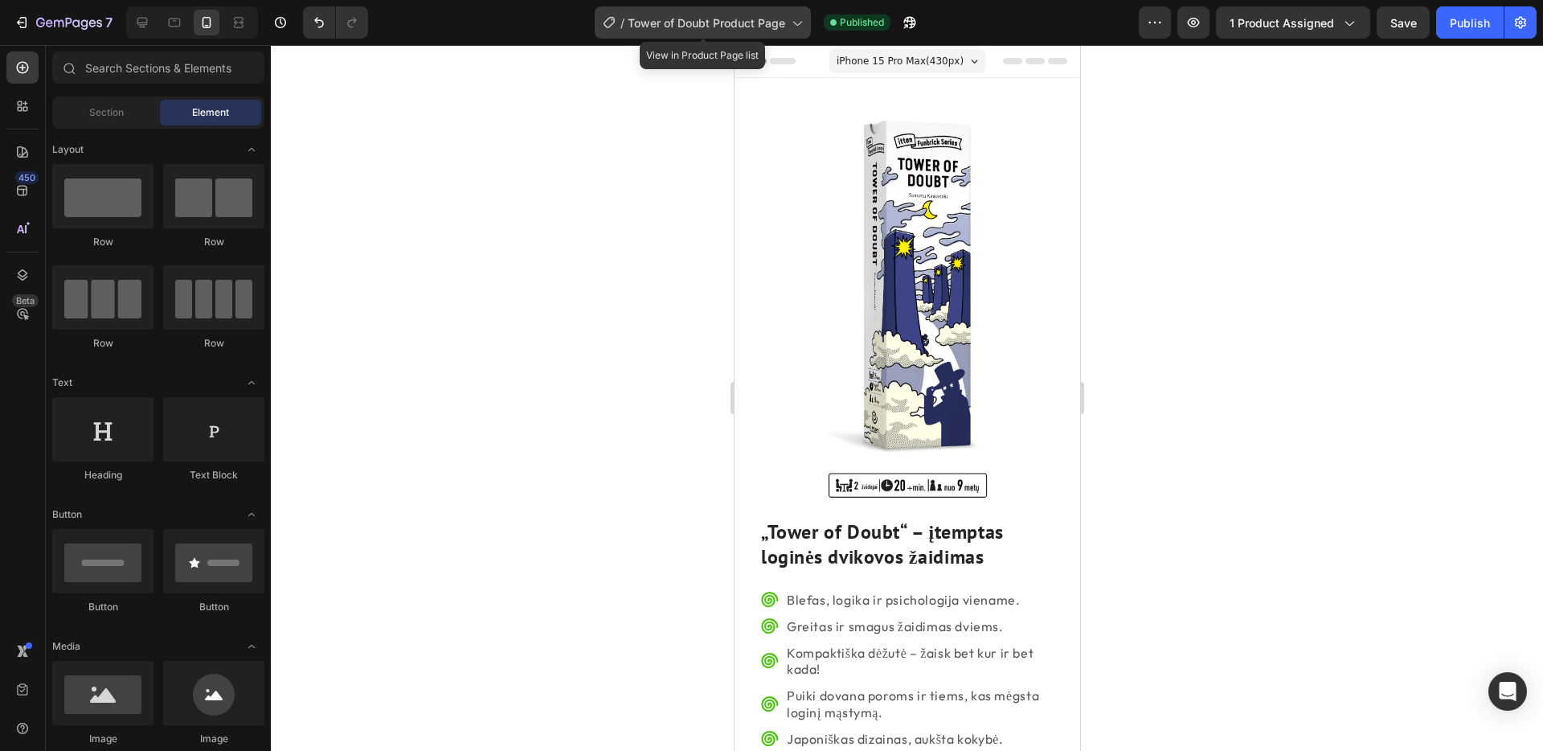
click at [789, 21] on icon at bounding box center [796, 22] width 16 height 16
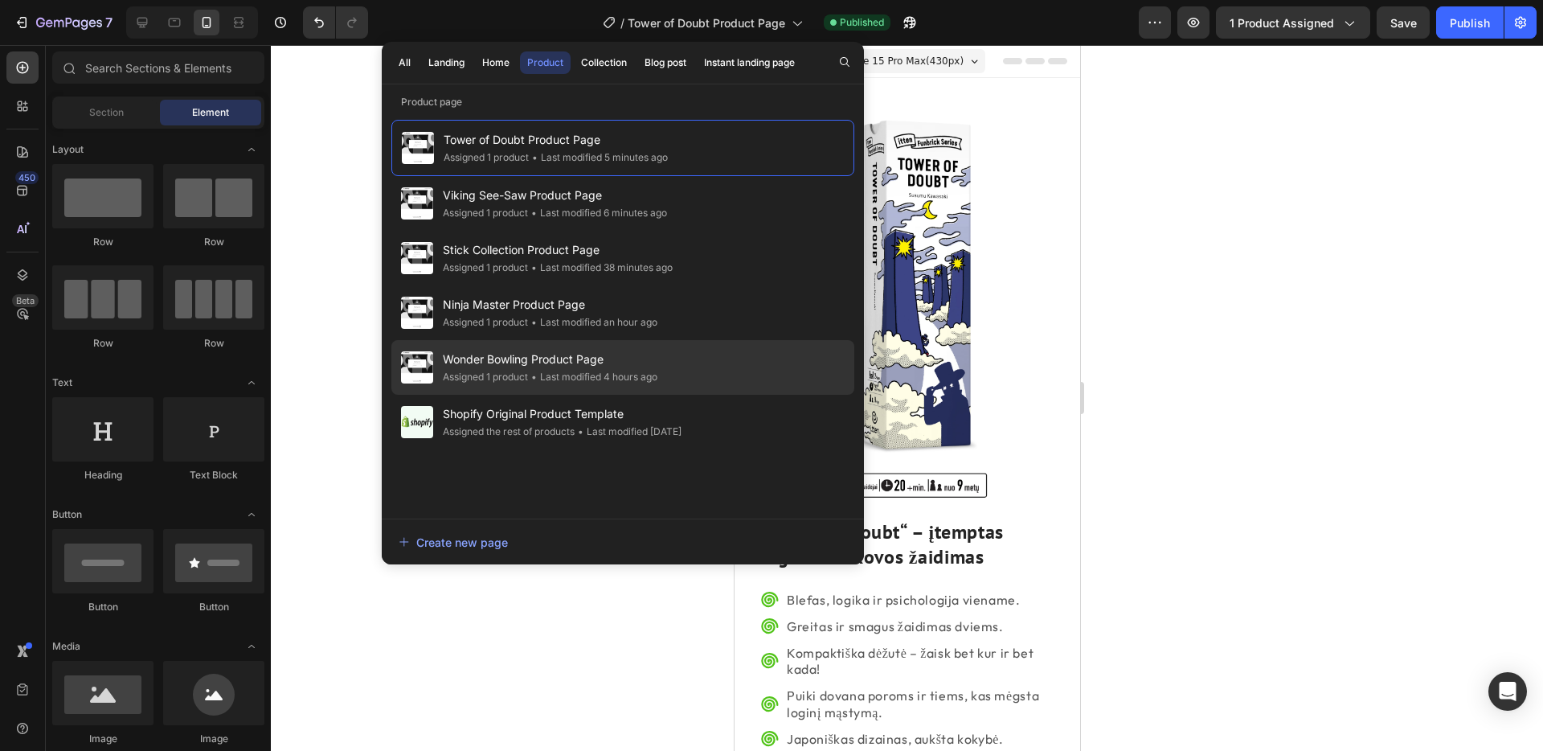
click at [591, 371] on div "• Last modified 4 hours ago" at bounding box center [592, 377] width 129 height 16
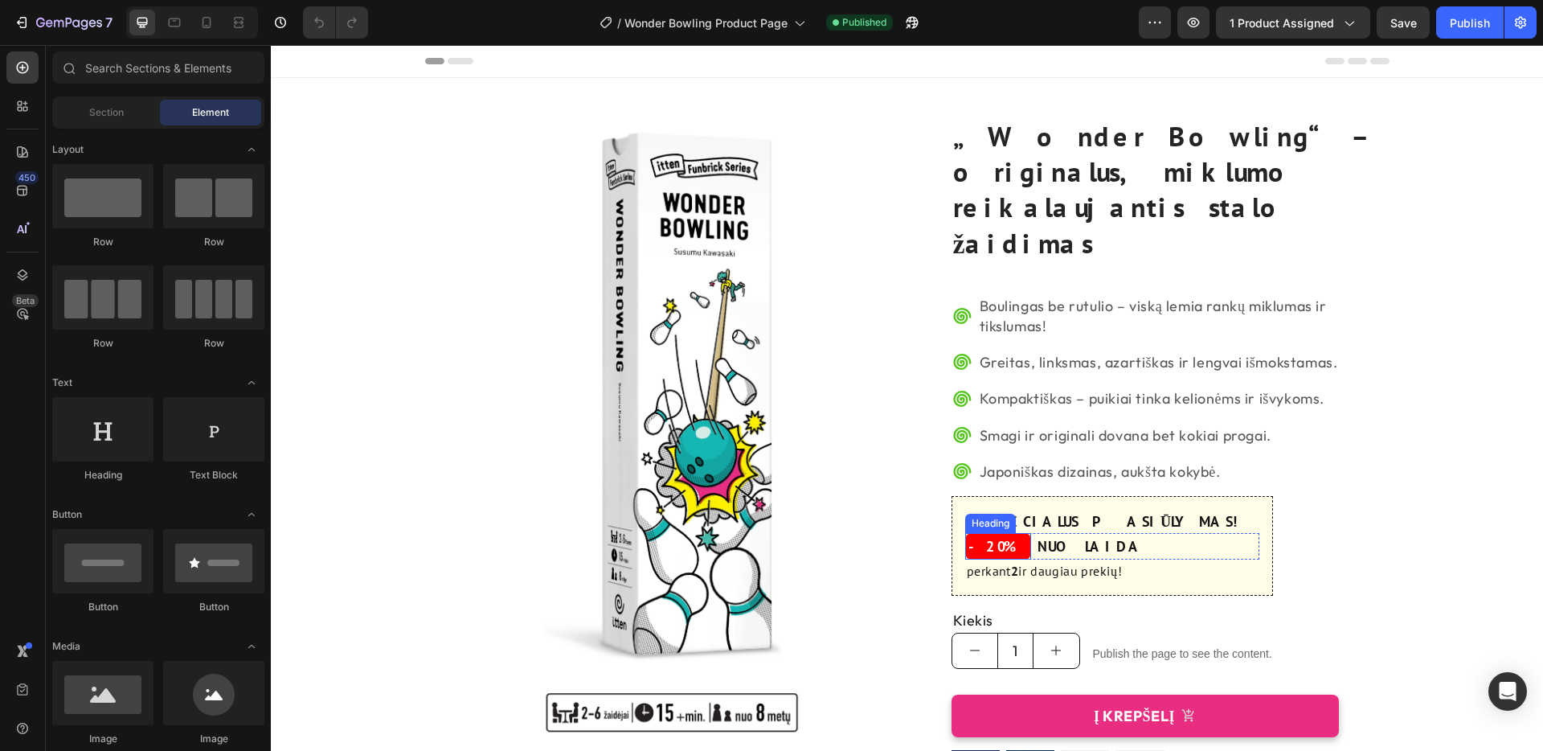
click at [1006, 533] on h3 "-20%" at bounding box center [998, 546] width 66 height 27
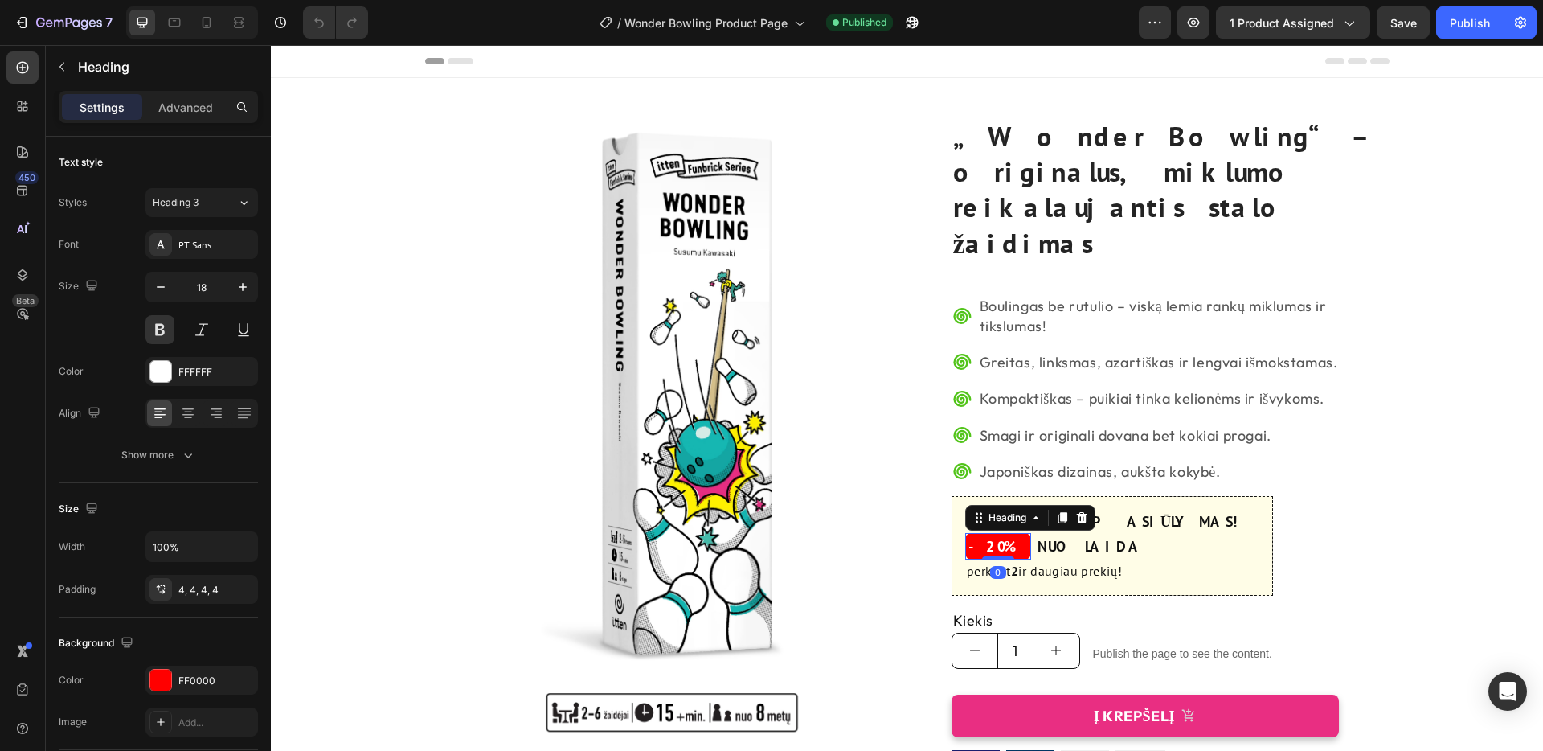
click at [1006, 533] on h3 "-20%" at bounding box center [998, 546] width 66 height 27
click at [977, 536] on p "-20%" at bounding box center [997, 546] width 59 height 20
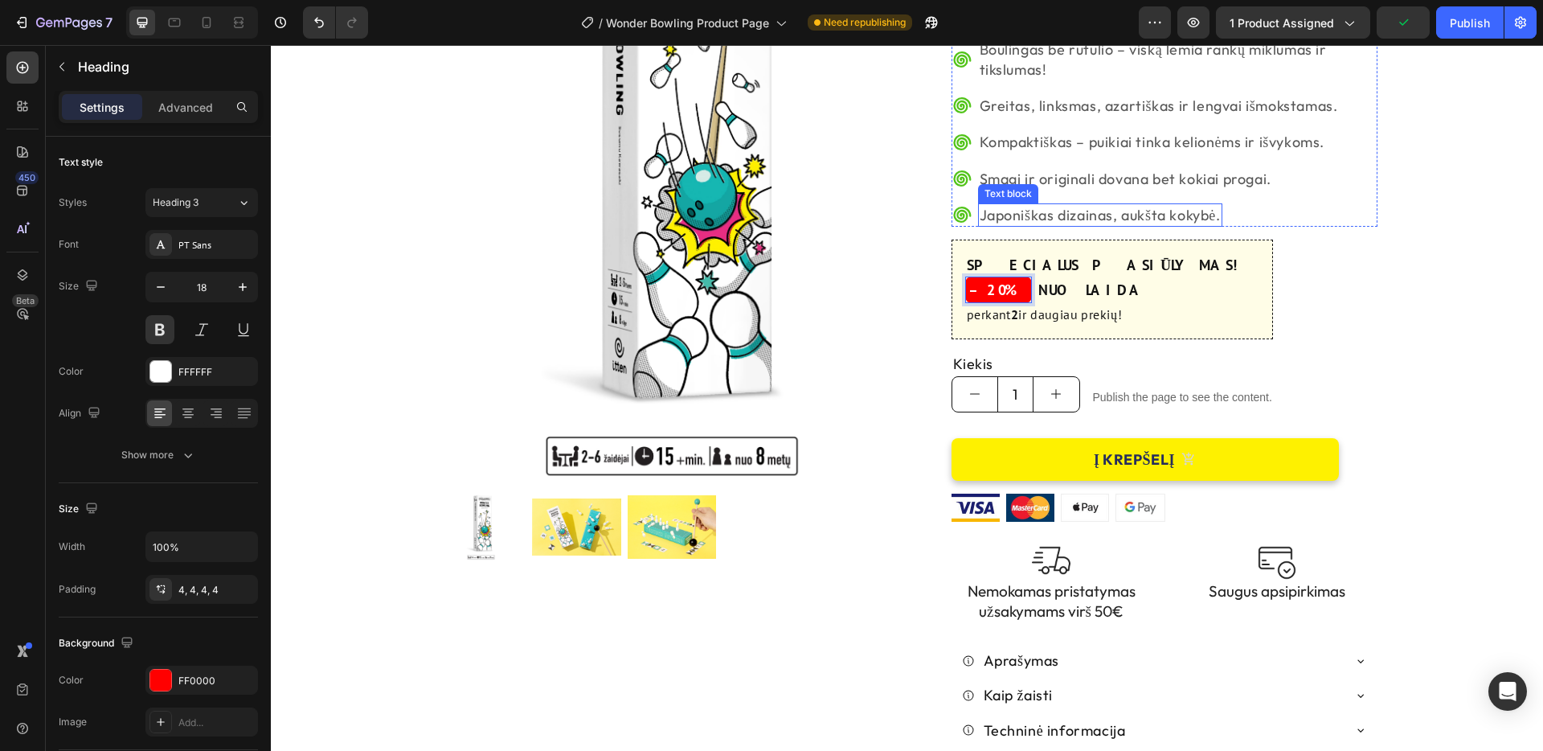
scroll to position [258, 0]
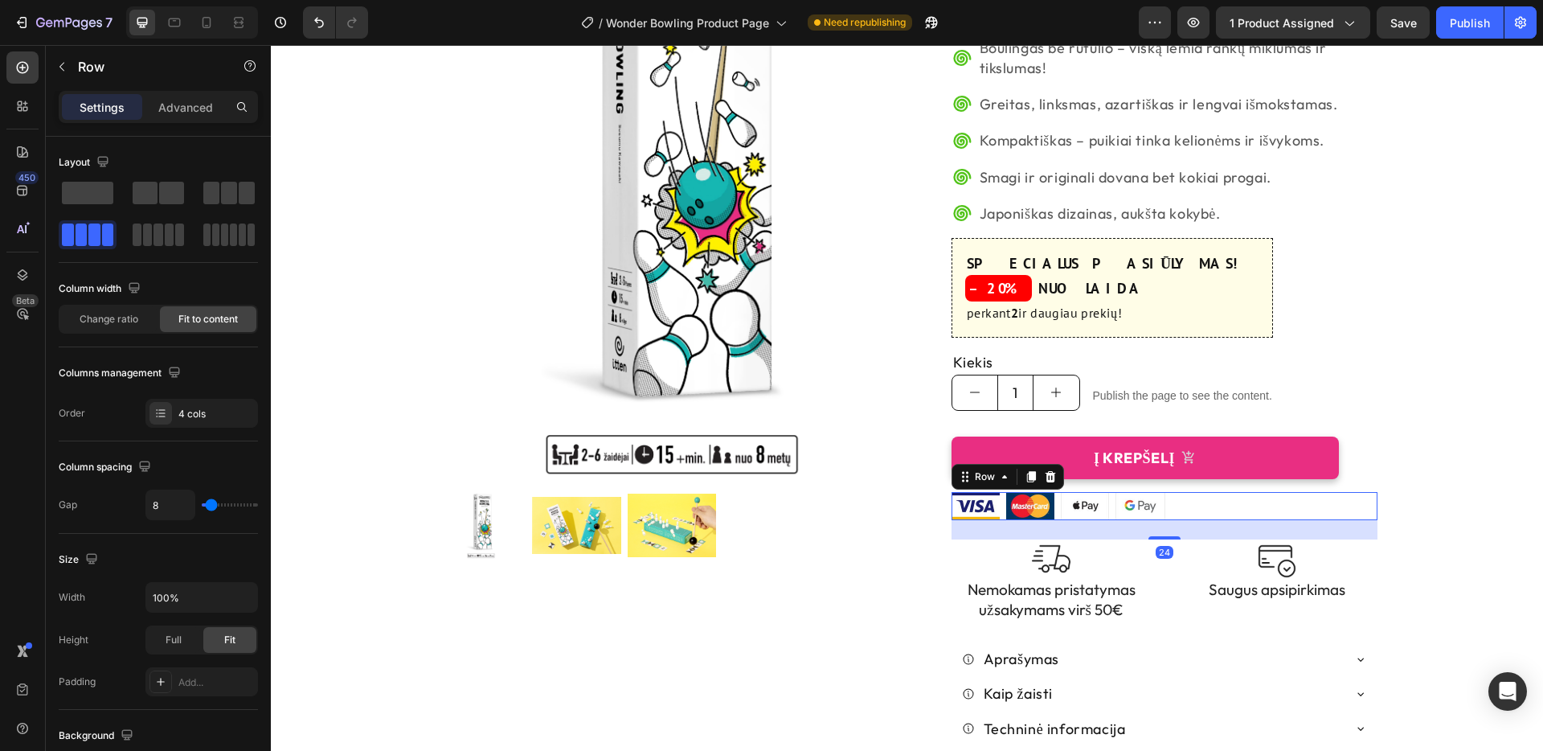
click at [1206, 492] on div "Image Image Image Image Row 24" at bounding box center [1165, 506] width 426 height 28
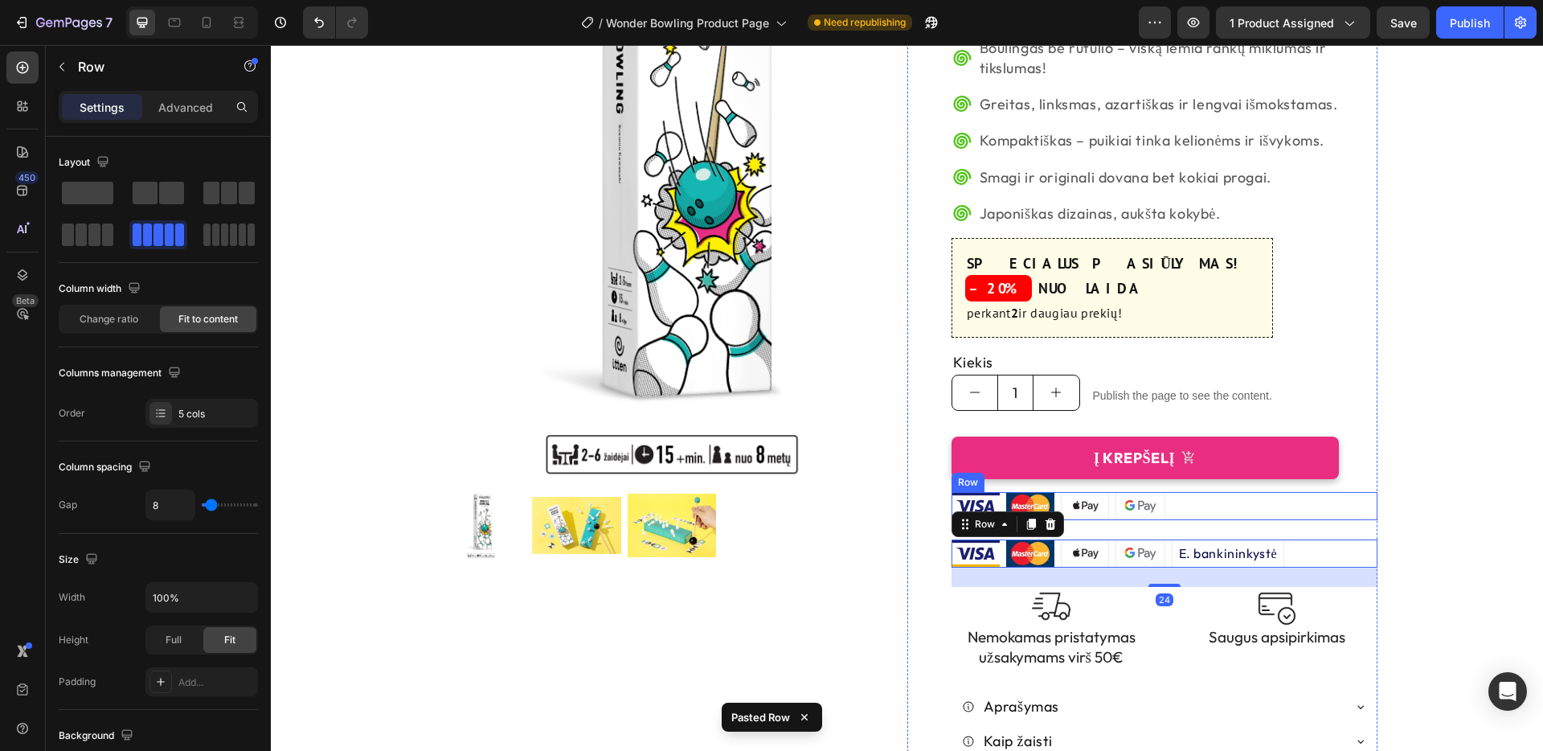
click at [1234, 492] on div "Image Image Image Image Row" at bounding box center [1165, 506] width 426 height 28
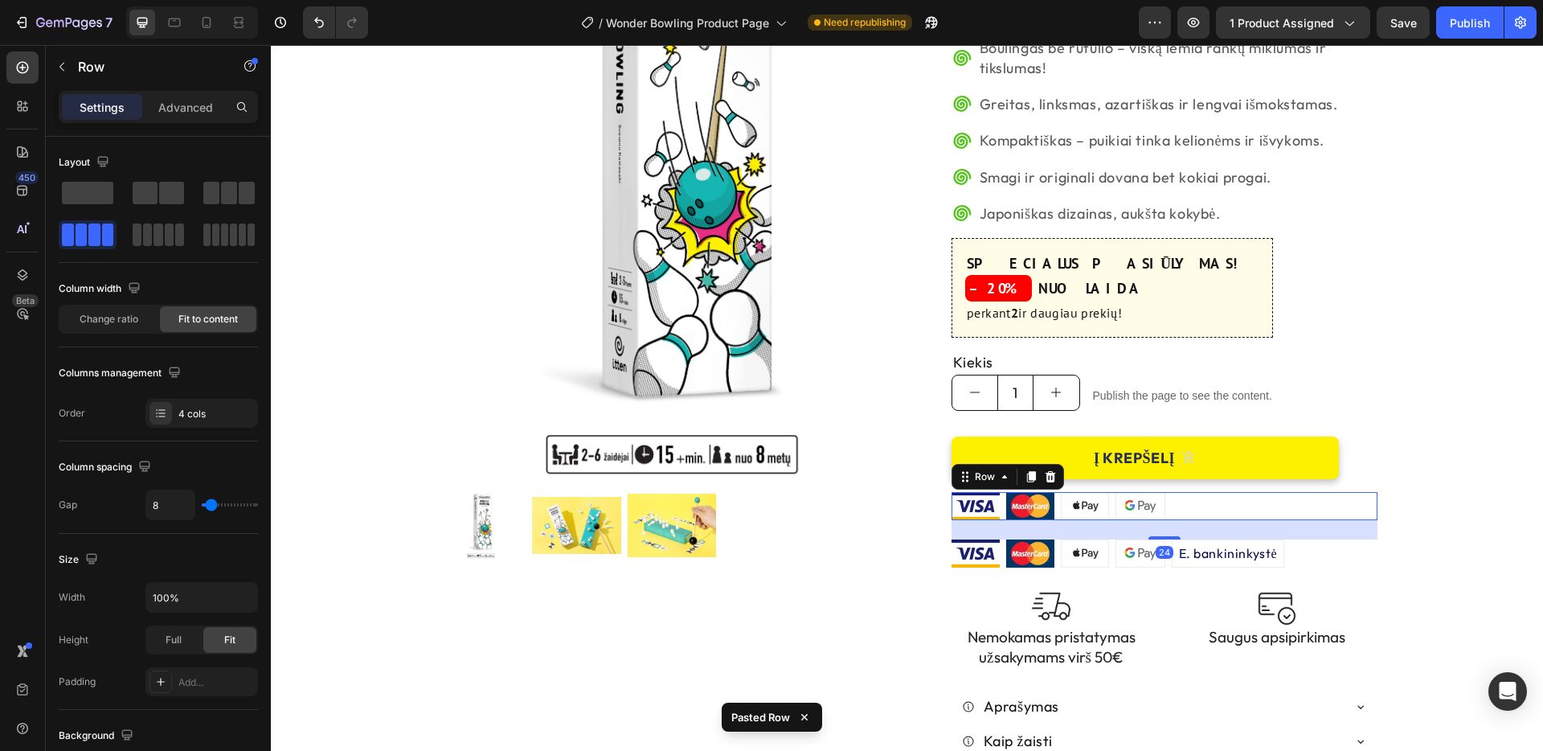
click at [1054, 470] on icon at bounding box center [1050, 476] width 13 height 13
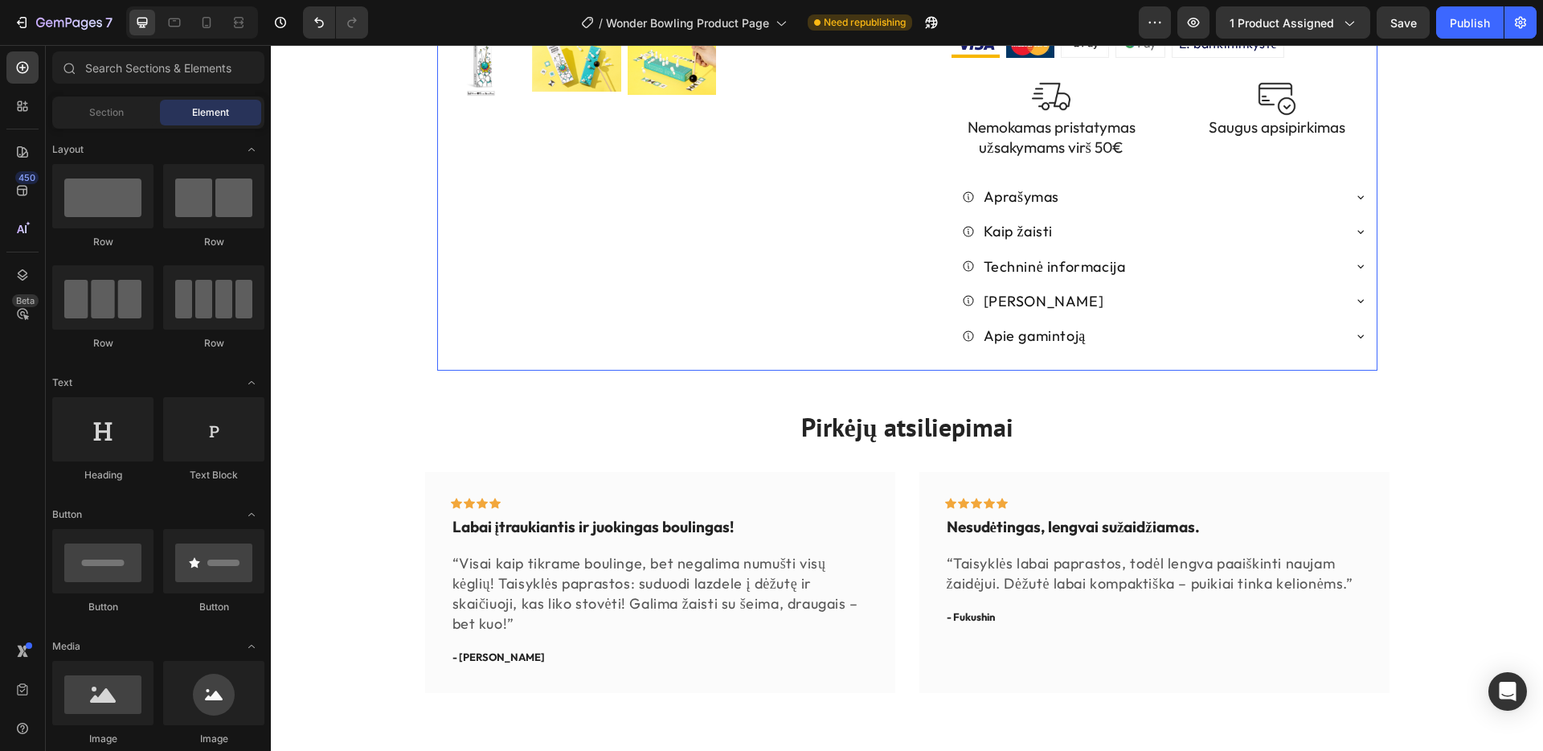
scroll to position [750, 0]
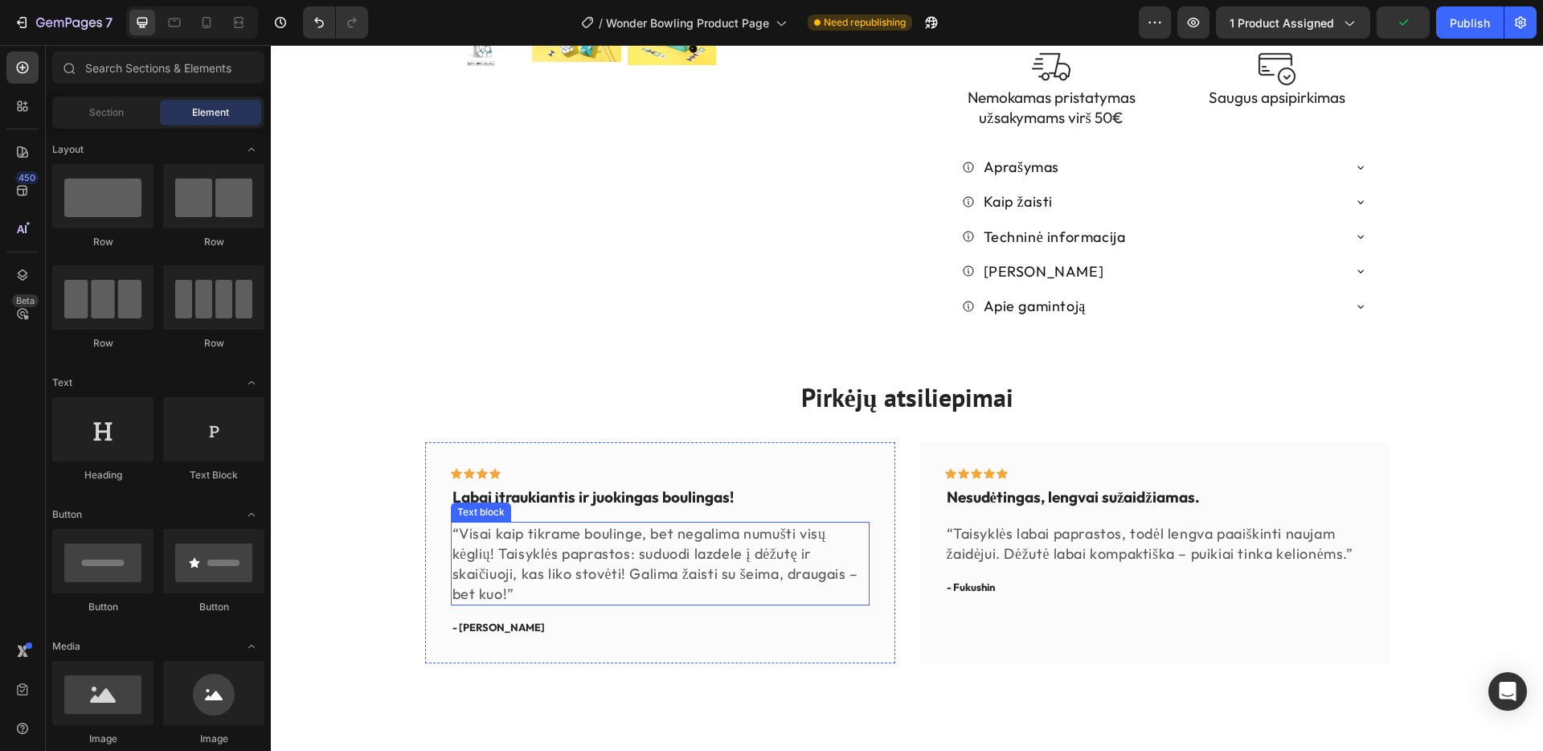
click at [458, 523] on p "“Visai kaip tikrame boulinge, bet negalima numušti visų kėglių! Taisyklės papra…" at bounding box center [660, 563] width 416 height 81
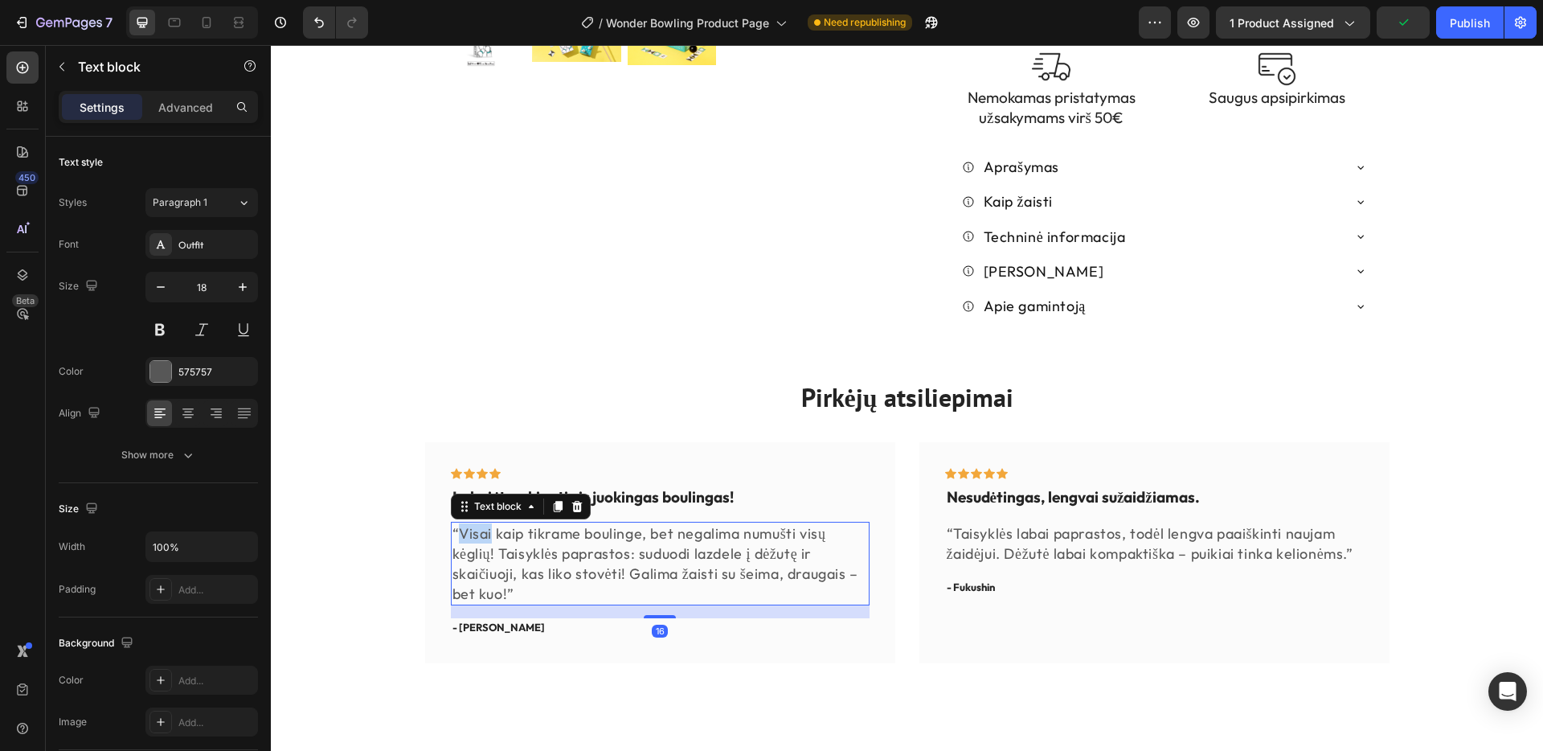
click at [458, 523] on p "“Visai kaip tikrame boulinge, bet negalima numušti visų kėglių! Taisyklės papra…" at bounding box center [660, 563] width 416 height 81
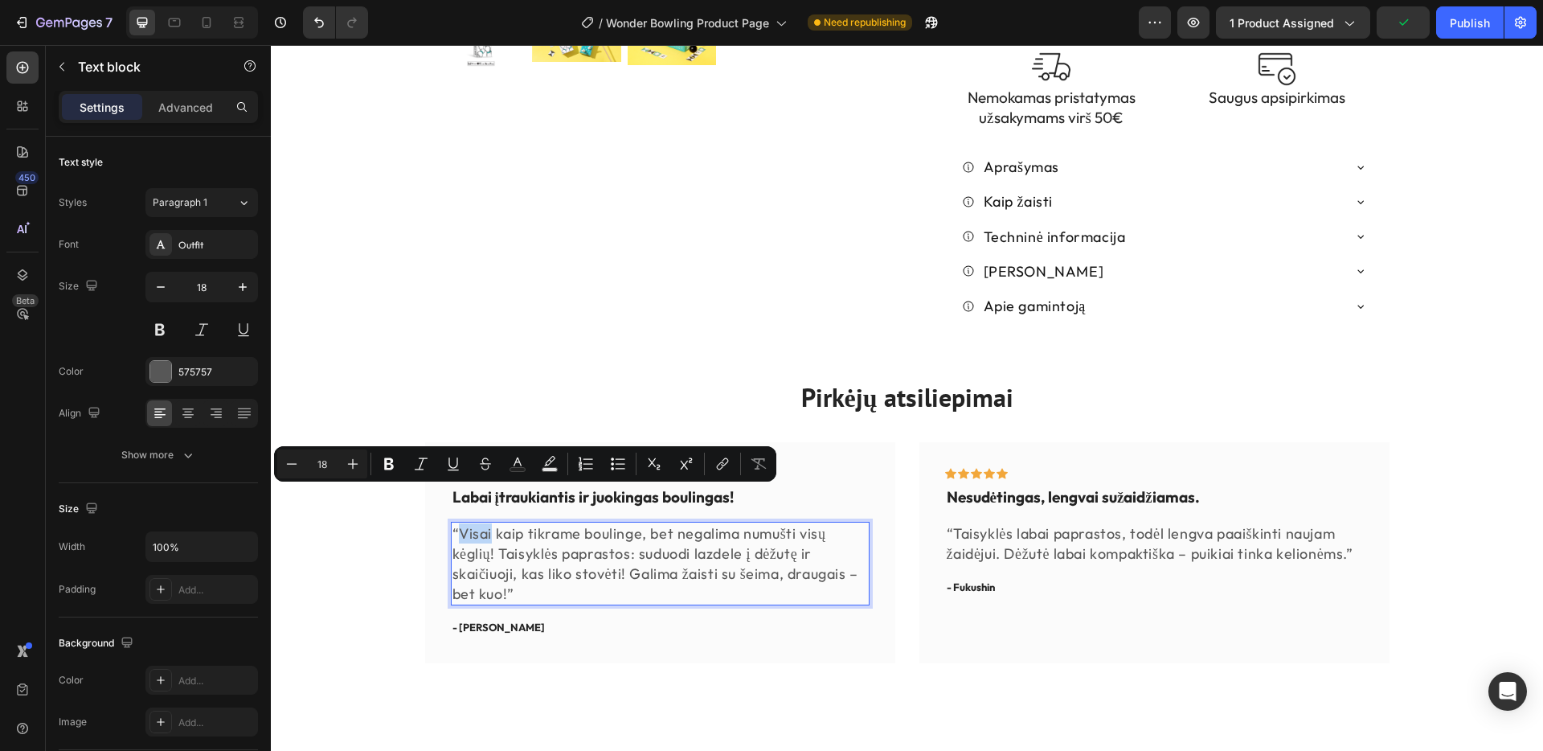
click at [458, 523] on p "“Visai kaip tikrame boulinge, bet negalima numušti visų kėglių! Taisyklės papra…" at bounding box center [660, 563] width 416 height 81
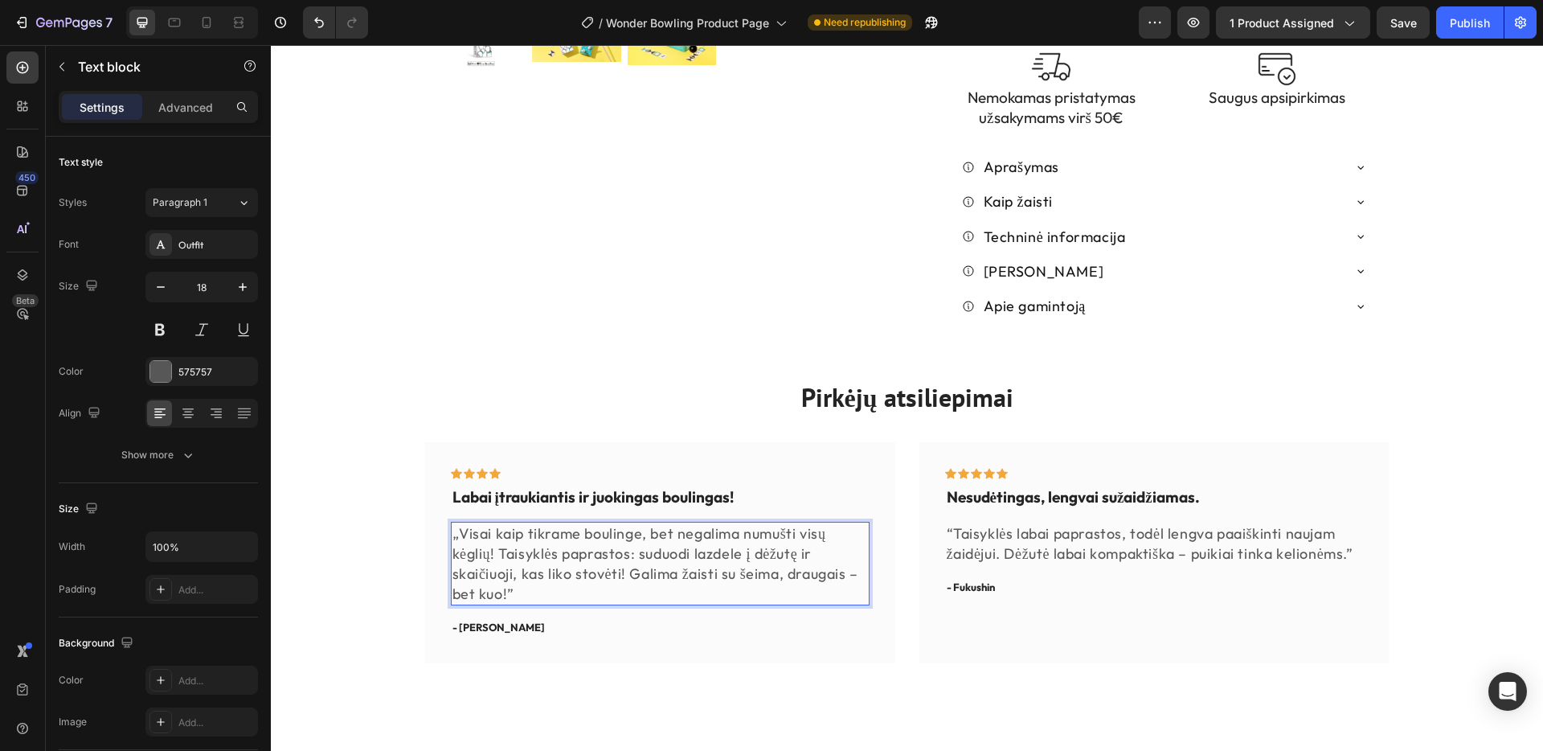
click at [510, 556] on p "„Visai kaip tikrame boulinge, bet negalima numušti visų kėglių! Taisyklės papra…" at bounding box center [660, 563] width 416 height 81
click at [957, 523] on p "“Taisyklės labai paprastos, todėl lengva paaiškinti naujam žaidėjui. Dėžutė lab…" at bounding box center [1155, 543] width 416 height 40
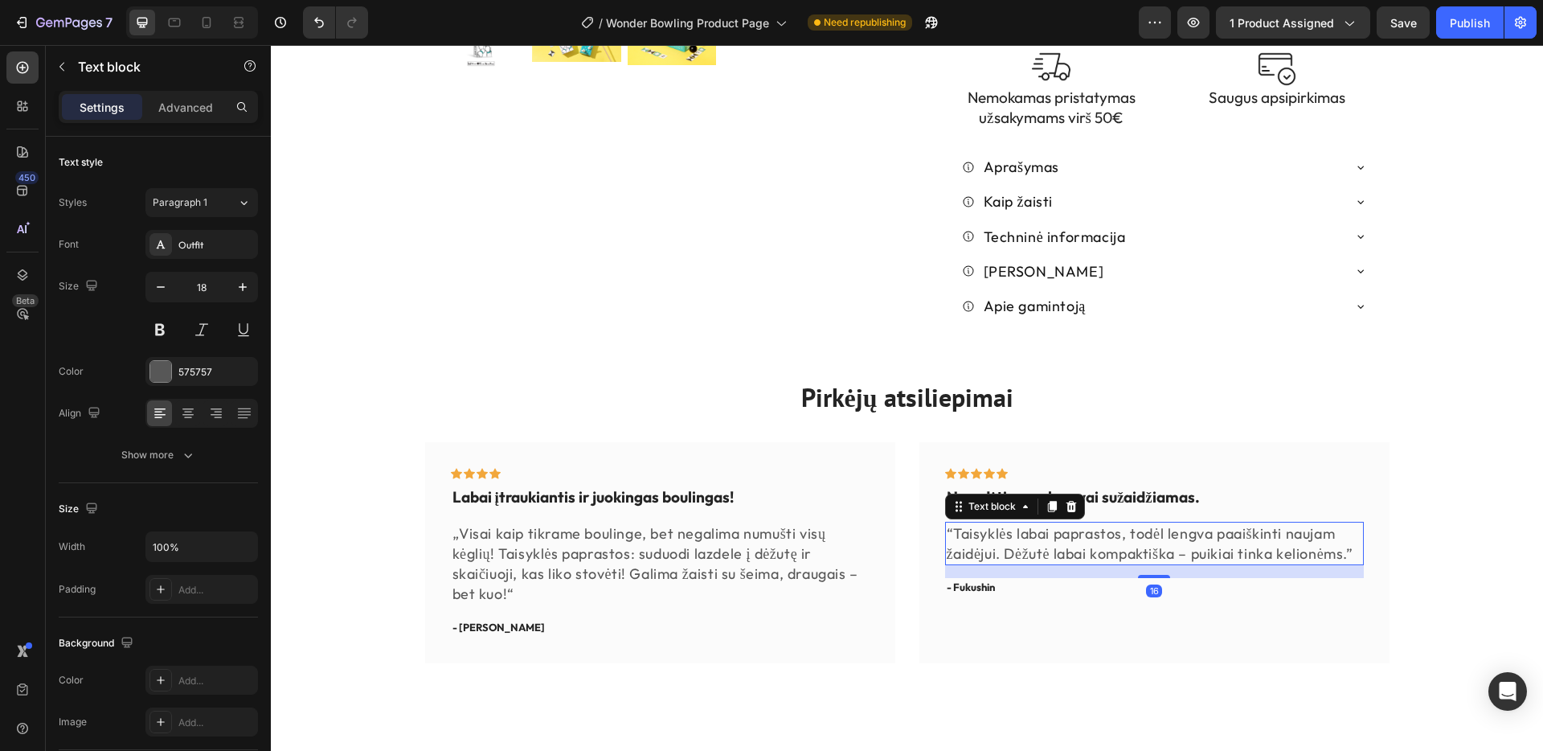
click at [957, 523] on p "“Taisyklės labai paprastos, todėl lengva paaiškinti naujam žaidėjui. Dėžutė lab…" at bounding box center [1155, 543] width 416 height 40
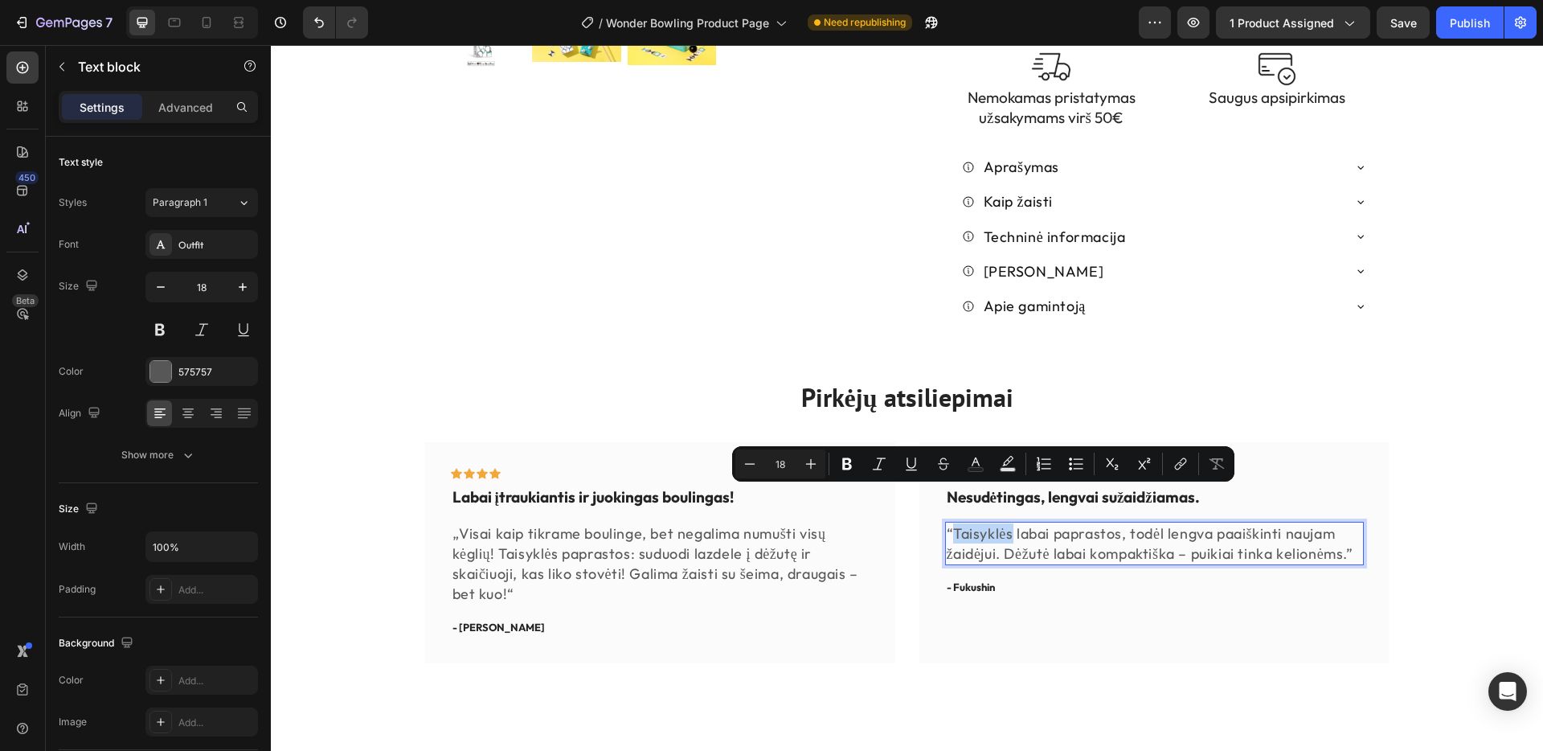
click at [956, 523] on p "“Taisyklės labai paprastos, todėl lengva paaiškinti naujam žaidėjui. Dėžutė lab…" at bounding box center [1155, 543] width 416 height 40
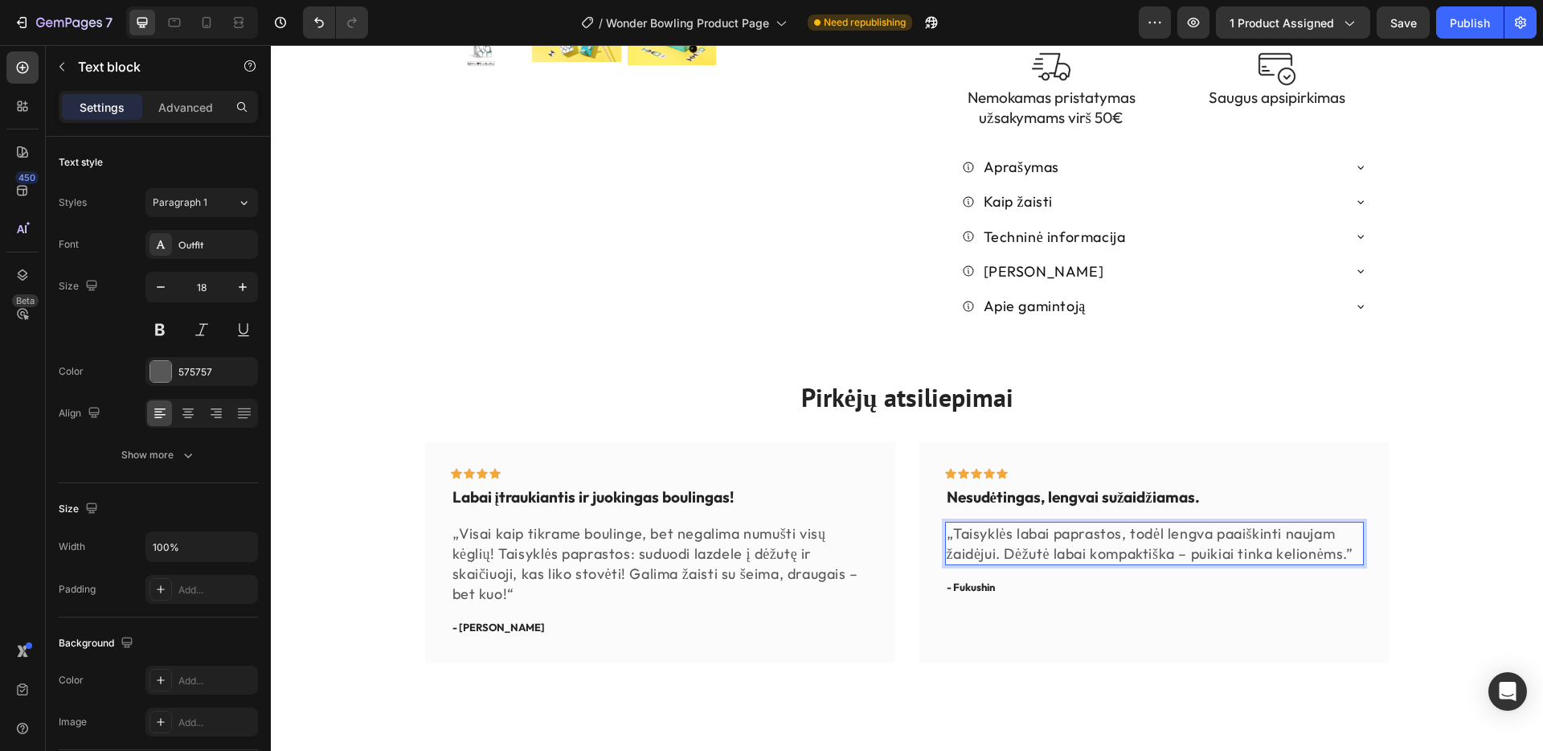
click at [1360, 523] on p "„Taisyklės labai paprastos, todėl lengva paaiškinti naujam žaidėjui. Dėžutė lab…" at bounding box center [1155, 543] width 416 height 40
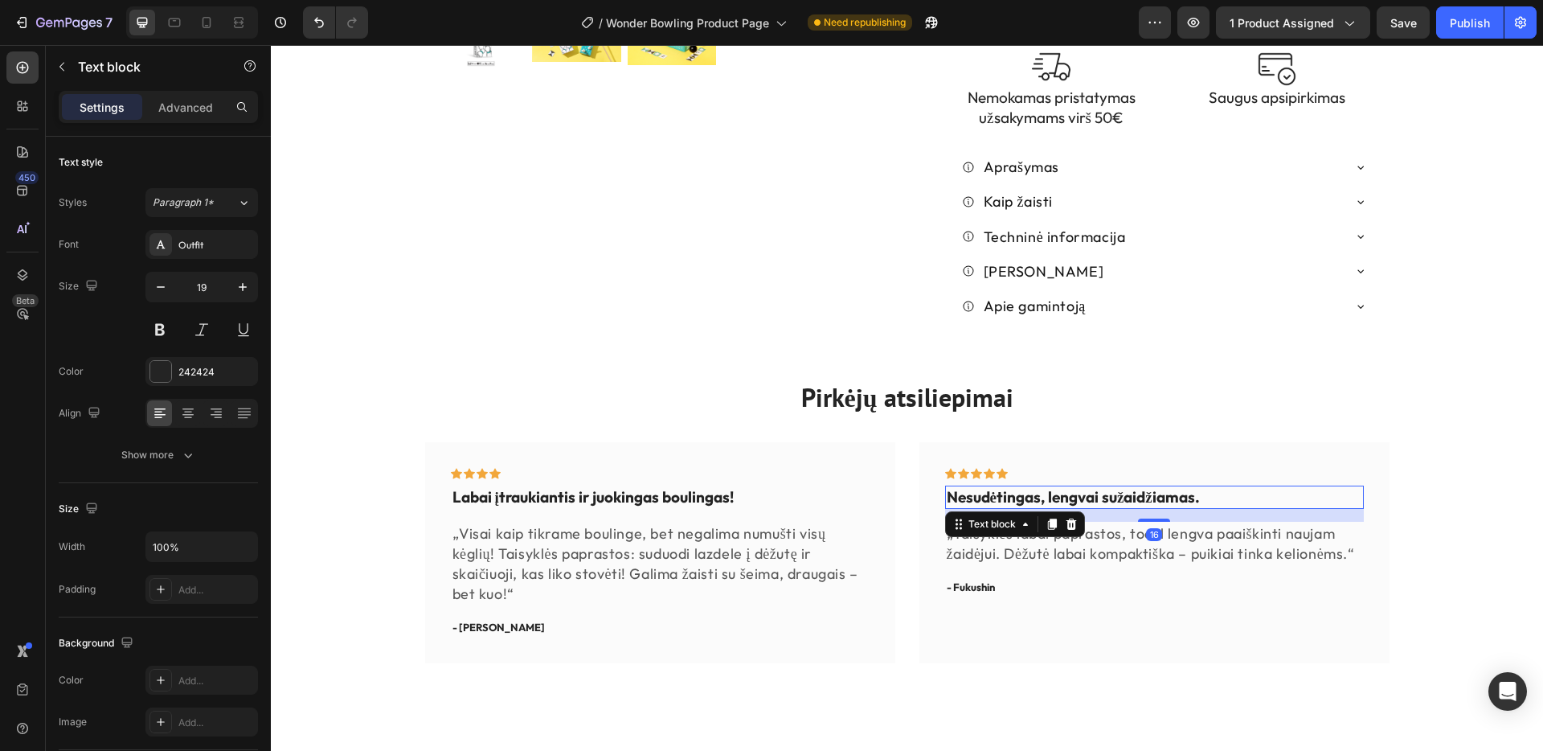
click at [1202, 487] on p "Nesudėtingas, lengvai sužaidžiamas." at bounding box center [1155, 497] width 416 height 20
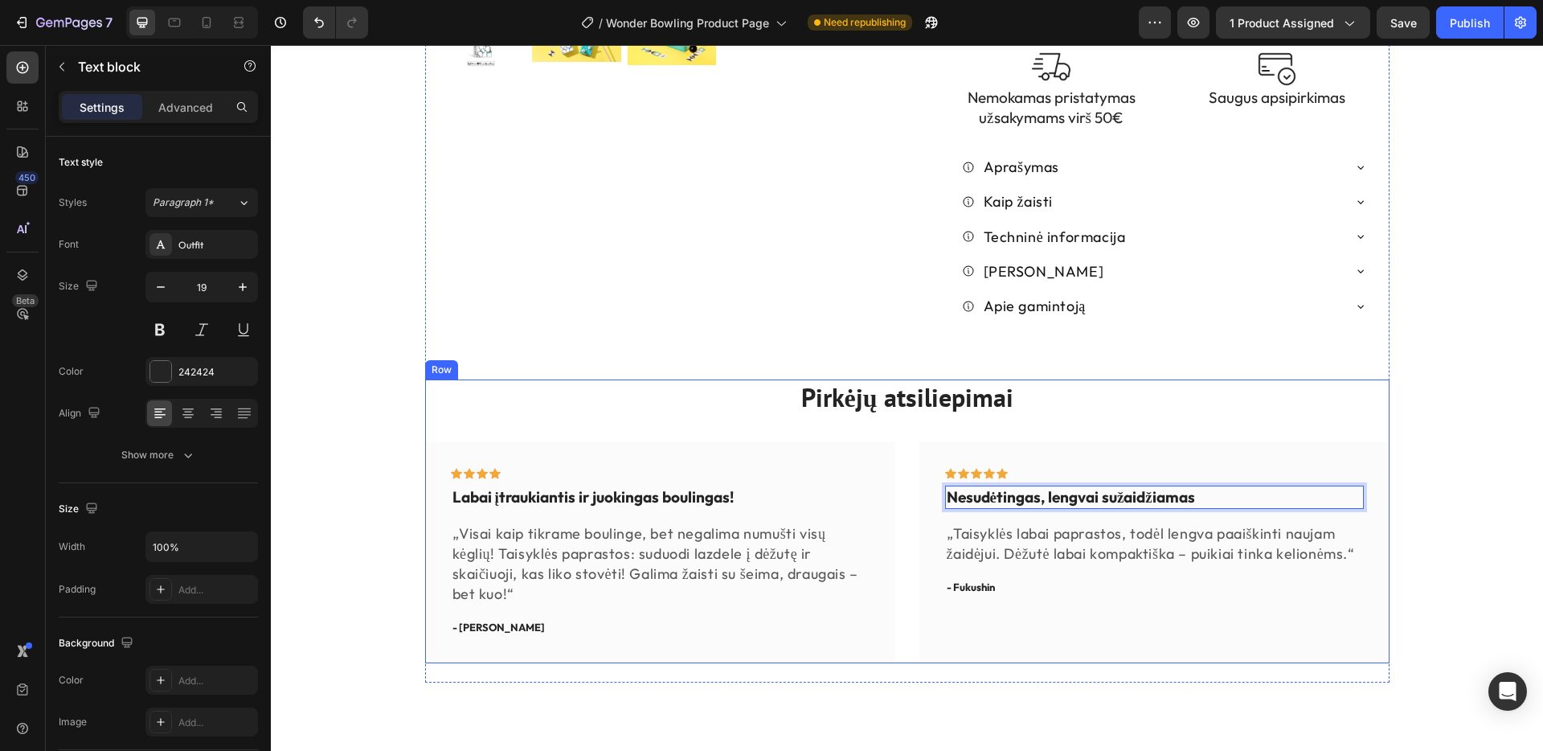
click at [1181, 396] on div "Pirkėjų atsiliepimai Heading Icon Icon Icon Icon Row Labai įtraukiantis ir juok…" at bounding box center [907, 521] width 964 height 284
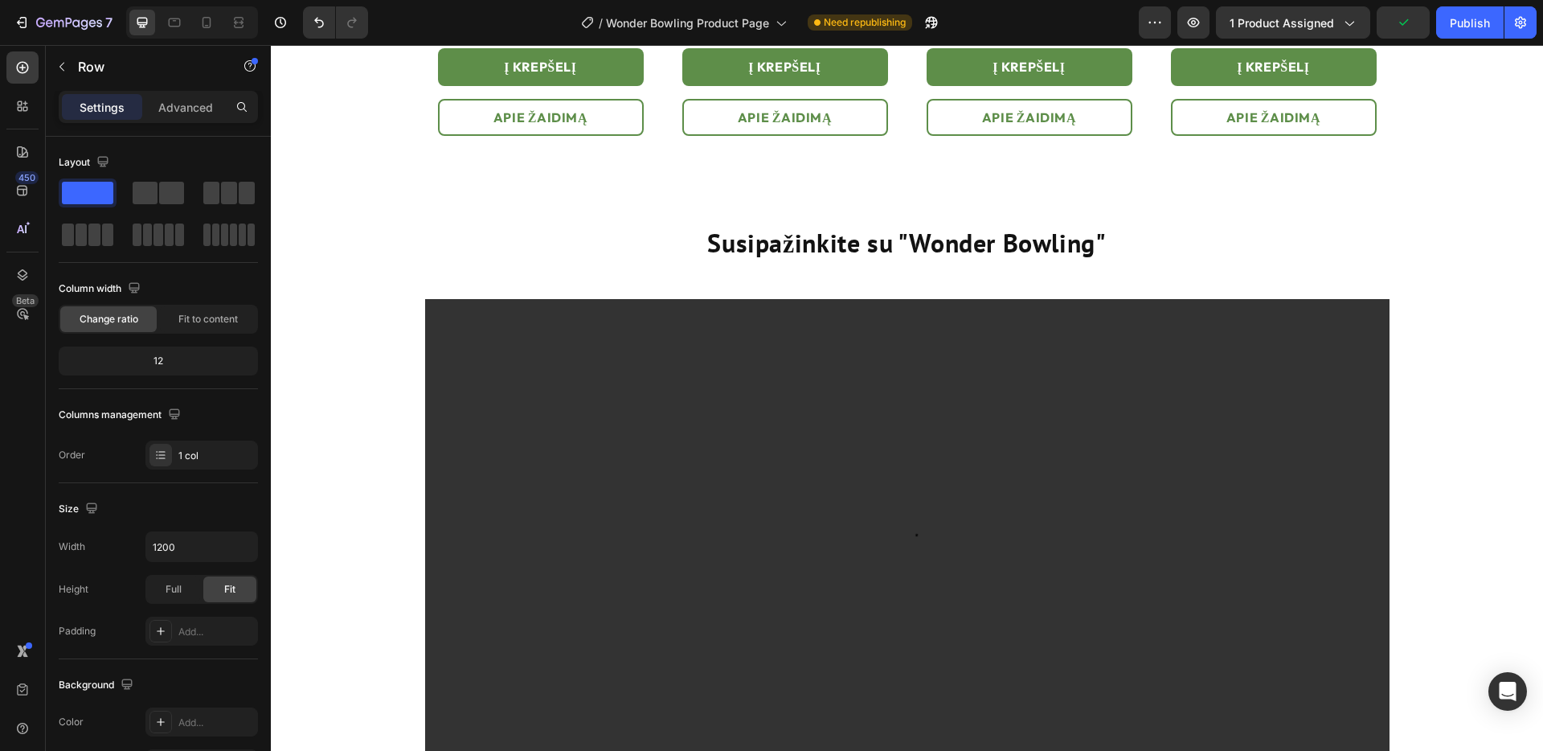
scroll to position [1755, 0]
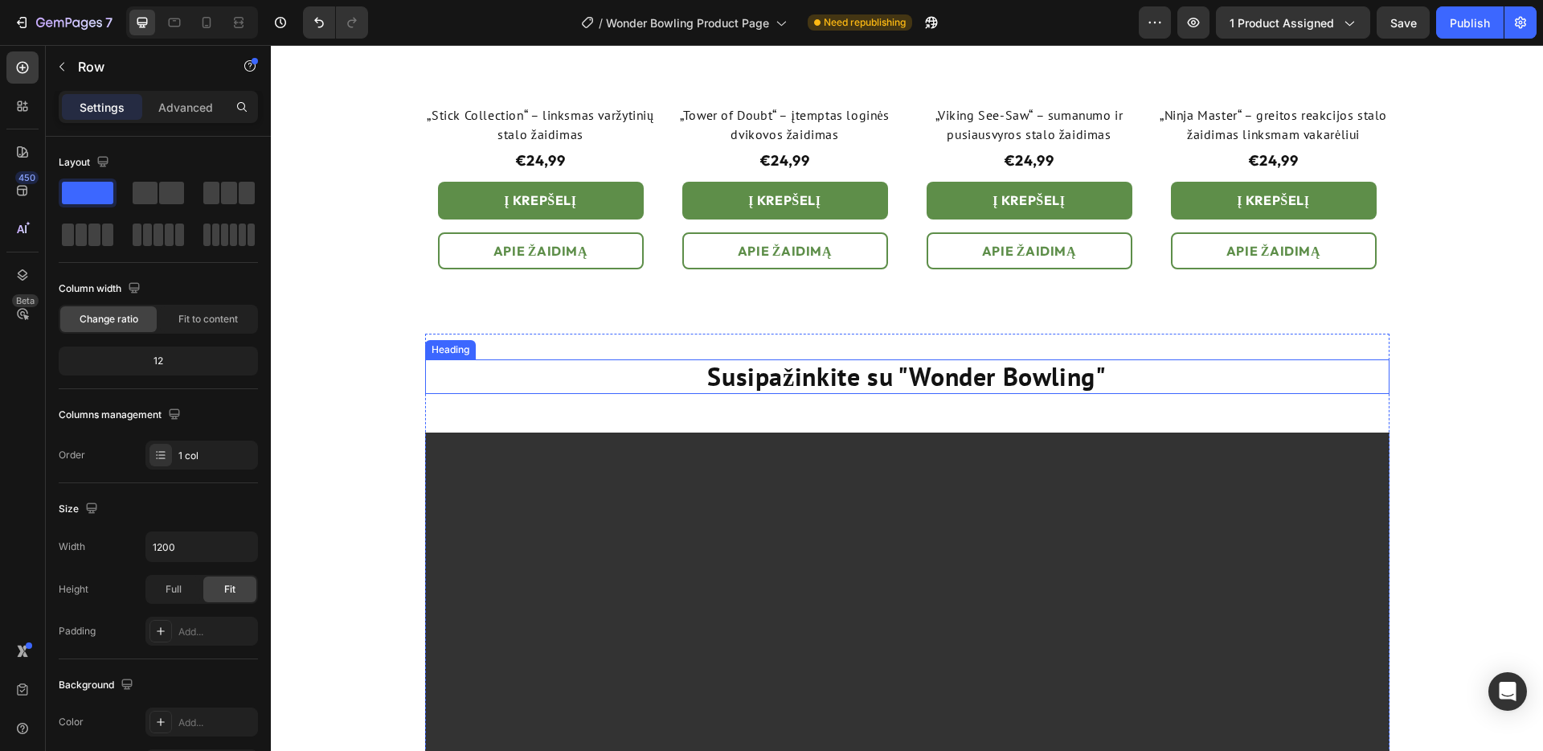
click at [911, 377] on strong "Susipažinkite su "Wonder Bowling"" at bounding box center [906, 376] width 399 height 34
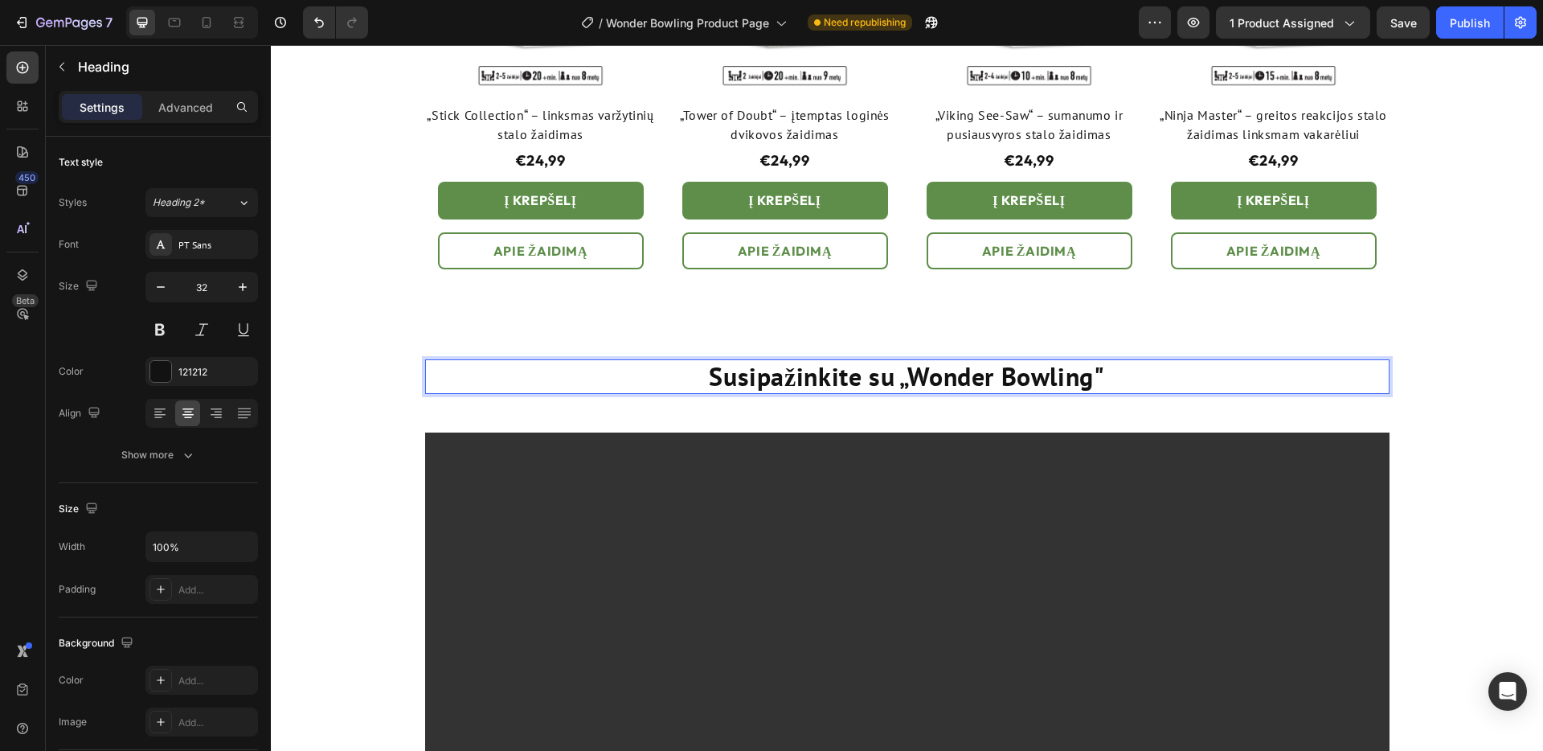
click at [1105, 375] on p "Susipažinkite su „Wonder Bowling"" at bounding box center [907, 376] width 961 height 31
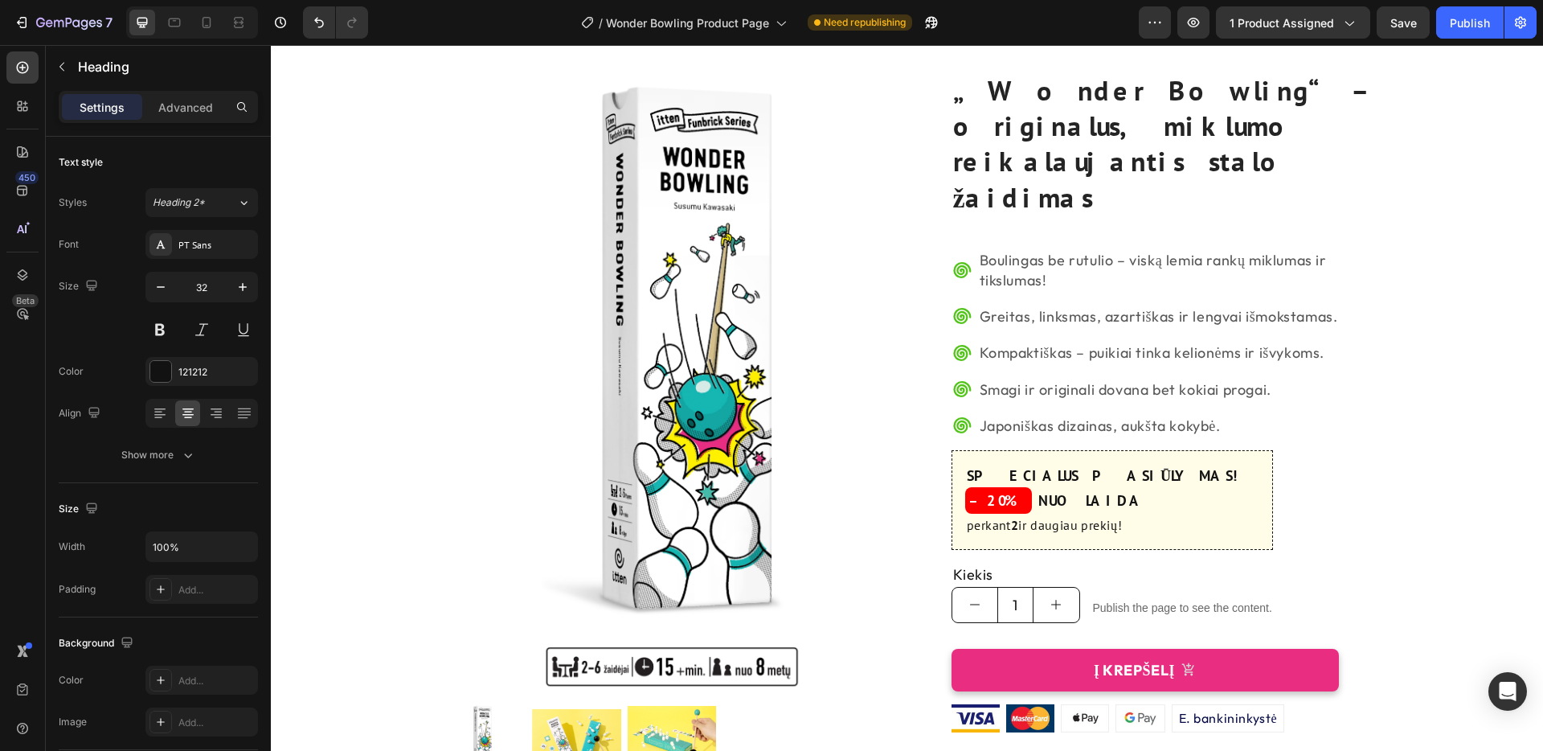
scroll to position [66, 0]
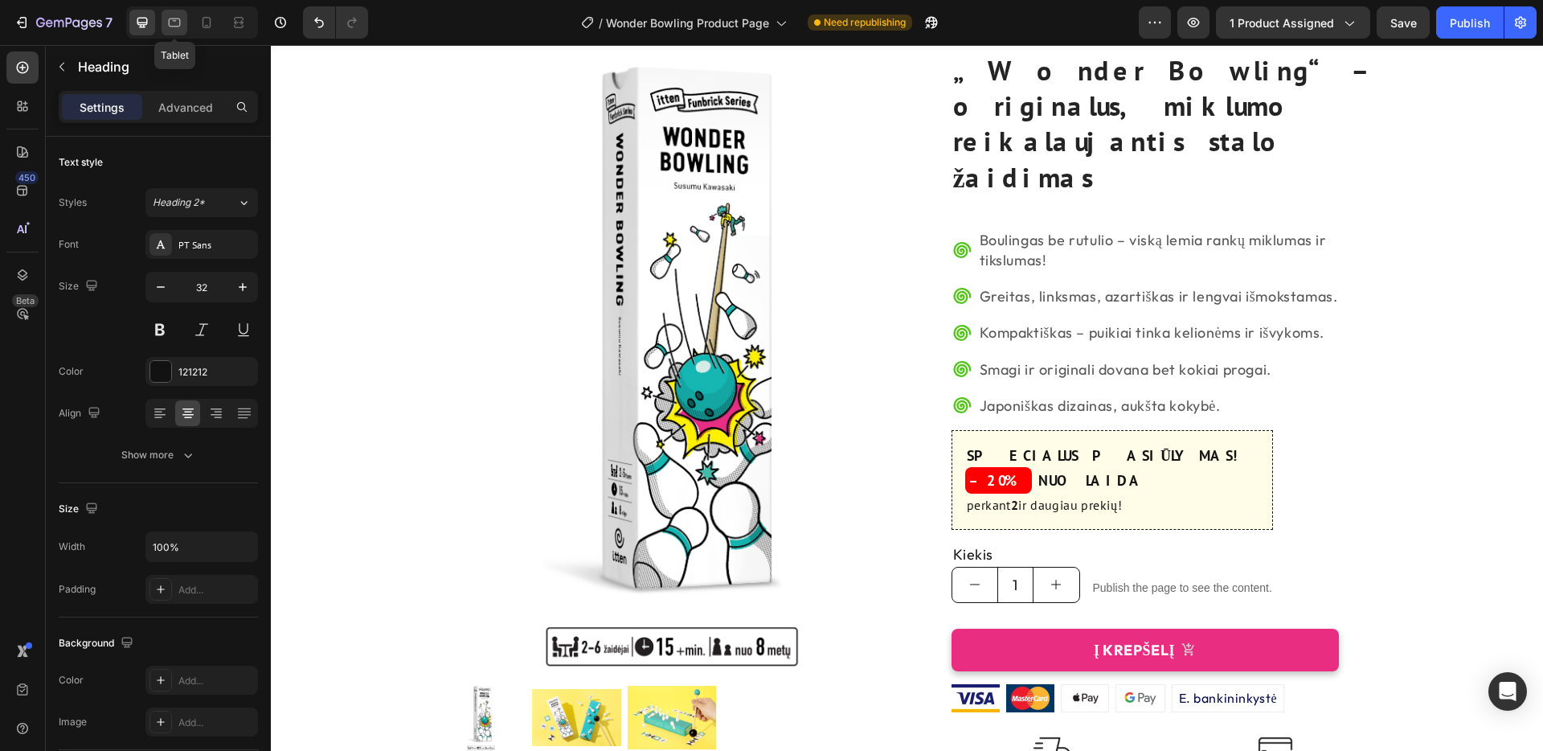
click at [179, 23] on icon at bounding box center [175, 22] width 12 height 9
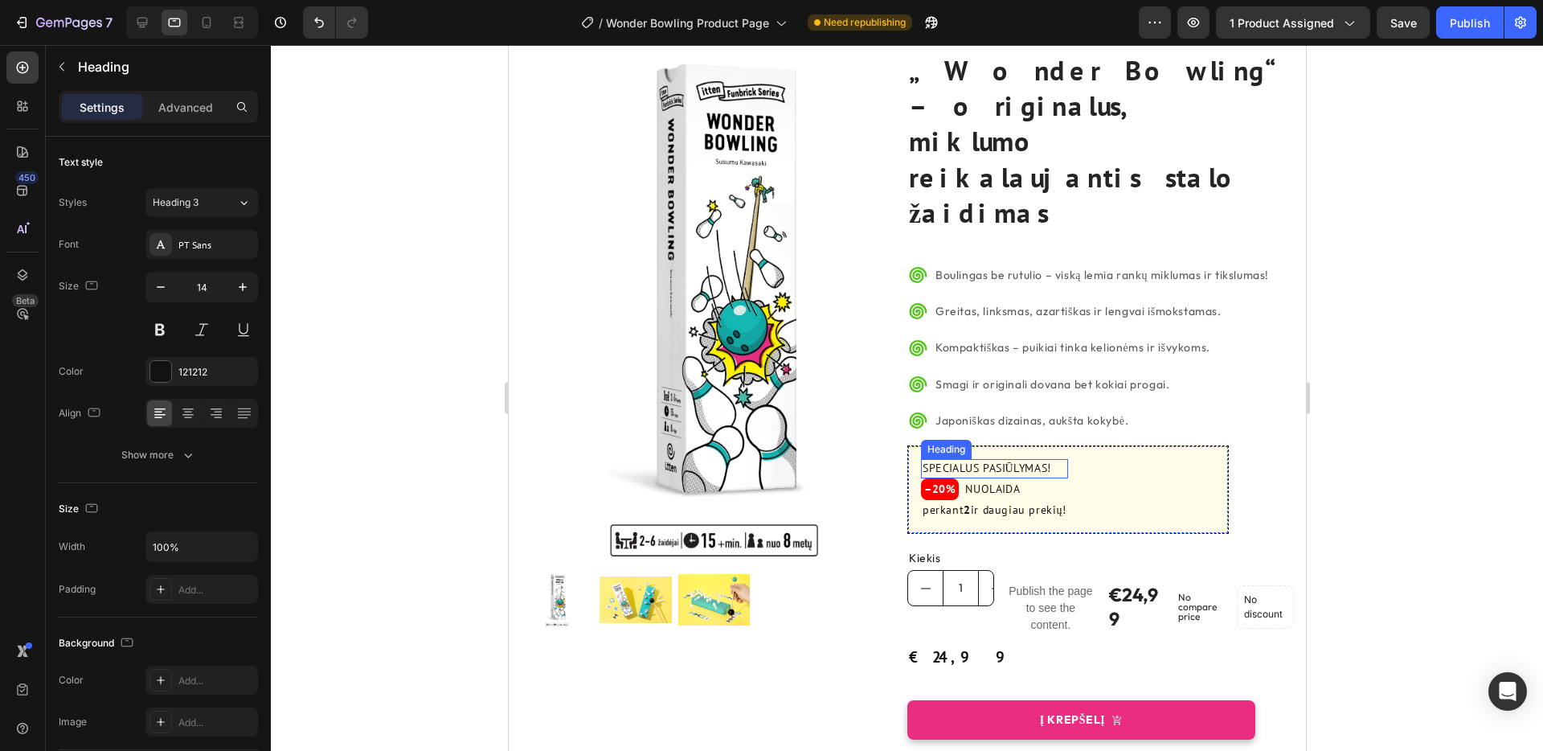
click at [1047, 459] on h2 "SPECIALUS PASIŪLYMAS!" at bounding box center [993, 468] width 147 height 19
click at [243, 286] on icon "button" at bounding box center [243, 287] width 8 height 8
click at [243, 286] on icon "button" at bounding box center [243, 287] width 16 height 16
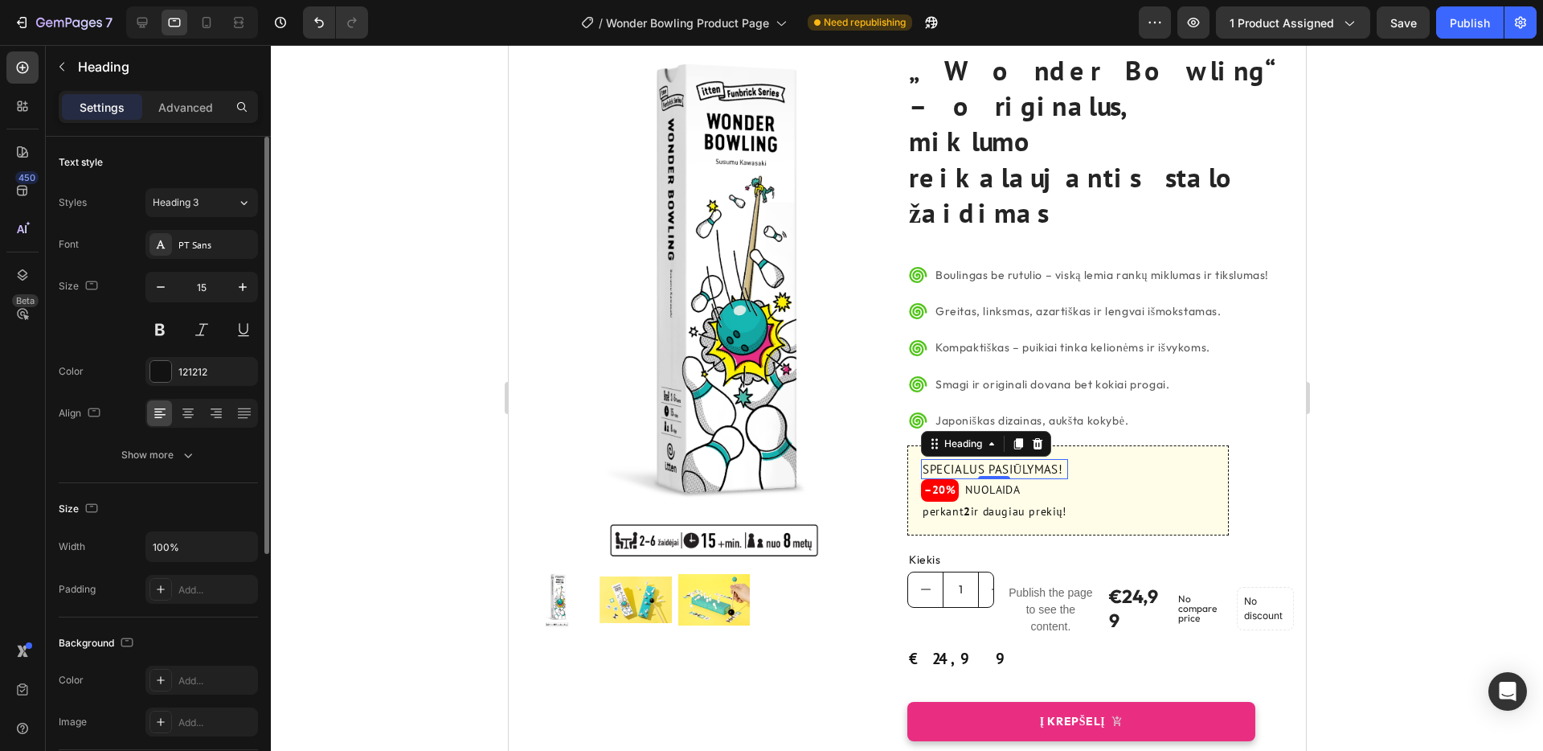
type input "16"
drag, startPoint x: 162, startPoint y: 329, endPoint x: 179, endPoint y: 330, distance: 17.7
click at [162, 329] on button at bounding box center [159, 329] width 29 height 29
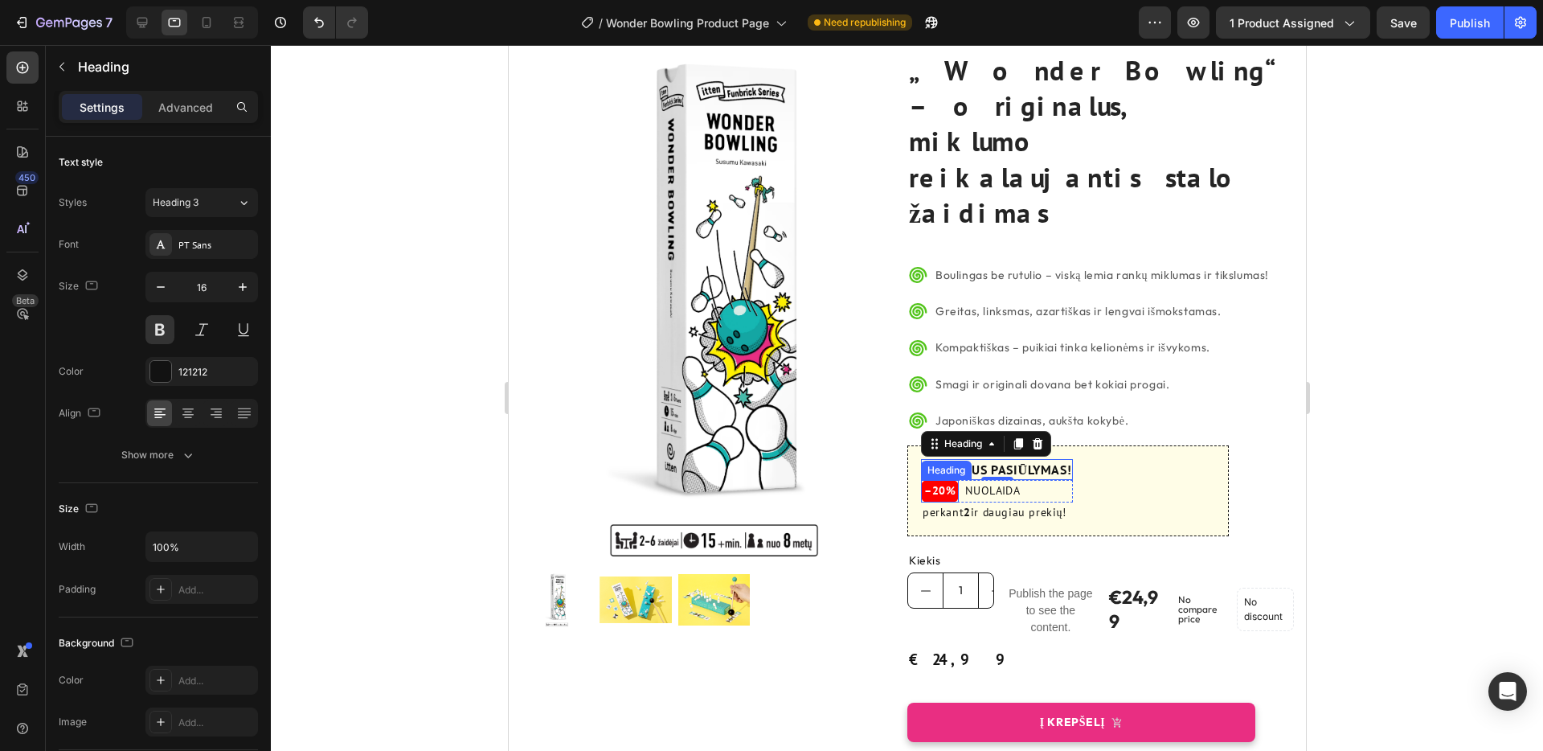
click at [944, 480] on h3 "–20%" at bounding box center [939, 491] width 38 height 23
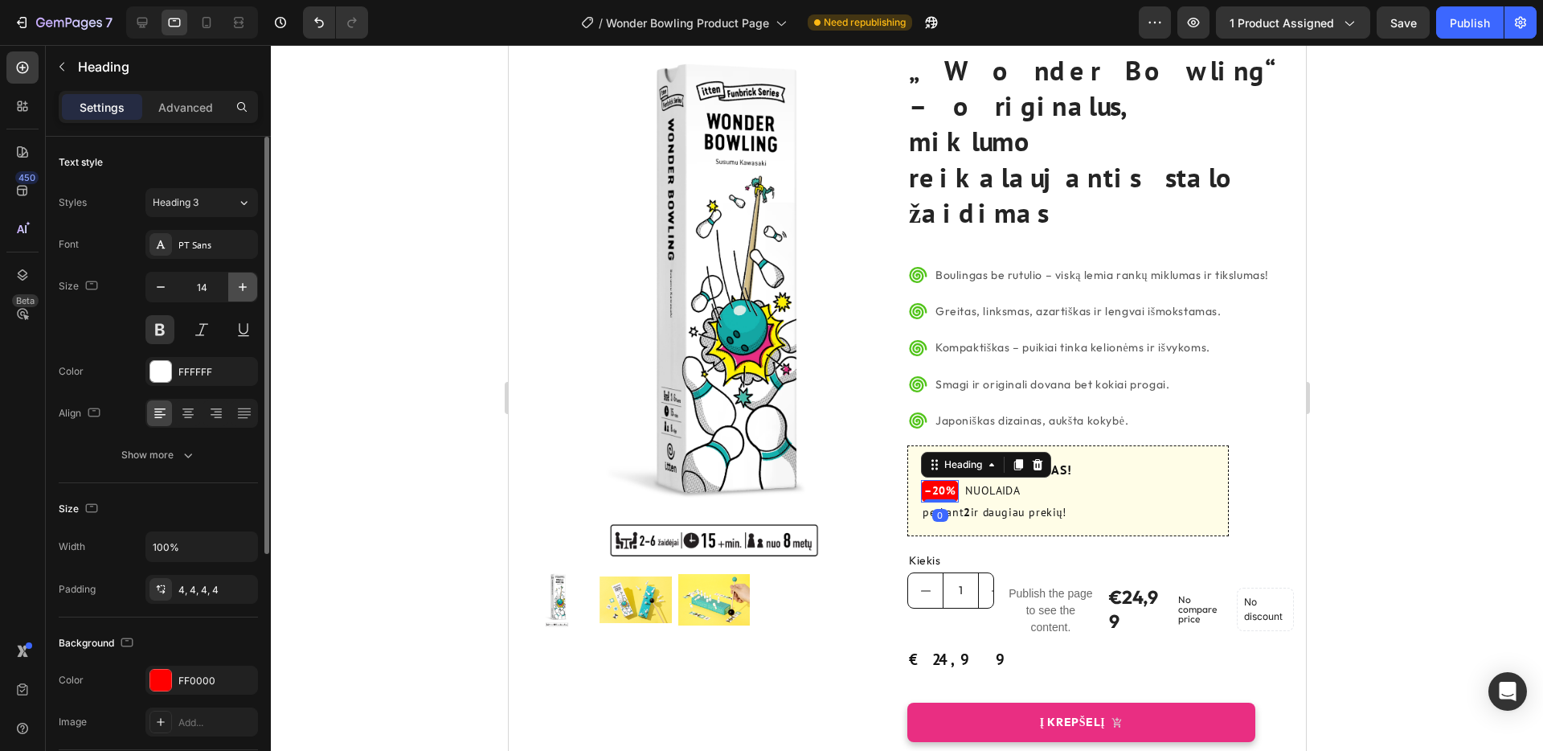
click at [245, 289] on icon "button" at bounding box center [243, 287] width 16 height 16
type input "16"
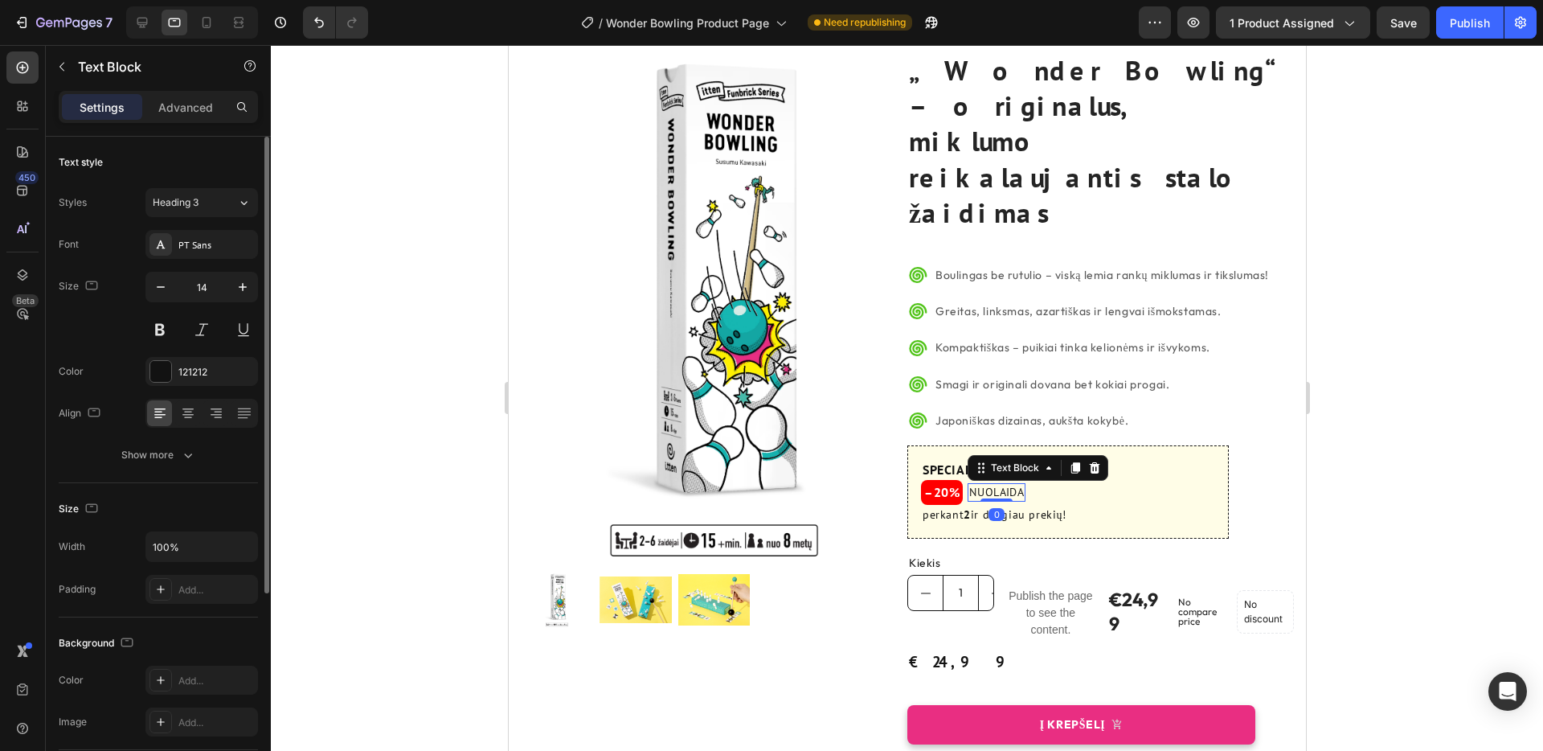
click at [996, 485] on p "NUOLAIDA" at bounding box center [995, 493] width 55 height 16
click at [246, 285] on icon "button" at bounding box center [243, 287] width 16 height 16
type input "16"
click at [162, 329] on button at bounding box center [159, 329] width 29 height 29
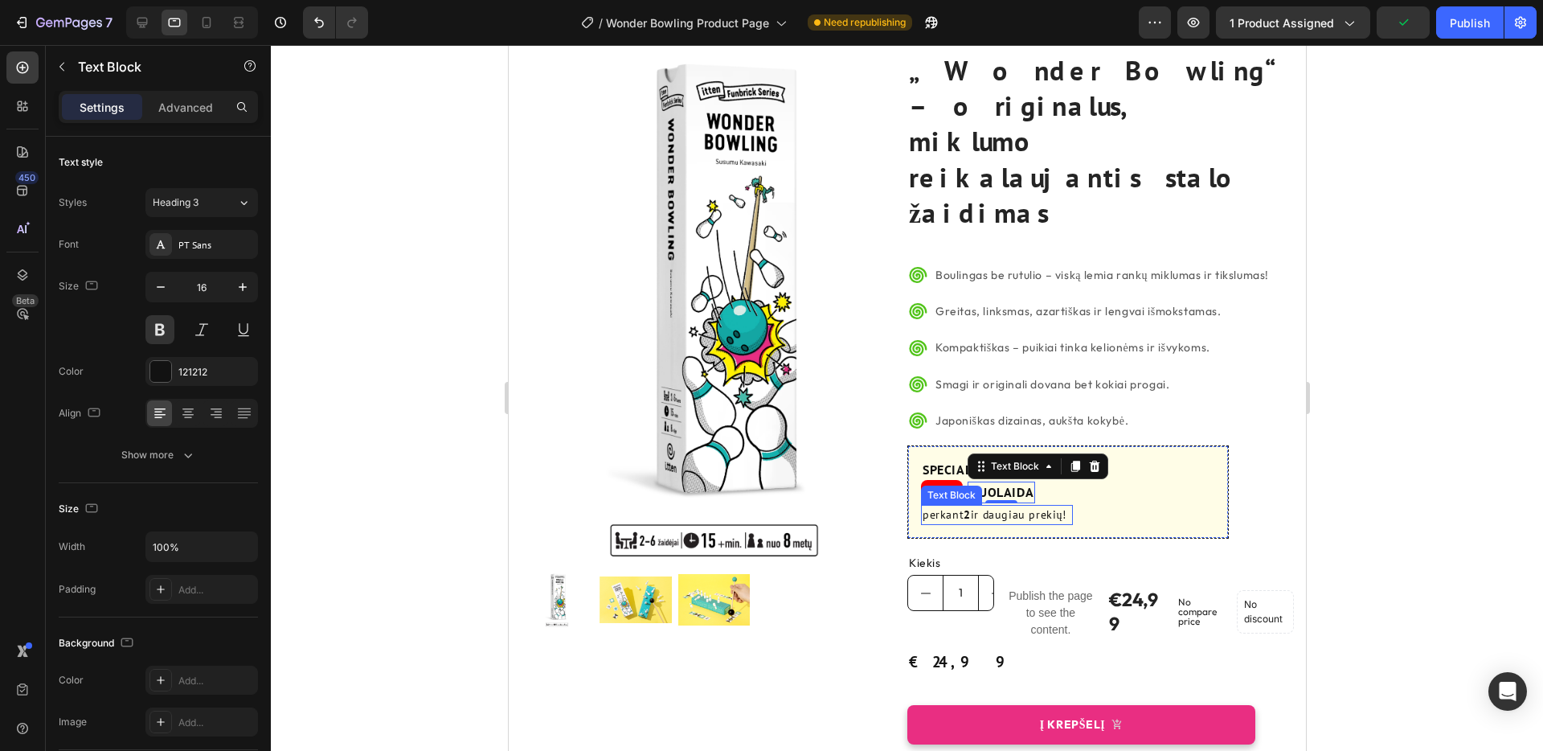
click at [1062, 506] on p "perkant 2 ir daugiau prekių!" at bounding box center [996, 514] width 149 height 17
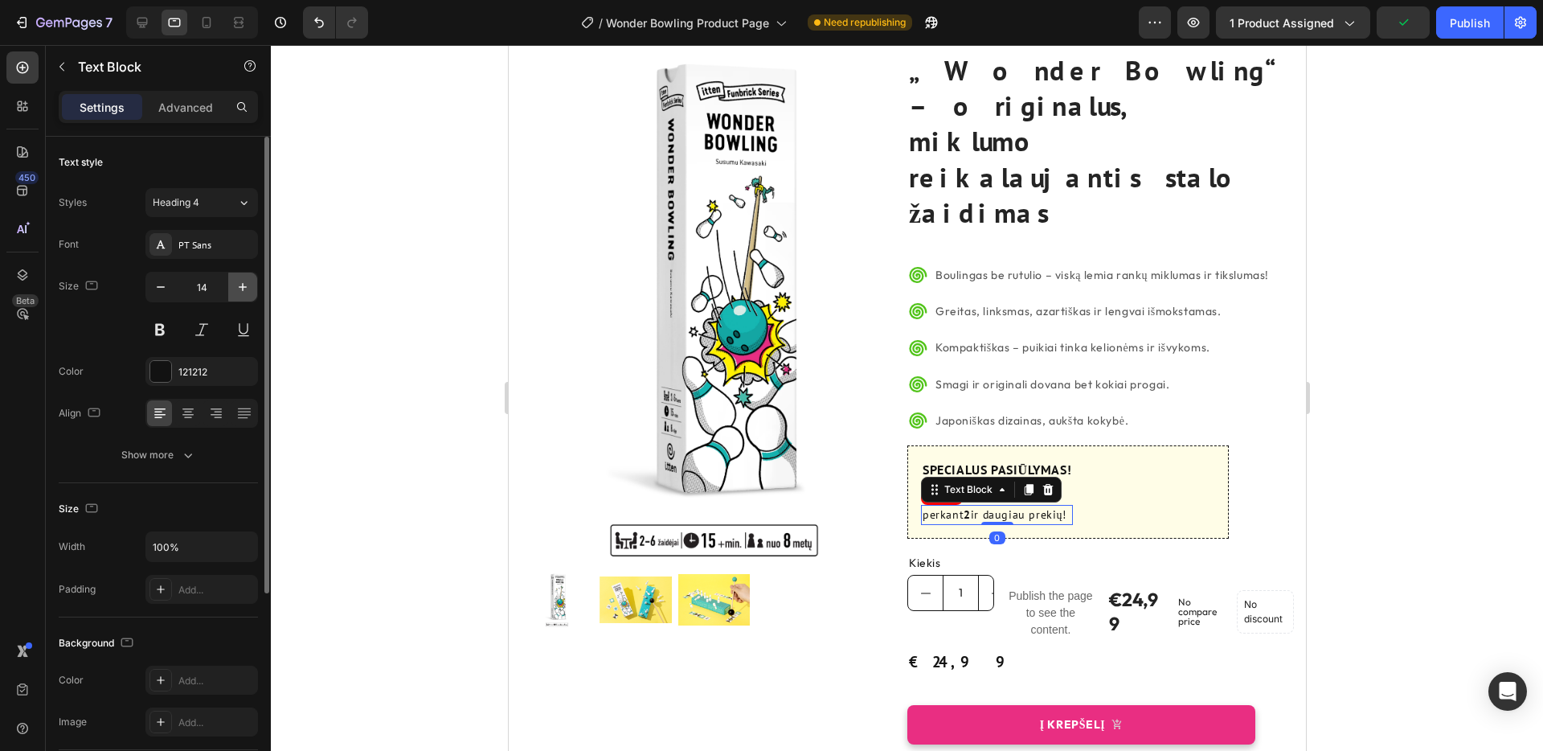
click at [248, 289] on icon "button" at bounding box center [243, 287] width 16 height 16
drag, startPoint x: 248, startPoint y: 289, endPoint x: 256, endPoint y: 296, distance: 10.8
click at [248, 289] on icon "button" at bounding box center [243, 287] width 16 height 16
type input "16"
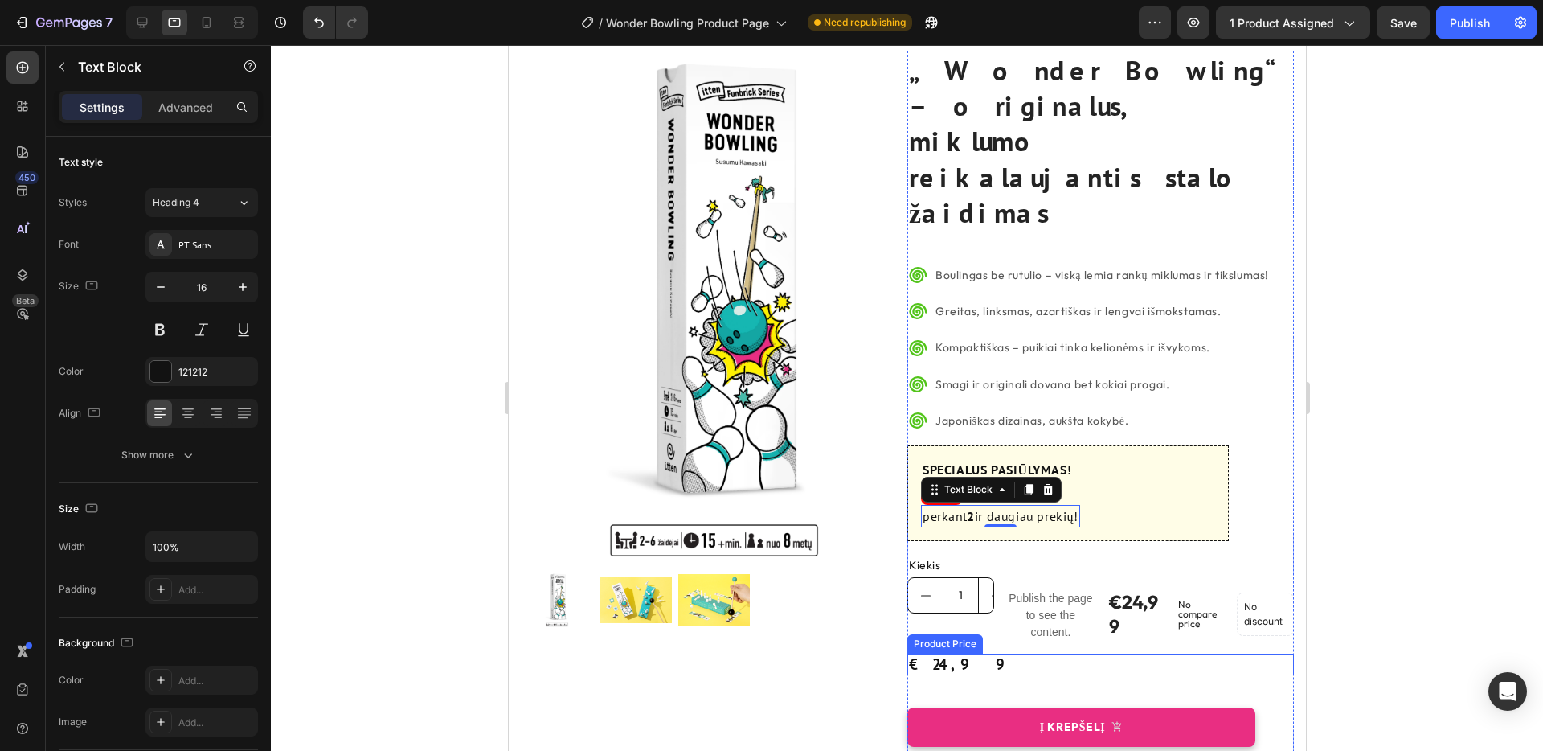
drag, startPoint x: 1080, startPoint y: 598, endPoint x: 1069, endPoint y: 593, distance: 12.2
click at [1079, 653] on div "€24,99" at bounding box center [1100, 664] width 387 height 22
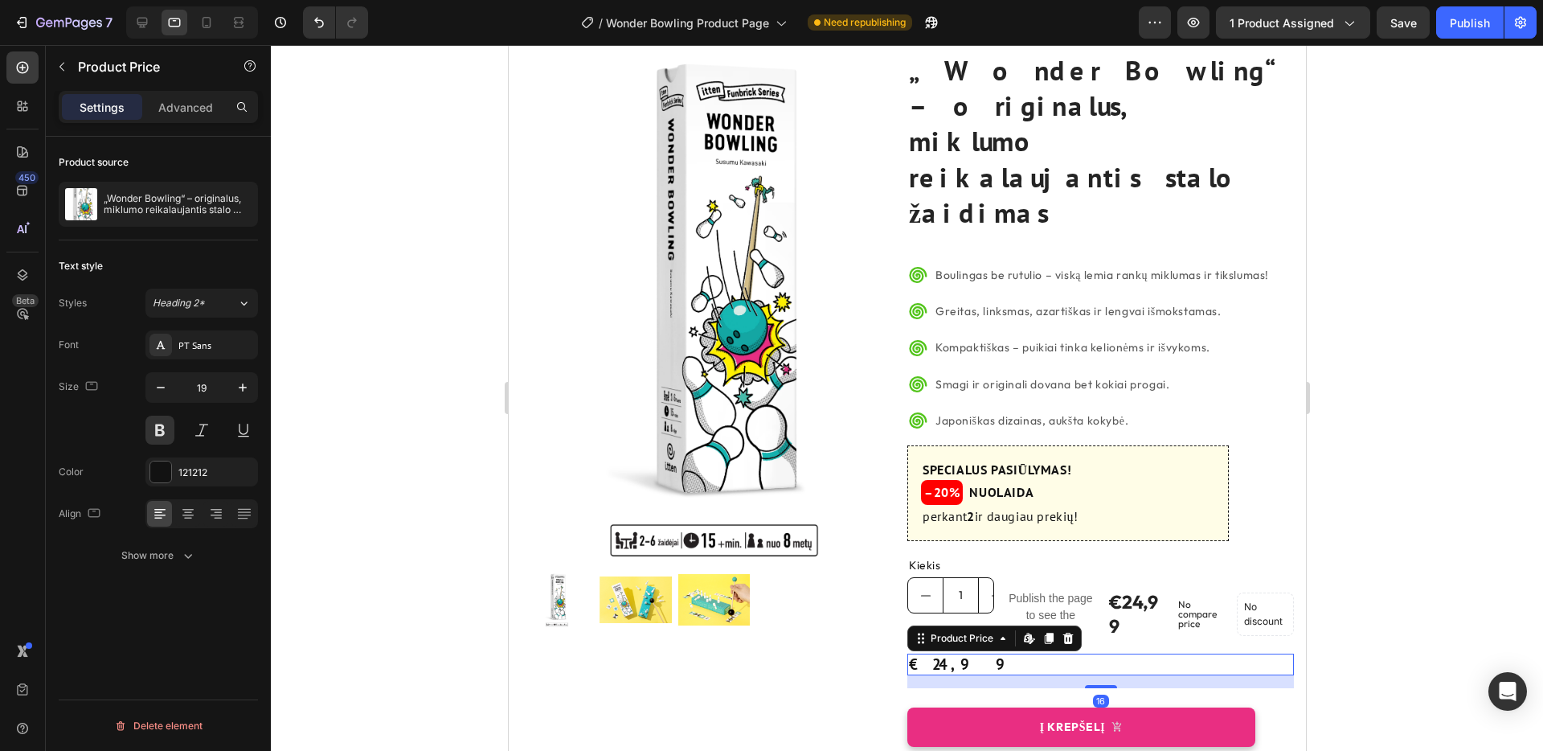
click at [1067, 633] on icon at bounding box center [1067, 638] width 10 height 11
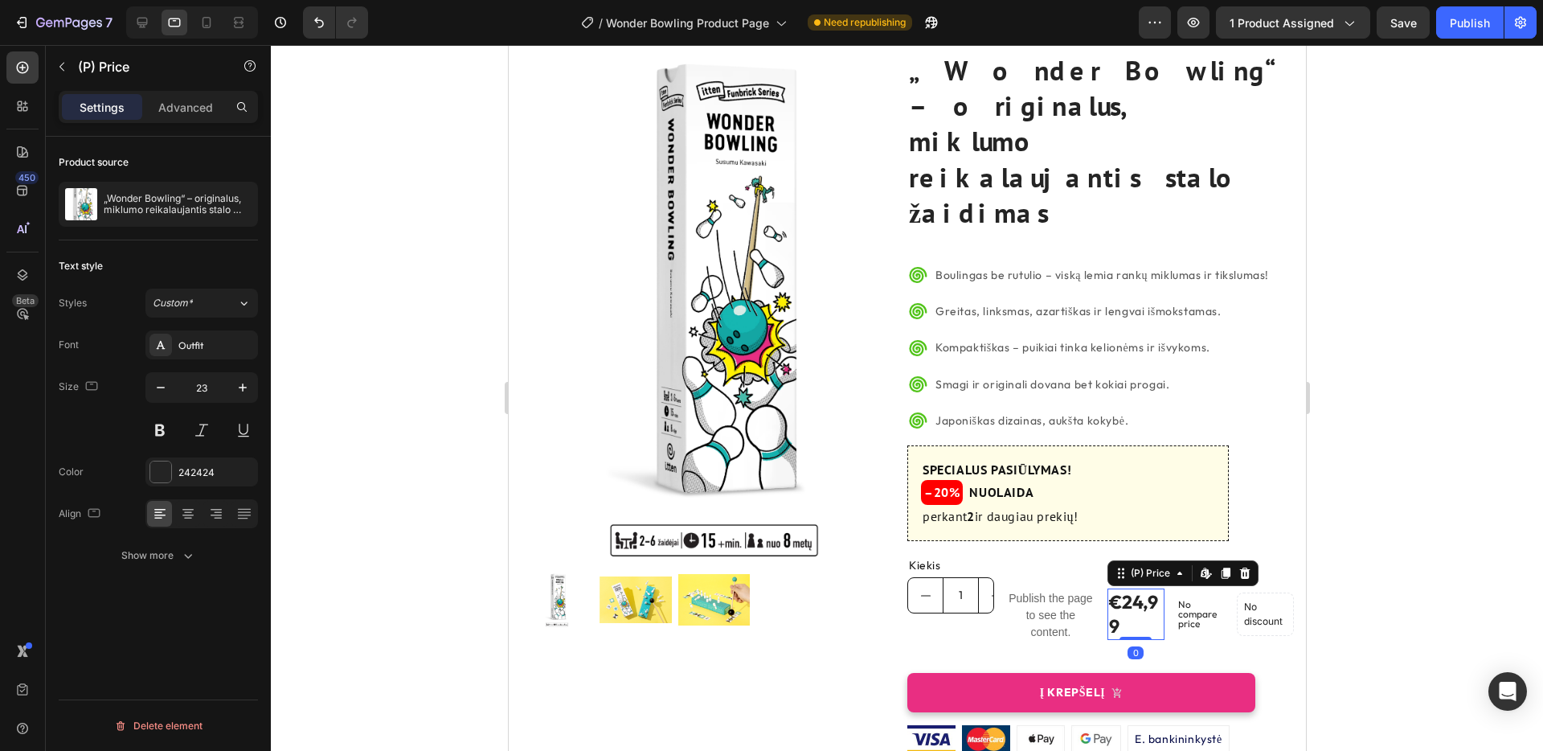
click at [1119, 588] on div "€24,99" at bounding box center [1136, 613] width 58 height 51
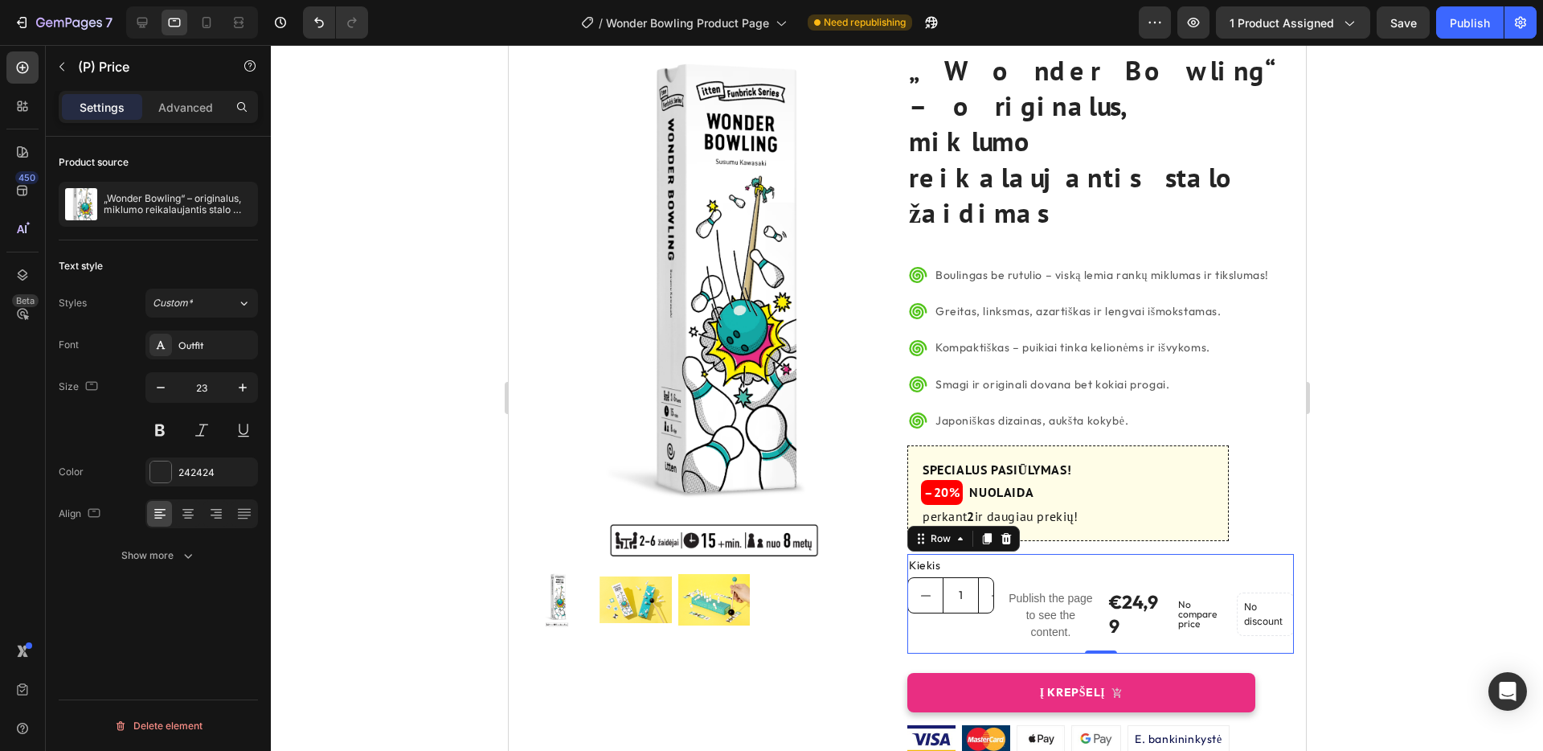
click at [1098, 554] on div "Kiekis Text Block 1 Product Quantity Publish the page to see the content. Custo…" at bounding box center [1100, 604] width 387 height 100
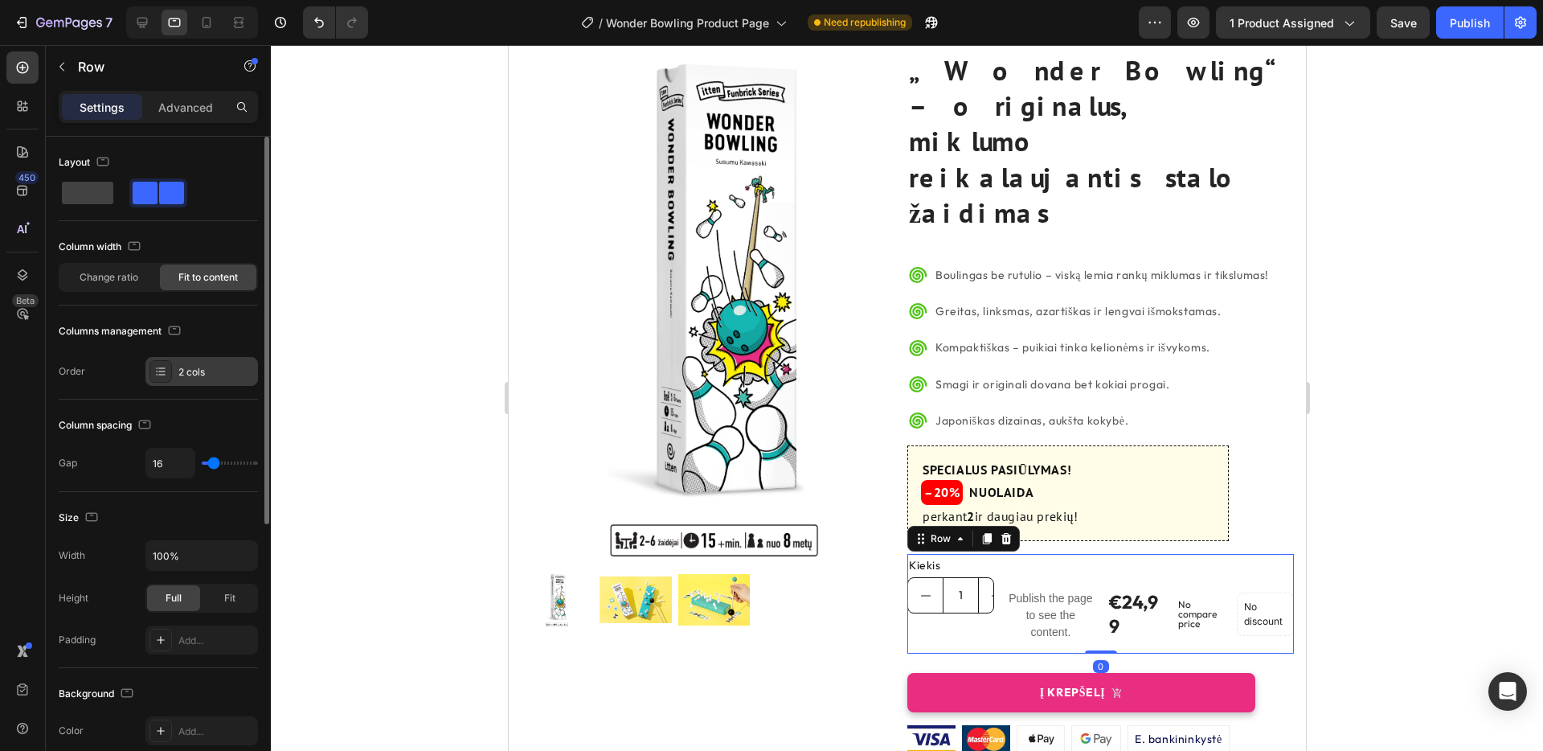
click at [171, 365] on div at bounding box center [160, 371] width 23 height 23
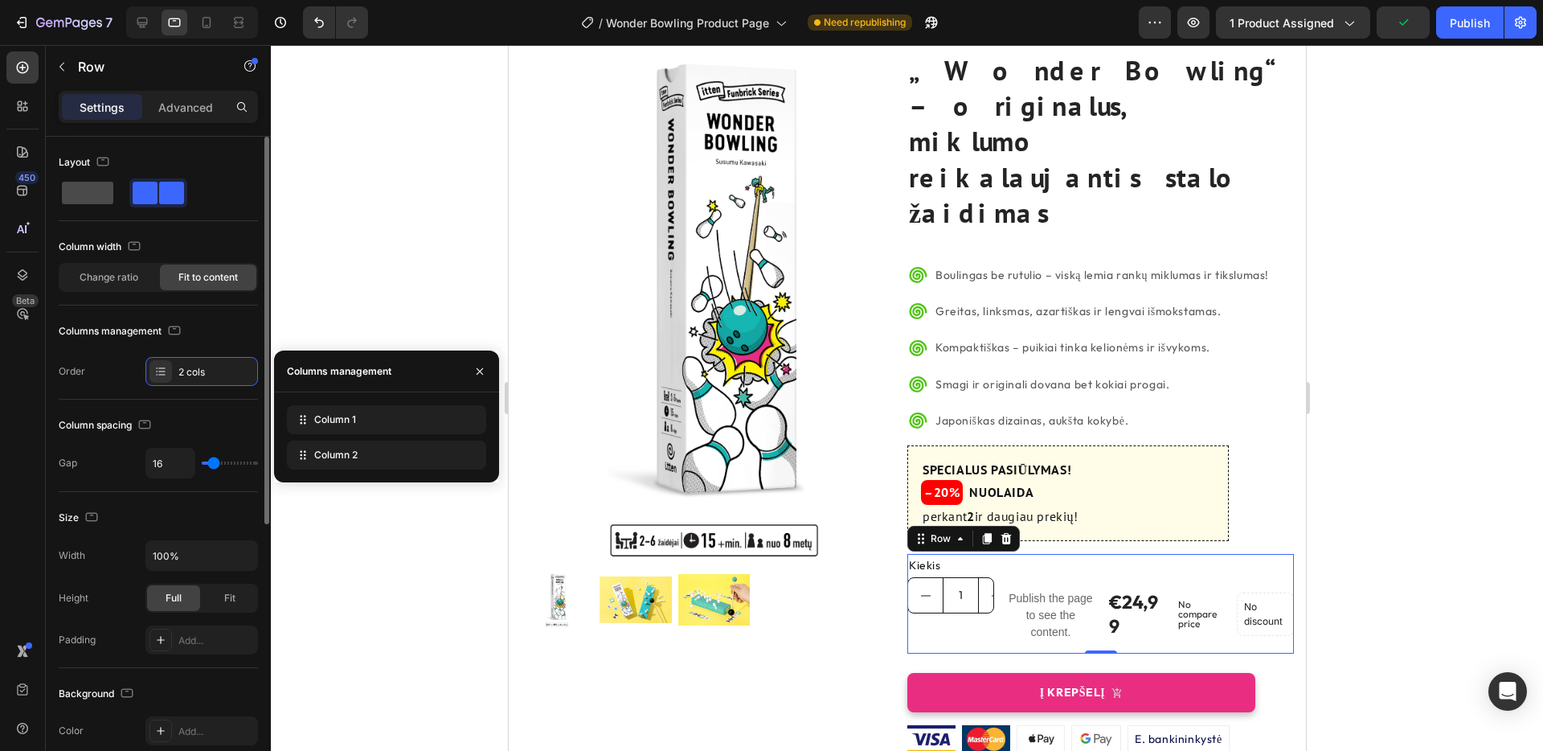
click at [87, 199] on span at bounding box center [87, 193] width 51 height 23
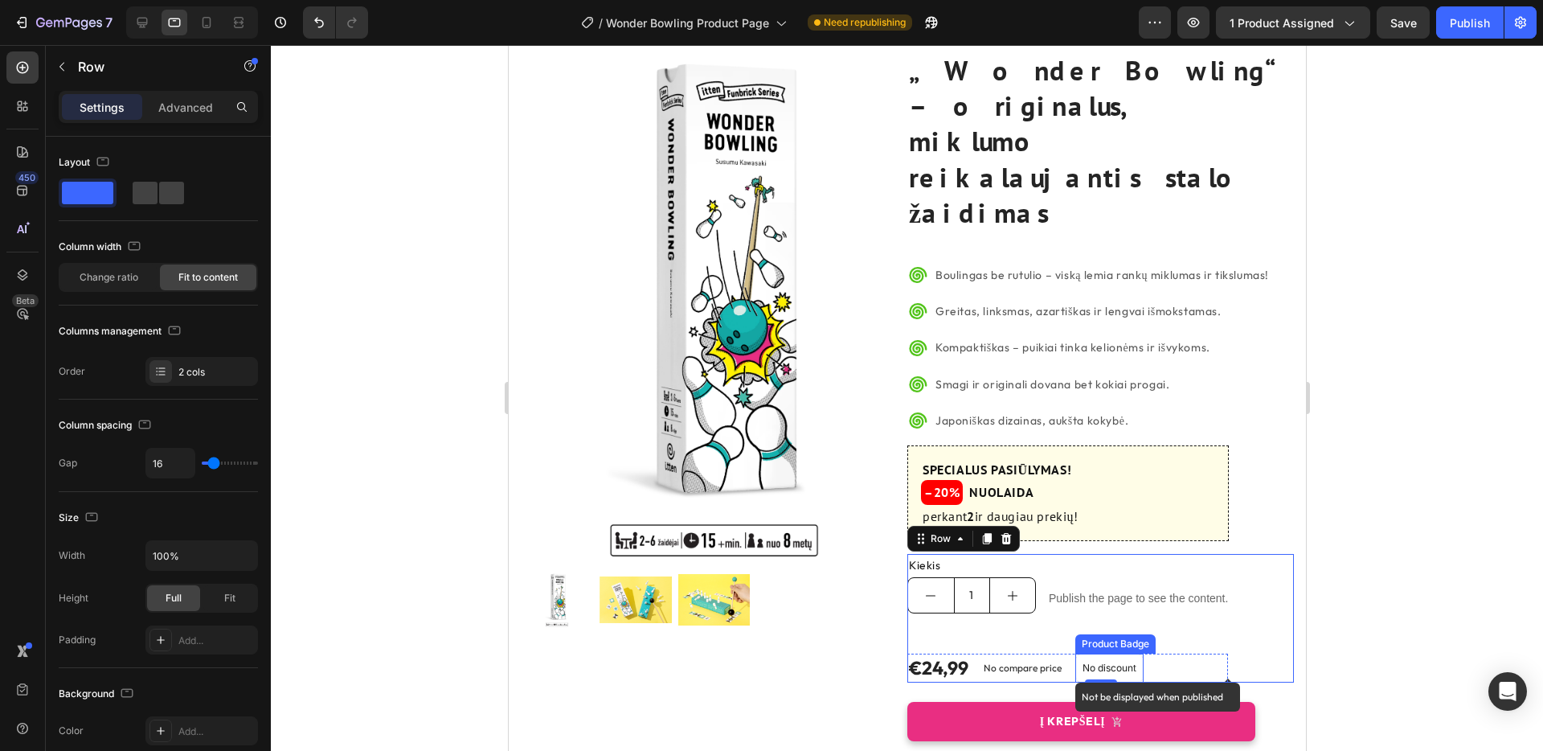
click at [1088, 654] on div "No discount" at bounding box center [1108, 667] width 67 height 27
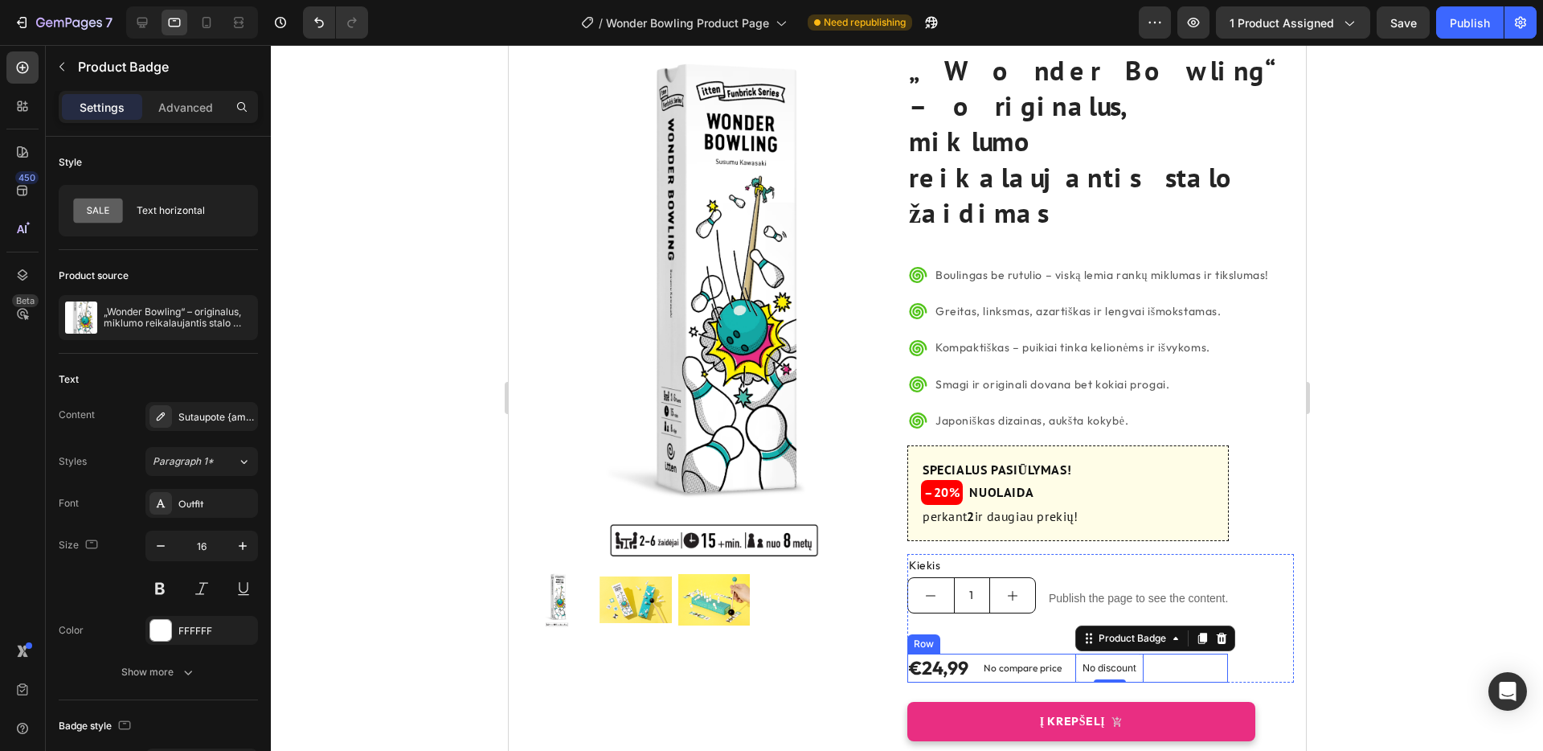
drag, startPoint x: 1207, startPoint y: 599, endPoint x: 1222, endPoint y: 596, distance: 14.7
click at [1206, 653] on div "€24,99 (P) Price (P) Price No compare price (P) Price No discount Not be displa…" at bounding box center [1067, 667] width 321 height 29
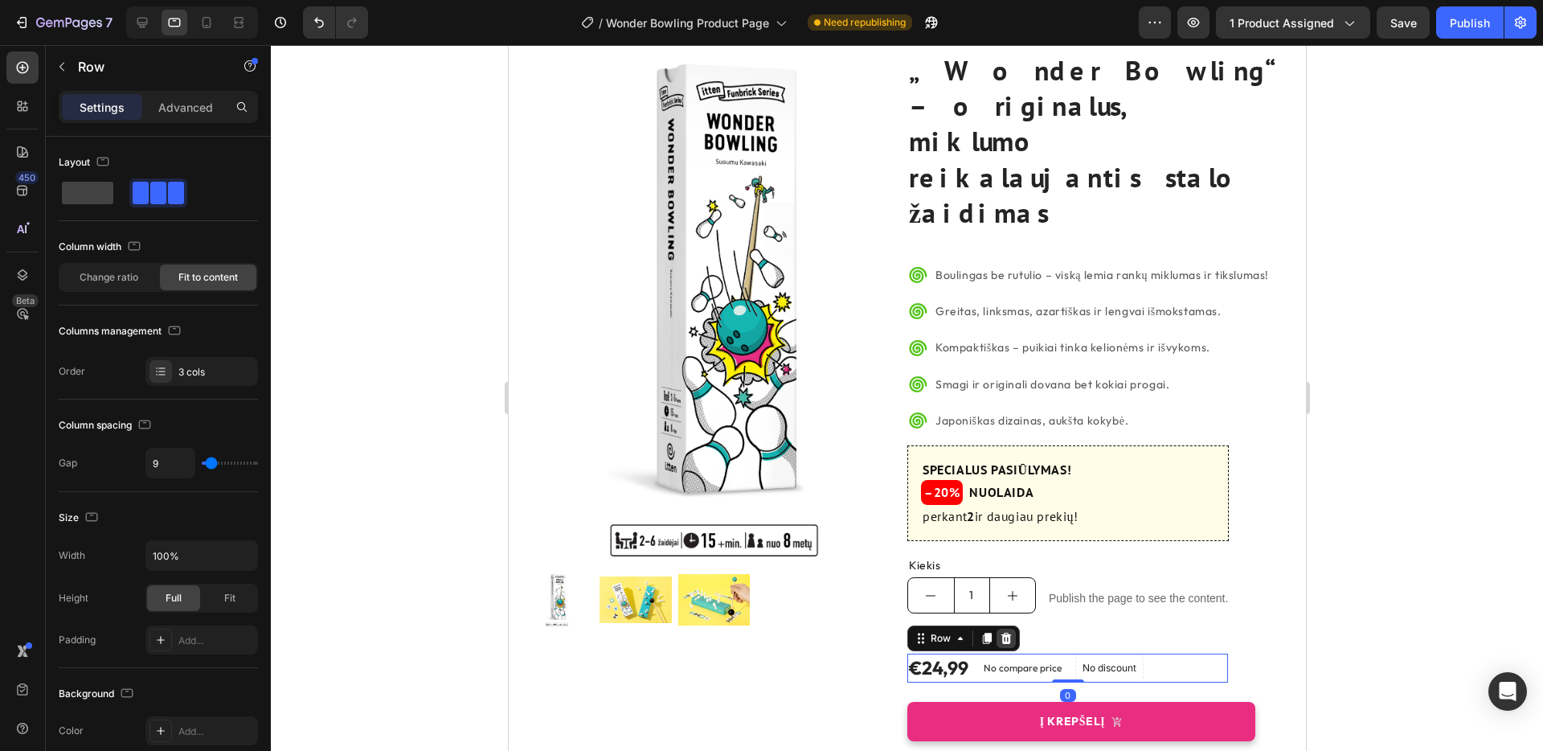
click at [1003, 633] on icon at bounding box center [1006, 638] width 10 height 11
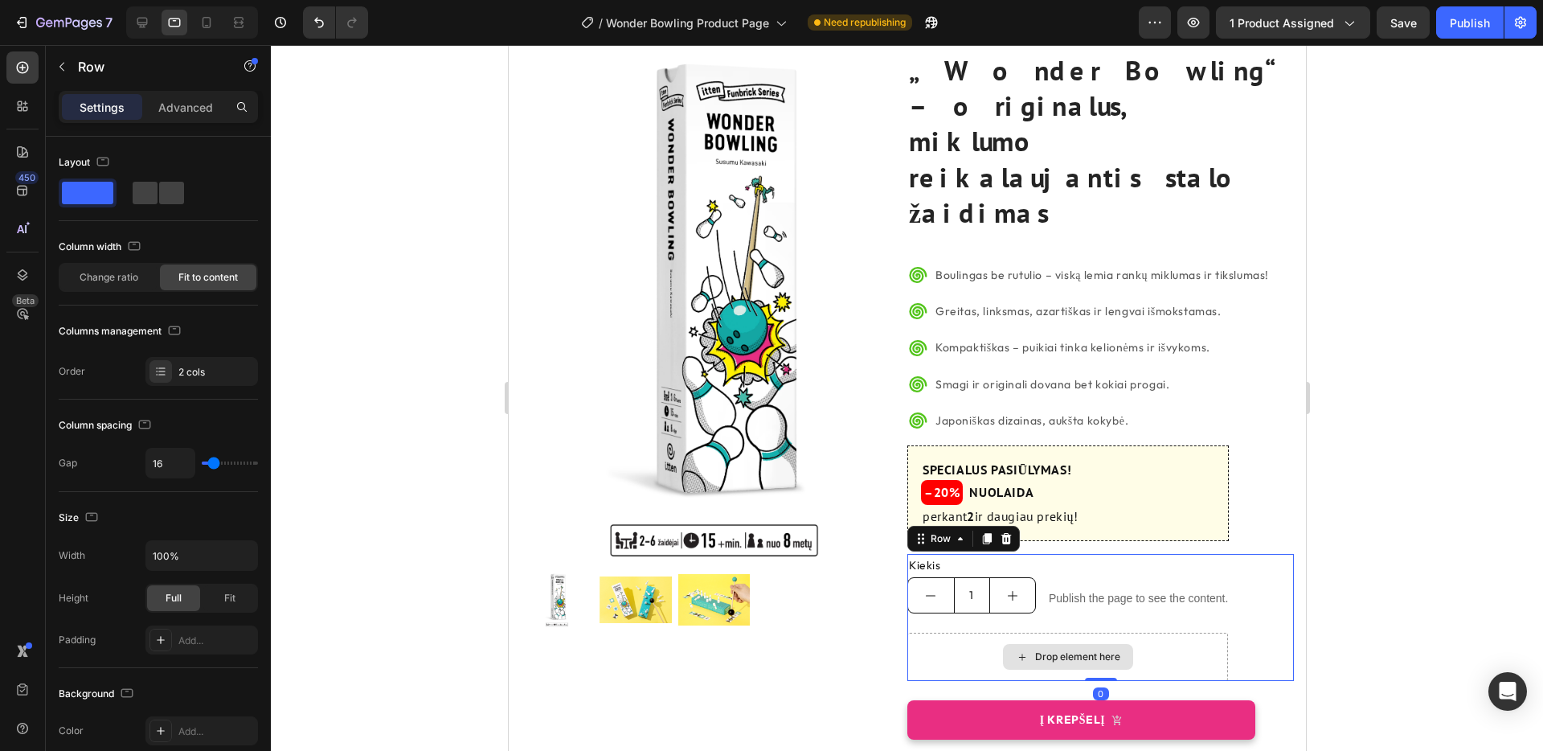
click at [1180, 633] on div "Drop element here" at bounding box center [1067, 657] width 321 height 48
click at [212, 371] on div "2 cols" at bounding box center [216, 372] width 76 height 14
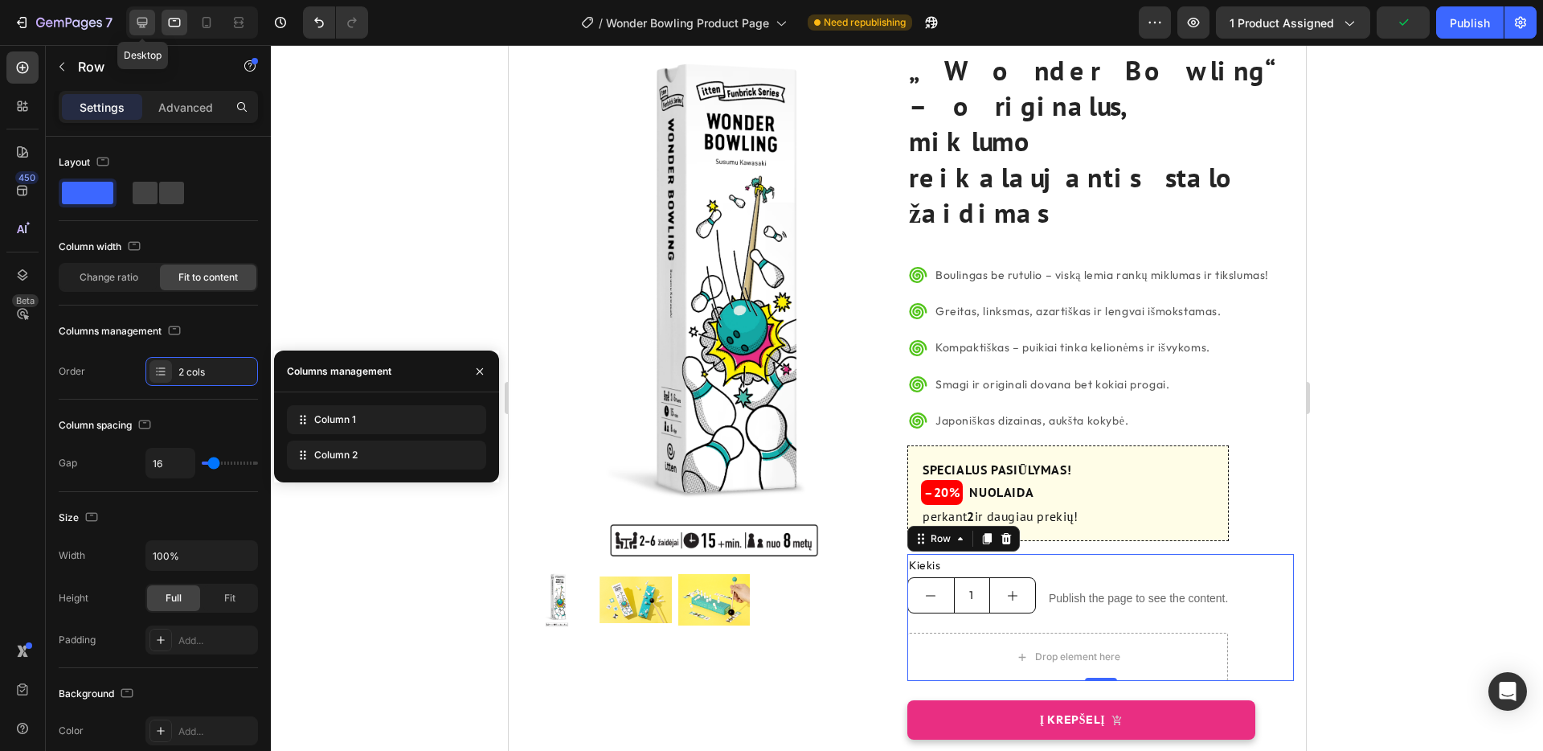
click at [141, 18] on icon at bounding box center [142, 23] width 10 height 10
type input "1200"
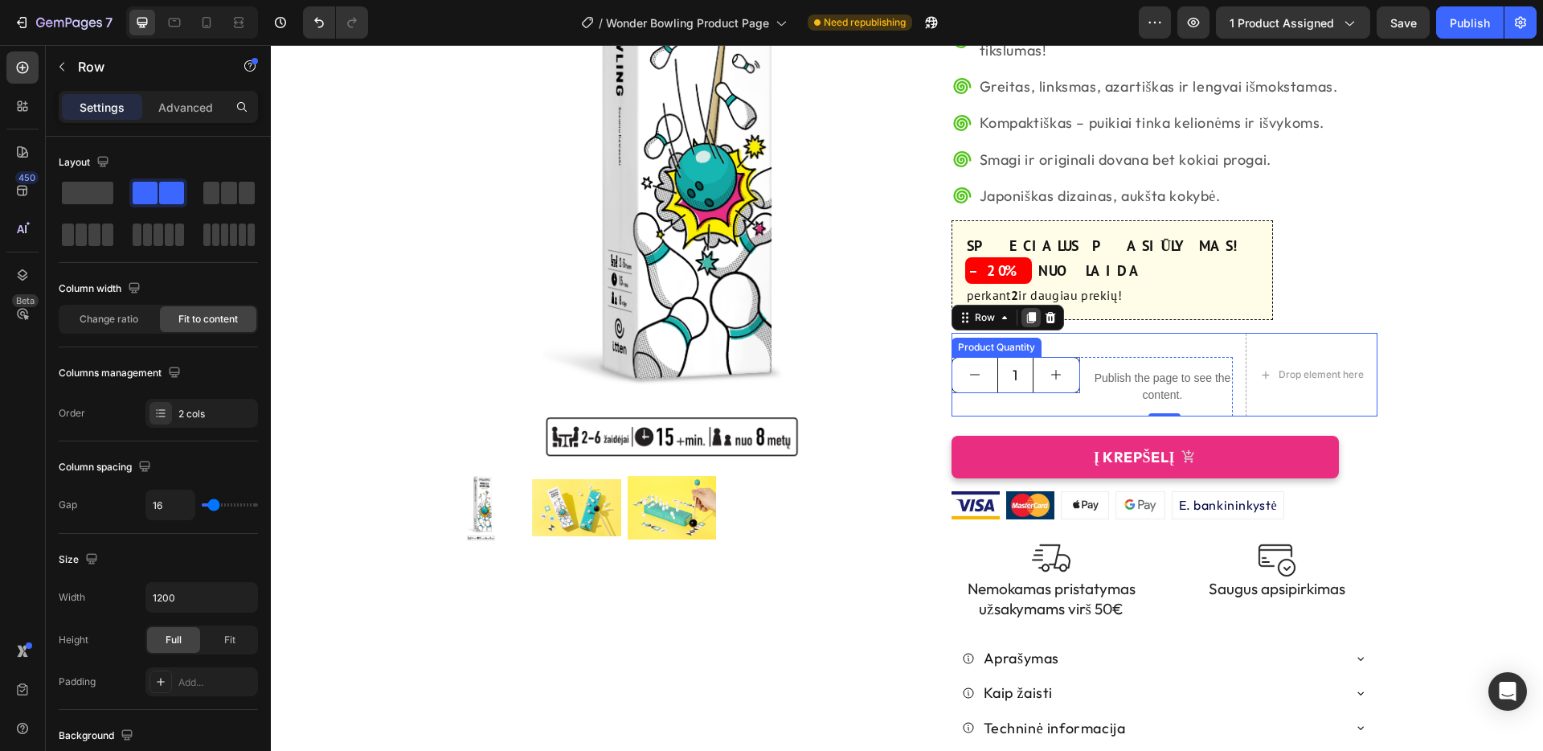
scroll to position [249, 0]
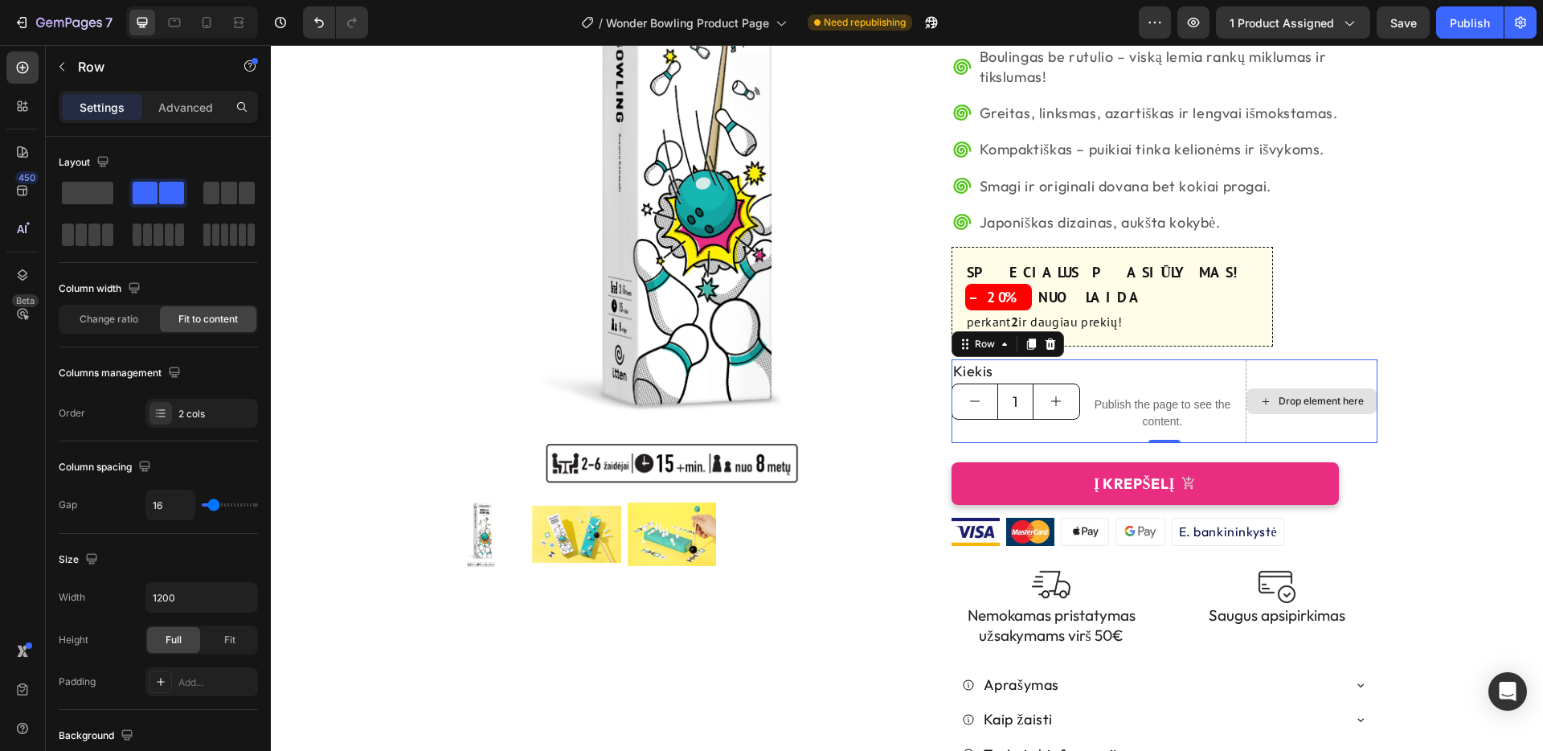
click at [1258, 359] on div "Drop element here" at bounding box center [1312, 400] width 132 height 83
click at [202, 413] on div "2 cols" at bounding box center [216, 414] width 76 height 14
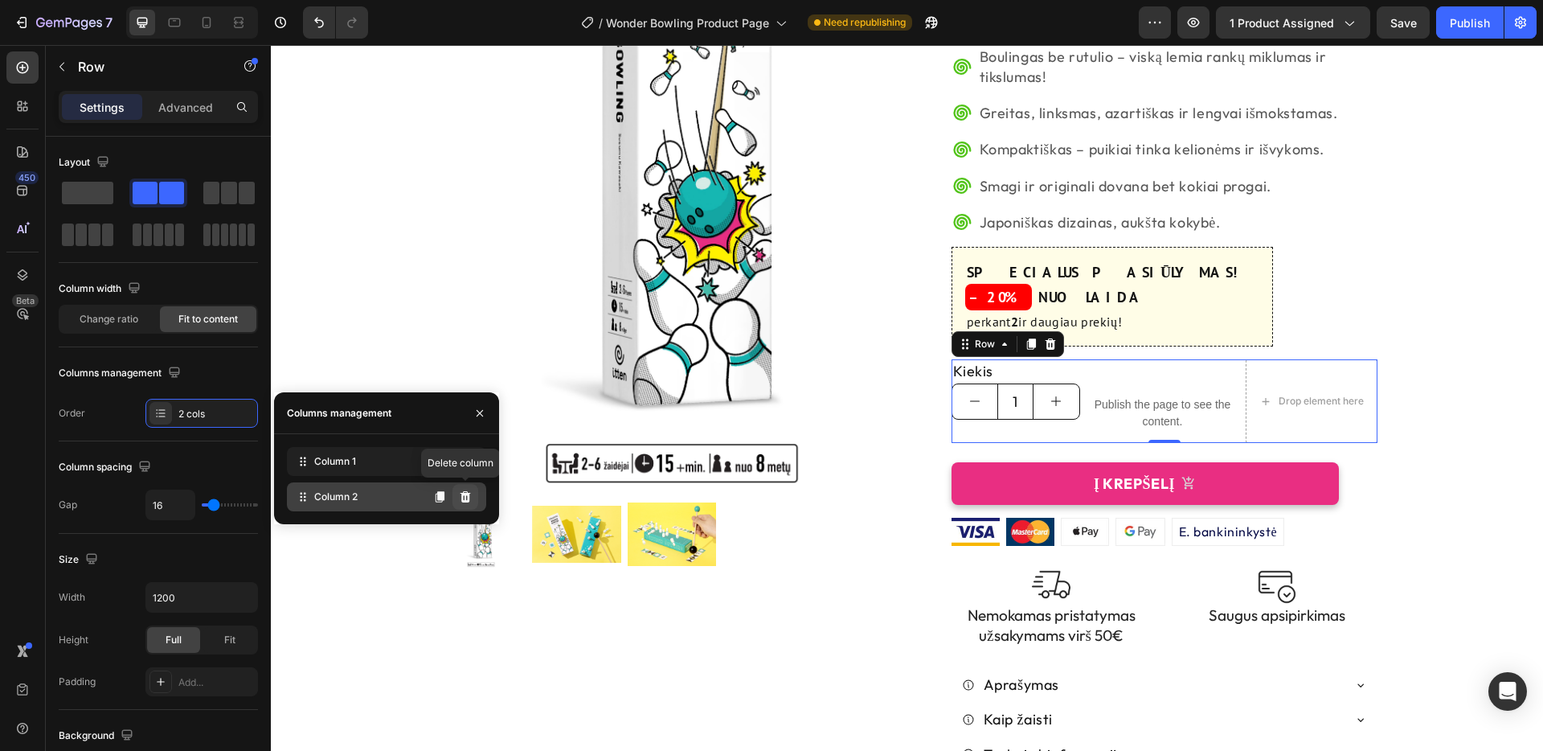
click at [465, 497] on icon at bounding box center [466, 496] width 10 height 11
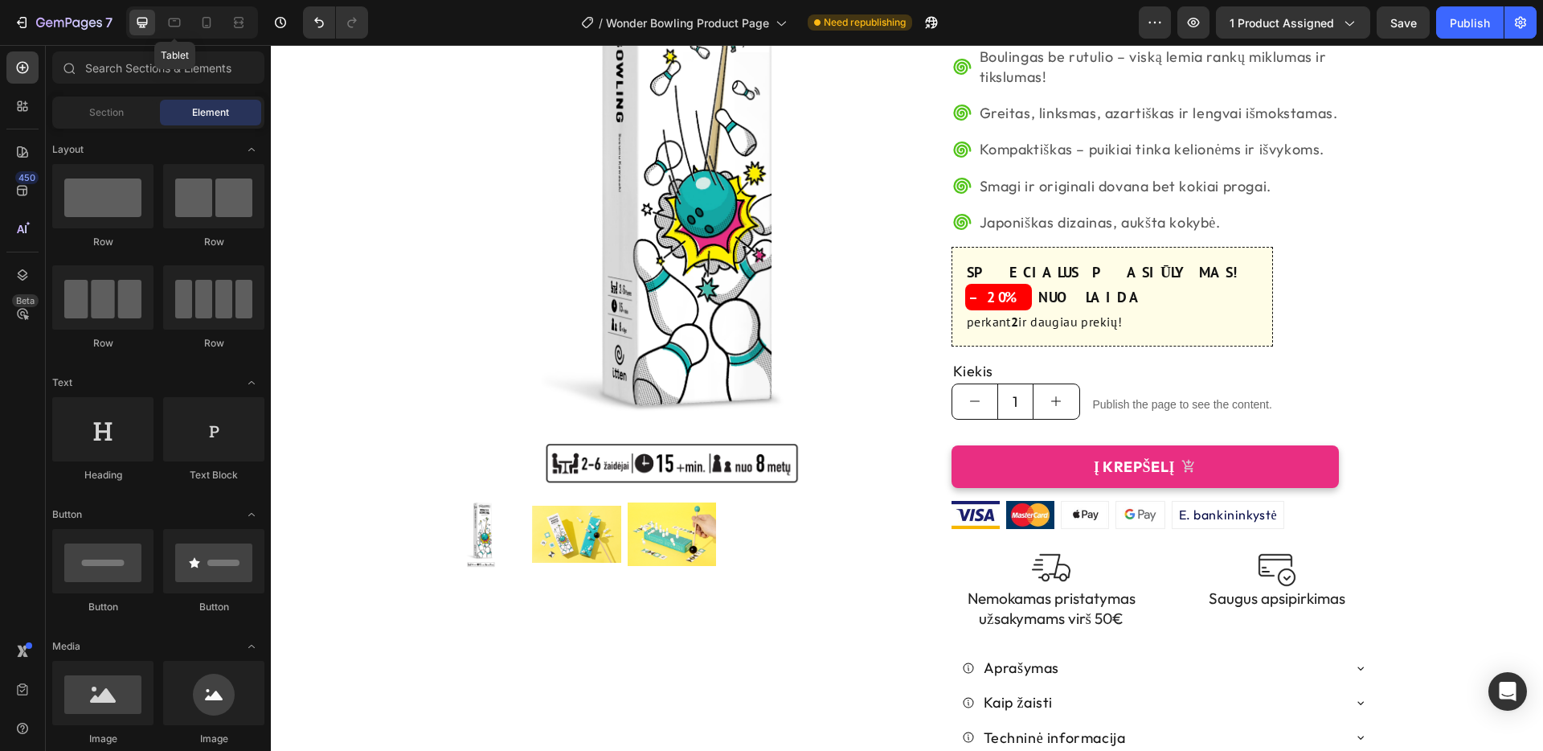
drag, startPoint x: 170, startPoint y: 23, endPoint x: 190, endPoint y: 28, distance: 20.7
click at [170, 23] on icon at bounding box center [174, 22] width 16 height 16
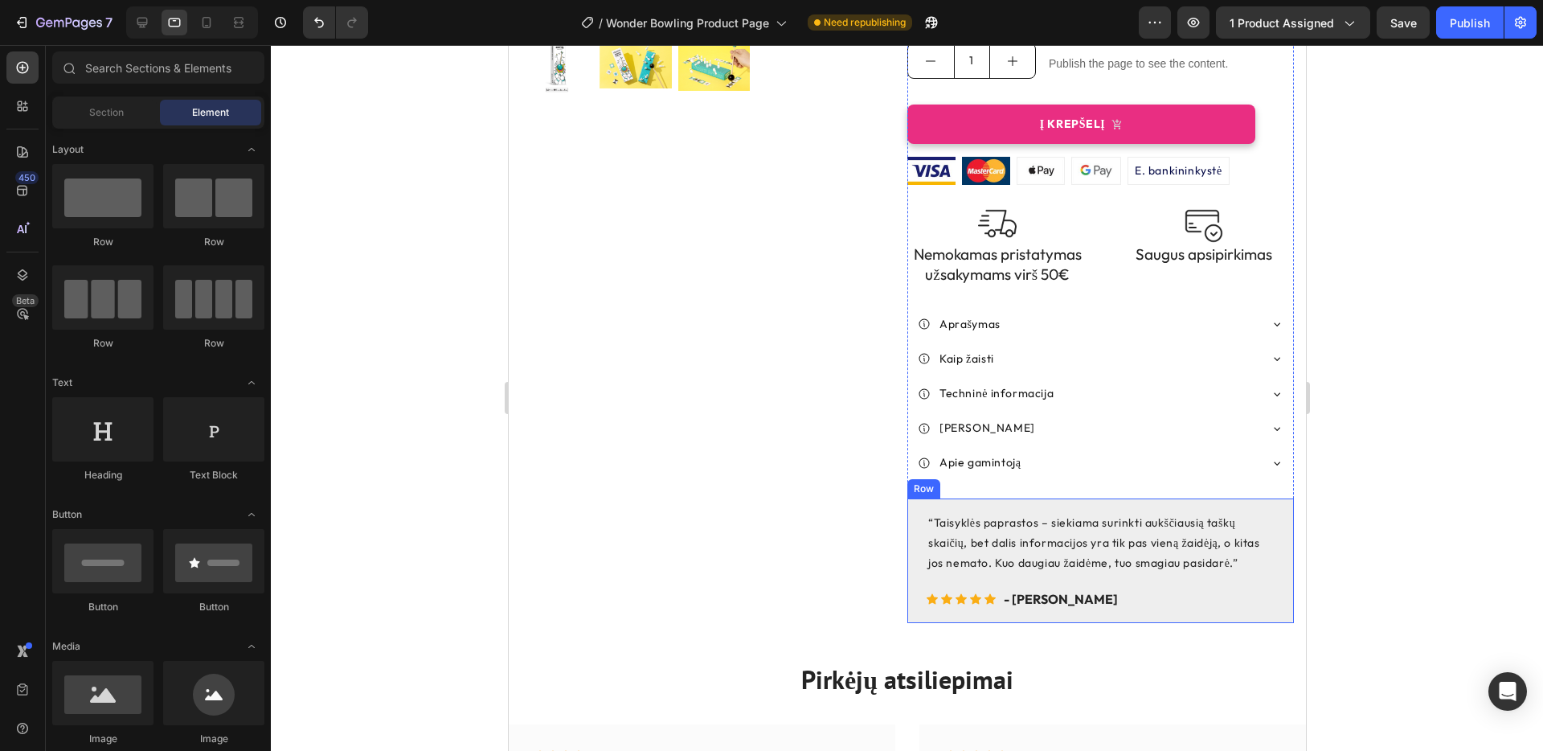
scroll to position [608, 0]
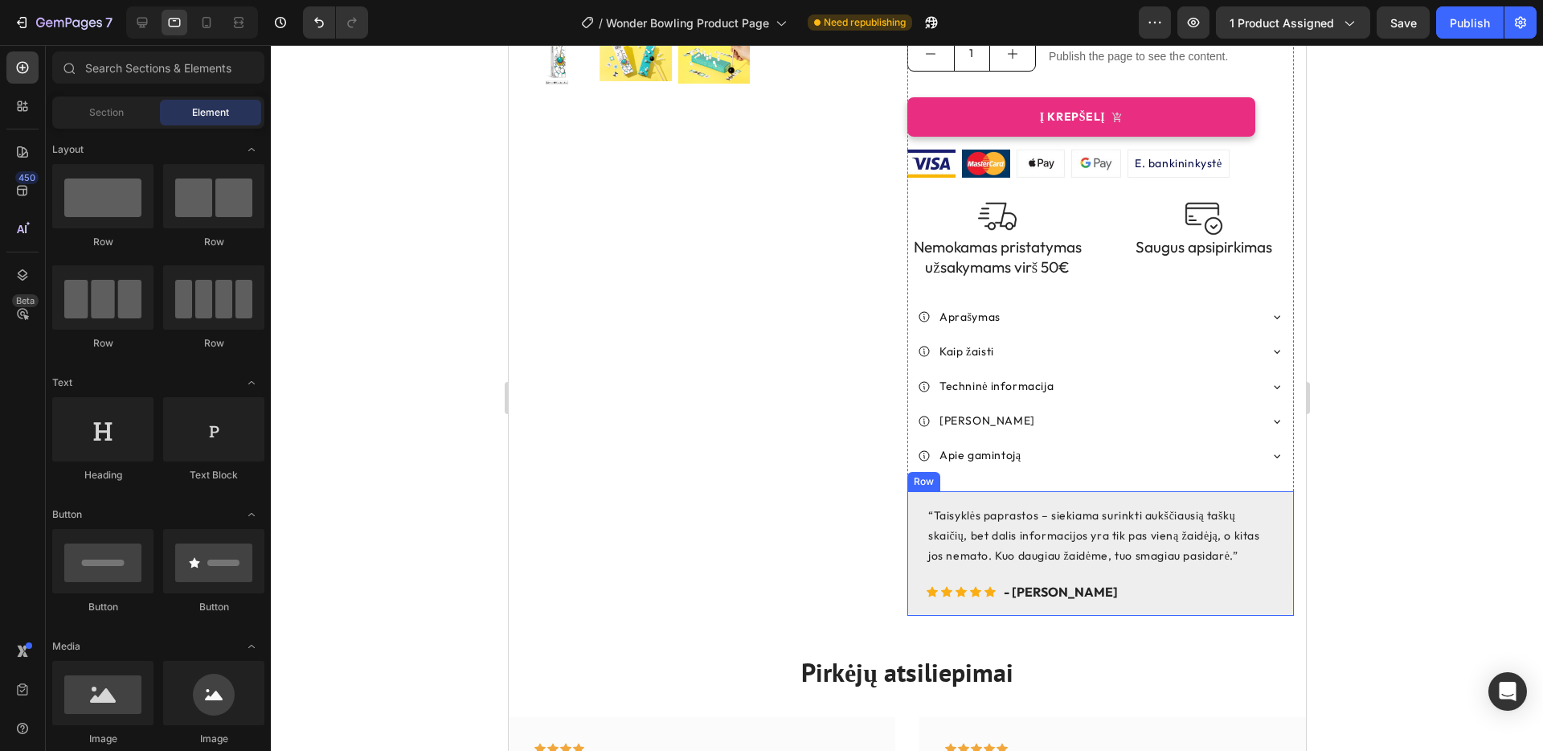
drag, startPoint x: 1287, startPoint y: 425, endPoint x: 1252, endPoint y: 426, distance: 34.6
click at [1286, 491] on div "“Taisyklės paprastos – siekiama surinkti aukščiausią taškų skaičių, bet dalis i…" at bounding box center [1100, 553] width 387 height 125
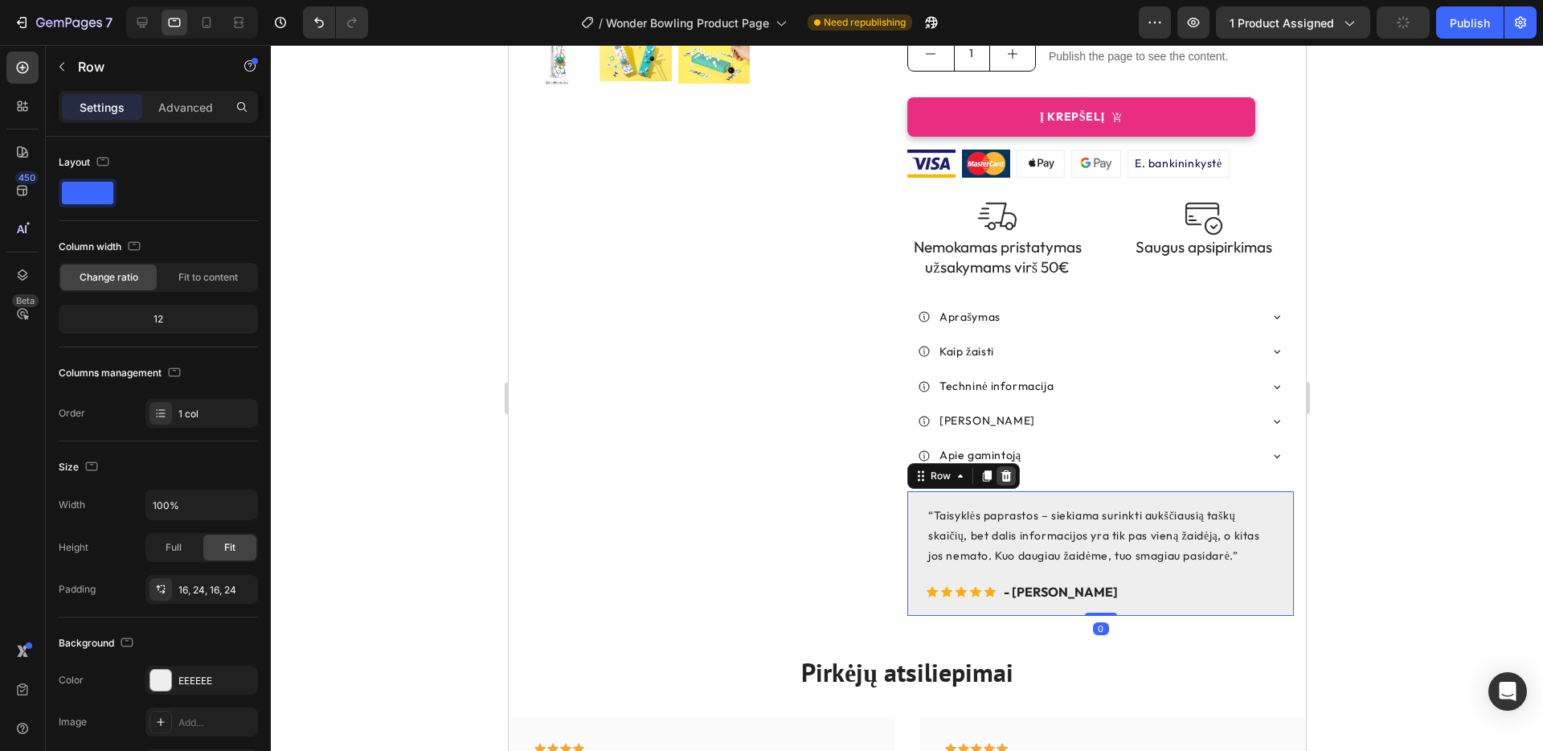
click at [1005, 470] on icon at bounding box center [1006, 475] width 10 height 11
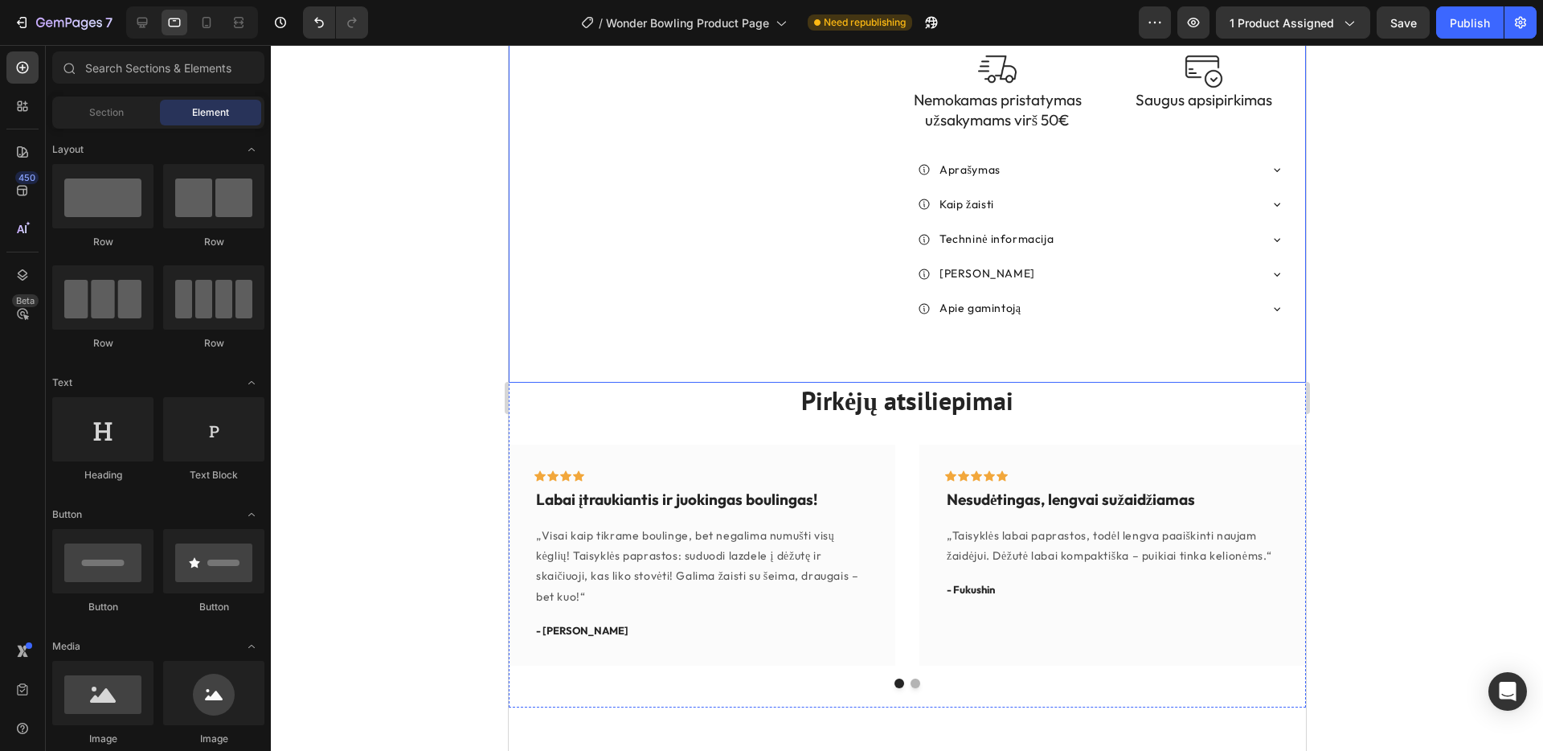
scroll to position [786, 0]
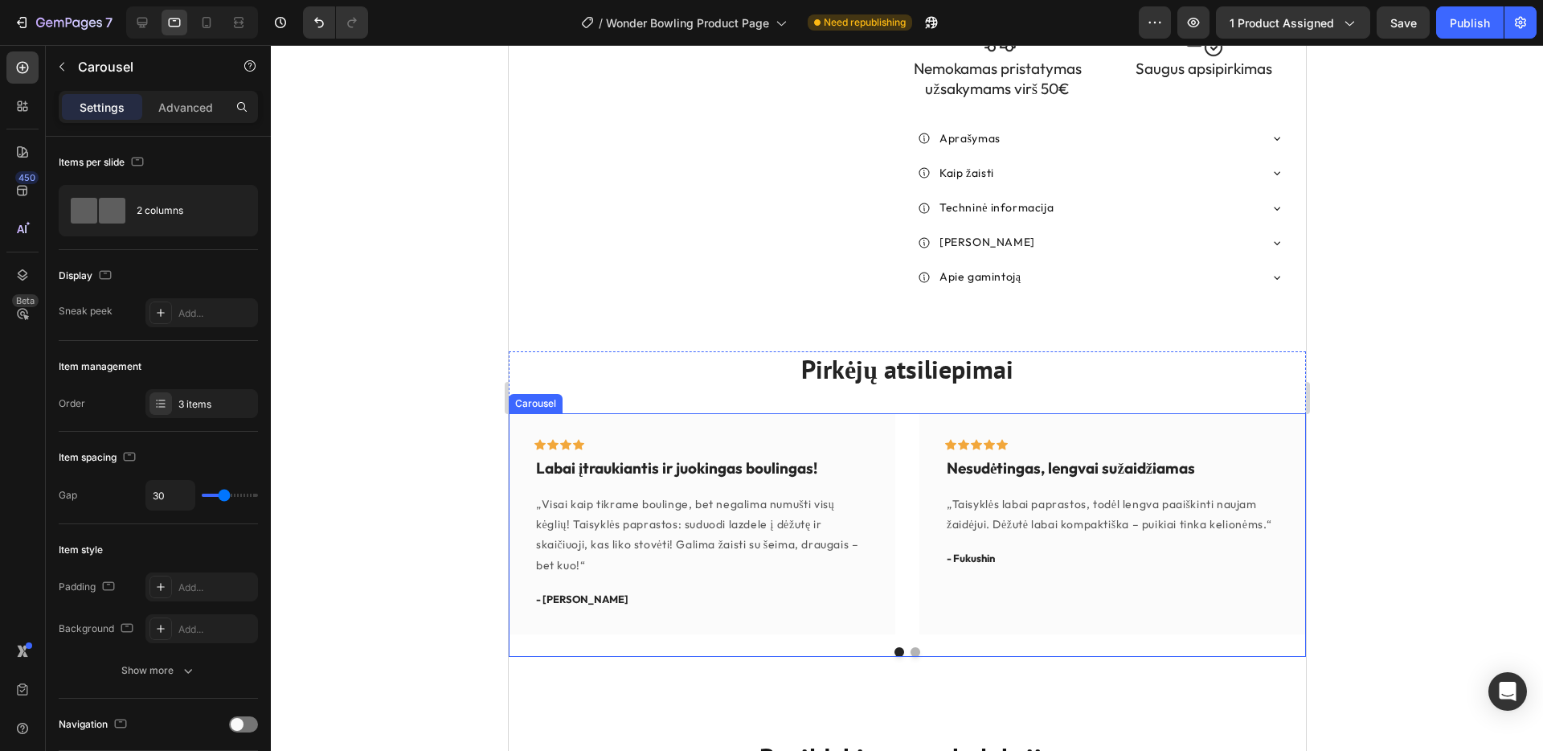
click at [915, 647] on button "Dot" at bounding box center [915, 652] width 10 height 10
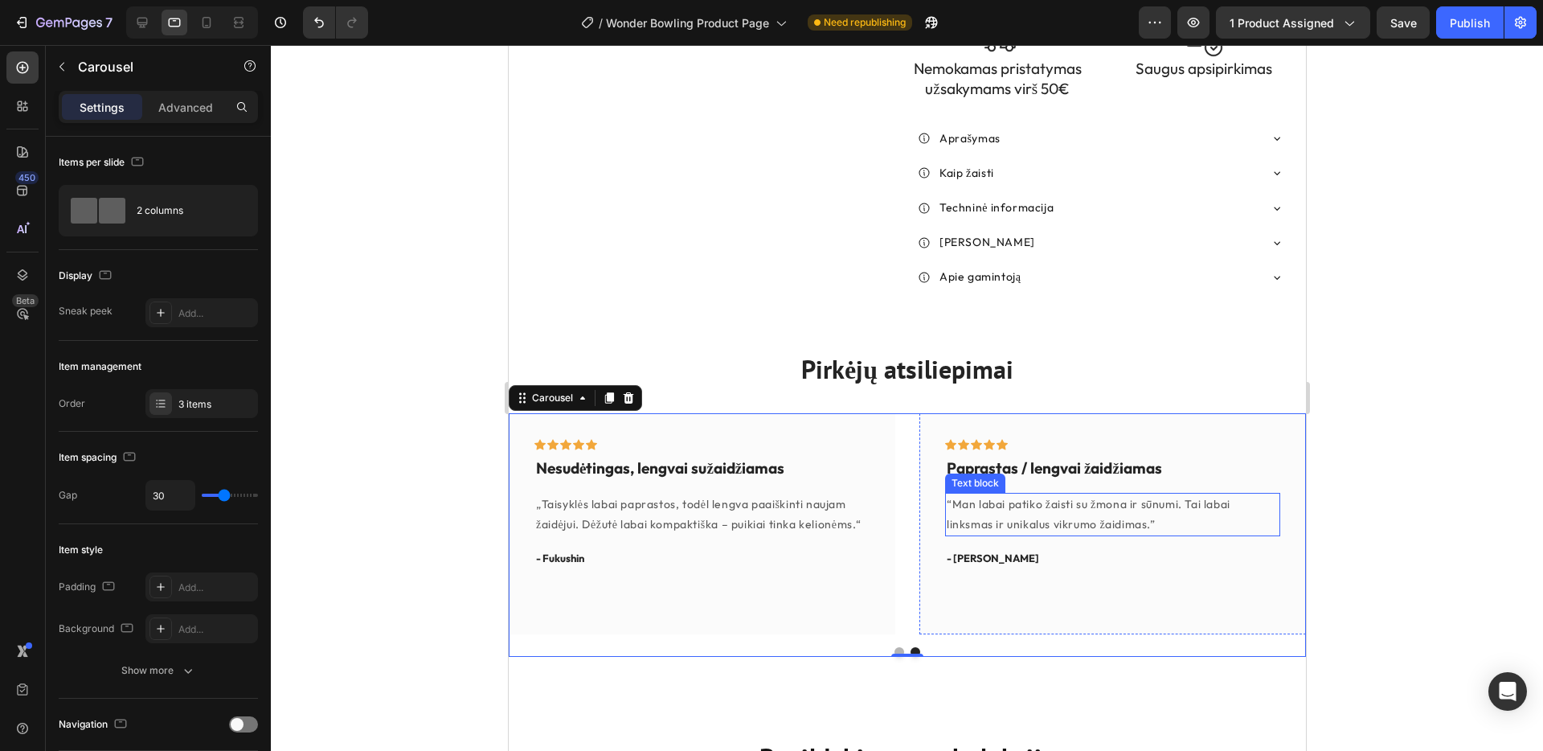
click at [960, 494] on p "“Man labai patiko žaisti su žmona ir sūnumi. Tai labai linksmas ir unikalus vik…" at bounding box center [1112, 514] width 332 height 40
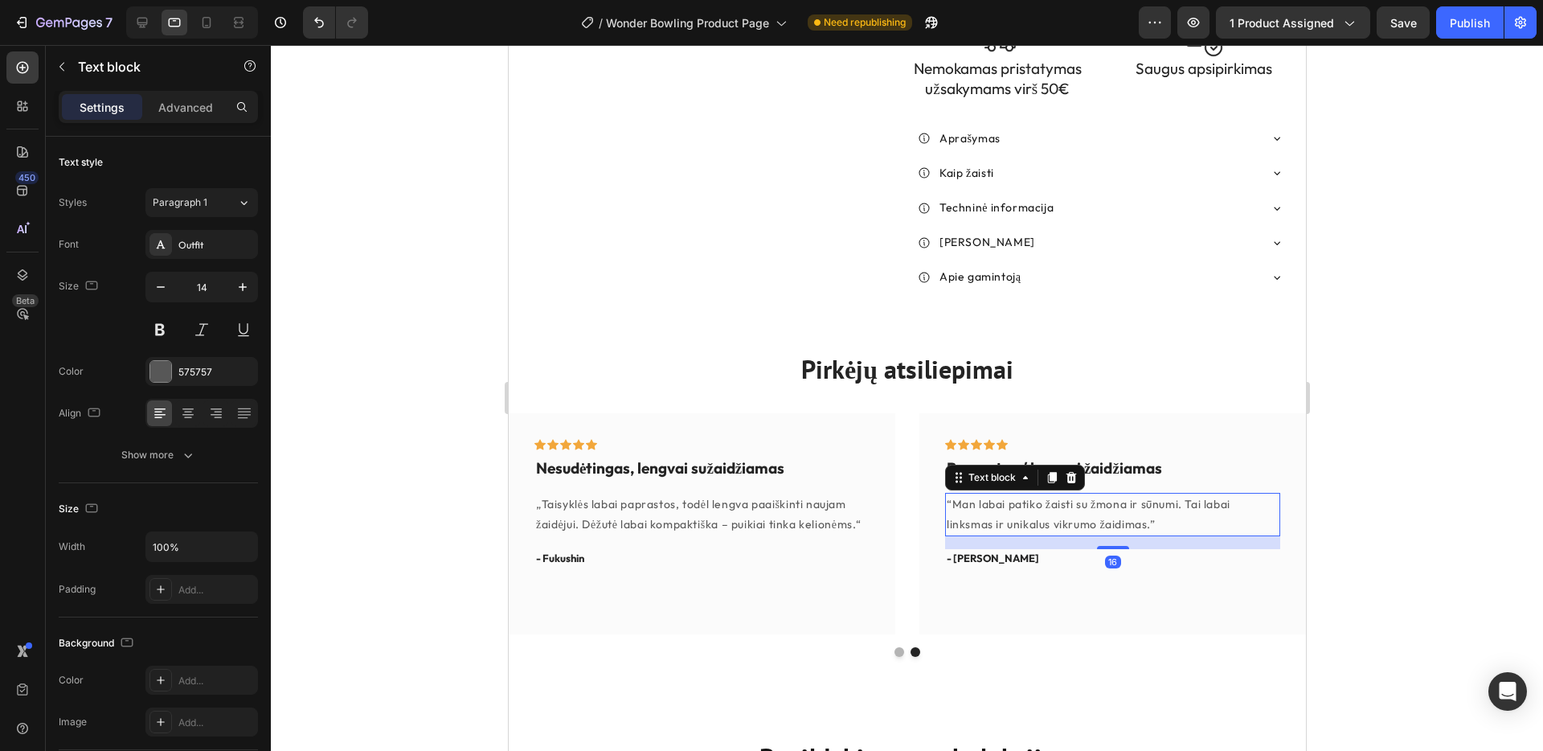
click at [960, 494] on p "“Man labai patiko žaisti su žmona ir sūnumi. Tai labai linksmas ir unikalus vik…" at bounding box center [1112, 514] width 332 height 40
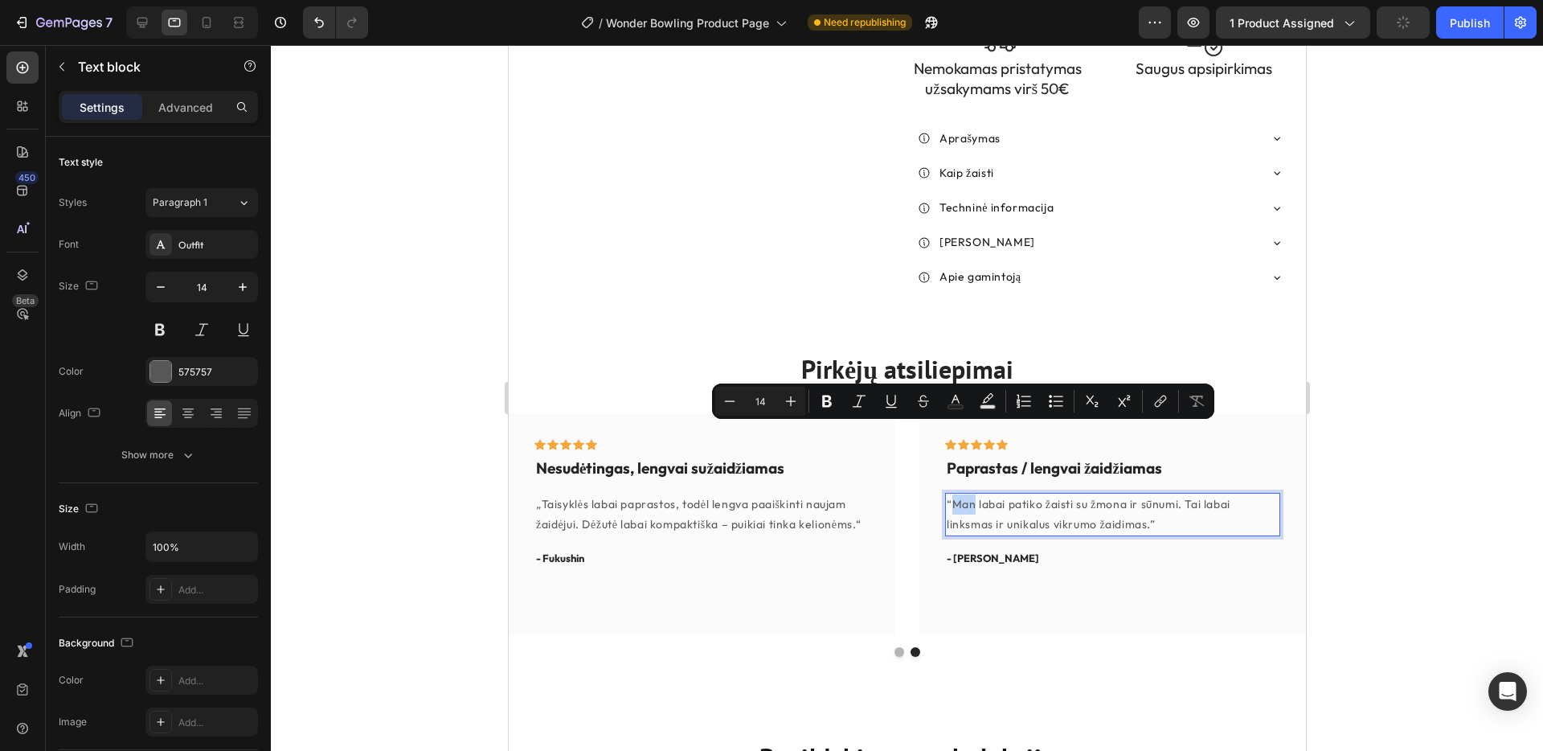
click at [953, 494] on p "“Man labai patiko žaisti su žmona ir sūnumi. Tai labai linksmas ir unikalus vik…" at bounding box center [1112, 514] width 332 height 40
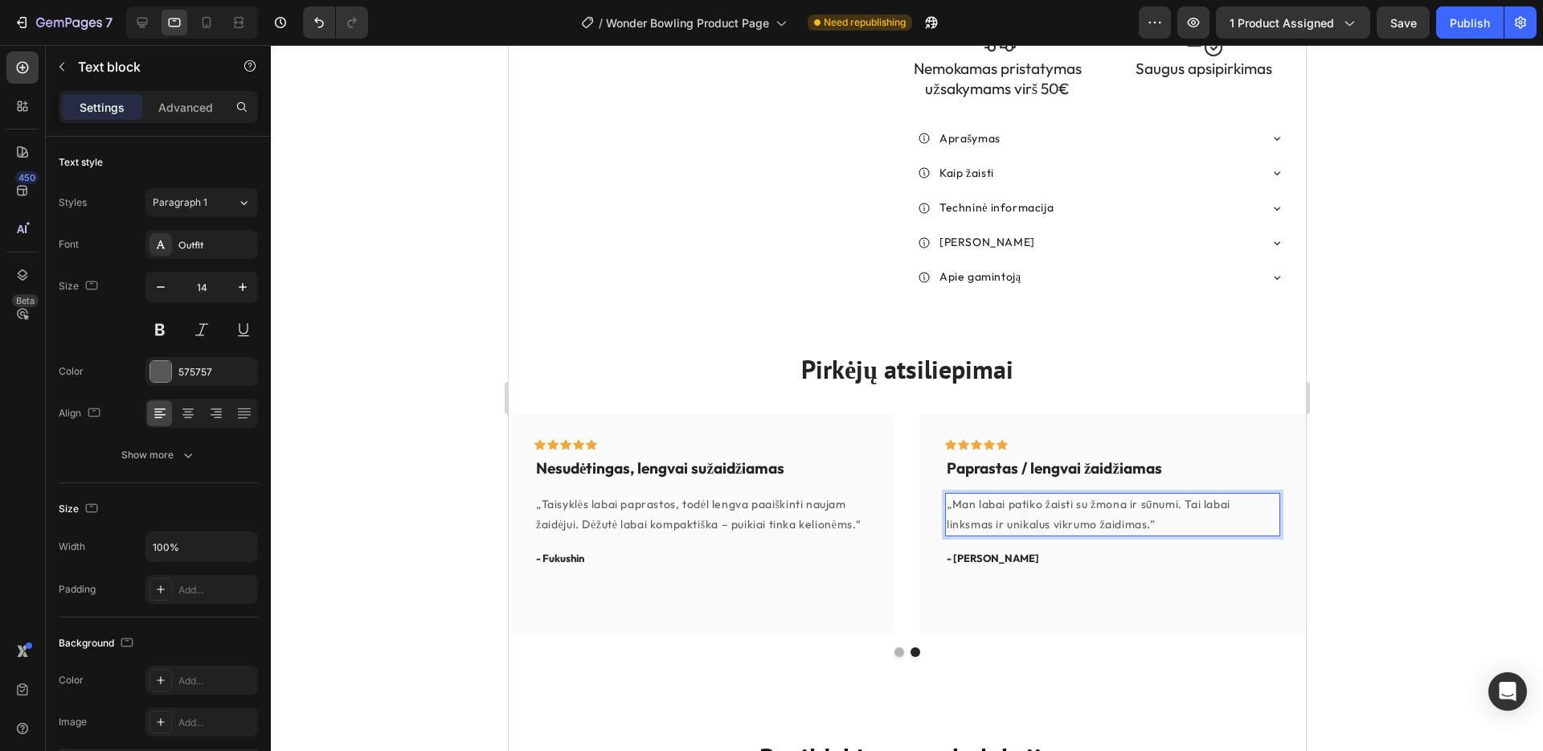
click at [1153, 494] on p "„Man labai patiko žaisti su žmona ir sūnumi. Tai labai linksmas ir unikalus vik…" at bounding box center [1112, 514] width 332 height 40
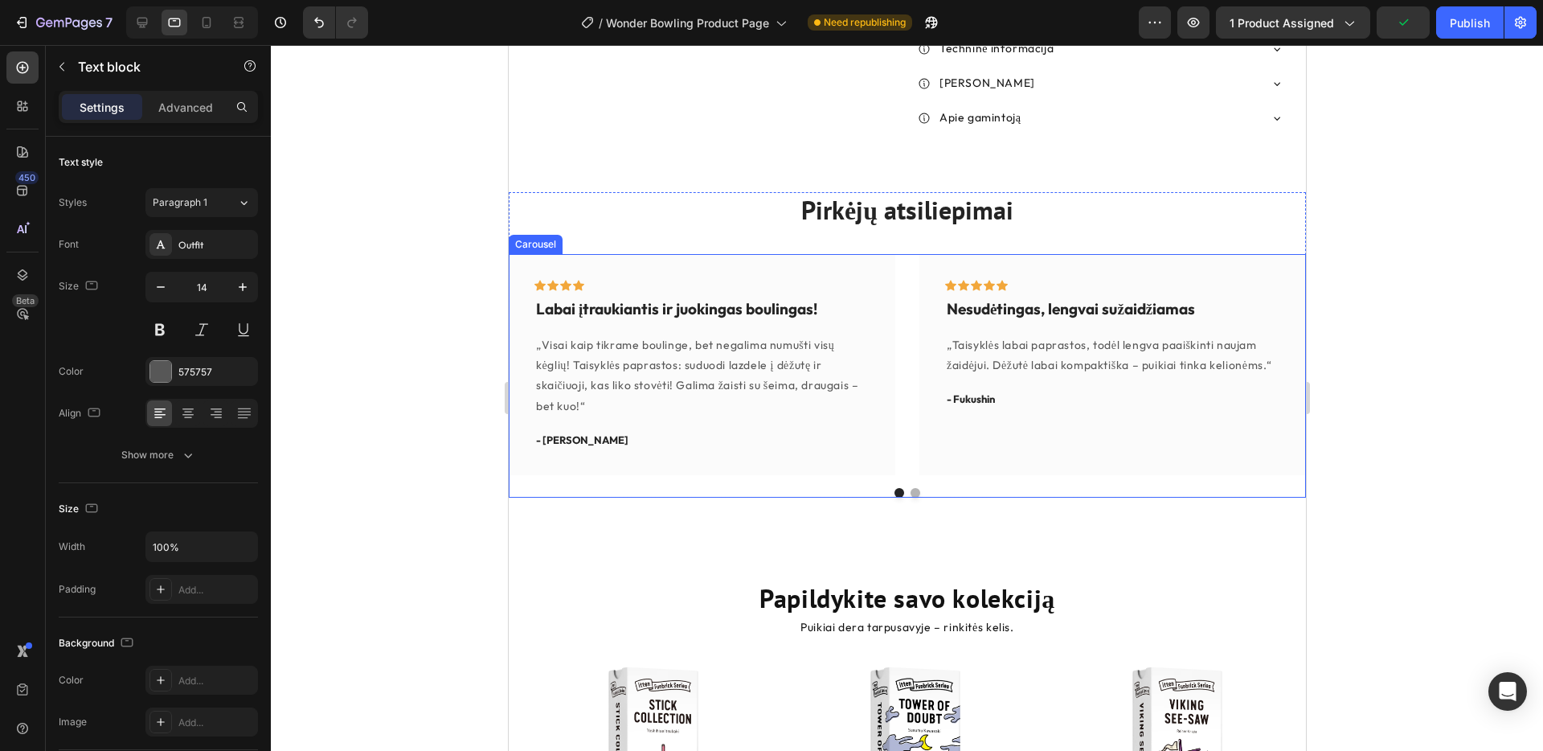
scroll to position [930, 0]
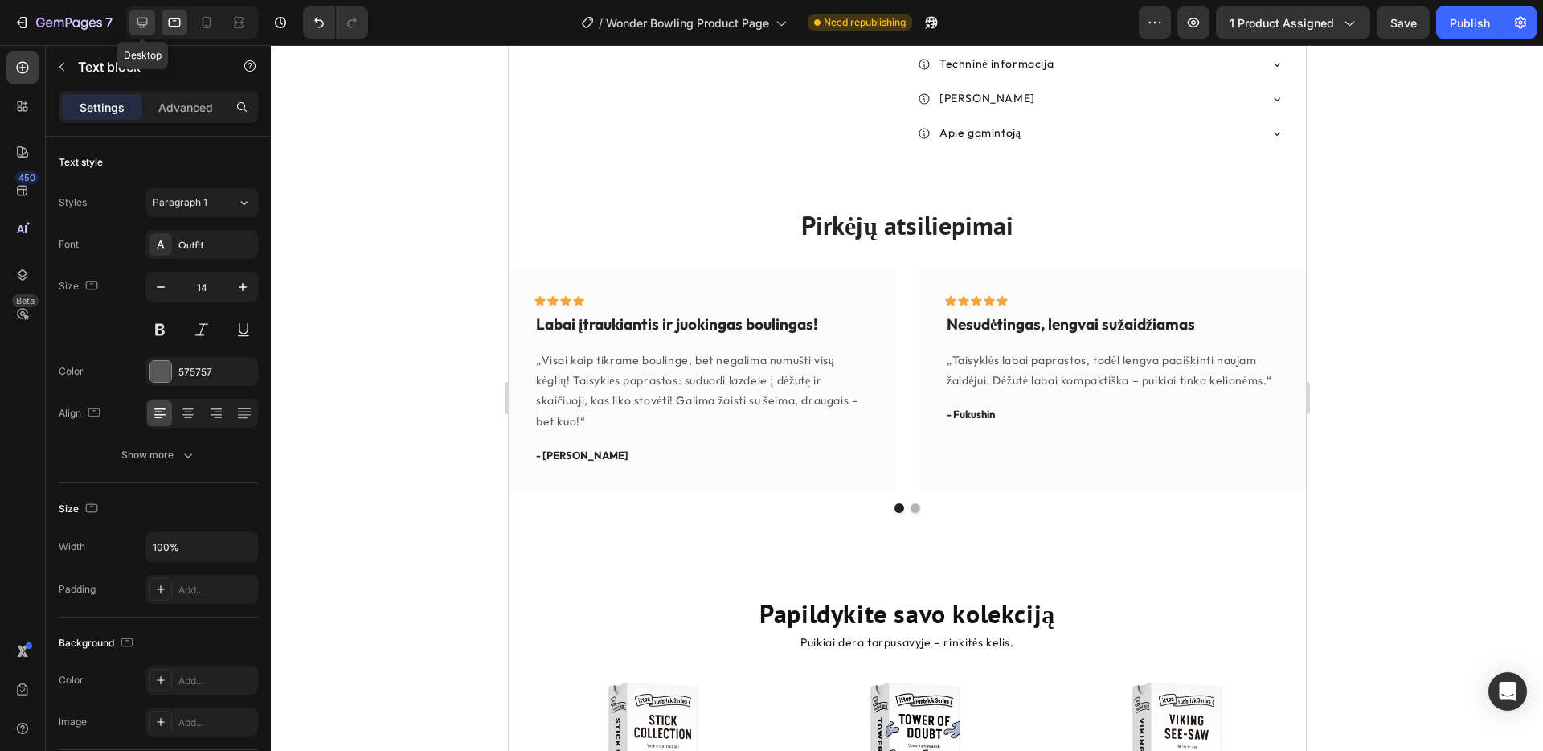
click at [145, 22] on icon at bounding box center [142, 22] width 16 height 16
type input "18"
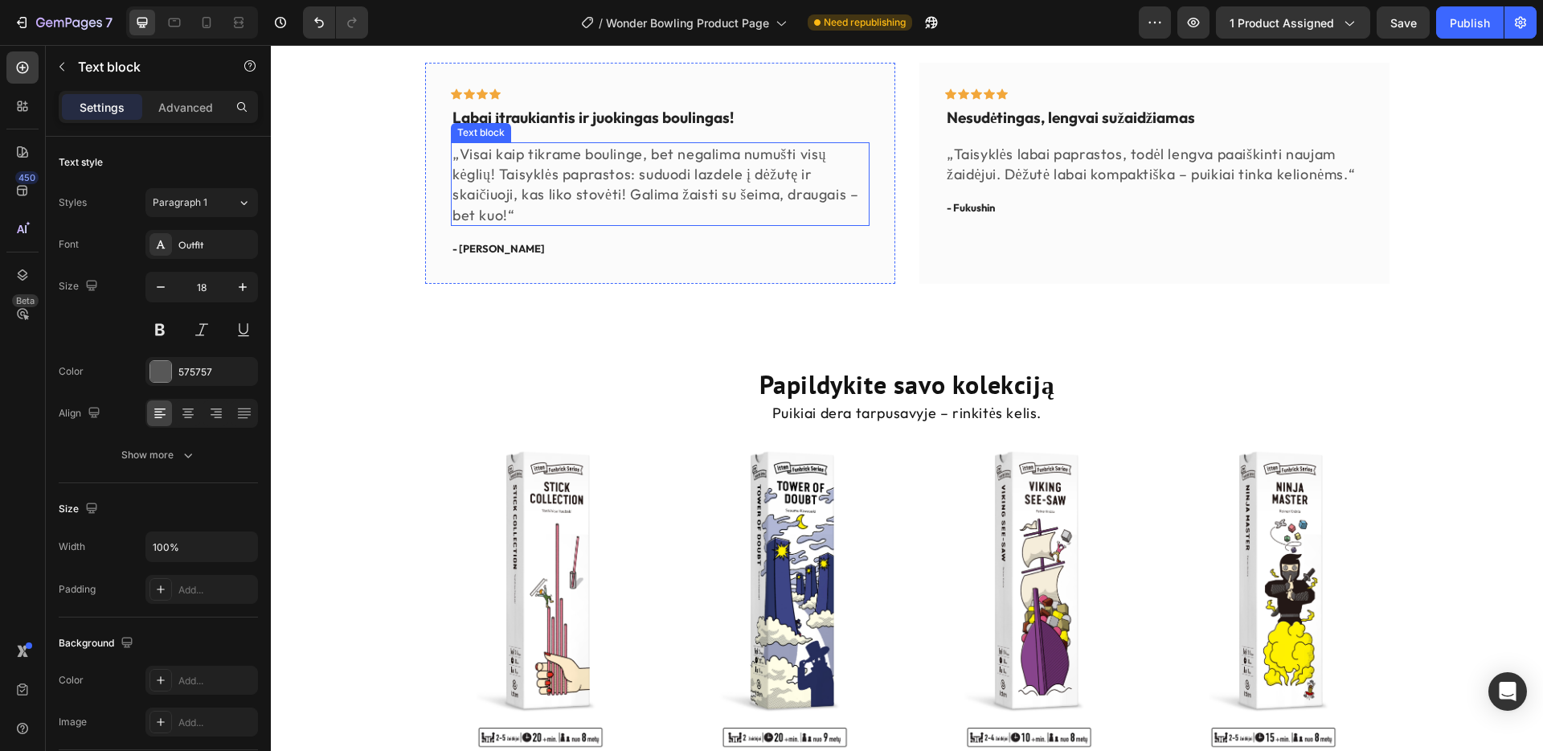
scroll to position [1134, 0]
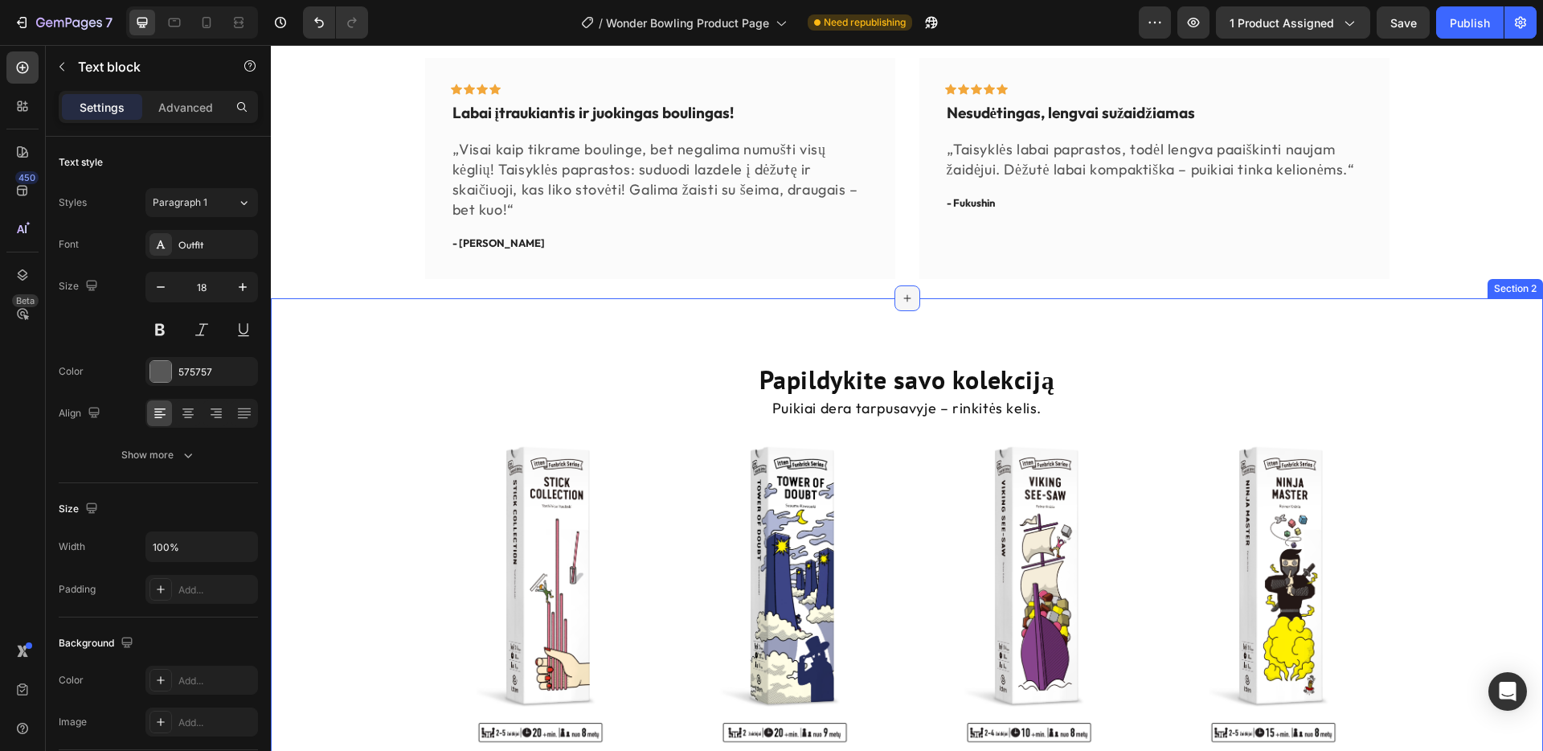
click at [910, 292] on icon at bounding box center [907, 298] width 13 height 13
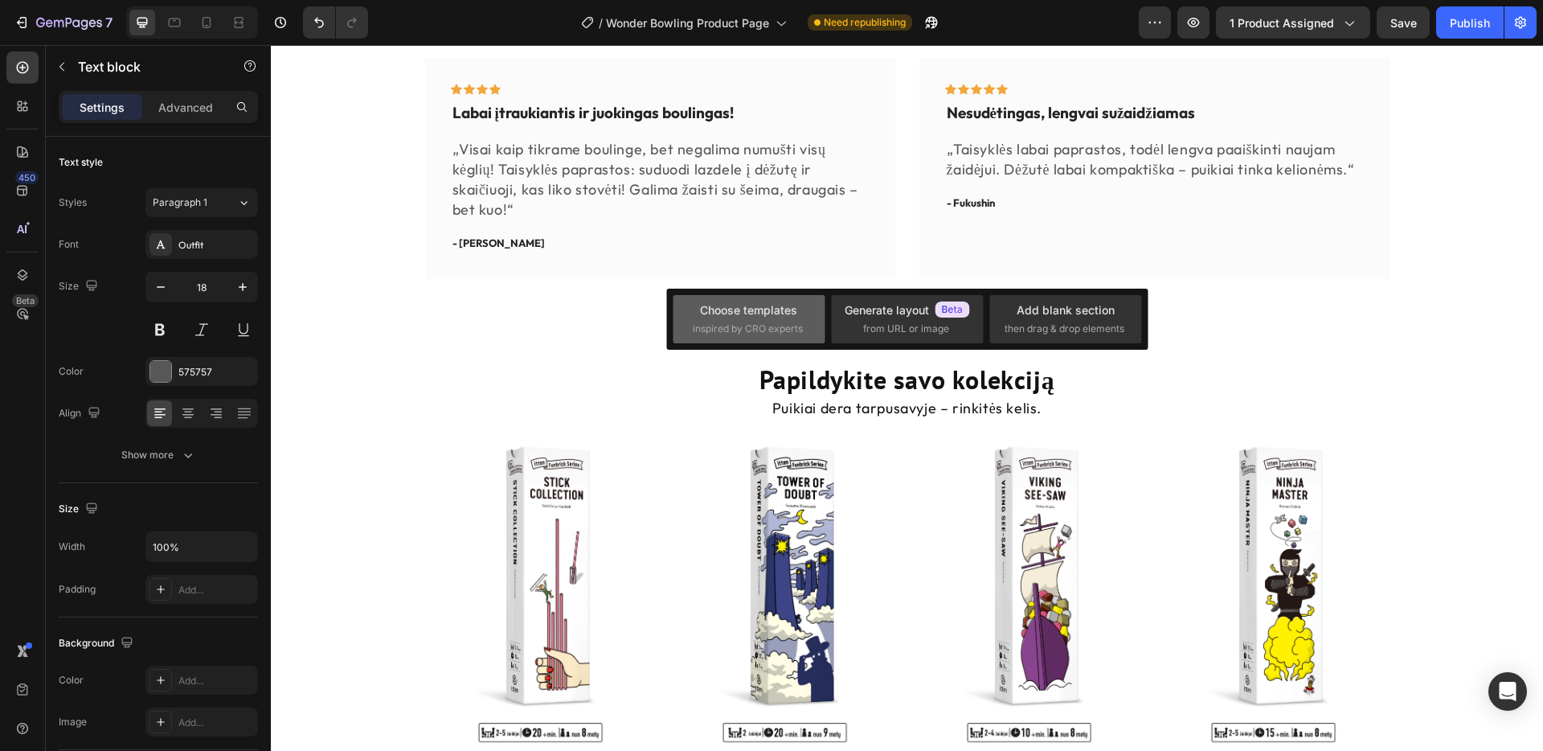
click at [767, 317] on div "Choose templates" at bounding box center [748, 309] width 97 height 17
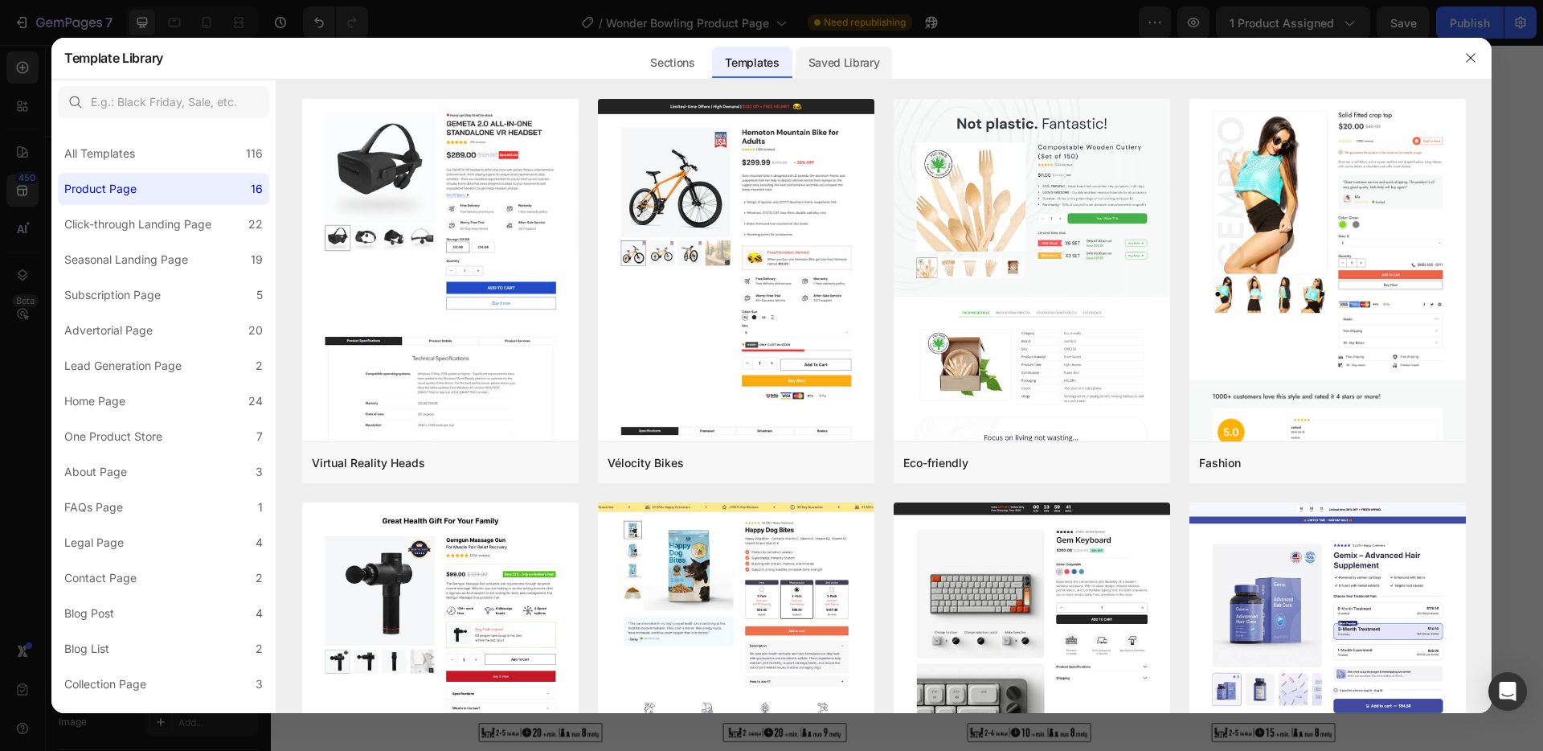
click at [832, 55] on div "Saved Library" at bounding box center [844, 63] width 97 height 32
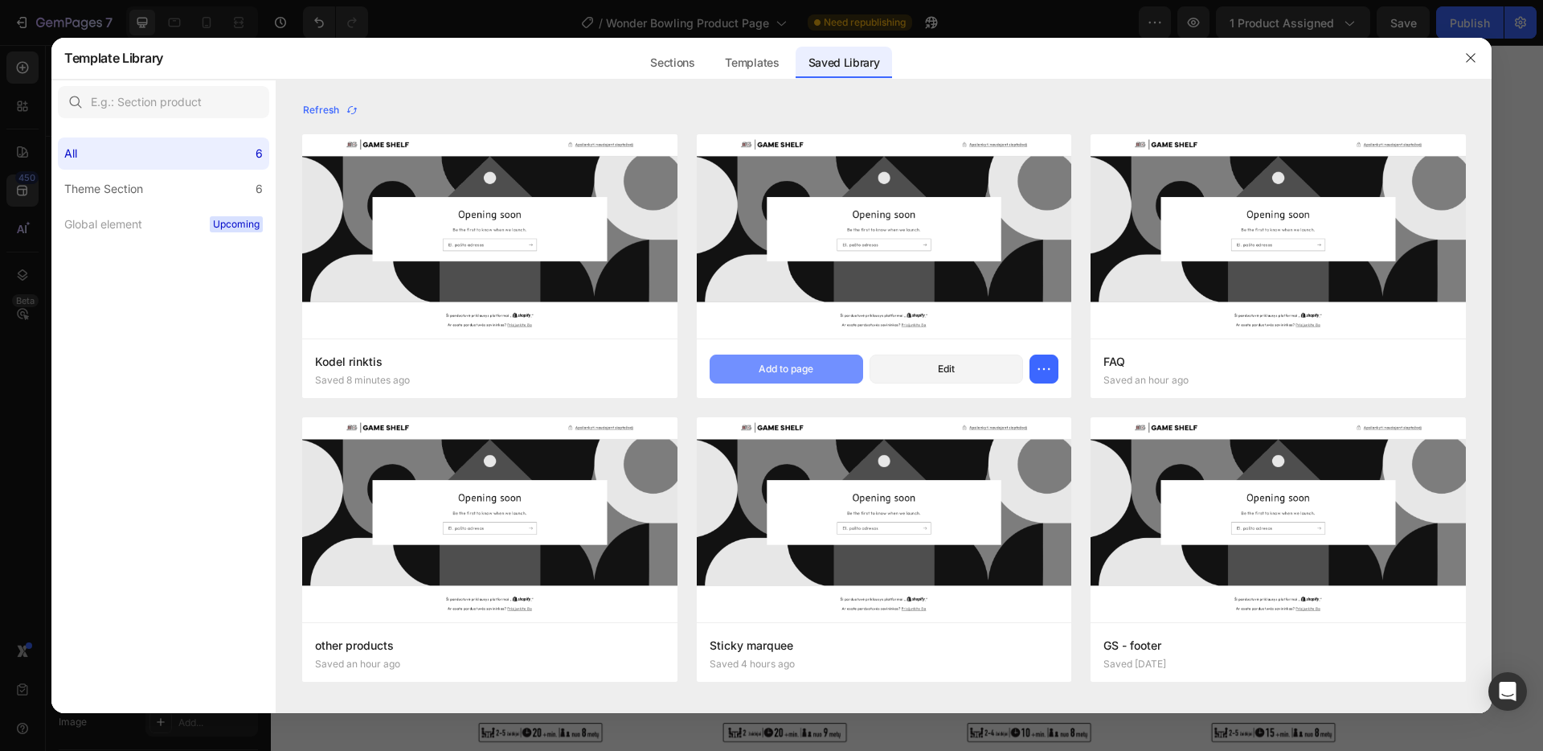
click at [789, 368] on div "Add to page" at bounding box center [786, 369] width 55 height 14
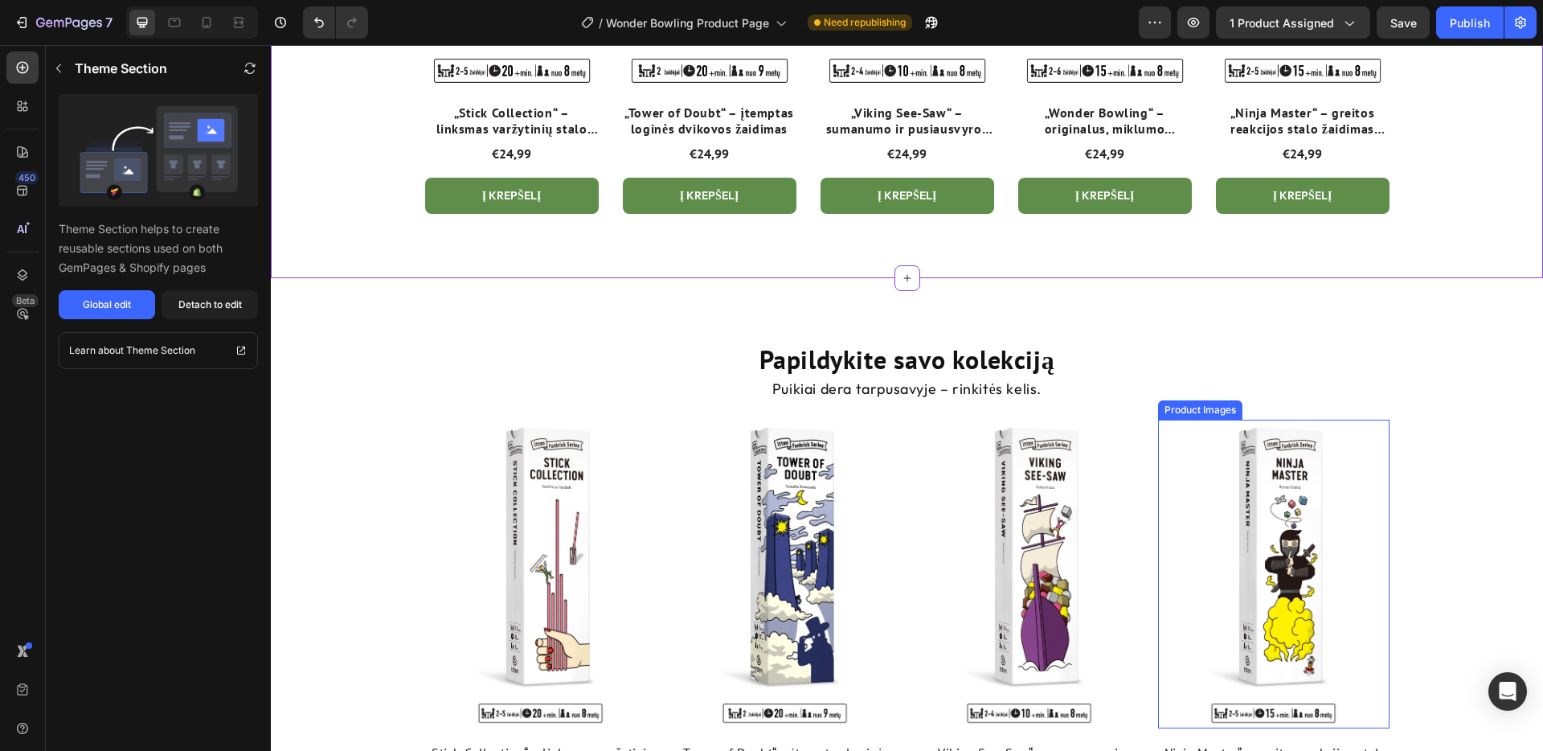
scroll to position [1824, 0]
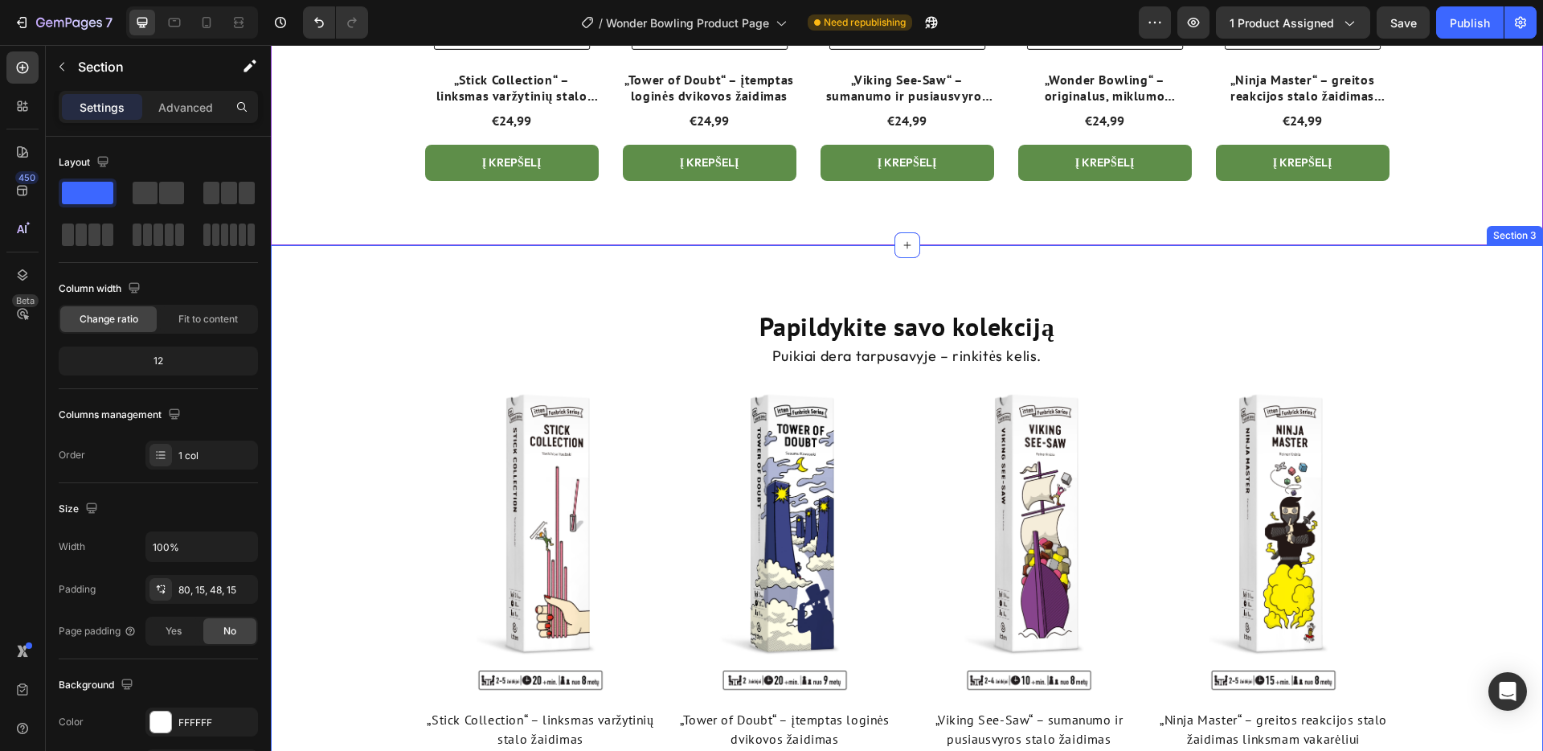
click at [1231, 291] on div "Papildykite savo kolekciją Heading Puikiai dera tarpusavyje – rinkitės kelis. T…" at bounding box center [907, 591] width 1272 height 693
click at [1523, 233] on icon at bounding box center [1529, 229] width 13 height 13
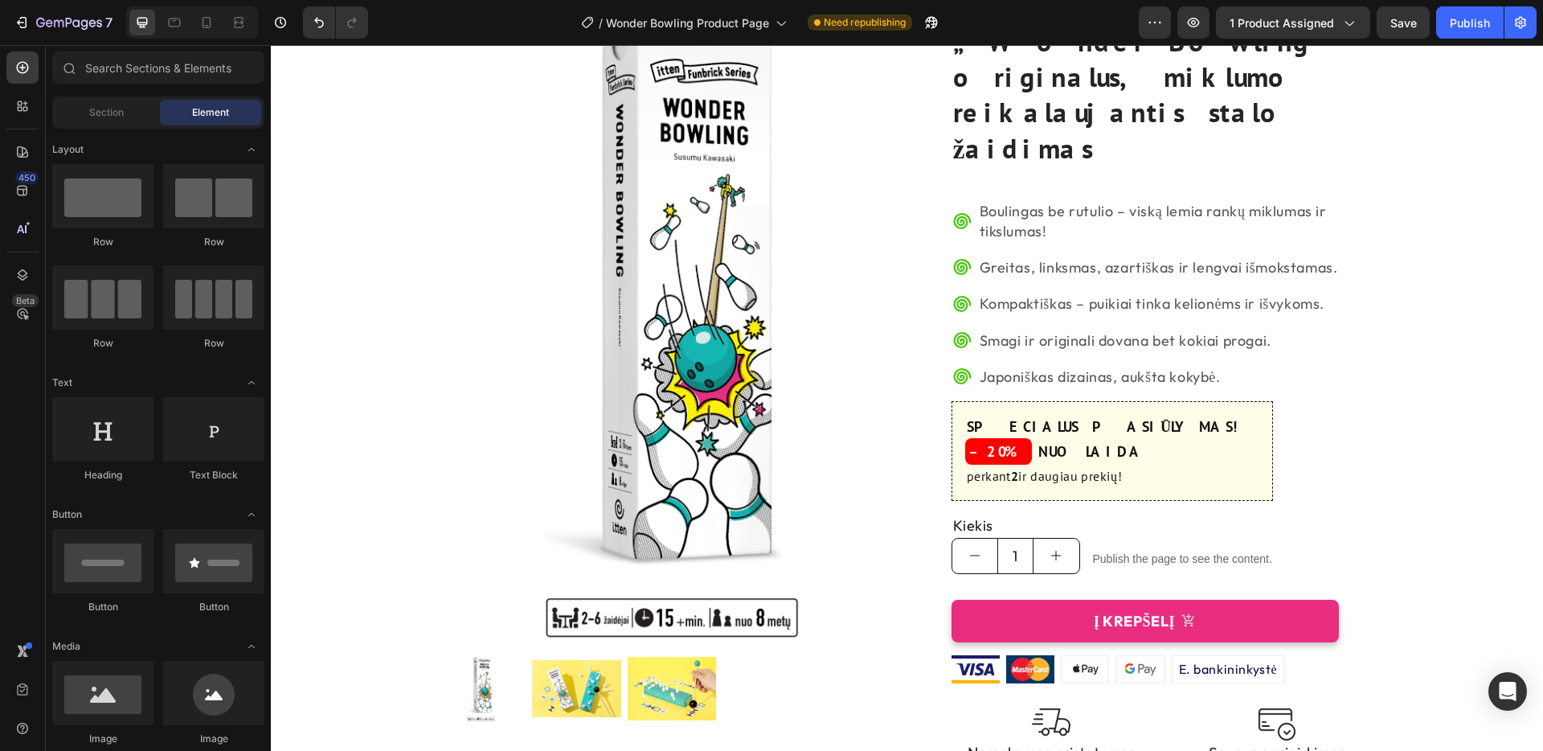
scroll to position [100, 0]
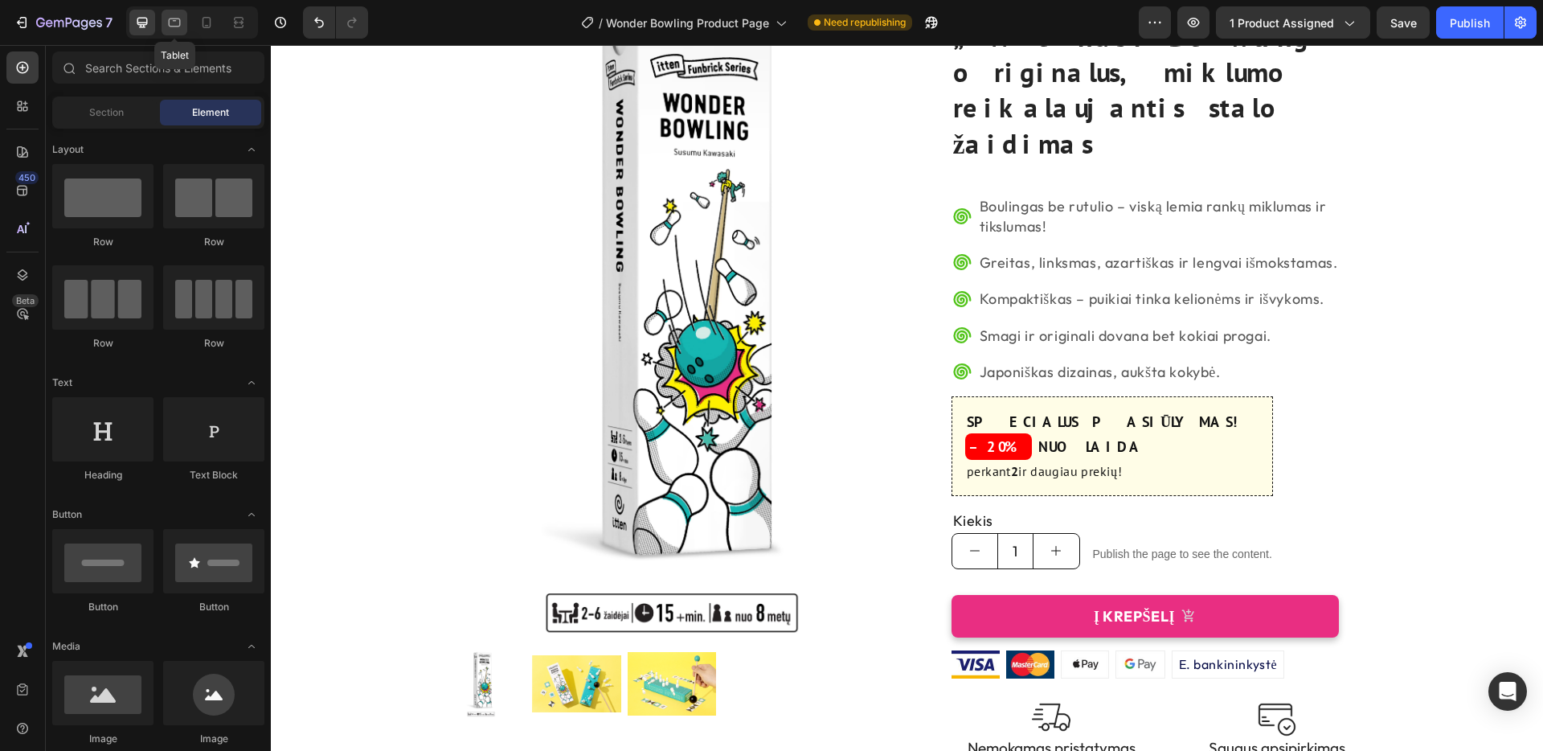
click at [173, 22] on icon at bounding box center [174, 22] width 16 height 16
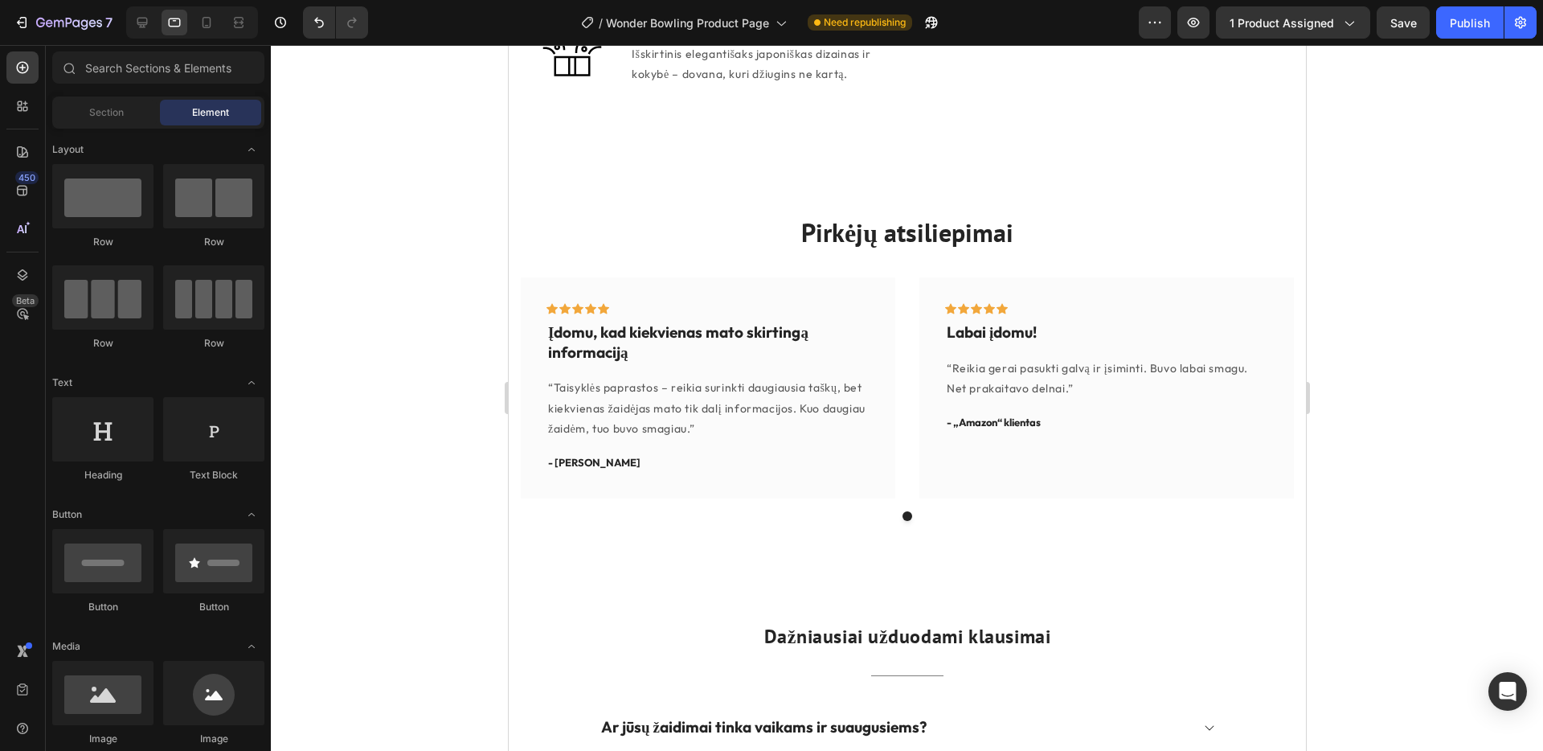
scroll to position [3083, 0]
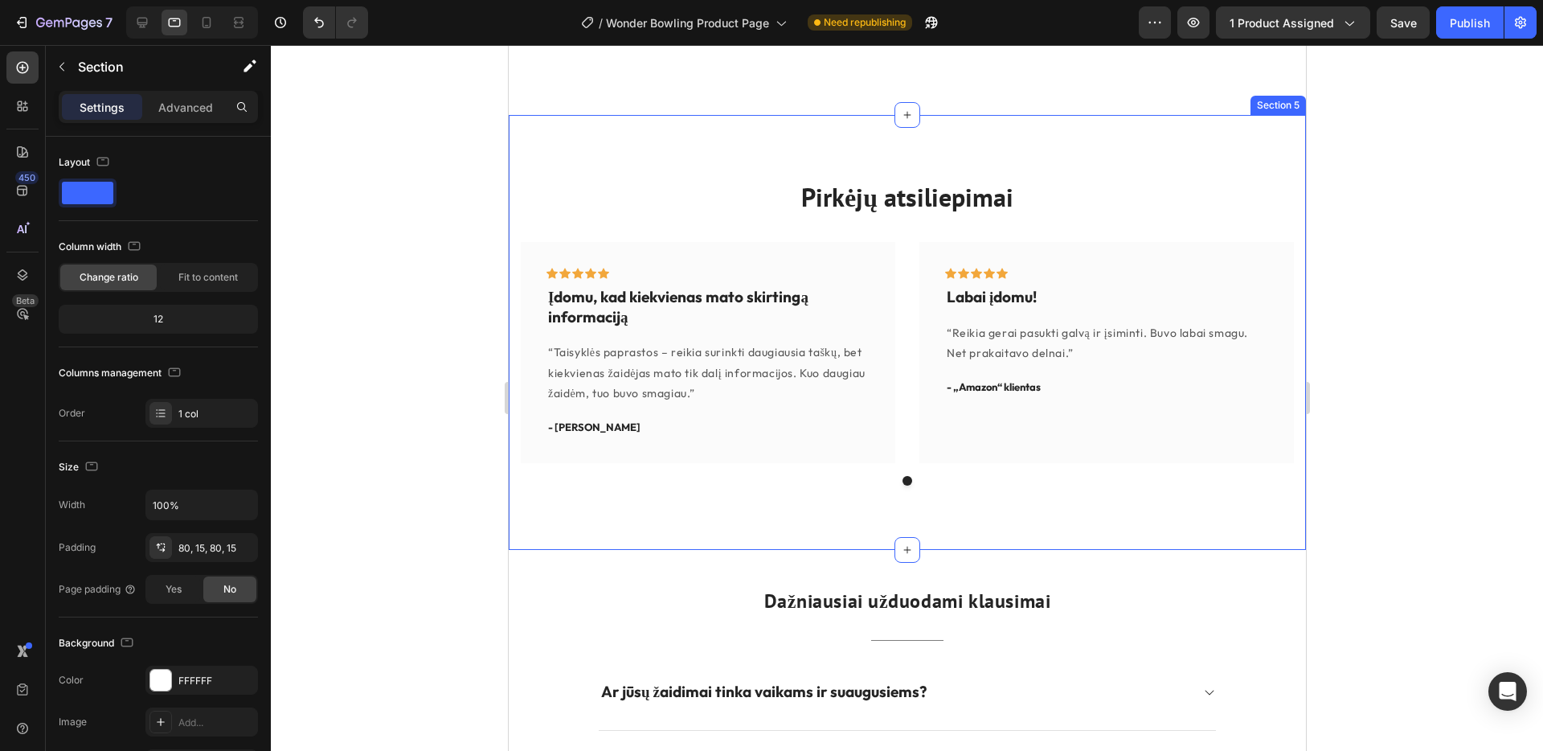
click at [1301, 170] on div "Pirkėjų atsiliepimai Heading Icon Icon Icon Icon Icon Row Įdomu, kad kiekvienas…" at bounding box center [906, 332] width 797 height 434
click at [1293, 102] on icon at bounding box center [1292, 99] width 10 height 11
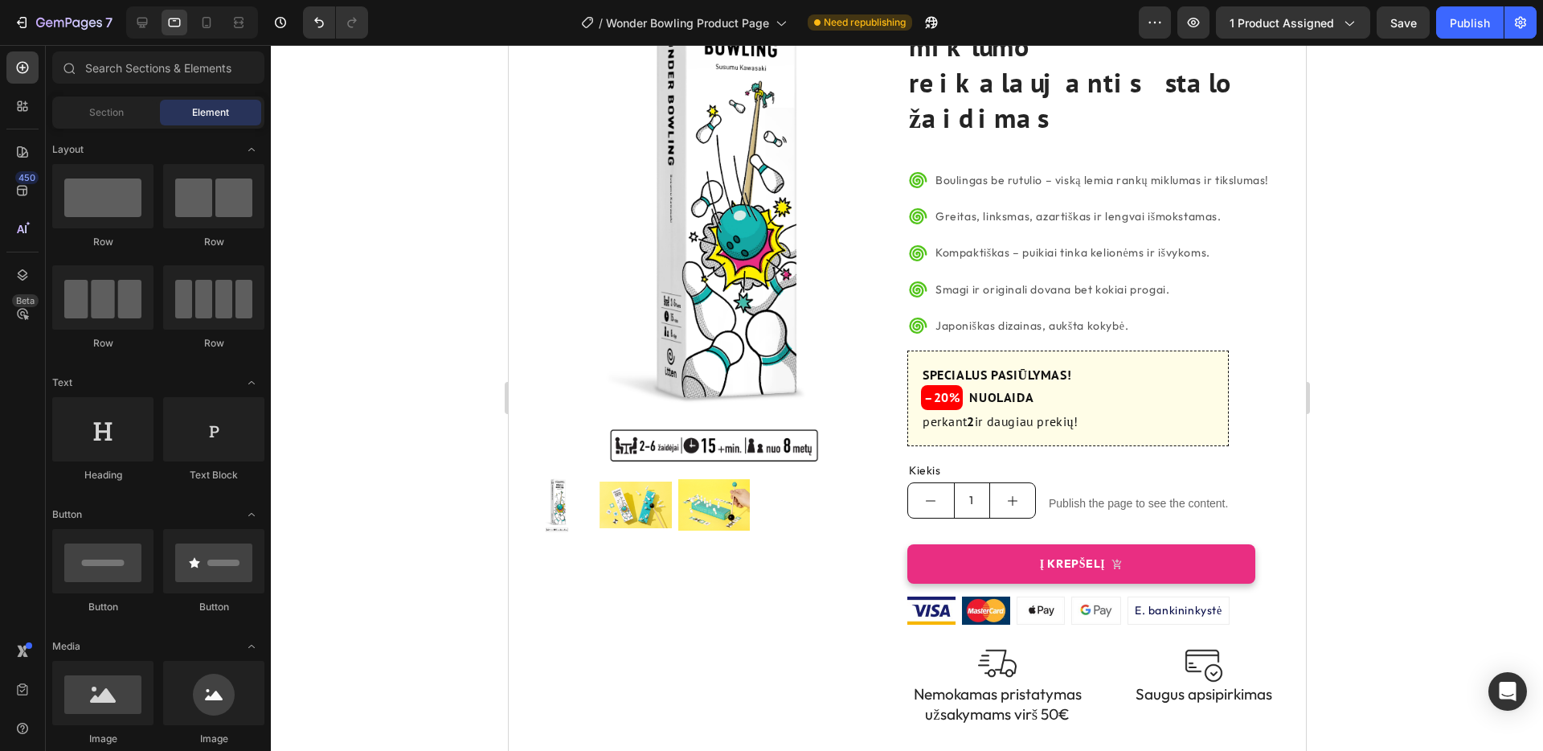
scroll to position [0, 0]
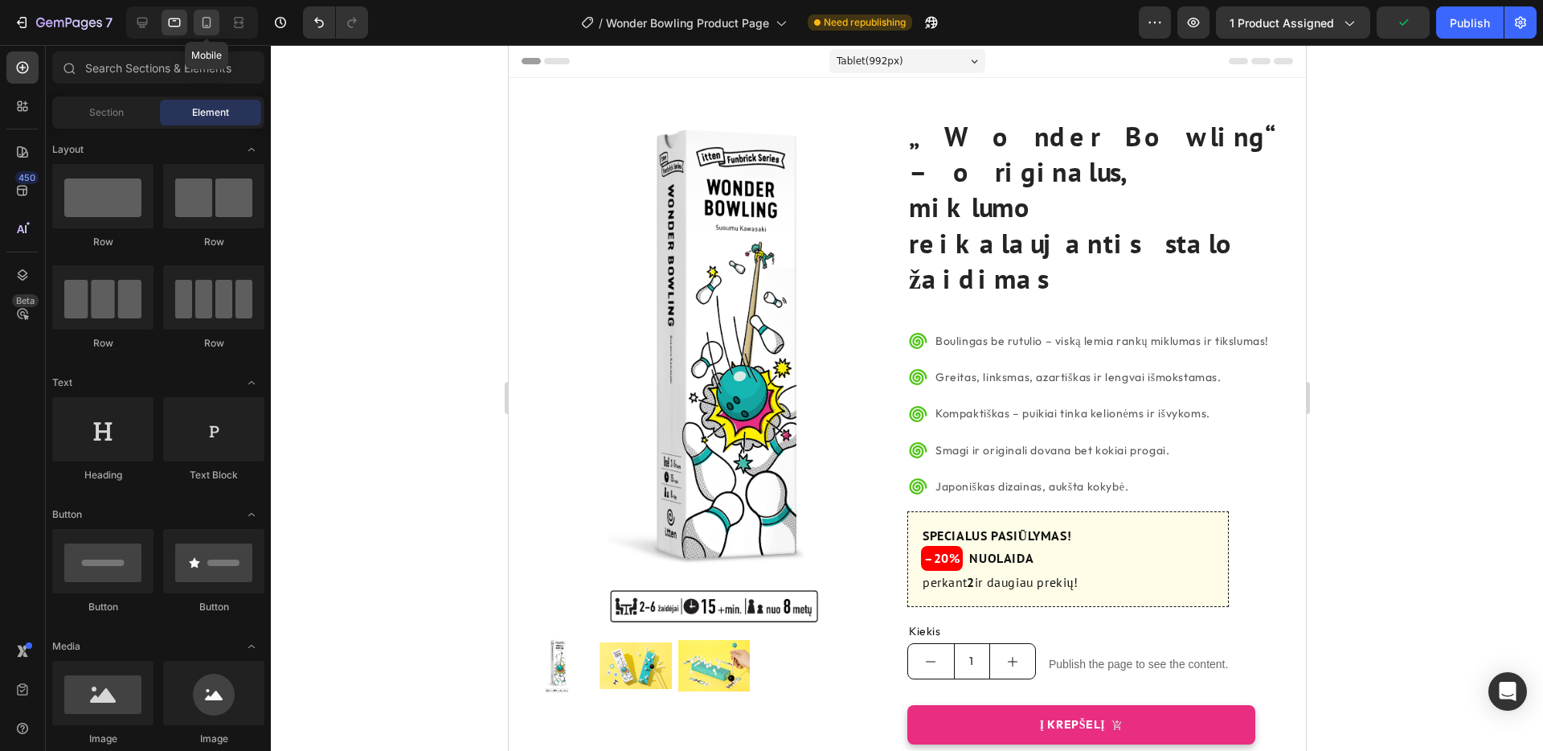
click at [204, 24] on icon at bounding box center [207, 22] width 16 height 16
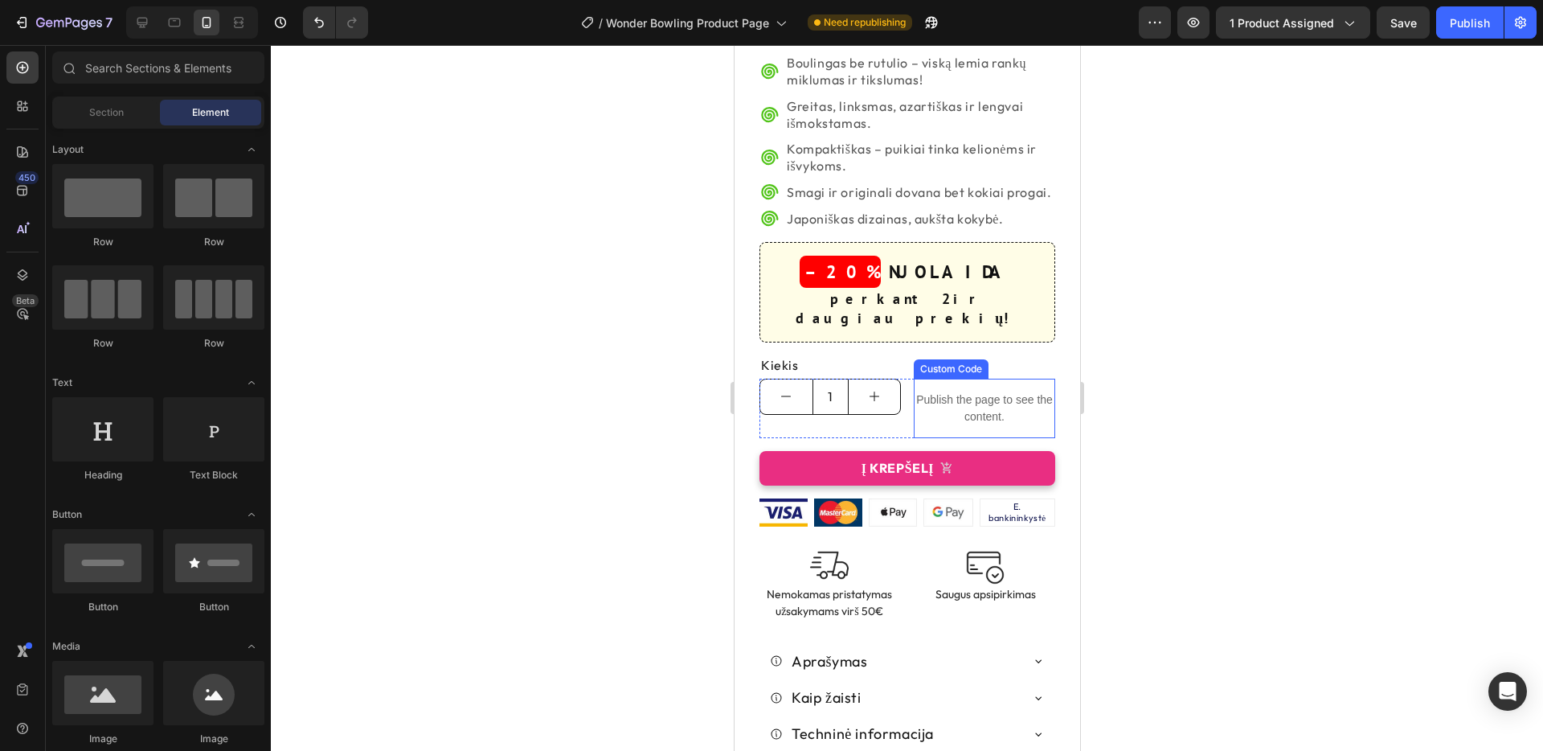
scroll to position [595, 0]
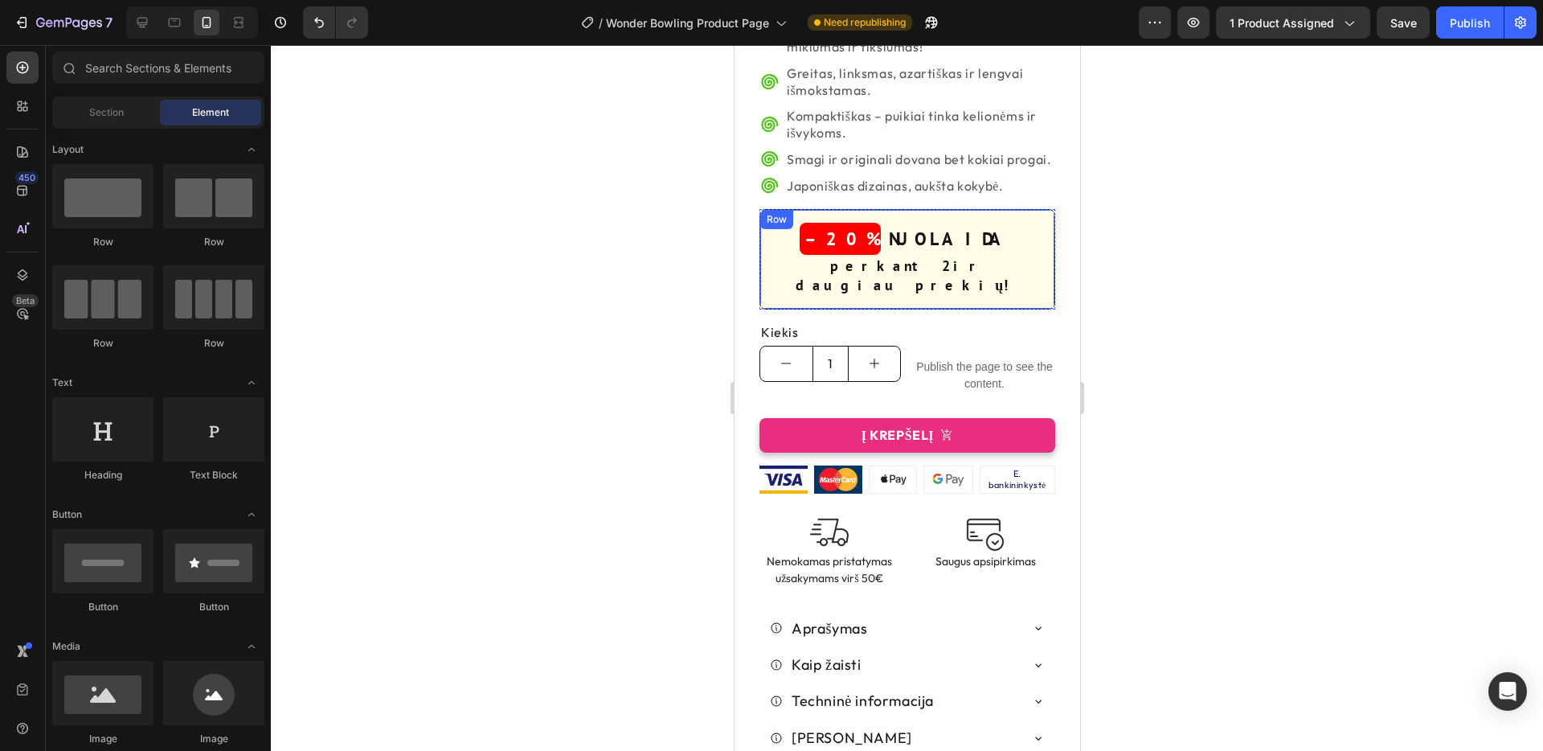
click at [993, 248] on div "SPECIALUS PASIŪLYMAS! Heading –20% Heading NUOLAIDA Text Block Row perkant 2 ir…" at bounding box center [907, 259] width 296 height 100
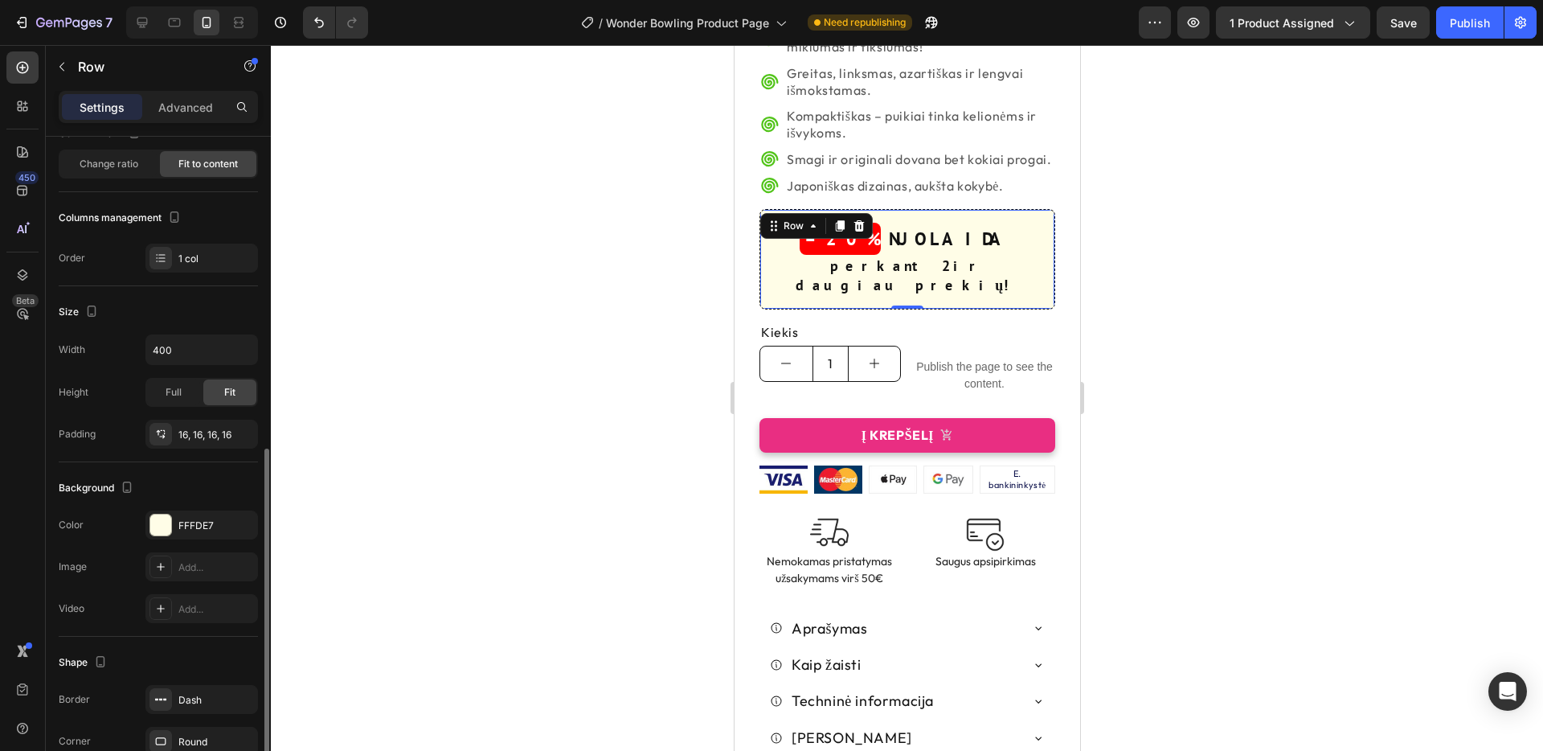
scroll to position [328, 0]
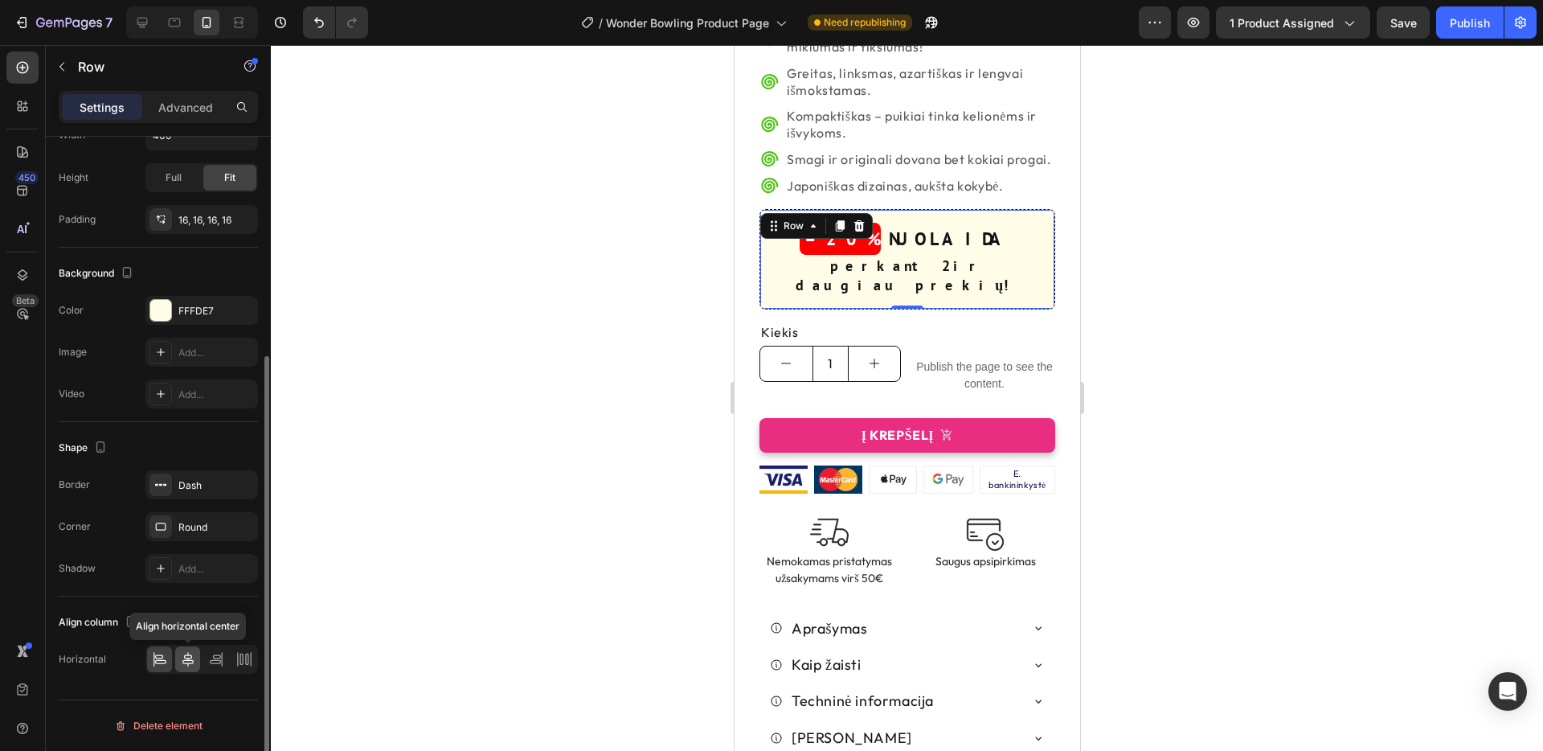
click at [190, 664] on icon at bounding box center [188, 659] width 16 height 16
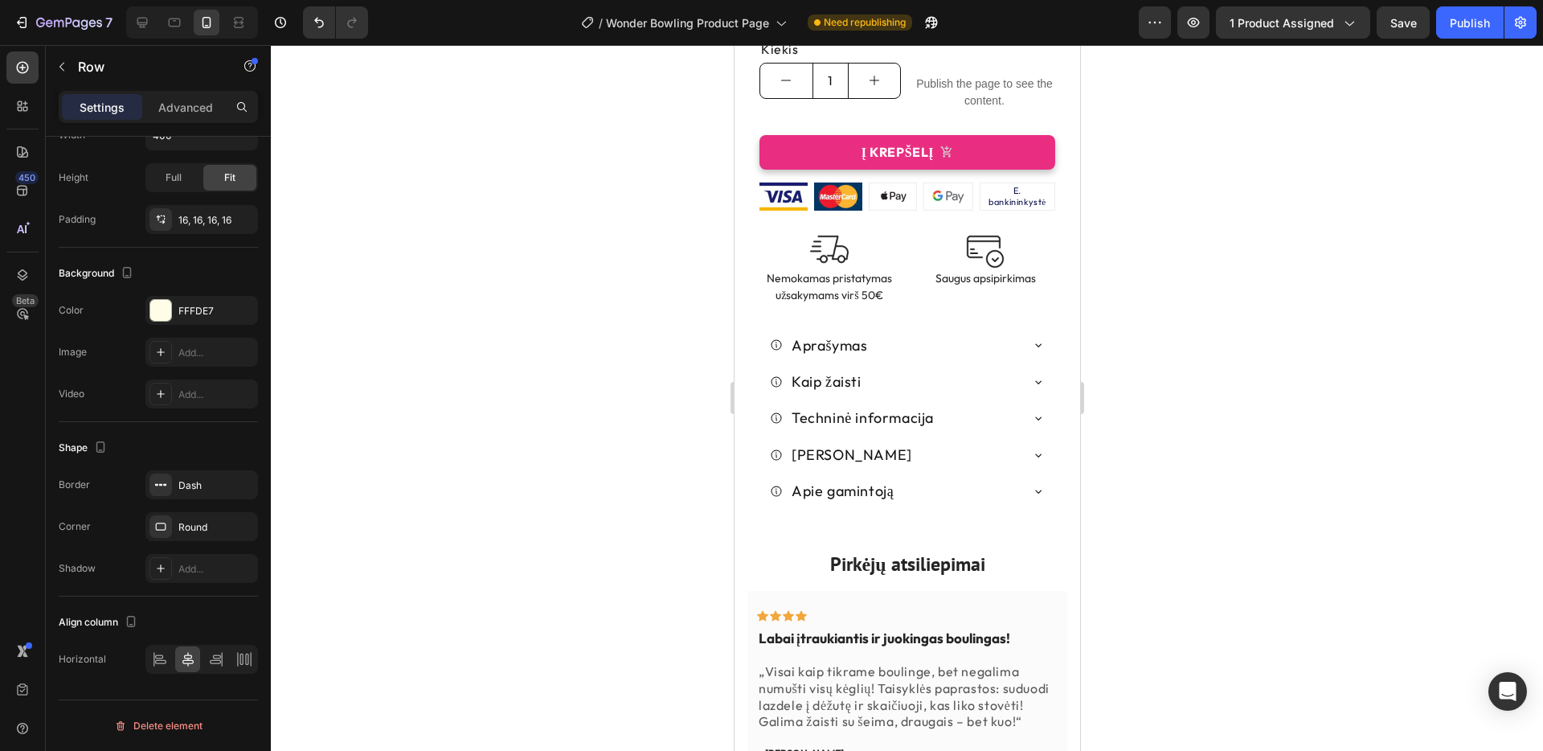
scroll to position [840, 0]
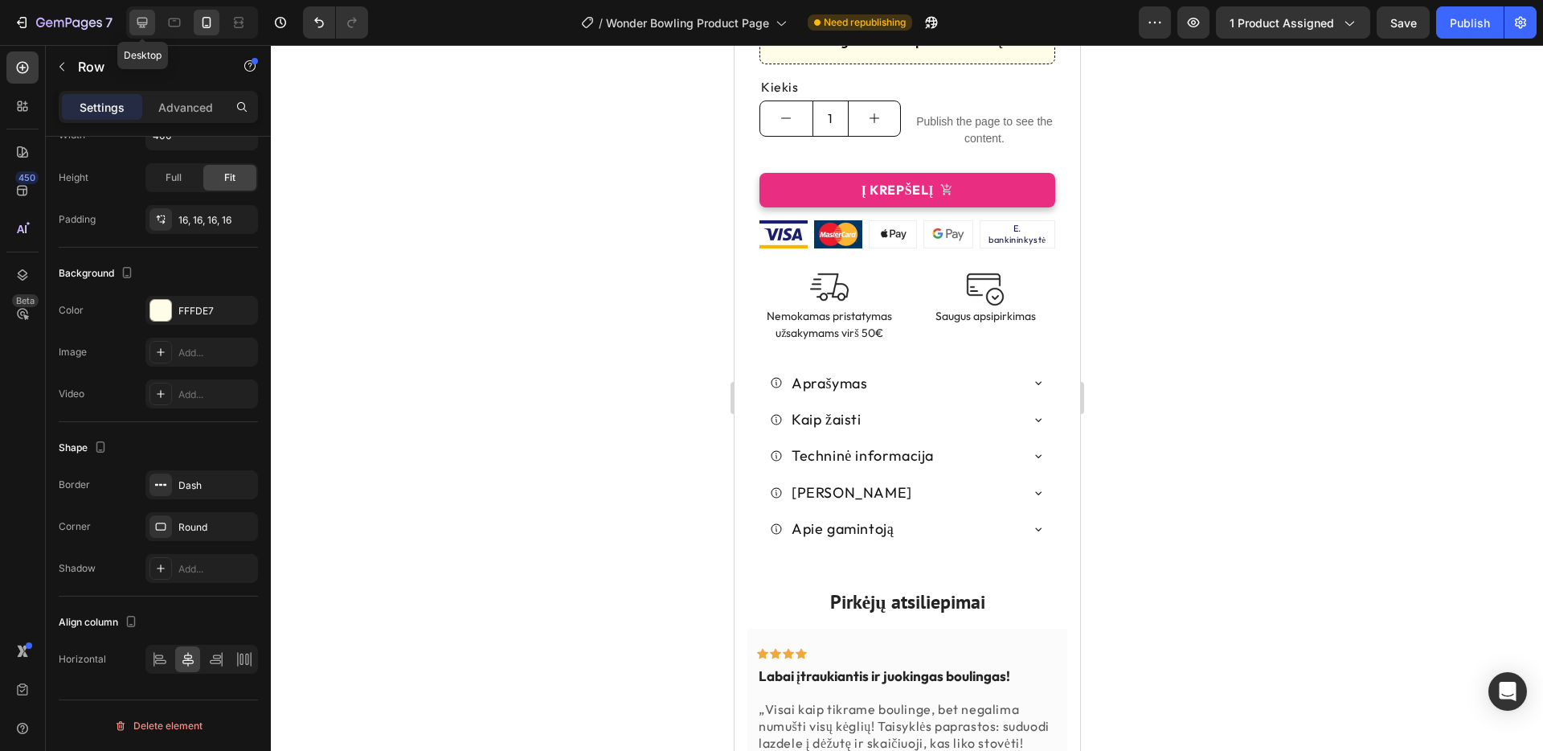
click at [147, 20] on icon at bounding box center [142, 23] width 10 height 10
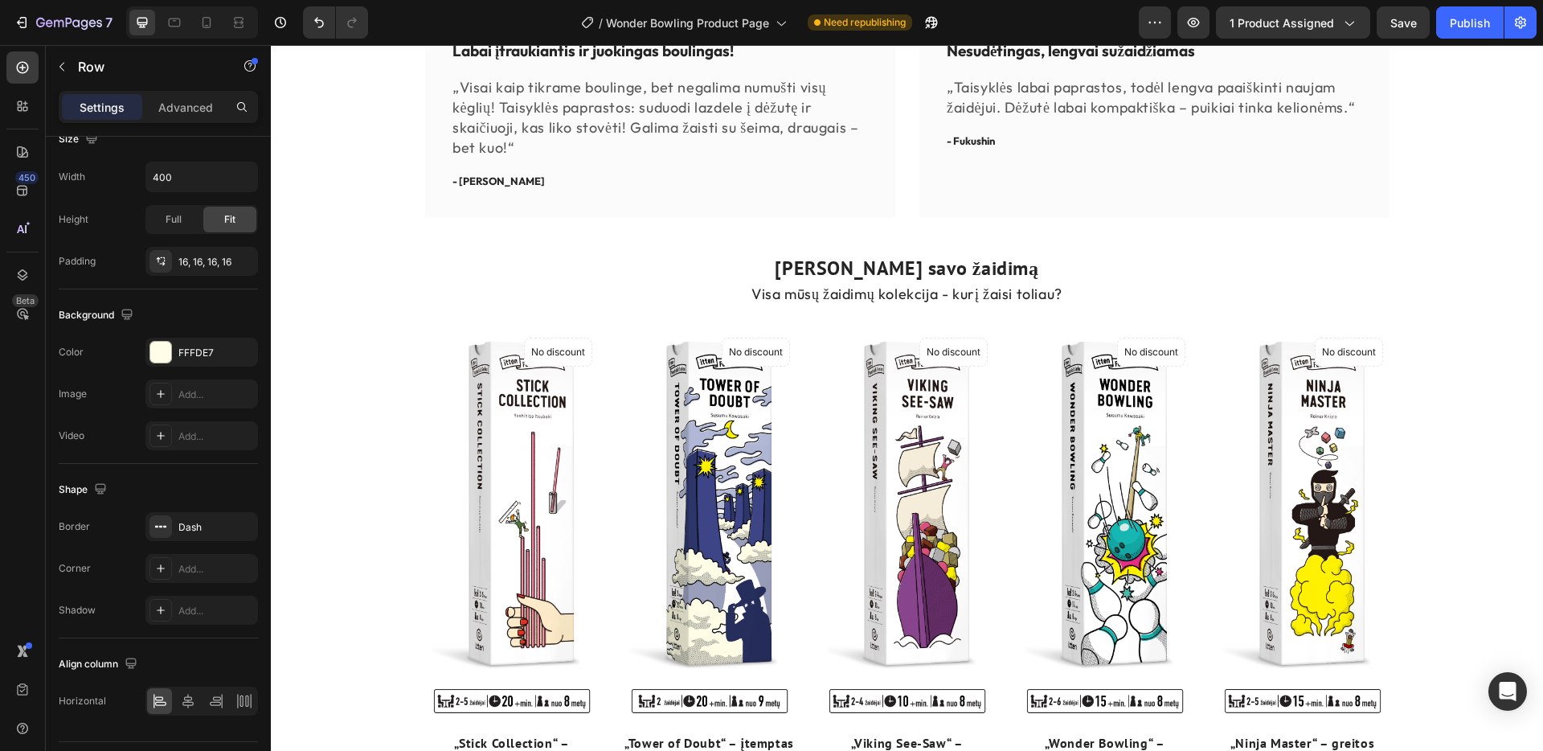
scroll to position [1194, 0]
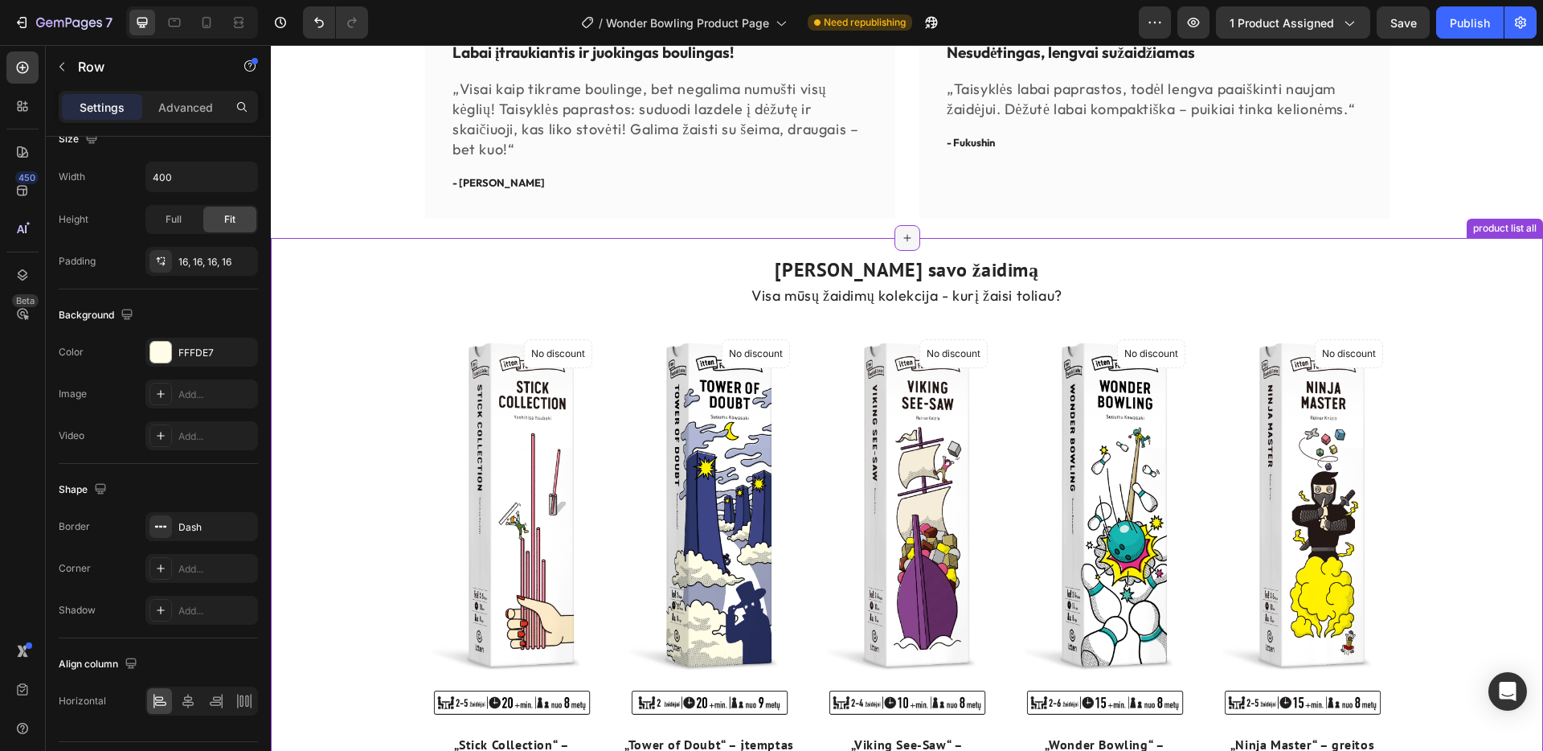
click at [903, 231] on icon at bounding box center [907, 237] width 13 height 13
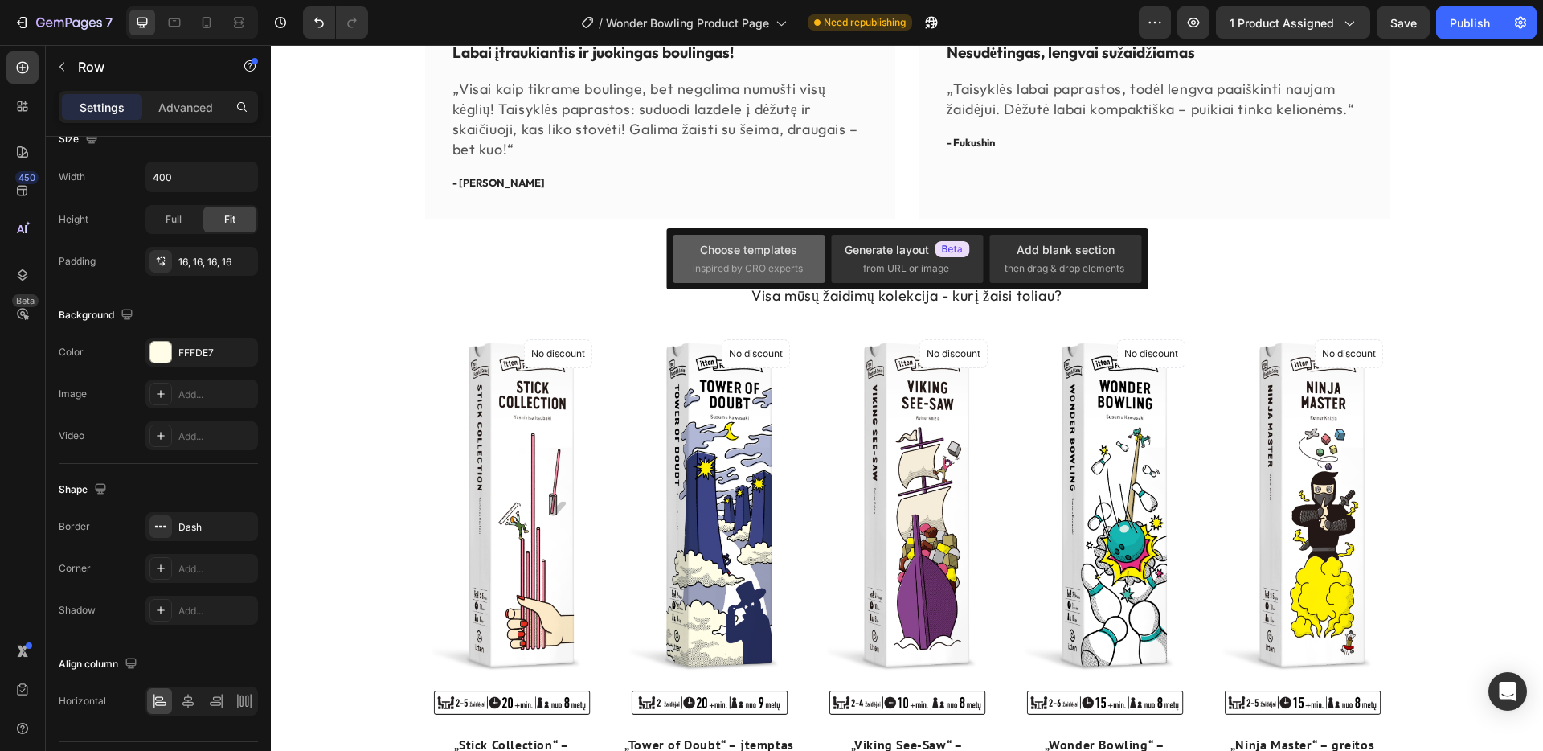
click at [778, 257] on div "Choose templates" at bounding box center [748, 249] width 97 height 17
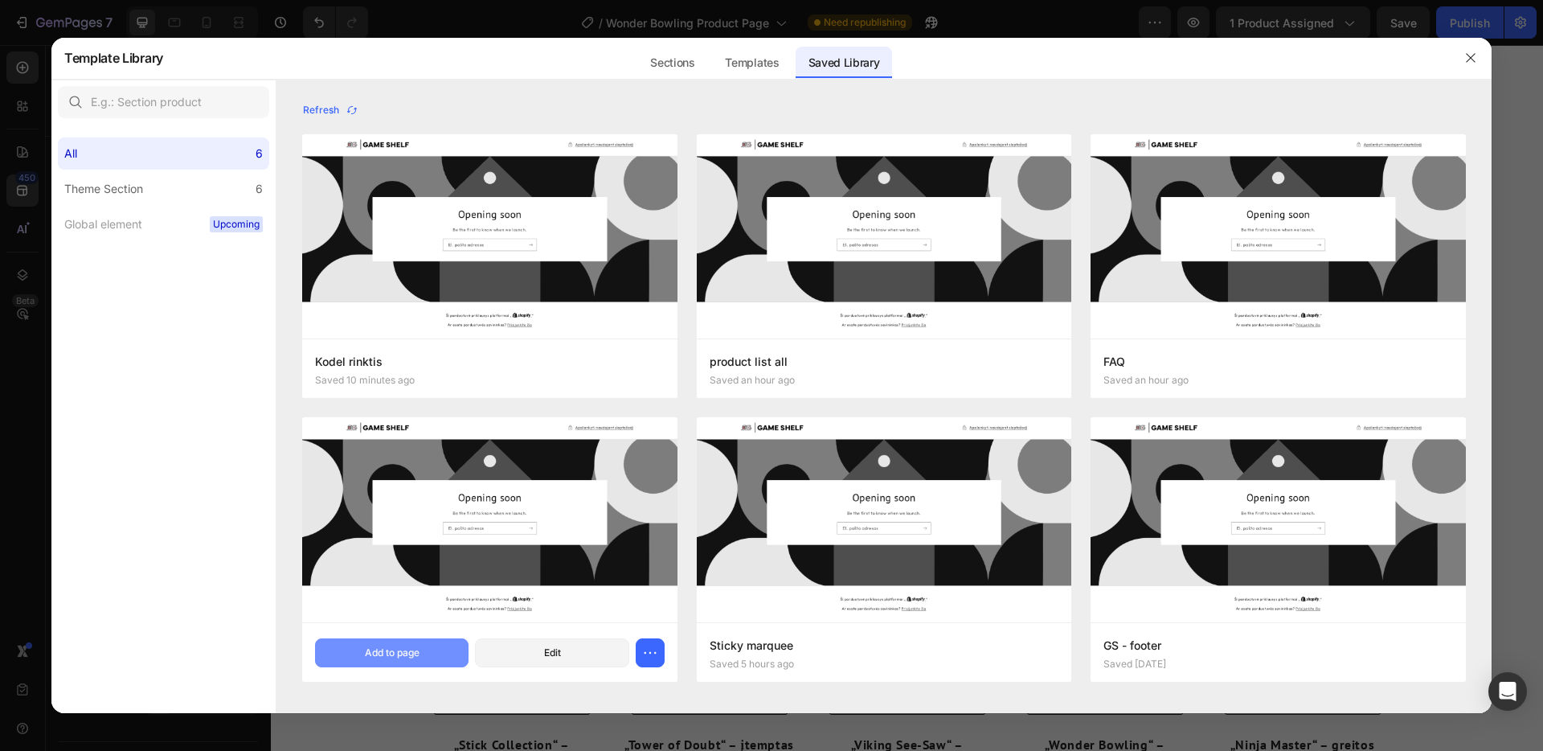
click at [417, 653] on div "Add to page" at bounding box center [392, 652] width 55 height 14
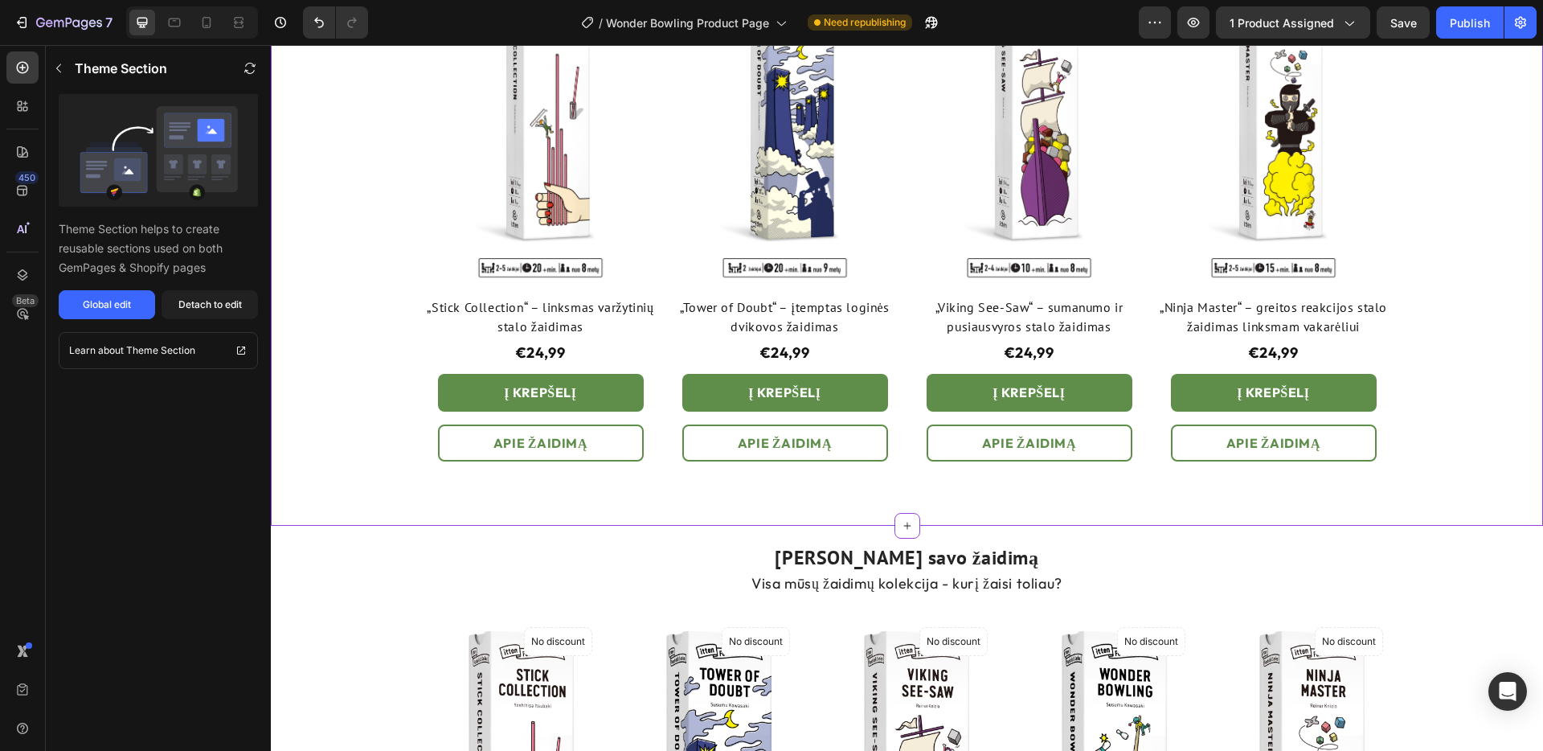
scroll to position [1634, 0]
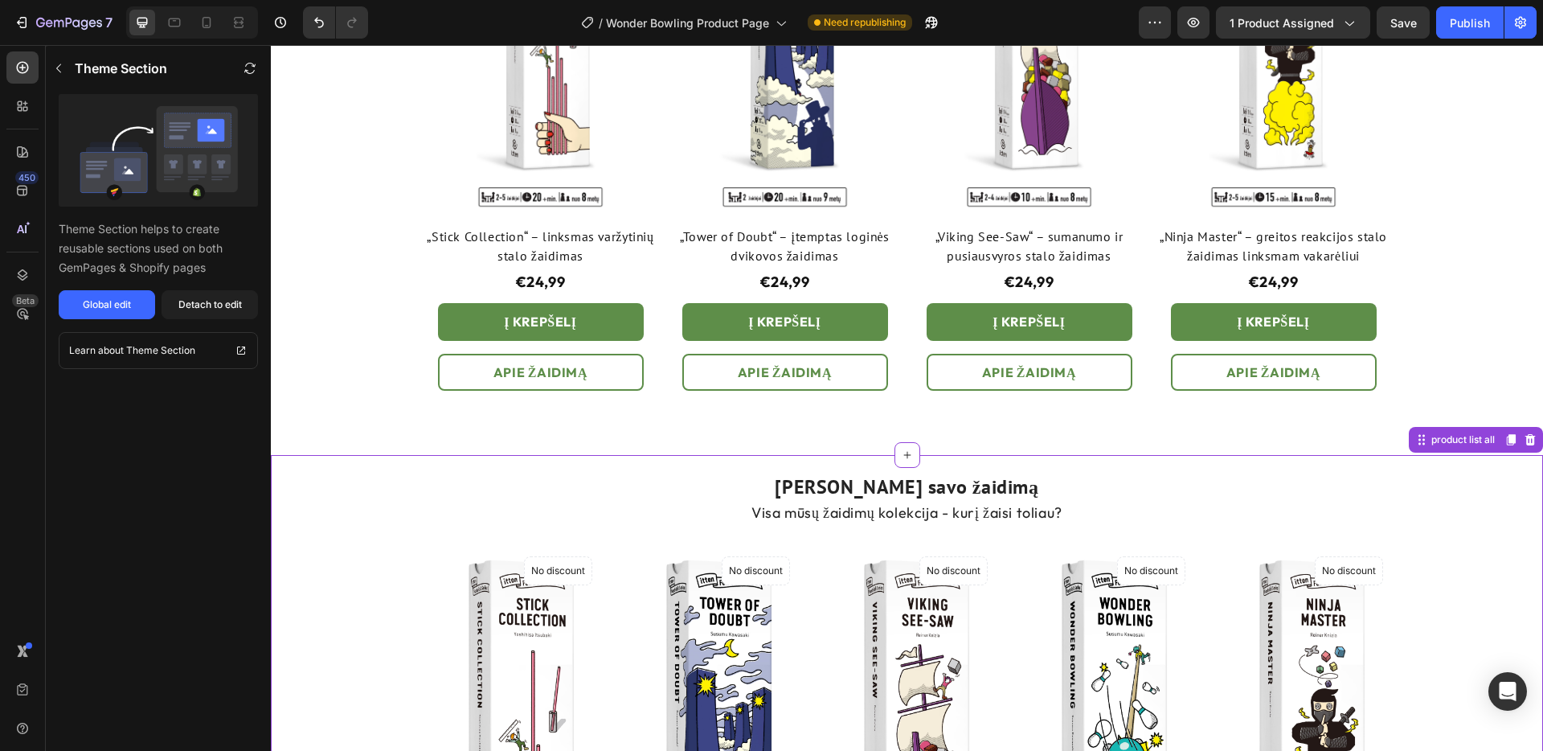
click at [1533, 440] on icon at bounding box center [1530, 439] width 10 height 11
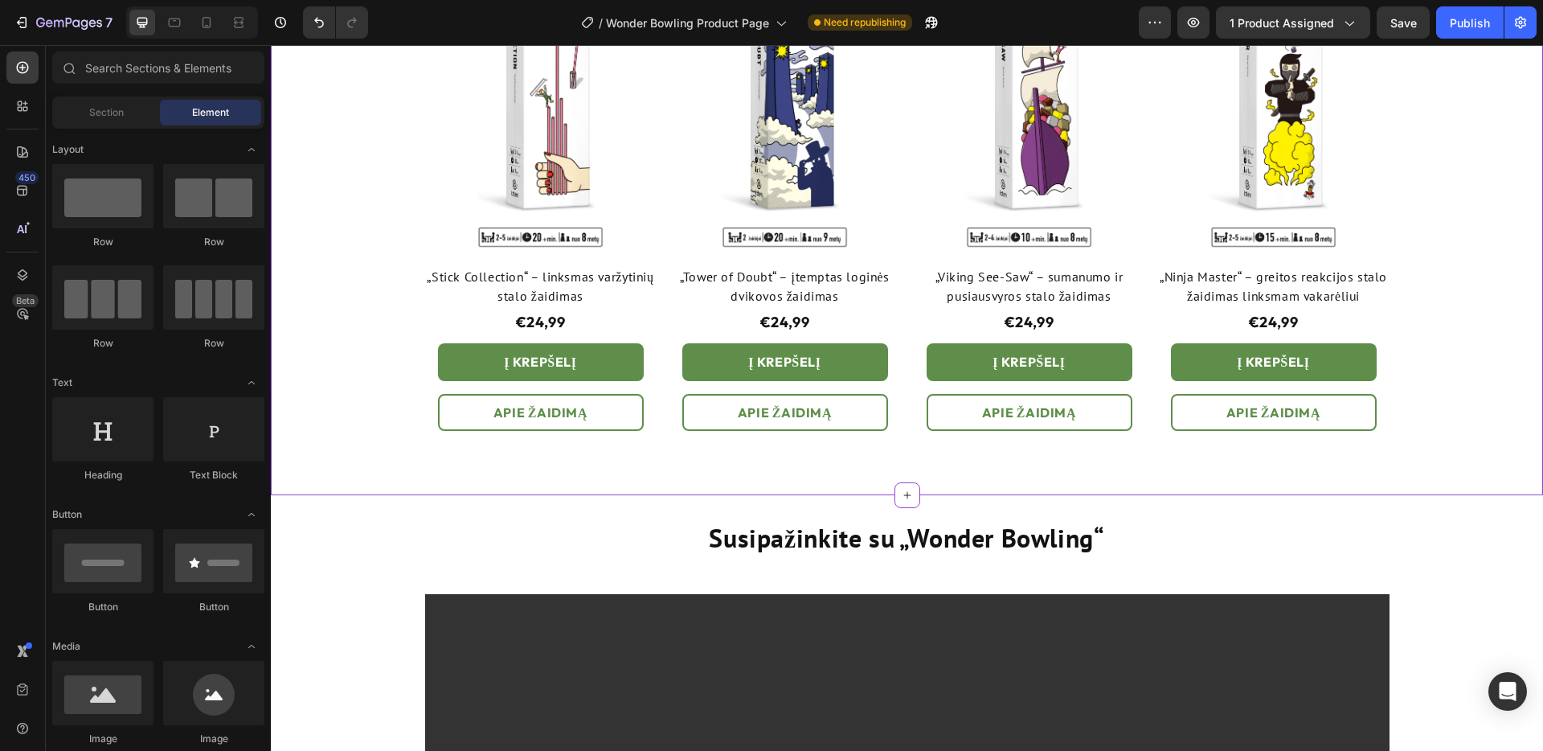
scroll to position [1581, 0]
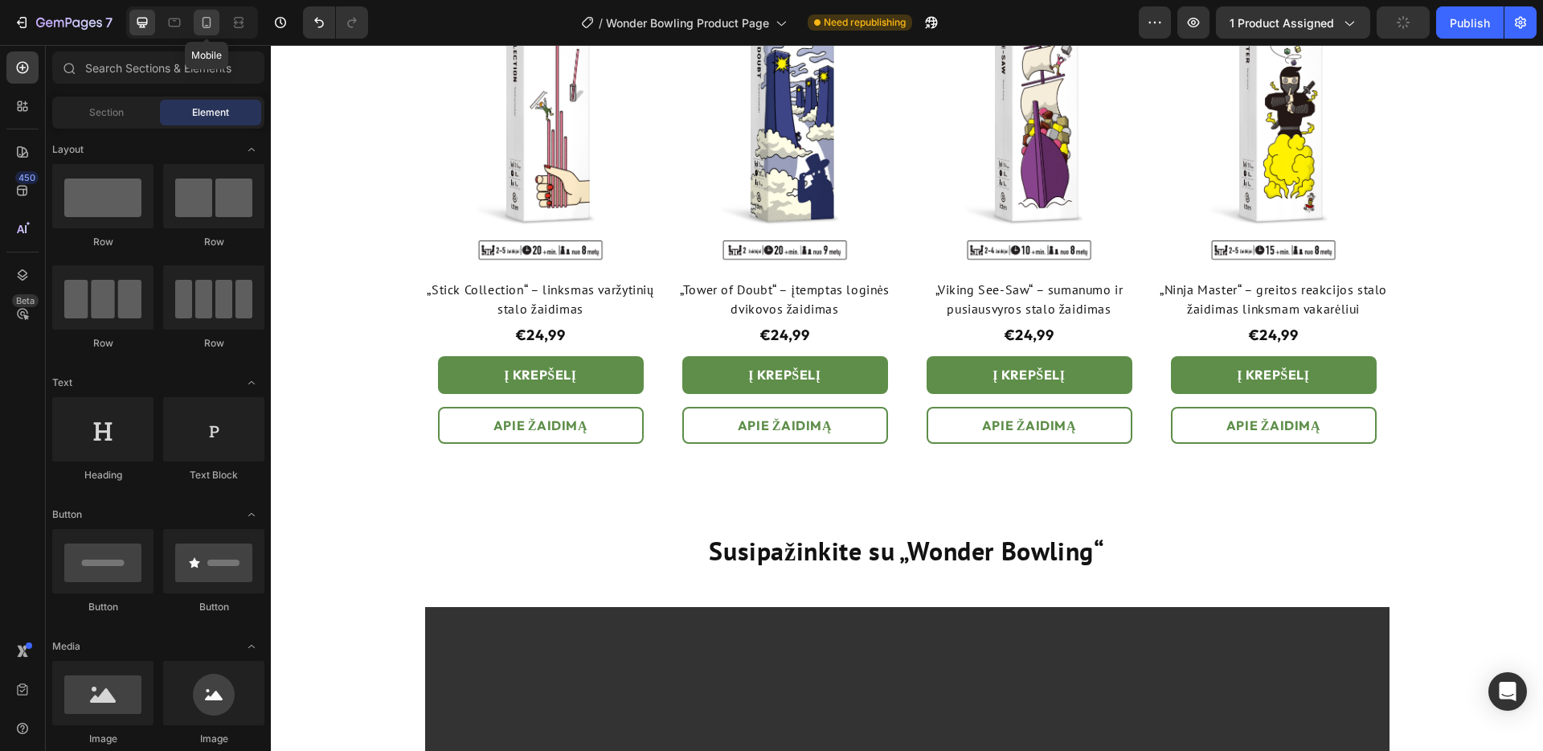
click at [211, 22] on icon at bounding box center [207, 22] width 16 height 16
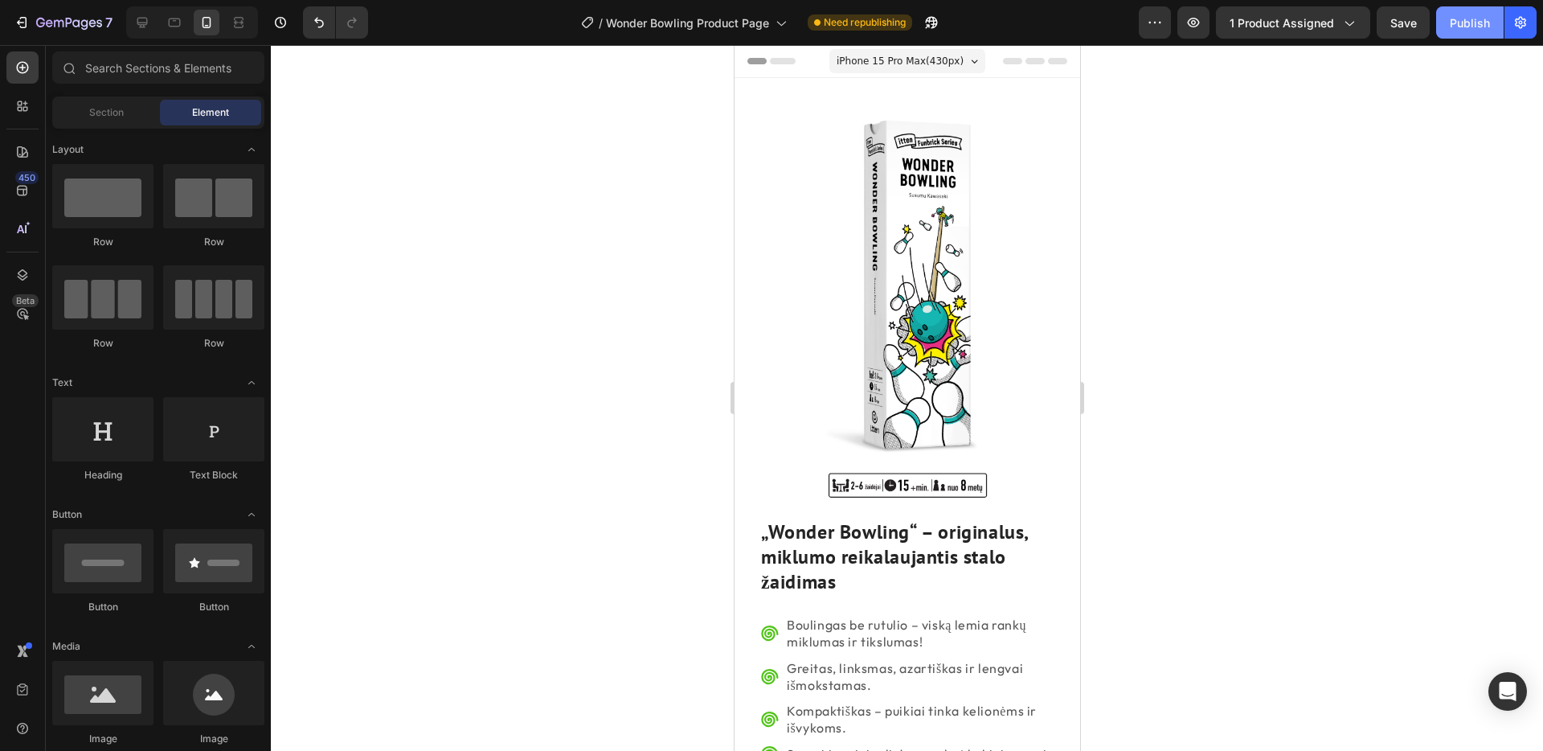
click at [1464, 23] on div "Publish" at bounding box center [1470, 22] width 40 height 17
click at [178, 22] on icon at bounding box center [174, 22] width 16 height 16
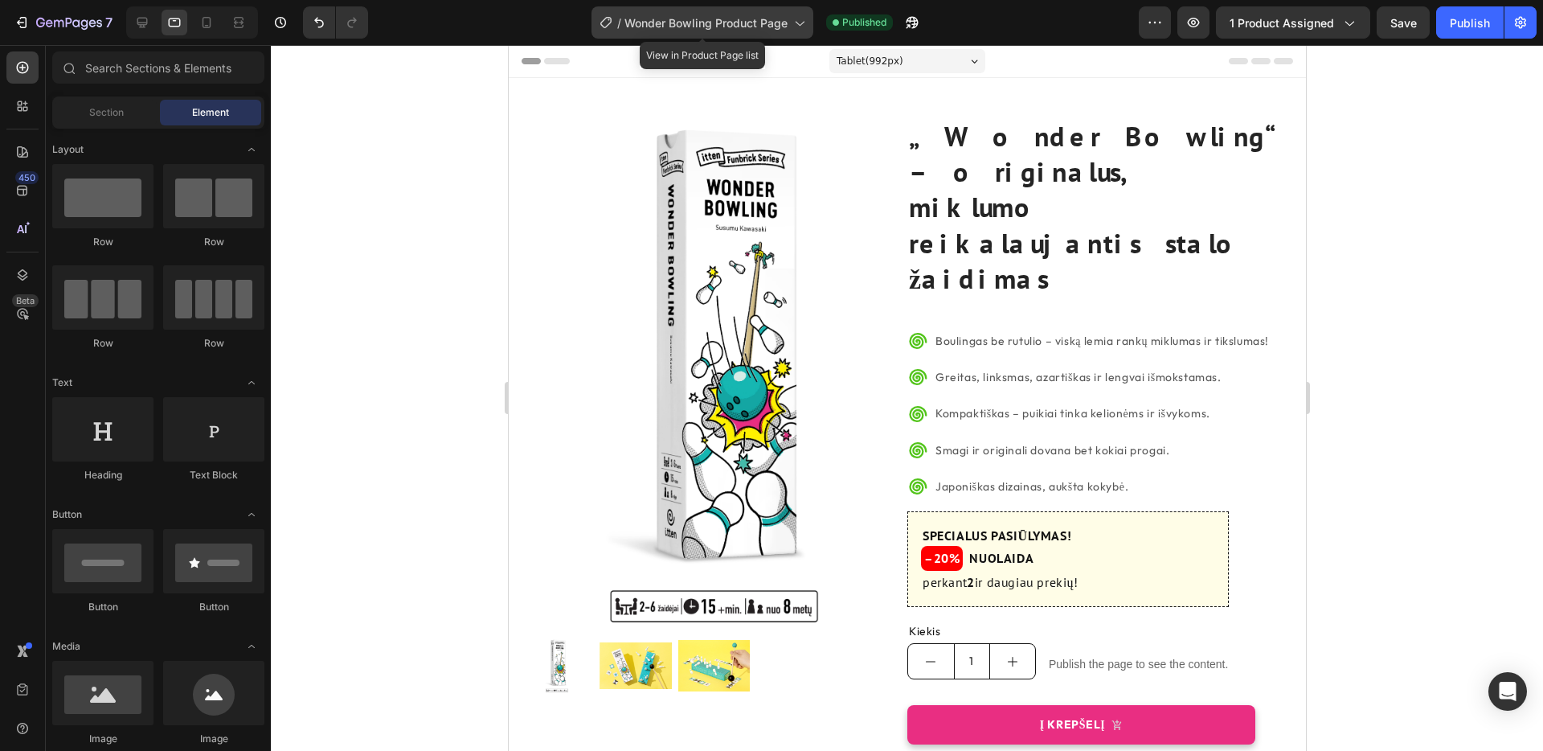
click at [796, 22] on icon at bounding box center [799, 22] width 16 height 16
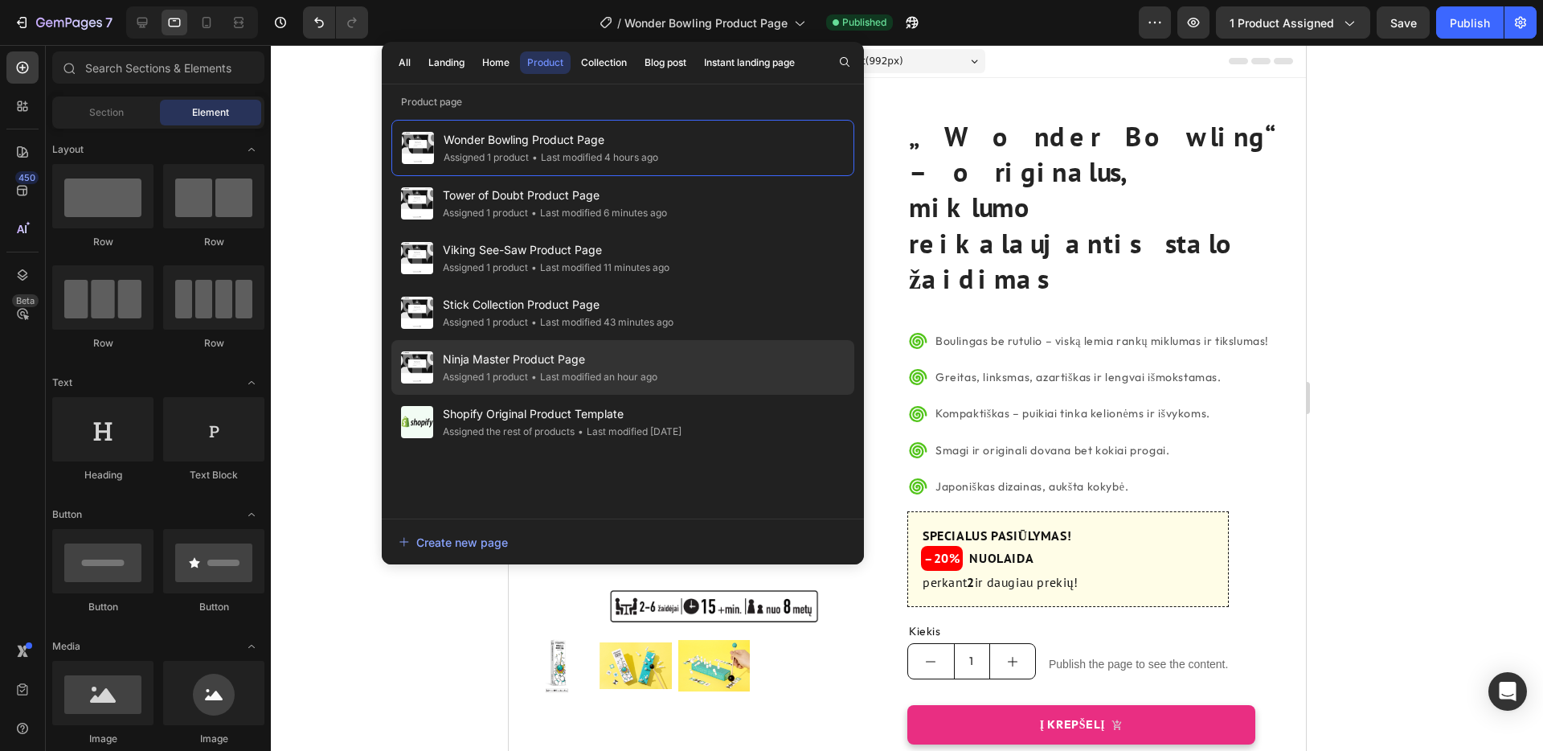
click at [605, 365] on span "Ninja Master Product Page" at bounding box center [550, 359] width 215 height 19
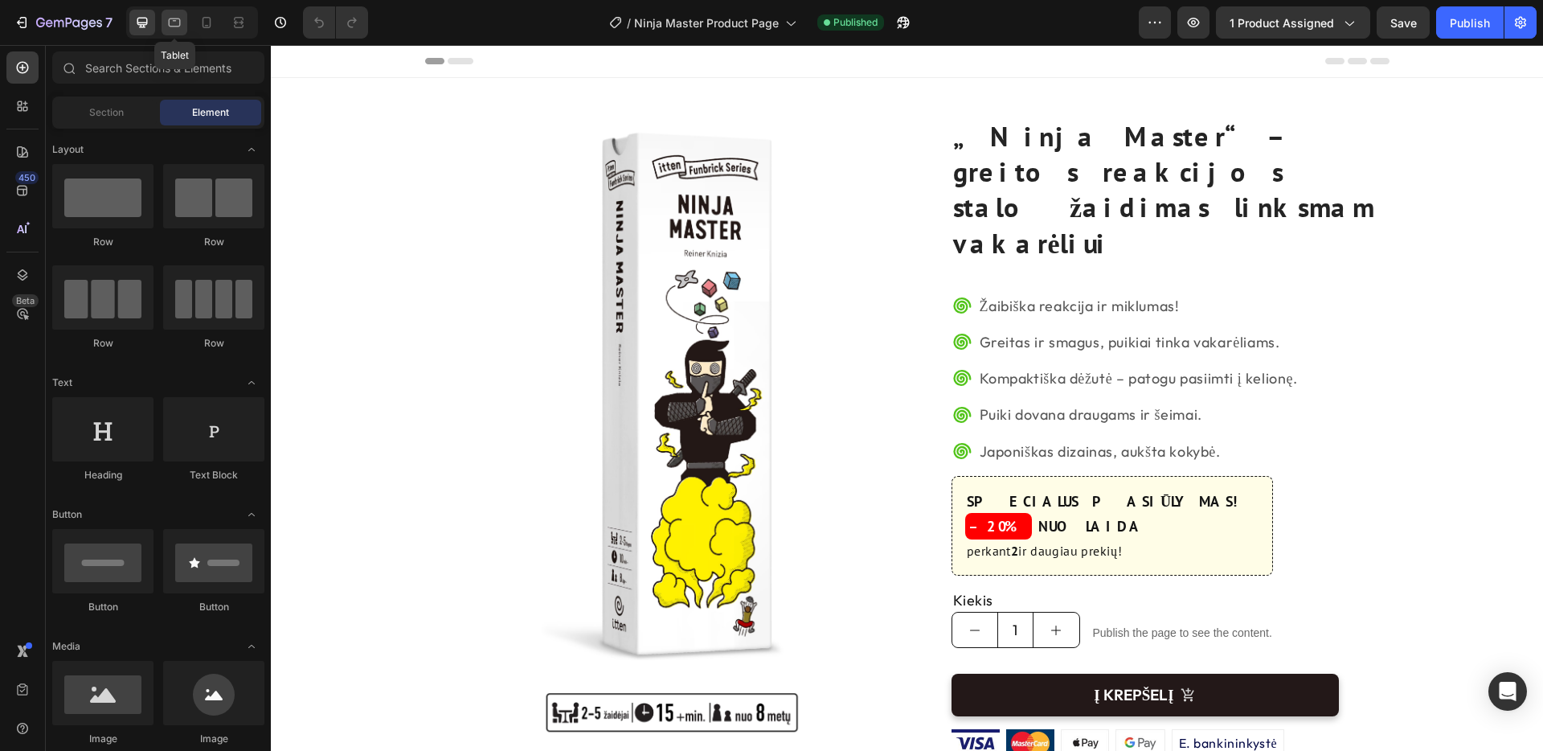
click at [169, 19] on icon at bounding box center [175, 22] width 12 height 9
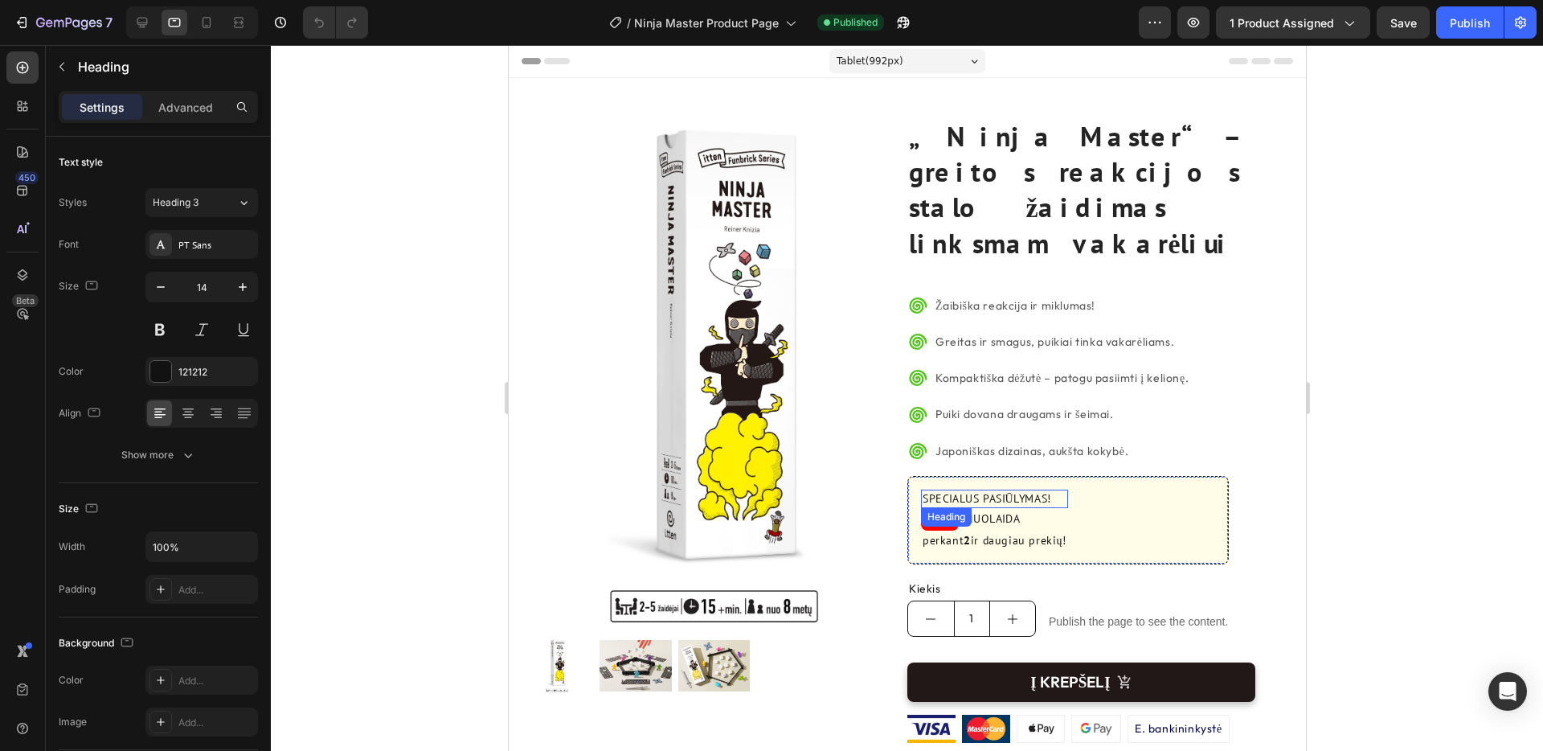
click at [1015, 489] on h2 "SPECIALUS PASIŪLYMAS!" at bounding box center [993, 498] width 147 height 19
click at [243, 291] on icon "button" at bounding box center [243, 287] width 16 height 16
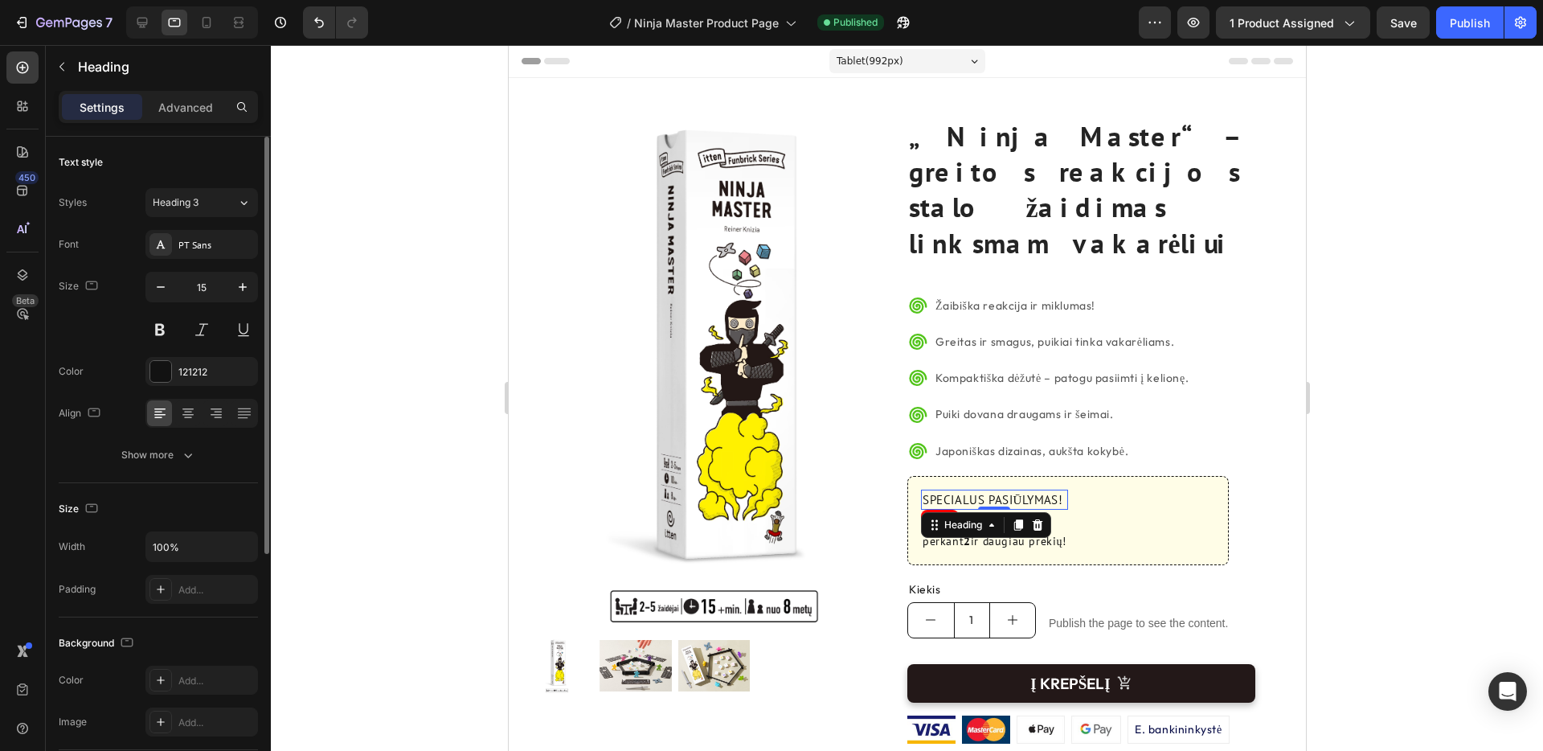
type input "16"
click at [167, 328] on button at bounding box center [159, 329] width 29 height 29
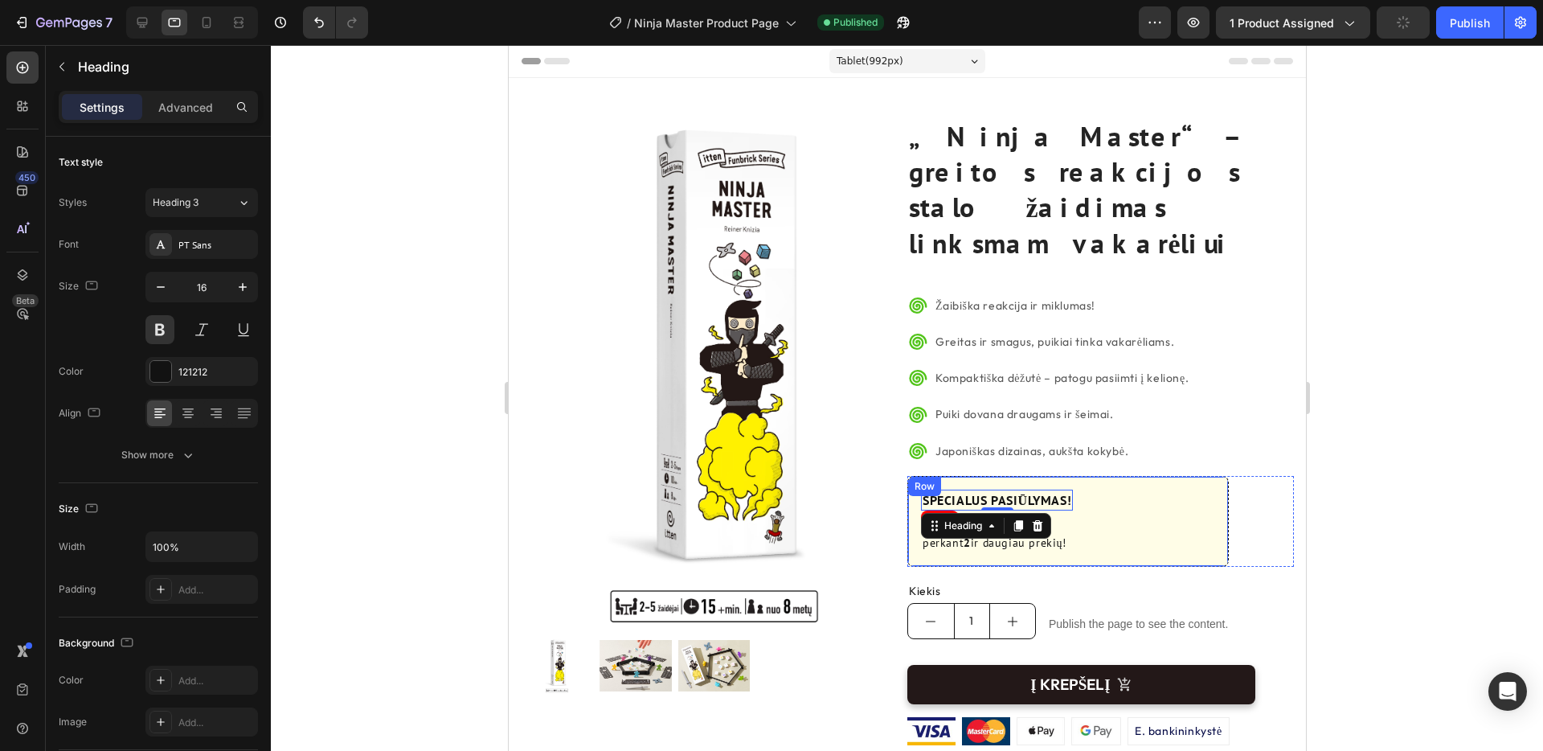
click at [1083, 489] on div "SPECIALUS PASIŪLYMAS! Heading 0 –20% Heading NUOLAIDA Text Block Row perkant 2 …" at bounding box center [1067, 521] width 321 height 91
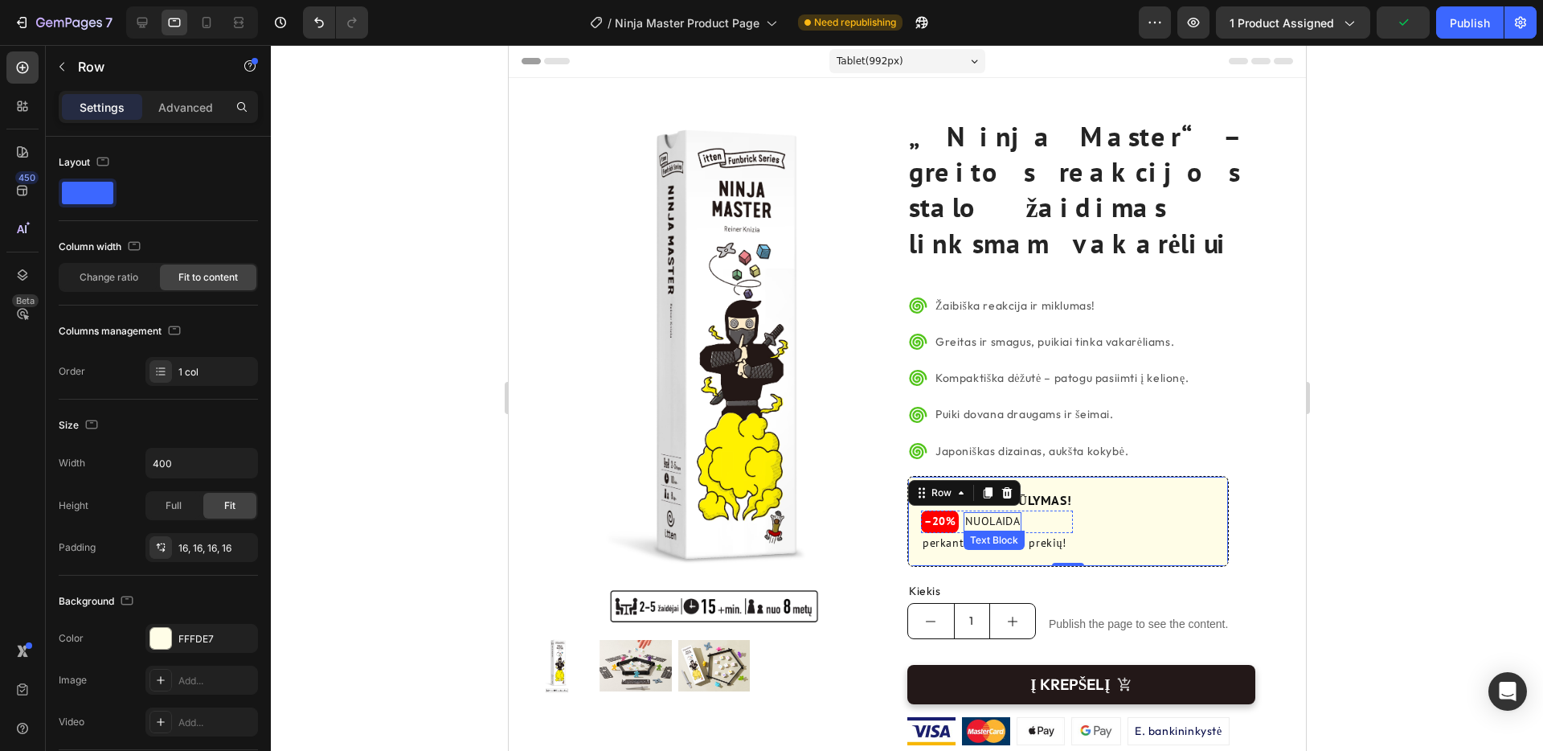
click at [997, 514] on p "NUOLAIDA" at bounding box center [991, 522] width 55 height 16
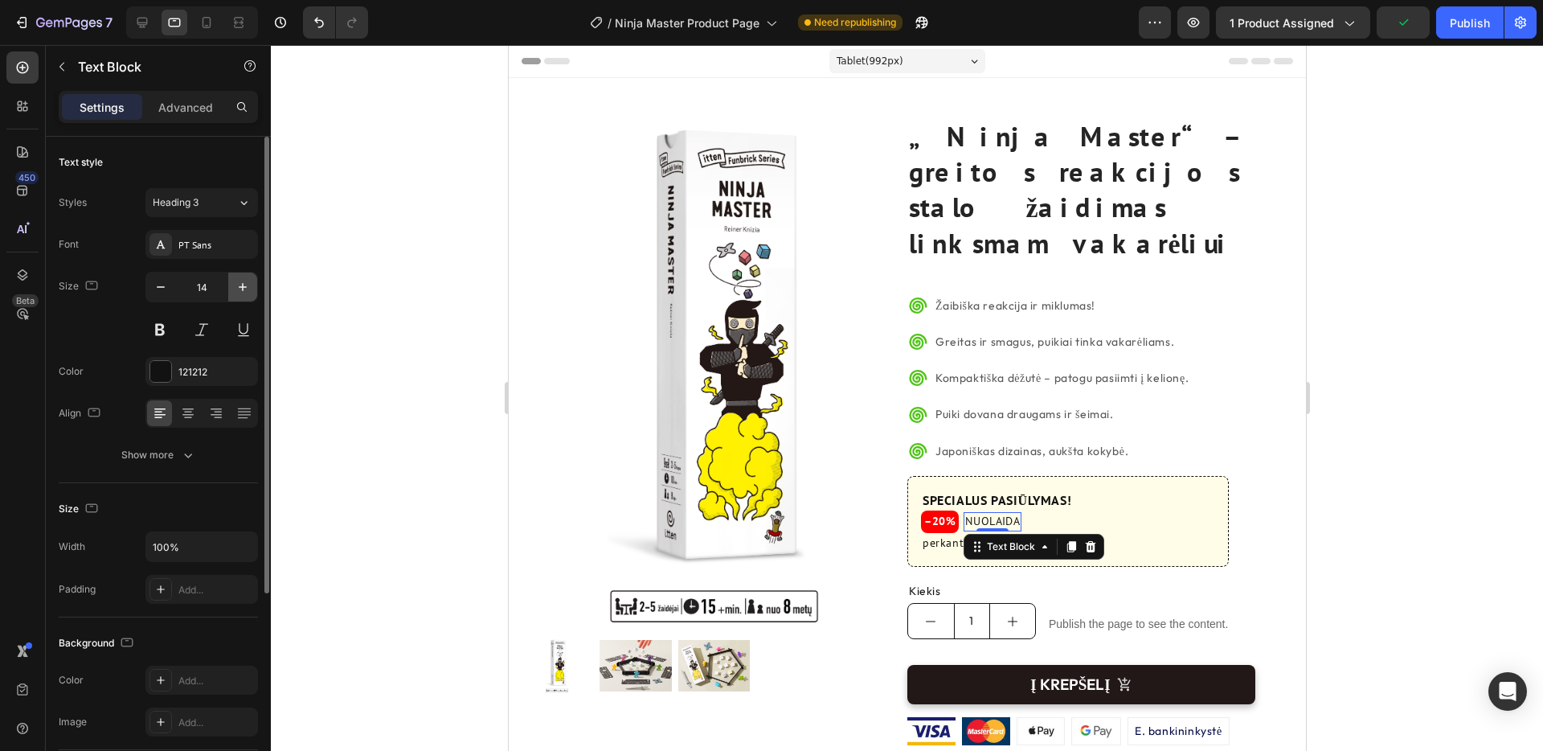
click at [245, 289] on icon "button" at bounding box center [243, 287] width 16 height 16
type input "16"
drag, startPoint x: 160, startPoint y: 330, endPoint x: 245, endPoint y: 338, distance: 85.6
click at [160, 330] on button at bounding box center [159, 329] width 29 height 29
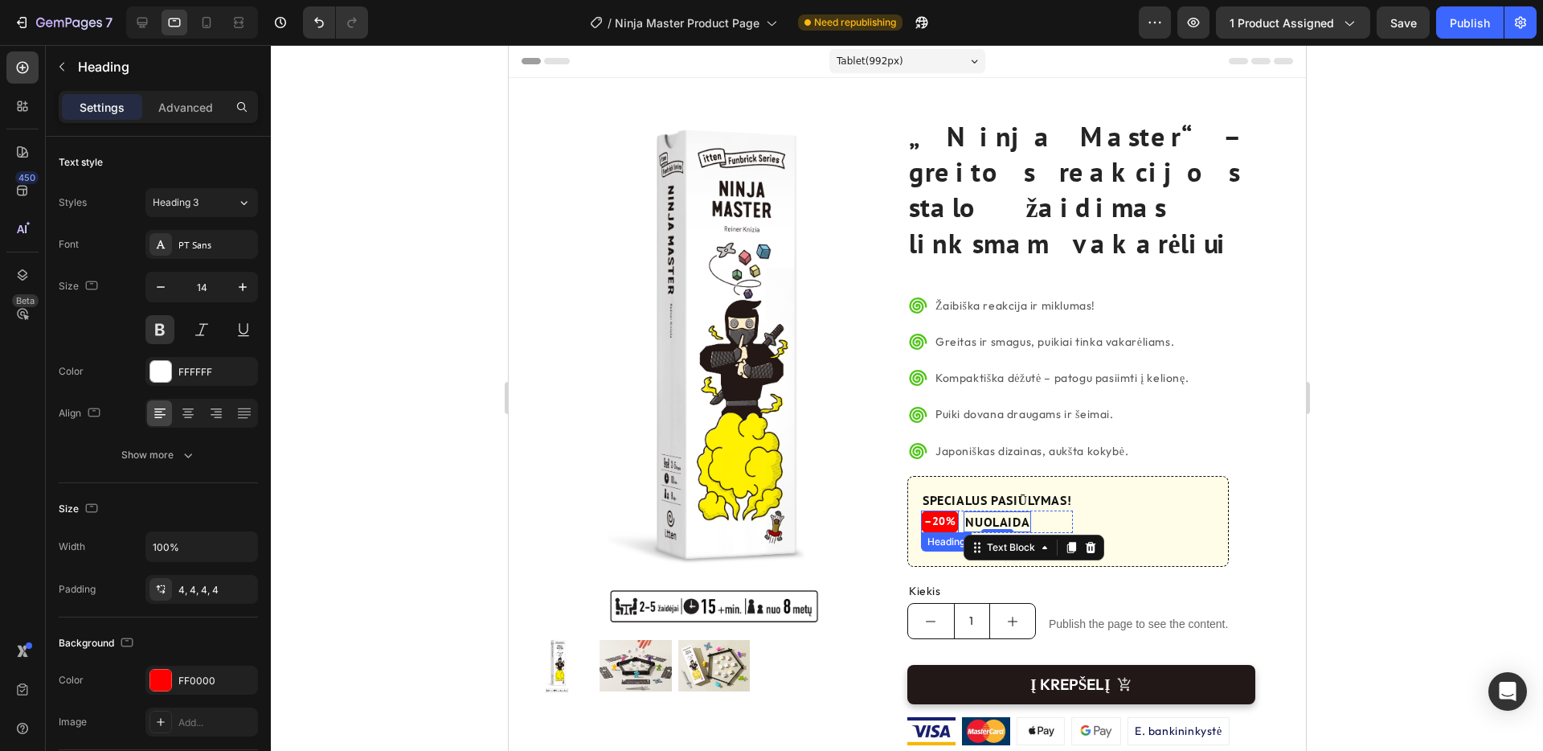
click at [943, 510] on h3 "–20%" at bounding box center [939, 521] width 38 height 23
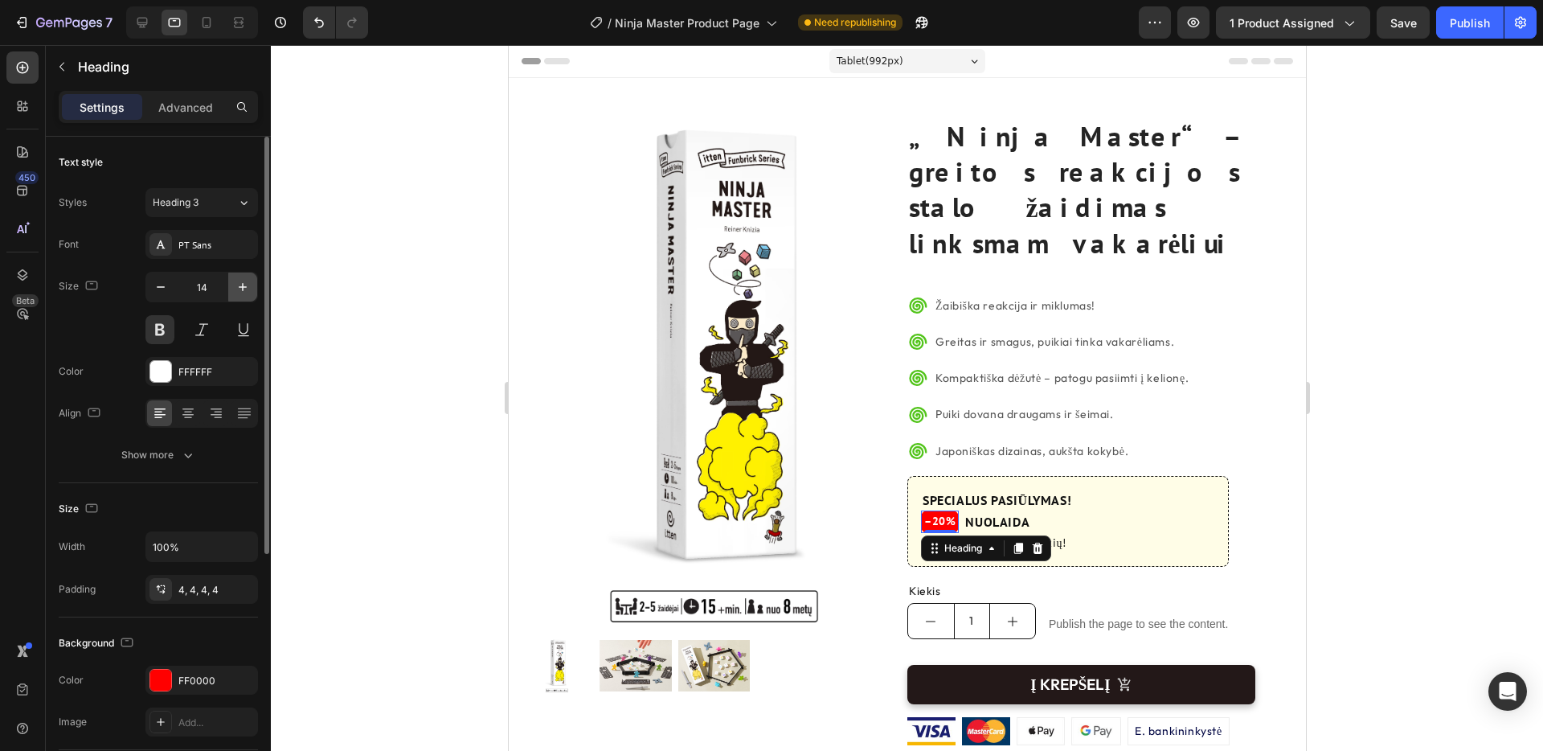
click at [246, 290] on icon "button" at bounding box center [243, 287] width 16 height 16
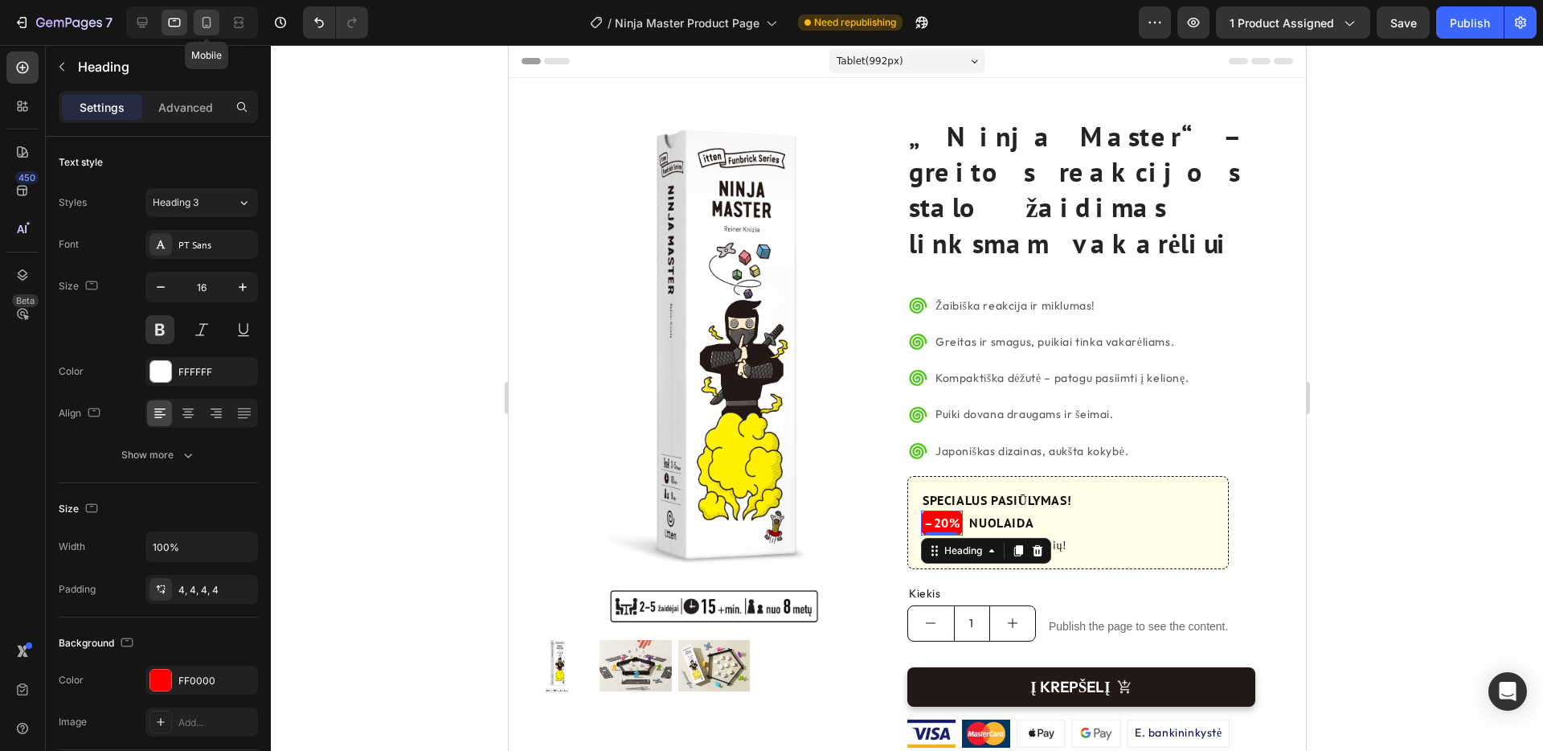
click at [203, 26] on icon at bounding box center [207, 22] width 9 height 11
type input "22"
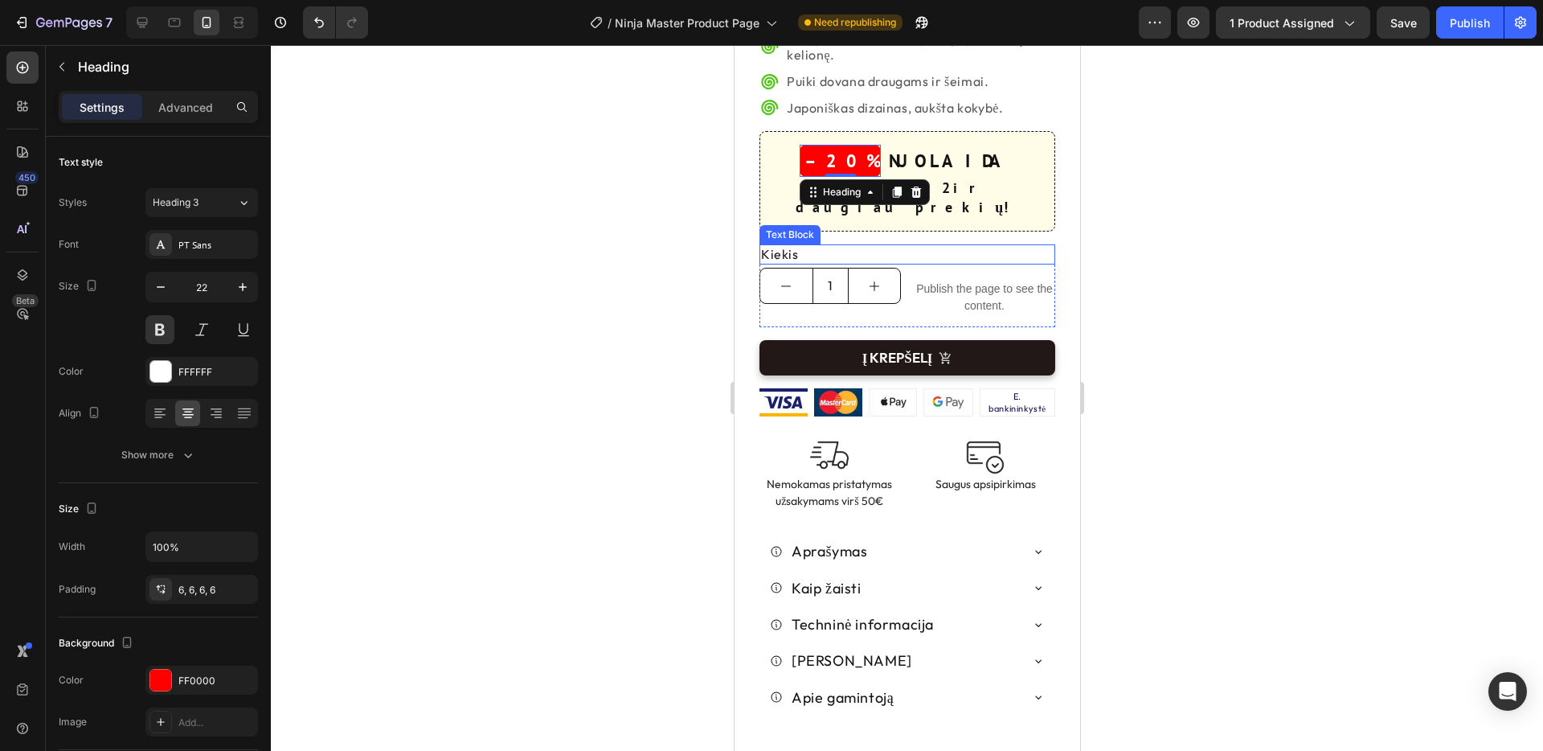
scroll to position [577, 0]
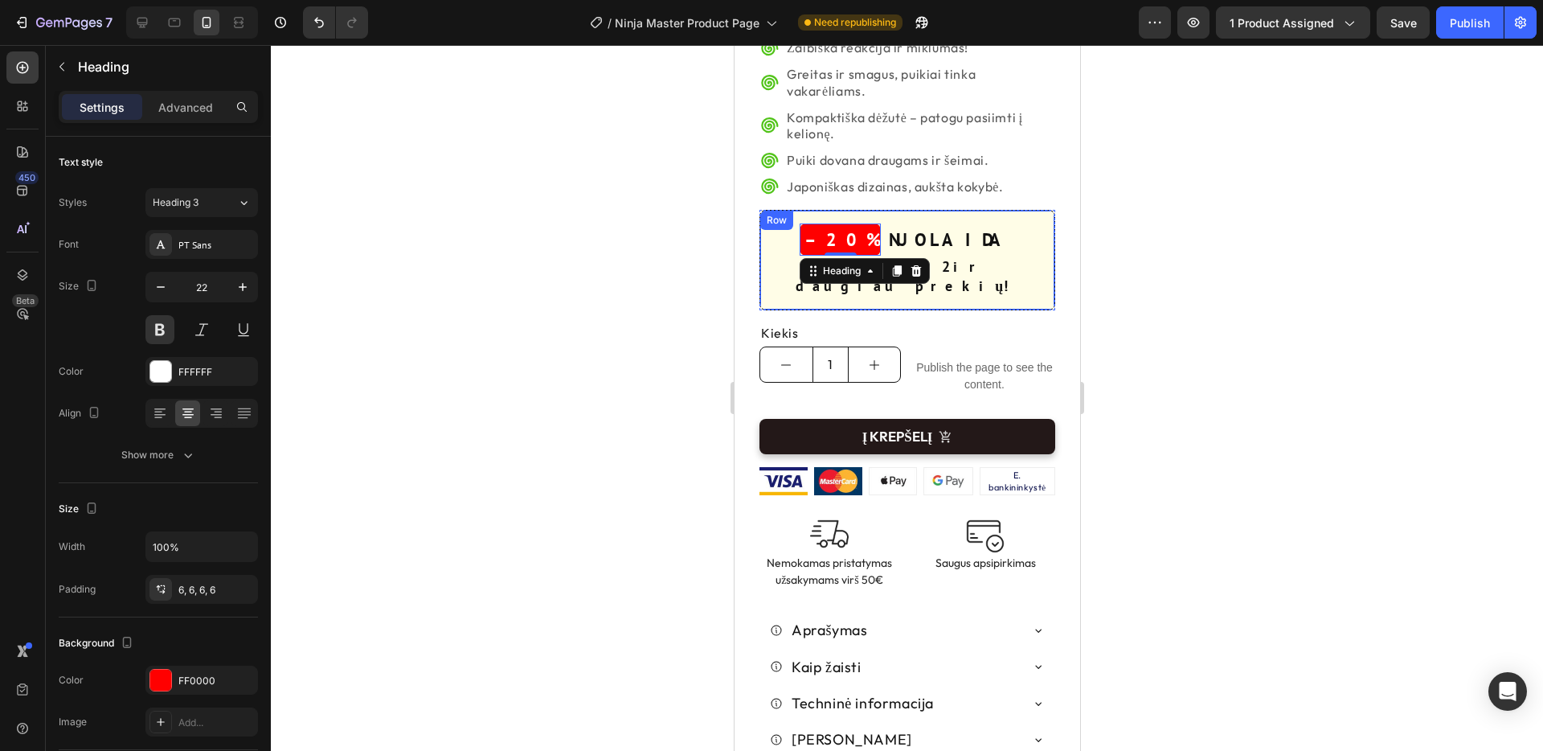
click at [1004, 267] on div "SPECIALUS PASIŪLYMAS! Heading –20% Heading 0 NUOLAIDA Text Block Row perkant 2 …" at bounding box center [907, 260] width 296 height 100
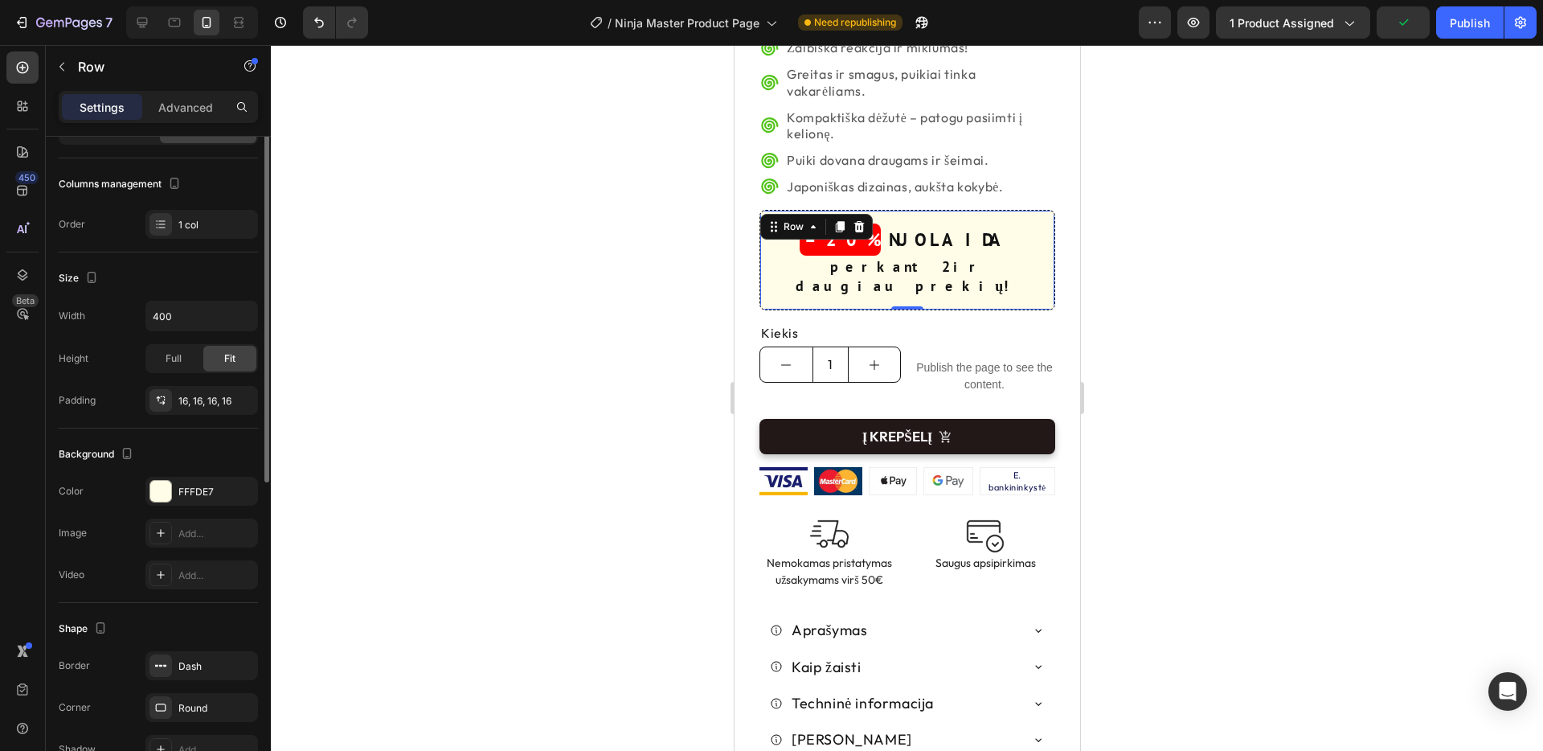
scroll to position [328, 0]
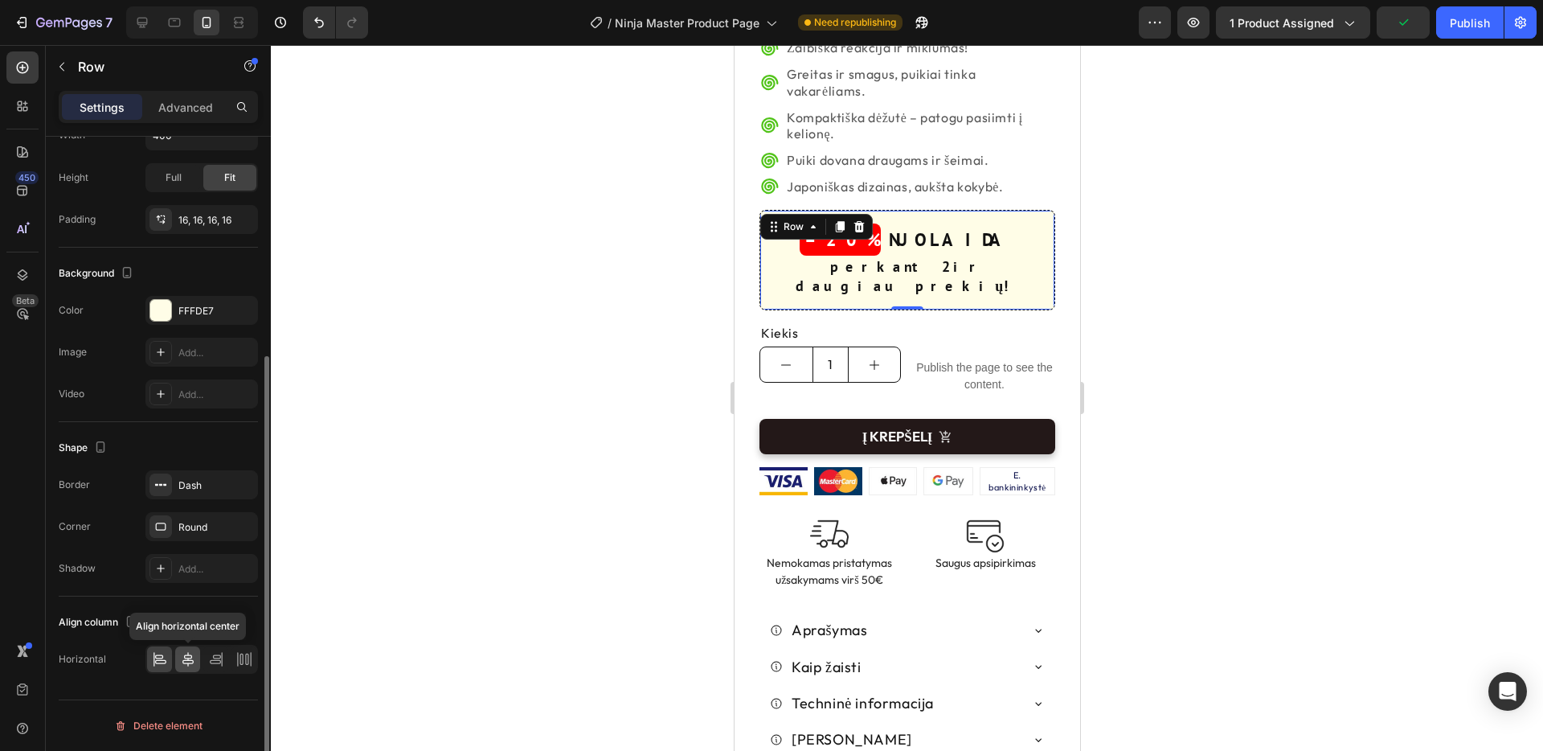
click at [190, 656] on icon at bounding box center [188, 659] width 16 height 16
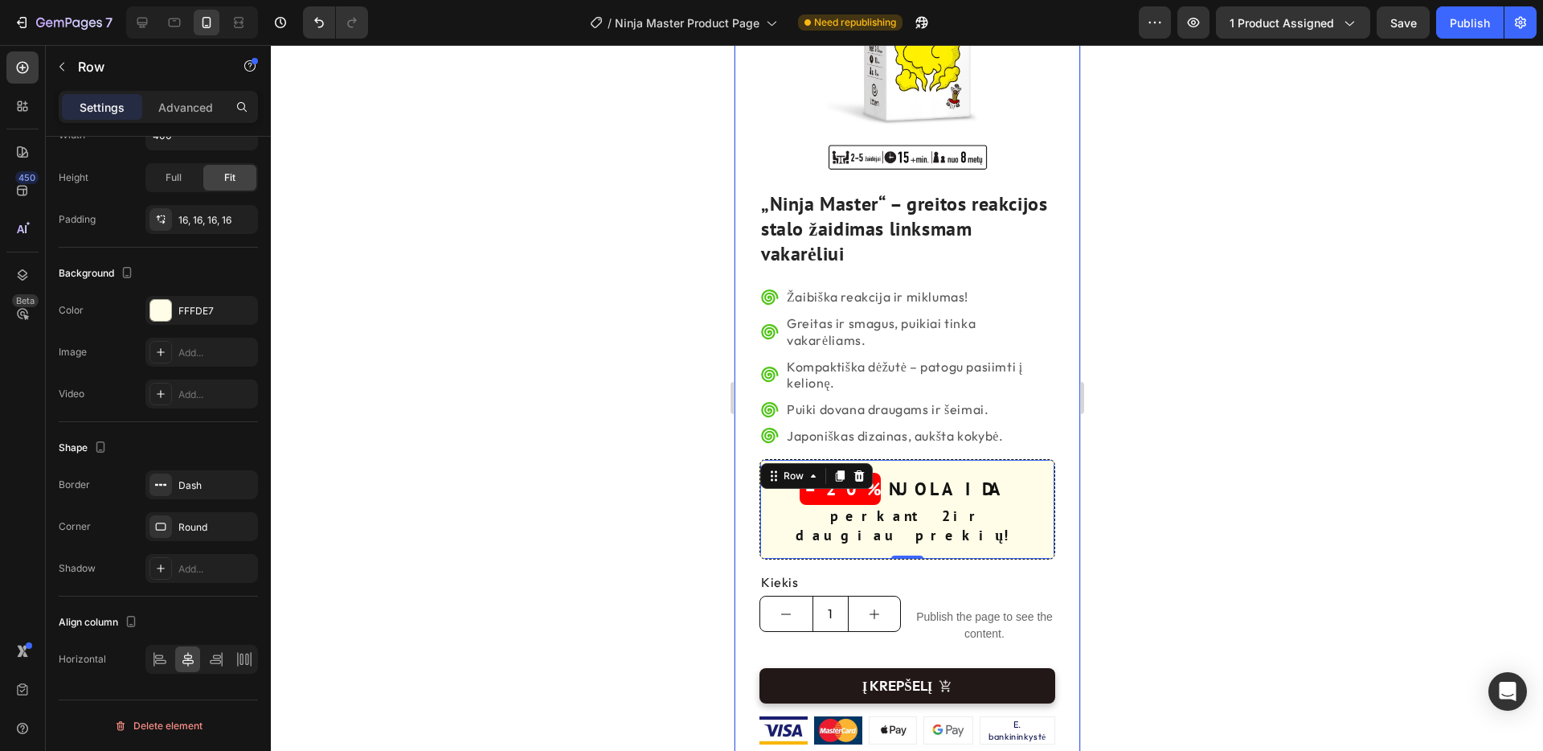
scroll to position [0, 0]
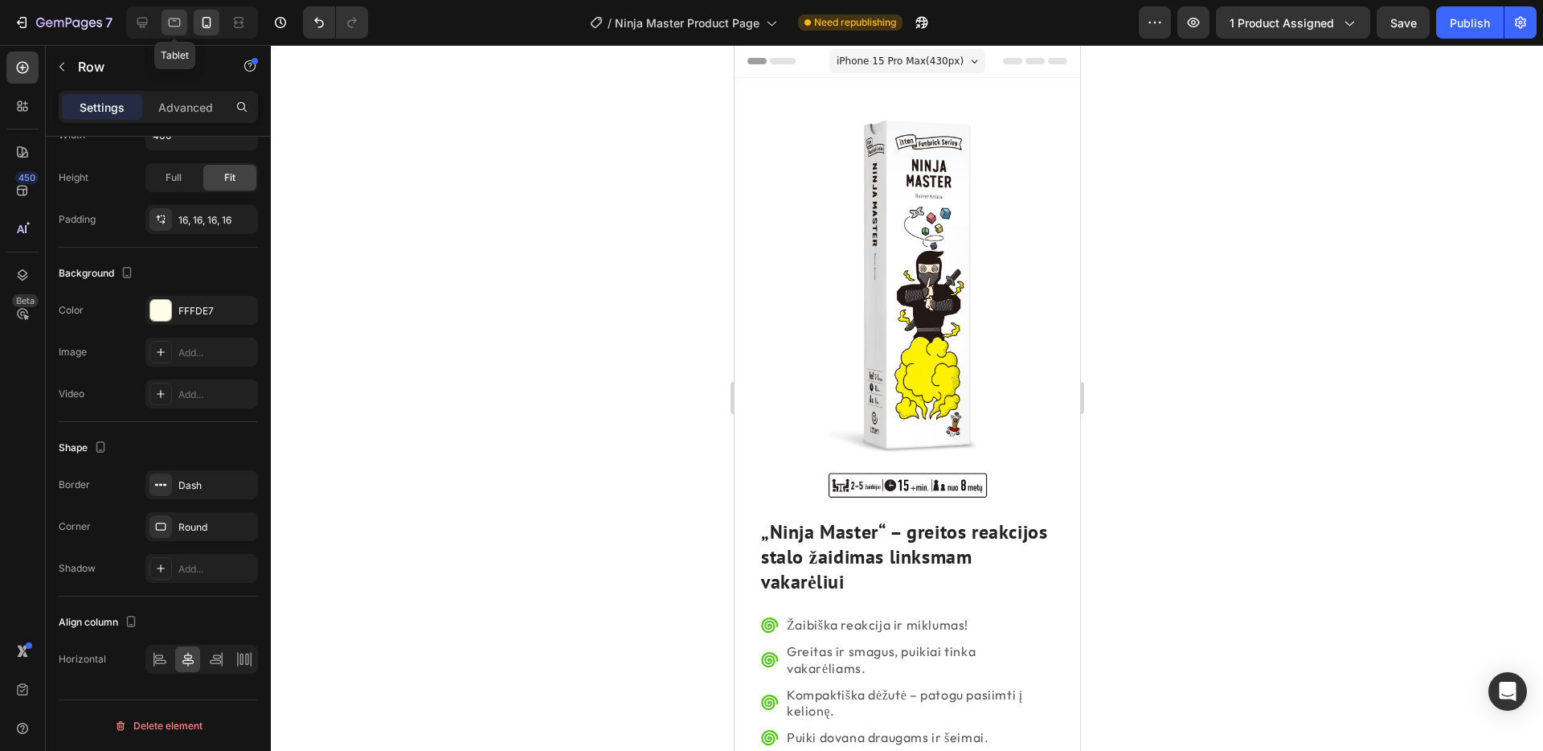
click at [170, 17] on icon at bounding box center [174, 22] width 16 height 16
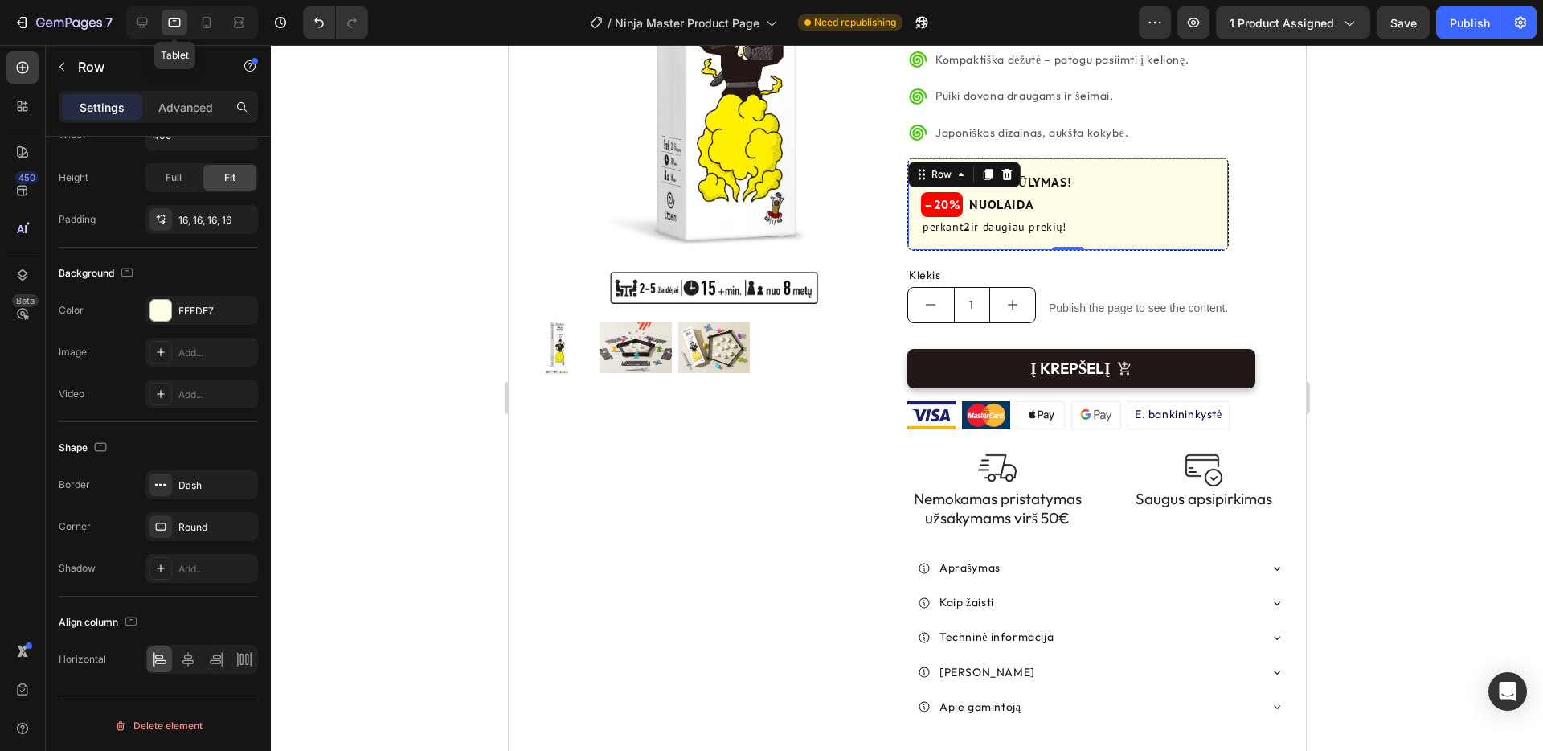
scroll to position [339, 0]
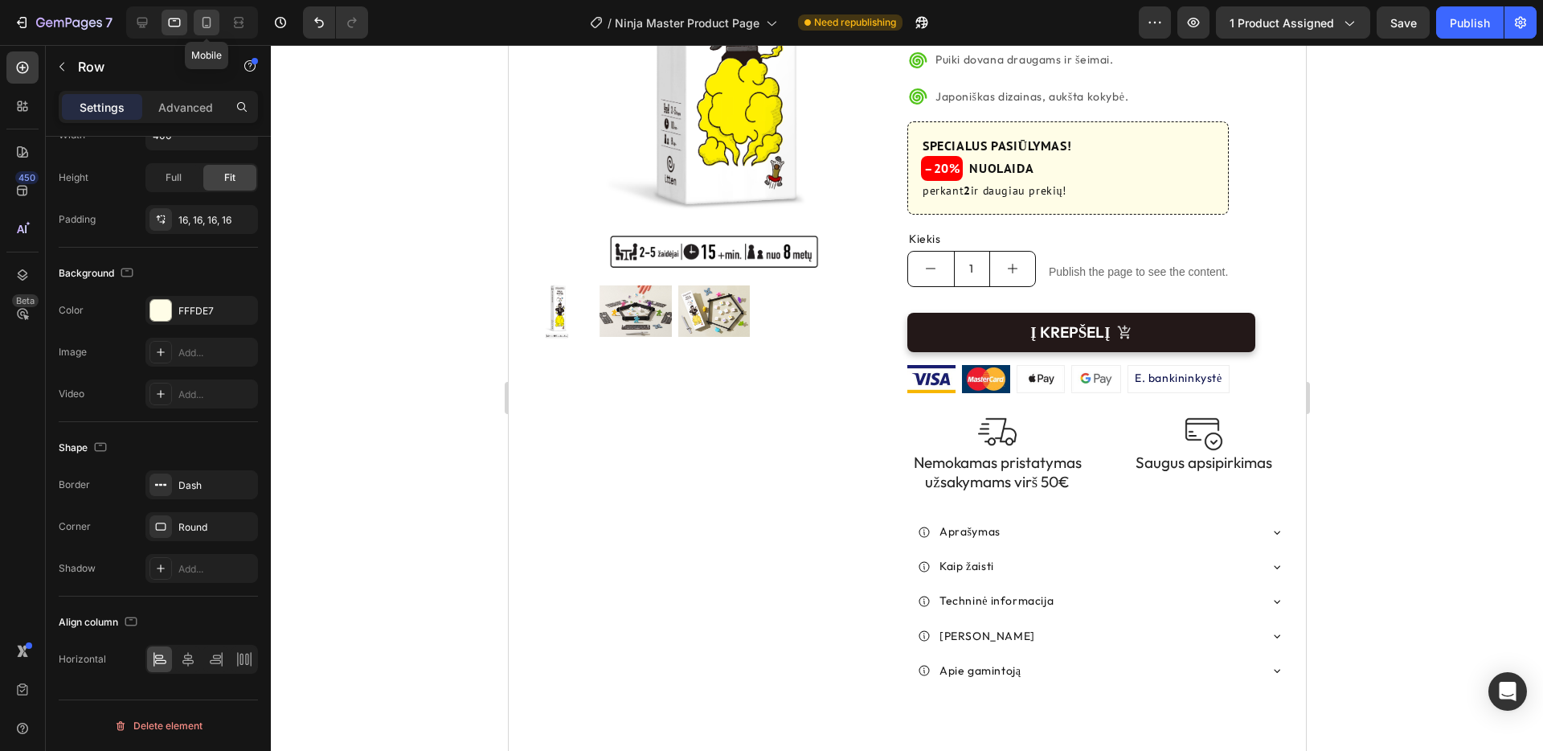
click at [212, 24] on icon at bounding box center [207, 22] width 16 height 16
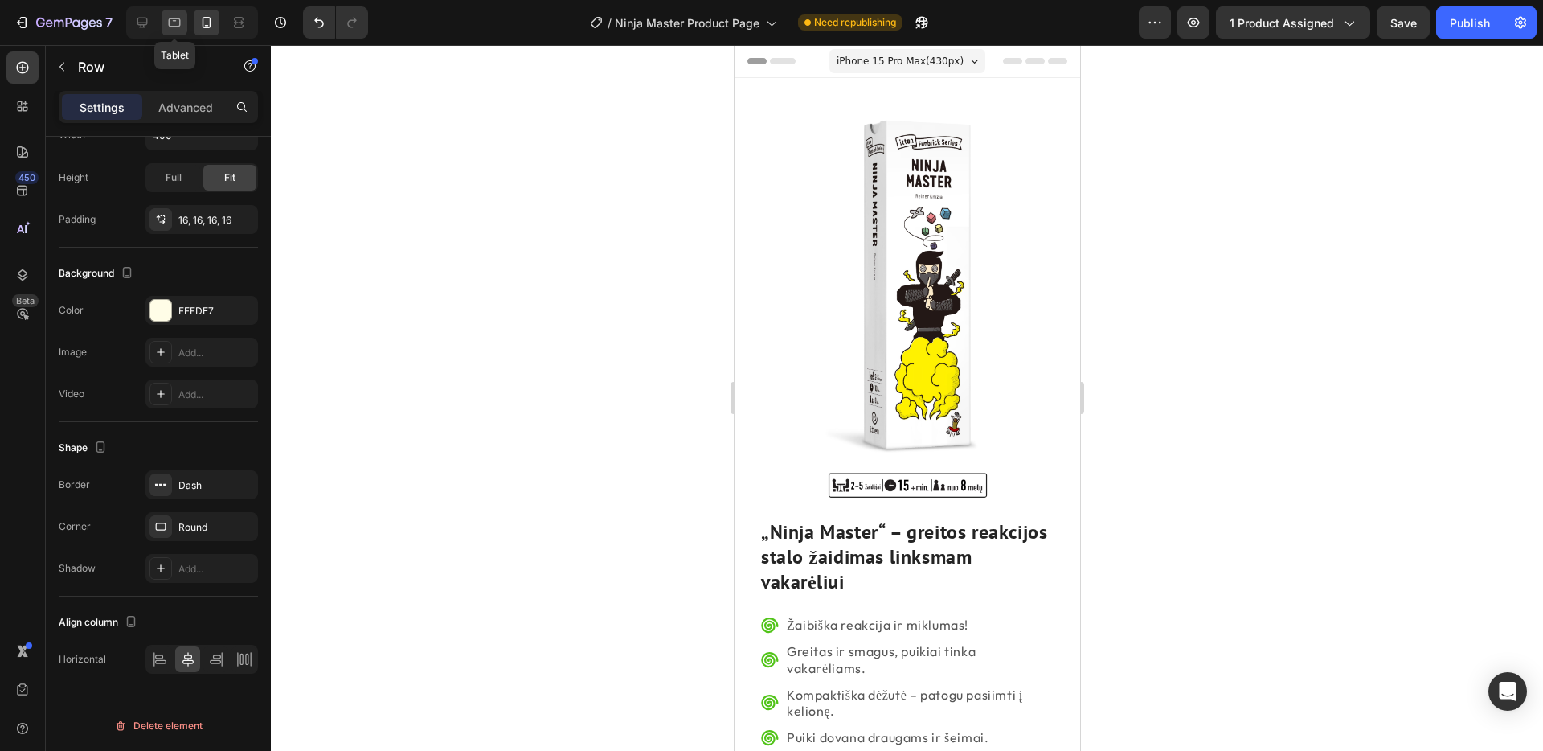
click at [171, 23] on icon at bounding box center [174, 22] width 16 height 16
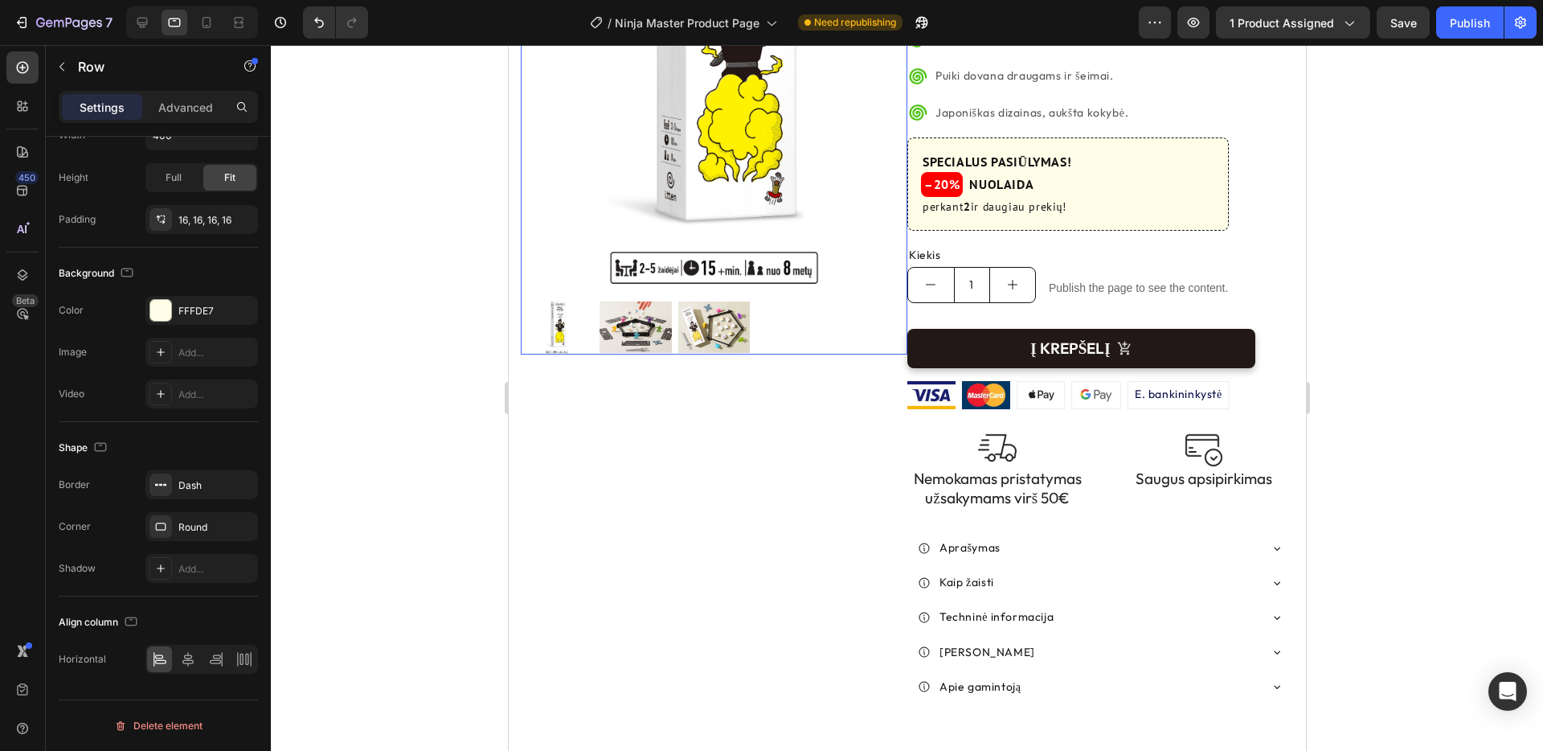
scroll to position [339, 0]
drag, startPoint x: 1478, startPoint y: 29, endPoint x: 1468, endPoint y: 61, distance: 33.8
click at [1478, 29] on div "Publish" at bounding box center [1470, 22] width 40 height 17
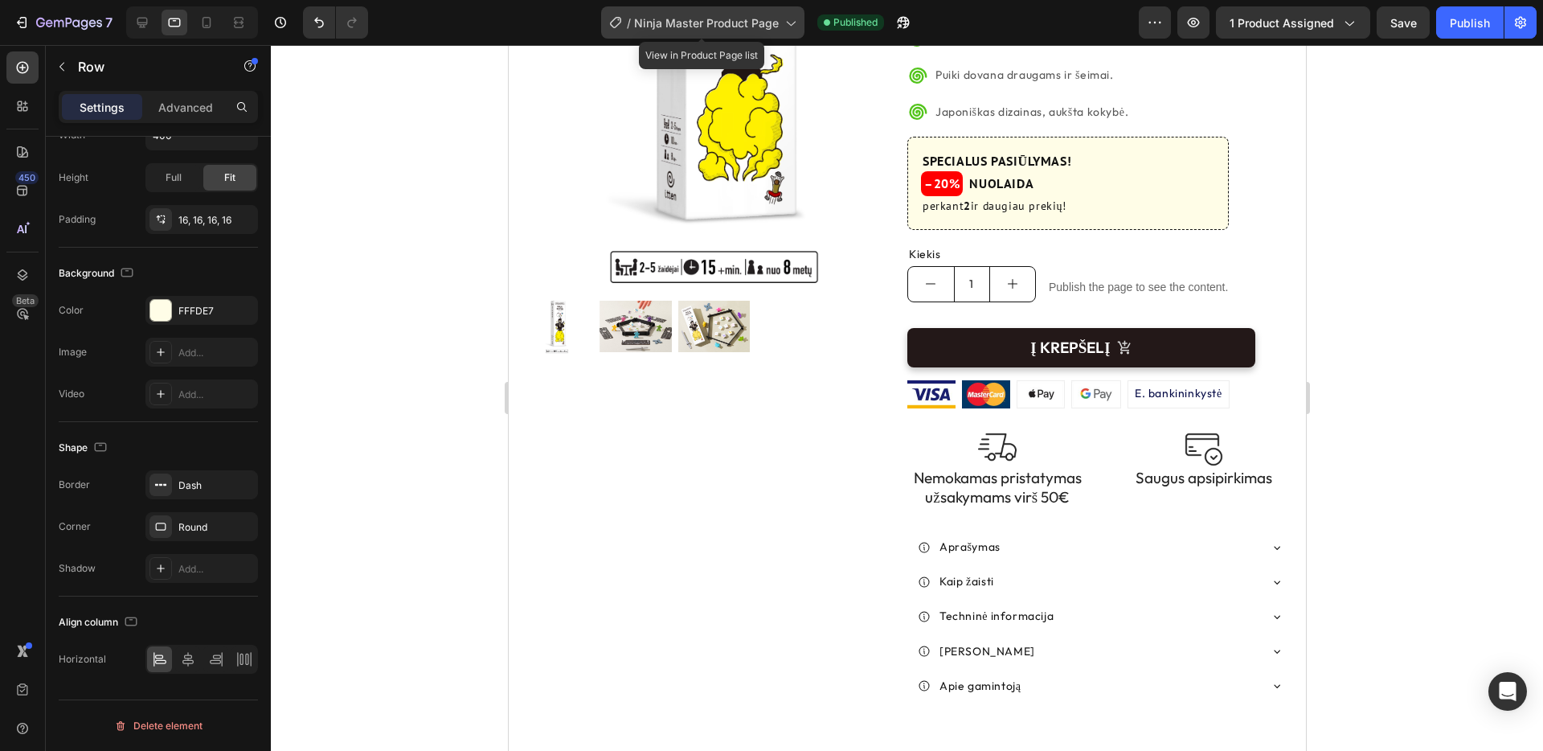
click at [788, 19] on icon at bounding box center [790, 22] width 16 height 16
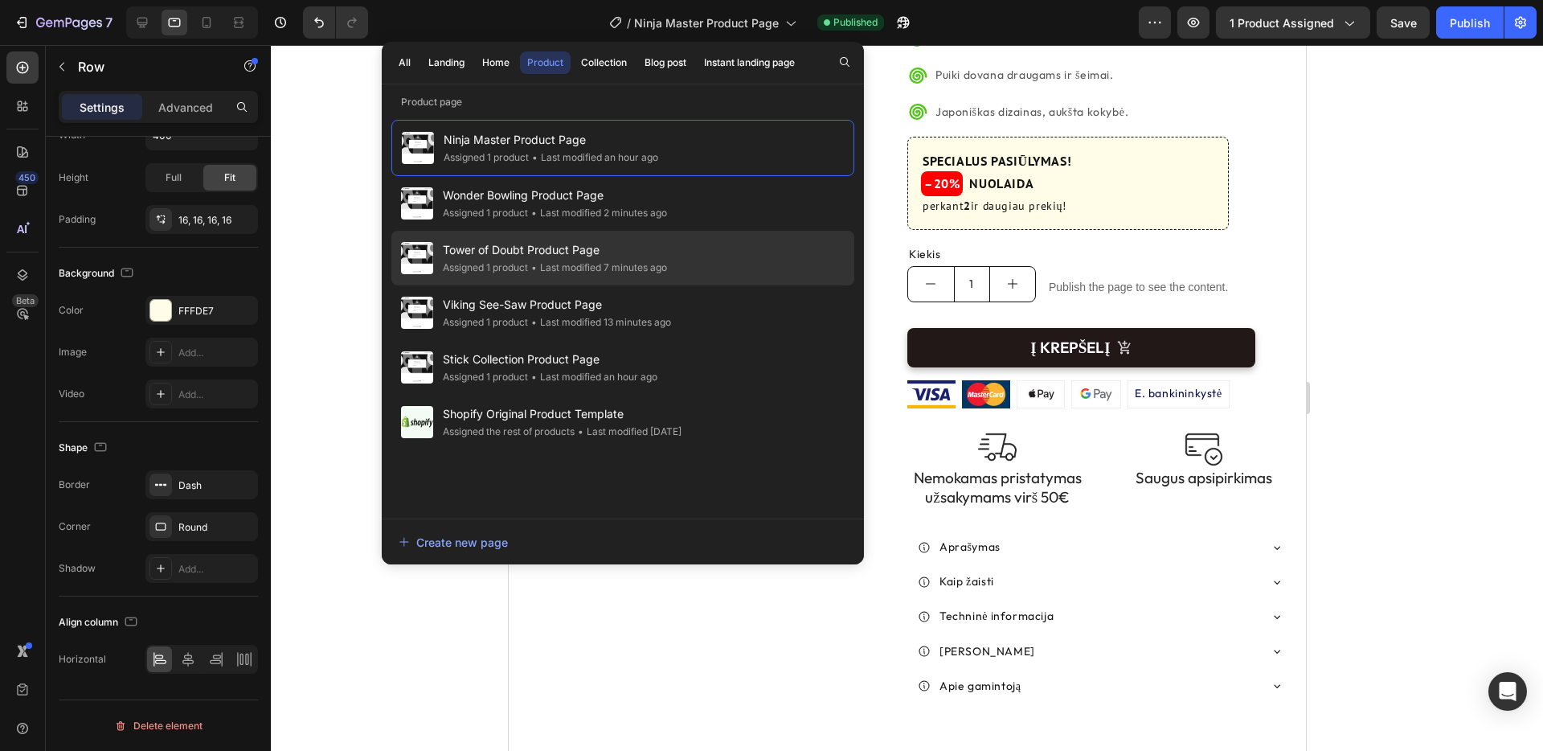
click at [595, 246] on span "Tower of Doubt Product Page" at bounding box center [555, 249] width 224 height 19
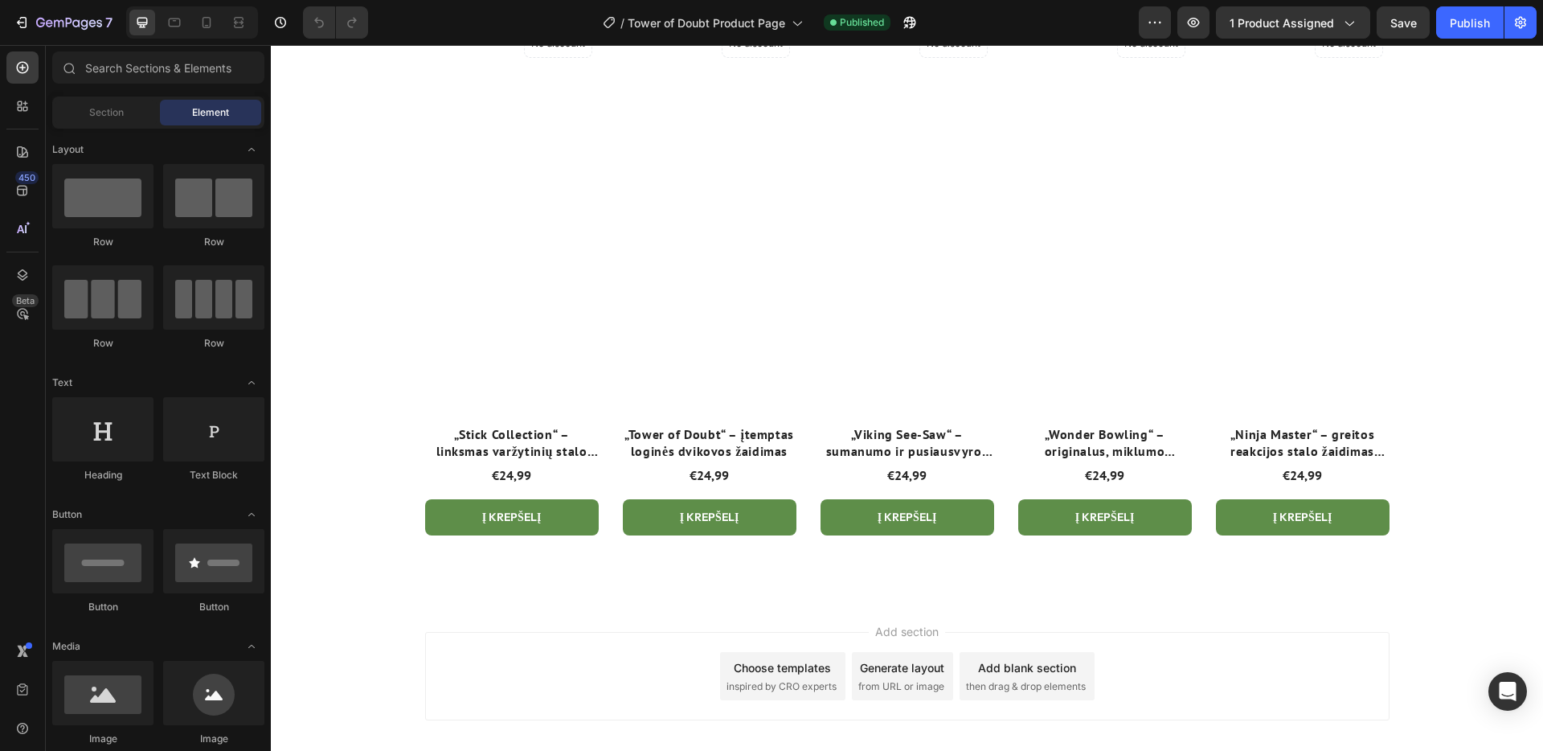
scroll to position [4338, 0]
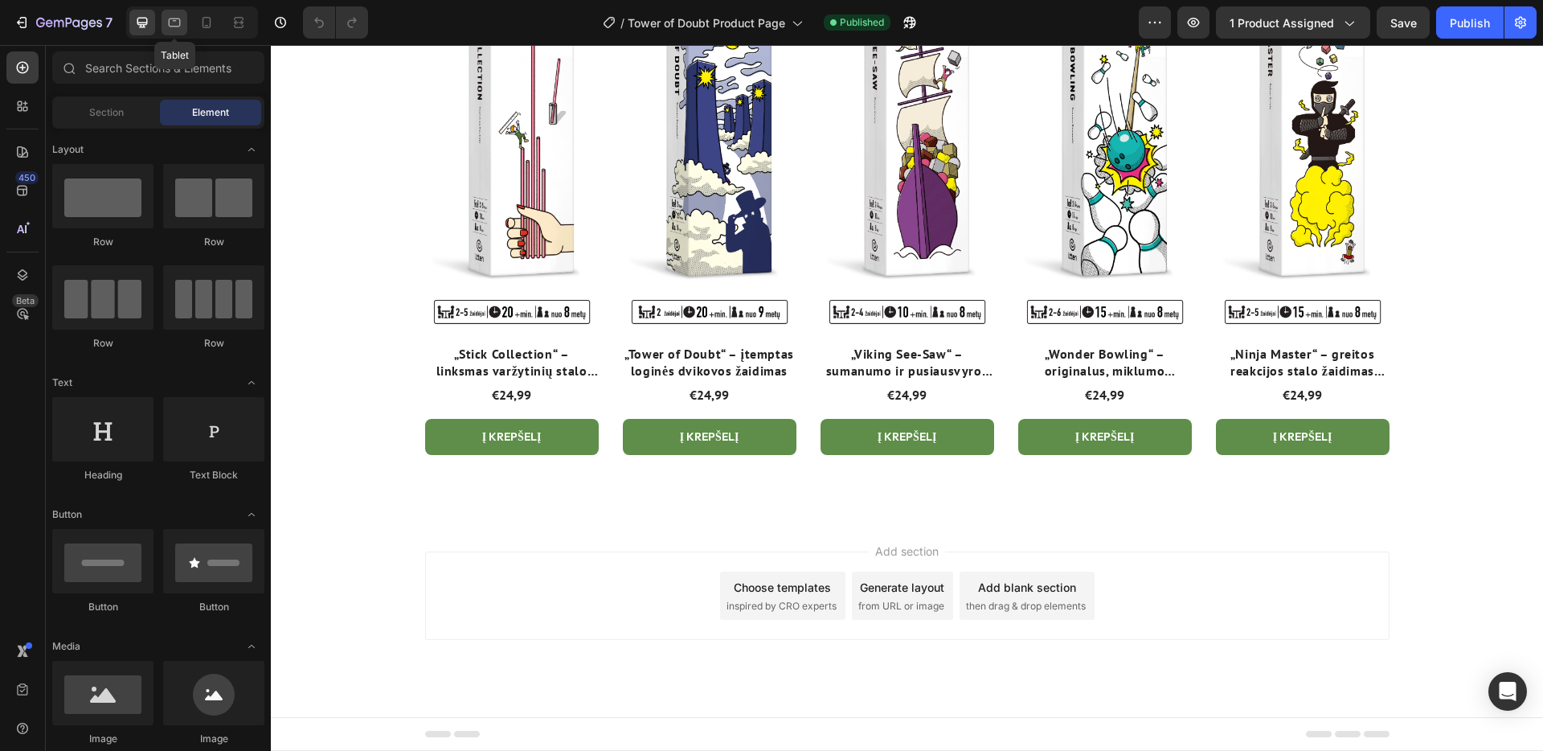
click at [176, 23] on icon at bounding box center [174, 22] width 16 height 16
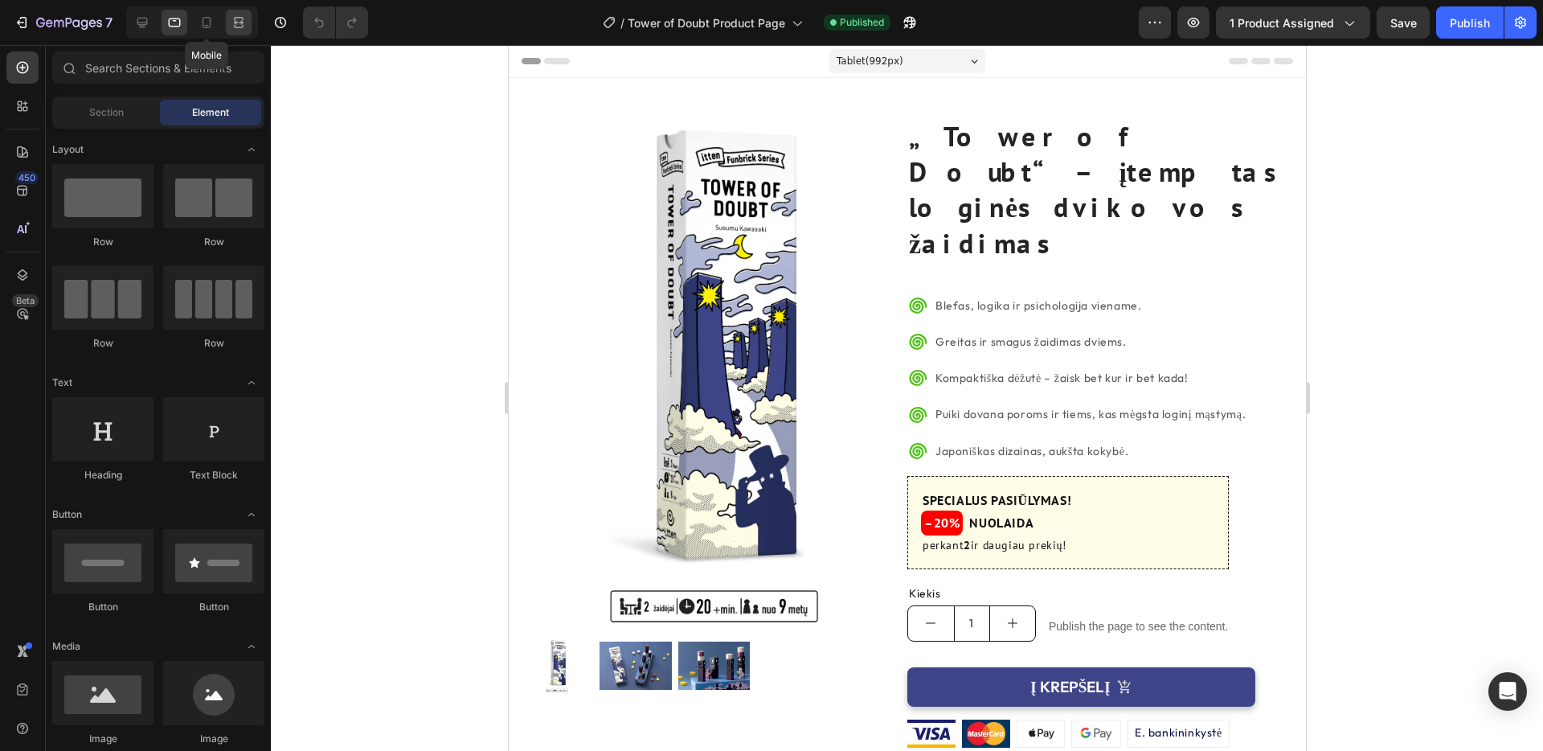
click at [203, 13] on div at bounding box center [207, 23] width 26 height 26
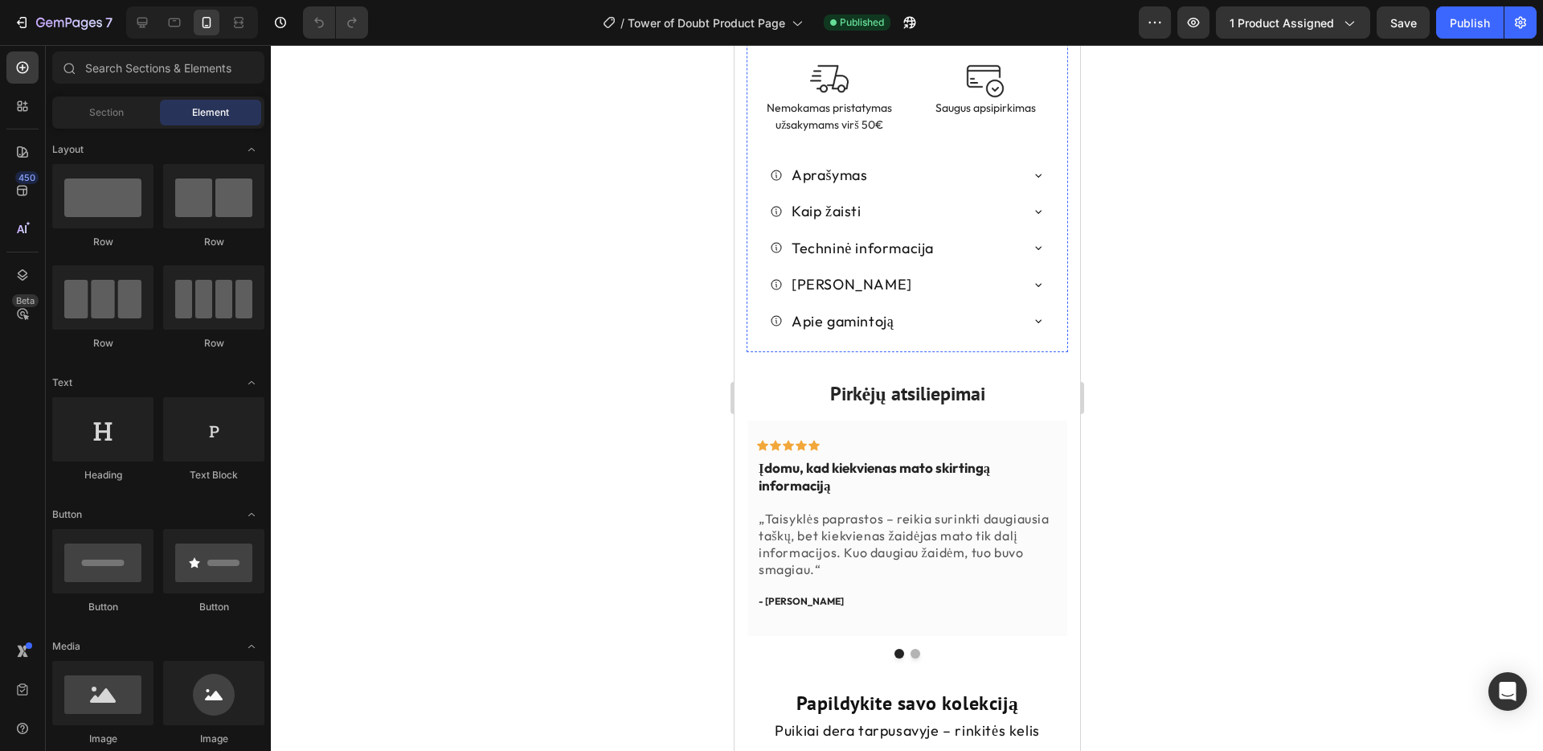
scroll to position [1004, 0]
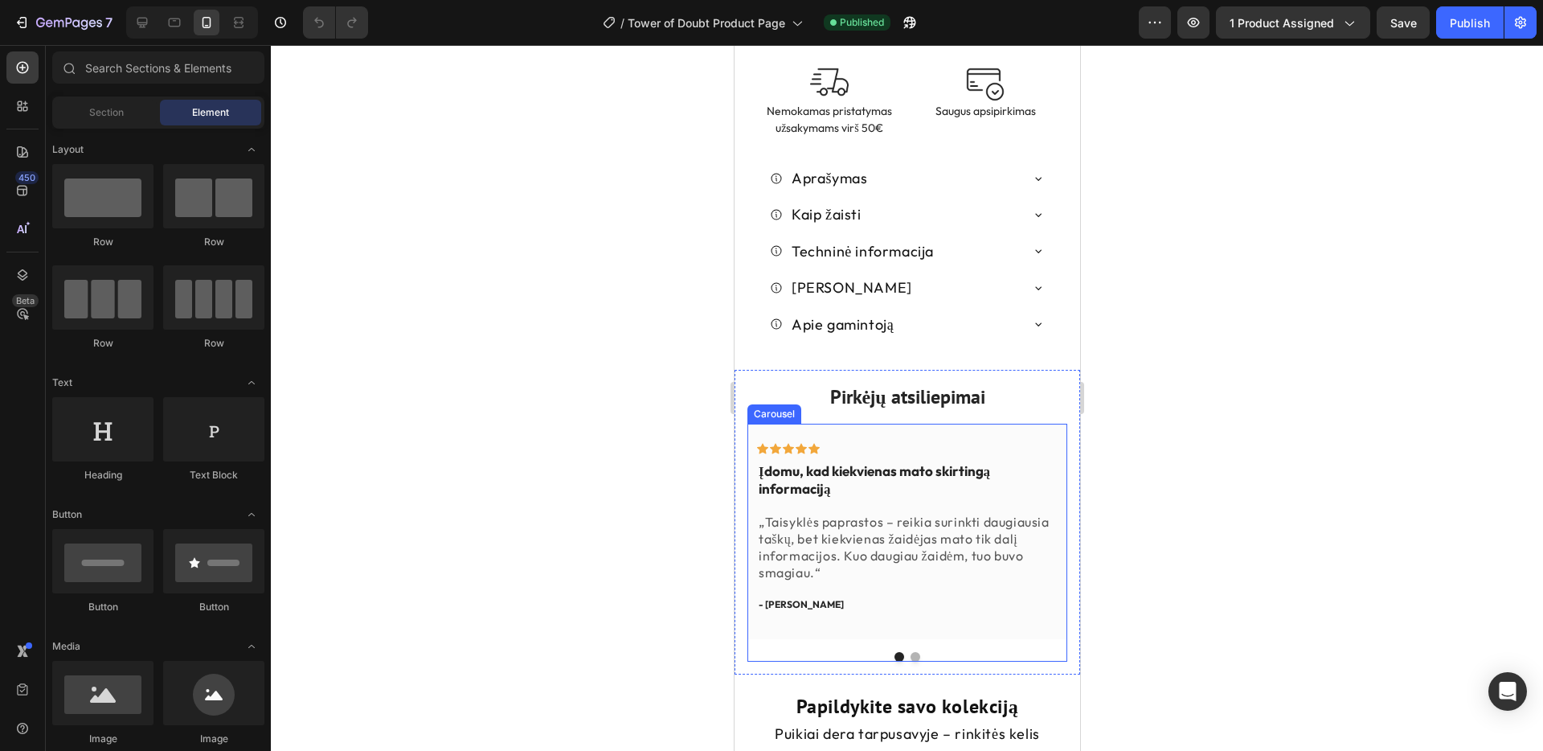
click at [918, 652] on div at bounding box center [907, 657] width 320 height 10
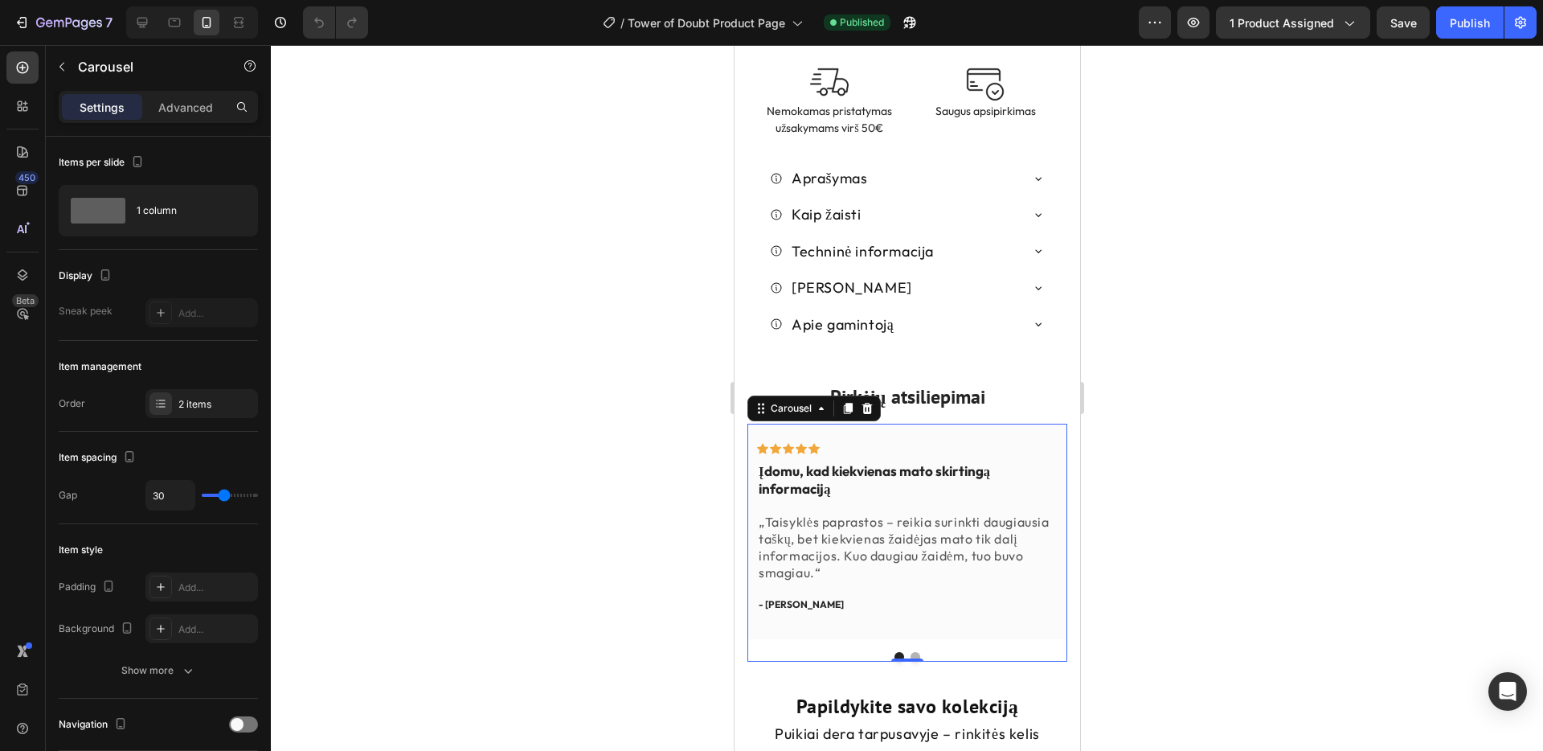
click at [916, 652] on button "Dot" at bounding box center [915, 657] width 10 height 10
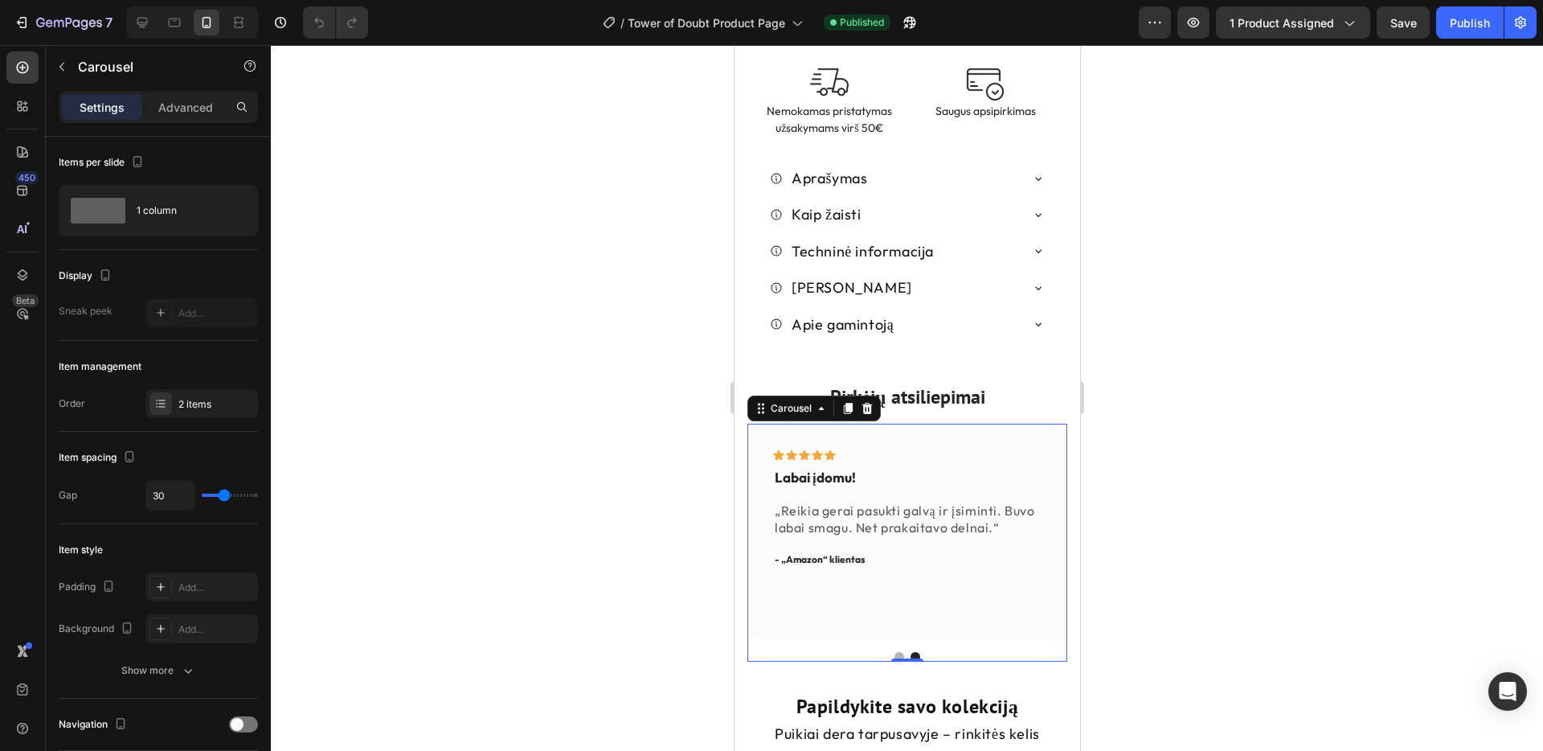
click at [899, 652] on button "Dot" at bounding box center [899, 657] width 10 height 10
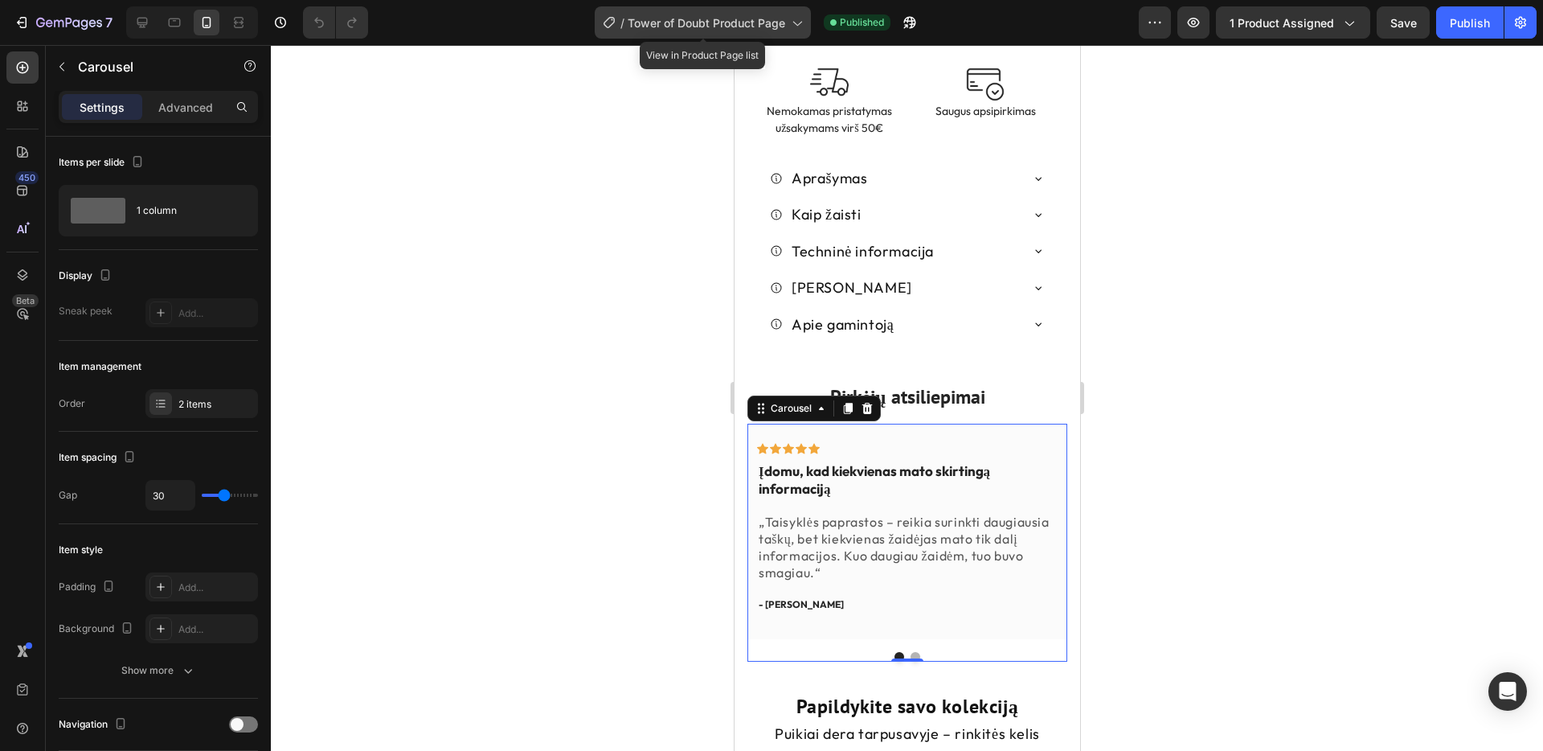
click at [800, 14] on icon at bounding box center [796, 22] width 16 height 16
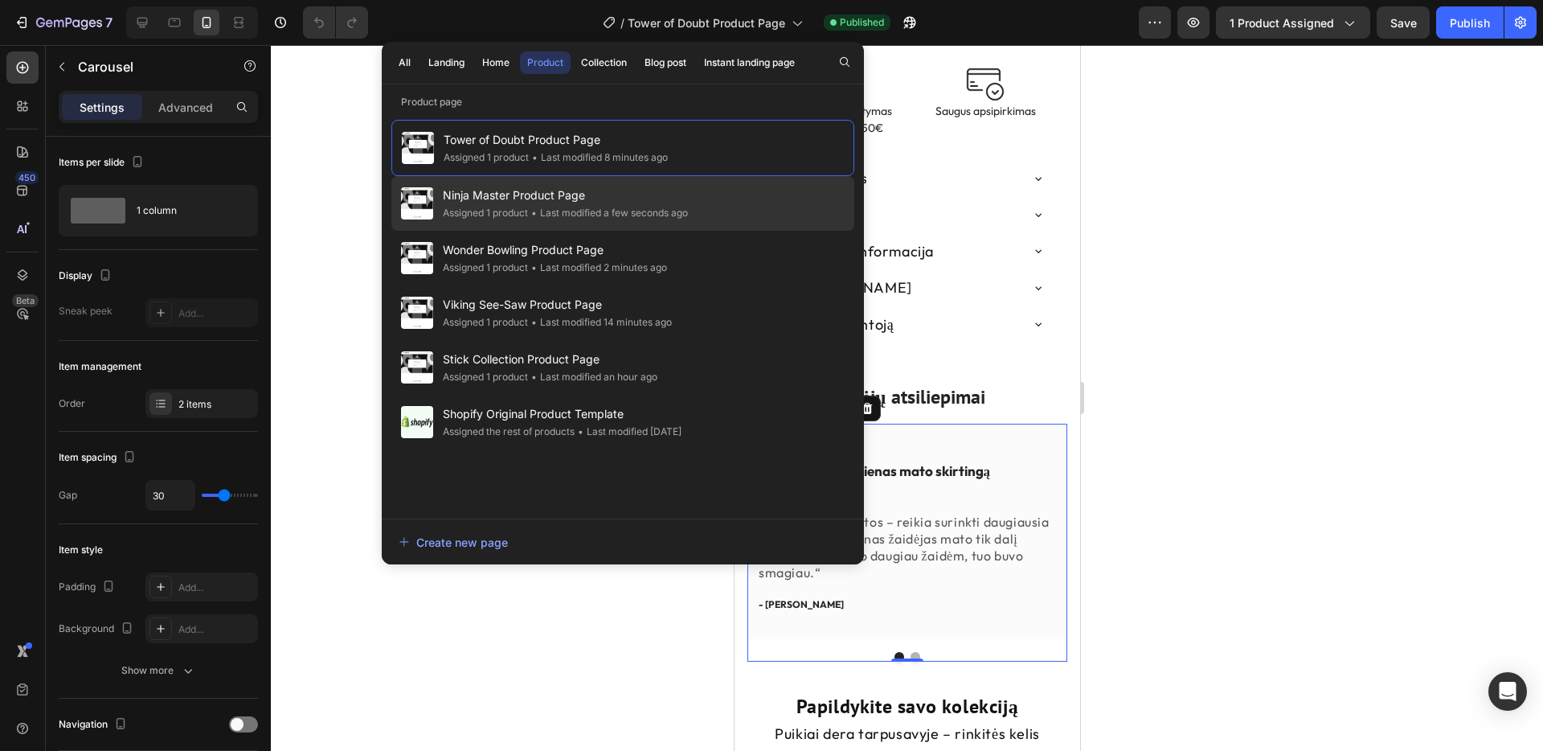
click at [601, 188] on span "Ninja Master Product Page" at bounding box center [565, 195] width 245 height 19
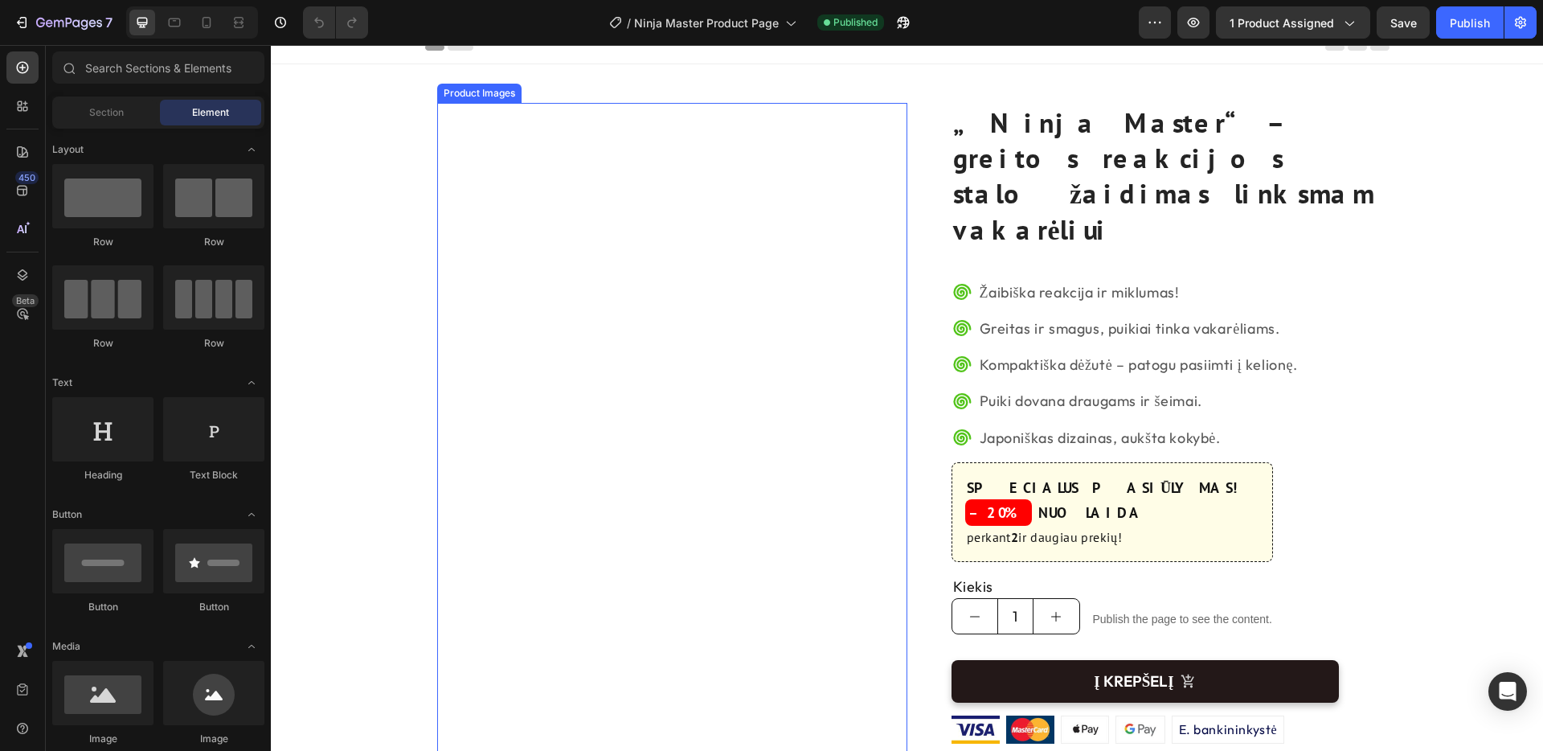
scroll to position [18, 0]
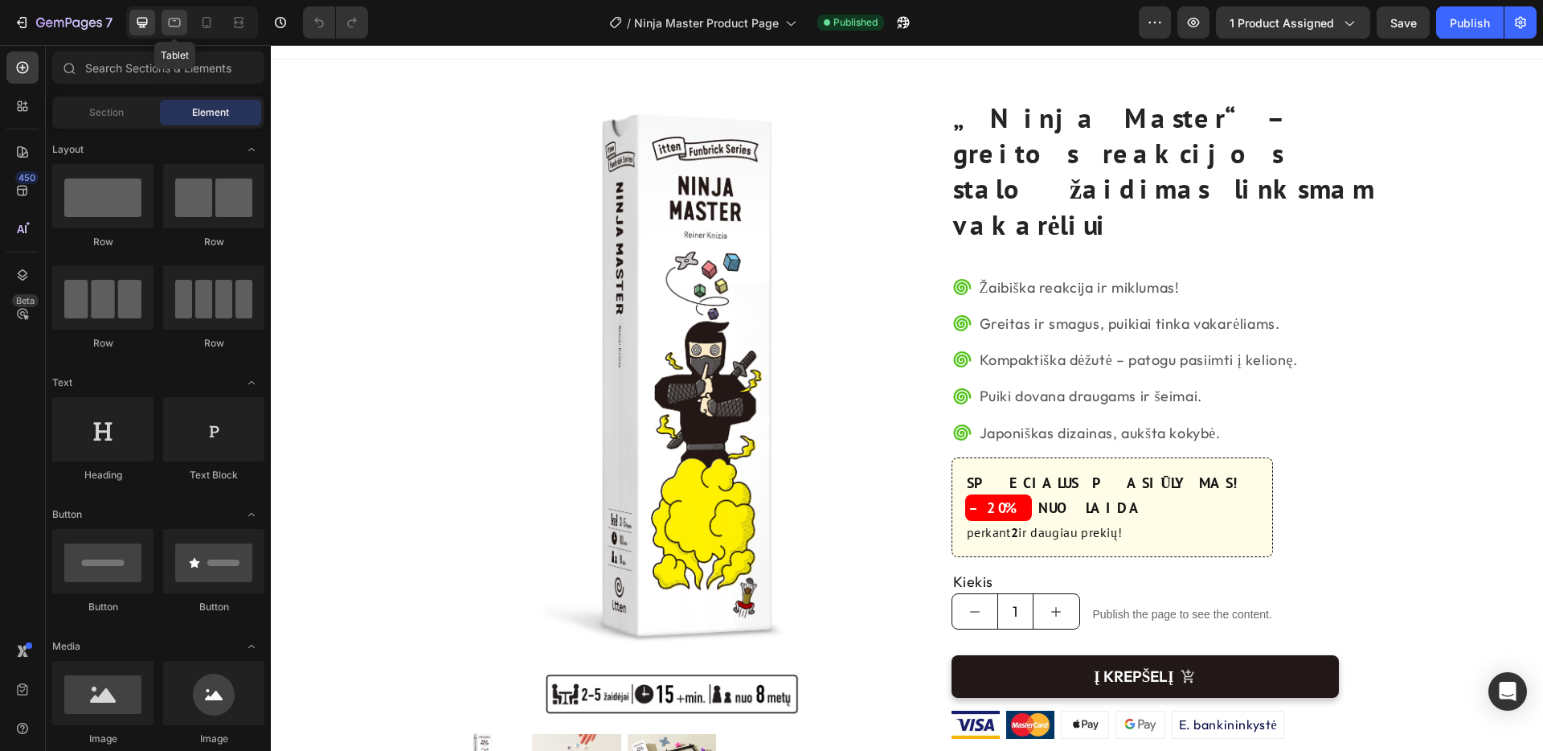
click at [177, 31] on div at bounding box center [175, 23] width 26 height 26
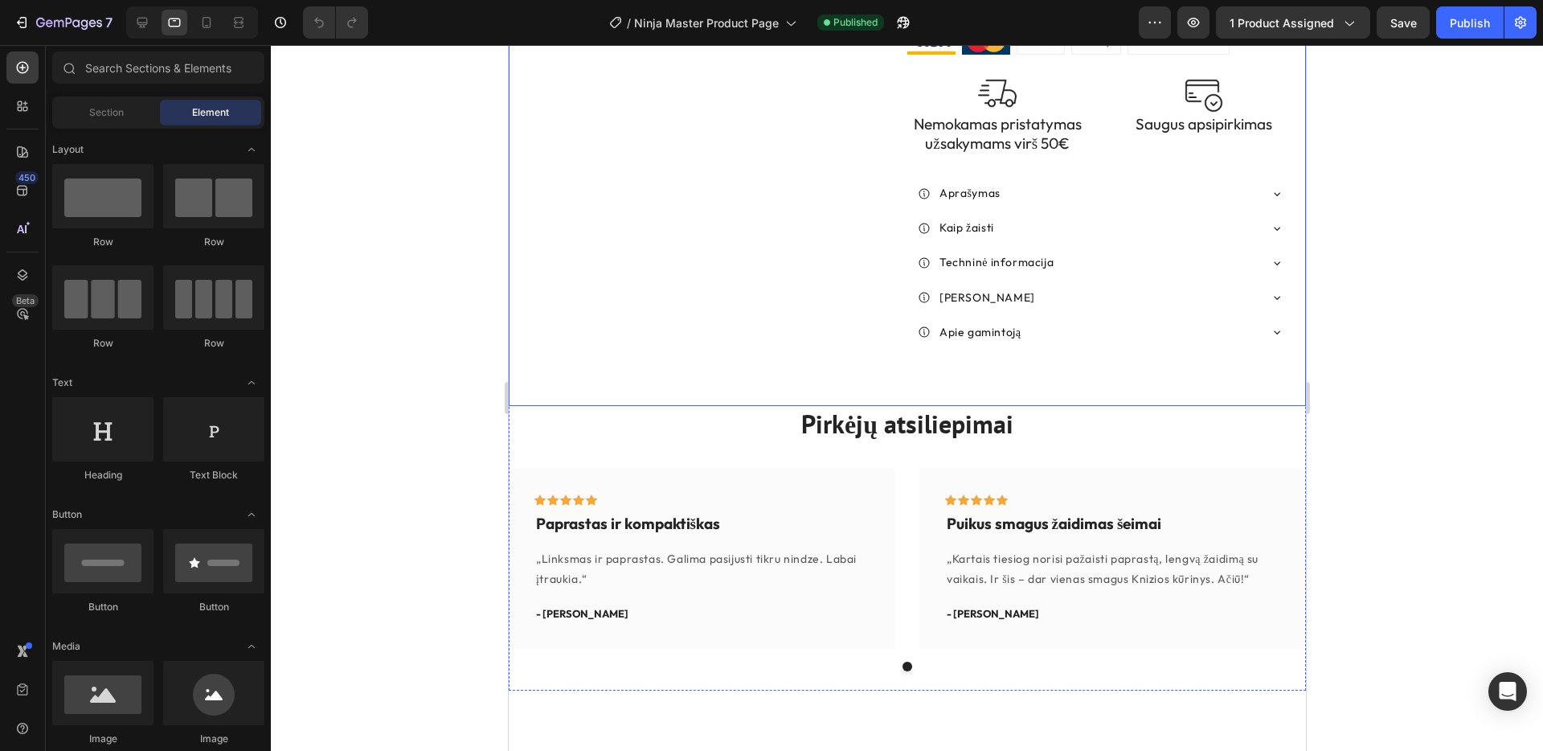
scroll to position [721, 0]
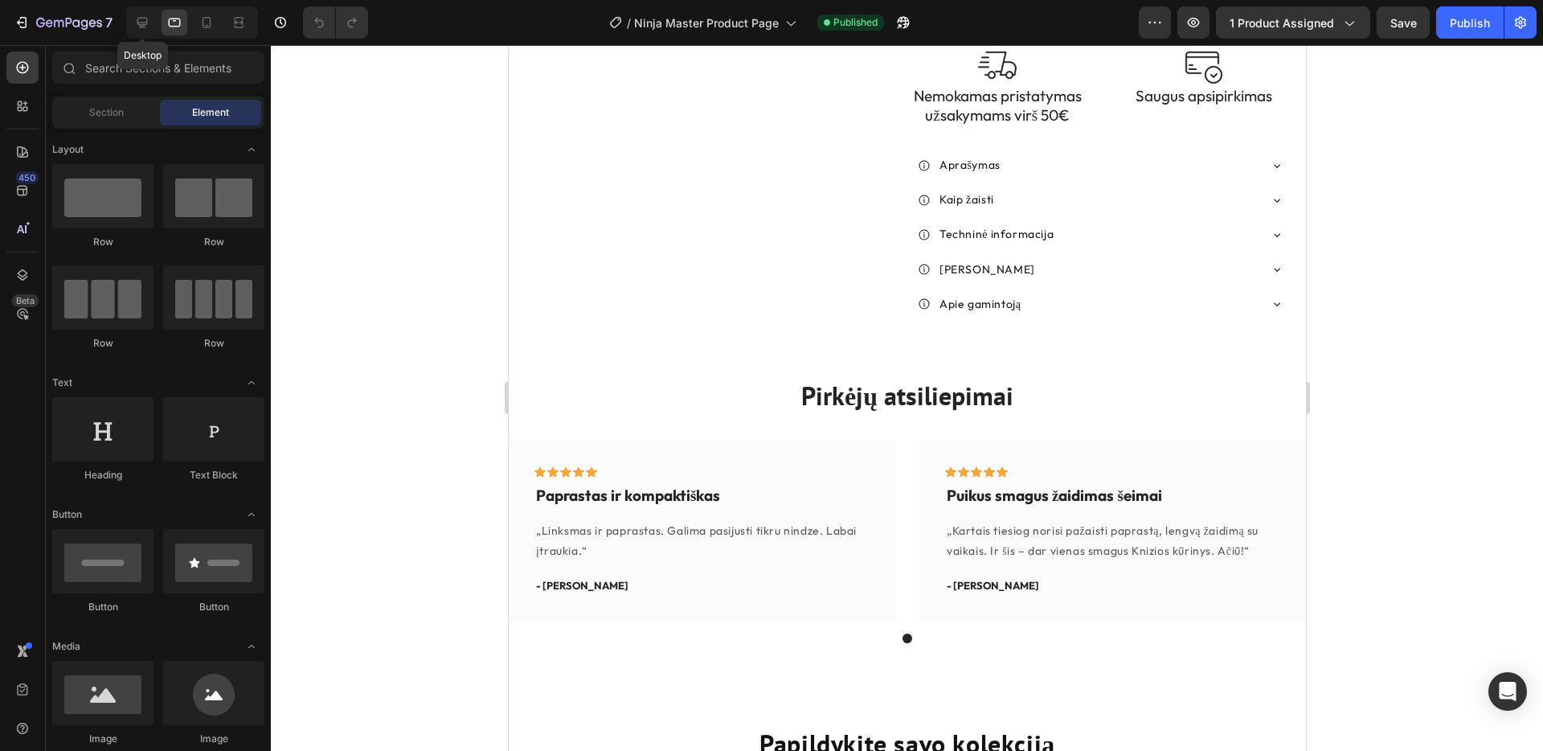
click at [149, 25] on icon at bounding box center [142, 22] width 16 height 16
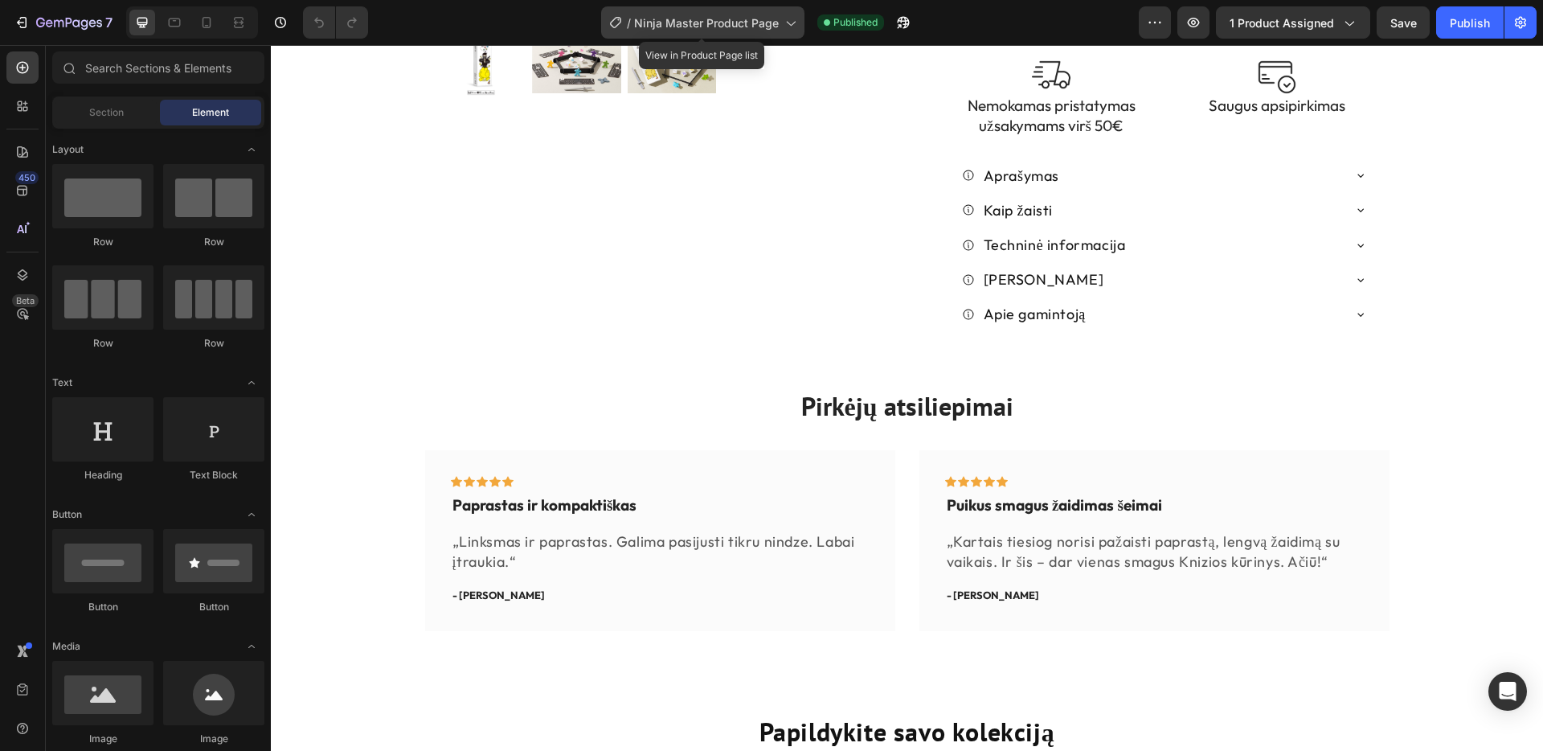
click at [777, 27] on span "Ninja Master Product Page" at bounding box center [706, 22] width 145 height 17
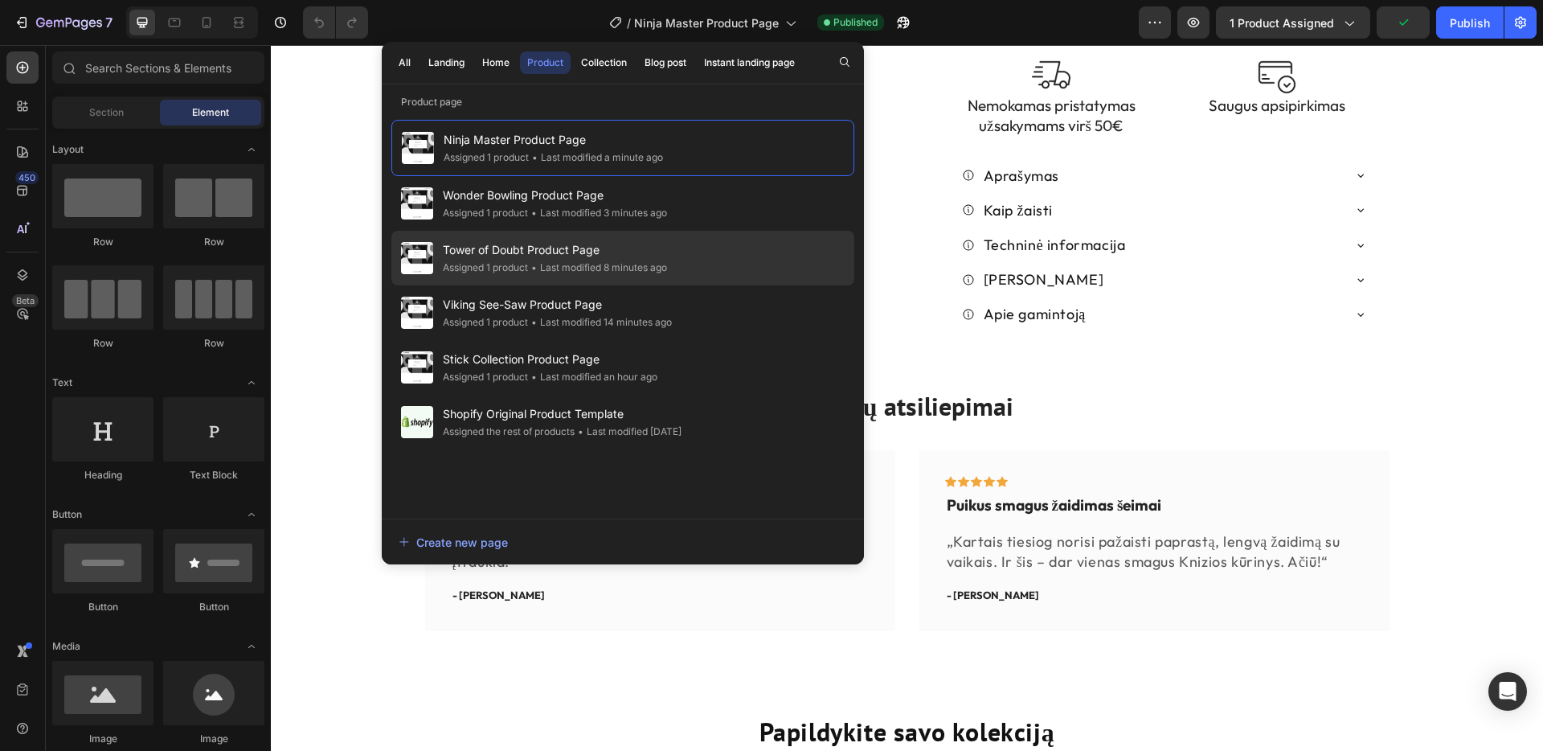
click at [556, 253] on span "Tower of Doubt Product Page" at bounding box center [555, 249] width 224 height 19
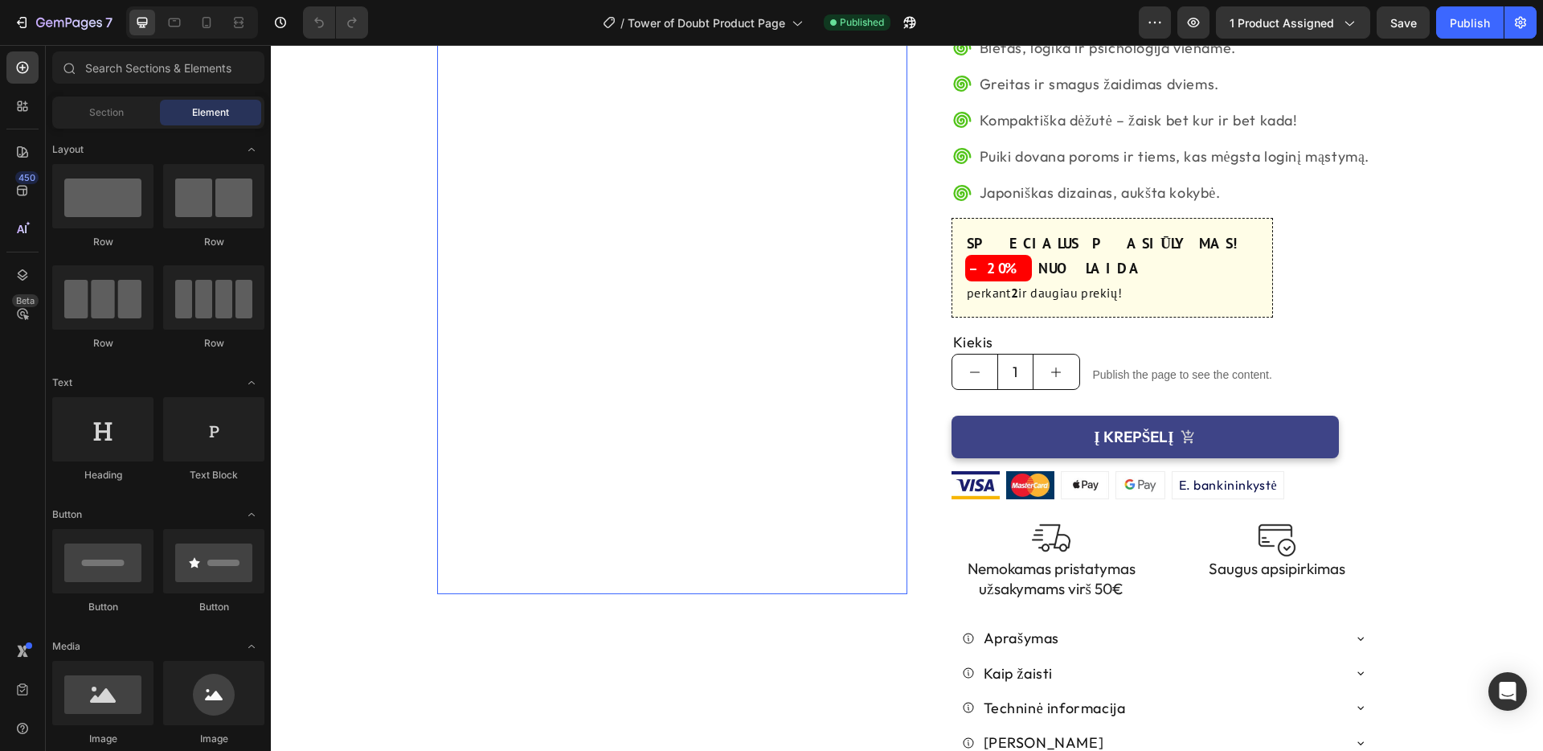
scroll to position [244, 0]
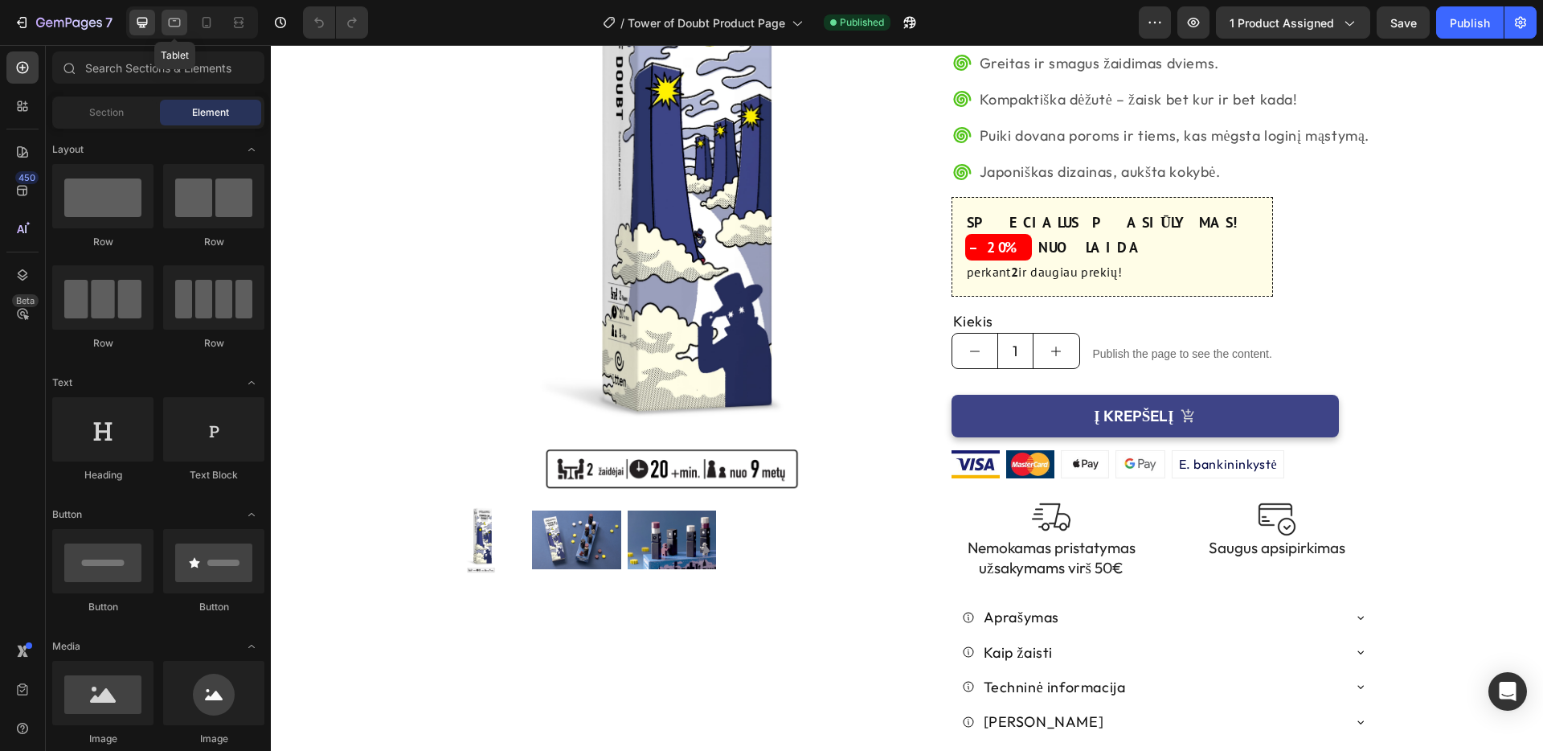
click at [168, 17] on icon at bounding box center [174, 22] width 16 height 16
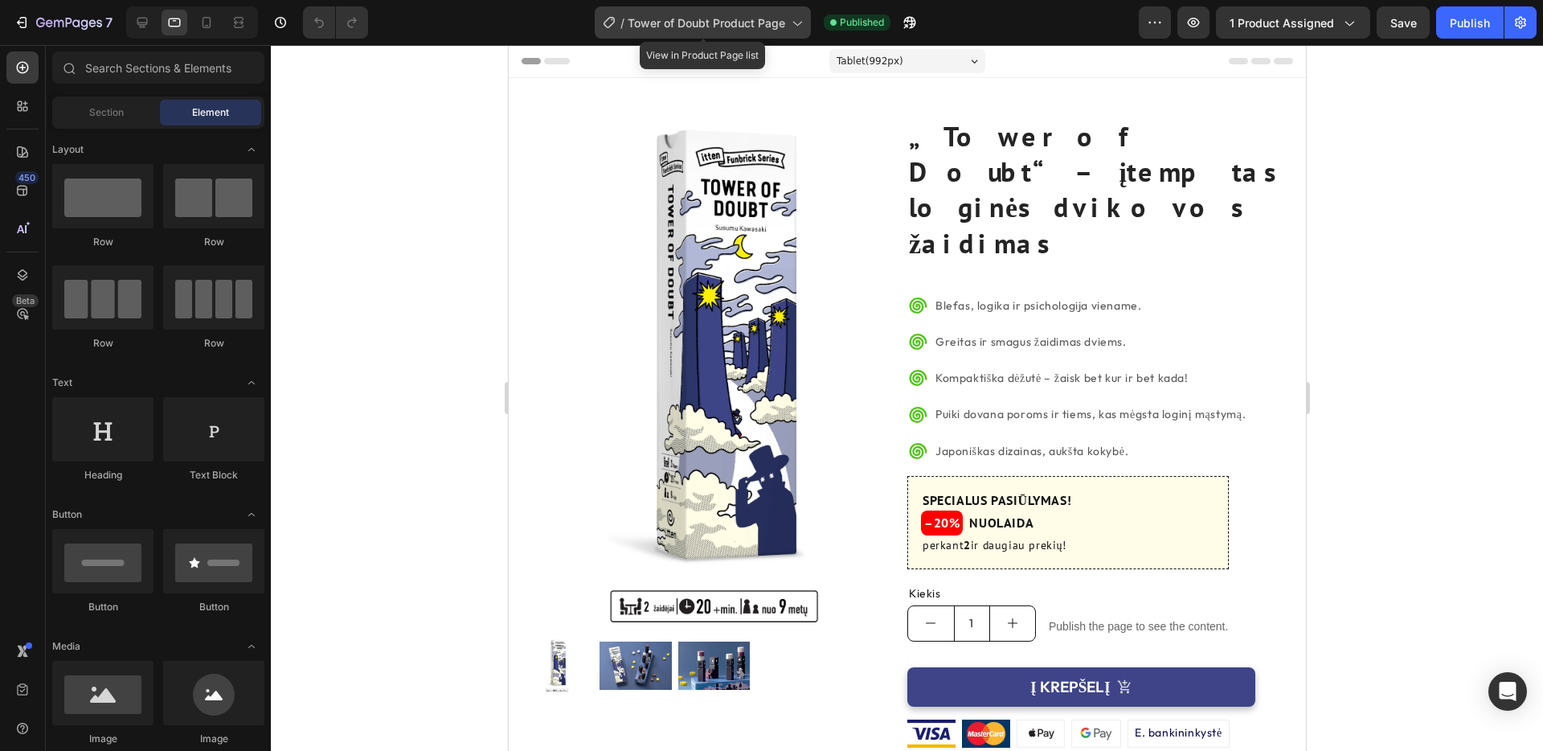
click at [798, 23] on icon at bounding box center [796, 22] width 16 height 16
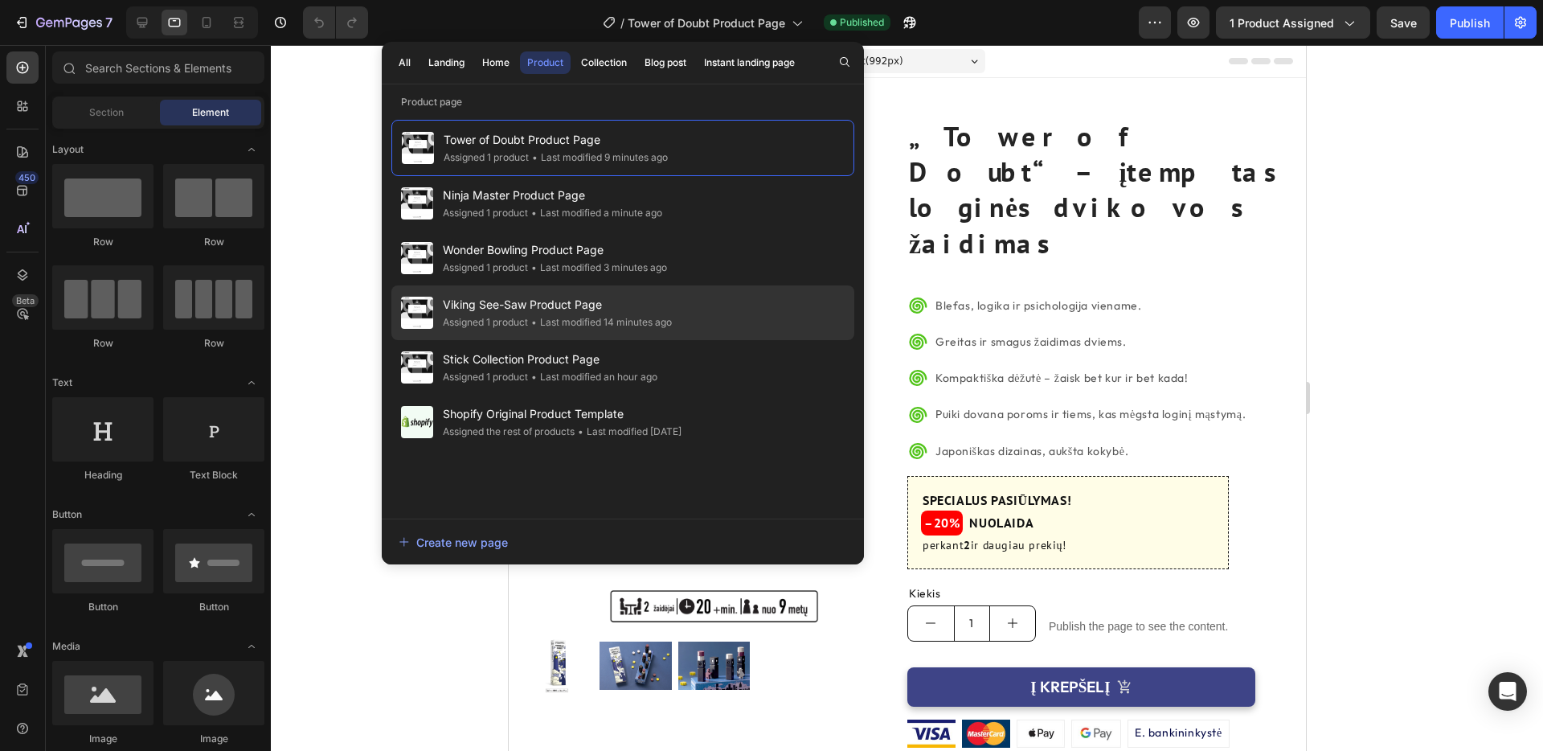
click at [588, 301] on span "Viking See-Saw Product Page" at bounding box center [557, 304] width 229 height 19
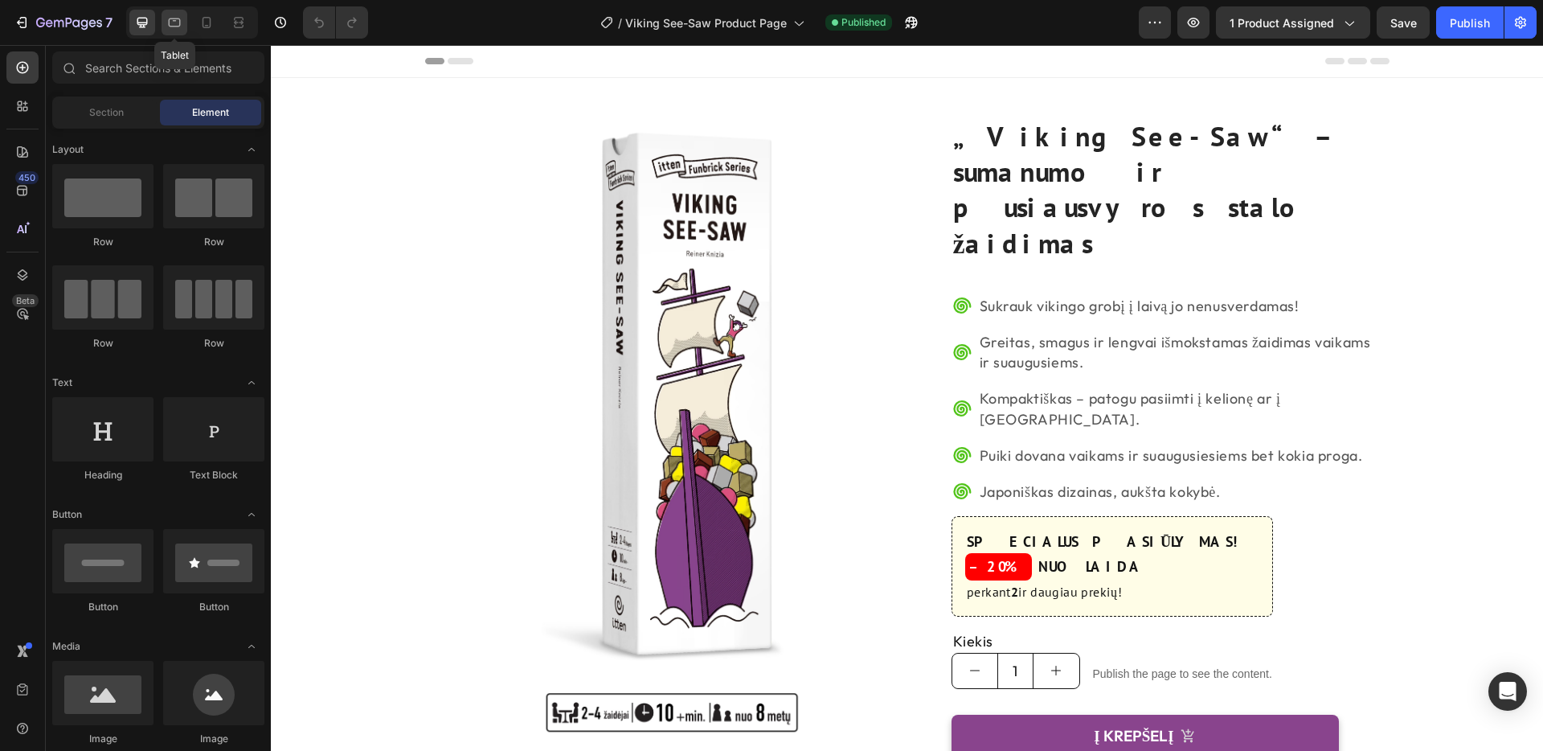
click at [174, 20] on icon at bounding box center [175, 22] width 12 height 9
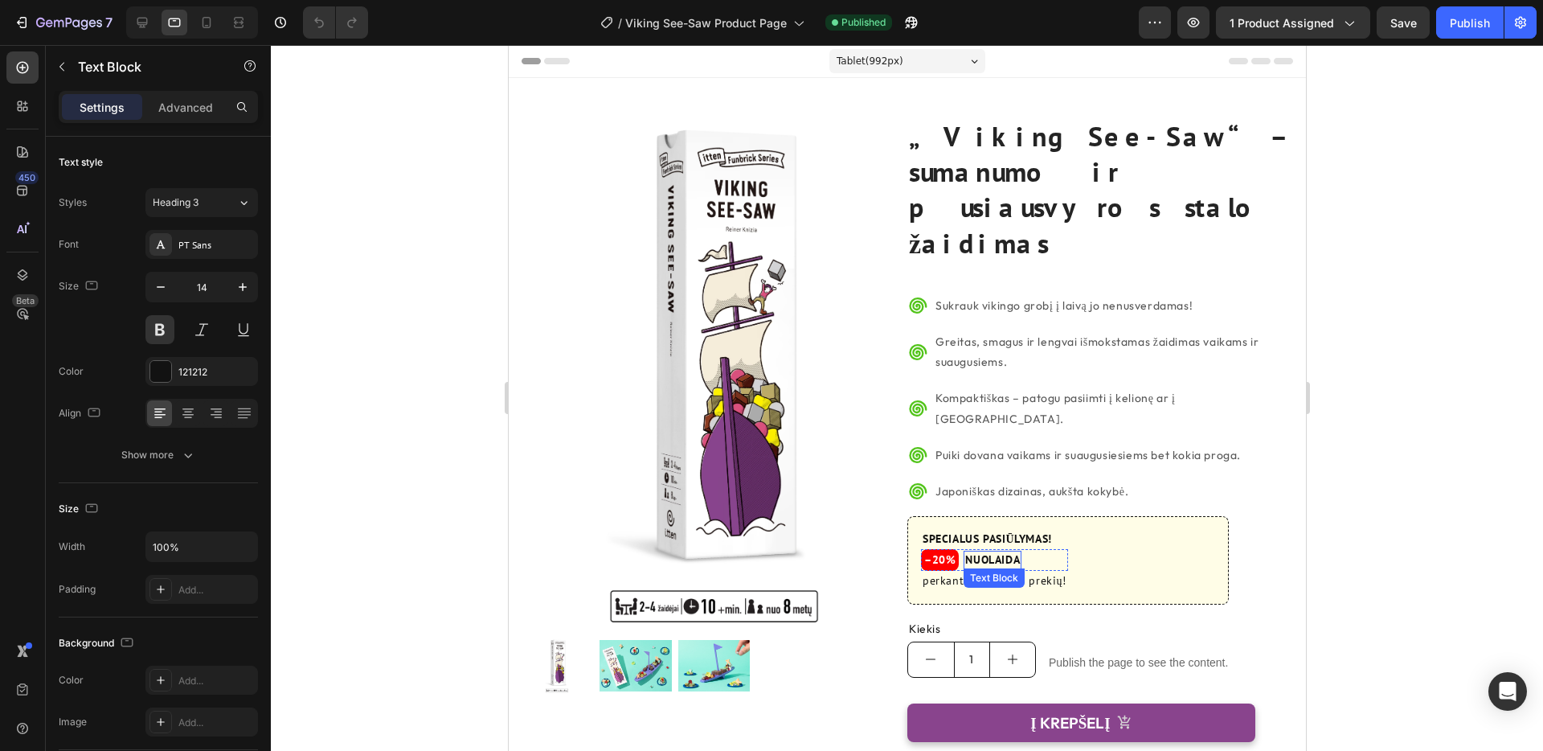
drag, startPoint x: 1006, startPoint y: 469, endPoint x: 993, endPoint y: 465, distance: 14.0
click at [1006, 552] on p "NUOLAIDA" at bounding box center [991, 560] width 55 height 16
click at [939, 549] on h3 "–20%" at bounding box center [939, 560] width 38 height 23
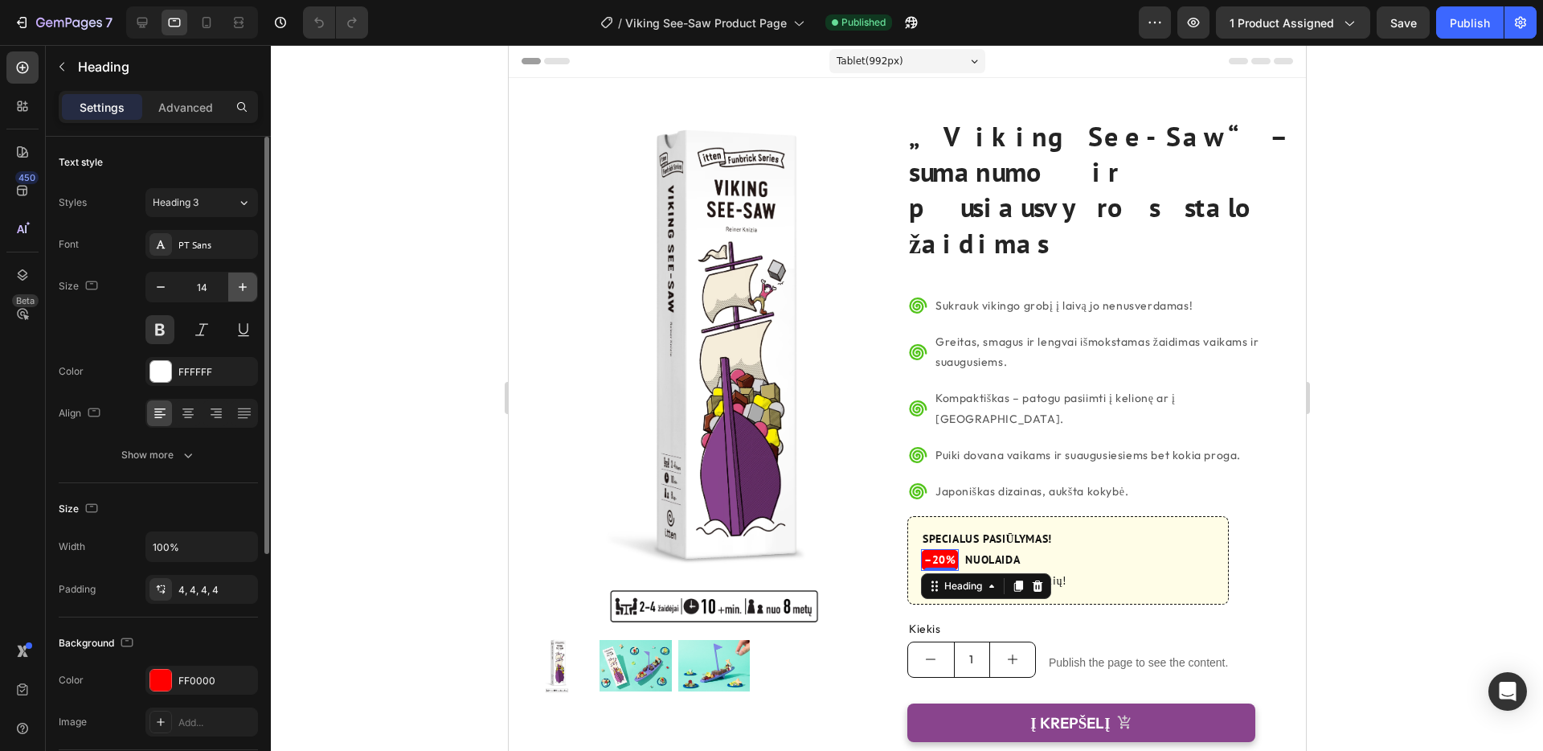
click at [240, 292] on icon "button" at bounding box center [243, 287] width 16 height 16
type input "16"
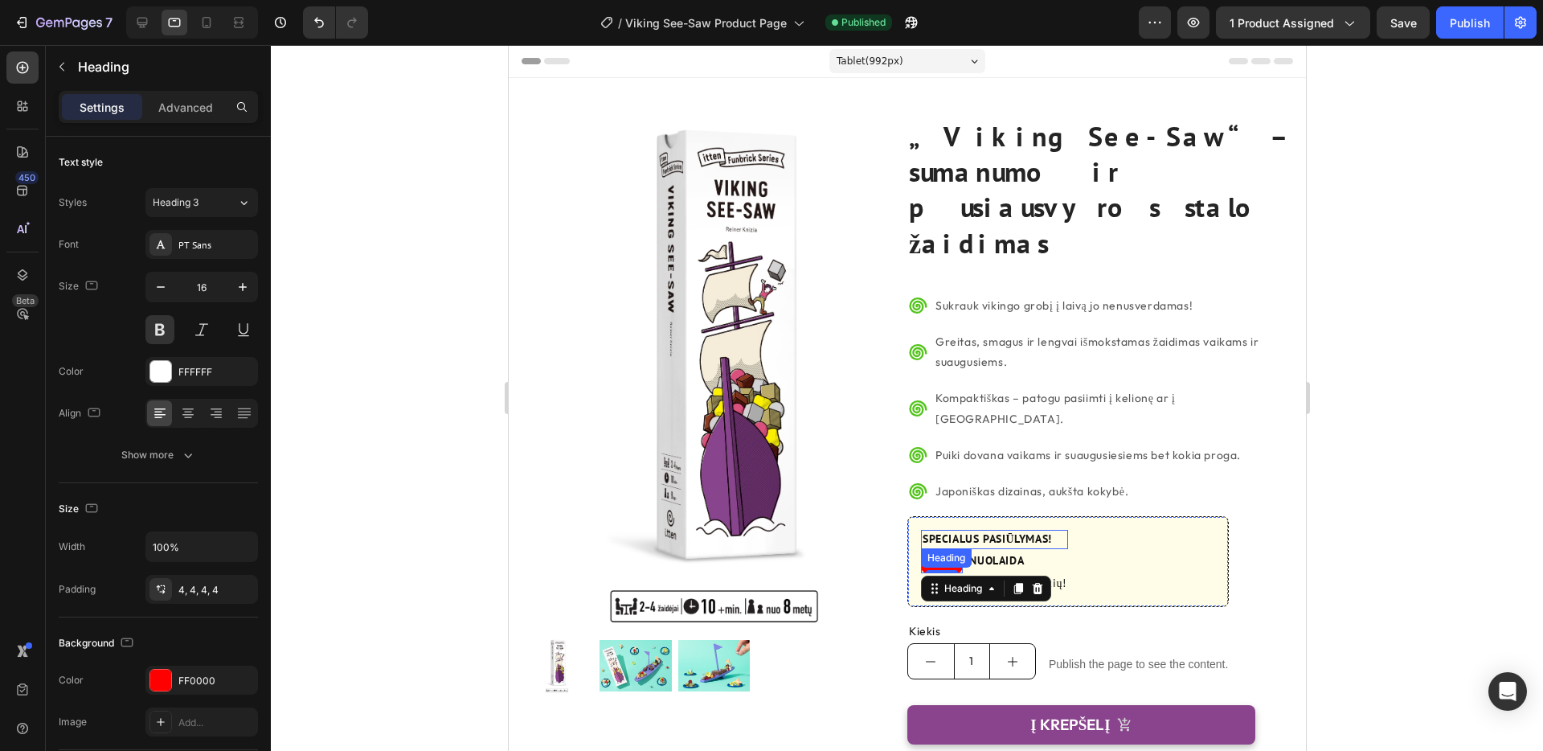
click at [993, 530] on h2 "SPECIALUS PASIŪLYMAS!" at bounding box center [993, 539] width 147 height 19
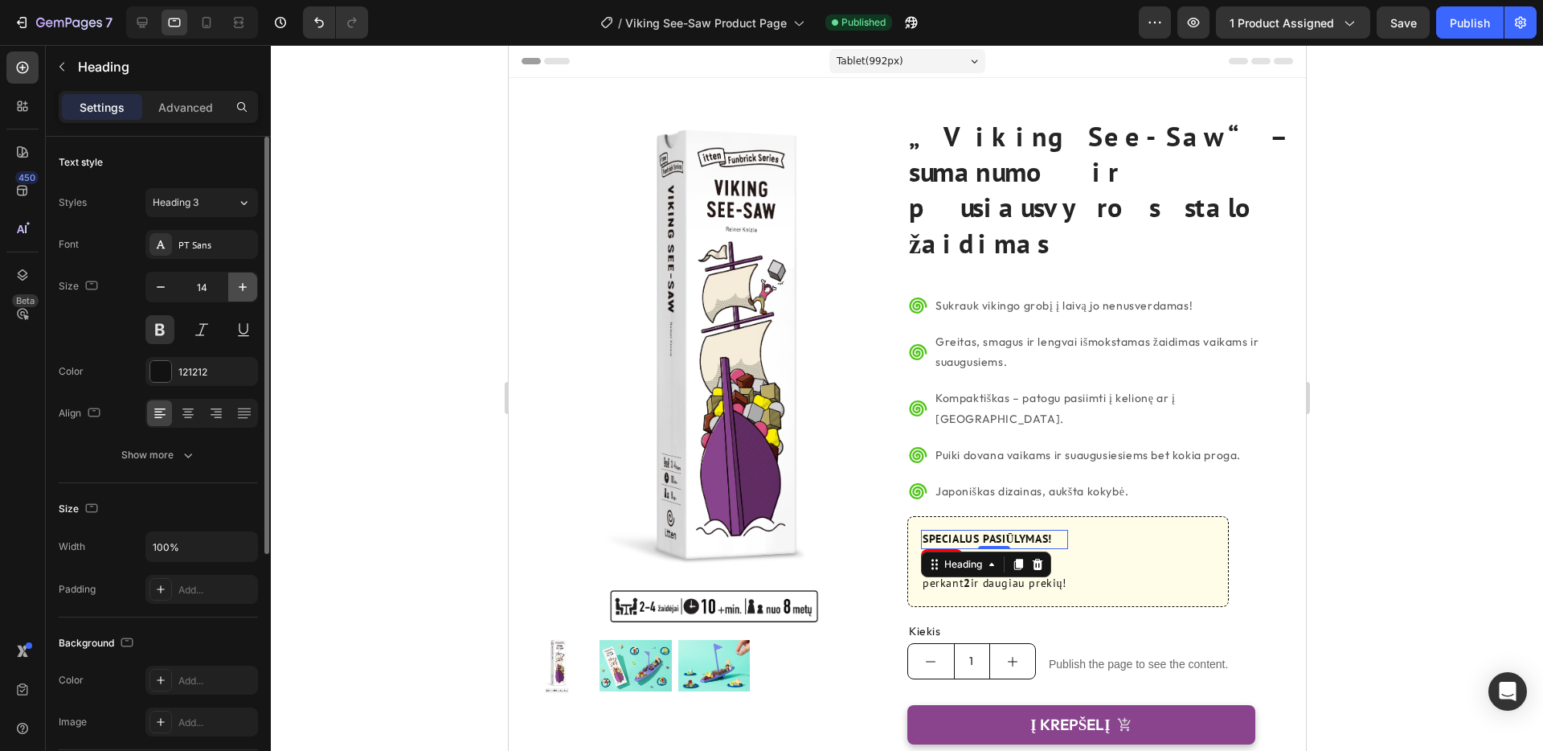
click at [243, 289] on icon "button" at bounding box center [243, 287] width 8 height 8
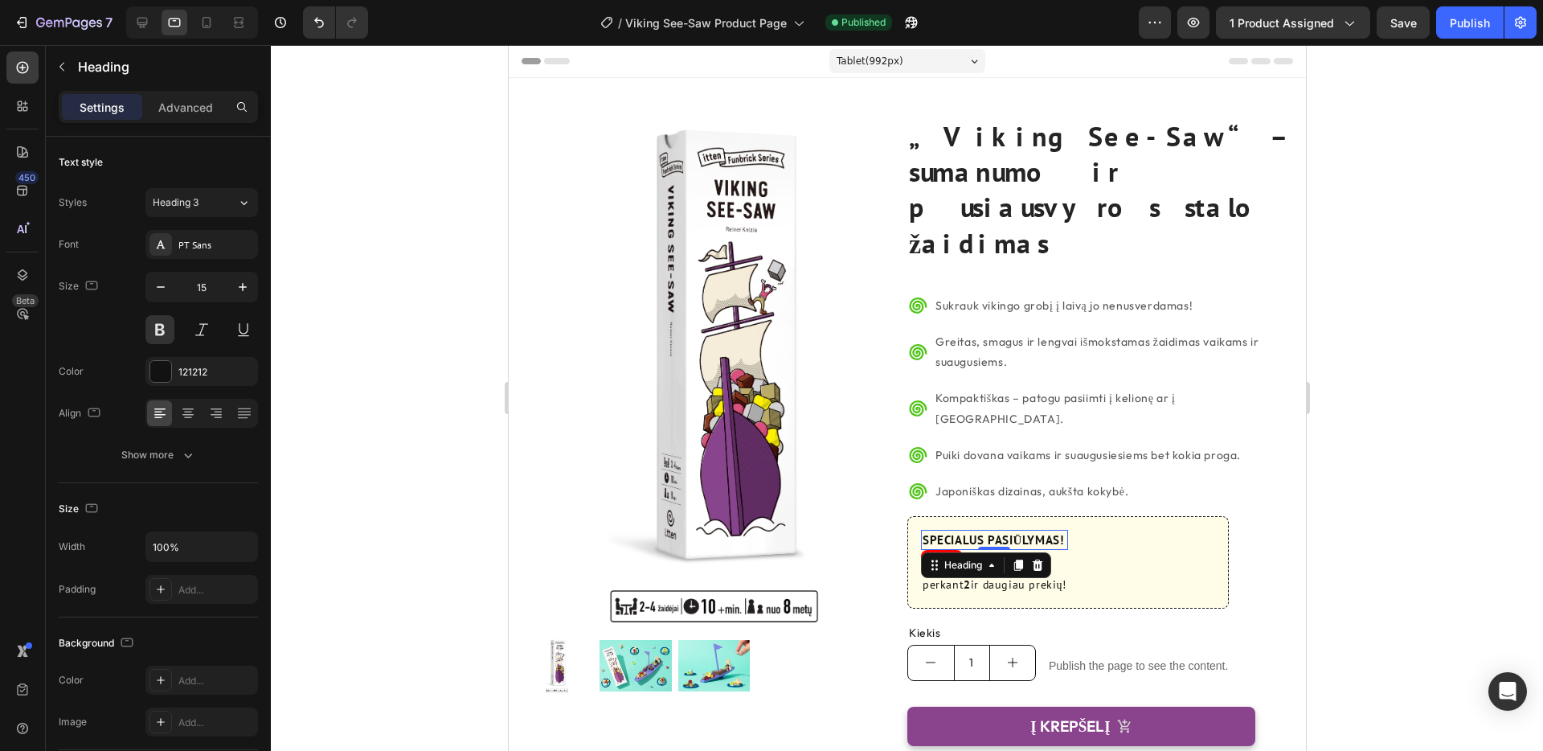
type input "16"
click at [1067, 551] on div "–20% Heading NUOLAIDA Text Block Row 0" at bounding box center [996, 563] width 152 height 24
click at [1010, 555] on p "NUOLAIDA" at bounding box center [995, 563] width 55 height 16
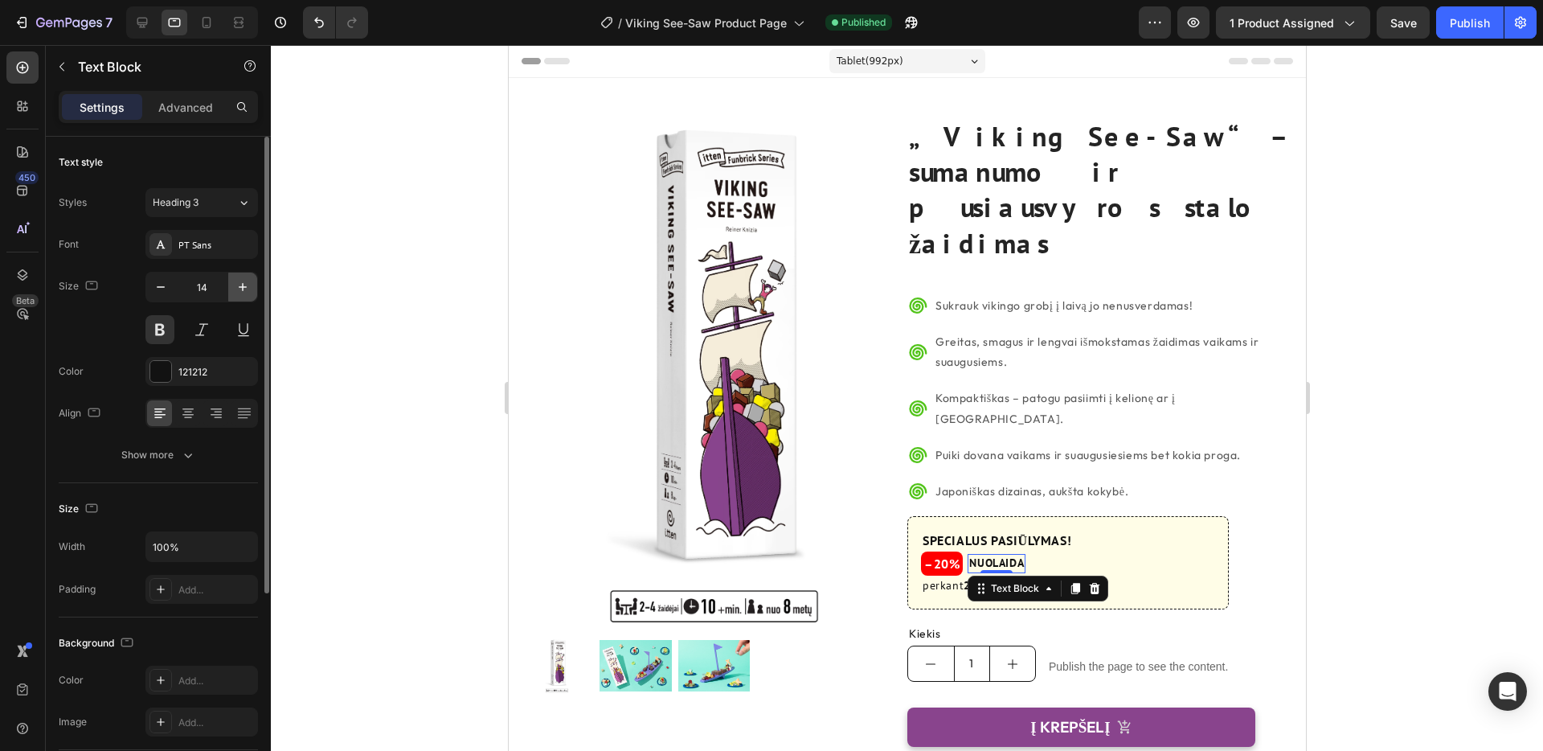
click at [240, 286] on icon "button" at bounding box center [243, 287] width 8 height 8
type input "16"
drag, startPoint x: 403, startPoint y: 293, endPoint x: 412, endPoint y: 296, distance: 9.9
click at [402, 293] on div at bounding box center [907, 398] width 1272 height 706
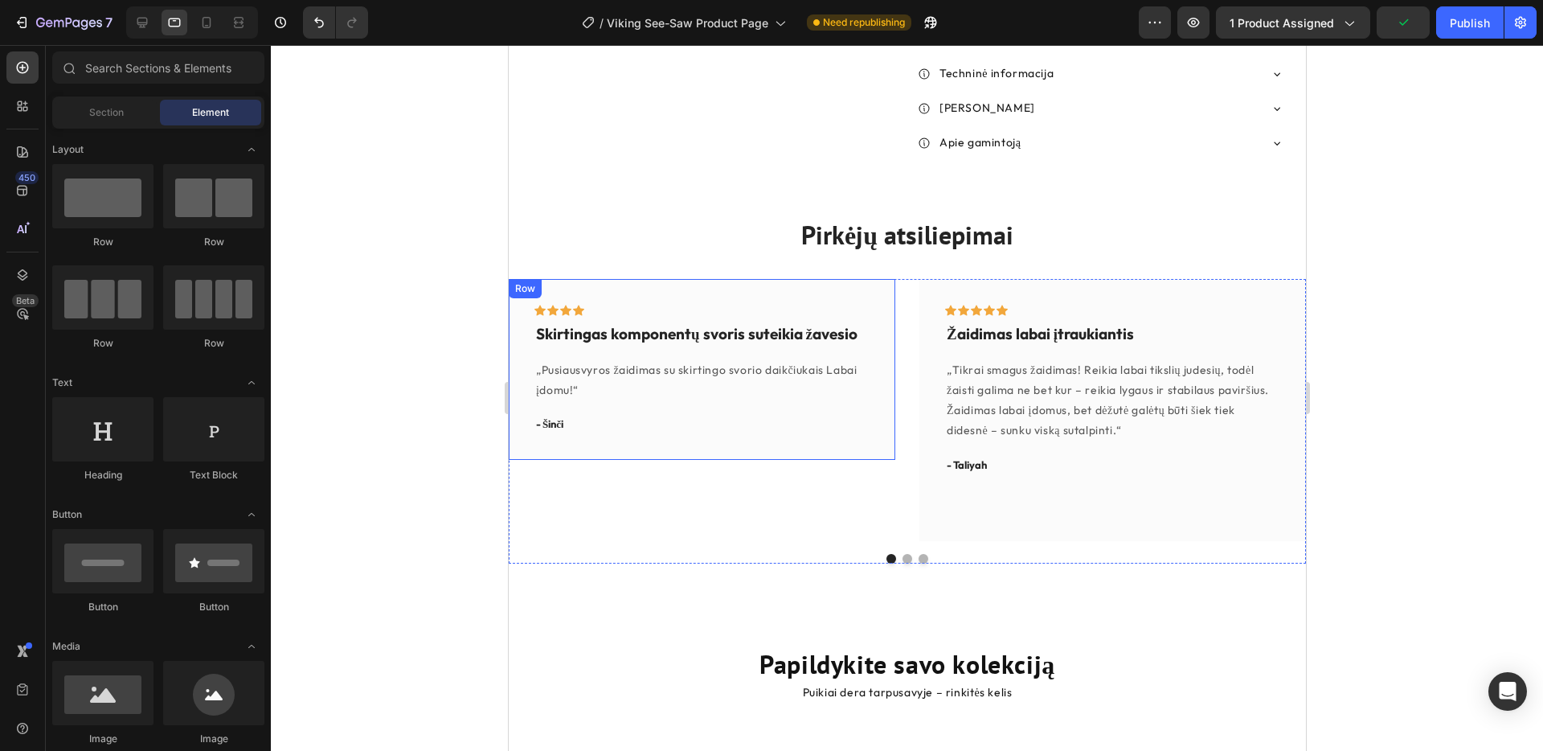
scroll to position [782, 0]
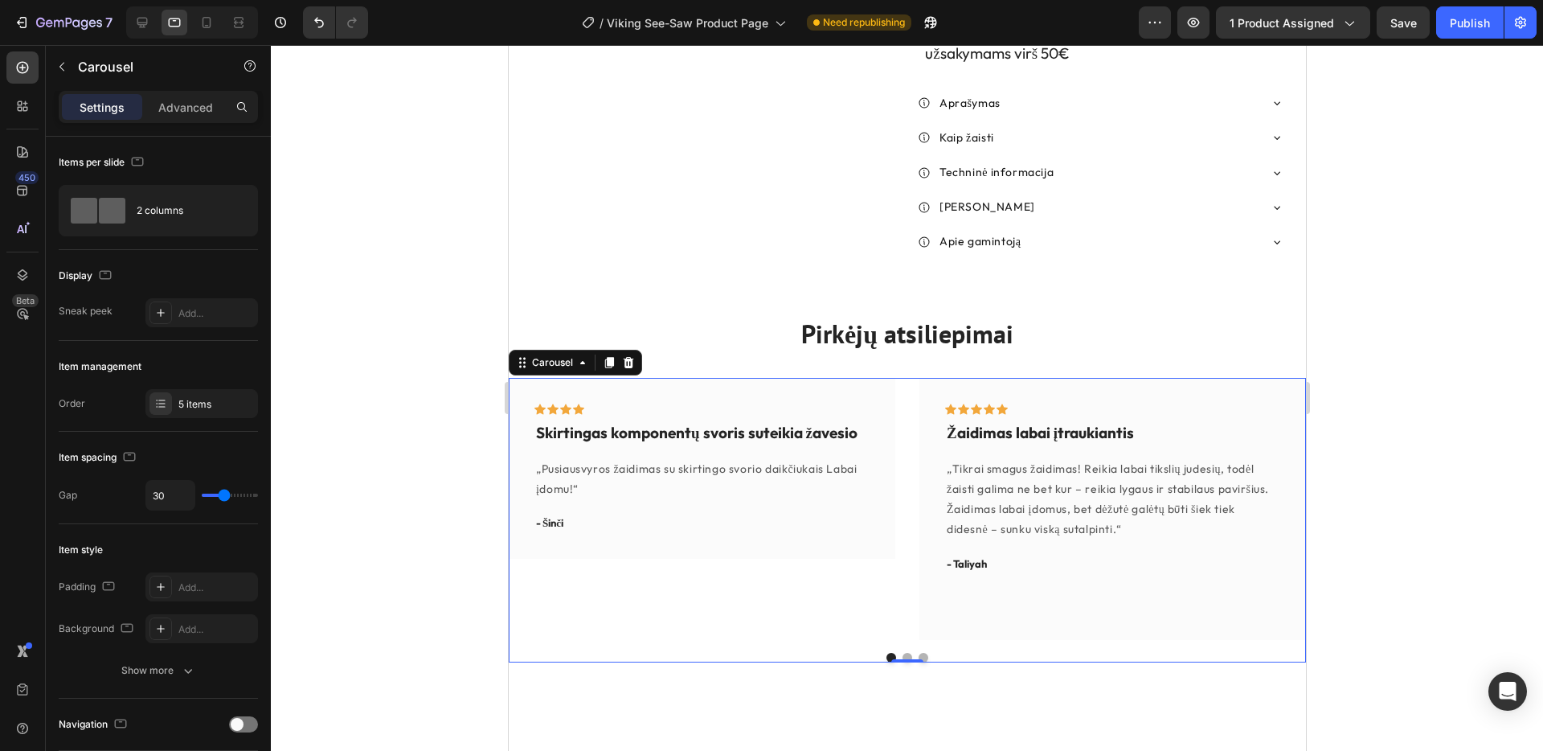
click at [906, 653] on button "Dot" at bounding box center [907, 658] width 10 height 10
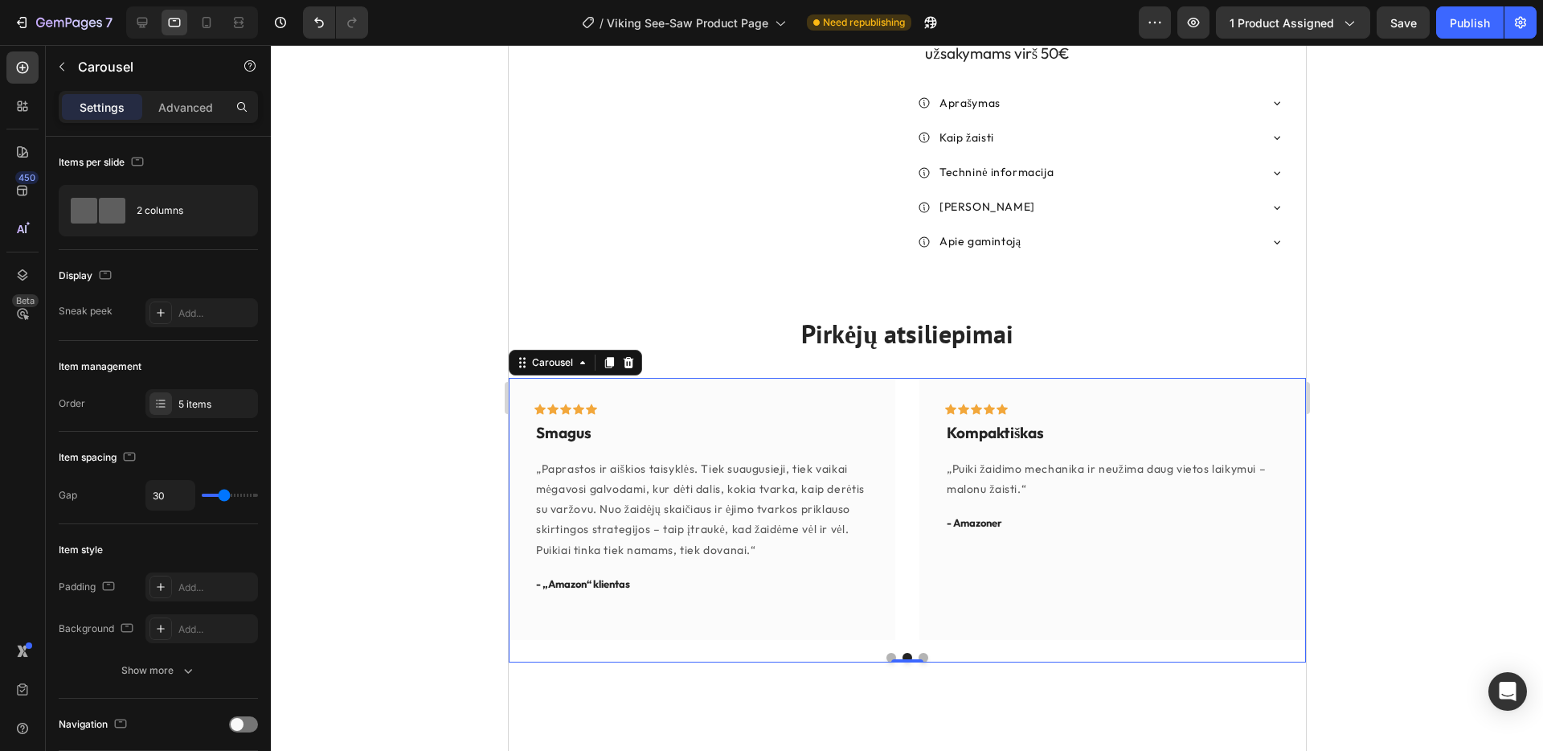
click at [922, 653] on button "Dot" at bounding box center [923, 658] width 10 height 10
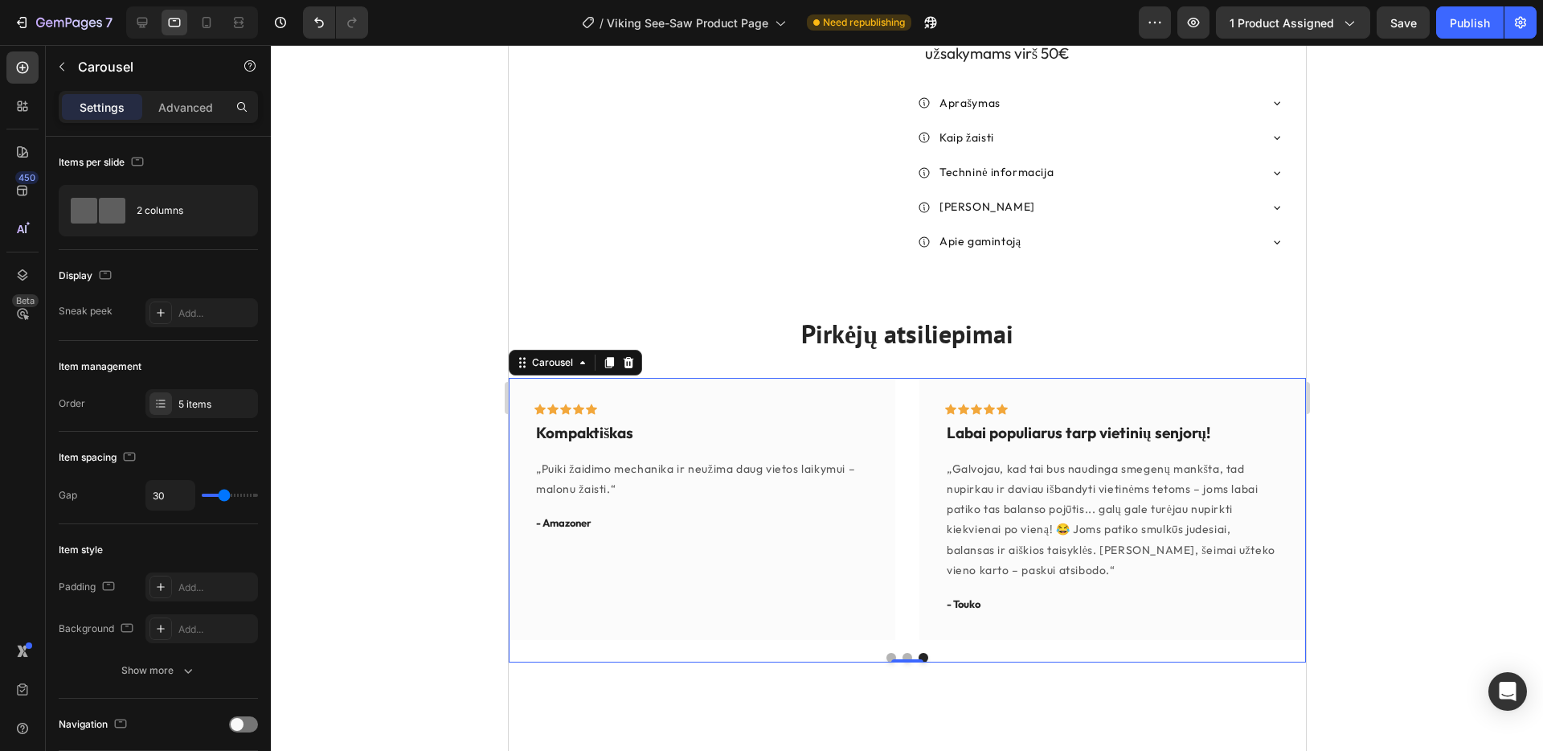
click at [1466, 251] on div at bounding box center [907, 398] width 1272 height 706
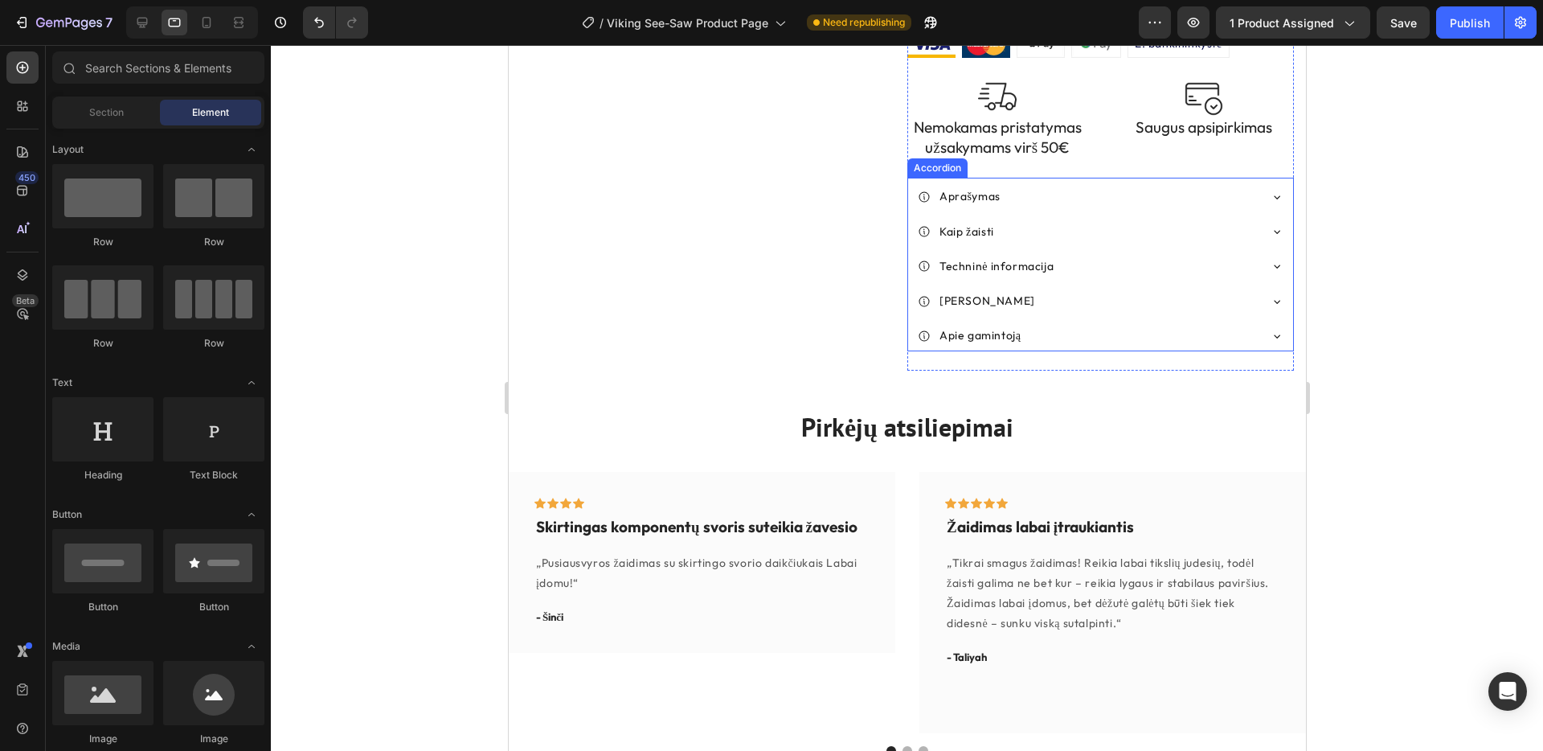
scroll to position [0, 0]
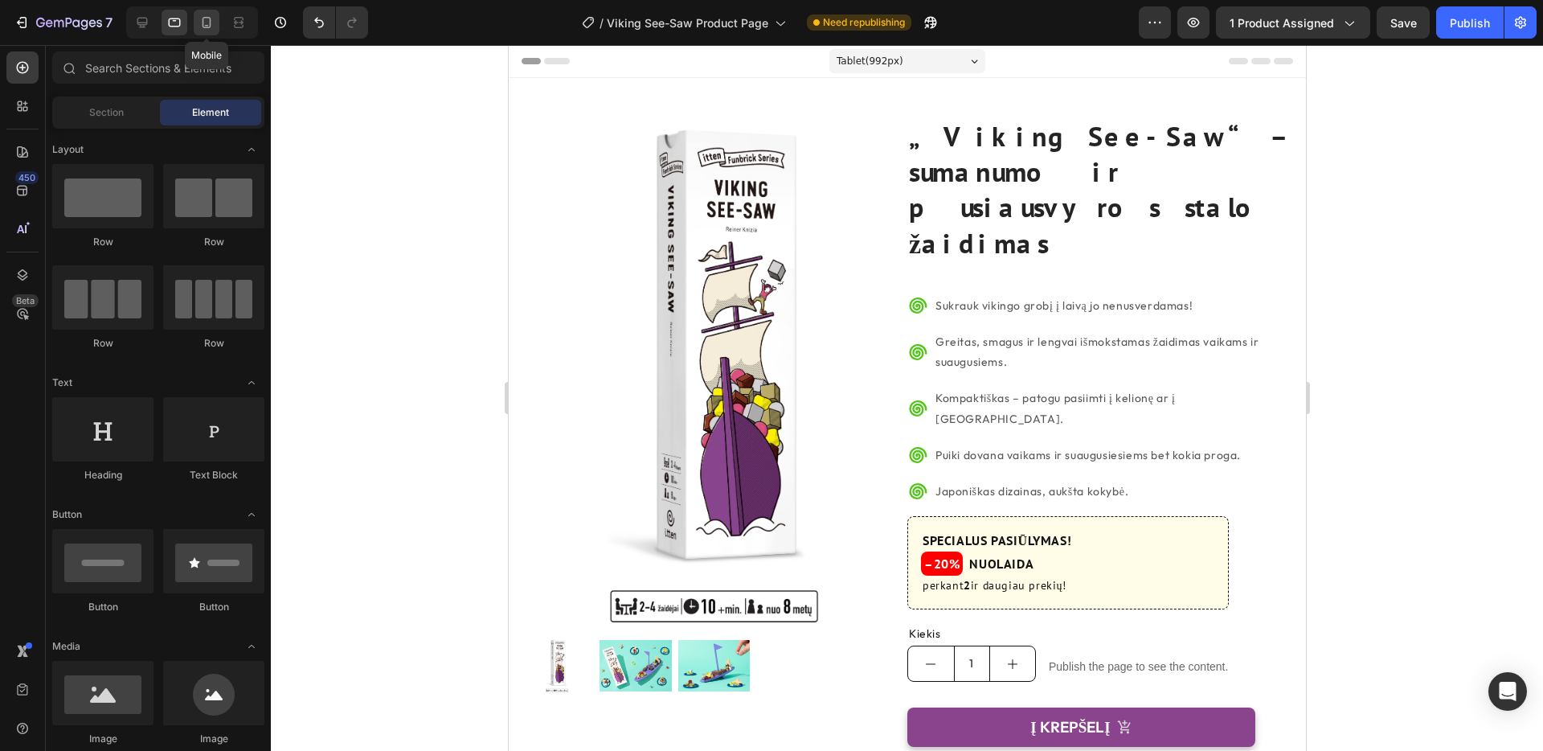
click at [209, 28] on icon at bounding box center [207, 22] width 16 height 16
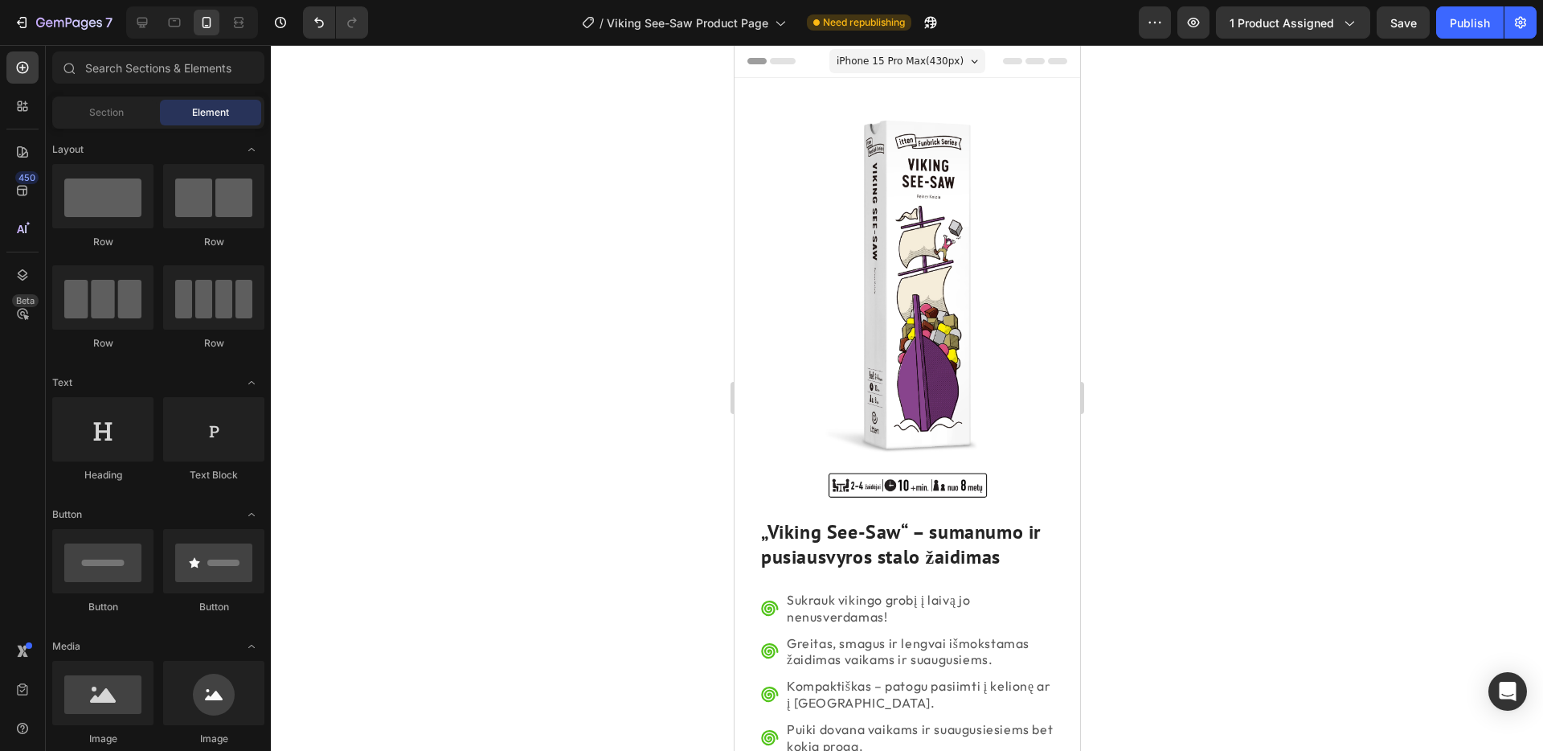
drag, startPoint x: 1464, startPoint y: 35, endPoint x: 1451, endPoint y: 52, distance: 21.7
click at [1464, 35] on button "Publish" at bounding box center [1470, 22] width 68 height 32
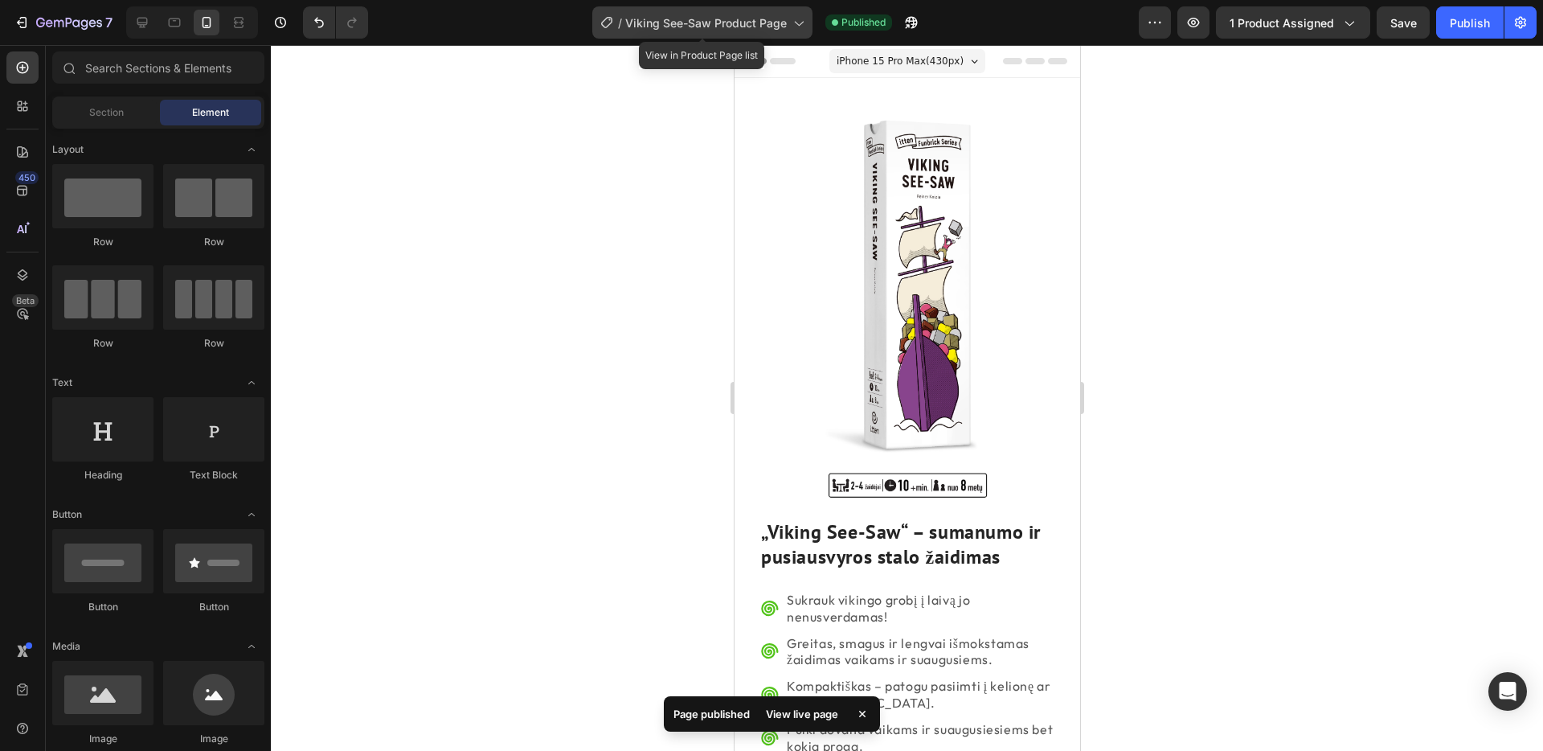
click at [790, 27] on icon at bounding box center [798, 22] width 16 height 16
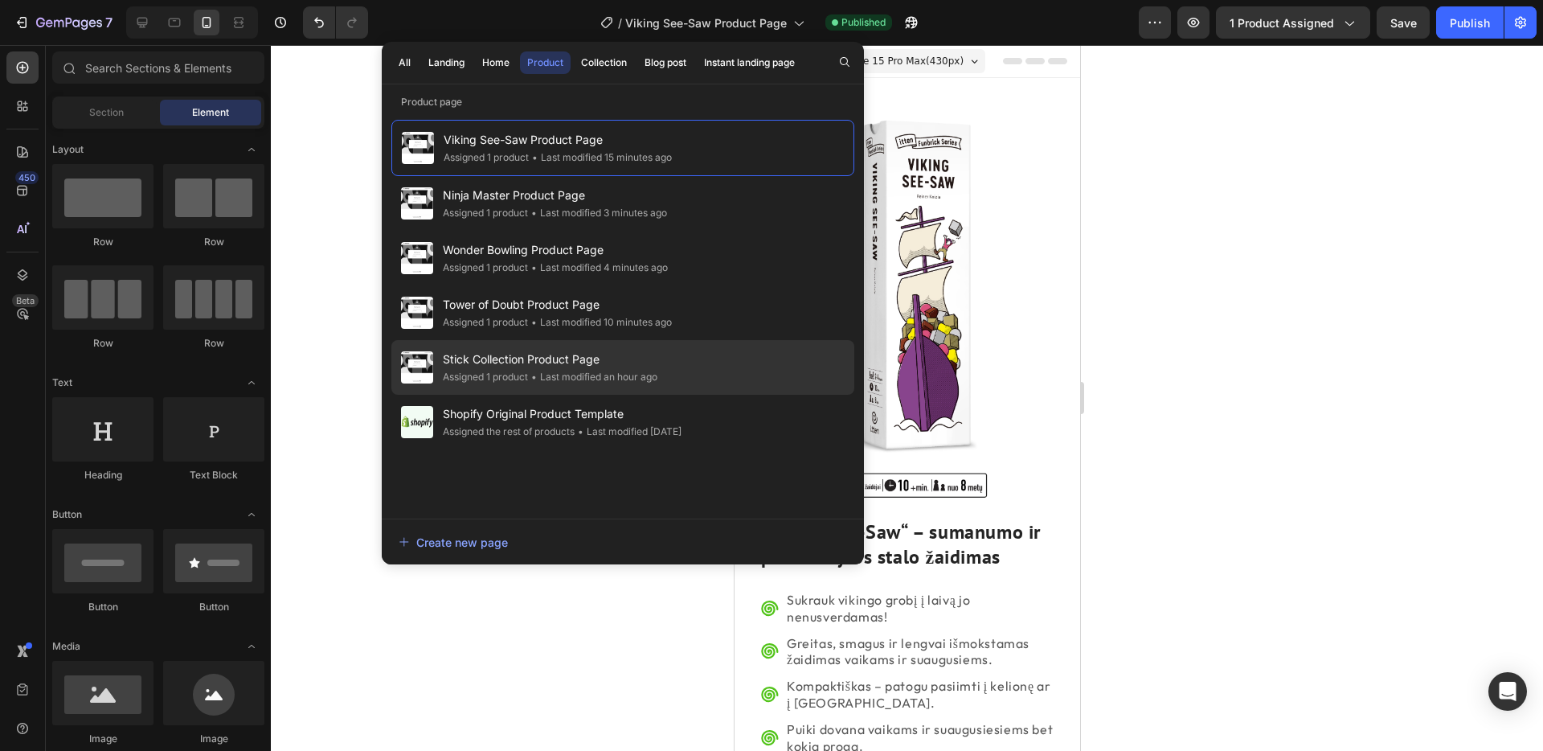
click at [555, 372] on div "• Last modified an hour ago" at bounding box center [592, 377] width 129 height 16
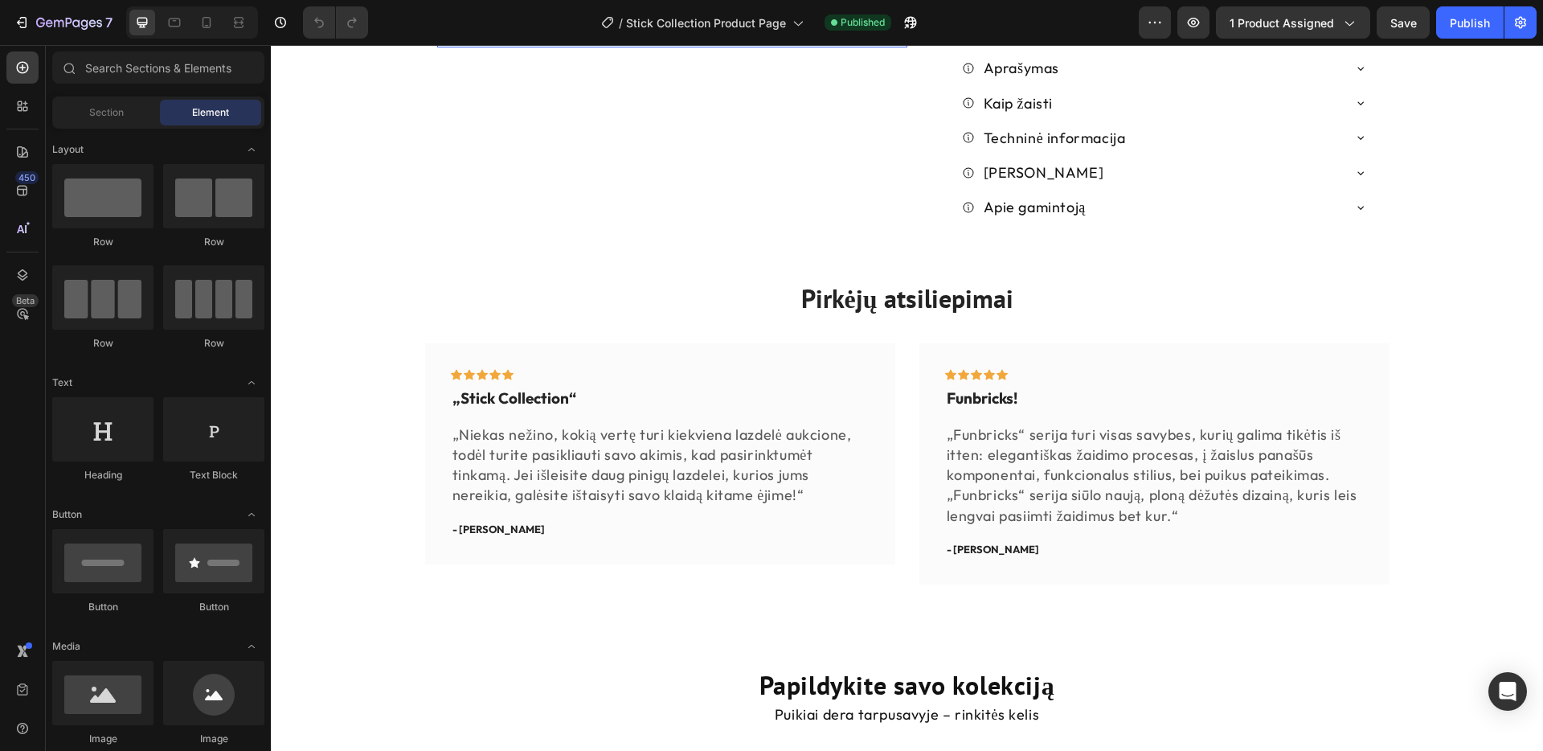
scroll to position [776, 0]
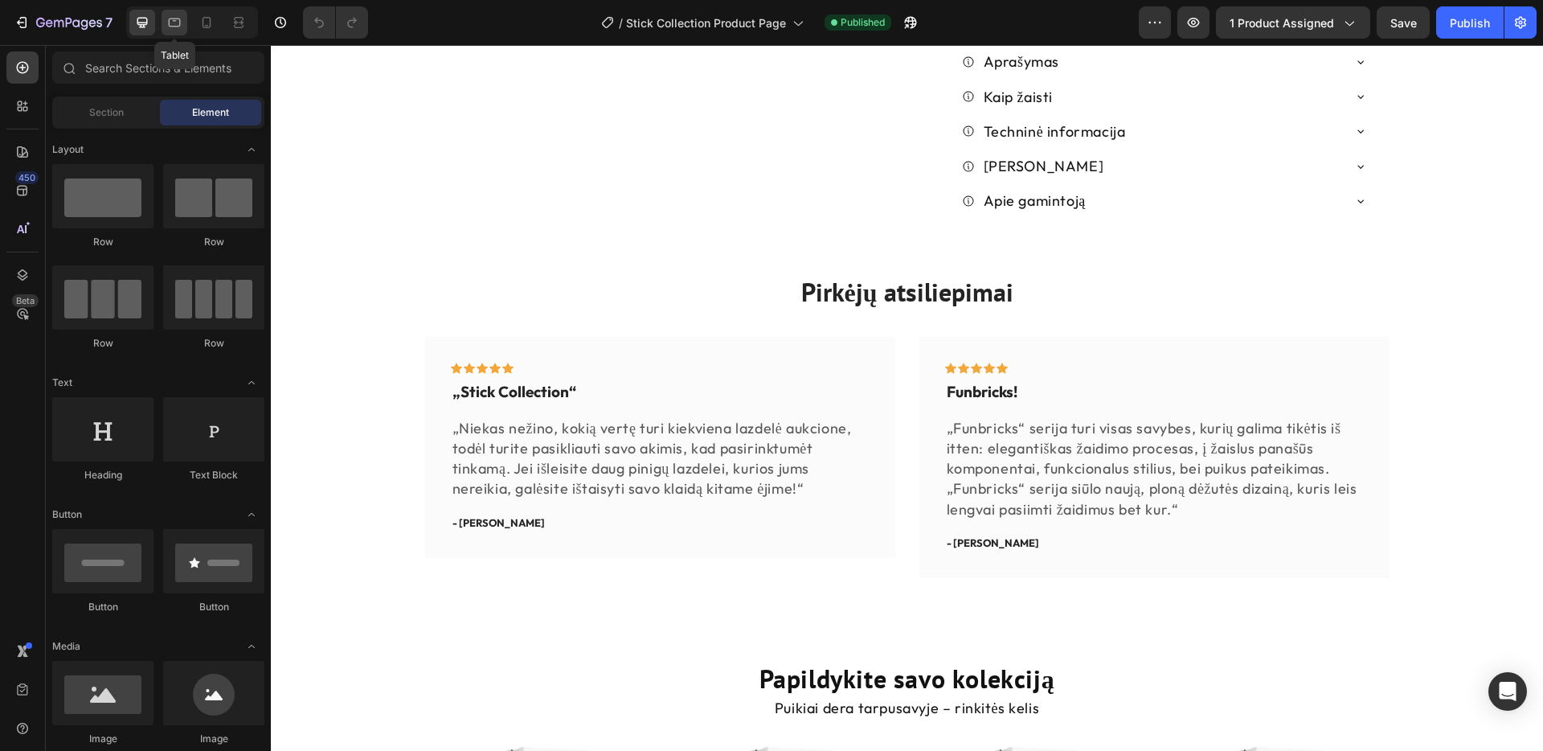
click at [174, 25] on icon at bounding box center [174, 22] width 16 height 16
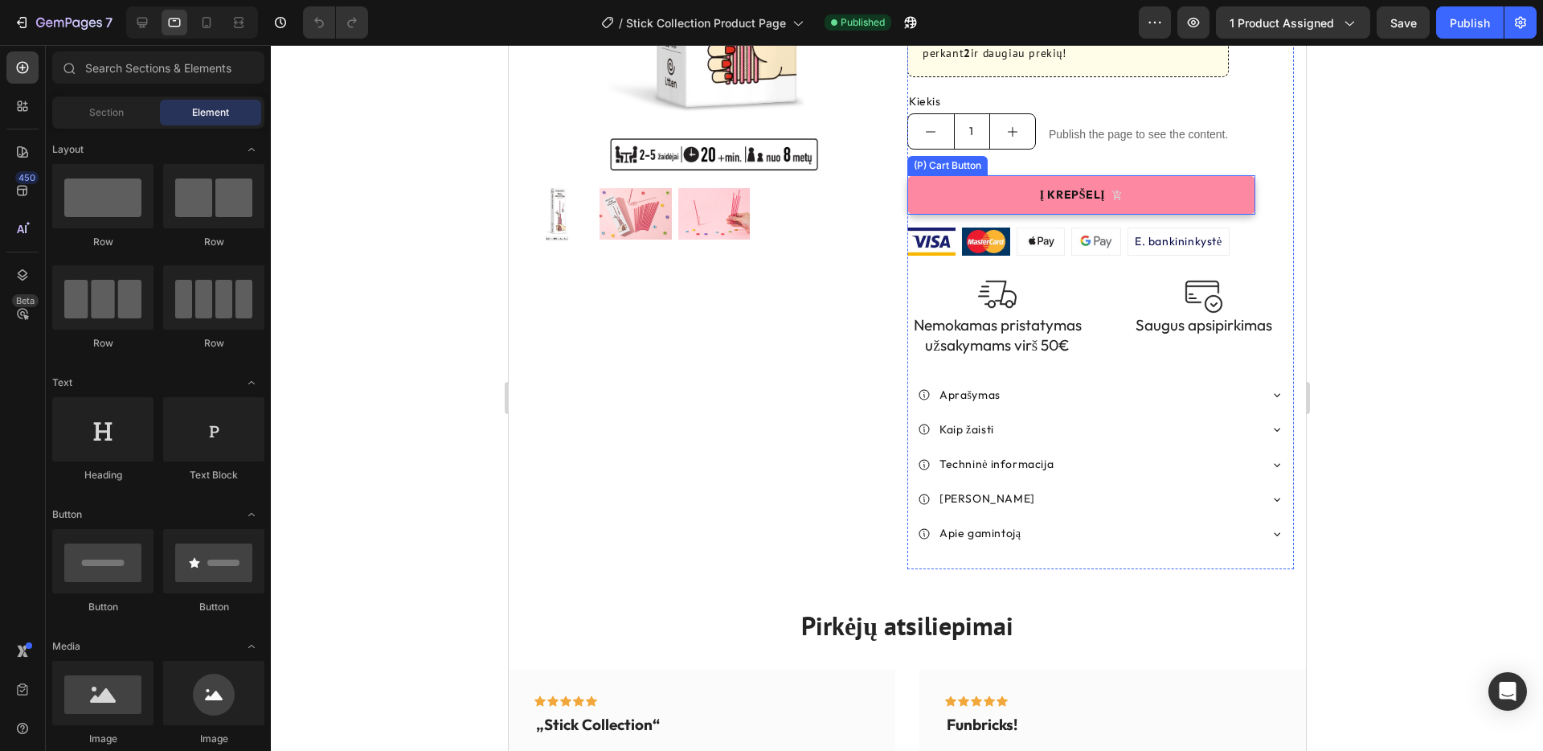
scroll to position [203, 0]
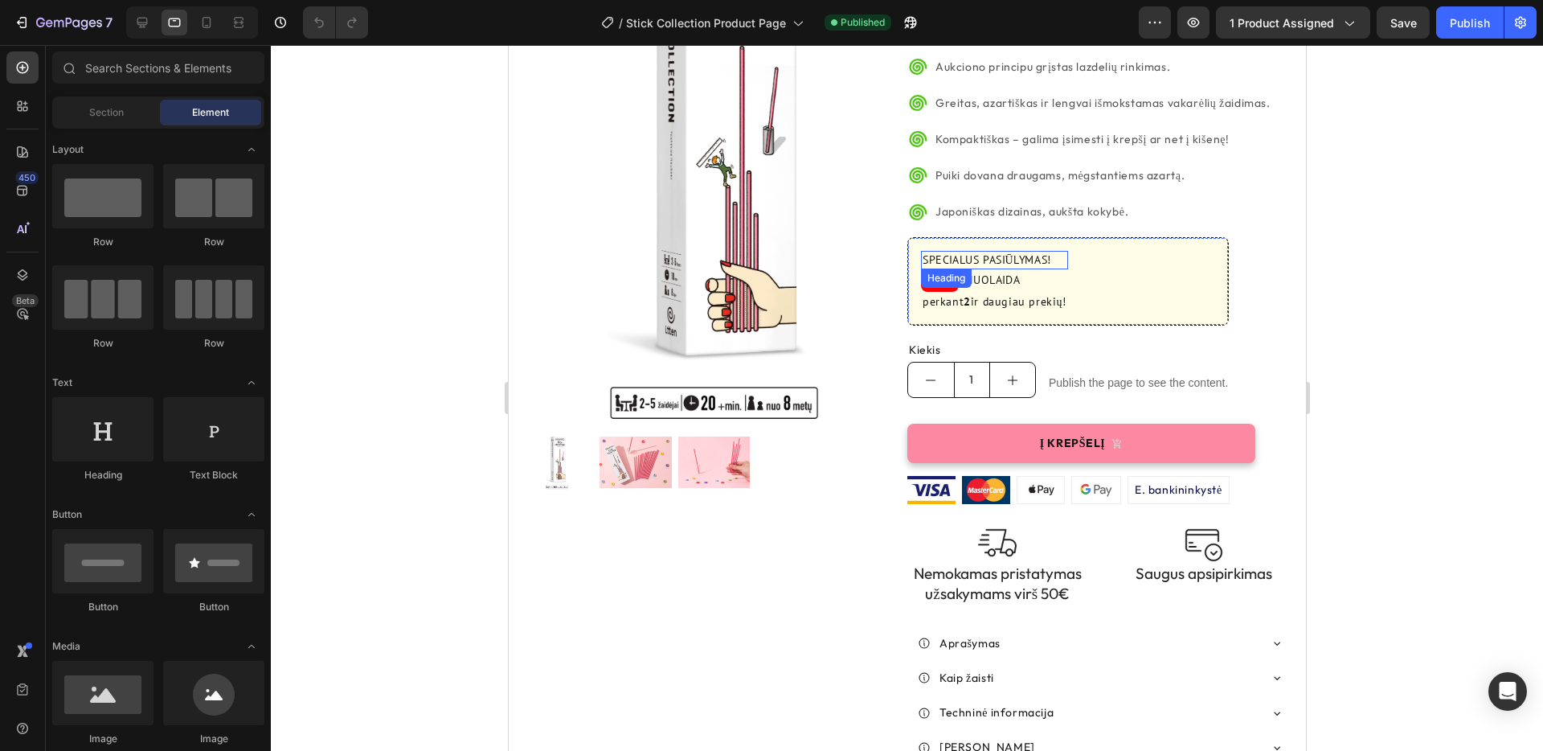
click at [976, 251] on h2 "SPECIALUS PASIŪLYMAS!" at bounding box center [993, 260] width 147 height 19
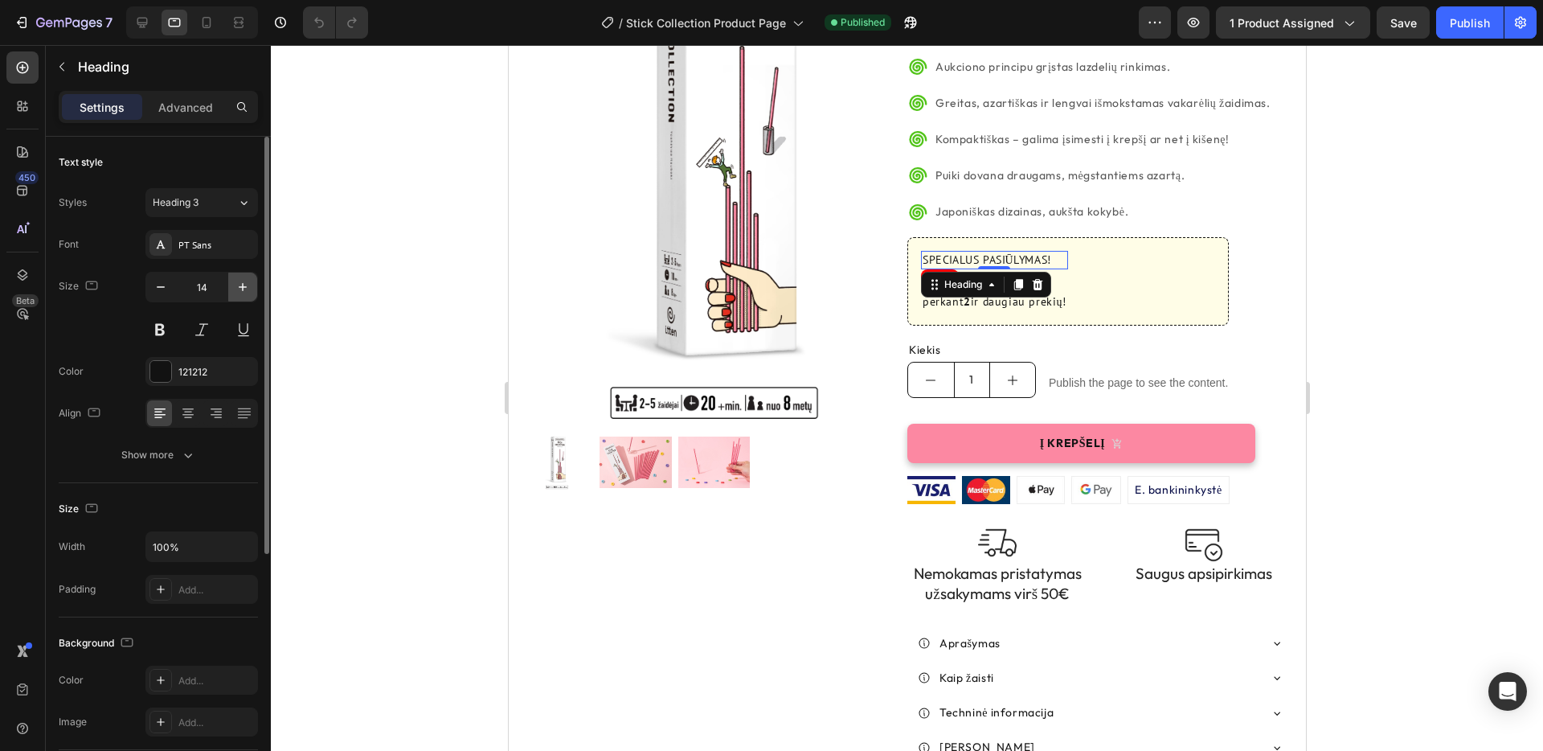
click at [238, 293] on icon "button" at bounding box center [243, 287] width 16 height 16
type input "16"
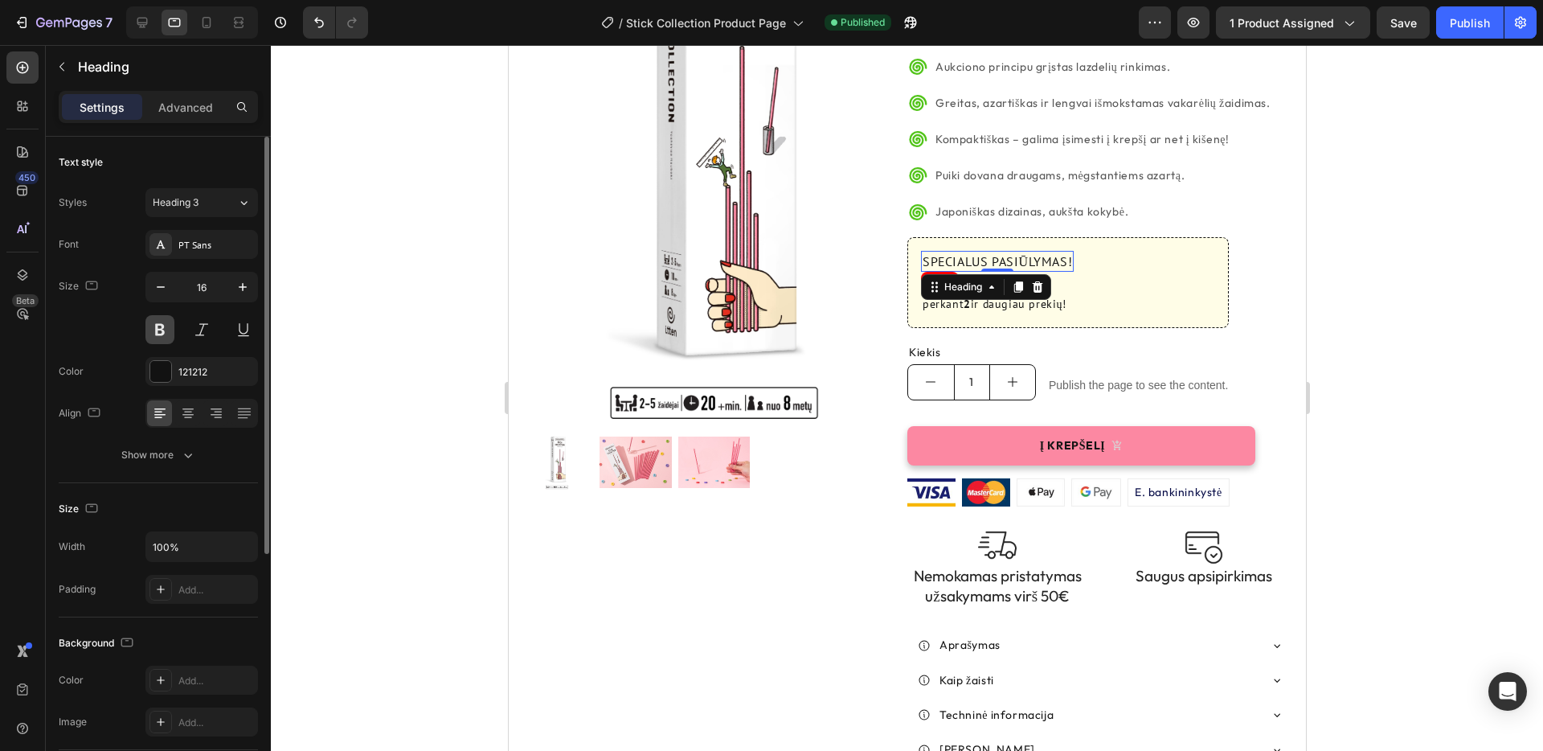
click at [163, 328] on button at bounding box center [159, 329] width 29 height 29
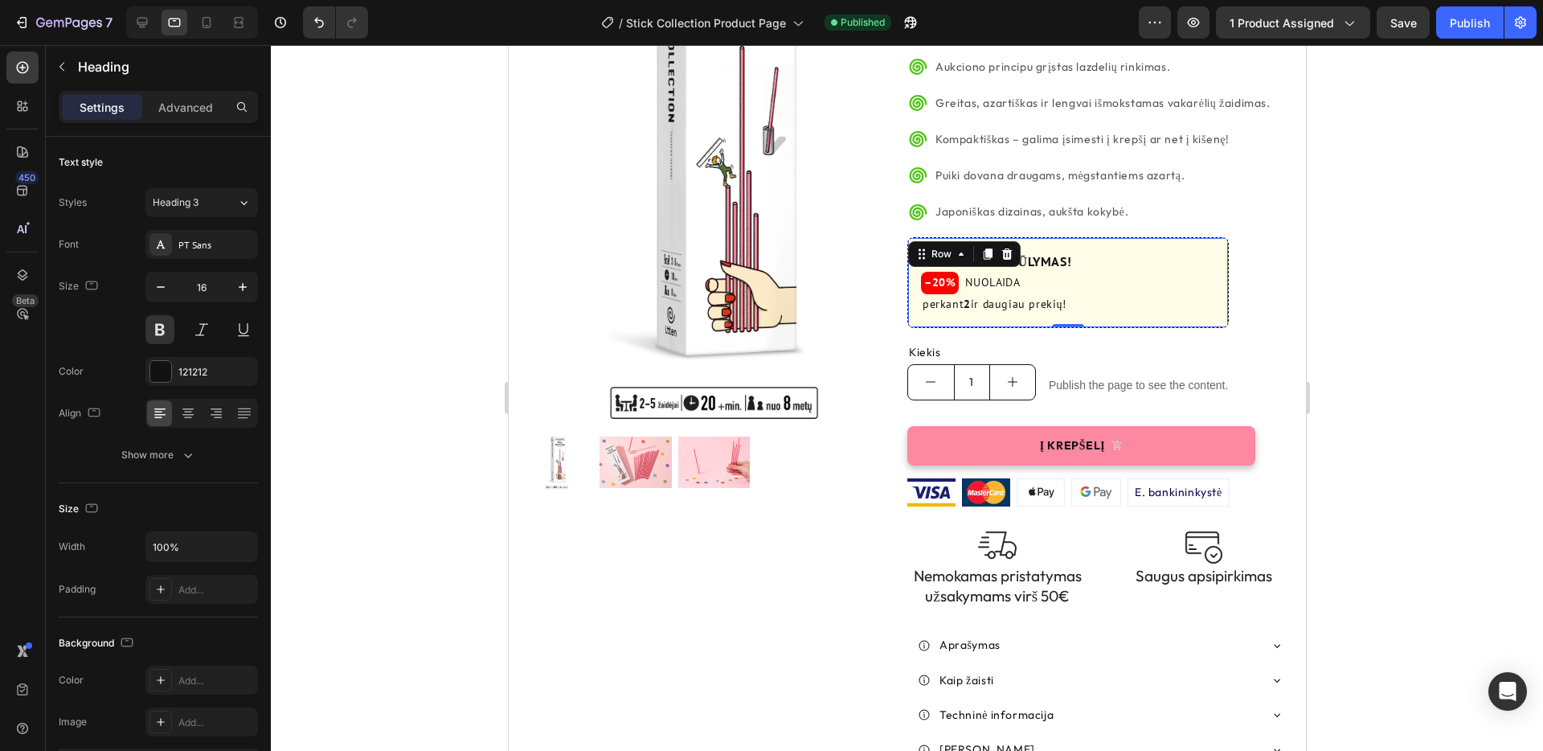
click at [1092, 252] on div "SPECIALUS PASIŪLYMAS! Heading –20% Heading NUOLAIDA Text Block Row perkant 2 ir…" at bounding box center [1067, 282] width 321 height 91
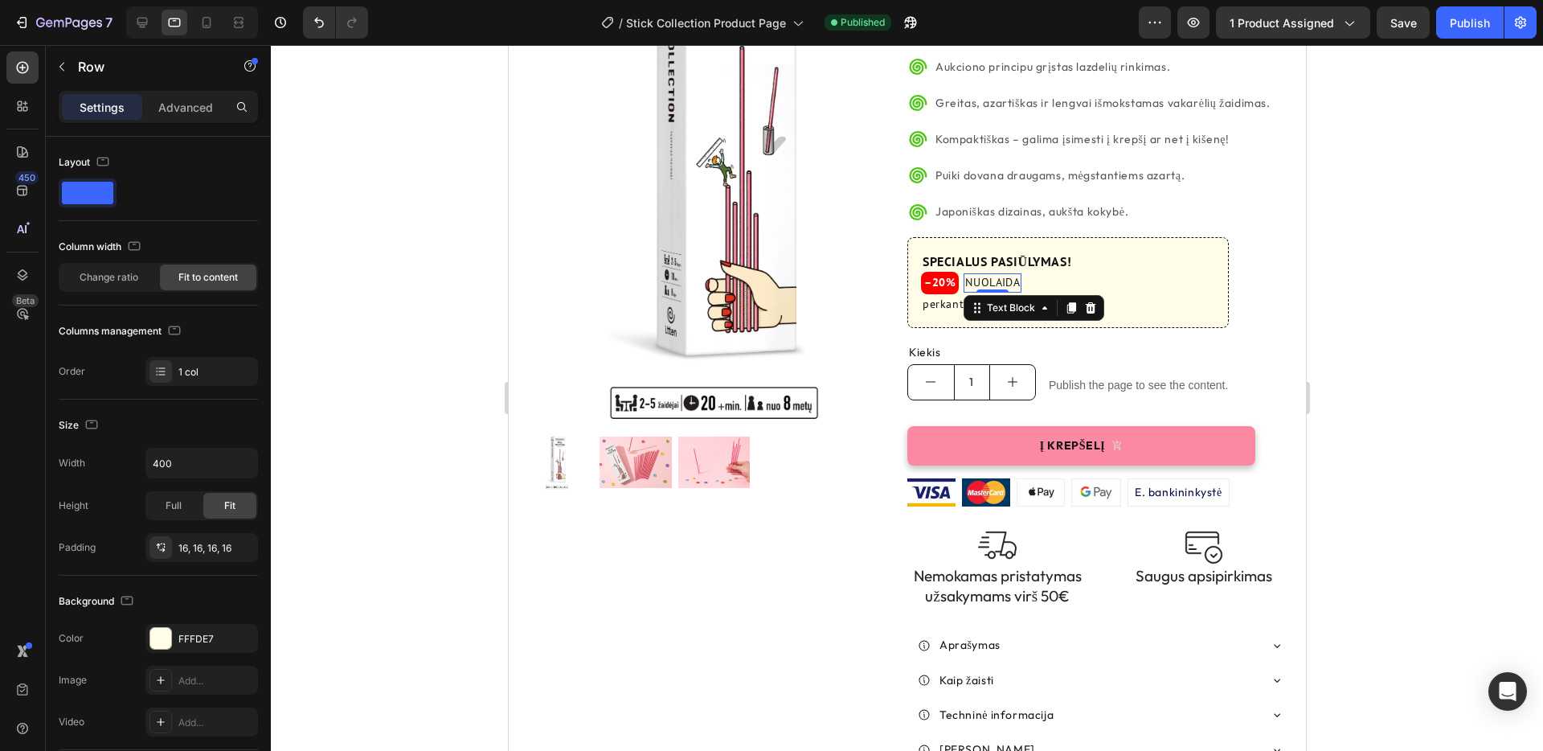
click at [997, 275] on p "NUOLAIDA" at bounding box center [991, 283] width 55 height 16
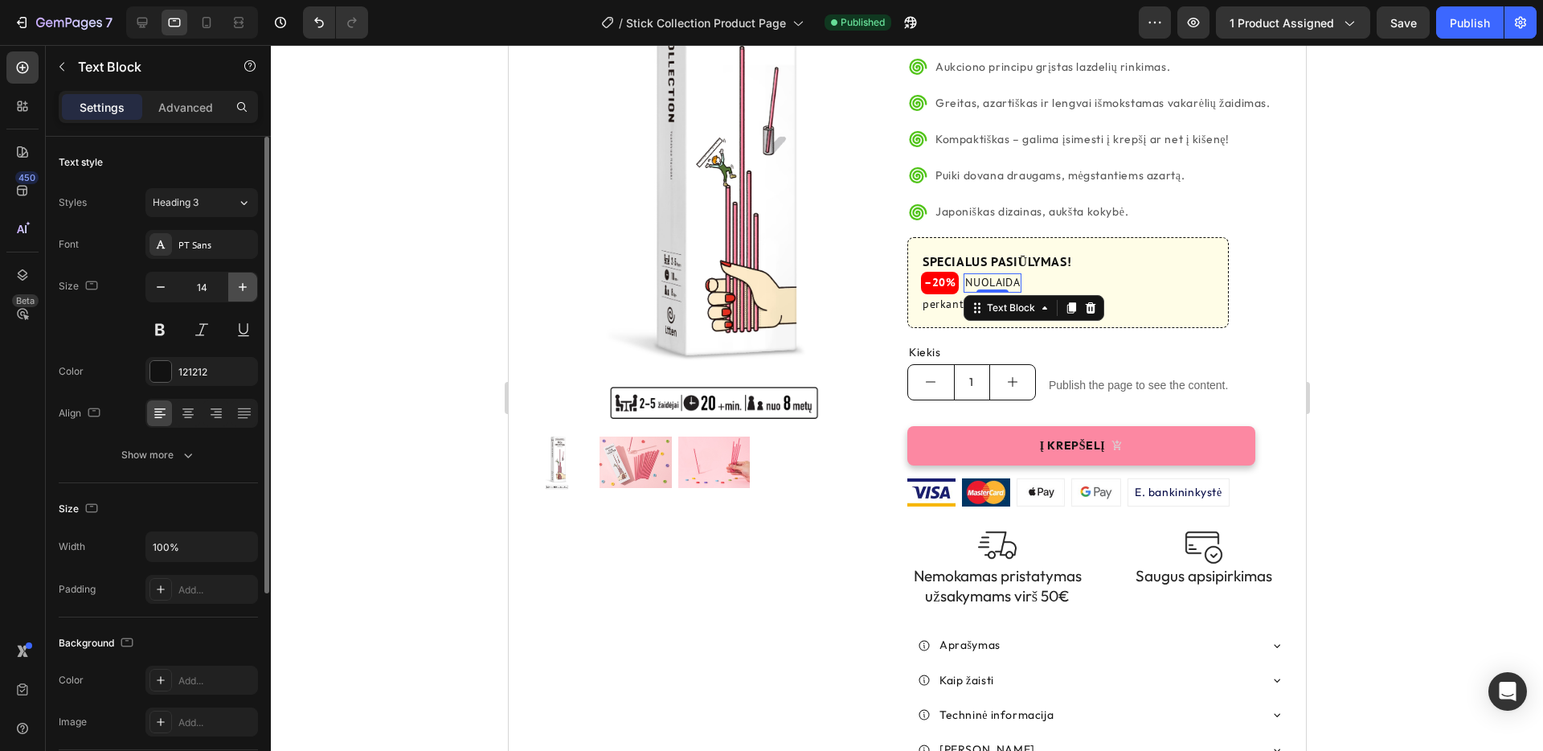
click at [242, 285] on icon "button" at bounding box center [243, 287] width 16 height 16
type input "16"
drag, startPoint x: 158, startPoint y: 339, endPoint x: 220, endPoint y: 328, distance: 63.7
click at [158, 340] on button at bounding box center [159, 329] width 29 height 29
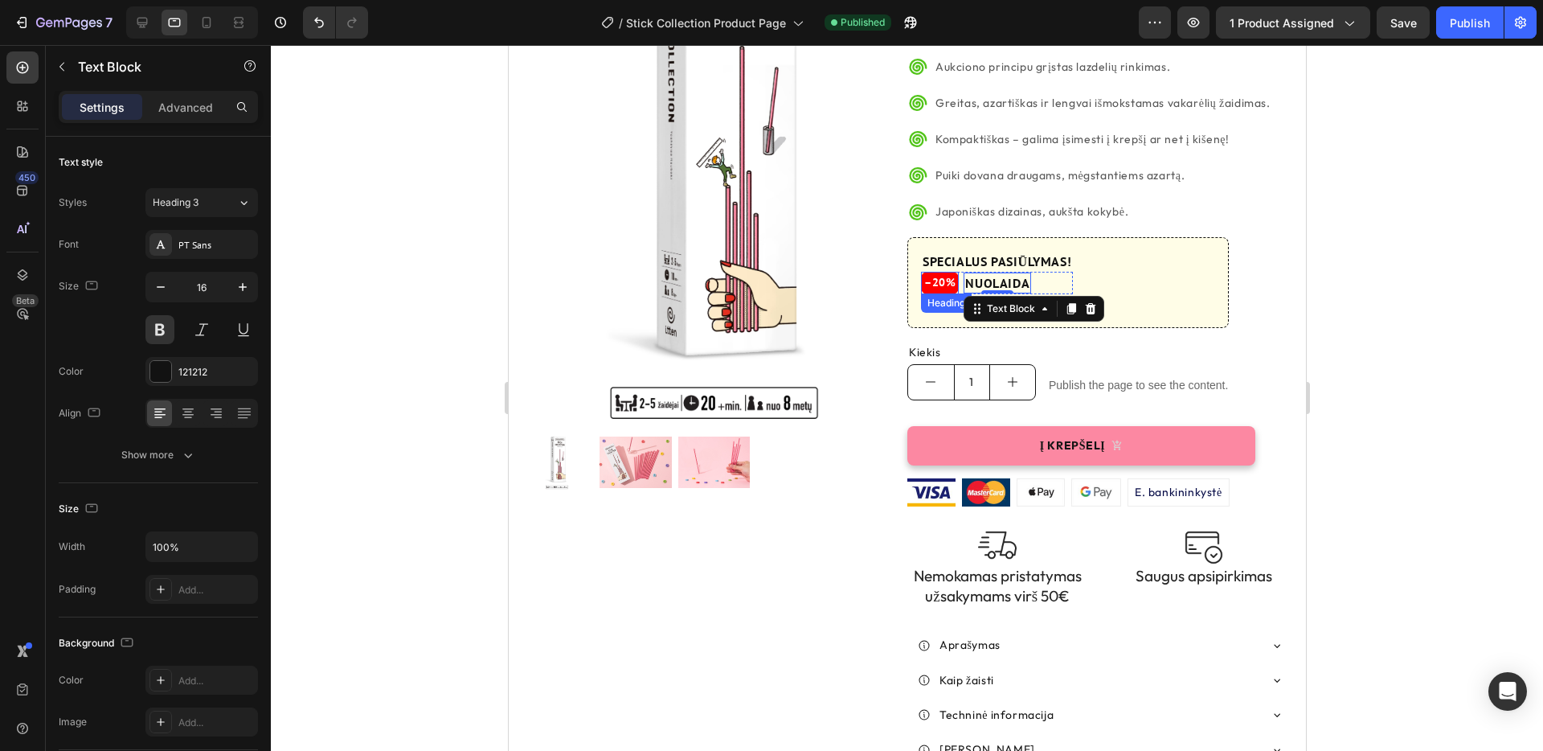
click at [936, 272] on h3 "–20%" at bounding box center [939, 283] width 38 height 23
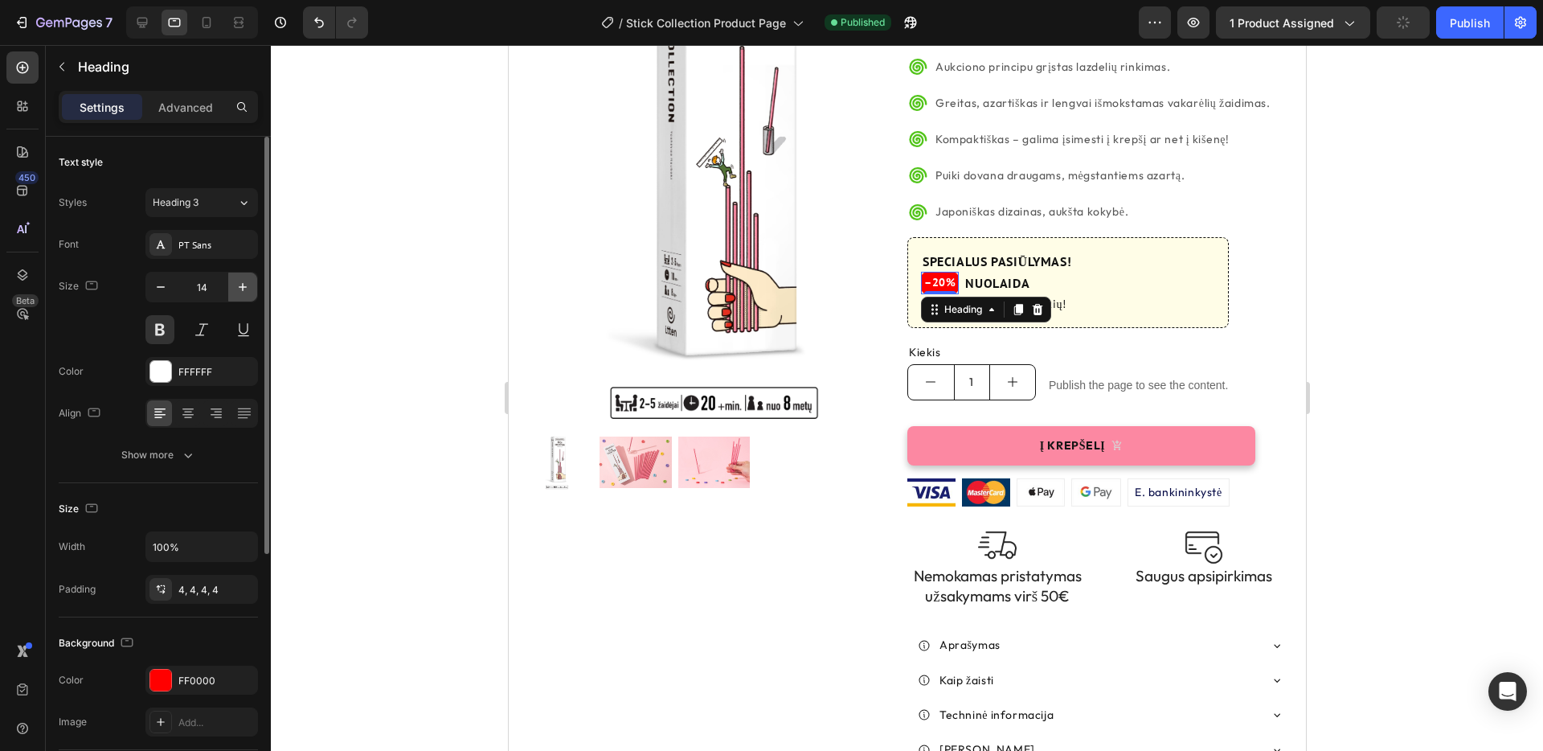
click at [240, 289] on icon "button" at bounding box center [243, 287] width 16 height 16
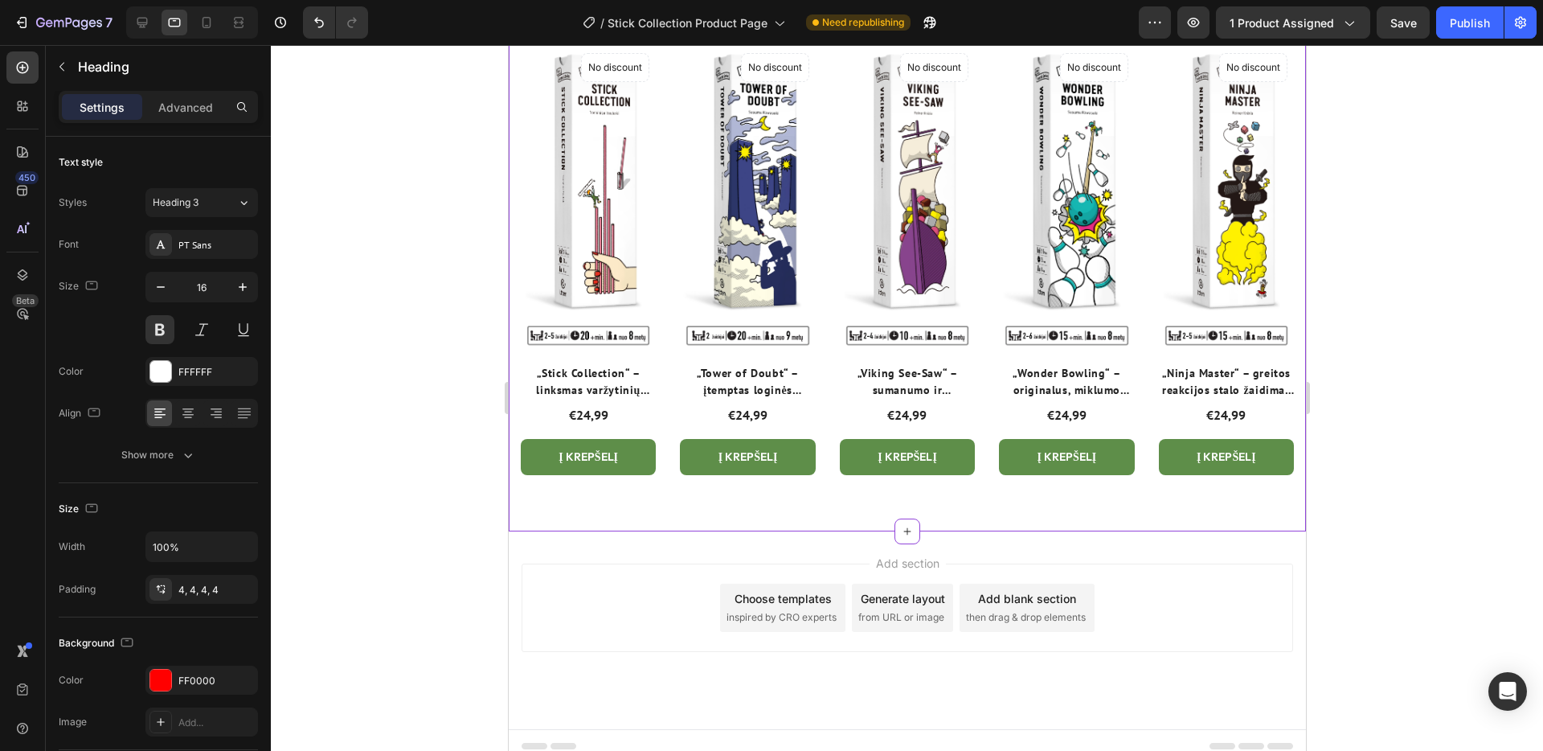
scroll to position [4149, 0]
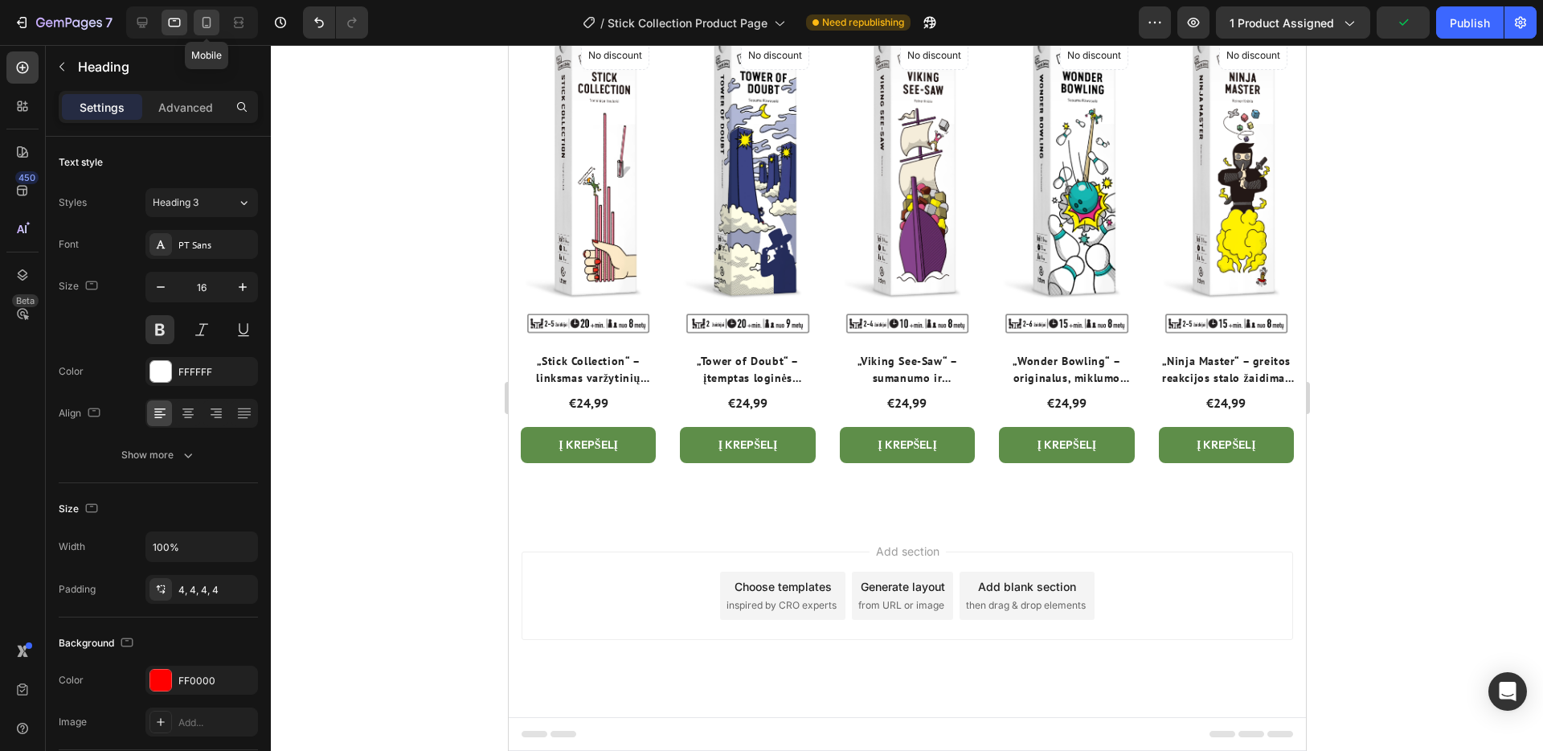
click at [214, 29] on icon at bounding box center [207, 22] width 16 height 16
type input "22"
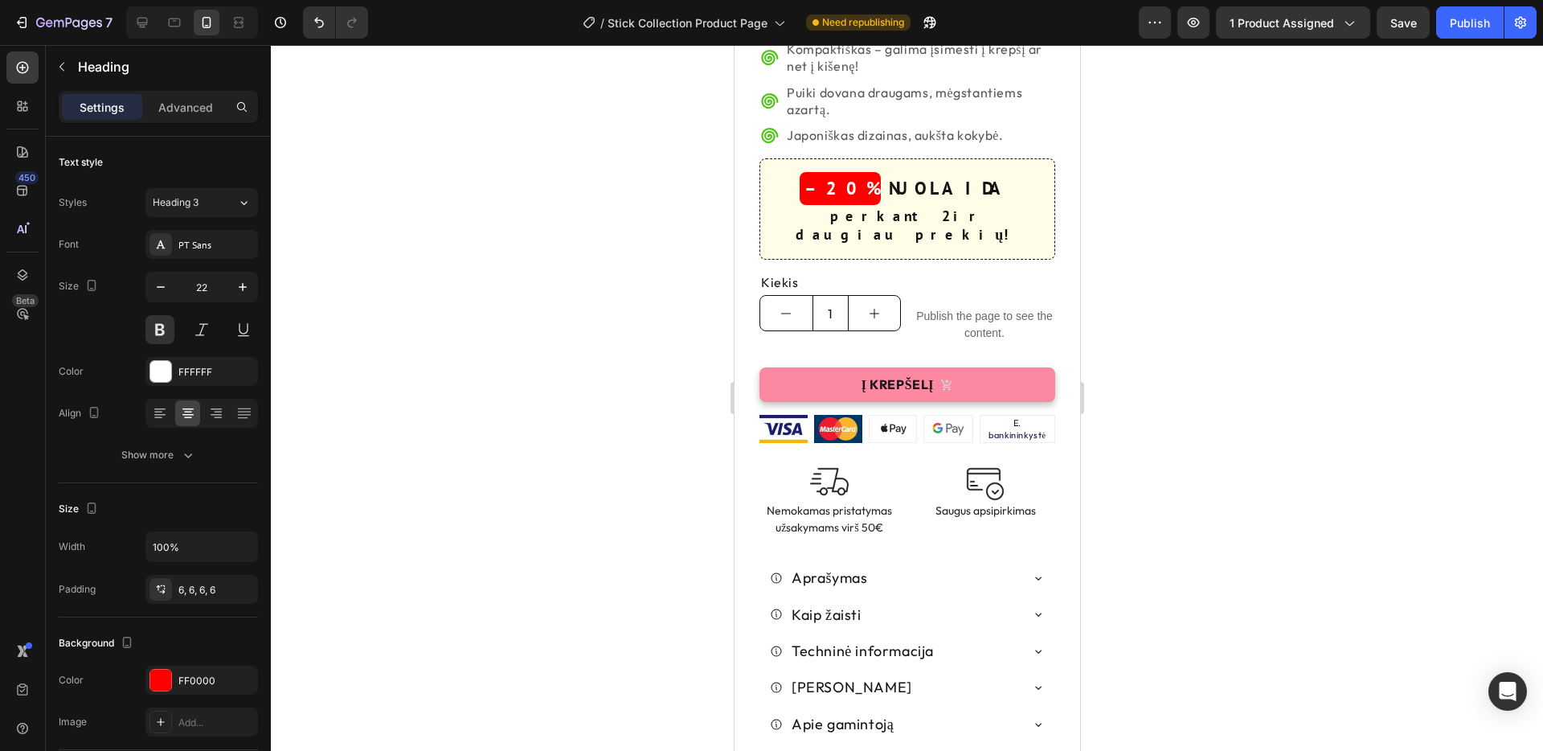
scroll to position [592, 0]
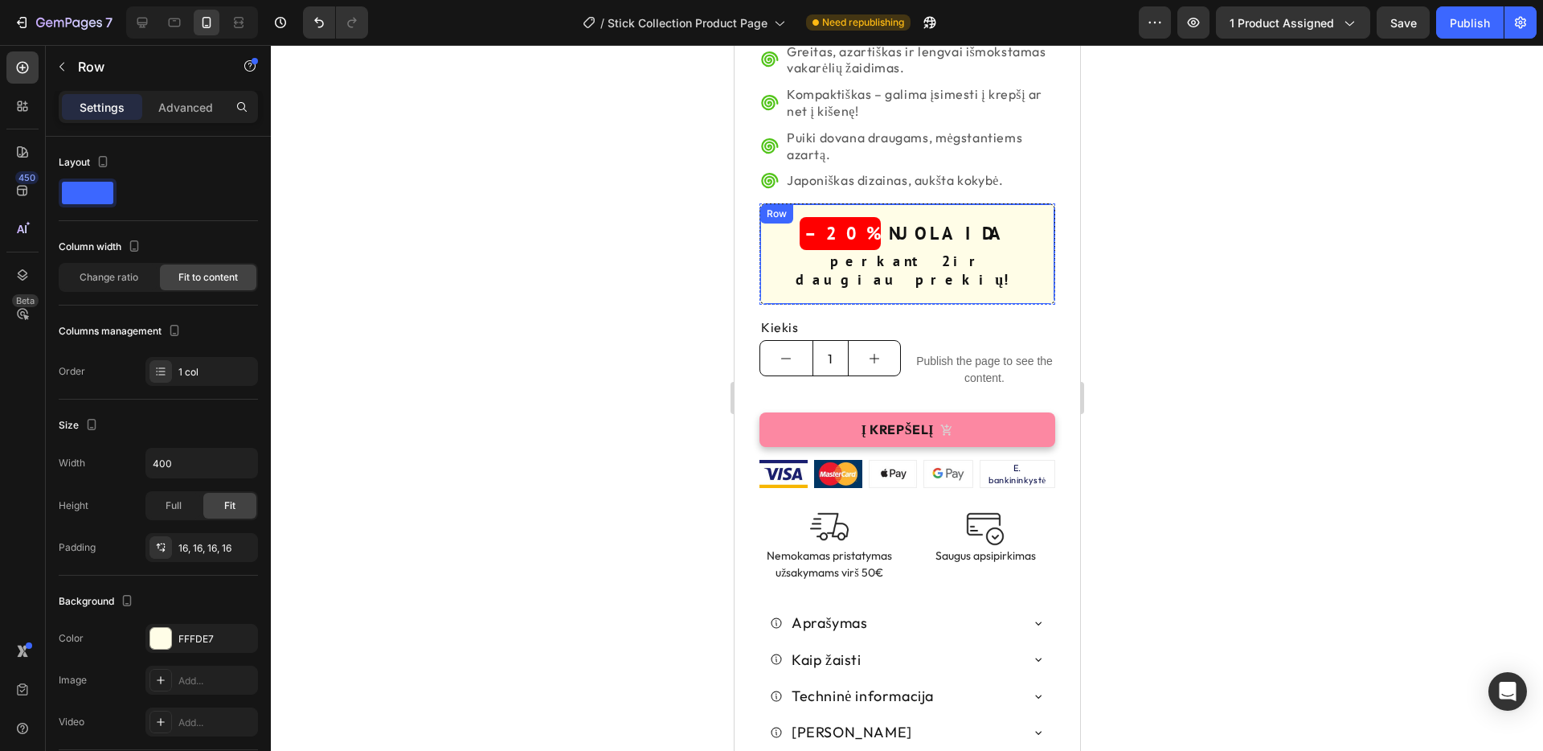
click at [980, 227] on div "SPECIALUS PASIŪLYMAS! Heading –20% Heading NUOLAIDA Text Block Row perkant 2 ir…" at bounding box center [907, 253] width 296 height 100
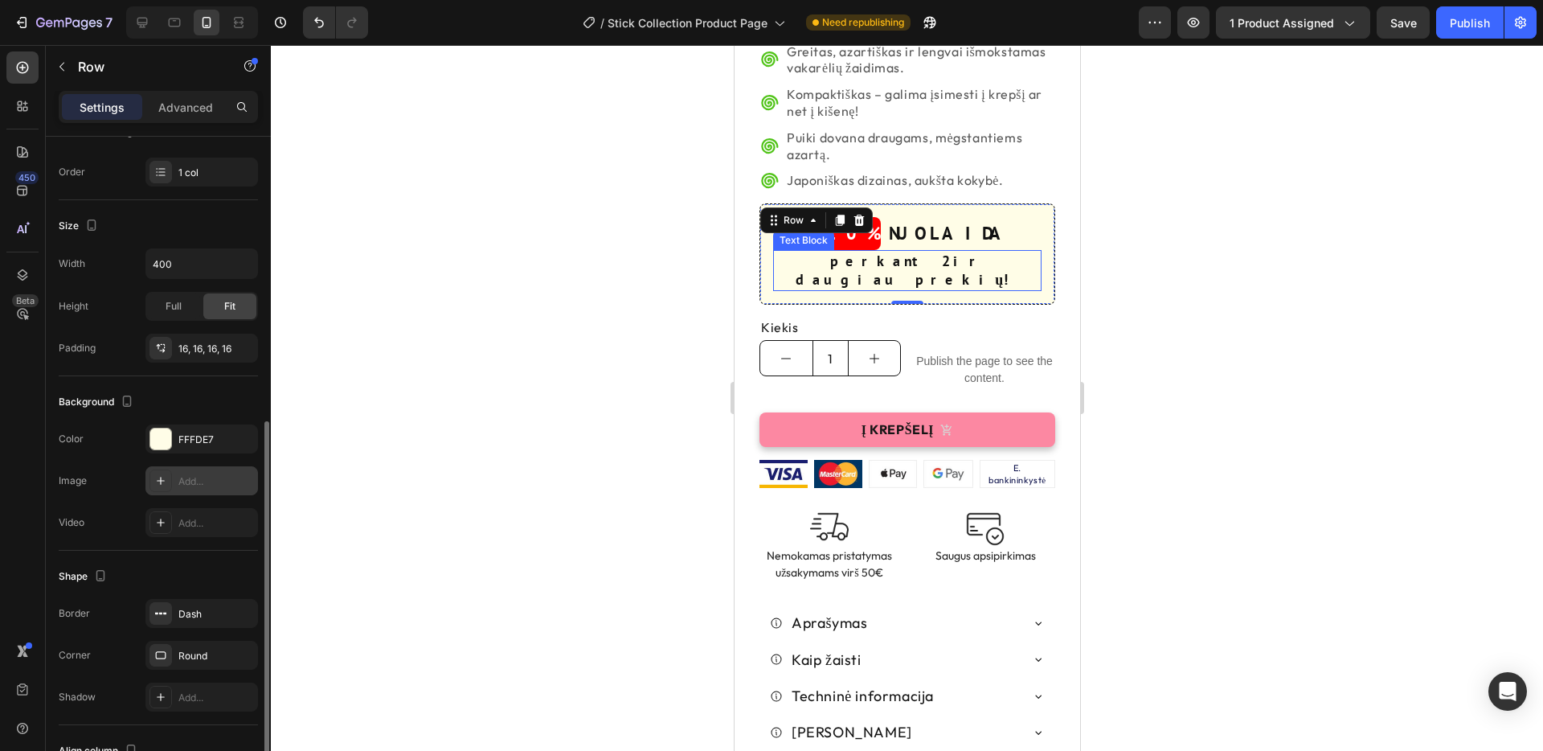
scroll to position [328, 0]
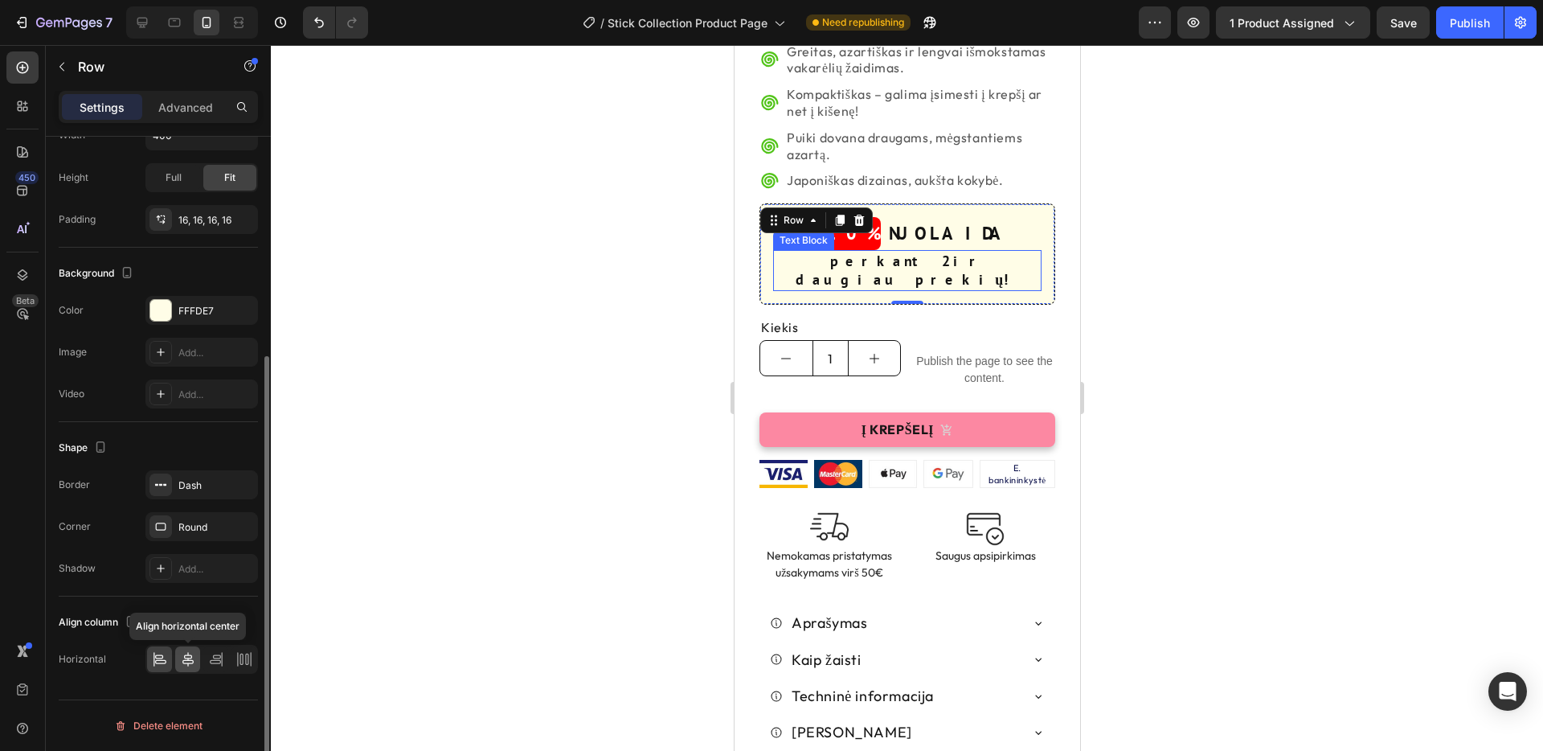
click at [192, 661] on icon at bounding box center [188, 659] width 16 height 16
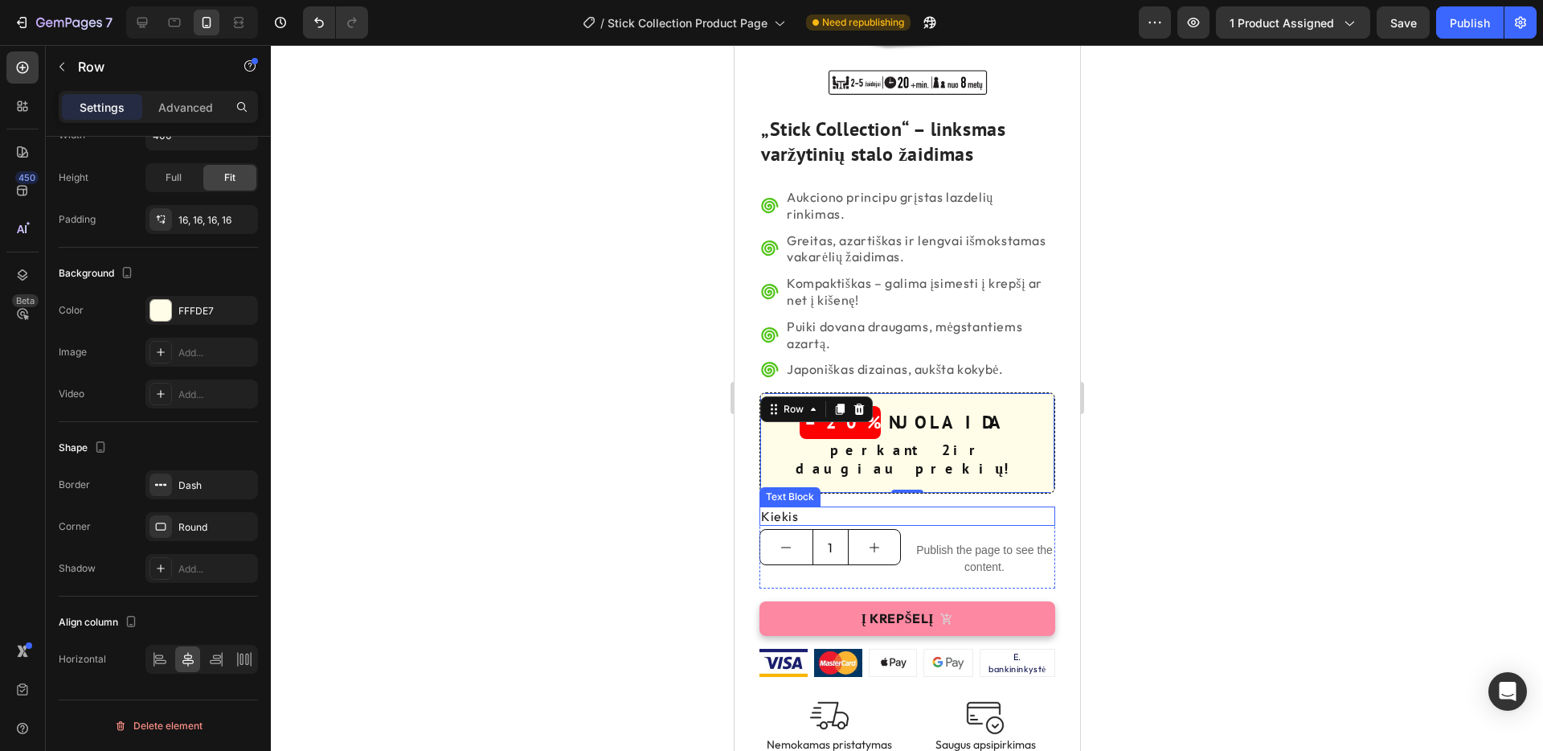
scroll to position [0, 0]
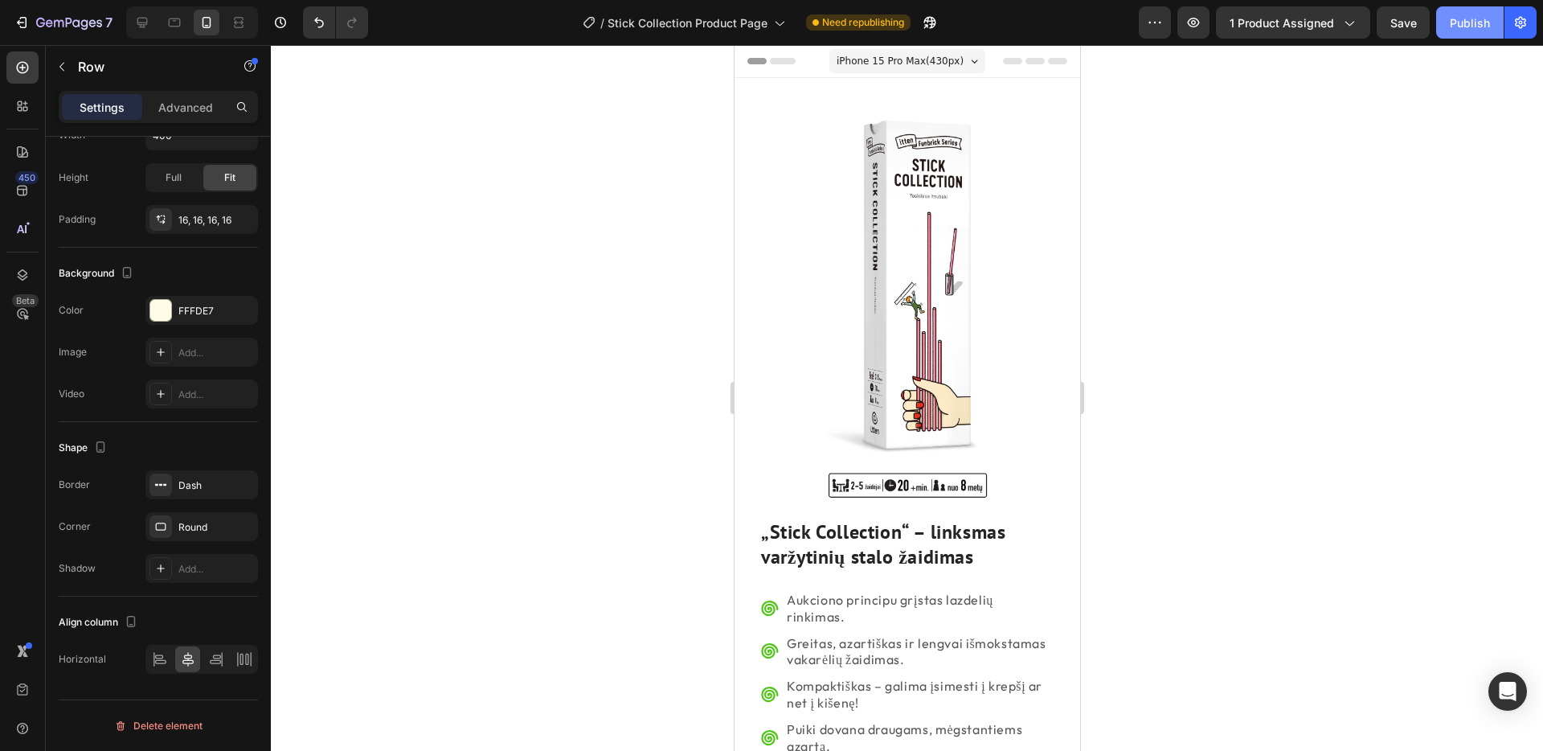
click at [1488, 30] on div "Publish" at bounding box center [1470, 22] width 40 height 17
drag, startPoint x: 174, startPoint y: 23, endPoint x: 152, endPoint y: 26, distance: 21.8
click at [173, 23] on icon at bounding box center [174, 22] width 16 height 16
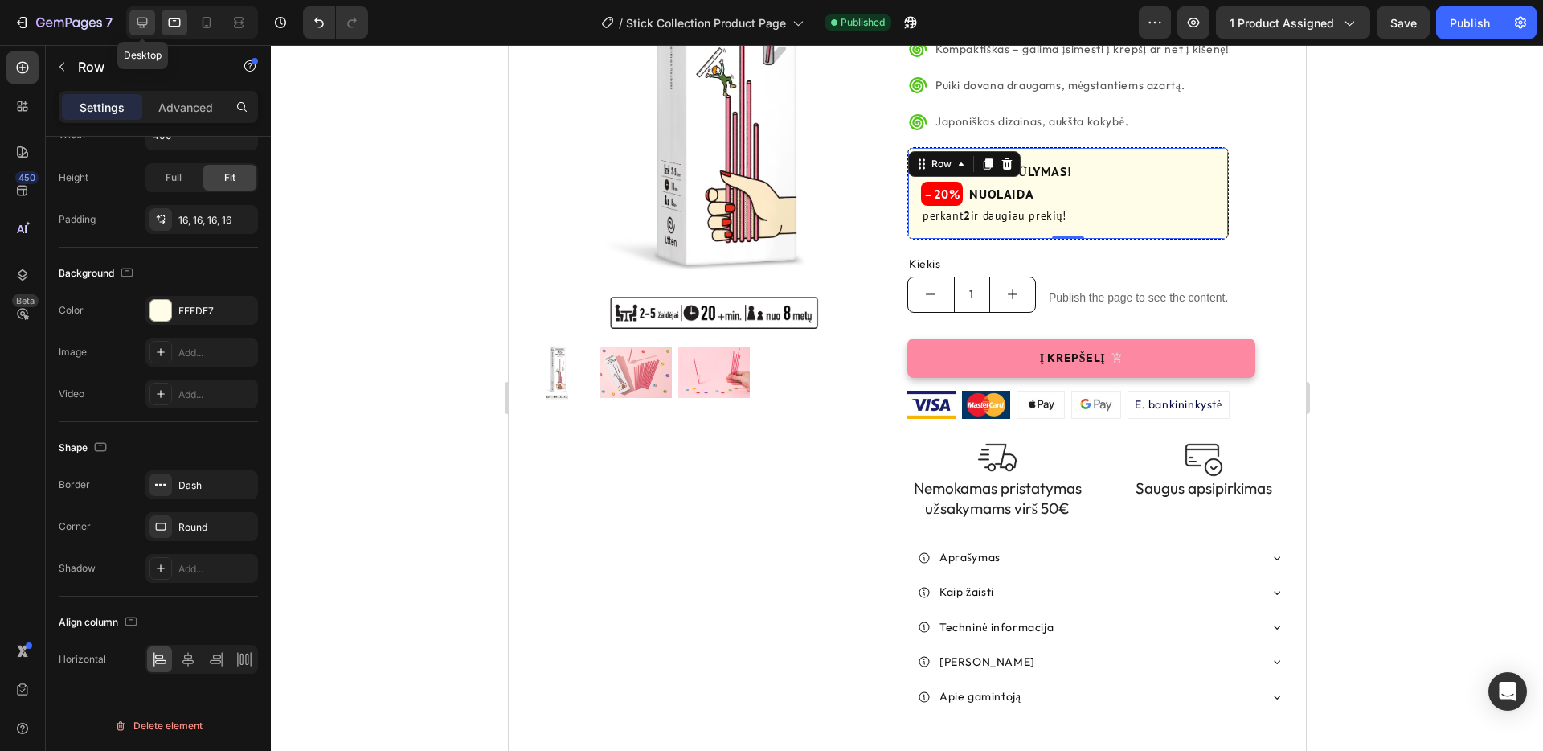
scroll to position [303, 0]
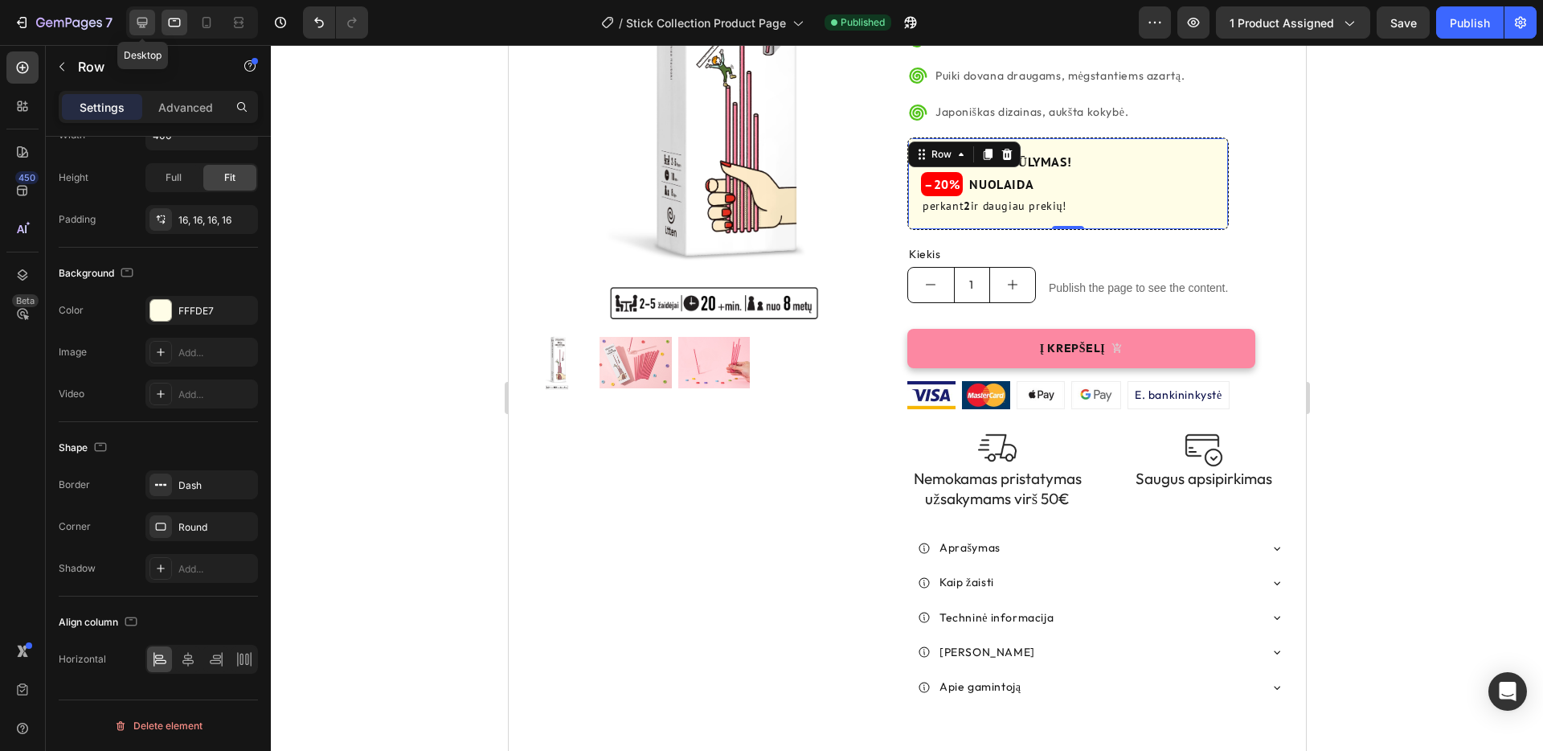
click at [153, 25] on div at bounding box center [142, 23] width 26 height 26
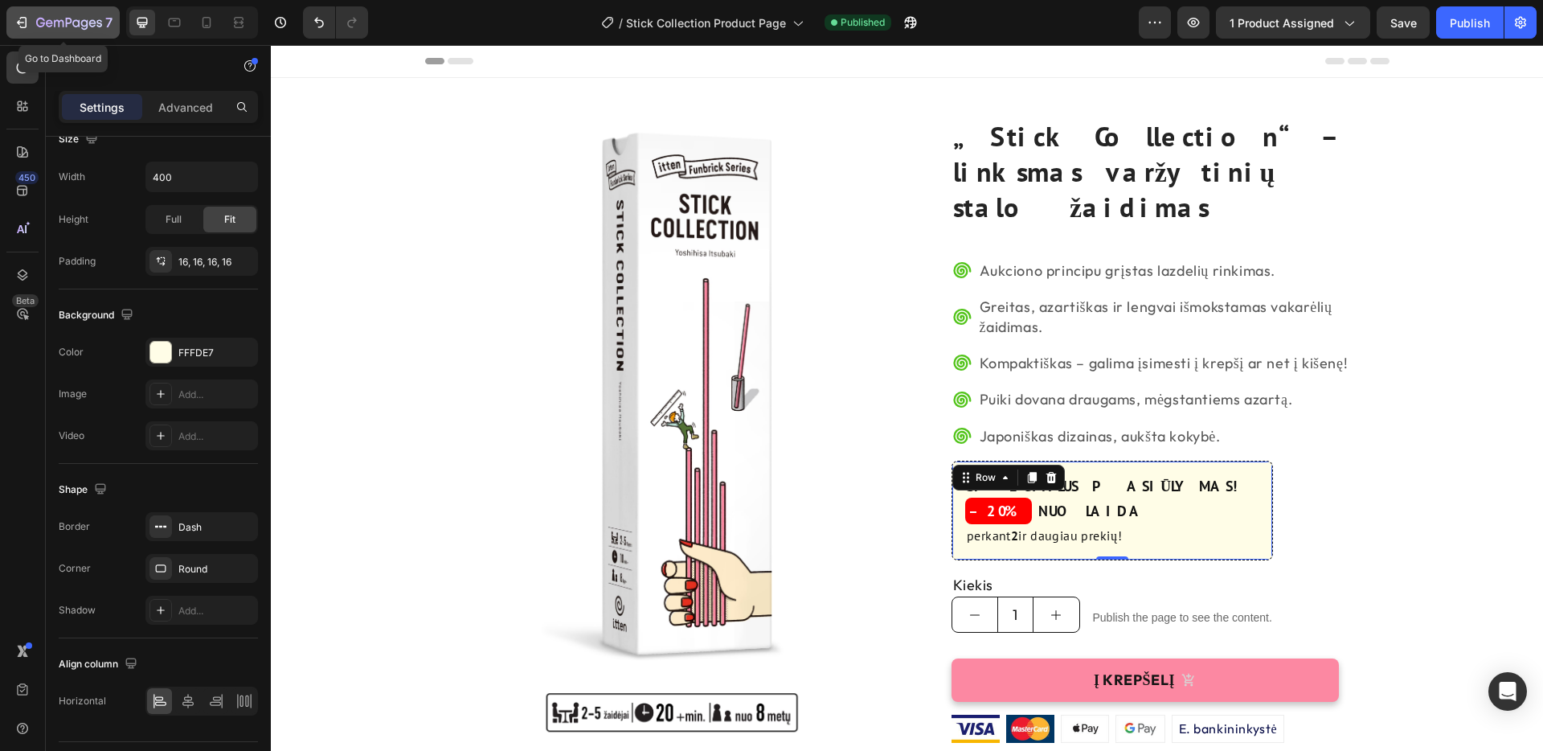
click at [27, 24] on icon "button" at bounding box center [22, 22] width 16 height 16
